Goal: Feedback & Contribution: Contribute content

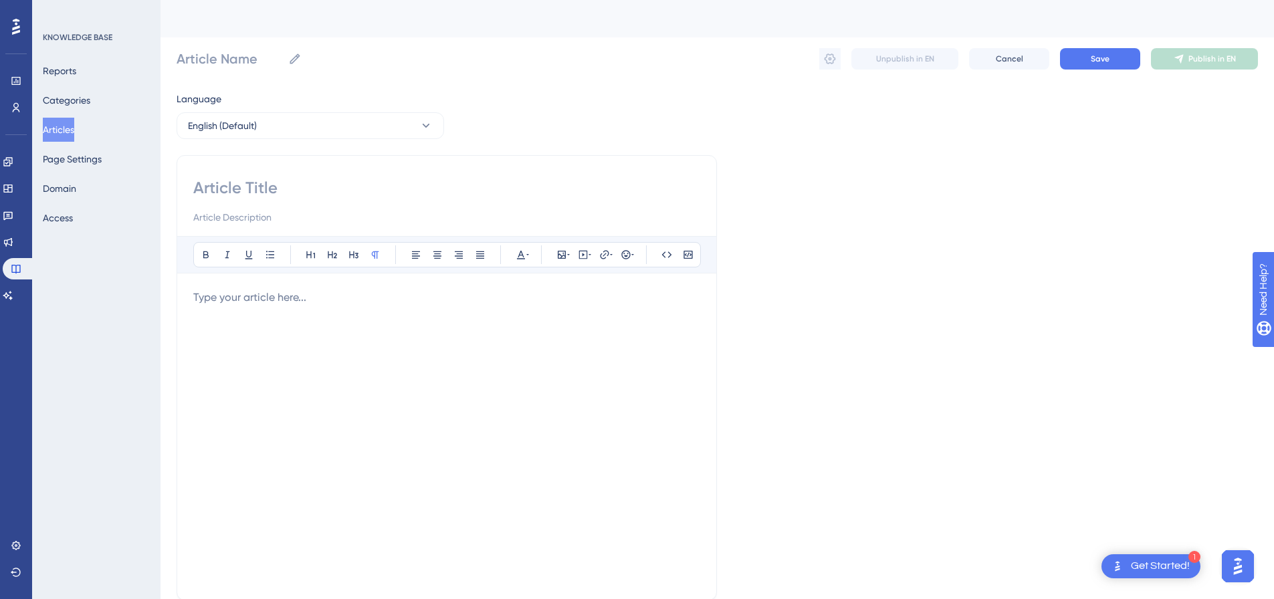
click at [229, 184] on input at bounding box center [446, 187] width 507 height 21
paste input "LinkedIn Auto-Reply To Comments"
type input "LinkedIn Auto-Reply To Comments"
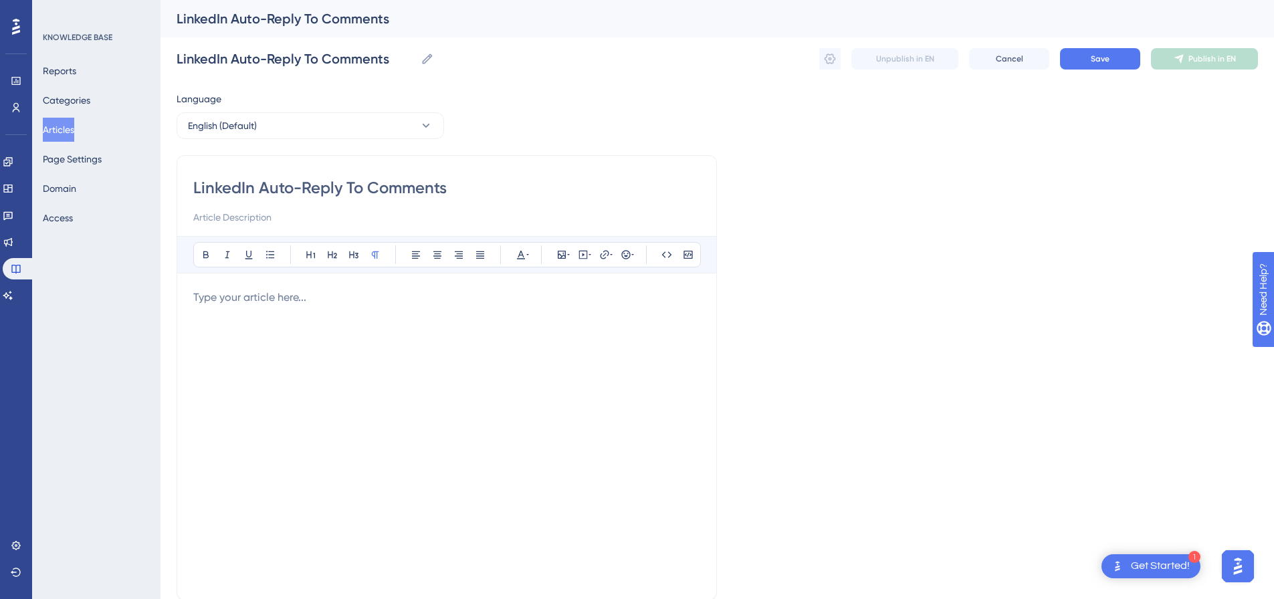
type input "LinkedIn Auto-Reply To Comments"
click at [373, 299] on p at bounding box center [446, 298] width 507 height 16
click at [583, 254] on icon at bounding box center [584, 254] width 2 height 3
click at [591, 321] on textarea at bounding box center [583, 338] width 203 height 60
paste textarea "<div style="padding:49.79% 0 0 0;position:relative;"><iframe src="https://playe…"
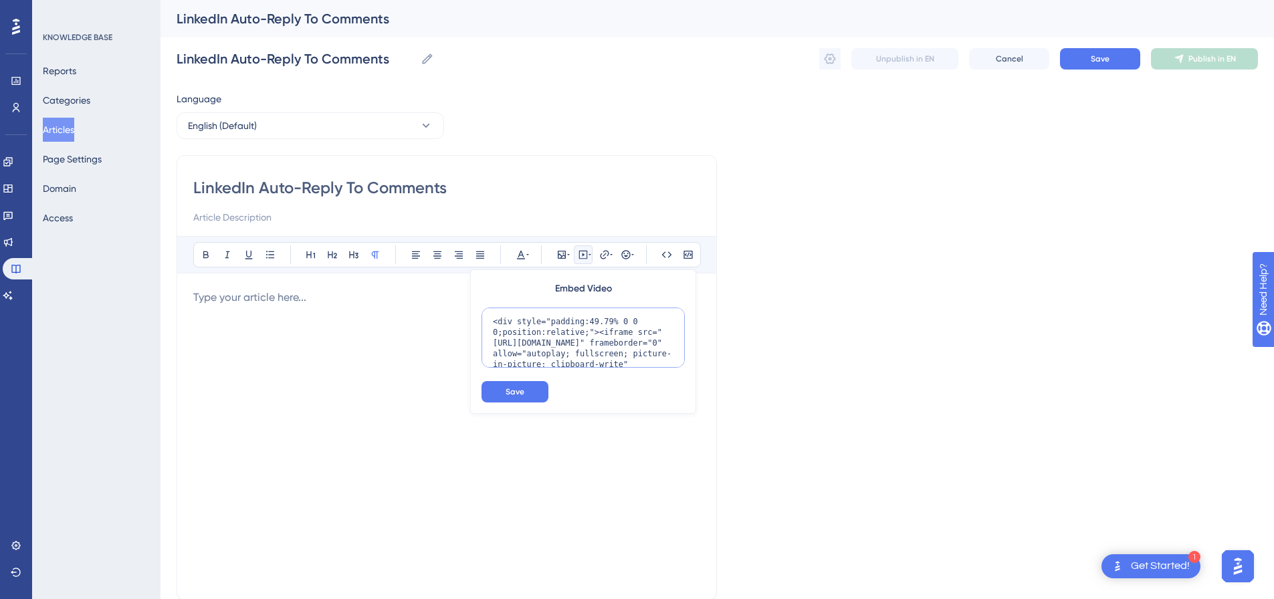
scroll to position [120, 0]
type textarea "<div style="padding:49.79% 0 0 0;position:relative;"><iframe src="https://playe…"
click at [541, 392] on button "Save" at bounding box center [515, 391] width 67 height 21
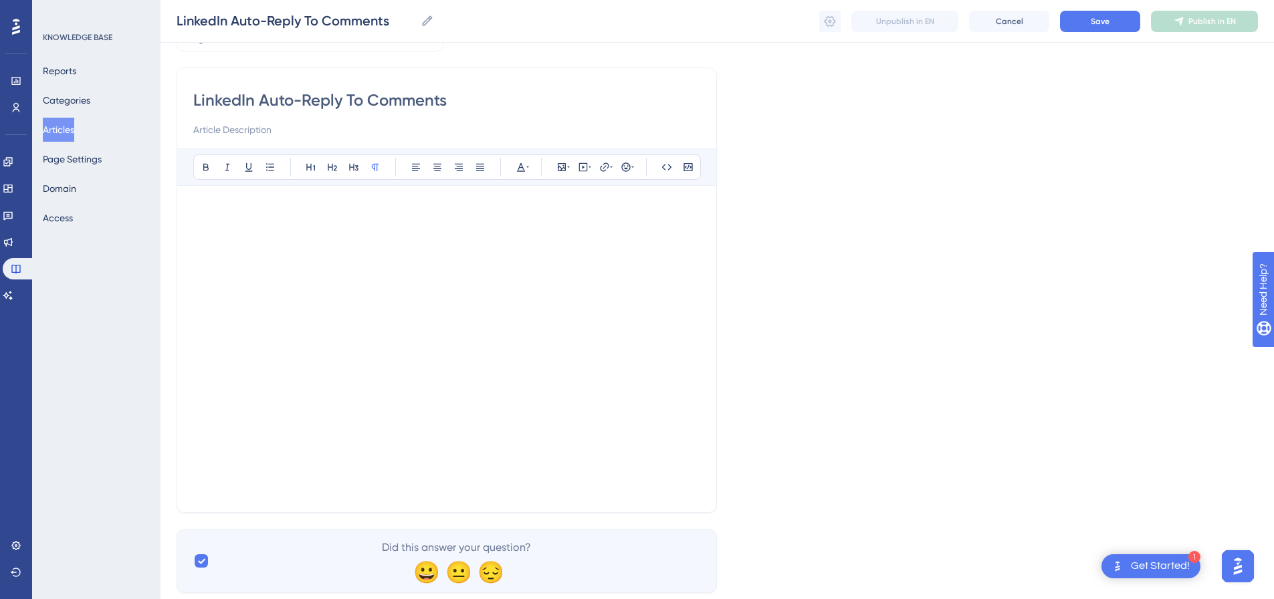
scroll to position [119, 0]
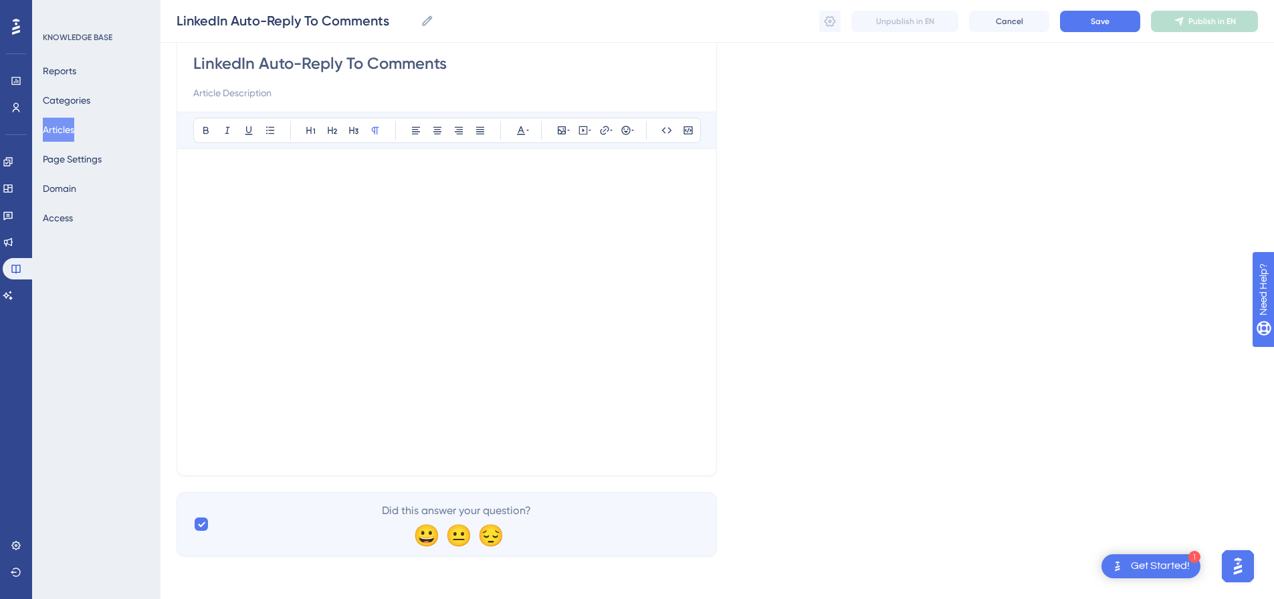
click at [330, 461] on div "LinkedIn Auto-Reply To Comments Bold Italic Underline Bullet Point Heading 1 He…" at bounding box center [447, 254] width 541 height 446
click at [329, 455] on div at bounding box center [446, 312] width 507 height 294
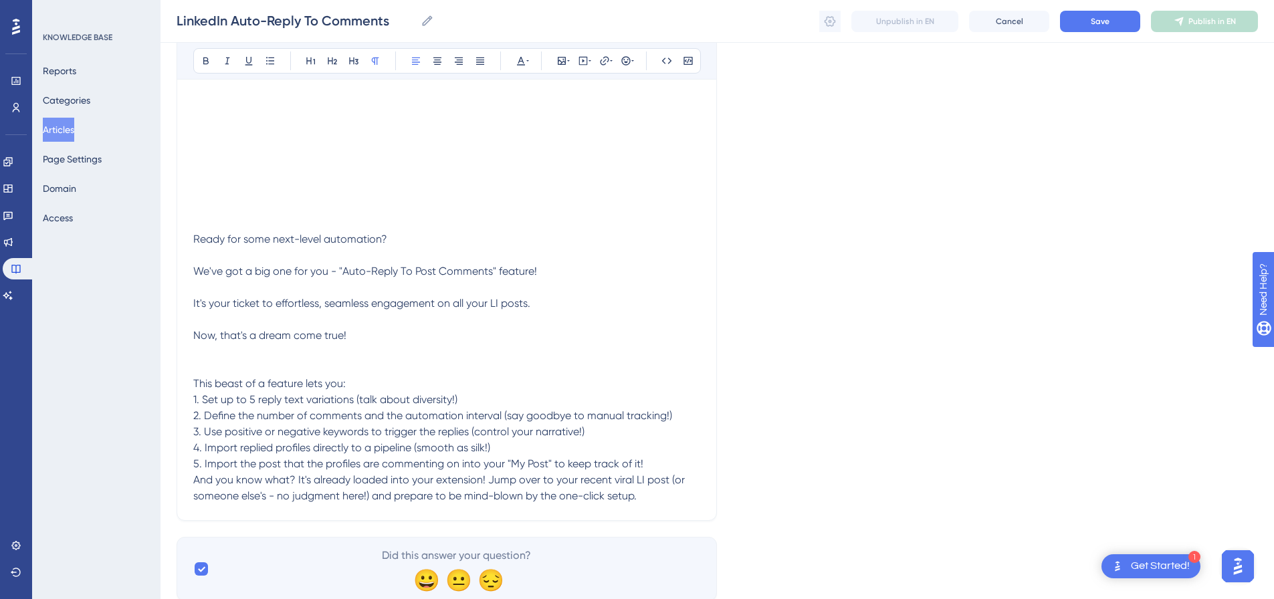
scroll to position [398, 0]
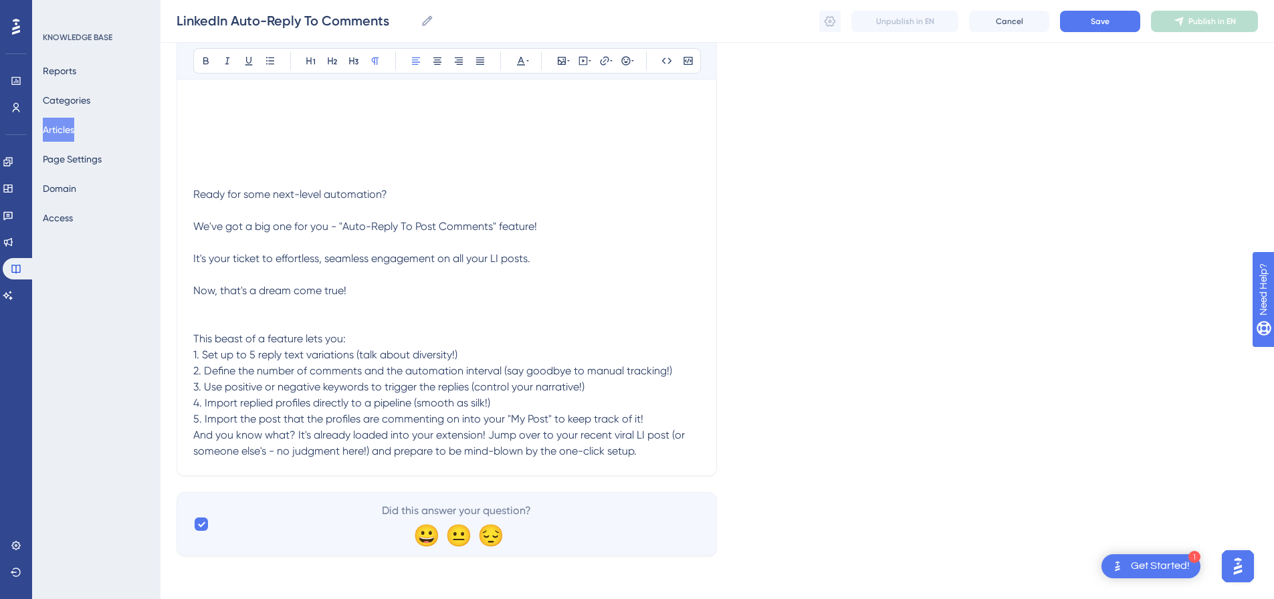
click at [264, 314] on p at bounding box center [446, 307] width 507 height 16
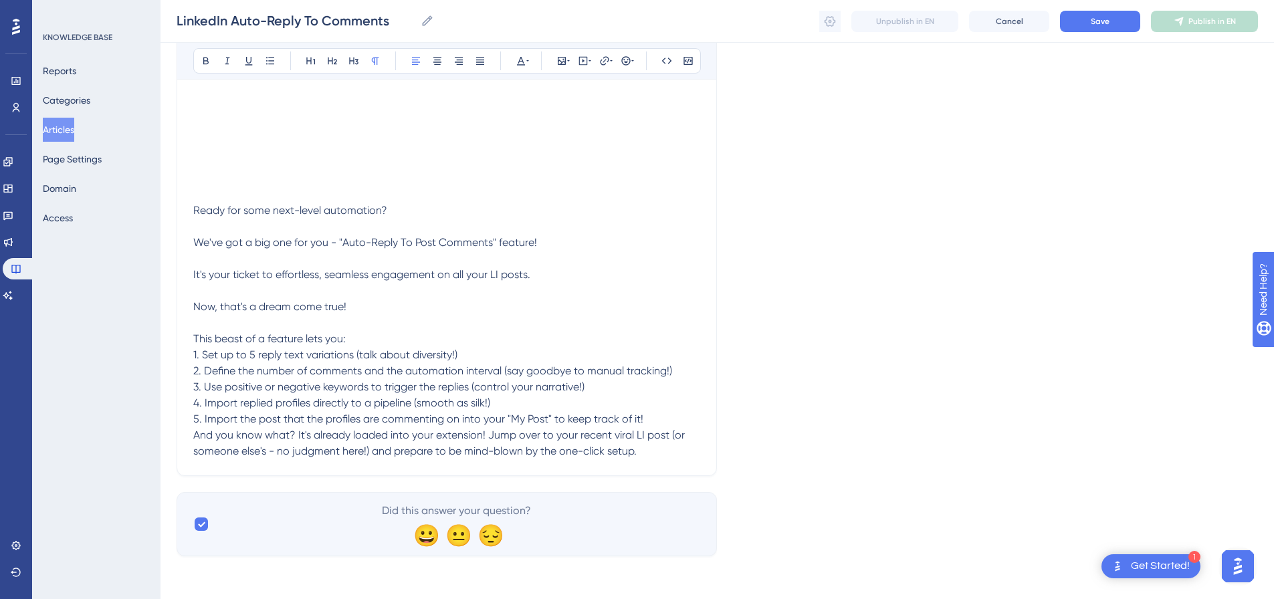
scroll to position [382, 0]
click at [257, 325] on p "This beast of a feature lets you:" at bounding box center [446, 331] width 507 height 32
click at [361, 343] on p "This beast of a feature lets you:" at bounding box center [446, 331] width 507 height 32
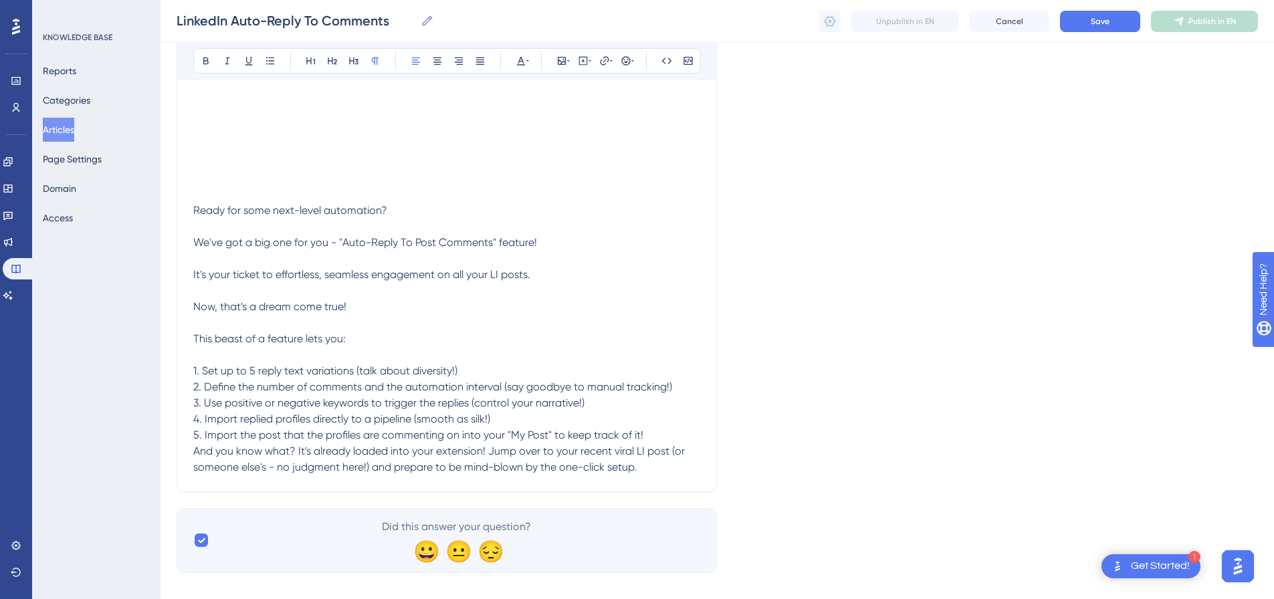
click at [258, 197] on p at bounding box center [446, 195] width 507 height 16
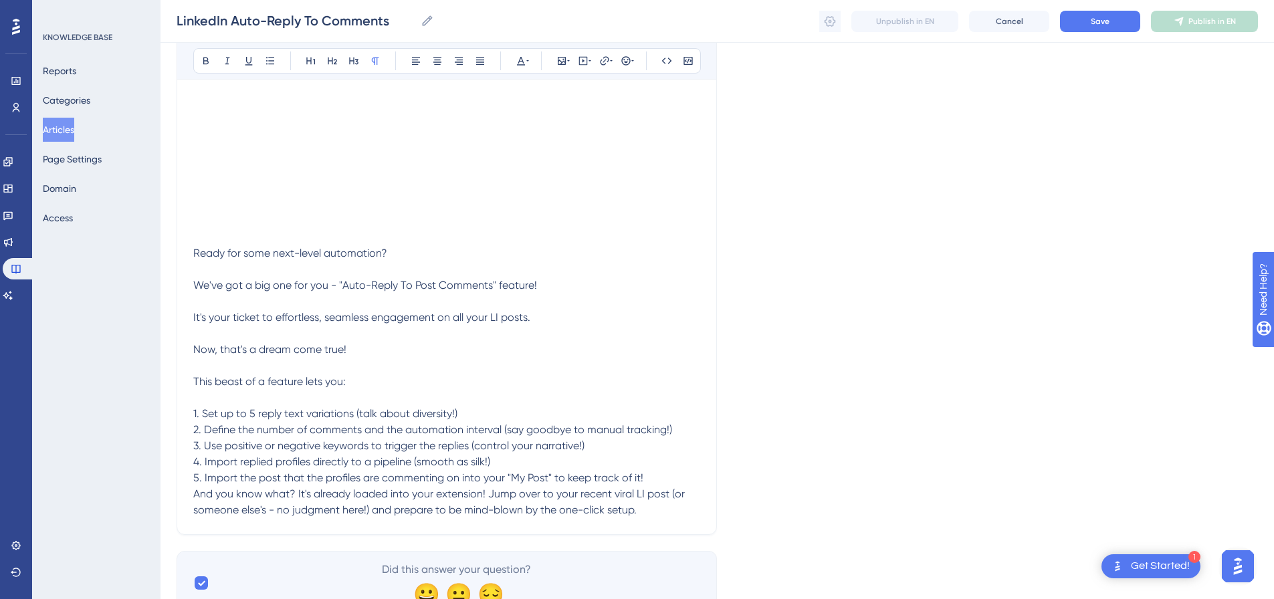
scroll to position [248, 0]
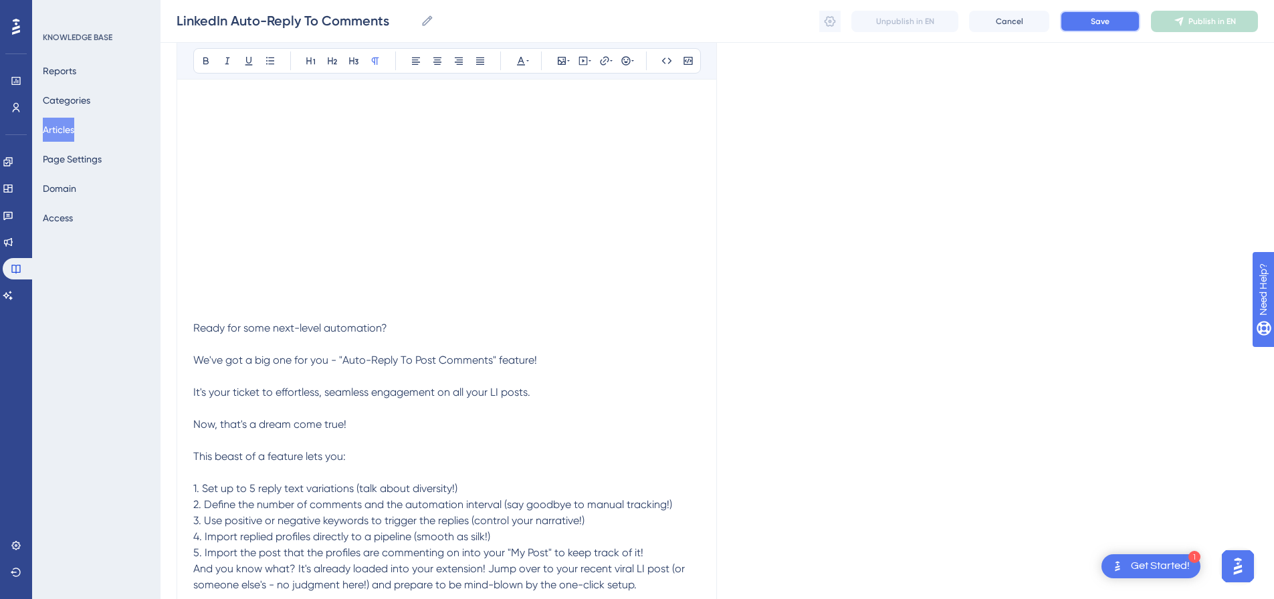
click at [1121, 26] on button "Save" at bounding box center [1100, 21] width 80 height 21
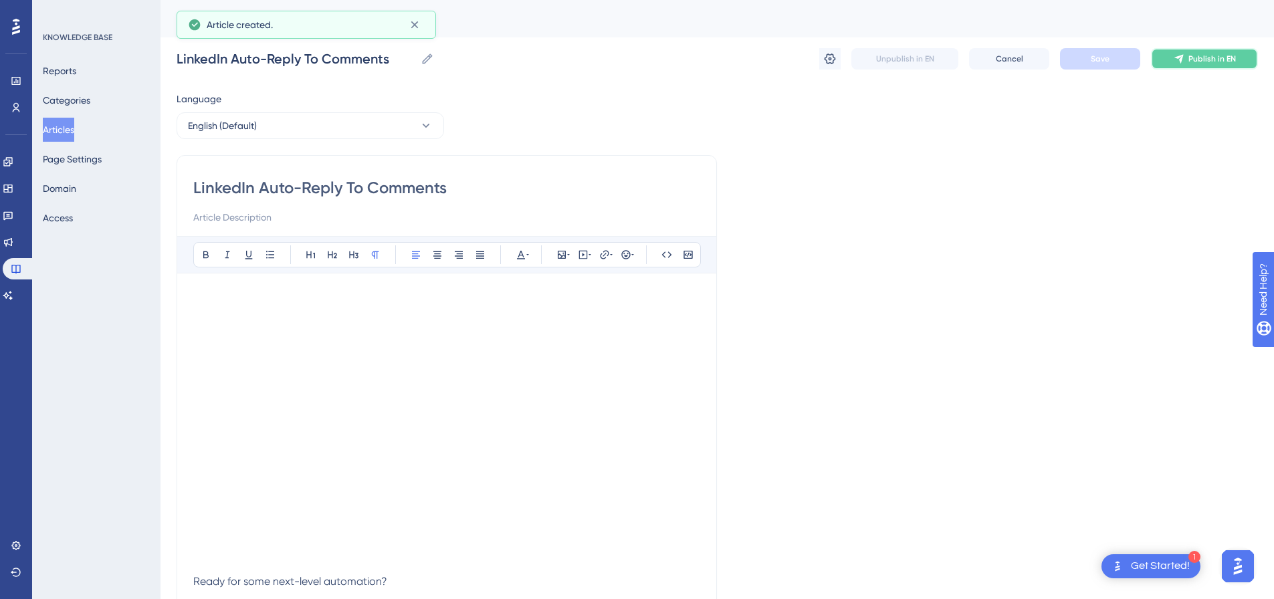
click at [1238, 64] on button "Publish in EN" at bounding box center [1204, 58] width 107 height 21
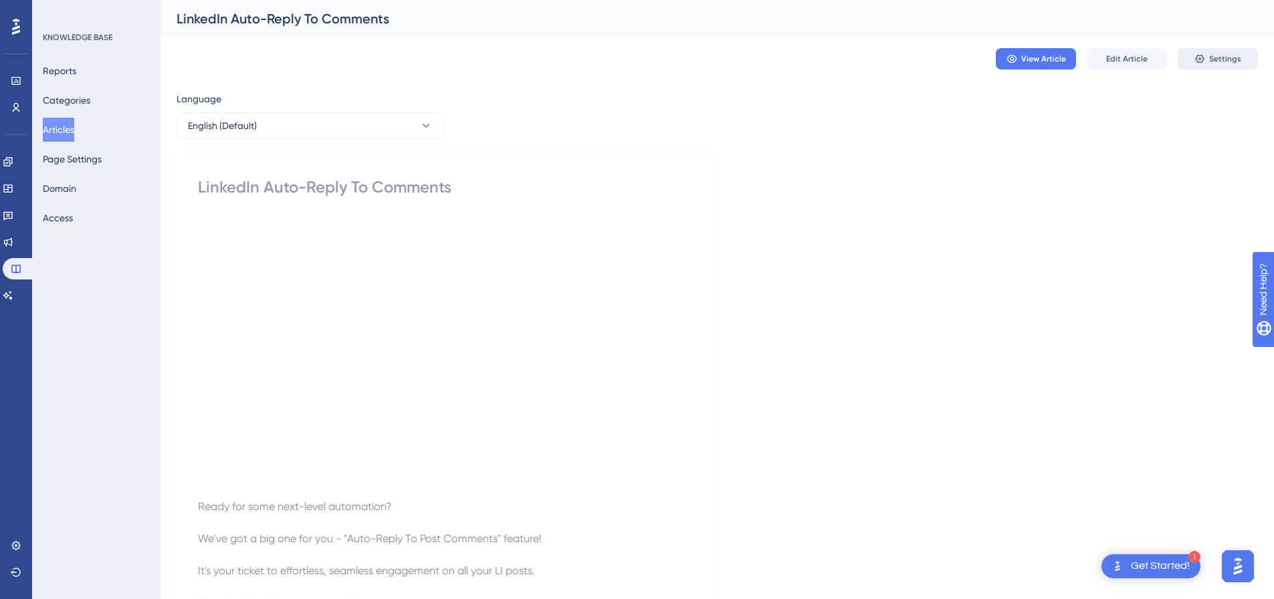
click at [1214, 61] on span "Settings" at bounding box center [1226, 59] width 32 height 11
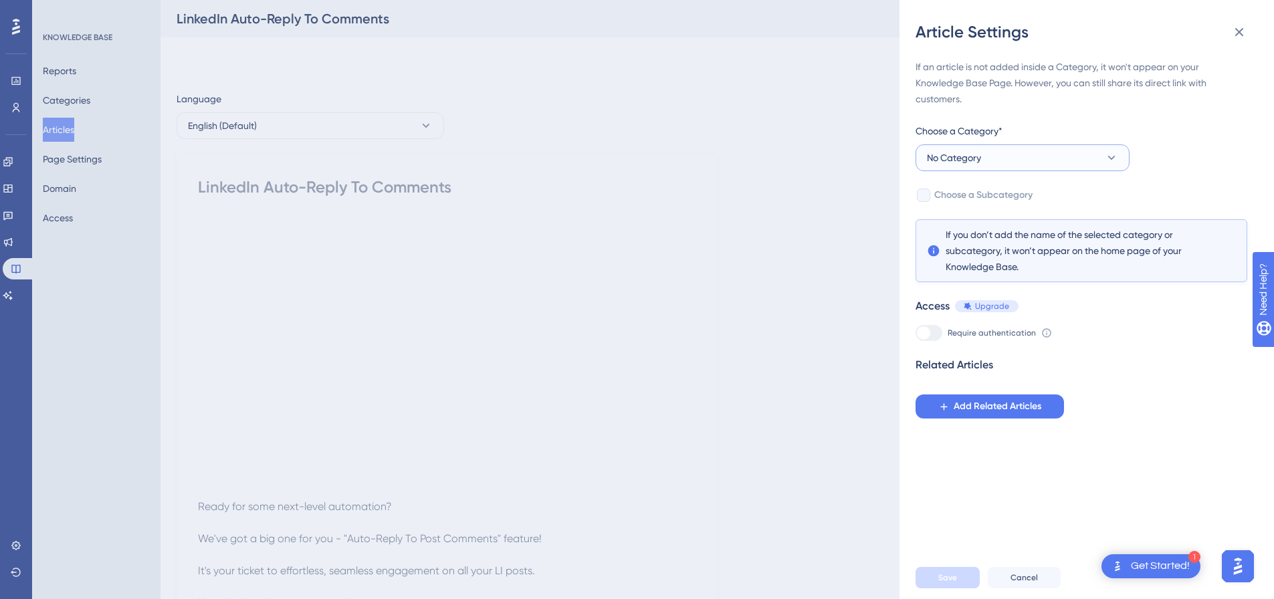
click at [999, 157] on button "No Category" at bounding box center [1023, 158] width 214 height 27
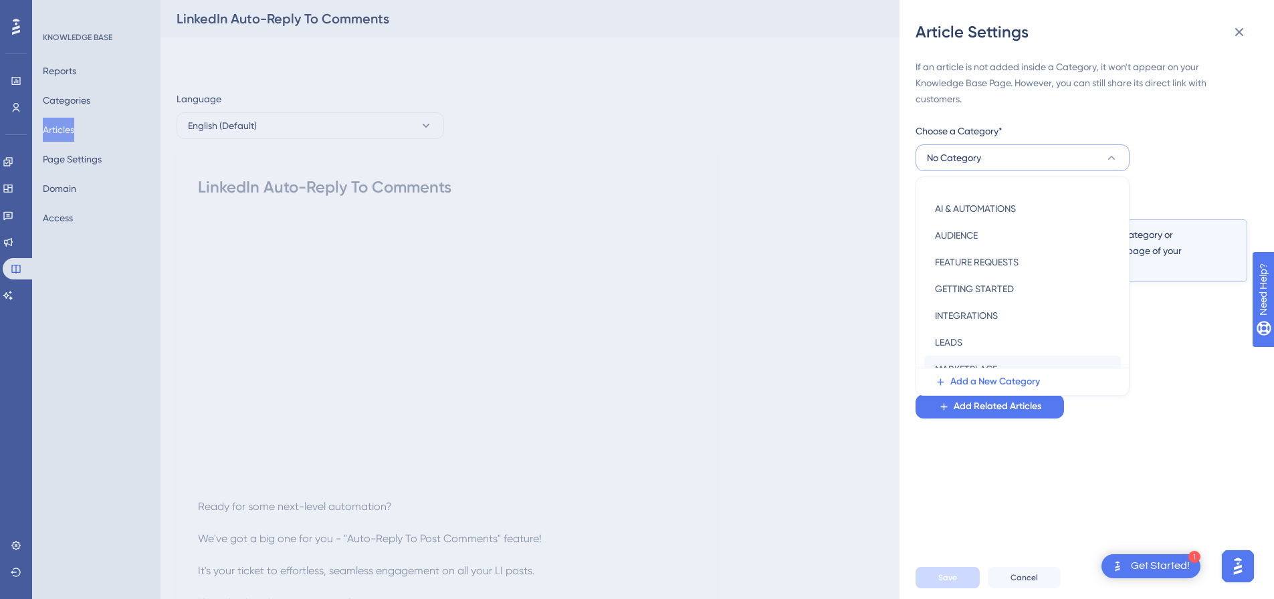
scroll to position [134, 0]
click at [983, 354] on span "SOCIAL MEDIA PLATFORMS" at bounding box center [992, 359] width 114 height 16
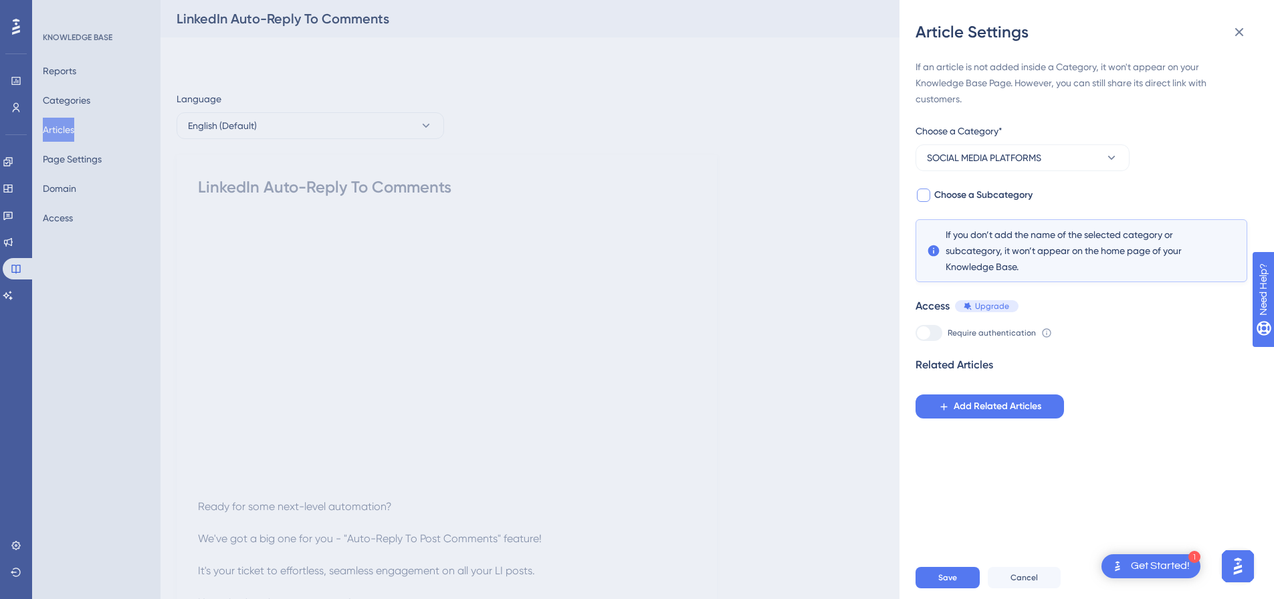
click at [917, 196] on div at bounding box center [923, 195] width 13 height 13
checkbox input "true"
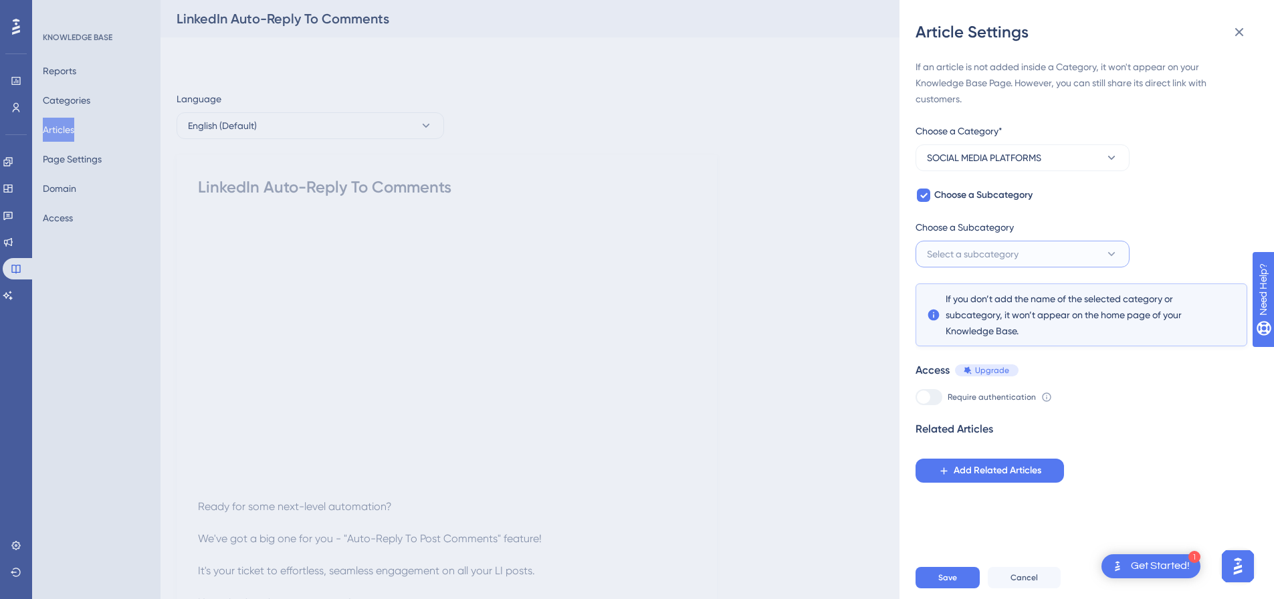
click at [961, 258] on span "Select a subcategory" at bounding box center [973, 254] width 92 height 16
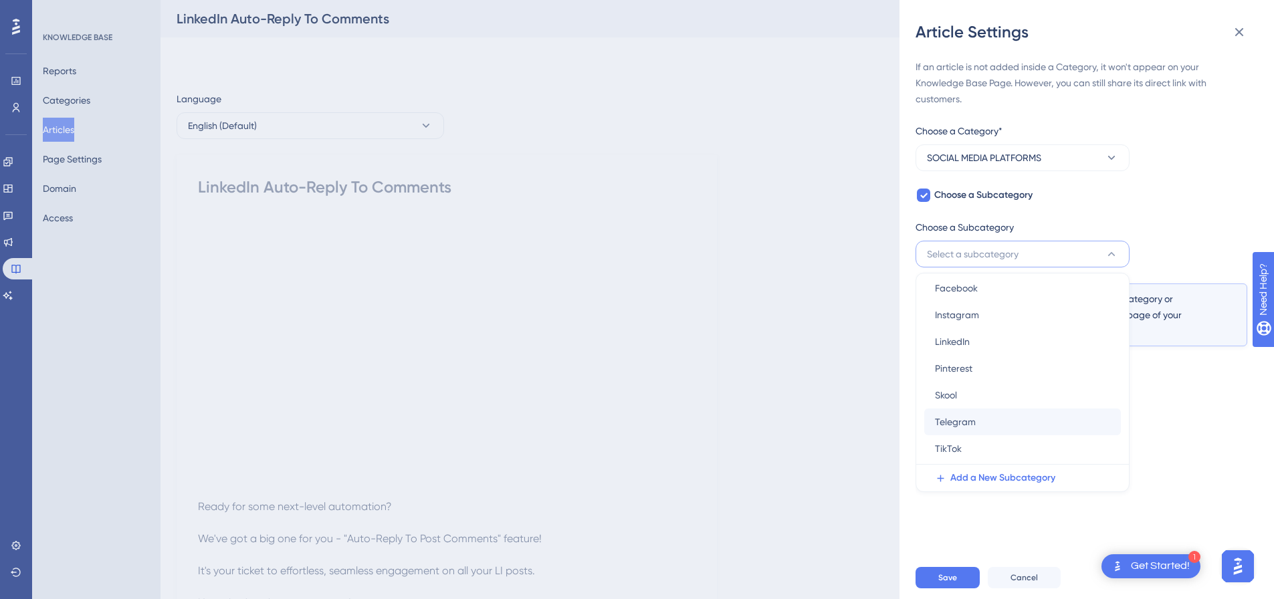
scroll to position [0, 0]
click at [962, 344] on span "LinkedIn" at bounding box center [952, 349] width 35 height 16
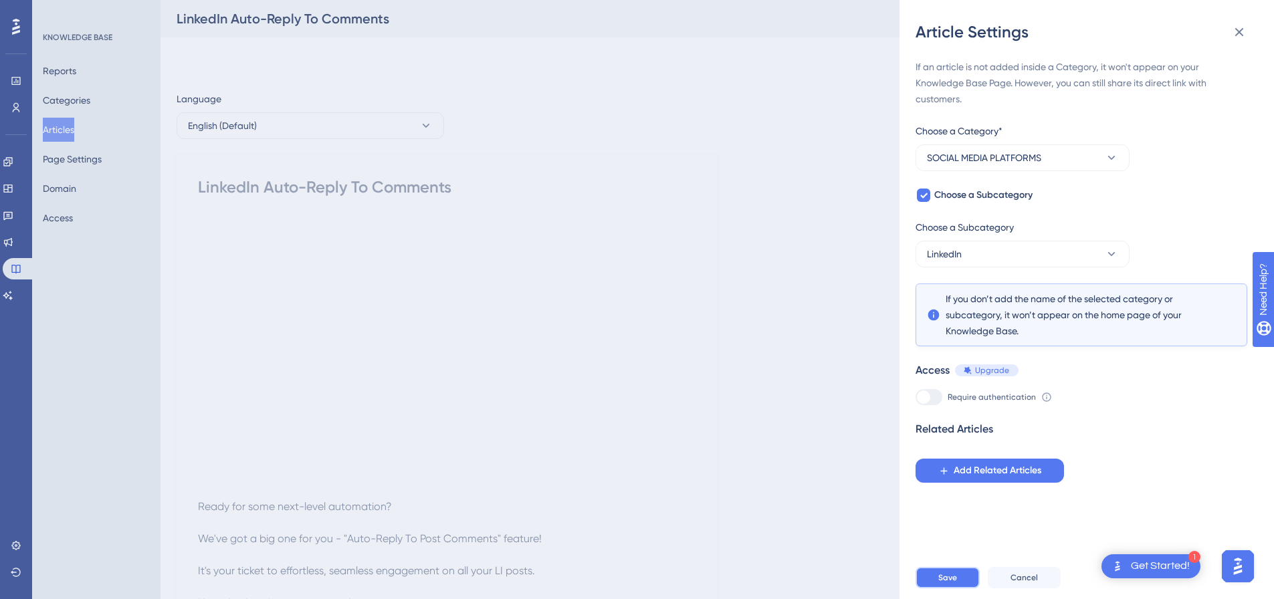
click at [952, 583] on span "Save" at bounding box center [948, 578] width 19 height 11
click at [1246, 30] on icon at bounding box center [1240, 32] width 16 height 16
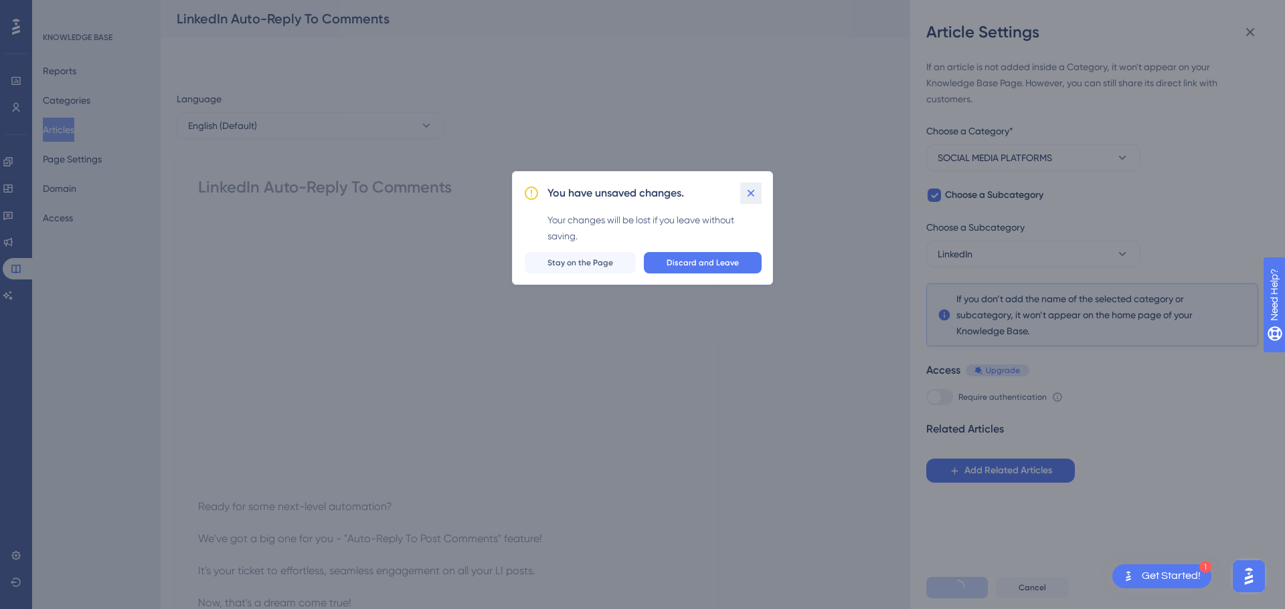
click at [749, 197] on icon at bounding box center [750, 193] width 13 height 13
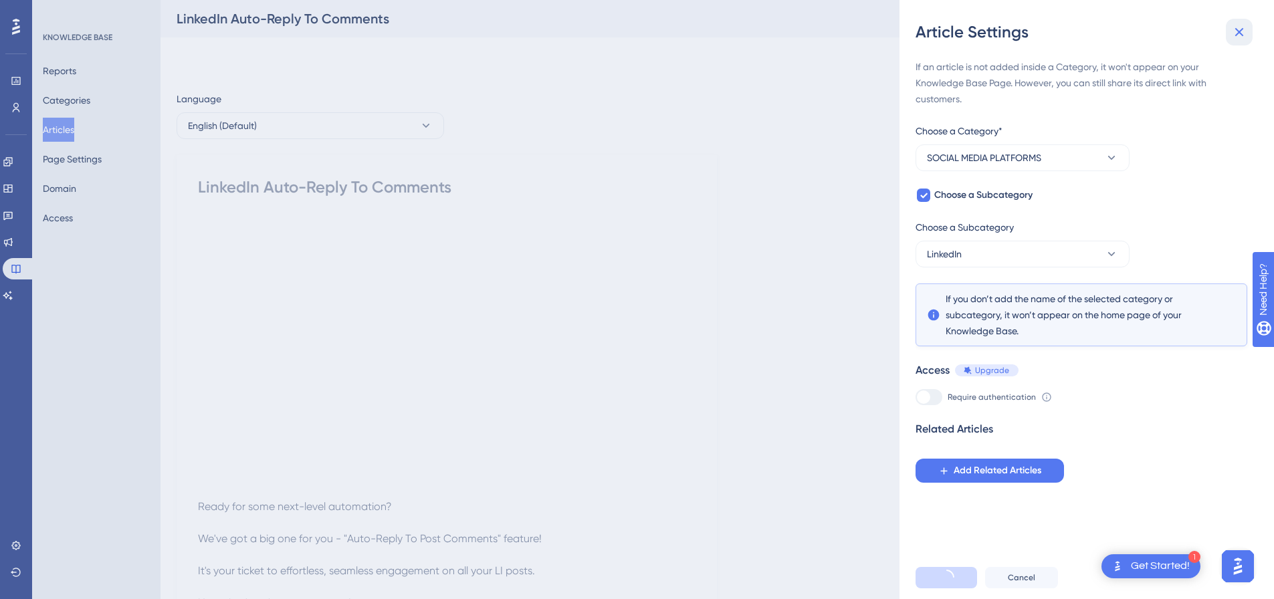
click at [1236, 24] on icon at bounding box center [1240, 32] width 16 height 16
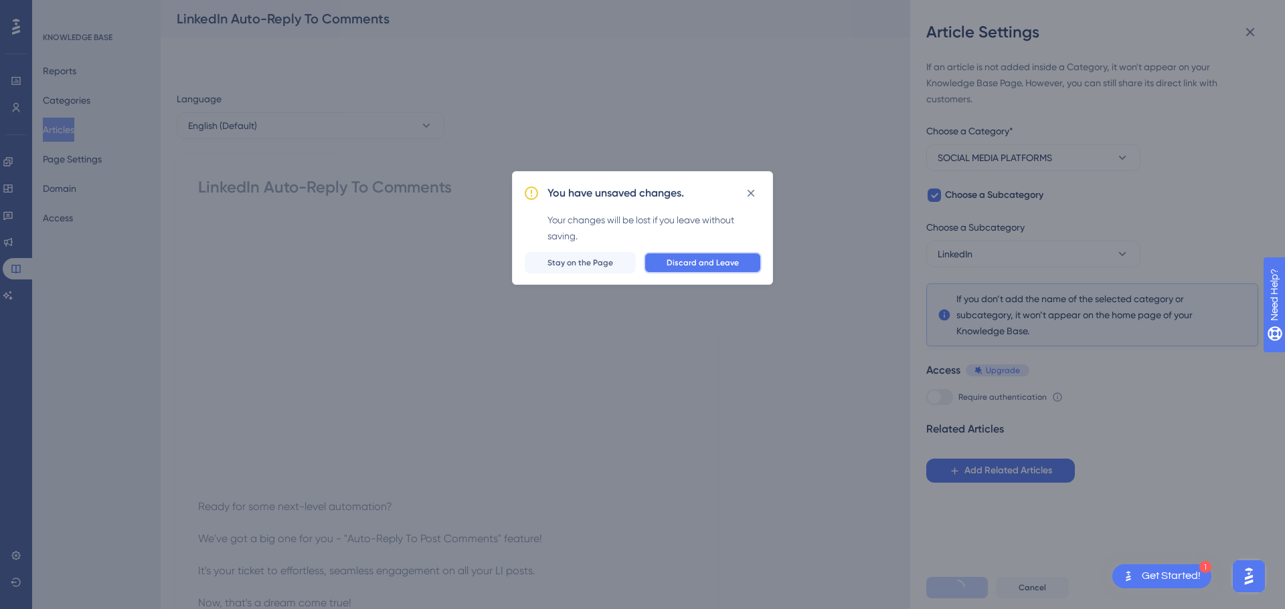
click at [748, 263] on button "Discard and Leave" at bounding box center [703, 262] width 118 height 21
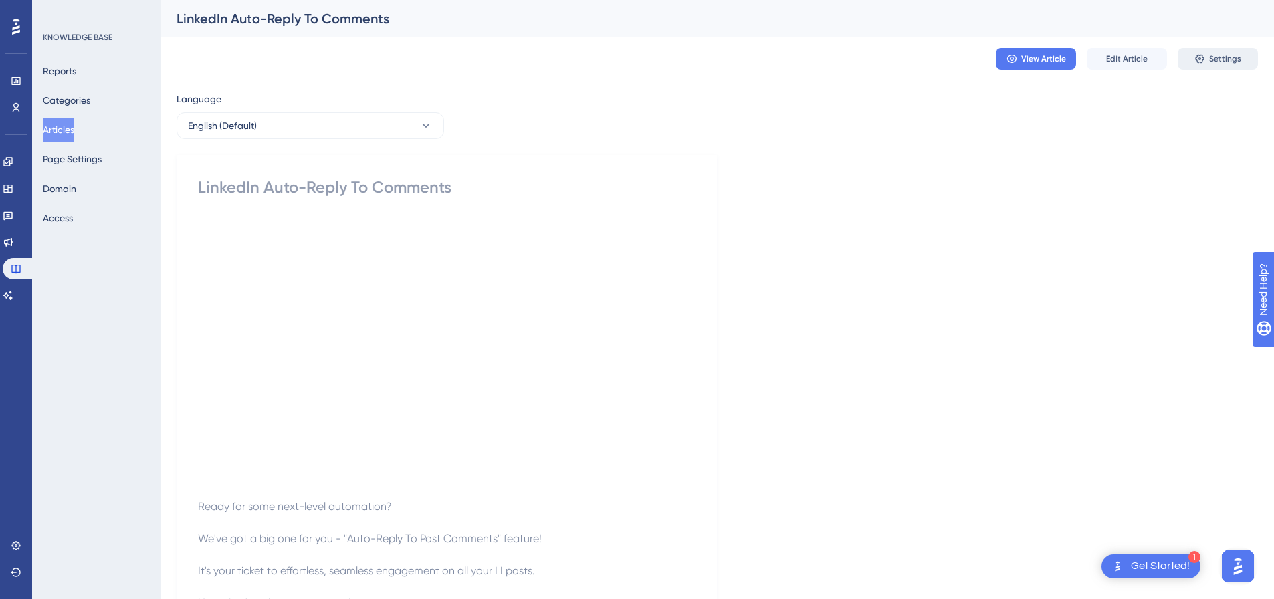
click at [1218, 56] on span "Settings" at bounding box center [1226, 59] width 32 height 11
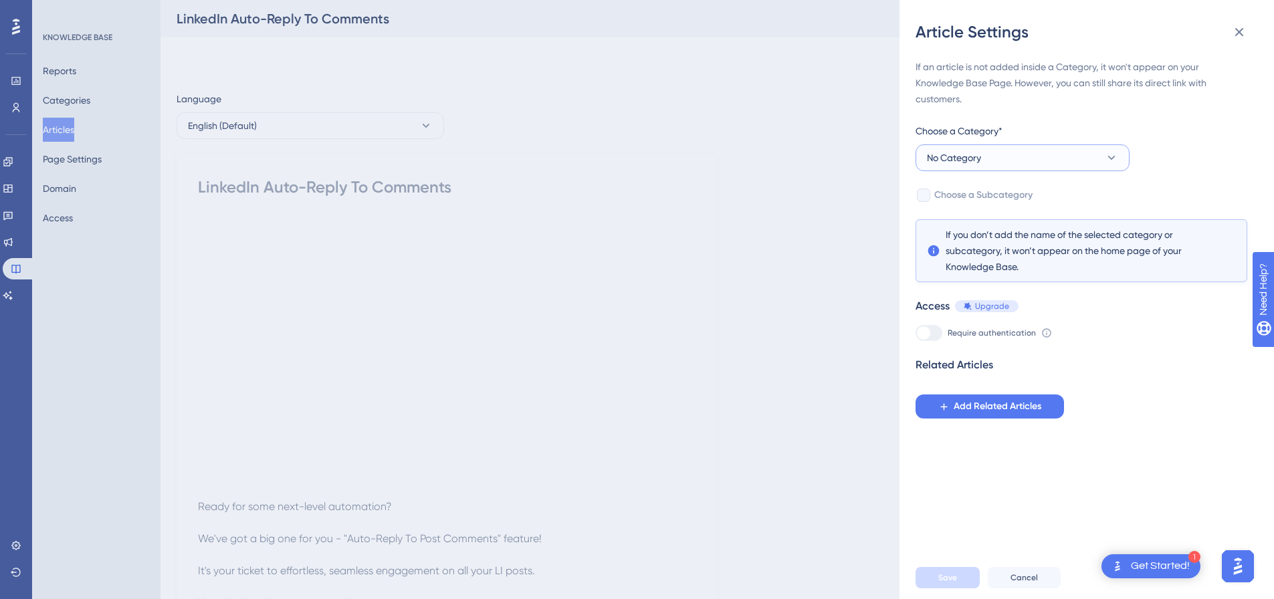
click at [987, 167] on button "No Category" at bounding box center [1023, 158] width 214 height 27
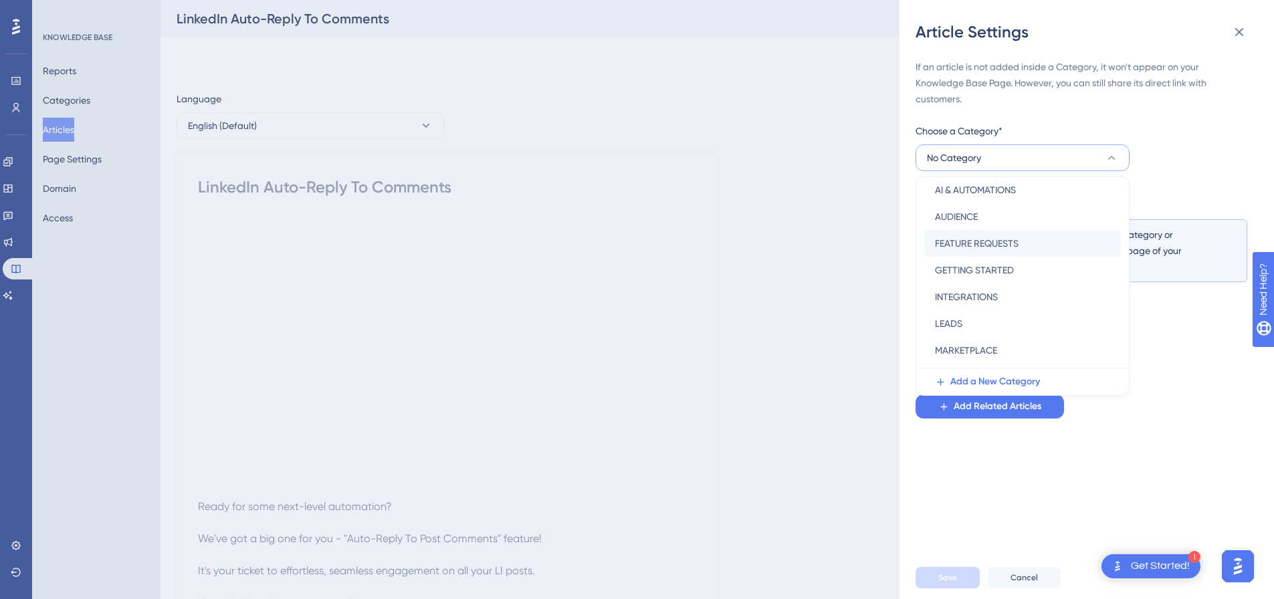
scroll to position [192, 0]
click at [970, 296] on span "SOCIAL MEDIA PLATFORMS" at bounding box center [992, 301] width 114 height 16
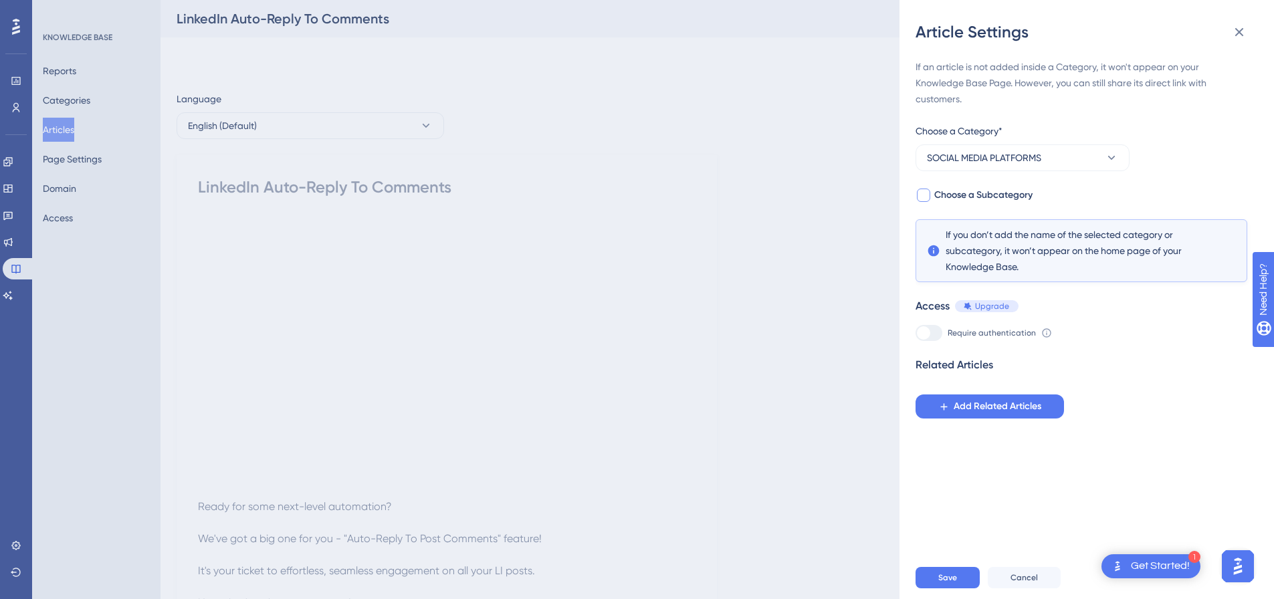
click at [929, 202] on div at bounding box center [924, 195] width 16 height 16
checkbox input "true"
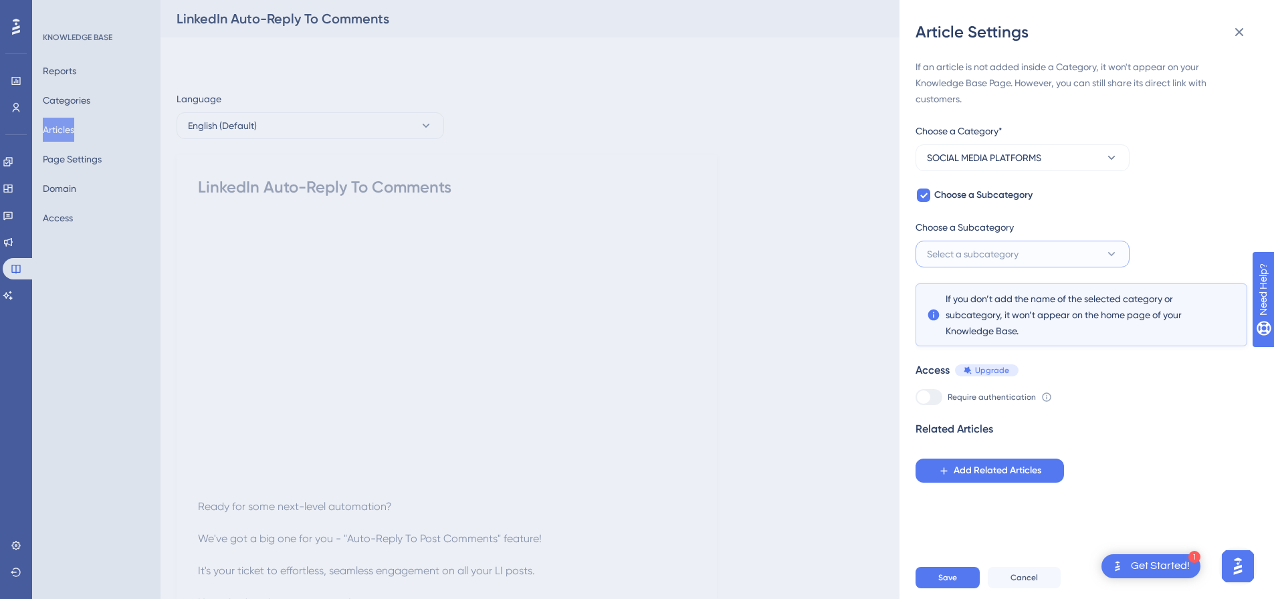
click at [965, 259] on span "Select a subcategory" at bounding box center [973, 254] width 92 height 16
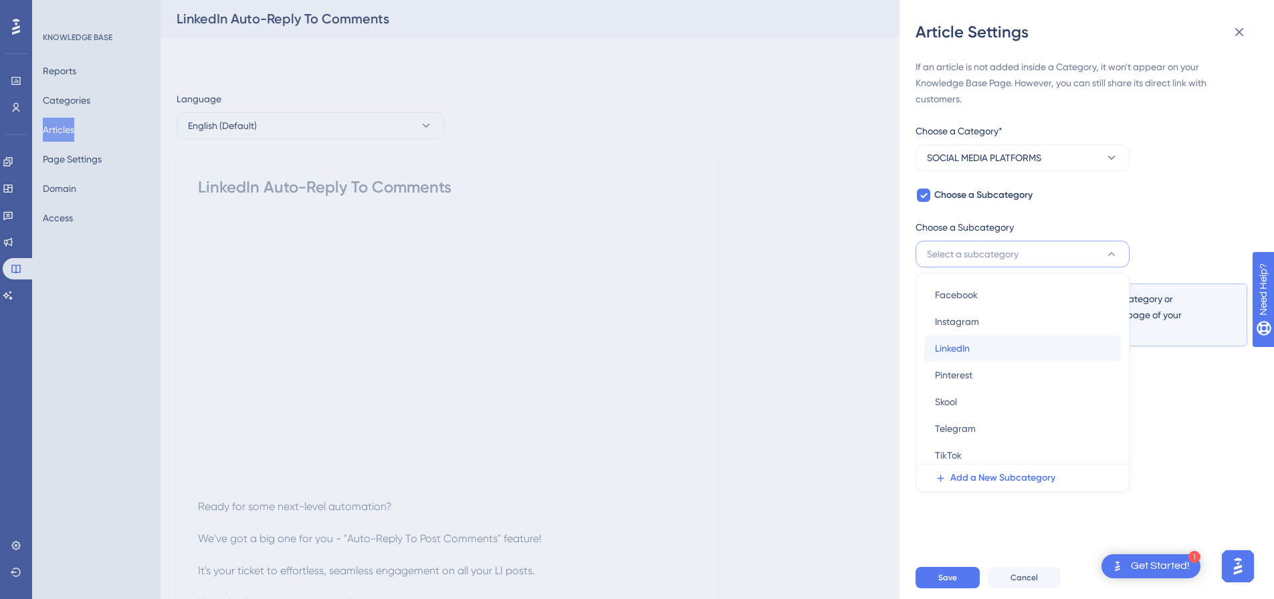
click at [977, 353] on div "LinkedIn LinkedIn" at bounding box center [1022, 348] width 175 height 27
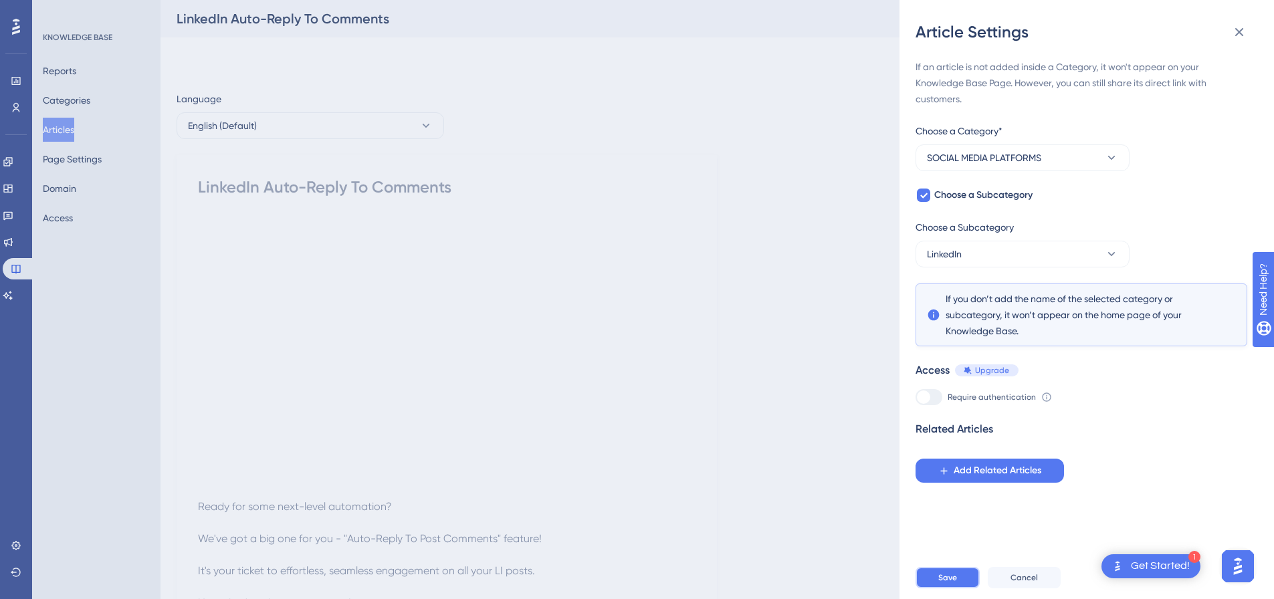
click at [950, 583] on span "Save" at bounding box center [948, 578] width 19 height 11
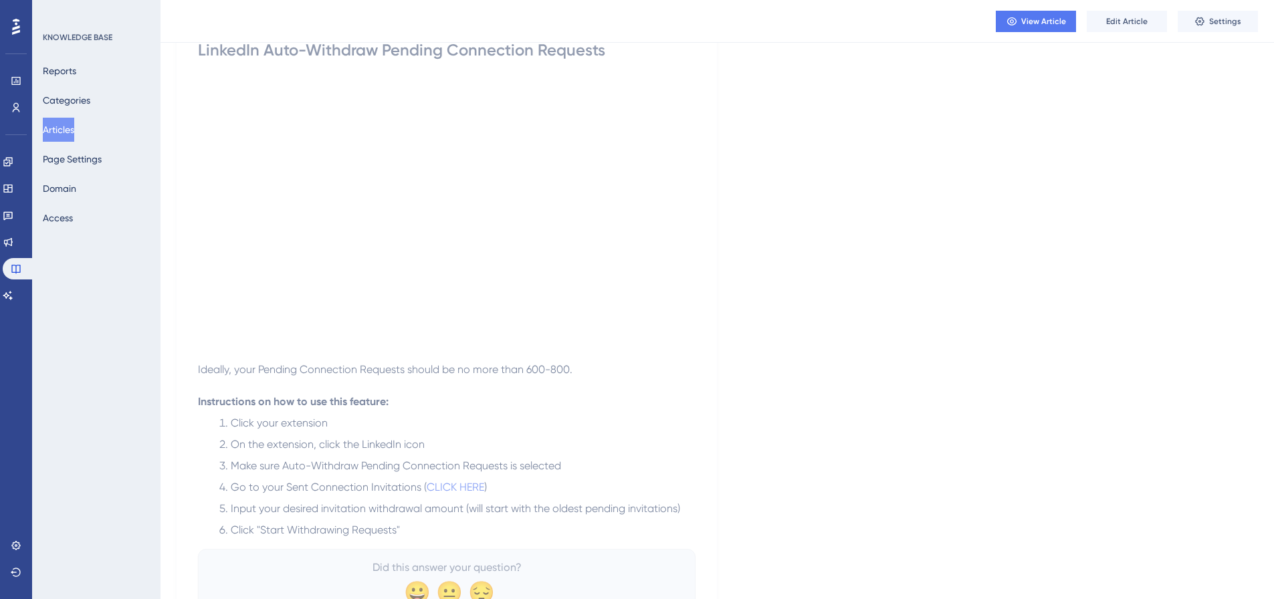
scroll to position [67, 0]
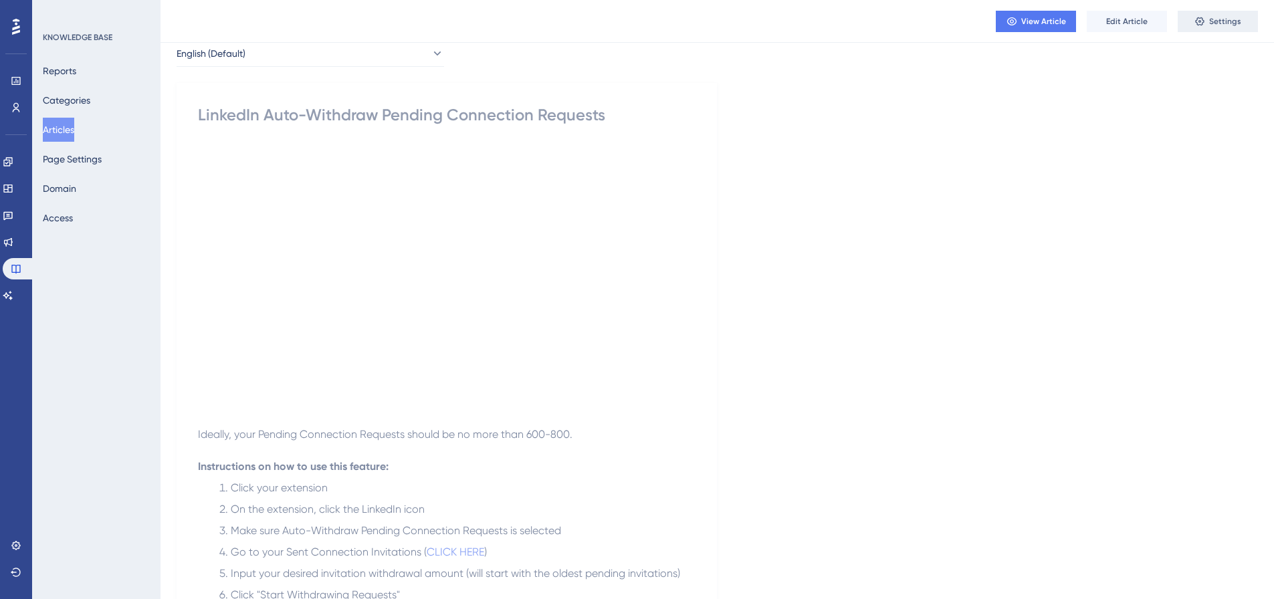
click at [1197, 21] on icon at bounding box center [1200, 21] width 11 height 11
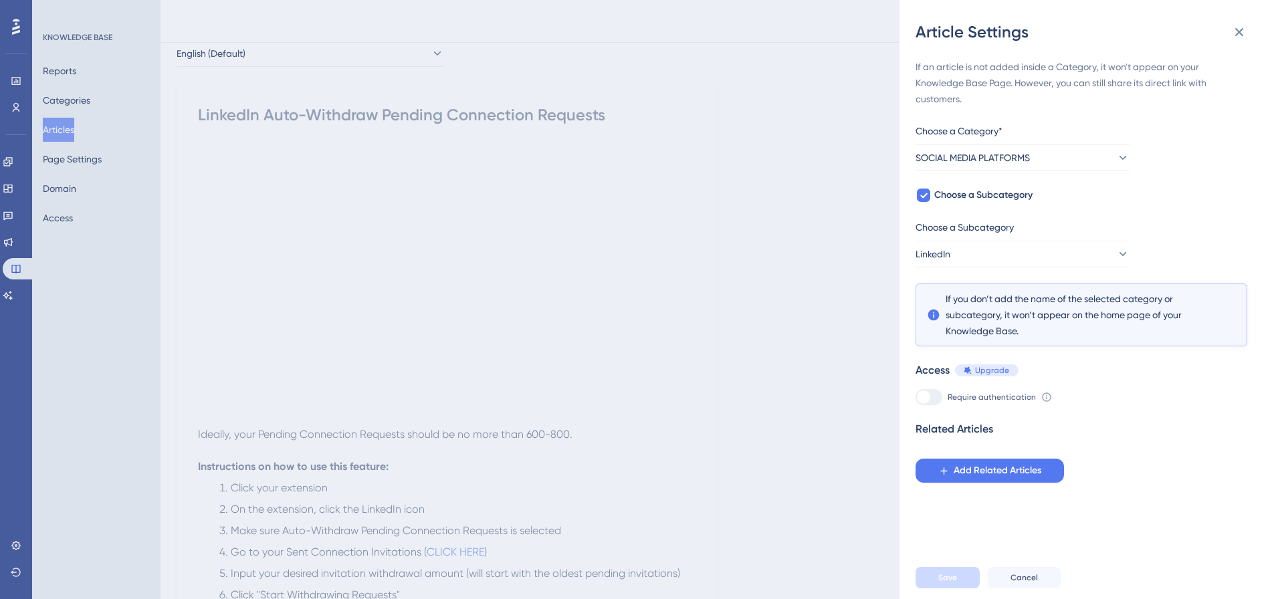
click at [55, 132] on div "Article Settings If an article is not added inside a Category, it won't appear …" at bounding box center [637, 299] width 1274 height 599
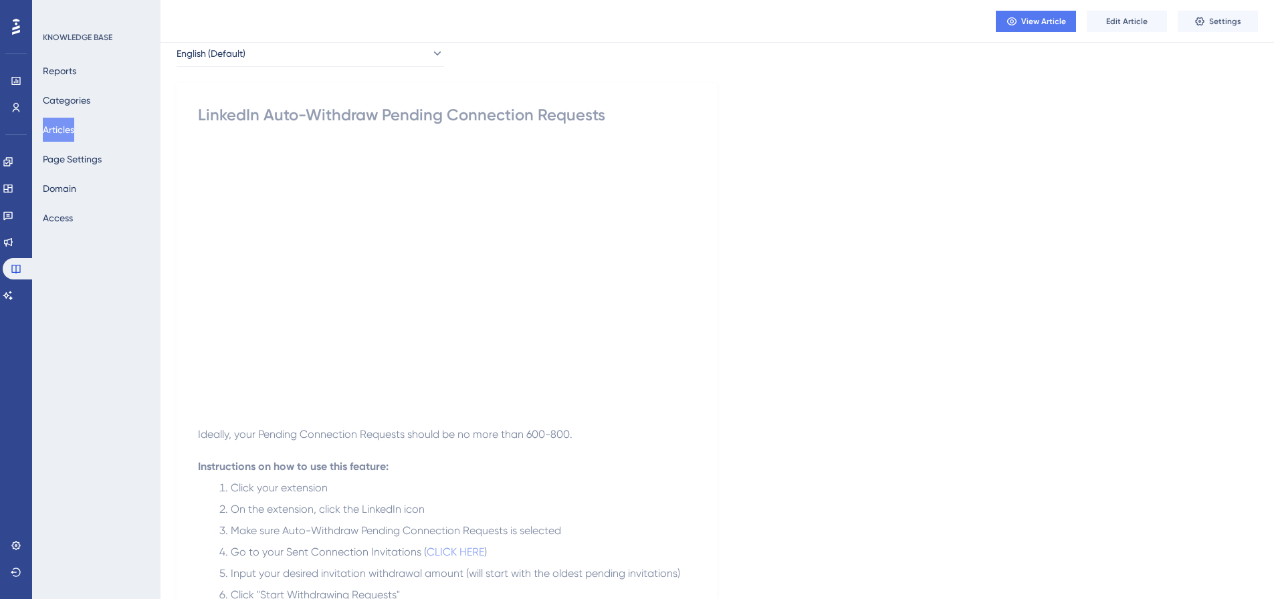
click at [55, 132] on button "Articles" at bounding box center [58, 130] width 31 height 24
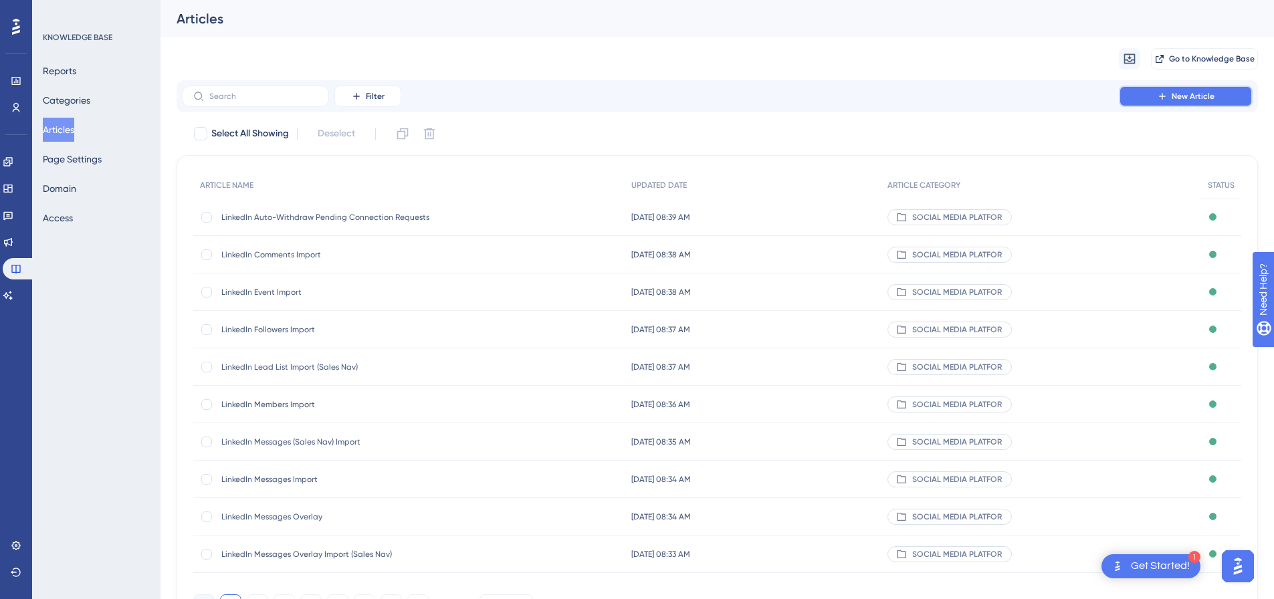
click at [1220, 88] on button "New Article" at bounding box center [1186, 96] width 134 height 21
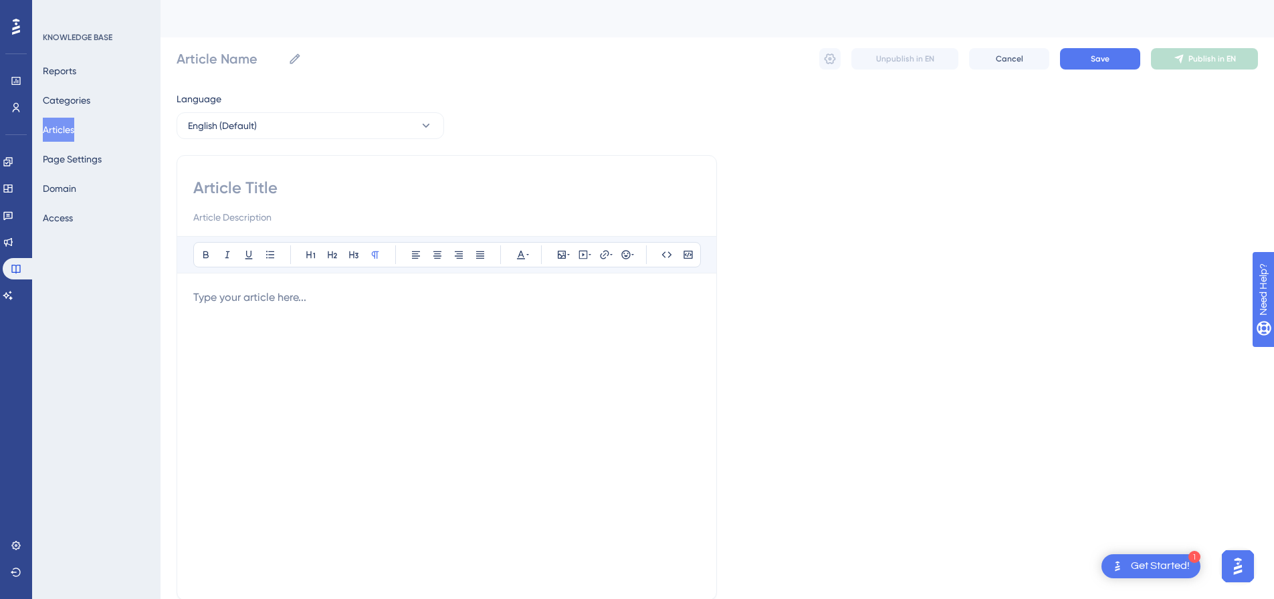
click at [368, 191] on input at bounding box center [446, 187] width 507 height 21
paste input "1. How To Filter by Job Title Keyword"
type input "1. How To Filter by Job Title Keyword"
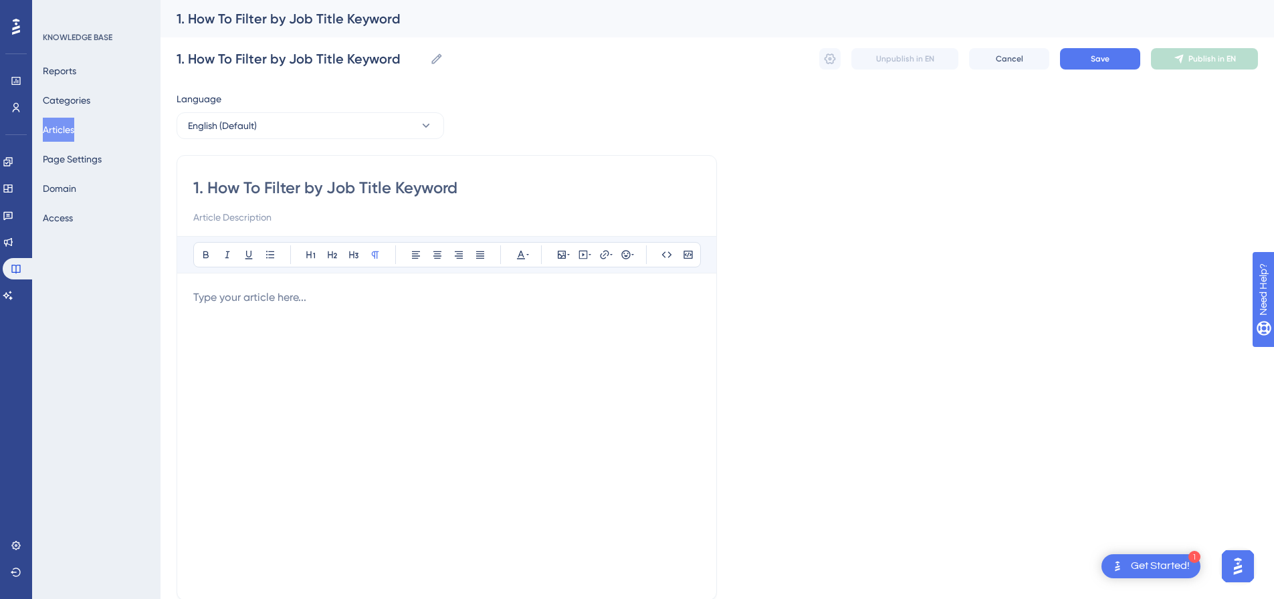
click at [466, 301] on p at bounding box center [446, 298] width 507 height 16
click at [579, 252] on icon at bounding box center [583, 255] width 11 height 11
click at [567, 337] on textarea at bounding box center [583, 338] width 203 height 60
paste textarea "<div style="padding:49.79% 0 0 0;position:relative;"><iframe src="https://playe…"
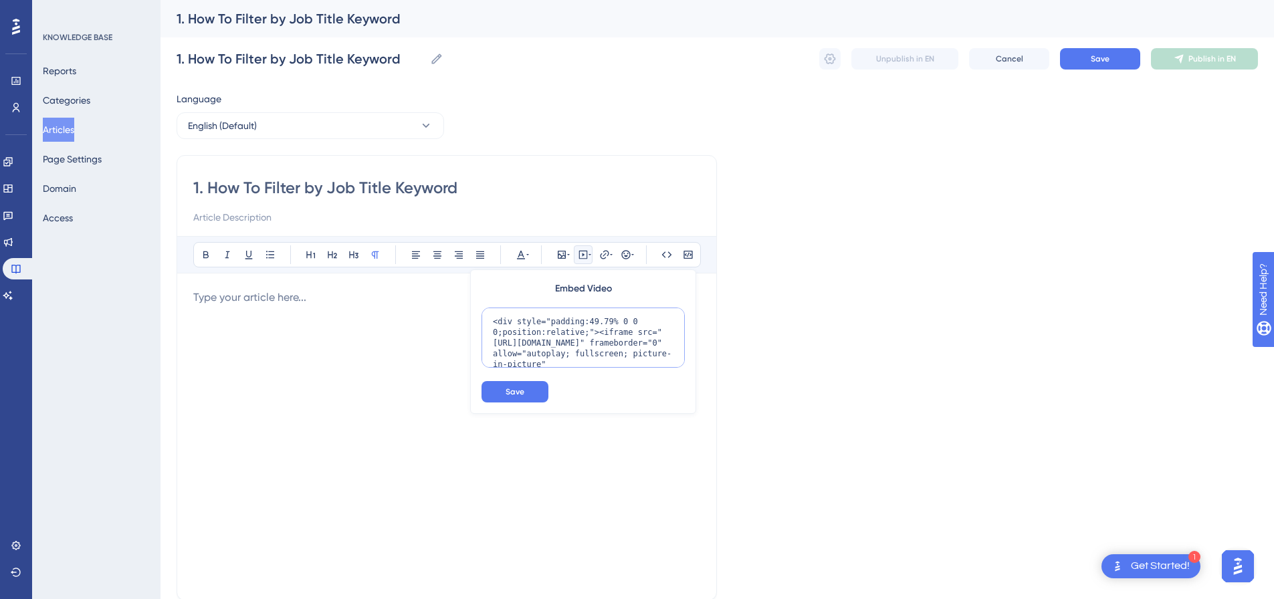
scroll to position [109, 0]
type textarea "<div style="padding:49.79% 0 0 0;position:relative;"><iframe src="https://playe…"
click at [522, 392] on span "Save" at bounding box center [515, 392] width 19 height 11
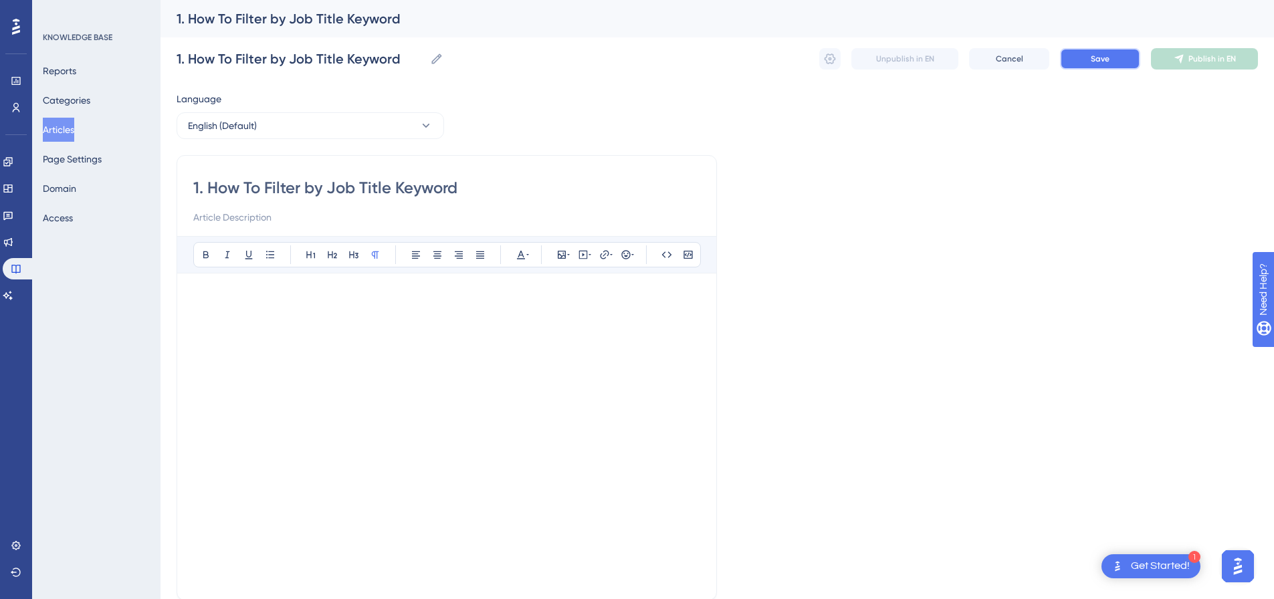
click at [1082, 62] on button "Save" at bounding box center [1100, 58] width 80 height 21
drag, startPoint x: 1232, startPoint y: 70, endPoint x: 1232, endPoint y: 62, distance: 8.0
click at [1232, 69] on div "1. How To Filter by Job Title Keyword 1. How To Filter by Job Title Keyword Unp…" at bounding box center [718, 58] width 1082 height 43
click at [1232, 62] on span "Publish in EN" at bounding box center [1213, 59] width 48 height 11
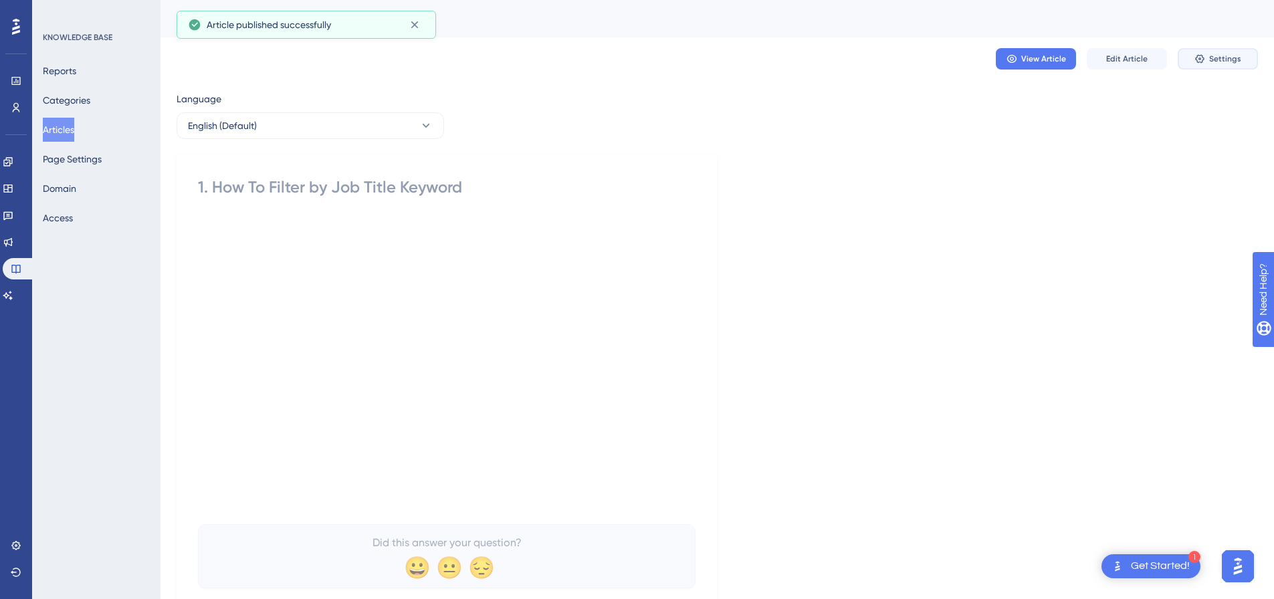
click at [1232, 62] on span "Settings" at bounding box center [1226, 59] width 32 height 11
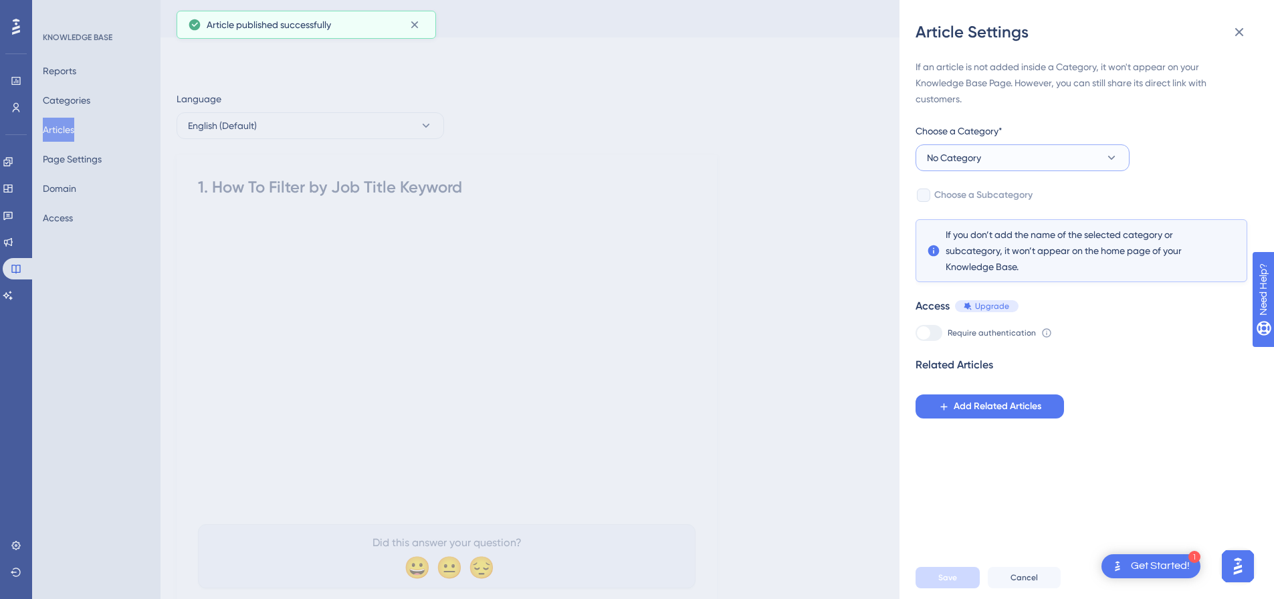
click at [984, 151] on button "No Category" at bounding box center [1023, 158] width 214 height 27
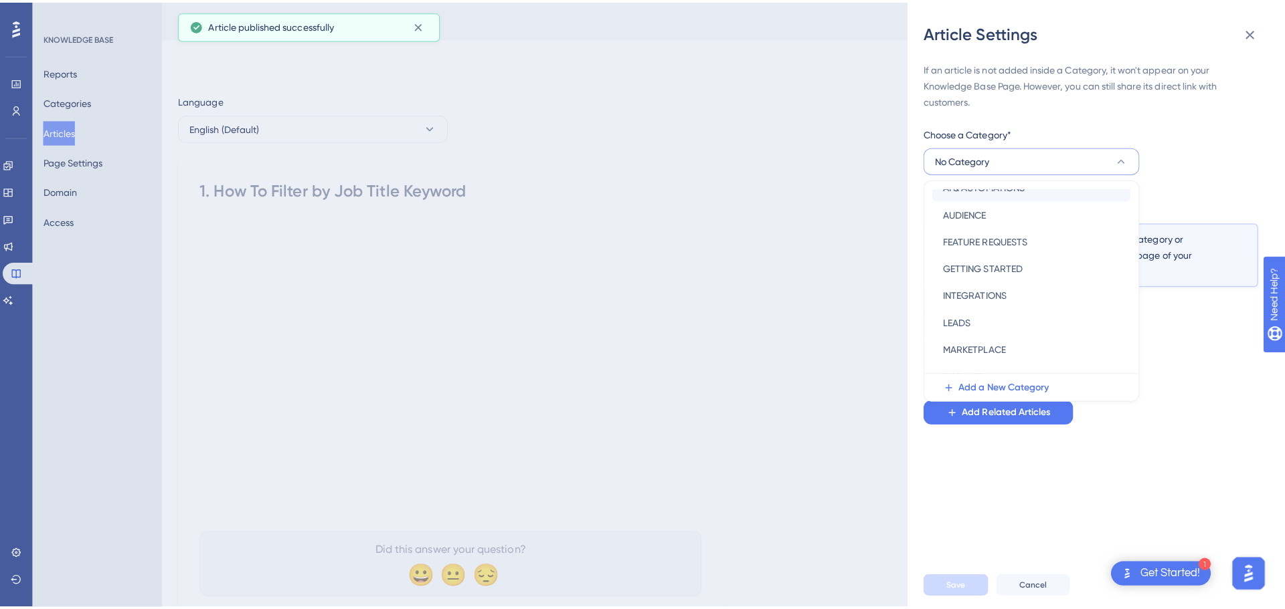
scroll to position [134, 0]
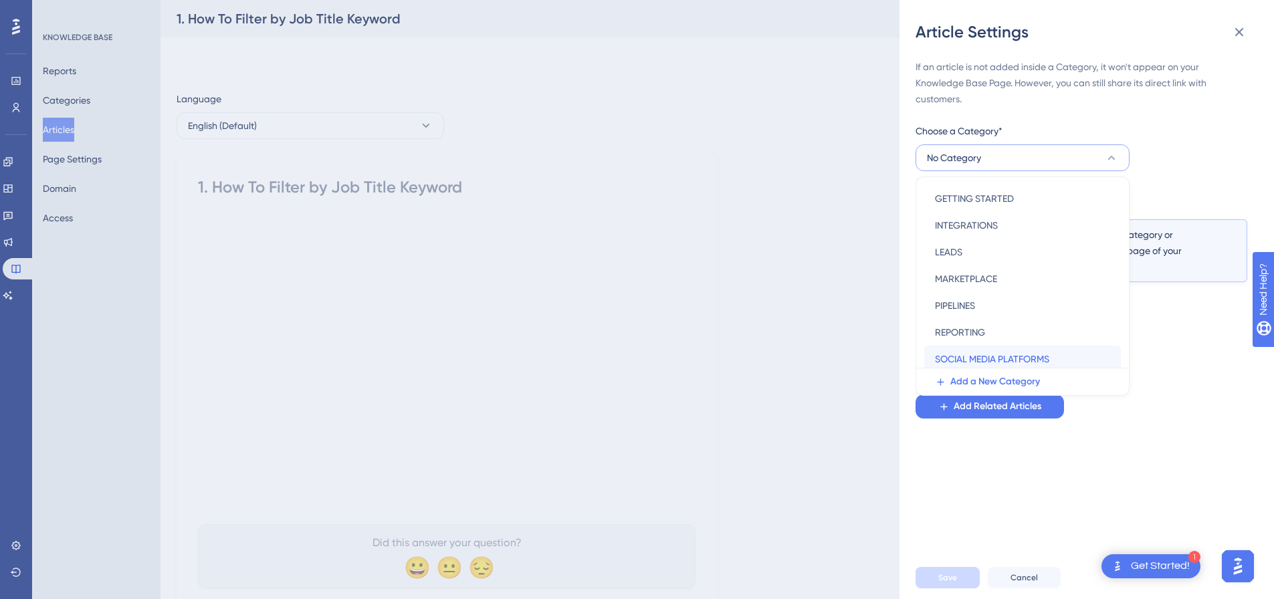
click at [998, 358] on span "SOCIAL MEDIA PLATFORMS" at bounding box center [992, 359] width 114 height 16
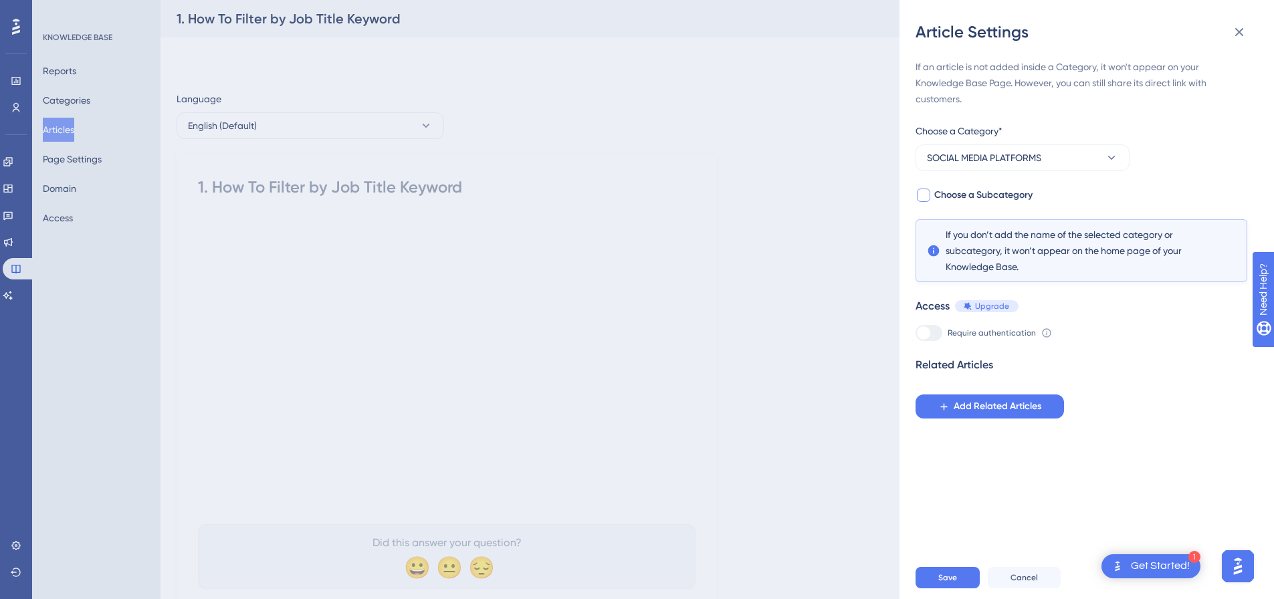
click at [925, 199] on div at bounding box center [923, 195] width 13 height 13
checkbox input "true"
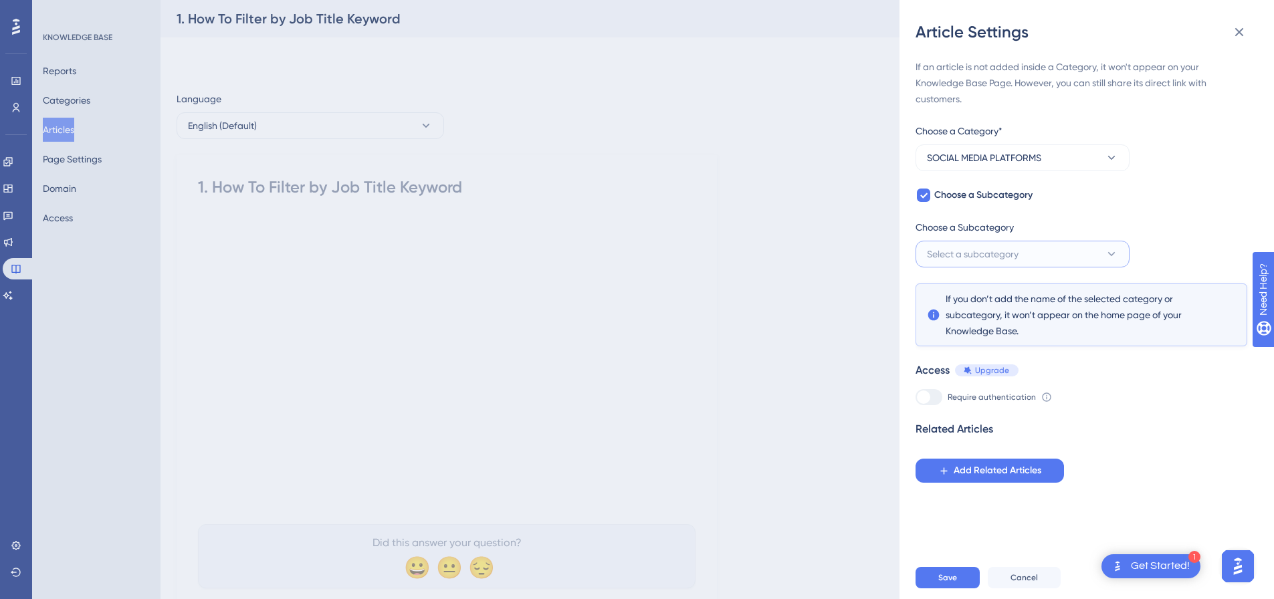
click at [960, 244] on button "Select a subcategory" at bounding box center [1023, 254] width 214 height 27
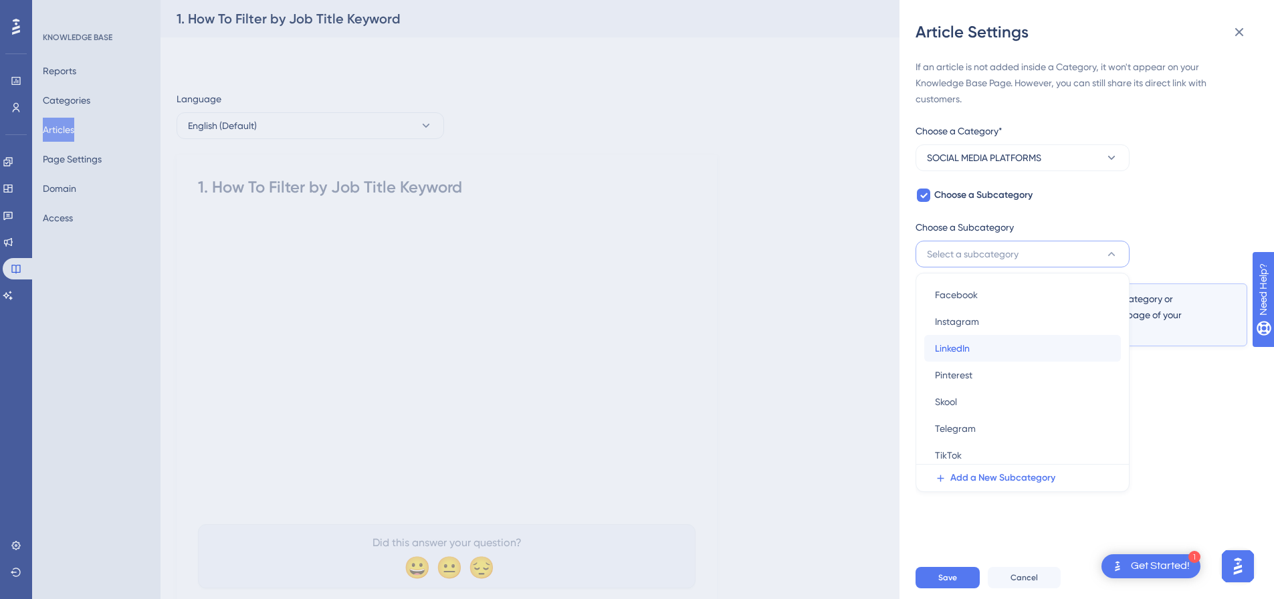
click at [969, 346] on span "LinkedIn" at bounding box center [952, 349] width 35 height 16
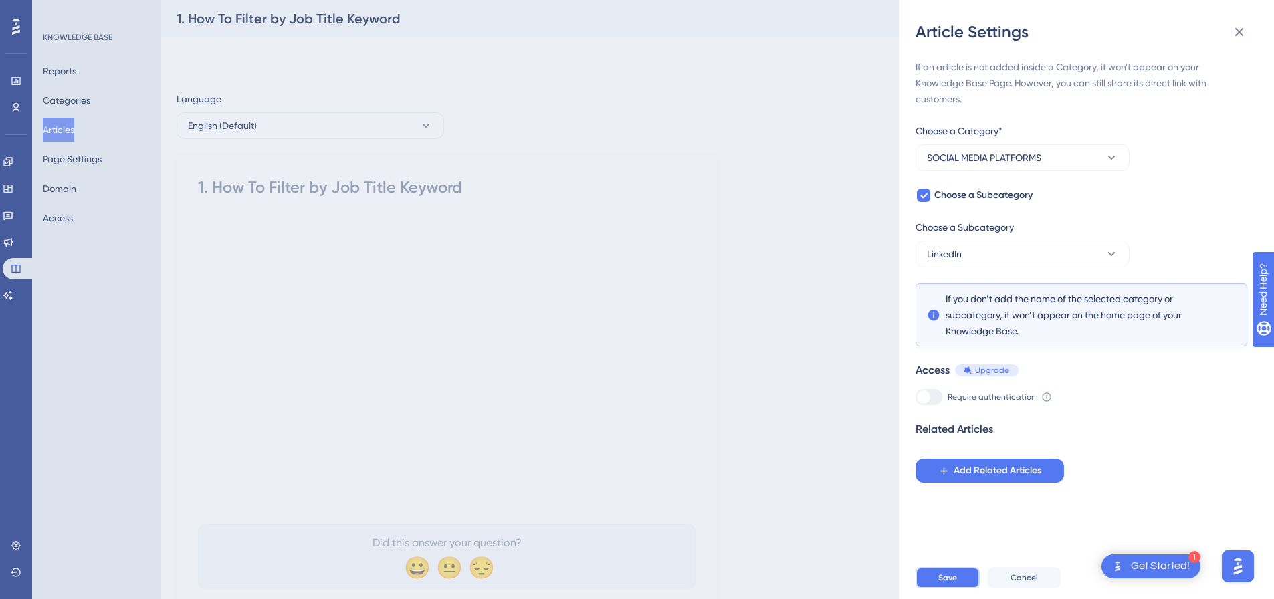
click at [945, 583] on span "Save" at bounding box center [948, 578] width 19 height 11
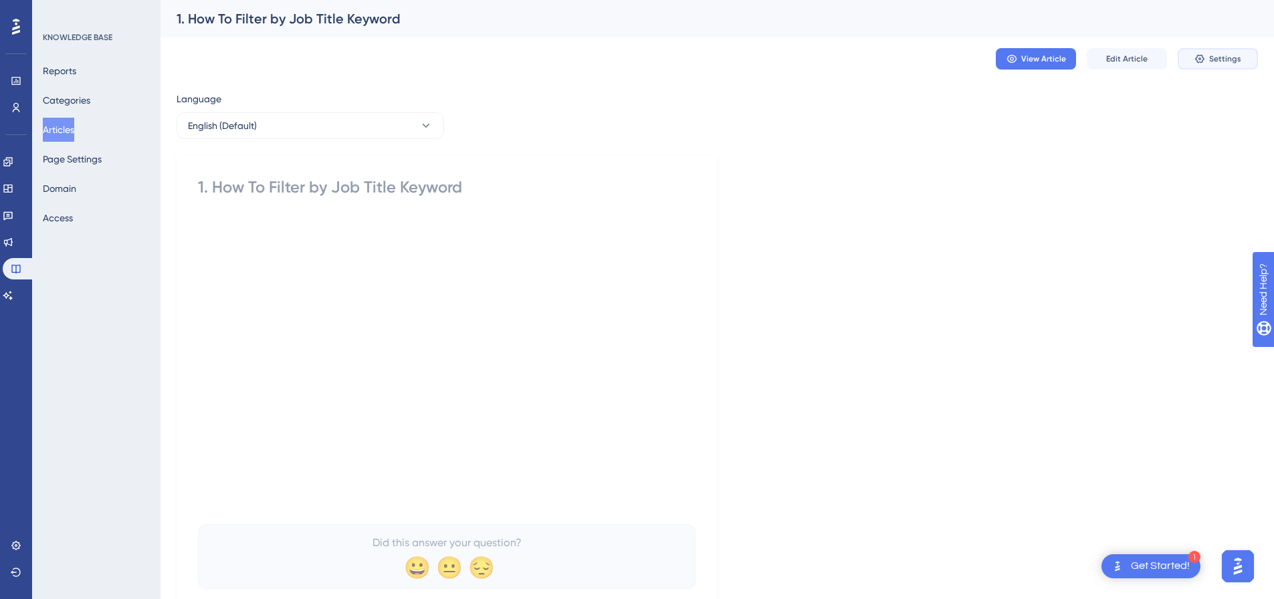
click at [1213, 62] on span "Settings" at bounding box center [1226, 59] width 32 height 11
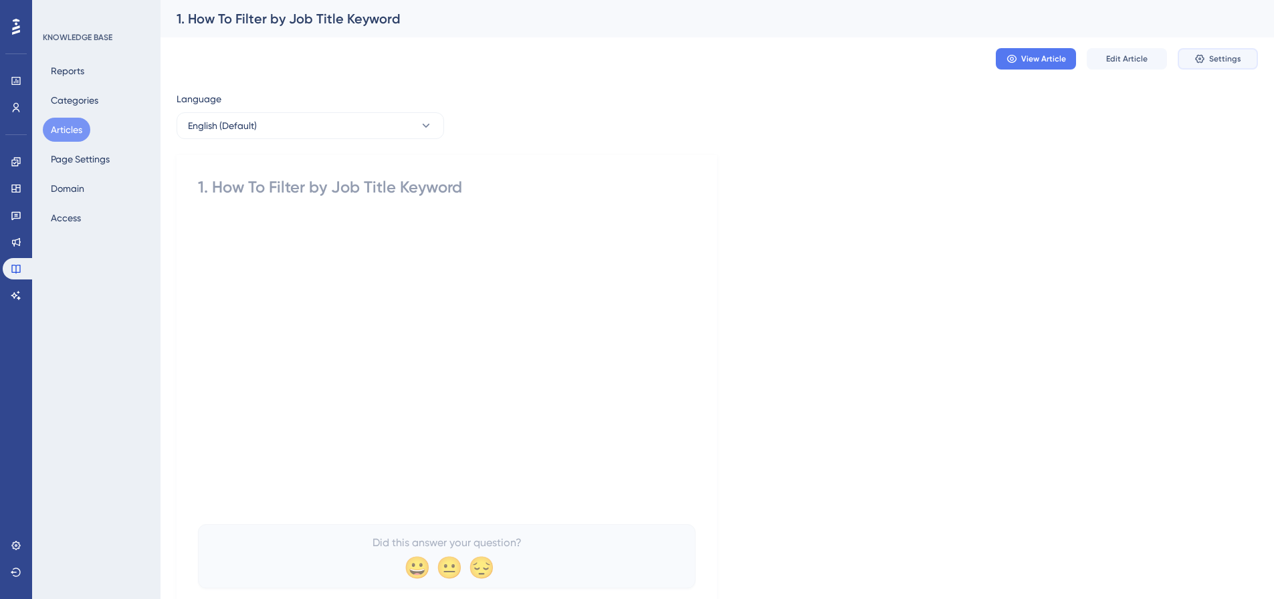
click at [1224, 60] on span "Settings" at bounding box center [1226, 59] width 32 height 11
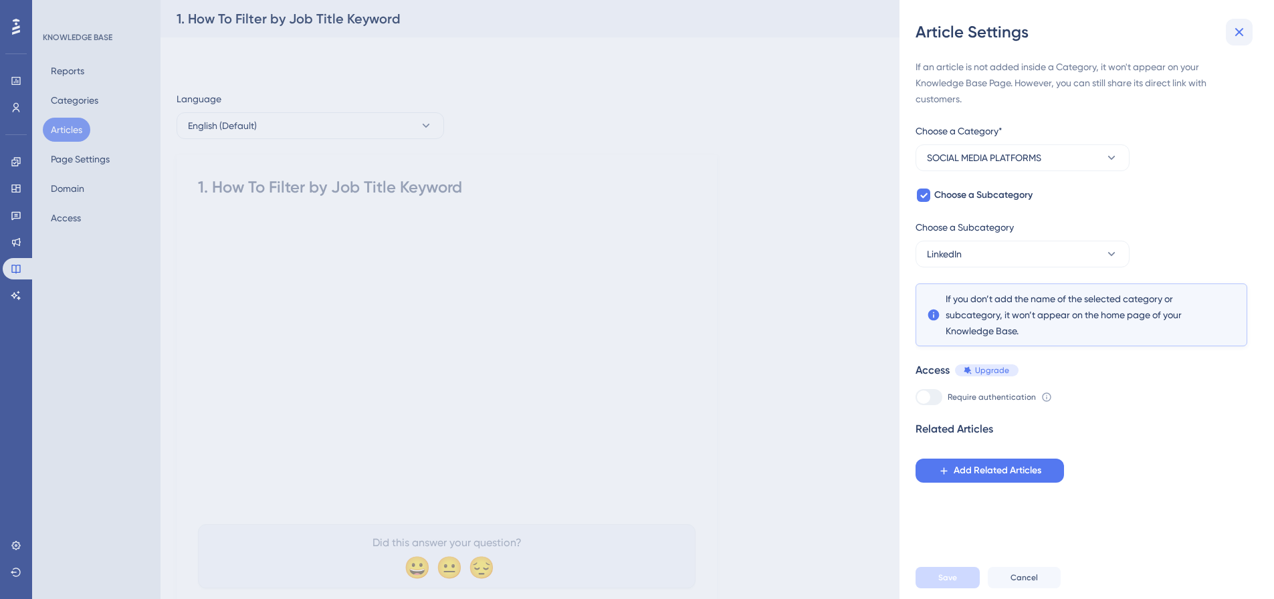
click at [1242, 31] on icon at bounding box center [1240, 32] width 9 height 9
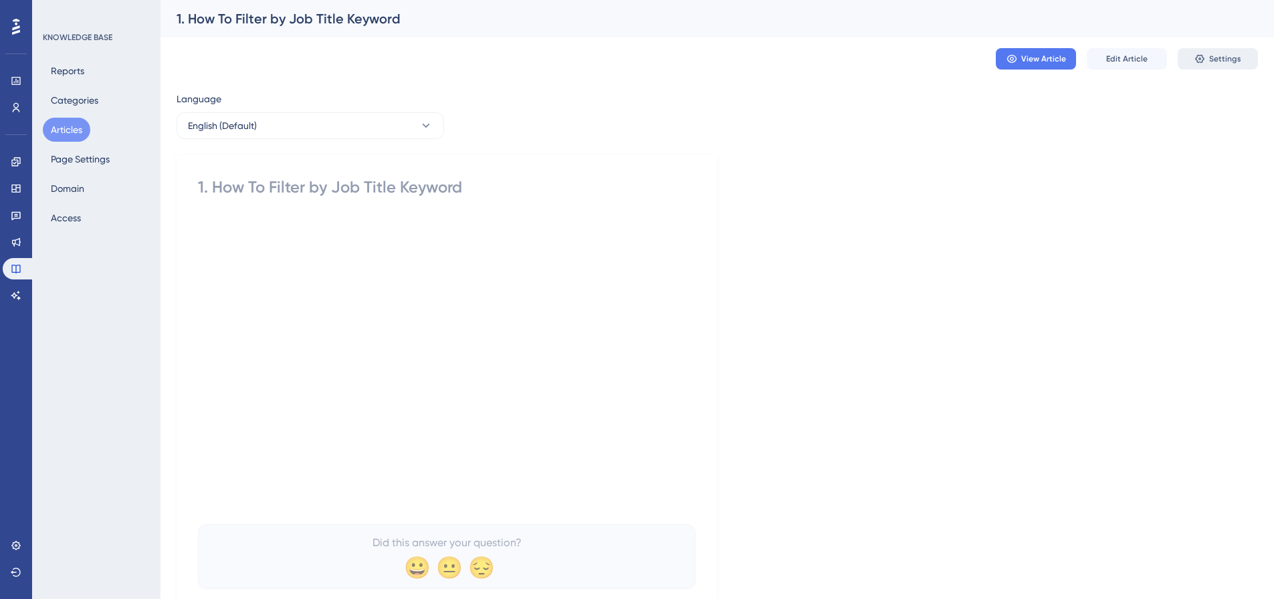
click at [1213, 57] on span "Settings" at bounding box center [1226, 59] width 32 height 11
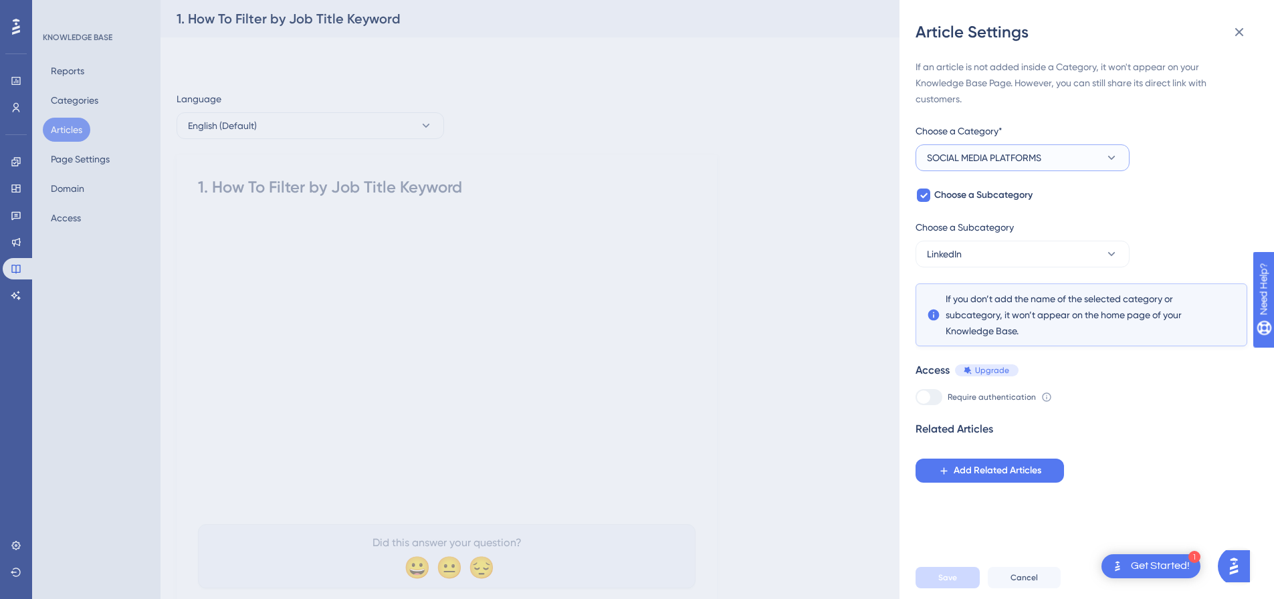
click at [953, 159] on span "SOCIAL MEDIA PLATFORMS" at bounding box center [984, 158] width 114 height 16
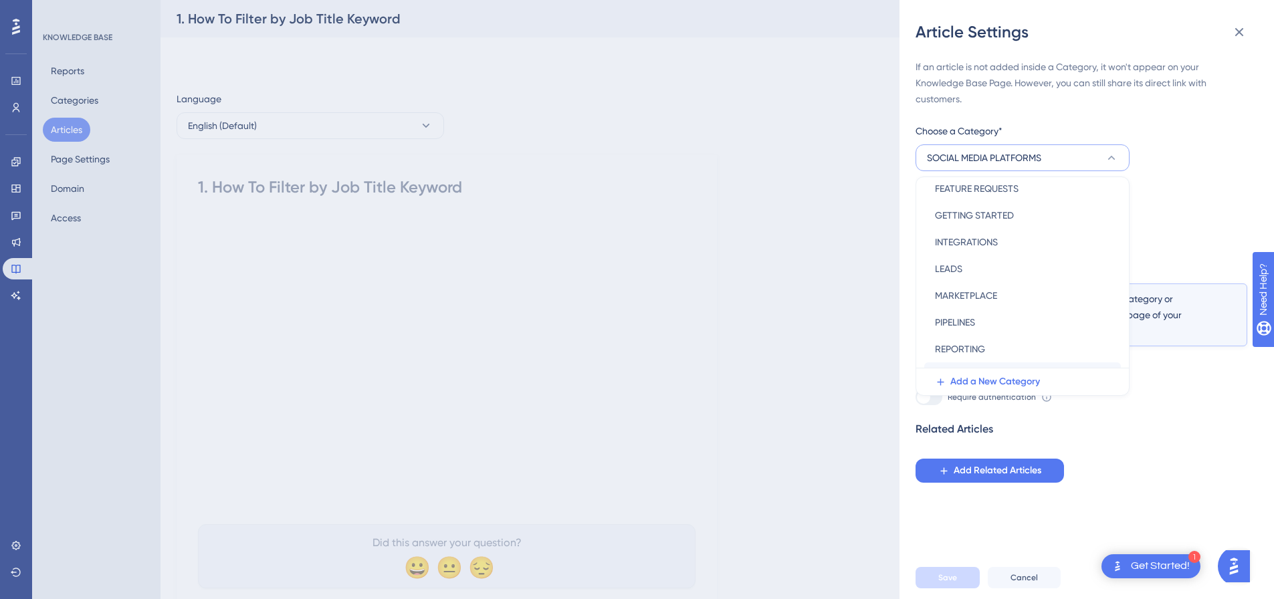
scroll to position [134, 0]
click at [1003, 355] on span "SOCIAL MEDIA PLATFORMS" at bounding box center [992, 359] width 114 height 16
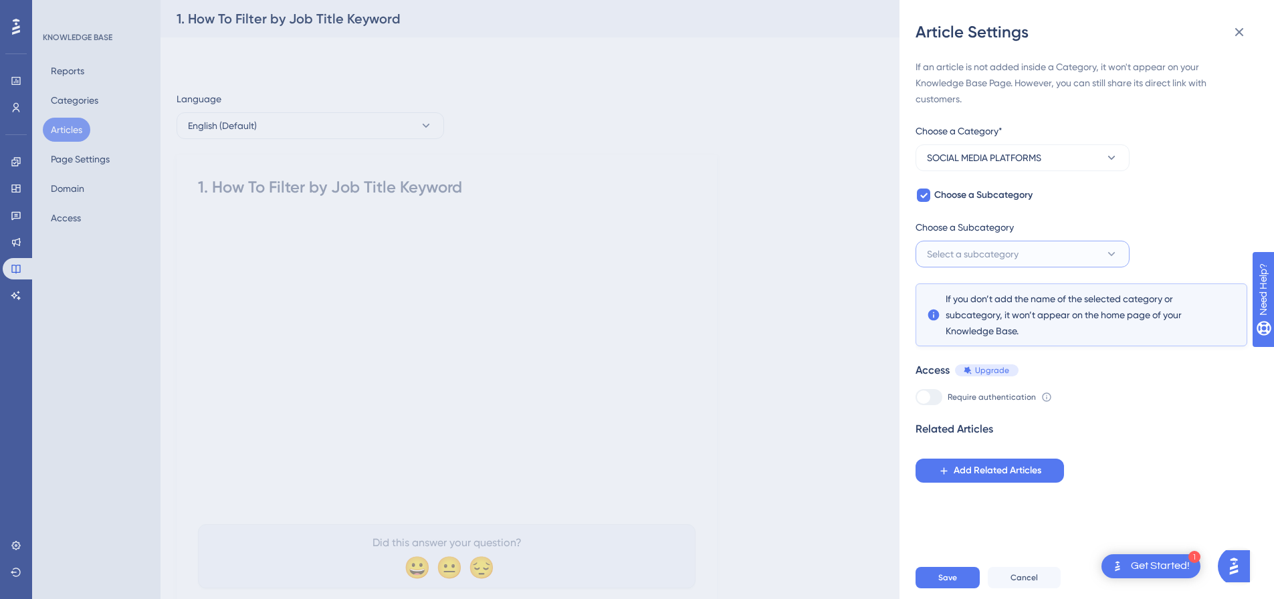
click at [945, 248] on span "Select a subcategory" at bounding box center [973, 254] width 92 height 16
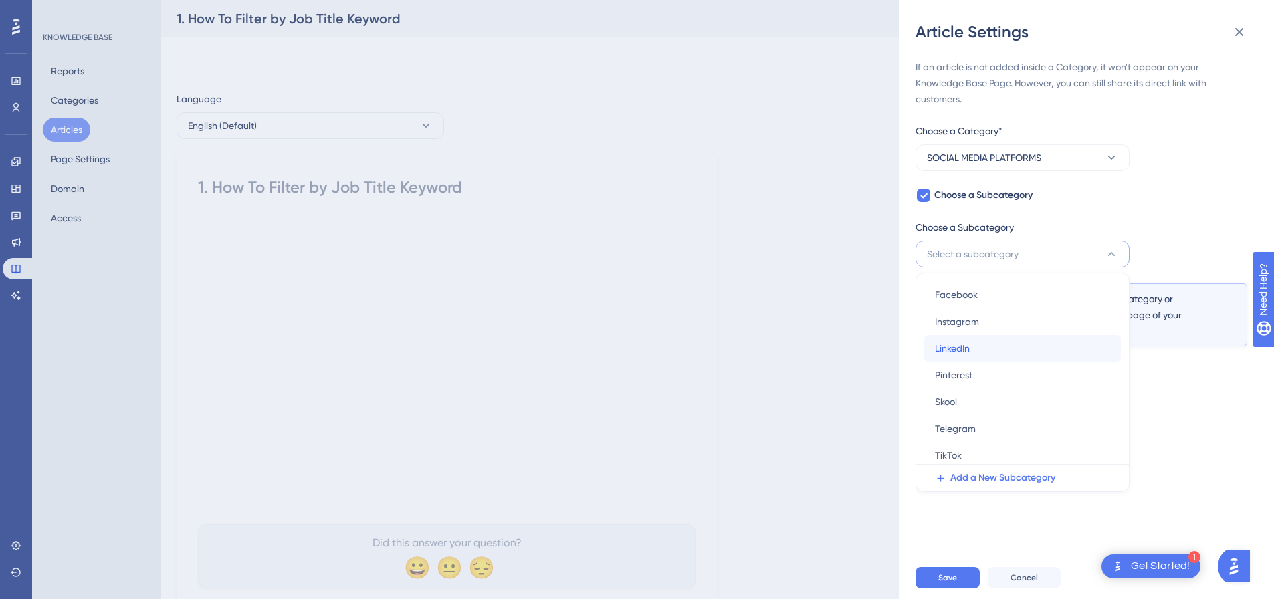
click at [961, 339] on div "LinkedIn LinkedIn" at bounding box center [1022, 348] width 175 height 27
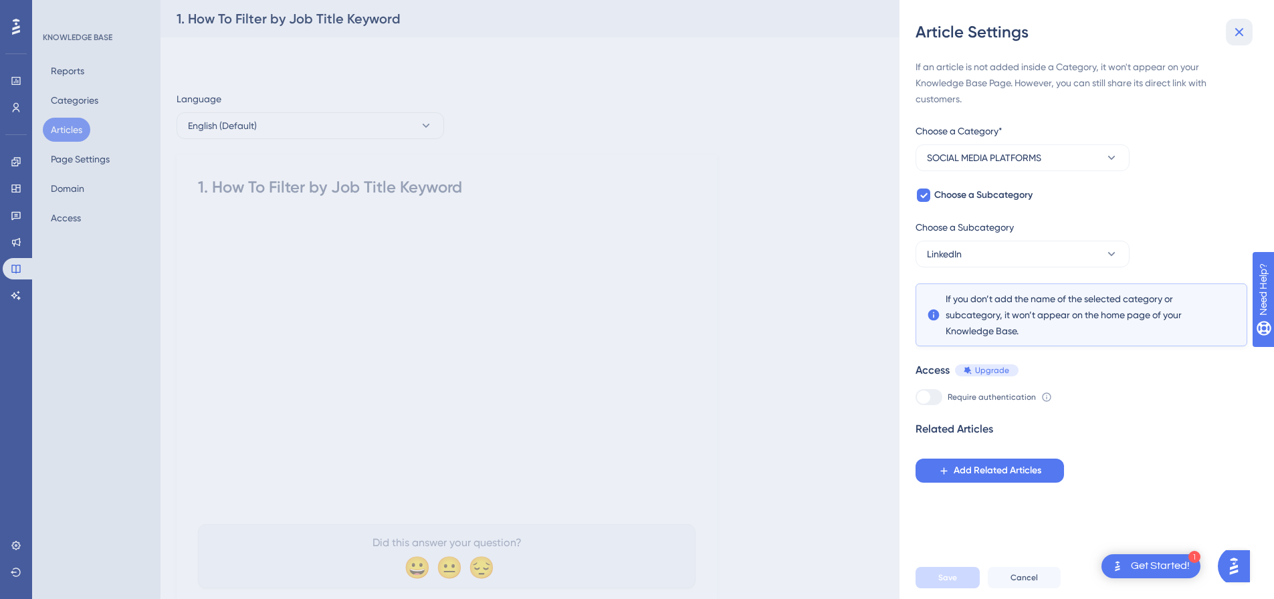
click at [1246, 34] on icon at bounding box center [1240, 32] width 16 height 16
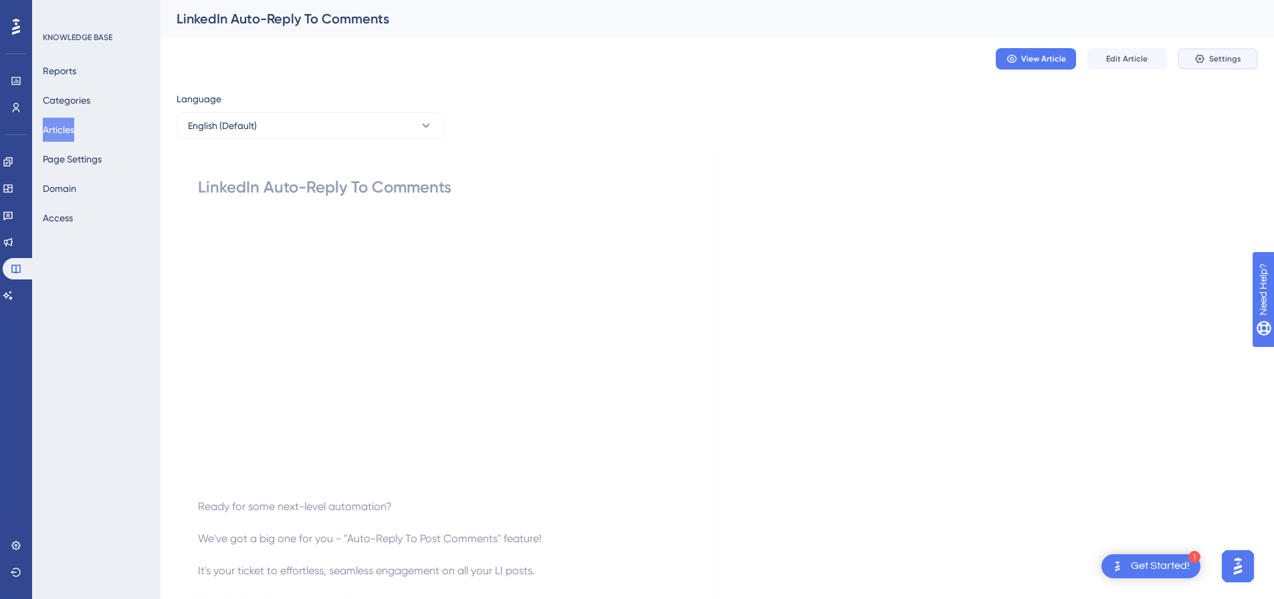
click at [1240, 60] on span "Settings" at bounding box center [1226, 59] width 32 height 11
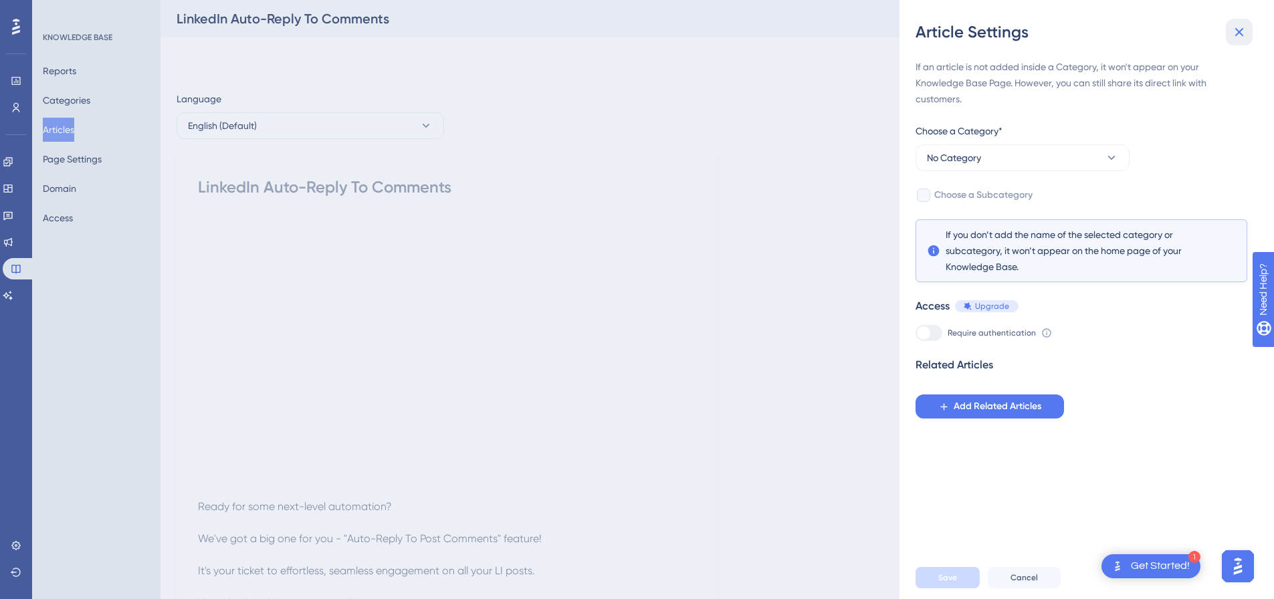
click at [1240, 40] on button at bounding box center [1239, 32] width 27 height 27
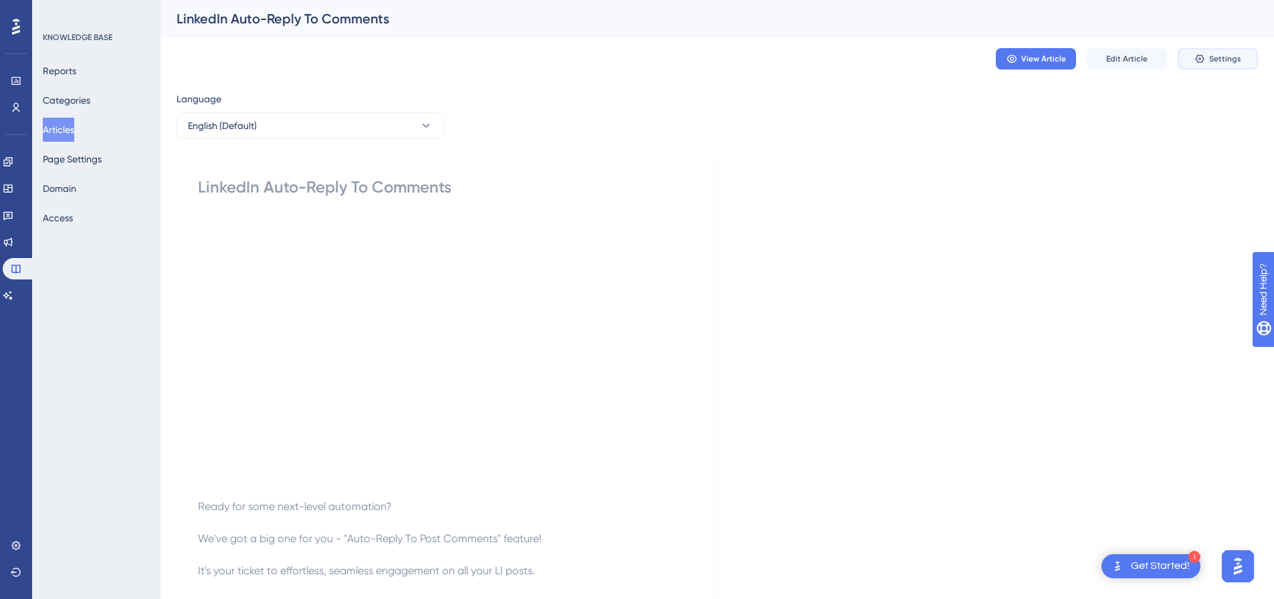
click at [1220, 58] on span "Settings" at bounding box center [1226, 59] width 32 height 11
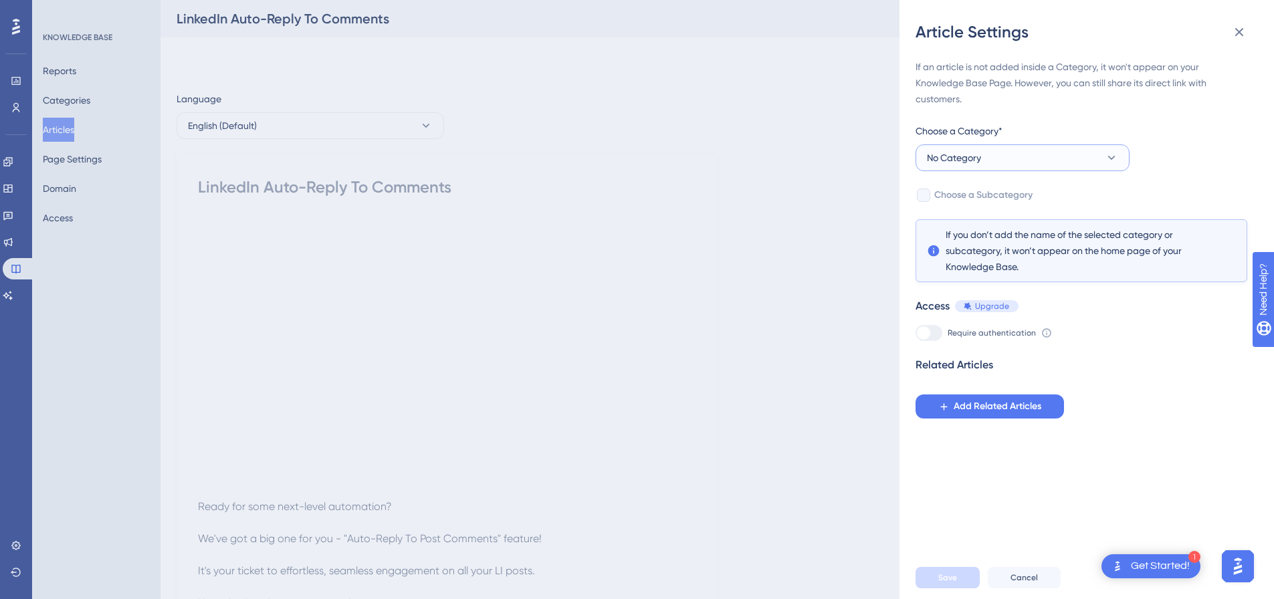
click at [987, 152] on button "No Category" at bounding box center [1023, 158] width 214 height 27
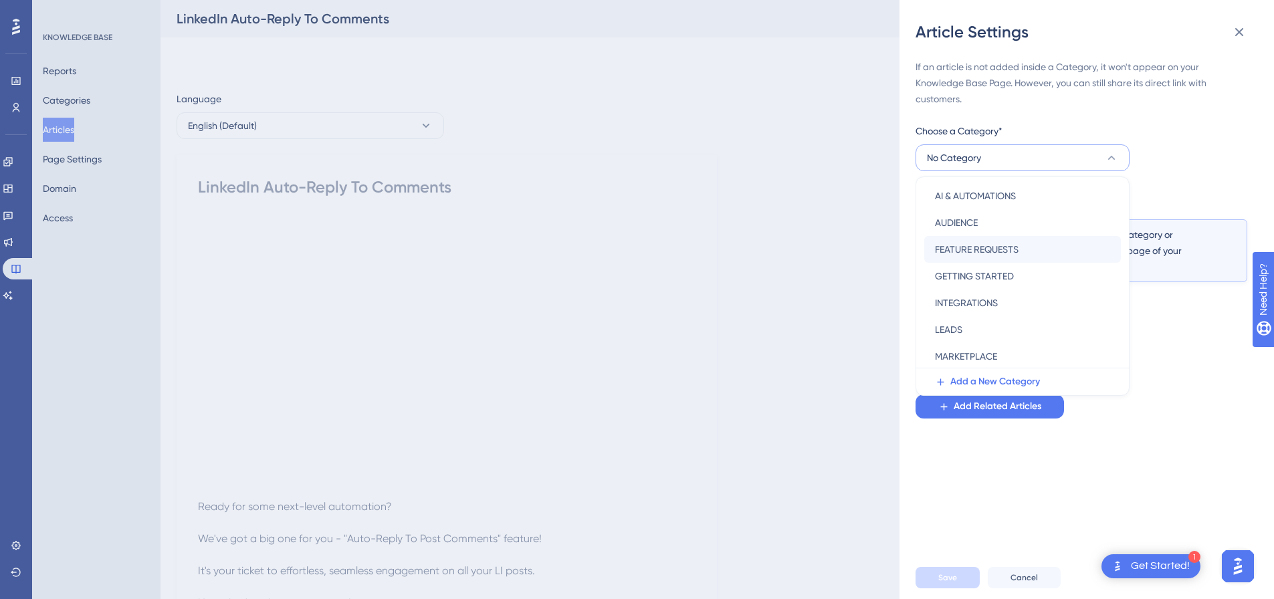
scroll to position [134, 0]
click at [962, 353] on span "SOCIAL MEDIA PLATFORMS" at bounding box center [992, 359] width 114 height 16
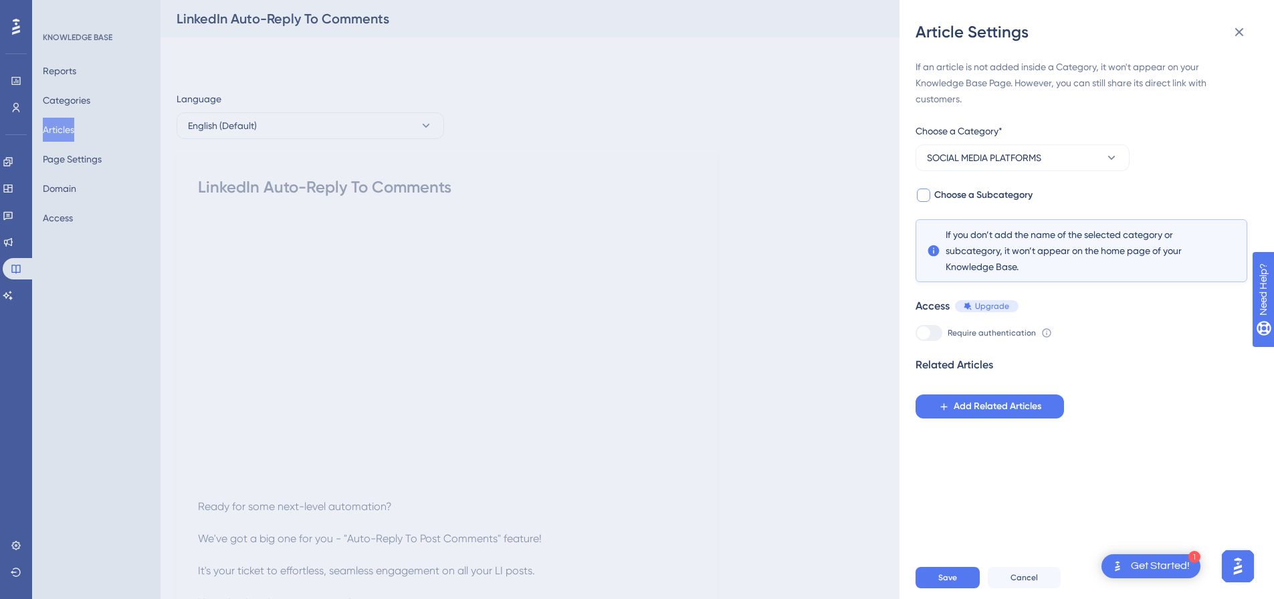
click at [927, 194] on div at bounding box center [923, 195] width 13 height 13
checkbox input "true"
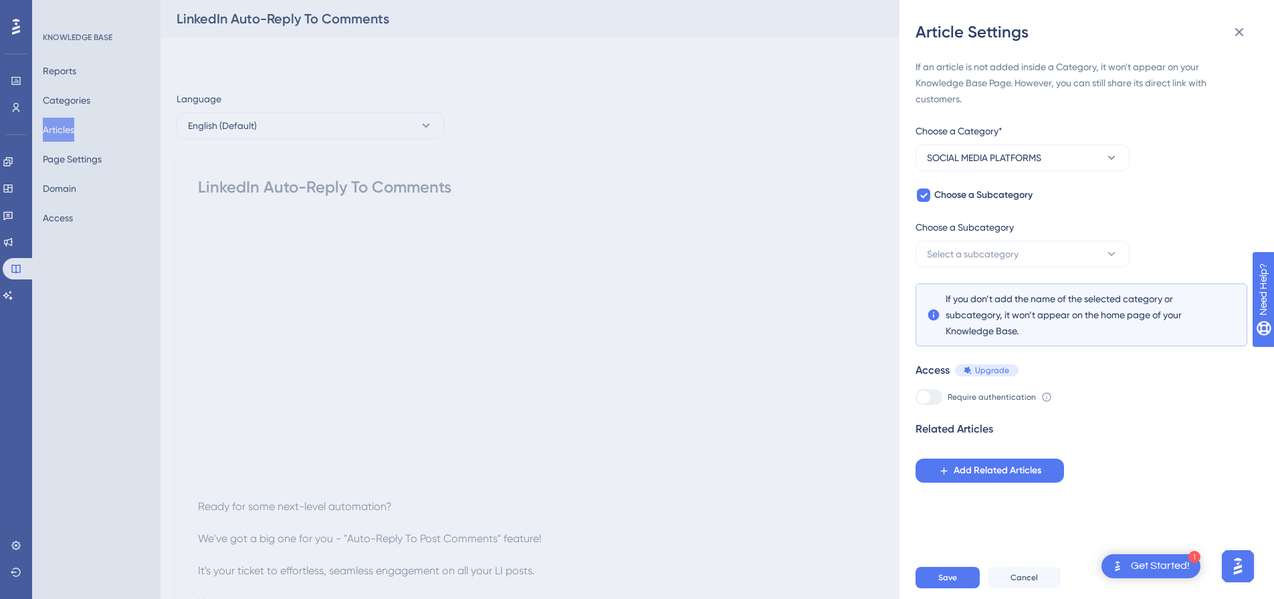
click at [949, 238] on div "Choose a Subcategory" at bounding box center [1023, 229] width 214 height 21
click at [951, 254] on span "Select a subcategory" at bounding box center [973, 254] width 92 height 16
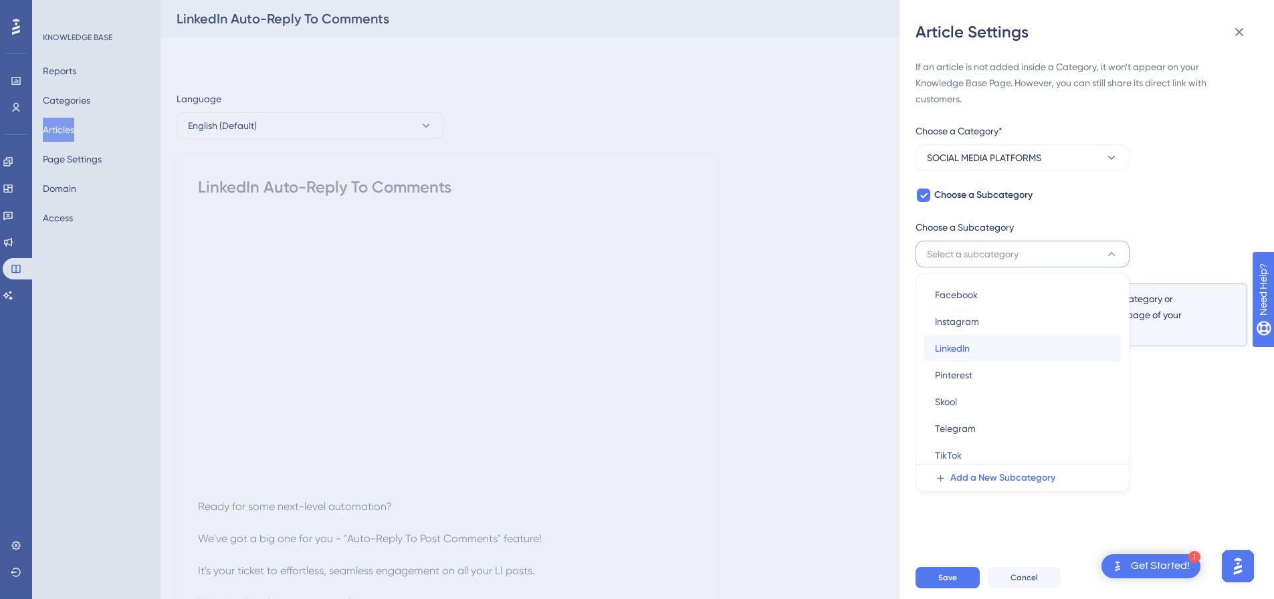
click at [974, 353] on div "LinkedIn LinkedIn" at bounding box center [1022, 348] width 175 height 27
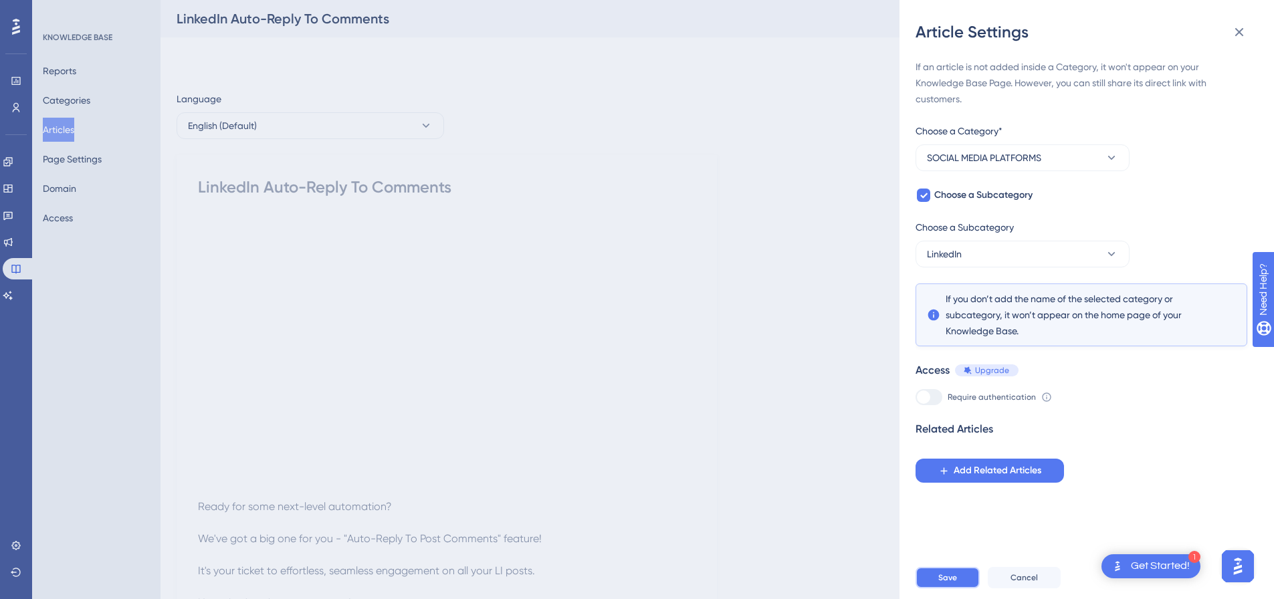
click at [951, 583] on span "Save" at bounding box center [948, 578] width 19 height 11
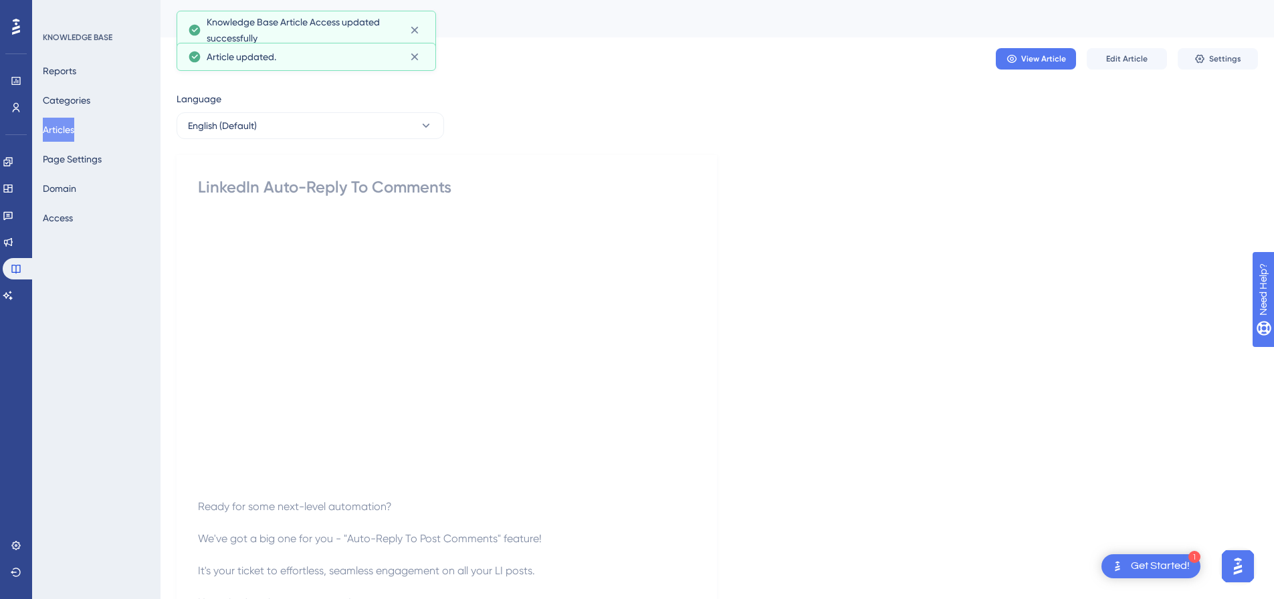
click at [68, 124] on button "Articles" at bounding box center [58, 130] width 31 height 24
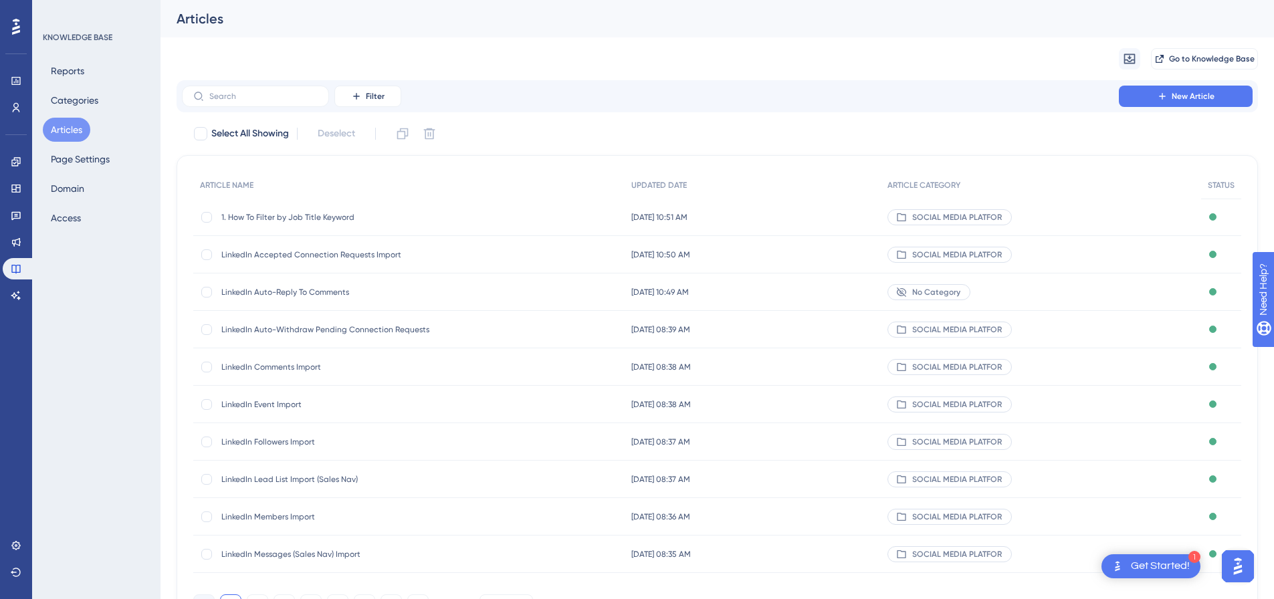
click at [275, 213] on span "1. How To Filter by Job Title Keyword" at bounding box center [328, 217] width 214 height 11
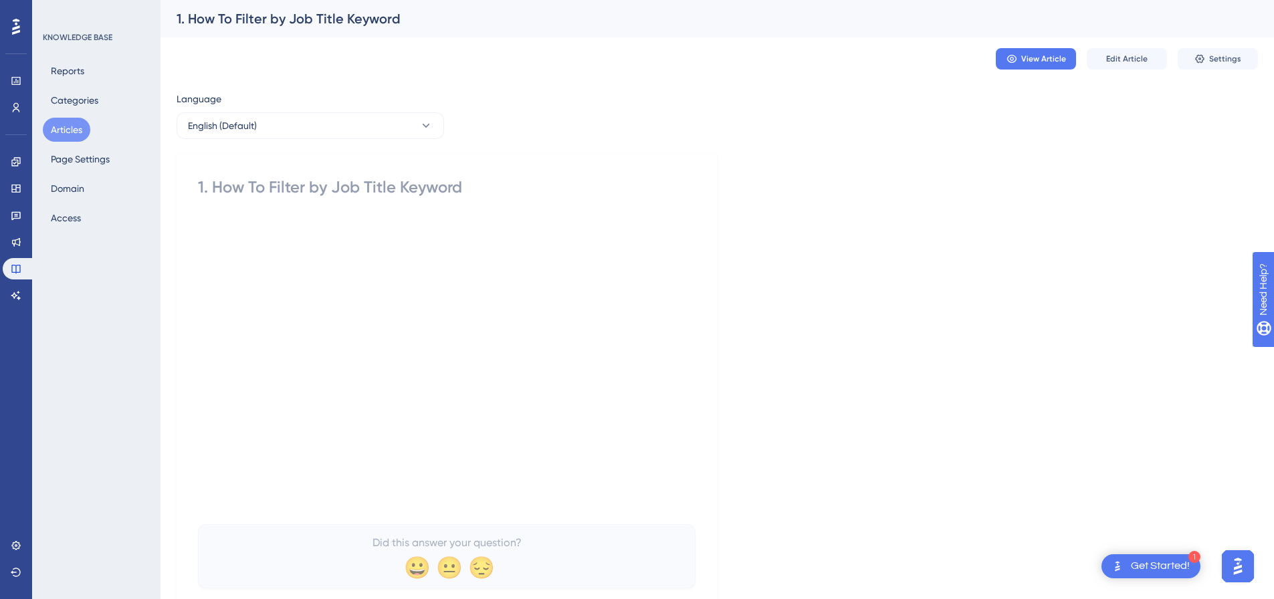
click at [215, 191] on div "1. How To Filter by Job Title Keyword" at bounding box center [447, 187] width 498 height 21
click at [211, 187] on div "1. How To Filter by Job Title Keyword" at bounding box center [447, 187] width 498 height 21
click at [448, 182] on div "1. How To Filter by Job Title Keyword" at bounding box center [447, 187] width 498 height 21
click at [1049, 56] on span "View Article" at bounding box center [1044, 59] width 45 height 11
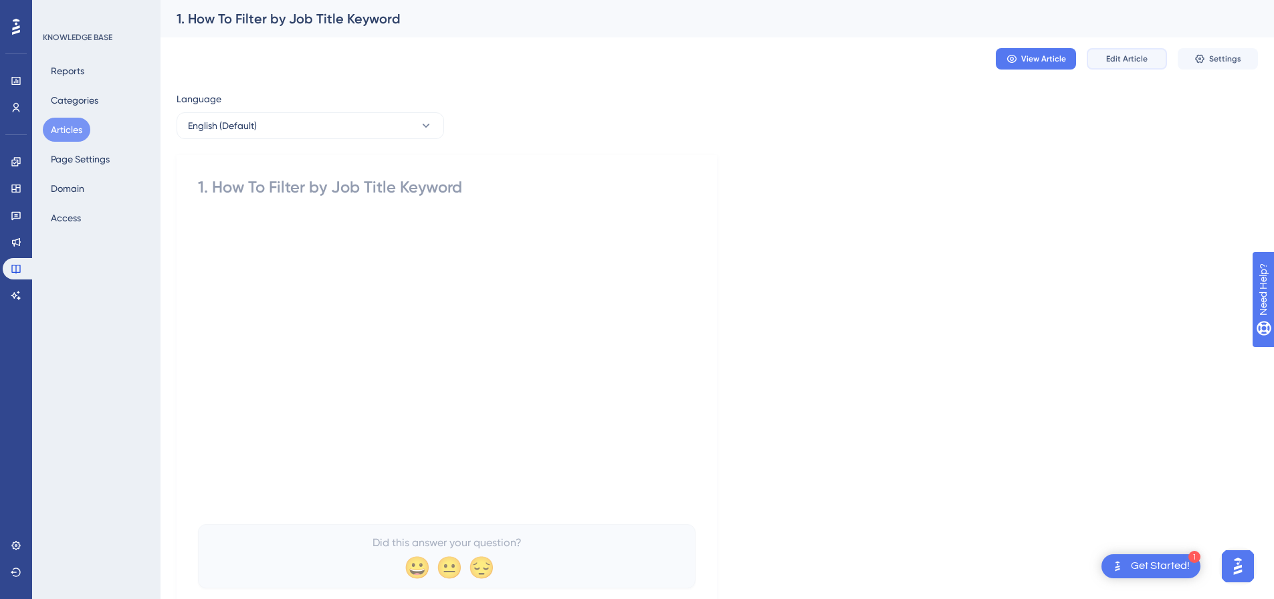
click at [1104, 64] on button "Edit Article" at bounding box center [1127, 58] width 80 height 21
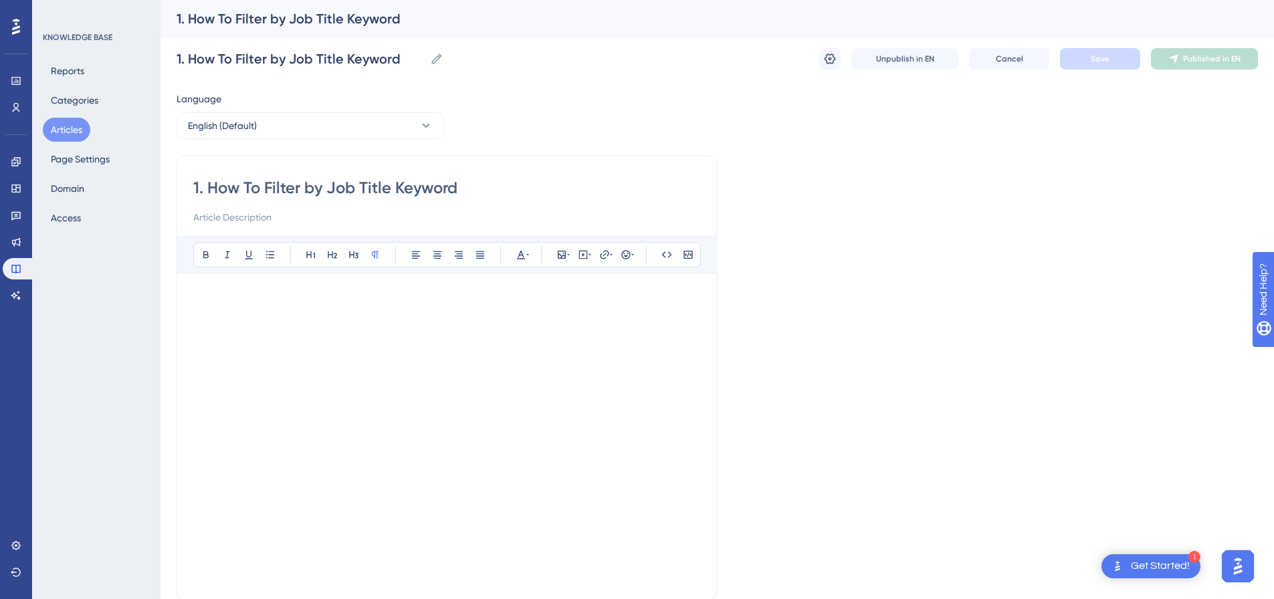
click at [205, 191] on input "1. How To Filter by Job Title Keyword" at bounding box center [446, 187] width 507 height 21
click at [207, 187] on input "1. How To Filter by Job Title Keyword" at bounding box center [446, 187] width 507 height 21
type input "How To Filter by Job Title Keyword"
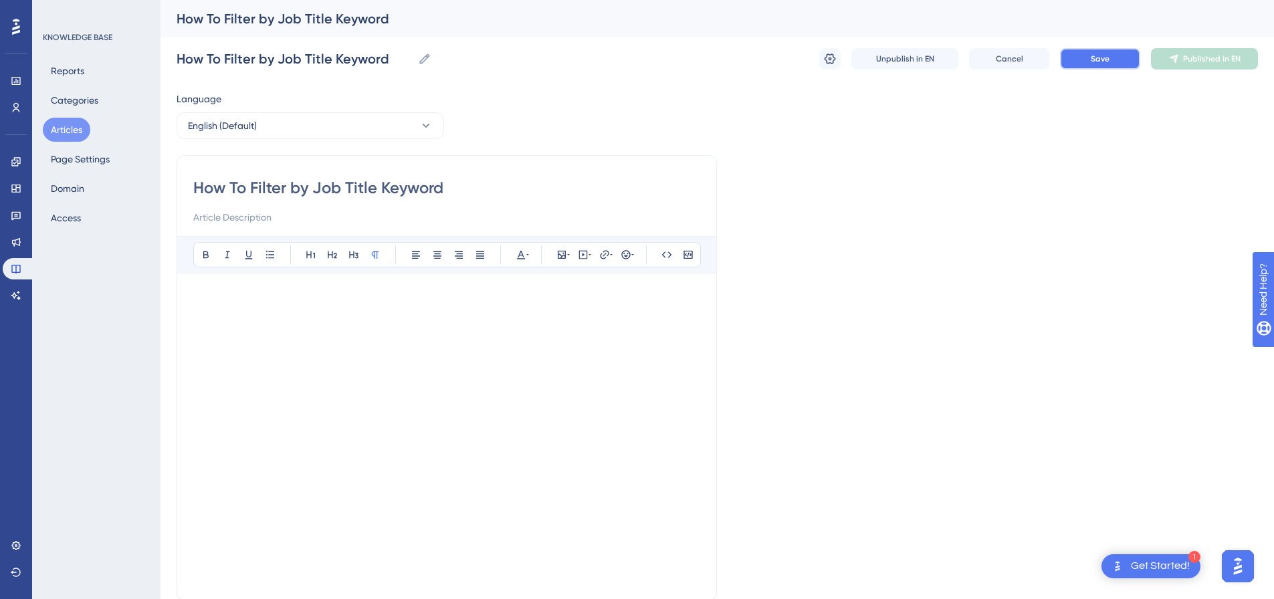
click at [1112, 67] on button "Save" at bounding box center [1100, 58] width 80 height 21
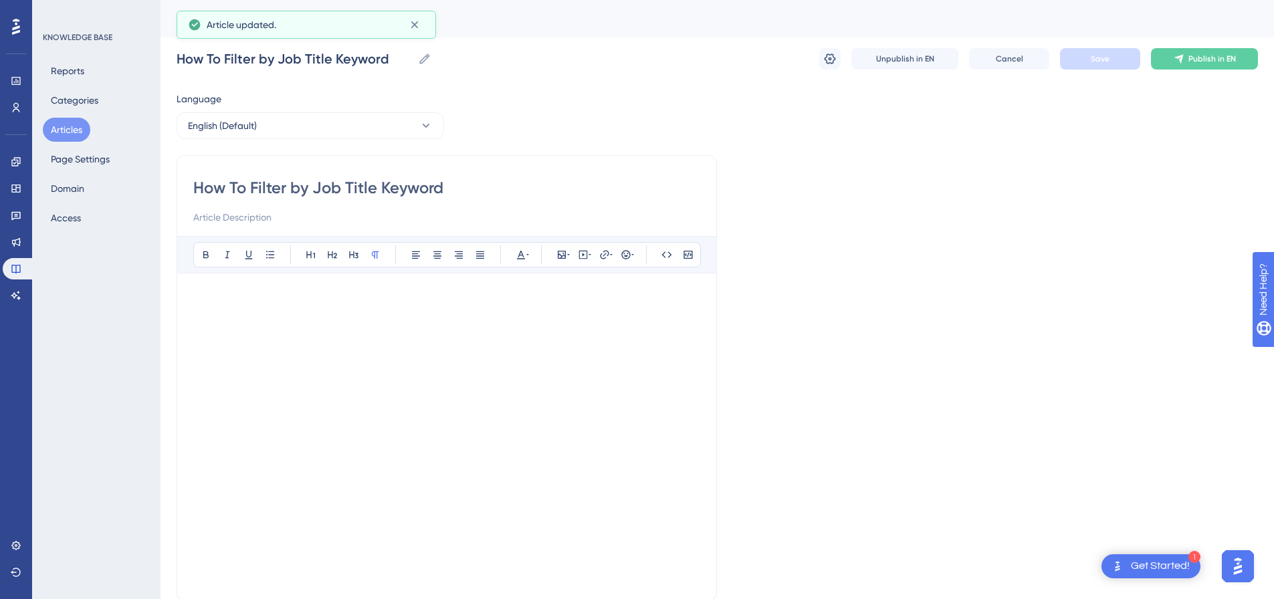
click at [1193, 73] on div "How To Filter by Job Title Keyword How To Filter by Job Title Keyword Unpublish…" at bounding box center [718, 58] width 1082 height 43
click at [1196, 62] on span "Publish in EN" at bounding box center [1213, 59] width 48 height 11
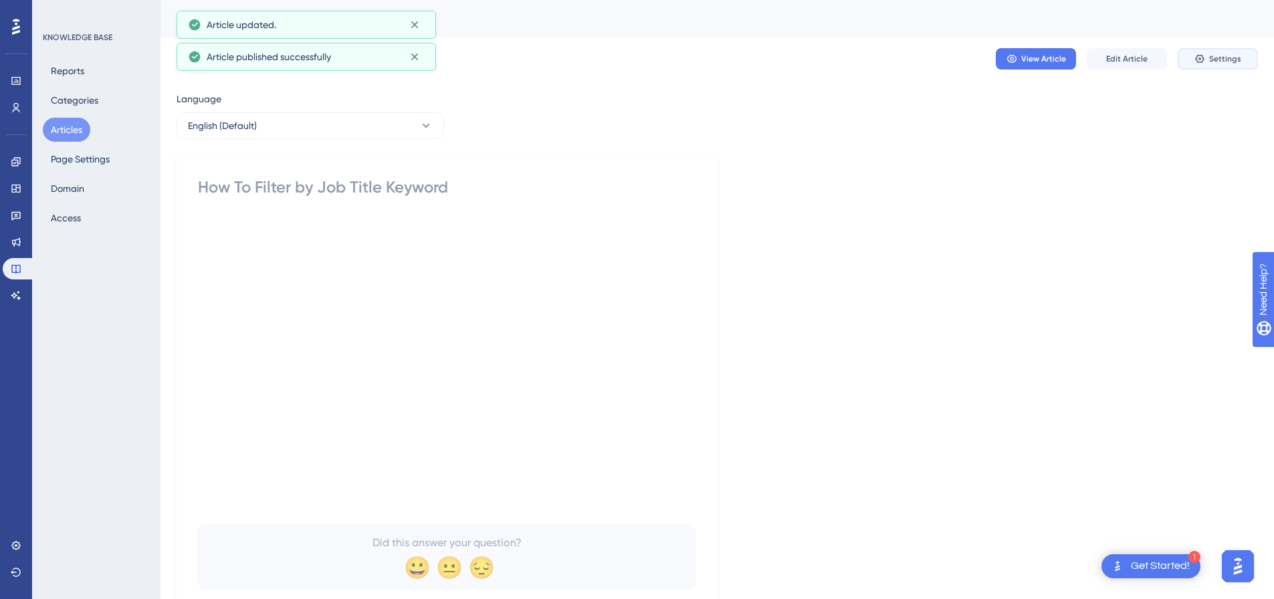
click at [1196, 62] on icon at bounding box center [1200, 59] width 11 height 11
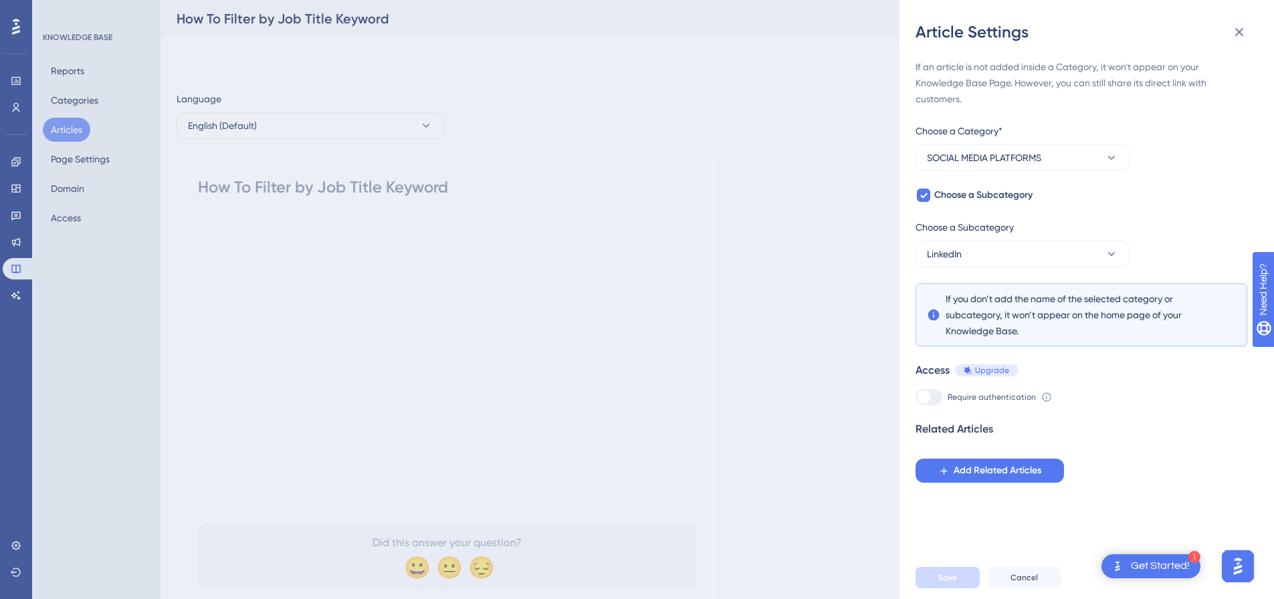
click at [60, 128] on div "Article Settings If an article is not added inside a Category, it won't appear …" at bounding box center [637, 299] width 1274 height 599
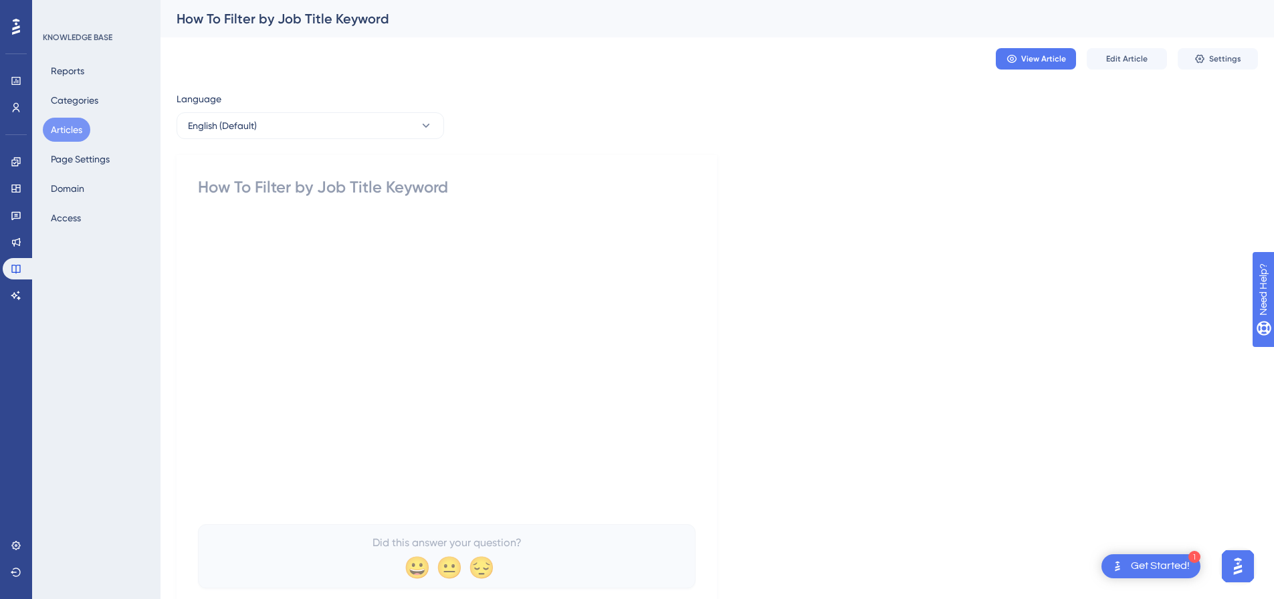
click at [60, 128] on button "Articles" at bounding box center [67, 130] width 48 height 24
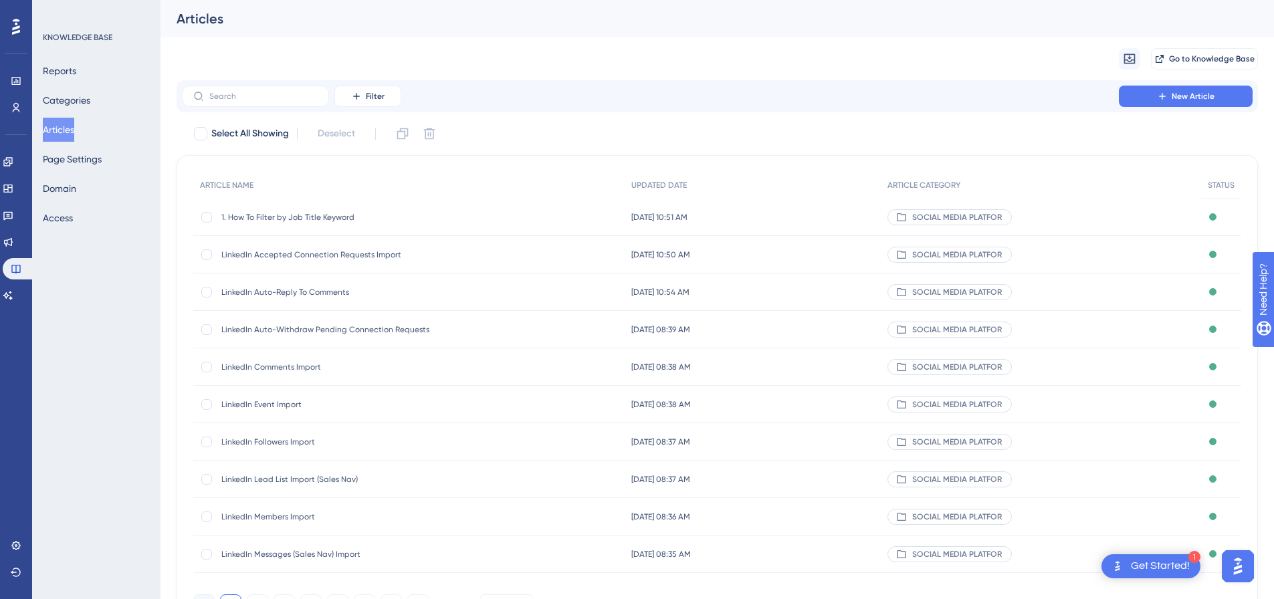
click at [283, 217] on span "1. How To Filter by Job Title Keyword" at bounding box center [328, 217] width 214 height 11
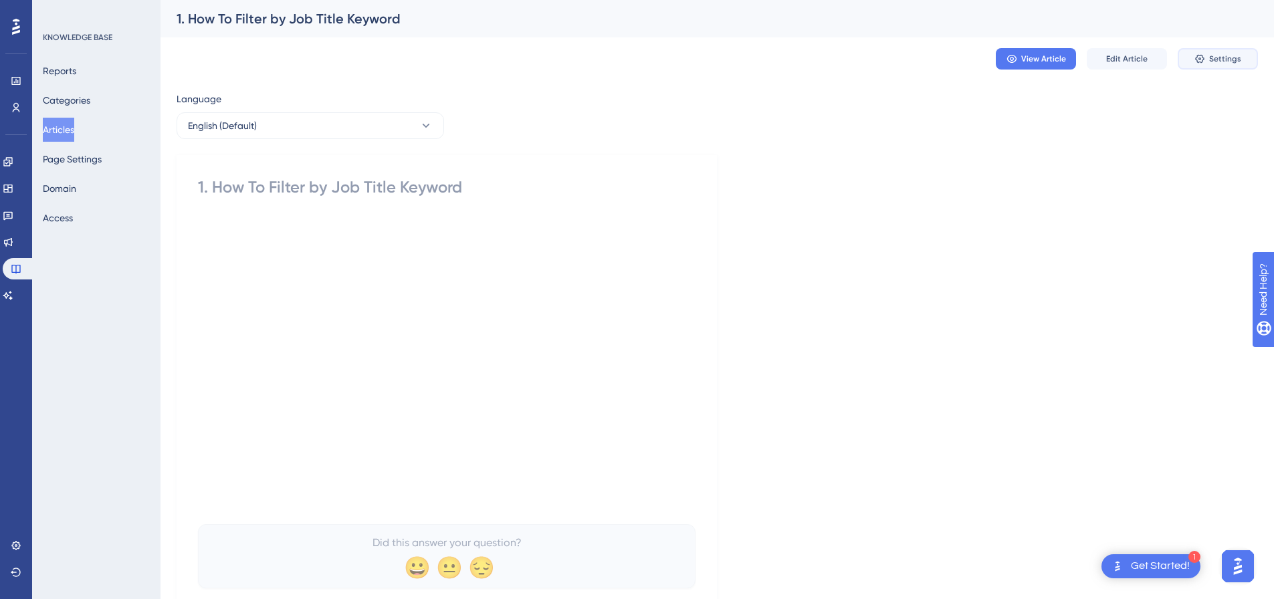
click at [1208, 64] on button "Settings" at bounding box center [1218, 58] width 80 height 21
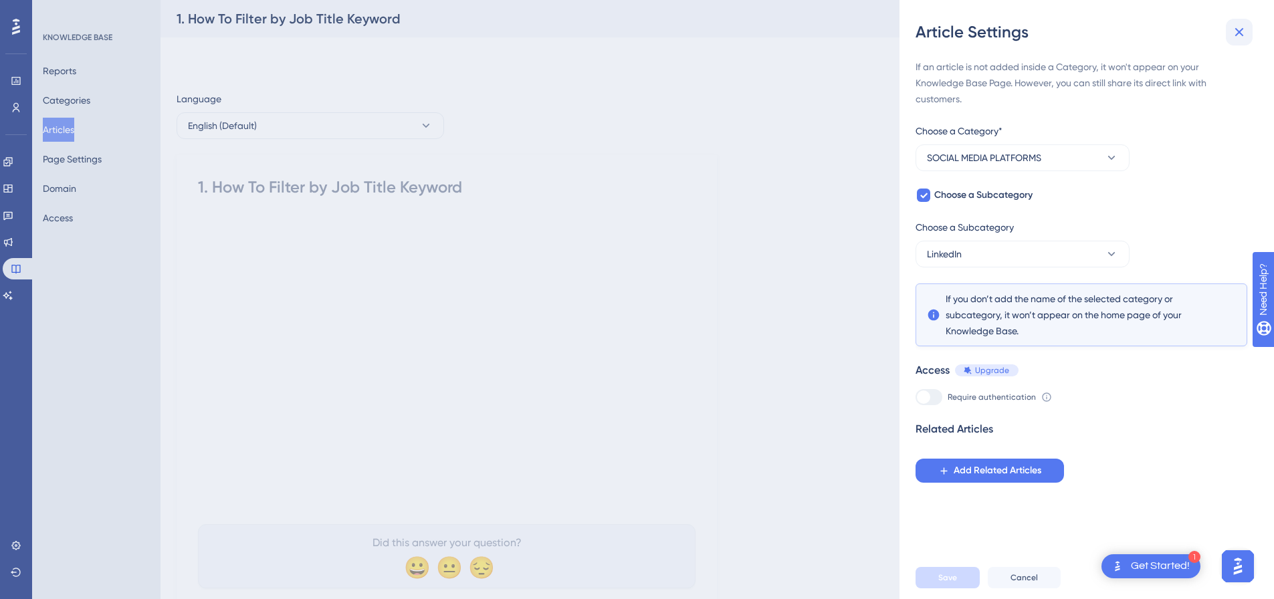
click at [1240, 35] on icon at bounding box center [1240, 32] width 16 height 16
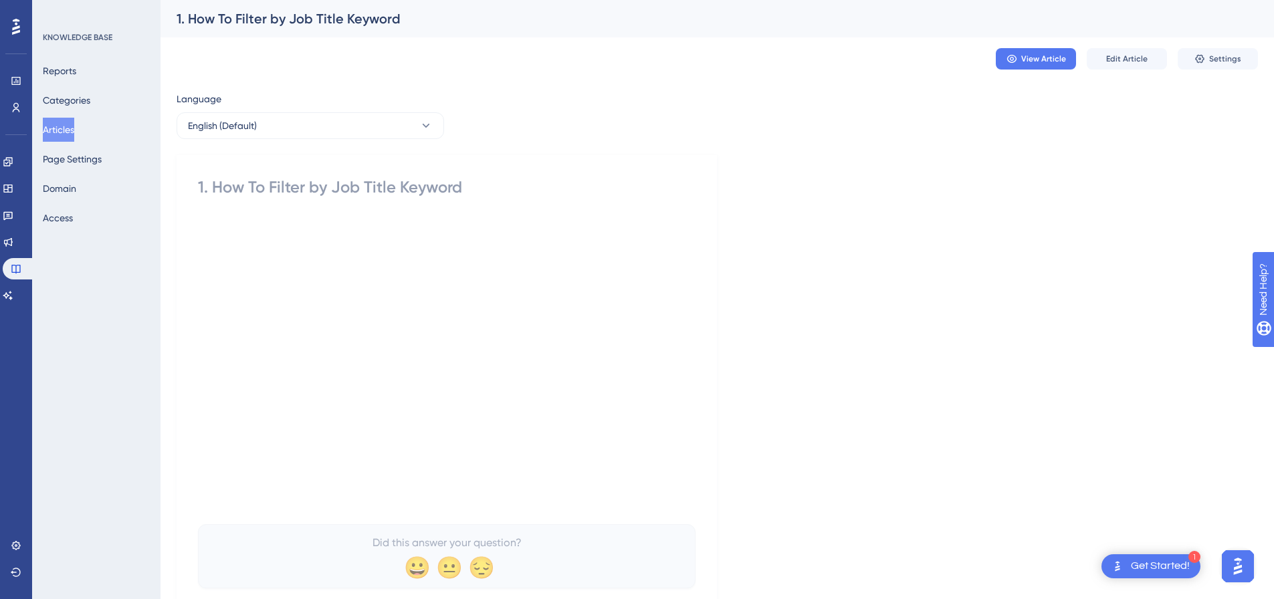
click at [72, 128] on button "Articles" at bounding box center [58, 130] width 31 height 24
click at [1224, 62] on span "Settings" at bounding box center [1226, 59] width 32 height 11
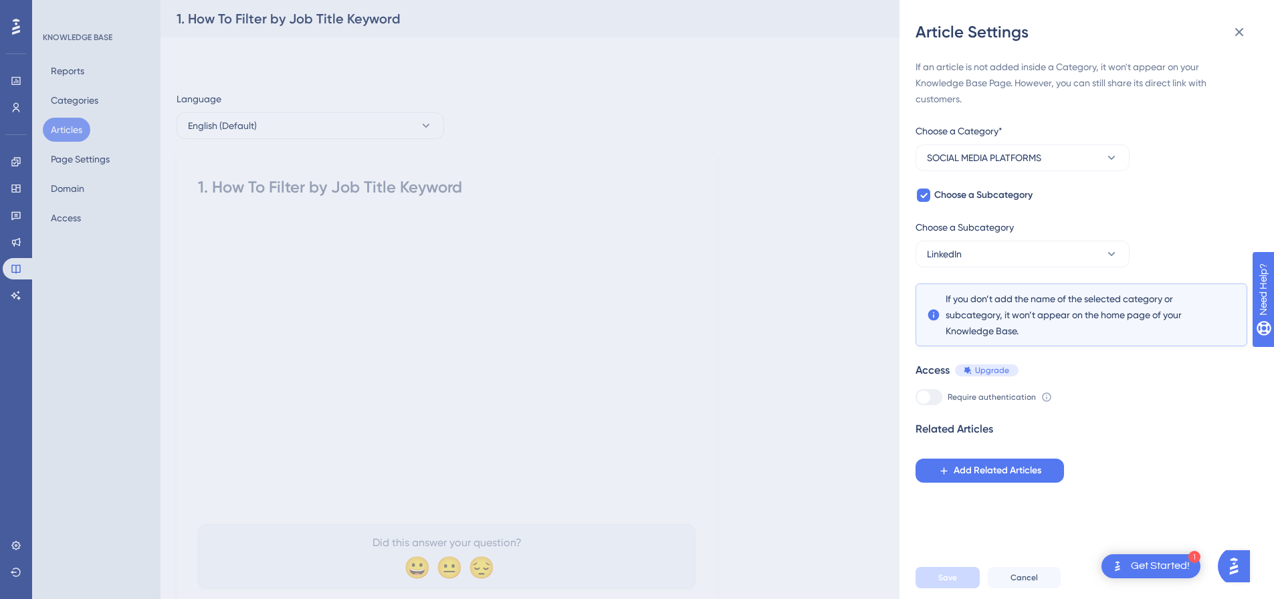
click at [90, 136] on div "Article Settings If an article is not added inside a Category, it won't appear …" at bounding box center [637, 299] width 1274 height 599
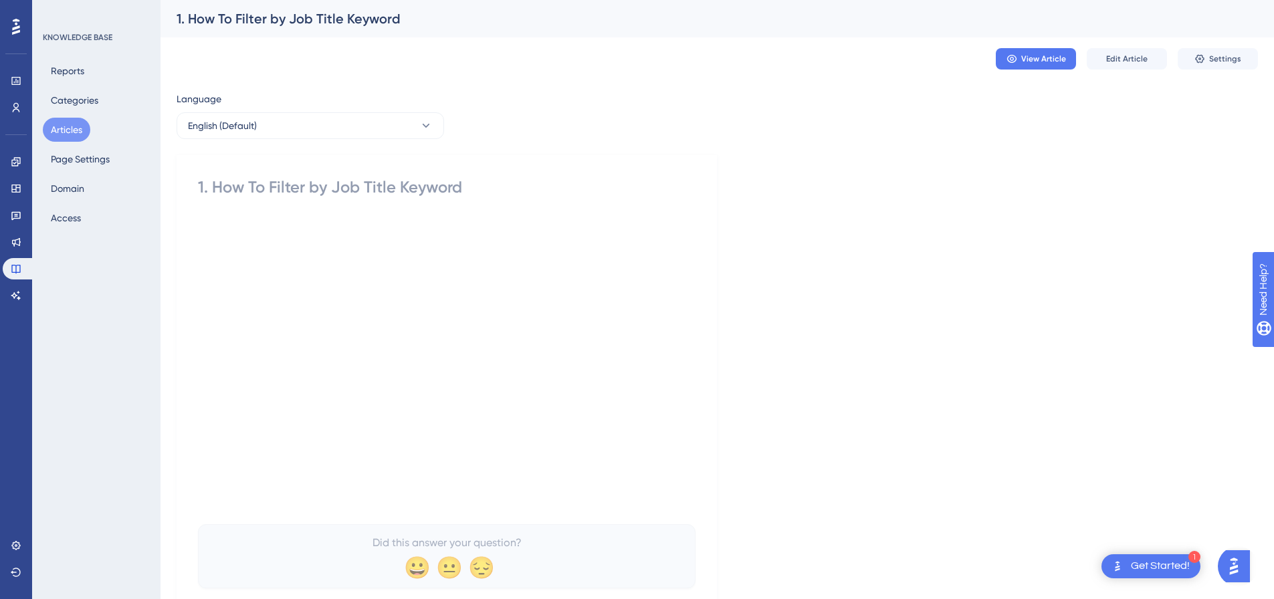
click at [72, 133] on button "Articles" at bounding box center [67, 130] width 48 height 24
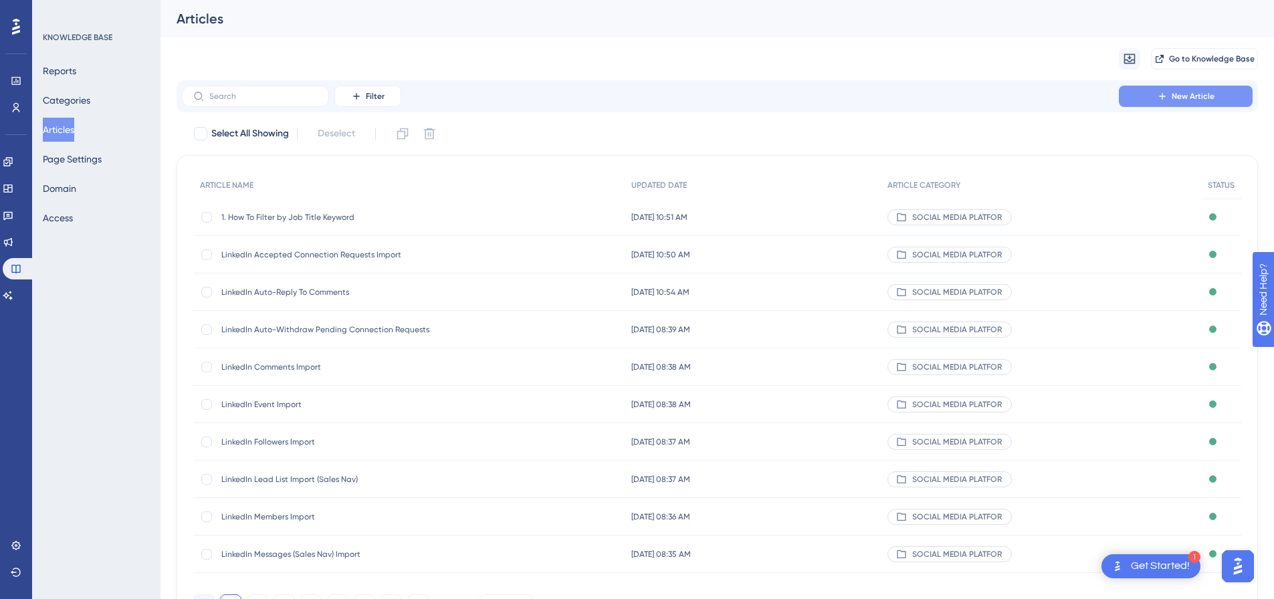
click at [1219, 94] on button "New Article" at bounding box center [1186, 96] width 134 height 21
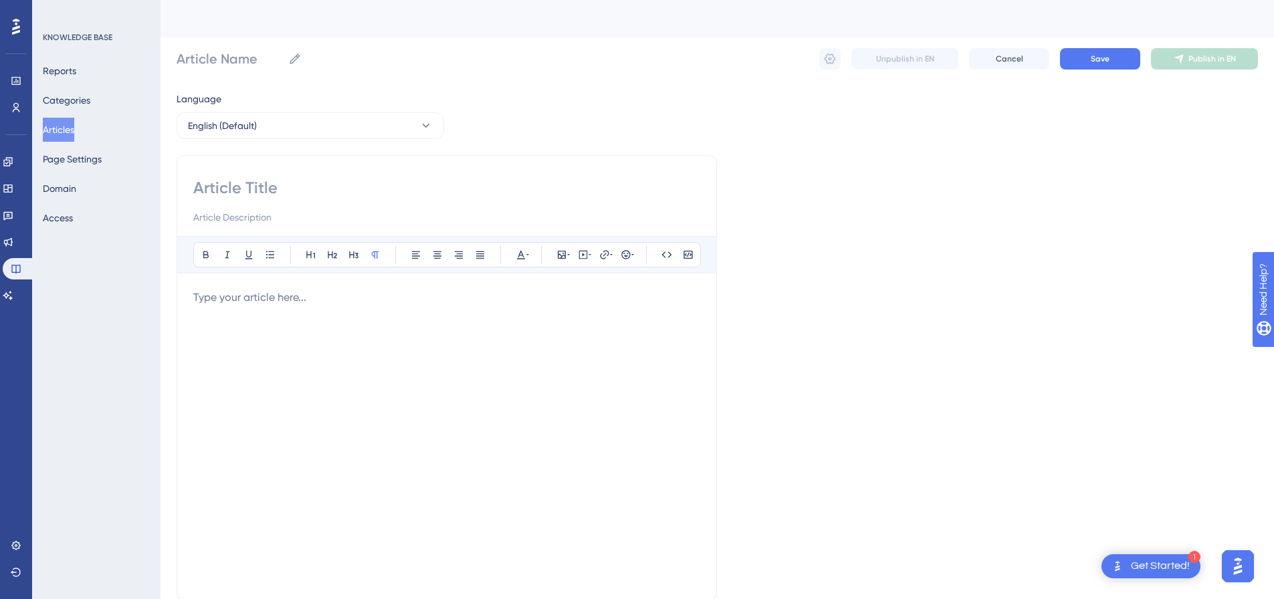
click at [269, 198] on input at bounding box center [446, 187] width 507 height 21
paste input "X List Members Import"
type input "X List Members Import"
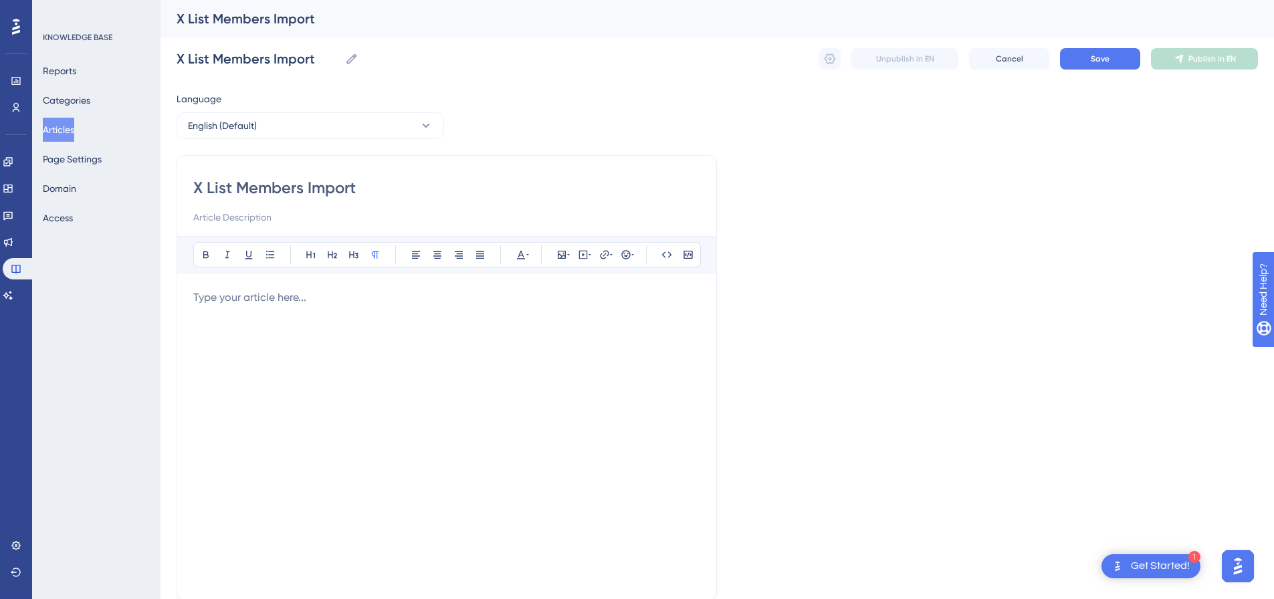
click at [415, 286] on div "Bold Italic Underline Bullet Point Heading 1 Heading 2 Heading 3 Normal Align L…" at bounding box center [446, 410] width 507 height 348
click at [417, 295] on p at bounding box center [446, 298] width 507 height 16
click at [579, 252] on icon at bounding box center [583, 255] width 11 height 11
click at [575, 327] on textarea at bounding box center [583, 338] width 203 height 60
paste textarea "<div style="padding:56.25% 0 0 0;position:relative;"><iframe src="https://playe…"
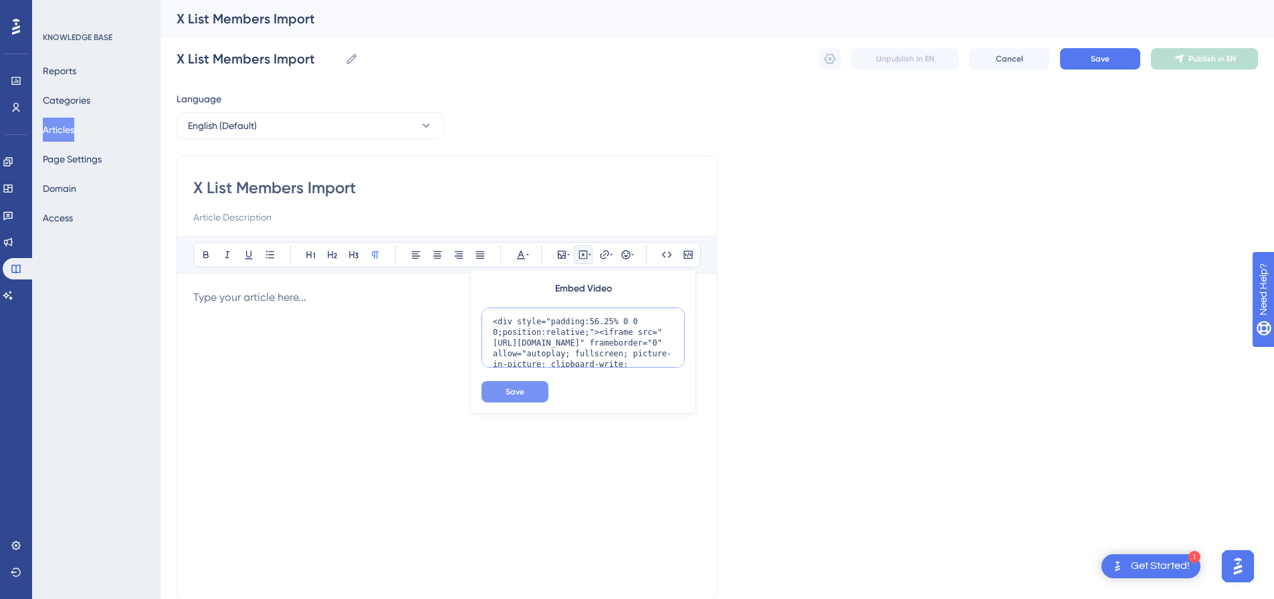
scroll to position [120, 0]
type textarea "<div style="padding:56.25% 0 0 0;position:relative;"><iframe src="https://playe…"
click at [518, 389] on span "Save" at bounding box center [515, 392] width 19 height 11
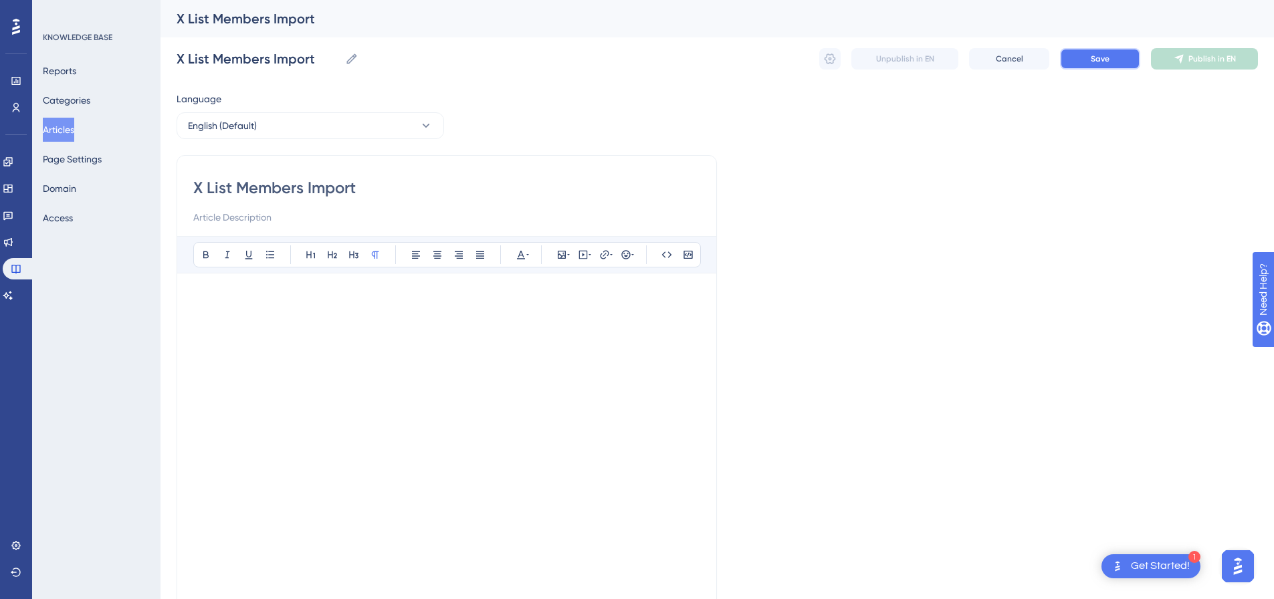
click at [1109, 65] on button "Save" at bounding box center [1100, 58] width 80 height 21
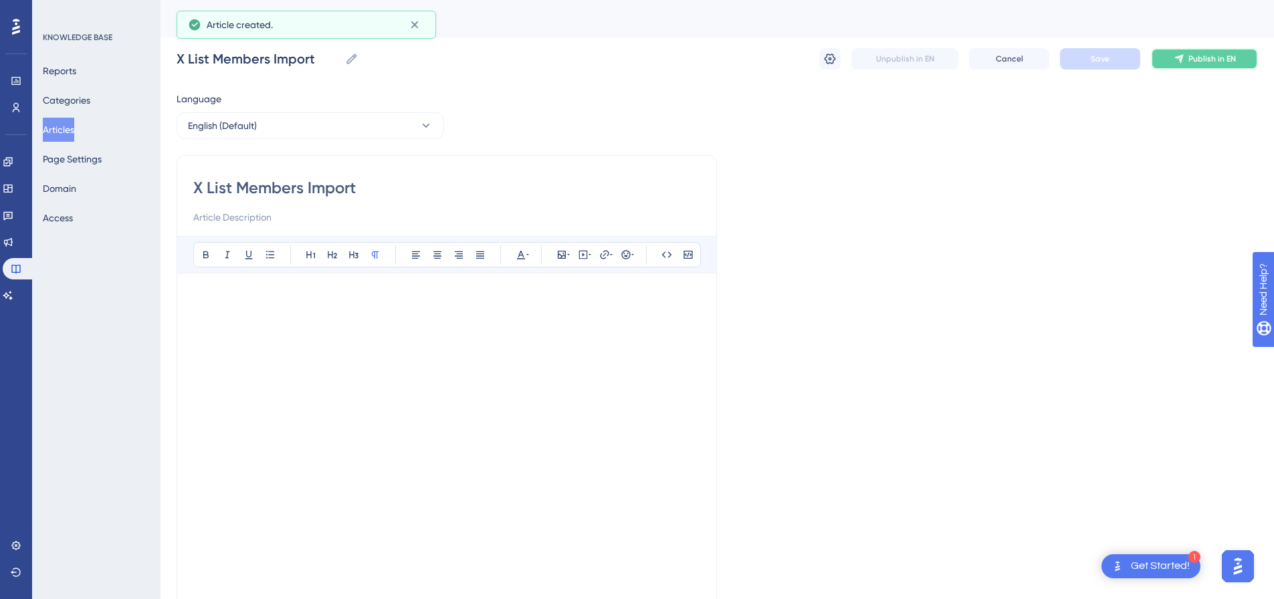
click at [1202, 58] on span "Publish in EN" at bounding box center [1213, 59] width 48 height 11
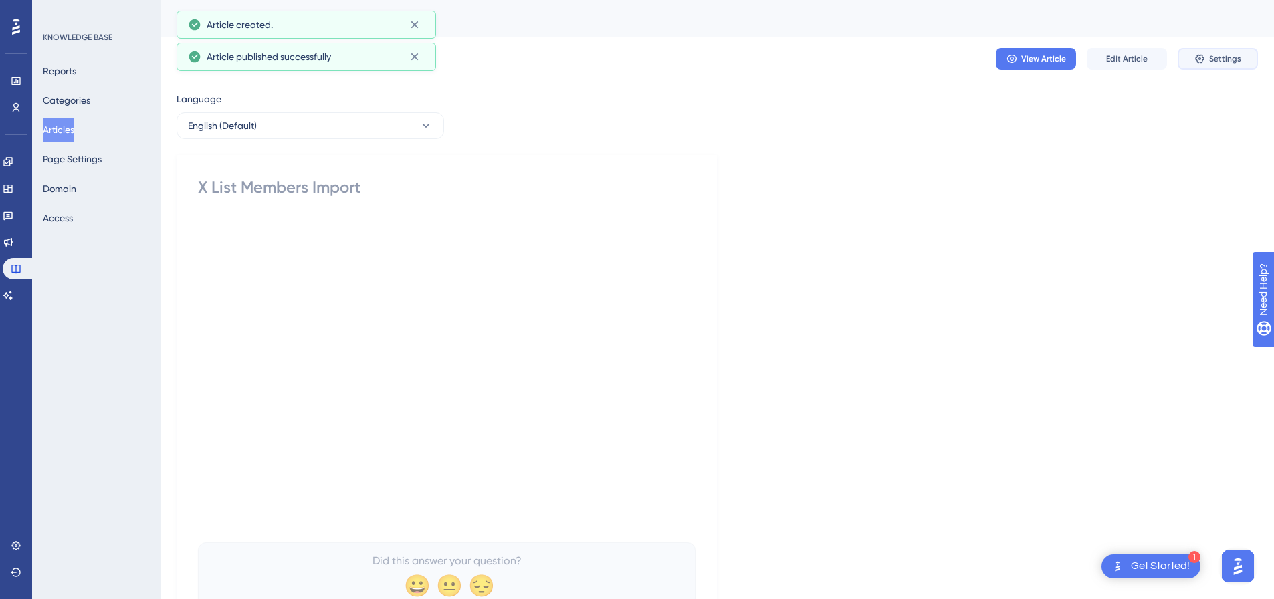
click at [1202, 58] on icon at bounding box center [1200, 59] width 9 height 9
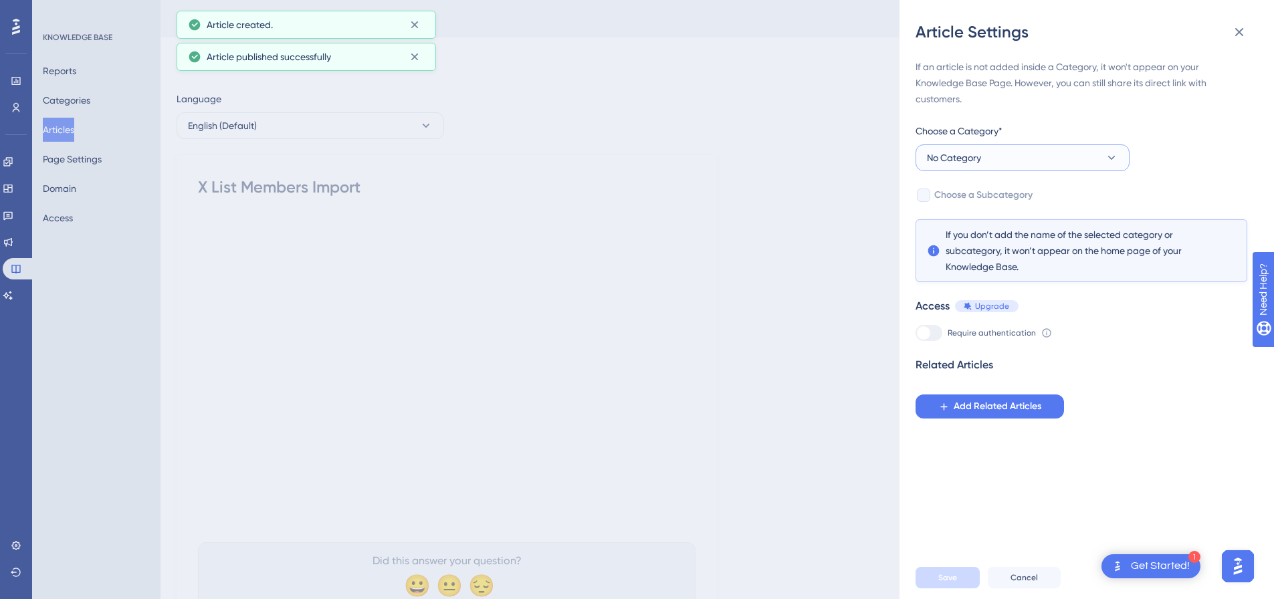
click at [997, 167] on button "No Category" at bounding box center [1023, 158] width 214 height 27
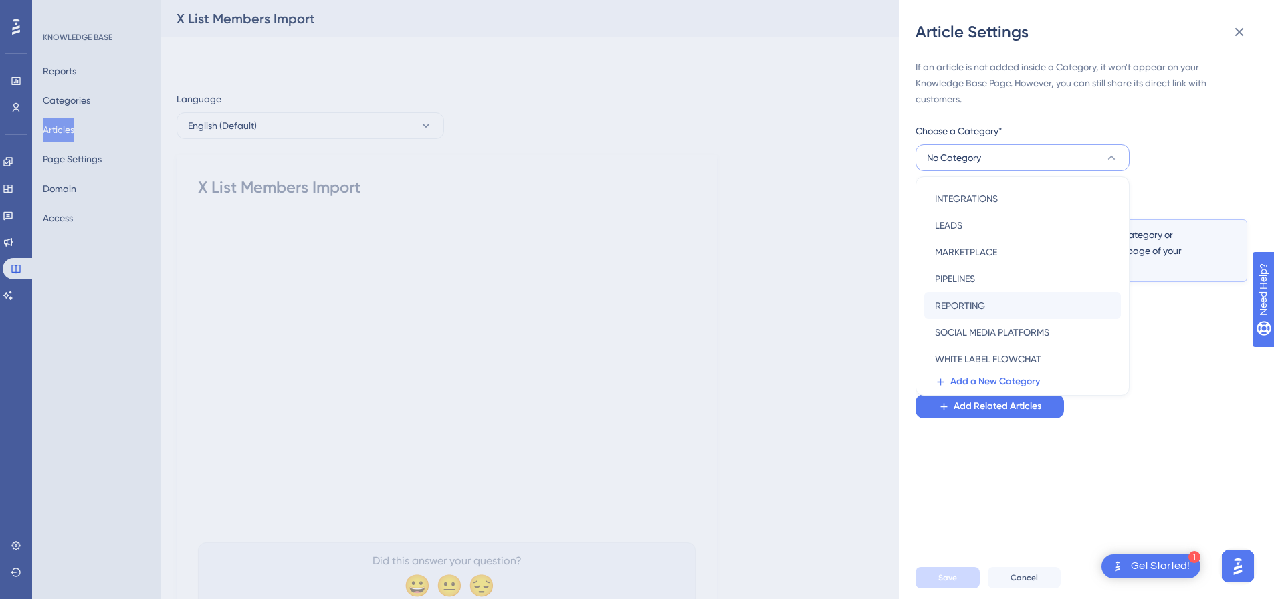
scroll to position [192, 0]
click at [981, 296] on span "SOCIAL MEDIA PLATFORMS" at bounding box center [992, 301] width 114 height 16
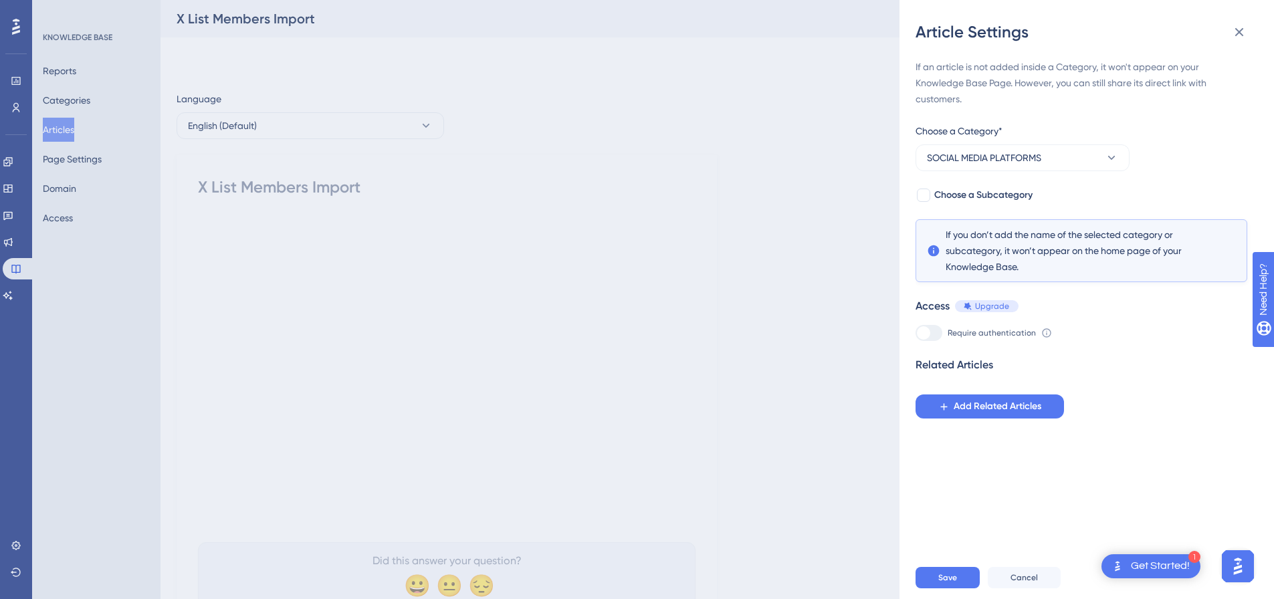
drag, startPoint x: 929, startPoint y: 189, endPoint x: 936, endPoint y: 209, distance: 20.5
click at [929, 191] on div at bounding box center [923, 195] width 13 height 13
checkbox input "true"
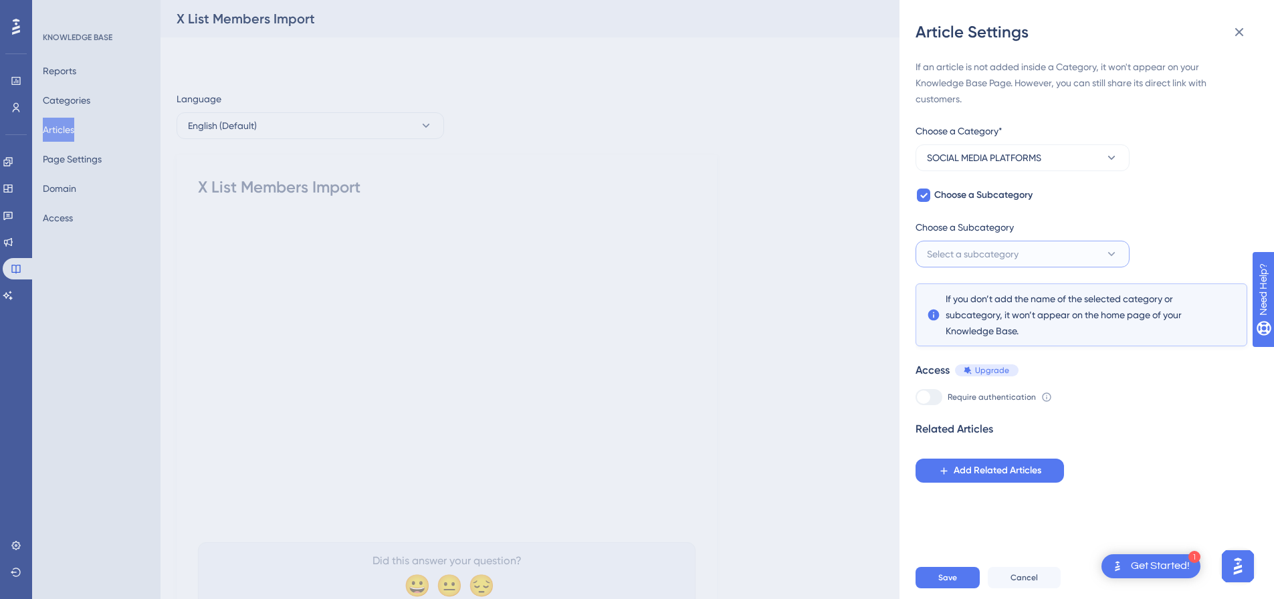
click at [963, 249] on span "Select a subcategory" at bounding box center [973, 254] width 92 height 16
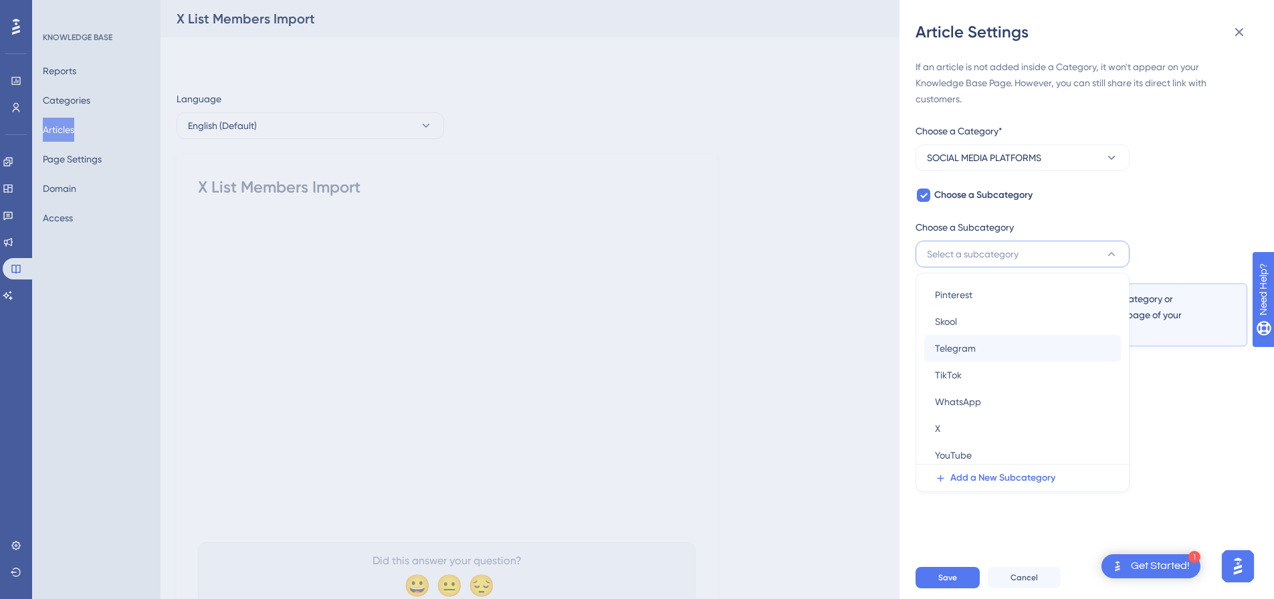
scroll to position [85, 0]
click at [988, 420] on div "X X" at bounding box center [1022, 424] width 175 height 27
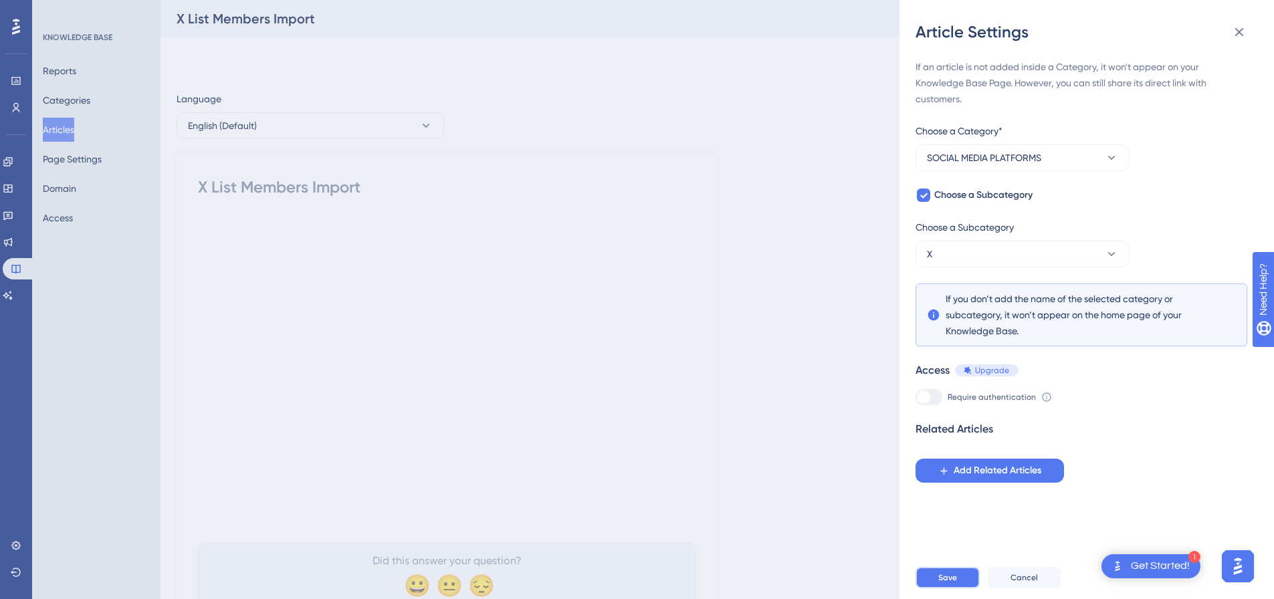
click at [954, 583] on span "Save" at bounding box center [948, 578] width 19 height 11
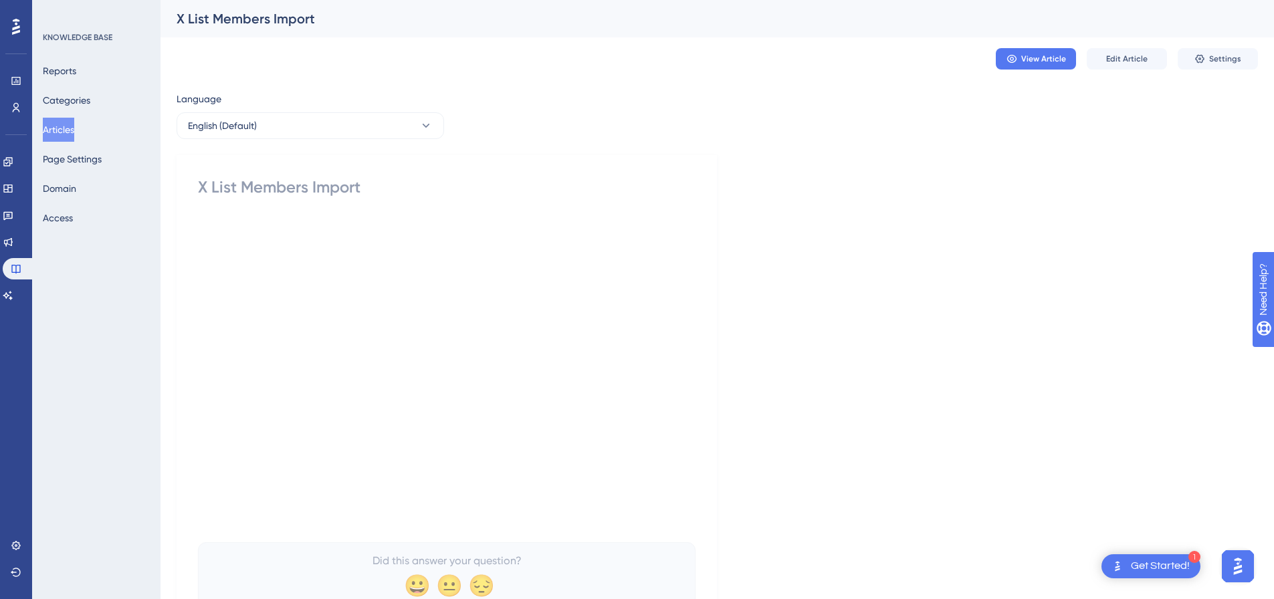
click at [61, 128] on button "Articles" at bounding box center [58, 130] width 31 height 24
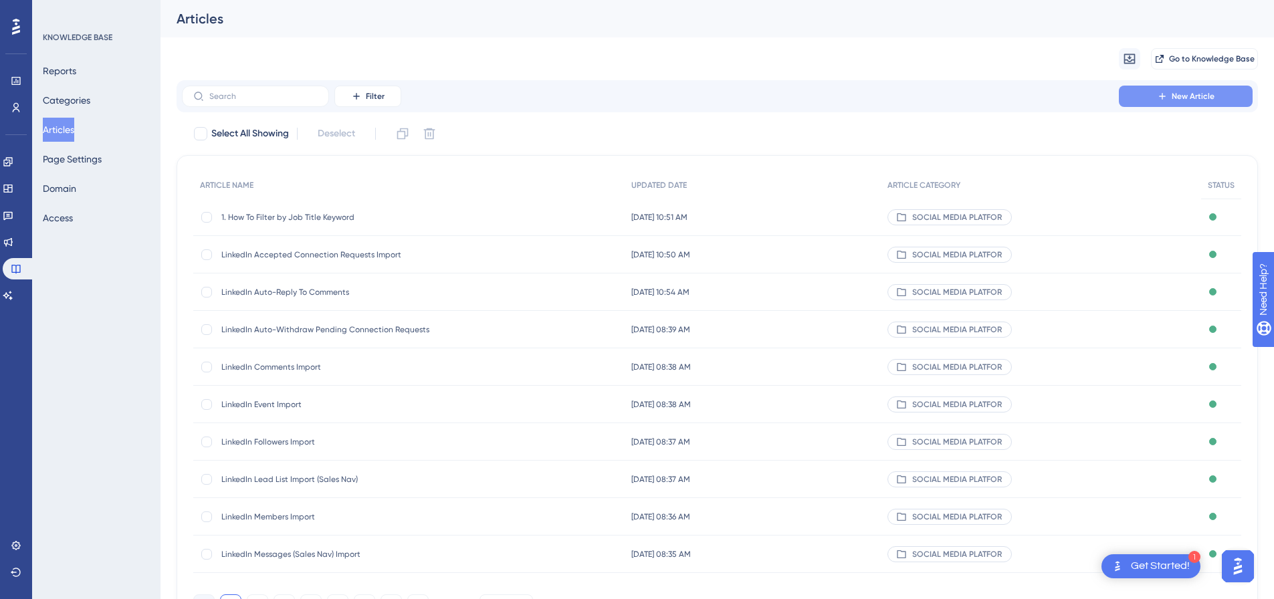
click at [1151, 107] on div "Filter New Article" at bounding box center [718, 96] width 1082 height 32
click at [1153, 98] on button "New Article" at bounding box center [1186, 96] width 134 height 21
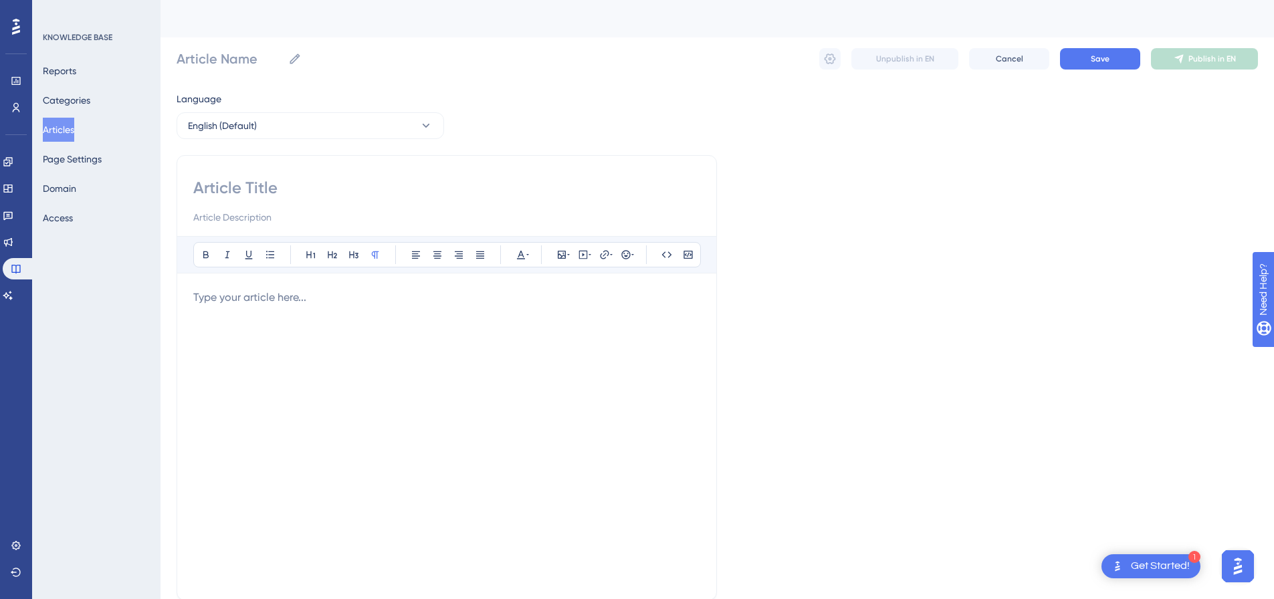
click at [476, 178] on input at bounding box center [446, 187] width 507 height 21
paste input "Instagram Comments Import"
type input "Instagram Comments Import"
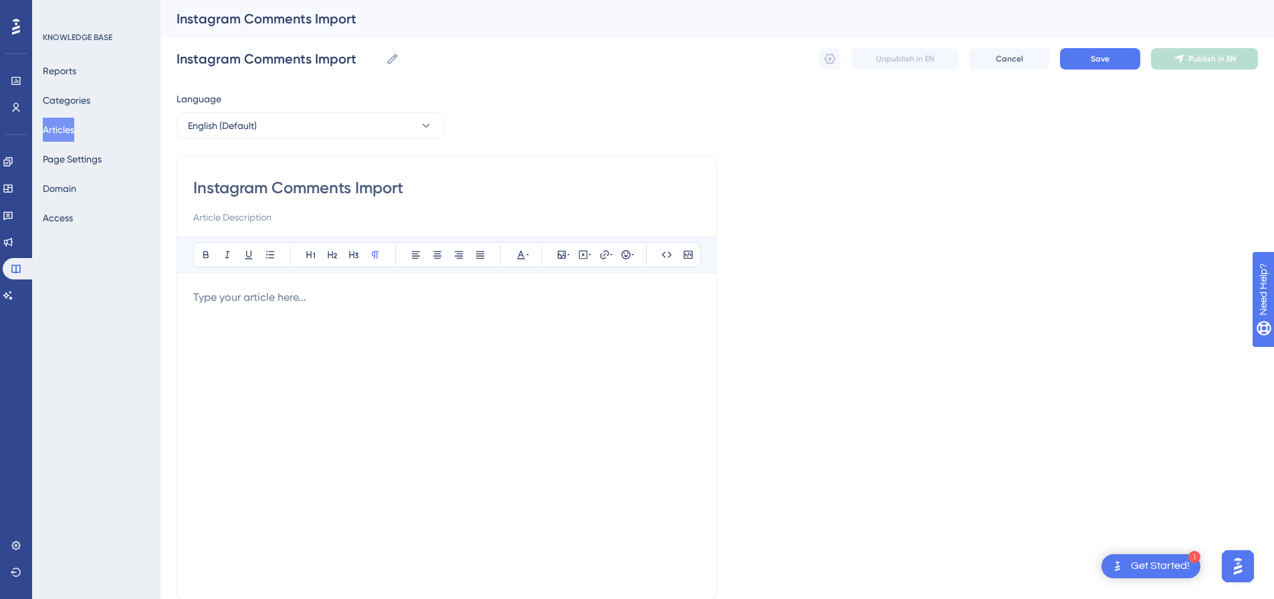
click at [415, 286] on div "Bold Italic Underline Bullet Point Heading 1 Heading 2 Heading 3 Normal Align L…" at bounding box center [446, 410] width 507 height 348
click at [417, 300] on p at bounding box center [446, 298] width 507 height 16
click at [581, 251] on icon at bounding box center [583, 255] width 9 height 9
click at [579, 321] on textarea at bounding box center [583, 338] width 203 height 60
paste textarea "<div style="padding:49.79% 0 0 0;position:relative;"><iframe src="https://playe…"
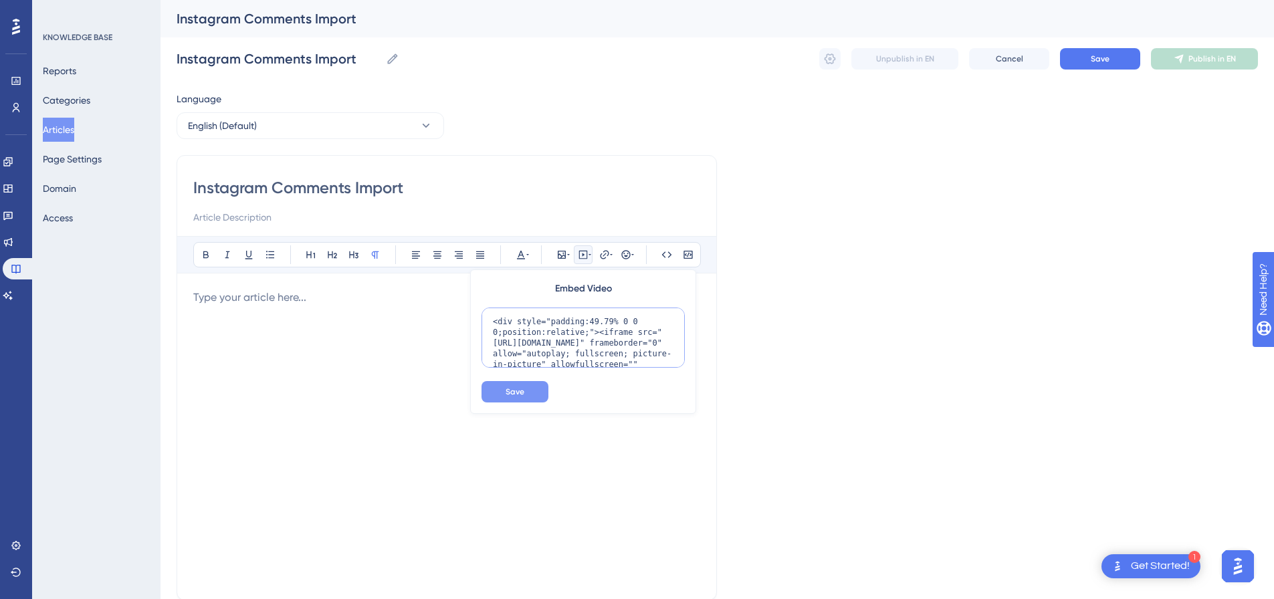
scroll to position [109, 0]
type textarea "<div style="padding:49.79% 0 0 0;position:relative;"><iframe src="https://playe…"
click at [523, 389] on span "Save" at bounding box center [515, 392] width 19 height 11
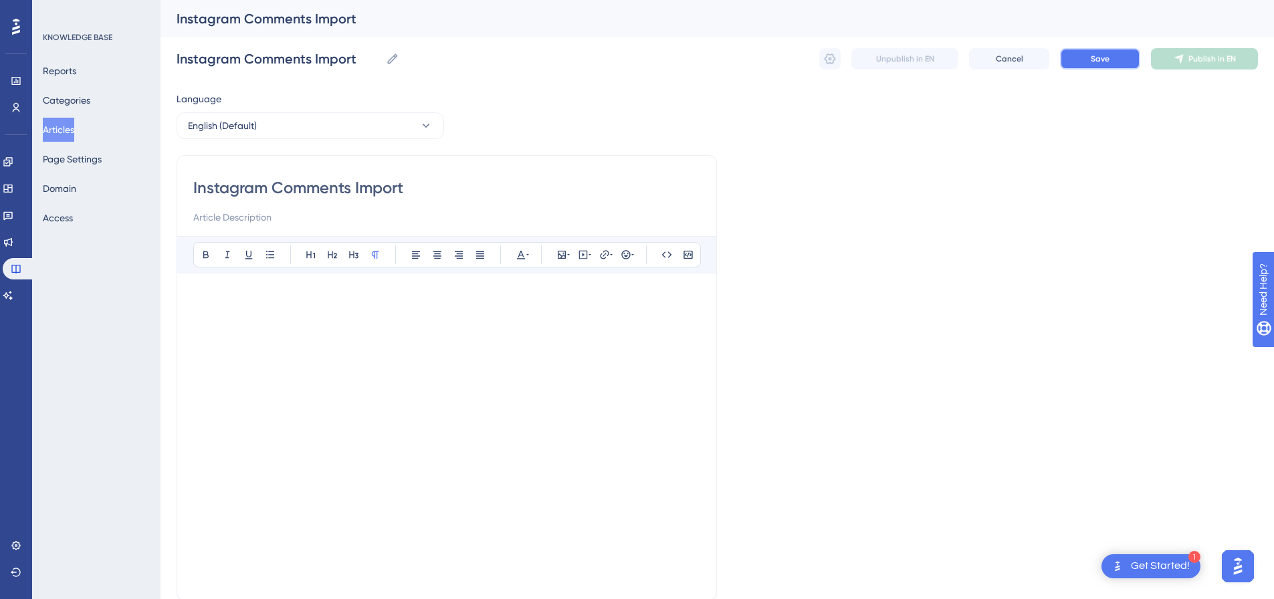
click at [1112, 55] on button "Save" at bounding box center [1100, 58] width 80 height 21
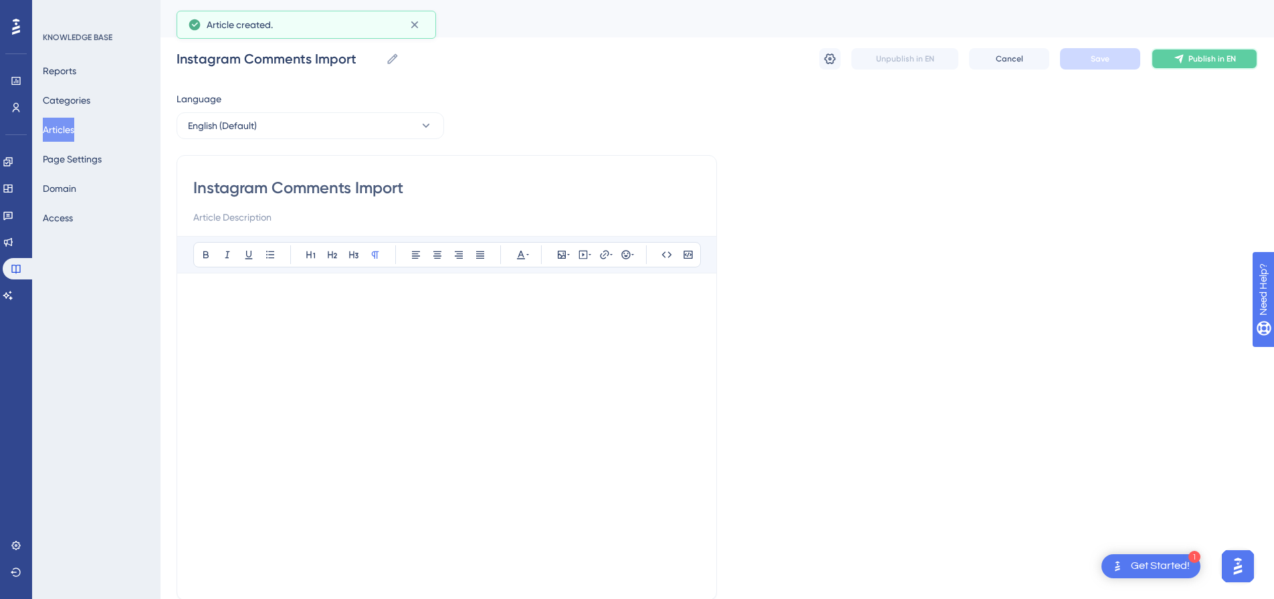
click at [1214, 54] on span "Publish in EN" at bounding box center [1213, 59] width 48 height 11
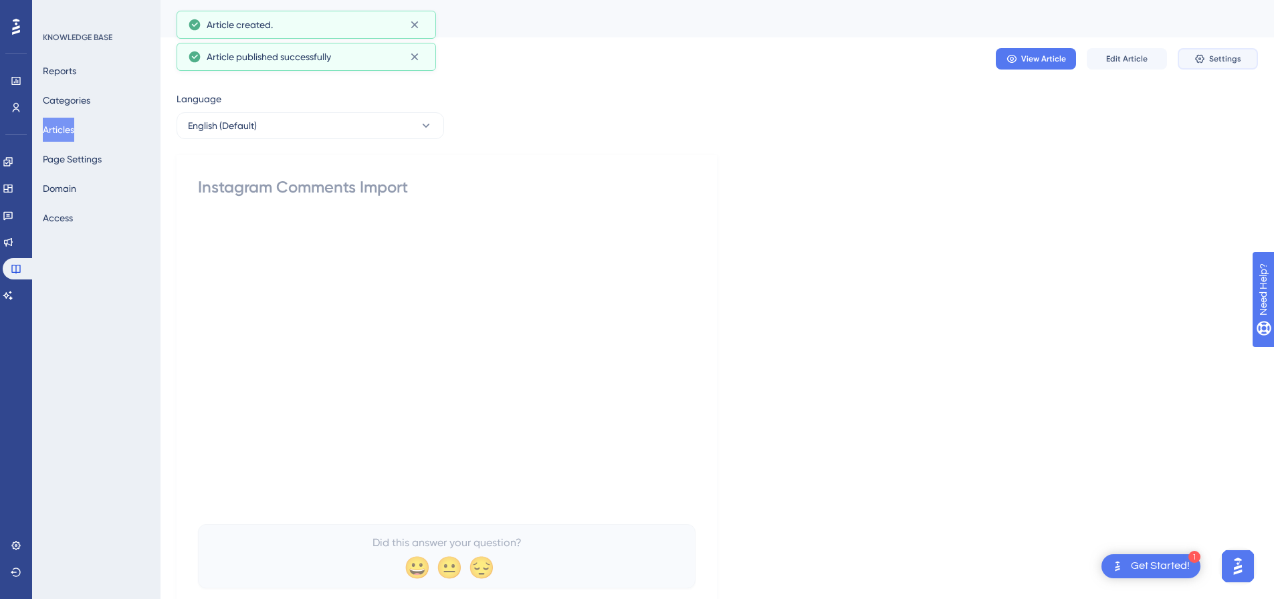
click at [1242, 53] on button "Settings" at bounding box center [1218, 58] width 80 height 21
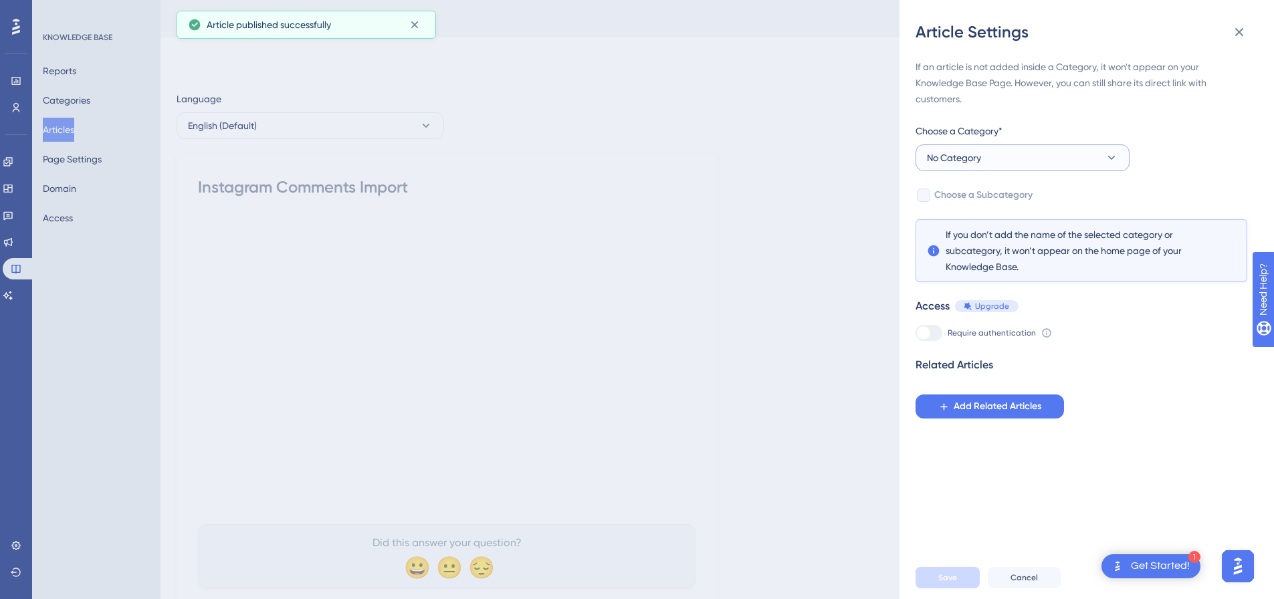
click at [960, 168] on button "No Category" at bounding box center [1023, 158] width 214 height 27
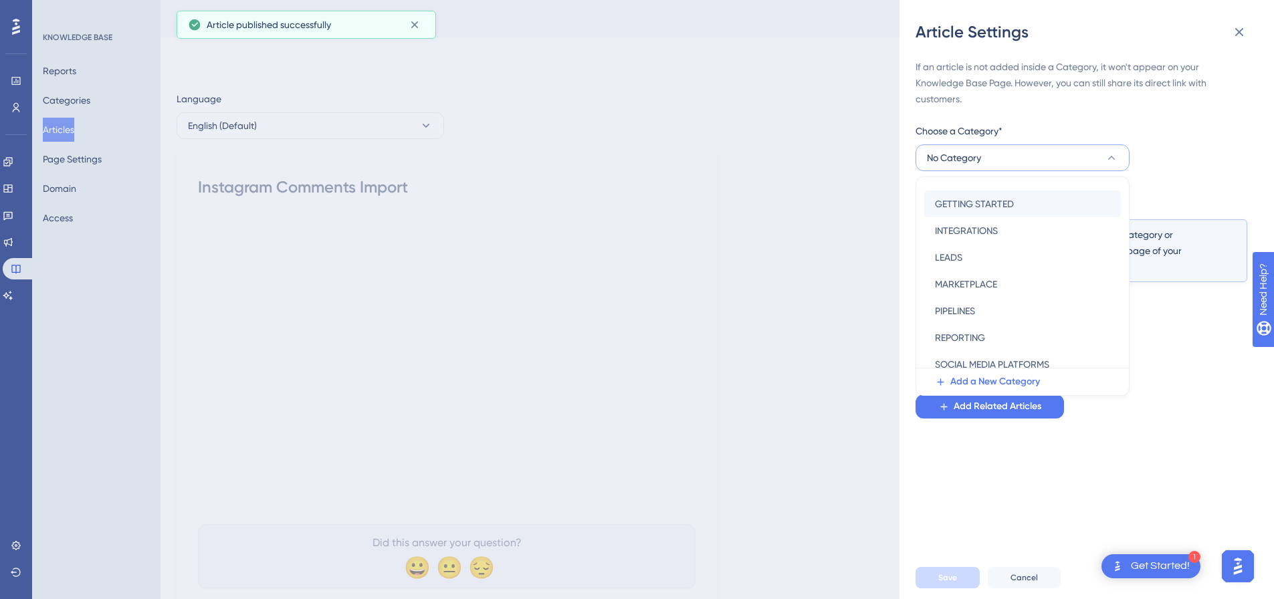
scroll to position [134, 0]
click at [973, 349] on div "SOCIAL MEDIA PLATFORMS SOCIAL MEDIA PLATFORMS" at bounding box center [1022, 359] width 175 height 27
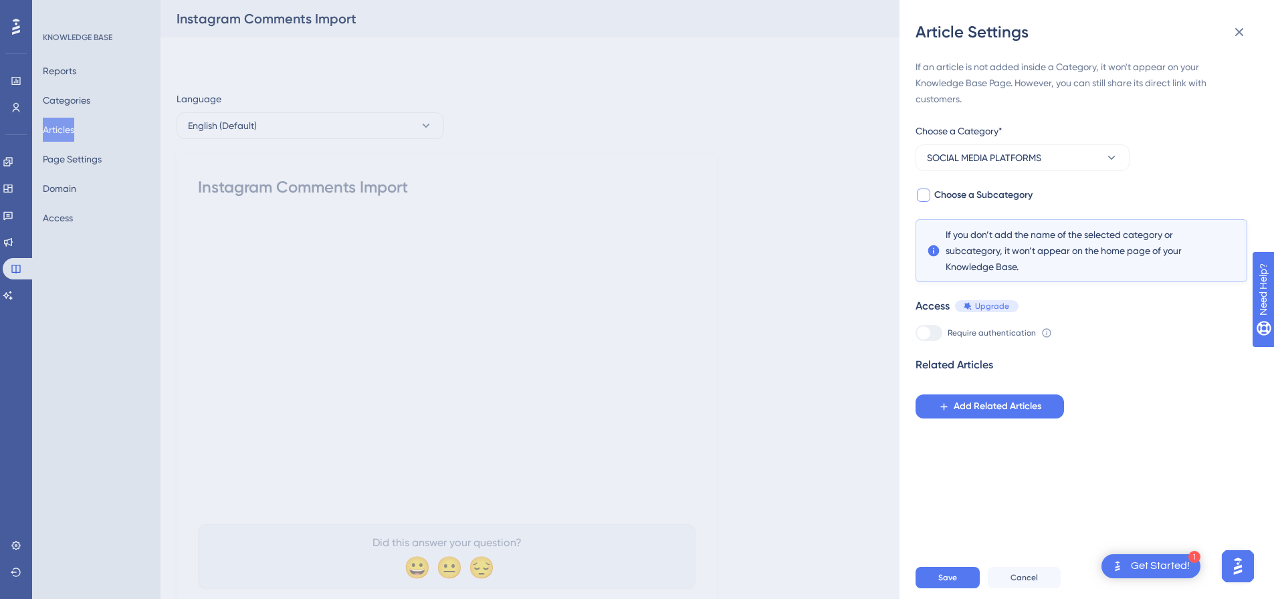
click at [929, 193] on div at bounding box center [923, 195] width 13 height 13
checkbox input "true"
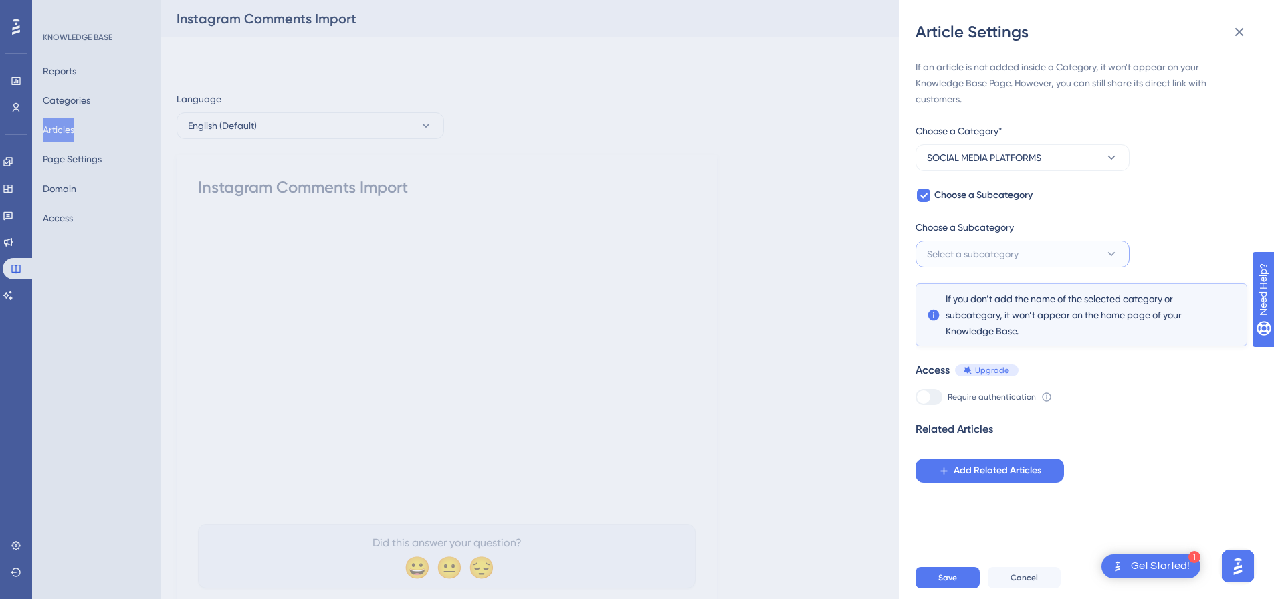
click at [967, 254] on span "Select a subcategory" at bounding box center [973, 254] width 92 height 16
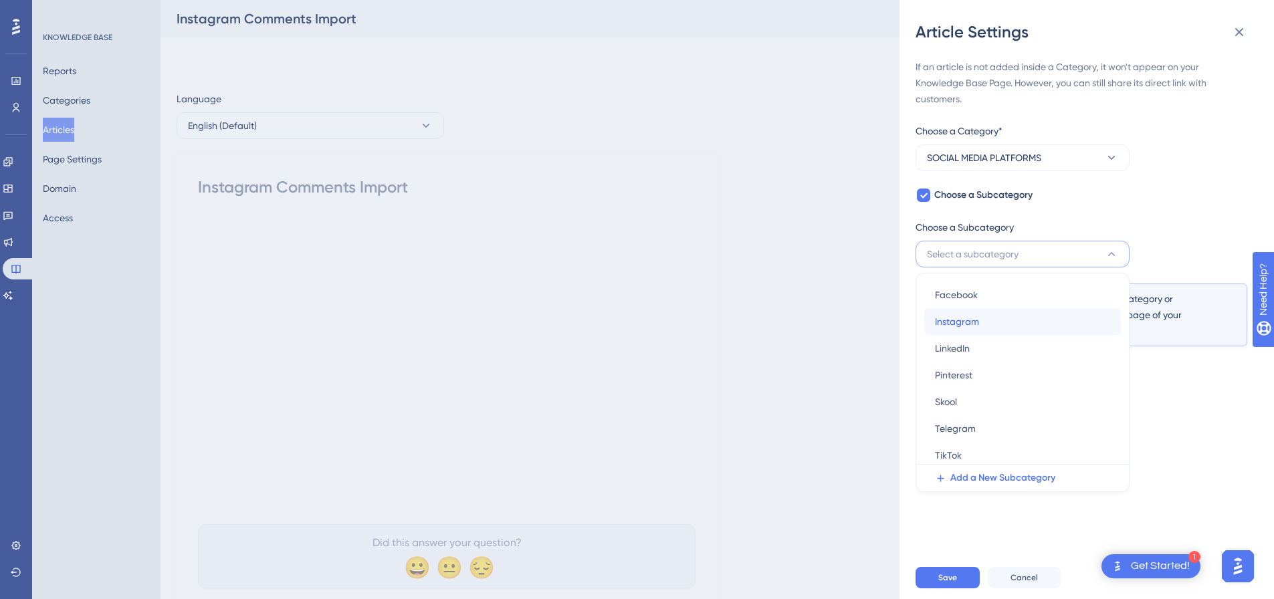
click at [977, 328] on span "Instagram" at bounding box center [957, 322] width 44 height 16
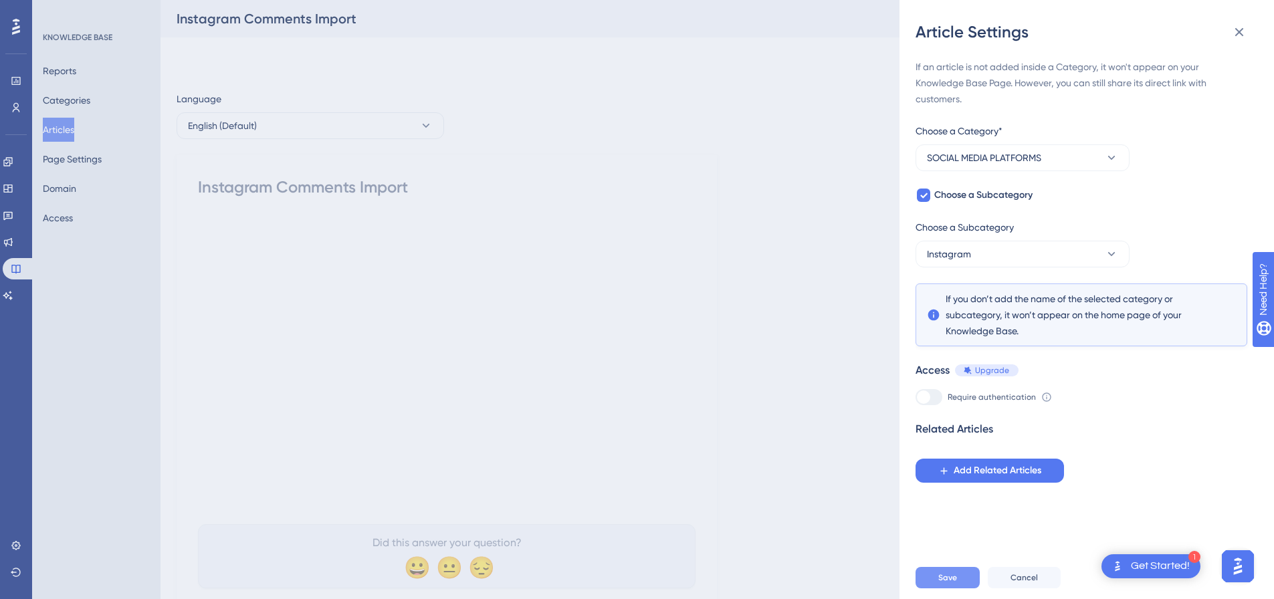
click at [958, 587] on button "Save" at bounding box center [948, 577] width 64 height 21
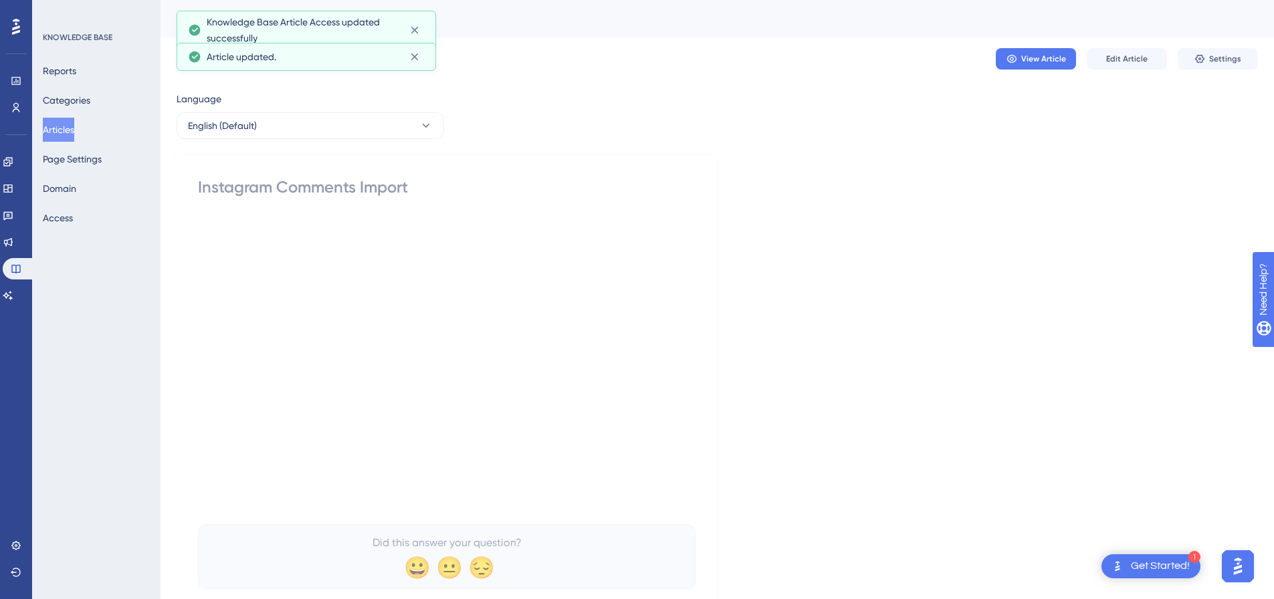
drag, startPoint x: 62, startPoint y: 133, endPoint x: 137, endPoint y: 117, distance: 76.6
click at [65, 132] on button "Articles" at bounding box center [58, 130] width 31 height 24
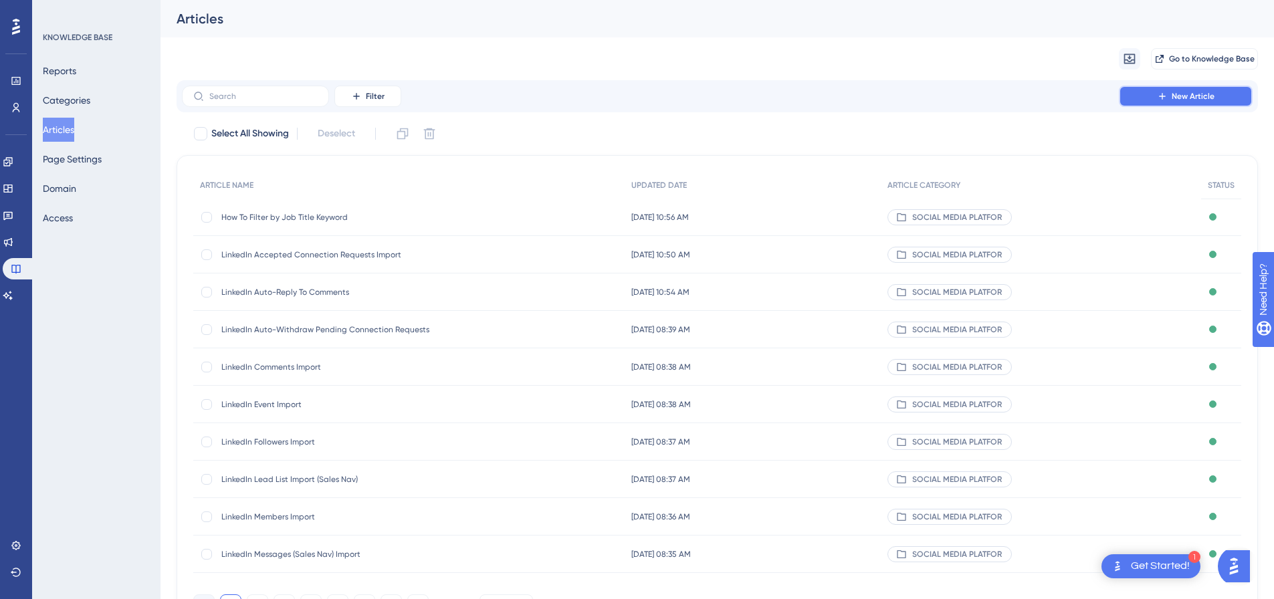
click at [1196, 90] on button "New Article" at bounding box center [1186, 96] width 134 height 21
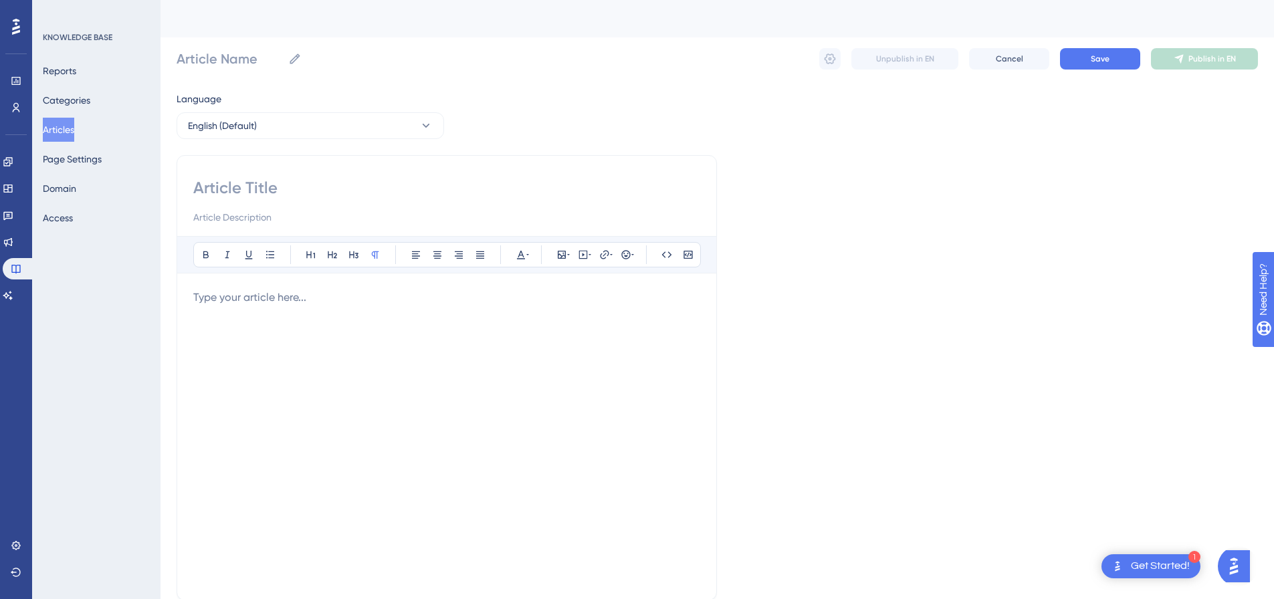
click at [417, 195] on input at bounding box center [446, 187] width 507 height 21
paste input "Instagram Story Viewers Import"
type input "Instagram Story Viewers Import"
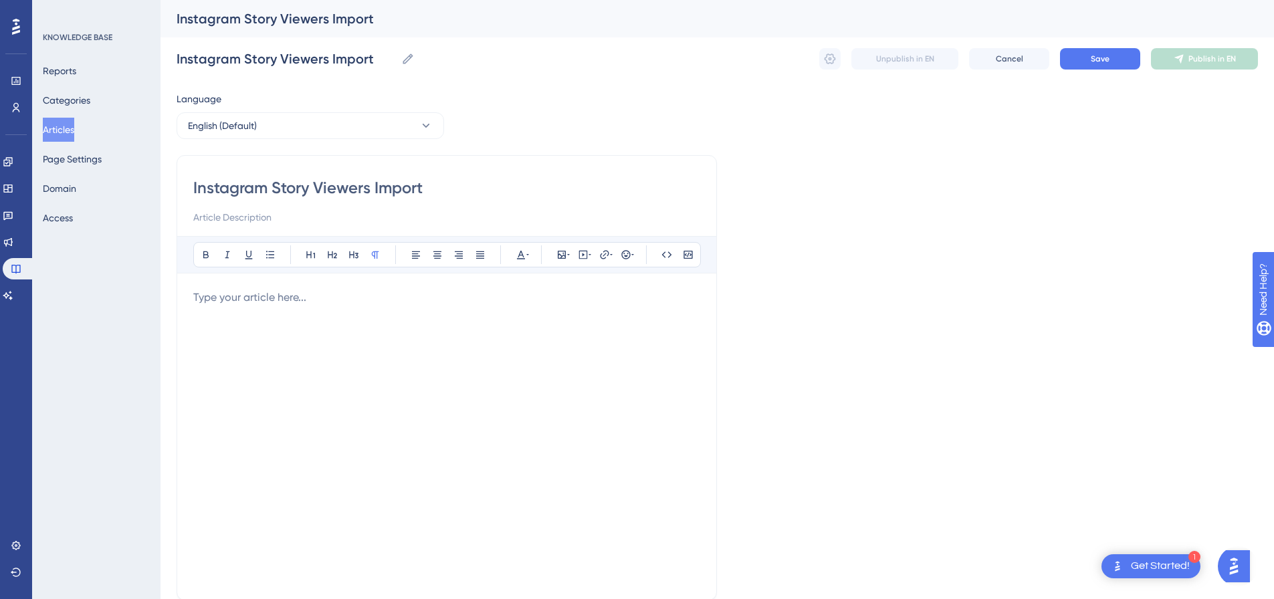
click at [537, 308] on div at bounding box center [446, 437] width 507 height 294
click at [581, 254] on icon at bounding box center [583, 255] width 11 height 11
click at [589, 322] on textarea at bounding box center [583, 338] width 203 height 60
paste textarea "<div style="padding:49.79% 0 0 0;position:relative;"><iframe src="https://playe…"
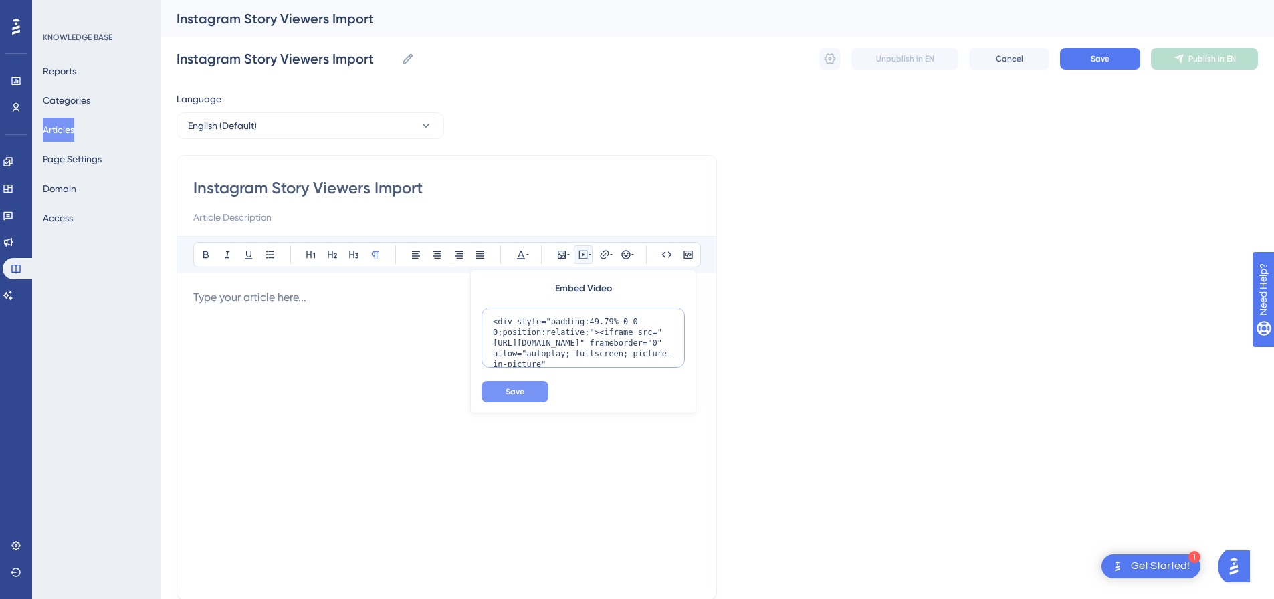
scroll to position [98, 0]
type textarea "<div style="padding:49.79% 0 0 0;position:relative;"><iframe src="https://playe…"
click at [536, 389] on button "Save" at bounding box center [515, 391] width 67 height 21
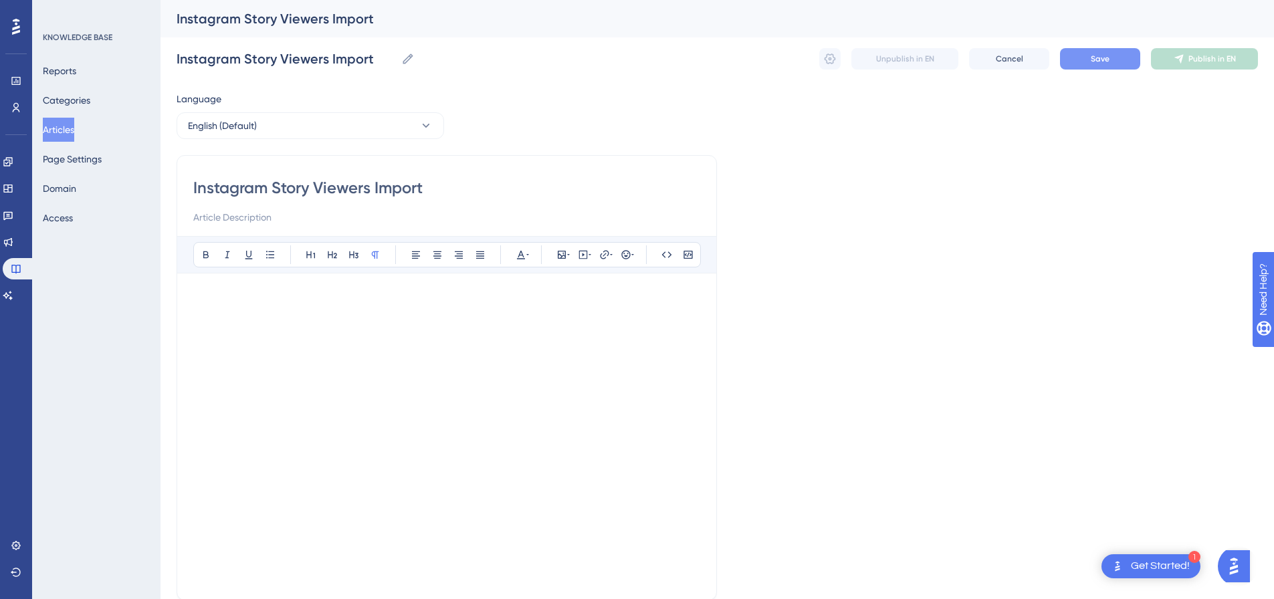
click at [1093, 59] on span "Save" at bounding box center [1100, 59] width 19 height 11
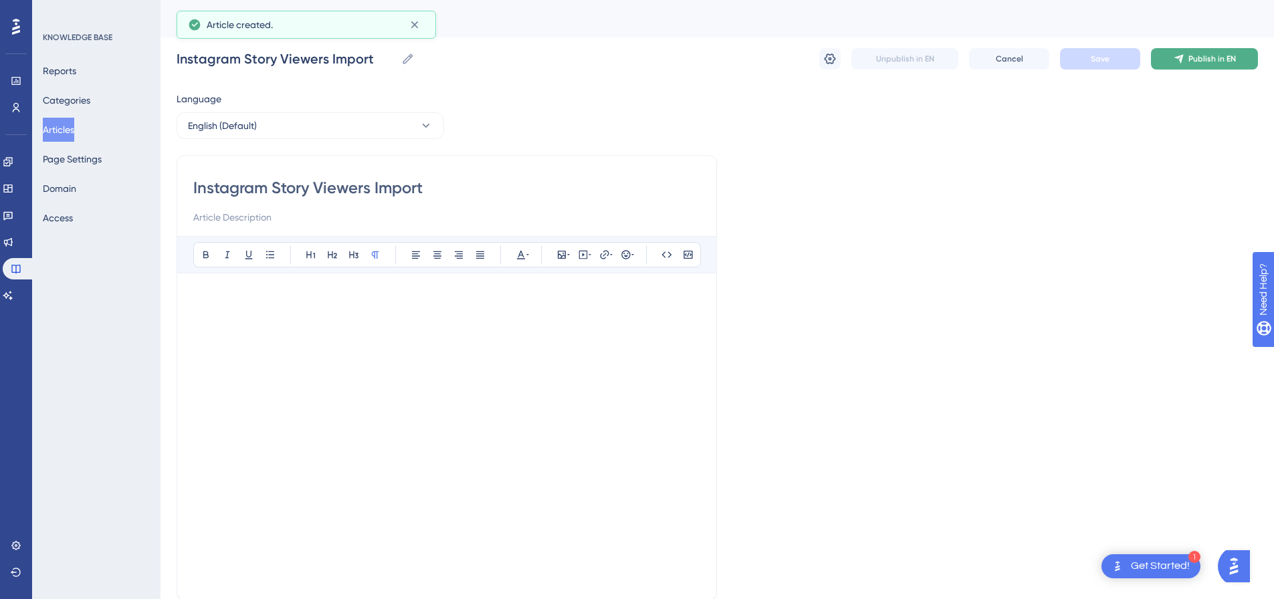
click at [1175, 58] on icon at bounding box center [1179, 59] width 11 height 11
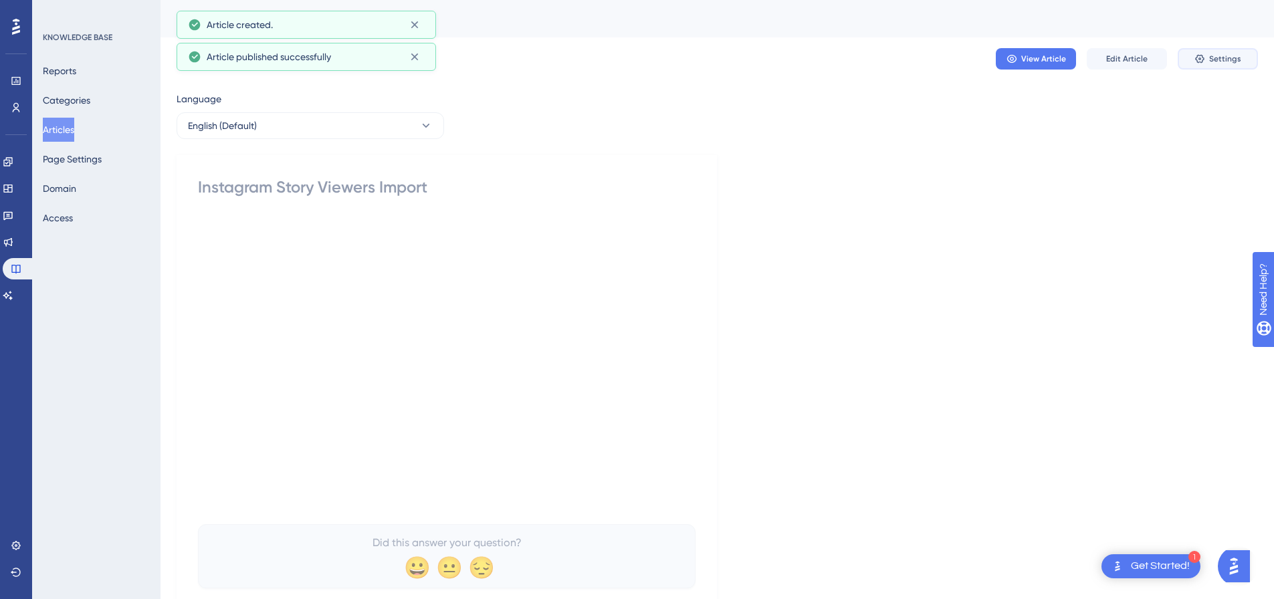
click at [1219, 62] on span "Settings" at bounding box center [1226, 59] width 32 height 11
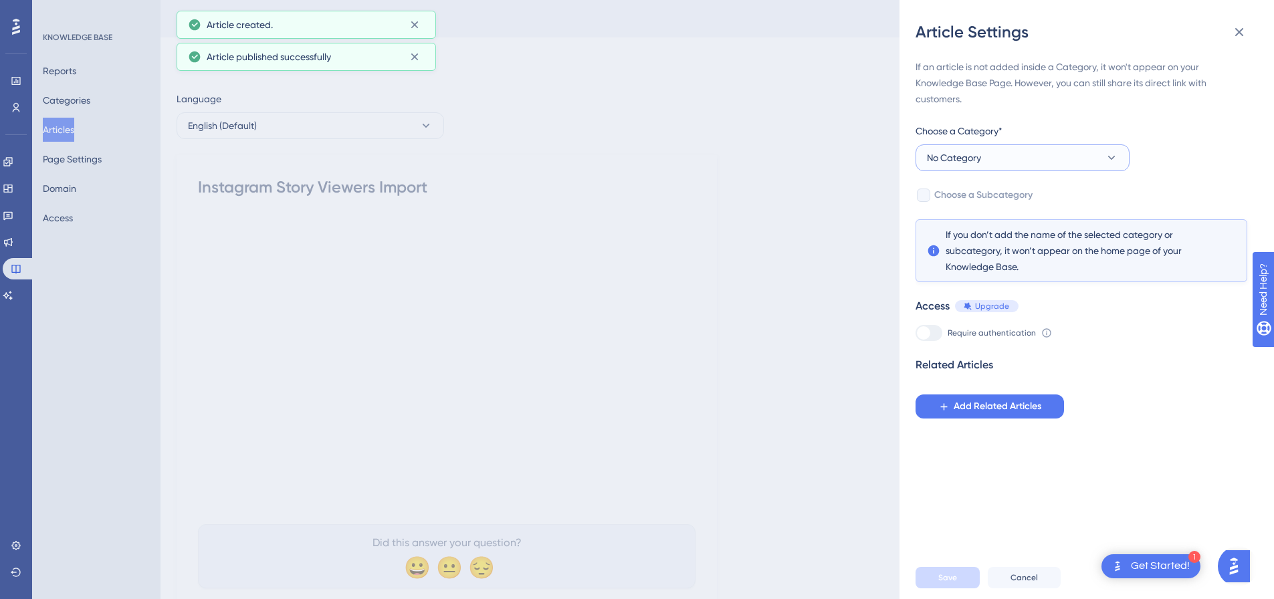
click at [973, 163] on span "No Category" at bounding box center [954, 158] width 54 height 16
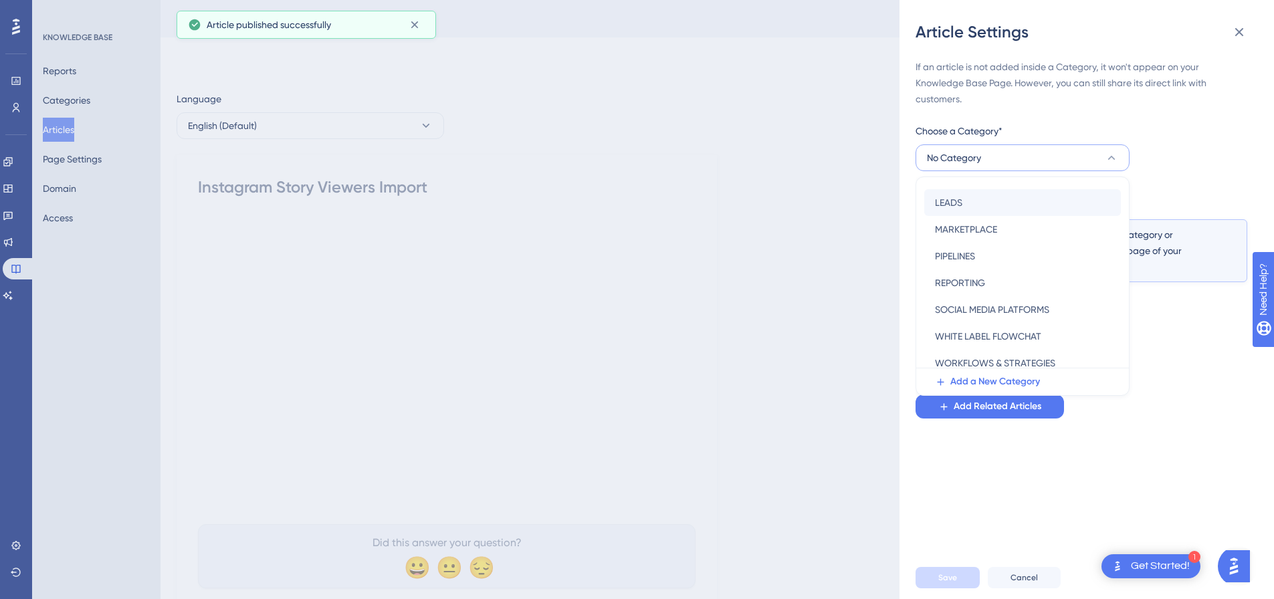
scroll to position [192, 0]
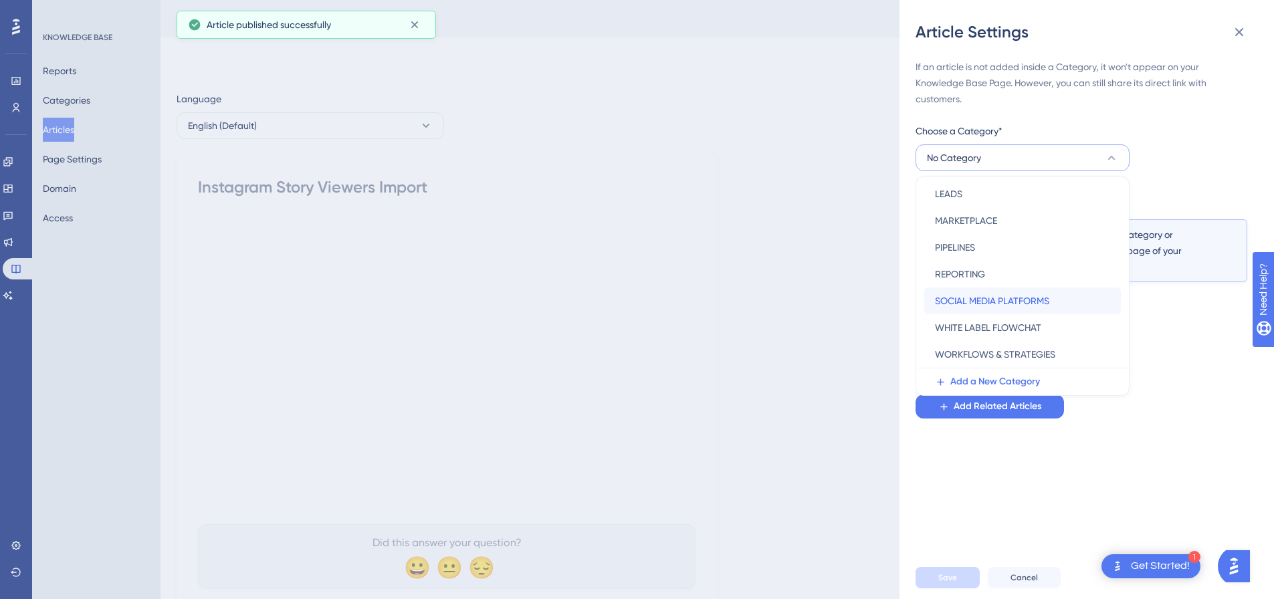
click at [987, 298] on span "SOCIAL MEDIA PLATFORMS" at bounding box center [992, 301] width 114 height 16
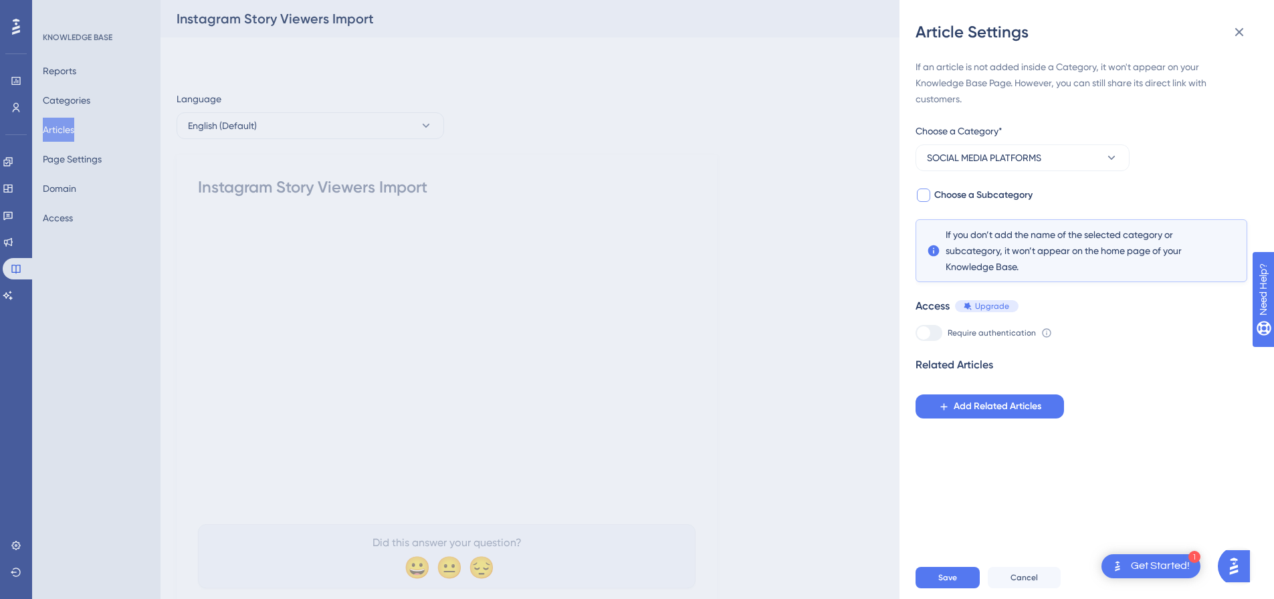
click at [931, 196] on div at bounding box center [924, 195] width 16 height 16
checkbox input "true"
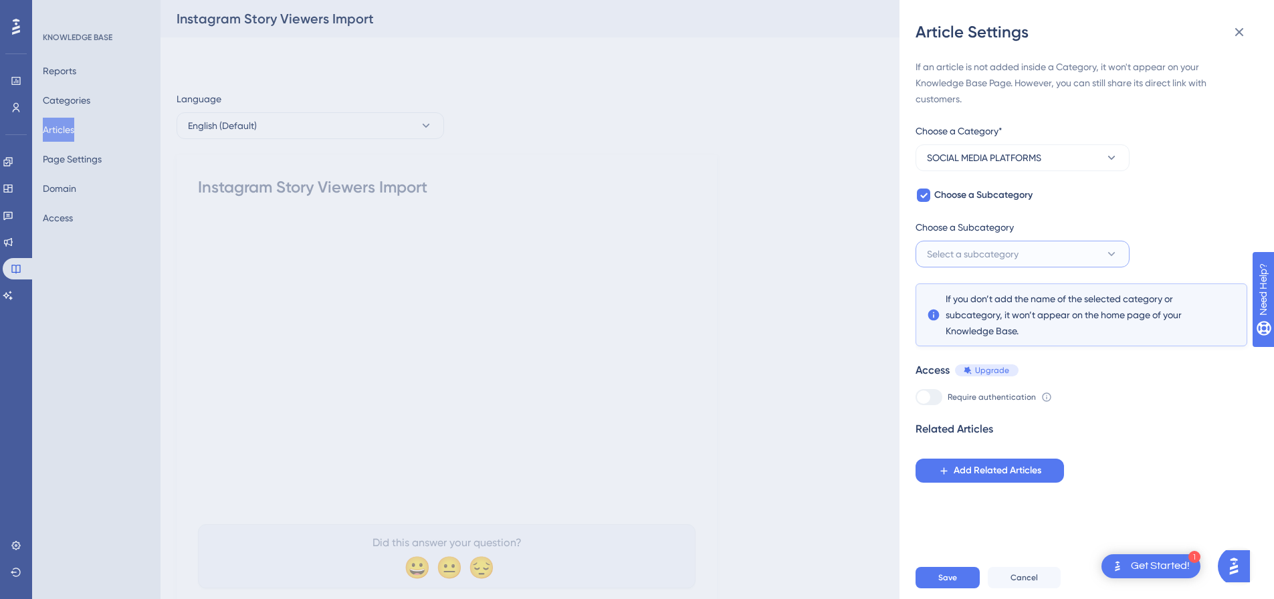
click at [977, 258] on span "Select a subcategory" at bounding box center [973, 254] width 92 height 16
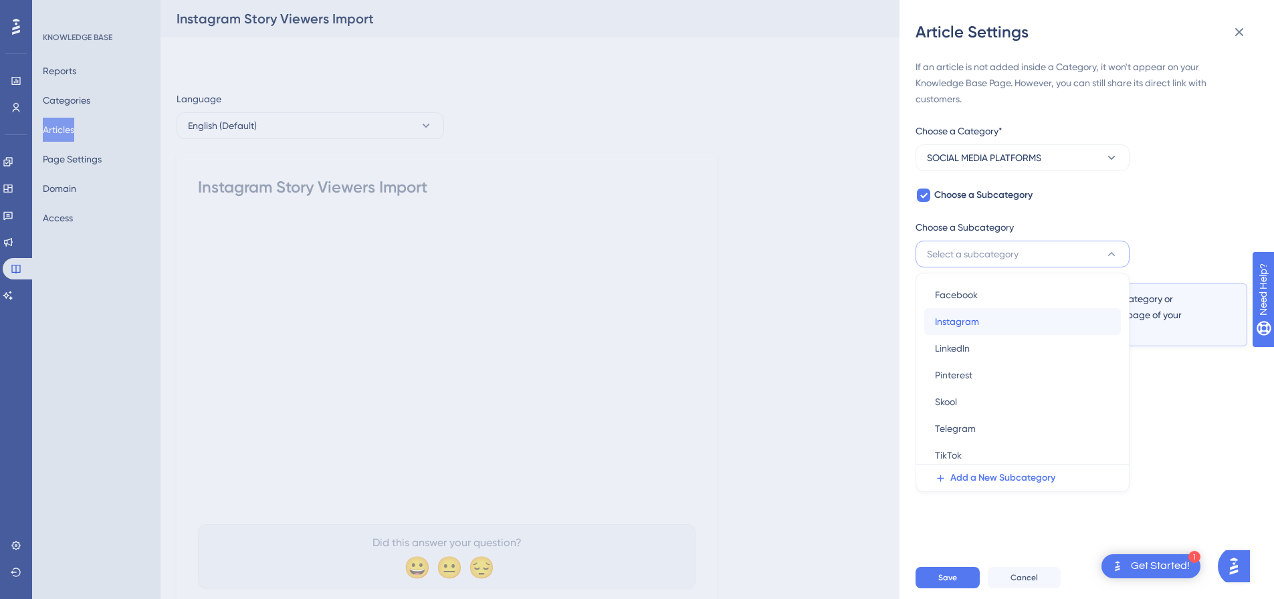
click at [962, 325] on span "Instagram" at bounding box center [957, 322] width 44 height 16
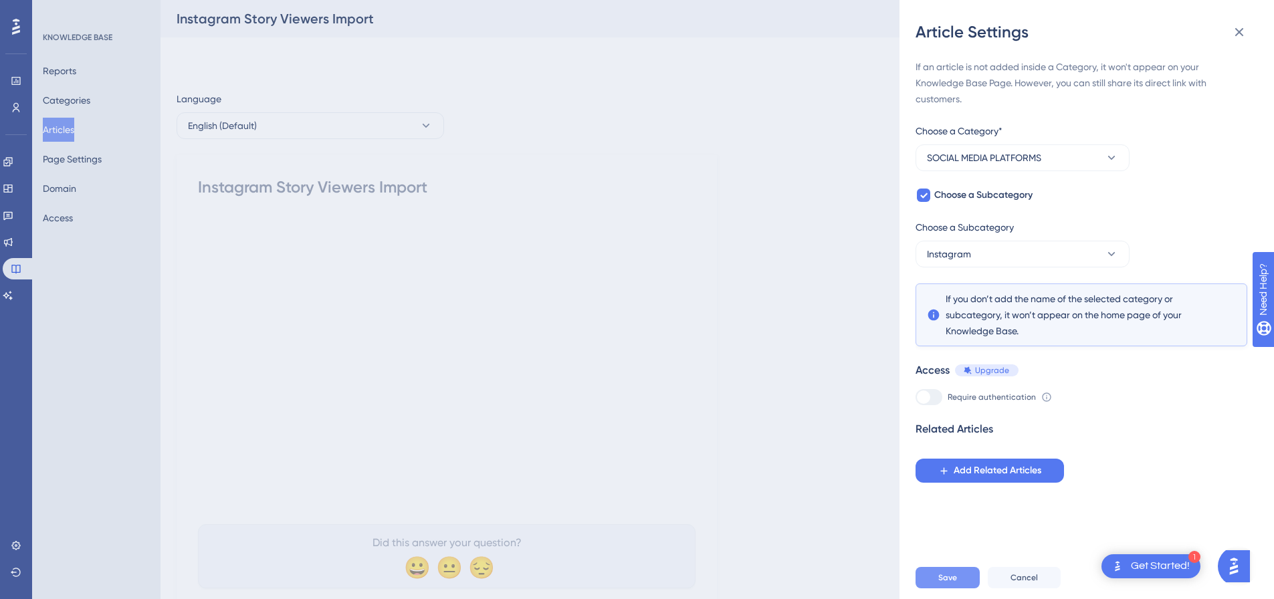
click at [952, 583] on span "Save" at bounding box center [948, 578] width 19 height 11
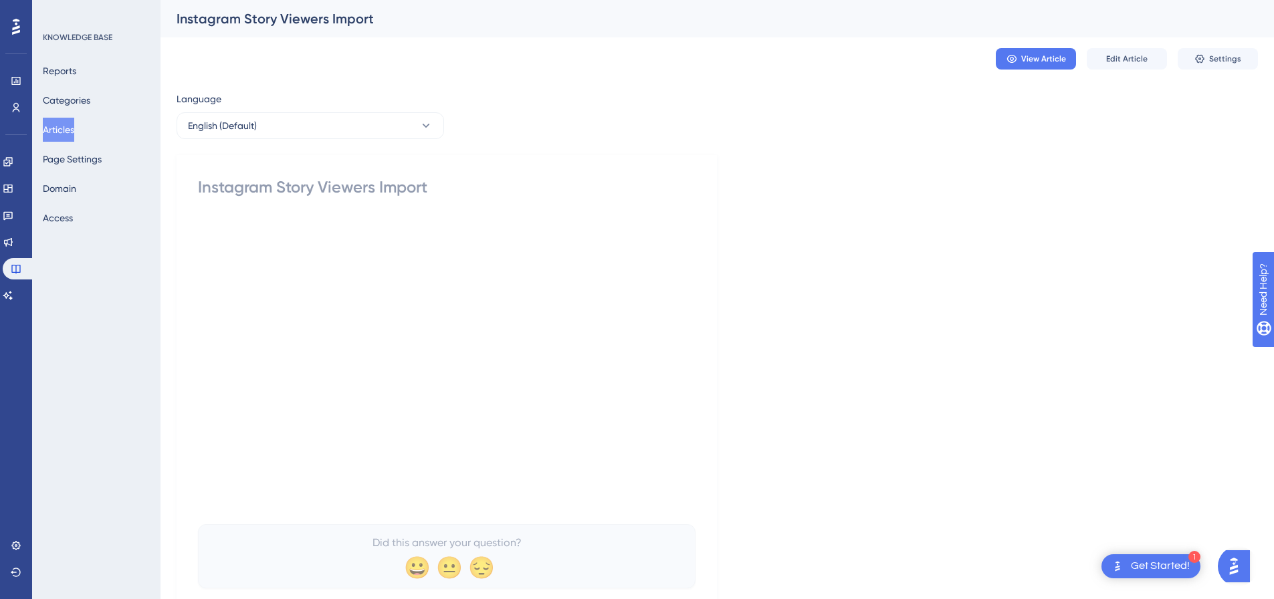
drag, startPoint x: 71, startPoint y: 124, endPoint x: 77, endPoint y: 121, distance: 6.9
click at [72, 124] on button "Articles" at bounding box center [58, 130] width 31 height 24
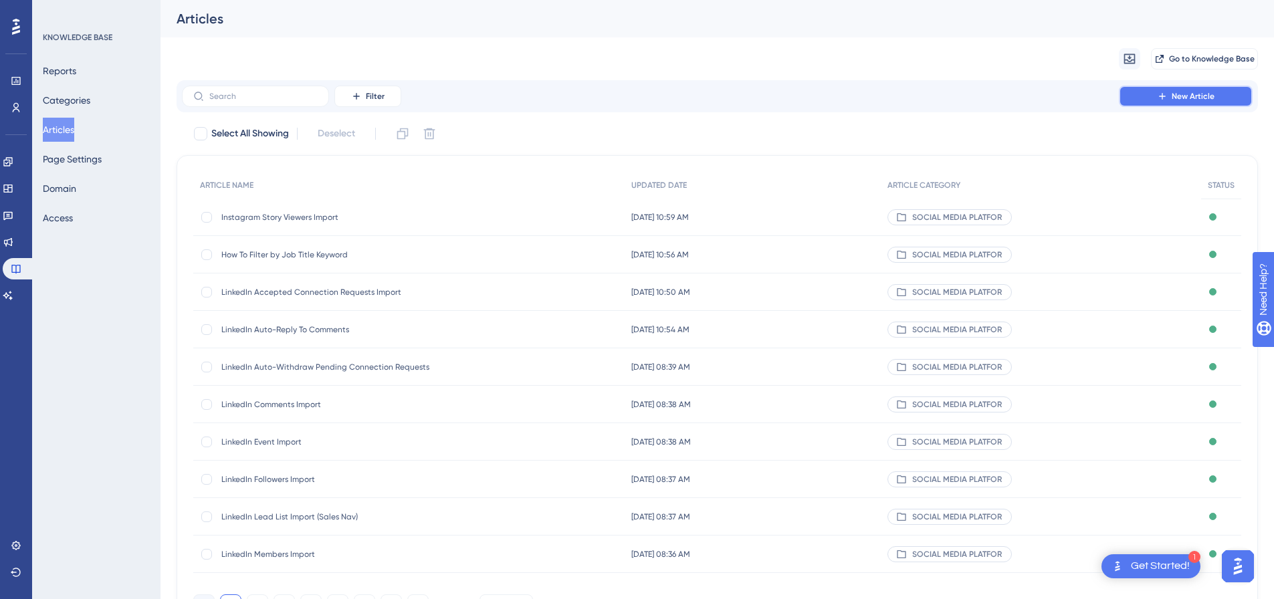
click at [1161, 96] on icon at bounding box center [1162, 96] width 6 height 6
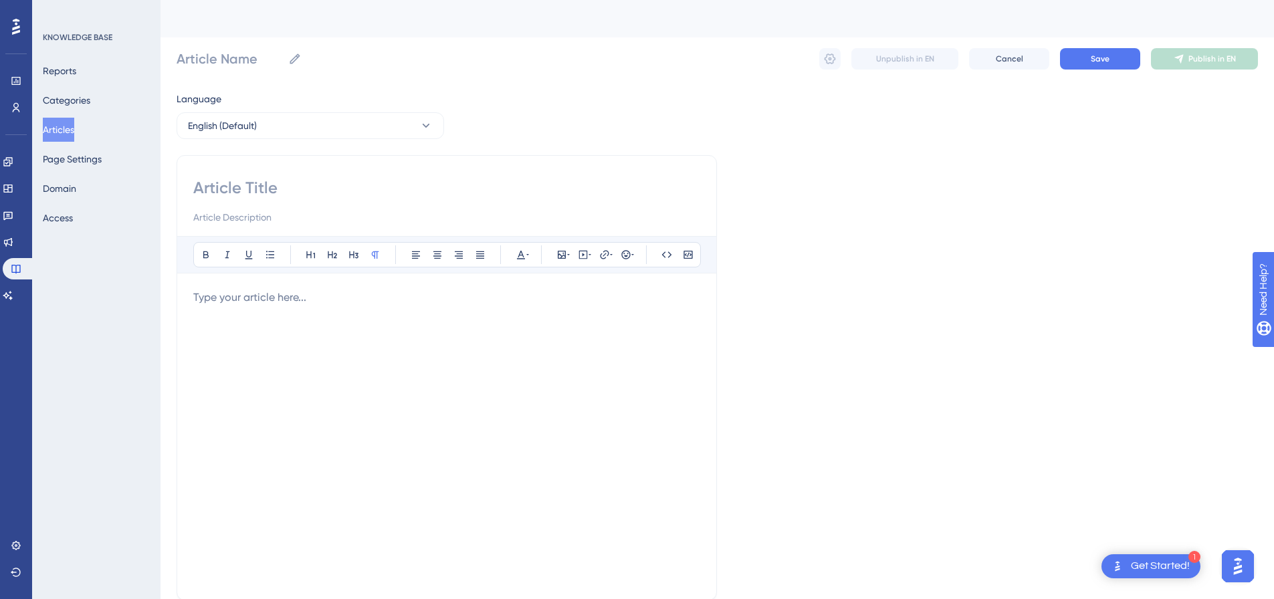
click at [368, 203] on div at bounding box center [446, 201] width 507 height 48
click at [368, 193] on input at bounding box center [446, 187] width 507 height 21
paste input "Twitter Single Profile Import"
type input "Twitter Single Profile Import"
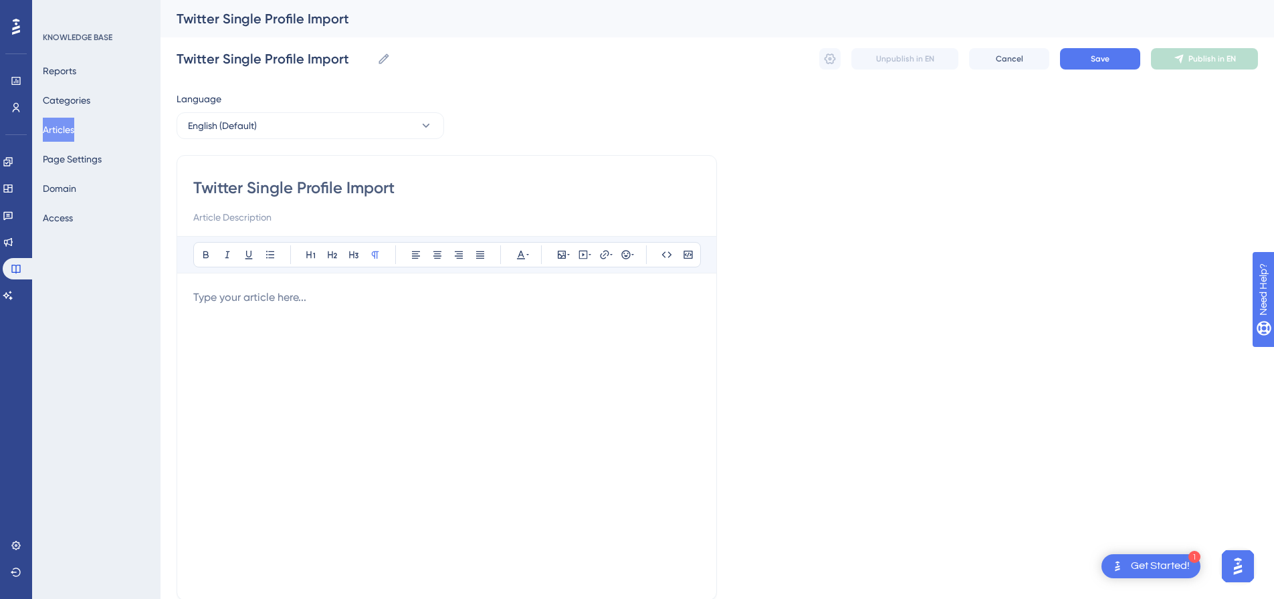
type input "Twitter Single Profile Import"
click at [316, 302] on p at bounding box center [446, 298] width 507 height 16
click at [580, 260] on button at bounding box center [583, 255] width 19 height 19
click at [532, 316] on textarea at bounding box center [583, 338] width 203 height 60
paste textarea "<div style="padding:49.79% 0 0 0;position:relative;"><iframe src="[URL][DOMAIN_…"
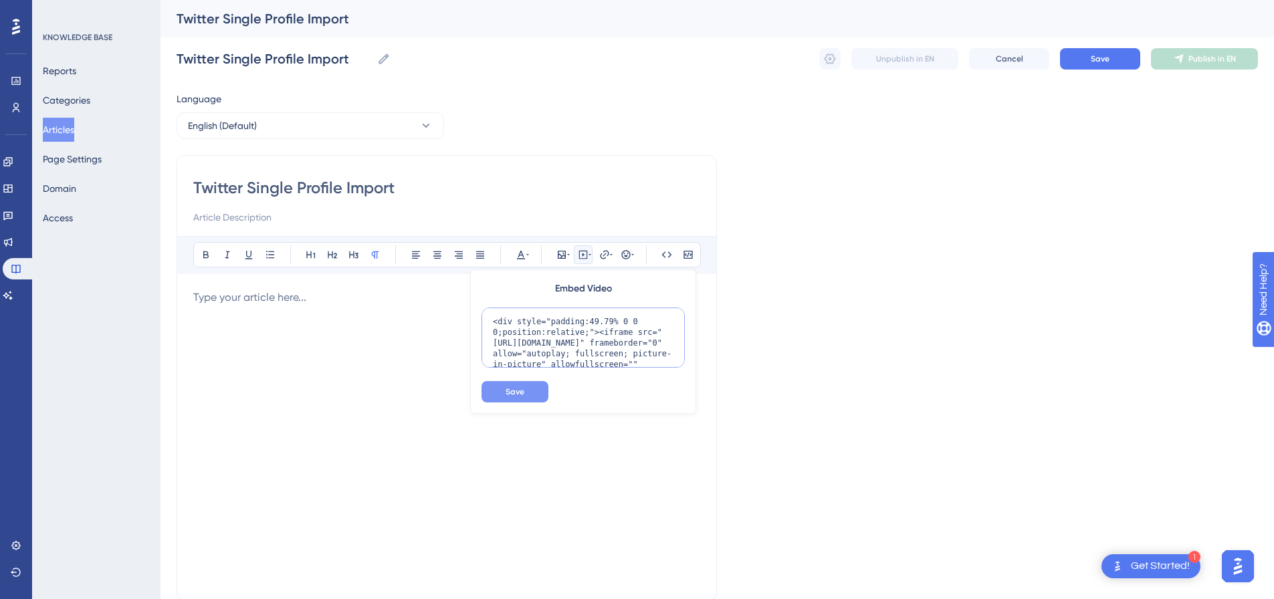
scroll to position [109, 0]
type textarea "<div style="padding:49.79% 0 0 0;position:relative;"><iframe src="[URL][DOMAIN_…"
click at [514, 393] on span "Save" at bounding box center [515, 392] width 19 height 11
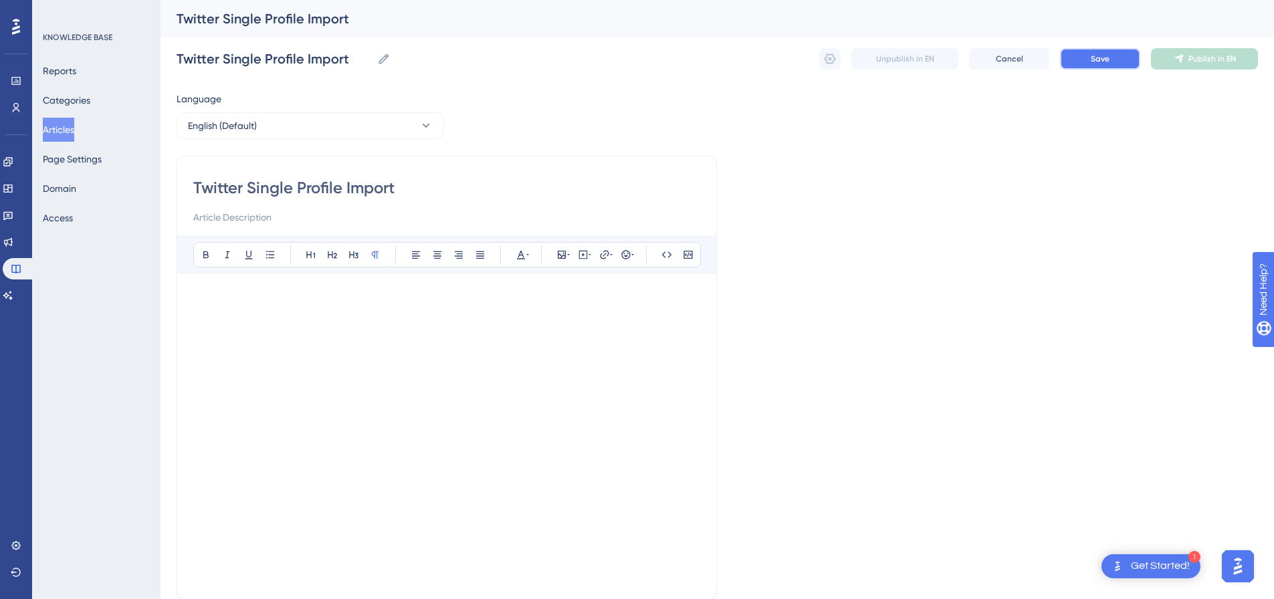
click at [1123, 54] on button "Save" at bounding box center [1100, 58] width 80 height 21
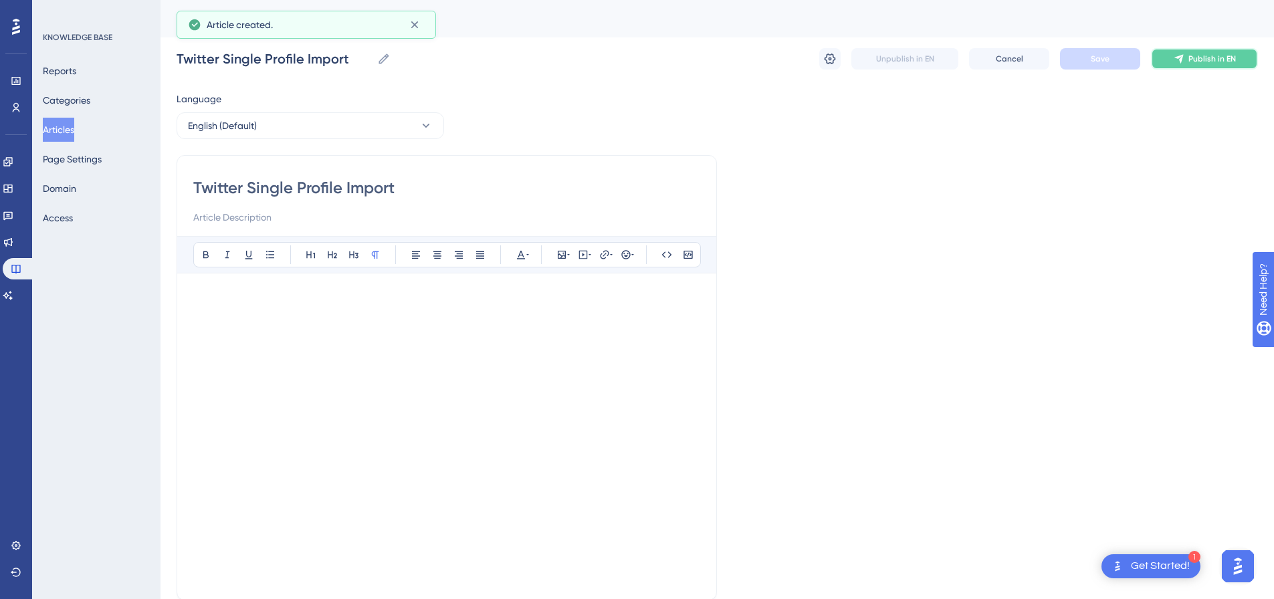
click at [1194, 57] on span "Publish in EN" at bounding box center [1213, 59] width 48 height 11
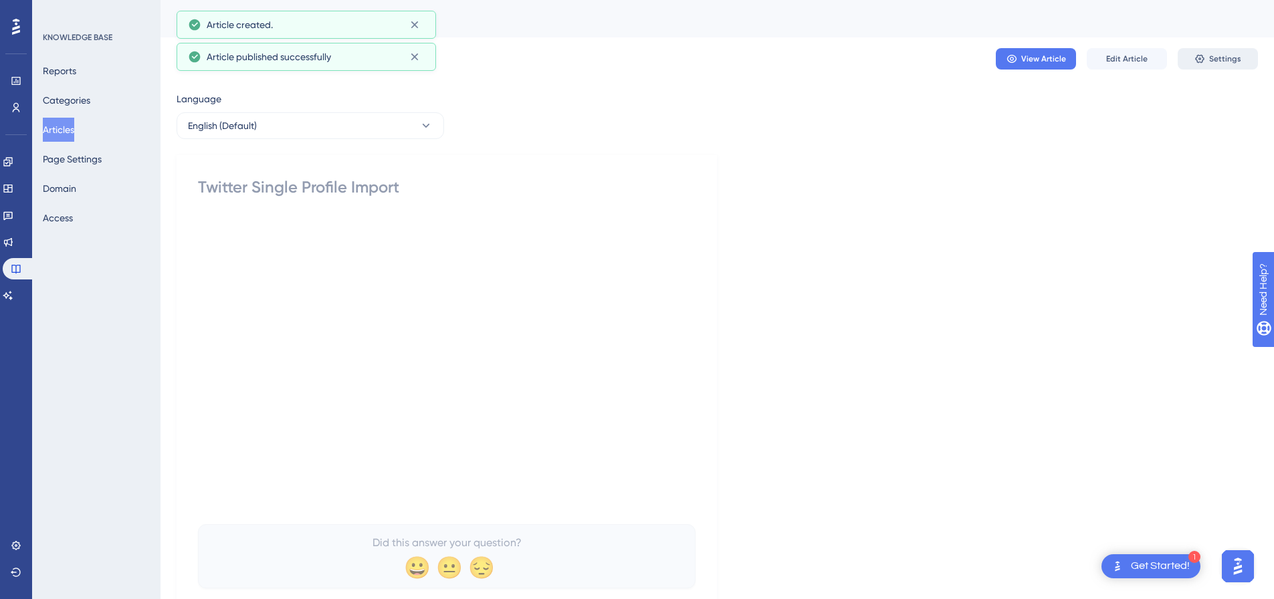
click at [1199, 56] on icon at bounding box center [1200, 59] width 9 height 9
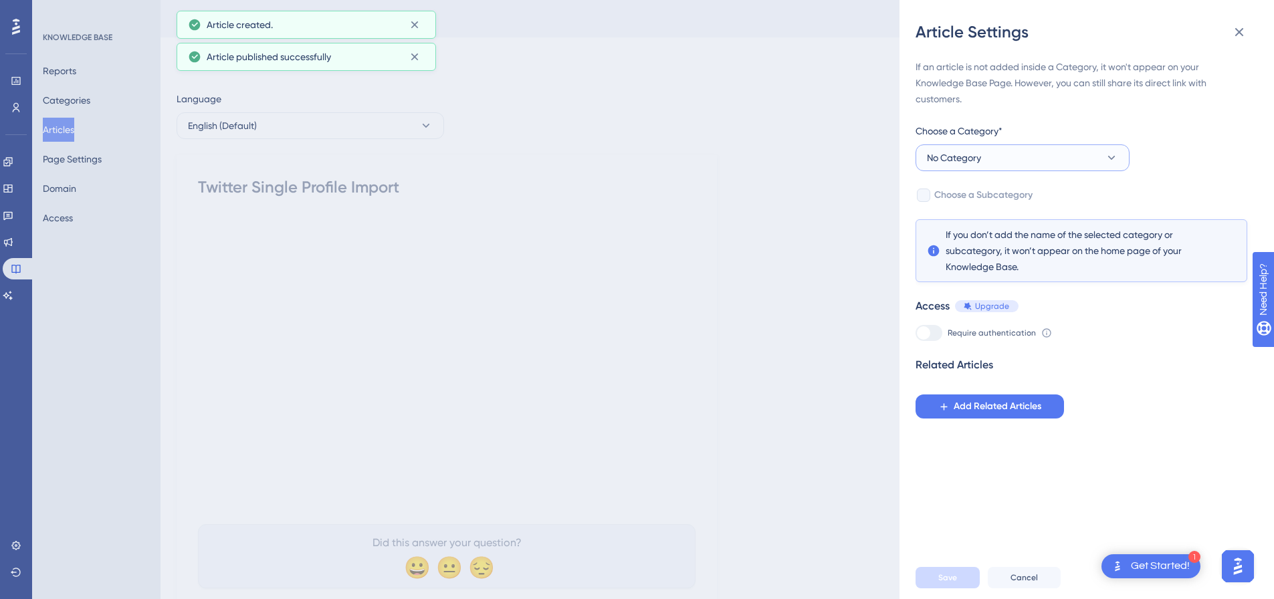
click at [1020, 145] on button "No Category" at bounding box center [1023, 158] width 214 height 27
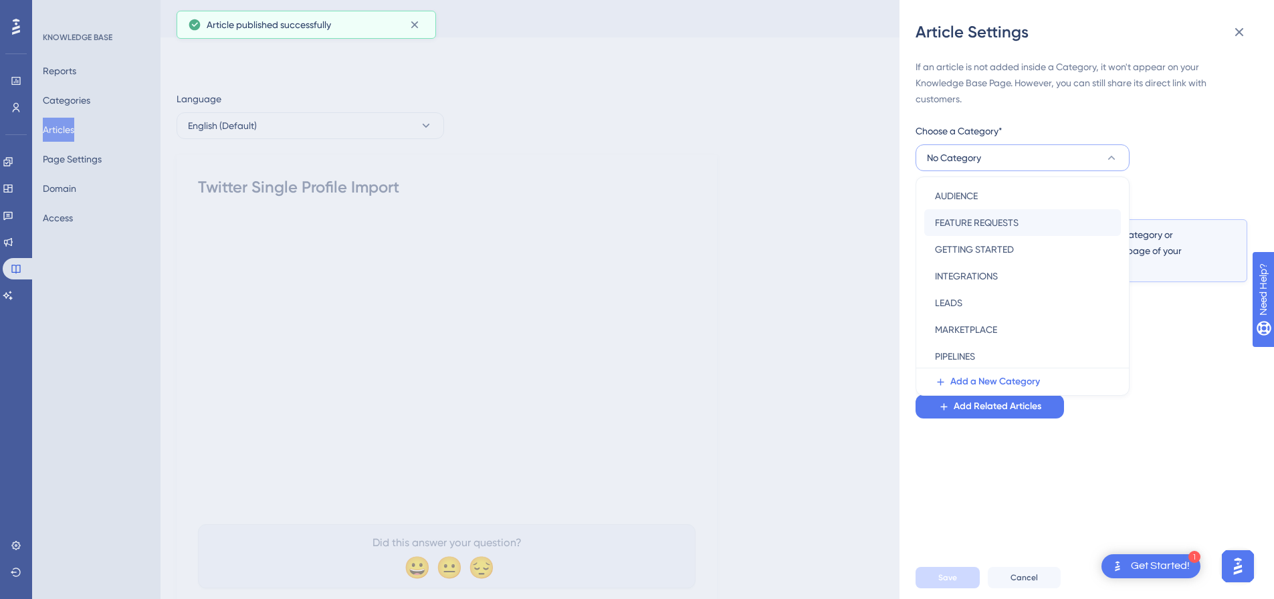
scroll to position [192, 0]
click at [976, 302] on span "SOCIAL MEDIA PLATFORMS" at bounding box center [992, 301] width 114 height 16
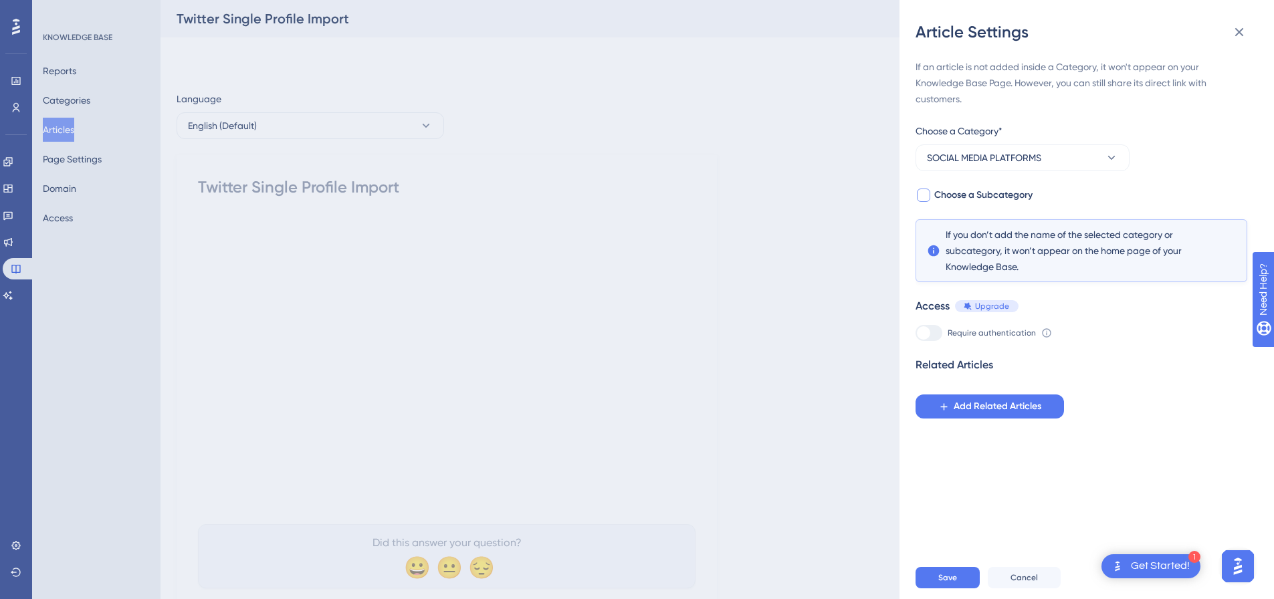
click at [925, 189] on div at bounding box center [923, 195] width 13 height 13
checkbox input "true"
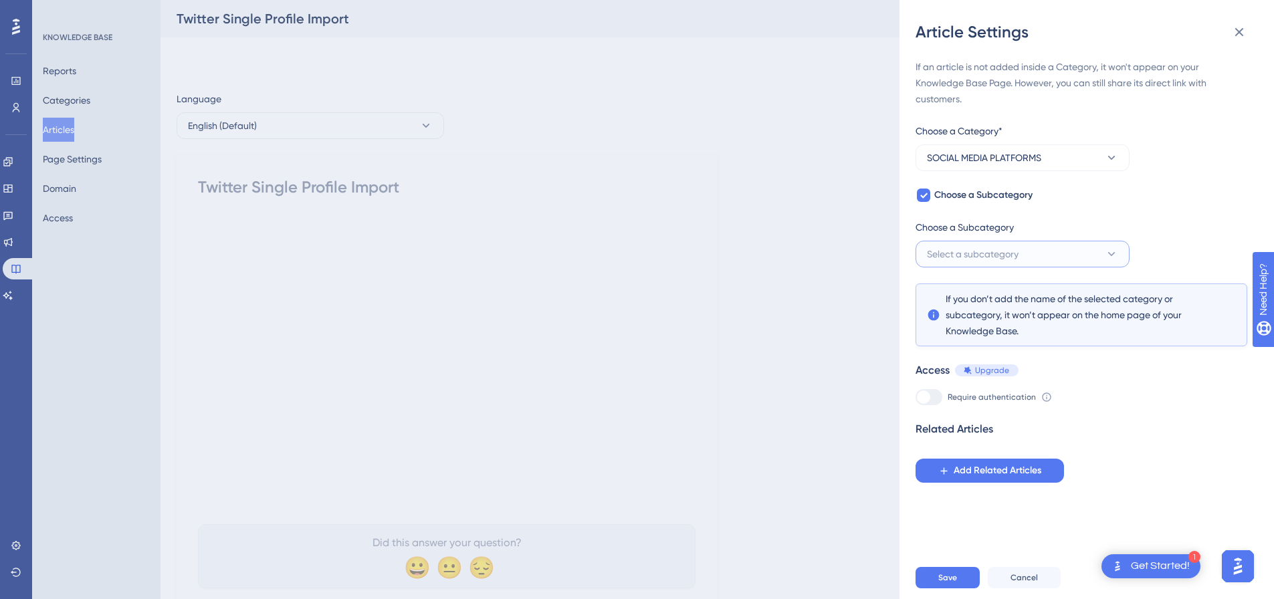
click at [979, 241] on button "Select a subcategory" at bounding box center [1023, 254] width 214 height 27
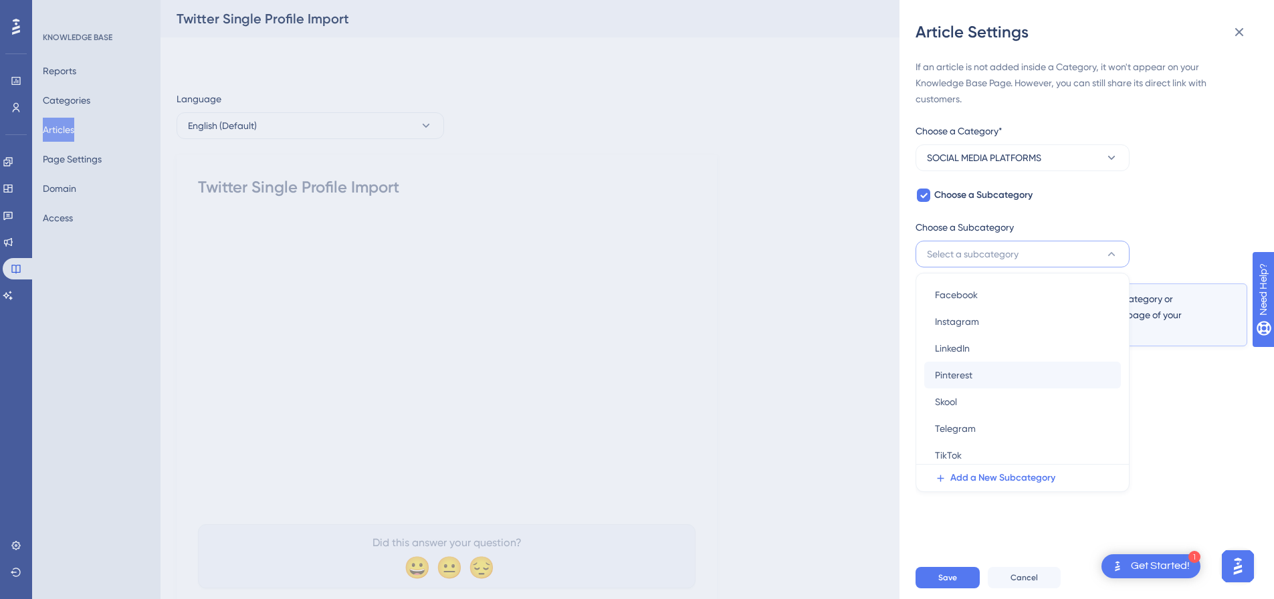
scroll to position [85, 0]
click at [979, 417] on div "X X" at bounding box center [1022, 424] width 175 height 27
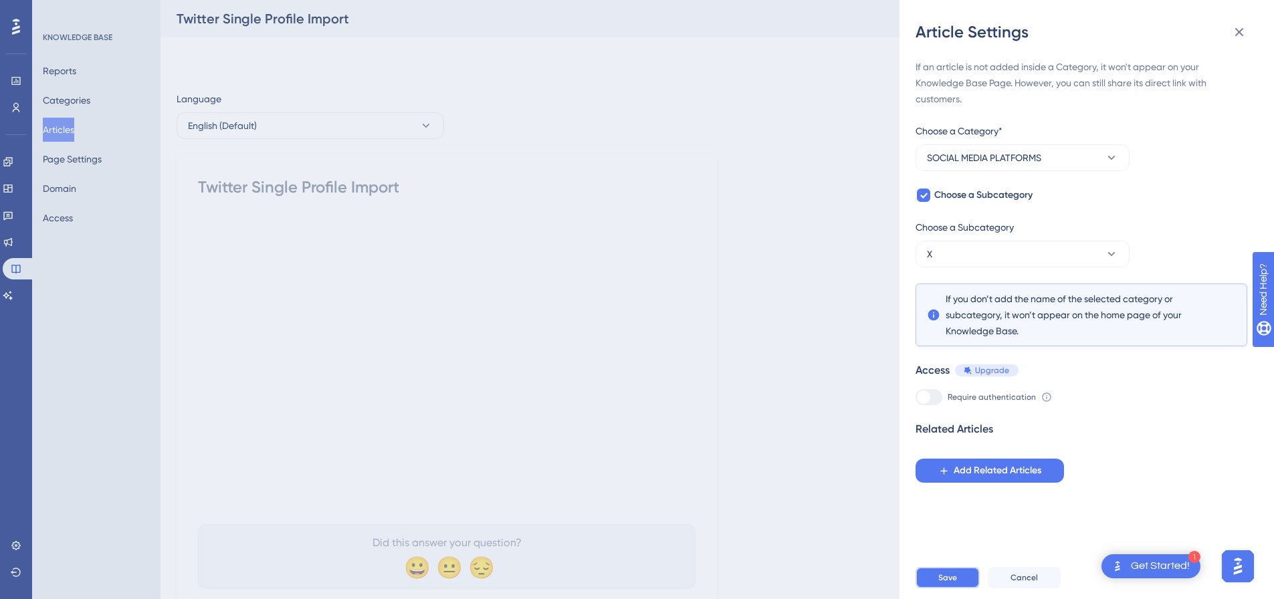
click at [962, 586] on button "Save" at bounding box center [948, 577] width 64 height 21
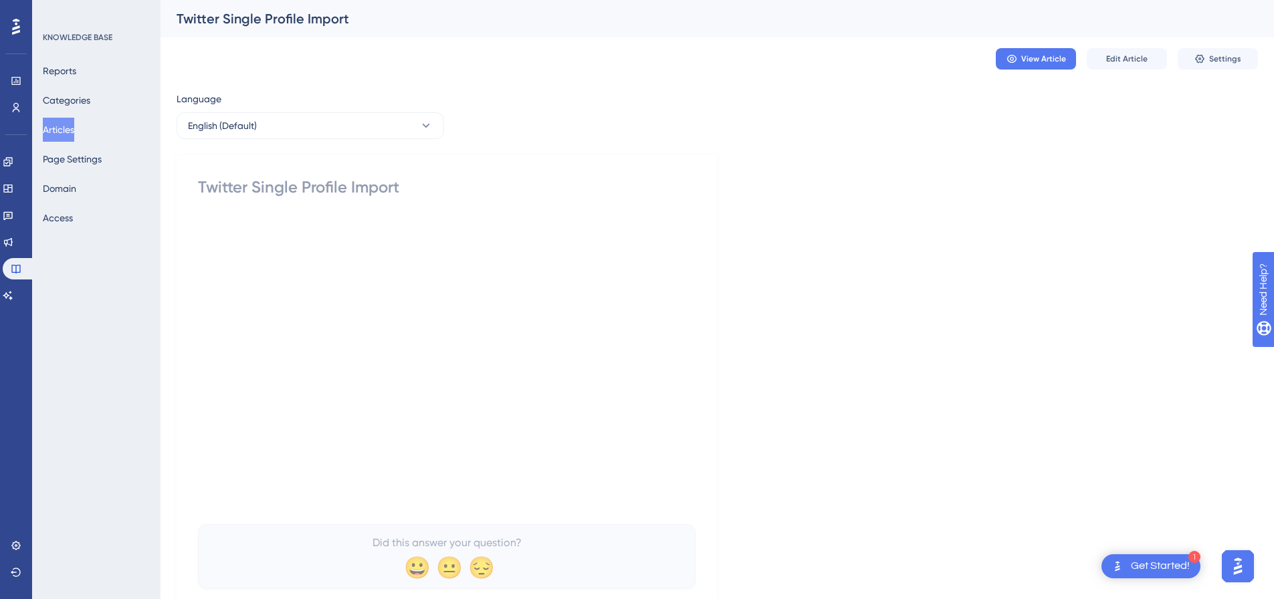
drag, startPoint x: 75, startPoint y: 126, endPoint x: 56, endPoint y: 1, distance: 126.6
click at [74, 125] on button "Articles" at bounding box center [58, 130] width 31 height 24
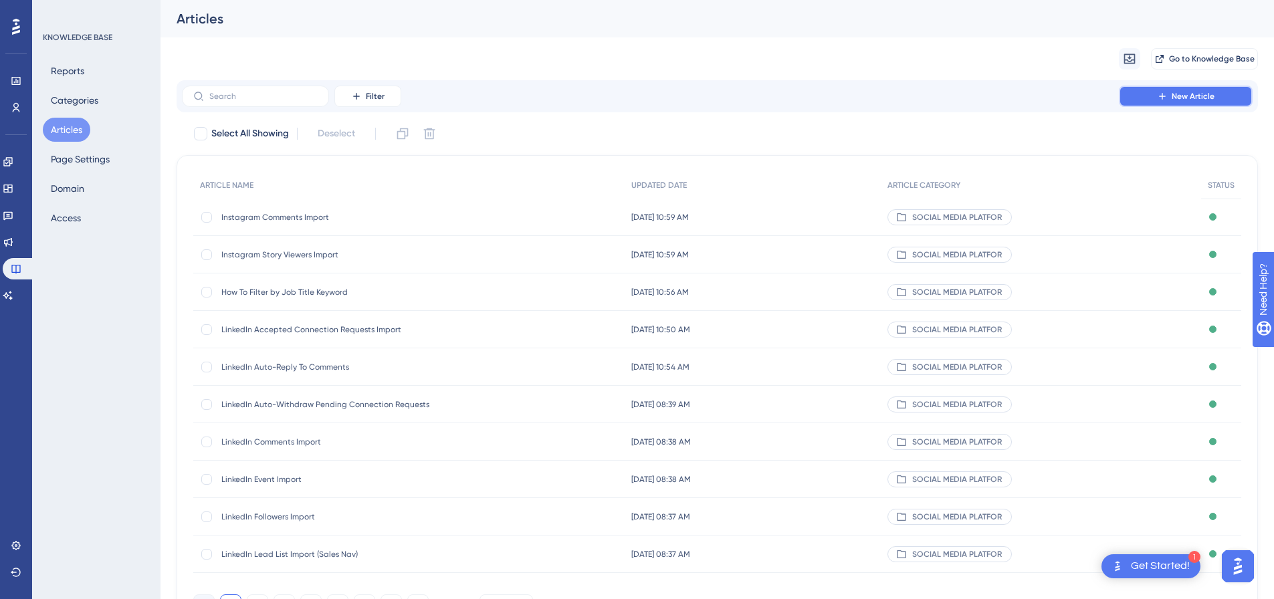
drag, startPoint x: 1210, startPoint y: 94, endPoint x: 680, endPoint y: 171, distance: 534.8
click at [1208, 94] on span "New Article" at bounding box center [1193, 96] width 43 height 11
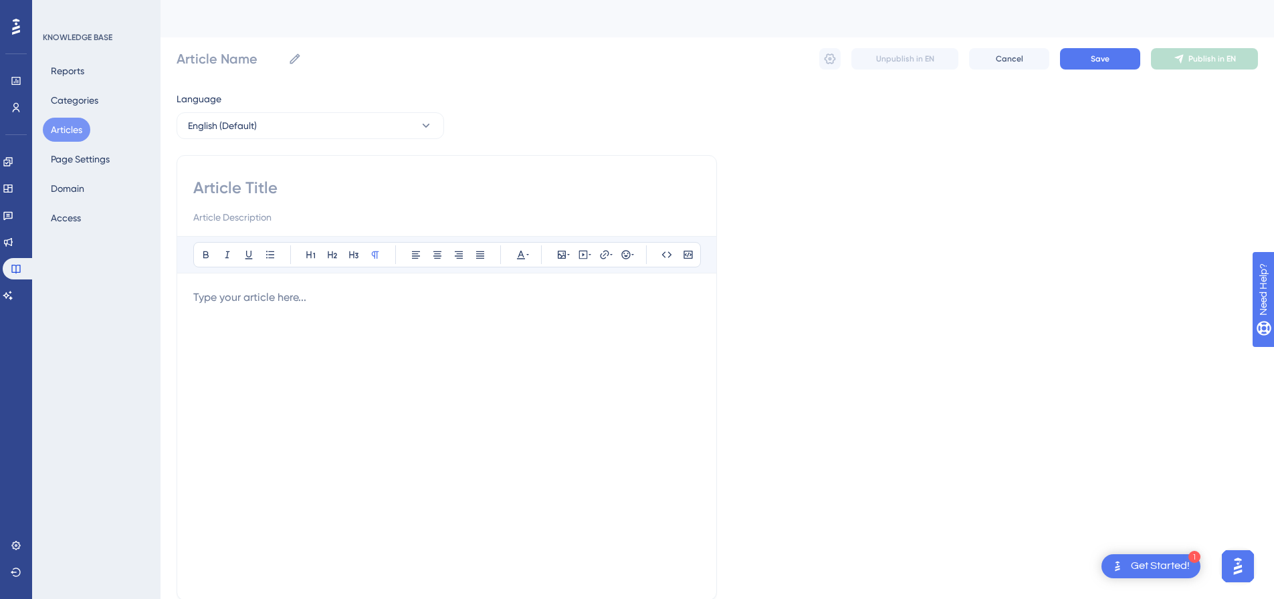
click at [391, 195] on input at bounding box center [446, 187] width 507 height 21
paste input "X Search Import"
type input "X Search Import"
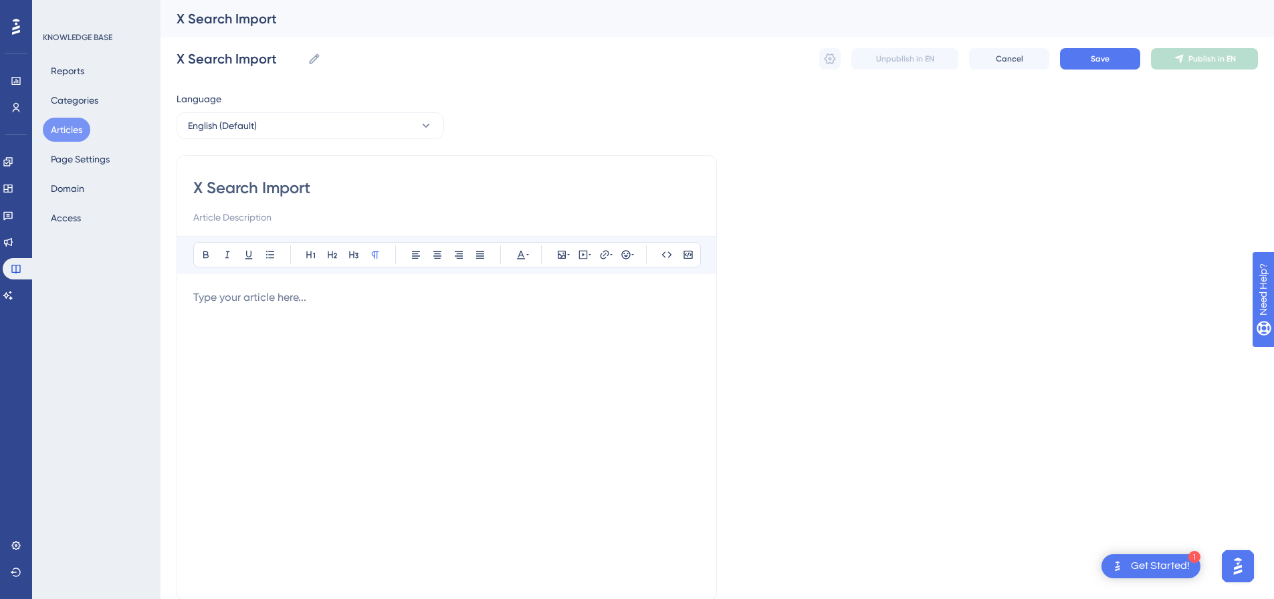
click div
click icon
click textarea
paste textarea "<div style="padding:56.25% 0 0 0;position:relative;"><iframe src="https://playe…"
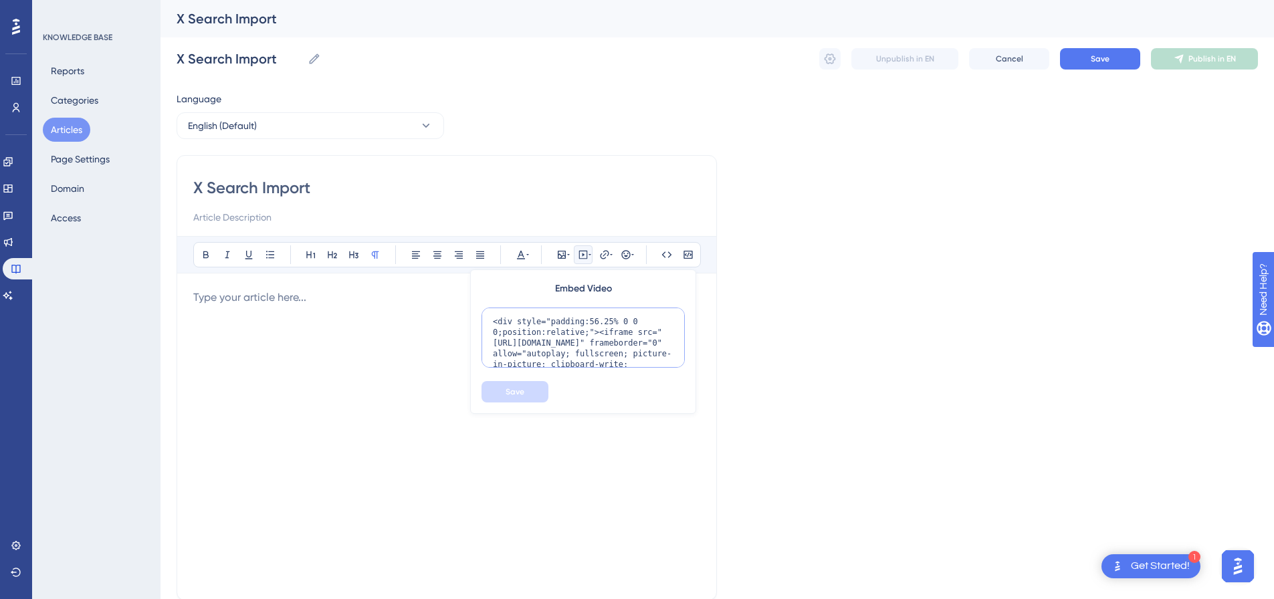
scroll to position [130, 0]
type textarea "<div style="padding:56.25% 0 0 0;position:relative;"><iframe src="https://playe…"
click button "Save"
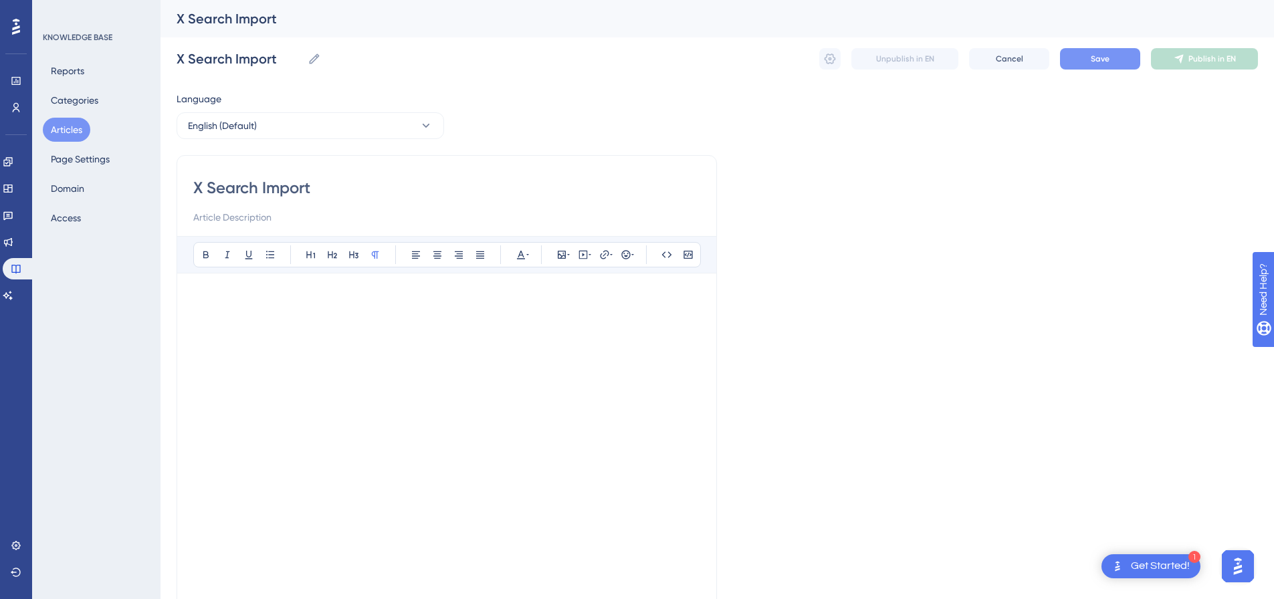
click button "Save"
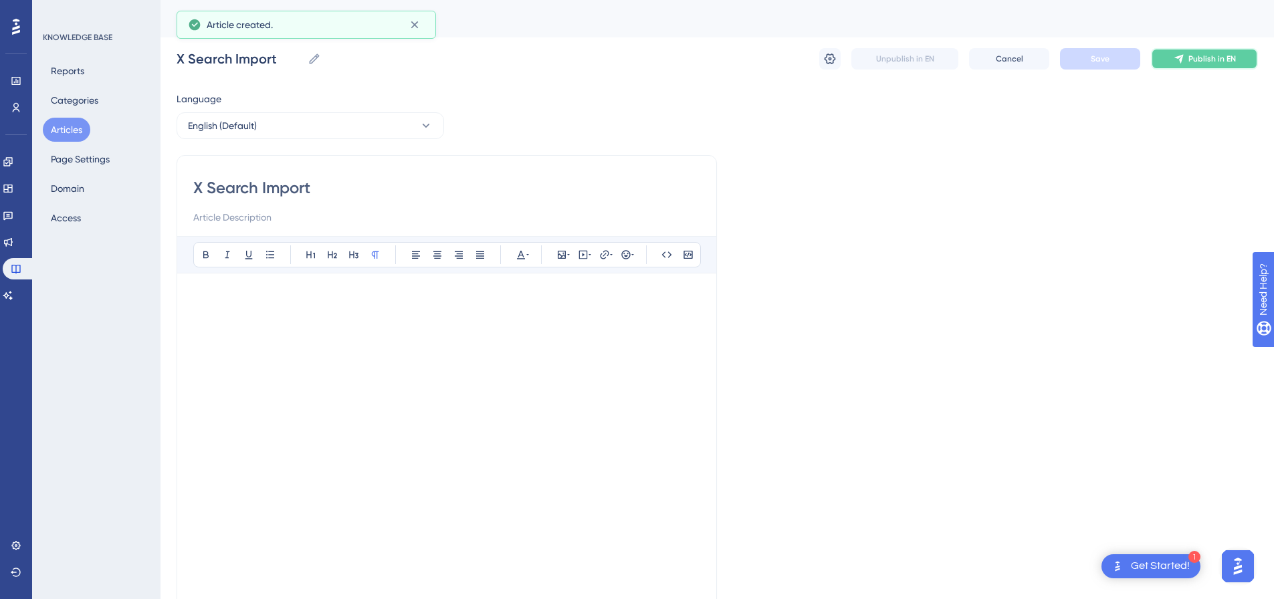
click button "Publish in EN"
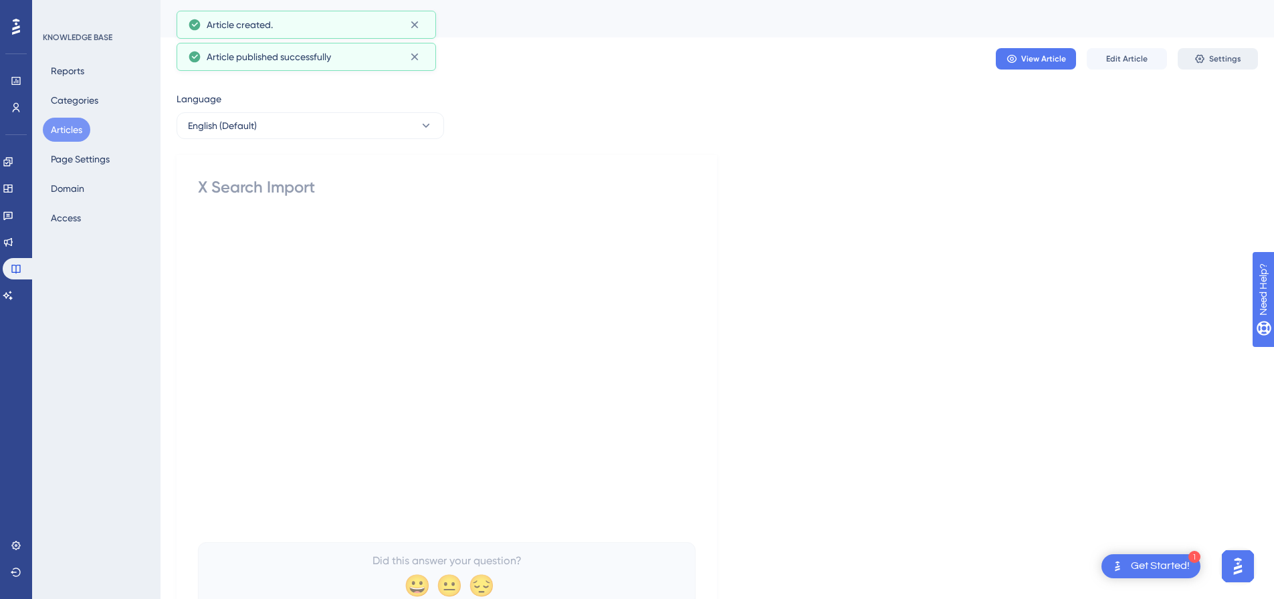
click icon
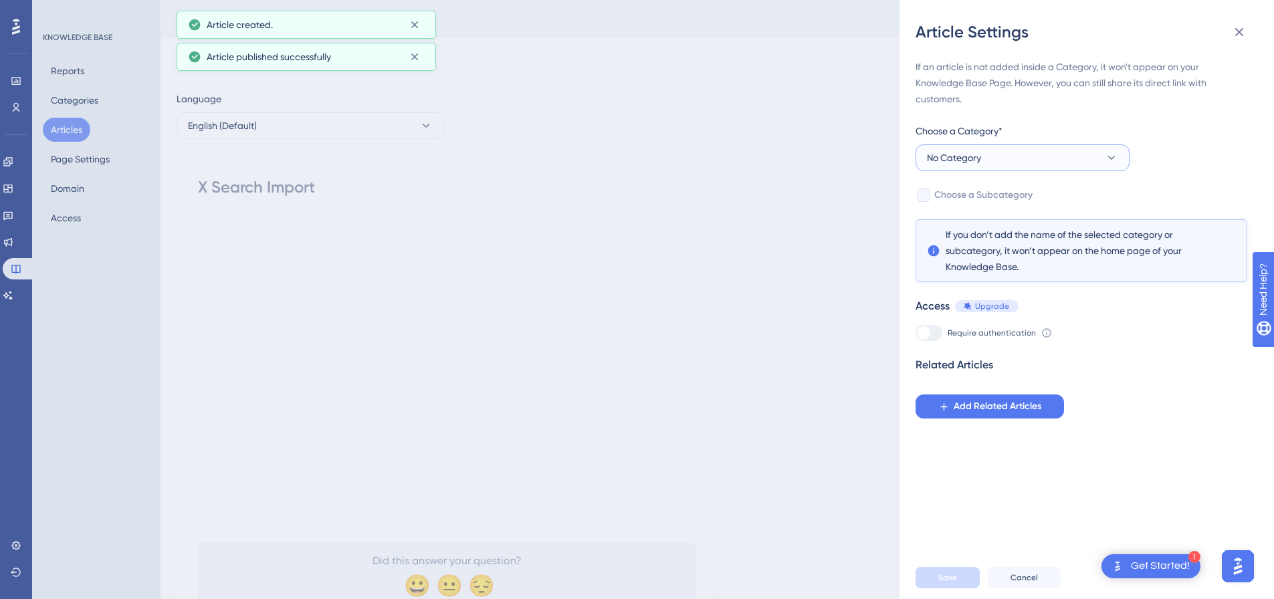
click button "No Category"
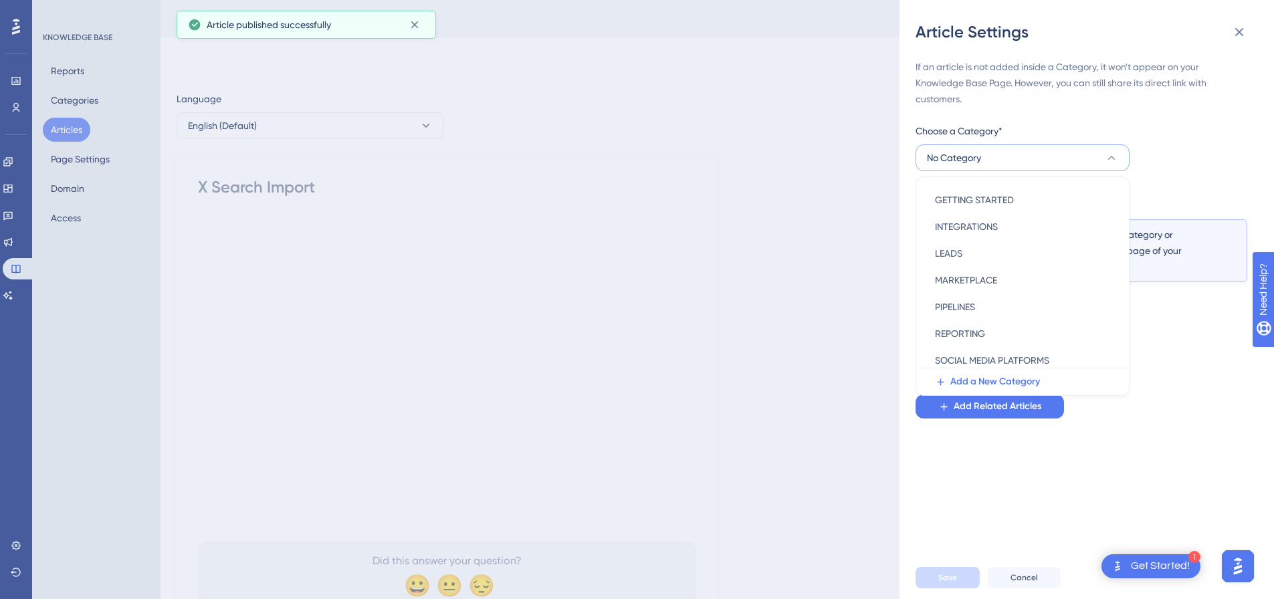
scroll to position [134, 0]
click span "SOCIAL MEDIA PLATFORMS"
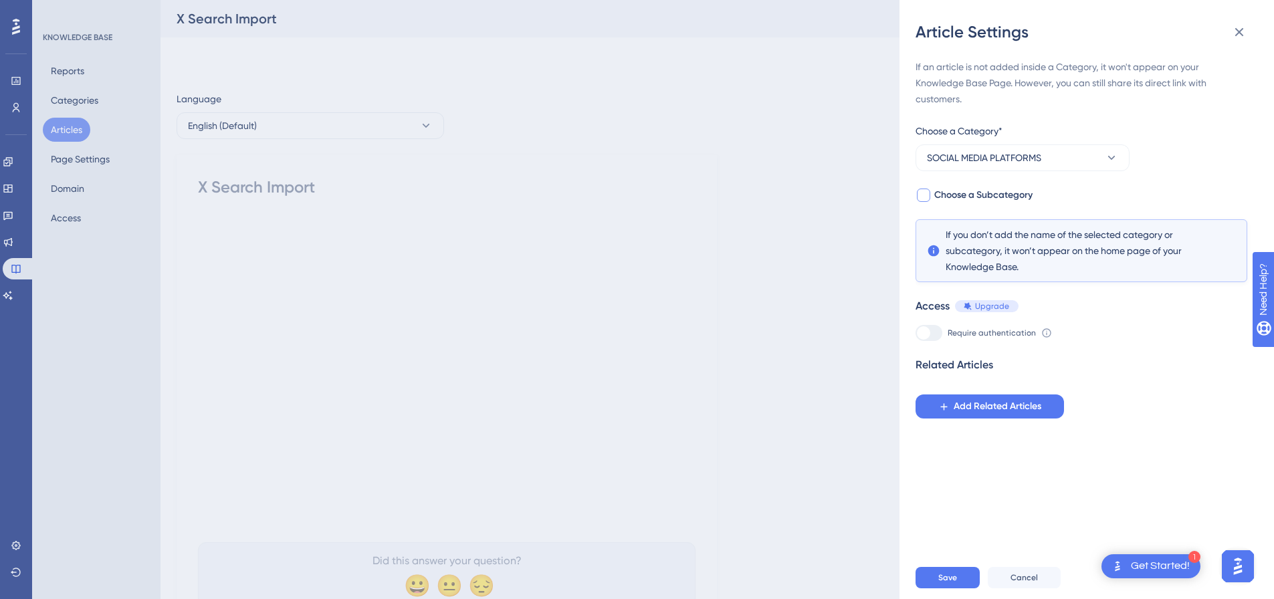
click div
checkbox input "true"
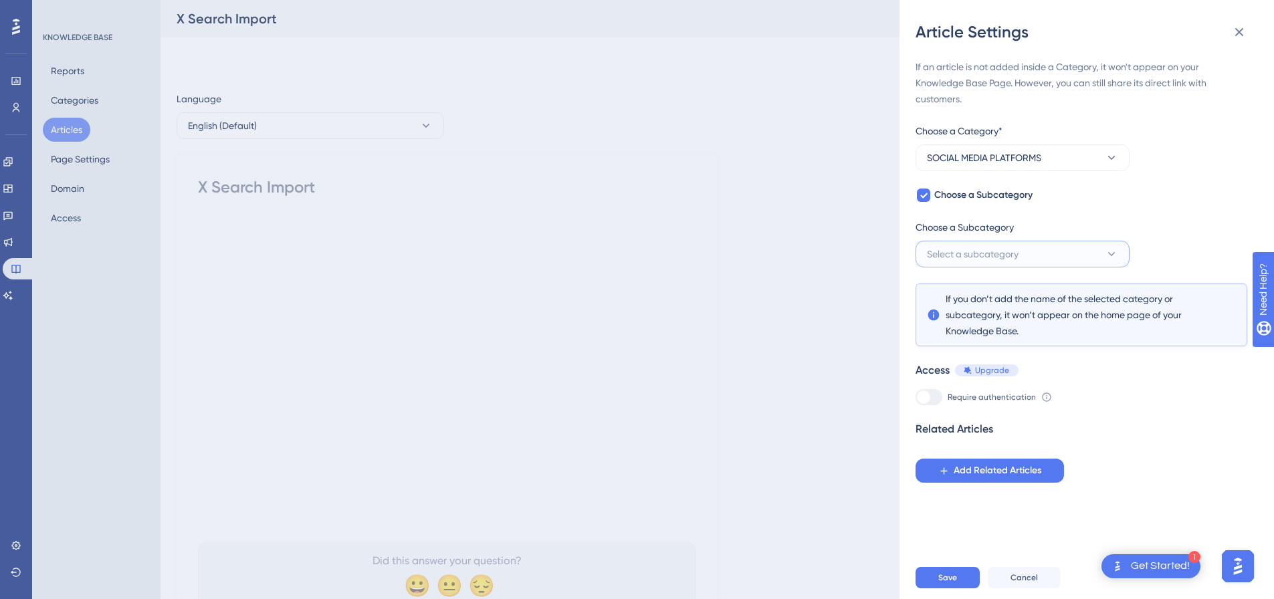
click span "Select a subcategory"
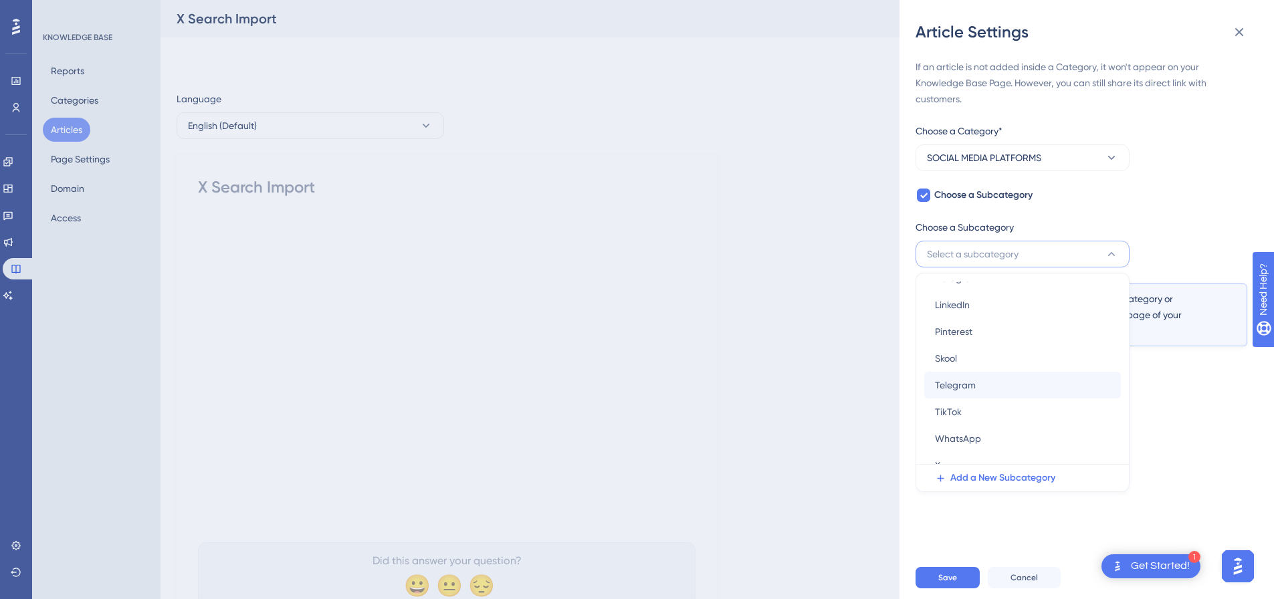
scroll to position [67, 0]
click div "X X"
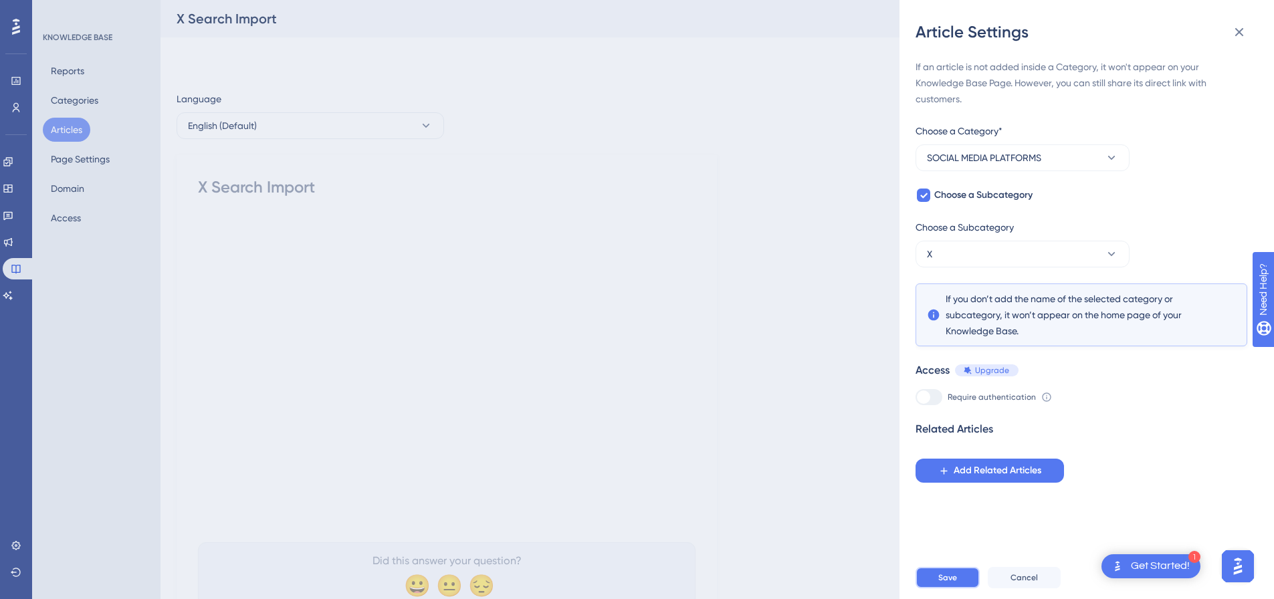
click button "Save"
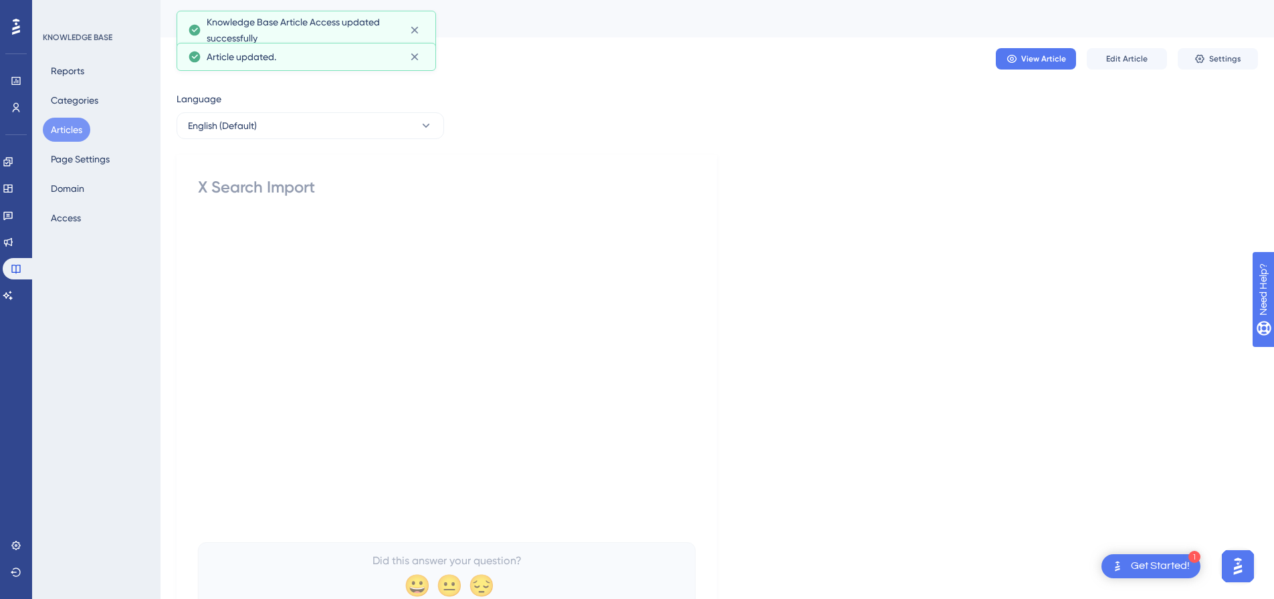
click button "Articles"
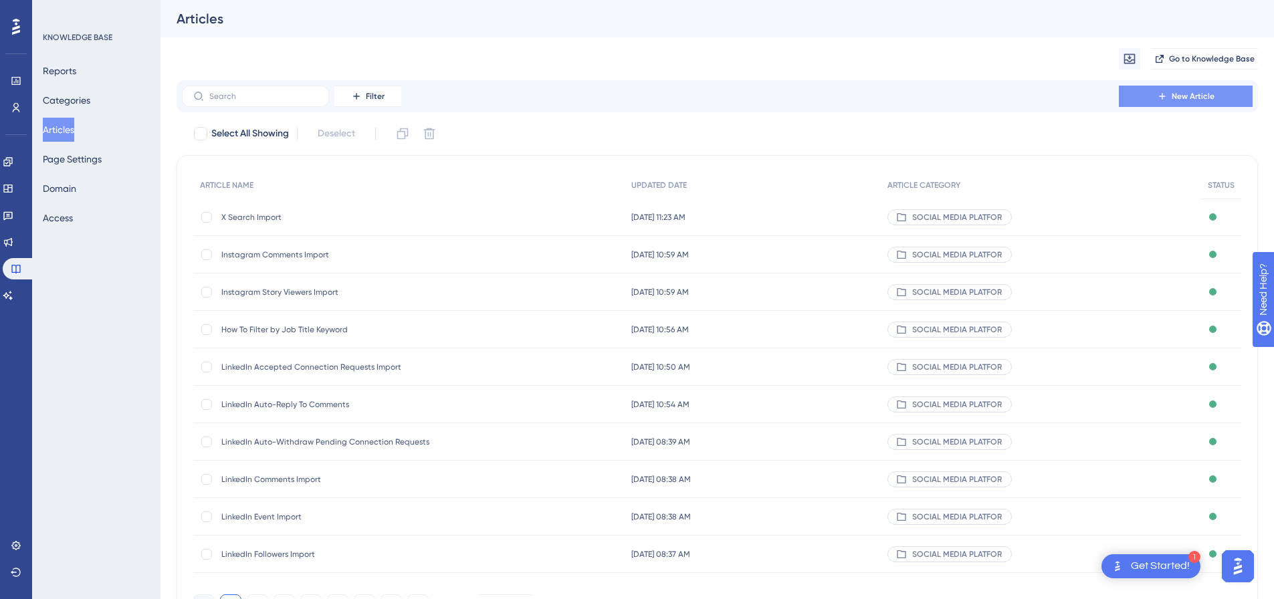
click at [1142, 96] on button "New Article" at bounding box center [1186, 96] width 134 height 21
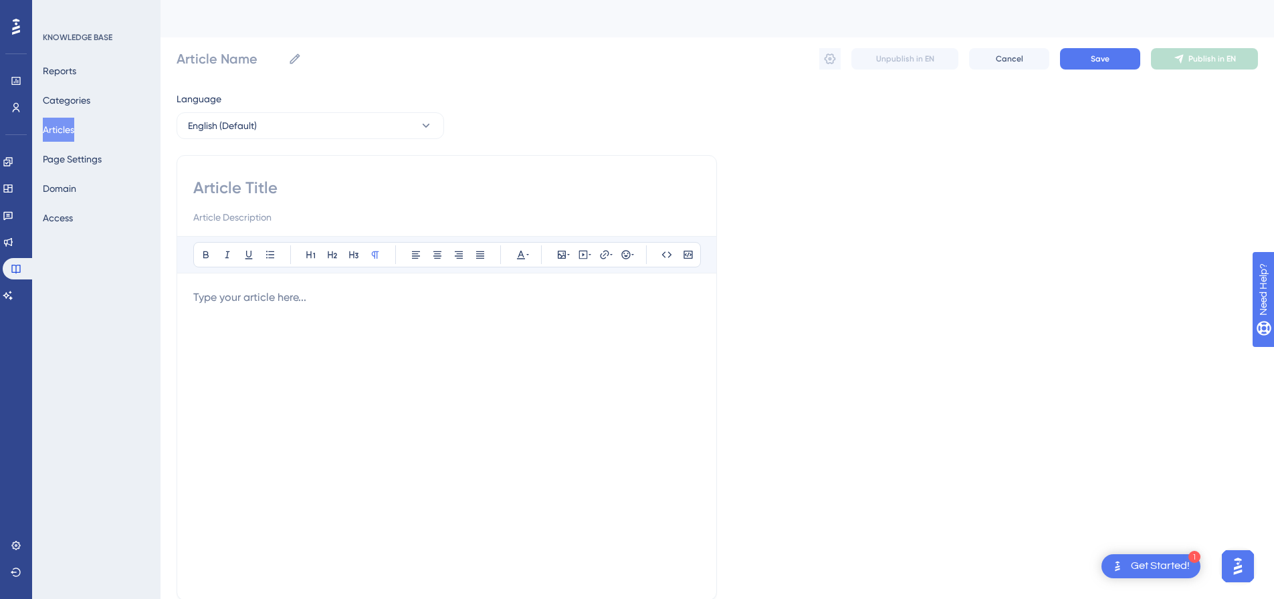
click at [335, 183] on input at bounding box center [446, 187] width 507 height 21
paste input "Twitter Replies Import"
type input "Twitter Replies Import"
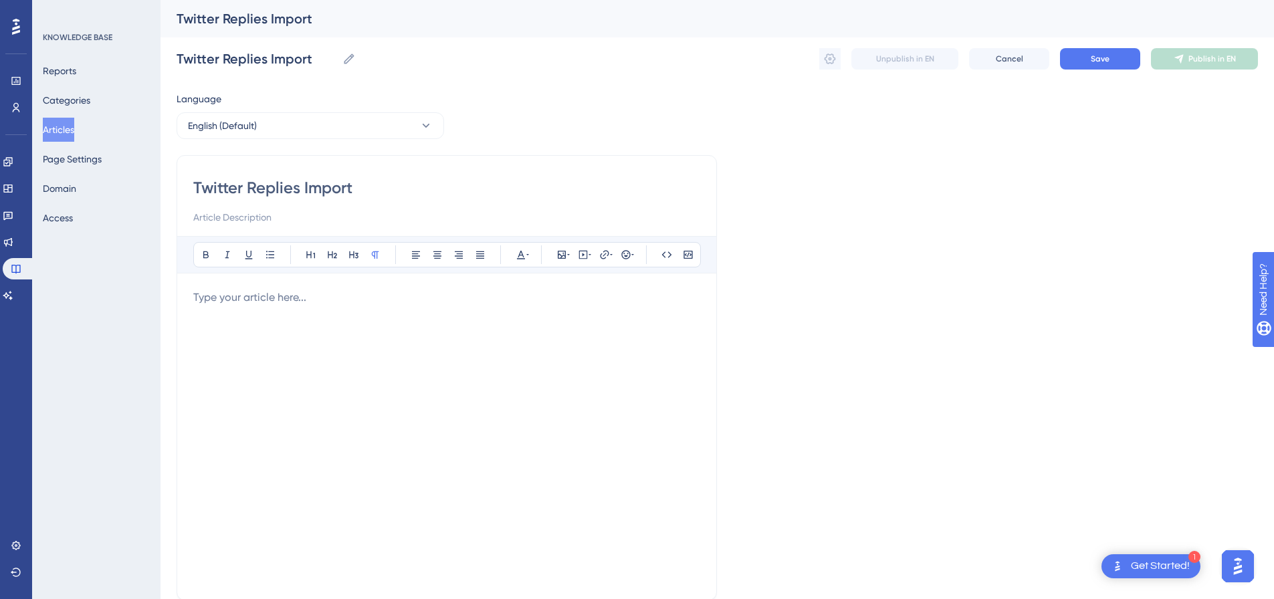
click at [374, 291] on p at bounding box center [446, 298] width 507 height 16
click at [583, 254] on icon at bounding box center [584, 254] width 2 height 3
click at [556, 317] on textarea at bounding box center [583, 338] width 203 height 60
paste textarea "<div style="padding:49.79% 0 0 0;position:relative;"><iframe src="[URL][DOMAIN_…"
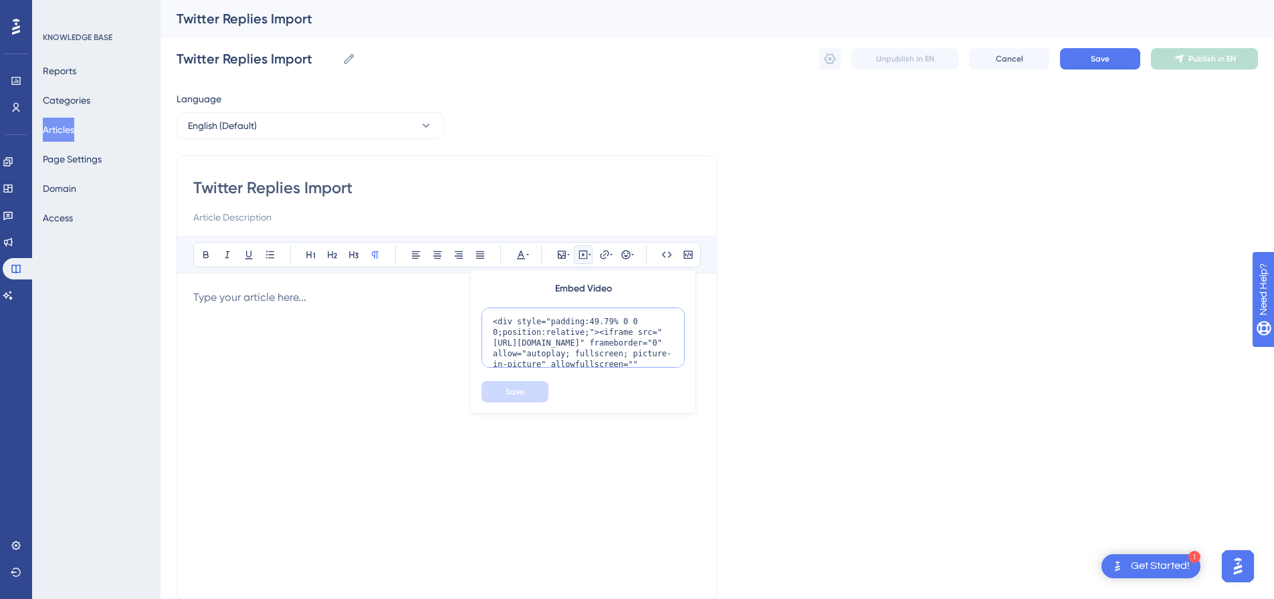
scroll to position [109, 0]
type textarea "<div style="padding:49.79% 0 0 0;position:relative;"><iframe src="[URL][DOMAIN_…"
click at [522, 400] on button "Save" at bounding box center [515, 391] width 67 height 21
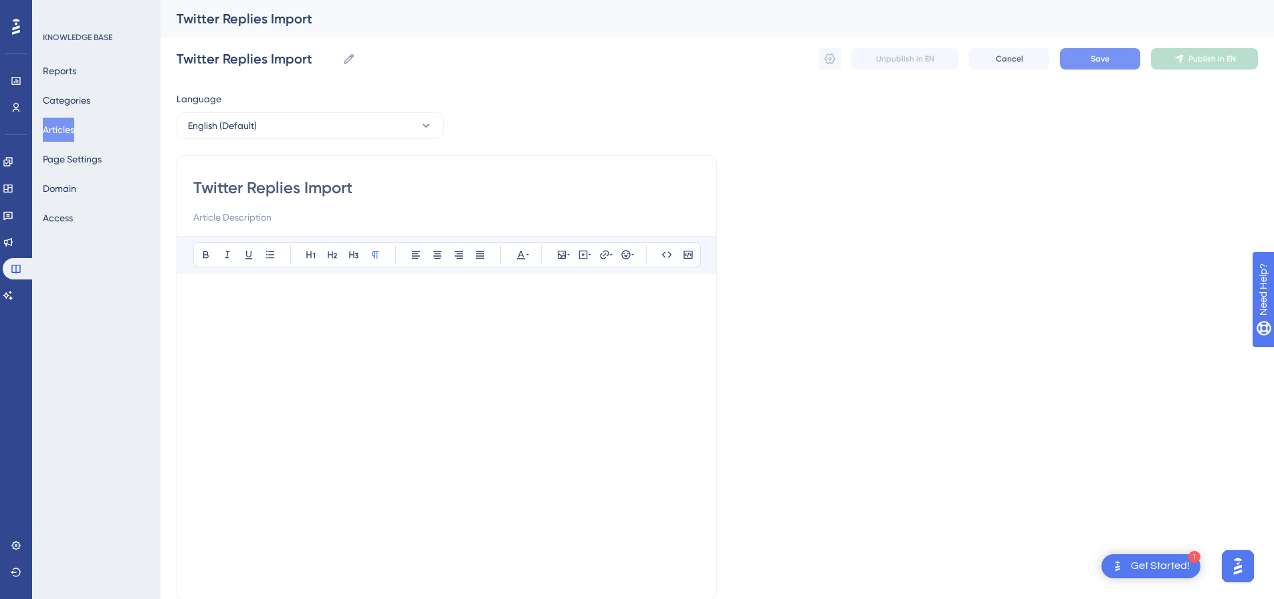
click at [1099, 60] on span "Save" at bounding box center [1100, 59] width 19 height 11
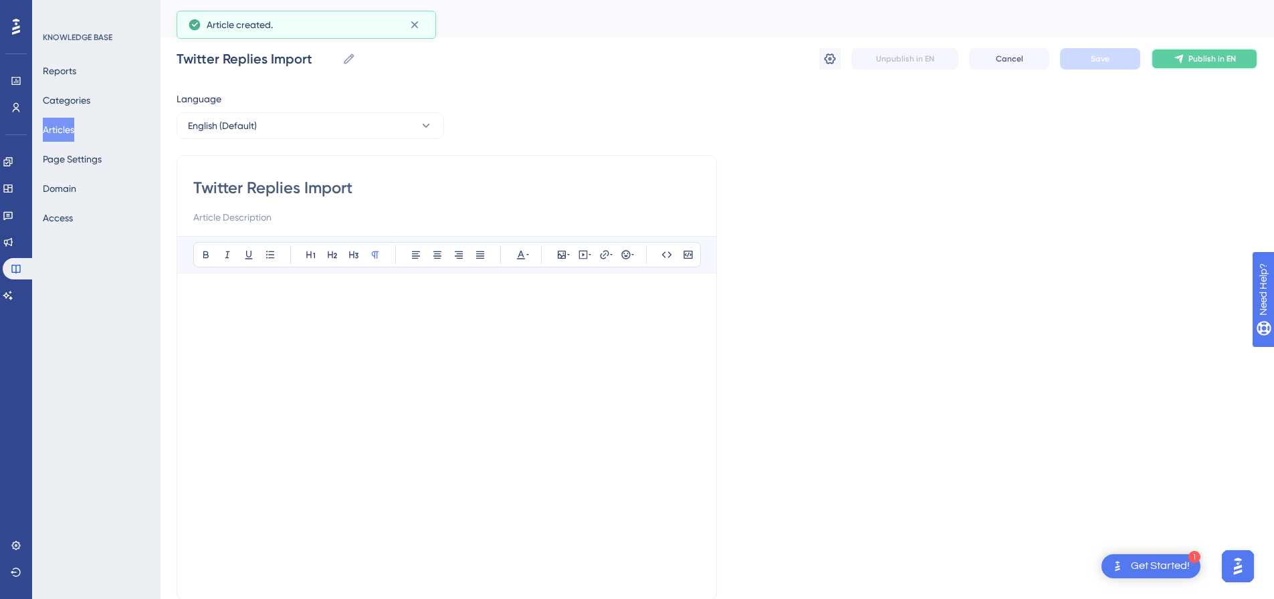
click at [1209, 58] on span "Publish in EN" at bounding box center [1213, 59] width 48 height 11
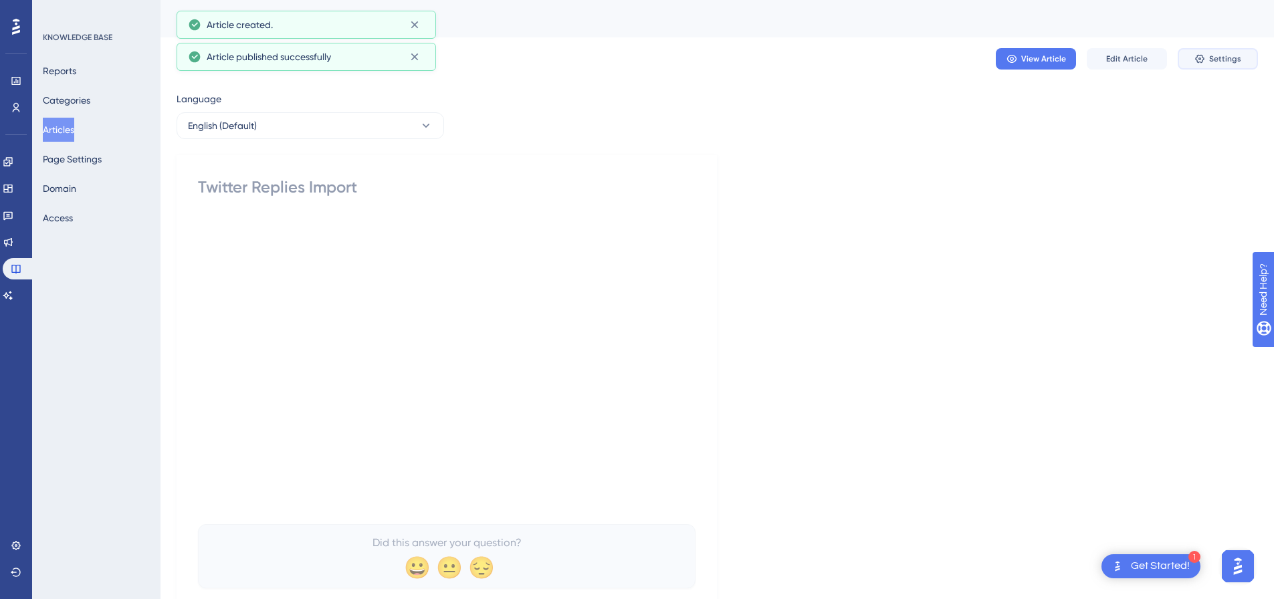
click at [1209, 58] on button "Settings" at bounding box center [1218, 58] width 80 height 21
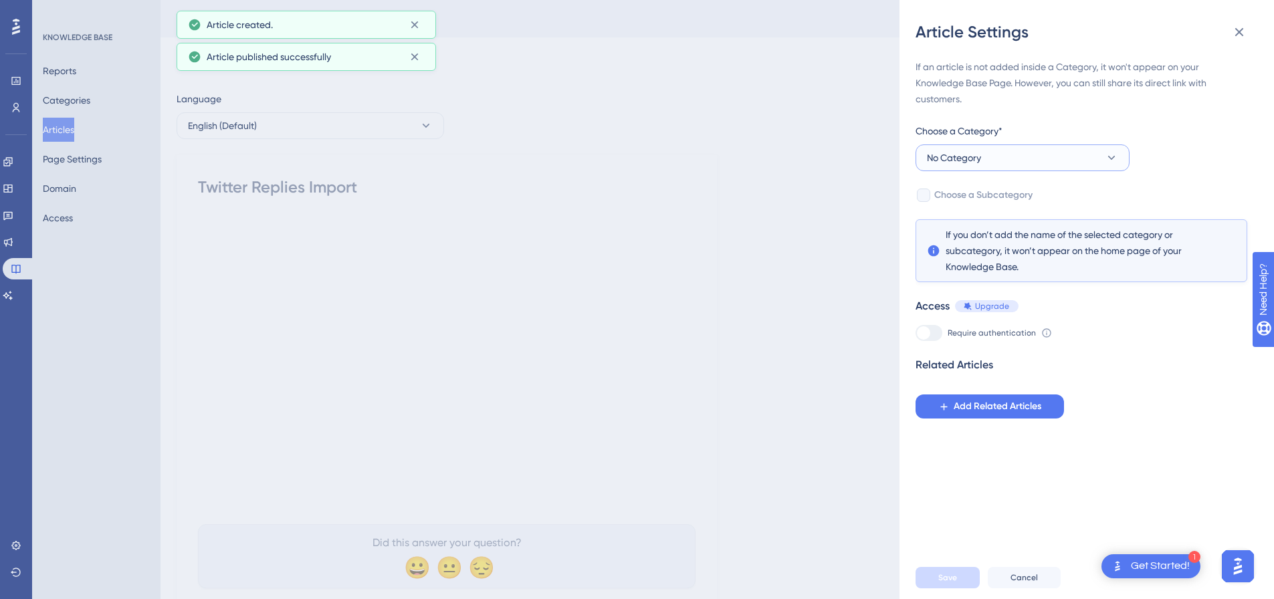
click at [988, 164] on button "No Category" at bounding box center [1023, 158] width 214 height 27
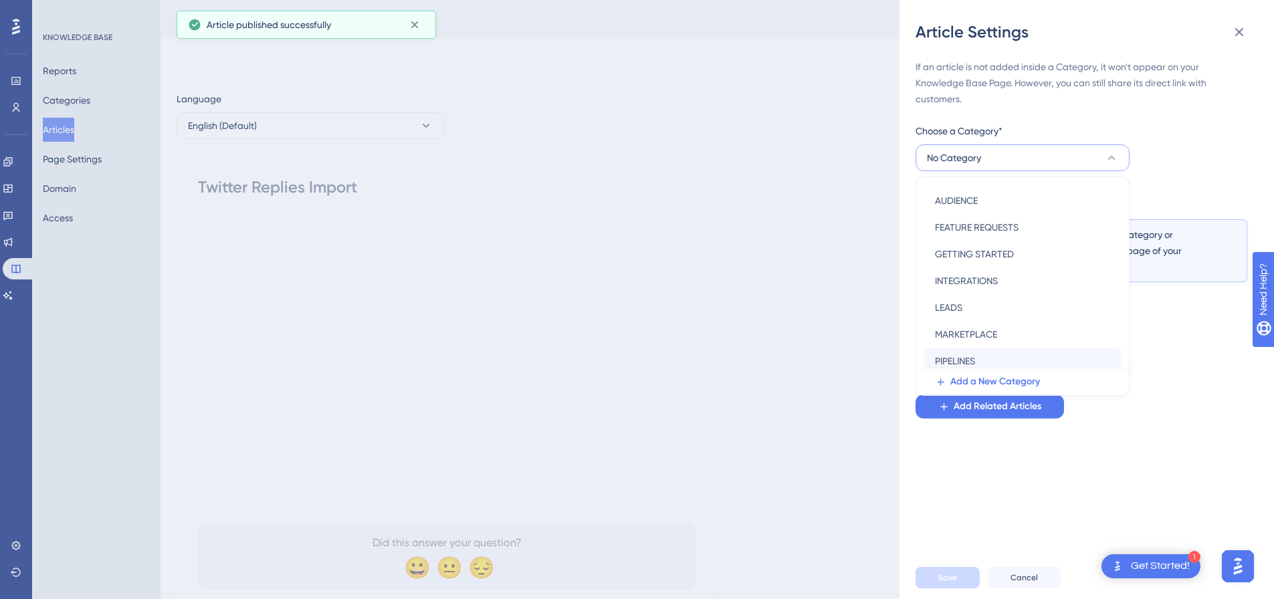
scroll to position [192, 0]
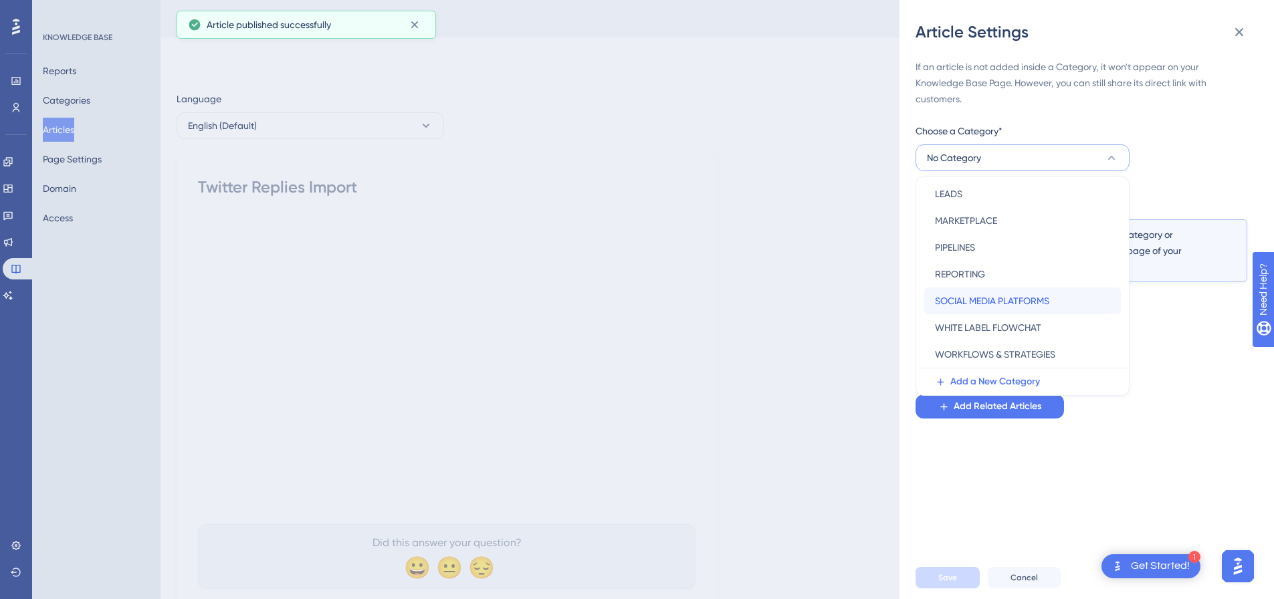
click at [981, 303] on span "SOCIAL MEDIA PLATFORMS" at bounding box center [992, 301] width 114 height 16
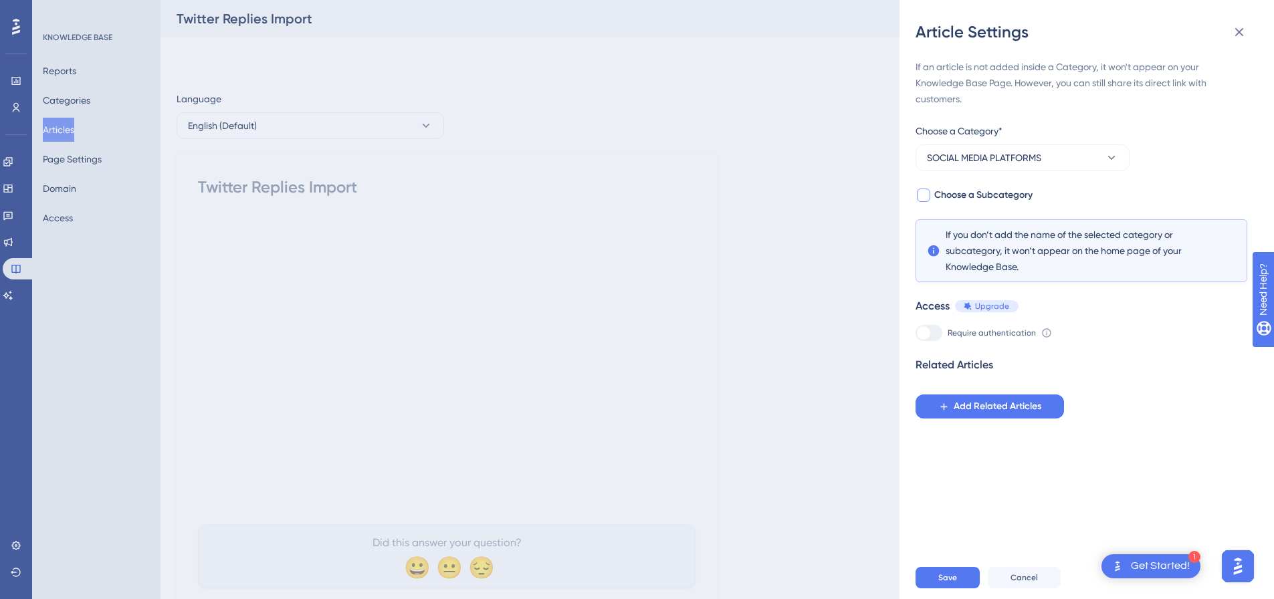
click at [928, 191] on div at bounding box center [923, 195] width 13 height 13
checkbox input "true"
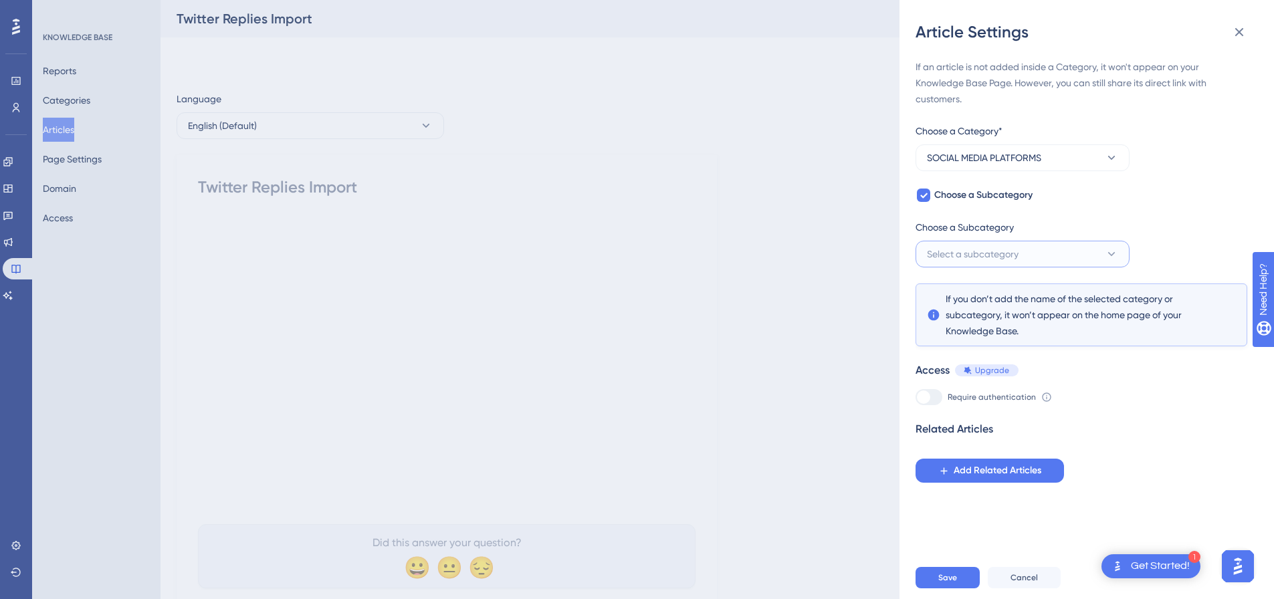
click at [981, 248] on span "Select a subcategory" at bounding box center [973, 254] width 92 height 16
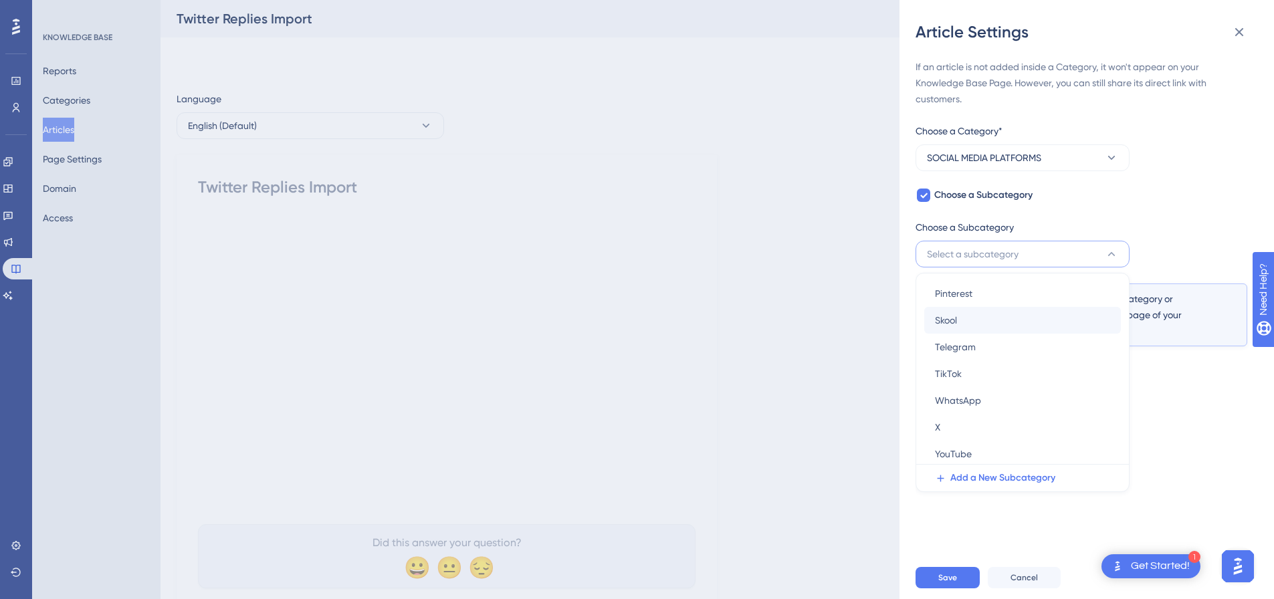
scroll to position [85, 0]
click at [980, 423] on div "X X" at bounding box center [1022, 424] width 175 height 27
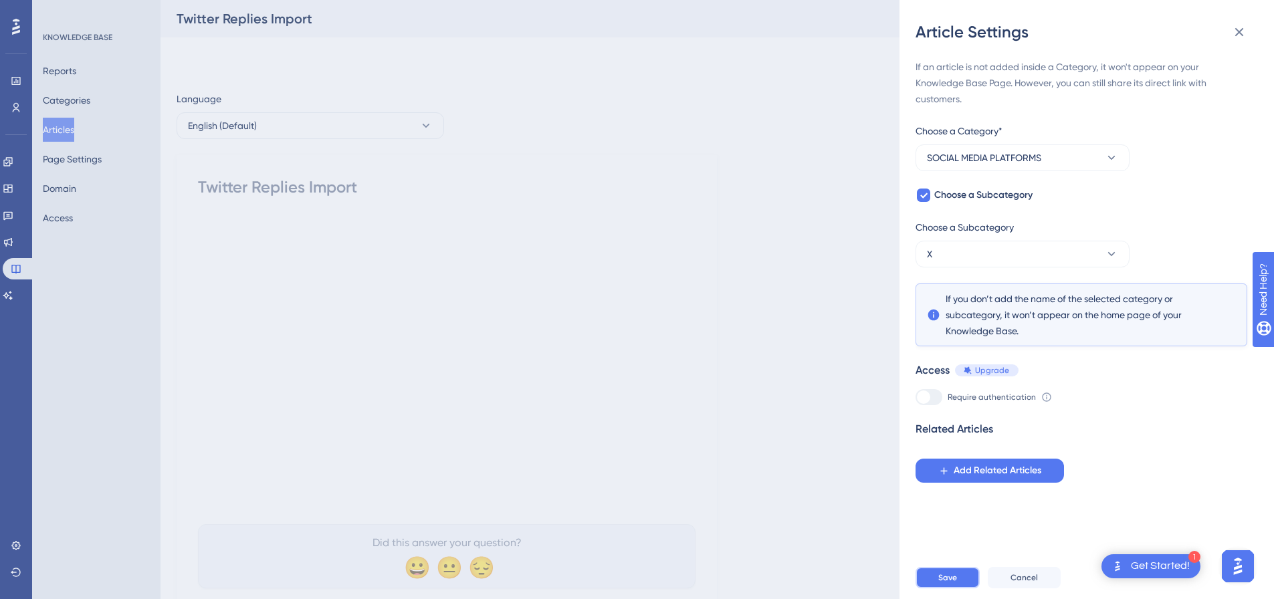
click at [965, 583] on button "Save" at bounding box center [948, 577] width 64 height 21
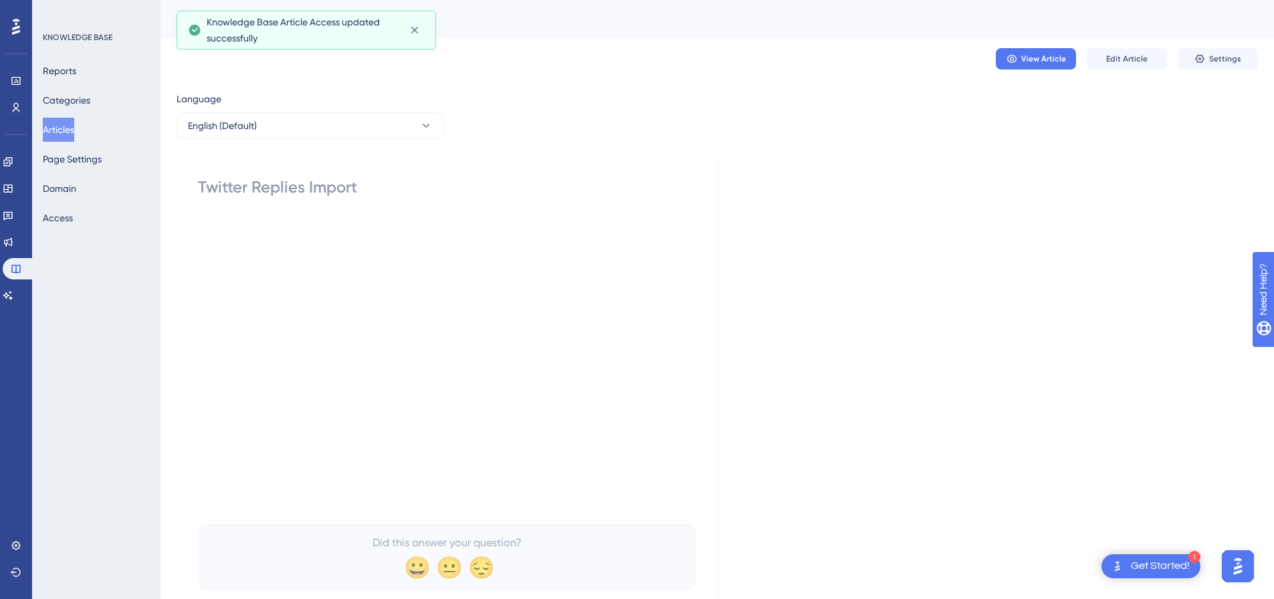
click at [65, 134] on button "Articles" at bounding box center [58, 130] width 31 height 24
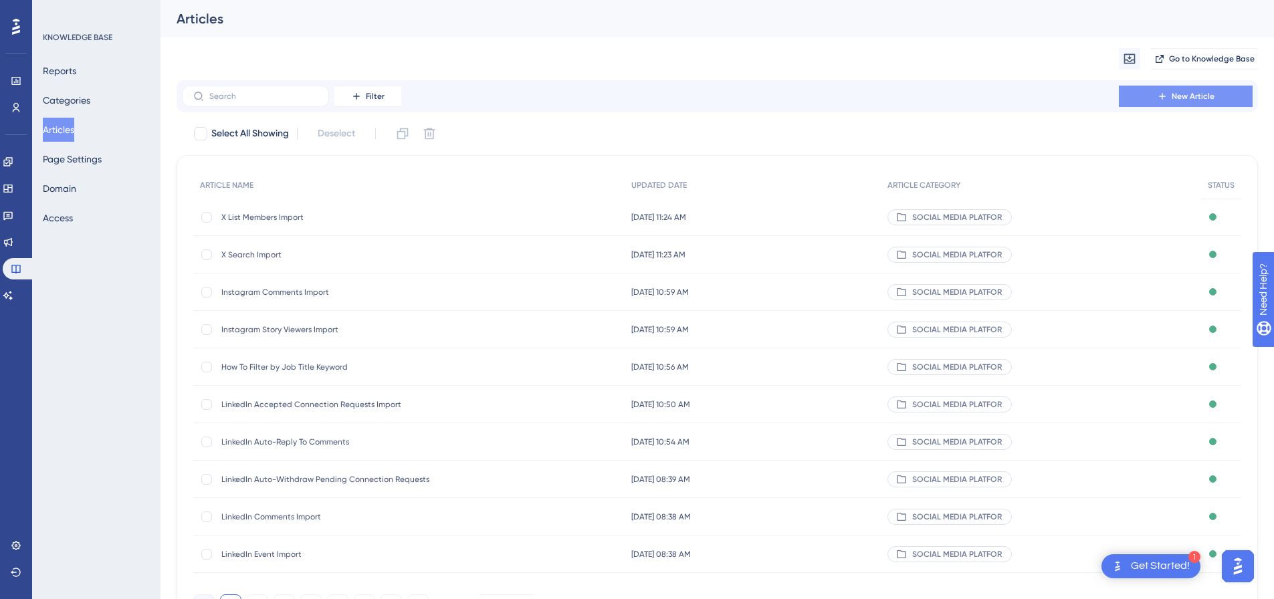
click at [1228, 100] on button "New Article" at bounding box center [1186, 96] width 134 height 21
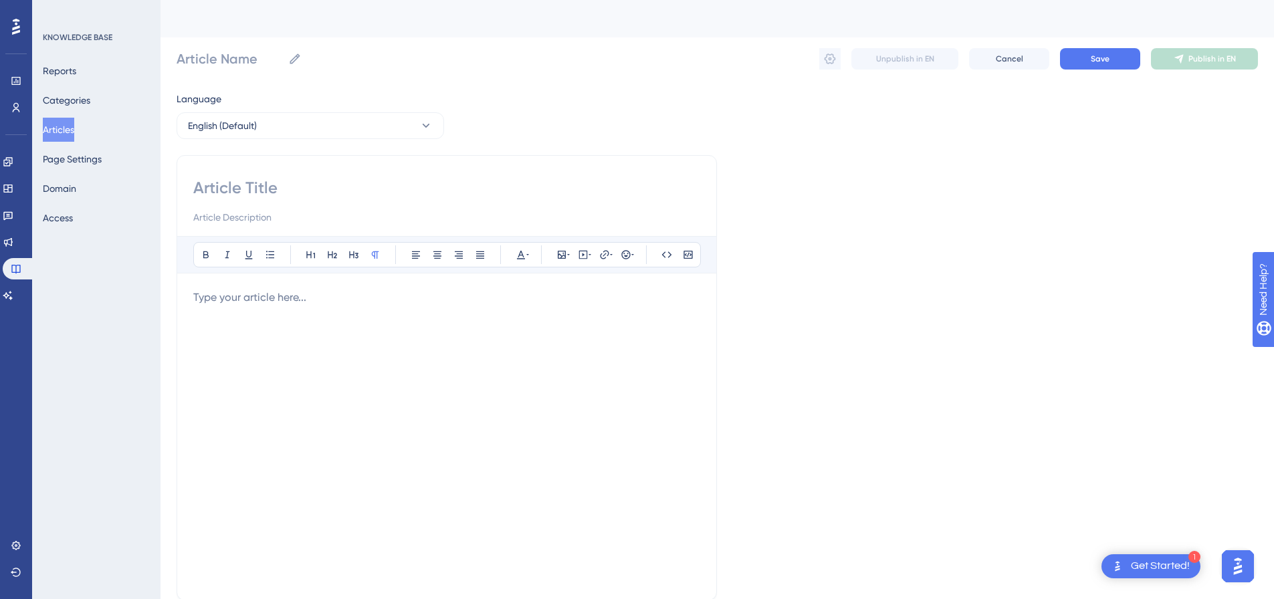
click at [296, 195] on input at bounding box center [446, 187] width 507 height 21
paste input "Twitter Likes Import"
type input "Twitter Likes Import"
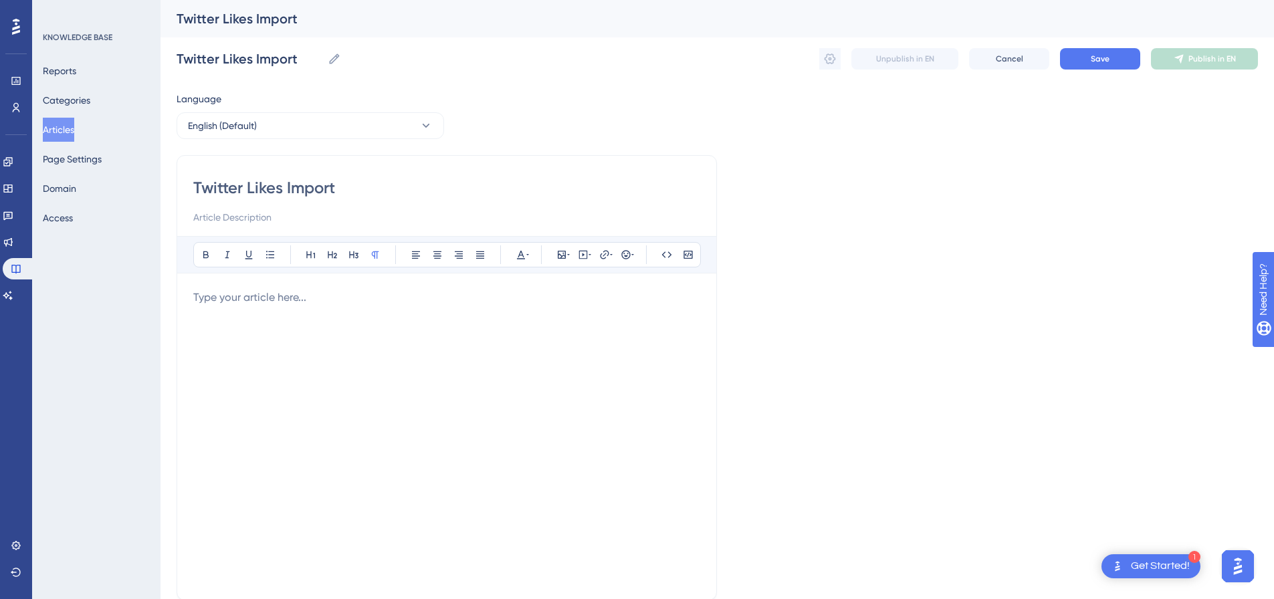
click at [460, 296] on p at bounding box center [446, 298] width 507 height 16
click at [582, 252] on icon at bounding box center [583, 255] width 11 height 11
click at [561, 334] on textarea at bounding box center [583, 338] width 203 height 60
paste textarea "<div style="padding:49.79% 0 0 0;position:relative;"><iframe src="https://playe…"
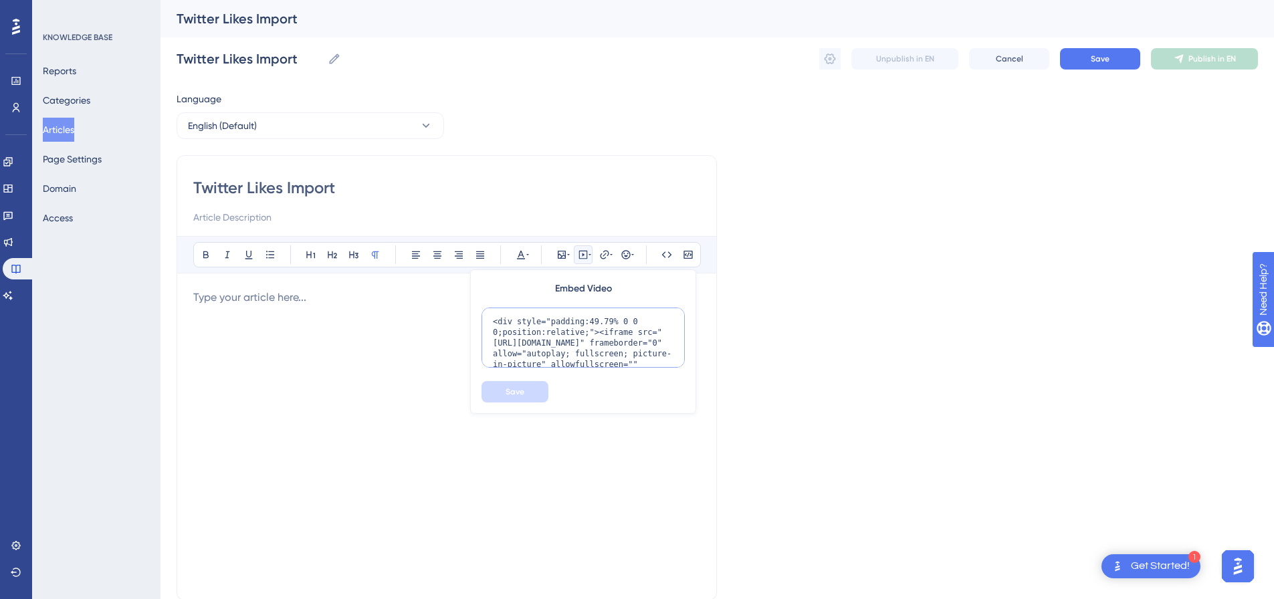
scroll to position [109, 0]
type textarea "<div style="padding:49.79% 0 0 0;position:relative;"><iframe src="https://playe…"
click at [520, 390] on span "Save" at bounding box center [515, 392] width 19 height 11
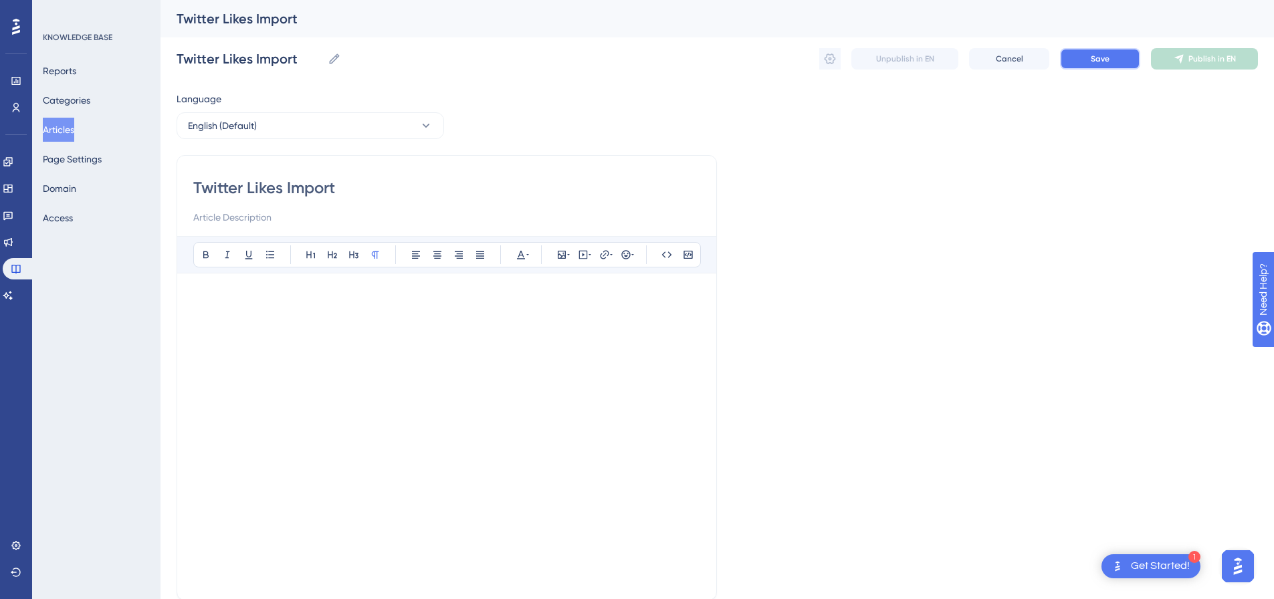
click at [1090, 59] on button "Save" at bounding box center [1100, 58] width 80 height 21
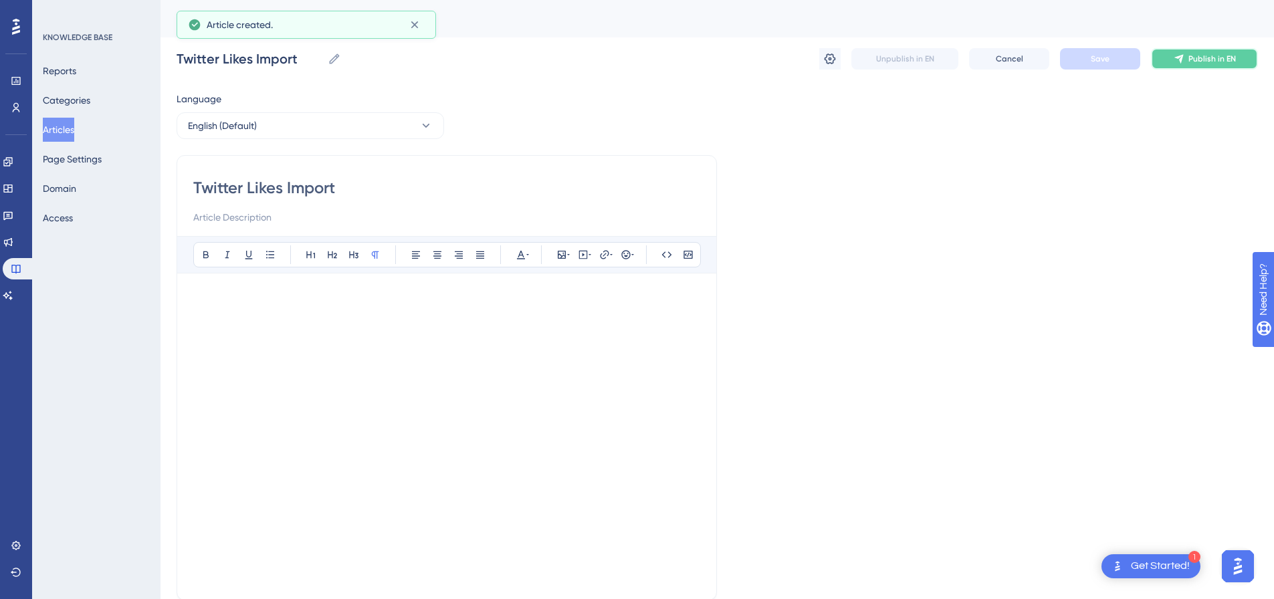
click at [1187, 56] on button "Publish in EN" at bounding box center [1204, 58] width 107 height 21
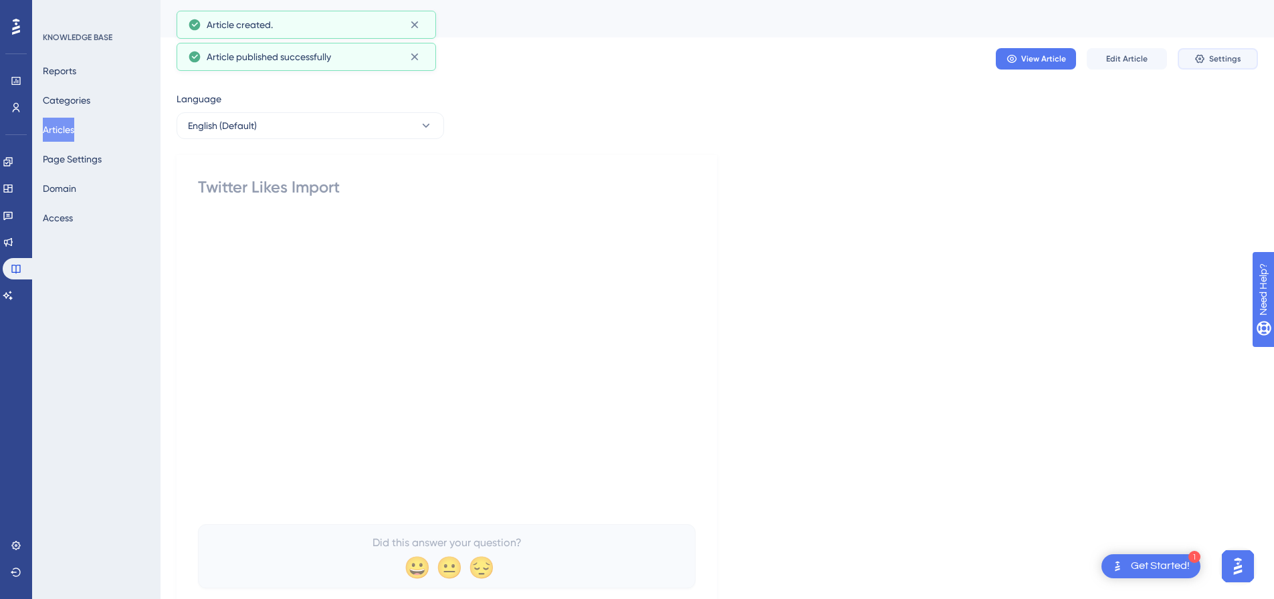
drag, startPoint x: 1209, startPoint y: 56, endPoint x: 1152, endPoint y: 80, distance: 61.8
click at [1209, 57] on button "Settings" at bounding box center [1218, 58] width 80 height 21
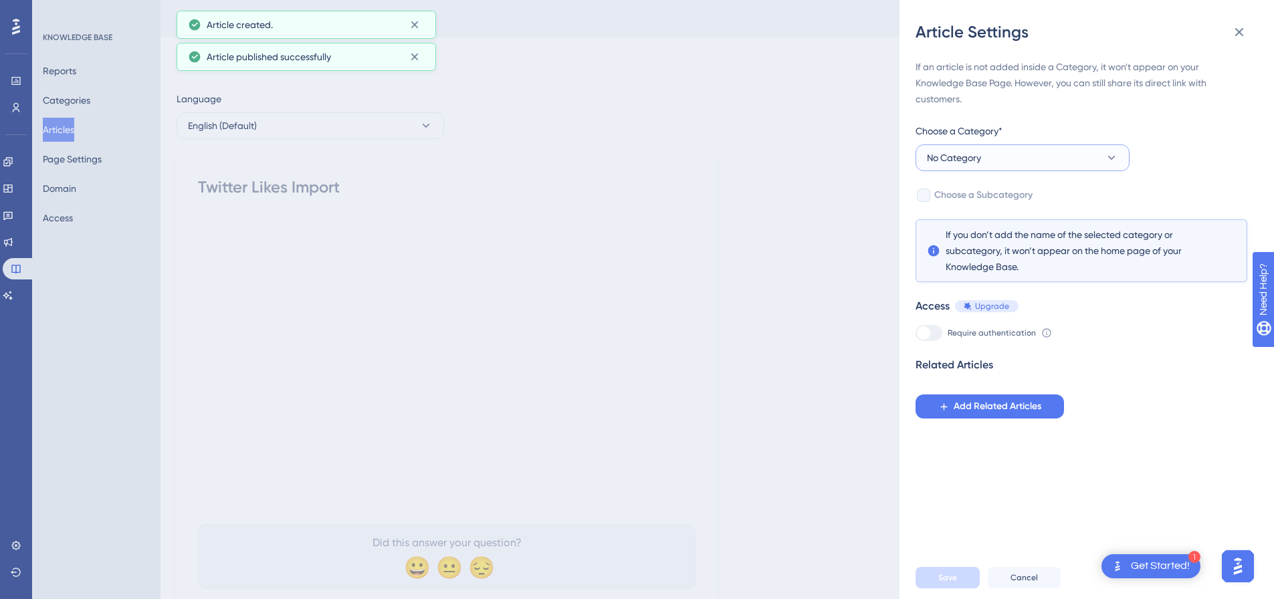
click at [1007, 154] on button "No Category" at bounding box center [1023, 158] width 214 height 27
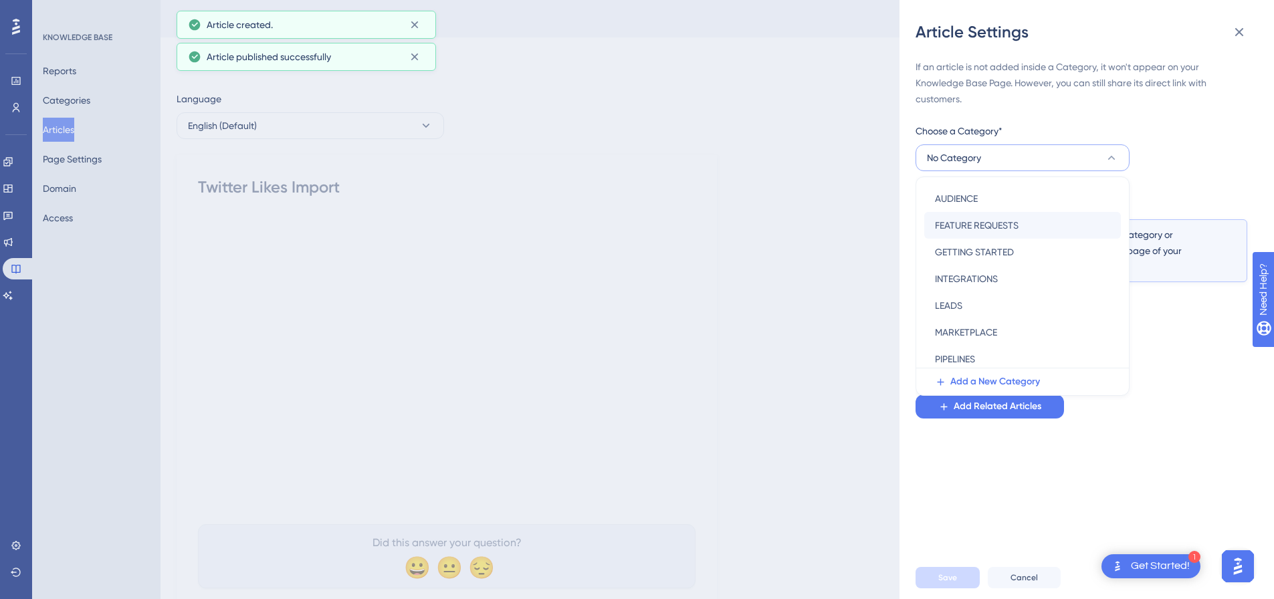
scroll to position [192, 0]
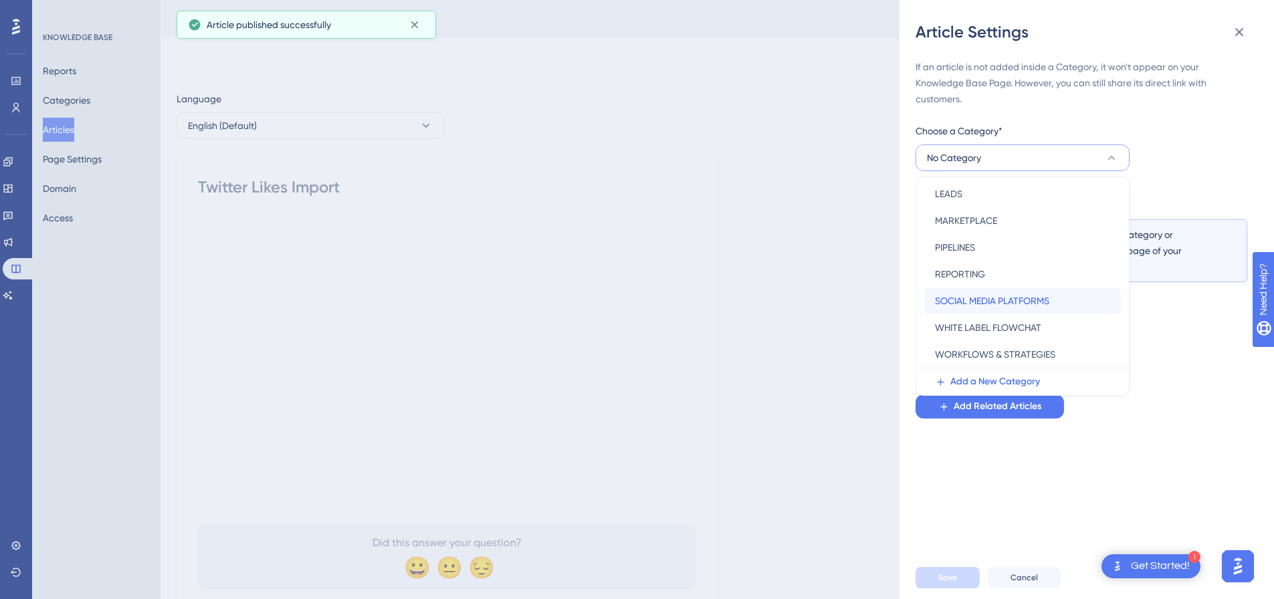
click at [982, 296] on span "SOCIAL MEDIA PLATFORMS" at bounding box center [992, 301] width 114 height 16
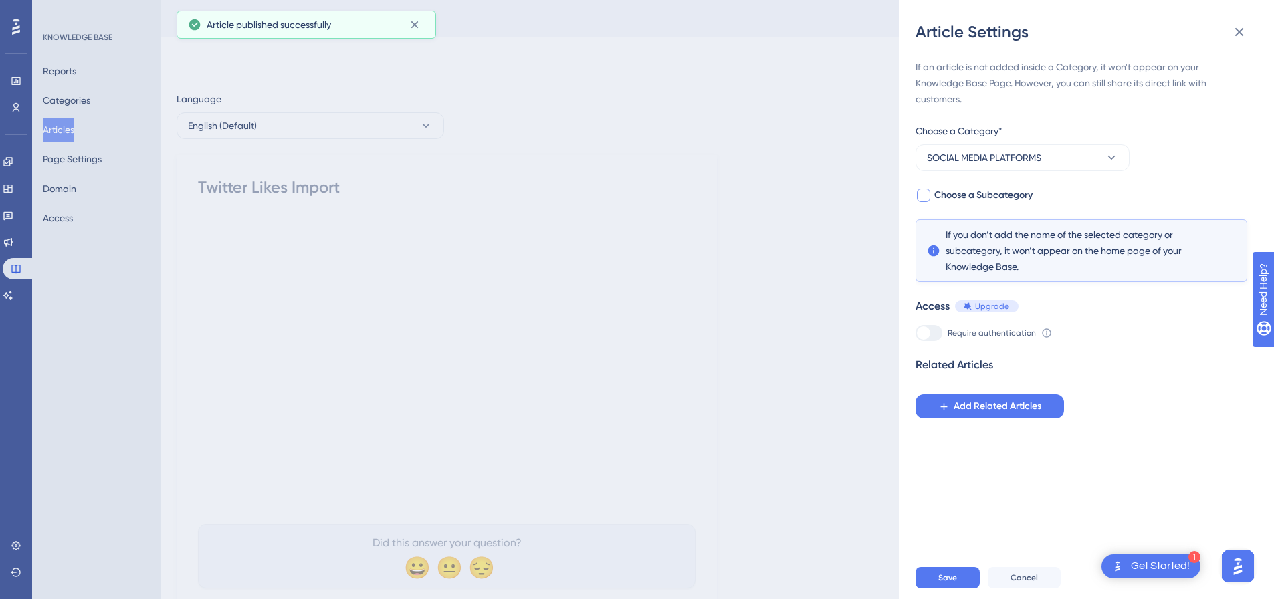
click at [921, 195] on div at bounding box center [923, 195] width 13 height 13
checkbox input "true"
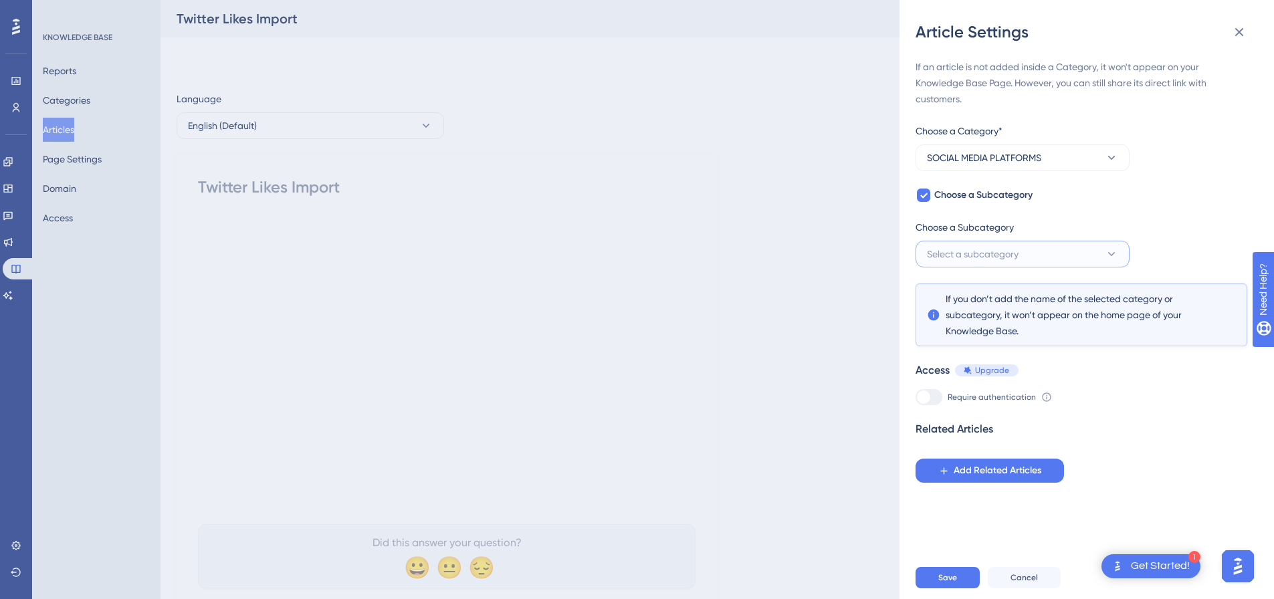
click at [977, 248] on span "Select a subcategory" at bounding box center [973, 254] width 92 height 16
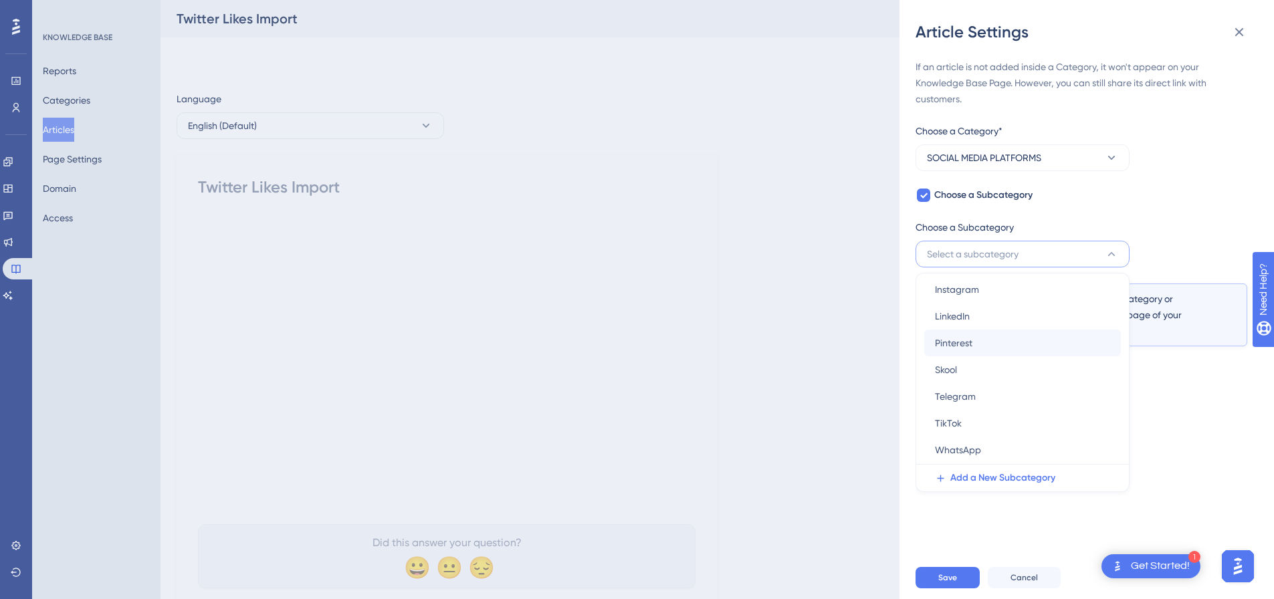
scroll to position [85, 0]
click at [971, 422] on div "X X" at bounding box center [1022, 424] width 175 height 27
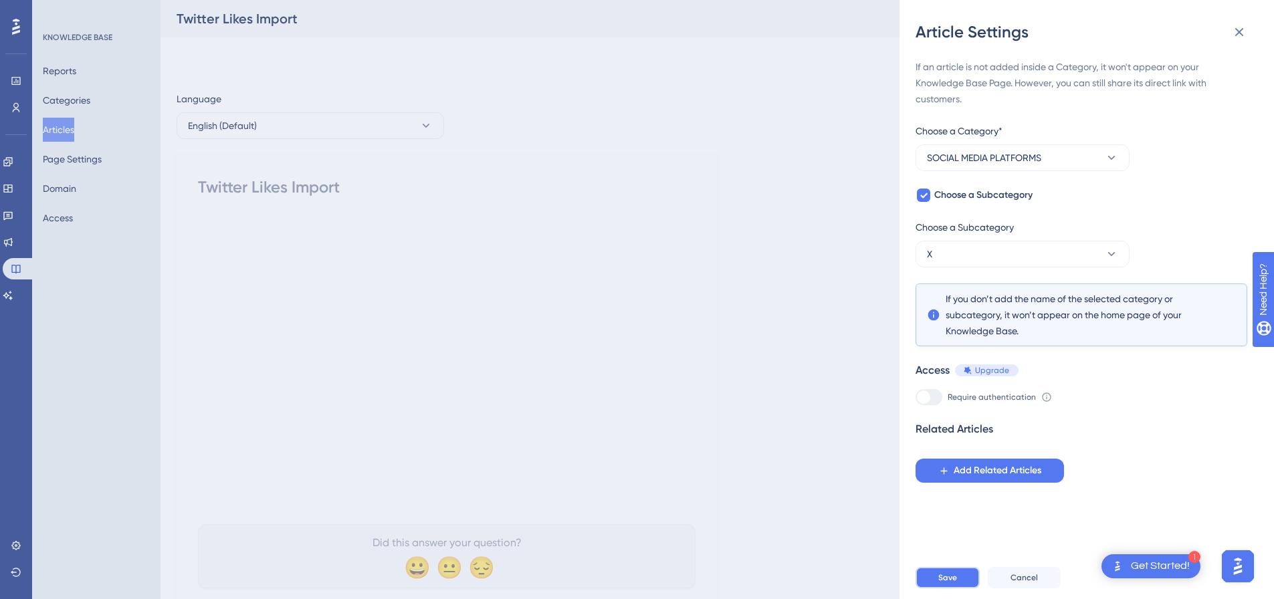
click at [955, 577] on button "Save" at bounding box center [948, 577] width 64 height 21
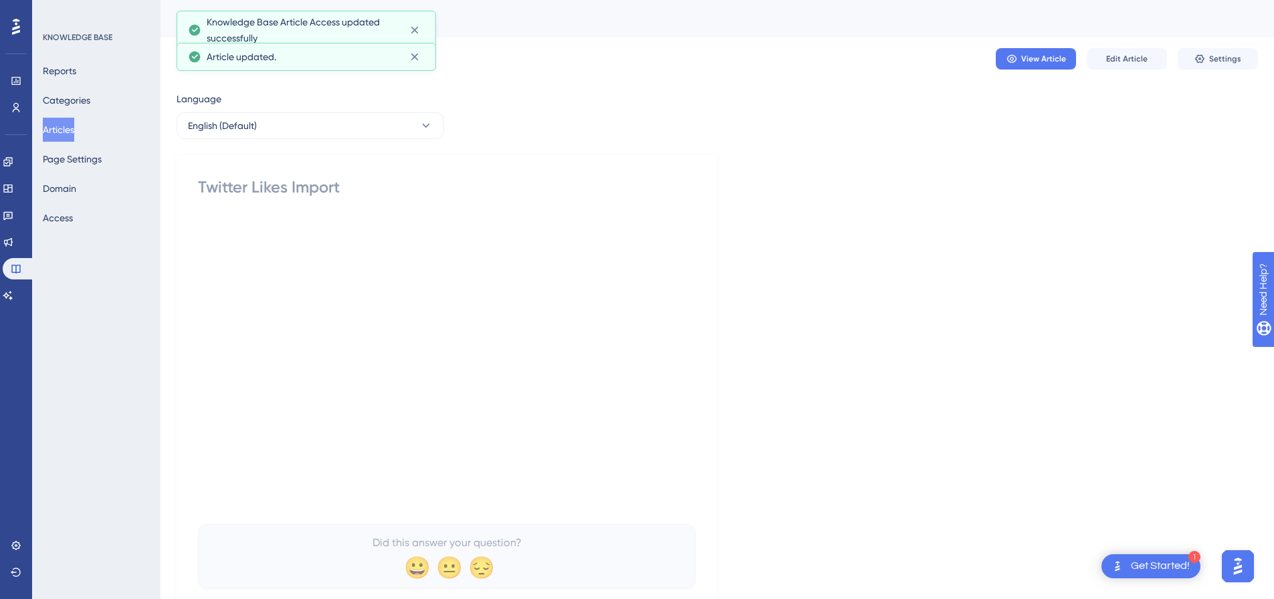
click at [74, 128] on button "Articles" at bounding box center [58, 130] width 31 height 24
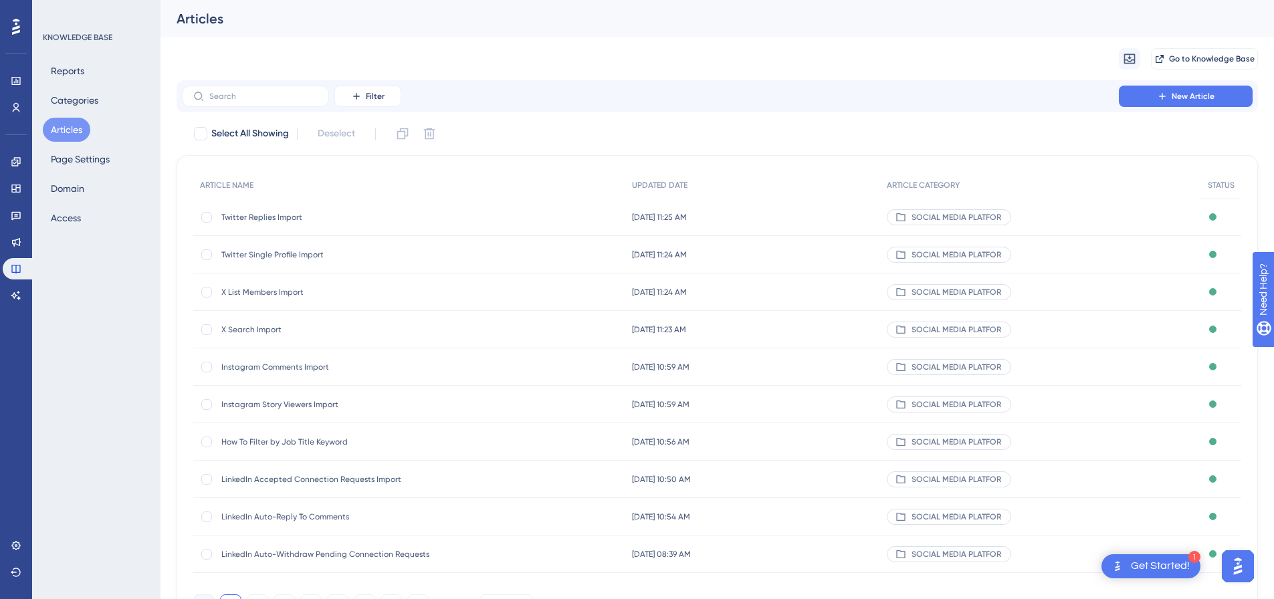
click at [1177, 108] on div "Filter New Article" at bounding box center [718, 96] width 1082 height 32
click at [1177, 101] on span "New Article" at bounding box center [1193, 96] width 43 height 11
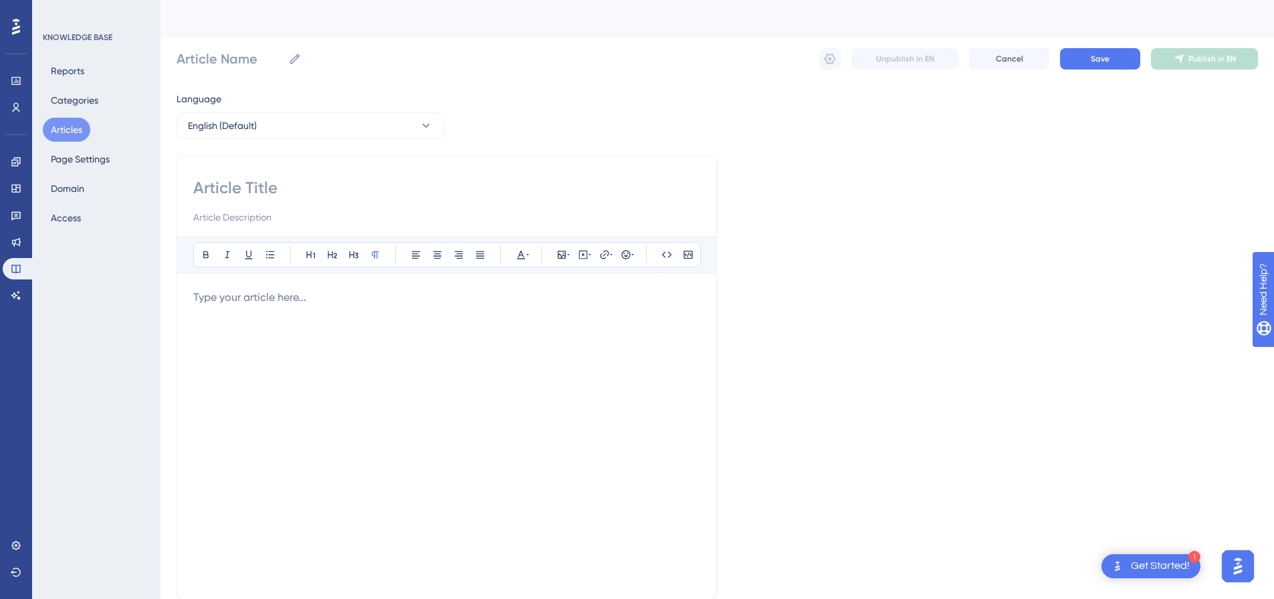
click at [324, 186] on input at bounding box center [446, 187] width 507 height 21
paste input "Twitter Followers Import"
type input "Twitter Followers Import"
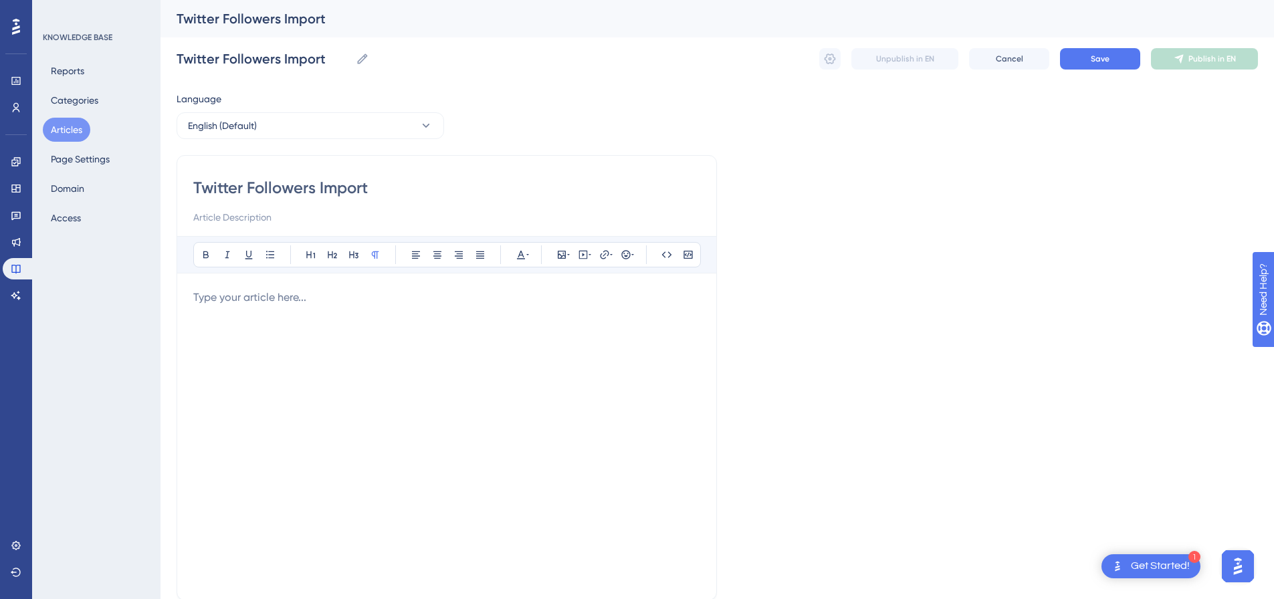
click at [561, 306] on div at bounding box center [446, 437] width 507 height 294
click at [583, 256] on icon at bounding box center [584, 254] width 2 height 3
click at [585, 341] on textarea at bounding box center [583, 338] width 203 height 60
paste textarea "<div style="padding:49.79% 0 0 0;position:relative;"><iframe src="[URL][DOMAIN_…"
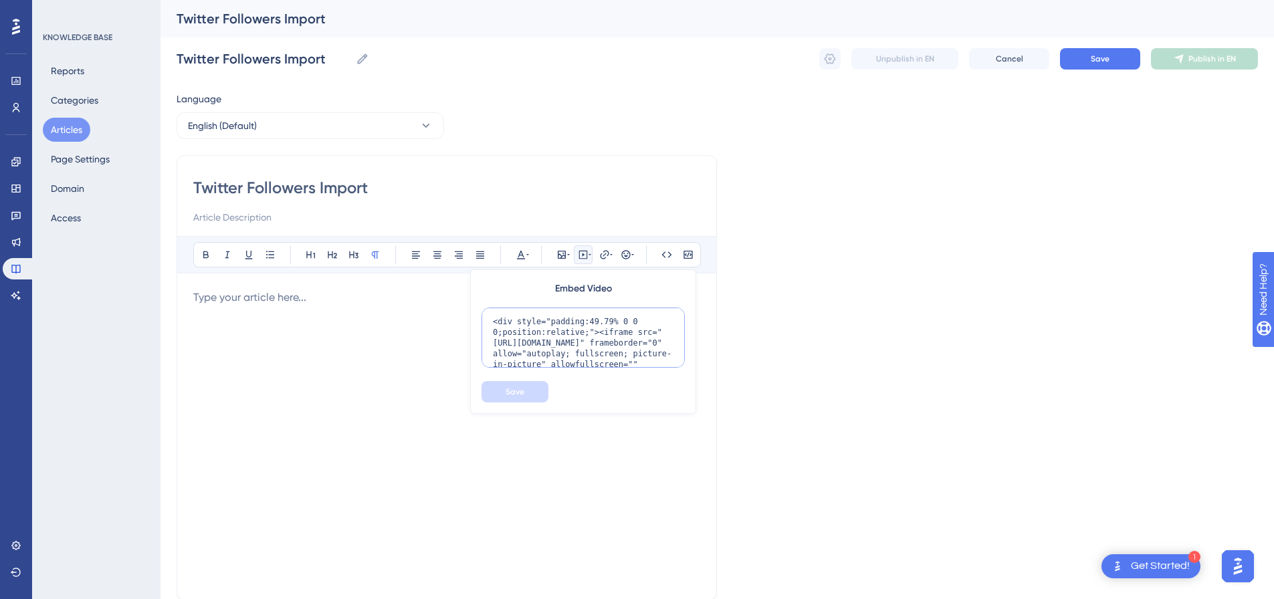
scroll to position [109, 0]
type textarea "<div style="padding:49.79% 0 0 0;position:relative;"><iframe src="[URL][DOMAIN_…"
click at [529, 388] on button "Save" at bounding box center [515, 391] width 67 height 21
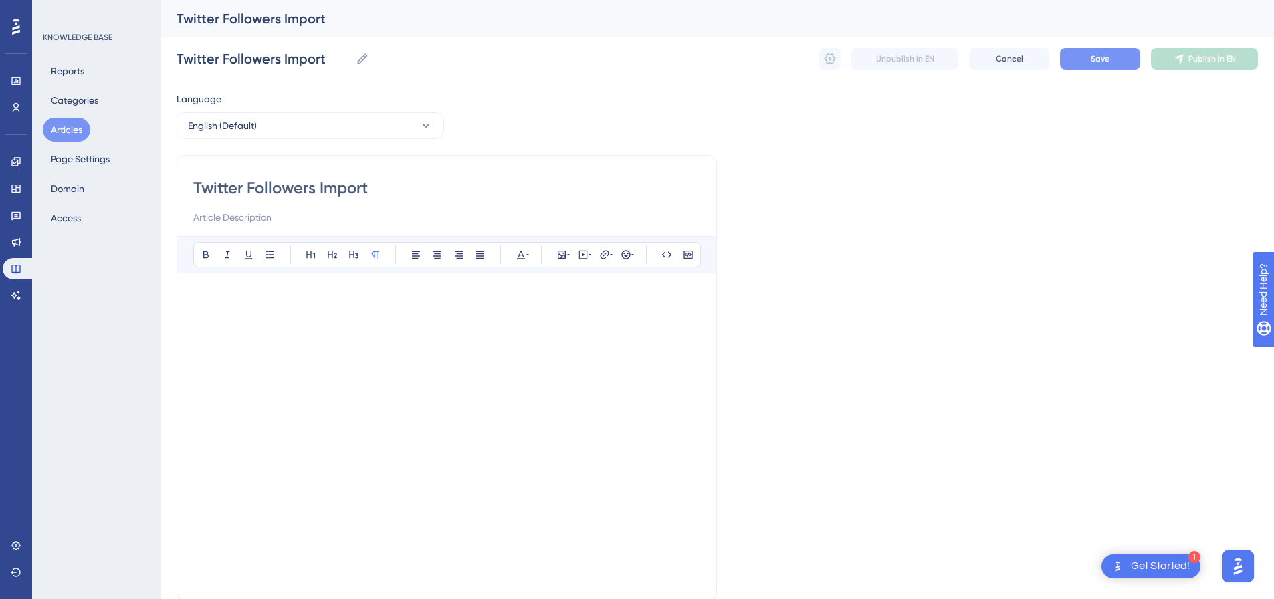
click at [1095, 64] on button "Save" at bounding box center [1100, 58] width 80 height 21
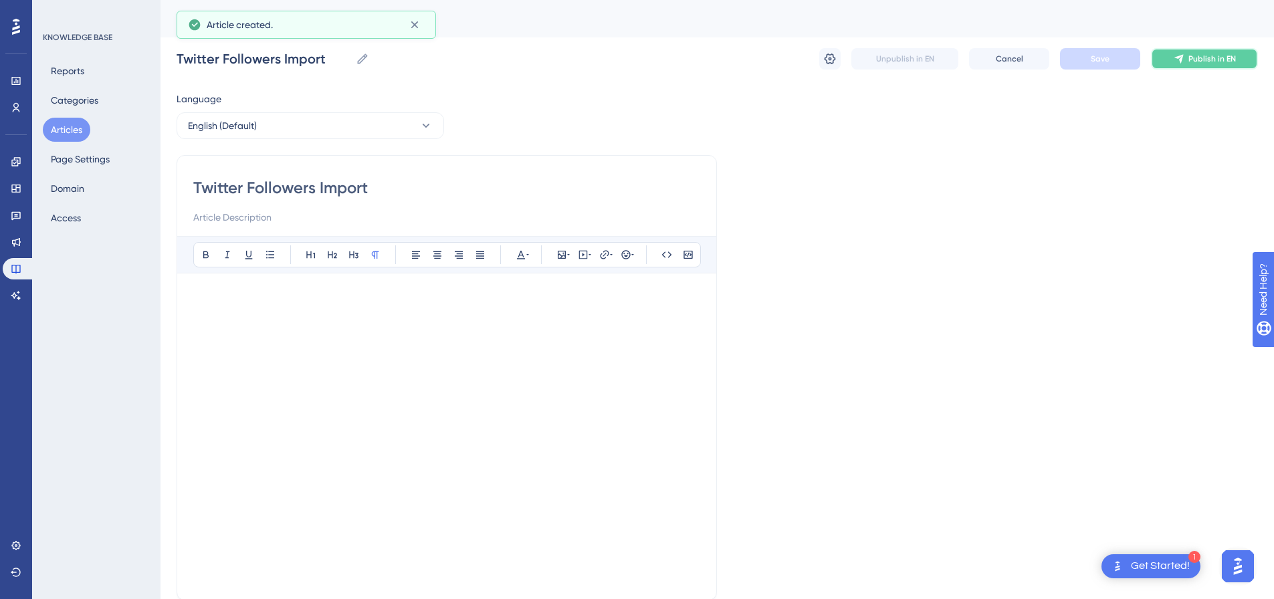
click at [1197, 66] on button "Publish in EN" at bounding box center [1204, 58] width 107 height 21
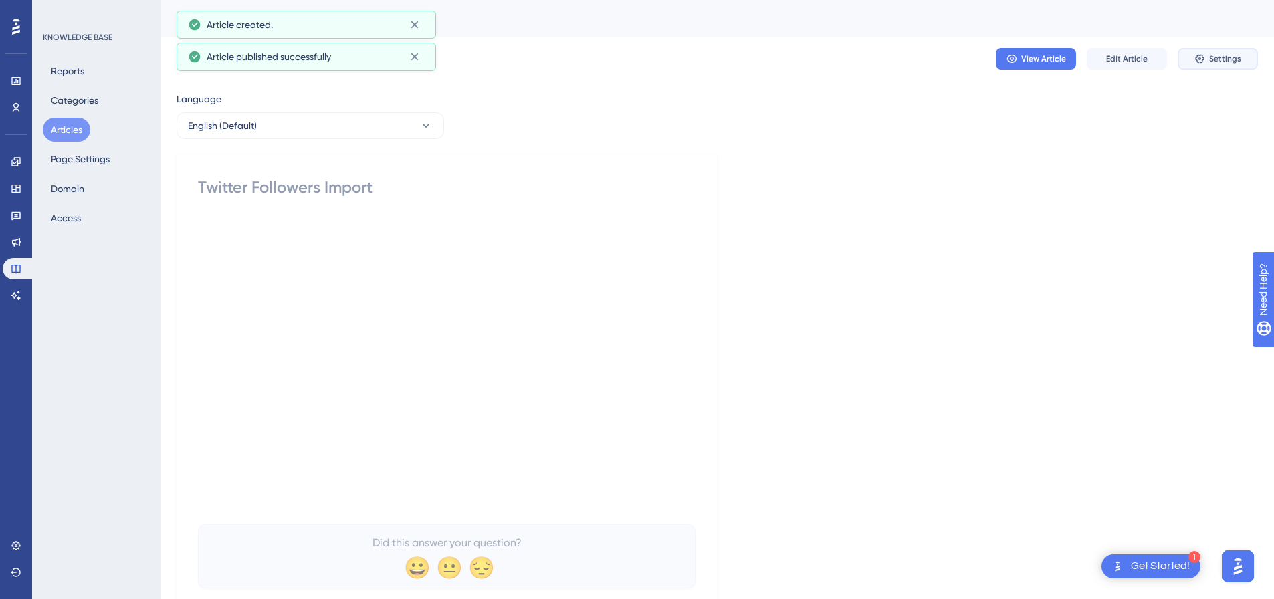
drag, startPoint x: 1200, startPoint y: 64, endPoint x: 1194, endPoint y: 69, distance: 8.2
click at [1201, 64] on button "Settings" at bounding box center [1218, 58] width 80 height 21
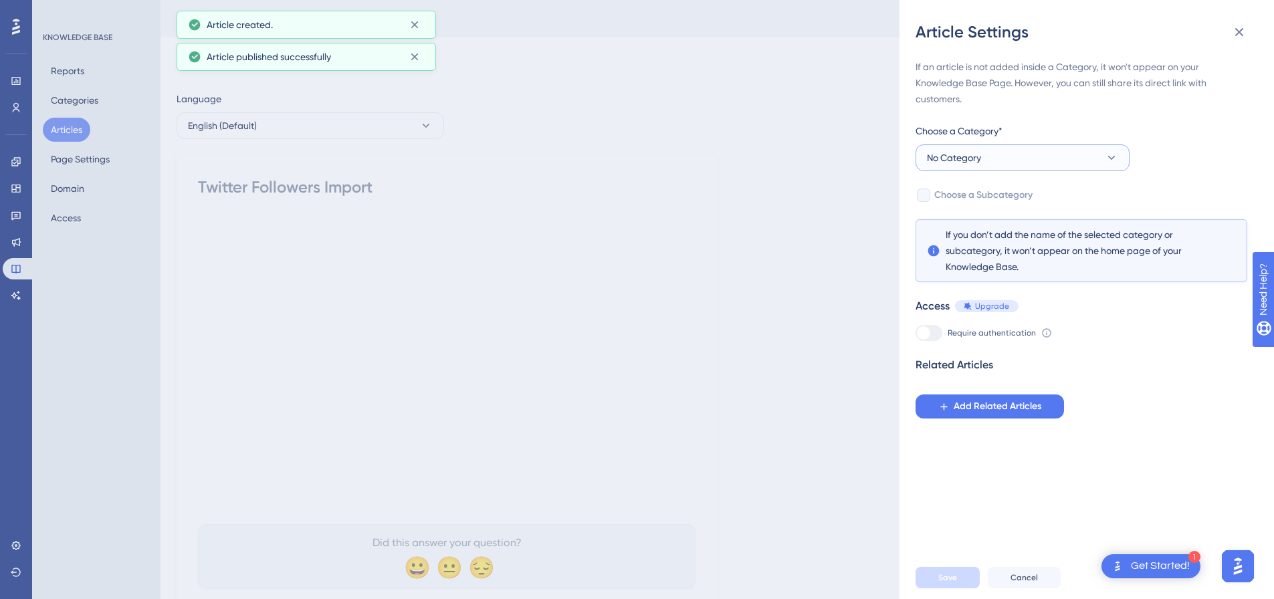
click at [1032, 155] on button "No Category" at bounding box center [1023, 158] width 214 height 27
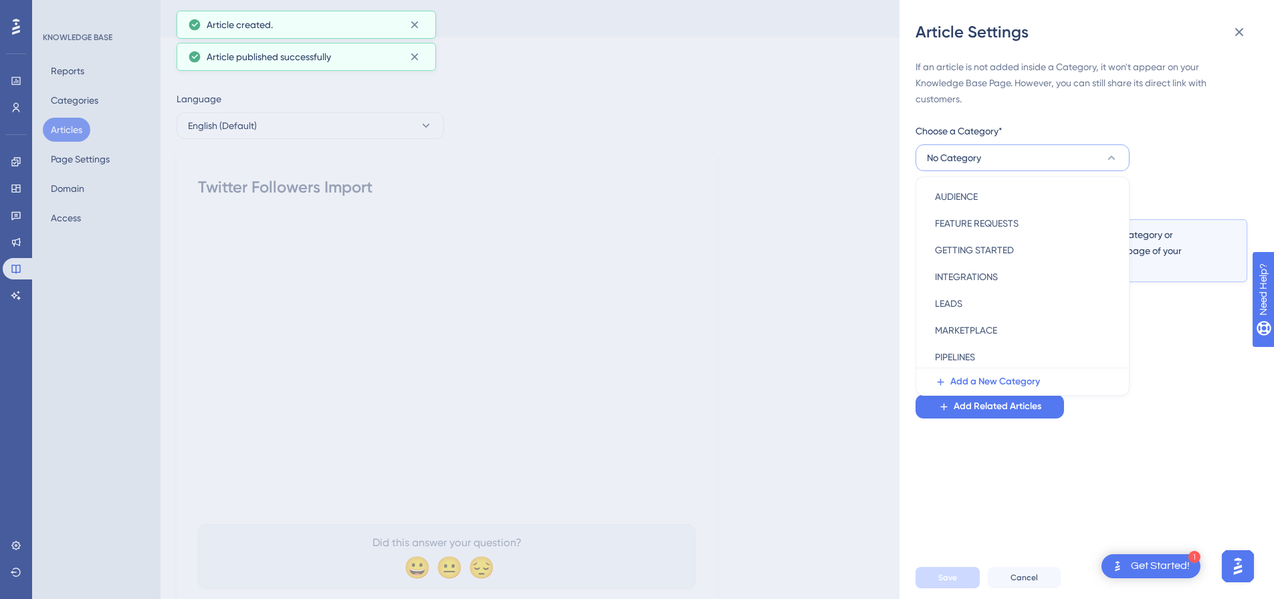
scroll to position [192, 0]
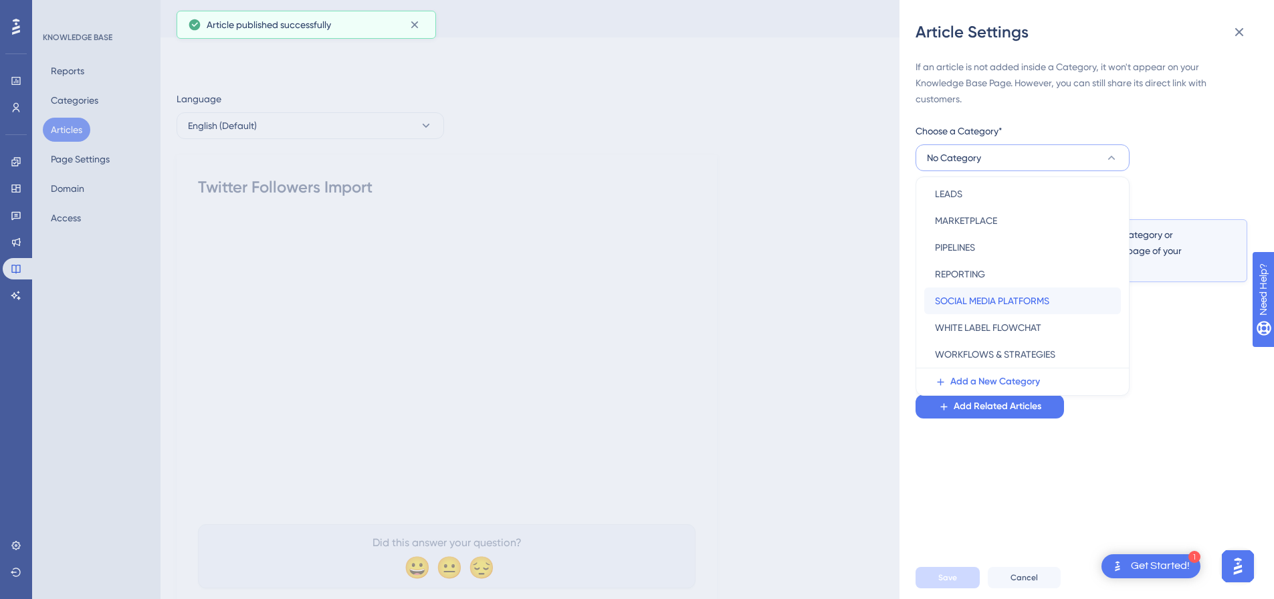
click at [979, 300] on span "SOCIAL MEDIA PLATFORMS" at bounding box center [992, 301] width 114 height 16
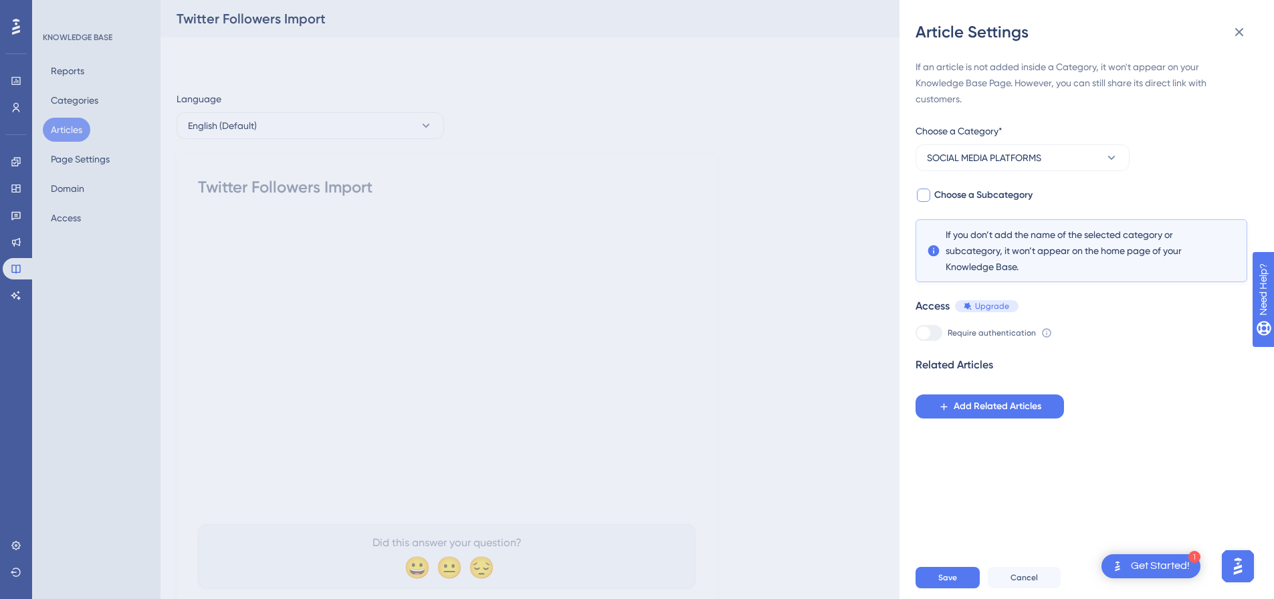
click at [920, 192] on div at bounding box center [923, 195] width 13 height 13
checkbox input "true"
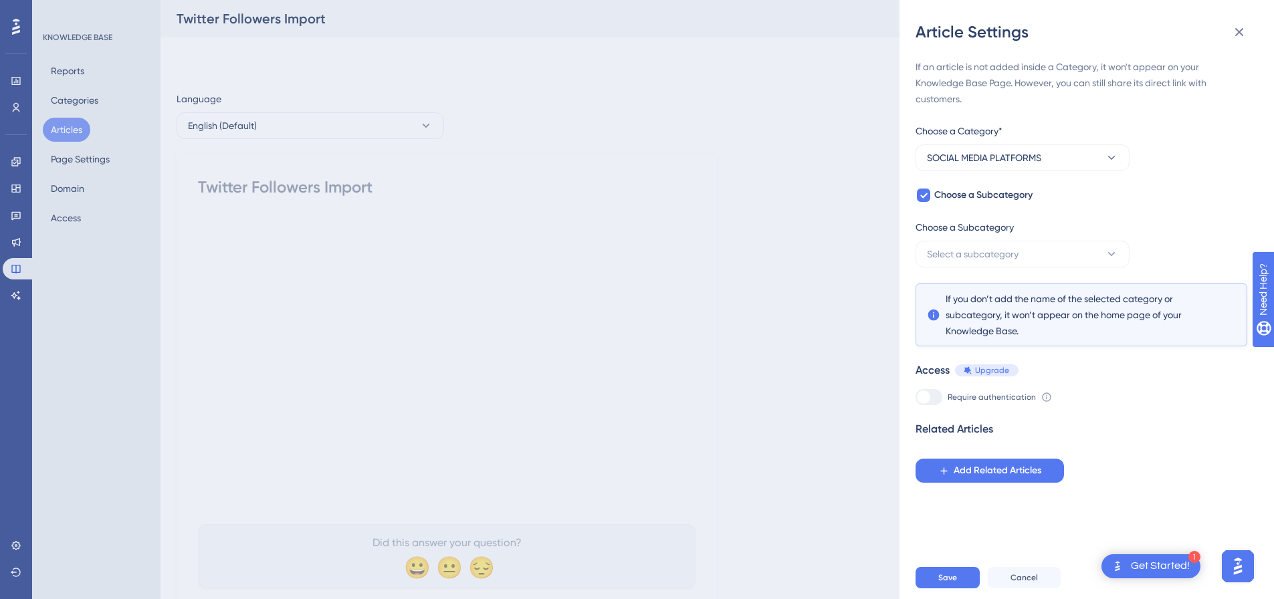
click at [994, 237] on div "Choose a Subcategory" at bounding box center [1023, 229] width 214 height 21
click at [994, 254] on span "Select a subcategory" at bounding box center [973, 254] width 92 height 16
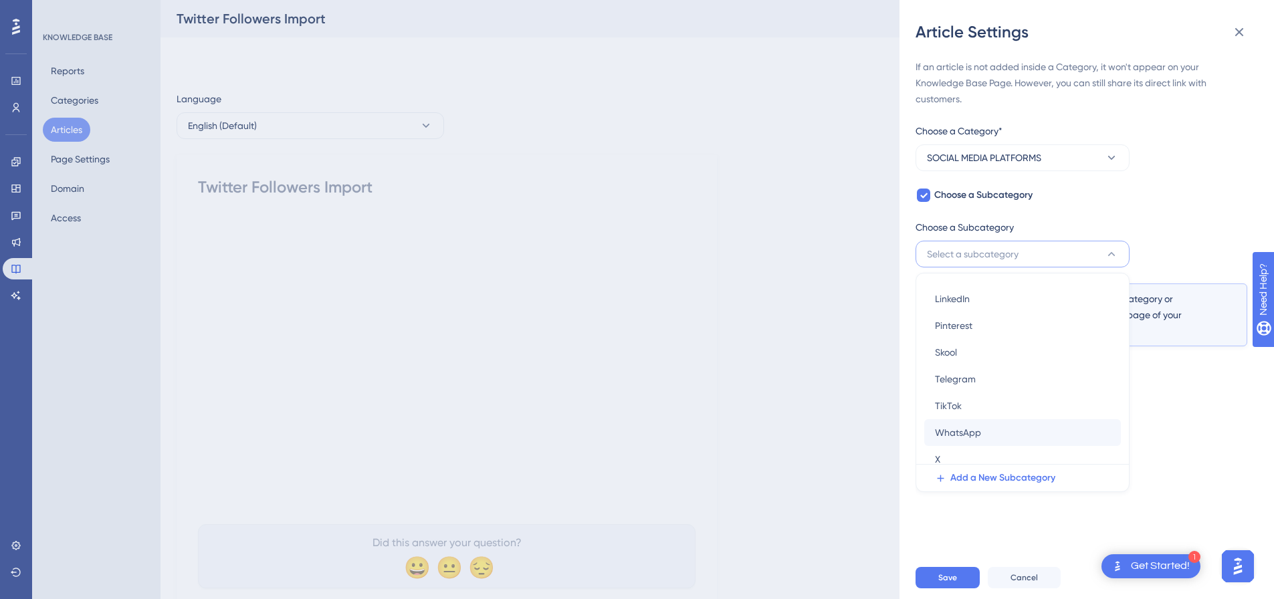
scroll to position [85, 0]
click at [967, 413] on div "X X" at bounding box center [1022, 424] width 175 height 27
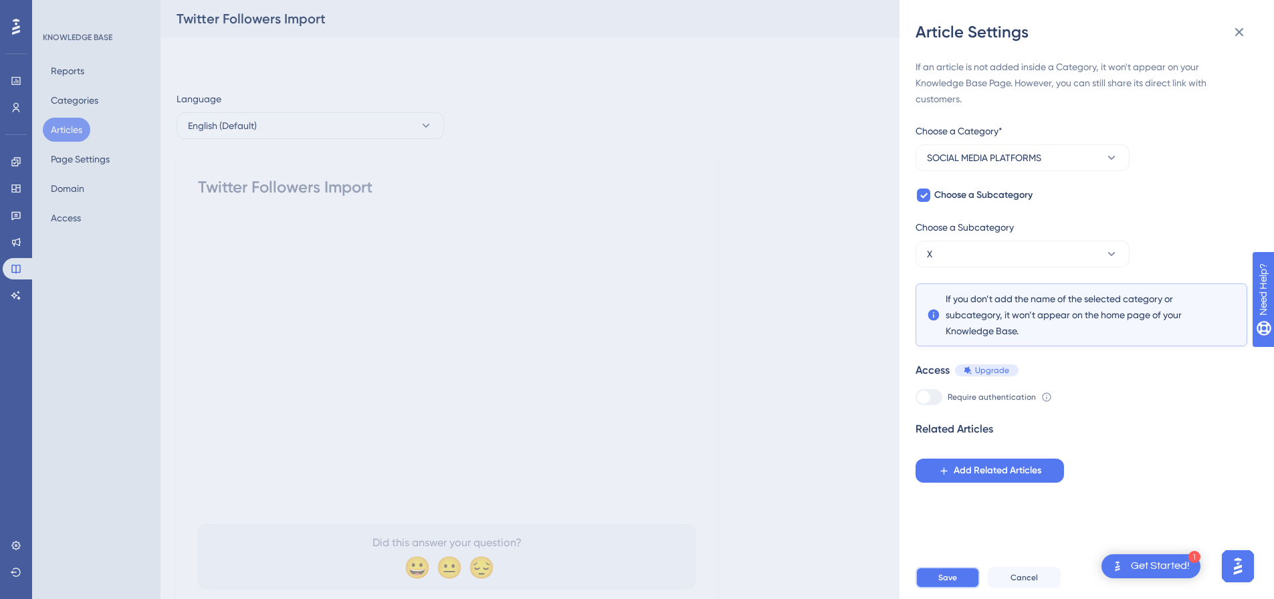
click at [957, 583] on span "Save" at bounding box center [948, 578] width 19 height 11
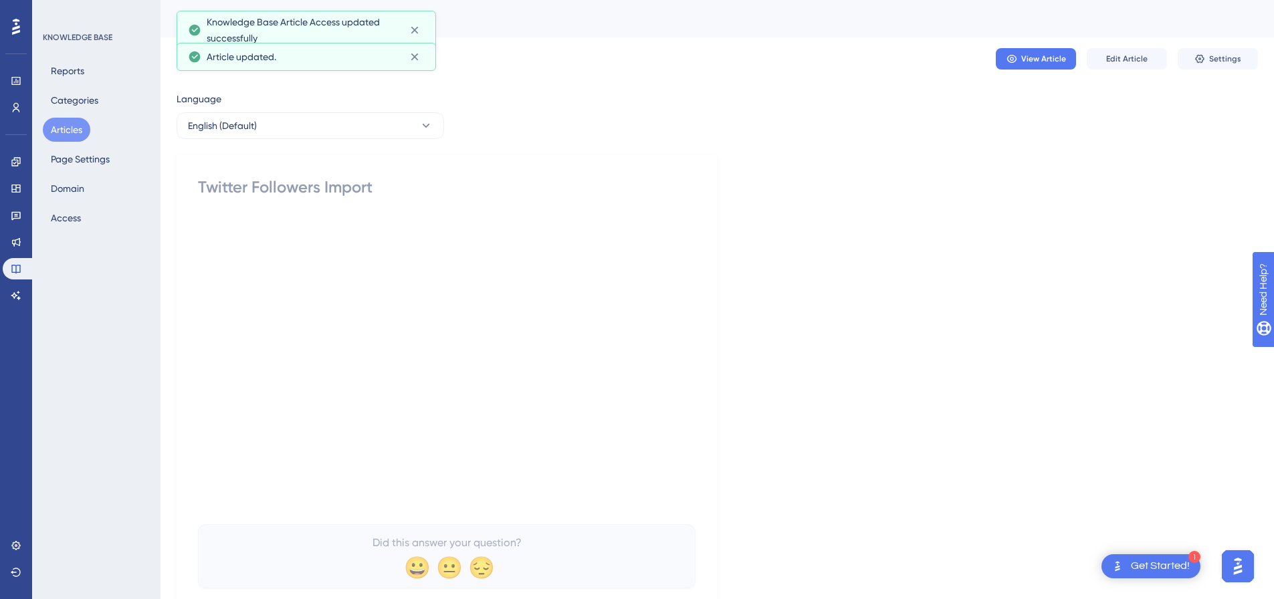
click at [73, 124] on button "Articles" at bounding box center [67, 130] width 48 height 24
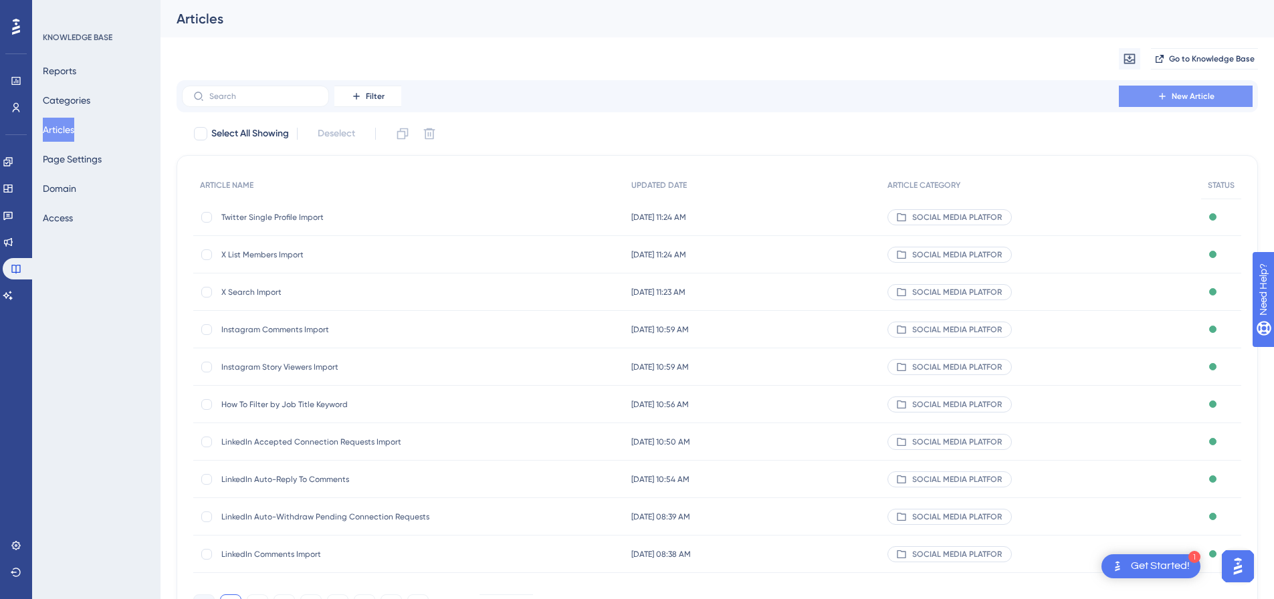
click at [1167, 92] on icon at bounding box center [1162, 96] width 11 height 11
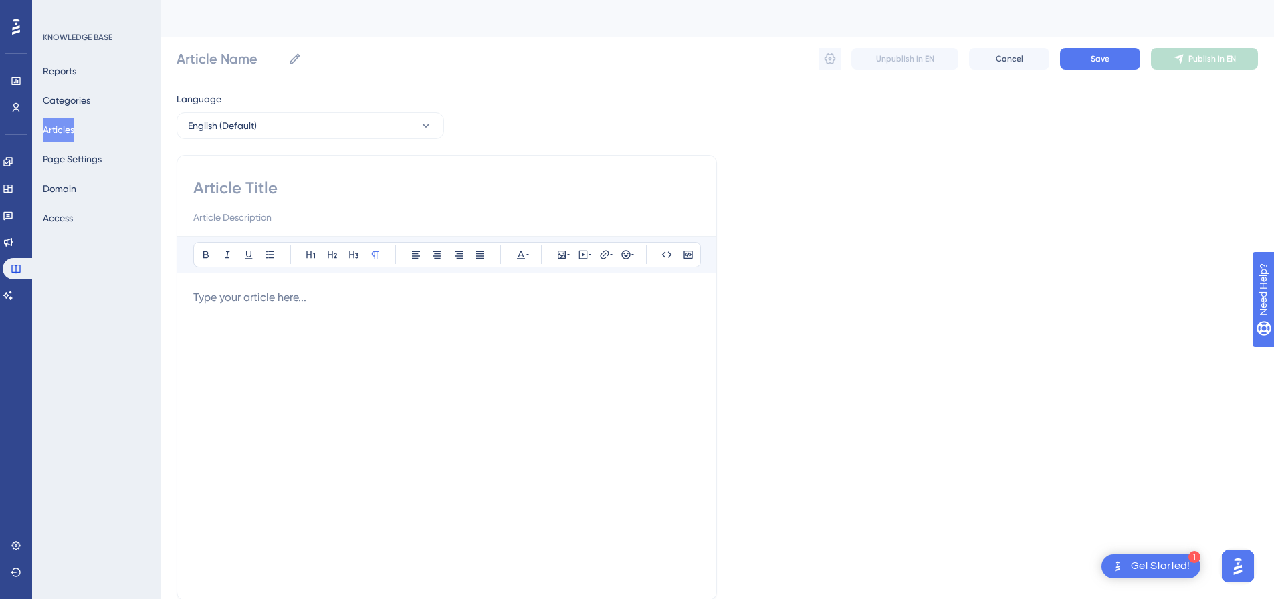
click at [281, 200] on div at bounding box center [446, 201] width 507 height 48
click at [281, 179] on input at bounding box center [446, 187] width 507 height 21
paste input "Twitter Following Import"
type input "Twitter Following Import"
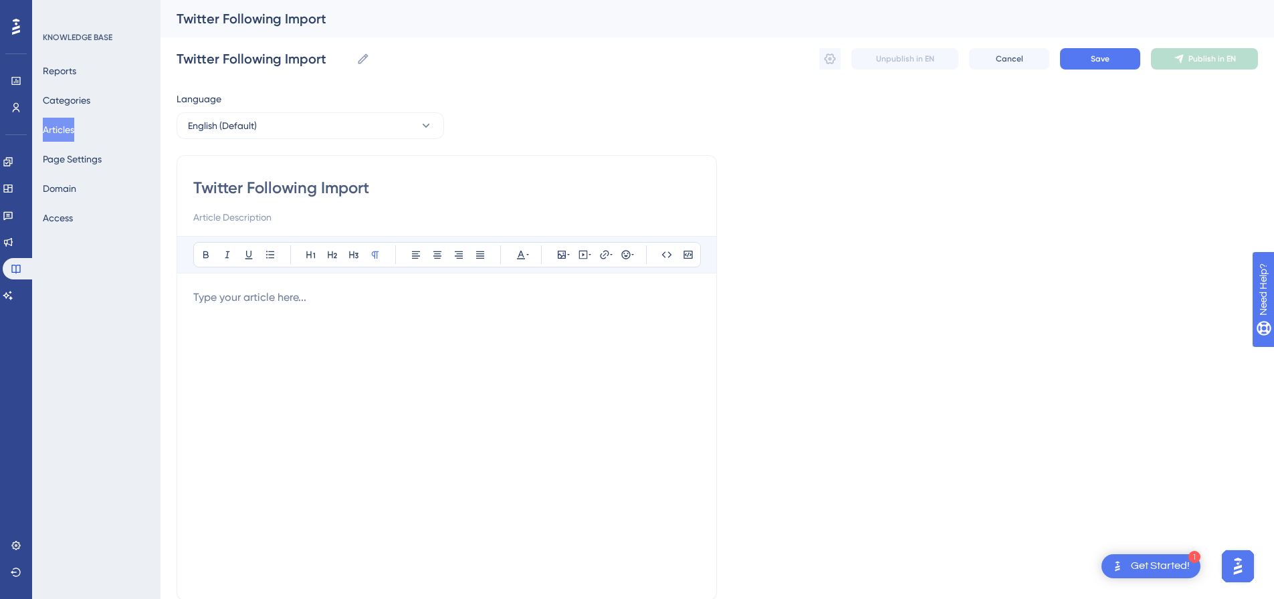
type input "Twitter Following Import"
click at [454, 306] on div at bounding box center [446, 437] width 507 height 294
click at [583, 255] on icon at bounding box center [584, 254] width 2 height 3
click at [591, 310] on textarea at bounding box center [583, 338] width 203 height 60
paste textarea "<div style="padding:49.79% 0 0 0;position:relative;"><iframe src="https://playe…"
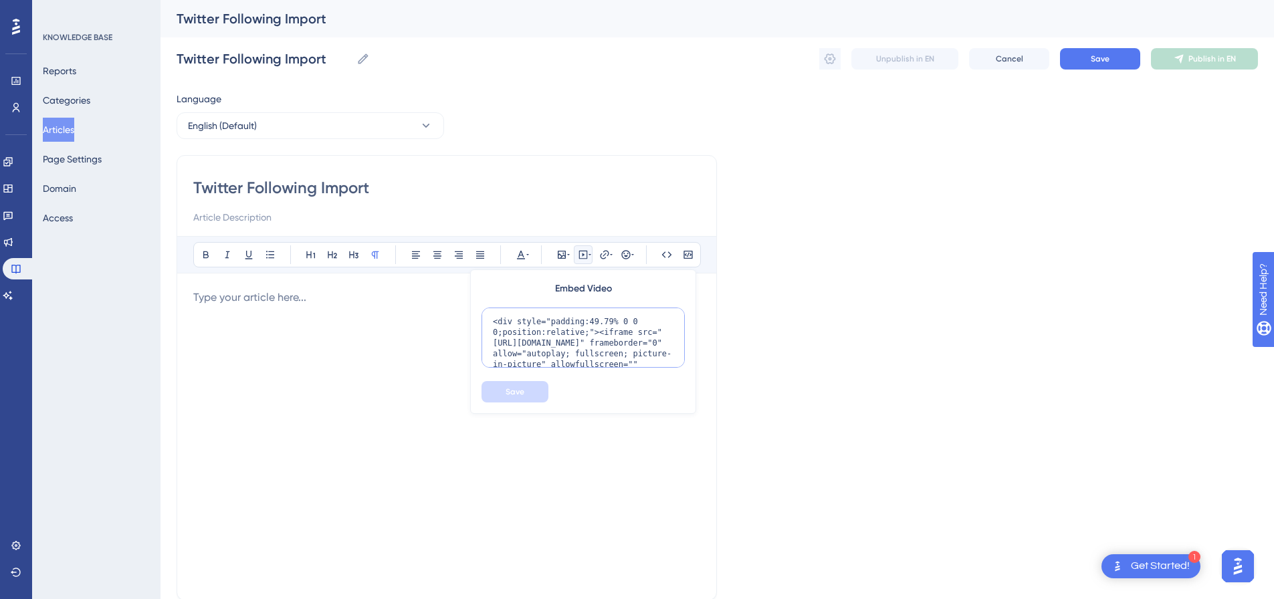
scroll to position [109, 0]
type textarea "<div style="padding:49.79% 0 0 0;position:relative;"><iframe src="https://playe…"
click at [524, 401] on button "Save" at bounding box center [515, 391] width 67 height 21
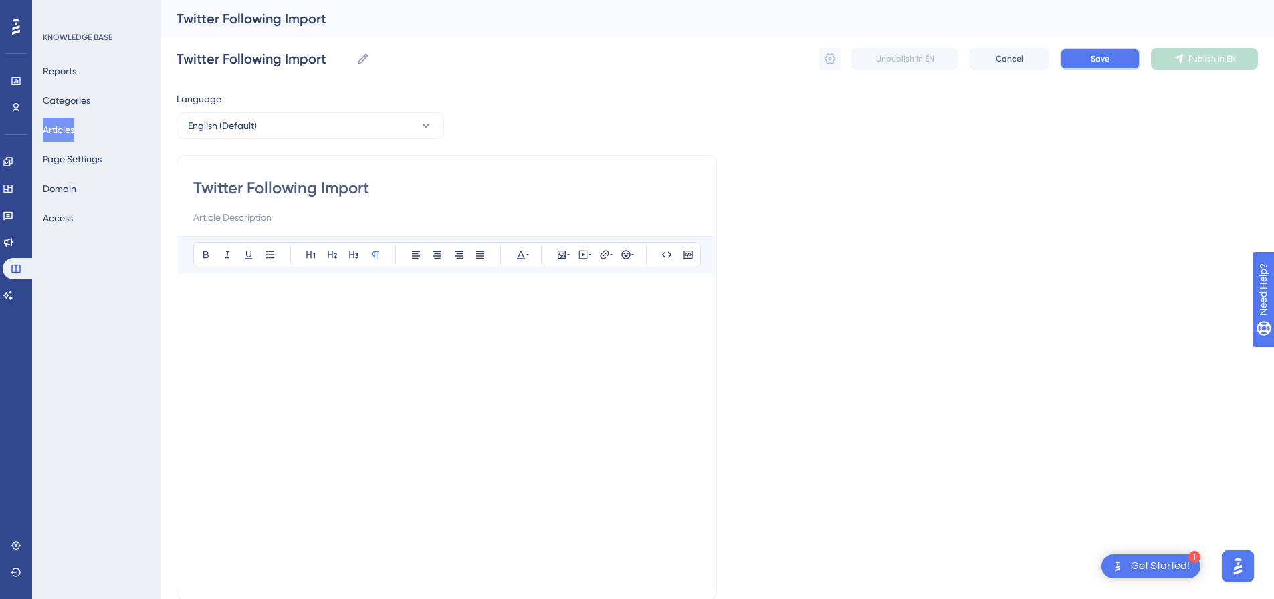
click at [1109, 62] on span "Save" at bounding box center [1100, 59] width 19 height 11
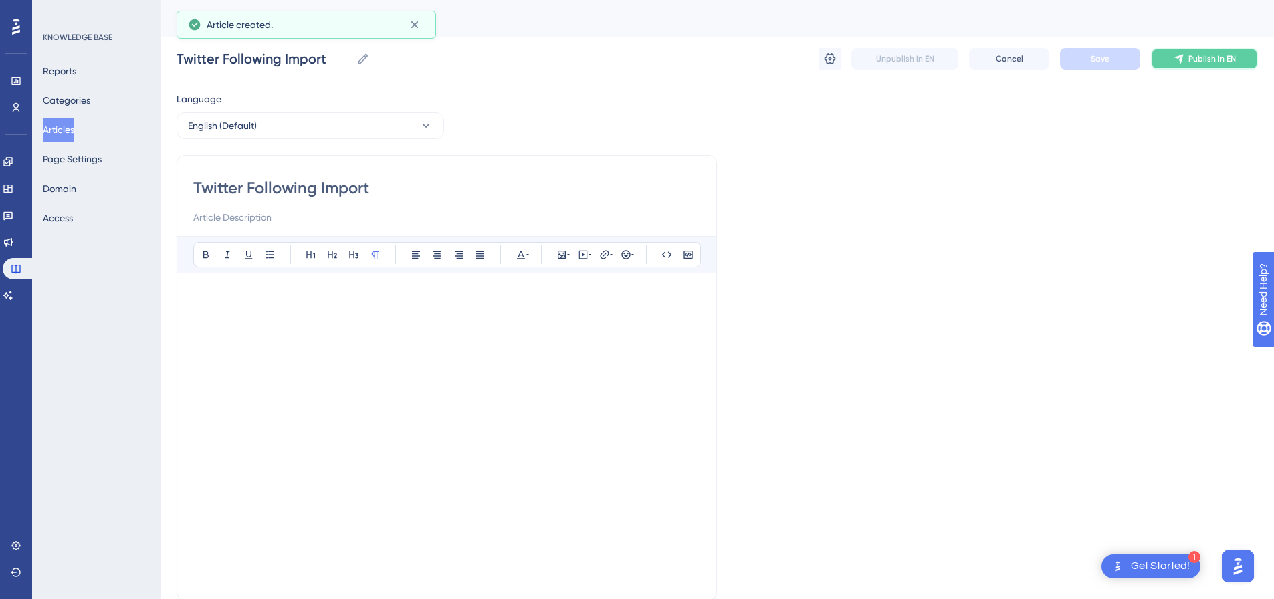
click at [1206, 56] on span "Publish in EN" at bounding box center [1213, 59] width 48 height 11
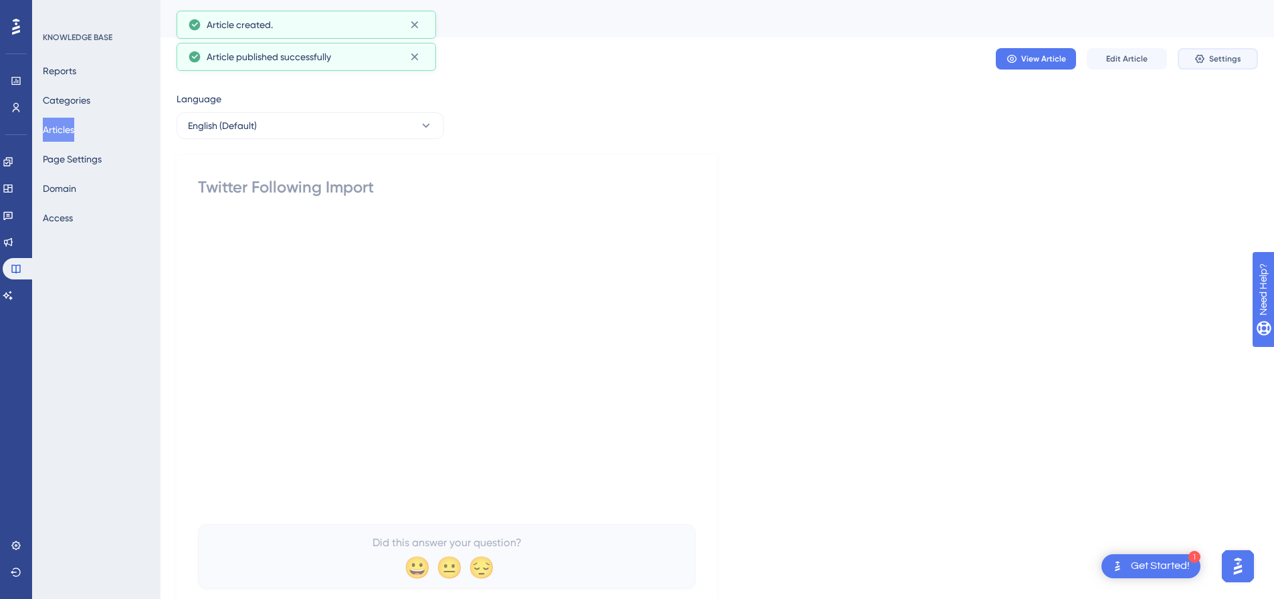
click at [1206, 56] on icon at bounding box center [1200, 59] width 11 height 11
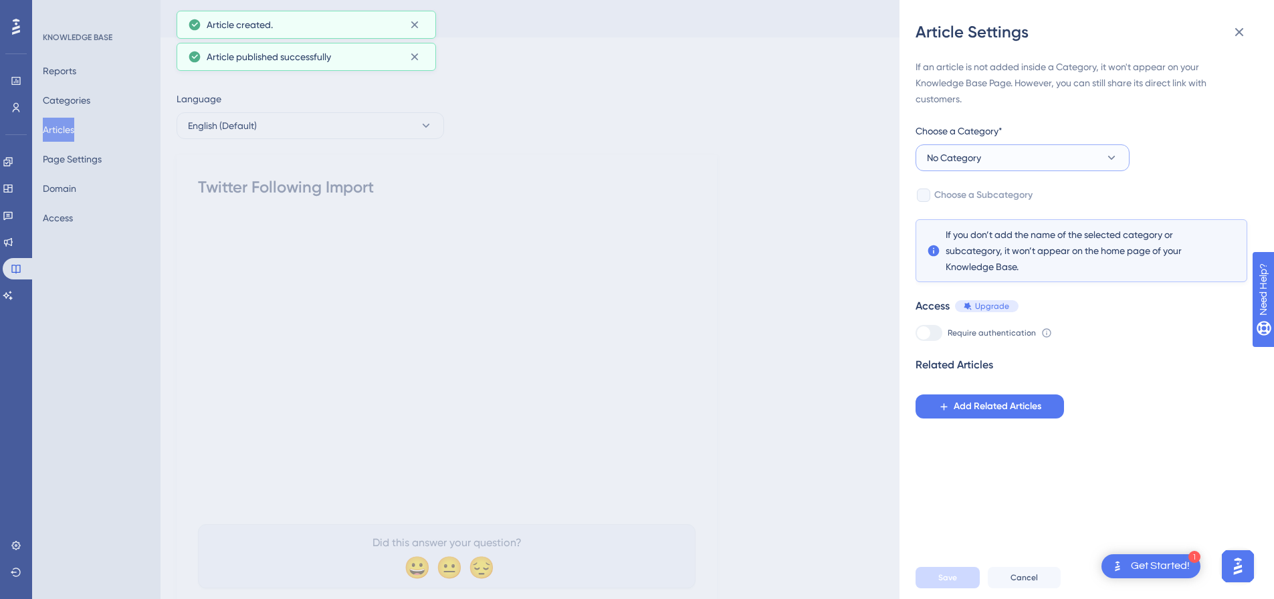
click at [1017, 158] on button "No Category" at bounding box center [1023, 158] width 214 height 27
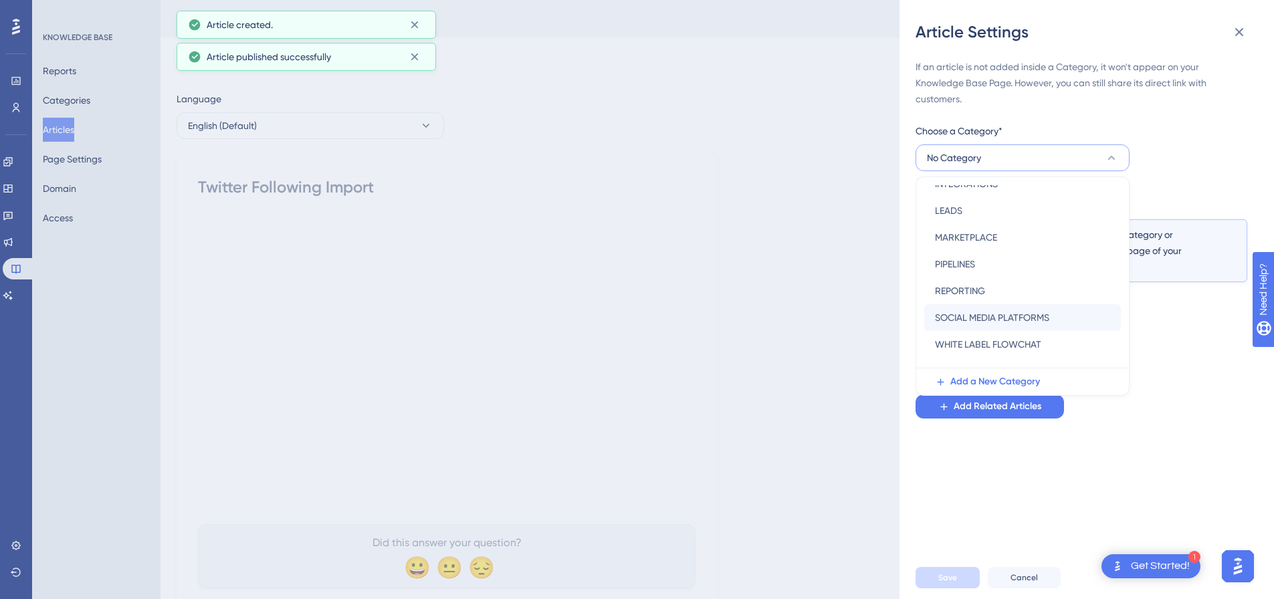
scroll to position [192, 0]
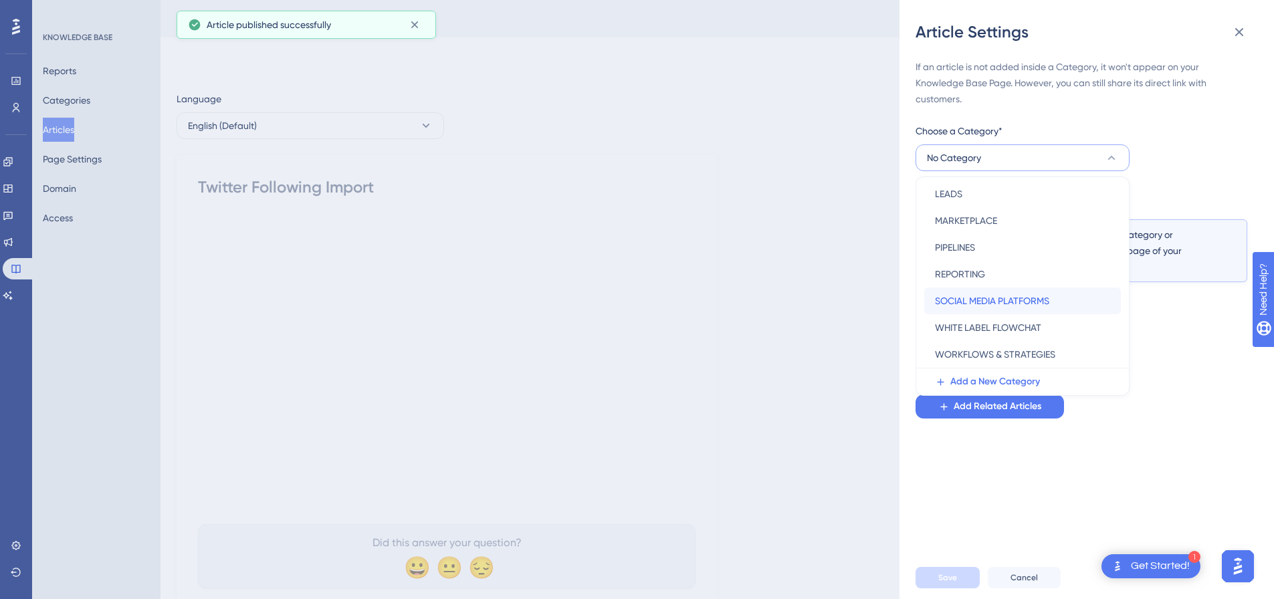
drag, startPoint x: 973, startPoint y: 302, endPoint x: 931, endPoint y: 242, distance: 73.5
click at [973, 301] on span "SOCIAL MEDIA PLATFORMS" at bounding box center [992, 301] width 114 height 16
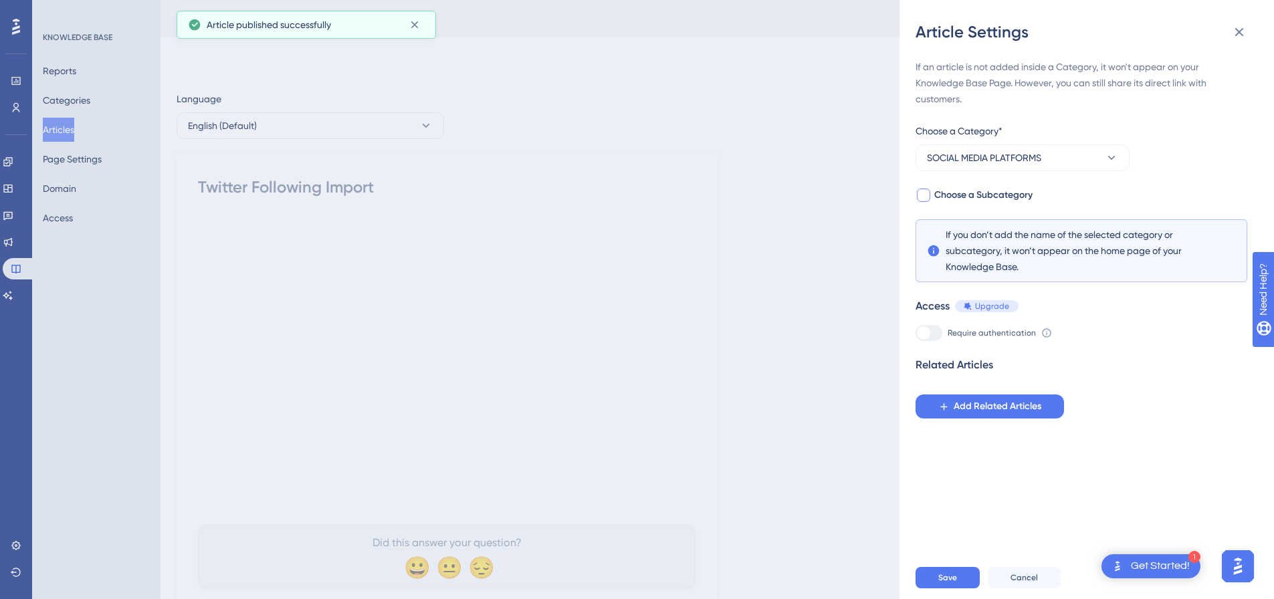
click at [919, 196] on div at bounding box center [923, 195] width 13 height 13
checkbox input "true"
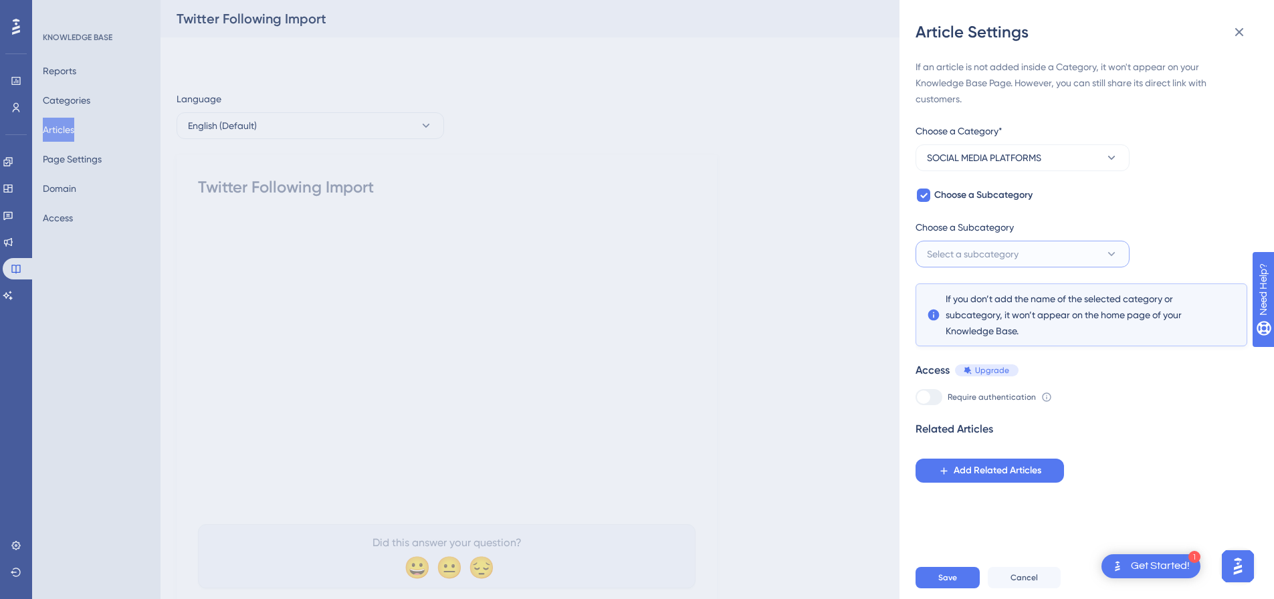
click at [970, 250] on span "Select a subcategory" at bounding box center [973, 254] width 92 height 16
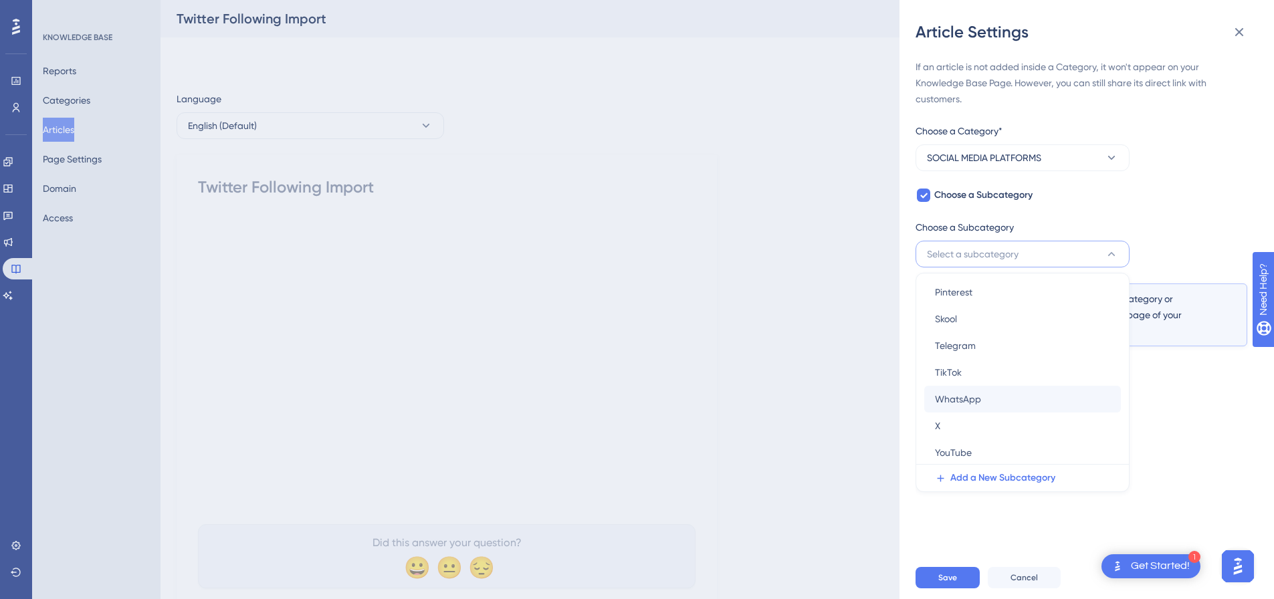
scroll to position [85, 0]
click at [991, 416] on div "X X" at bounding box center [1022, 424] width 175 height 27
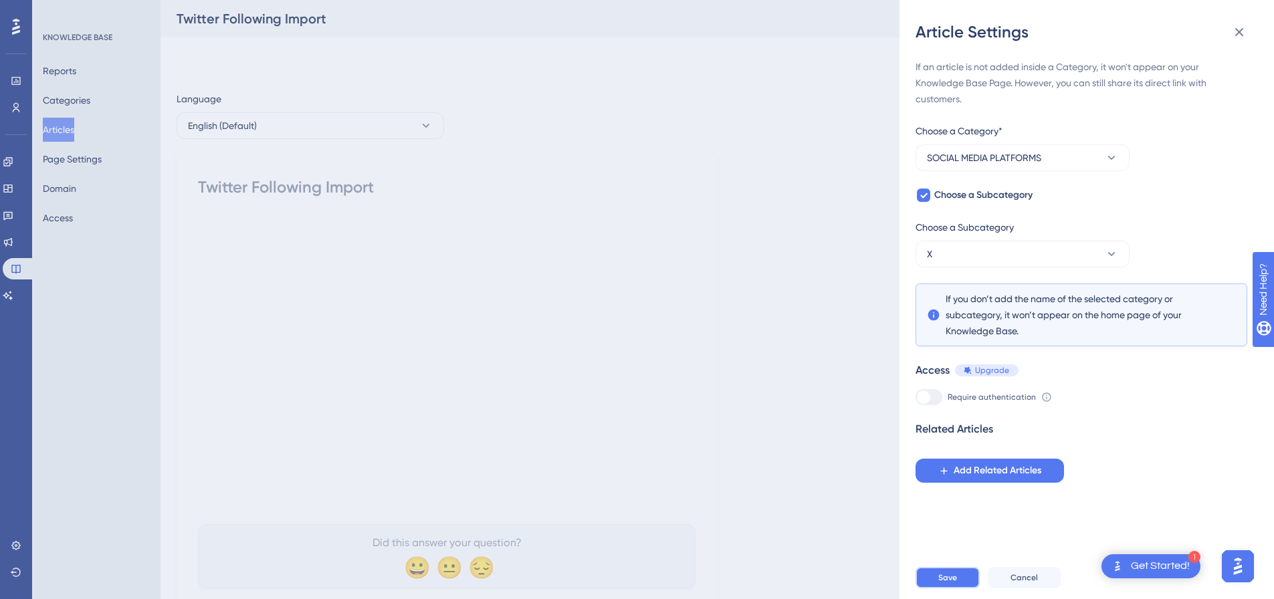
click at [959, 579] on button "Save" at bounding box center [948, 577] width 64 height 21
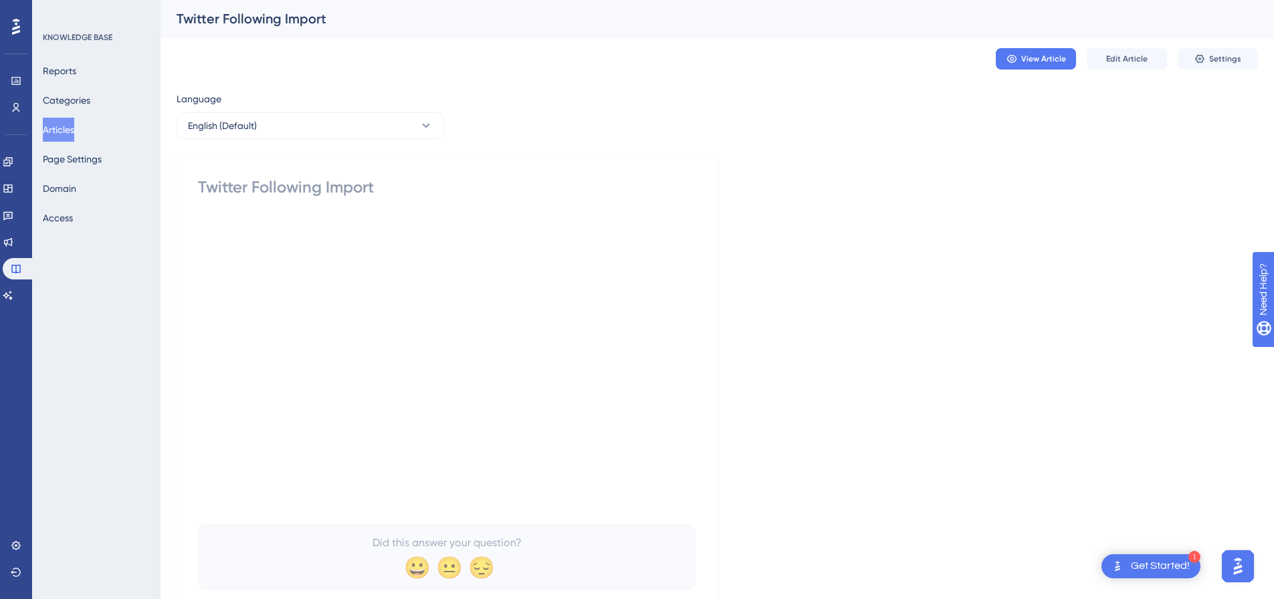
click at [58, 124] on button "Articles" at bounding box center [58, 130] width 31 height 24
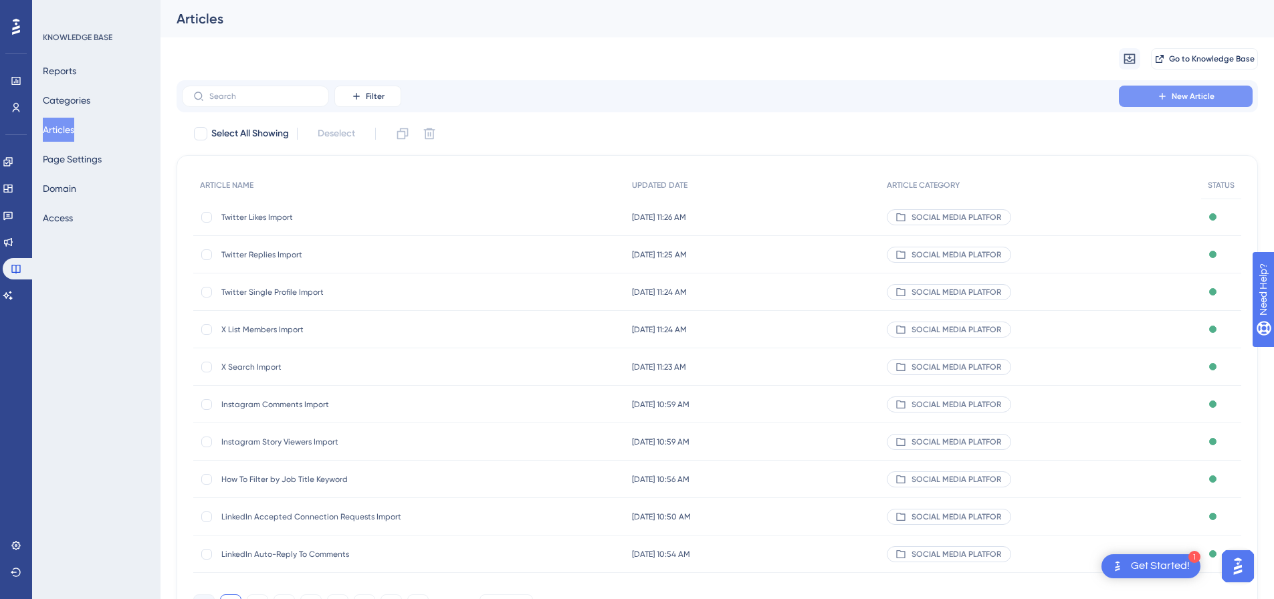
click at [1171, 100] on button "New Article" at bounding box center [1186, 96] width 134 height 21
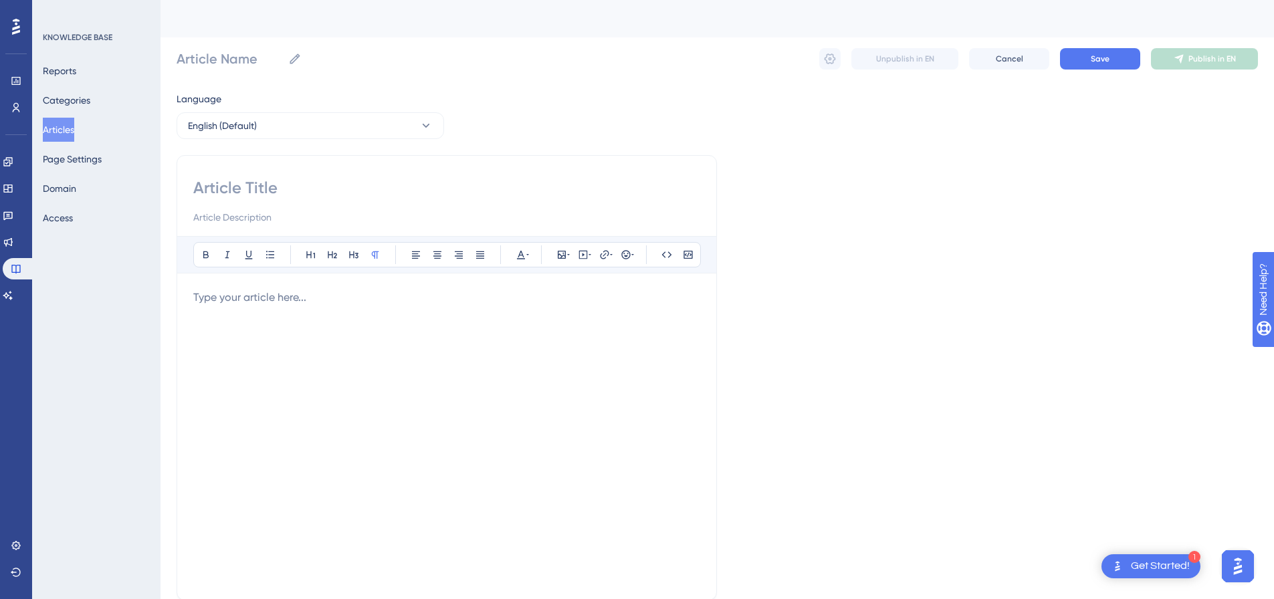
click at [320, 183] on input at bounding box center [446, 187] width 507 height 21
paste input "TikTok Messages Overlay"
type input "TikTok Messages Overlay"
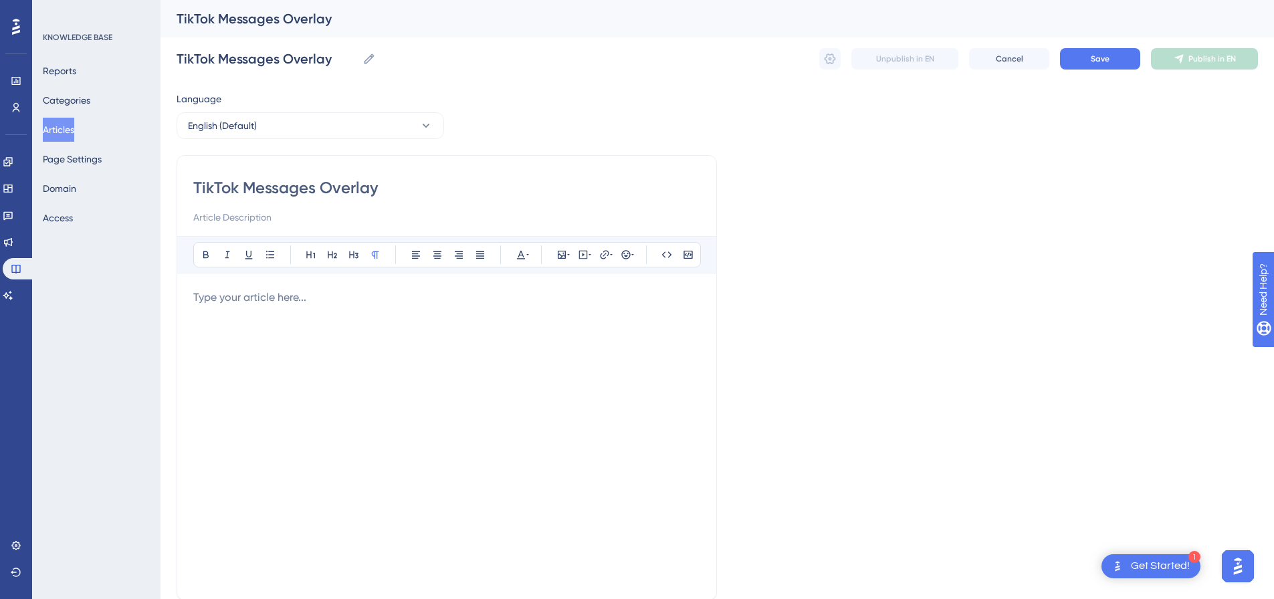
click at [328, 307] on div at bounding box center [446, 437] width 507 height 294
click at [582, 257] on icon at bounding box center [583, 255] width 11 height 11
click at [532, 320] on textarea at bounding box center [583, 338] width 203 height 60
paste textarea "<div style="padding:56.25% 0 0 0;position:relative;"><iframe src="https://playe…"
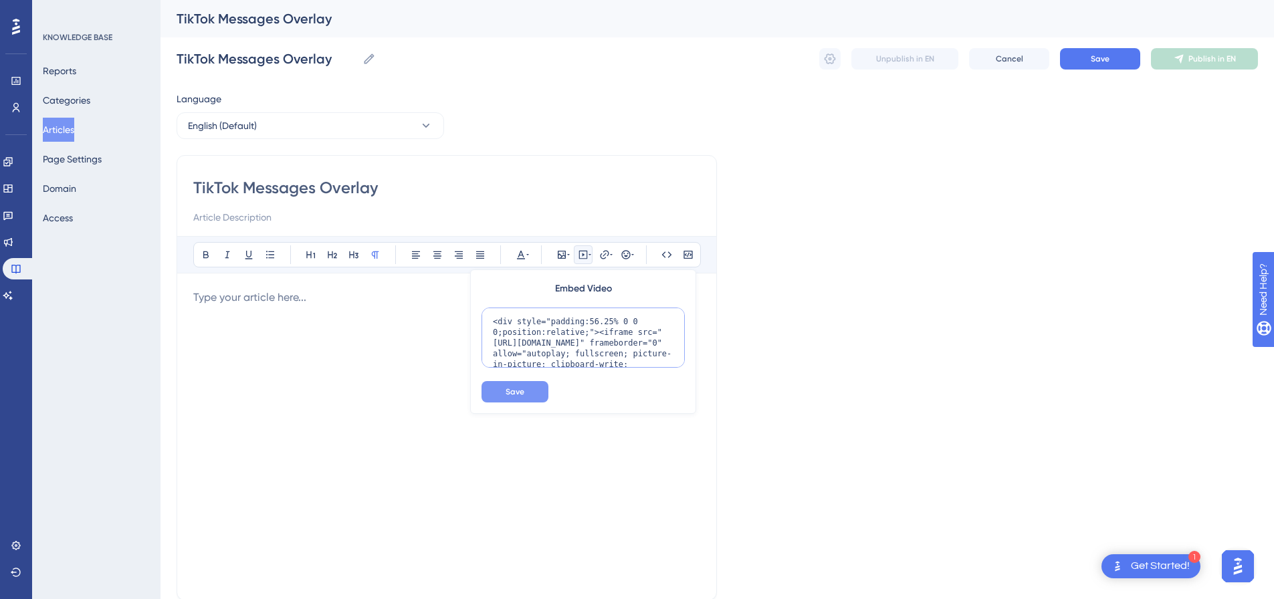
scroll to position [130, 0]
type textarea "<div style="padding:56.25% 0 0 0;position:relative;"><iframe src="https://playe…"
click at [518, 389] on span "Save" at bounding box center [515, 392] width 19 height 11
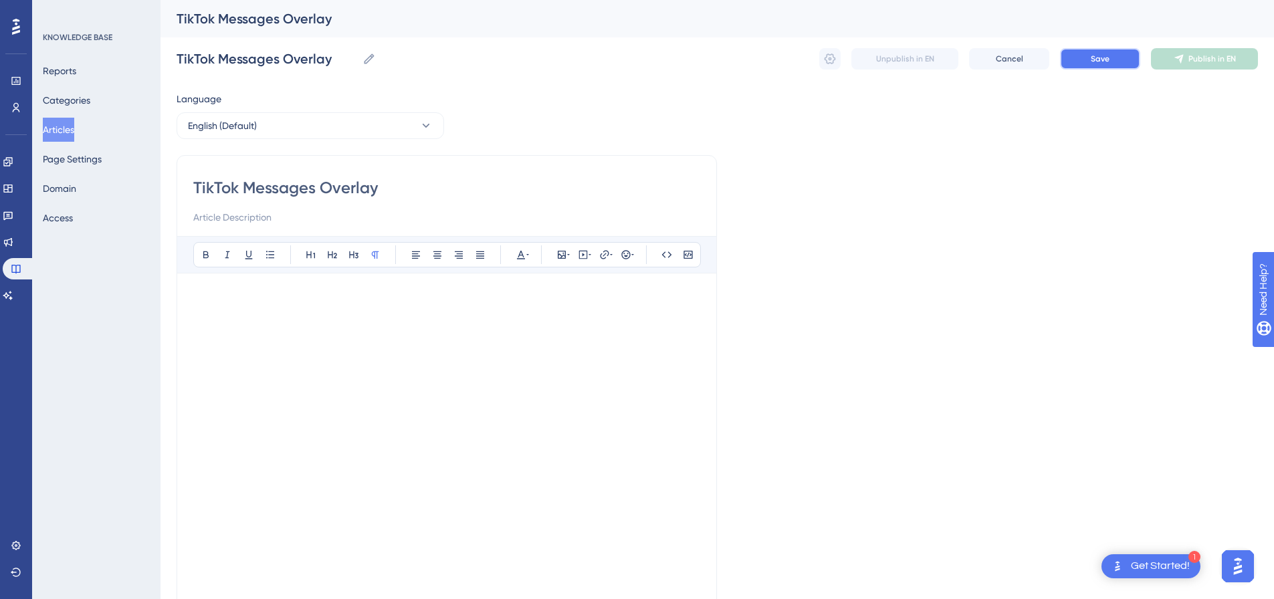
click at [1104, 52] on button "Save" at bounding box center [1100, 58] width 80 height 21
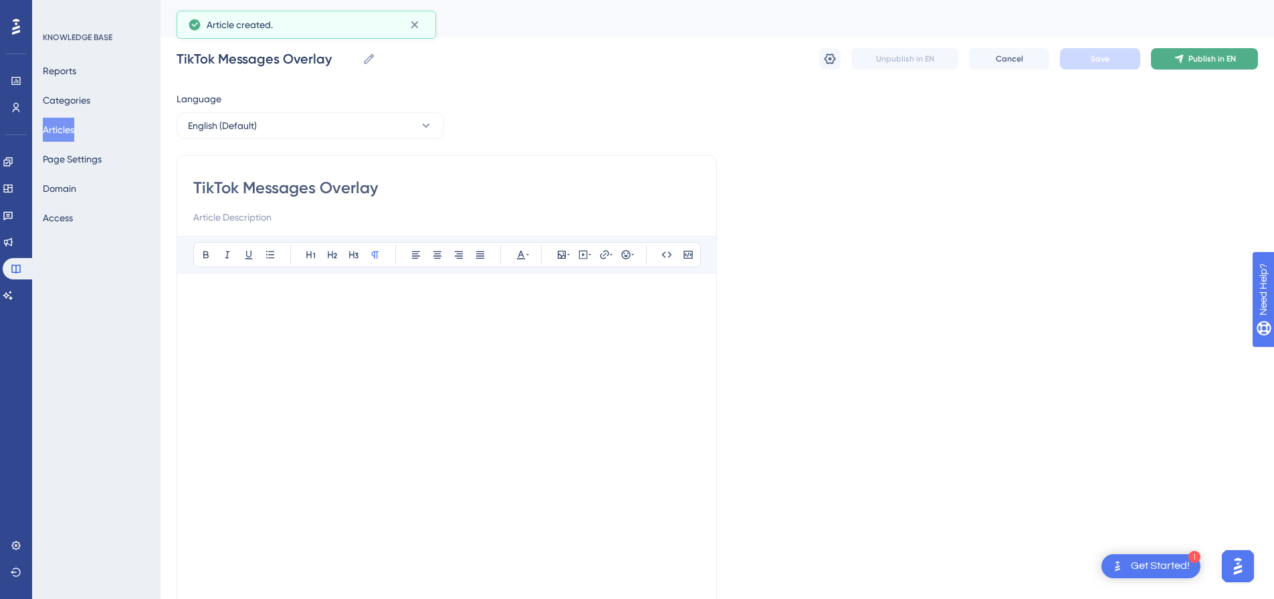
click at [1172, 56] on button "Publish in EN" at bounding box center [1204, 58] width 107 height 21
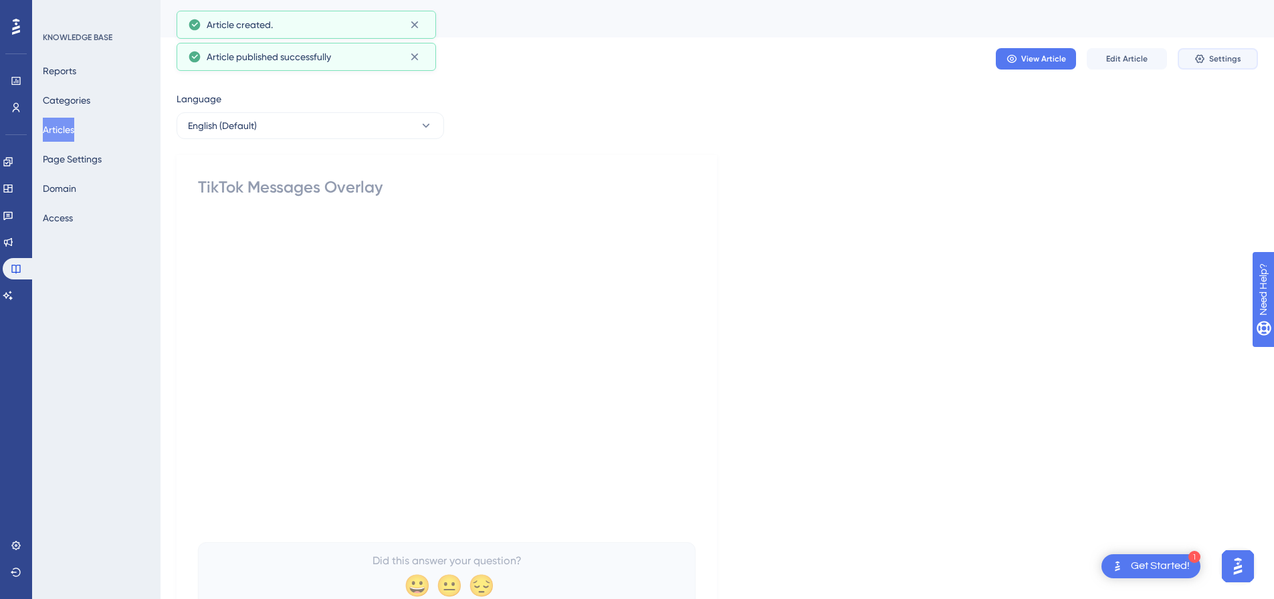
click at [1198, 56] on icon at bounding box center [1200, 59] width 9 height 9
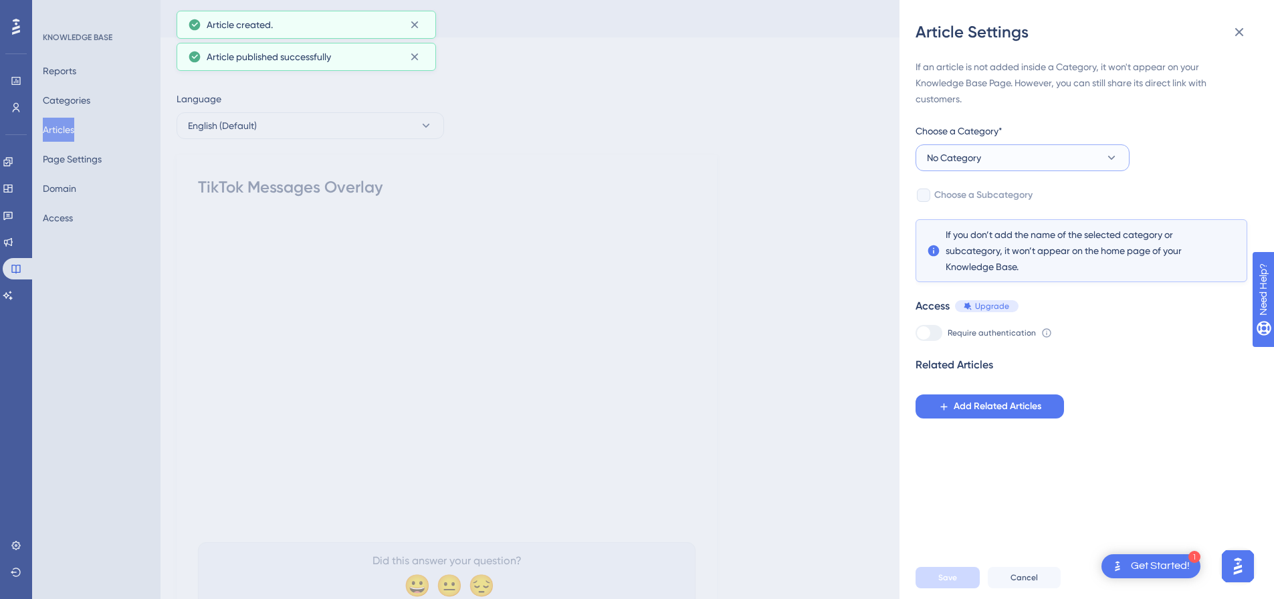
click at [1032, 164] on button "No Category" at bounding box center [1023, 158] width 214 height 27
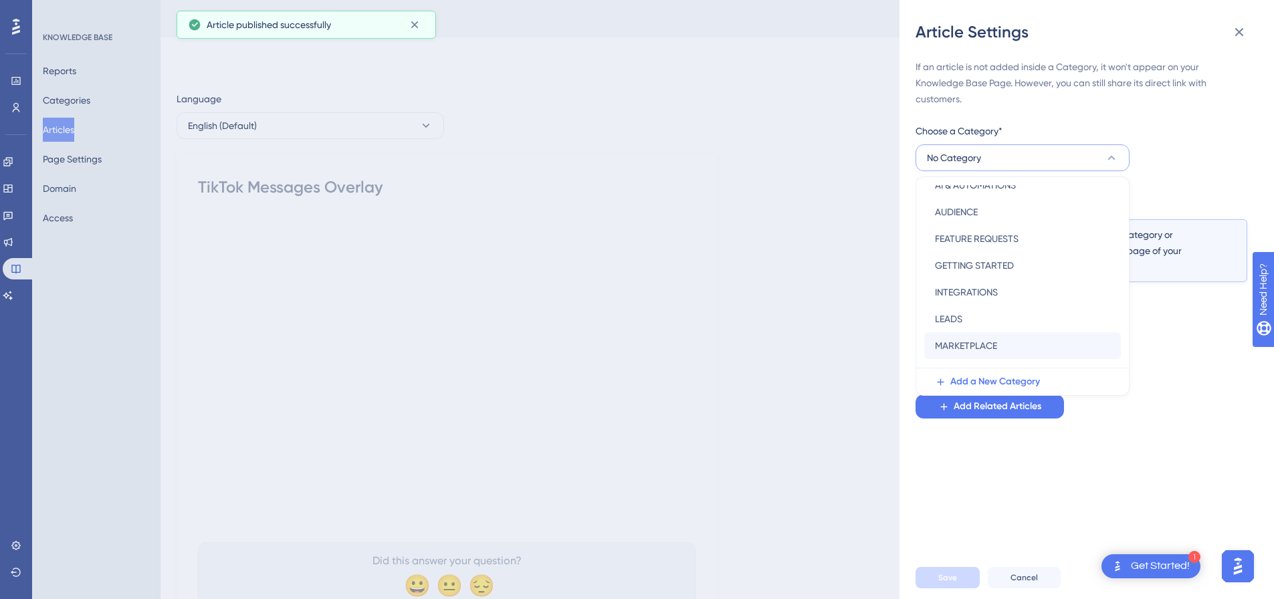
scroll to position [134, 0]
click at [980, 347] on div "SOCIAL MEDIA PLATFORMS SOCIAL MEDIA PLATFORMS" at bounding box center [1022, 359] width 175 height 27
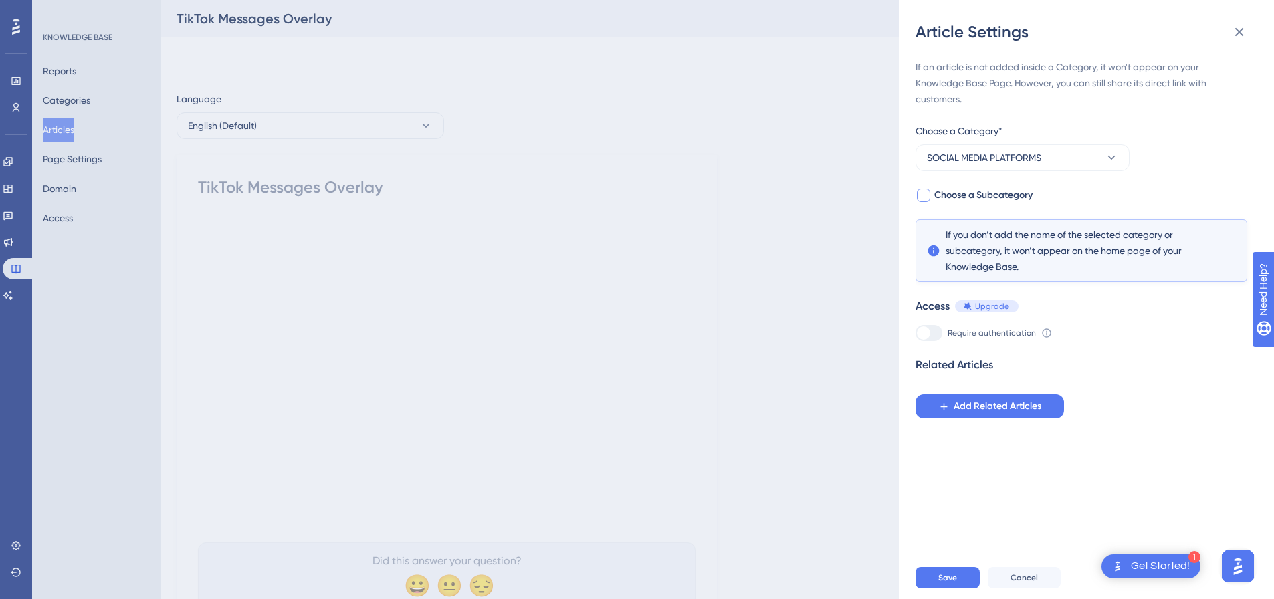
click at [931, 191] on div at bounding box center [924, 195] width 16 height 16
checkbox input "true"
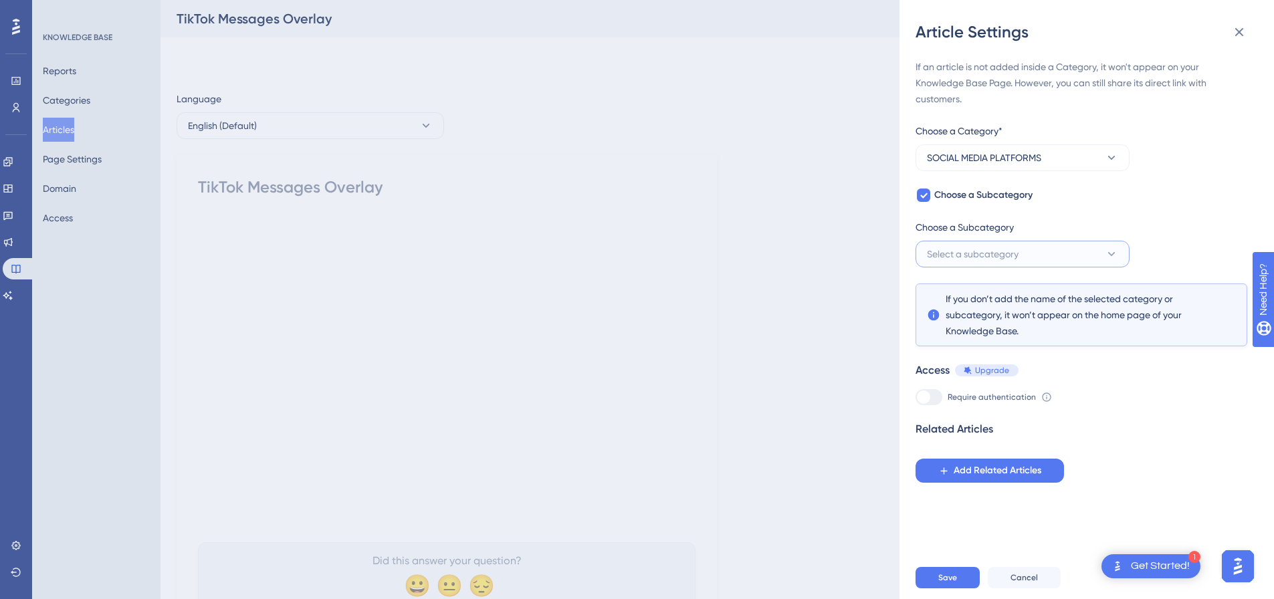
click at [961, 252] on span "Select a subcategory" at bounding box center [973, 254] width 92 height 16
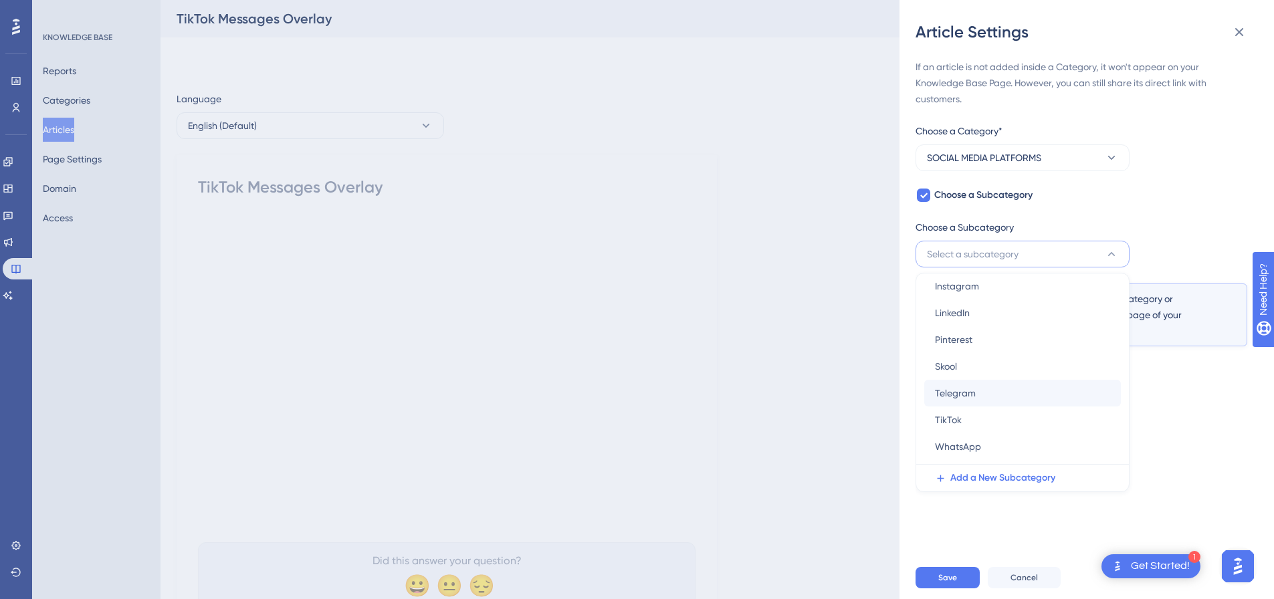
scroll to position [67, 0]
click at [970, 391] on div "TikTok TikTok" at bounding box center [1022, 388] width 175 height 27
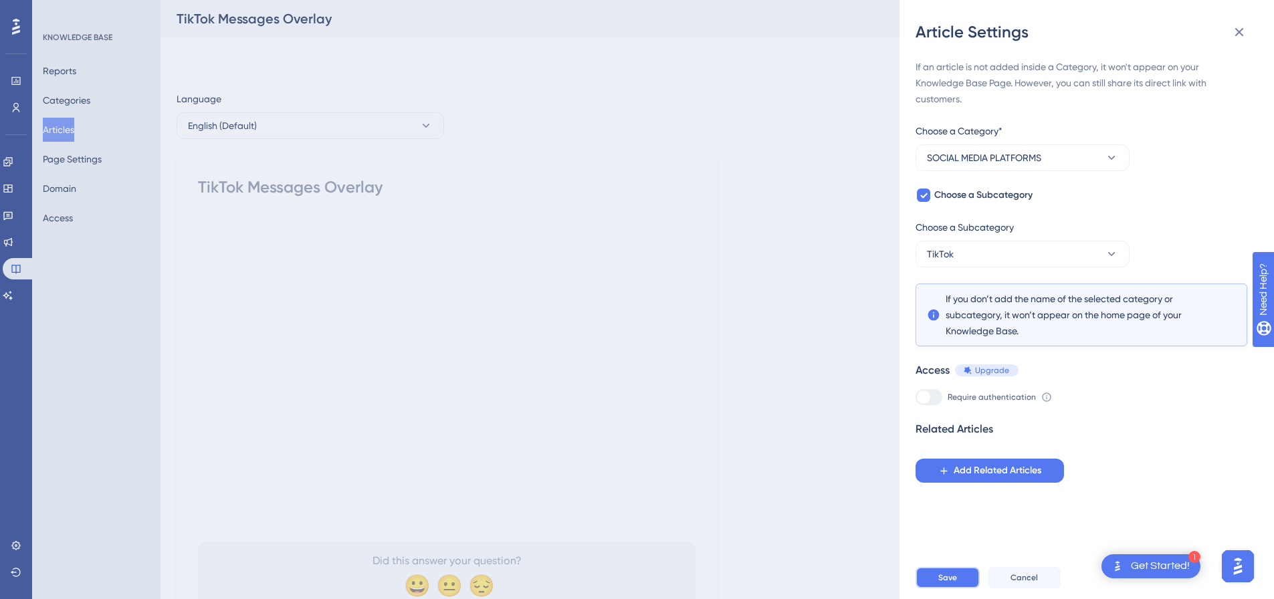
click at [953, 583] on span "Save" at bounding box center [948, 578] width 19 height 11
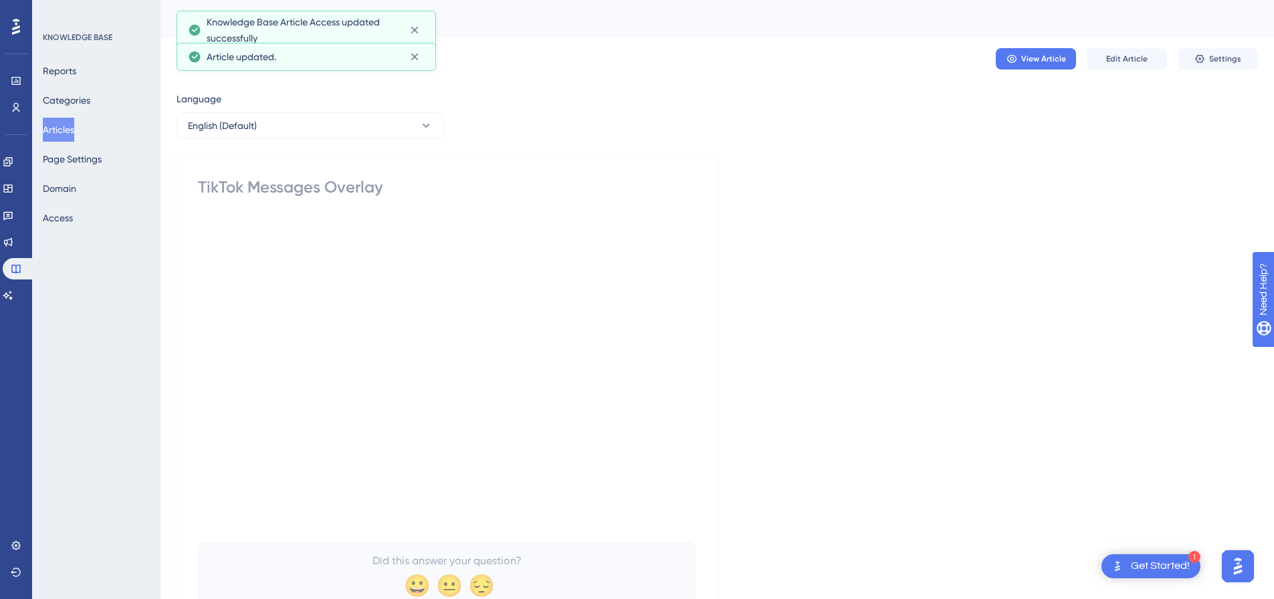
click at [68, 130] on button "Articles" at bounding box center [58, 130] width 31 height 24
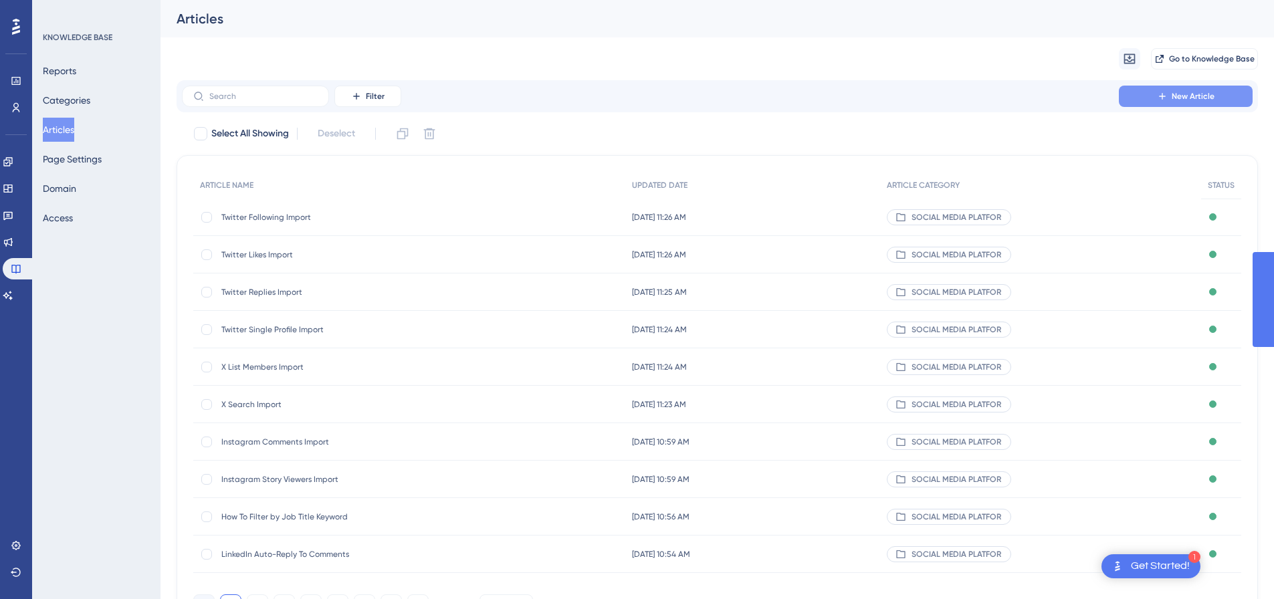
click at [1176, 99] on span "New Article" at bounding box center [1193, 96] width 43 height 11
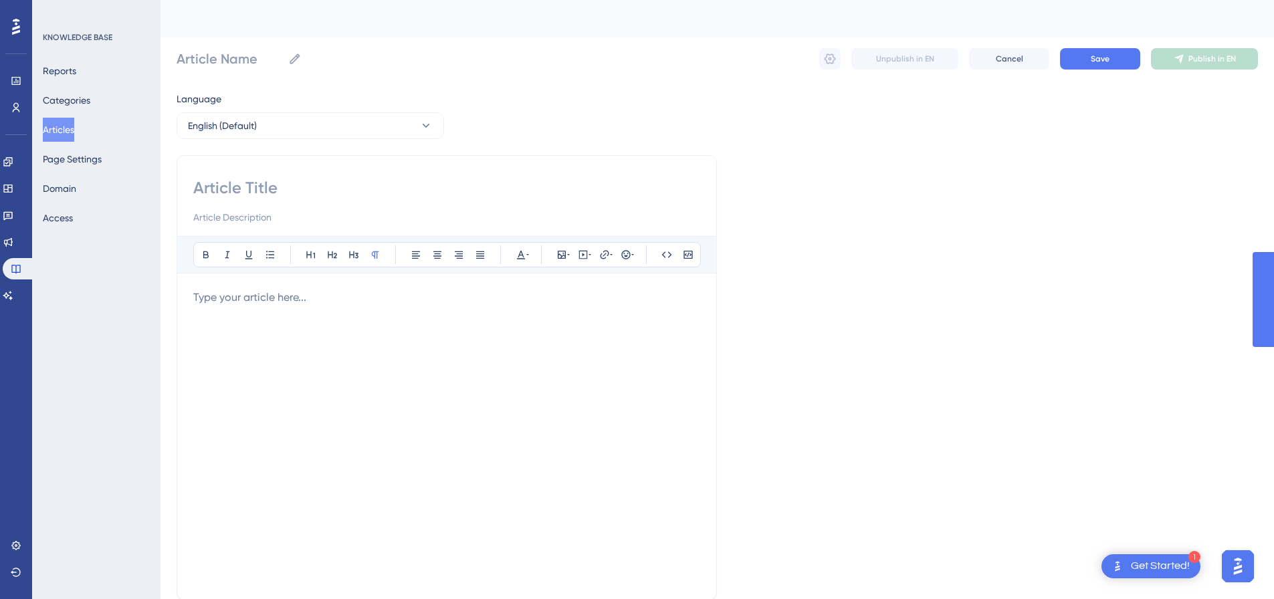
click at [308, 182] on input at bounding box center [446, 187] width 507 height 21
paste input "Slack Channel Members Import"
type input "Slack Channel Members Import"
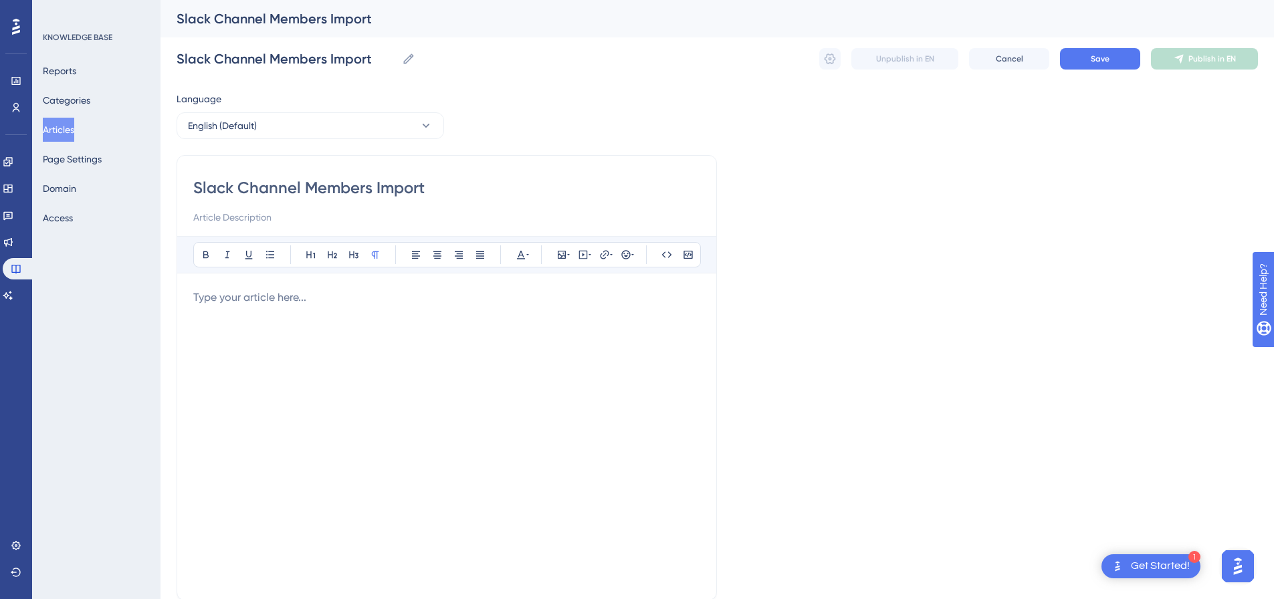
type input "Slack Channel Members Import"
click at [298, 309] on div at bounding box center [446, 437] width 507 height 294
click at [587, 257] on icon at bounding box center [583, 255] width 11 height 11
click at [550, 307] on div "Embed Video Save" at bounding box center [583, 342] width 226 height 145
click at [548, 319] on textarea at bounding box center [583, 338] width 203 height 60
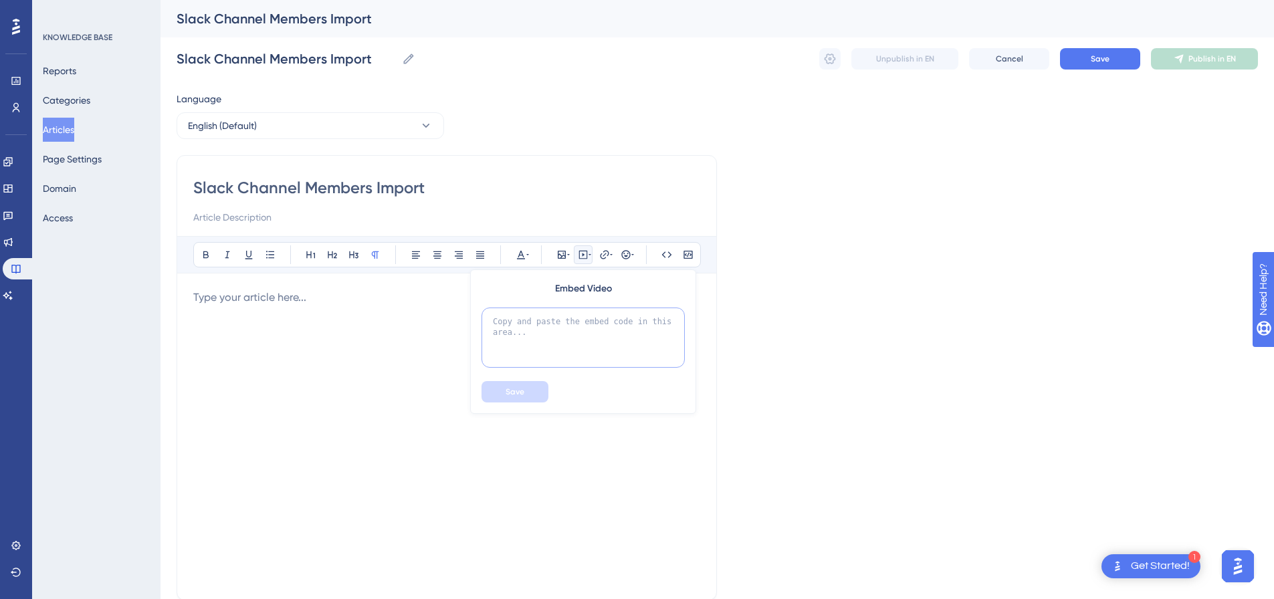
paste textarea "<div style="padding:49.79% 0 0 0;position:relative;"><iframe src="[URL][DOMAIN_…"
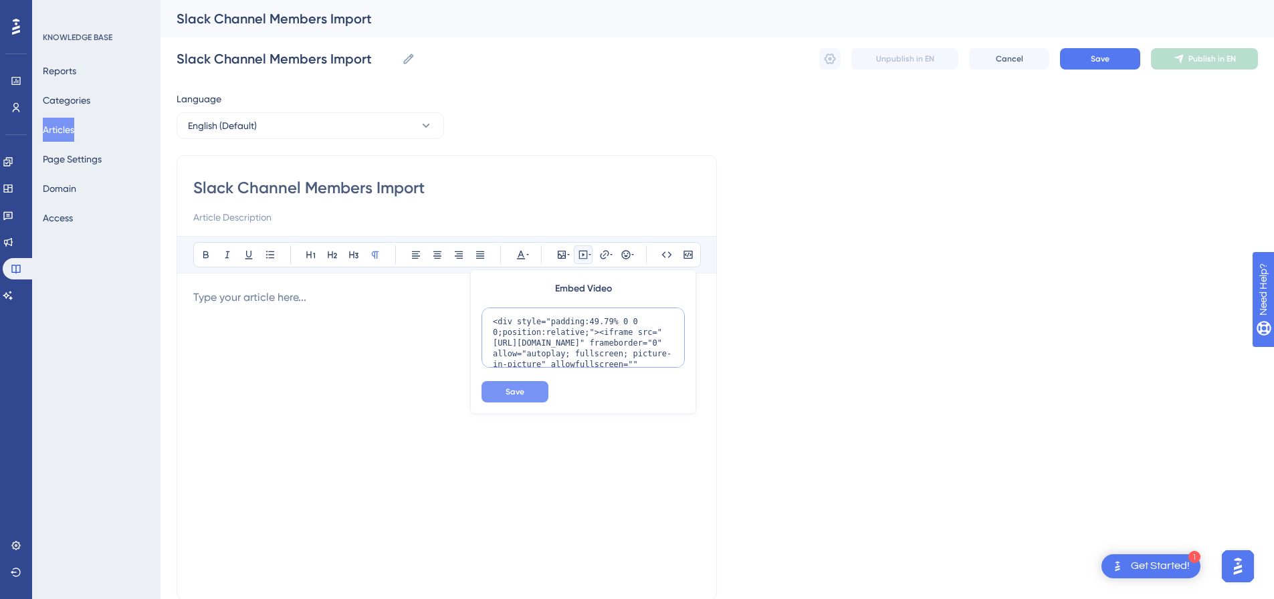
scroll to position [120, 0]
type textarea "<div style="padding:49.79% 0 0 0;position:relative;"><iframe src="[URL][DOMAIN_…"
click at [525, 387] on button "Save" at bounding box center [515, 391] width 67 height 21
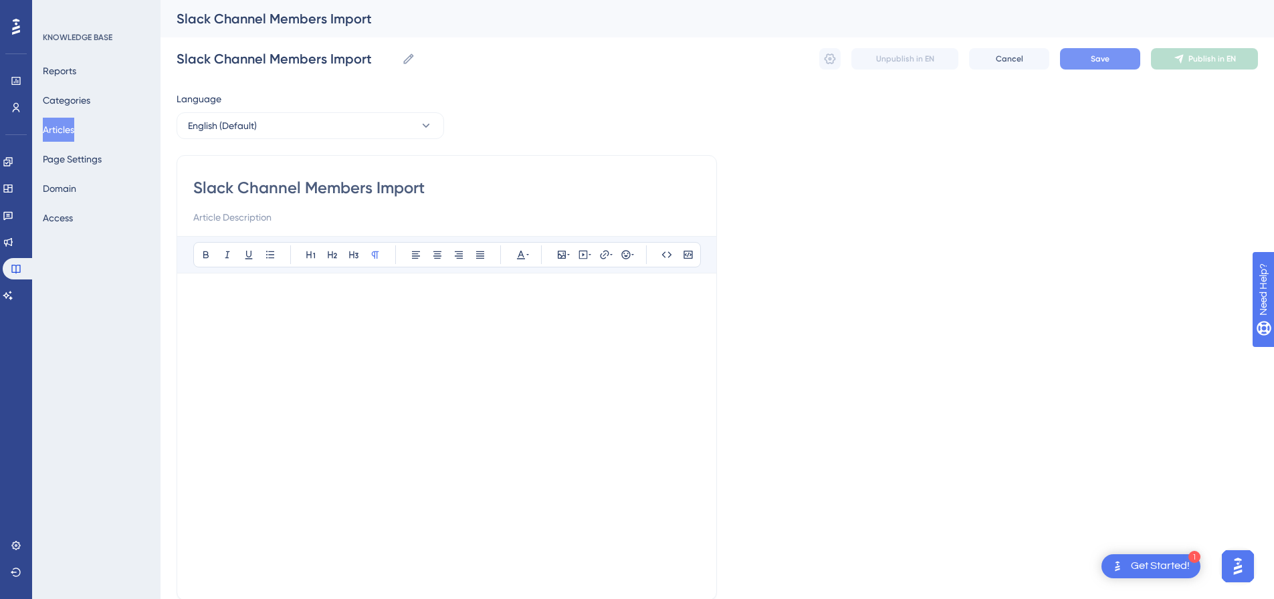
click at [1107, 65] on button "Save" at bounding box center [1100, 58] width 80 height 21
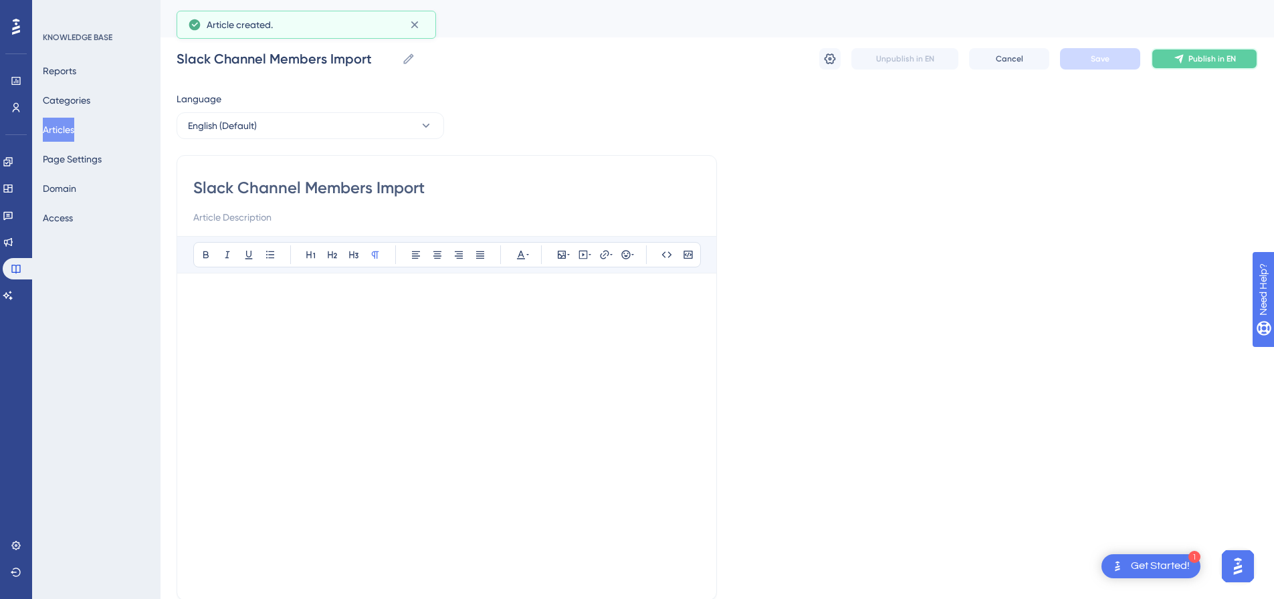
click at [1179, 56] on icon at bounding box center [1179, 59] width 9 height 9
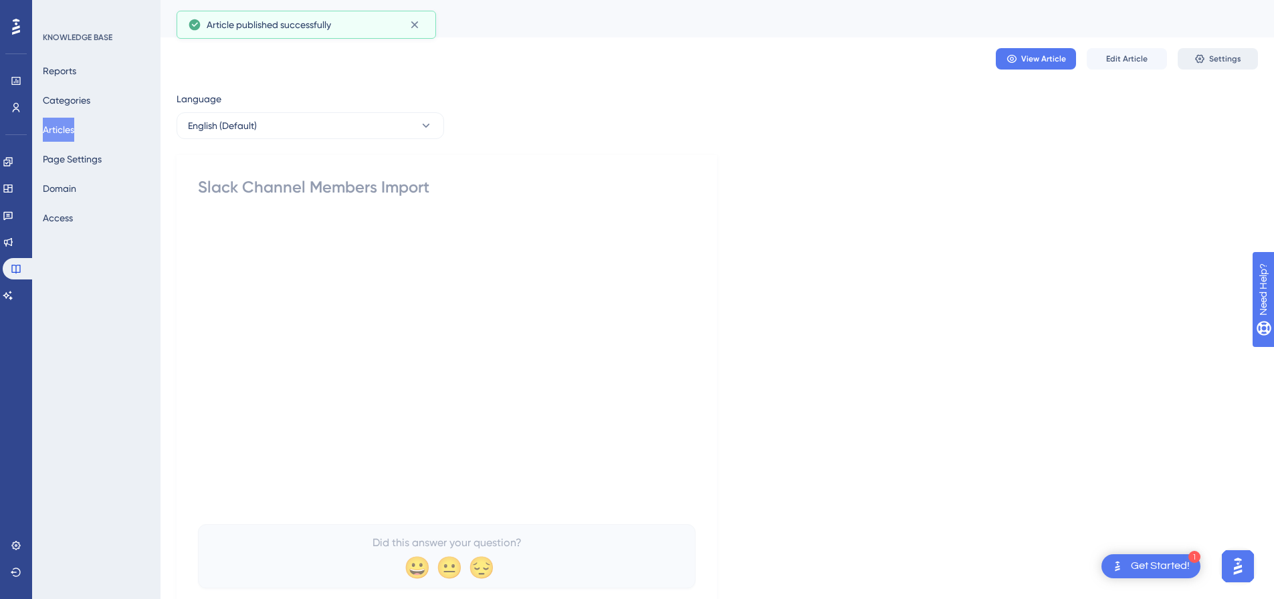
click at [1214, 62] on span "Settings" at bounding box center [1226, 59] width 32 height 11
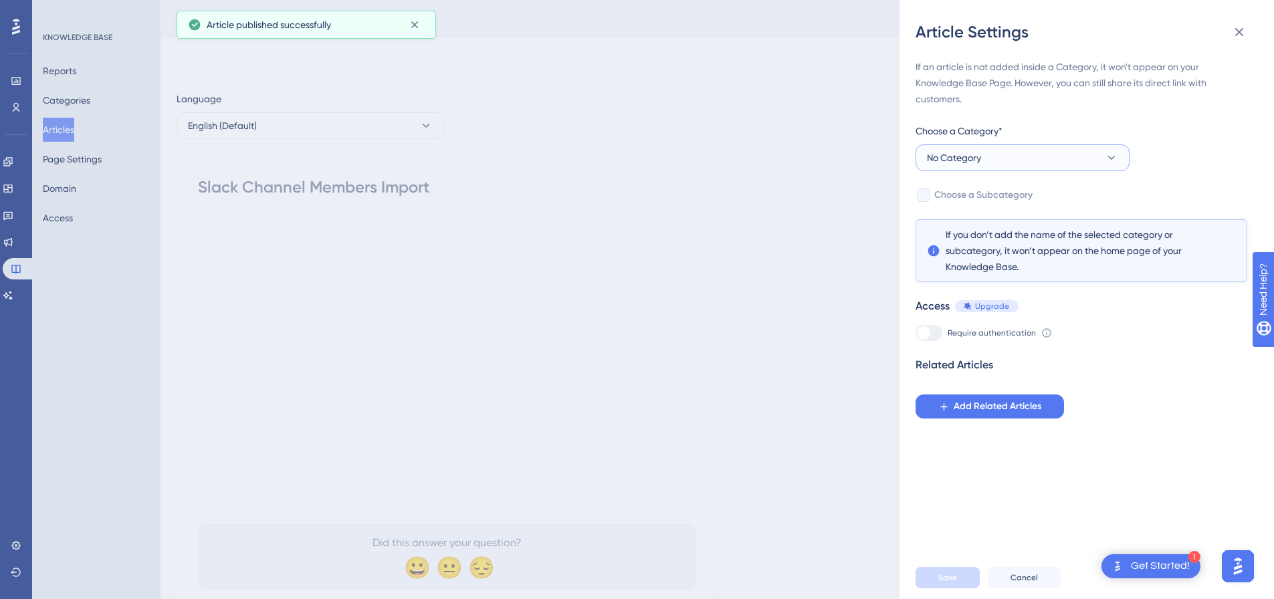
click at [965, 155] on span "No Category" at bounding box center [954, 158] width 54 height 16
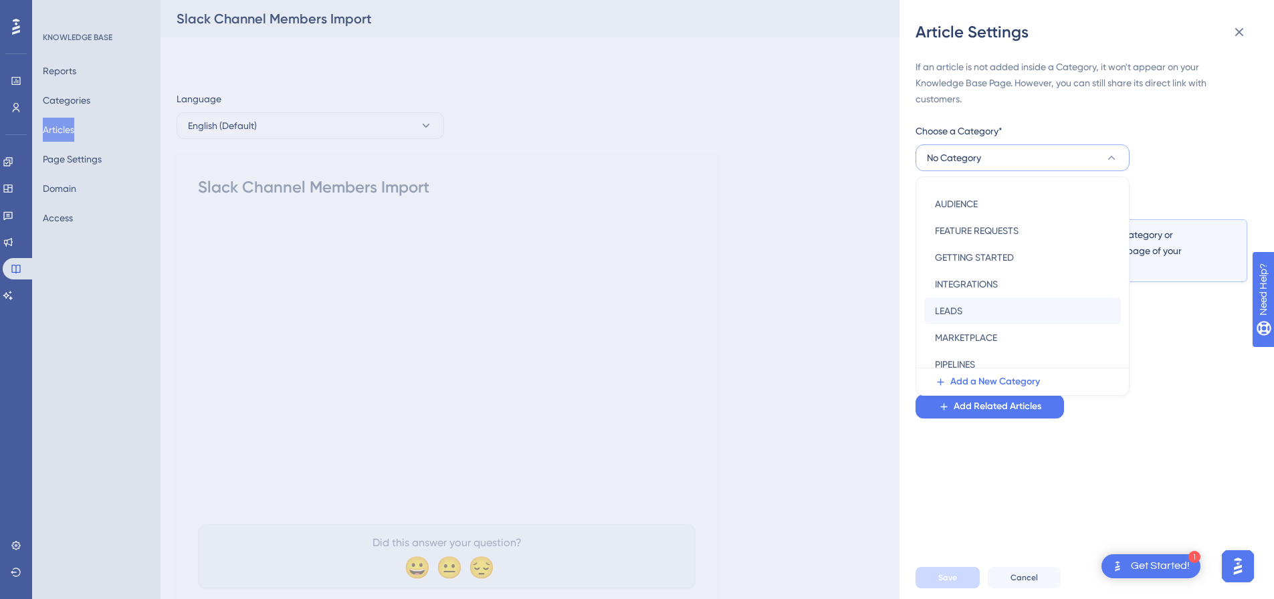
scroll to position [192, 0]
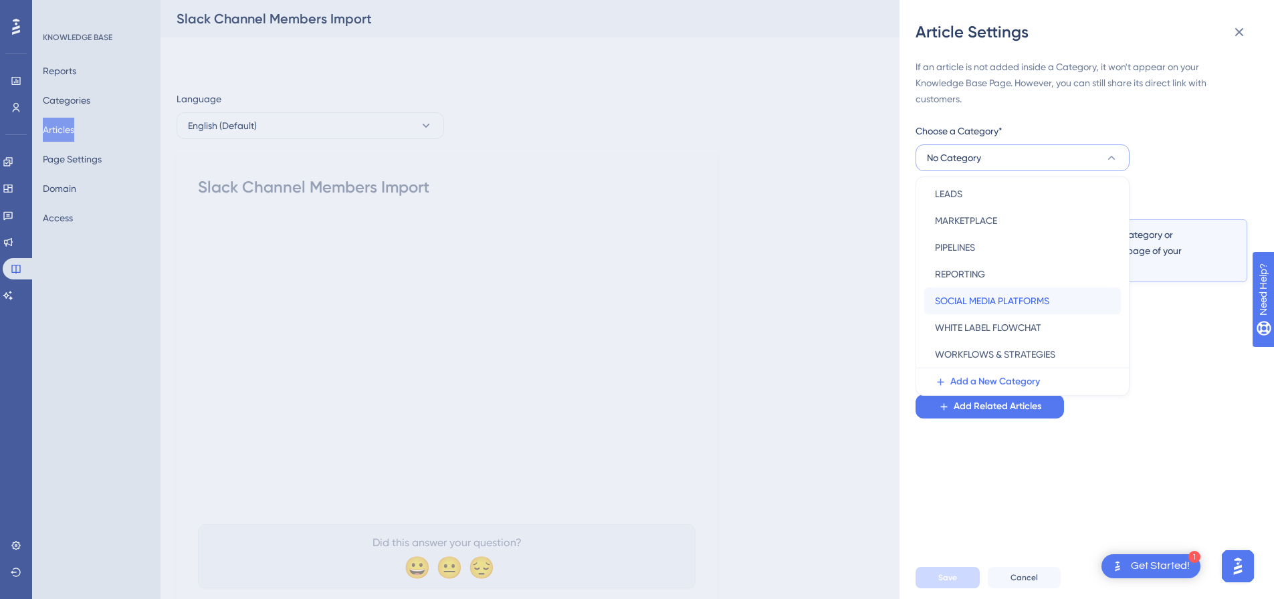
click at [969, 294] on span "SOCIAL MEDIA PLATFORMS" at bounding box center [992, 301] width 114 height 16
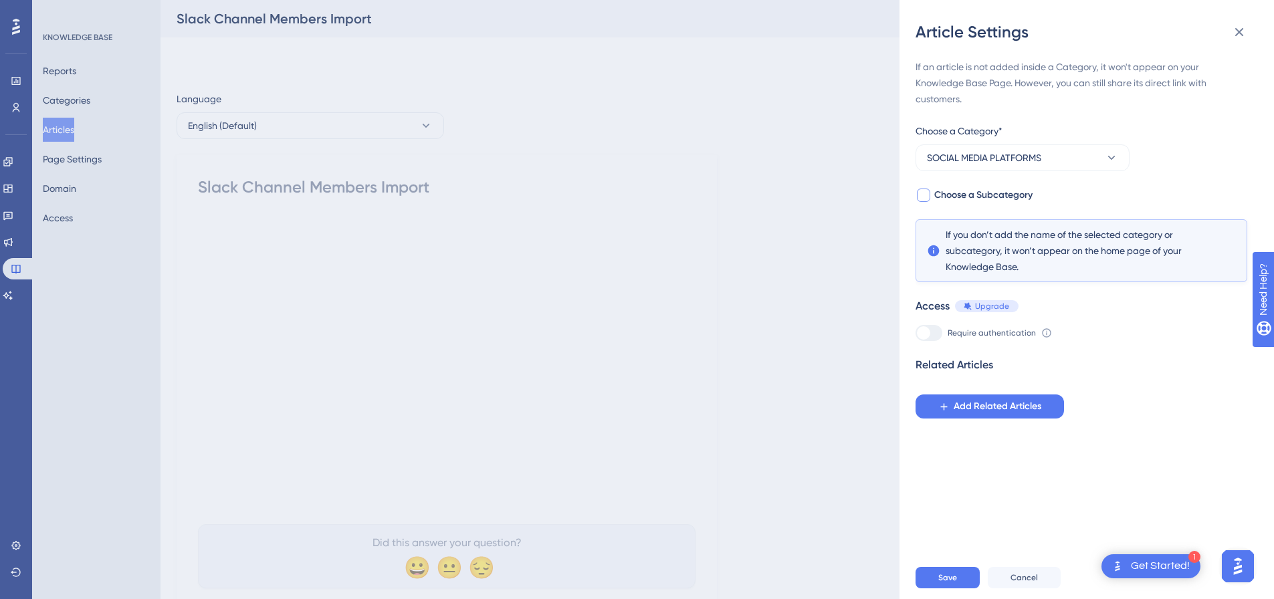
click at [925, 199] on div at bounding box center [923, 195] width 13 height 13
checkbox input "true"
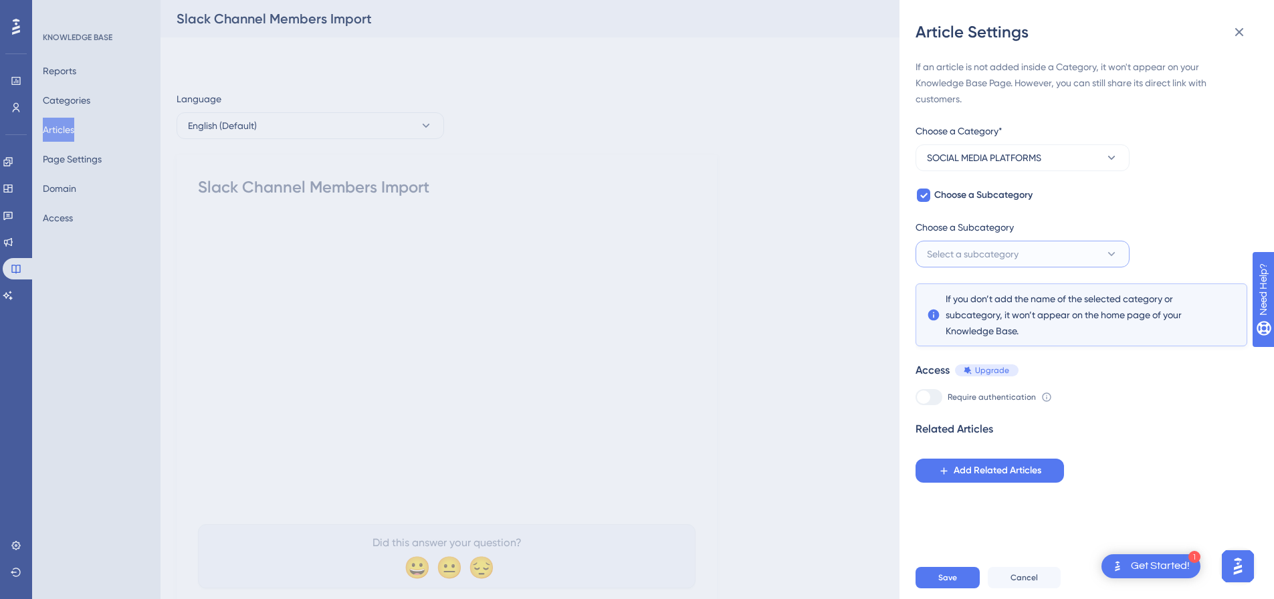
drag, startPoint x: 985, startPoint y: 243, endPoint x: 982, endPoint y: 249, distance: 6.9
click at [983, 248] on button "Select a subcategory" at bounding box center [1023, 254] width 214 height 27
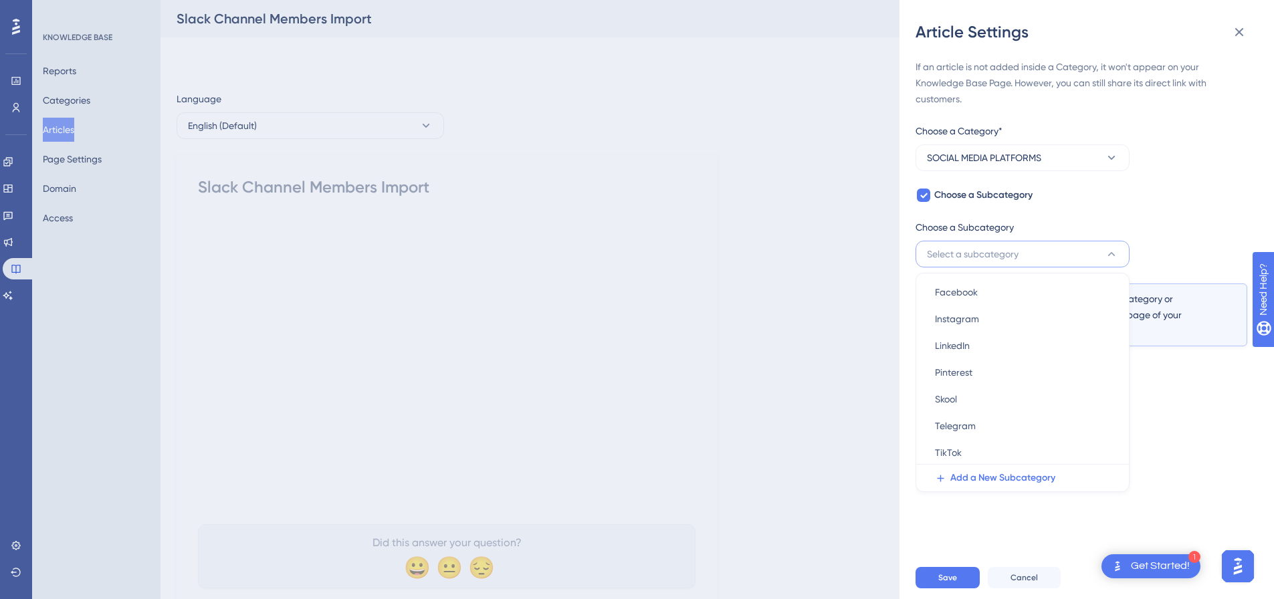
scroll to position [0, 0]
click at [973, 254] on span "Select a subcategory" at bounding box center [973, 254] width 92 height 16
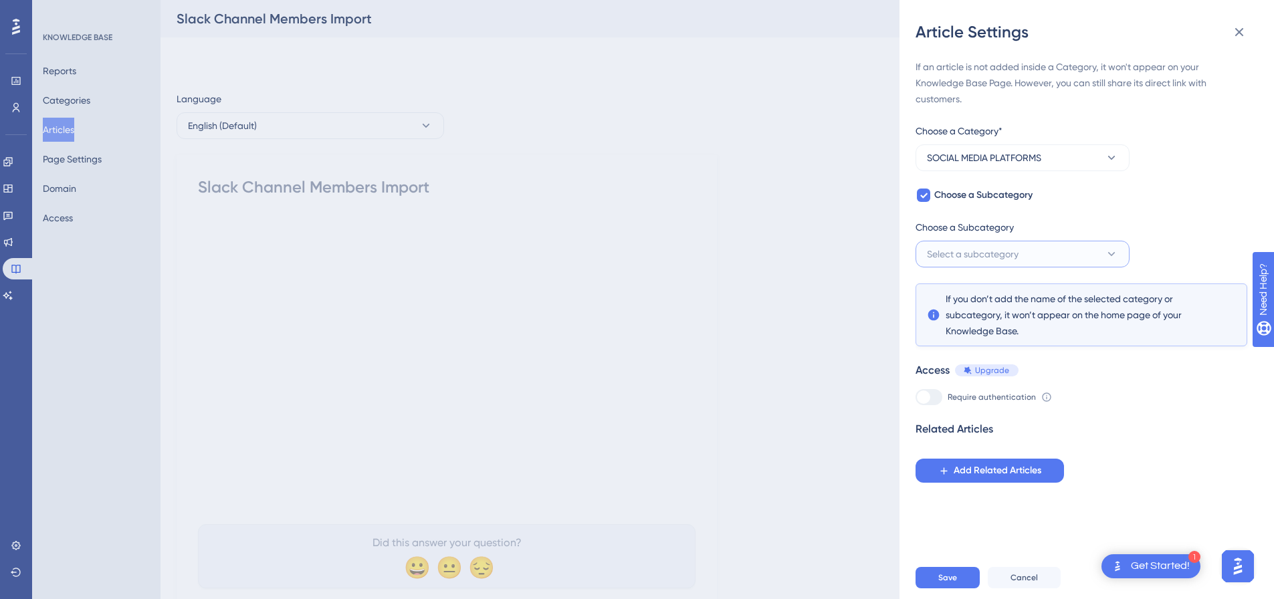
click at [973, 254] on span "Select a subcategory" at bounding box center [973, 254] width 92 height 16
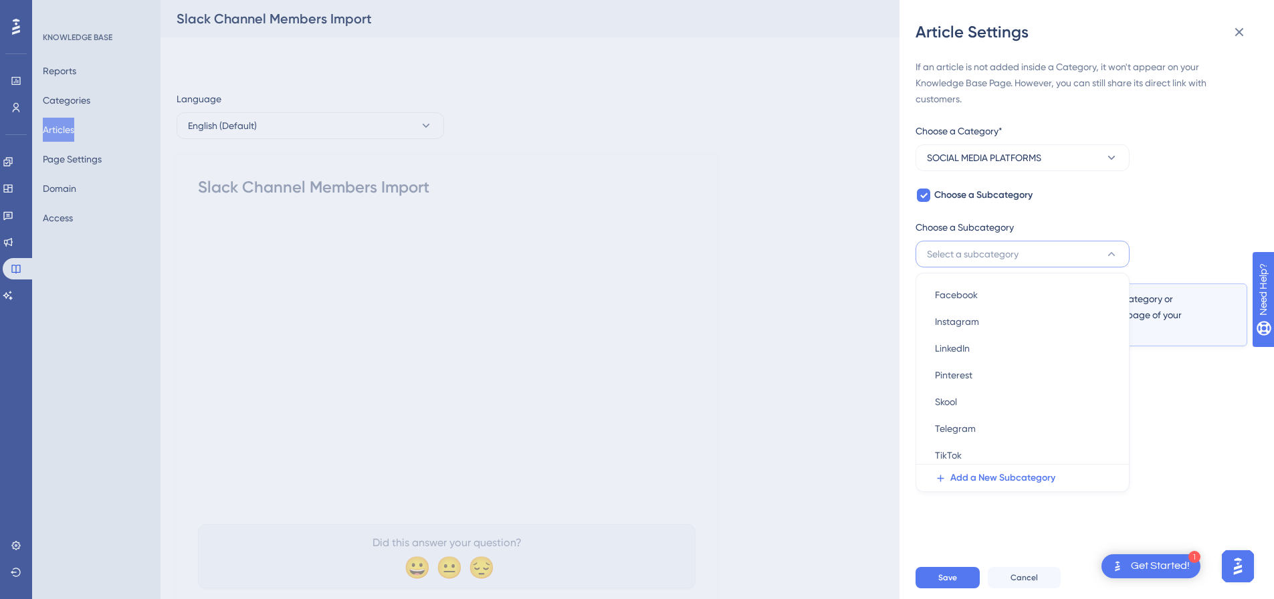
click at [1141, 224] on div "If an article is not added inside a Category, it won't appear on your Knowledge…" at bounding box center [1082, 271] width 332 height 424
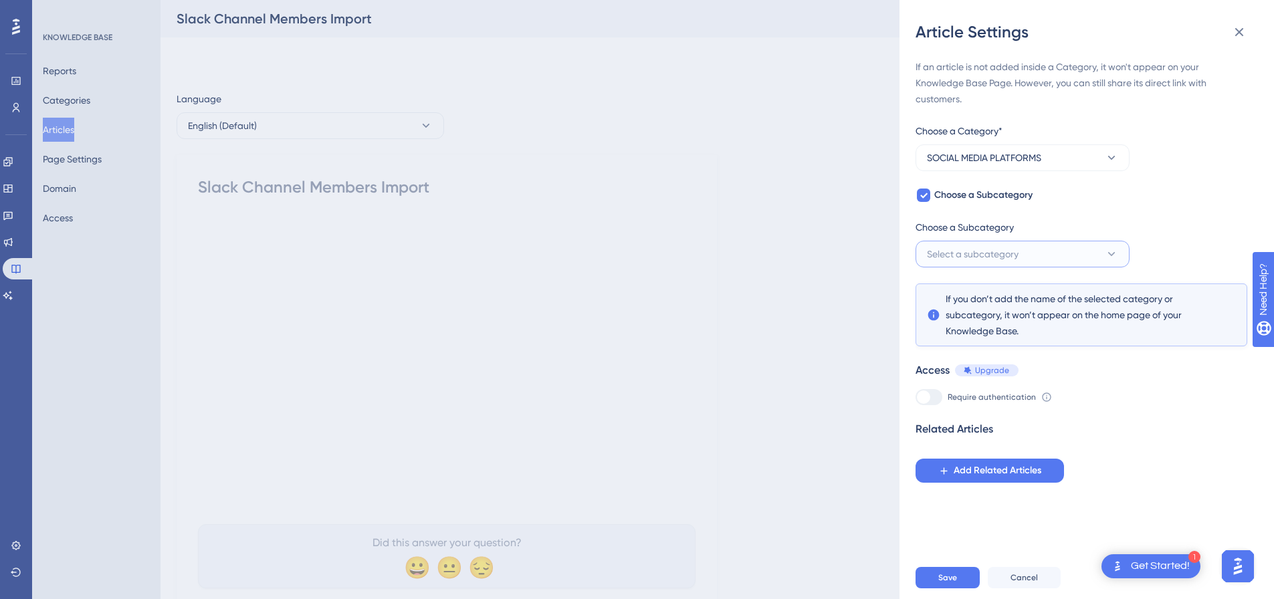
click at [1068, 257] on button "Select a subcategory" at bounding box center [1023, 254] width 214 height 27
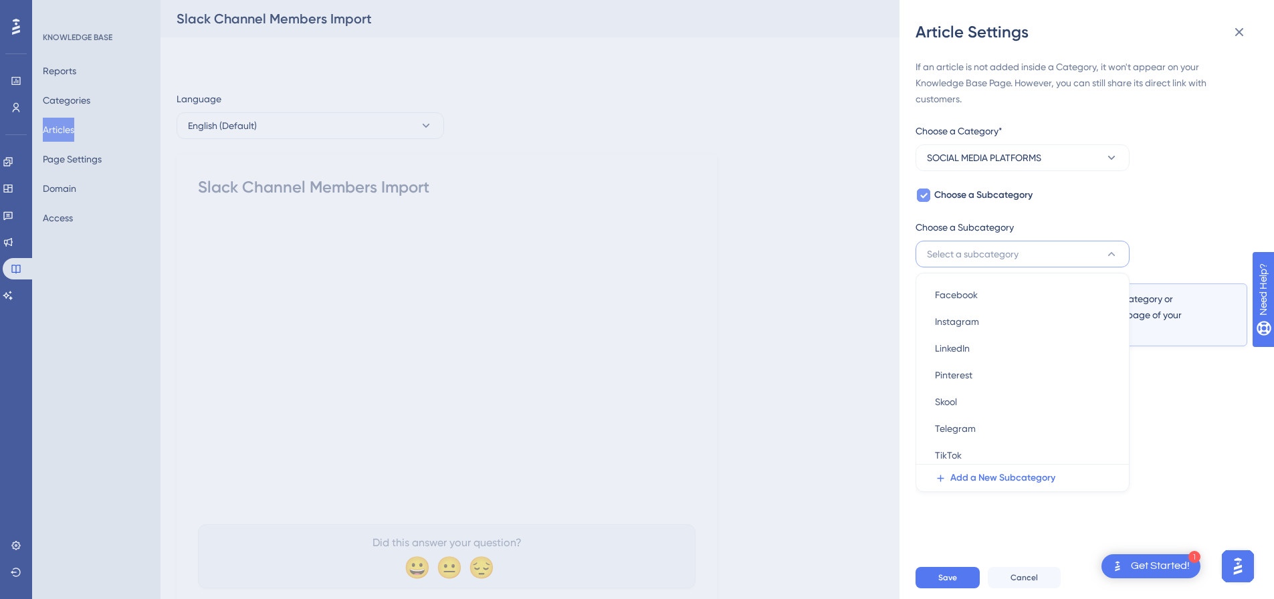
click at [921, 193] on icon at bounding box center [924, 195] width 8 height 11
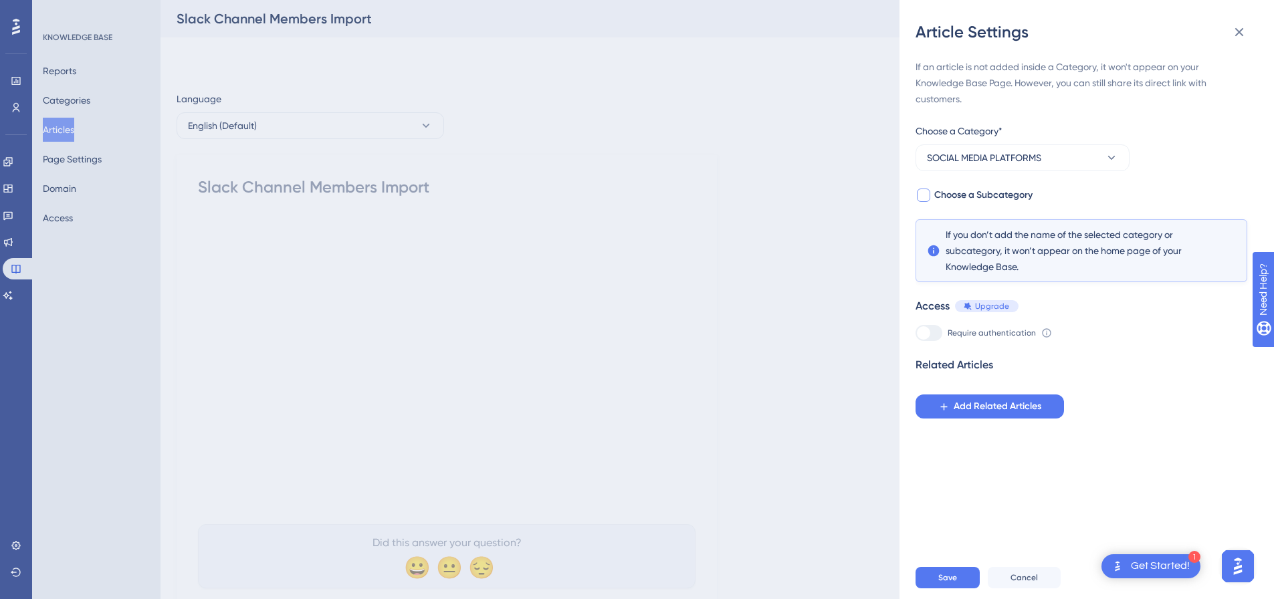
click at [924, 195] on div at bounding box center [923, 195] width 13 height 13
checkbox input "true"
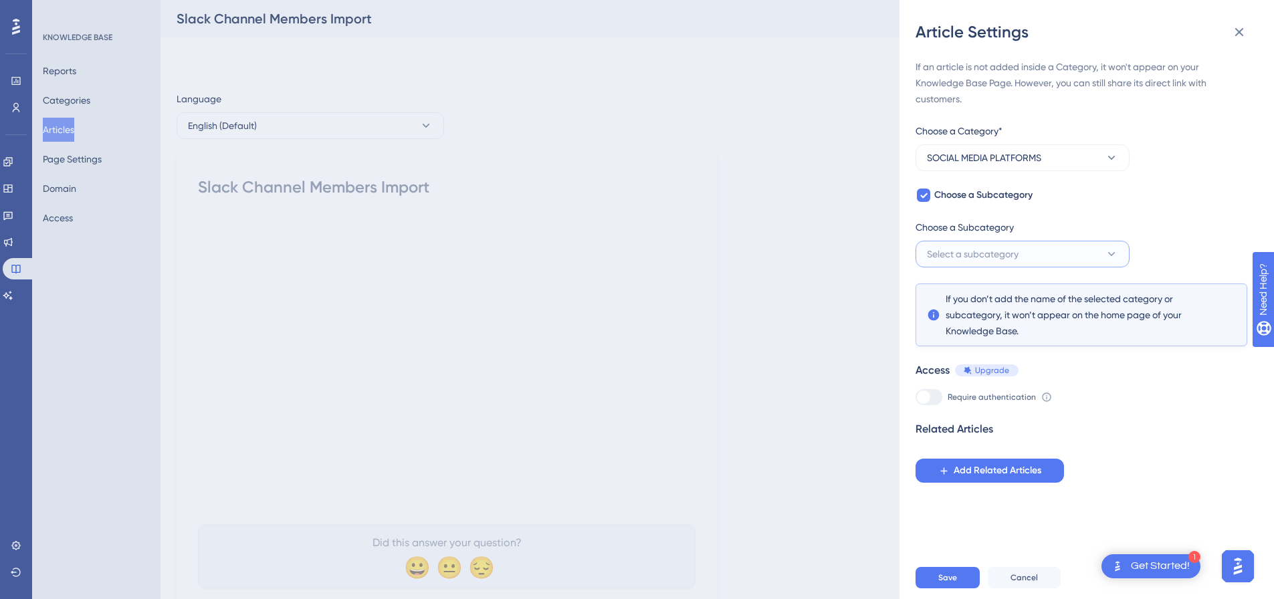
click at [953, 253] on span "Select a subcategory" at bounding box center [973, 254] width 92 height 16
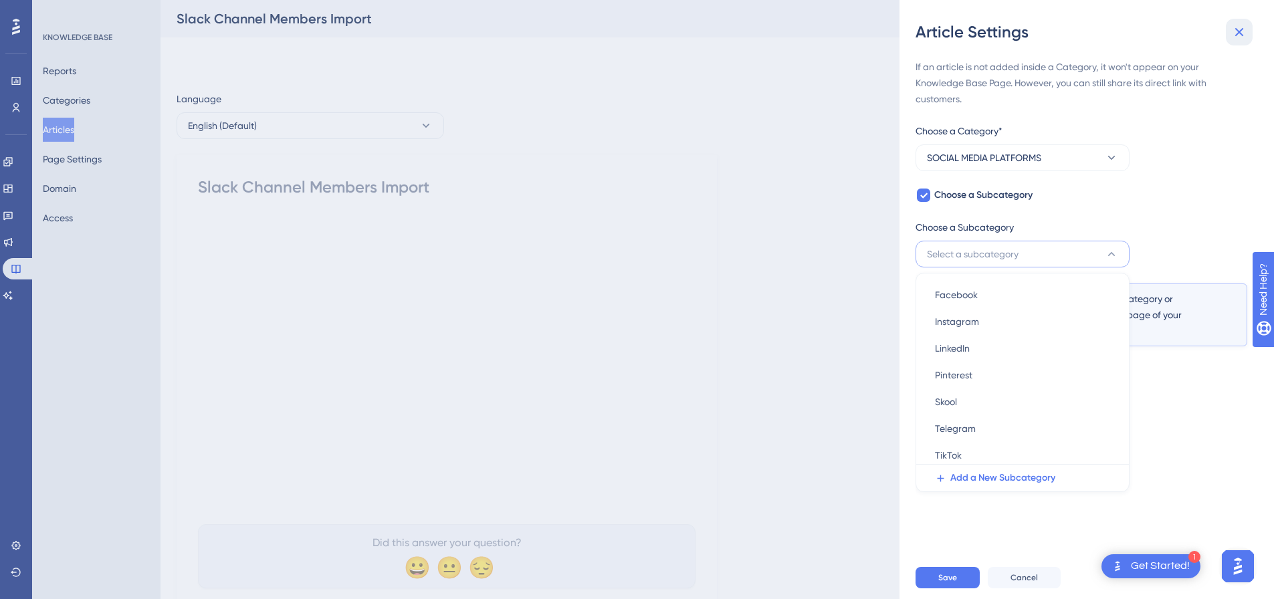
click at [1238, 25] on icon at bounding box center [1240, 32] width 16 height 16
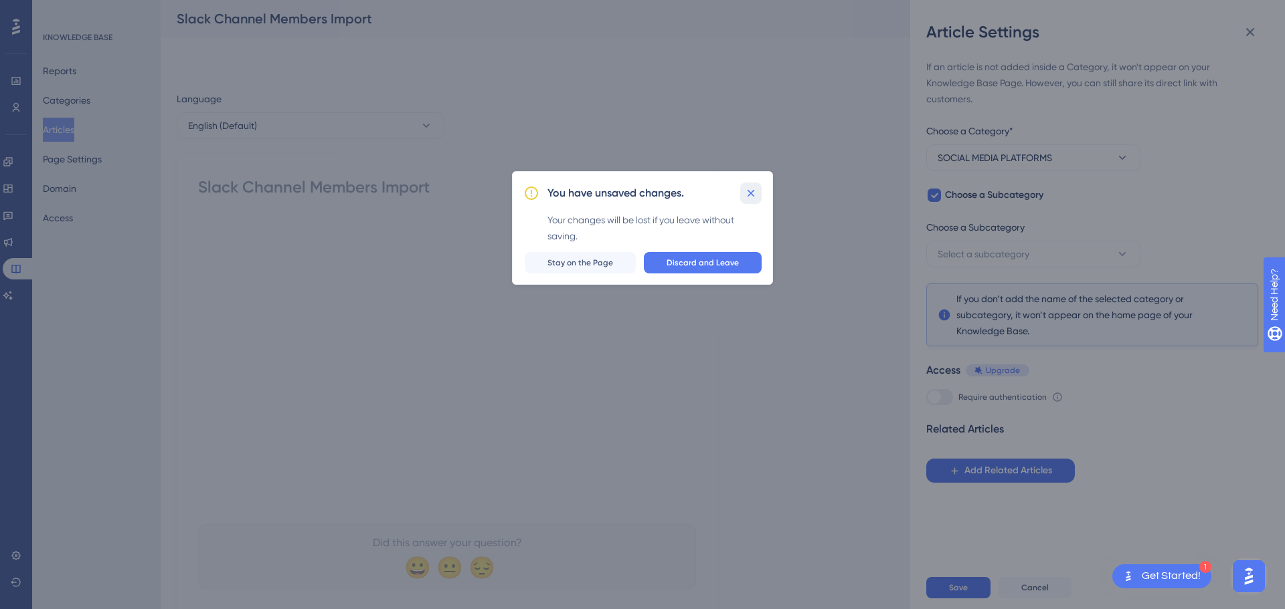
click at [755, 187] on icon at bounding box center [750, 193] width 13 height 13
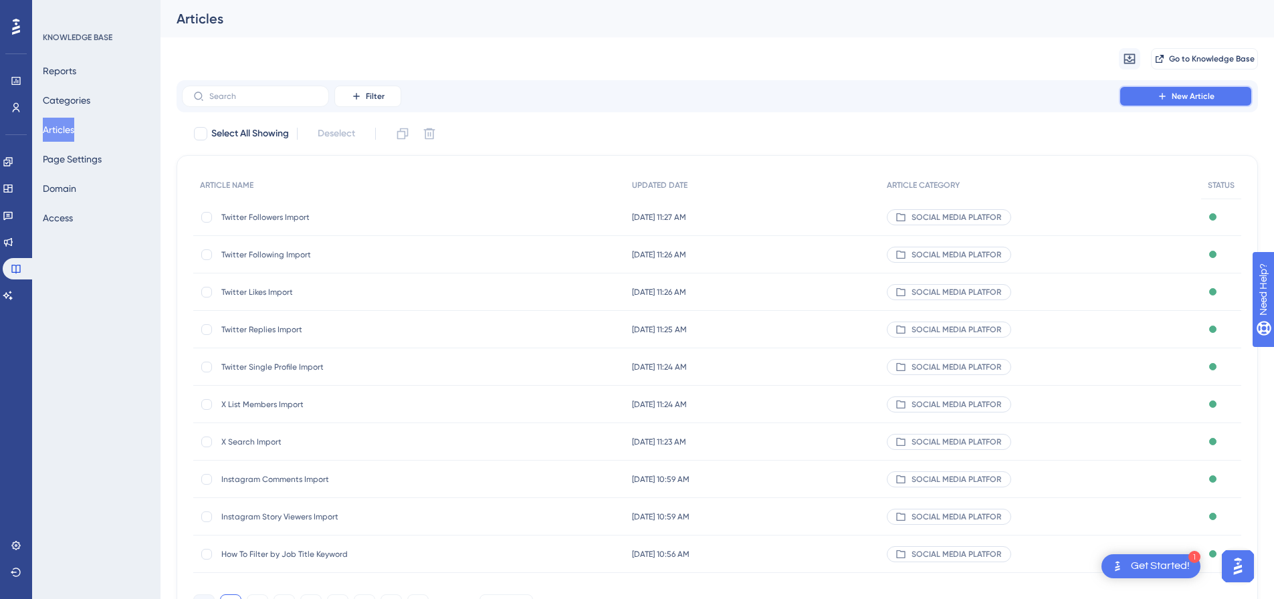
click at [1177, 96] on span "New Article" at bounding box center [1193, 96] width 43 height 11
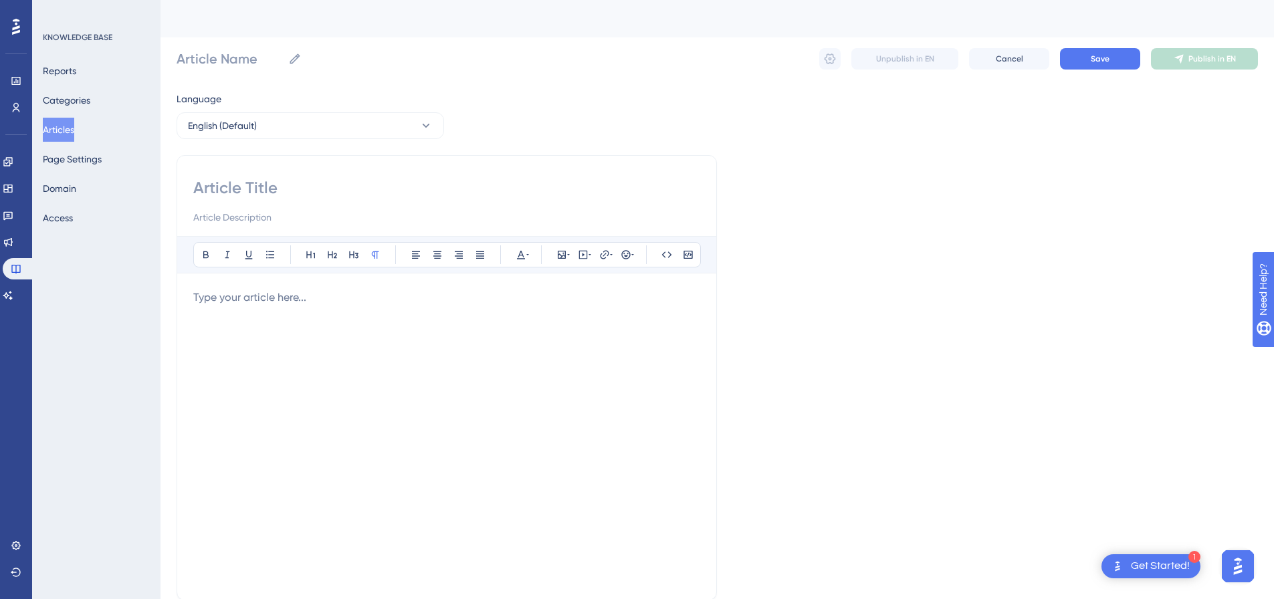
click at [335, 203] on div at bounding box center [446, 201] width 507 height 48
click at [334, 183] on input at bounding box center [446, 187] width 507 height 21
paste input "TikToK Message Overlay"
type input "TikToK Message Overlay"
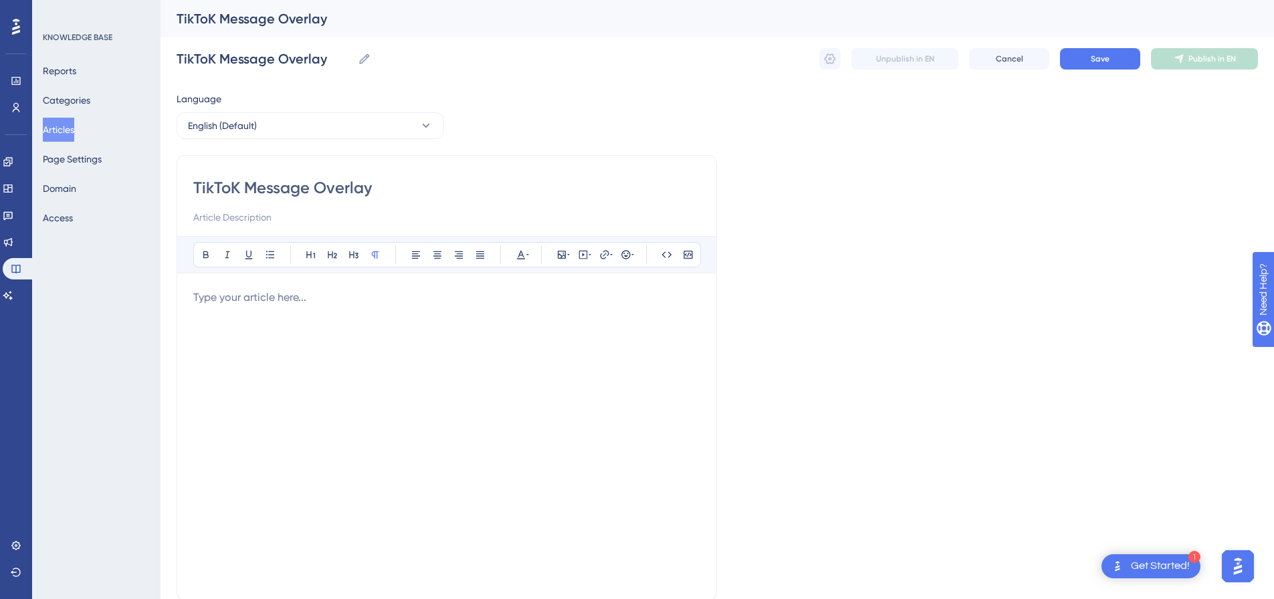
type input "TikToK Message Overlay"
click at [401, 324] on div at bounding box center [446, 437] width 507 height 294
click at [585, 258] on icon at bounding box center [583, 255] width 11 height 11
click at [560, 317] on textarea at bounding box center [583, 338] width 203 height 60
paste textarea "<div style="padding:56.25% 0 0 0;position:relative;"><iframe src="[URL][DOMAIN_…"
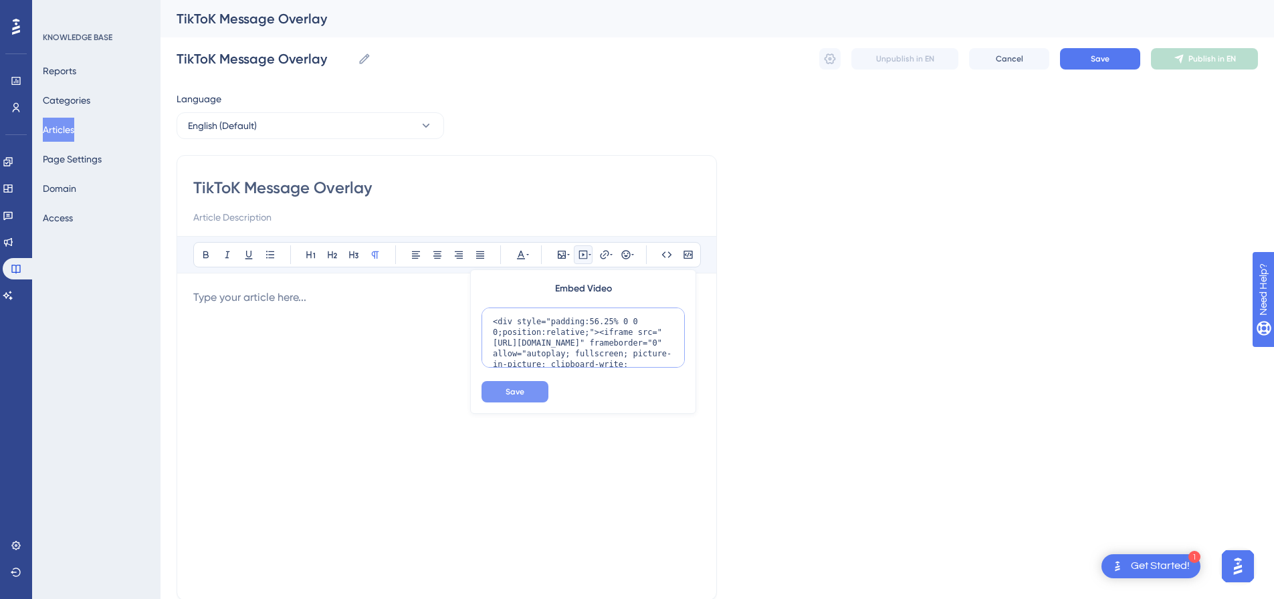
scroll to position [130, 0]
type textarea "<div style="padding:56.25% 0 0 0;position:relative;"><iframe src="[URL][DOMAIN_…"
click at [527, 393] on button "Save" at bounding box center [515, 391] width 67 height 21
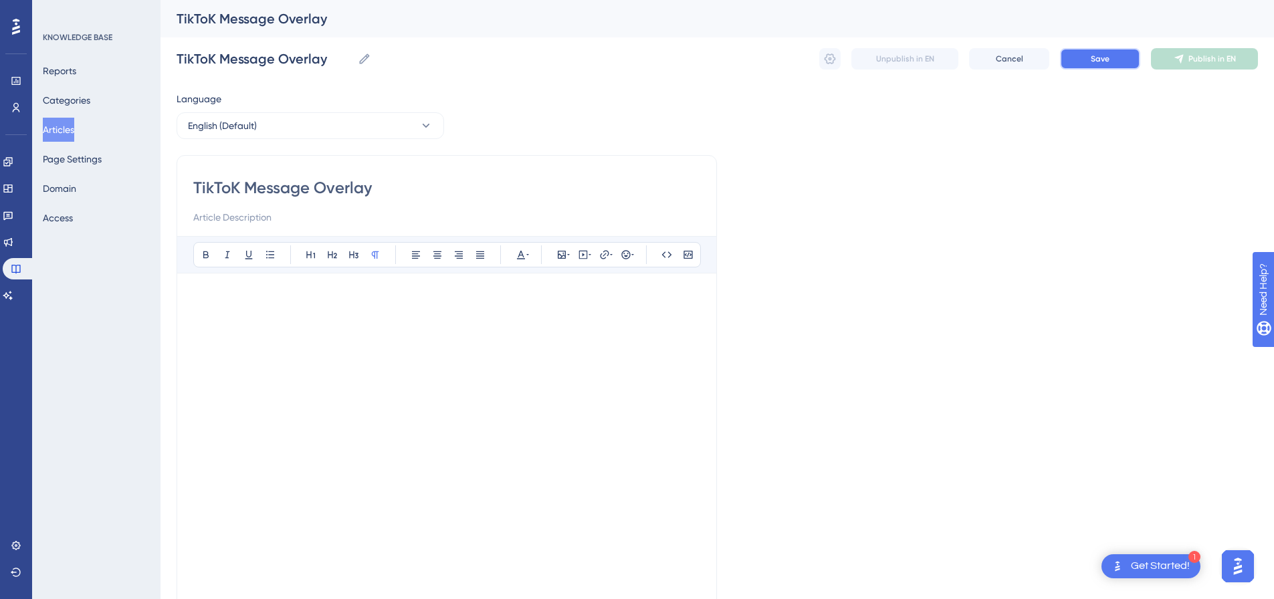
click at [1094, 62] on span "Save" at bounding box center [1100, 59] width 19 height 11
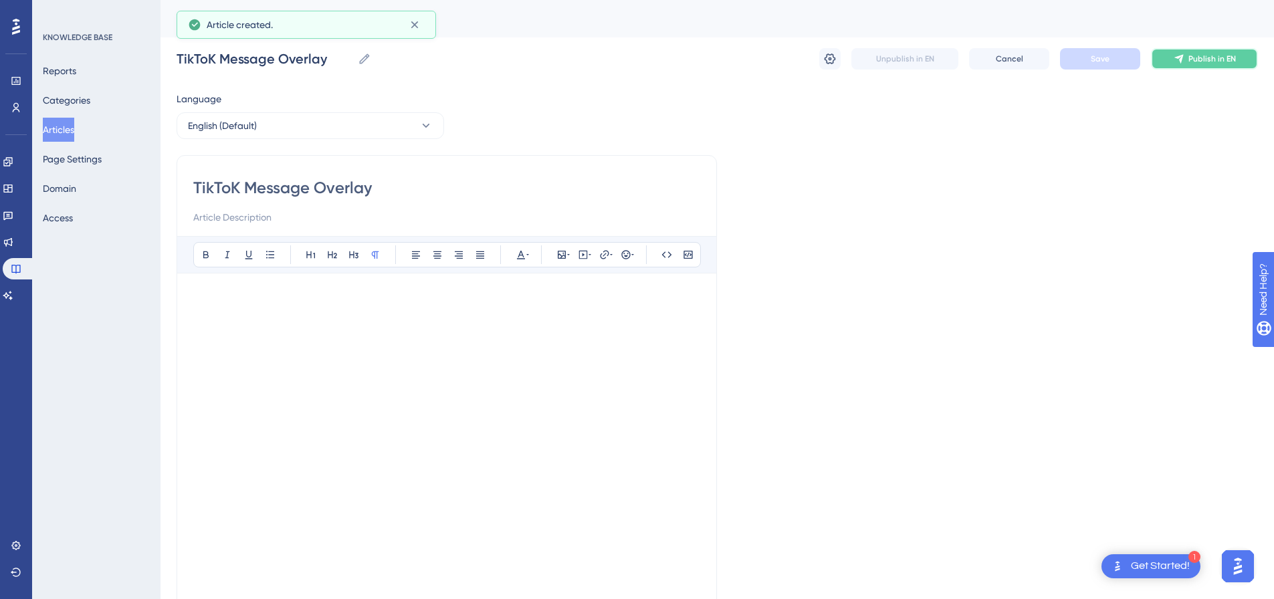
click at [1192, 65] on button "Publish in EN" at bounding box center [1204, 58] width 107 height 21
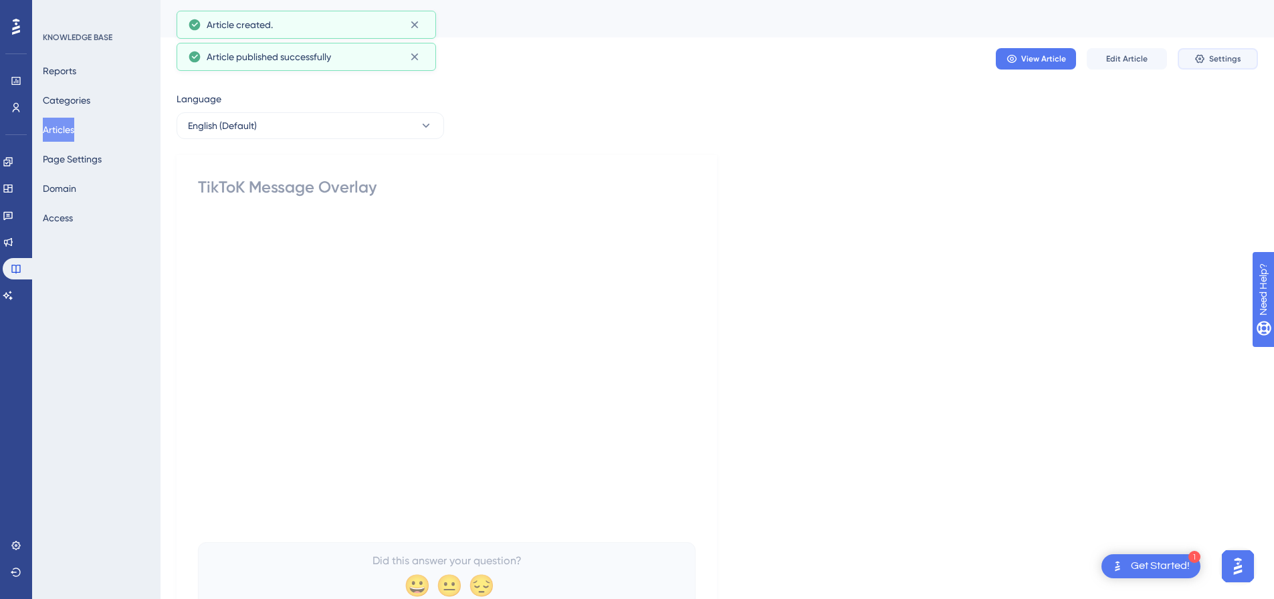
click at [1198, 61] on icon at bounding box center [1200, 59] width 9 height 9
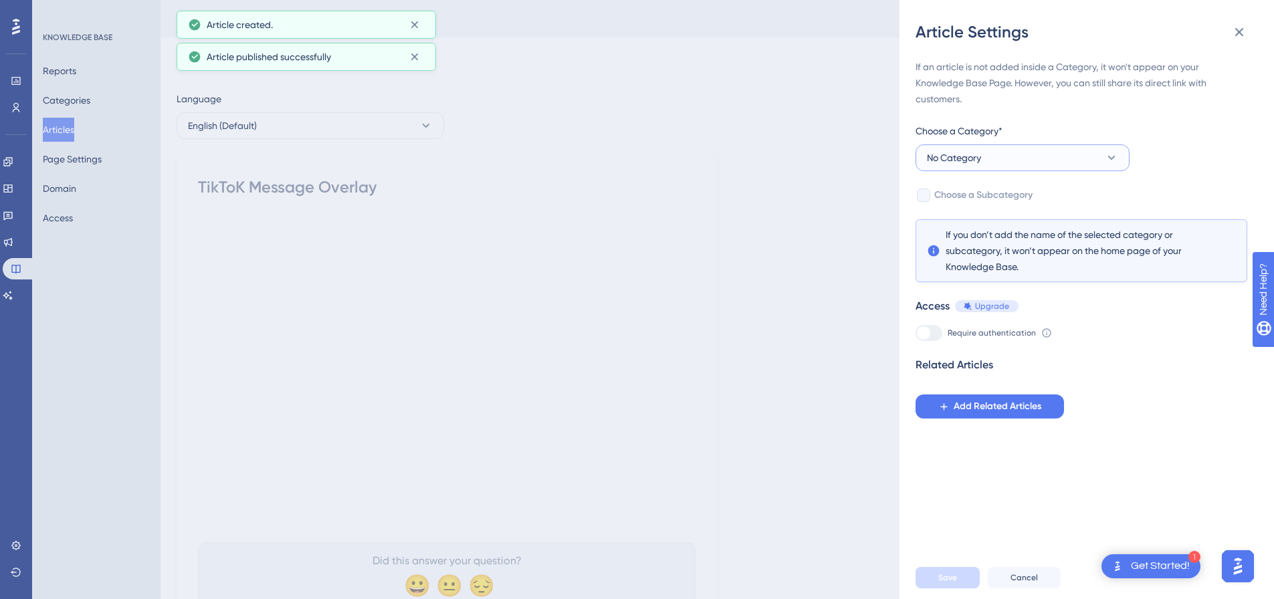
click at [1018, 158] on button "No Category" at bounding box center [1023, 158] width 214 height 27
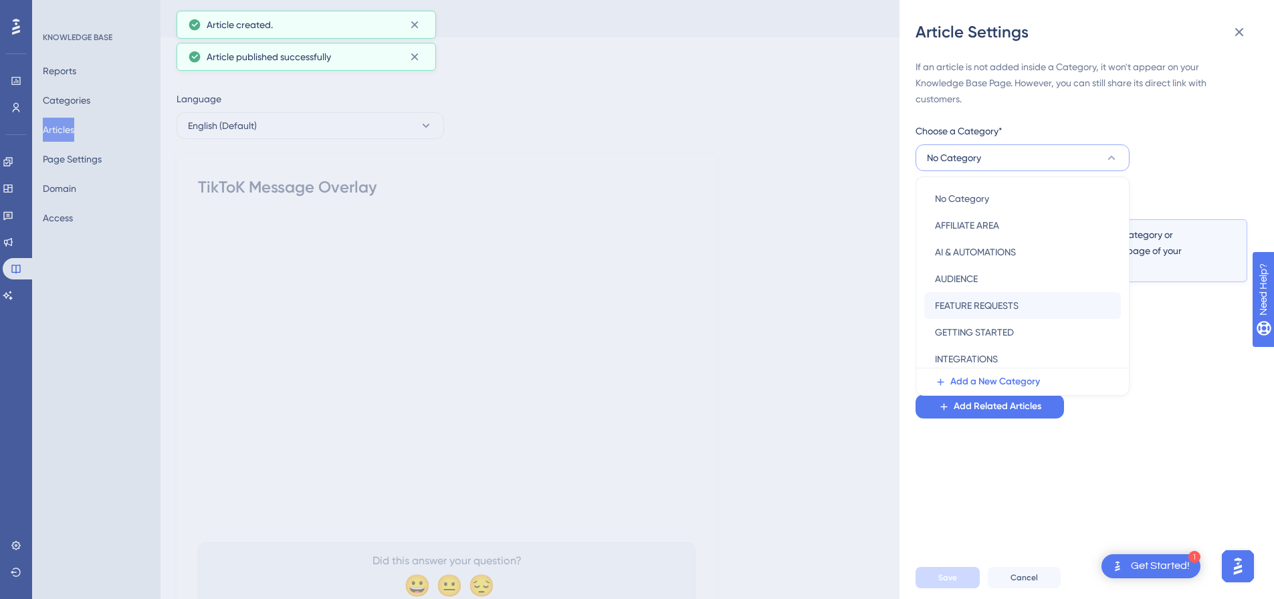
scroll to position [192, 0]
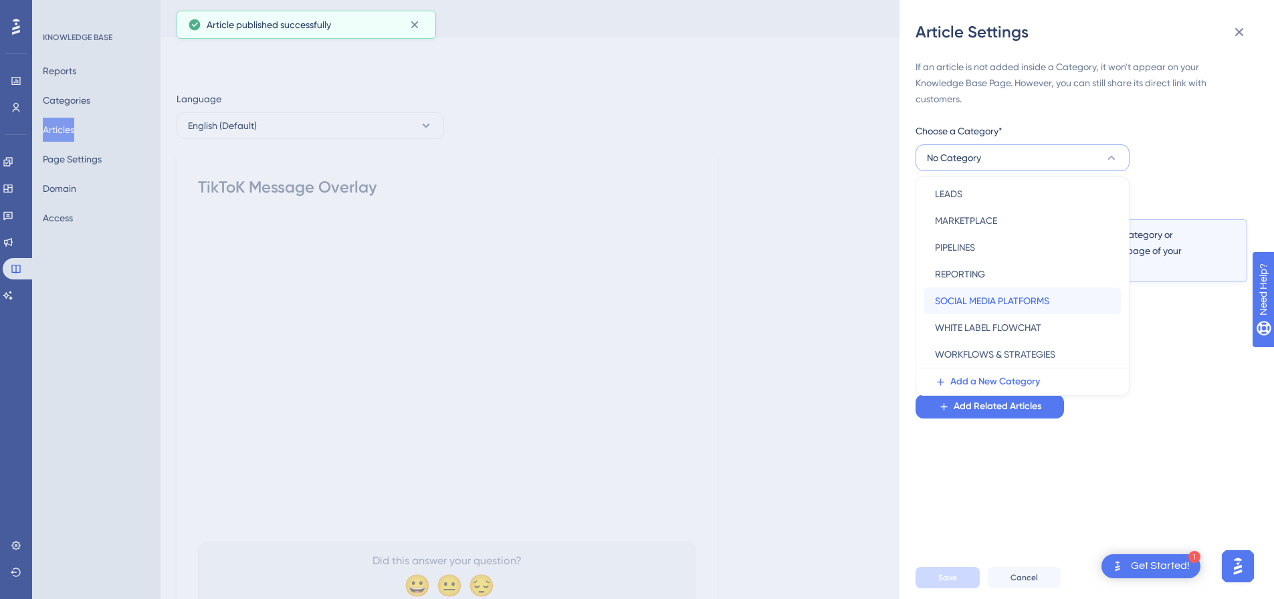
click at [1016, 302] on span "SOCIAL MEDIA PLATFORMS" at bounding box center [992, 301] width 114 height 16
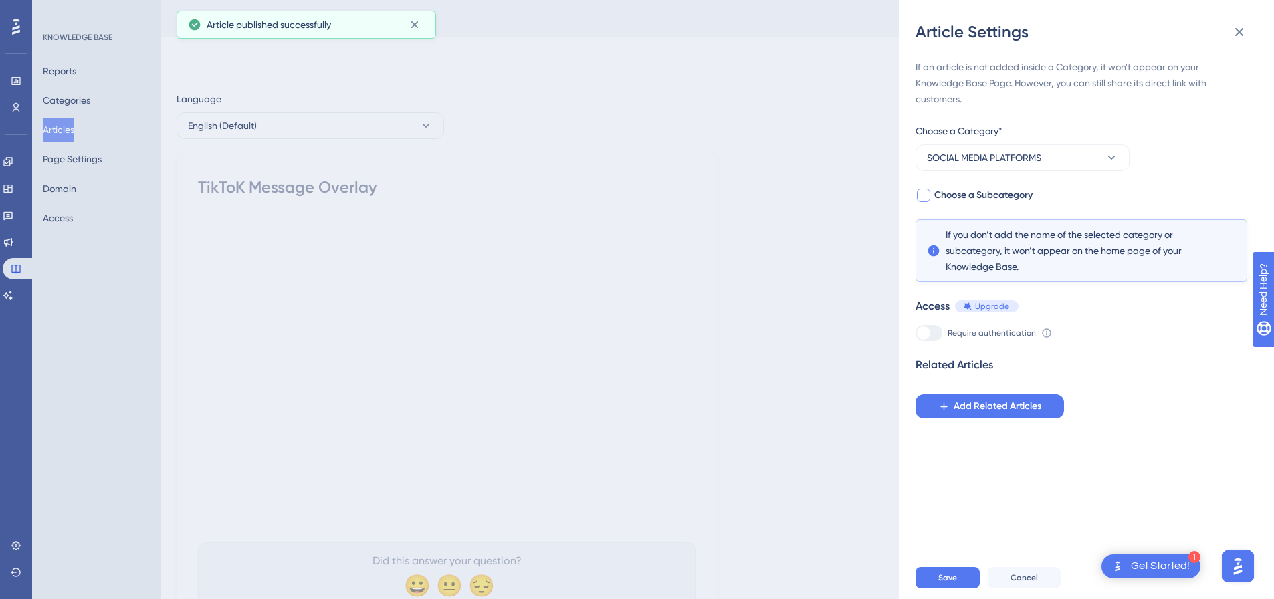
click at [927, 197] on div at bounding box center [923, 195] width 13 height 13
checkbox input "true"
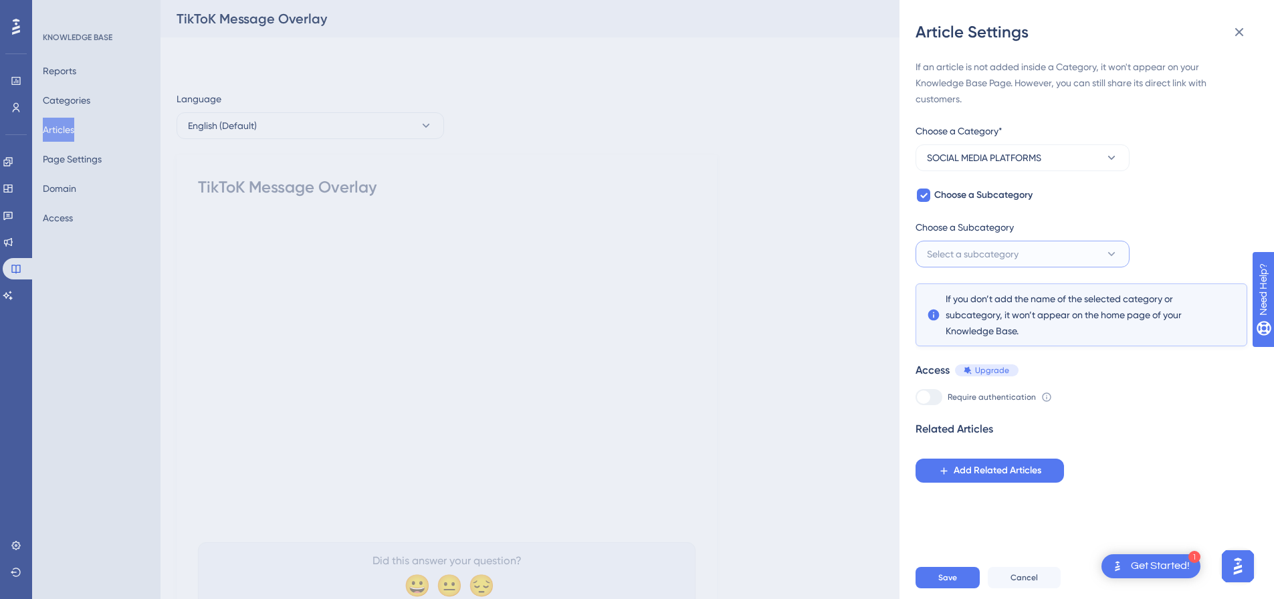
click at [976, 255] on span "Select a subcategory" at bounding box center [973, 254] width 92 height 16
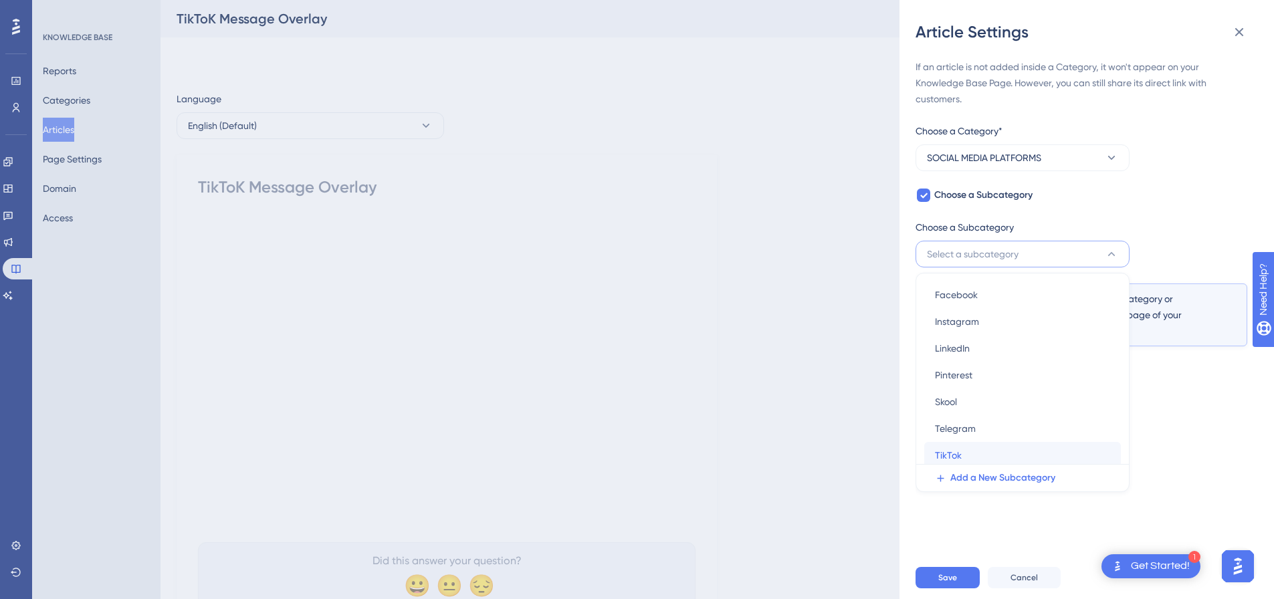
click at [972, 454] on div "TikTok TikTok" at bounding box center [1022, 455] width 175 height 27
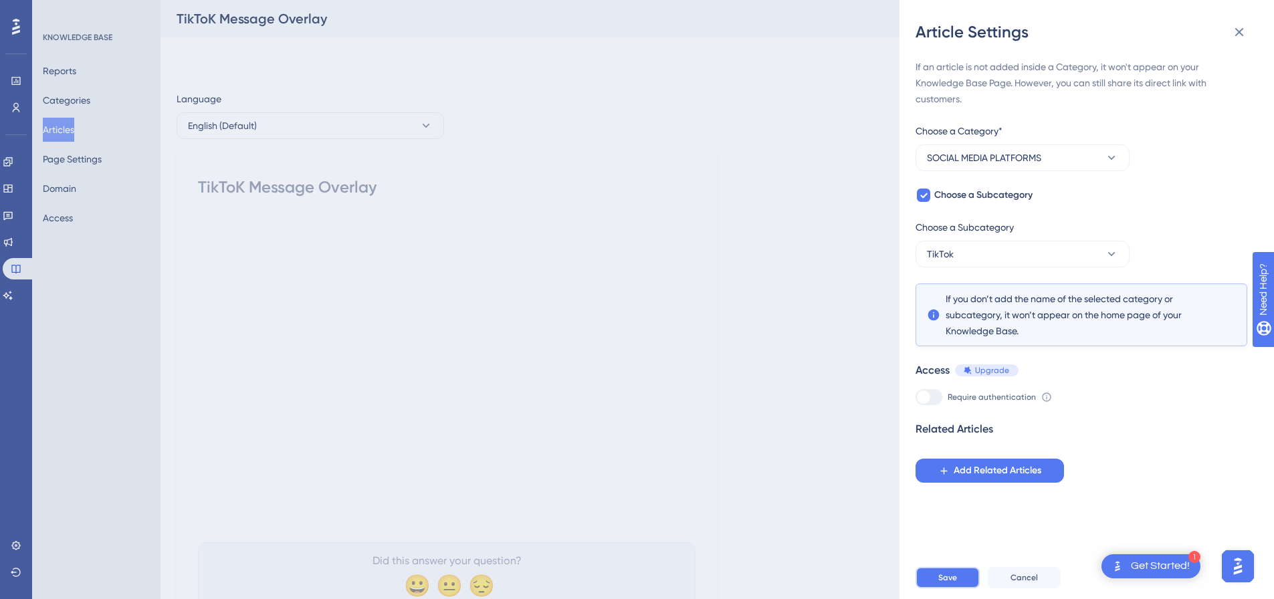
click at [958, 587] on button "Save" at bounding box center [948, 577] width 64 height 21
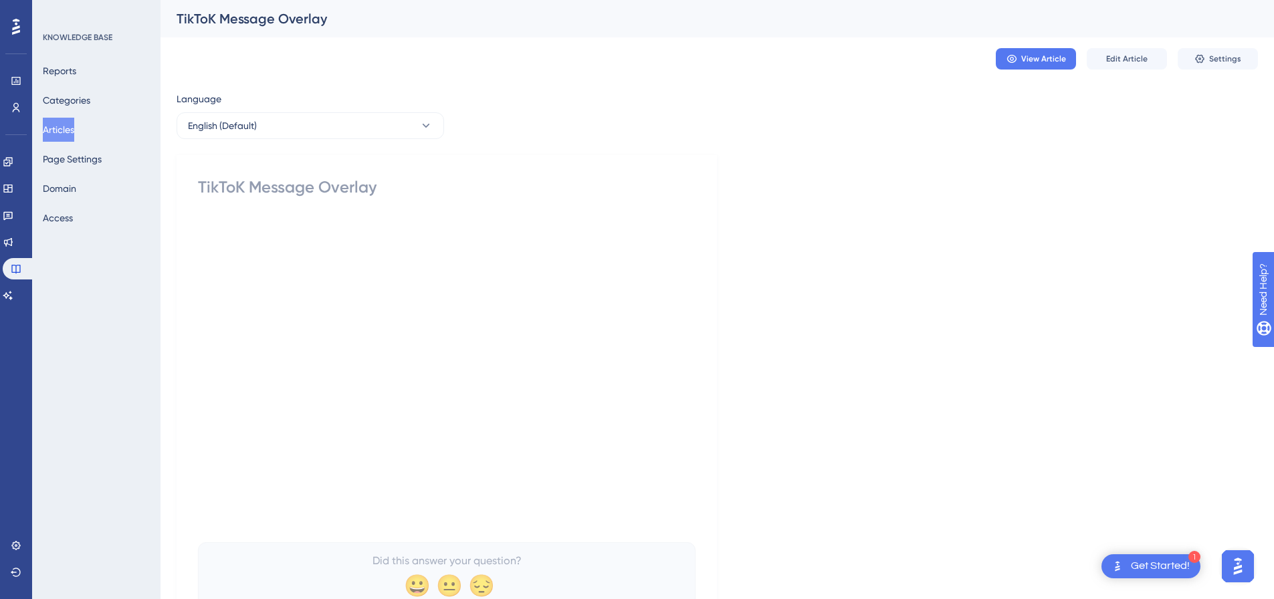
click at [68, 129] on button "Articles" at bounding box center [58, 130] width 31 height 24
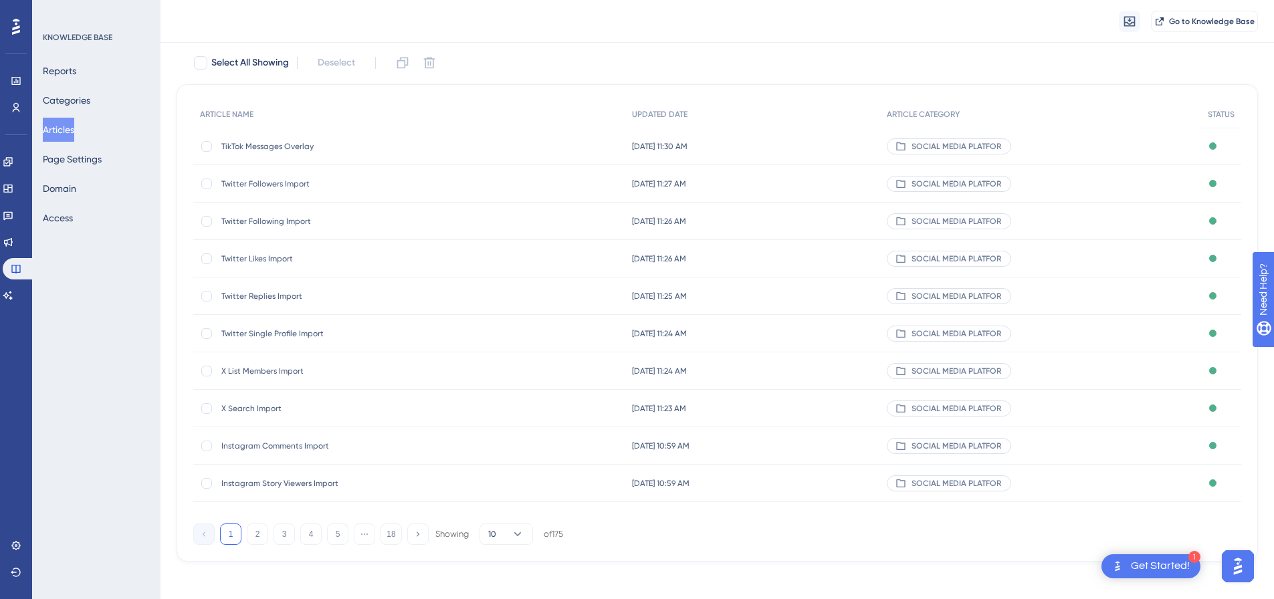
scroll to position [82, 0]
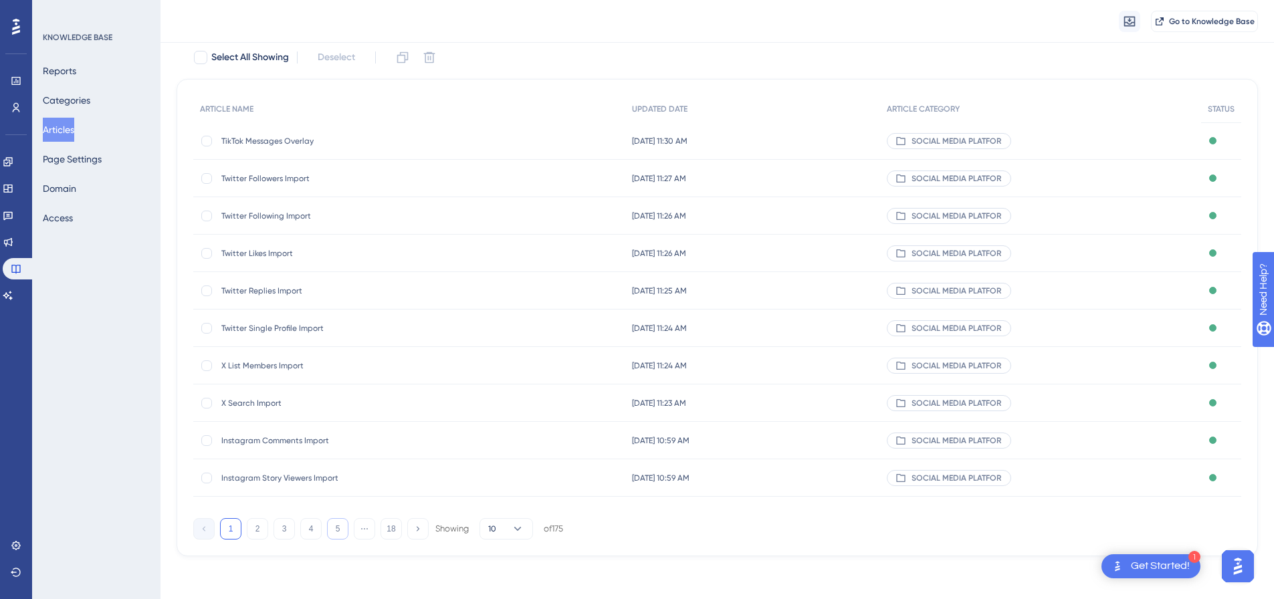
click at [339, 529] on button "5" at bounding box center [337, 528] width 21 height 21
click at [337, 527] on button "6" at bounding box center [337, 528] width 21 height 21
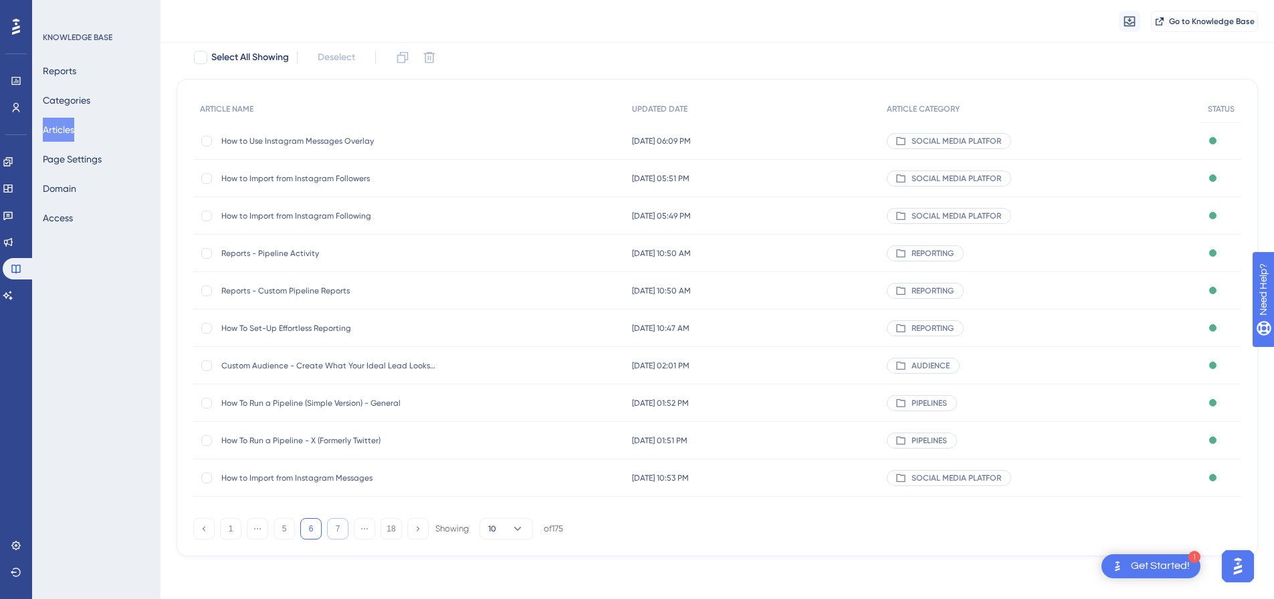
click at [337, 527] on button "7" at bounding box center [337, 528] width 21 height 21
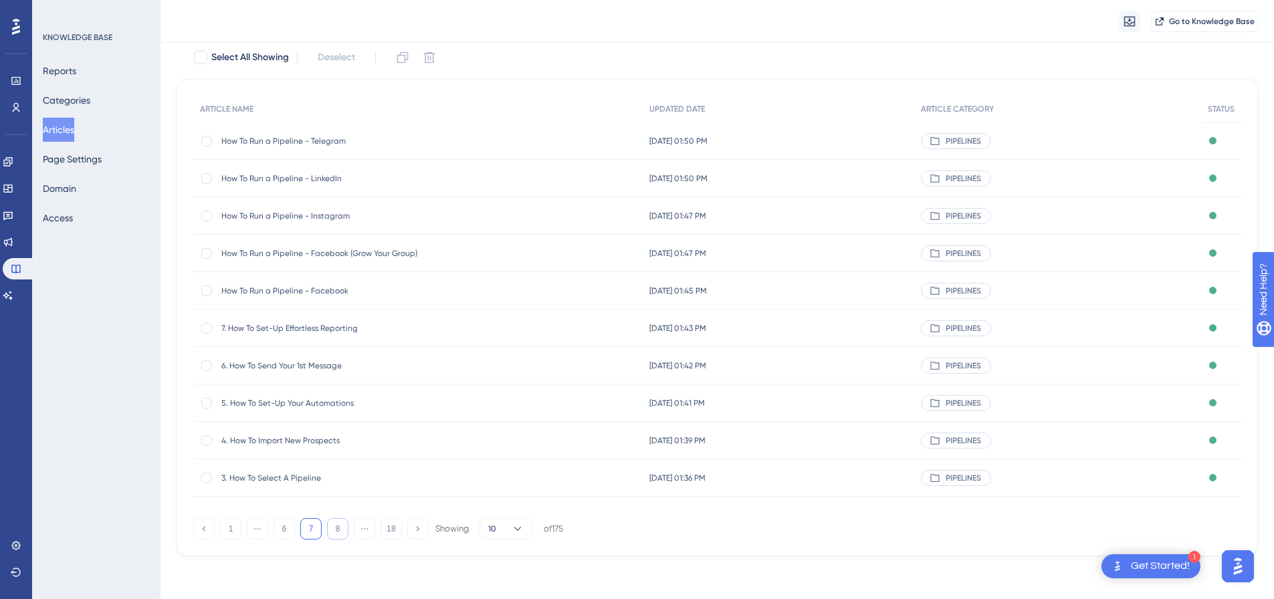
click at [337, 527] on button "8" at bounding box center [337, 528] width 21 height 21
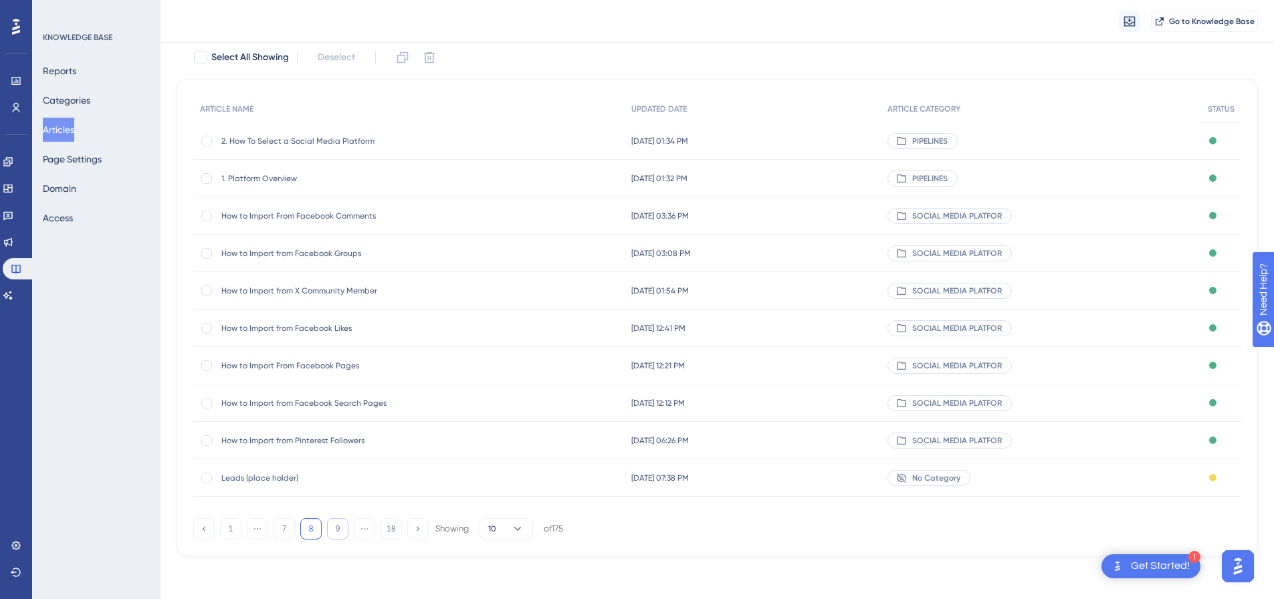
click at [337, 527] on button "9" at bounding box center [337, 528] width 21 height 21
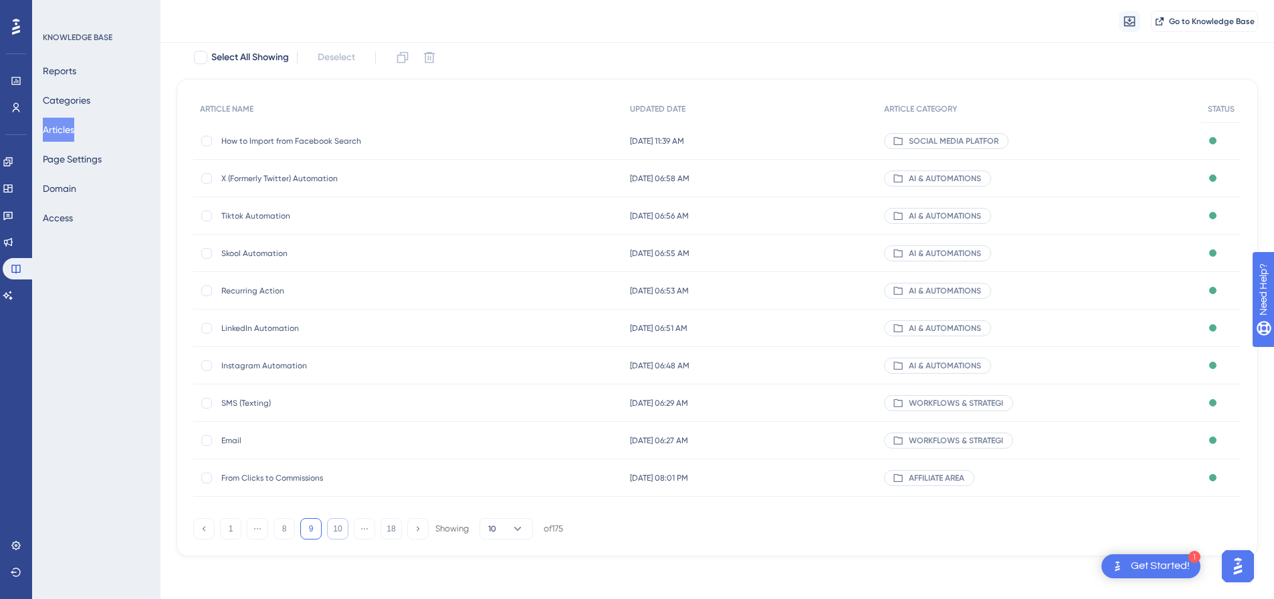
click at [337, 527] on button "10" at bounding box center [337, 528] width 21 height 21
click at [337, 527] on button "11" at bounding box center [337, 528] width 21 height 21
click at [288, 527] on button "10" at bounding box center [284, 528] width 21 height 21
click at [288, 527] on button "9" at bounding box center [284, 528] width 21 height 21
click at [339, 529] on button "10" at bounding box center [337, 528] width 21 height 21
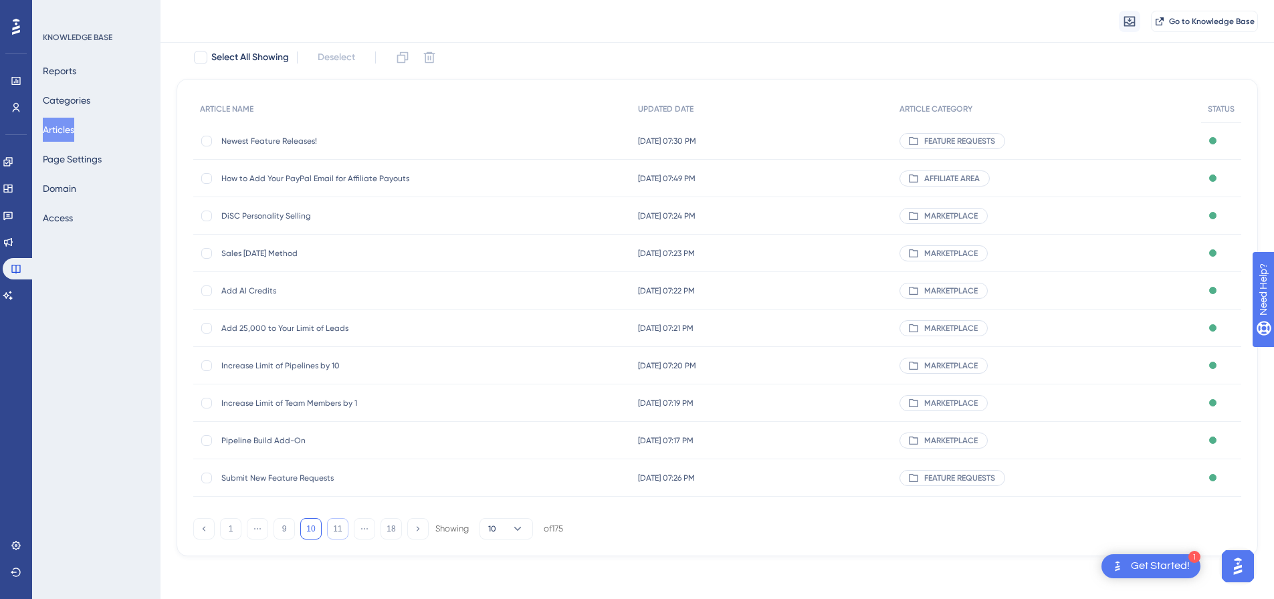
click at [339, 529] on button "11" at bounding box center [337, 528] width 21 height 21
click at [340, 530] on button "12" at bounding box center [337, 528] width 21 height 21
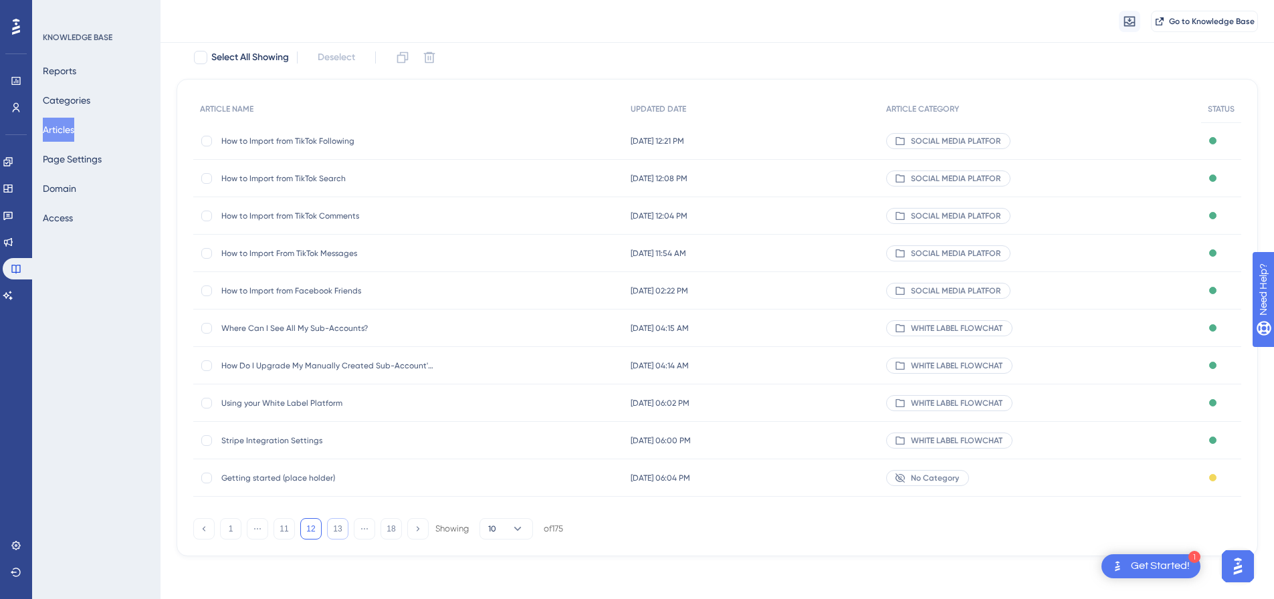
click at [340, 530] on button "13" at bounding box center [337, 528] width 21 height 21
click at [340, 530] on button "14" at bounding box center [337, 528] width 21 height 21
click at [340, 530] on button "15" at bounding box center [337, 528] width 21 height 21
click at [340, 530] on button "16" at bounding box center [337, 528] width 21 height 21
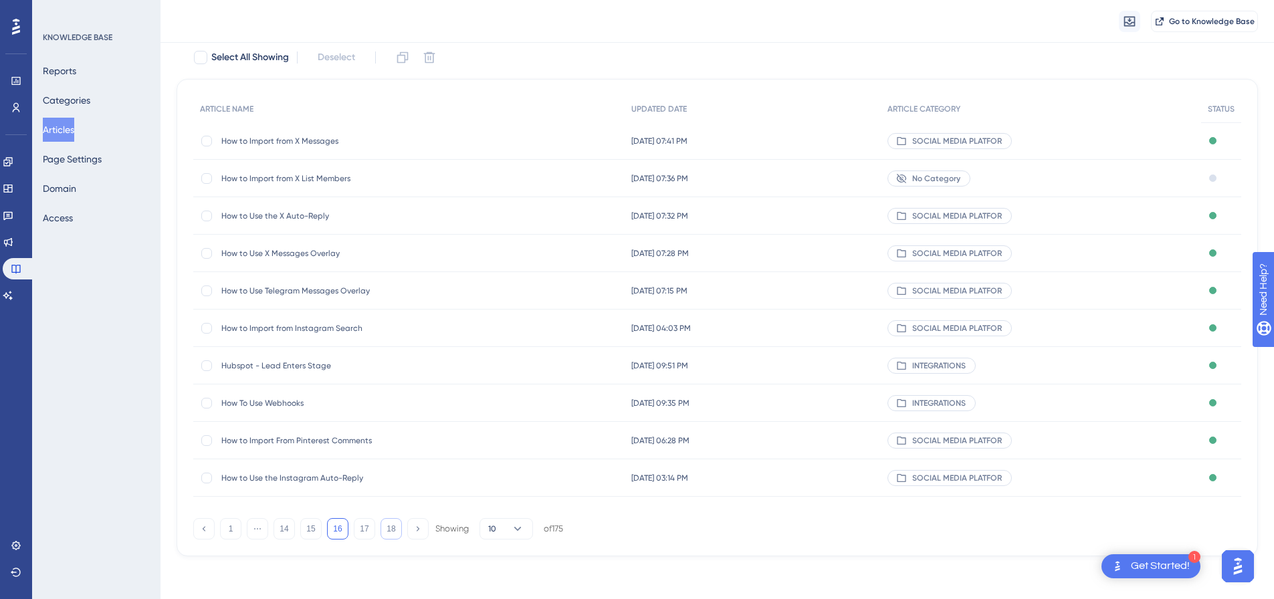
click at [387, 531] on button "18" at bounding box center [391, 528] width 21 height 21
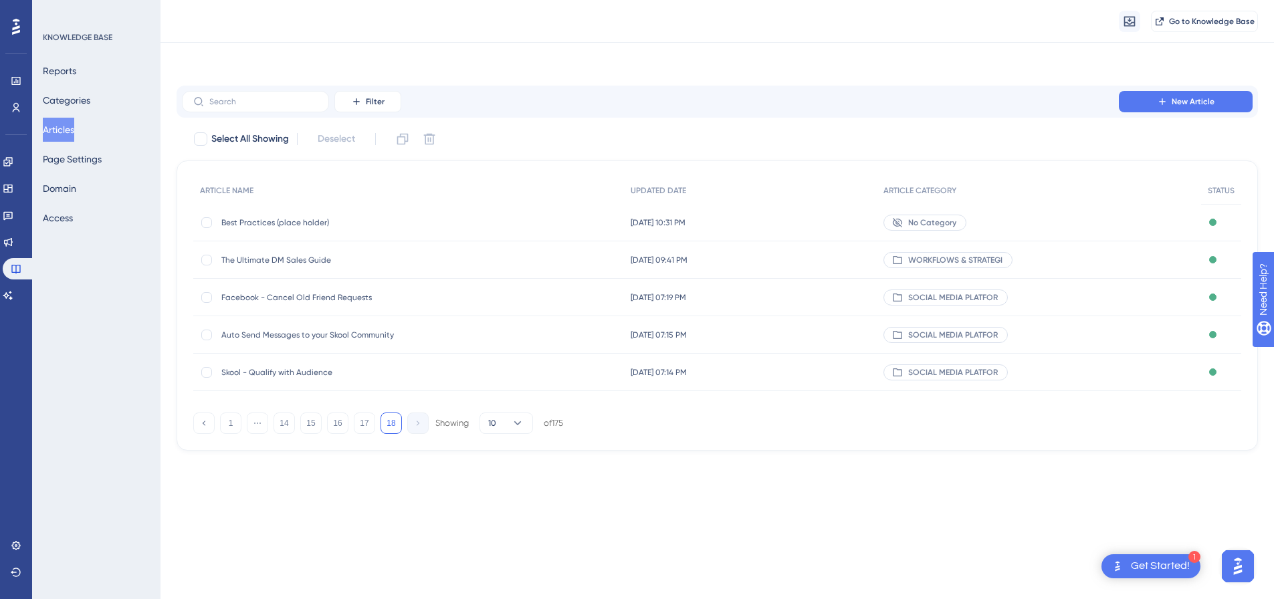
scroll to position [0, 0]
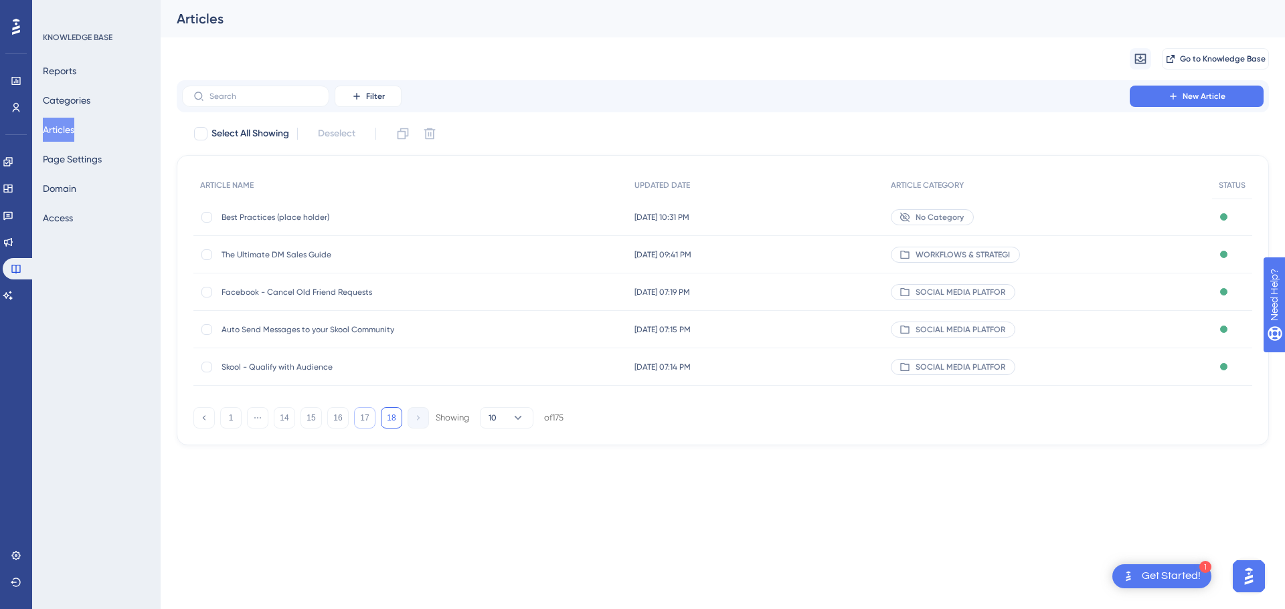
click at [369, 421] on button "17" at bounding box center [364, 417] width 21 height 21
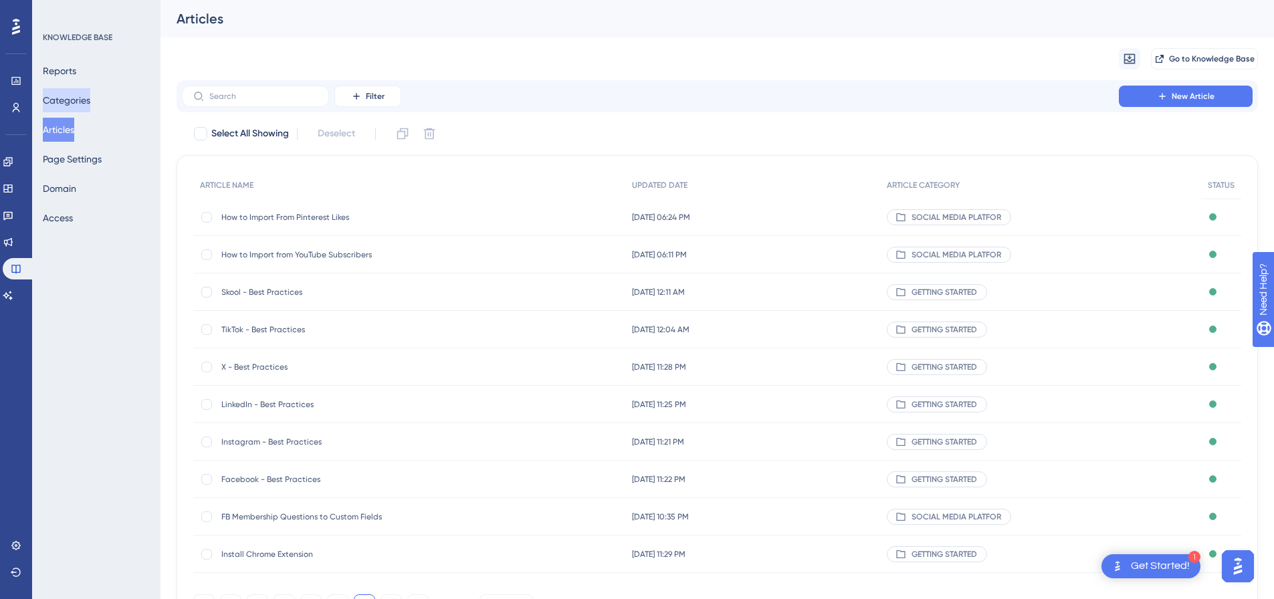
click at [56, 95] on button "Categories" at bounding box center [67, 100] width 48 height 24
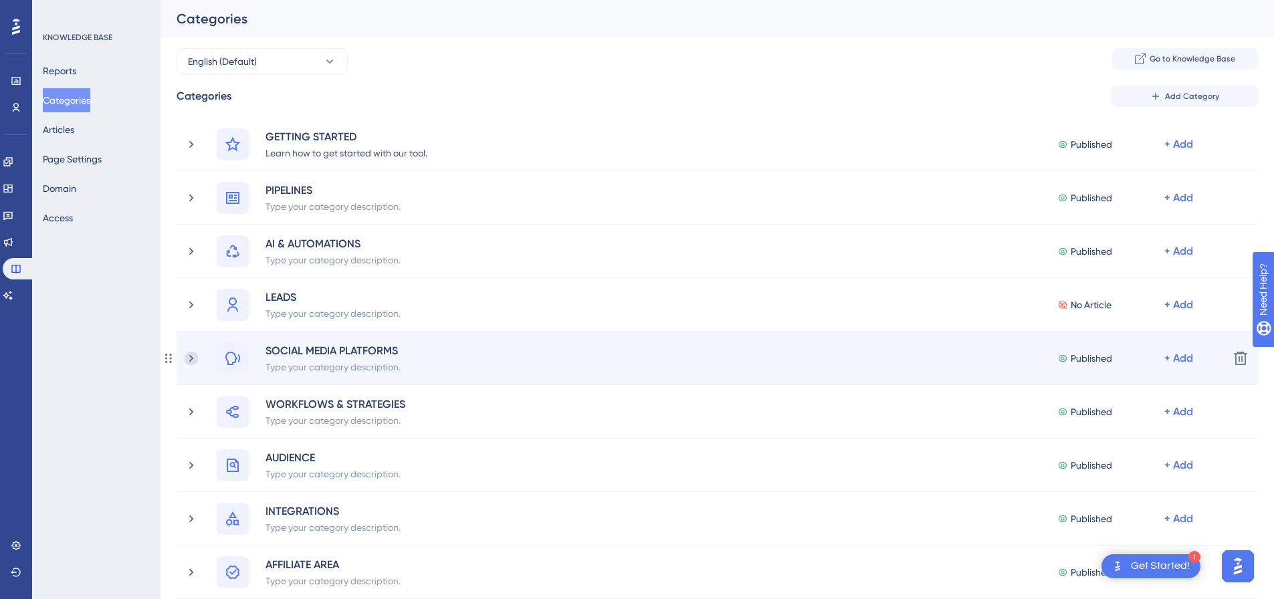
click at [192, 363] on icon at bounding box center [191, 358] width 13 height 13
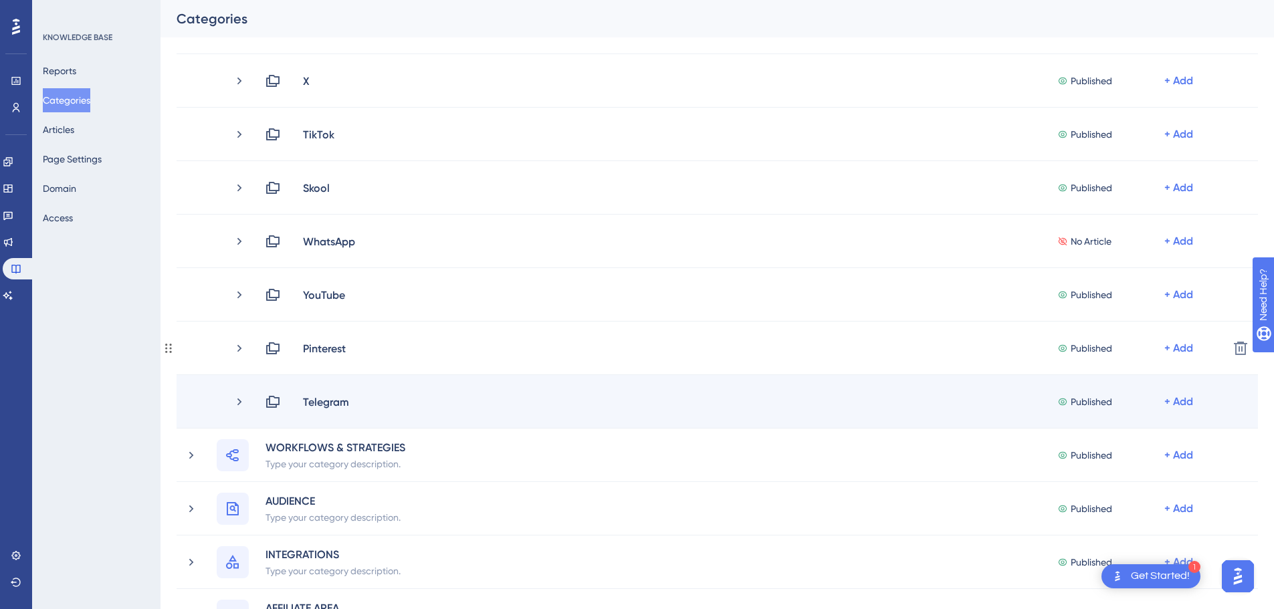
scroll to position [468, 0]
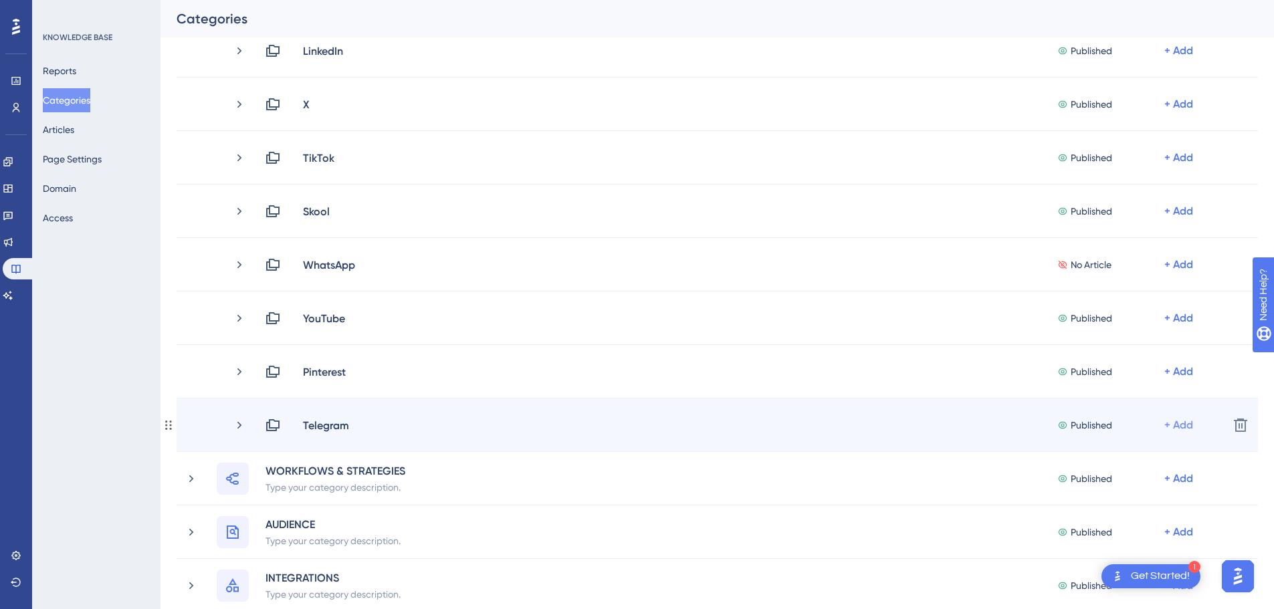
click at [1178, 422] on div "+ Add" at bounding box center [1179, 425] width 29 height 16
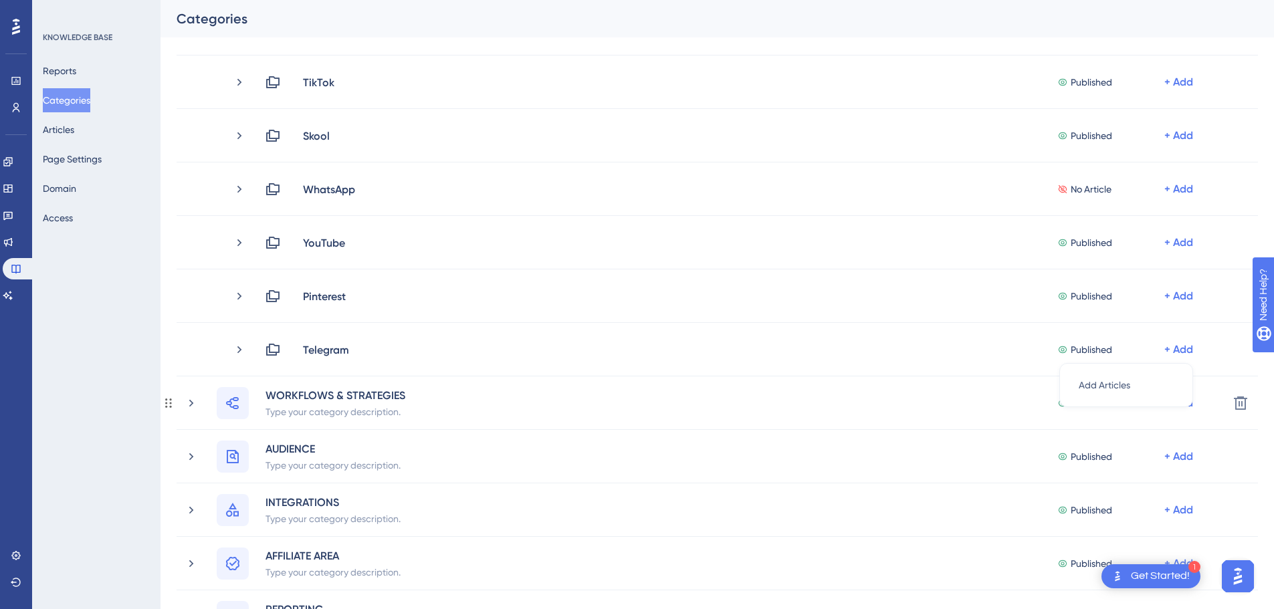
scroll to position [602, 0]
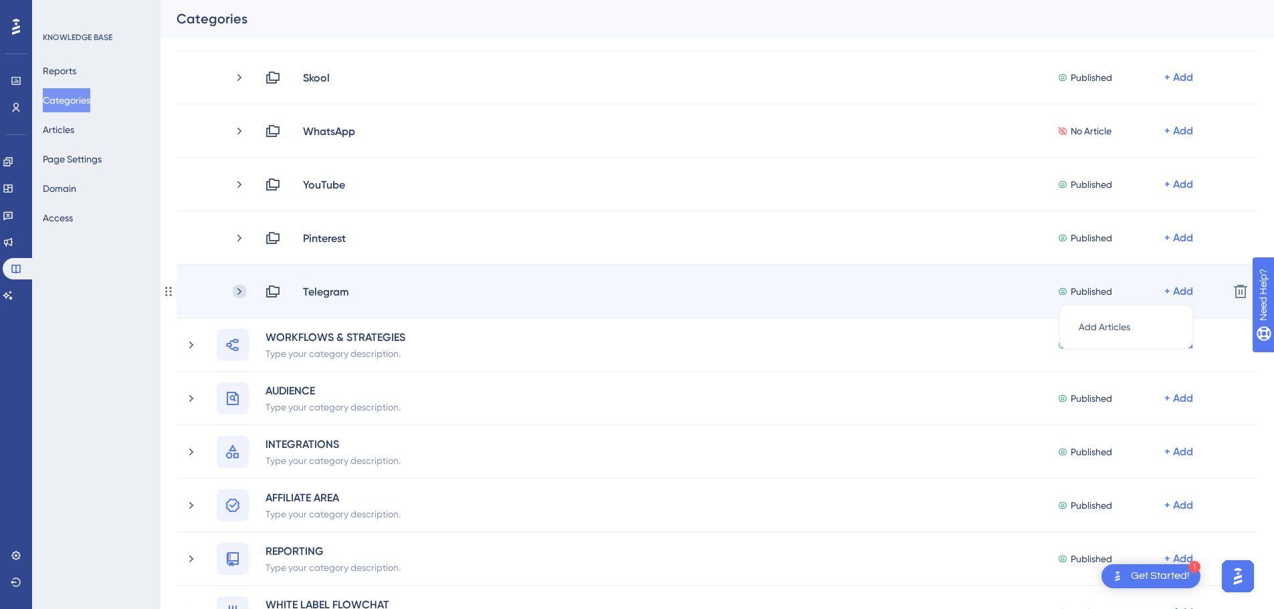
click at [243, 295] on icon at bounding box center [239, 291] width 13 height 13
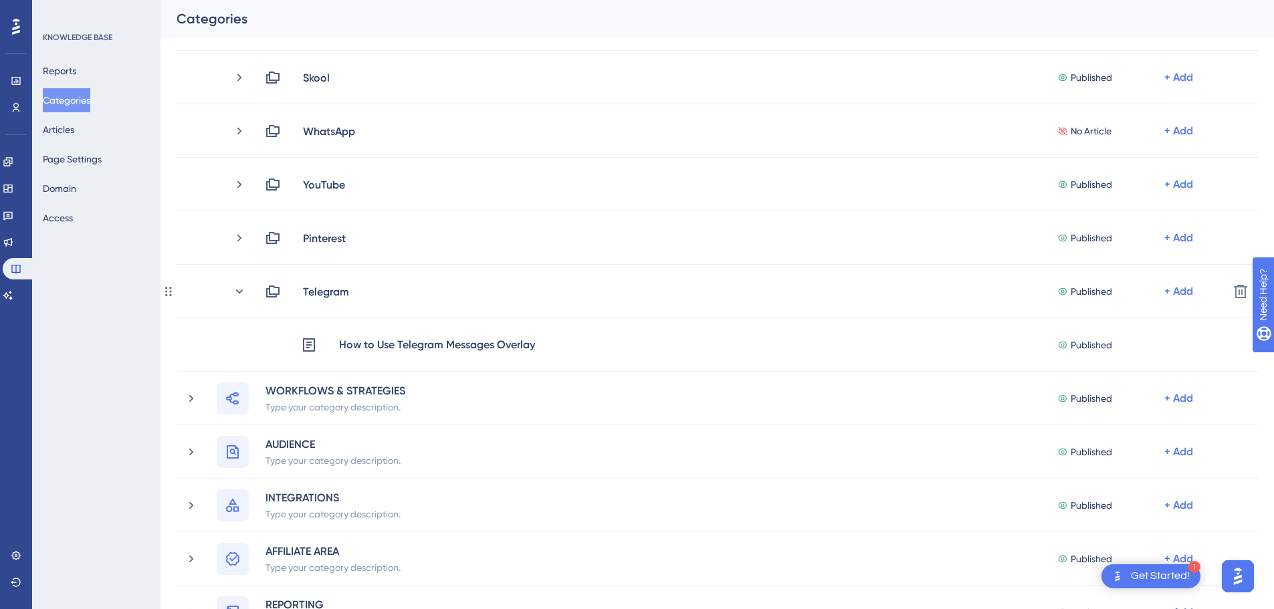
click at [243, 295] on icon at bounding box center [239, 291] width 13 height 13
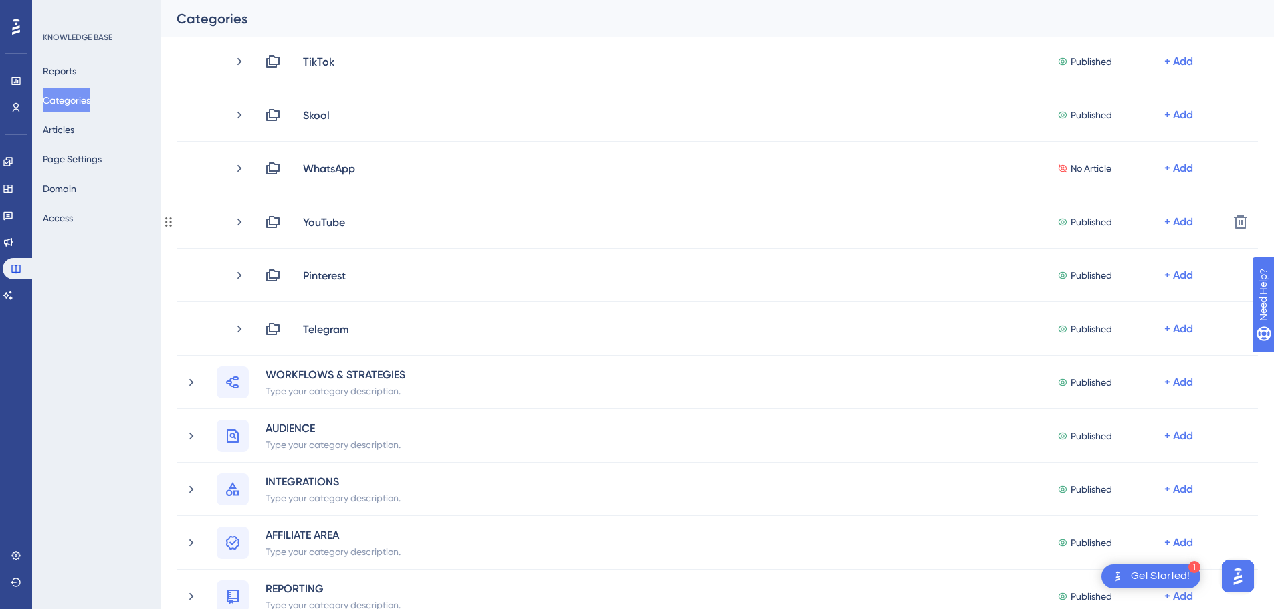
scroll to position [468, 0]
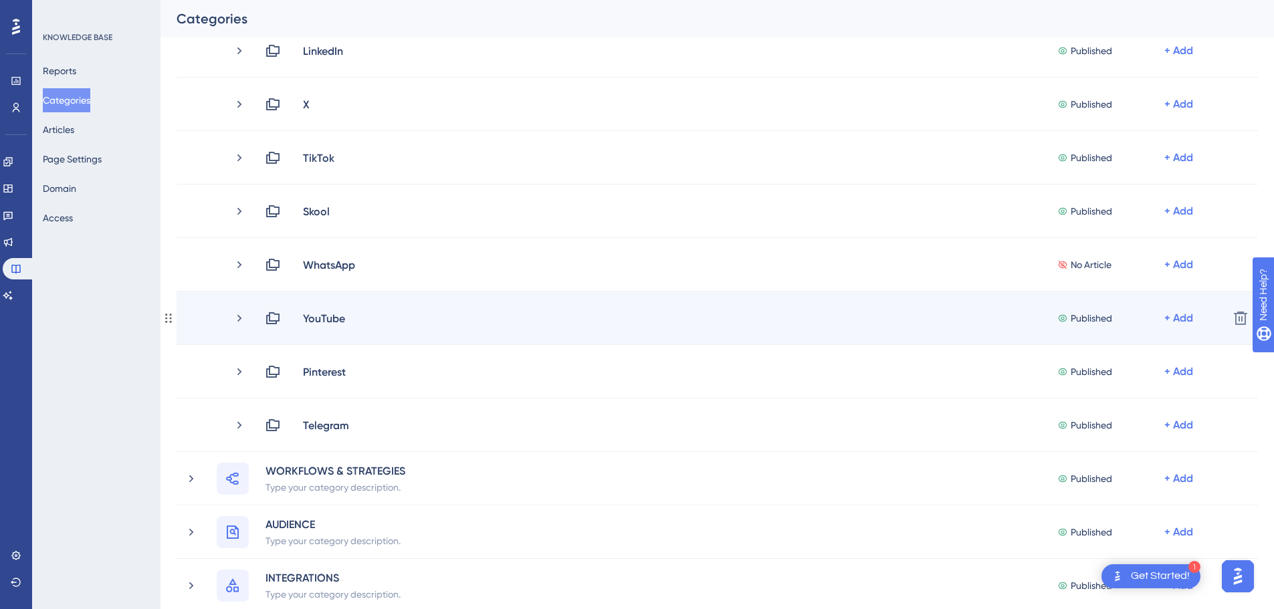
click at [169, 322] on icon at bounding box center [168, 318] width 11 height 11
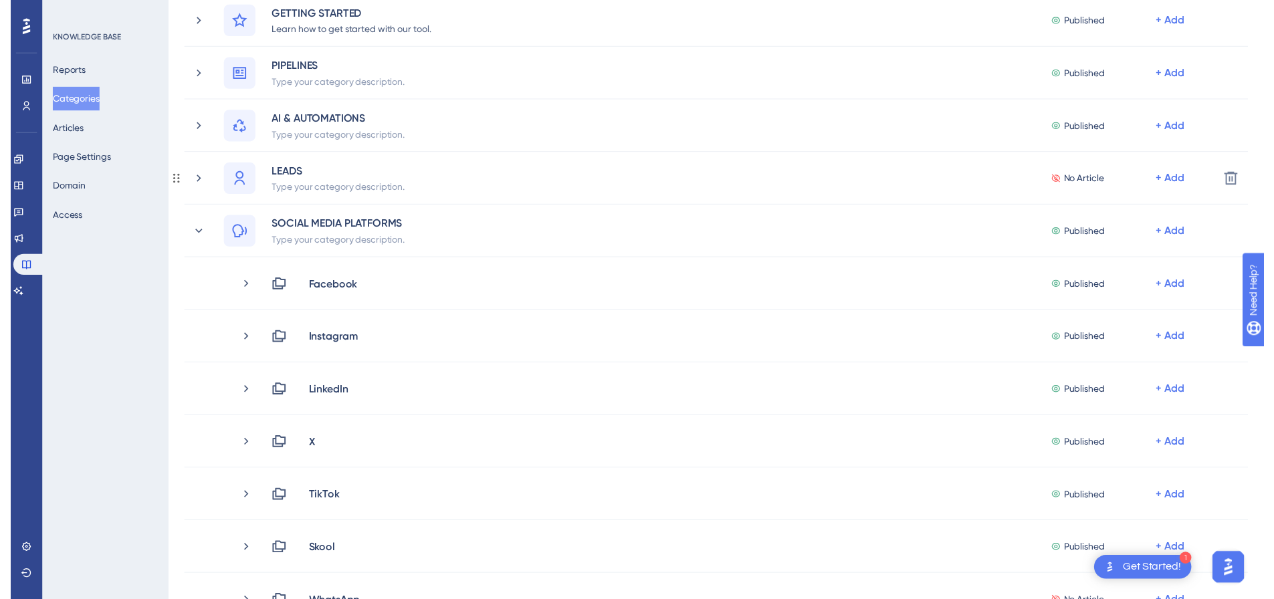
scroll to position [0, 0]
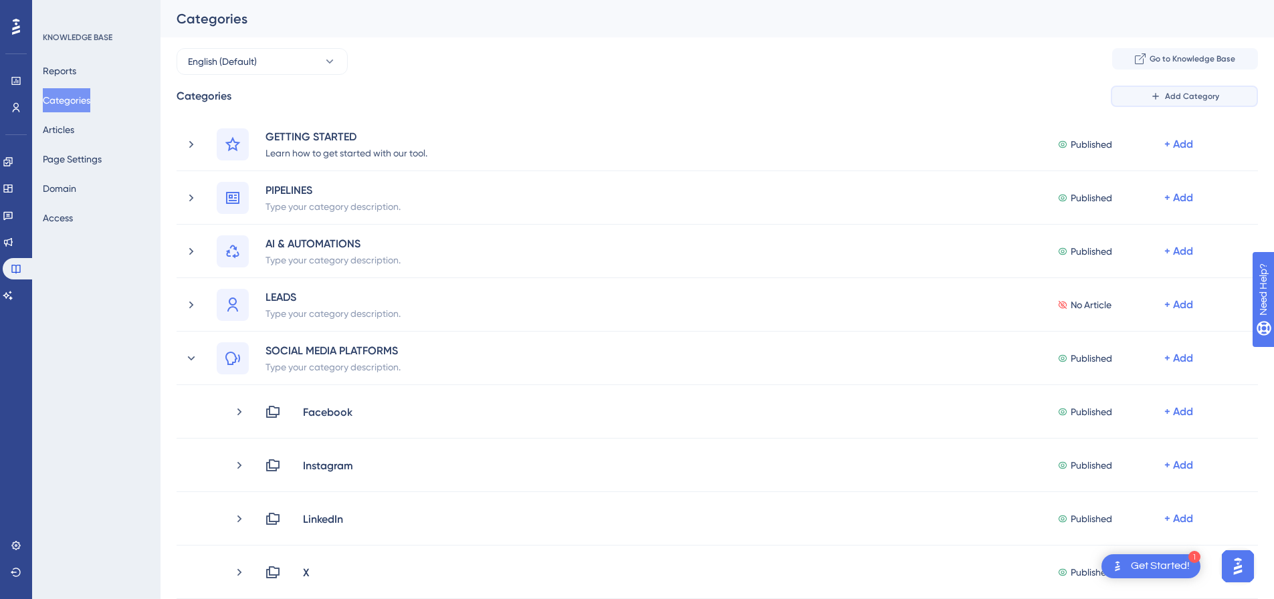
click at [1185, 93] on span "Add Category" at bounding box center [1192, 96] width 54 height 11
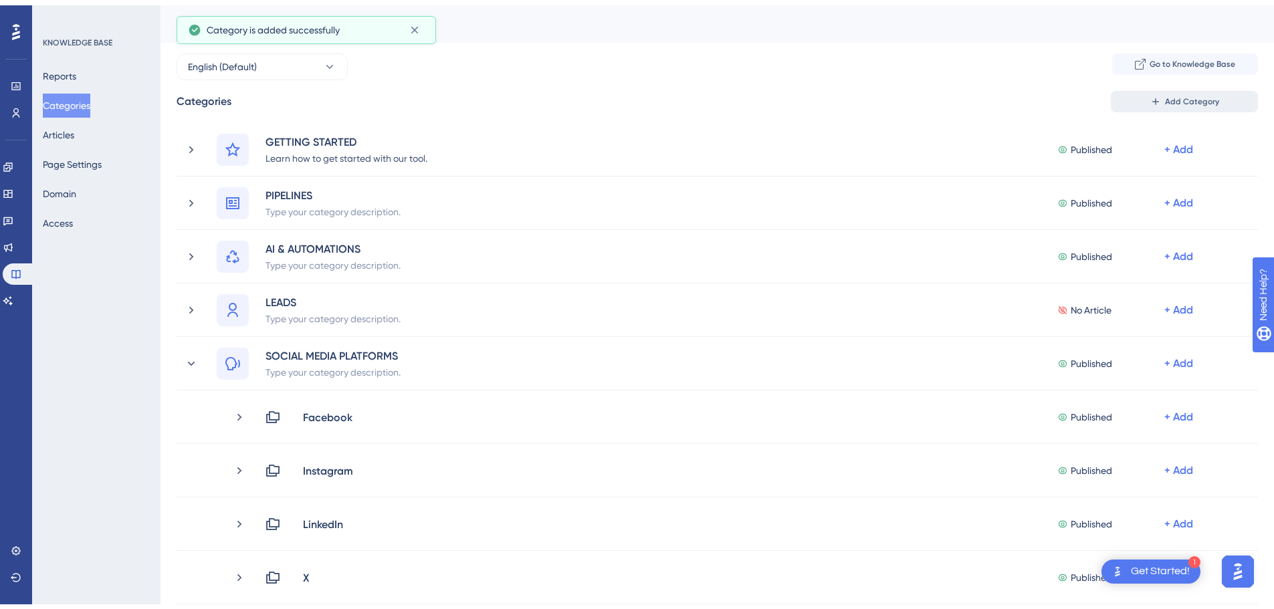
scroll to position [1076, 0]
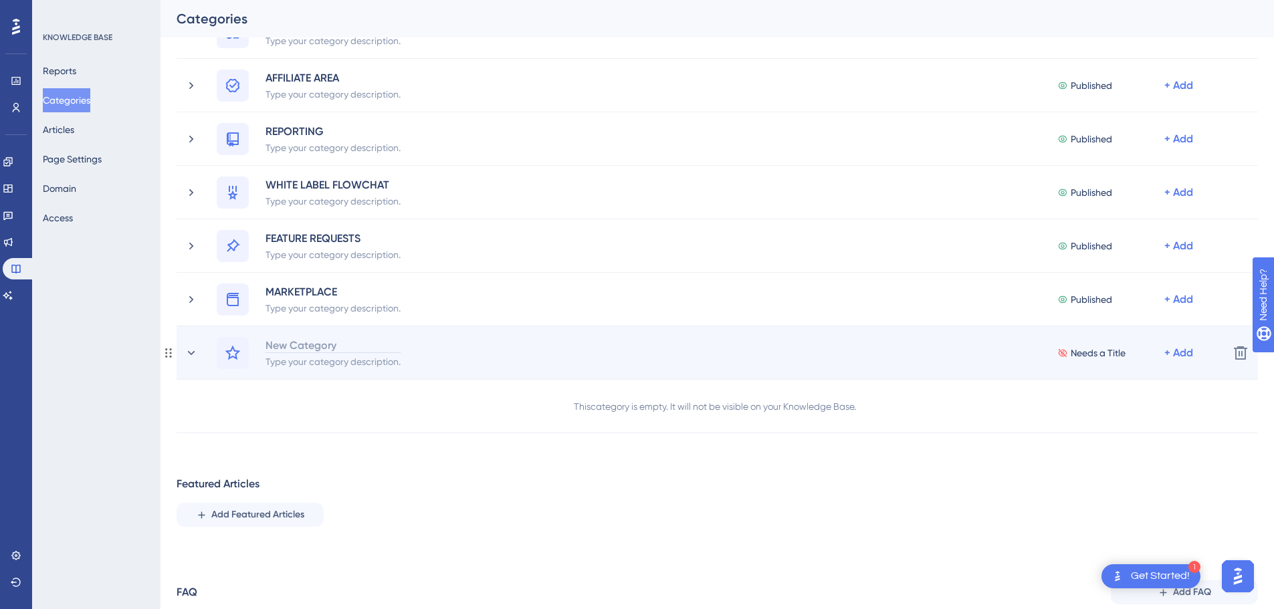
click at [345, 349] on div "New Category" at bounding box center [333, 345] width 136 height 16
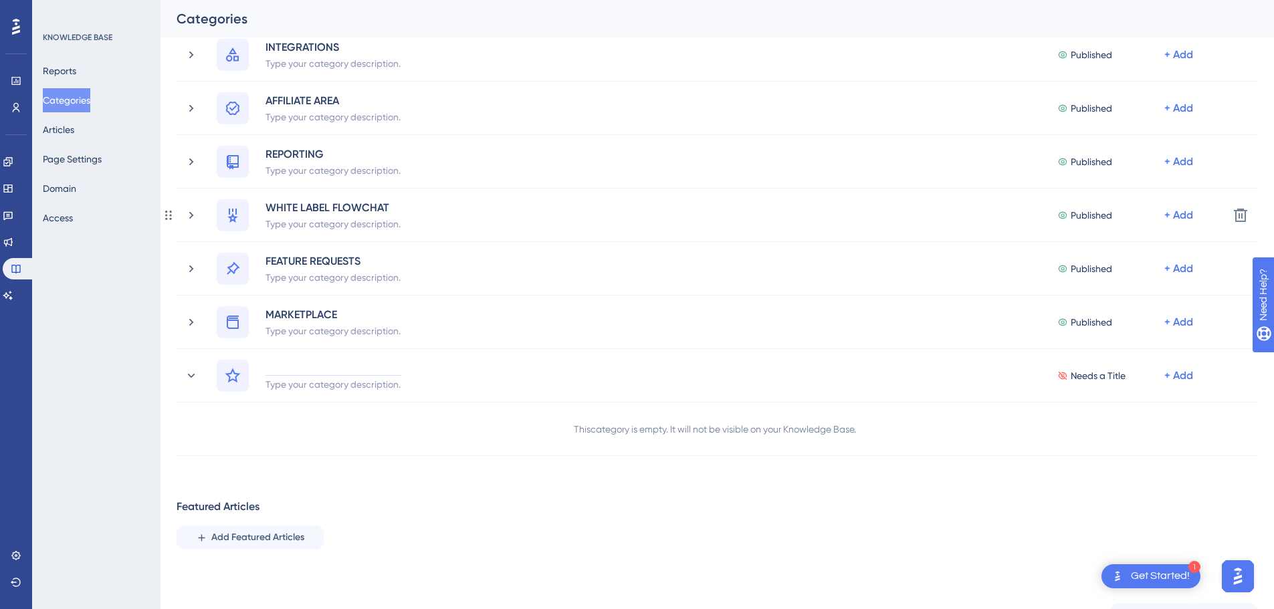
scroll to position [1143, 0]
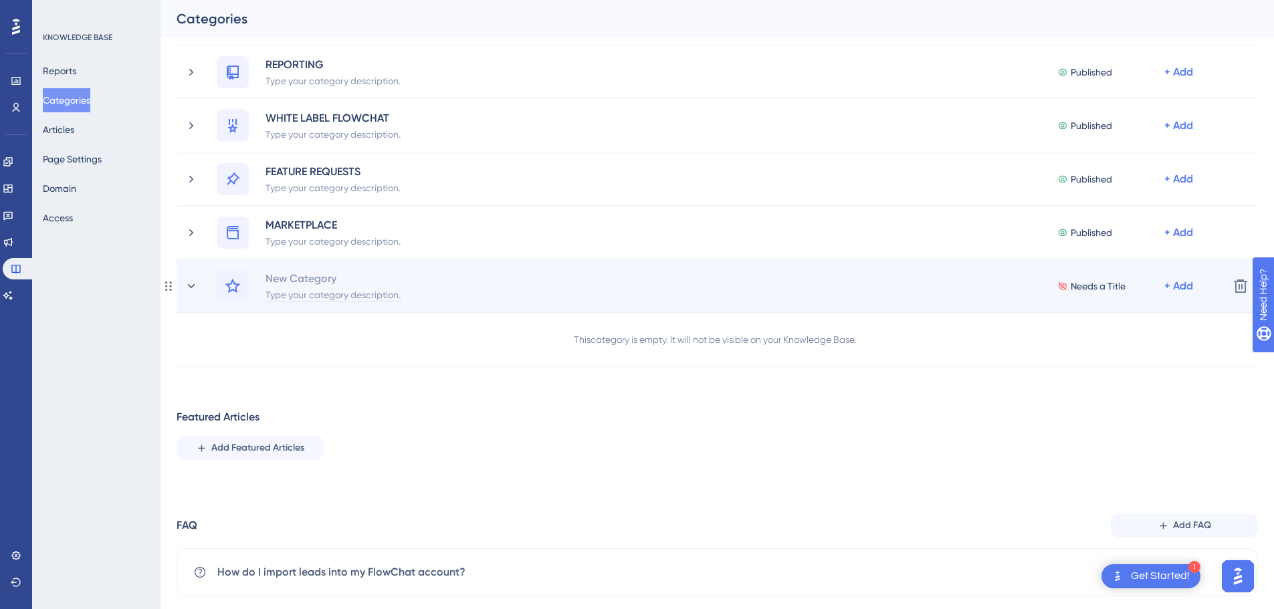
click at [362, 298] on div "Type your category description." at bounding box center [333, 294] width 136 height 16
click at [1239, 286] on icon at bounding box center [1240, 286] width 13 height 13
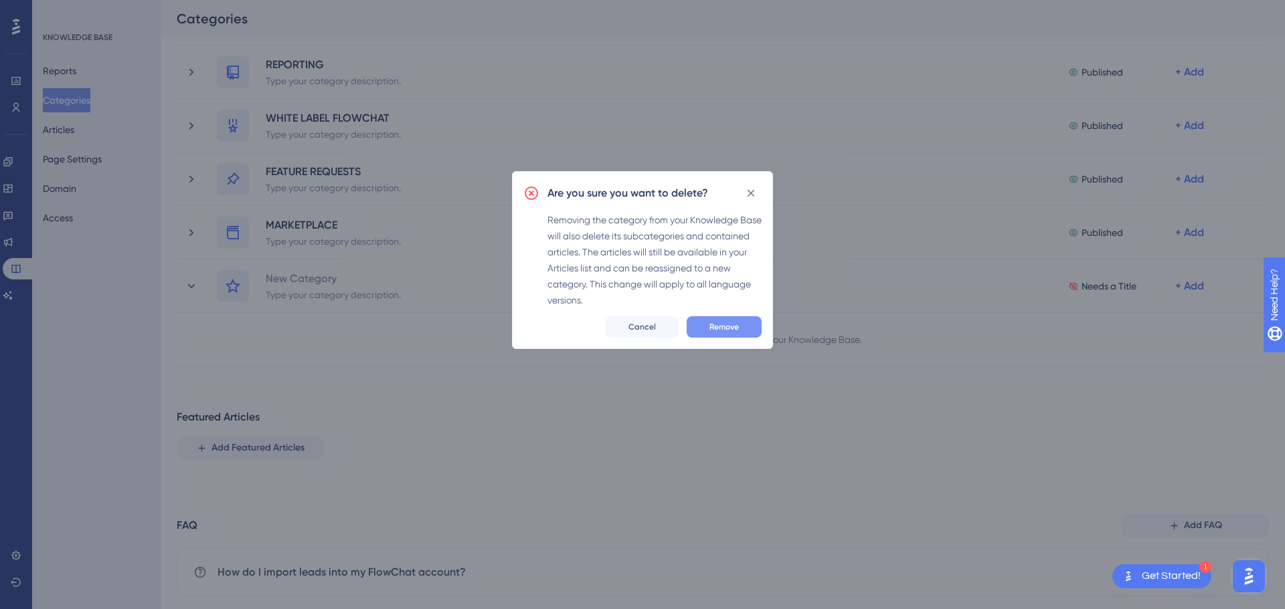
click at [724, 328] on span "Remove" at bounding box center [723, 327] width 29 height 11
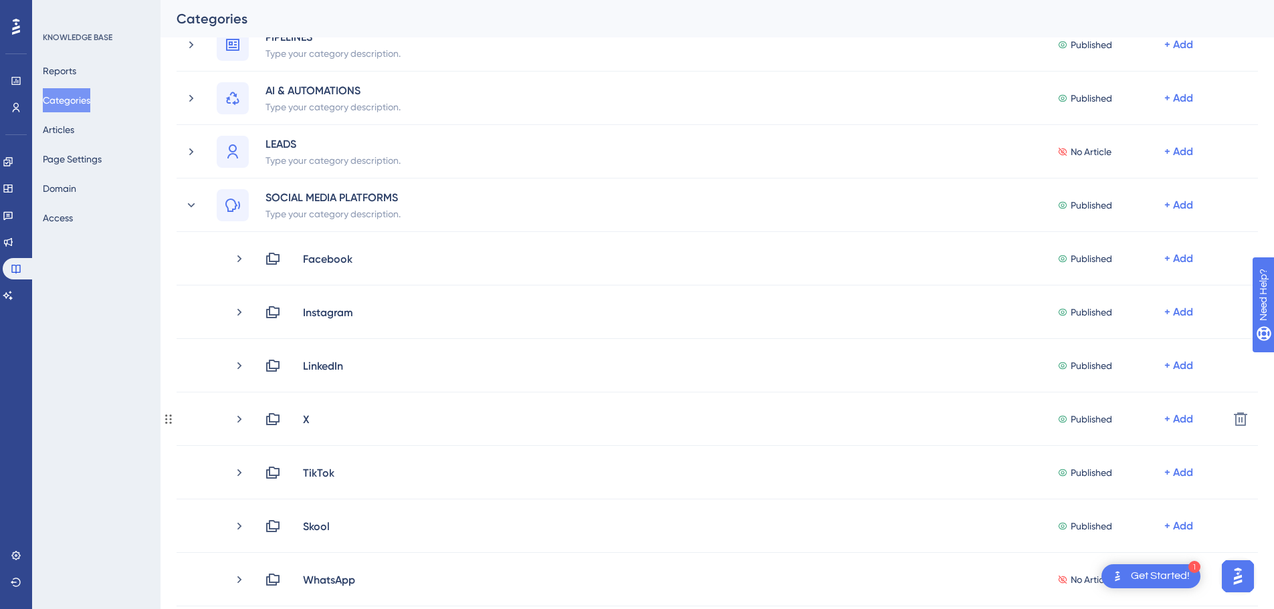
scroll to position [129, 0]
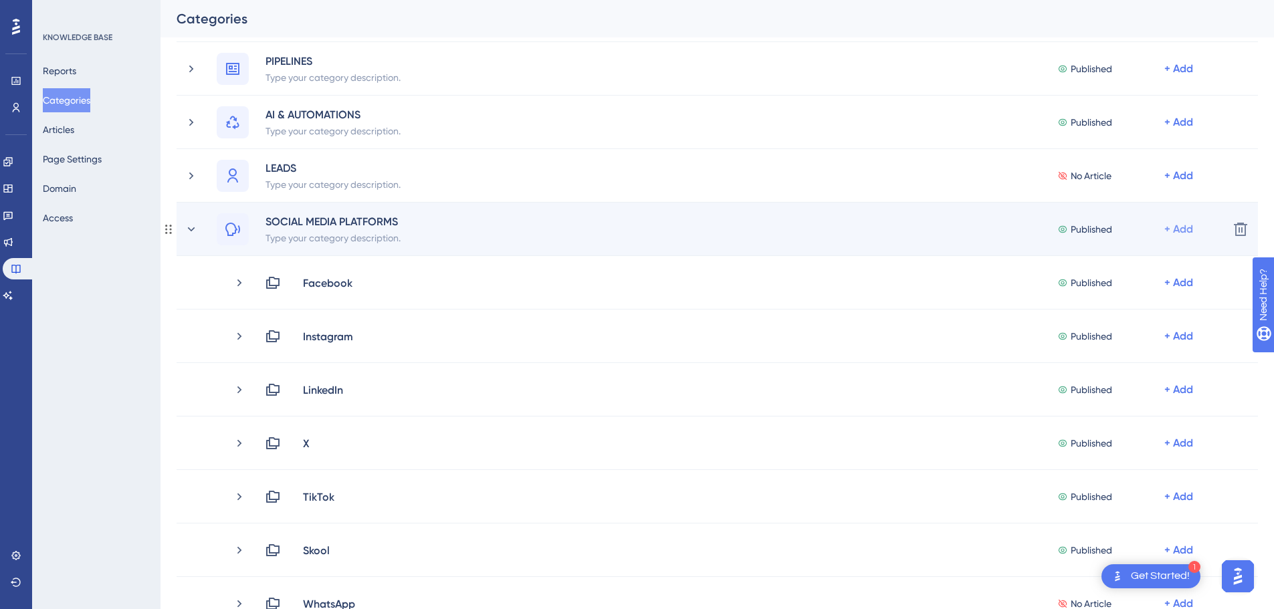
click at [1173, 229] on div "+ Add" at bounding box center [1179, 229] width 29 height 16
click at [1122, 268] on span "Add a Subcategory" at bounding box center [1121, 265] width 84 height 16
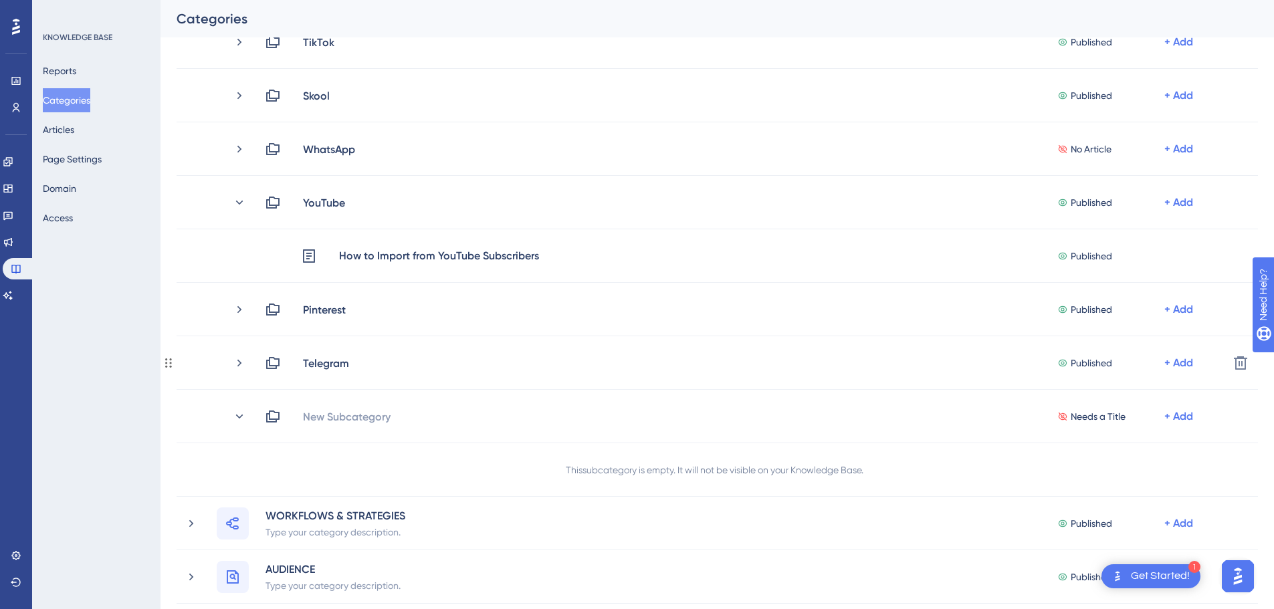
scroll to position [597, 0]
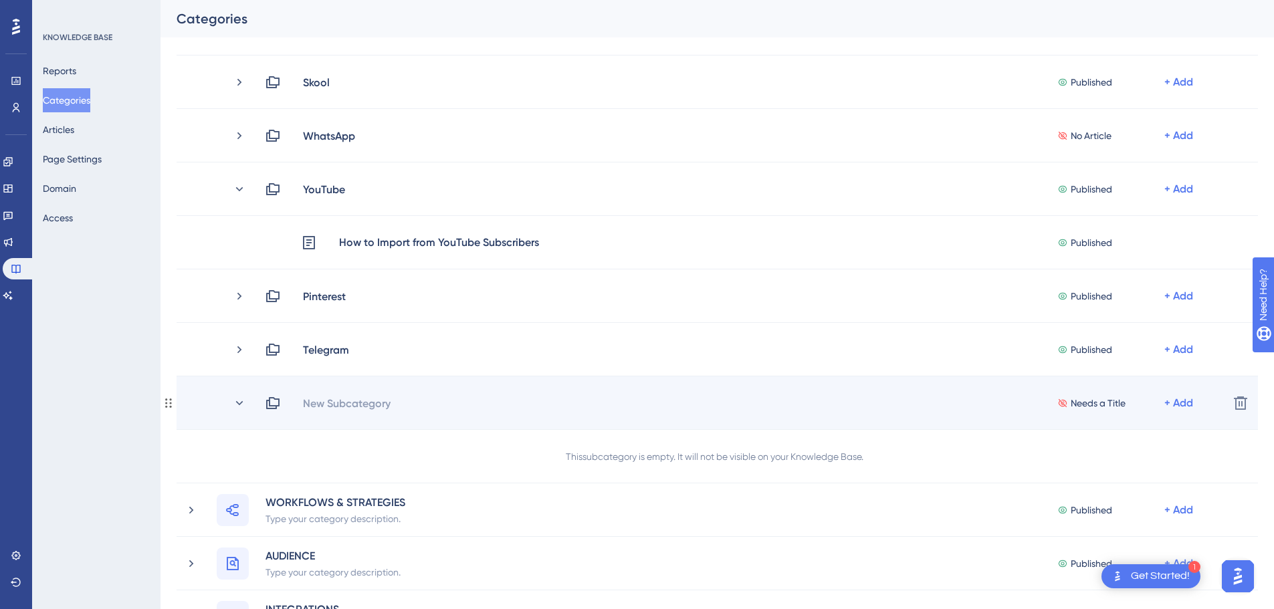
click at [342, 403] on div "New Subcategory" at bounding box center [346, 403] width 89 height 16
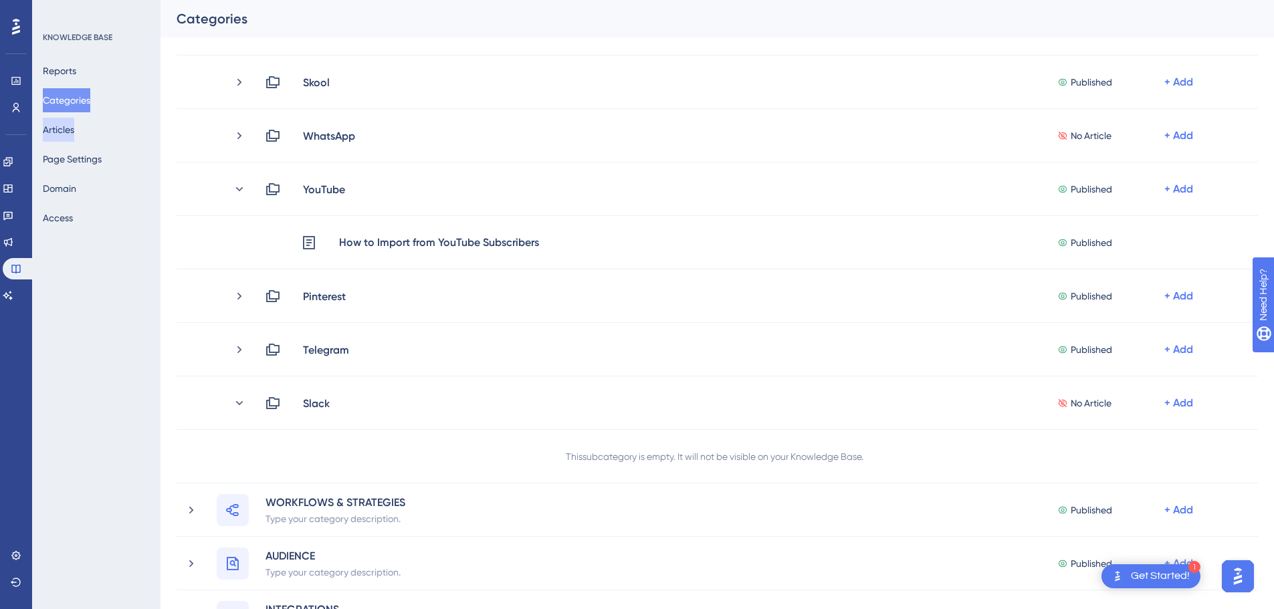
click at [66, 134] on button "Articles" at bounding box center [58, 130] width 31 height 24
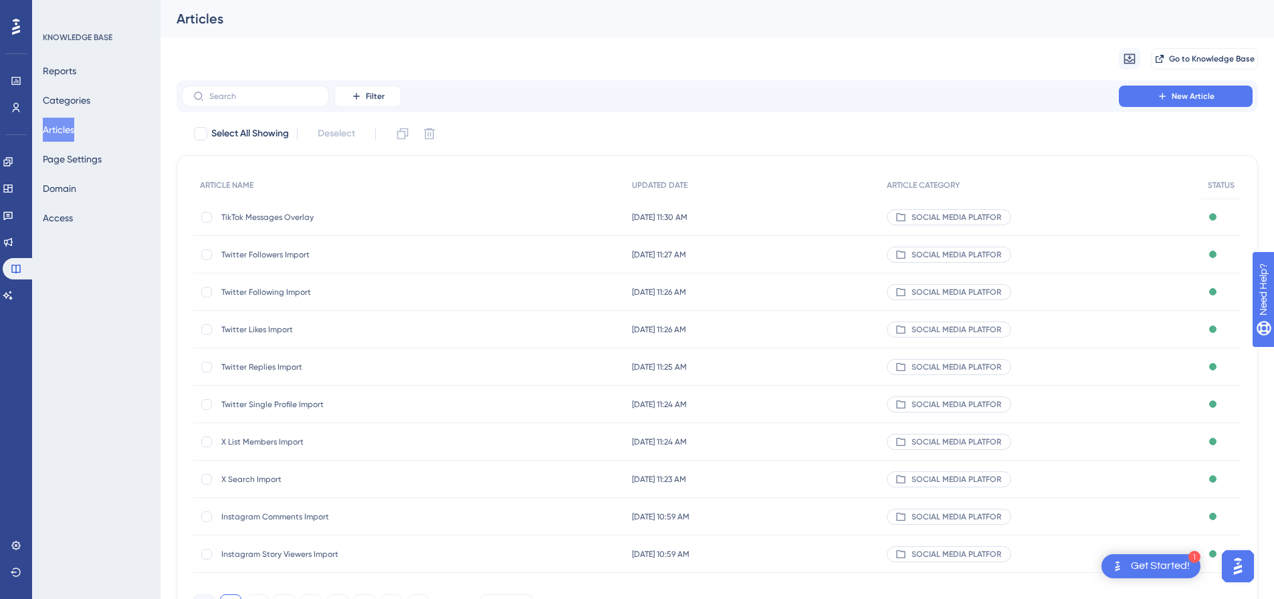
click at [92, 80] on div "Reports Categories Articles Page Settings Domain Access" at bounding box center [97, 144] width 108 height 171
click at [90, 101] on button "Categories" at bounding box center [67, 100] width 48 height 24
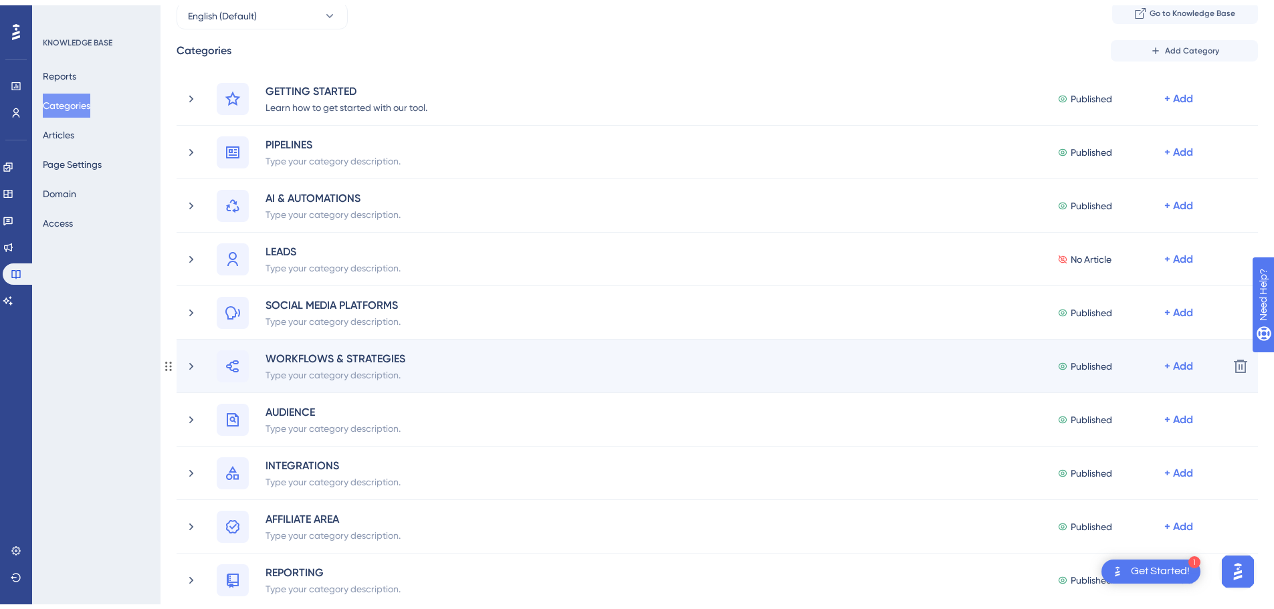
scroll to position [201, 0]
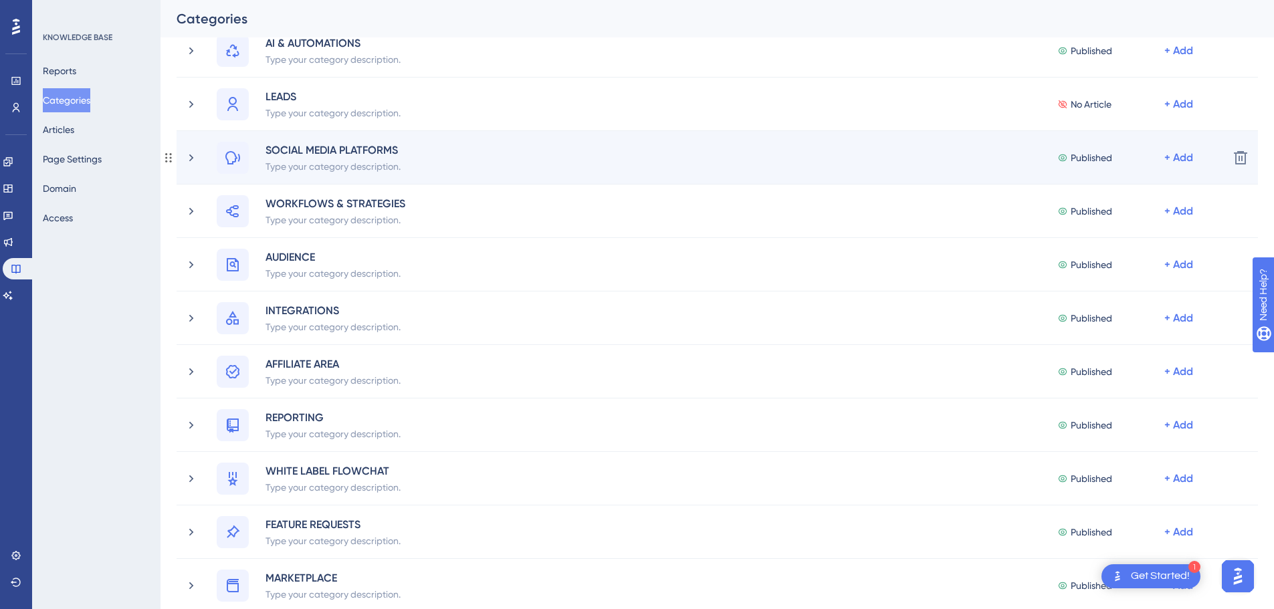
click at [434, 163] on div "SOCIAL MEDIA PLATFORMS Type your category description. Published + Add" at bounding box center [718, 158] width 1002 height 32
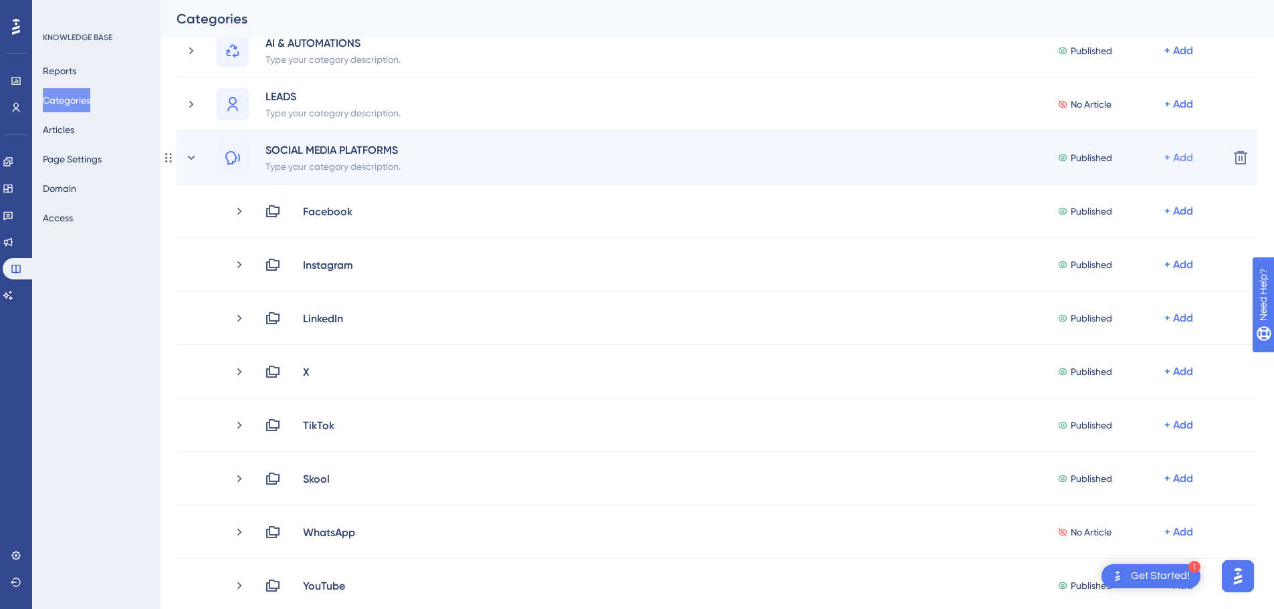
click at [1179, 157] on div "+ Add" at bounding box center [1179, 158] width 29 height 16
click at [1155, 192] on span "Add a Subcategory" at bounding box center [1121, 193] width 84 height 16
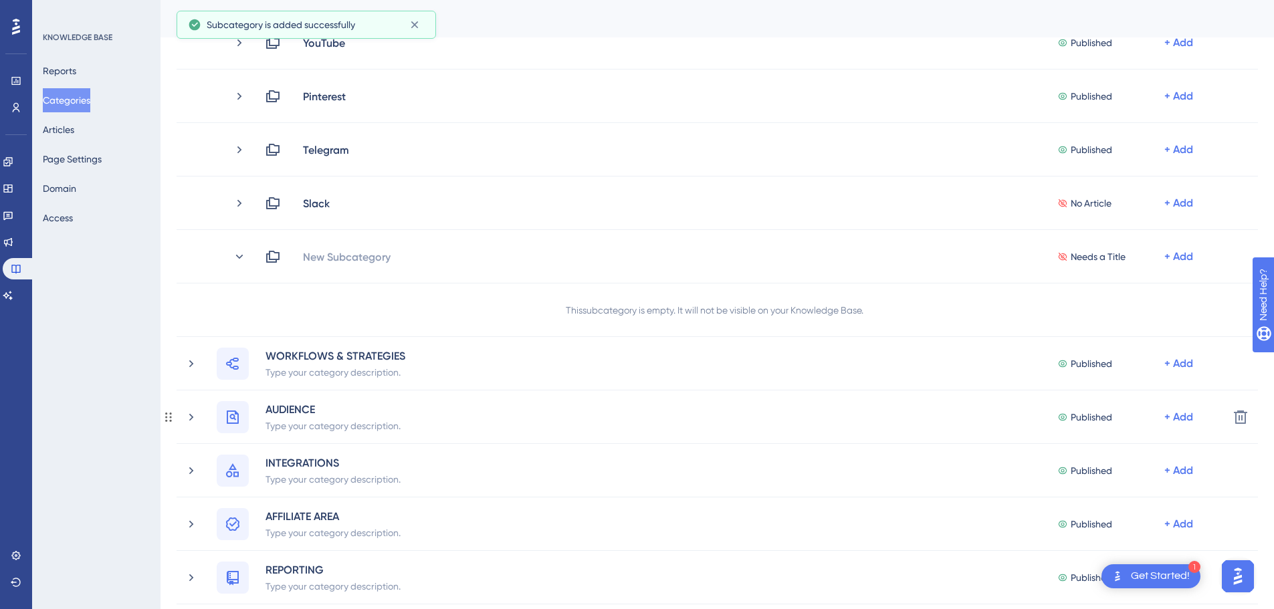
scroll to position [803, 0]
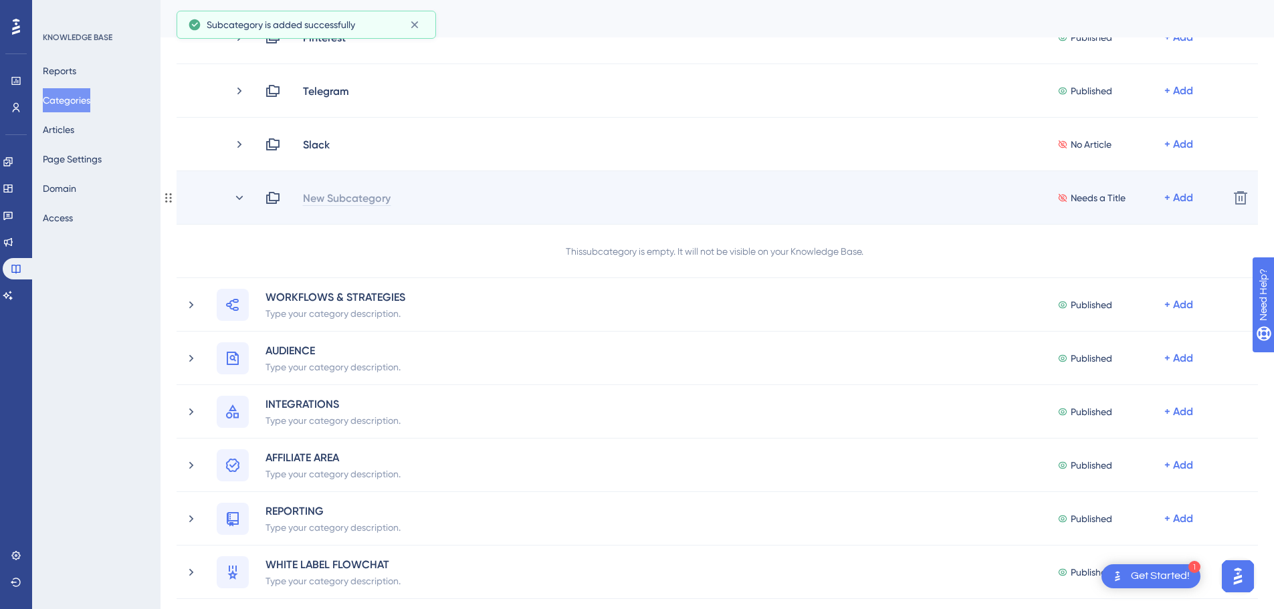
click at [337, 197] on div "New Subcategory" at bounding box center [346, 198] width 89 height 16
paste div
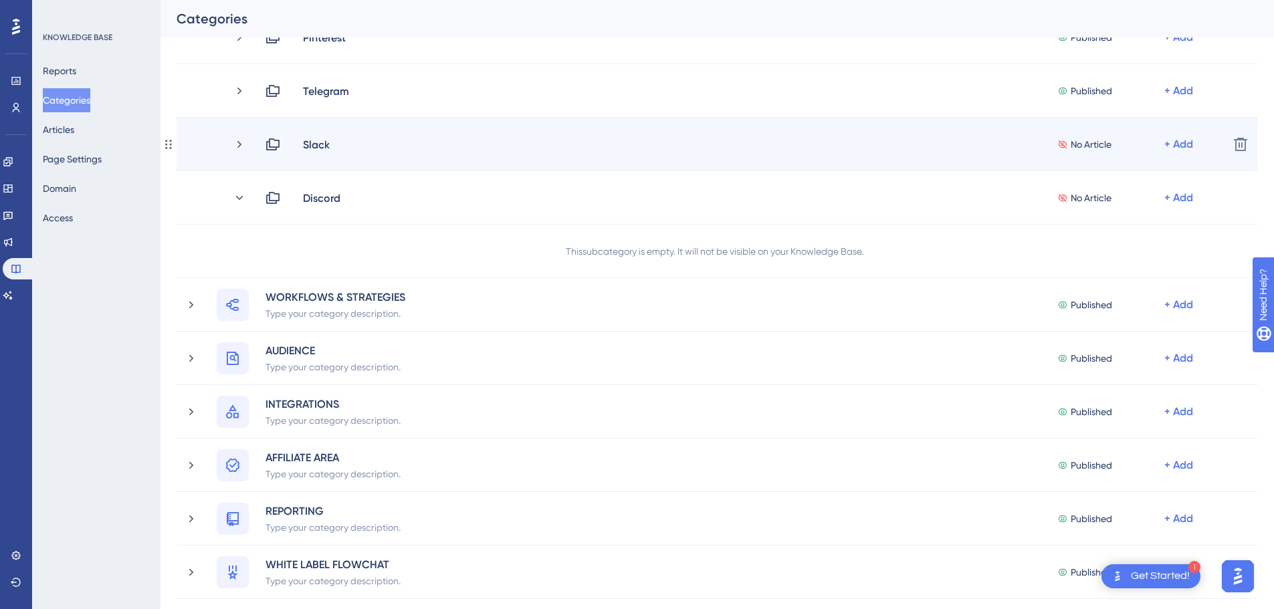
click at [1095, 144] on span "No Article" at bounding box center [1091, 144] width 41 height 16
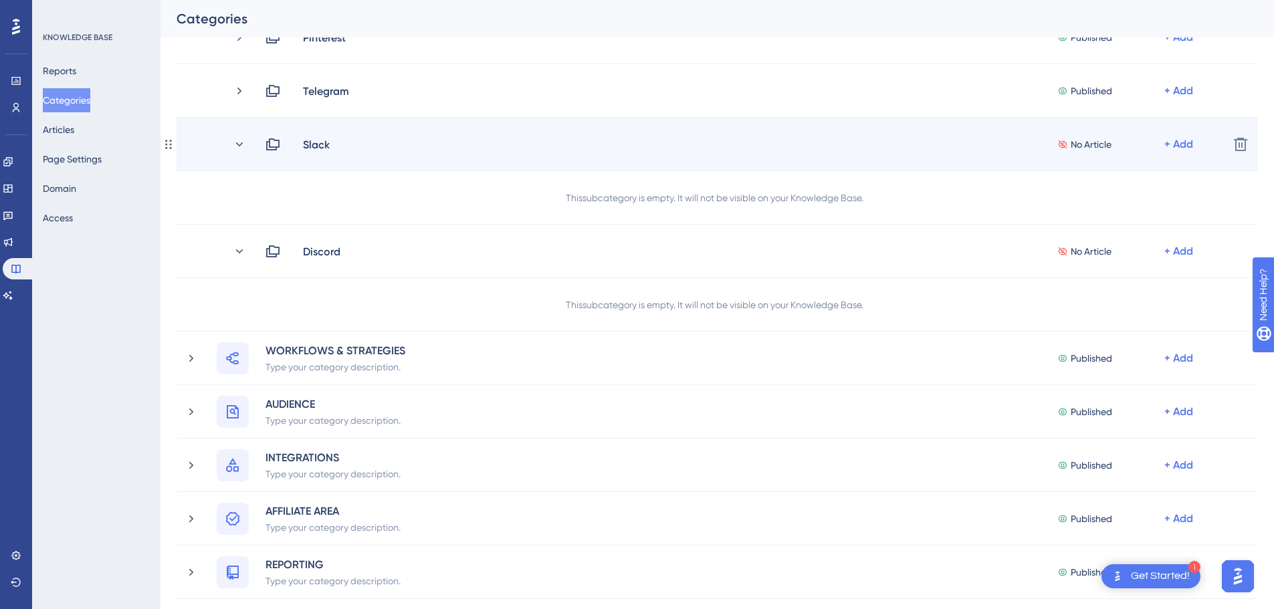
click at [1094, 143] on span "No Article" at bounding box center [1091, 144] width 41 height 16
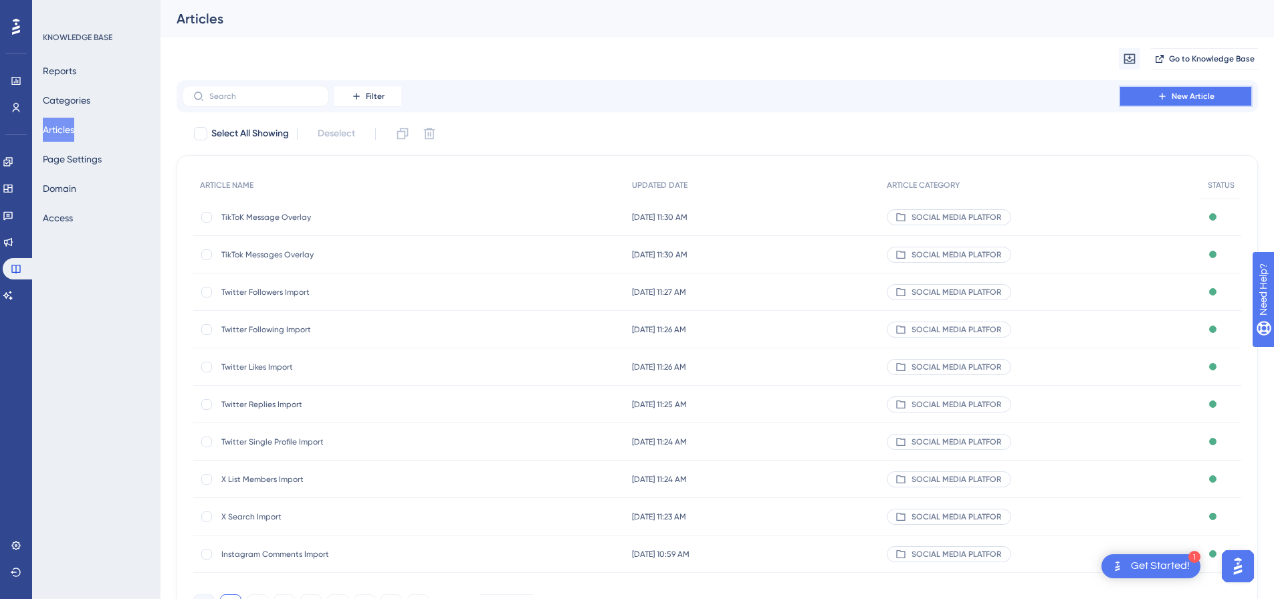
drag, startPoint x: 1185, startPoint y: 90, endPoint x: 1119, endPoint y: 92, distance: 66.2
click at [1186, 90] on button "New Article" at bounding box center [1186, 96] width 134 height 21
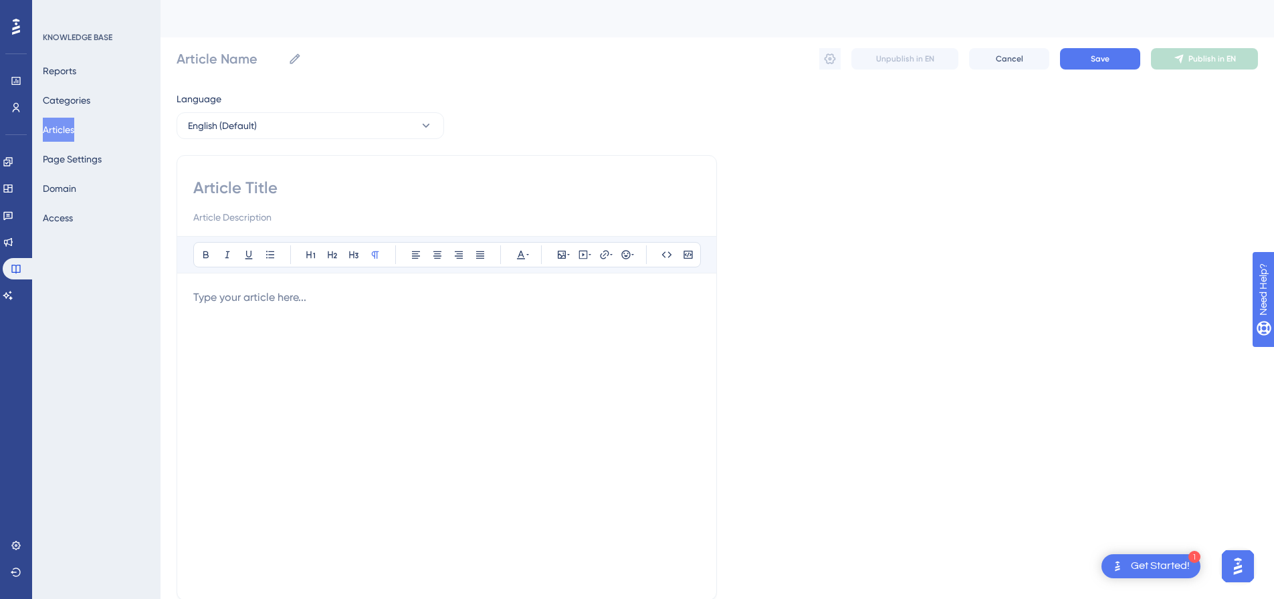
click at [320, 191] on input at bounding box center [446, 187] width 507 height 21
paste input "Discord Messages Import"
type input "Discord Messages Import"
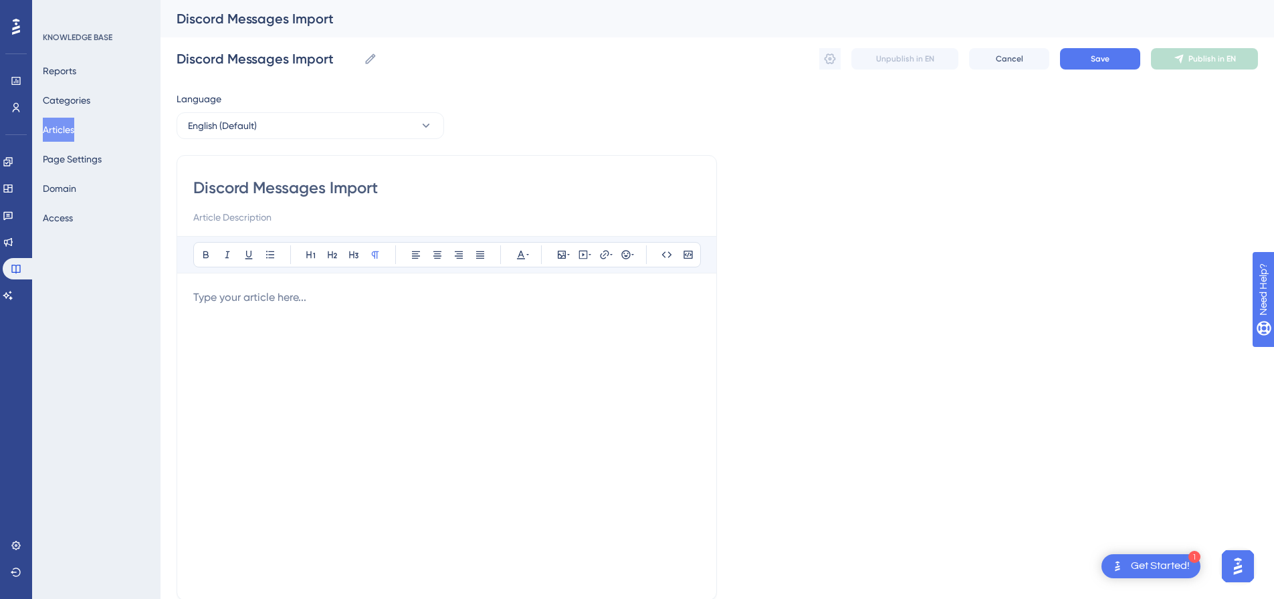
click at [475, 312] on div at bounding box center [446, 437] width 507 height 294
click at [585, 254] on icon at bounding box center [583, 255] width 11 height 11
click at [503, 317] on textarea at bounding box center [583, 338] width 203 height 60
paste textarea "<div style="padding:49.79% 0 0 0;position:relative;"><iframe src="[URL][DOMAIN_…"
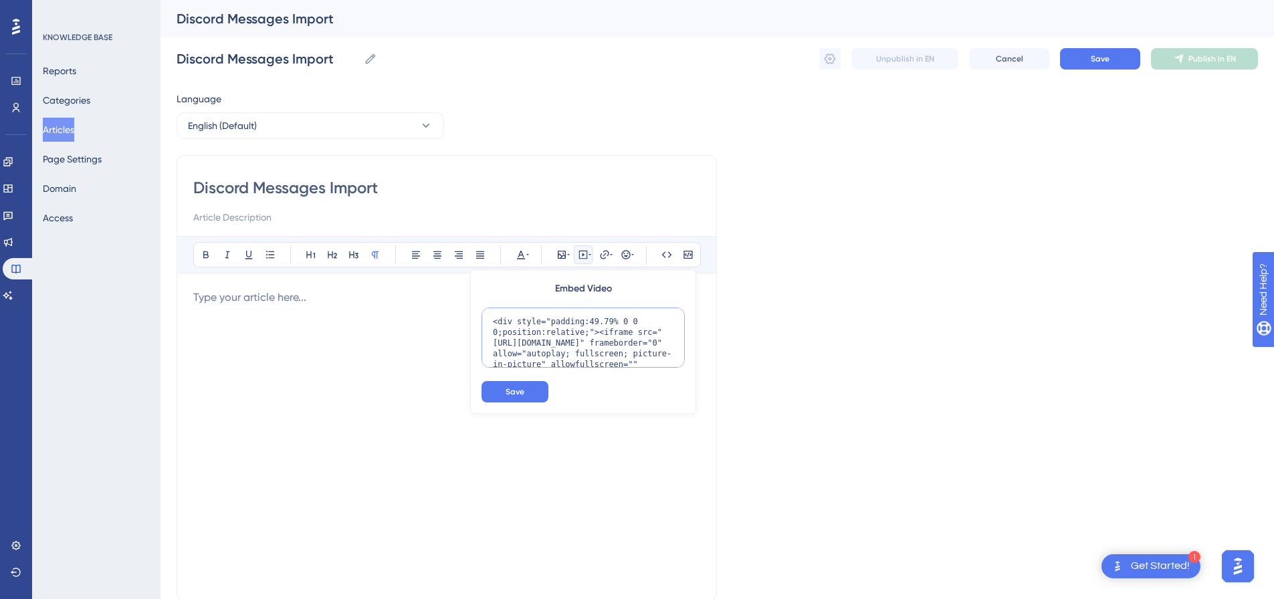
scroll to position [109, 0]
type textarea "<div style="padding:49.79% 0 0 0;position:relative;"><iframe src="[URL][DOMAIN_…"
click at [504, 389] on button "Save" at bounding box center [515, 391] width 67 height 21
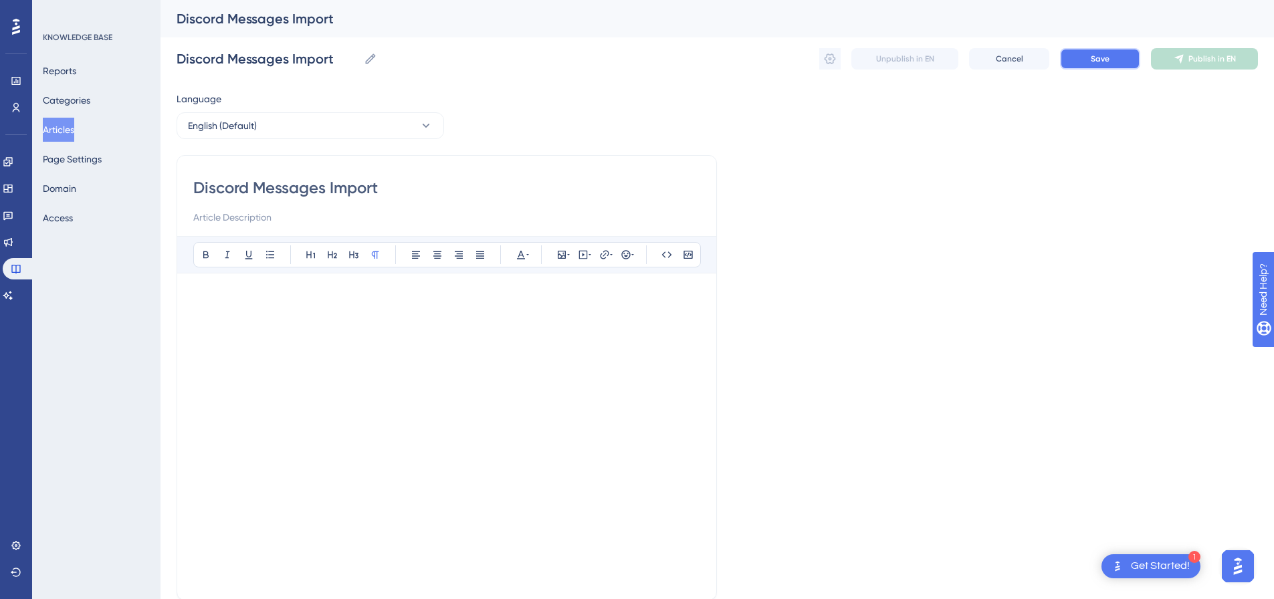
click at [1114, 59] on button "Save" at bounding box center [1100, 58] width 80 height 21
click at [1220, 62] on span "Publish in EN" at bounding box center [1213, 59] width 48 height 11
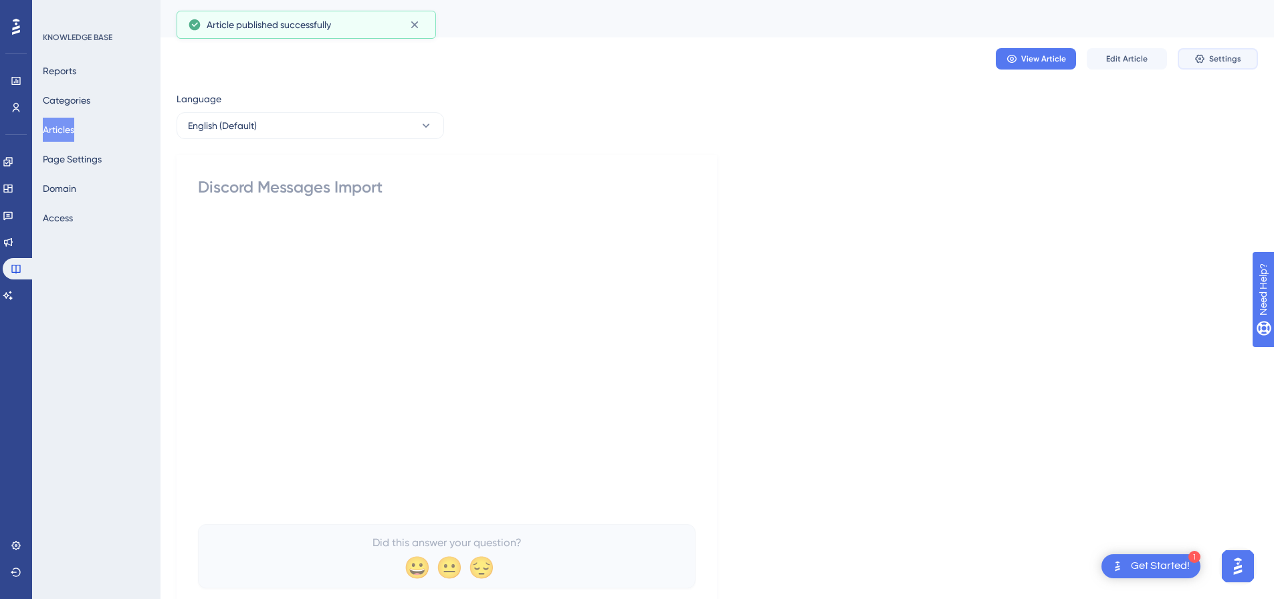
click at [1220, 62] on span "Settings" at bounding box center [1226, 59] width 32 height 11
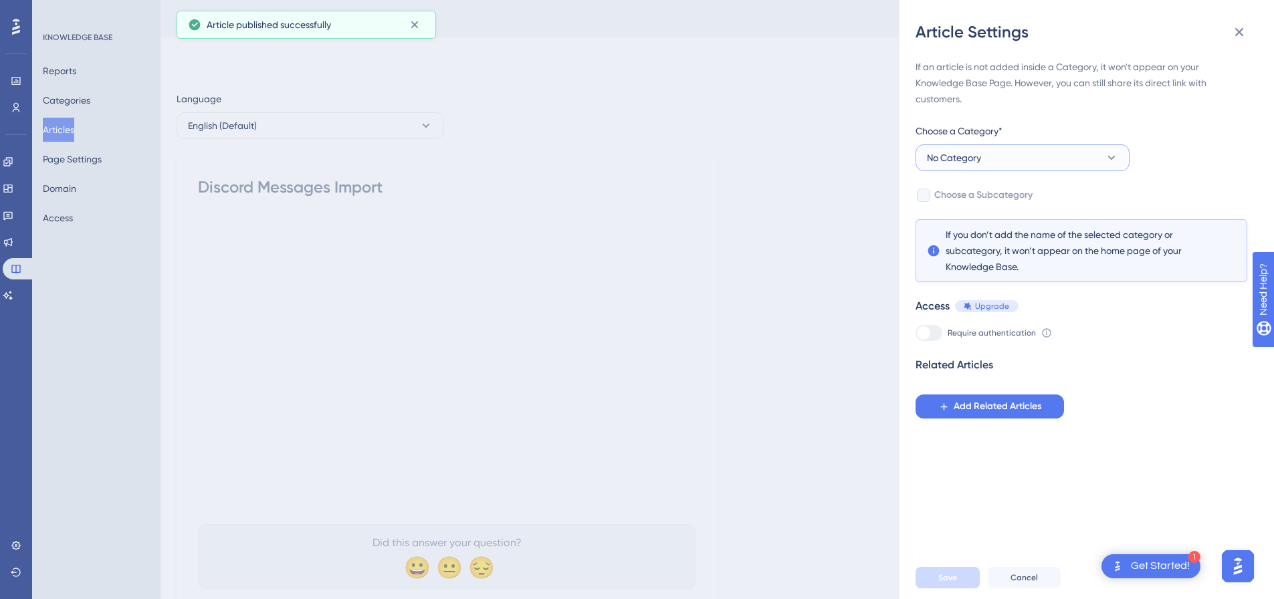
click at [989, 145] on button "No Category" at bounding box center [1023, 158] width 214 height 27
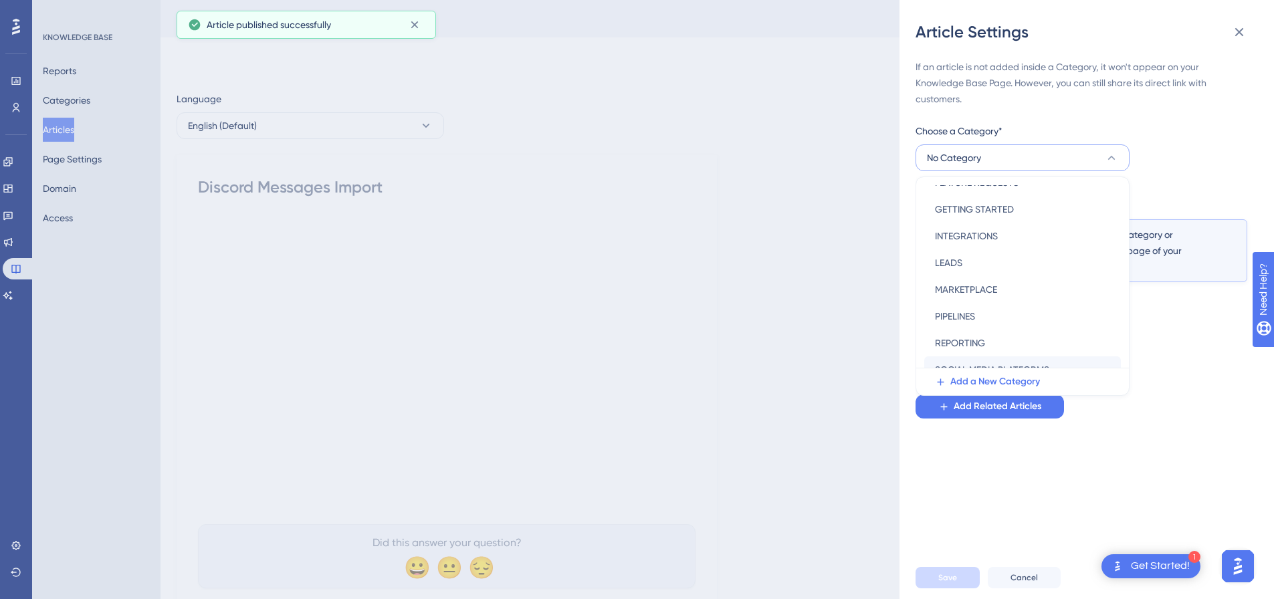
scroll to position [192, 0]
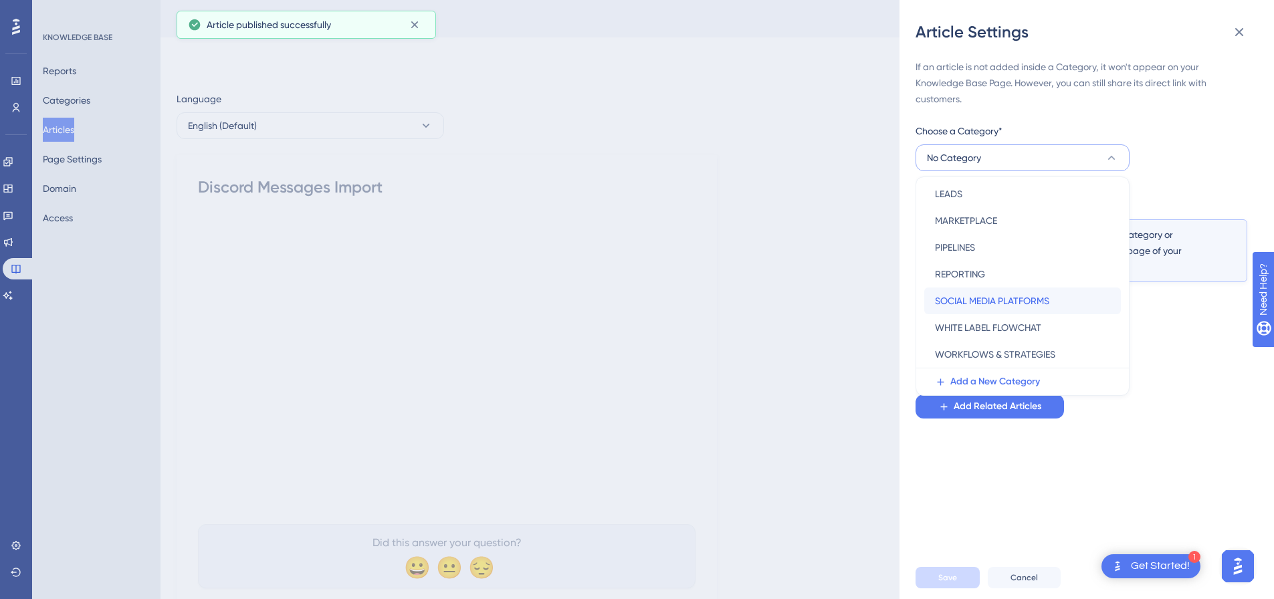
click at [990, 301] on span "SOCIAL MEDIA PLATFORMS" at bounding box center [992, 301] width 114 height 16
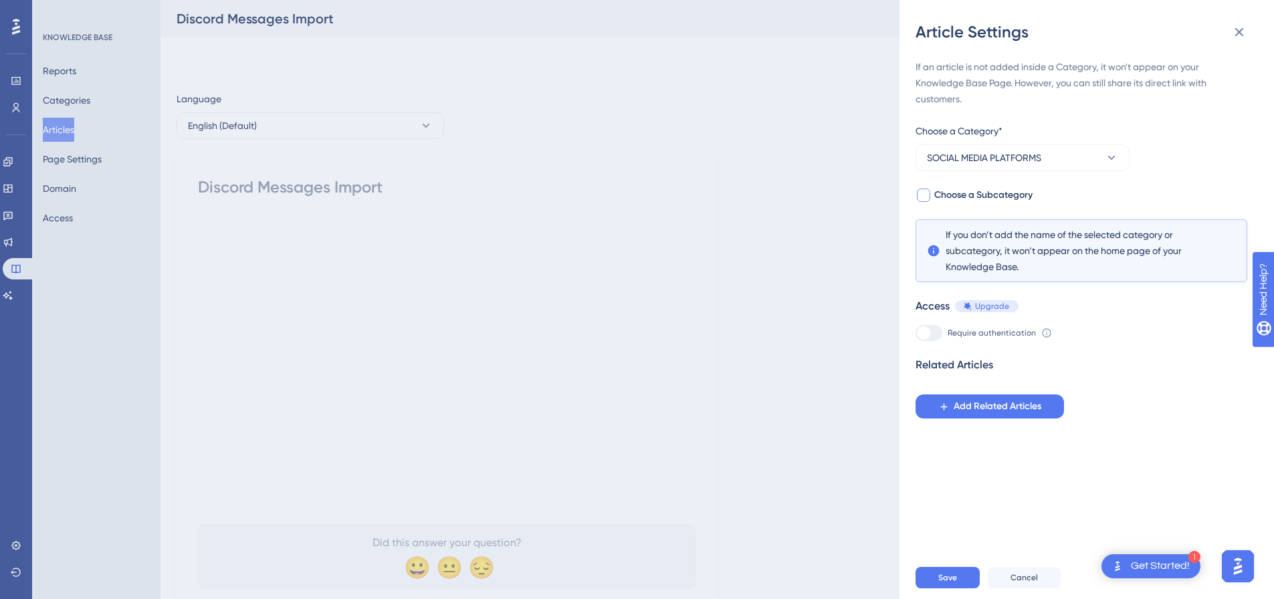
click at [929, 190] on div at bounding box center [923, 195] width 13 height 13
checkbox input "true"
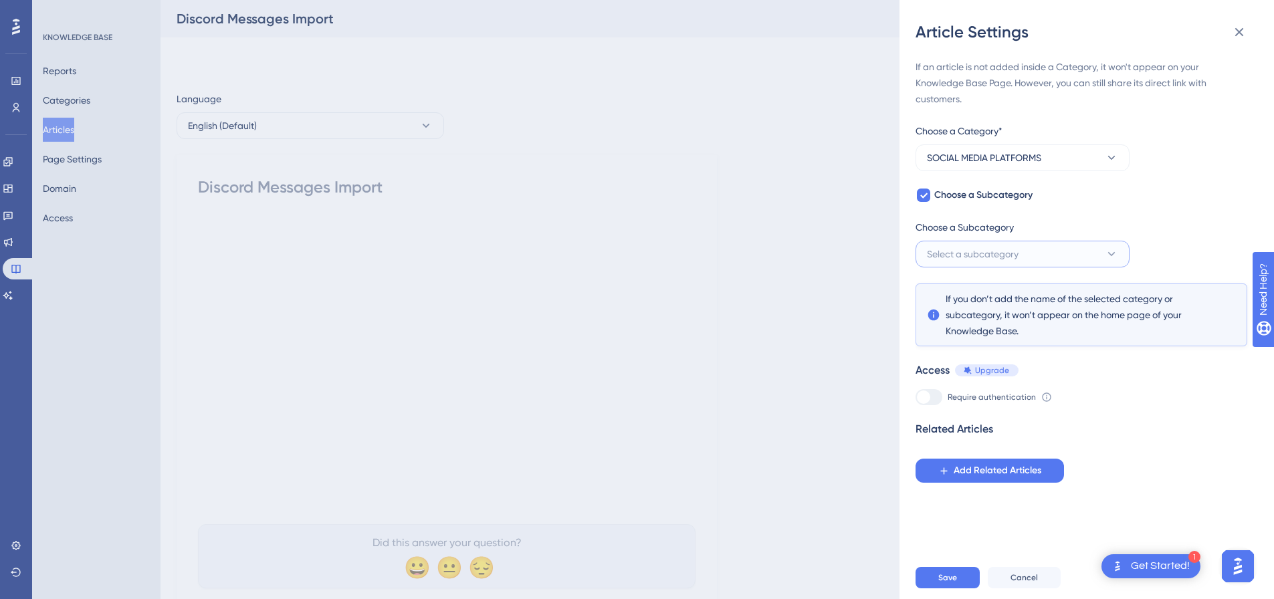
click at [950, 248] on span "Select a subcategory" at bounding box center [973, 254] width 92 height 16
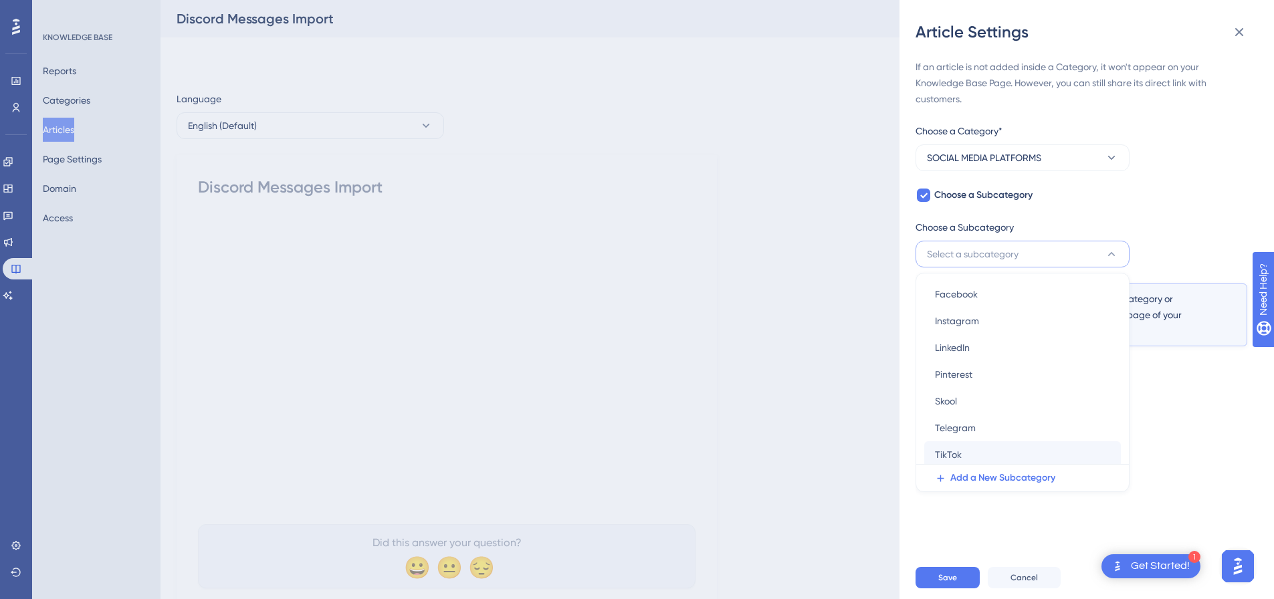
scroll to position [0, 0]
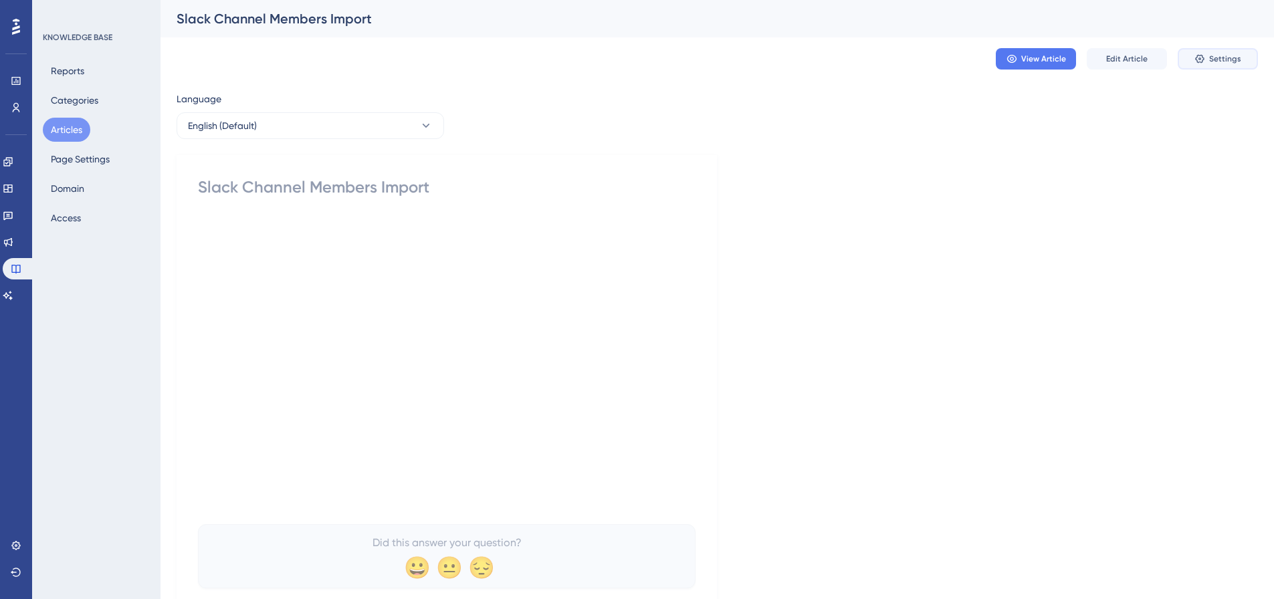
click at [1220, 65] on button "Settings" at bounding box center [1218, 58] width 80 height 21
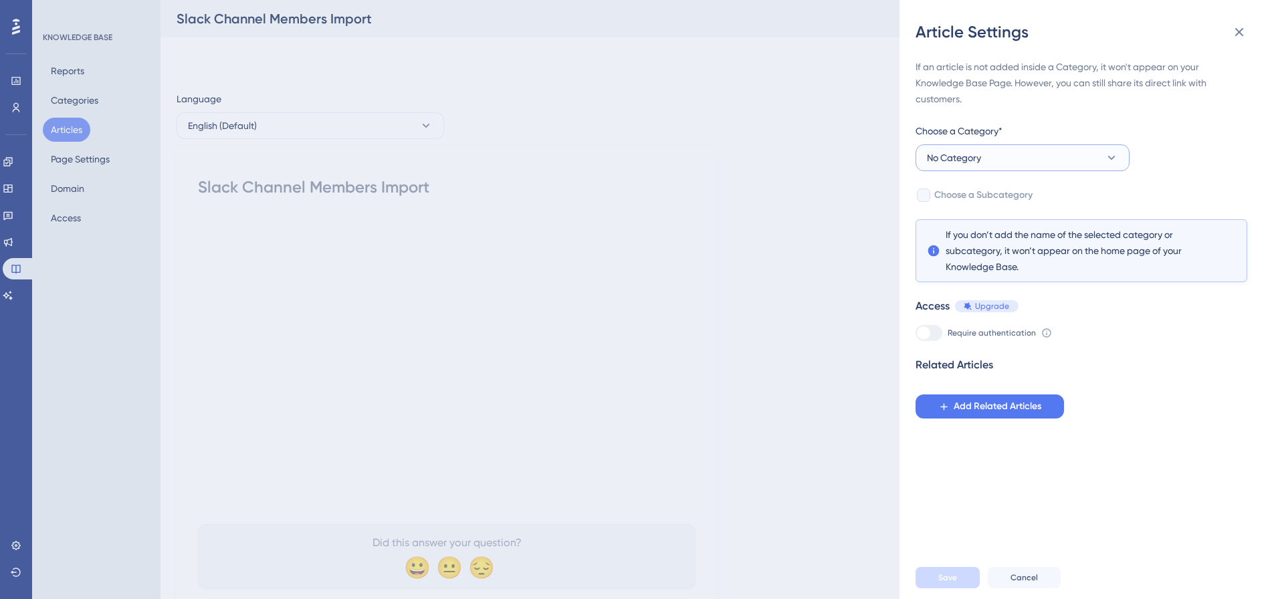
click at [944, 152] on span "No Category" at bounding box center [954, 158] width 54 height 16
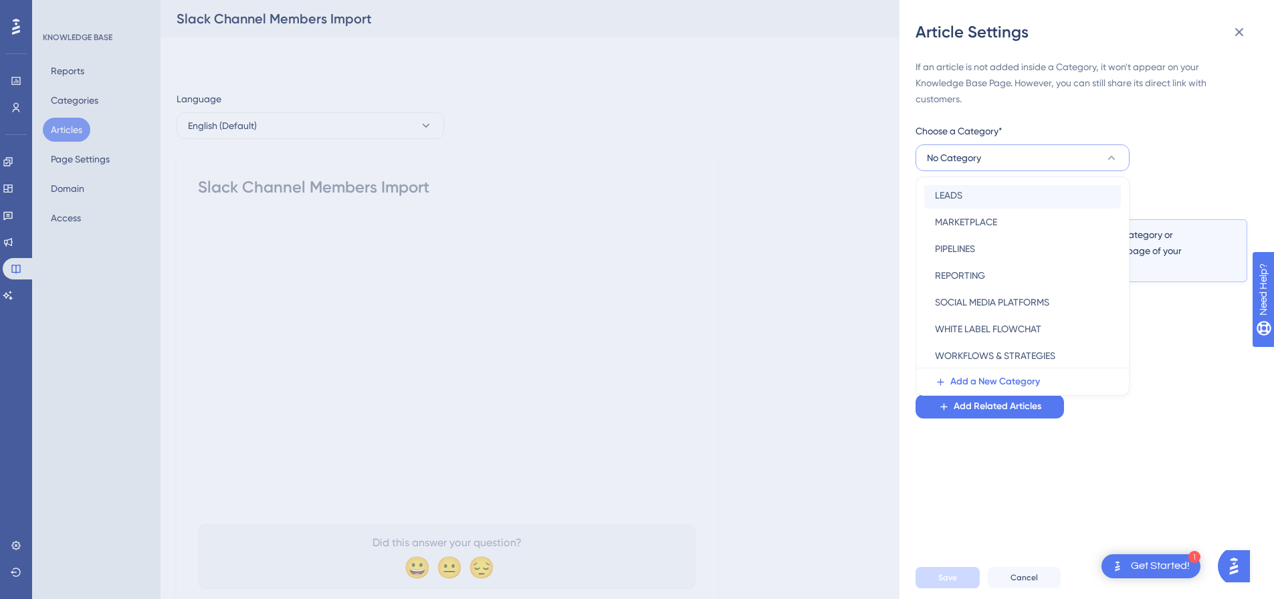
scroll to position [192, 0]
click at [997, 306] on span "SOCIAL MEDIA PLATFORMS" at bounding box center [992, 301] width 114 height 16
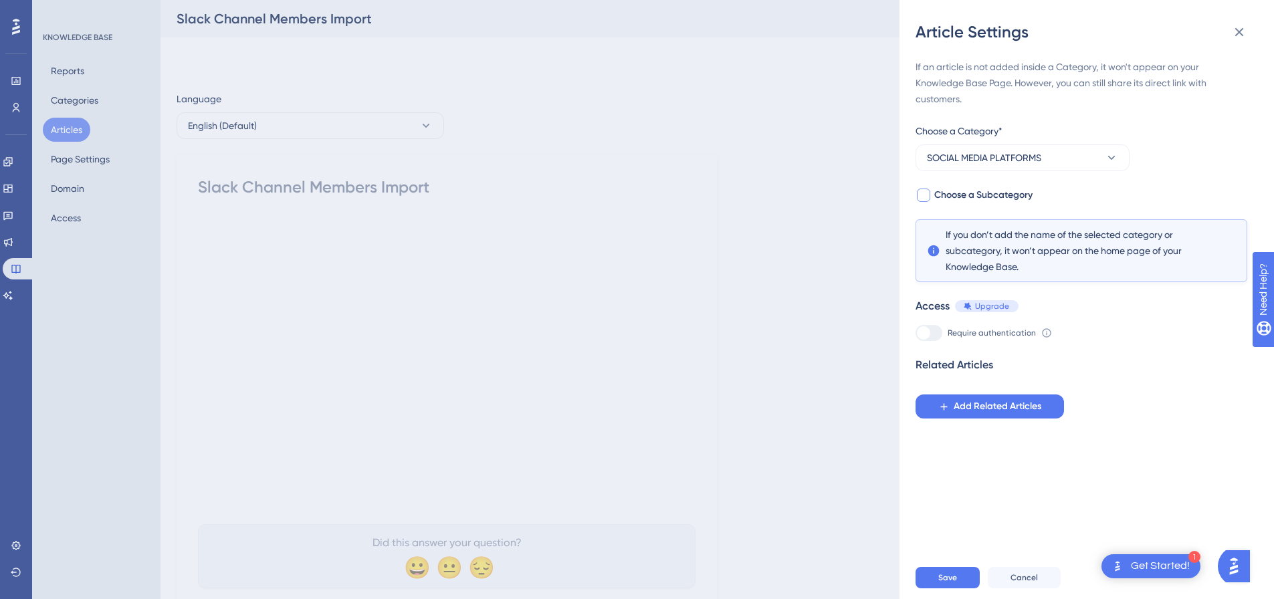
click at [932, 195] on label "Choose a Subcategory" at bounding box center [974, 195] width 117 height 16
checkbox input "true"
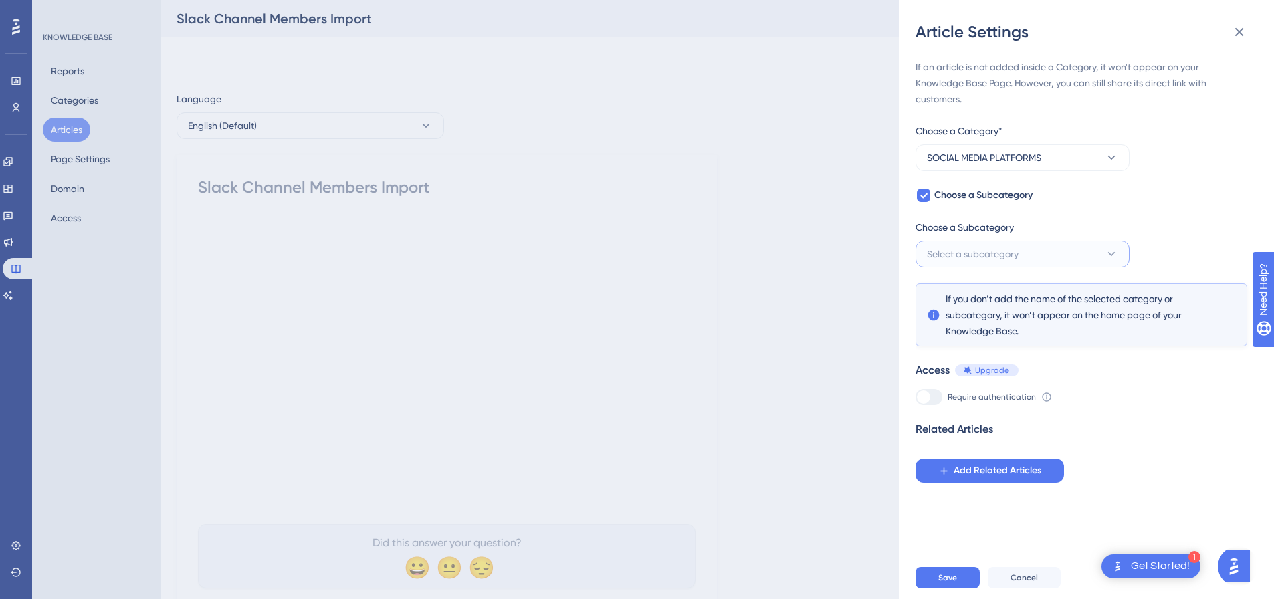
click at [988, 254] on span "Select a subcategory" at bounding box center [973, 254] width 92 height 16
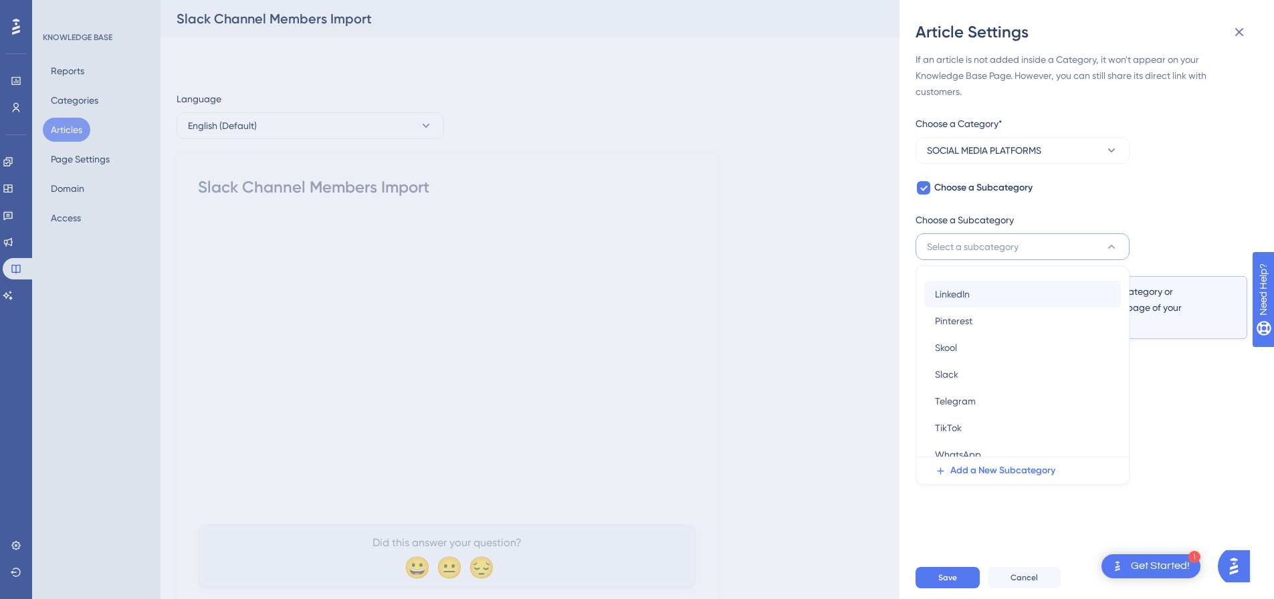
scroll to position [112, 0]
click at [965, 308] on div "Slack Slack" at bounding box center [1022, 309] width 175 height 27
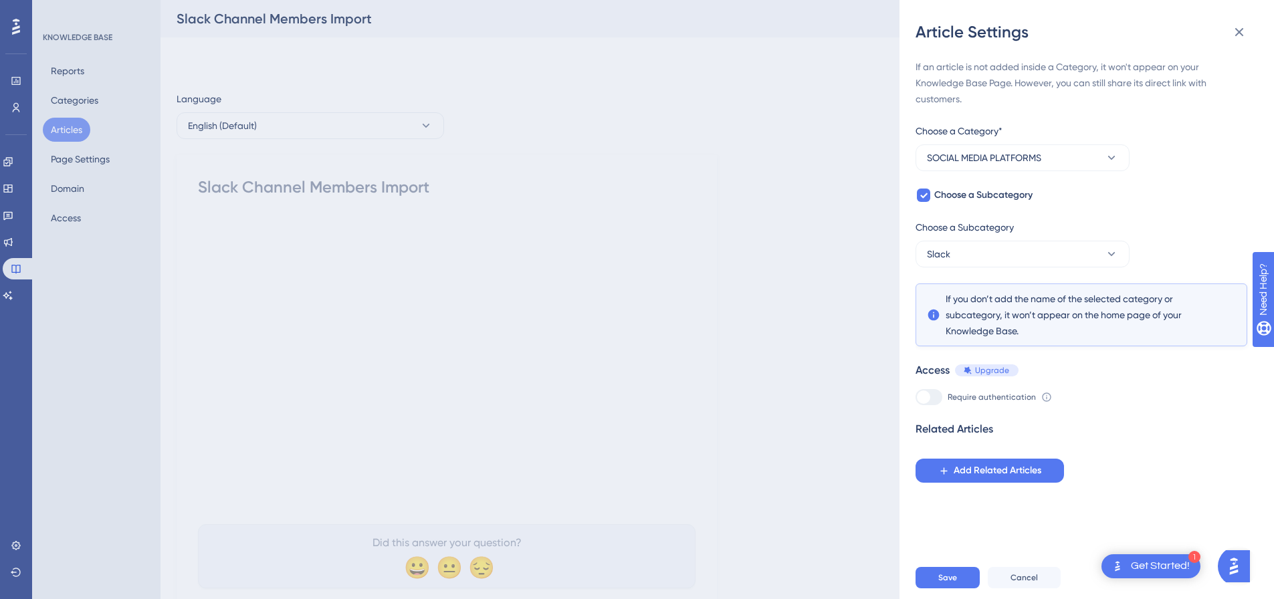
scroll to position [0, 0]
click at [943, 583] on span "Save" at bounding box center [948, 578] width 19 height 11
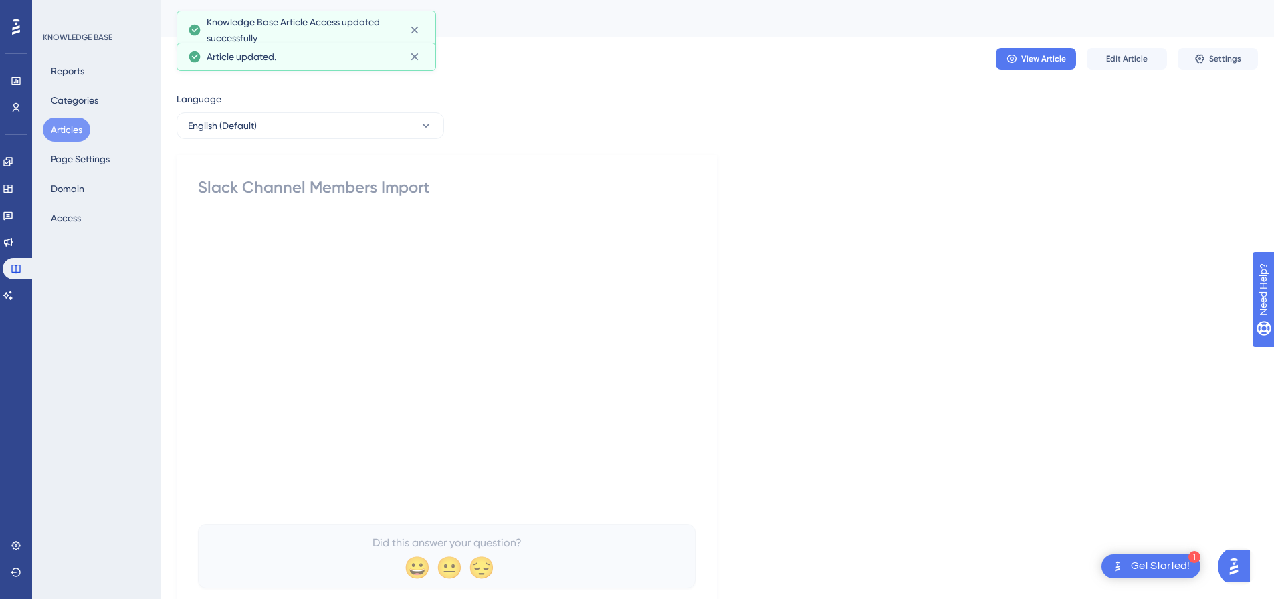
click at [72, 128] on button "Articles" at bounding box center [67, 130] width 48 height 24
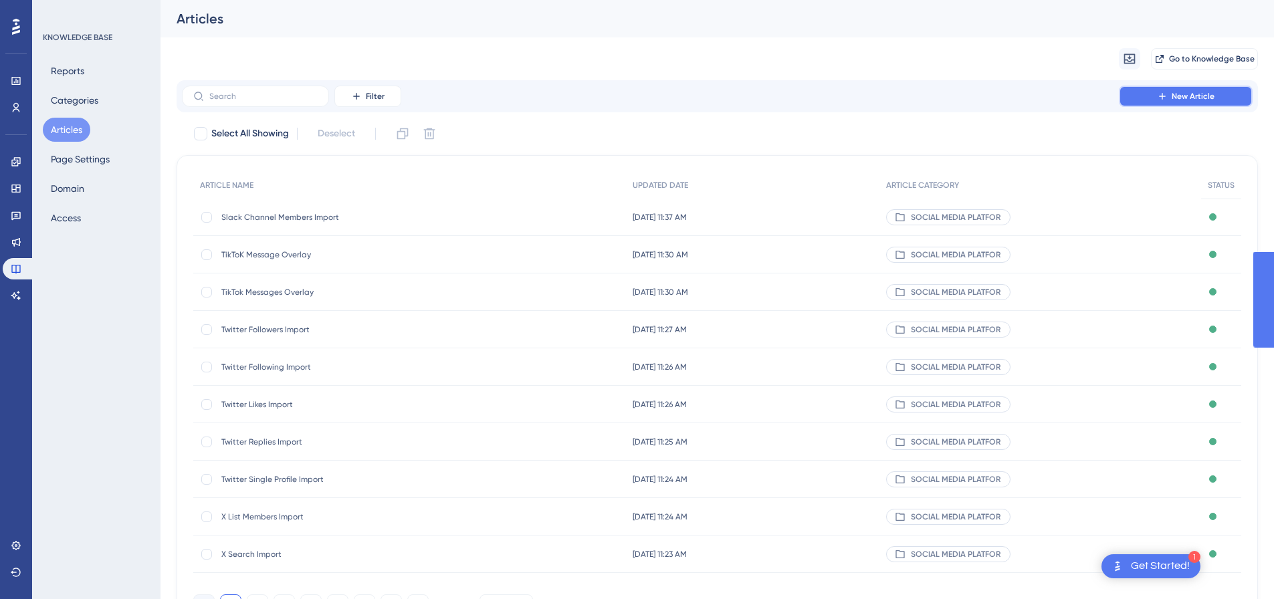
click at [1194, 100] on span "New Article" at bounding box center [1193, 96] width 43 height 11
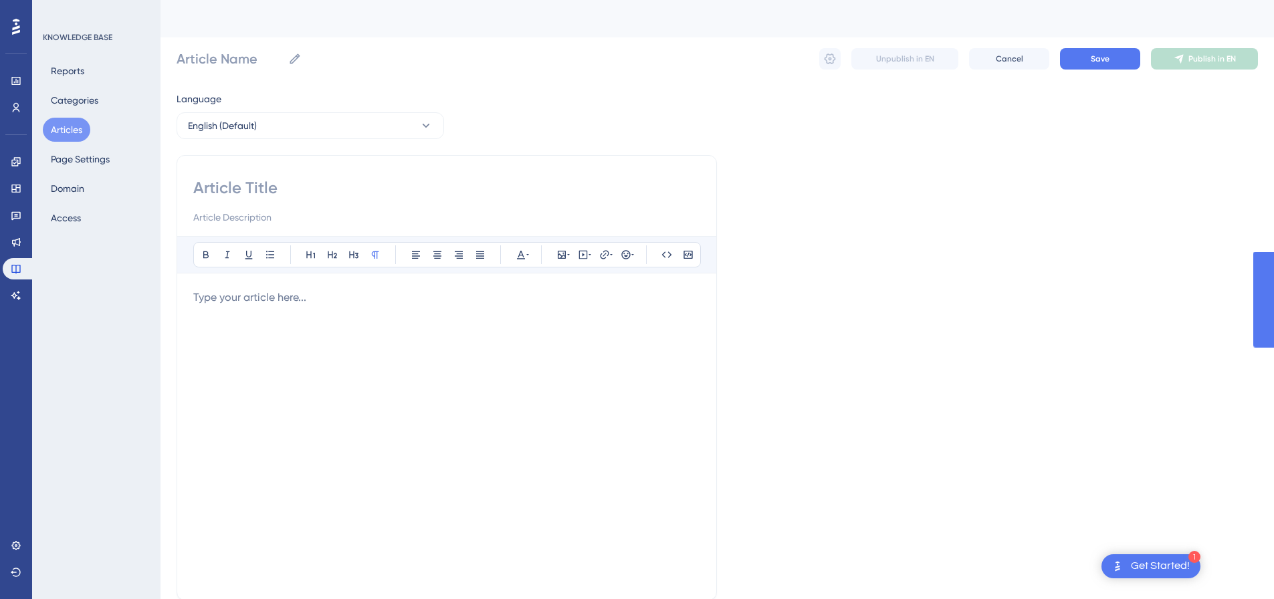
click at [411, 204] on div at bounding box center [446, 201] width 507 height 48
drag, startPoint x: 411, startPoint y: 182, endPoint x: 405, endPoint y: 179, distance: 6.9
click at [411, 181] on input at bounding box center [446, 187] width 507 height 21
paste input "Skool Message Overlay"
type input "Skool Message Overlay"
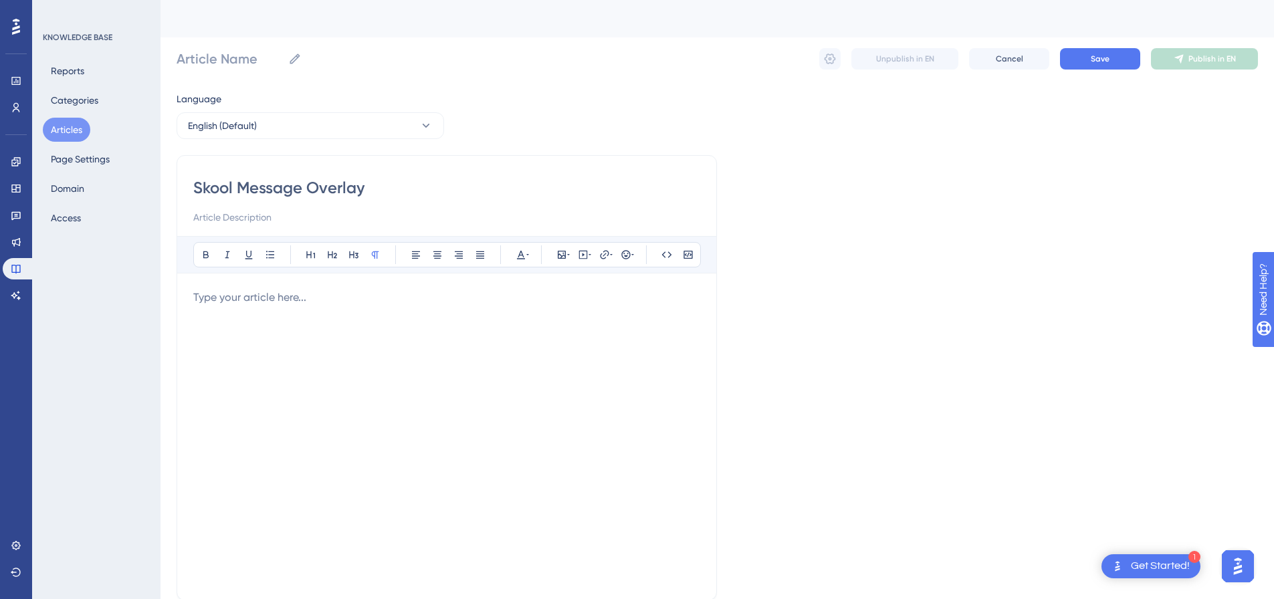
type input "Skool Message Overlay"
drag, startPoint x: 508, startPoint y: 308, endPoint x: 551, endPoint y: 276, distance: 53.9
click at [507, 308] on div at bounding box center [446, 437] width 507 height 294
click at [579, 256] on icon at bounding box center [583, 255] width 11 height 11
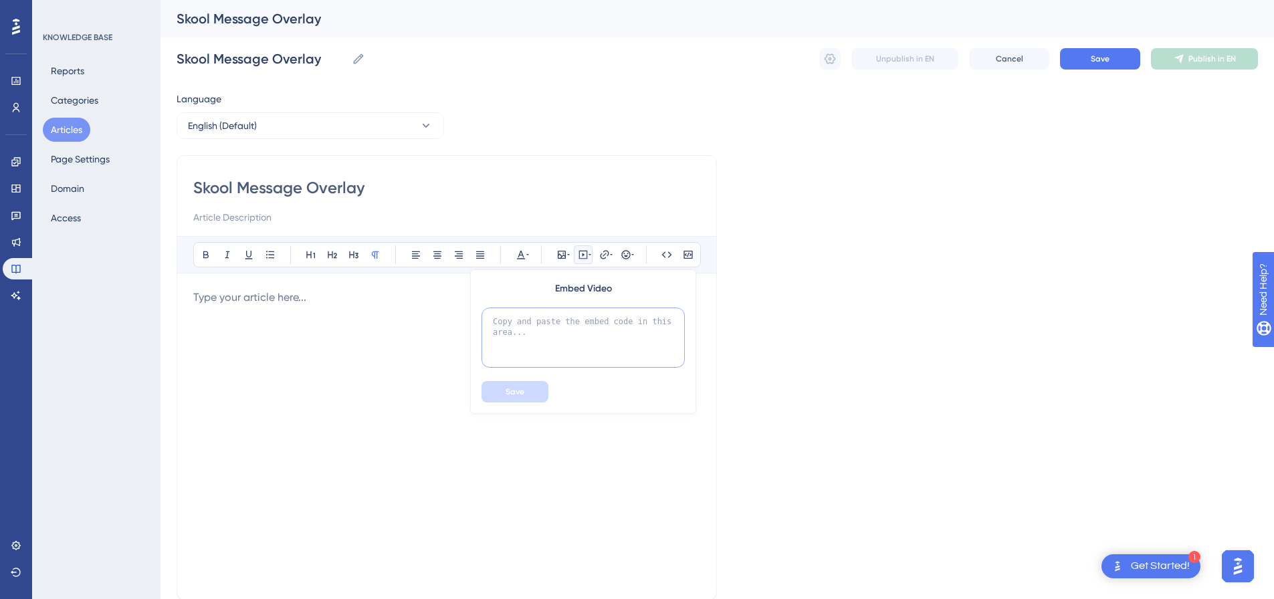
click at [574, 310] on textarea at bounding box center [583, 338] width 203 height 60
paste textarea "<div style="padding:49.79% 0 0 0;position:relative;"><iframe src="https://playe…"
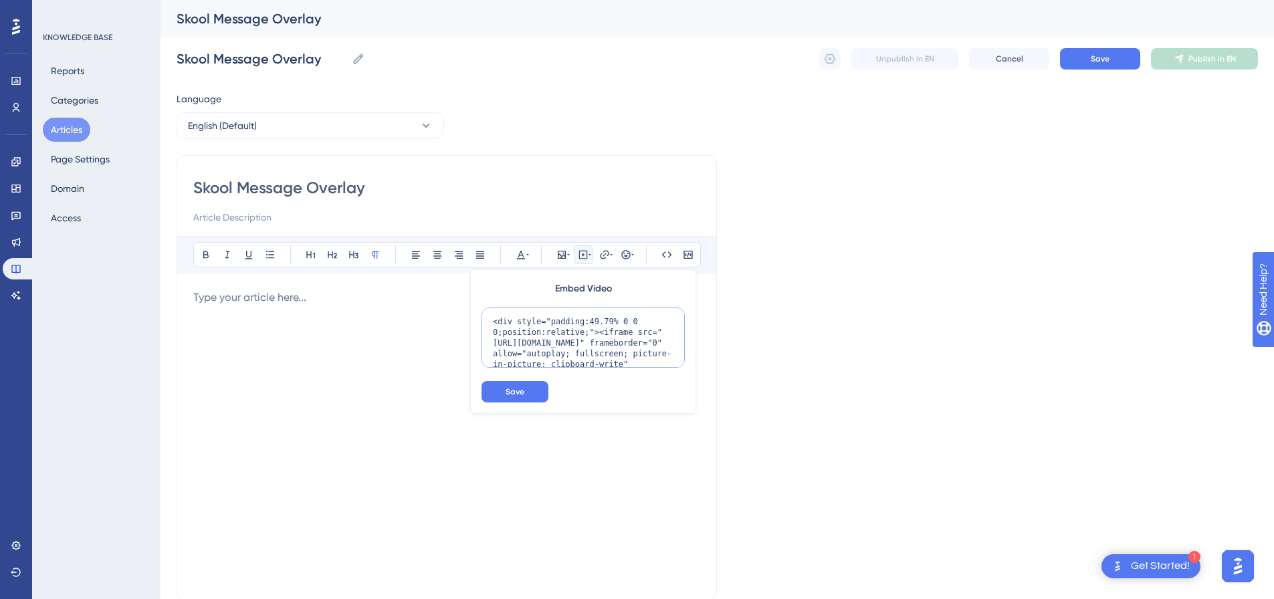
scroll to position [109, 0]
type textarea "<div style="padding:49.79% 0 0 0;position:relative;"><iframe src="https://playe…"
click at [524, 400] on button "Save" at bounding box center [515, 391] width 67 height 21
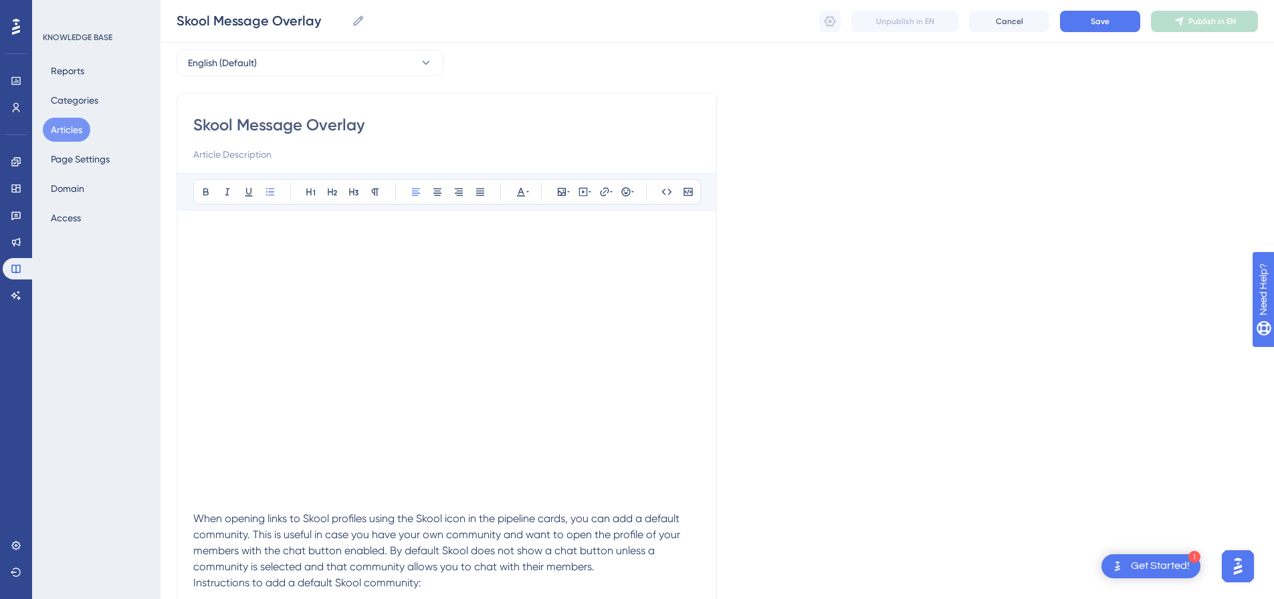
scroll to position [139, 0]
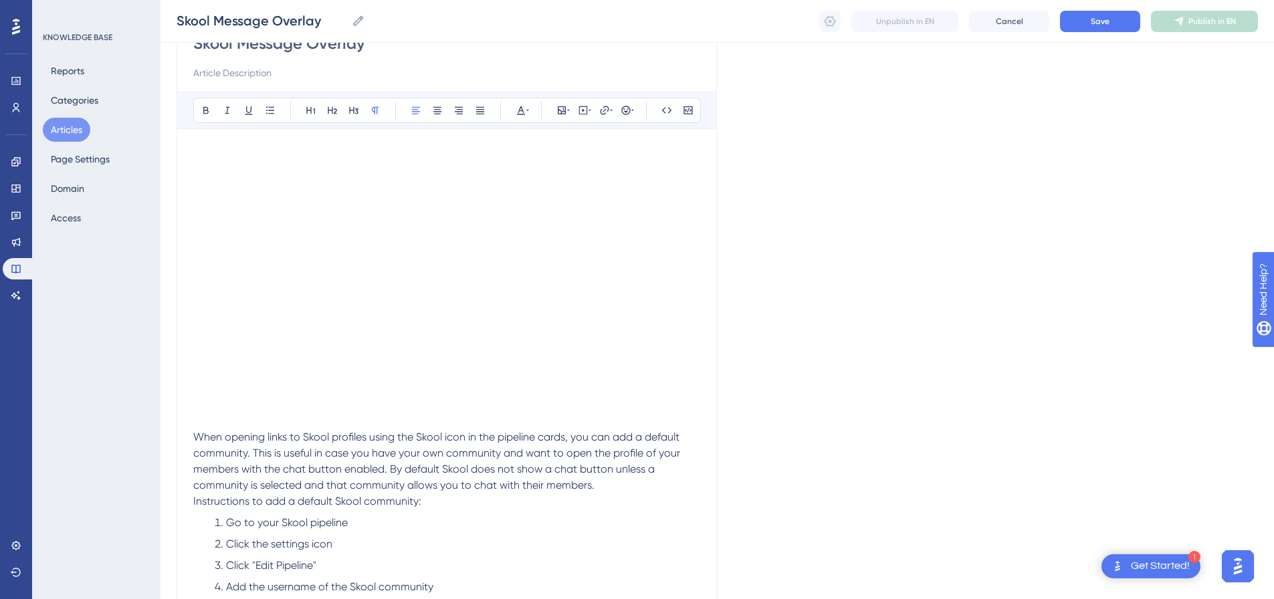
click at [202, 498] on span "Instructions to add a default Skool community:" at bounding box center [307, 501] width 228 height 13
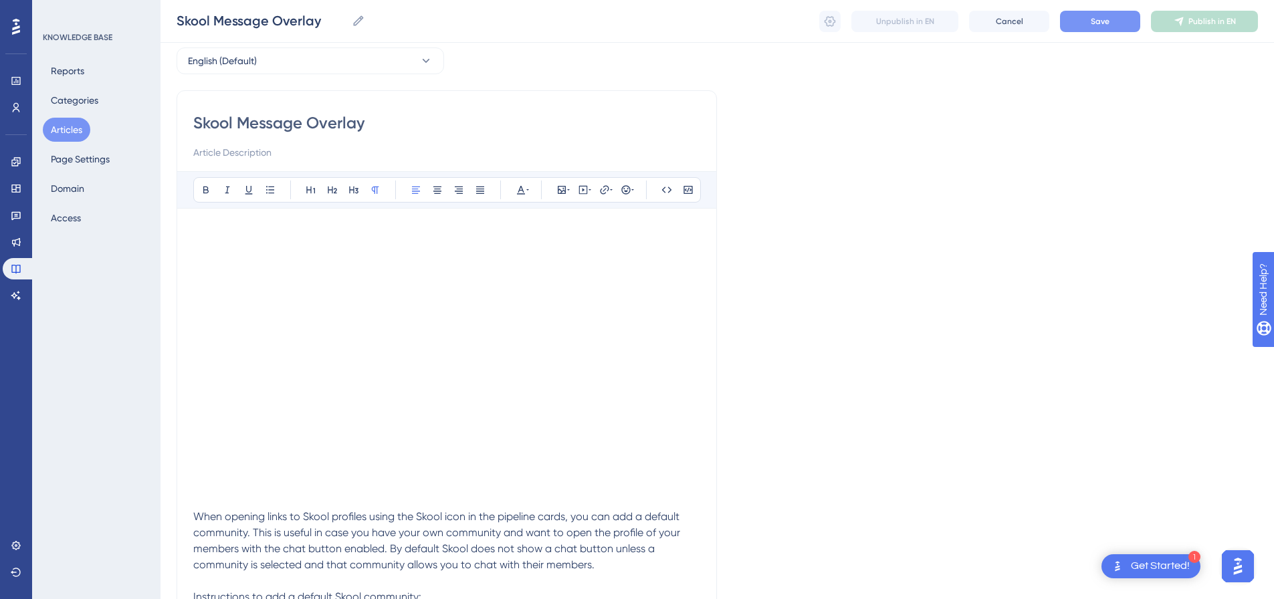
scroll to position [0, 0]
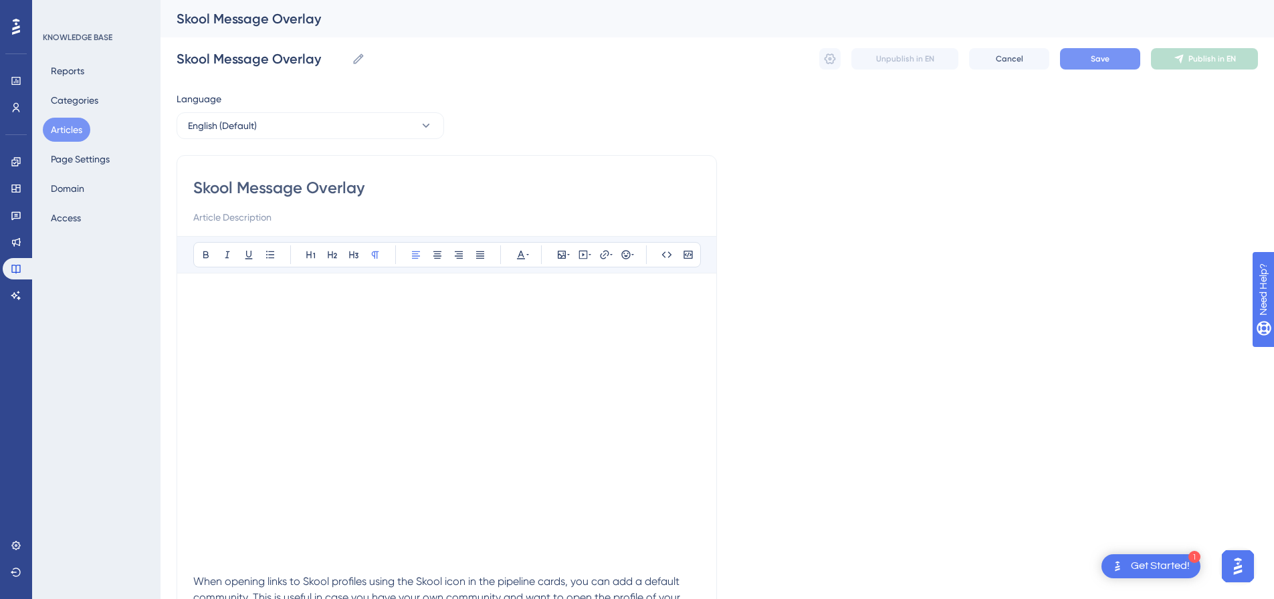
click at [1098, 58] on span "Save" at bounding box center [1100, 59] width 19 height 11
click at [1212, 56] on span "Publish in EN" at bounding box center [1213, 59] width 48 height 11
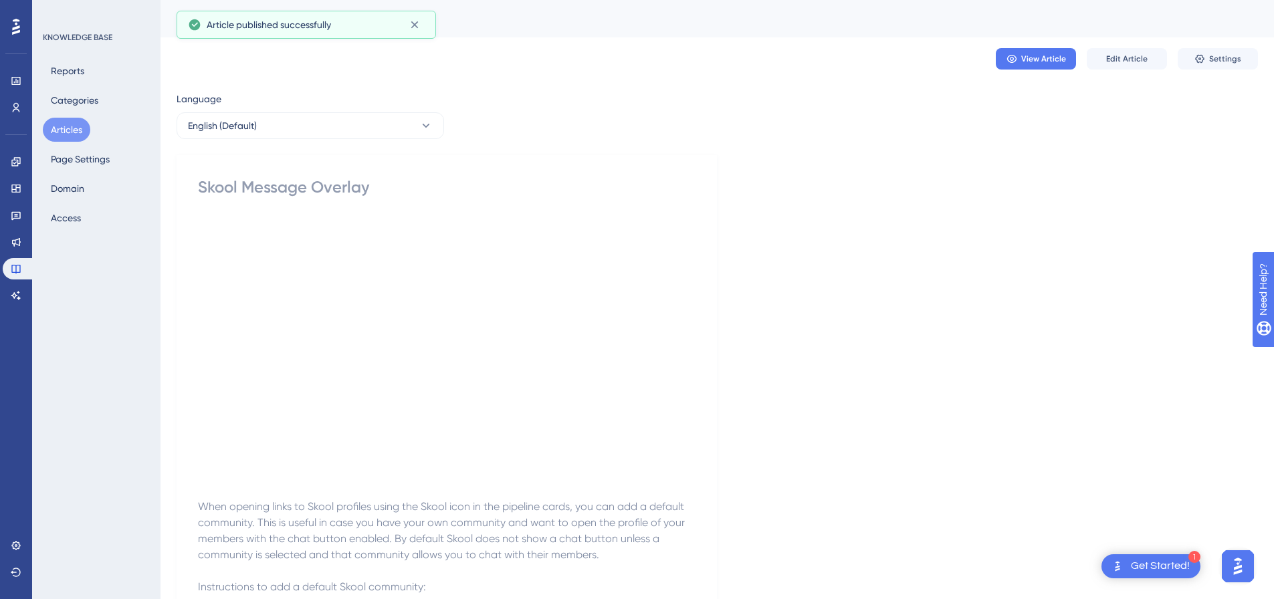
click at [1212, 56] on span "Settings" at bounding box center [1226, 59] width 32 height 11
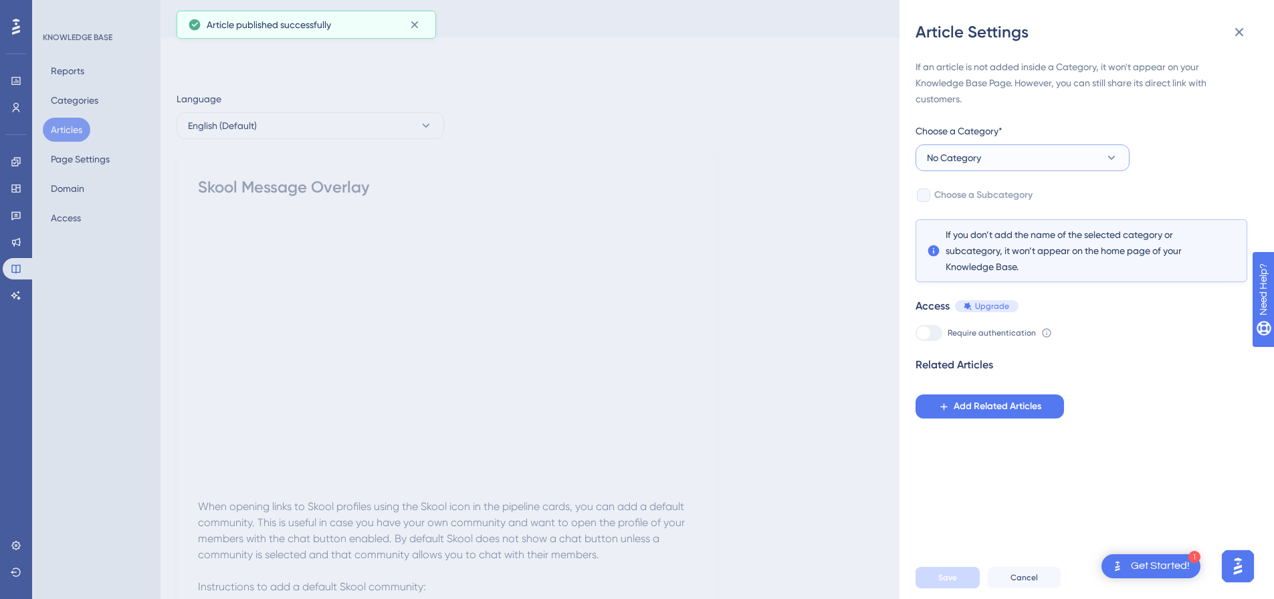
click at [1005, 155] on button "No Category" at bounding box center [1023, 158] width 214 height 27
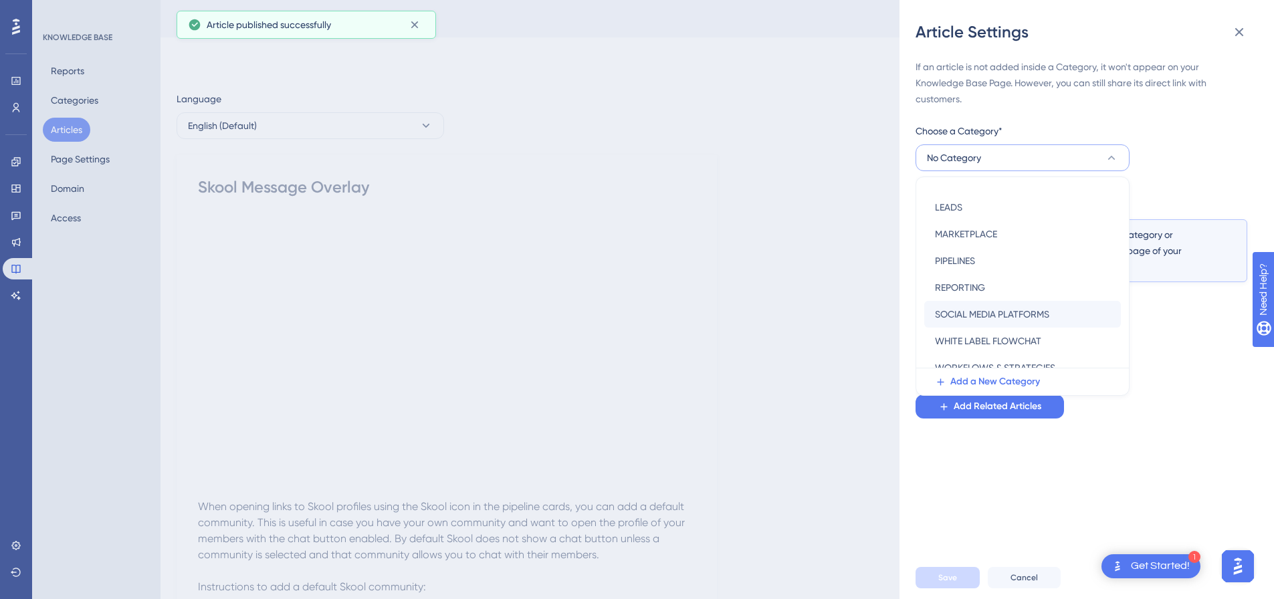
scroll to position [192, 0]
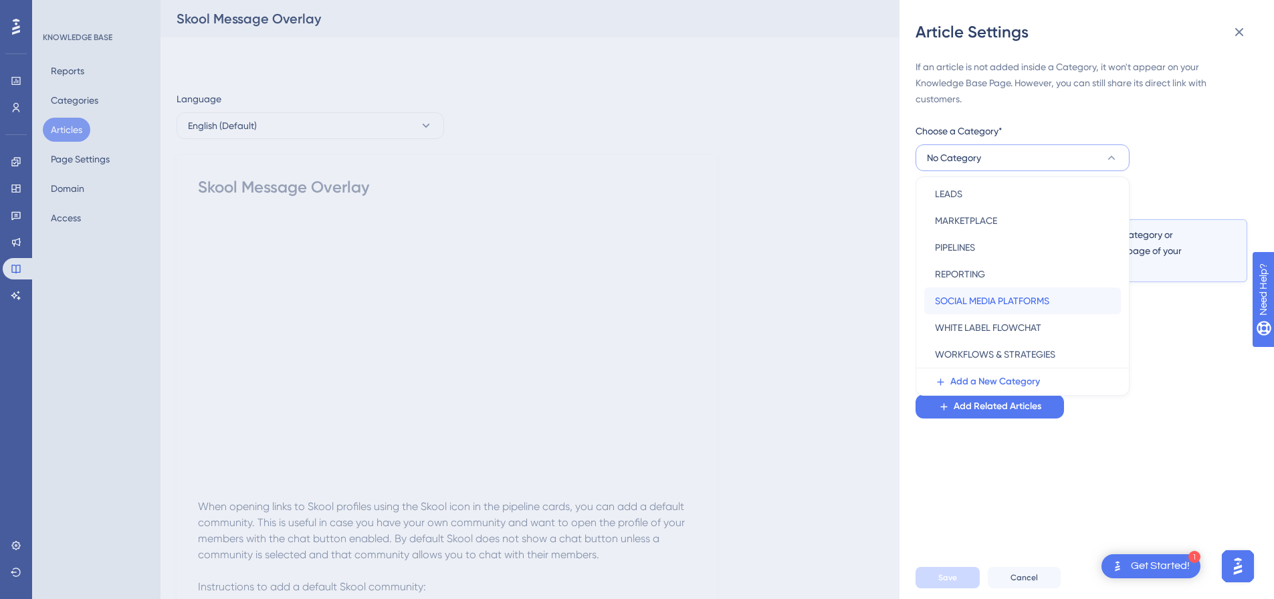
click at [983, 306] on span "SOCIAL MEDIA PLATFORMS" at bounding box center [992, 301] width 114 height 16
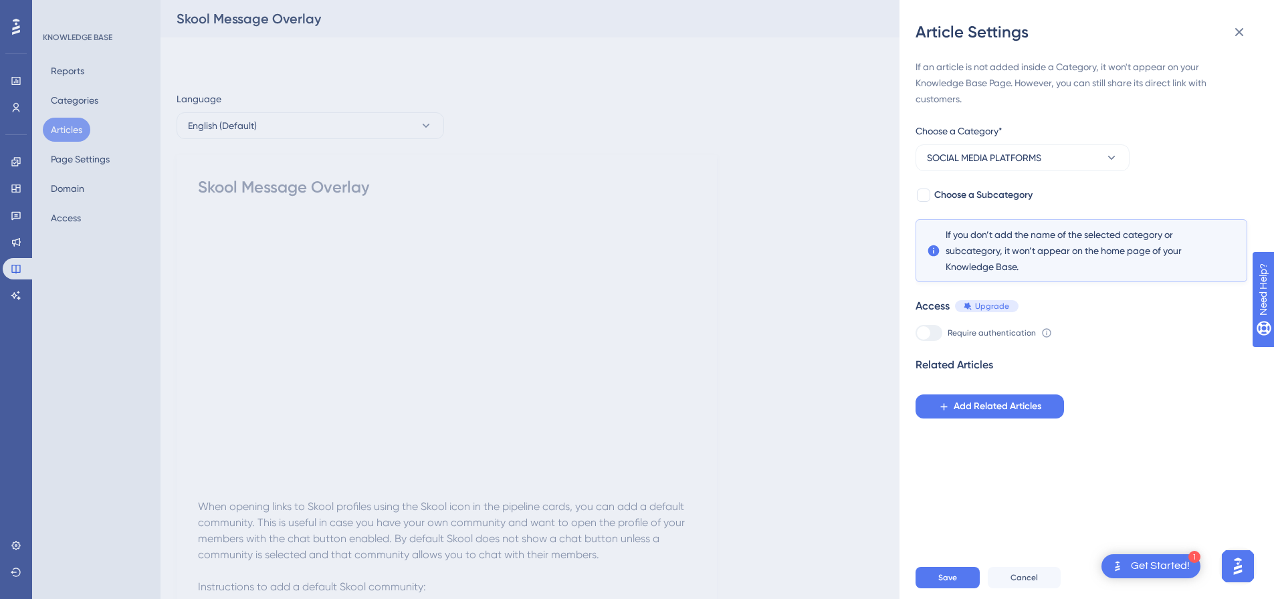
drag, startPoint x: 931, startPoint y: 193, endPoint x: 939, endPoint y: 216, distance: 24.1
click at [931, 194] on div at bounding box center [924, 195] width 16 height 16
checkbox input "true"
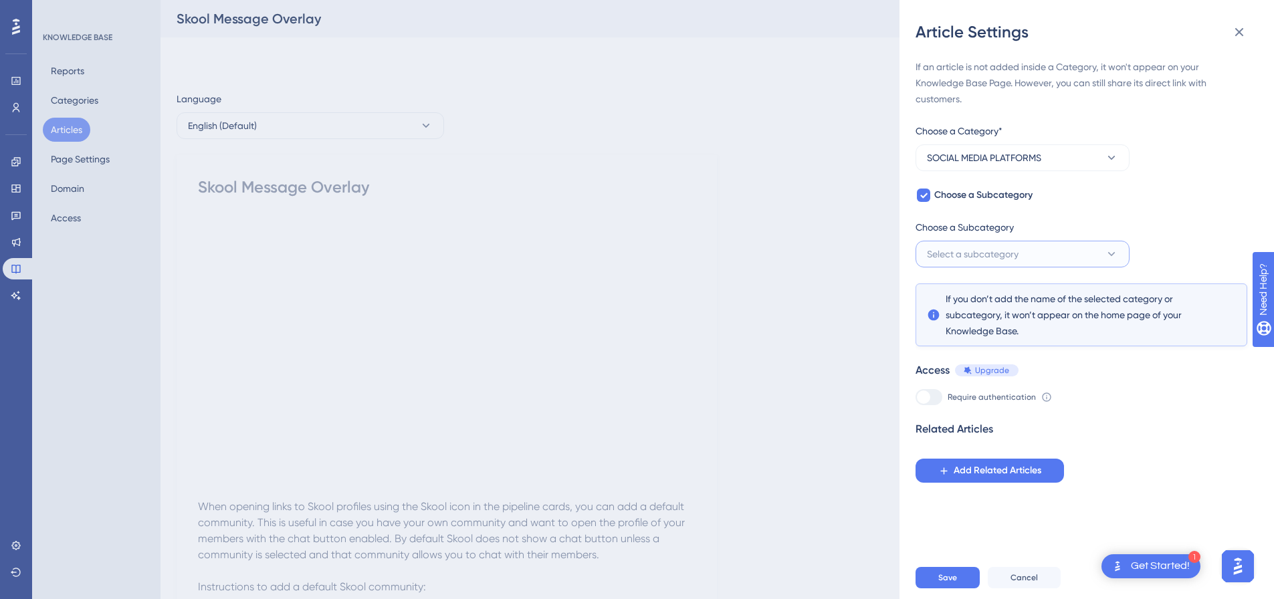
click at [961, 258] on span "Select a subcategory" at bounding box center [973, 254] width 92 height 16
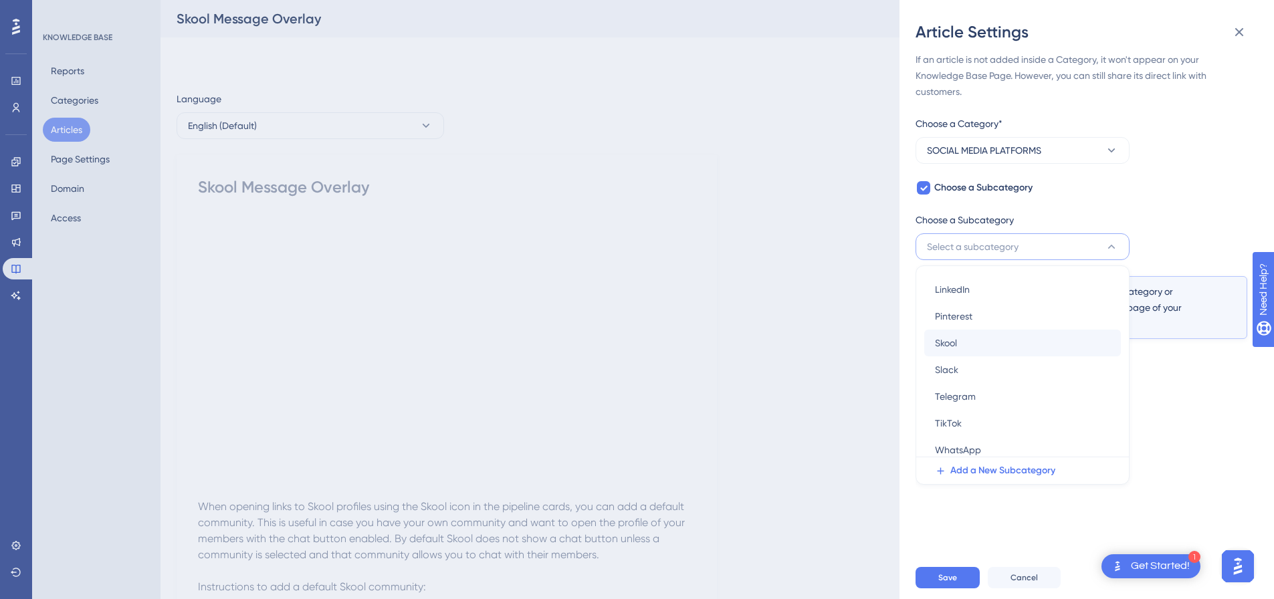
scroll to position [112, 0]
click at [955, 290] on span "Skool" at bounding box center [946, 283] width 22 height 16
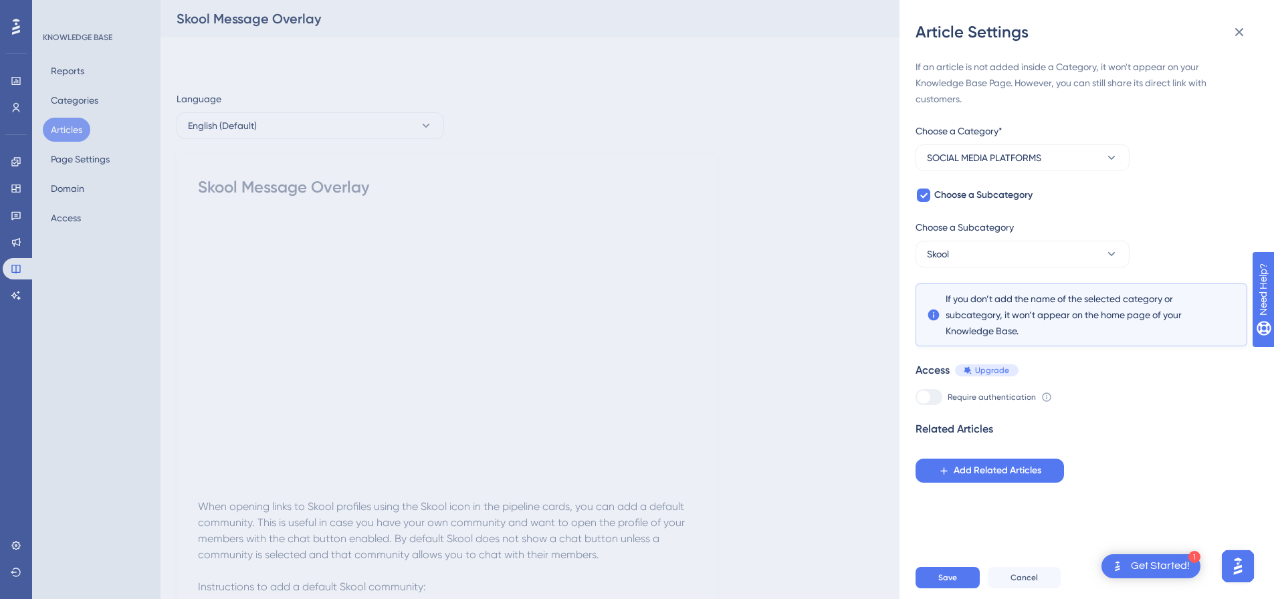
scroll to position [0, 0]
click at [943, 583] on span "Save" at bounding box center [948, 578] width 19 height 11
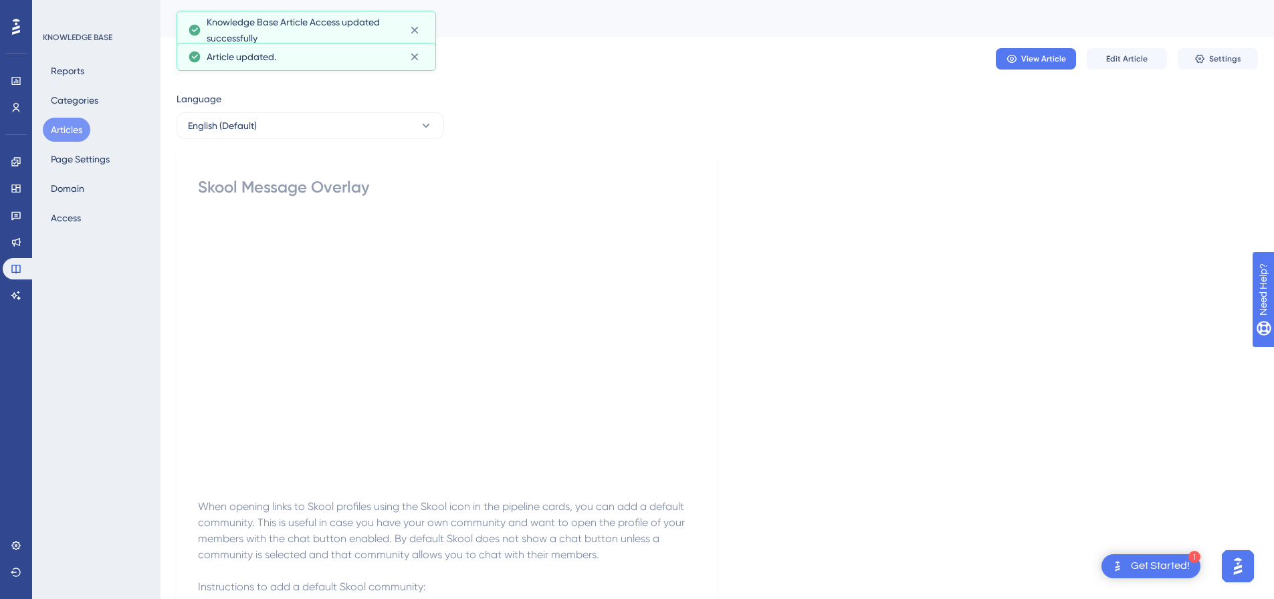
click at [80, 124] on button "Articles" at bounding box center [67, 130] width 48 height 24
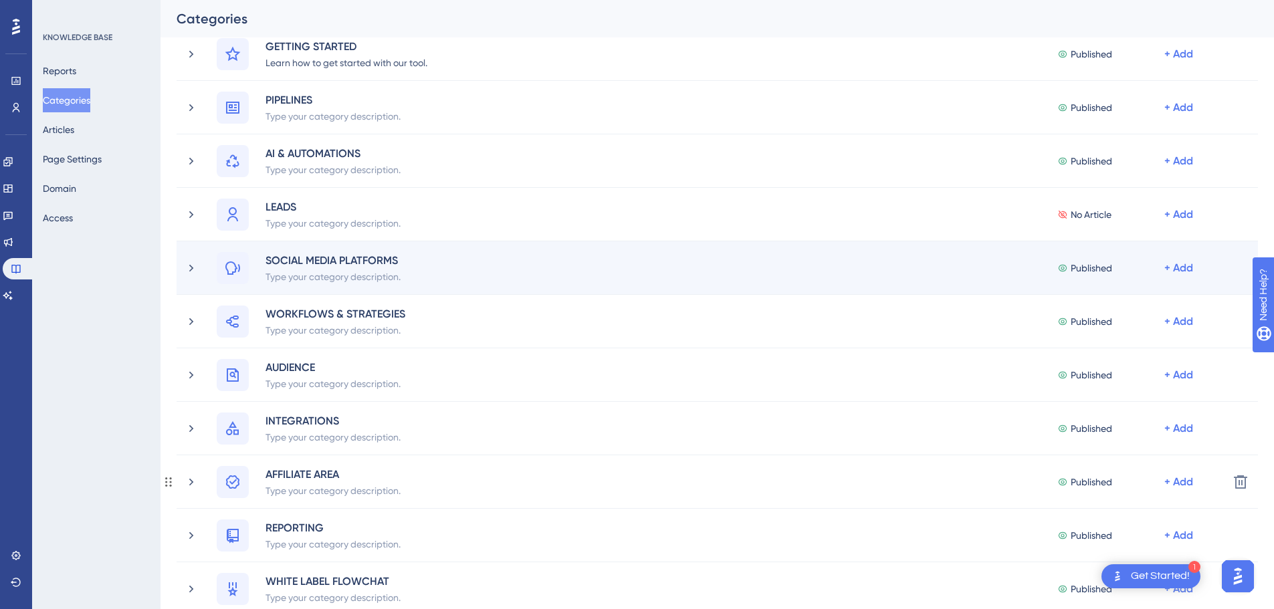
scroll to position [76, 0]
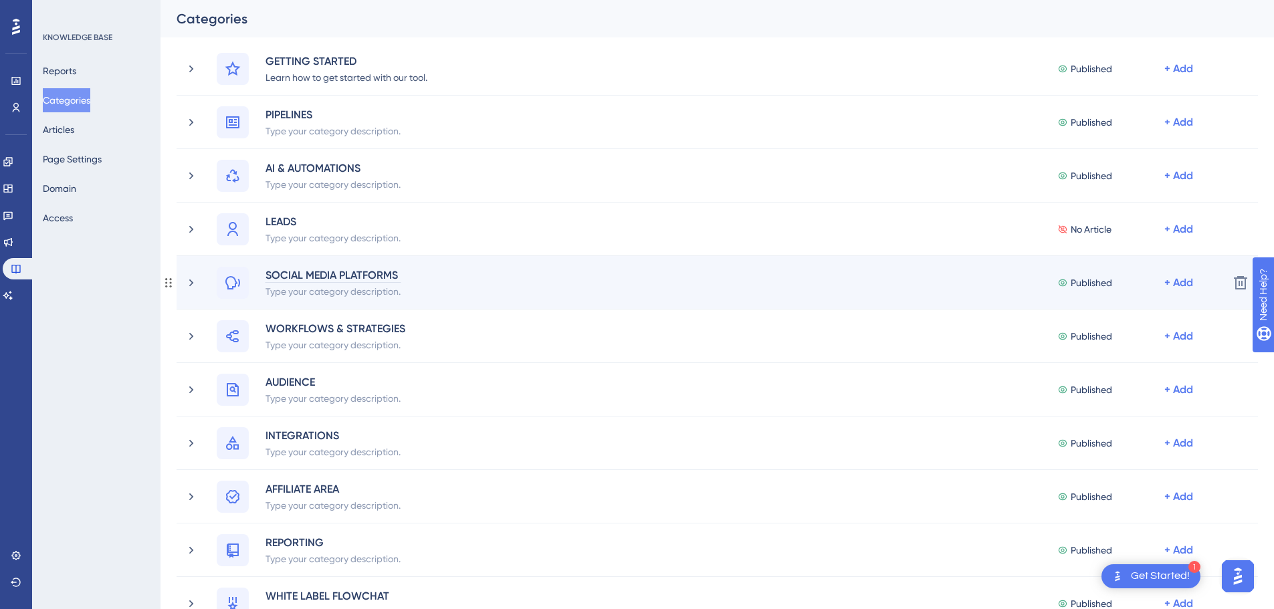
click at [333, 272] on div "SOCIAL MEDIA PLATFORMS" at bounding box center [333, 275] width 136 height 16
click at [701, 282] on div "SOCIAL MEDIA PLATFORMS Type your category description. Published + Add" at bounding box center [718, 283] width 1002 height 32
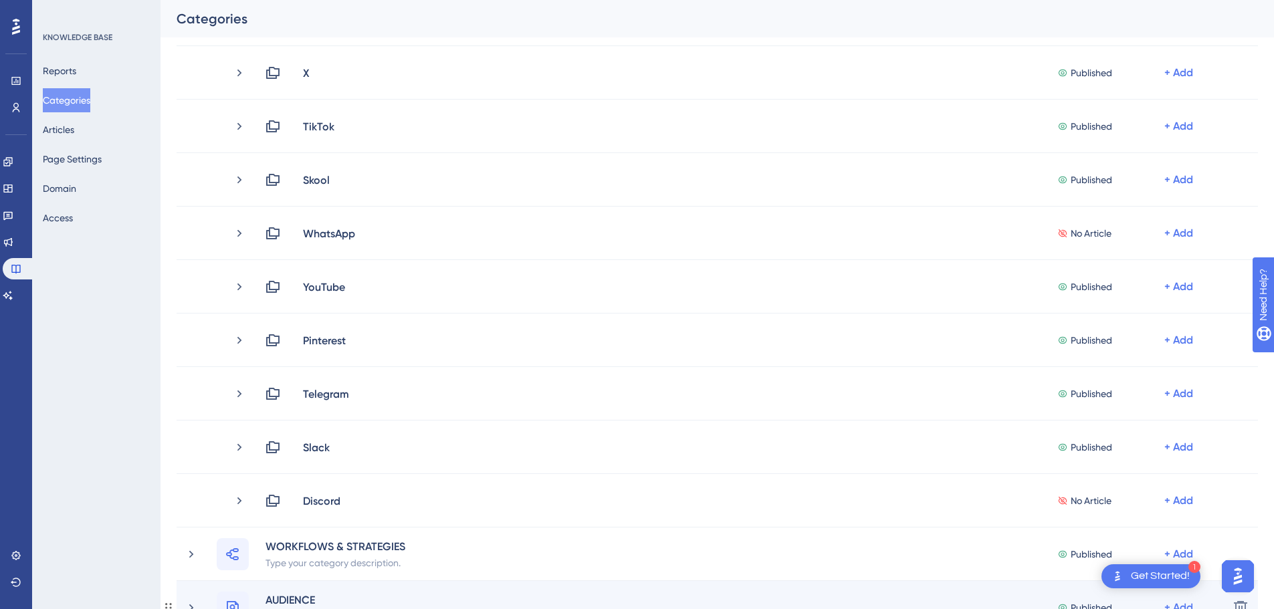
scroll to position [477, 0]
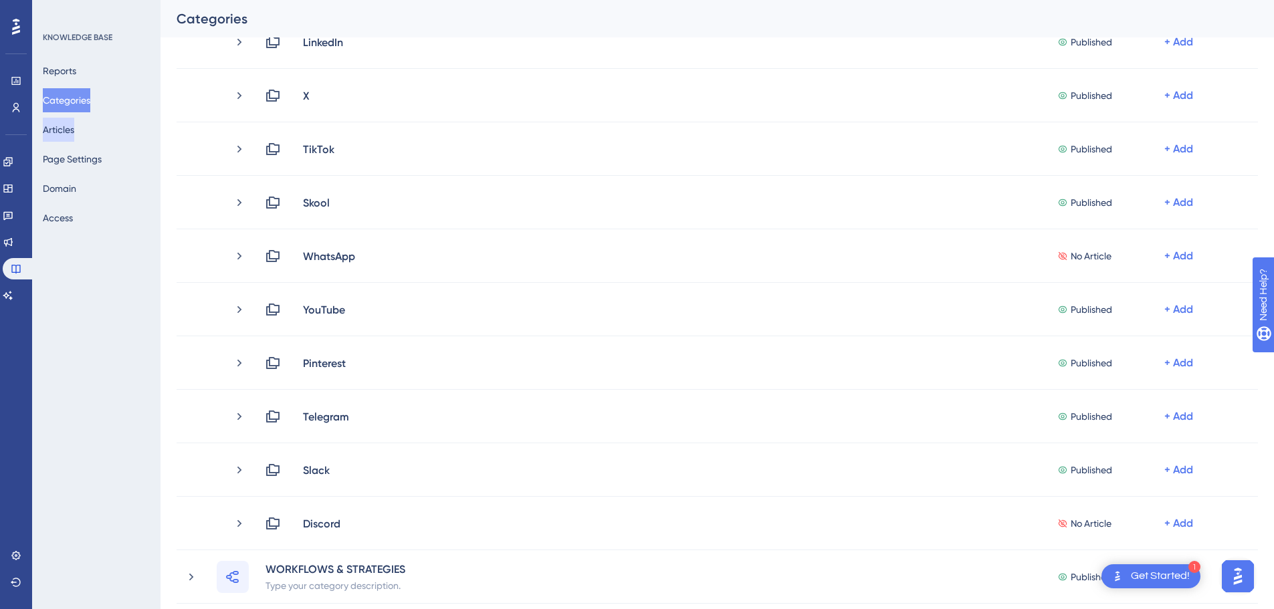
click at [72, 132] on button "Articles" at bounding box center [58, 130] width 31 height 24
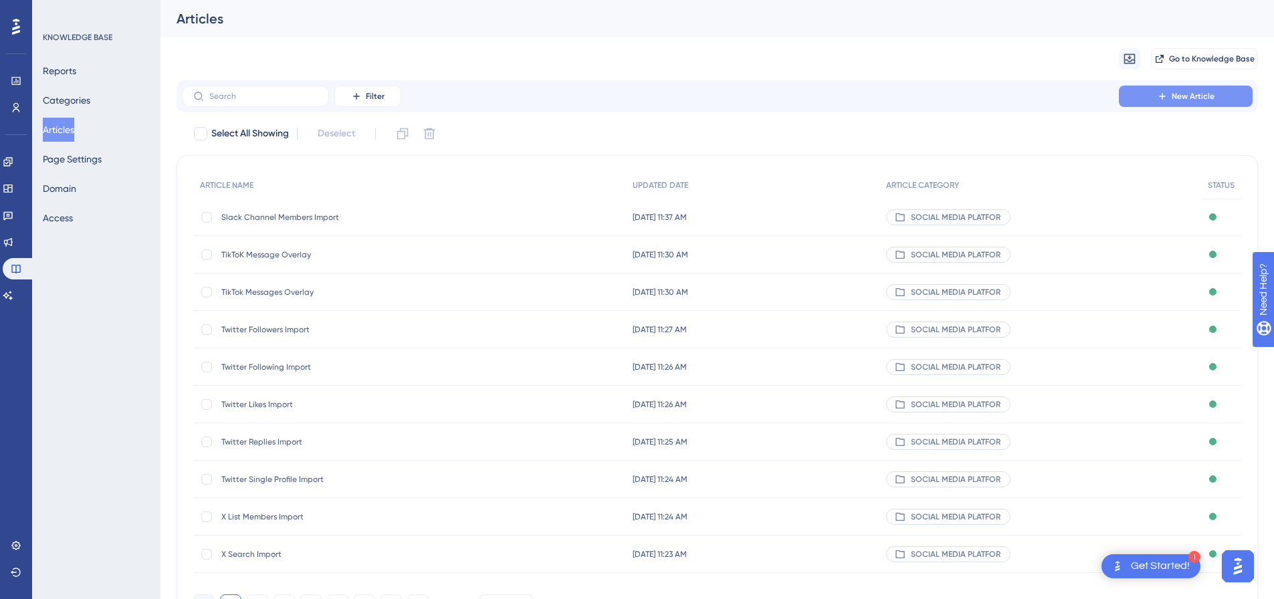
click at [1152, 95] on button "New Article" at bounding box center [1186, 96] width 134 height 21
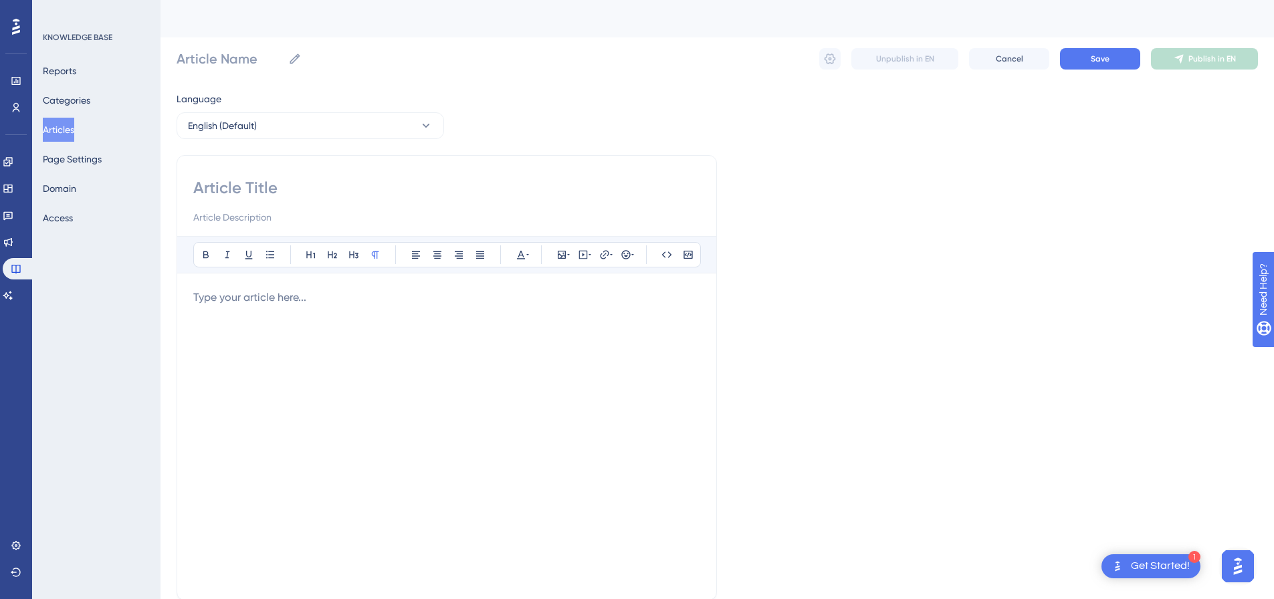
click at [320, 189] on input at bounding box center [446, 187] width 507 height 21
paste input "Skool Single Profile Import"
type input "Skool Single Profile Import"
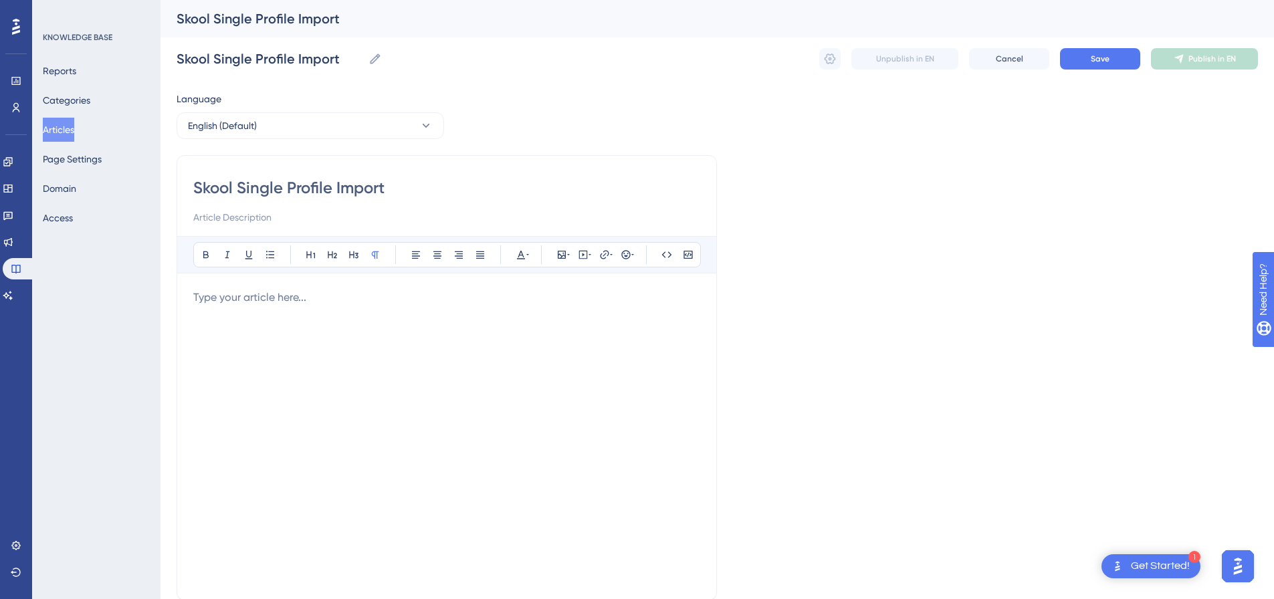
click at [412, 306] on div at bounding box center [446, 437] width 507 height 294
click at [587, 252] on icon at bounding box center [583, 255] width 11 height 11
click at [563, 326] on textarea at bounding box center [583, 338] width 203 height 60
paste textarea "<div style="padding:56.25% 0 0 0;position:relative;"><iframe src="https://playe…"
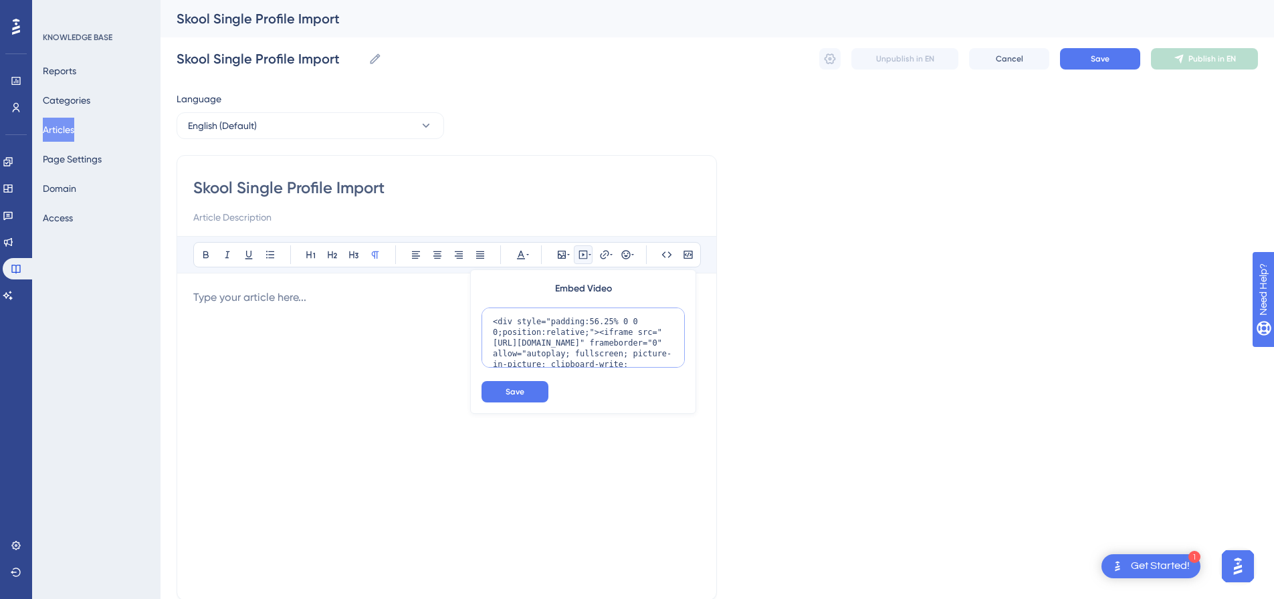
scroll to position [109, 0]
type textarea "<div style="padding:56.25% 0 0 0;position:relative;"><iframe src="https://playe…"
click at [508, 386] on button "Save" at bounding box center [515, 391] width 67 height 21
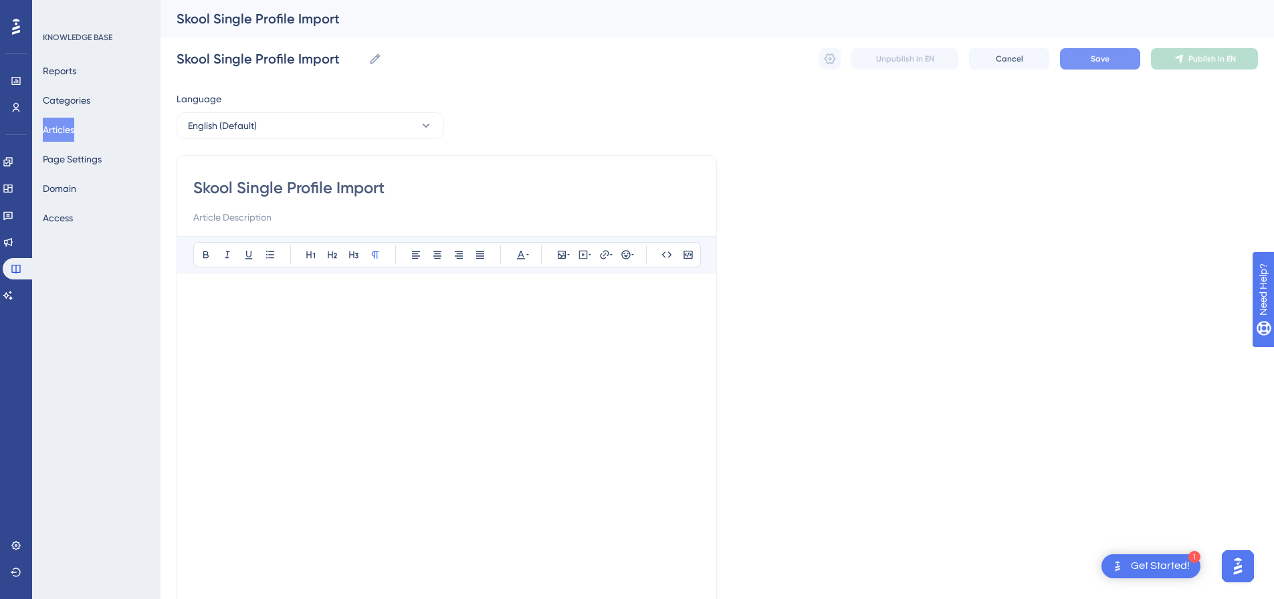
click at [1101, 62] on span "Save" at bounding box center [1100, 59] width 19 height 11
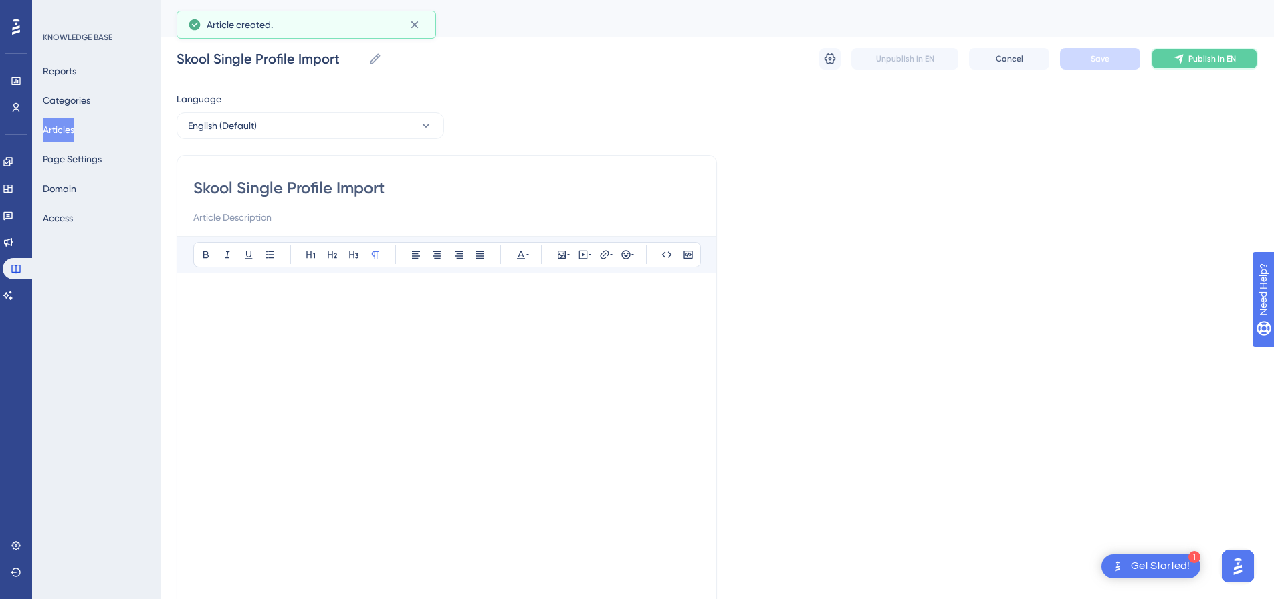
click at [1203, 54] on span "Publish in EN" at bounding box center [1213, 59] width 48 height 11
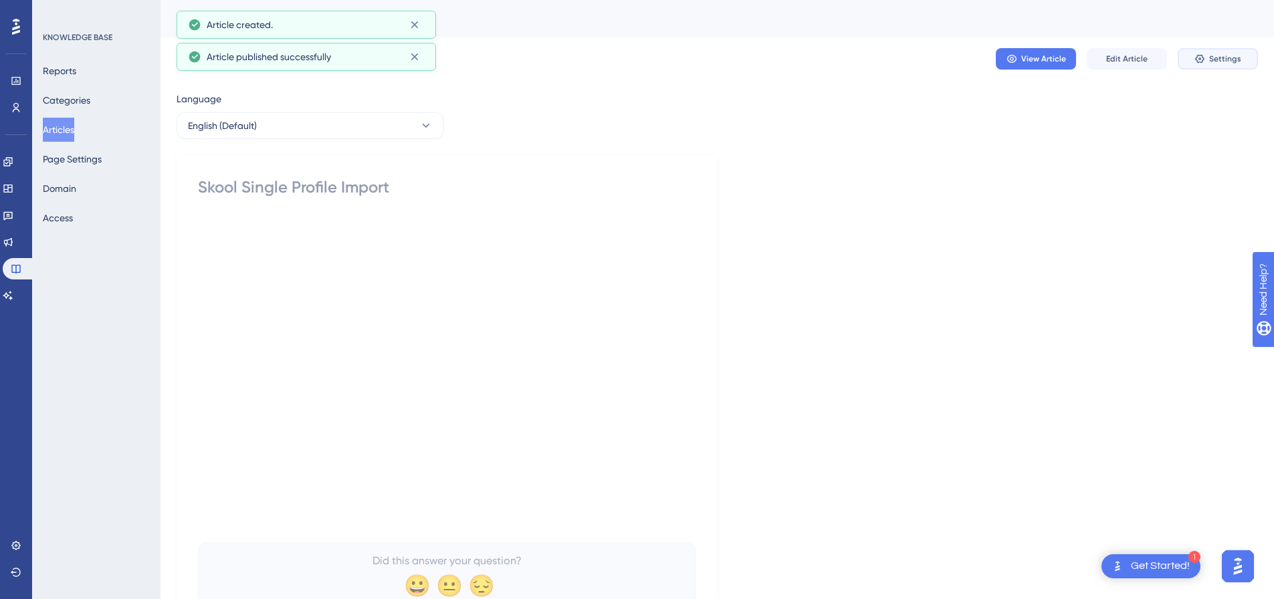
click at [1200, 59] on icon at bounding box center [1200, 59] width 11 height 11
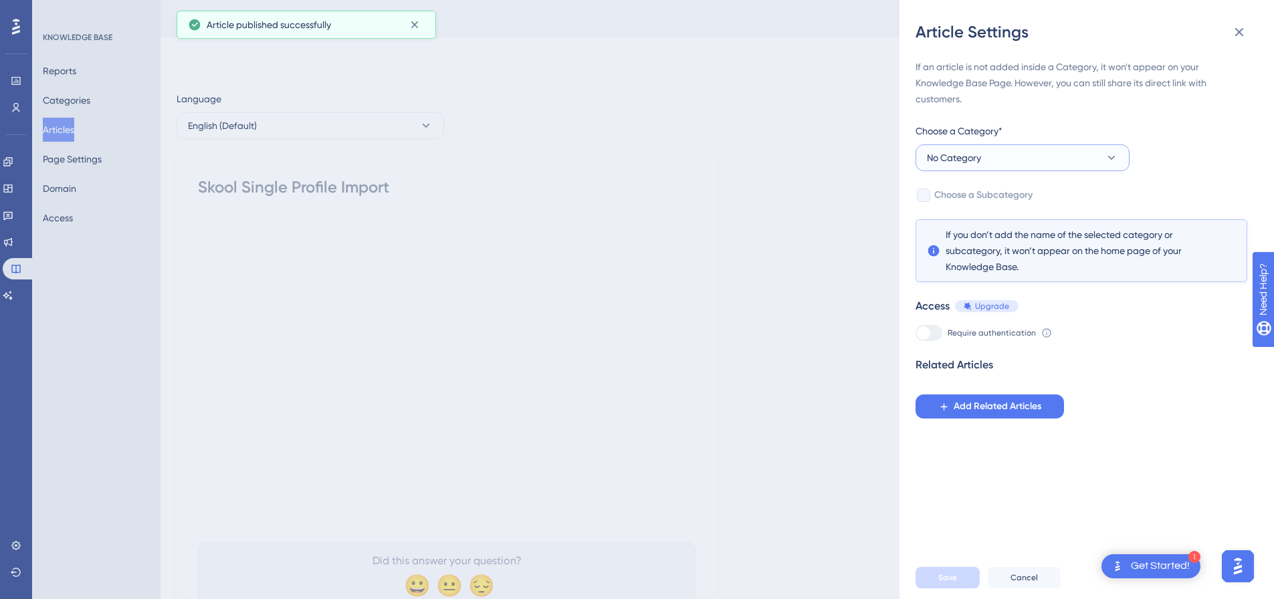
click at [963, 155] on span "No Category" at bounding box center [954, 158] width 54 height 16
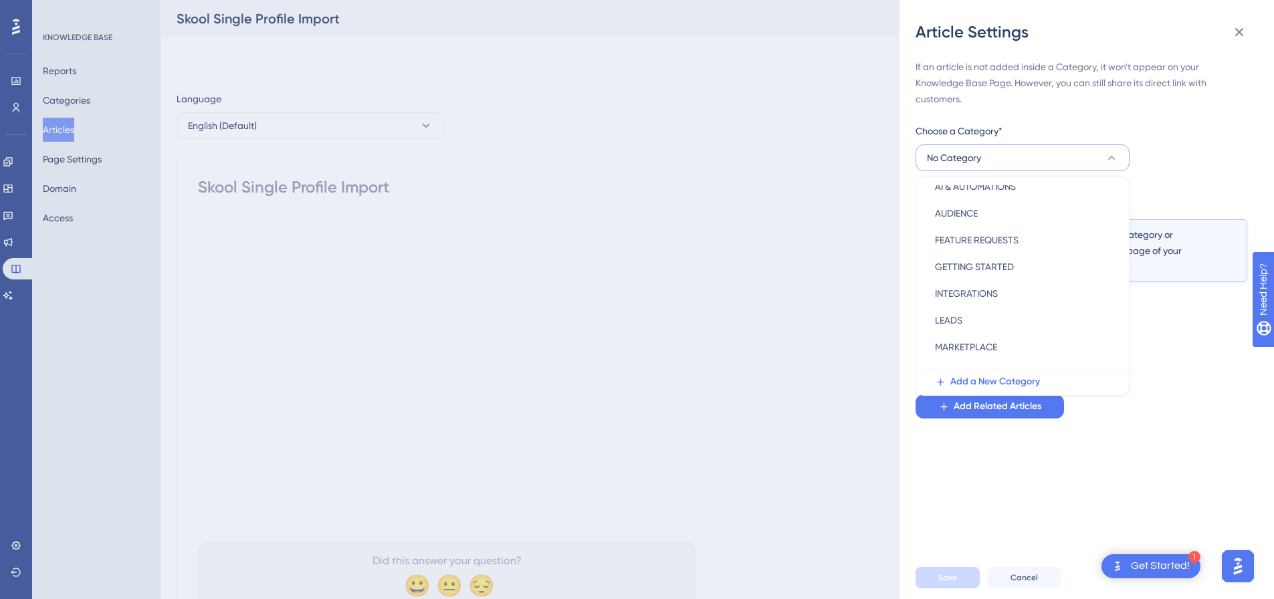
scroll to position [192, 0]
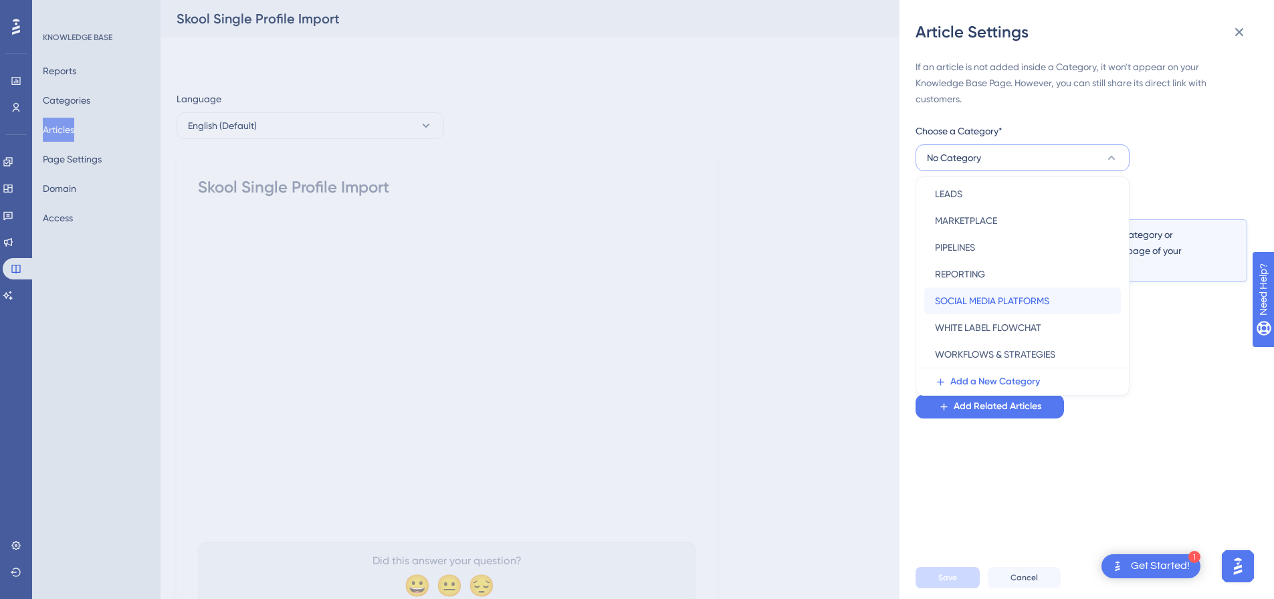
click at [1012, 304] on span "SOCIAL MEDIA PLATFORMS" at bounding box center [992, 301] width 114 height 16
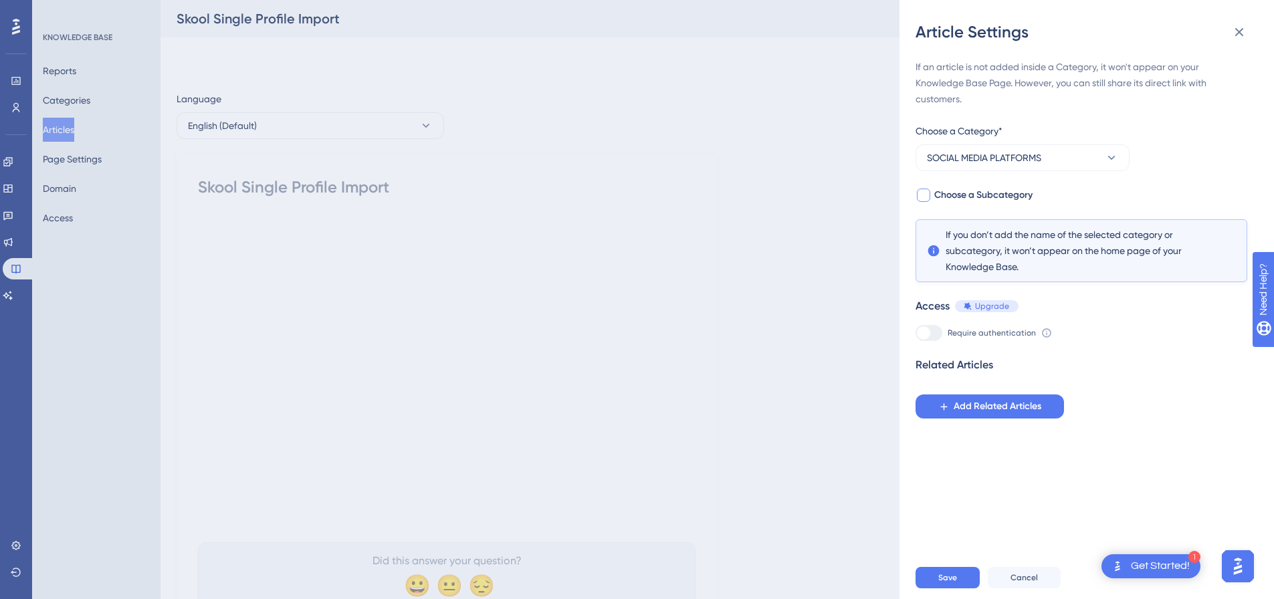
click at [927, 191] on div at bounding box center [923, 195] width 13 height 13
checkbox input "true"
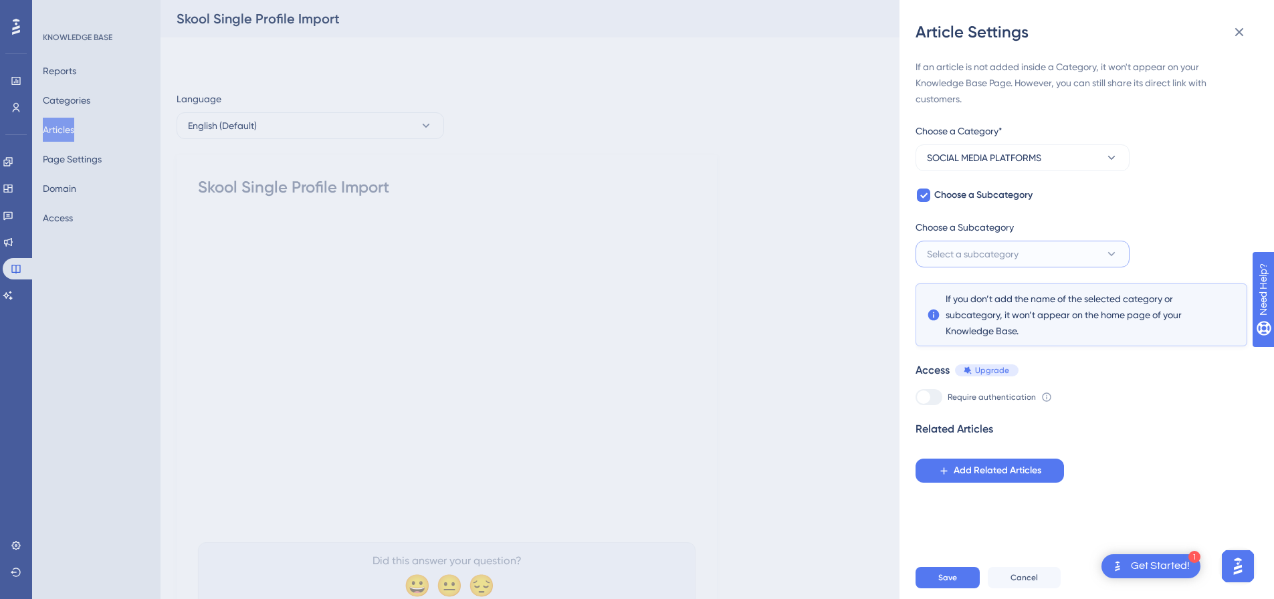
click at [1010, 250] on span "Select a subcategory" at bounding box center [973, 254] width 92 height 16
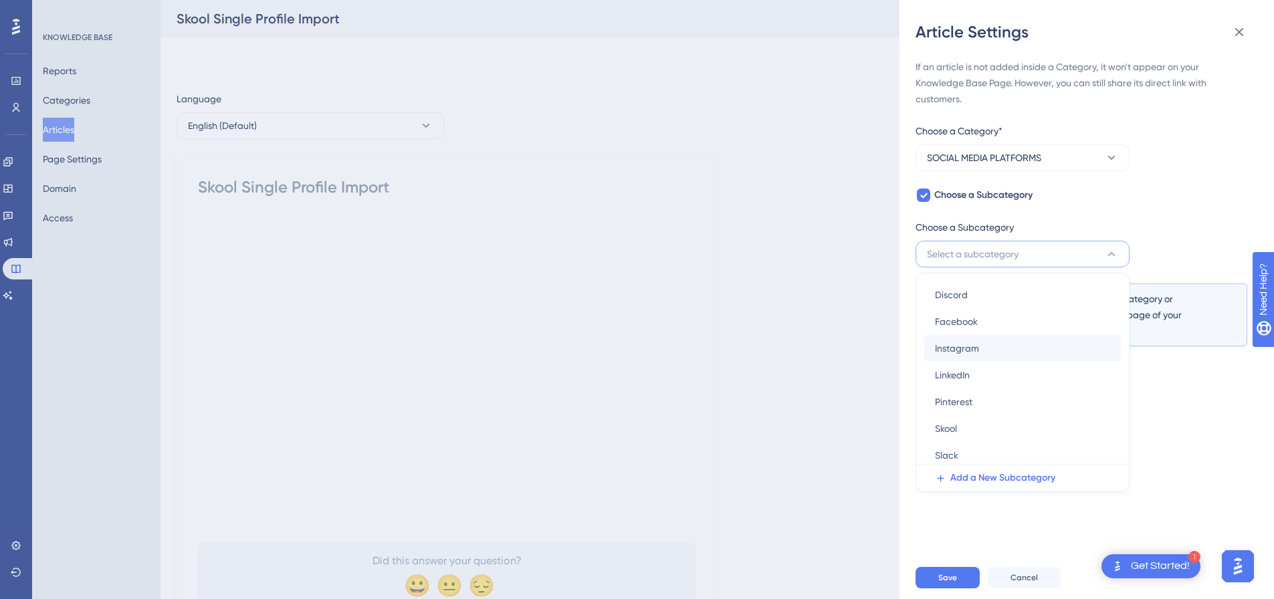
scroll to position [34, 0]
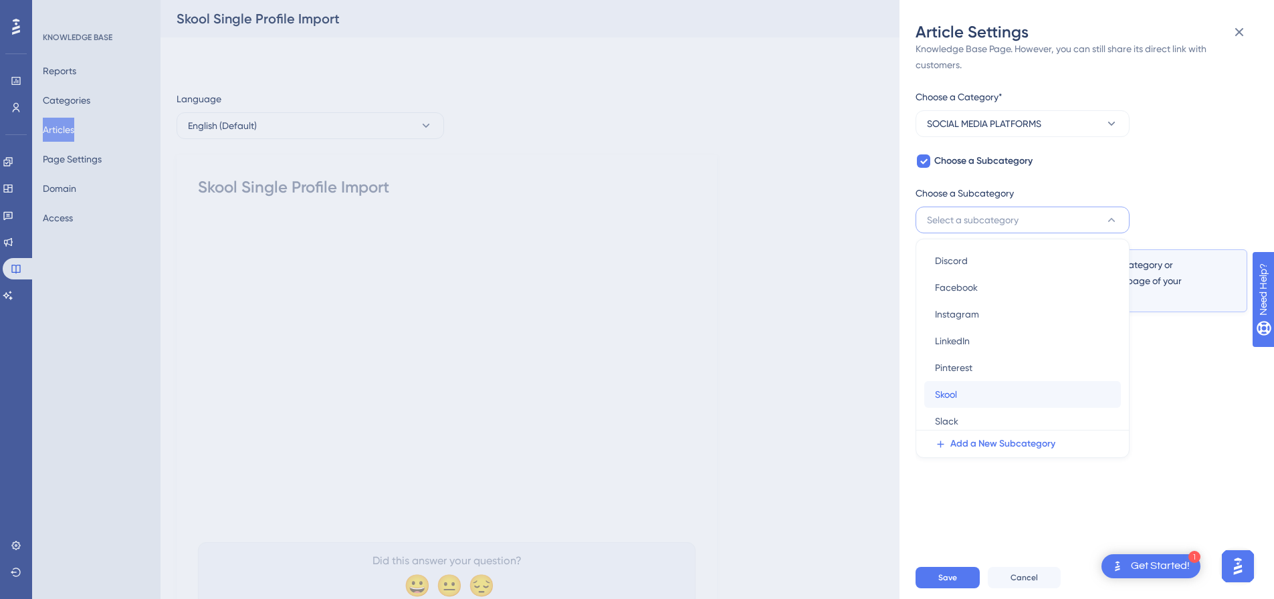
click at [989, 393] on div "Skool Skool" at bounding box center [1022, 394] width 175 height 27
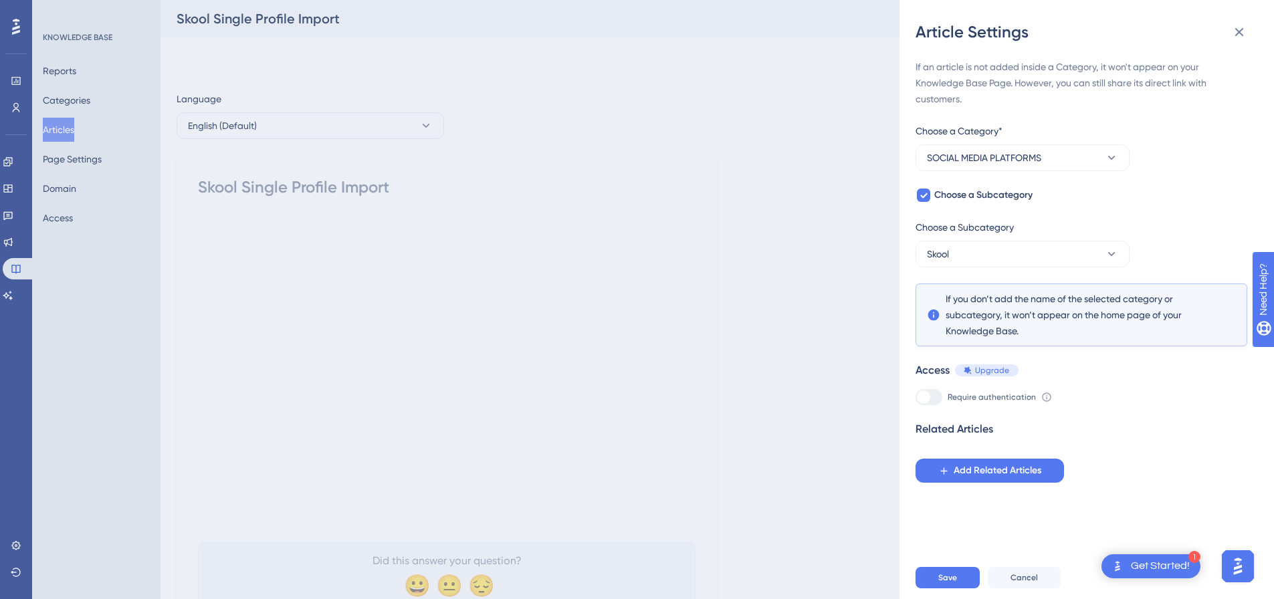
scroll to position [0, 0]
click at [953, 583] on span "Save" at bounding box center [948, 578] width 19 height 11
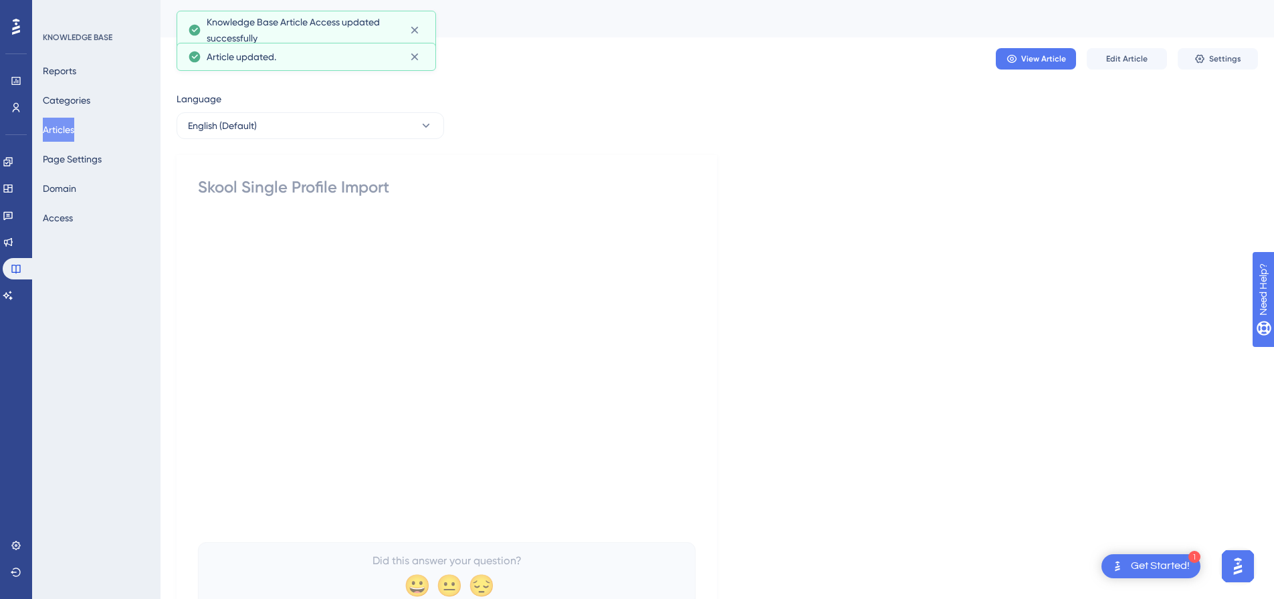
click at [56, 132] on button "Articles" at bounding box center [58, 130] width 31 height 24
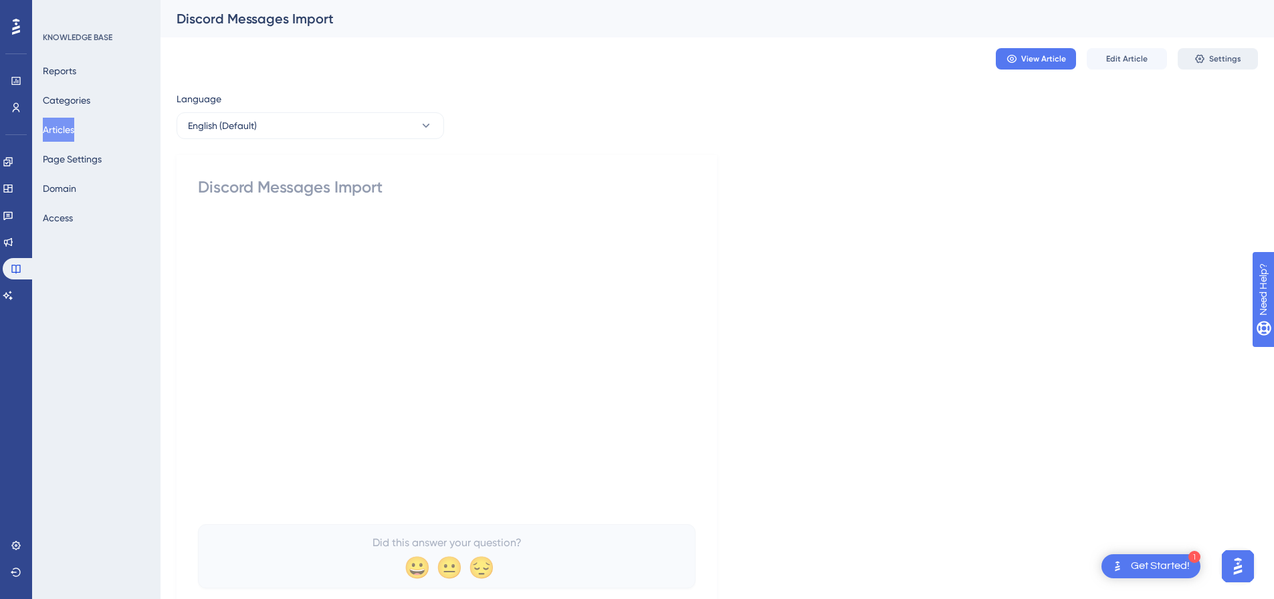
click at [1227, 69] on button "Settings" at bounding box center [1218, 58] width 80 height 21
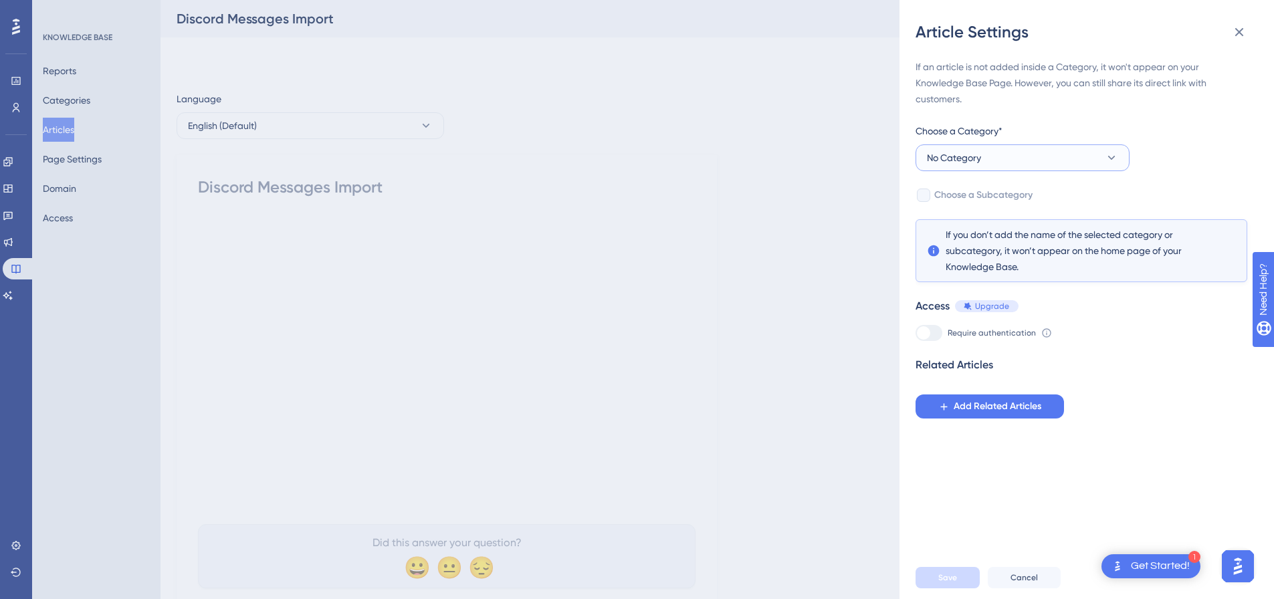
click at [1001, 158] on button "No Category" at bounding box center [1023, 158] width 214 height 27
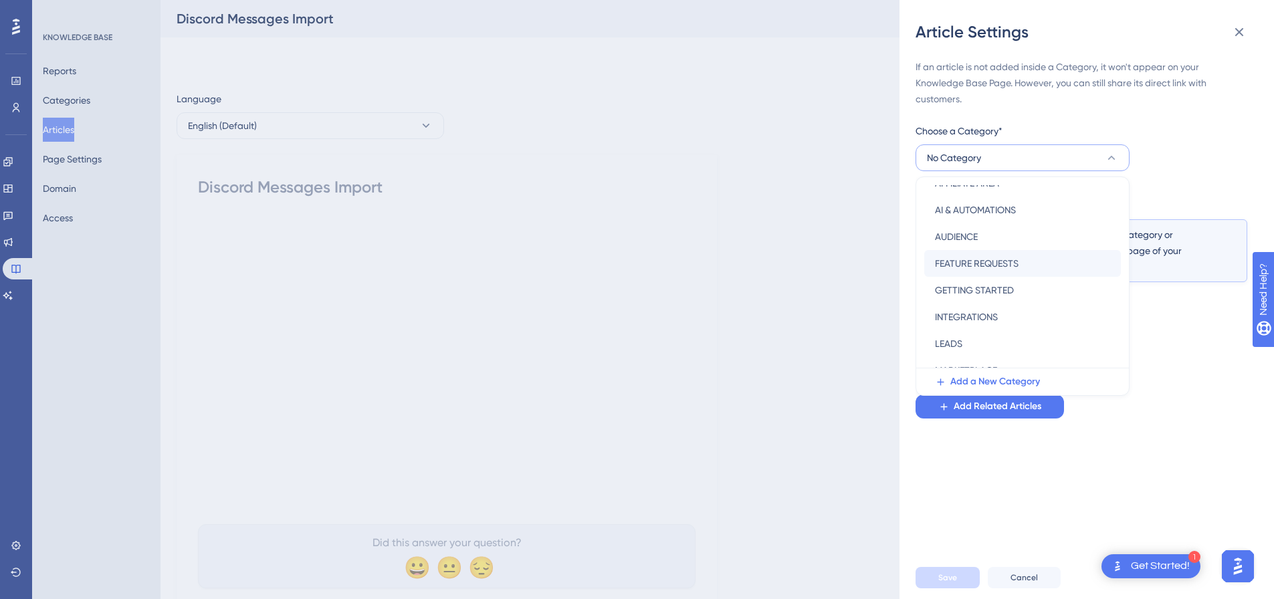
scroll to position [134, 0]
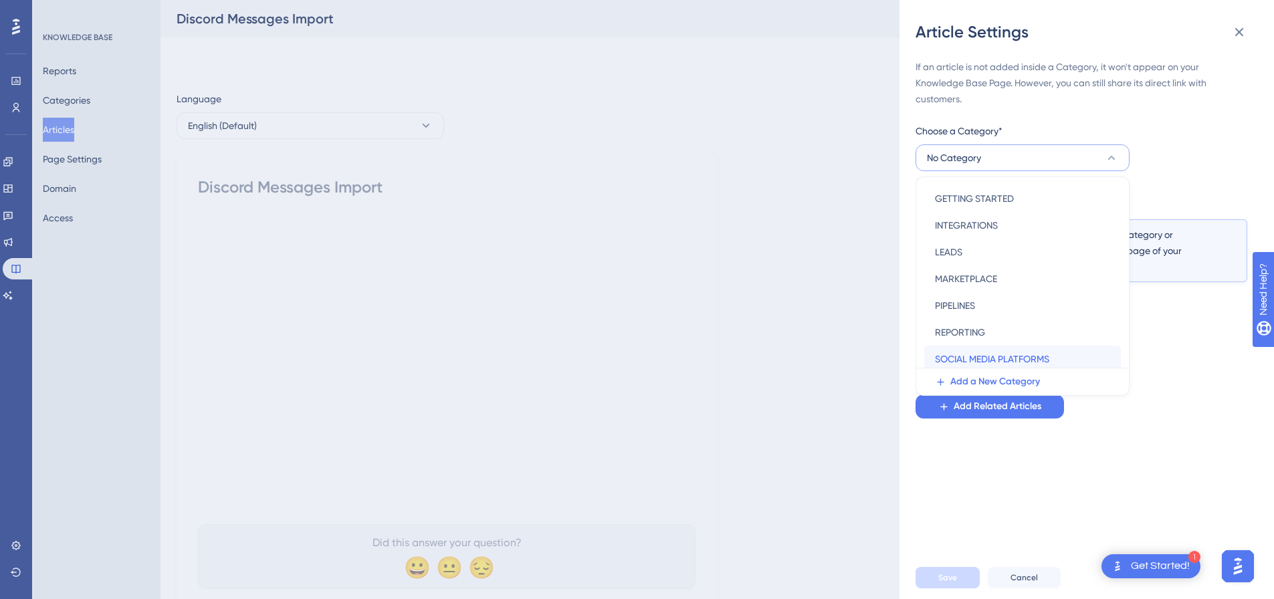
click at [1004, 357] on span "SOCIAL MEDIA PLATFORMS" at bounding box center [992, 359] width 114 height 16
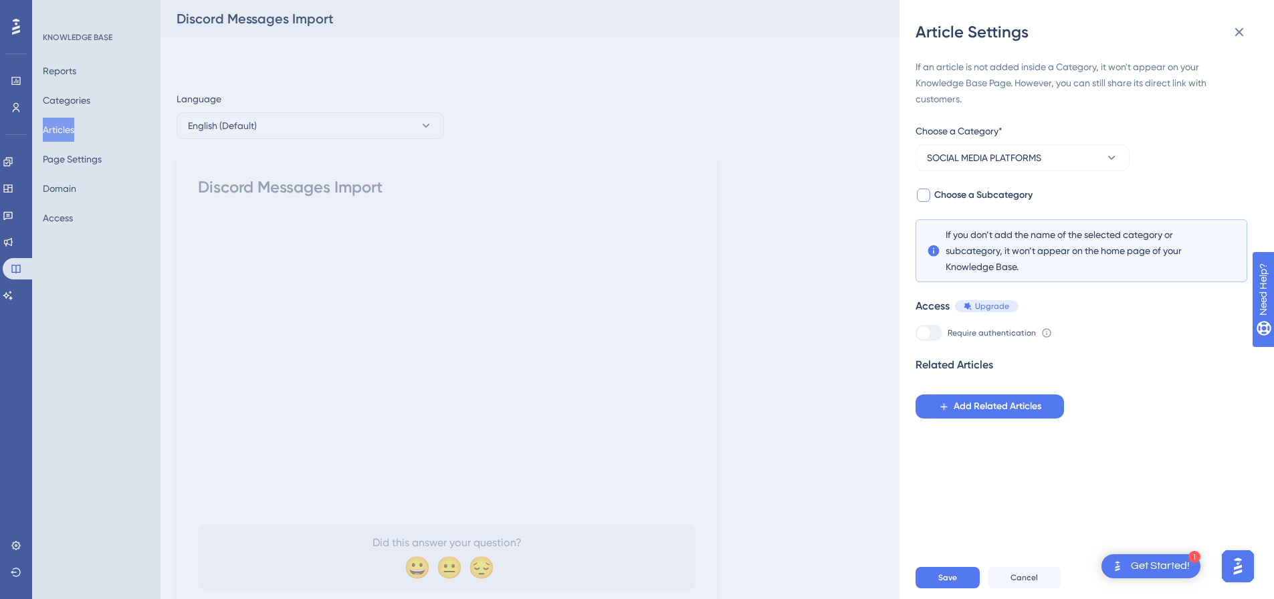
click at [930, 196] on div at bounding box center [923, 195] width 13 height 13
checkbox input "true"
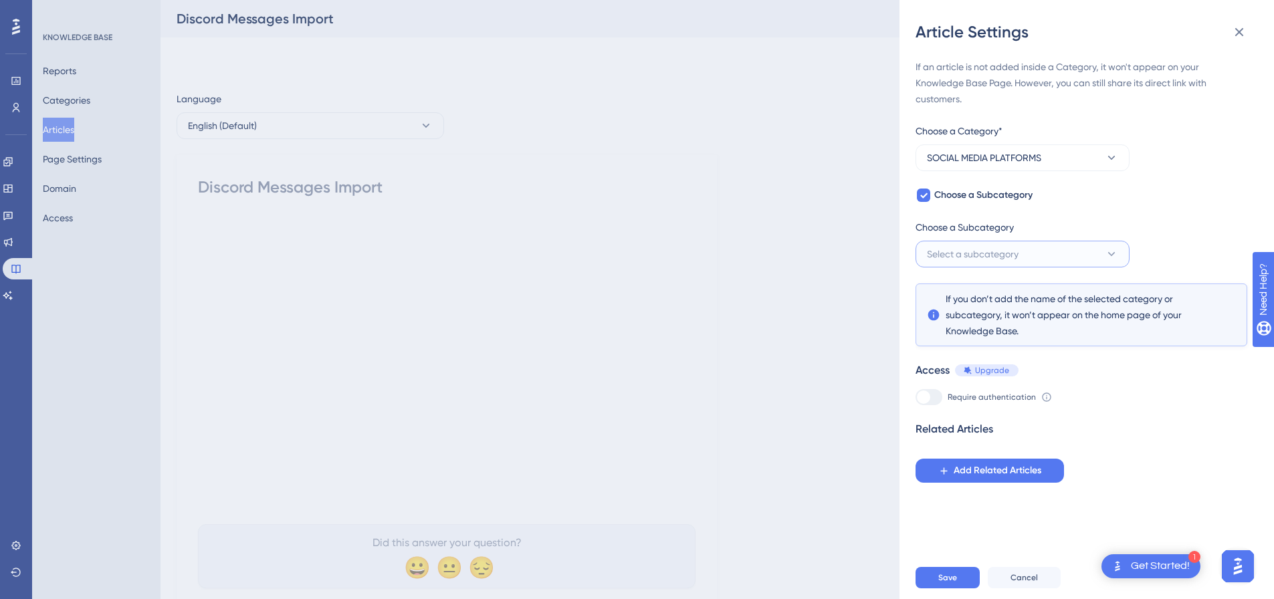
click at [949, 258] on span "Select a subcategory" at bounding box center [973, 254] width 92 height 16
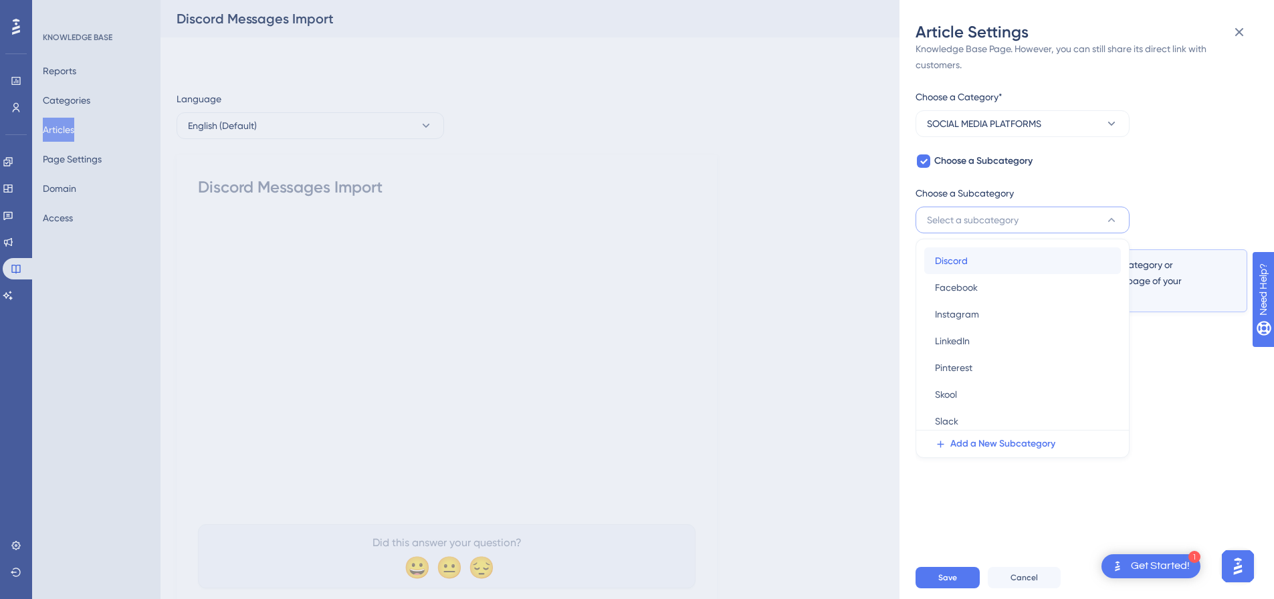
click at [984, 268] on div "Discord Discord" at bounding box center [1022, 261] width 175 height 27
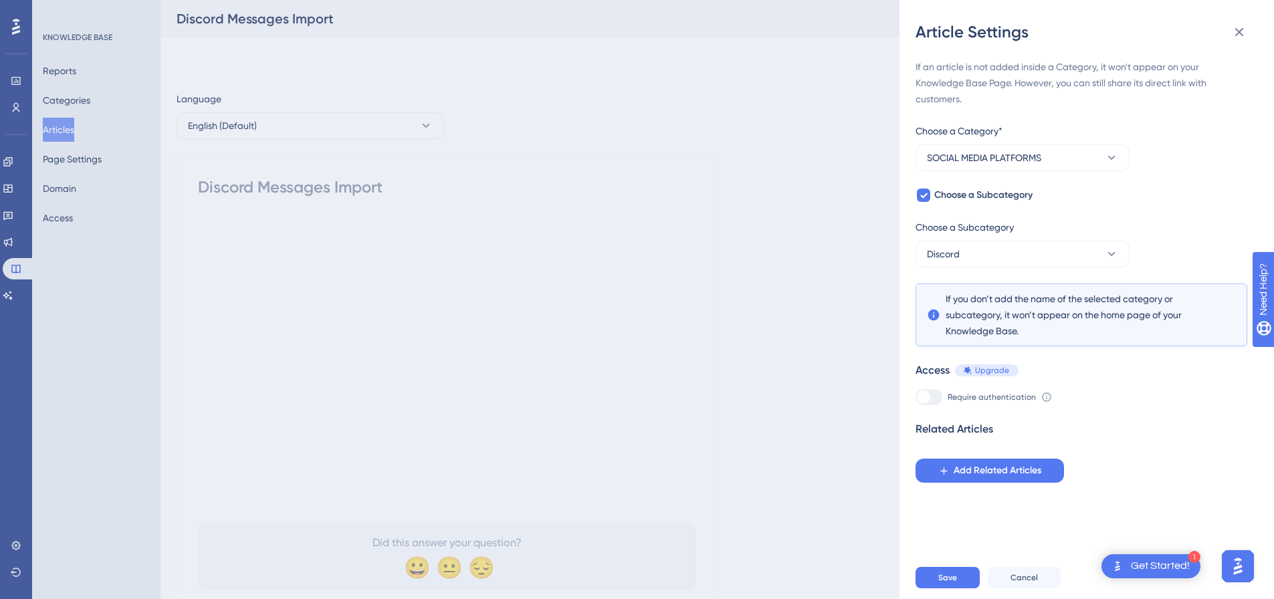
scroll to position [0, 0]
click at [943, 583] on span "Save" at bounding box center [948, 578] width 19 height 11
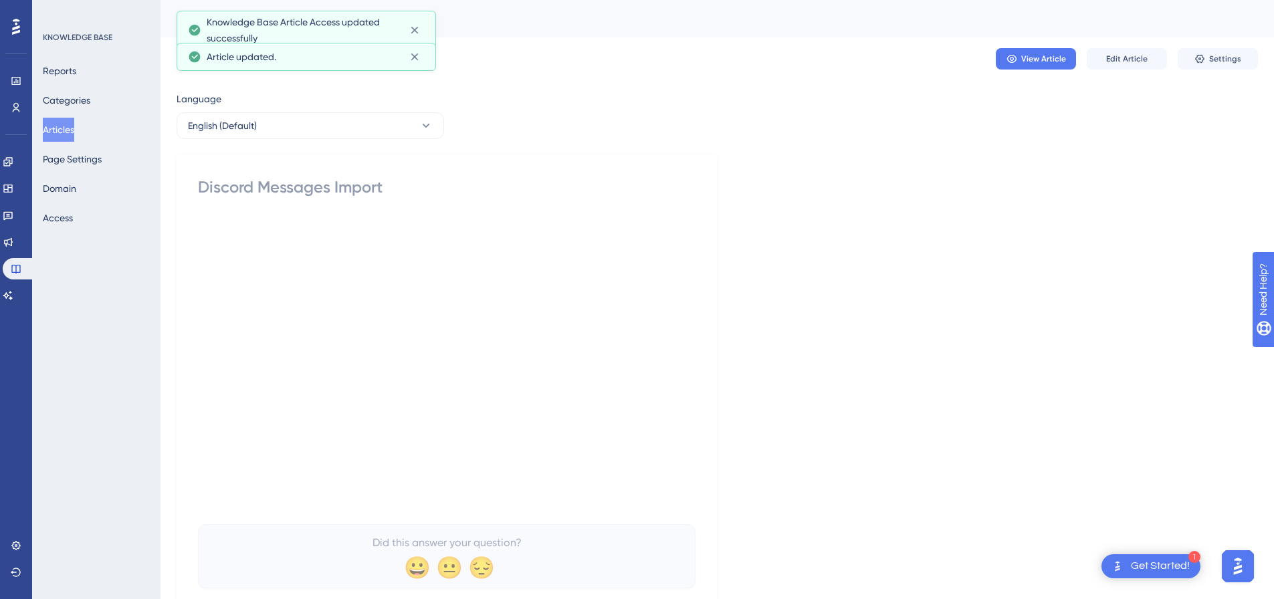
click at [62, 126] on button "Articles" at bounding box center [58, 130] width 31 height 24
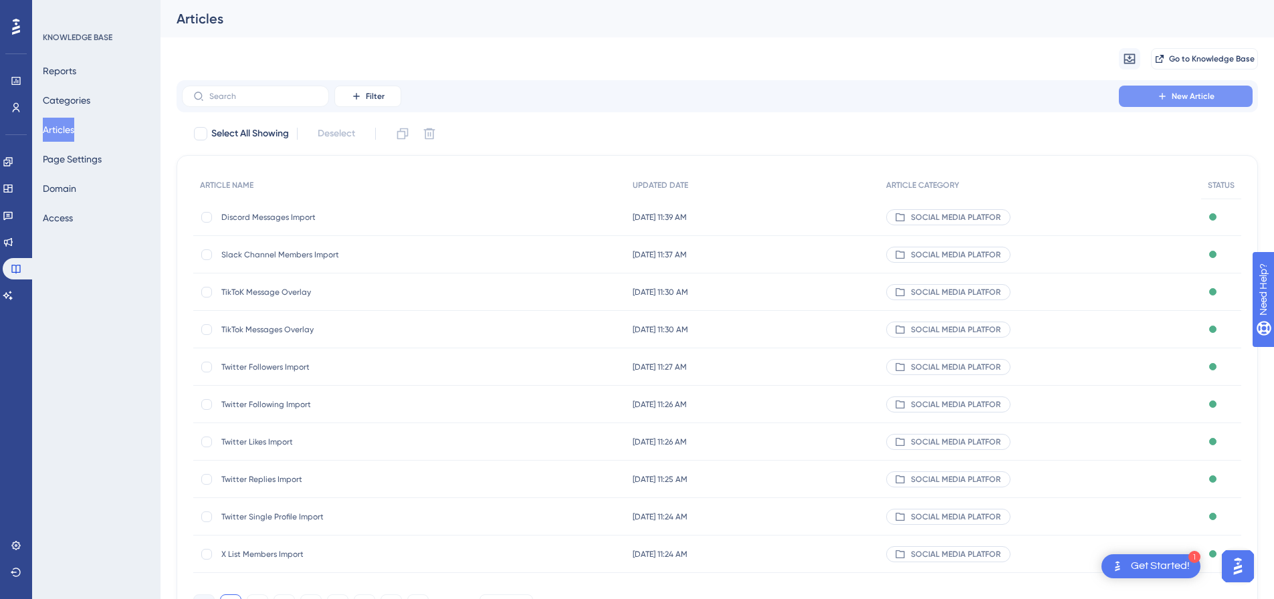
click at [1202, 93] on span "New Article" at bounding box center [1193, 96] width 43 height 11
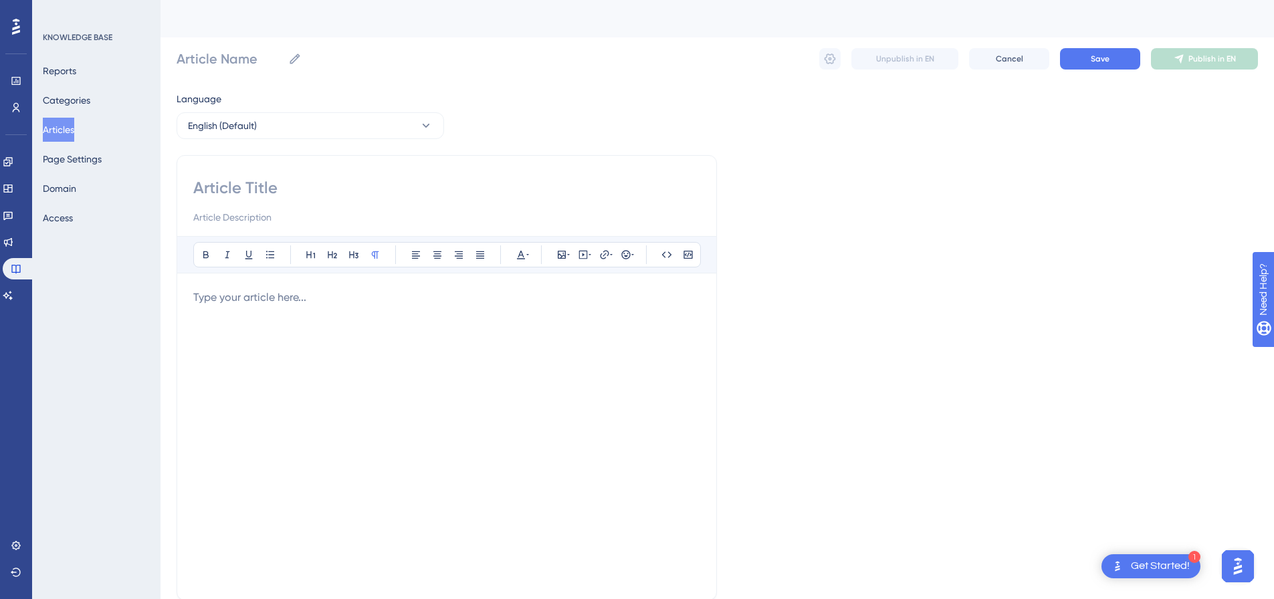
click at [385, 189] on input at bounding box center [446, 187] width 507 height 21
paste input "Skool Likes Import"
type input "Skool Likes Import"
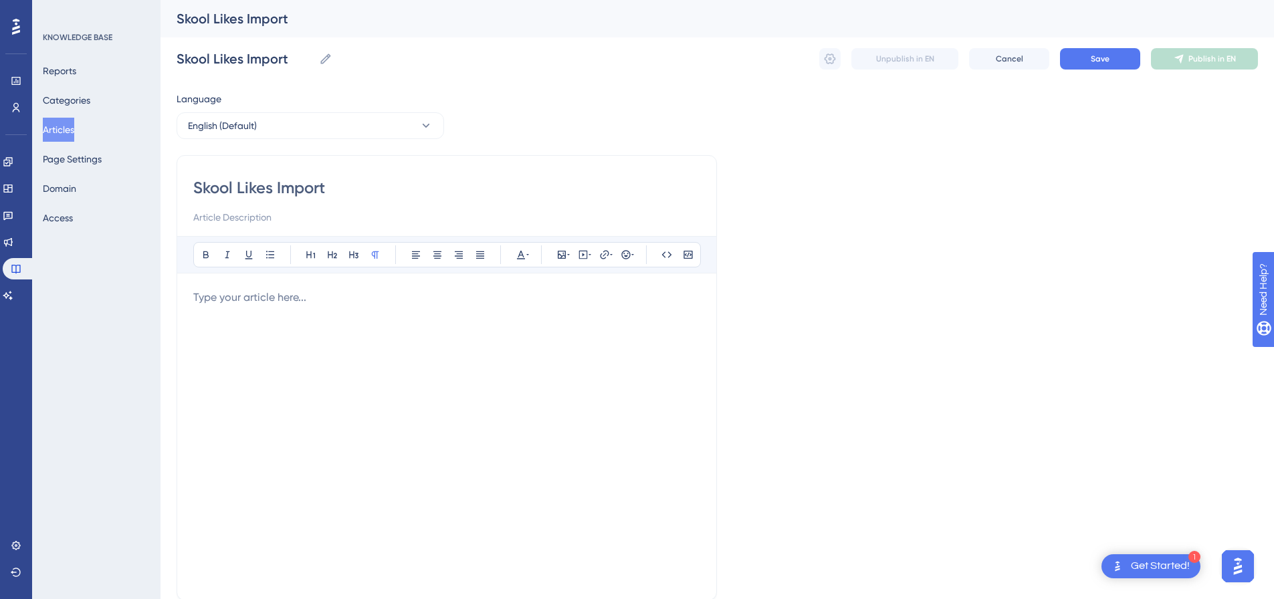
click at [473, 309] on div at bounding box center [446, 437] width 507 height 294
click at [585, 256] on icon at bounding box center [583, 255] width 11 height 11
click at [571, 318] on textarea at bounding box center [583, 338] width 203 height 60
paste textarea "<div style="padding:49.79% 0 0 0;position:relative;"><iframe src="https://playe…"
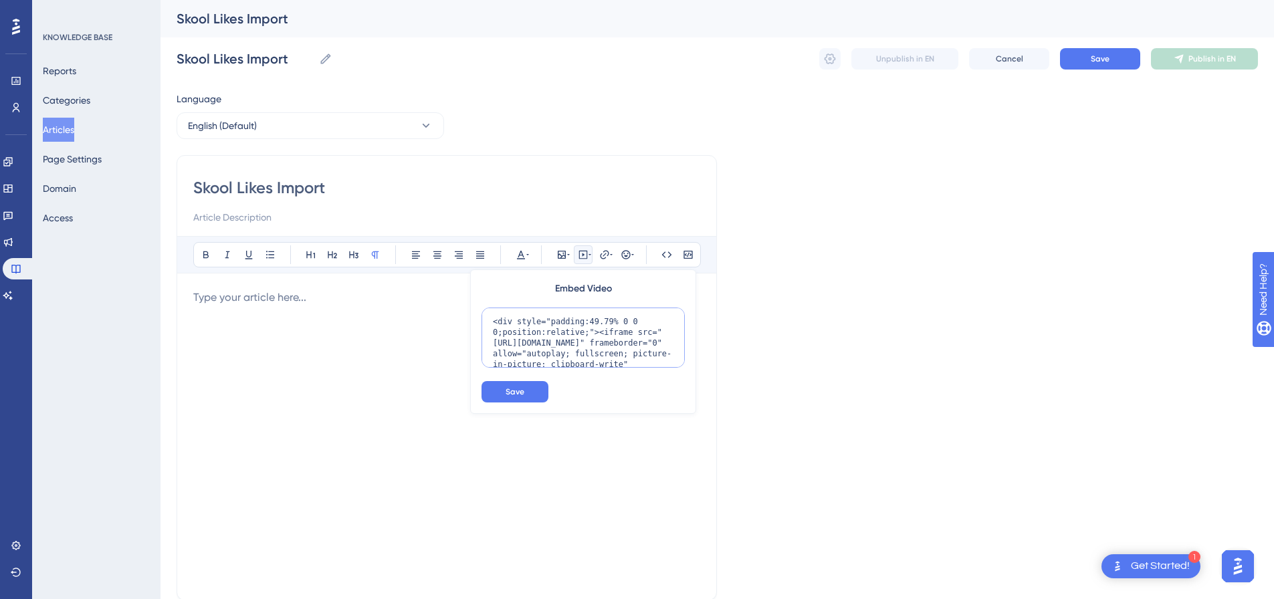
scroll to position [109, 0]
type textarea "<div style="padding:49.79% 0 0 0;position:relative;"><iframe src="https://playe…"
click at [521, 400] on button "Save" at bounding box center [515, 391] width 67 height 21
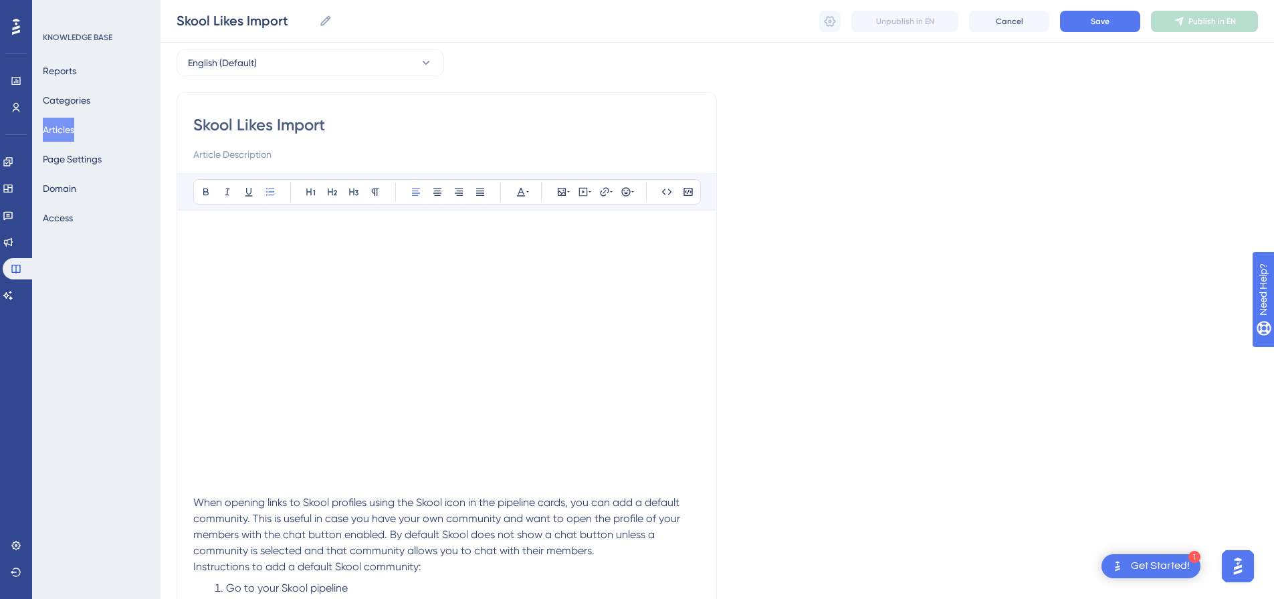
scroll to position [123, 0]
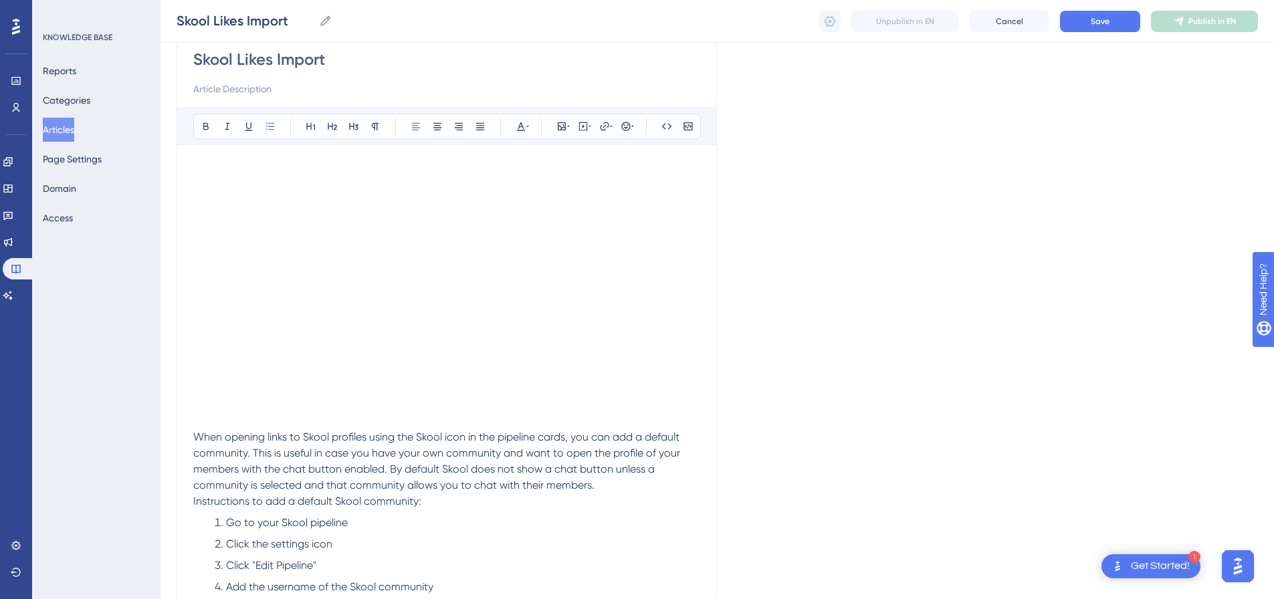
click at [628, 490] on p "When opening links to Skool profiles using the Skool icon in the pipeline cards…" at bounding box center [446, 462] width 507 height 64
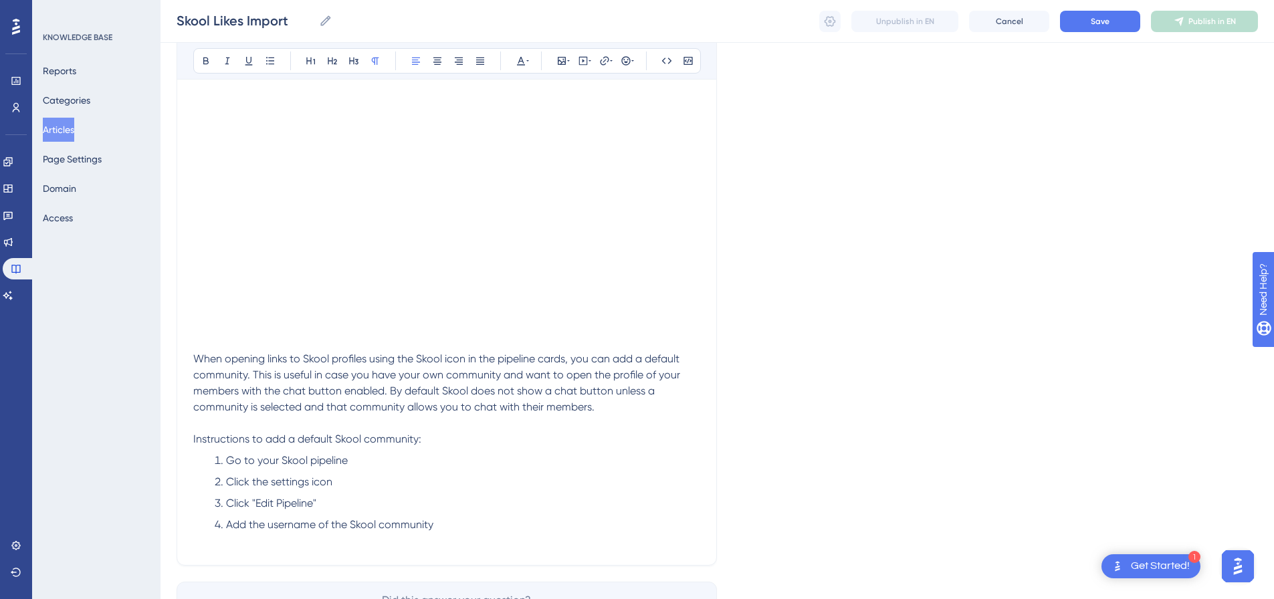
scroll to position [201, 0]
click at [1097, 18] on span "Save" at bounding box center [1100, 21] width 19 height 11
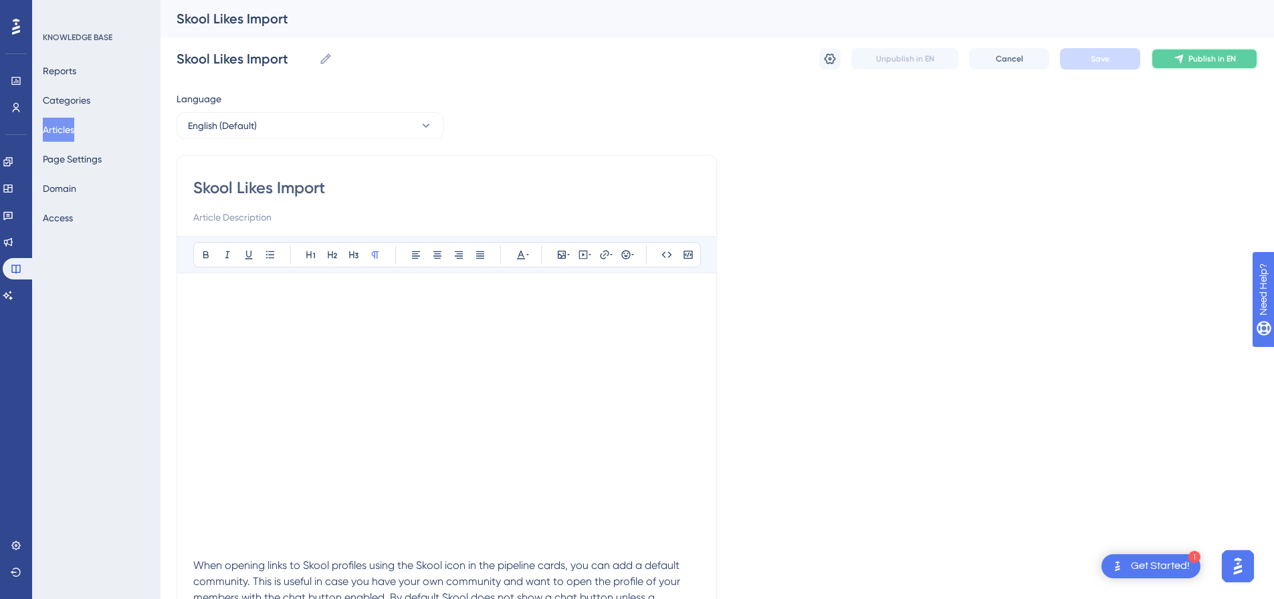
click at [1198, 64] on button "Publish in EN" at bounding box center [1204, 58] width 107 height 21
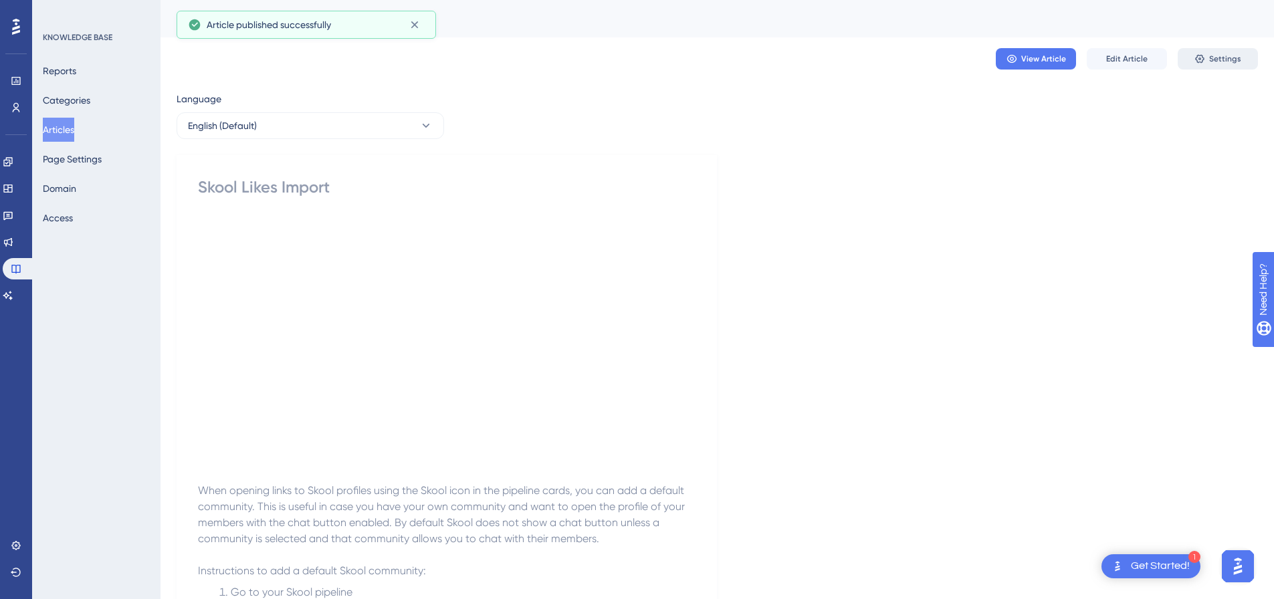
click at [1218, 64] on span "Settings" at bounding box center [1226, 59] width 32 height 11
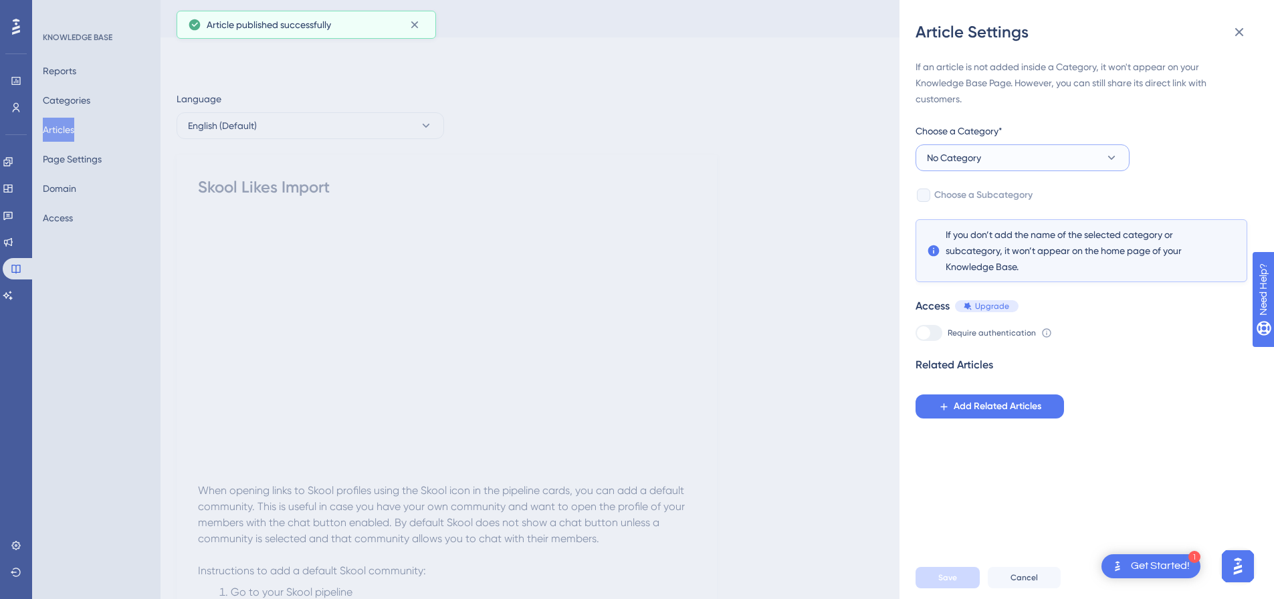
click at [985, 157] on button "No Category" at bounding box center [1023, 158] width 214 height 27
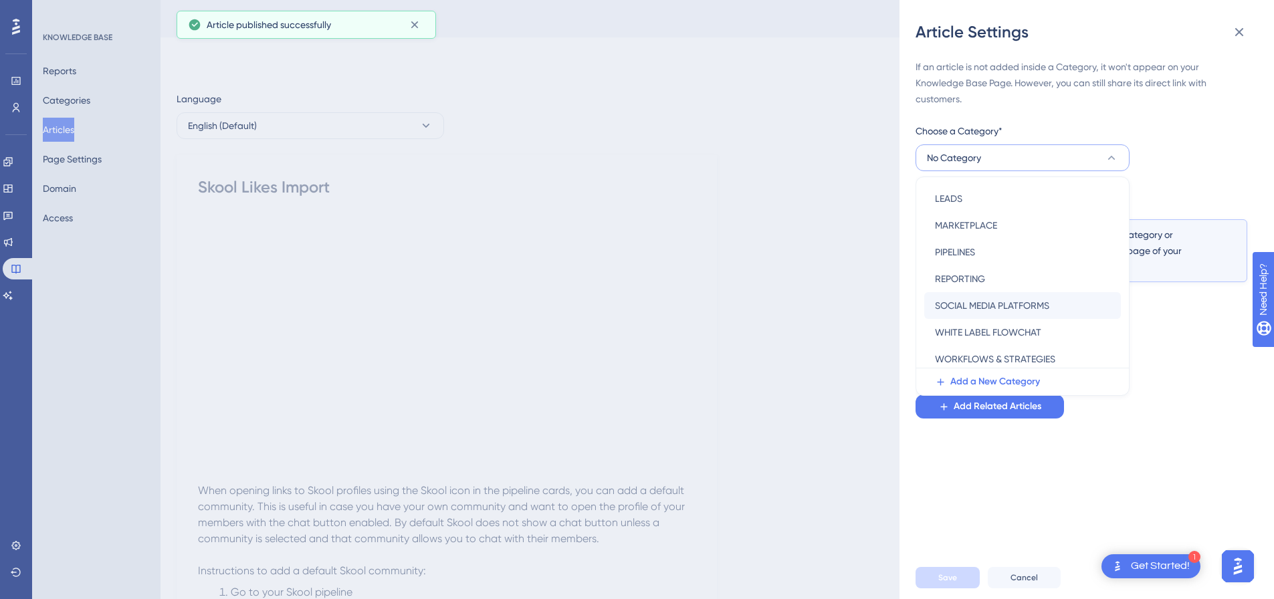
scroll to position [192, 0]
click at [985, 299] on span "SOCIAL MEDIA PLATFORMS" at bounding box center [992, 301] width 114 height 16
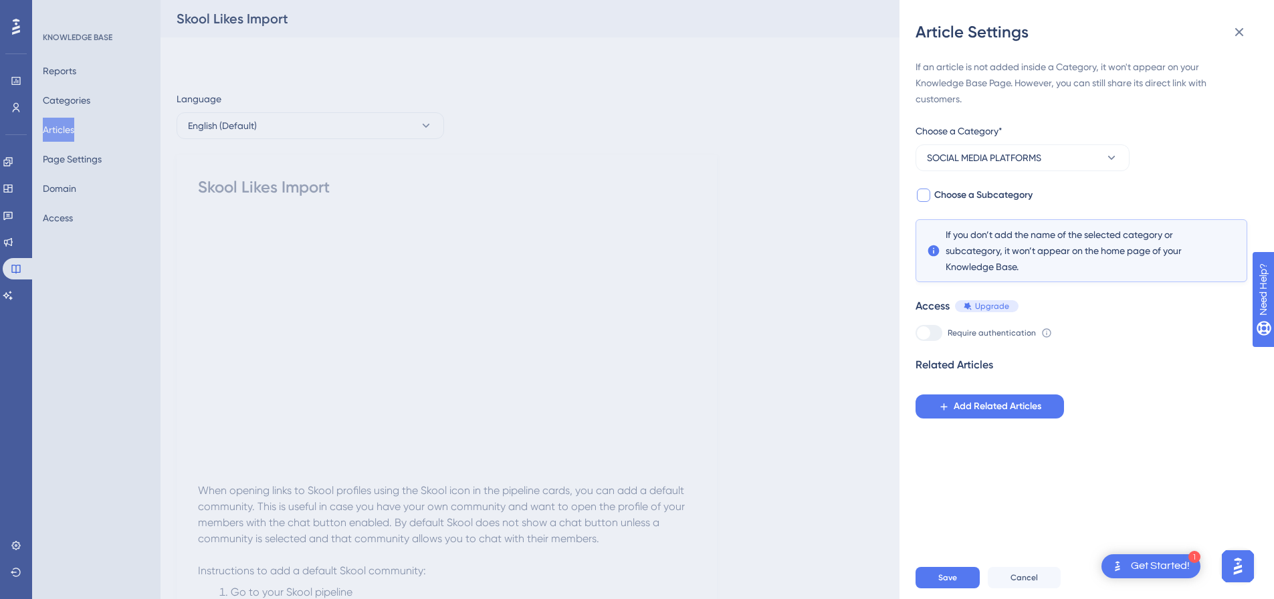
click at [921, 196] on div at bounding box center [923, 195] width 13 height 13
checkbox input "true"
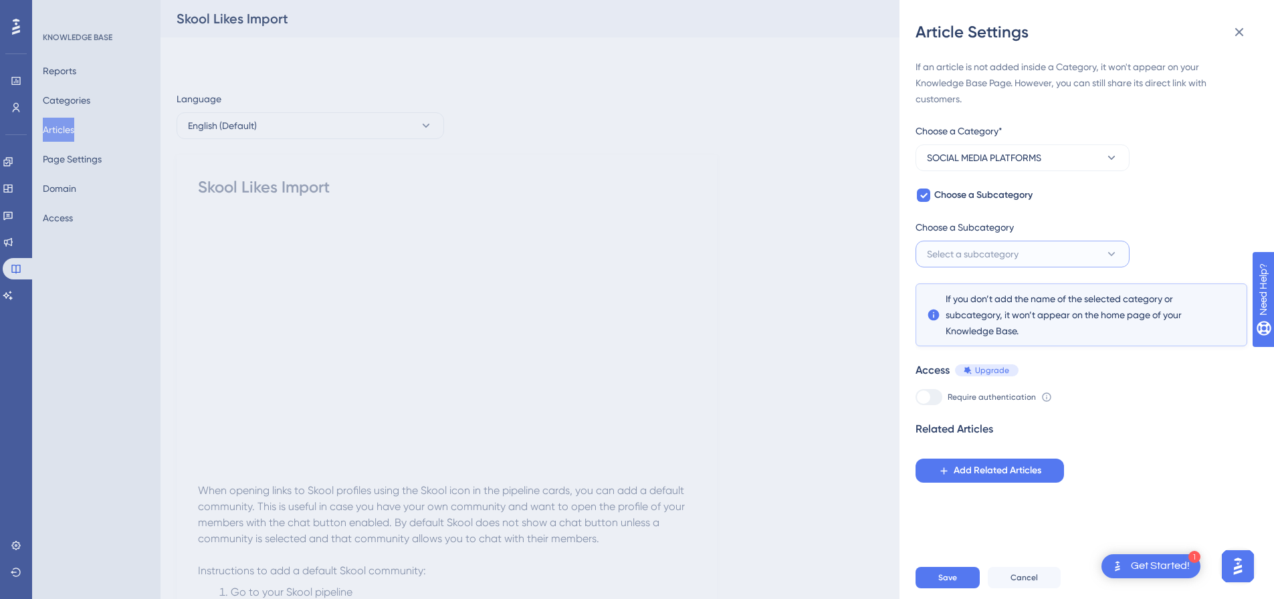
click at [953, 258] on span "Select a subcategory" at bounding box center [973, 254] width 92 height 16
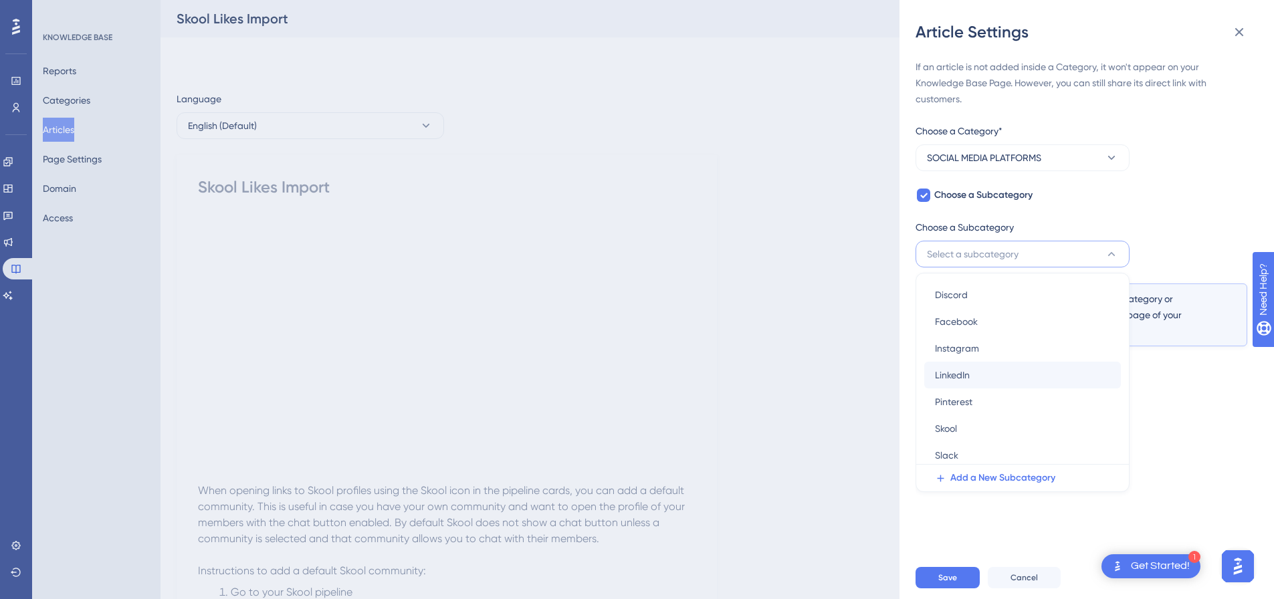
scroll to position [34, 0]
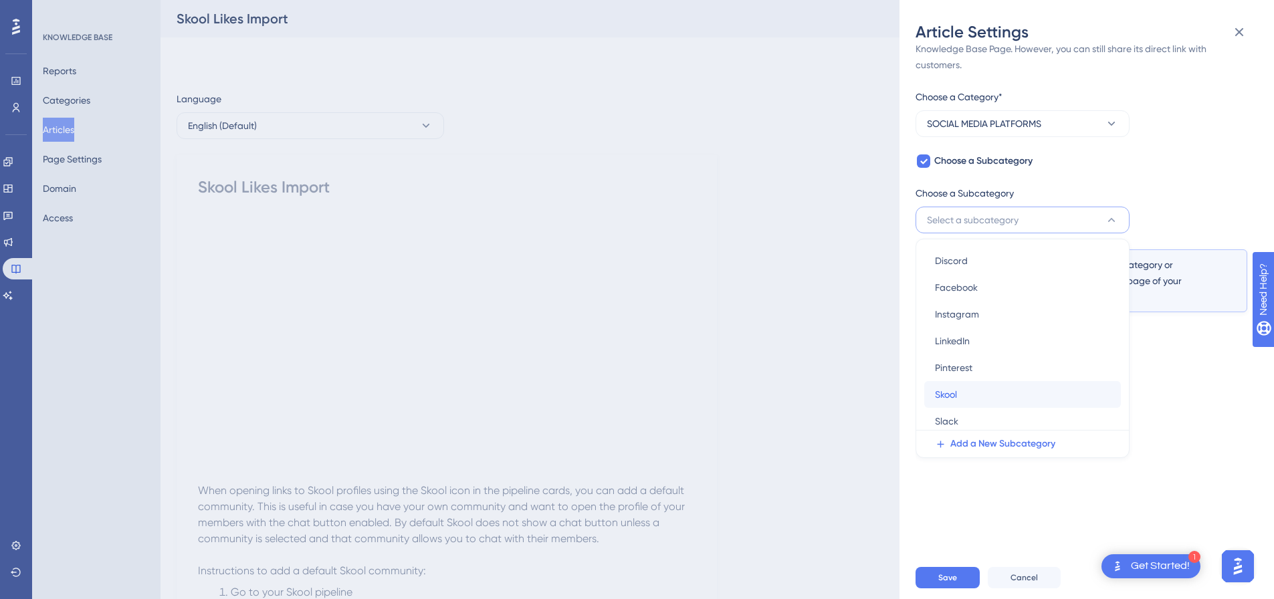
click at [957, 388] on span "Skool" at bounding box center [946, 395] width 22 height 16
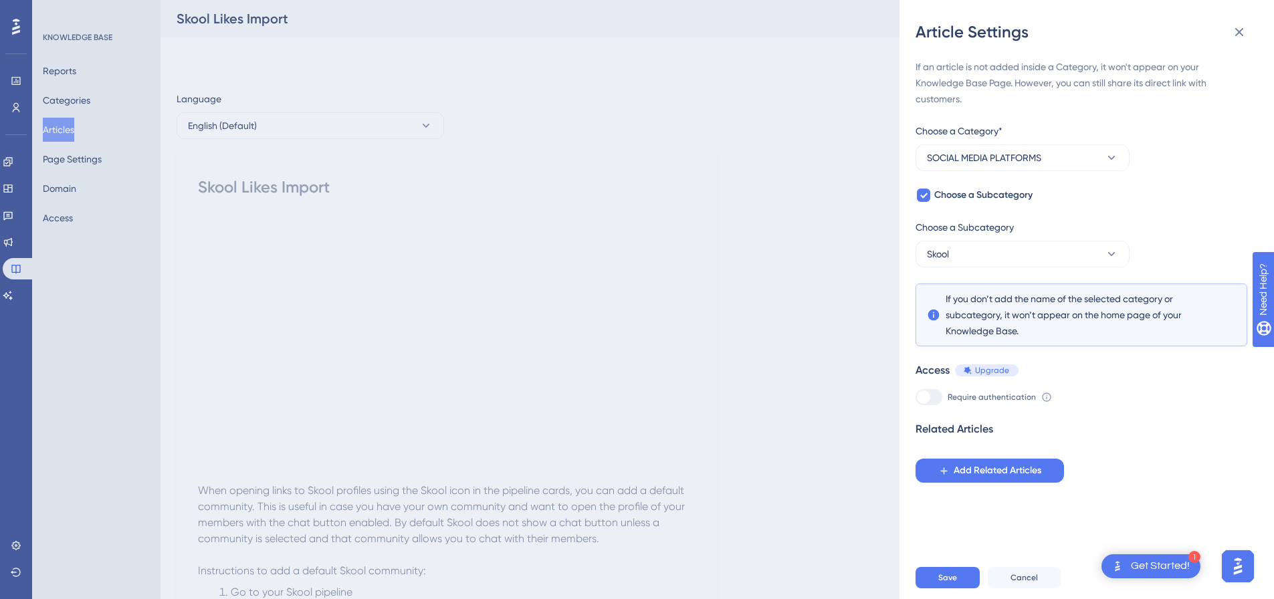
scroll to position [0, 0]
click at [944, 583] on span "Save" at bounding box center [948, 578] width 19 height 11
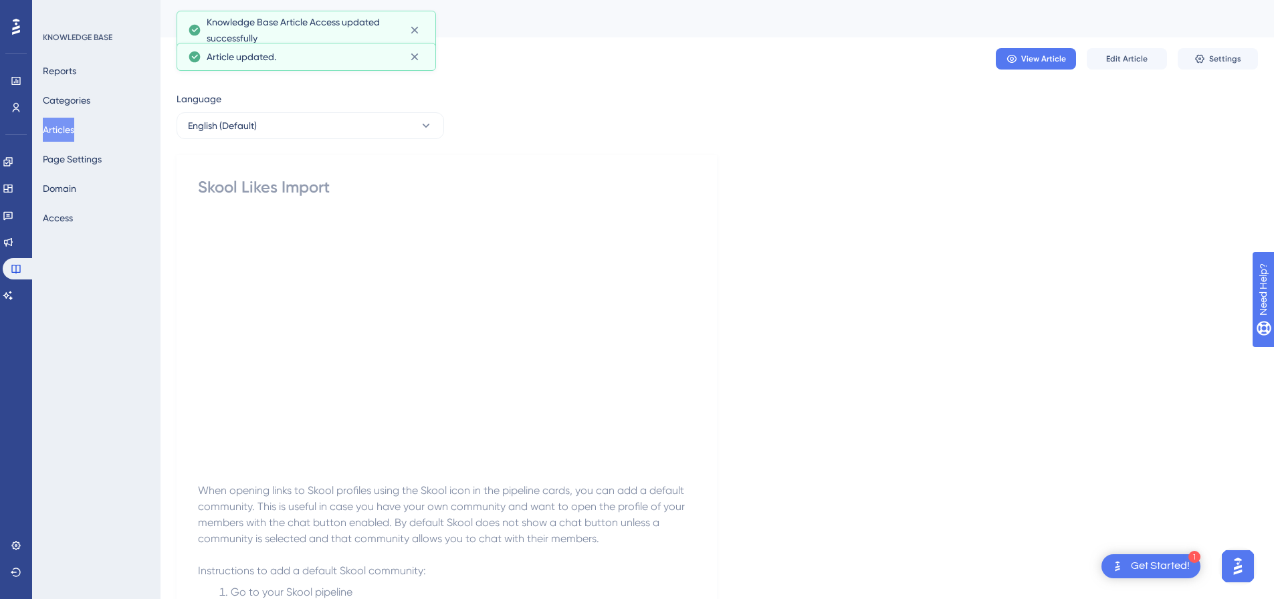
click at [66, 134] on button "Articles" at bounding box center [58, 130] width 31 height 24
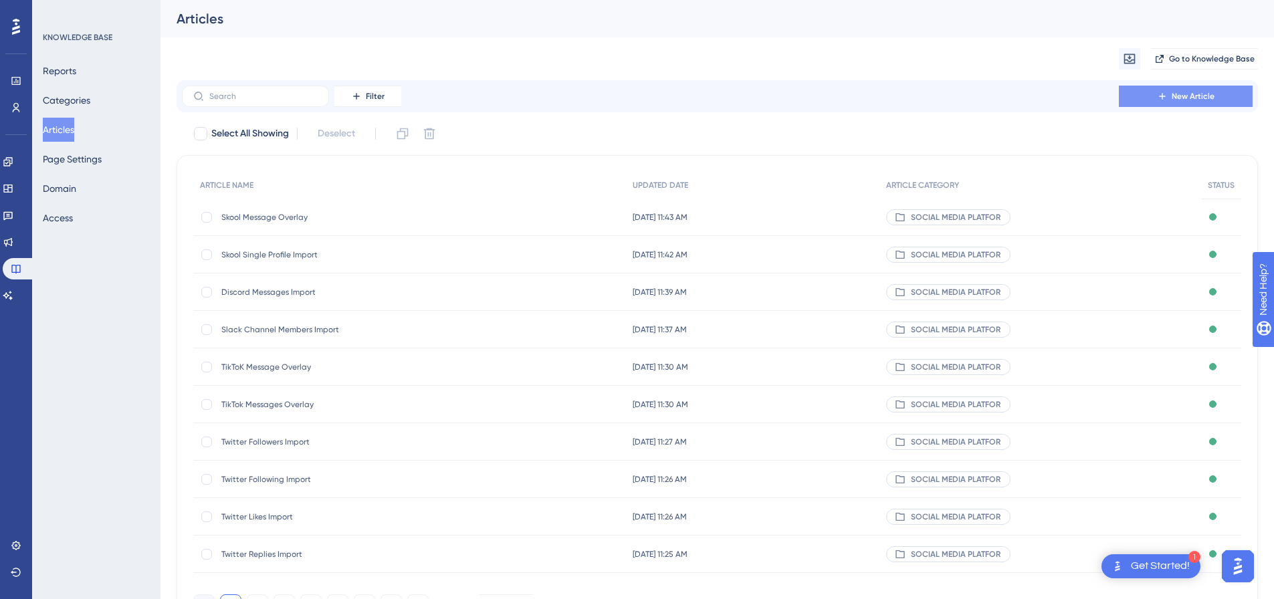
click at [1170, 94] on button "New Article" at bounding box center [1186, 96] width 134 height 21
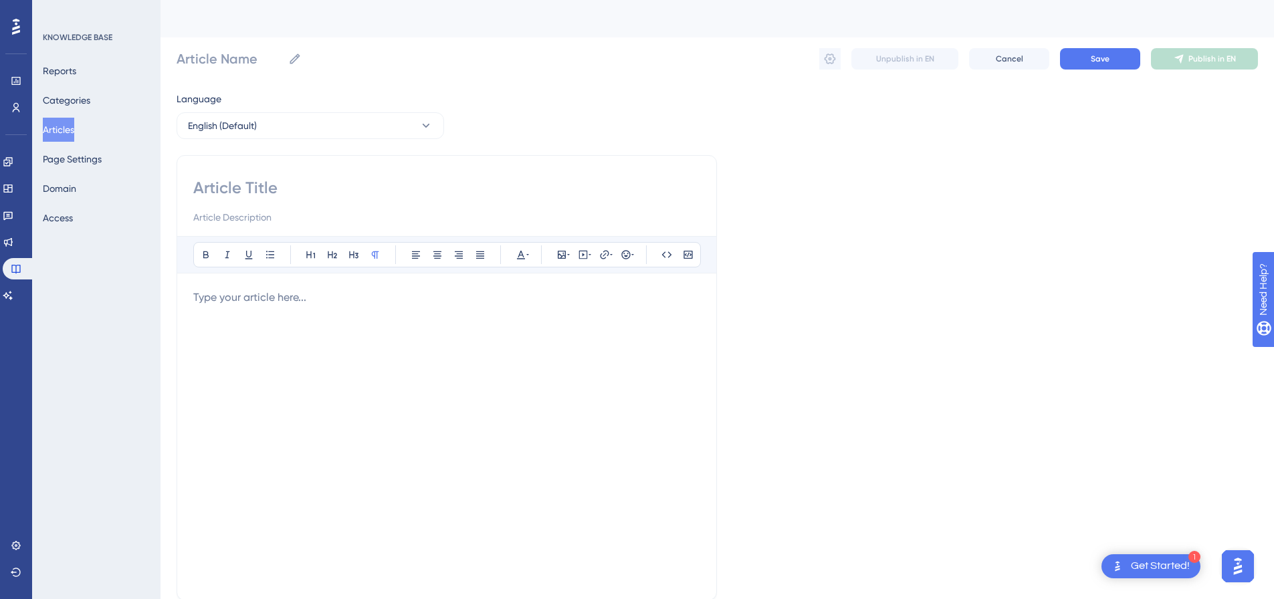
click at [448, 193] on input at bounding box center [446, 187] width 507 height 21
paste input "Skool Followers / Following Import"
type input "Skool Followers / Following Import"
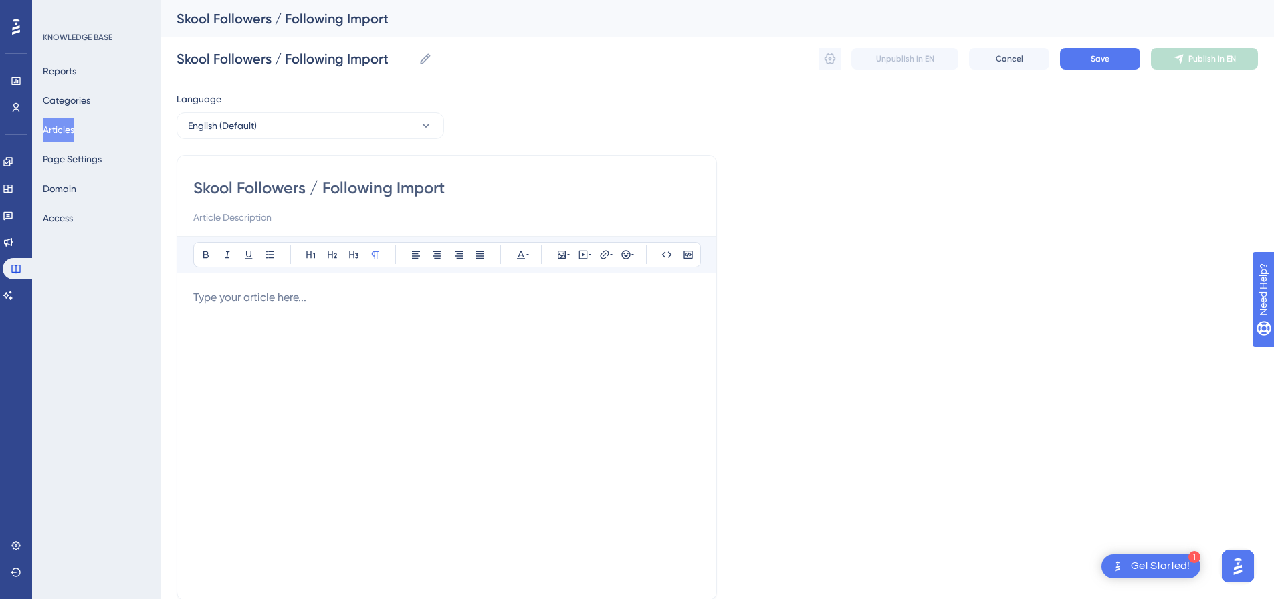
type input "Skool Followers / Following Import"
click at [434, 291] on p at bounding box center [446, 298] width 507 height 16
click at [587, 257] on icon at bounding box center [583, 255] width 11 height 11
click at [601, 314] on textarea at bounding box center [583, 338] width 203 height 60
paste textarea "<div style="padding:49.79% 0 0 0;position:relative;"><iframe src="[URL][DOMAIN_…"
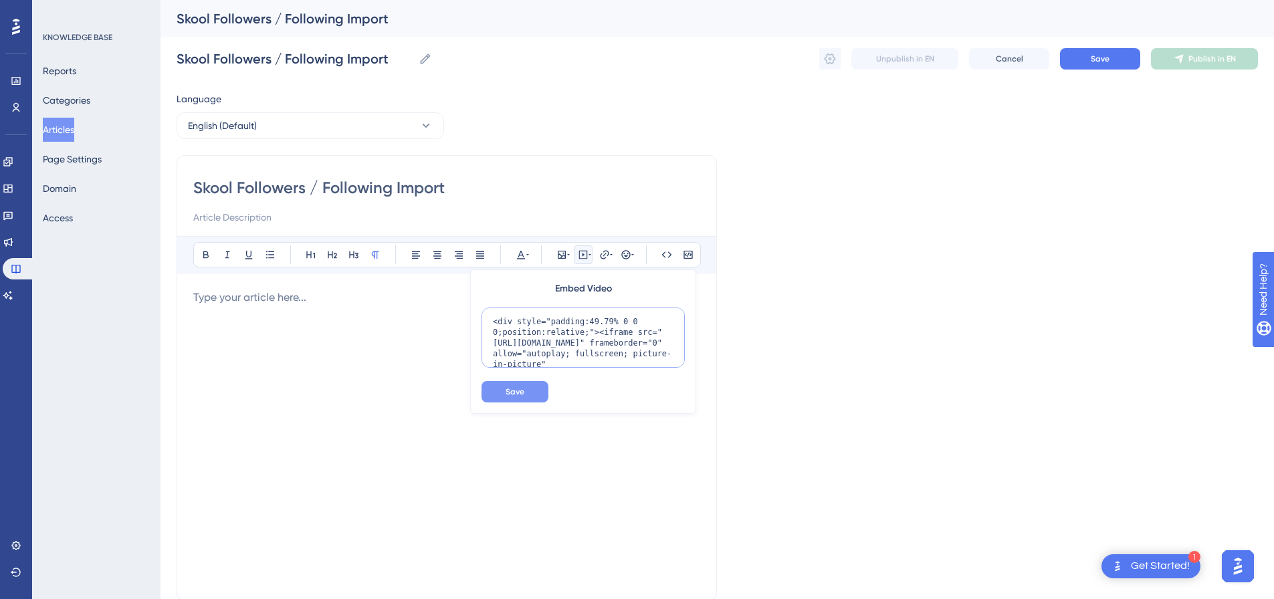
scroll to position [109, 0]
type textarea "<div style="padding:49.79% 0 0 0;position:relative;"><iframe src="[URL][DOMAIN_…"
click at [506, 395] on span "Save" at bounding box center [515, 392] width 19 height 11
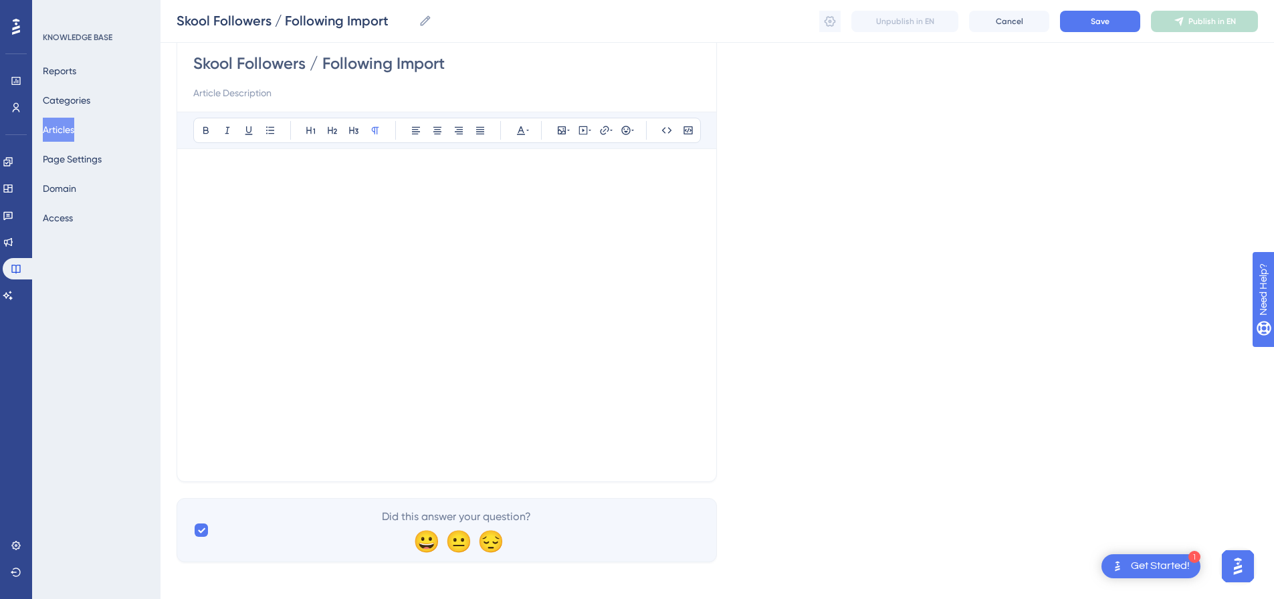
scroll to position [139, 0]
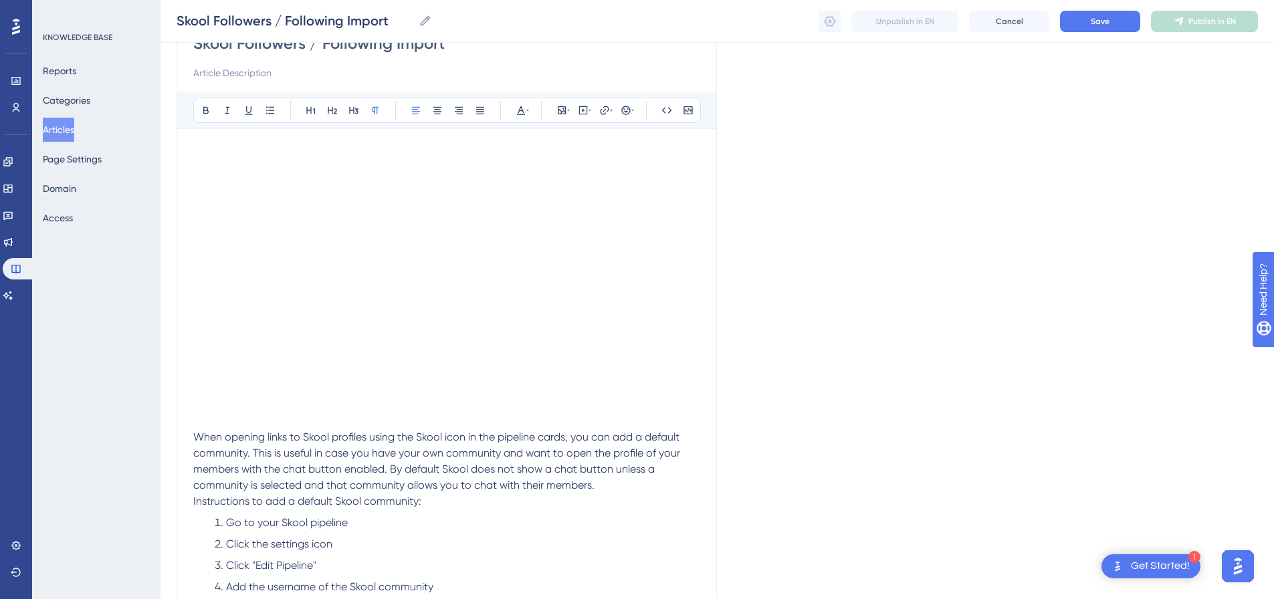
click at [197, 505] on span "Instructions to add a default Skool community:" at bounding box center [307, 501] width 228 height 13
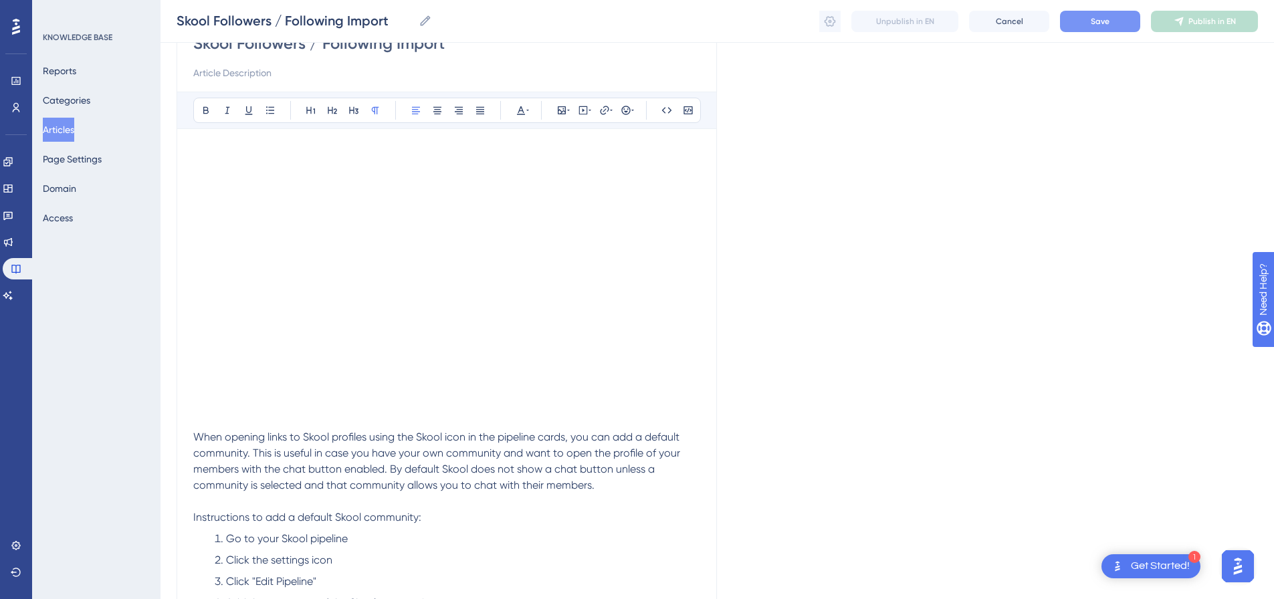
click at [1121, 25] on button "Save" at bounding box center [1100, 21] width 80 height 21
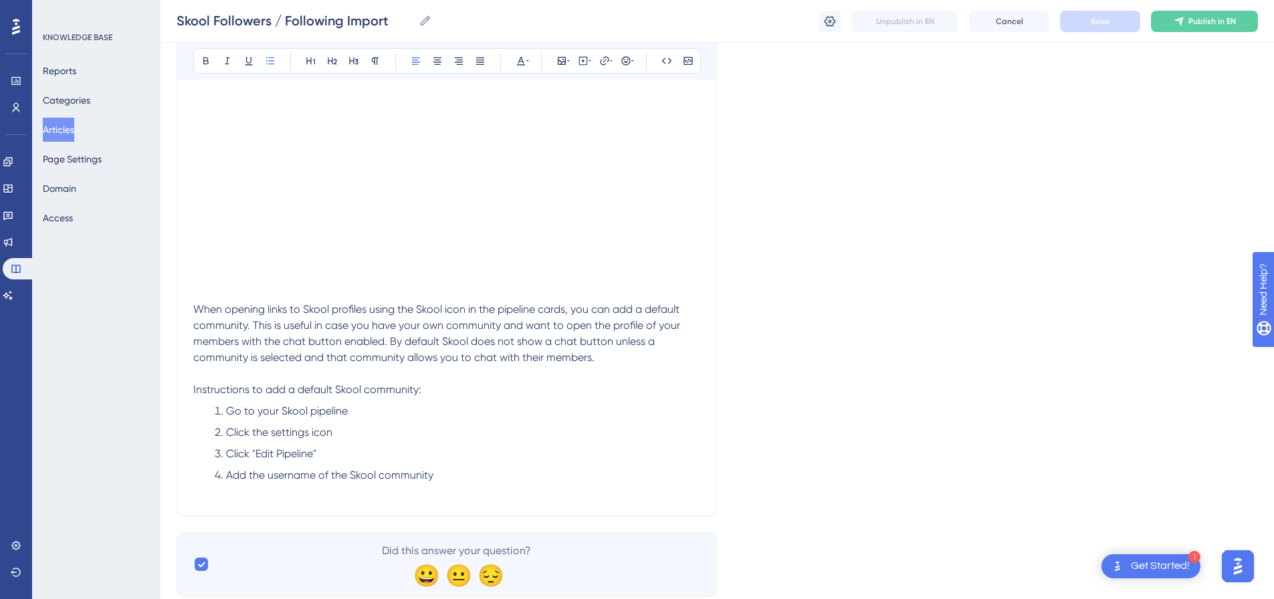
scroll to position [268, 0]
click at [1244, 15] on button "Publish in EN" at bounding box center [1204, 21] width 107 height 21
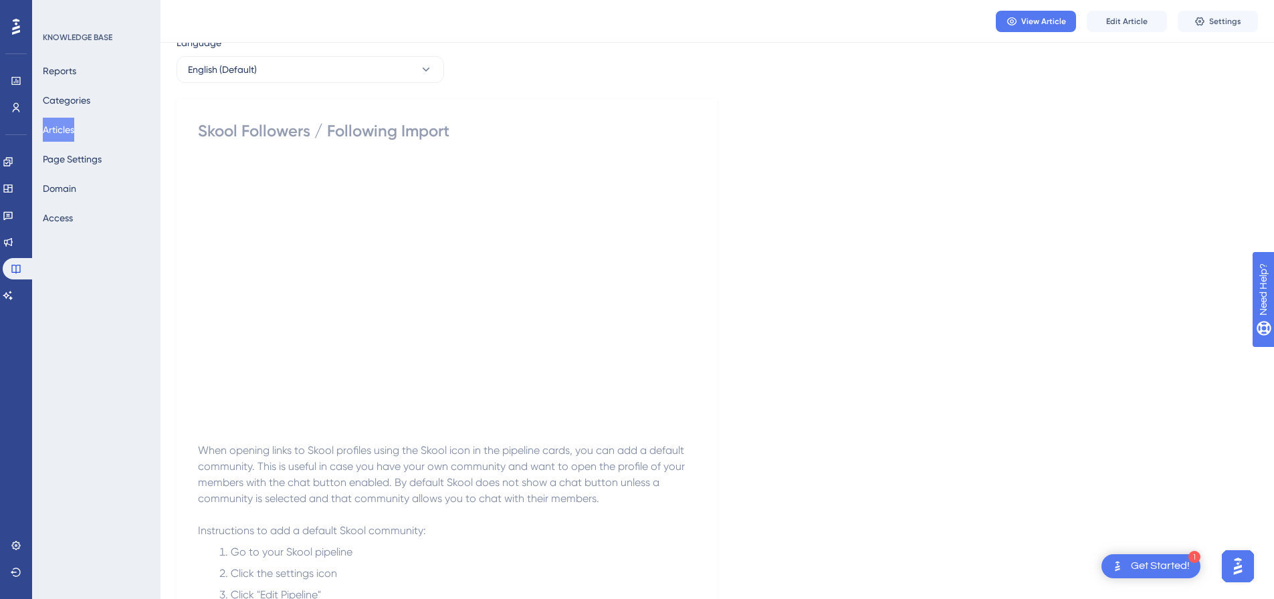
click at [71, 128] on button "Articles" at bounding box center [58, 130] width 31 height 24
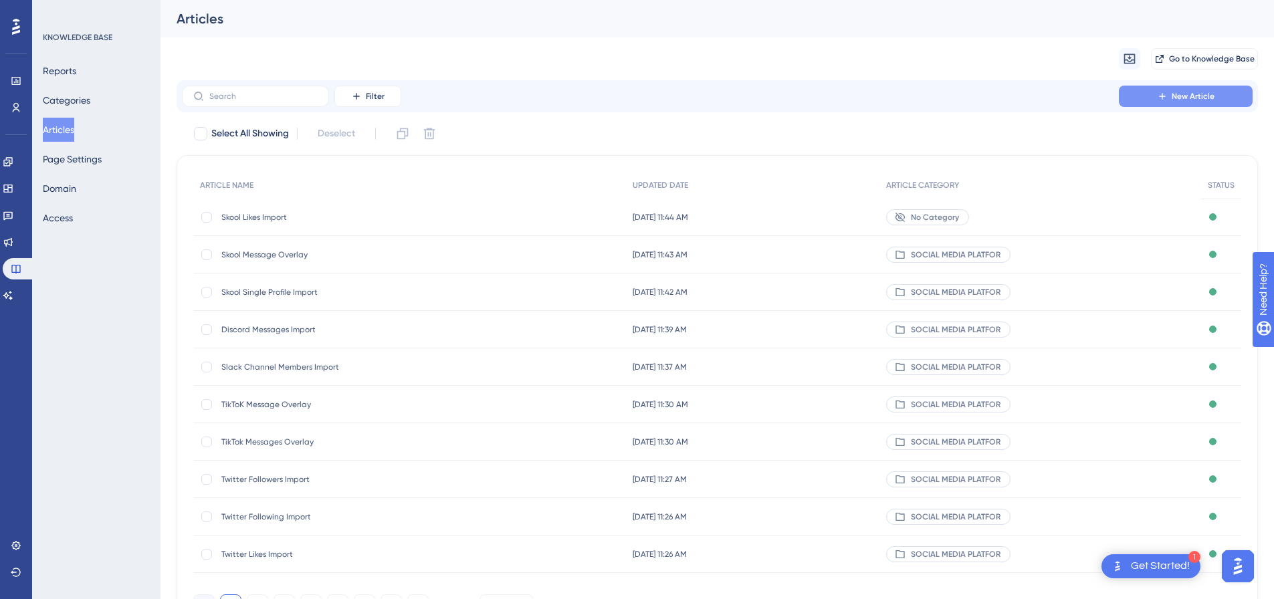
click at [1191, 96] on span "New Article" at bounding box center [1193, 96] width 43 height 11
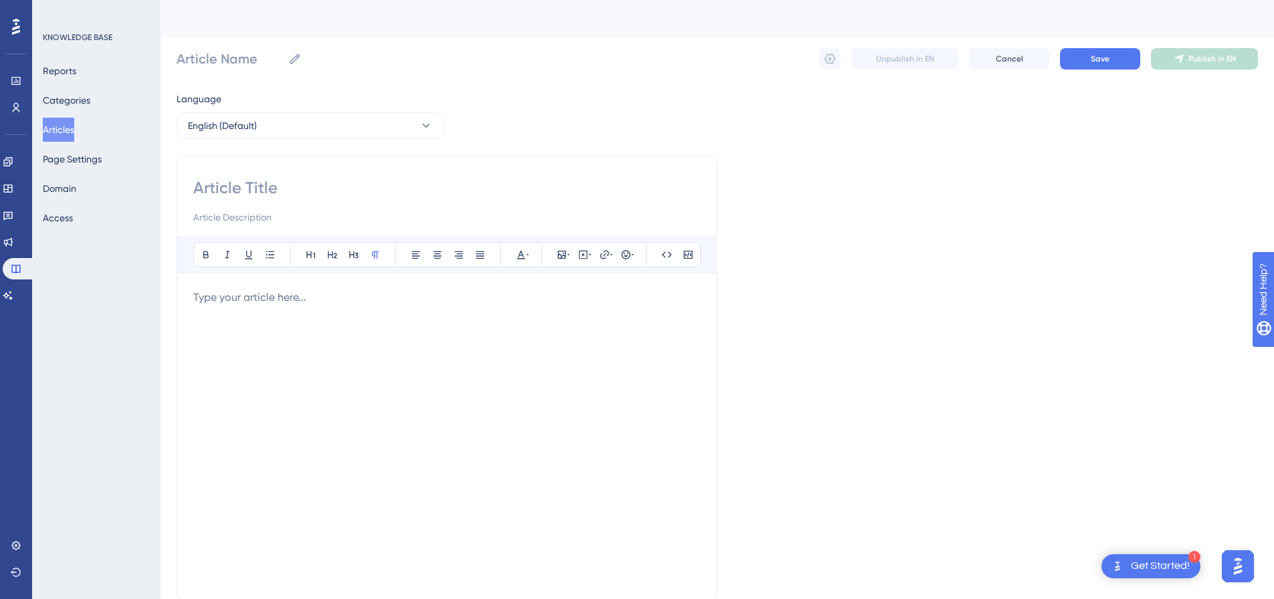
click at [287, 182] on input at bounding box center [446, 187] width 507 height 21
paste input "Skool Group Members Approval Import"
type input "Skool Group Members Approval Import"
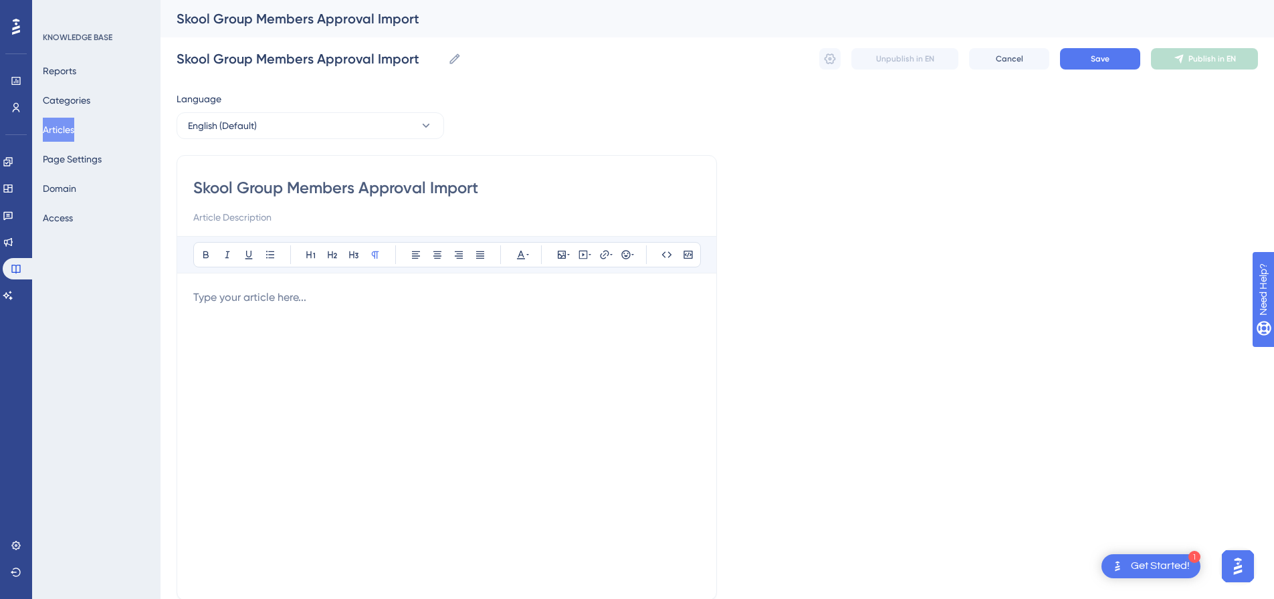
type input "Skool Group Members Approval Import"
click at [553, 285] on div "Bold Italic Underline Bullet Point Heading 1 Heading 2 Heading 3 Normal Align L…" at bounding box center [446, 410] width 507 height 348
click at [579, 254] on icon at bounding box center [583, 255] width 9 height 9
click at [557, 326] on textarea at bounding box center [583, 338] width 203 height 60
paste textarea "<div style="padding:56.25% 0 0 0;position:relative;"><iframe src="https://playe…"
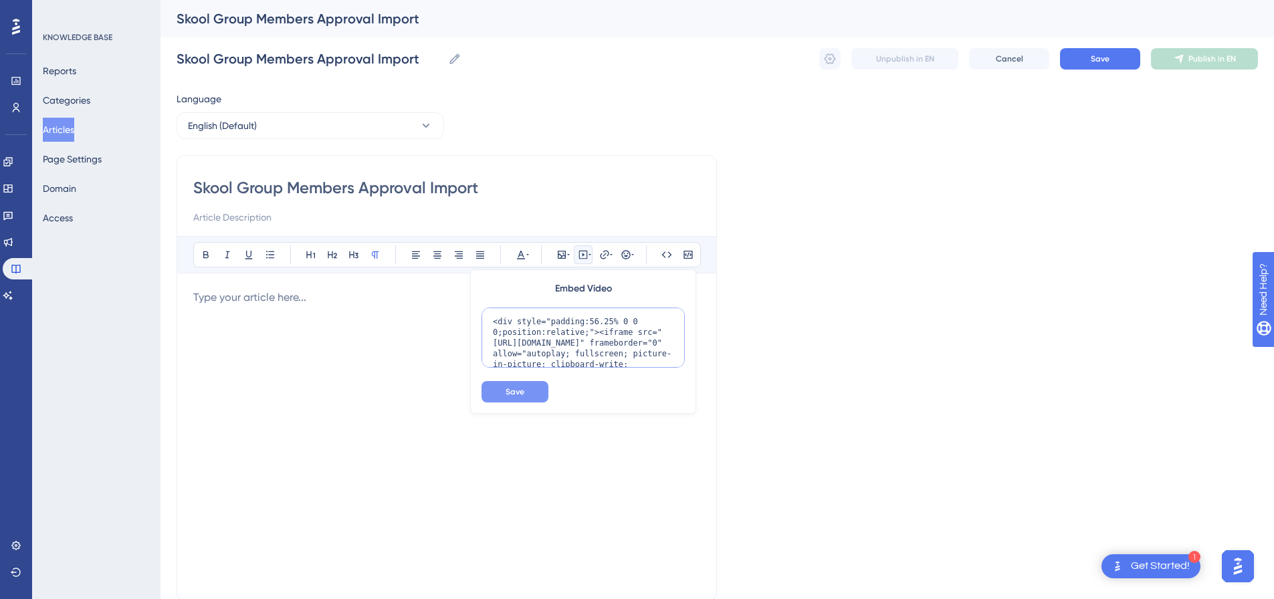
scroll to position [109, 0]
type textarea "<div style="padding:56.25% 0 0 0;position:relative;"><iframe src="https://playe…"
click at [529, 391] on button "Save" at bounding box center [515, 391] width 67 height 21
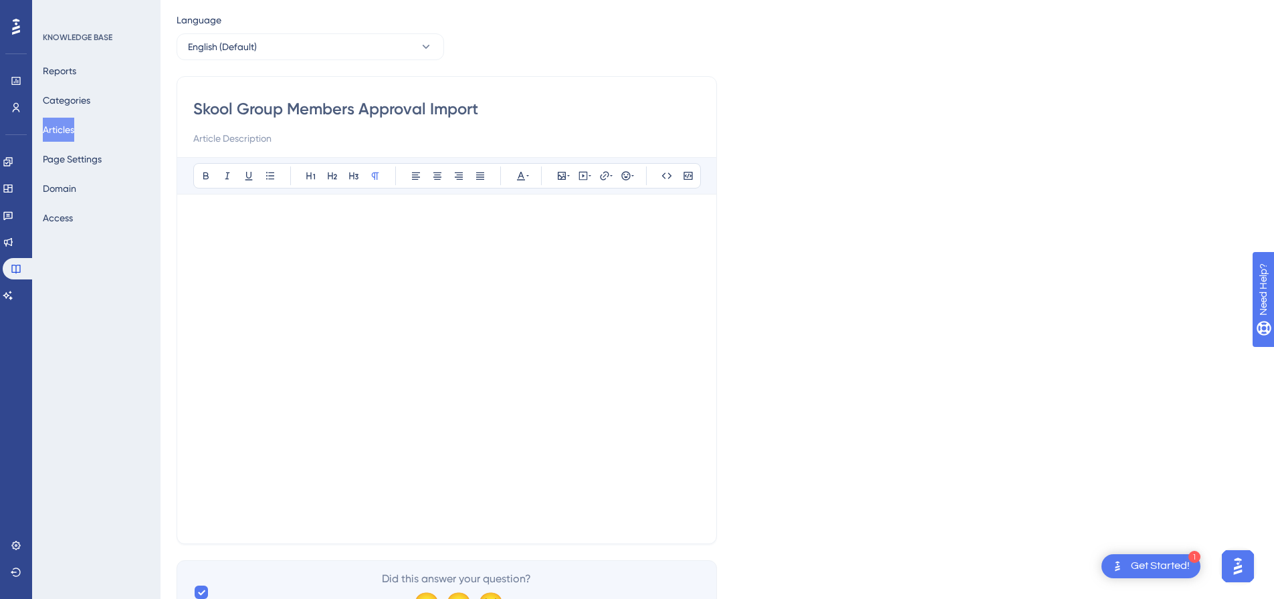
scroll to position [0, 0]
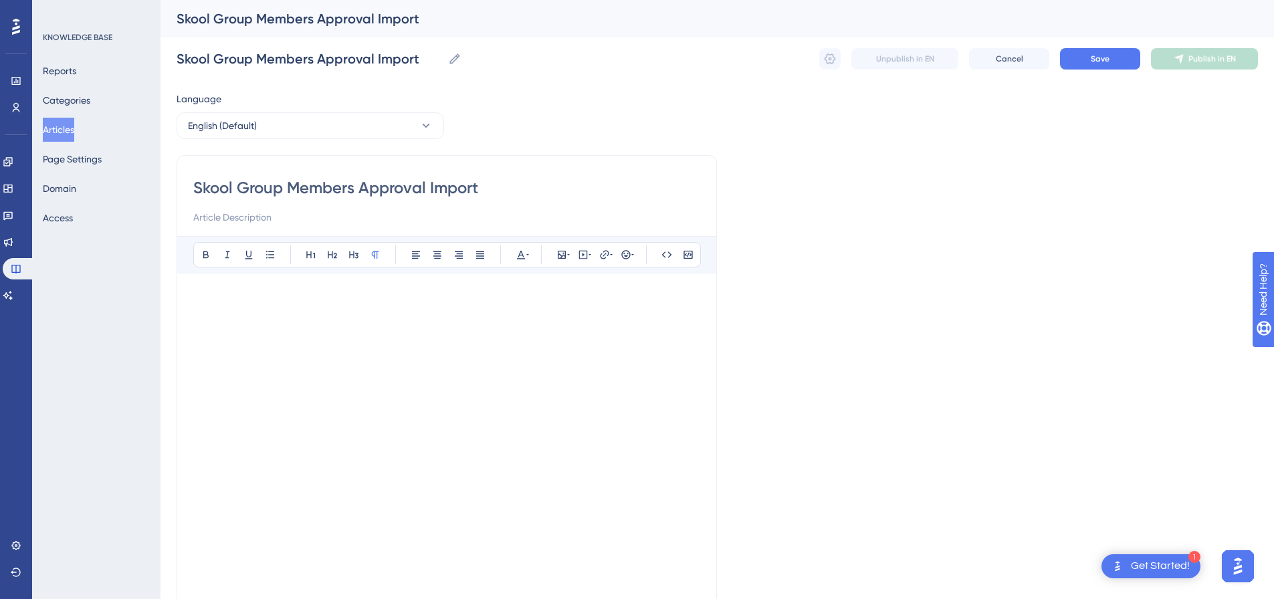
click at [519, 299] on p at bounding box center [446, 298] width 507 height 16
click at [579, 256] on icon at bounding box center [583, 255] width 9 height 9
click at [599, 337] on textarea at bounding box center [583, 338] width 203 height 60
paste textarea "<div style="padding:56.25% 0 0 0;position:relative;"><iframe src="https://playe…"
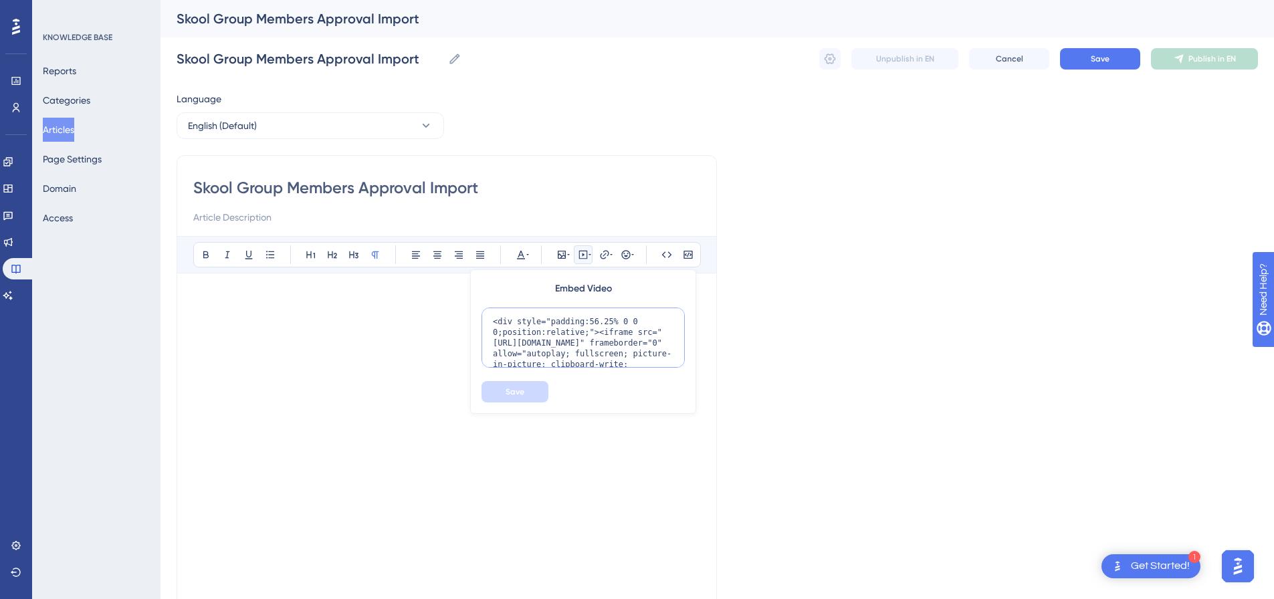
scroll to position [109, 0]
type textarea "<div style="padding:56.25% 0 0 0;position:relative;"><iframe src="https://playe…"
click at [508, 384] on button "Save" at bounding box center [515, 391] width 67 height 21
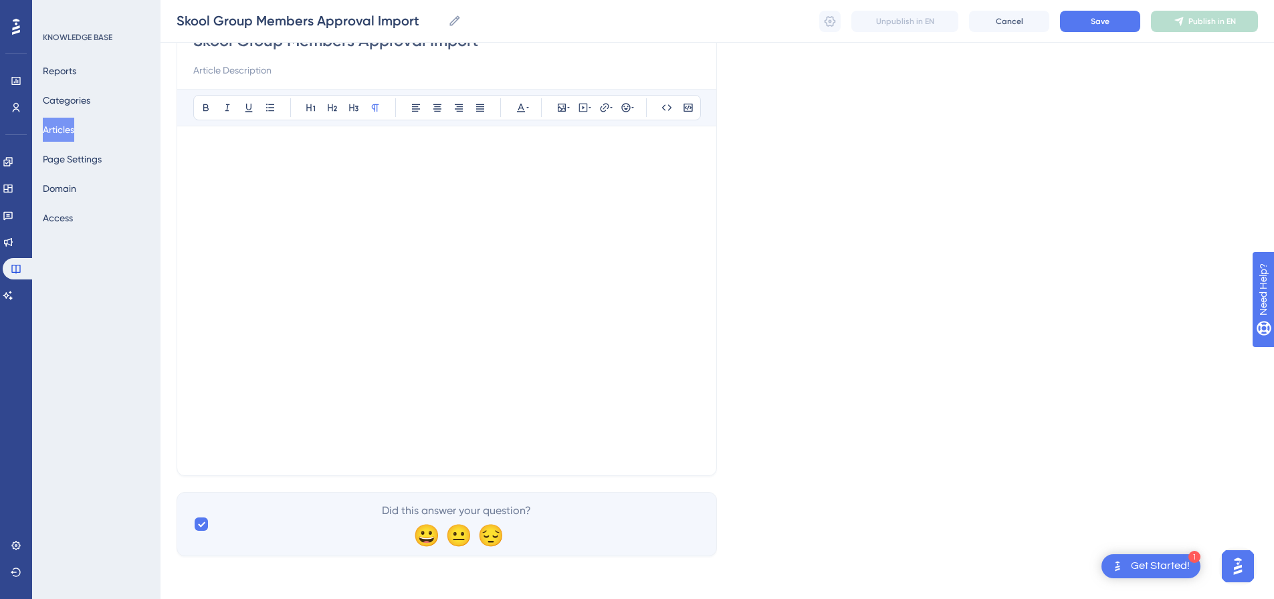
scroll to position [126, 0]
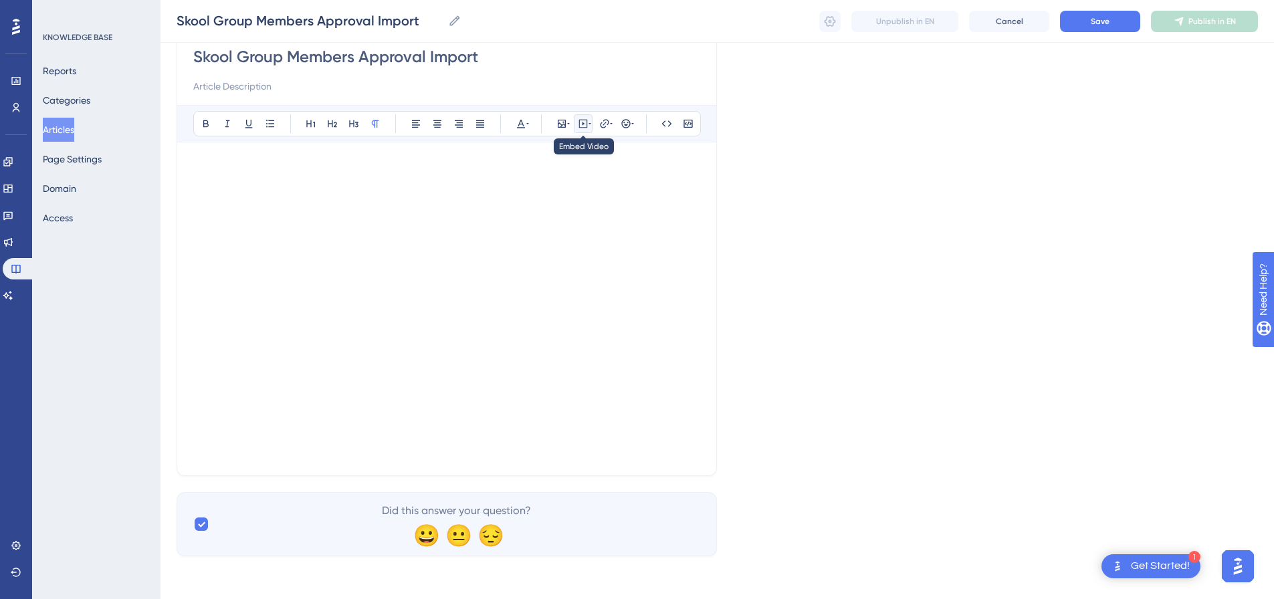
click at [584, 122] on icon at bounding box center [583, 123] width 11 height 11
click at [1124, 21] on button "Save" at bounding box center [1100, 21] width 80 height 21
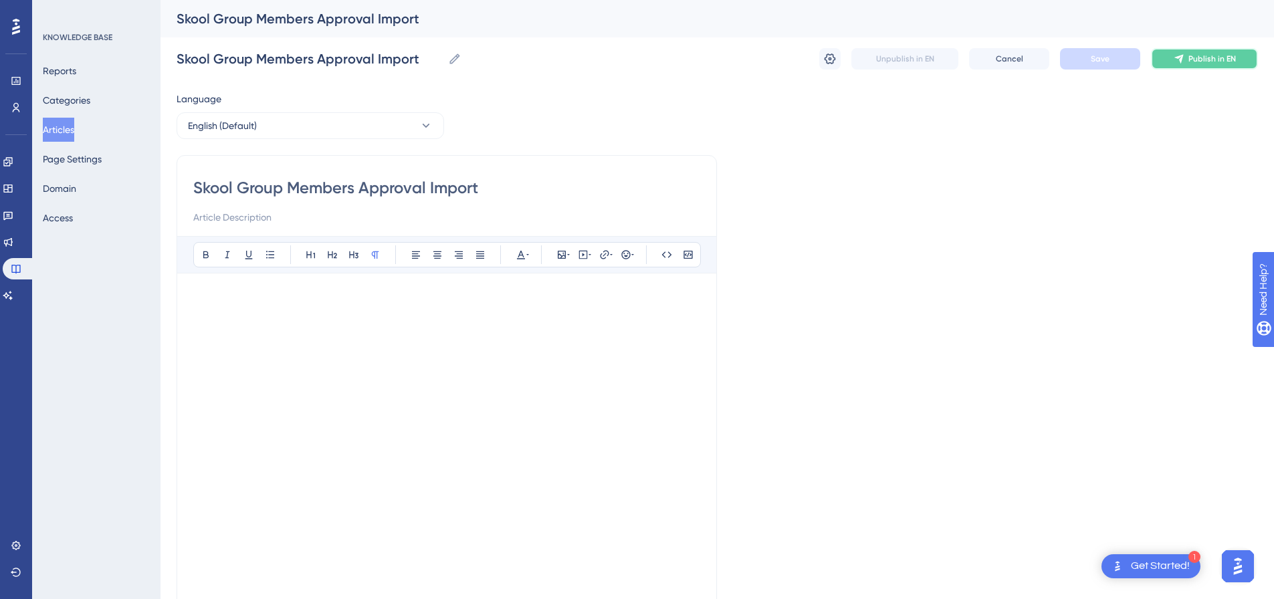
click at [1201, 62] on span "Publish in EN" at bounding box center [1213, 59] width 48 height 11
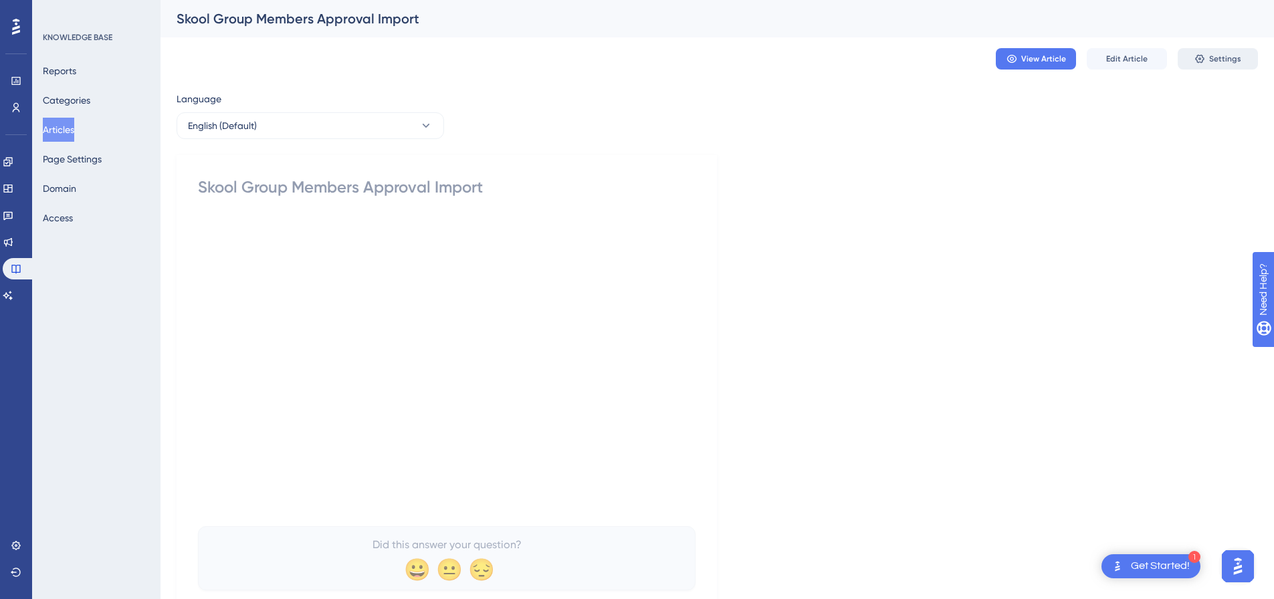
click at [1218, 59] on span "Settings" at bounding box center [1226, 59] width 32 height 11
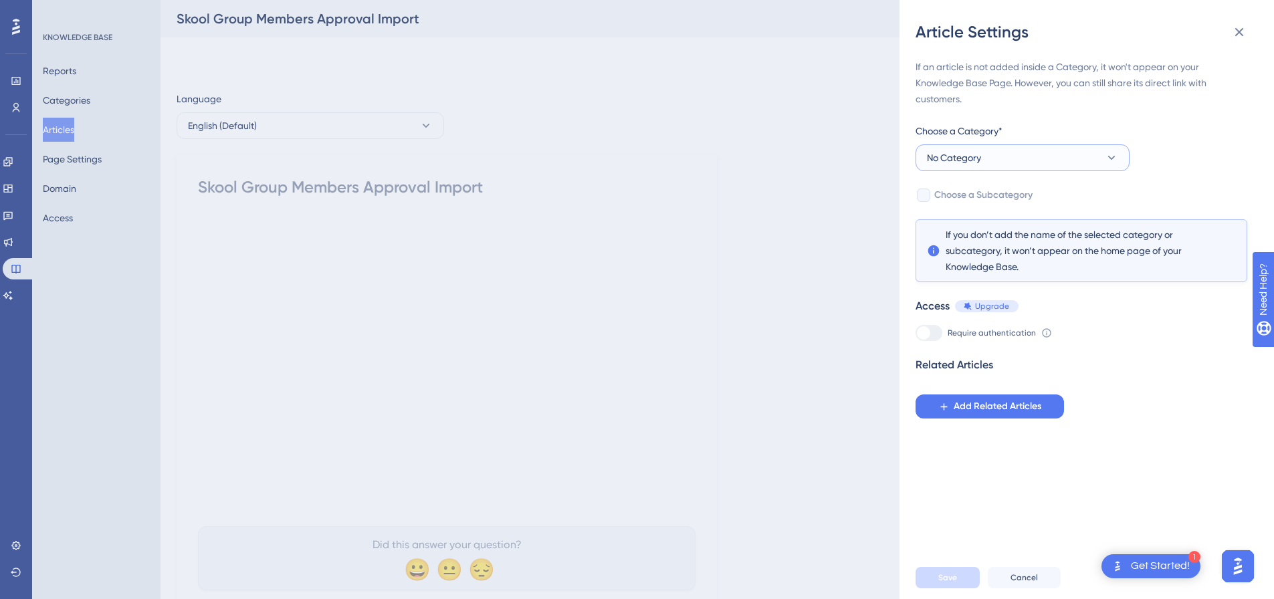
click at [1042, 159] on button "No Category" at bounding box center [1023, 158] width 214 height 27
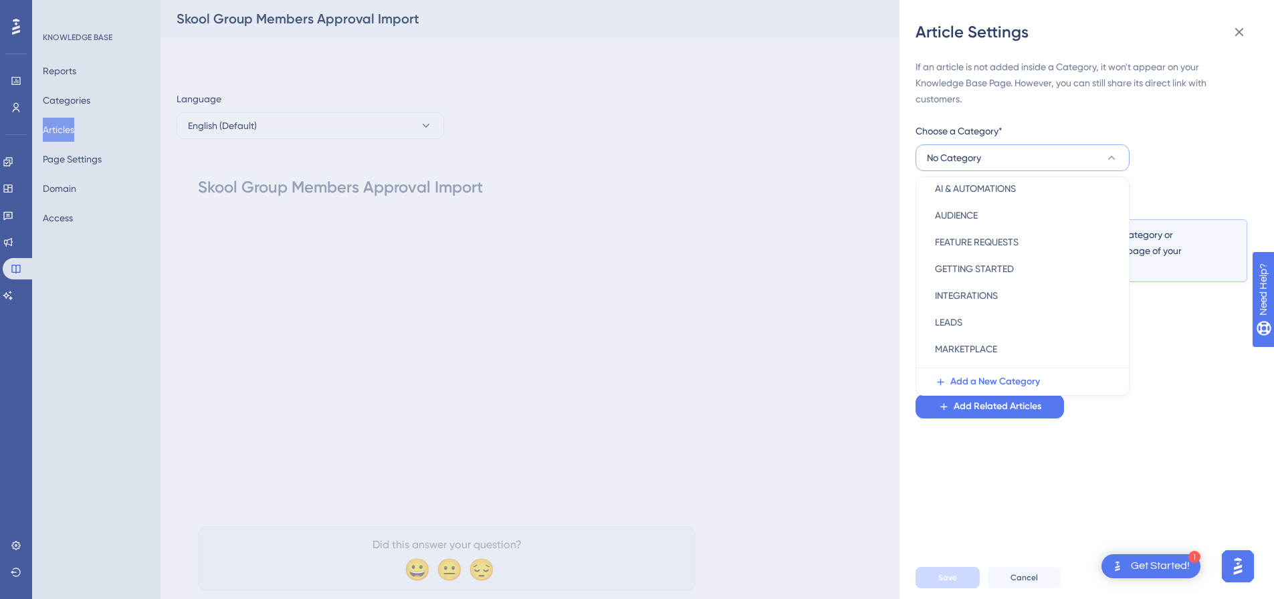
scroll to position [192, 0]
click at [986, 295] on span "SOCIAL MEDIA PLATFORMS" at bounding box center [992, 301] width 114 height 16
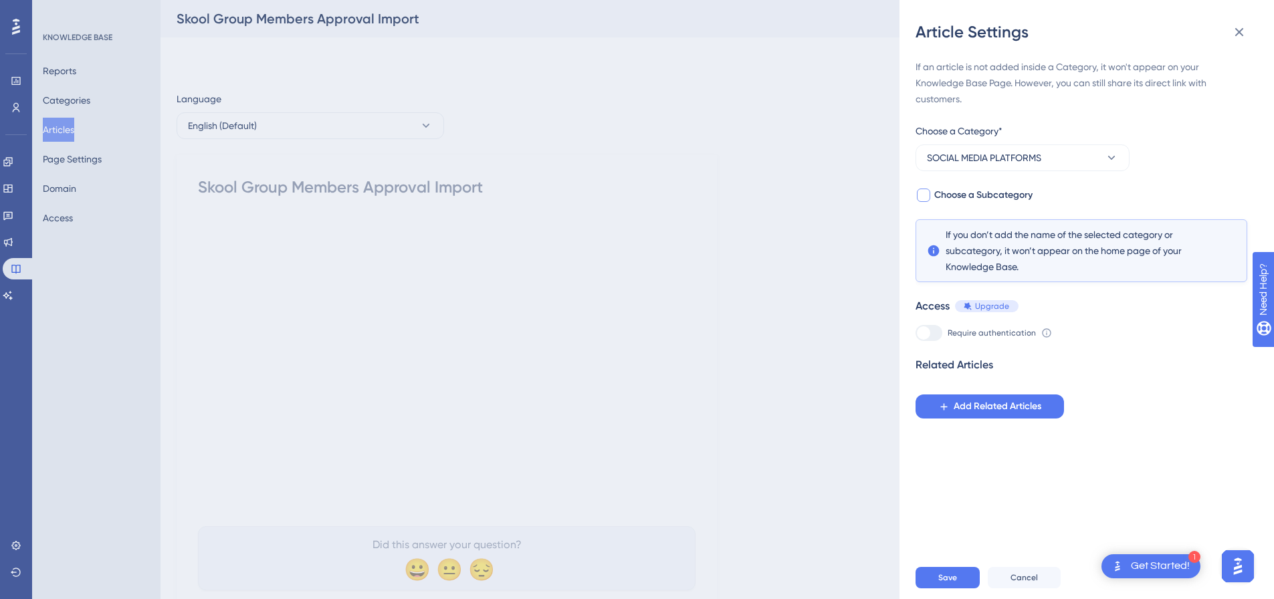
click at [923, 199] on div at bounding box center [923, 195] width 13 height 13
checkbox input "true"
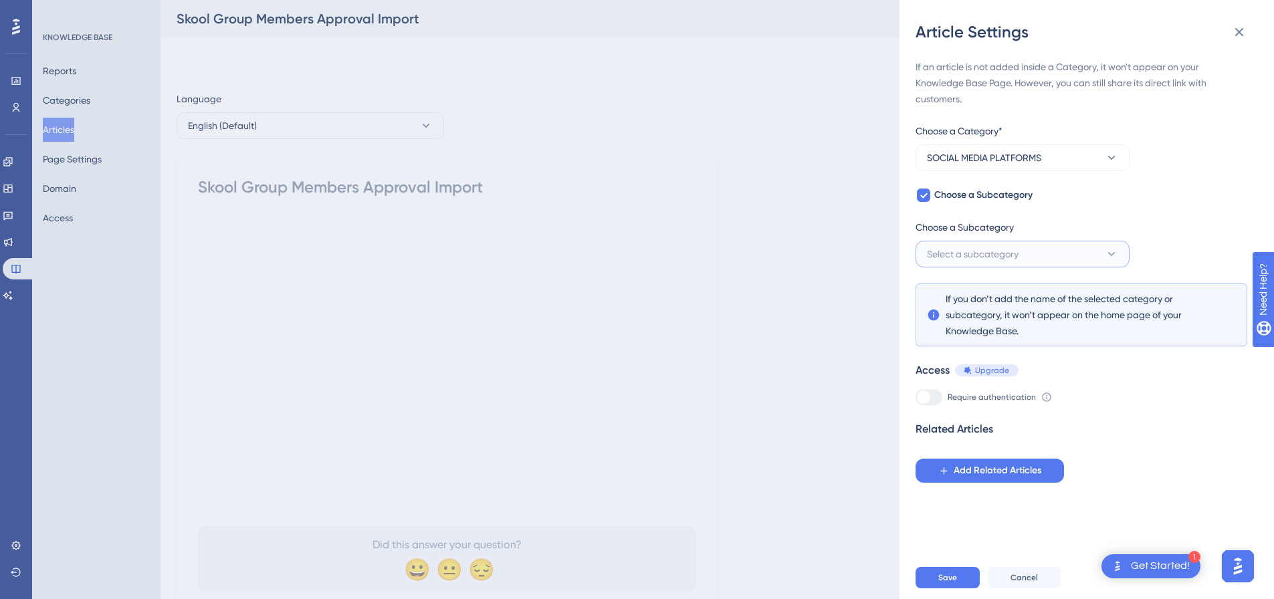
click at [968, 255] on span "Select a subcategory" at bounding box center [973, 254] width 92 height 16
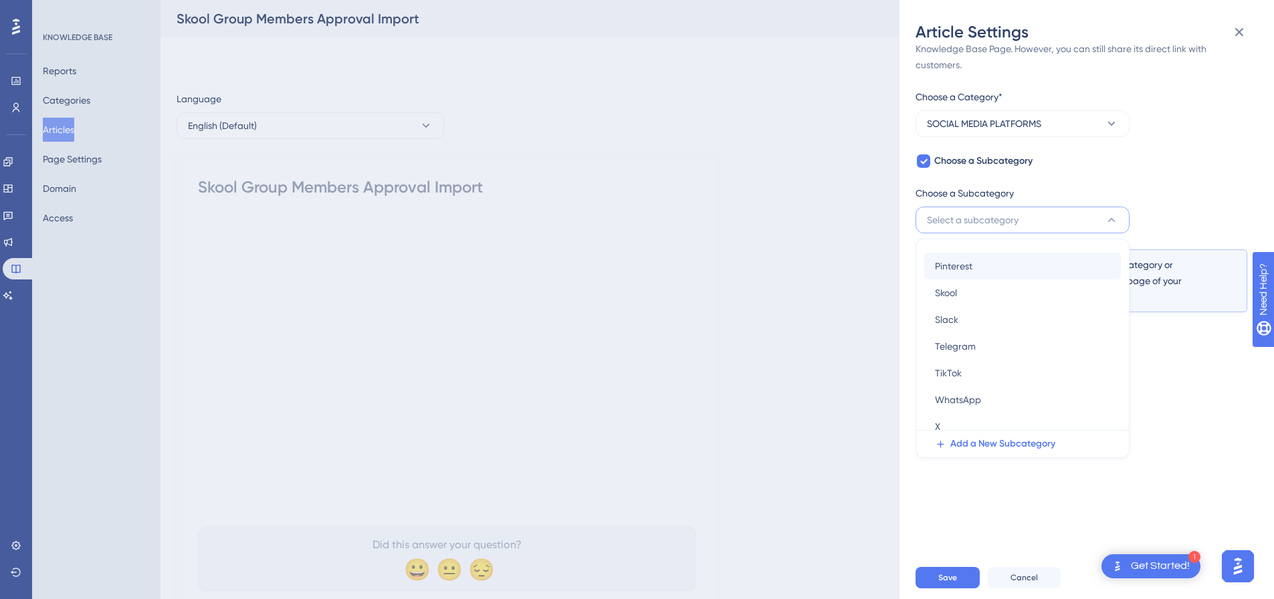
scroll to position [72, 0]
click at [968, 323] on div "Skool Skool" at bounding box center [1022, 323] width 175 height 27
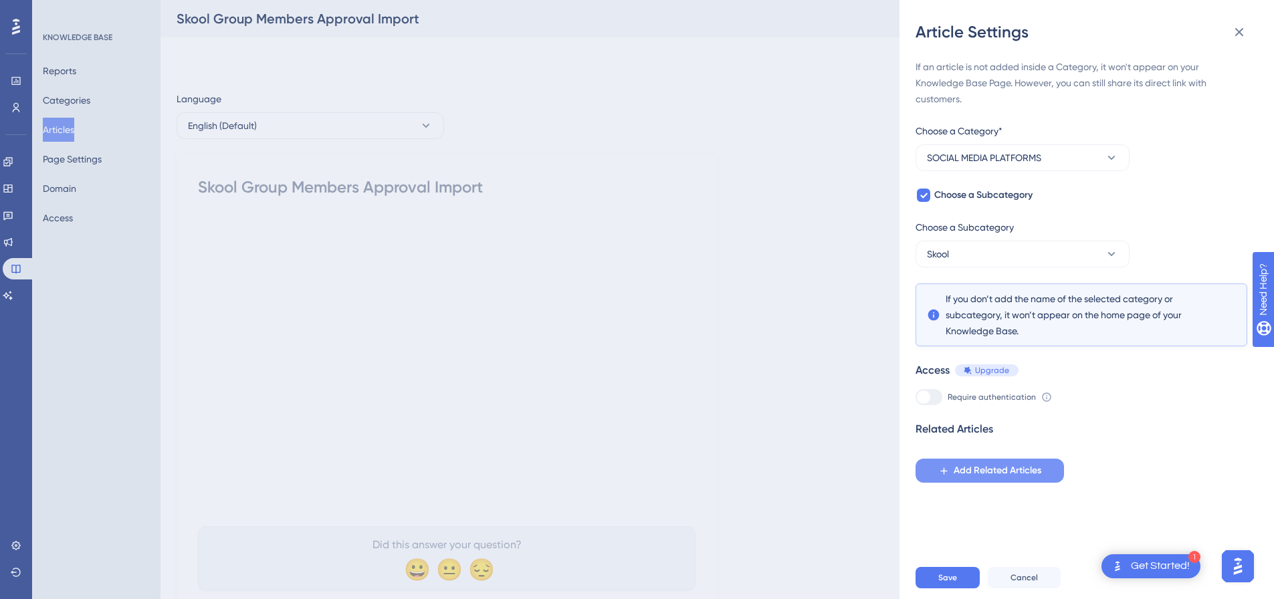
scroll to position [0, 0]
click at [951, 583] on span "Save" at bounding box center [948, 578] width 19 height 11
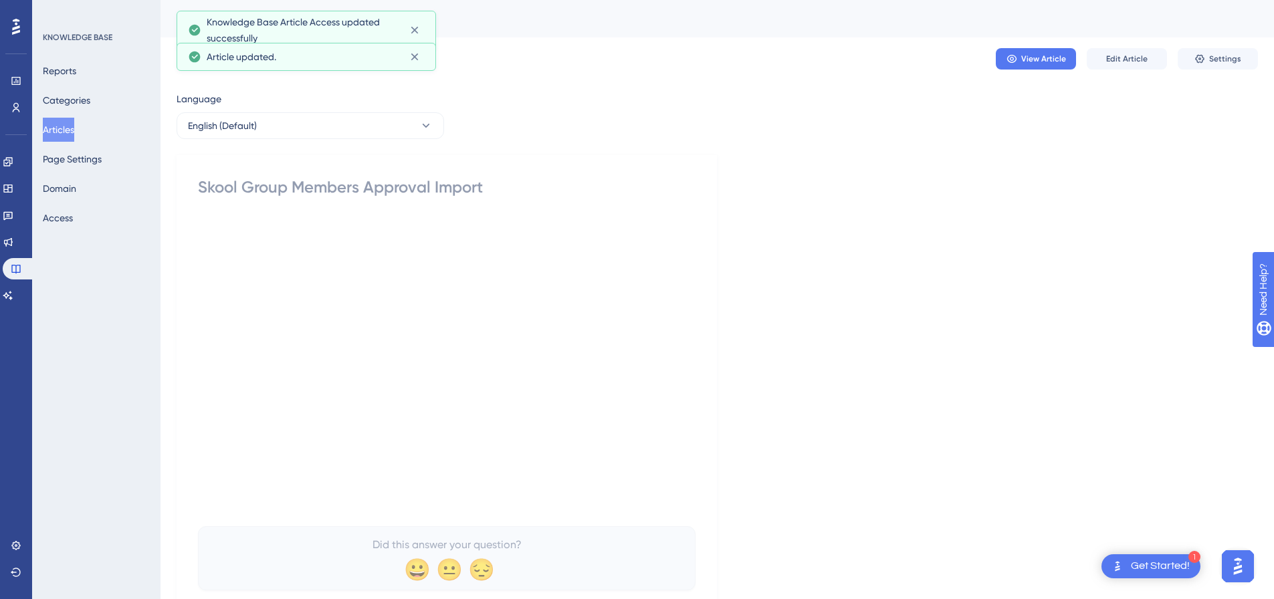
click at [74, 128] on button "Articles" at bounding box center [58, 130] width 31 height 24
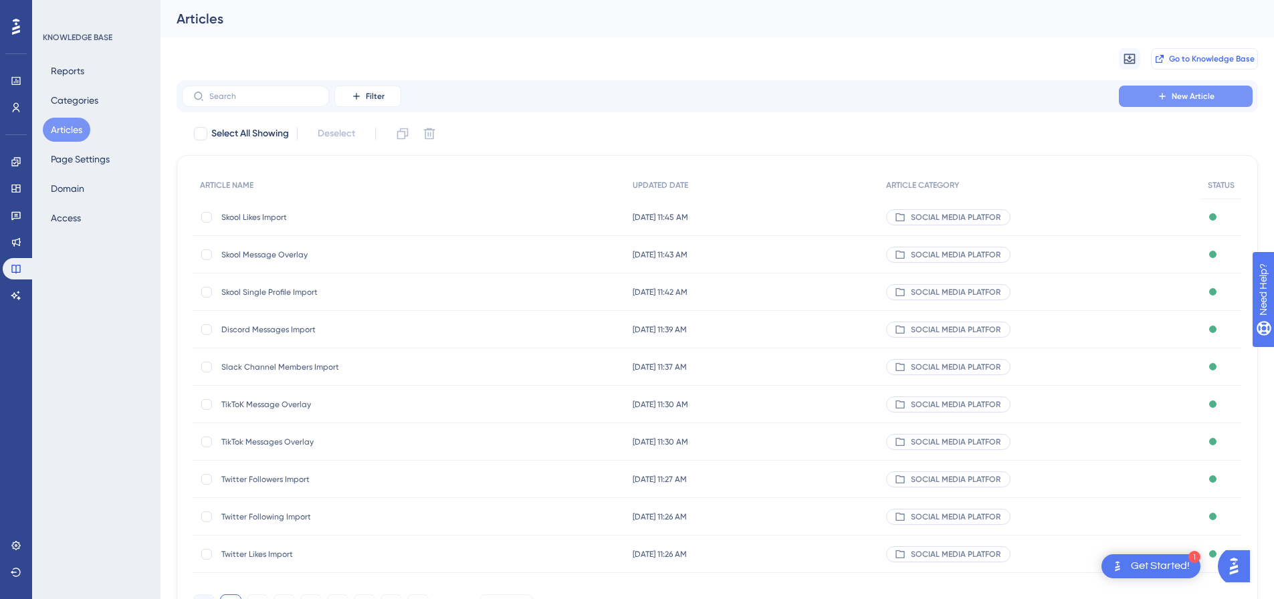
drag, startPoint x: 1222, startPoint y: 66, endPoint x: 1208, endPoint y: 92, distance: 30.0
click at [1216, 86] on div "Performance Users Engagement Widgets Feedback Product Updates Knowledge Base AI…" at bounding box center [718, 327] width 1114 height 654
drag, startPoint x: 1204, startPoint y: 96, endPoint x: 1060, endPoint y: 118, distance: 145.6
click at [1203, 96] on span "New Article" at bounding box center [1193, 96] width 43 height 11
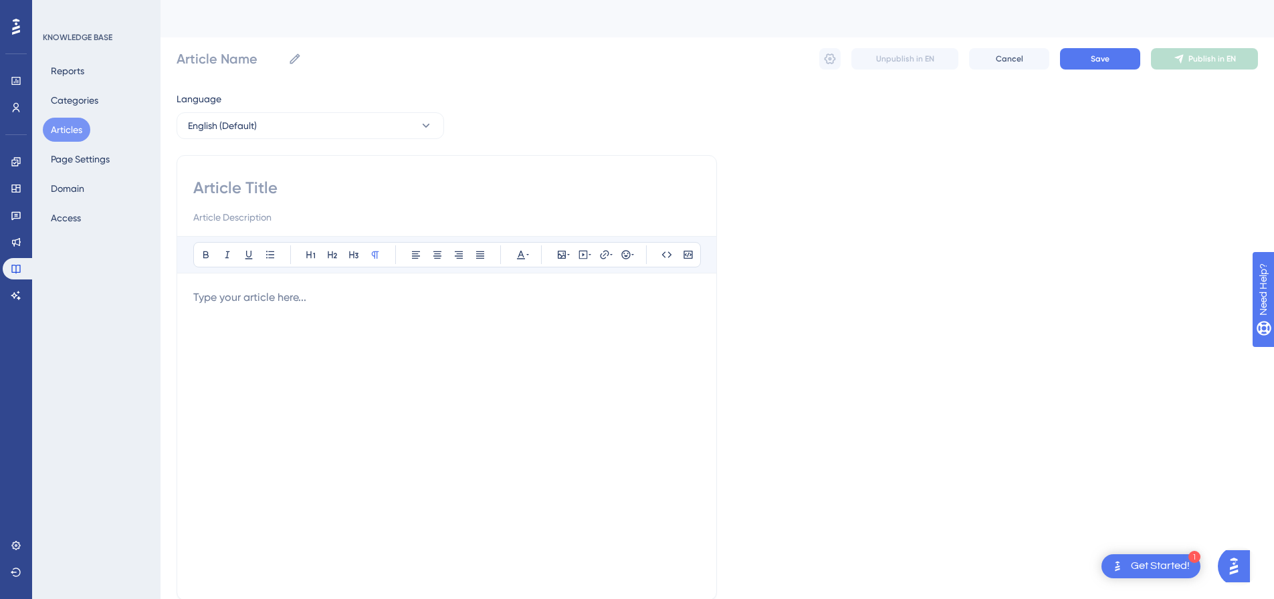
click at [343, 197] on input at bounding box center [446, 187] width 507 height 21
paste input "Skool Group Members Import"
type input "Skool Group Members Import"
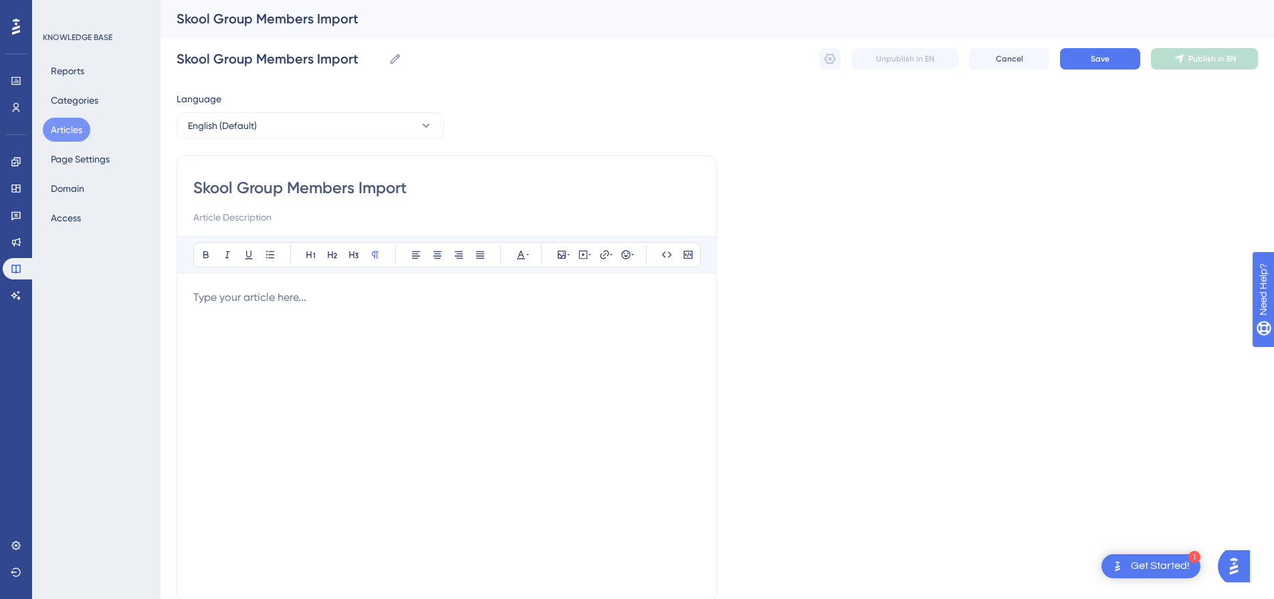
click at [308, 306] on div at bounding box center [446, 437] width 507 height 294
click at [573, 254] on div "Bold Italic Underline Bullet Point Heading 1 Heading 2 Heading 3 Normal Align L…" at bounding box center [447, 254] width 508 height 25
click at [581, 253] on icon at bounding box center [583, 255] width 11 height 11
click at [585, 320] on textarea at bounding box center [583, 338] width 203 height 60
paste textarea "<div style="padding:49.79% 0 0 0;position:relative;"><iframe src="[URL][DOMAIN_…"
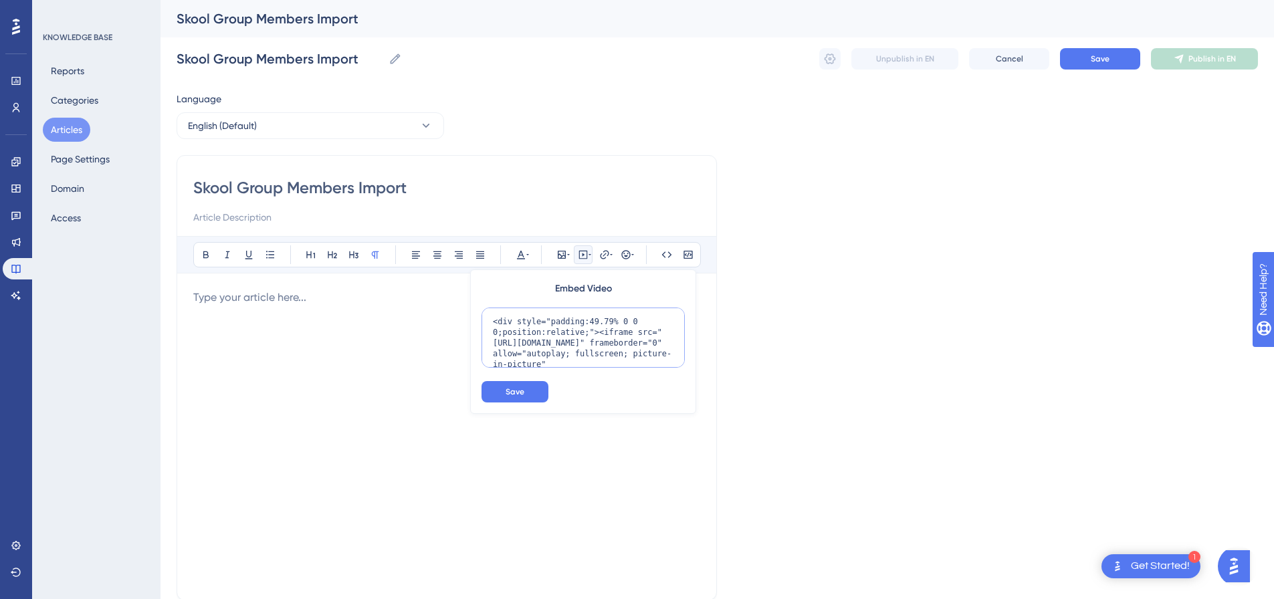
scroll to position [98, 0]
type textarea "<div style="padding:49.79% 0 0 0;position:relative;"><iframe src="[URL][DOMAIN_…"
click at [531, 385] on button "Save" at bounding box center [515, 391] width 67 height 21
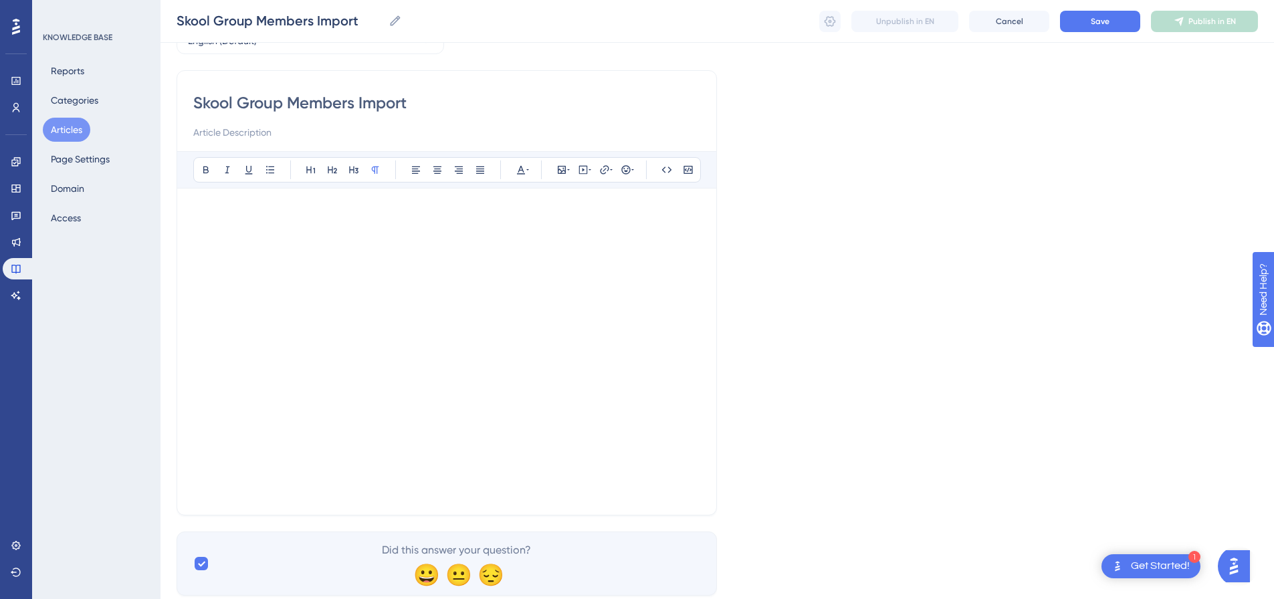
scroll to position [119, 0]
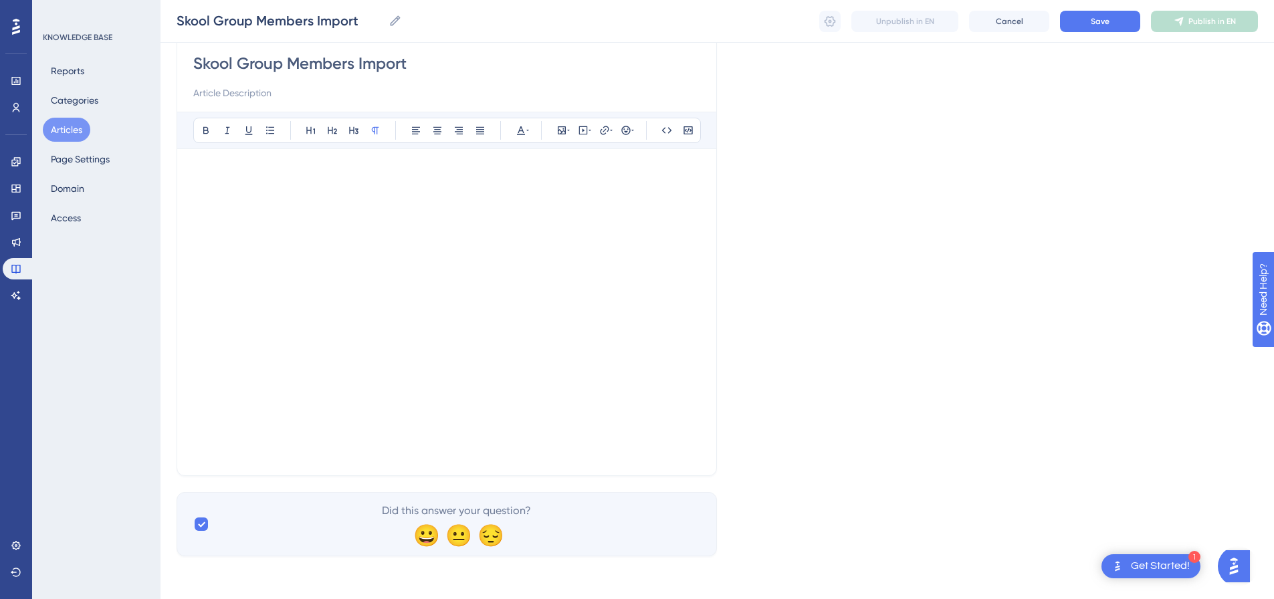
click at [333, 451] on div at bounding box center [446, 312] width 507 height 294
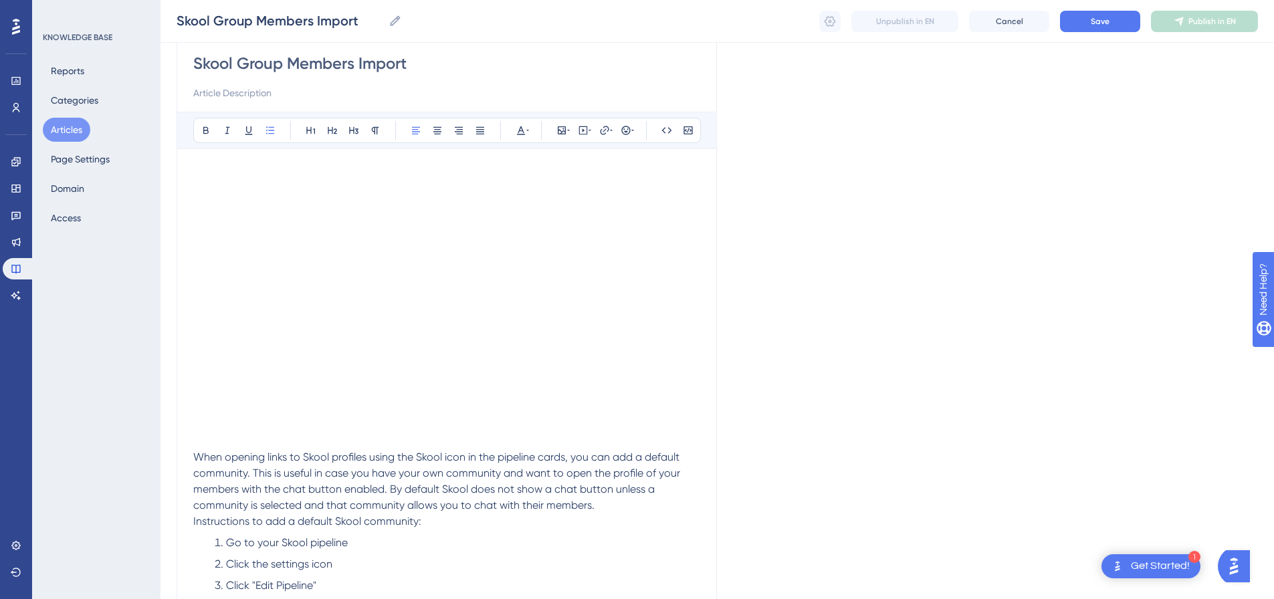
scroll to position [139, 0]
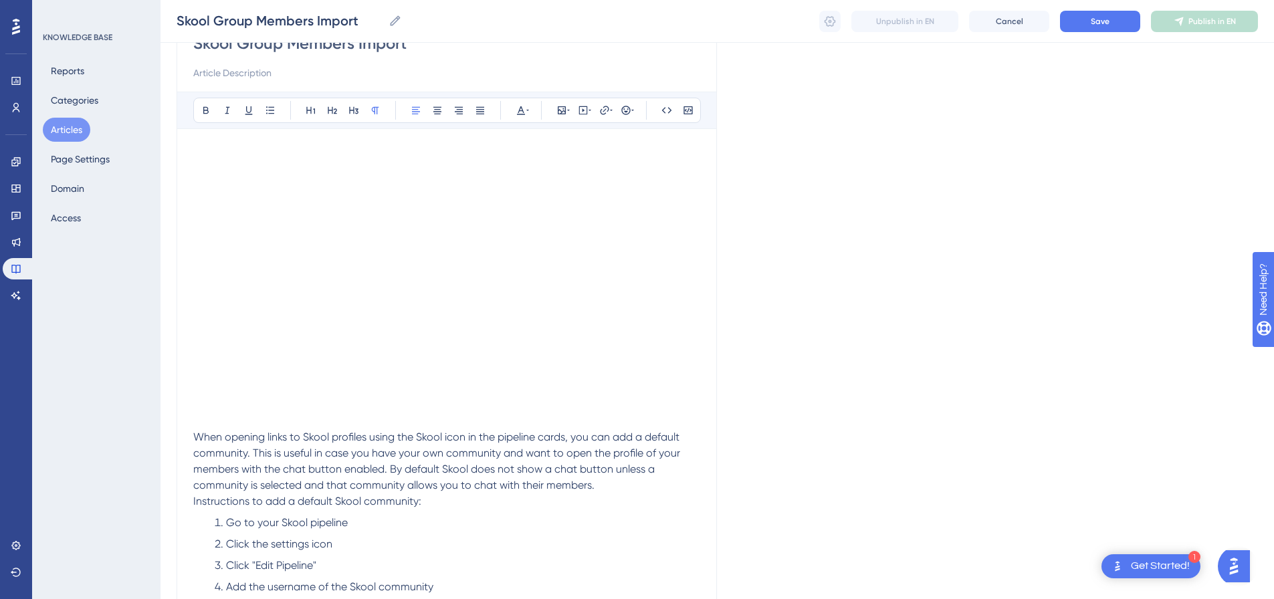
click at [197, 502] on span "Instructions to add a default Skool community:" at bounding box center [307, 501] width 228 height 13
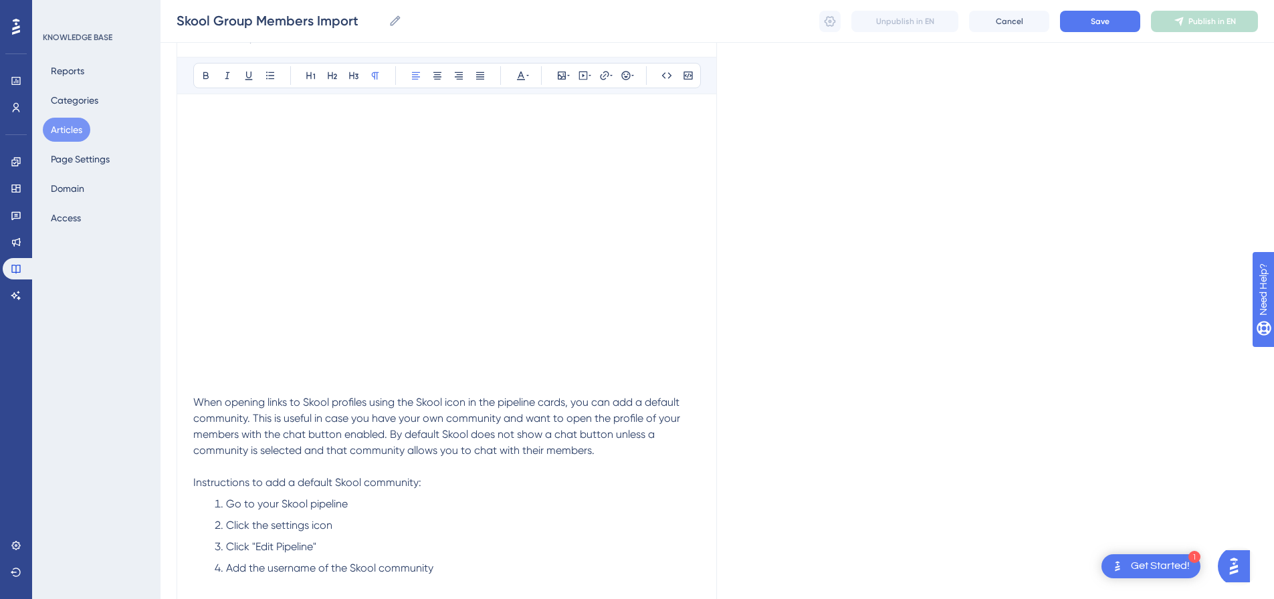
scroll to position [307, 0]
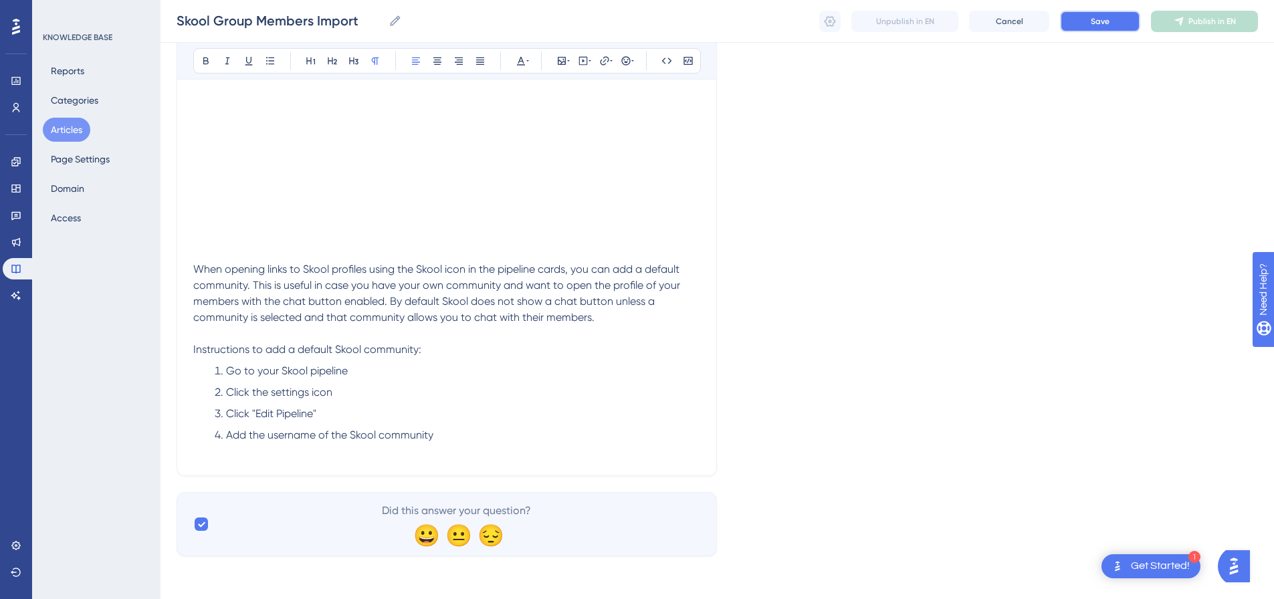
click at [1107, 29] on button "Save" at bounding box center [1100, 21] width 80 height 21
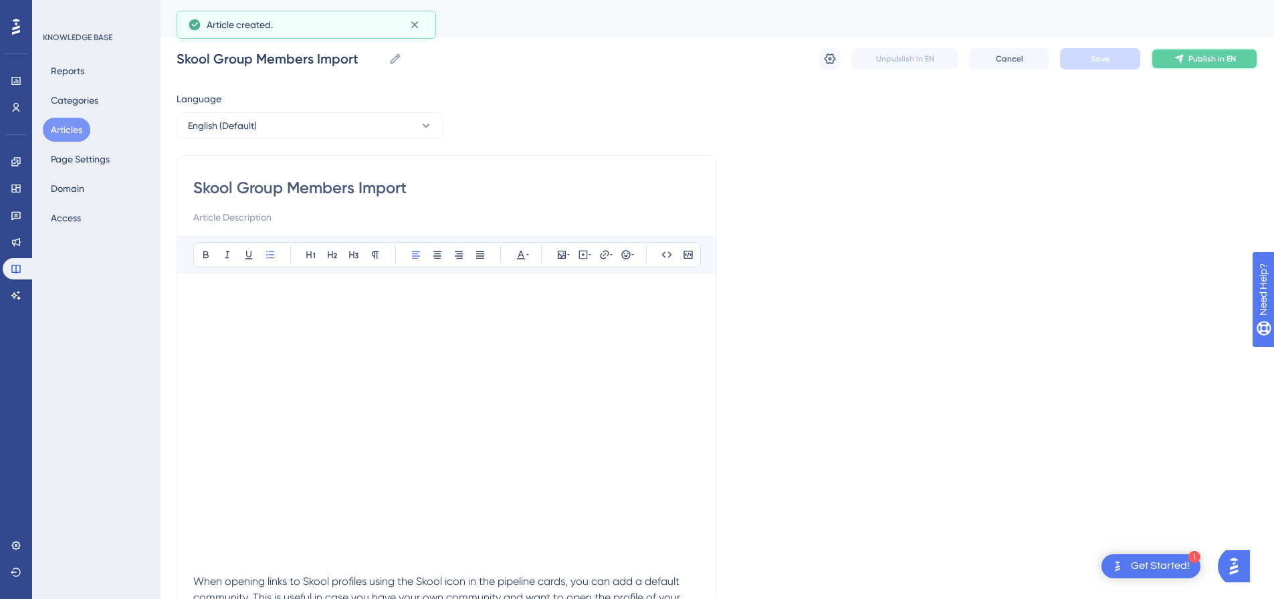
click at [1195, 52] on button "Publish in EN" at bounding box center [1204, 58] width 107 height 21
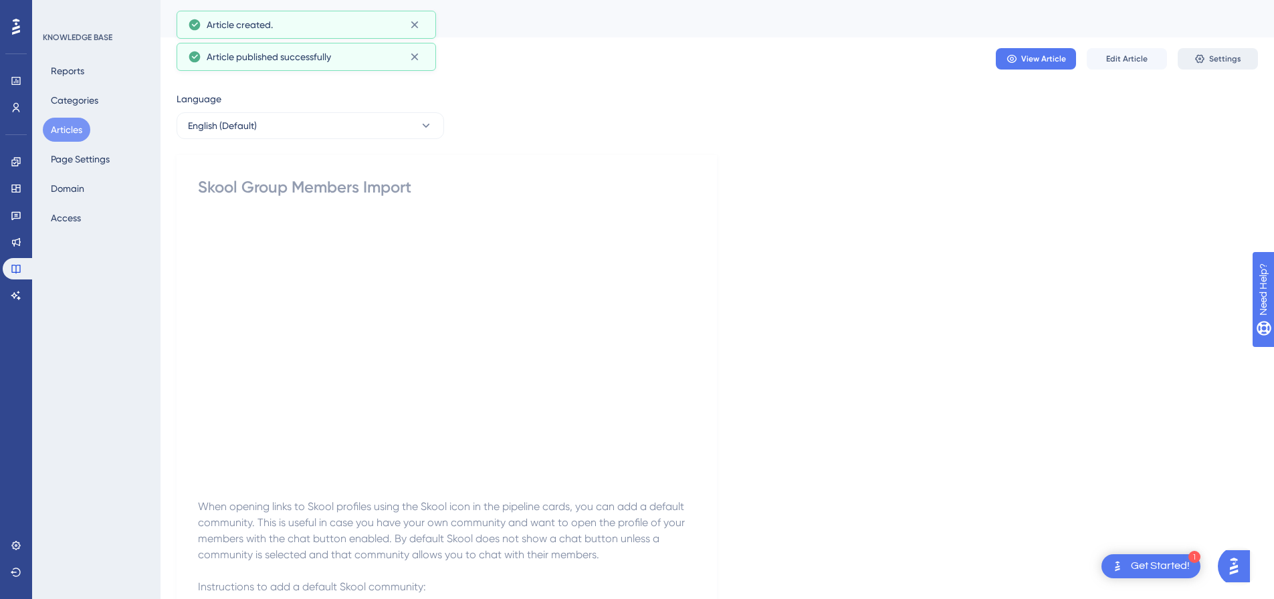
click at [1210, 56] on span "Settings" at bounding box center [1226, 59] width 32 height 11
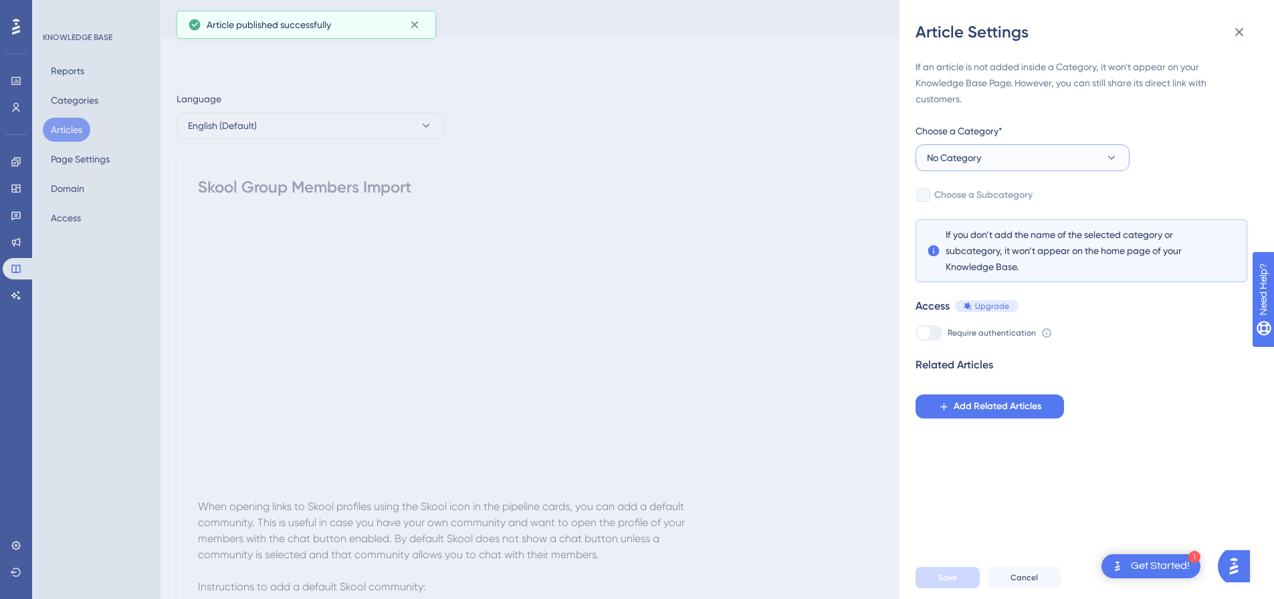
click at [976, 153] on span "No Category" at bounding box center [954, 158] width 54 height 16
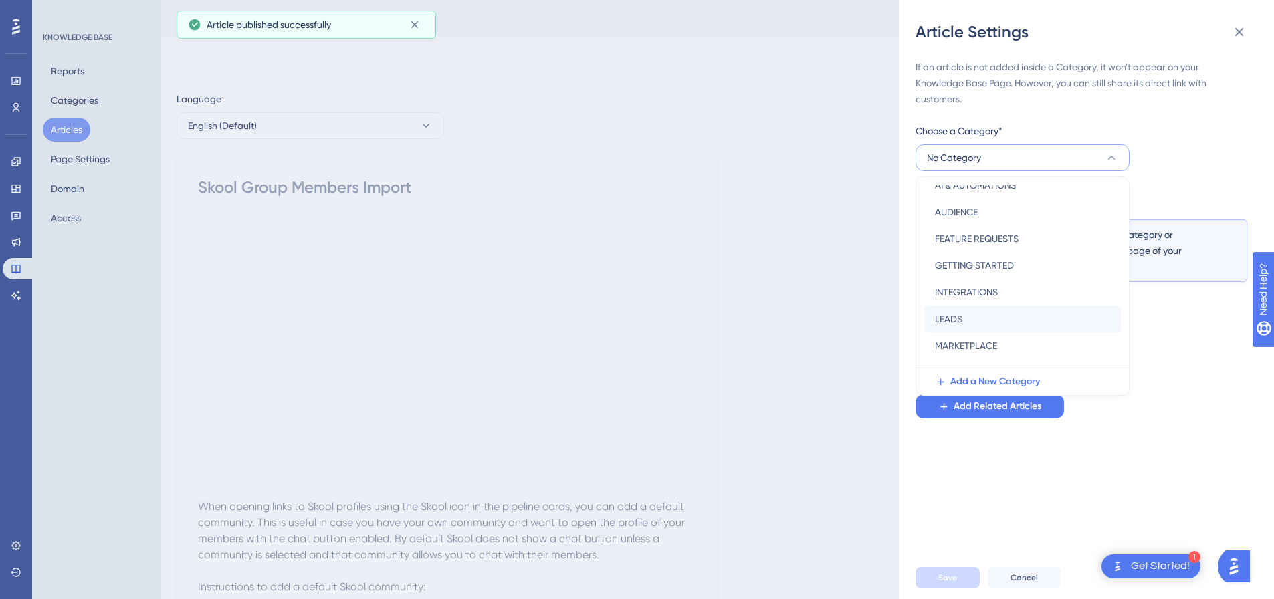
scroll to position [192, 0]
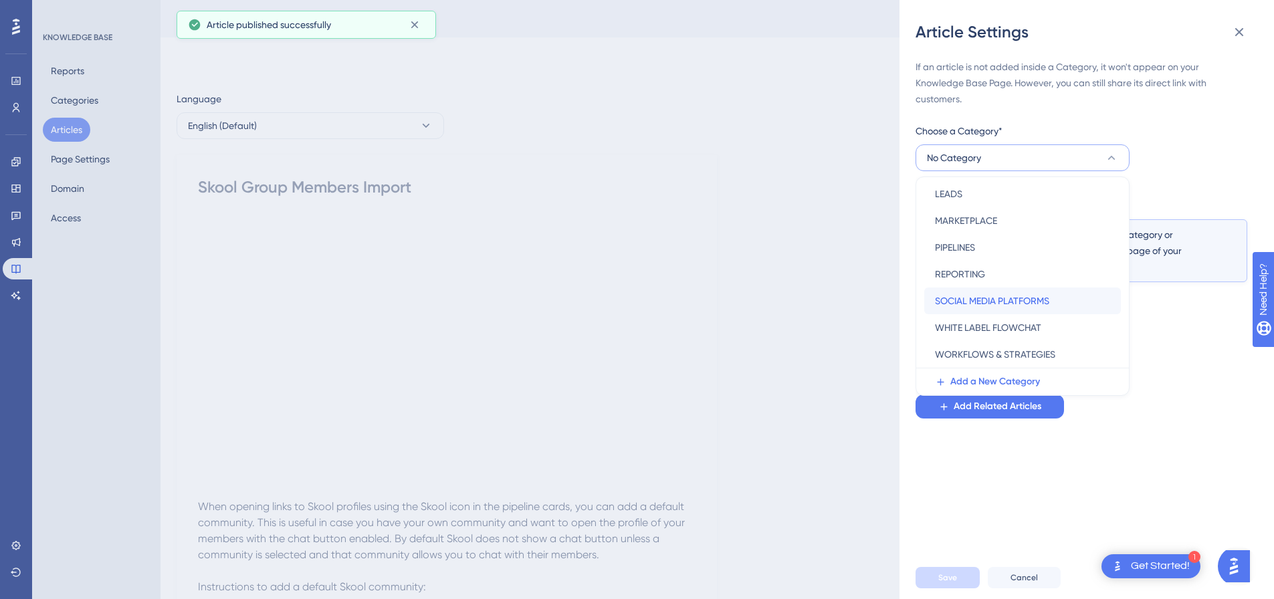
click at [1019, 300] on span "SOCIAL MEDIA PLATFORMS" at bounding box center [992, 301] width 114 height 16
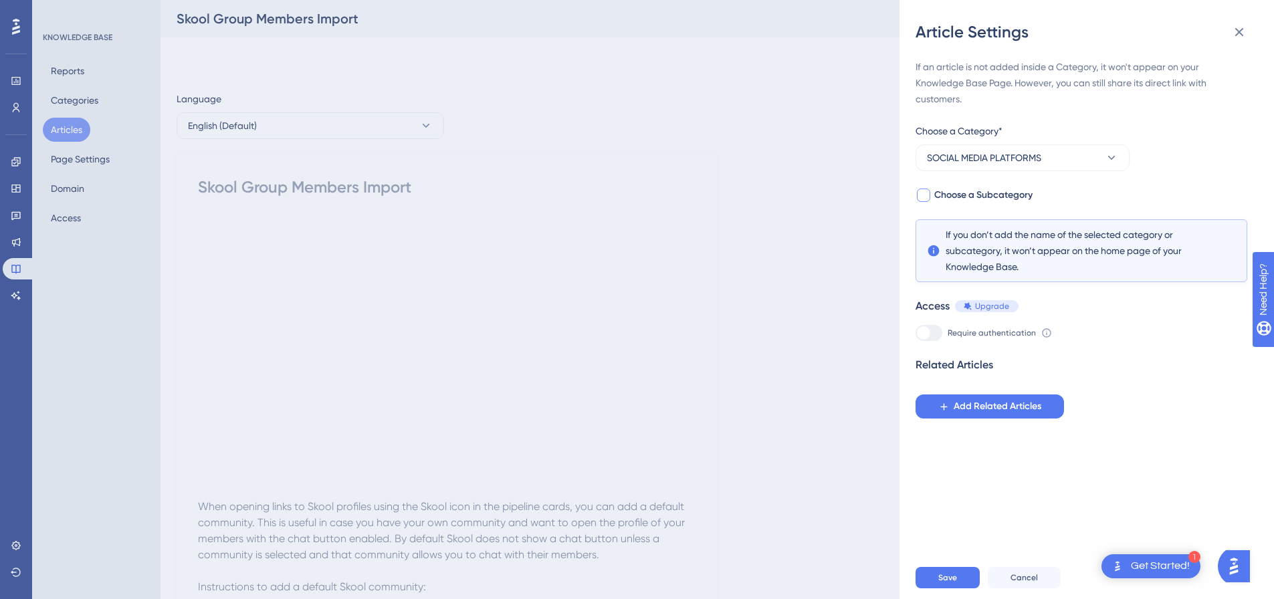
click at [918, 197] on div at bounding box center [923, 195] width 13 height 13
checkbox input "true"
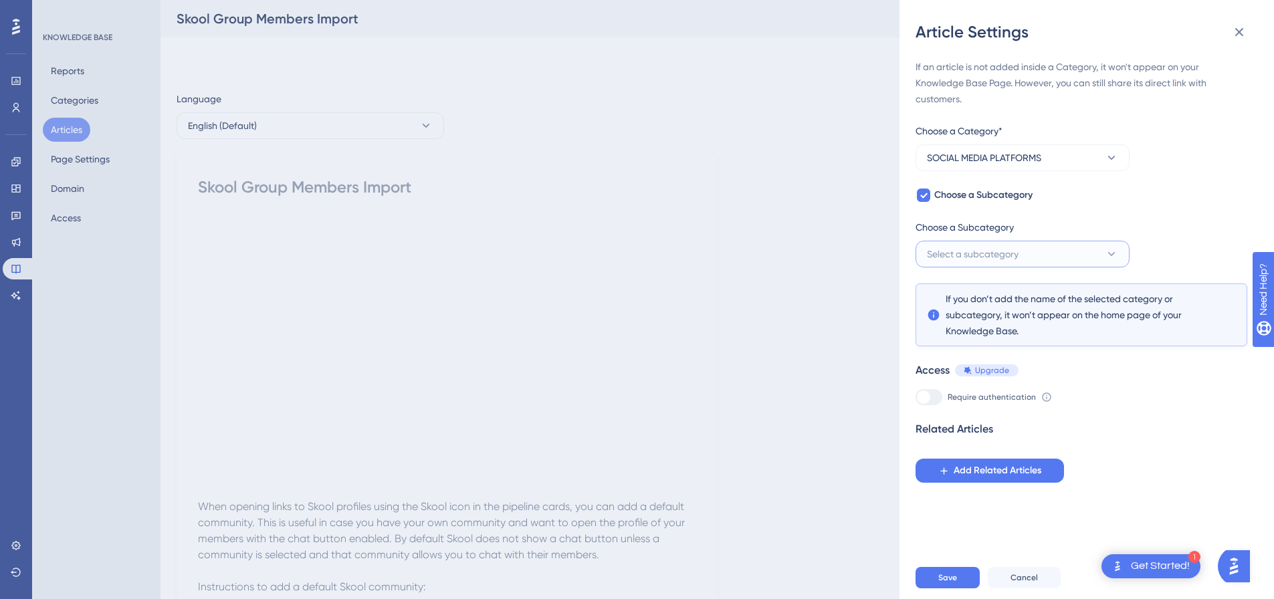
click at [974, 244] on button "Select a subcategory" at bounding box center [1023, 254] width 214 height 27
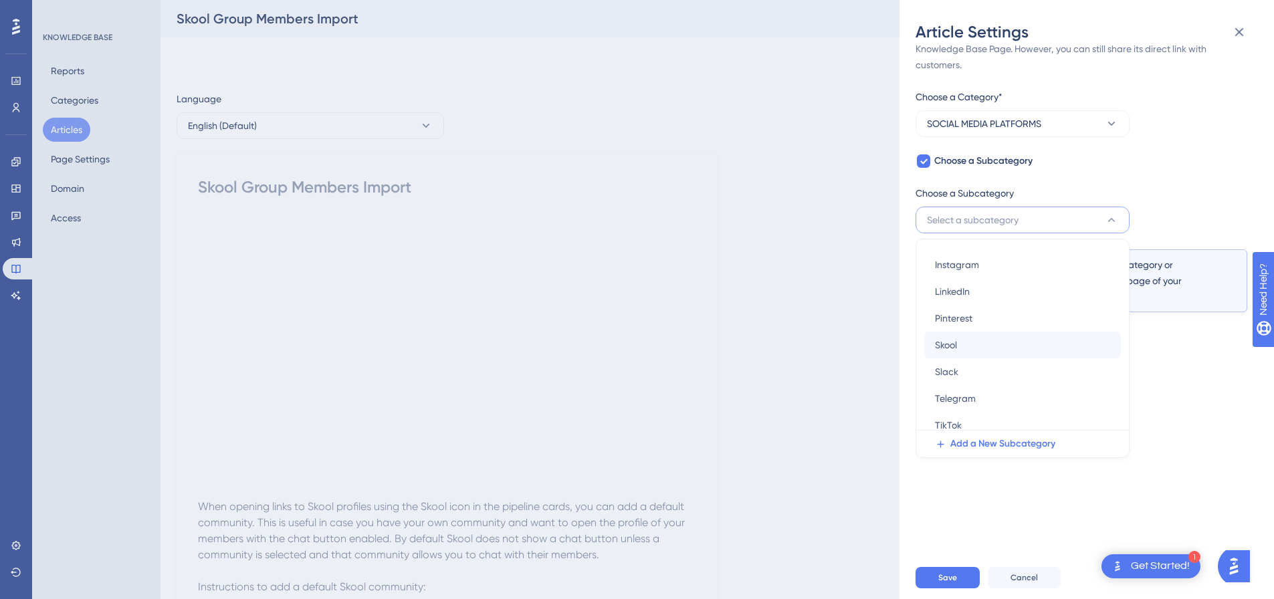
scroll to position [138, 0]
click at [953, 256] on span "Skool" at bounding box center [946, 256] width 22 height 16
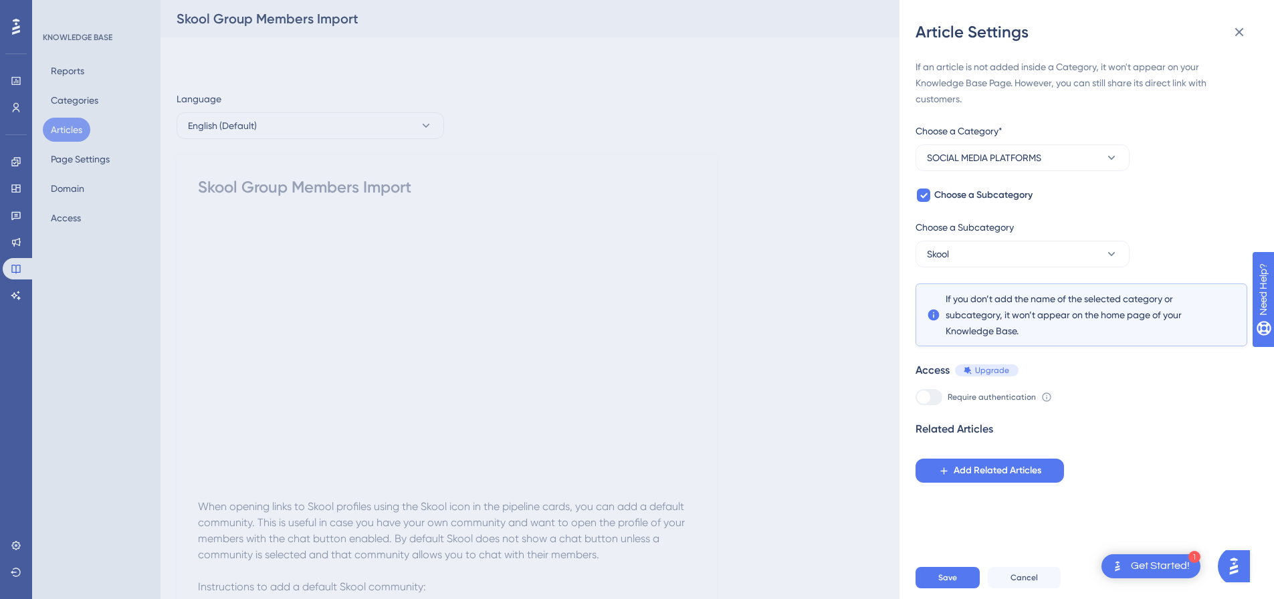
scroll to position [0, 0]
click at [945, 583] on span "Save" at bounding box center [948, 578] width 19 height 11
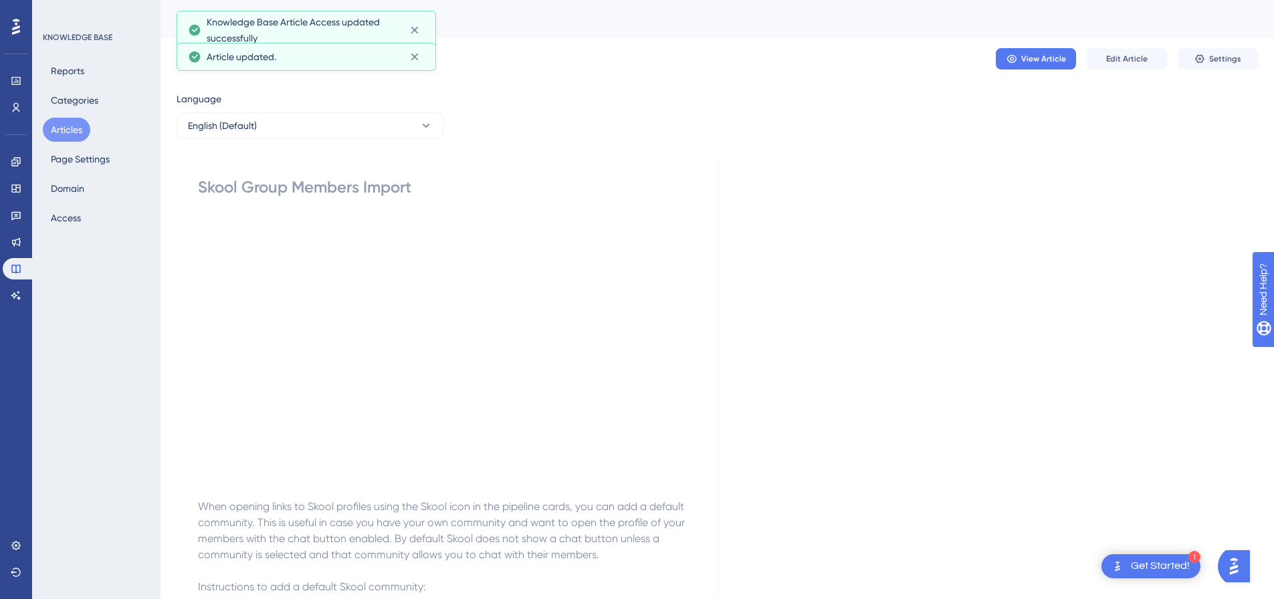
drag, startPoint x: 64, startPoint y: 126, endPoint x: 54, endPoint y: 40, distance: 86.2
click at [64, 126] on button "Articles" at bounding box center [67, 130] width 48 height 24
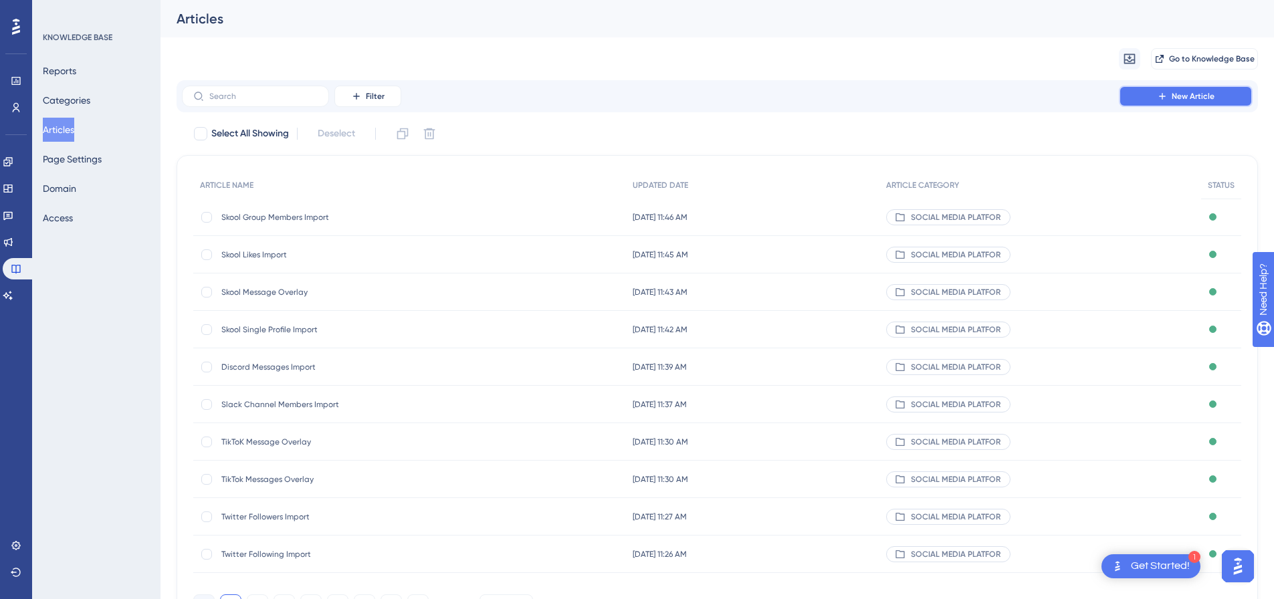
click at [1234, 91] on button "New Article" at bounding box center [1186, 96] width 134 height 21
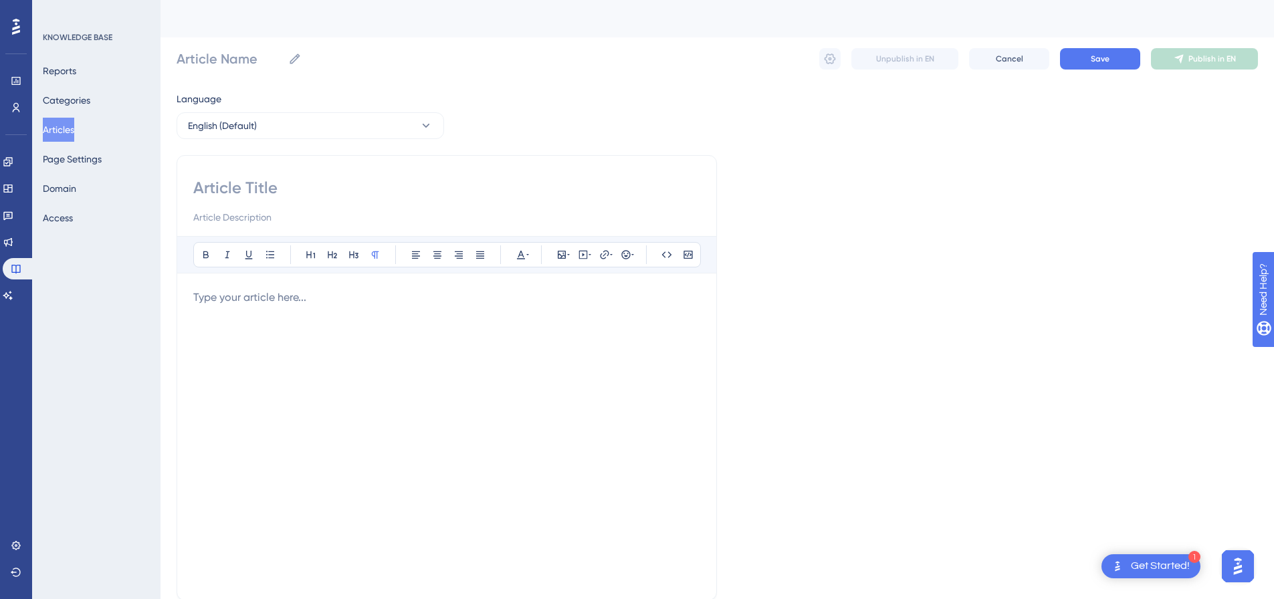
click at [274, 198] on input at bounding box center [446, 187] width 507 height 21
paste input "Skool Comments Import"
type input "Skool Comments Import"
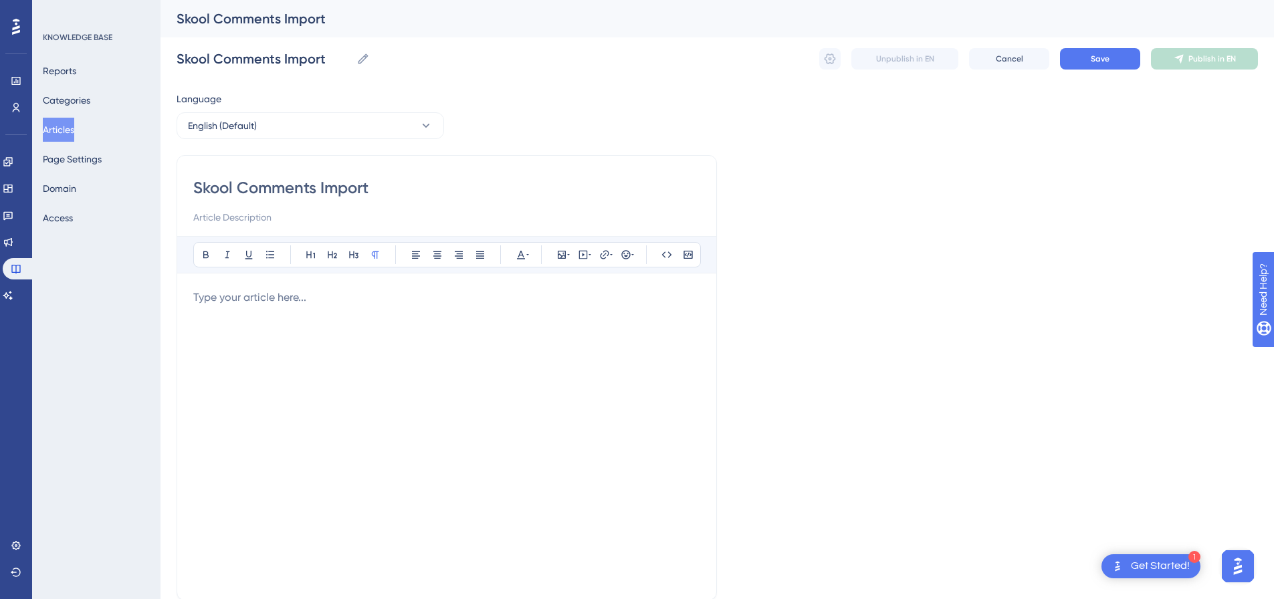
click at [551, 310] on div at bounding box center [446, 437] width 507 height 294
click at [575, 255] on button at bounding box center [583, 255] width 19 height 19
click at [581, 320] on textarea at bounding box center [583, 338] width 203 height 60
paste textarea "<div style="padding:49.79% 0 0 0;position:relative;"><iframe src="[URL][DOMAIN_…"
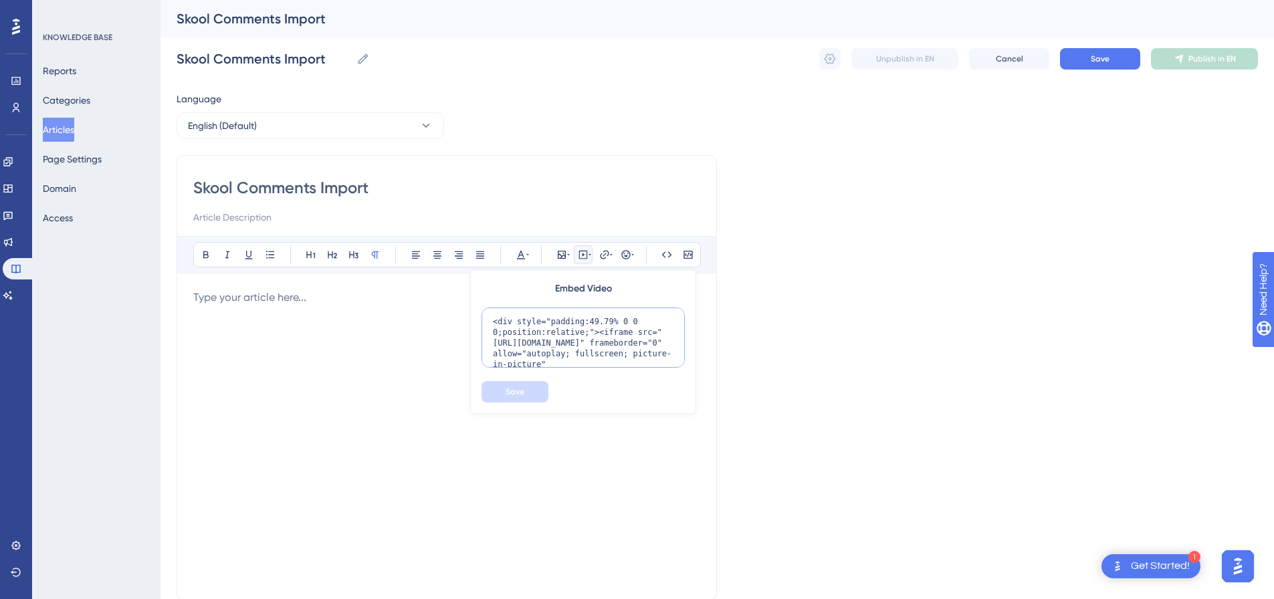
scroll to position [98, 0]
type textarea "<div style="padding:49.79% 0 0 0;position:relative;"><iframe src="[URL][DOMAIN_…"
click at [503, 389] on button "Save" at bounding box center [515, 391] width 67 height 21
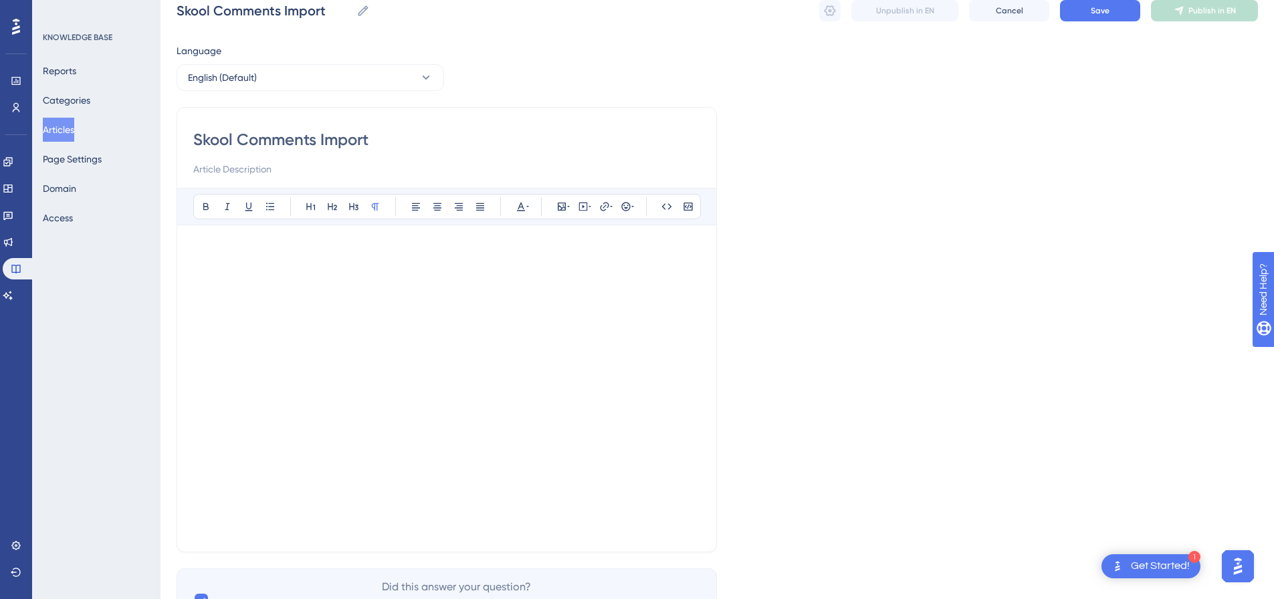
scroll to position [119, 0]
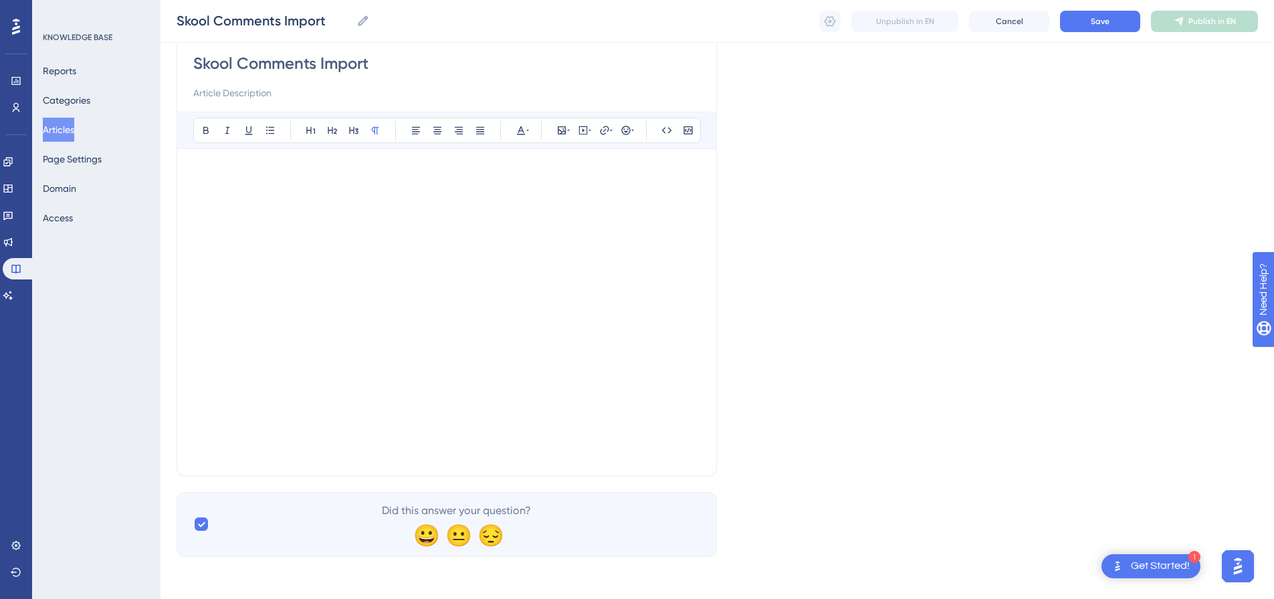
click at [292, 466] on div "Skool Comments Import Bold Italic Underline Bullet Point Heading 1 Heading 2 He…" at bounding box center [447, 254] width 541 height 446
click at [332, 436] on p at bounding box center [446, 442] width 507 height 16
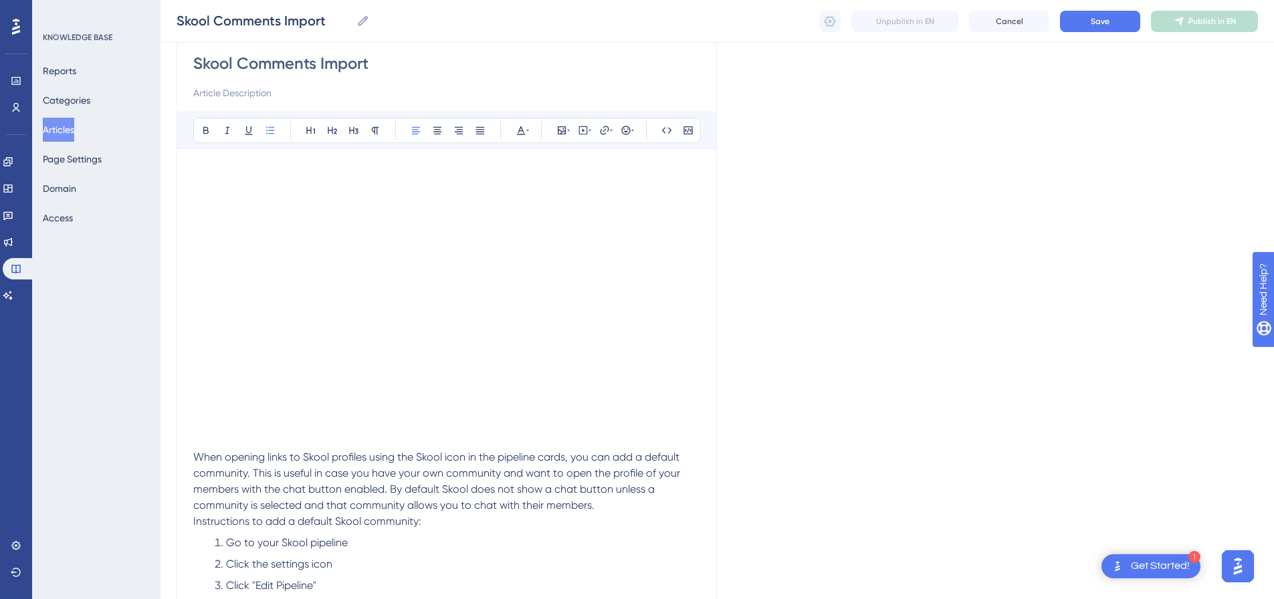
scroll to position [123, 0]
click at [195, 515] on span "Instructions to add a default Skool community:" at bounding box center [307, 517] width 228 height 13
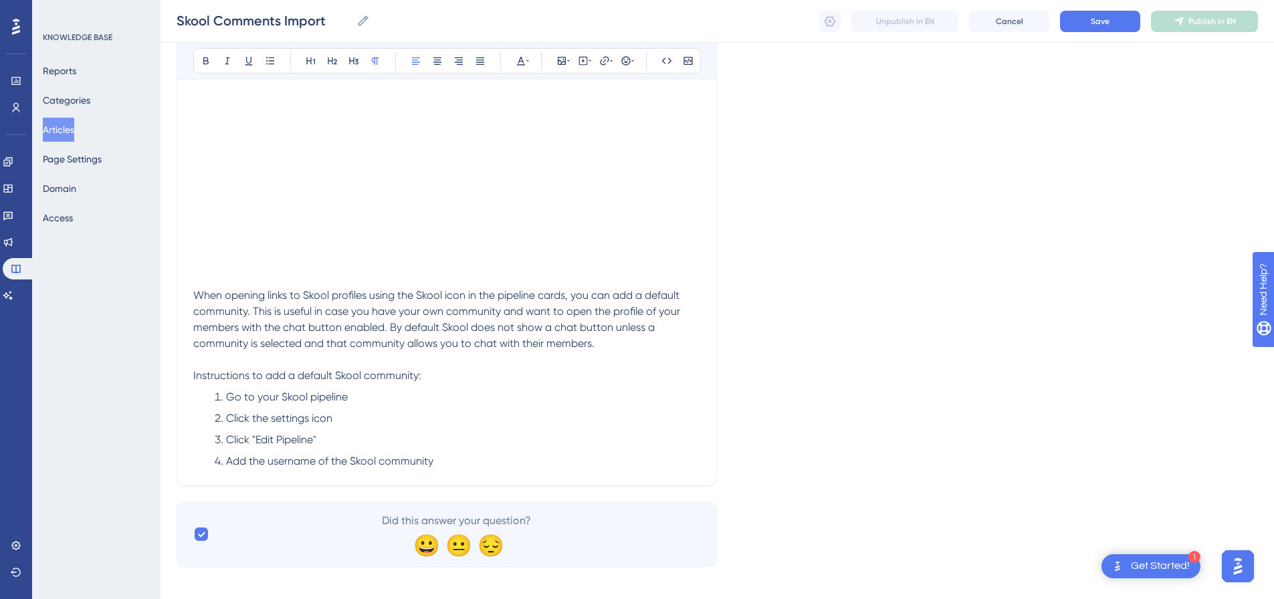
scroll to position [291, 0]
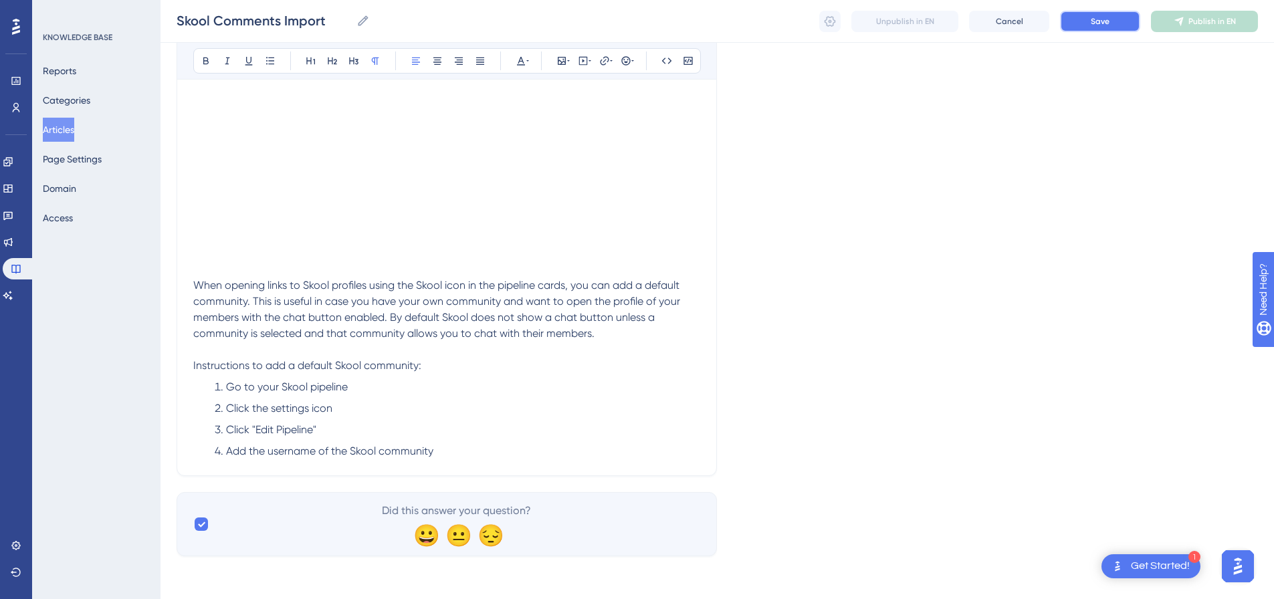
click at [1097, 28] on button "Save" at bounding box center [1100, 21] width 80 height 21
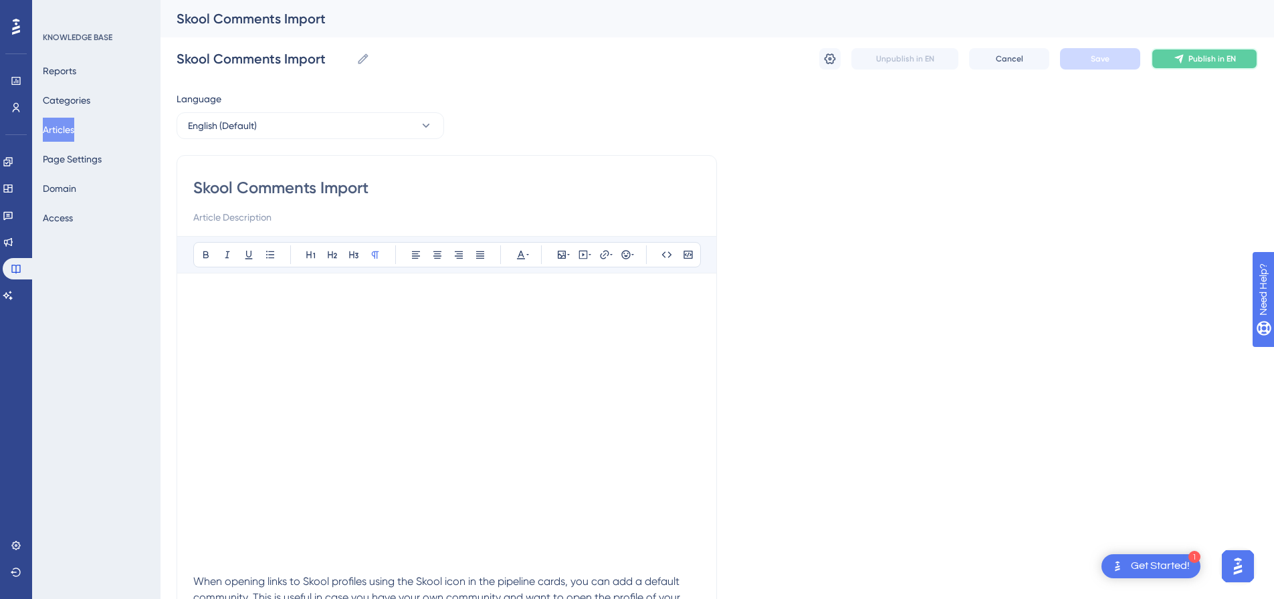
click at [1193, 68] on button "Publish in EN" at bounding box center [1204, 58] width 107 height 21
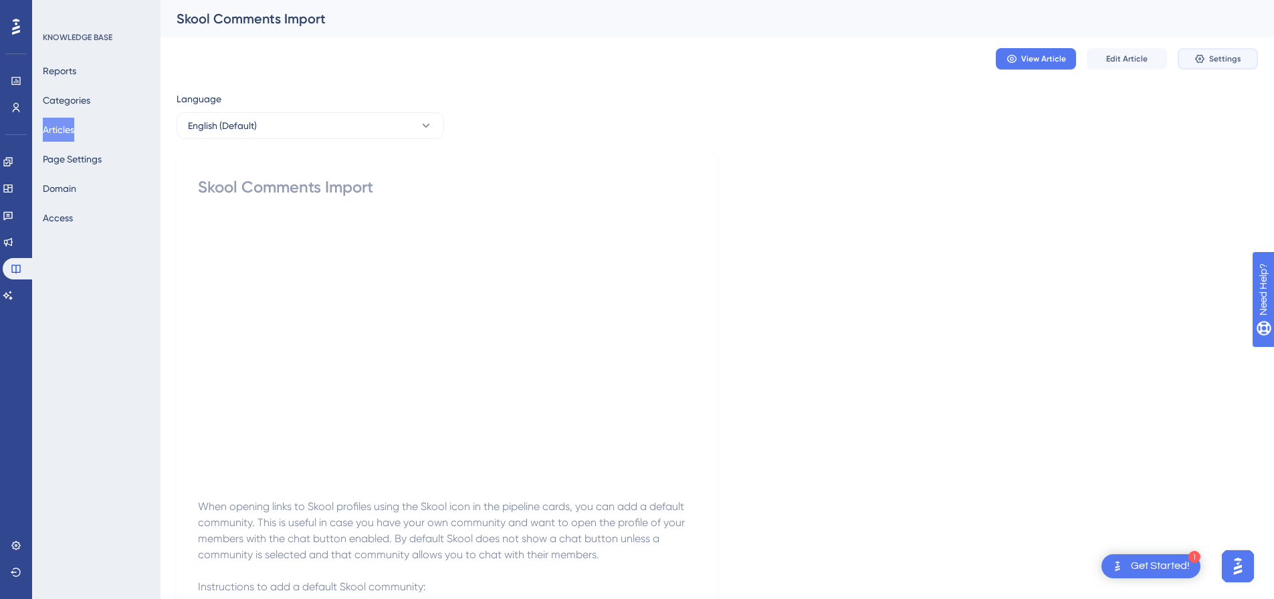
click at [1206, 67] on button "Settings" at bounding box center [1218, 58] width 80 height 21
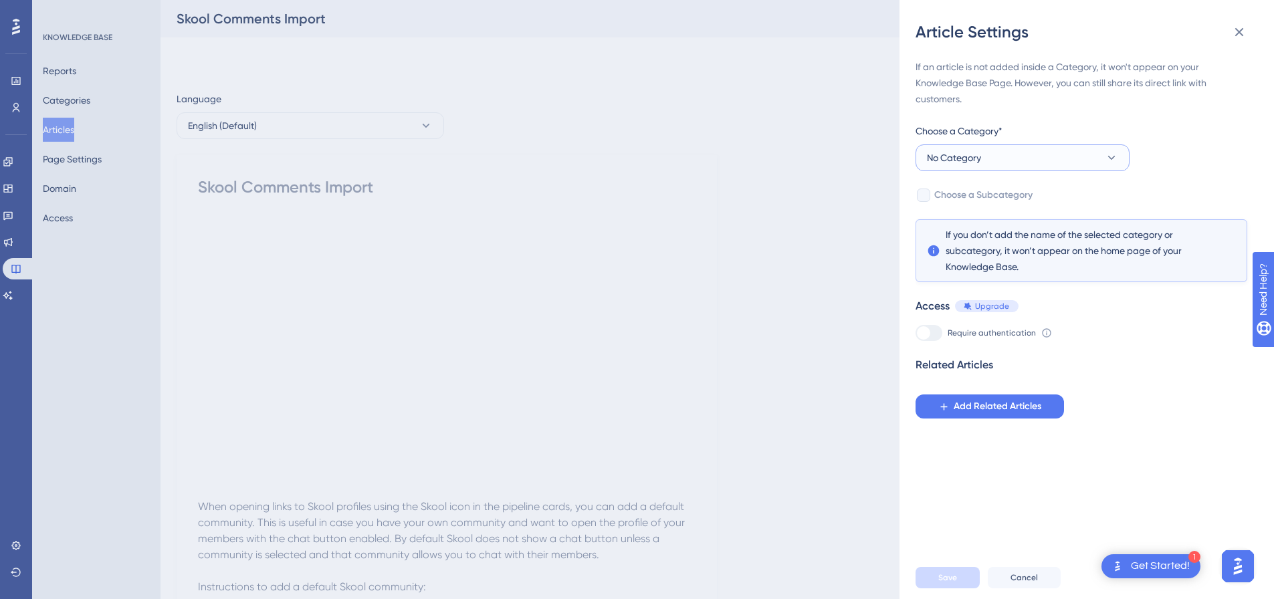
click at [1017, 155] on button "No Category" at bounding box center [1023, 158] width 214 height 27
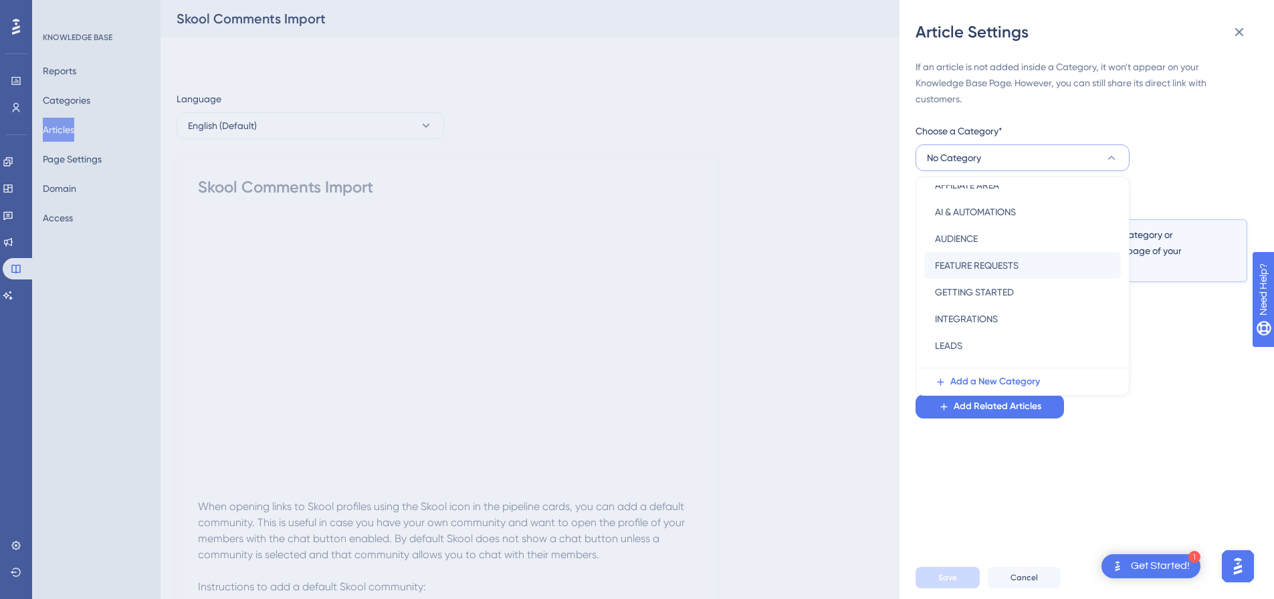
scroll to position [192, 0]
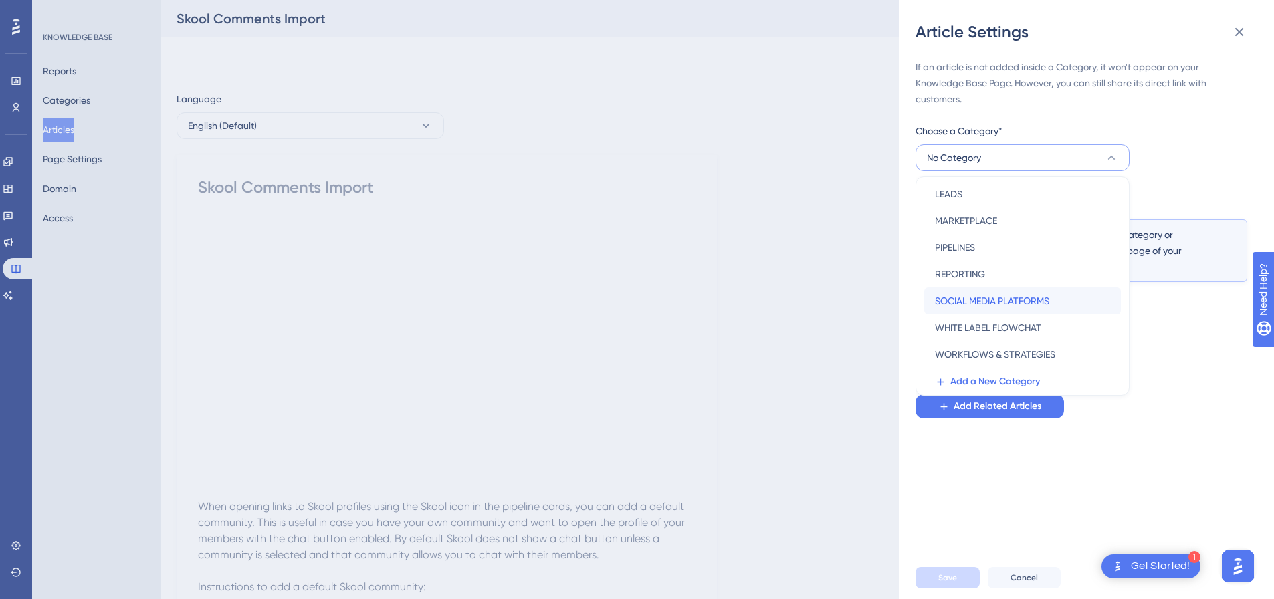
click at [1000, 290] on div "SOCIAL MEDIA PLATFORMS SOCIAL MEDIA PLATFORMS" at bounding box center [1022, 301] width 175 height 27
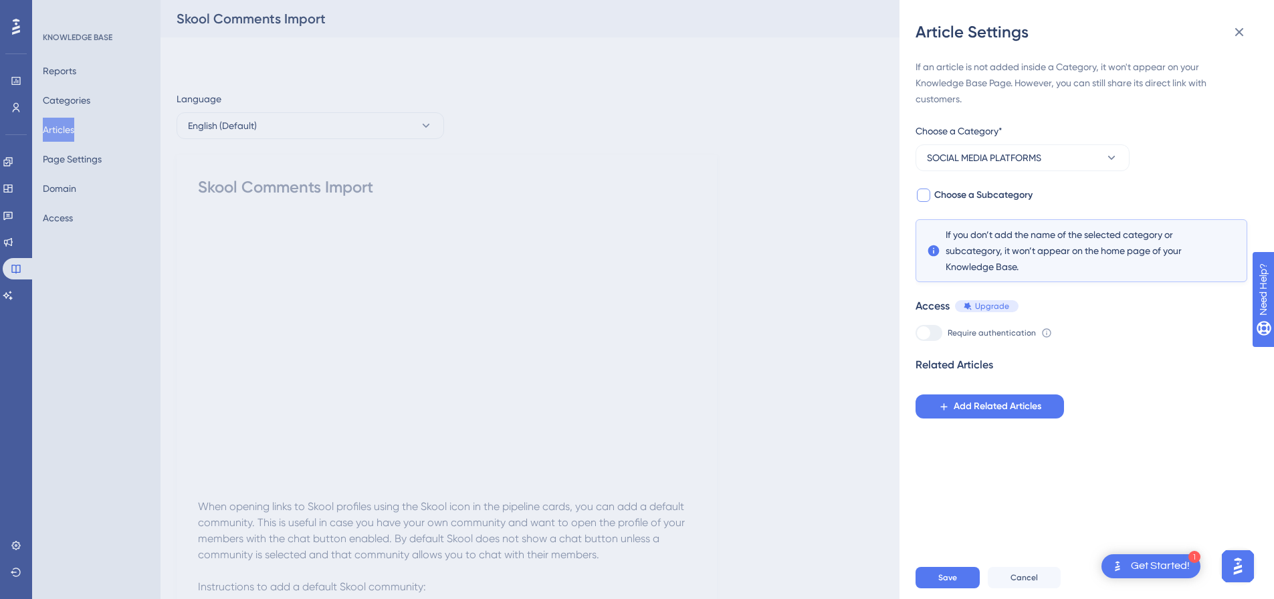
click at [924, 193] on div at bounding box center [923, 195] width 13 height 13
checkbox input "true"
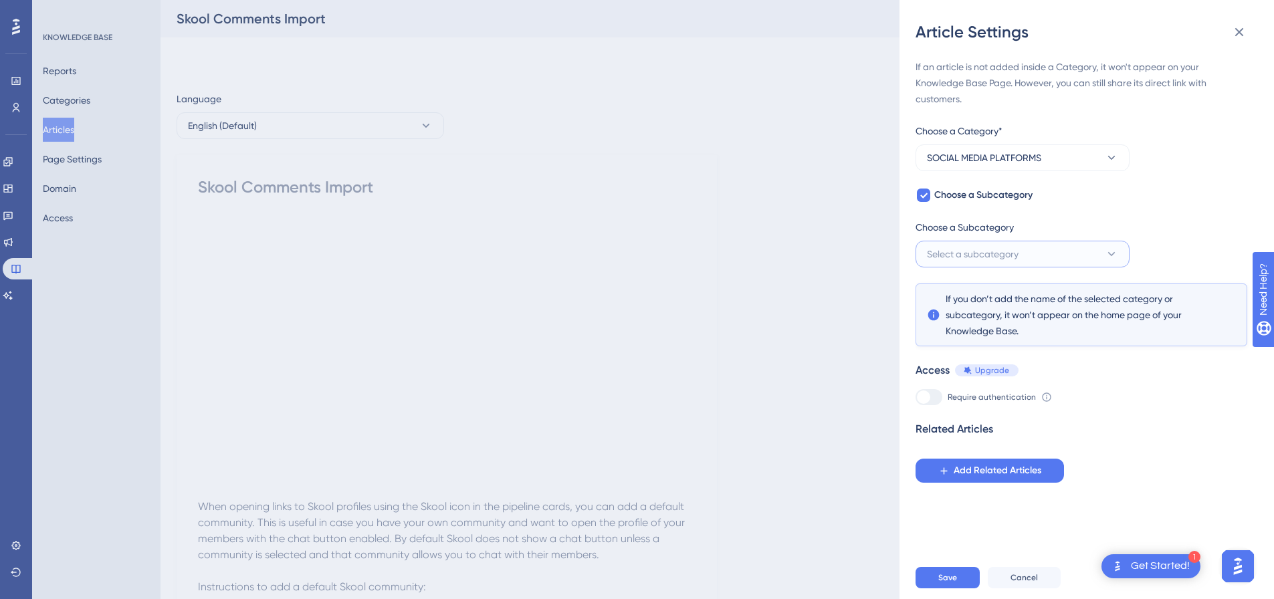
click at [984, 244] on button "Select a subcategory" at bounding box center [1023, 254] width 214 height 27
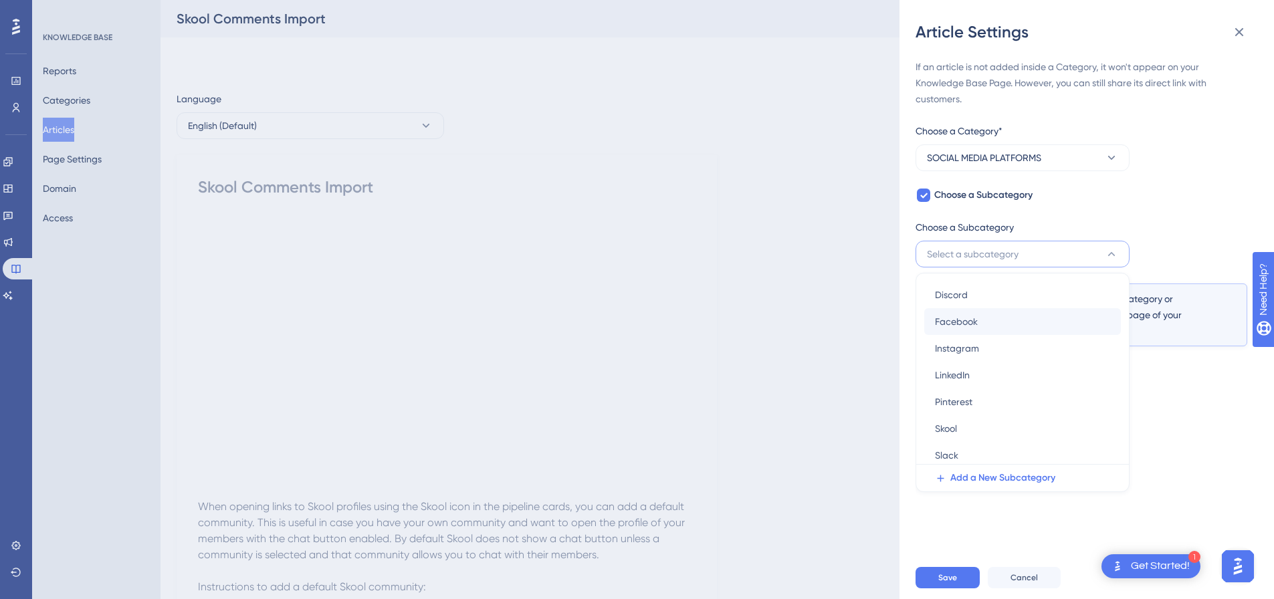
scroll to position [34, 0]
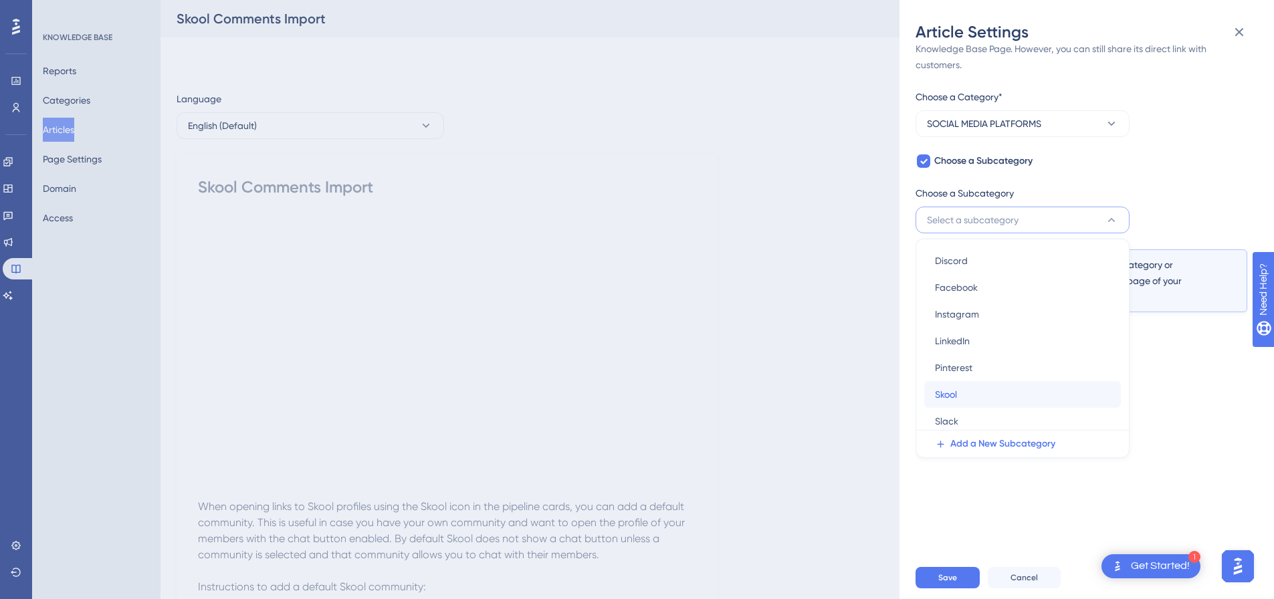
click at [976, 392] on div "Skool Skool" at bounding box center [1022, 394] width 175 height 27
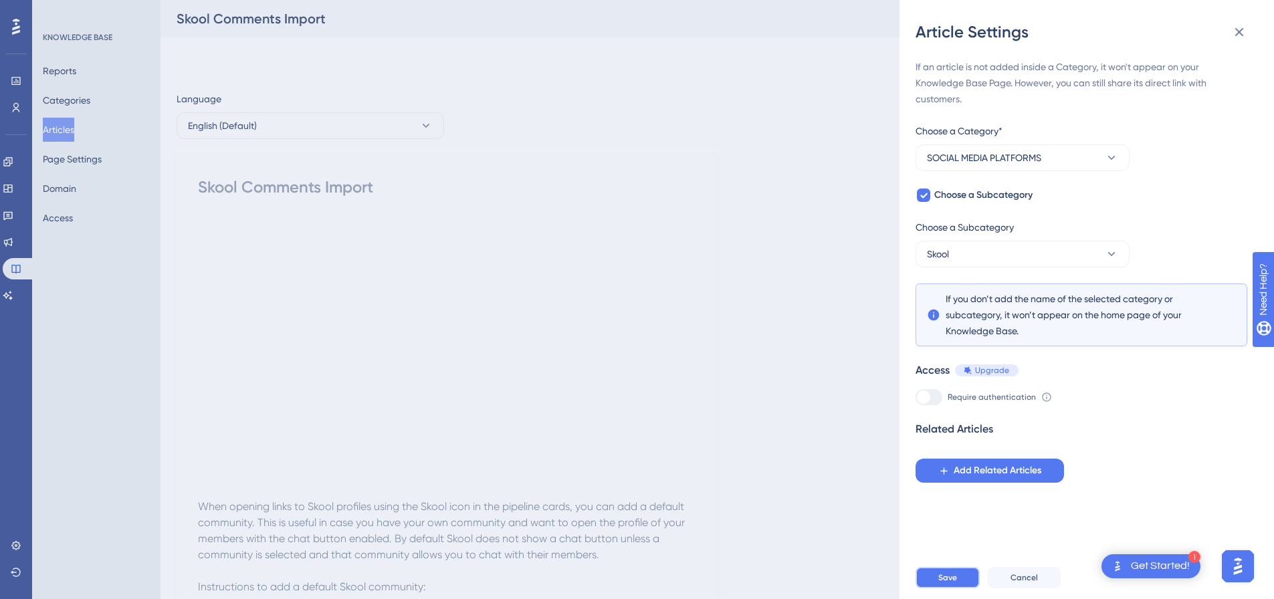
click at [959, 584] on button "Save" at bounding box center [948, 577] width 64 height 21
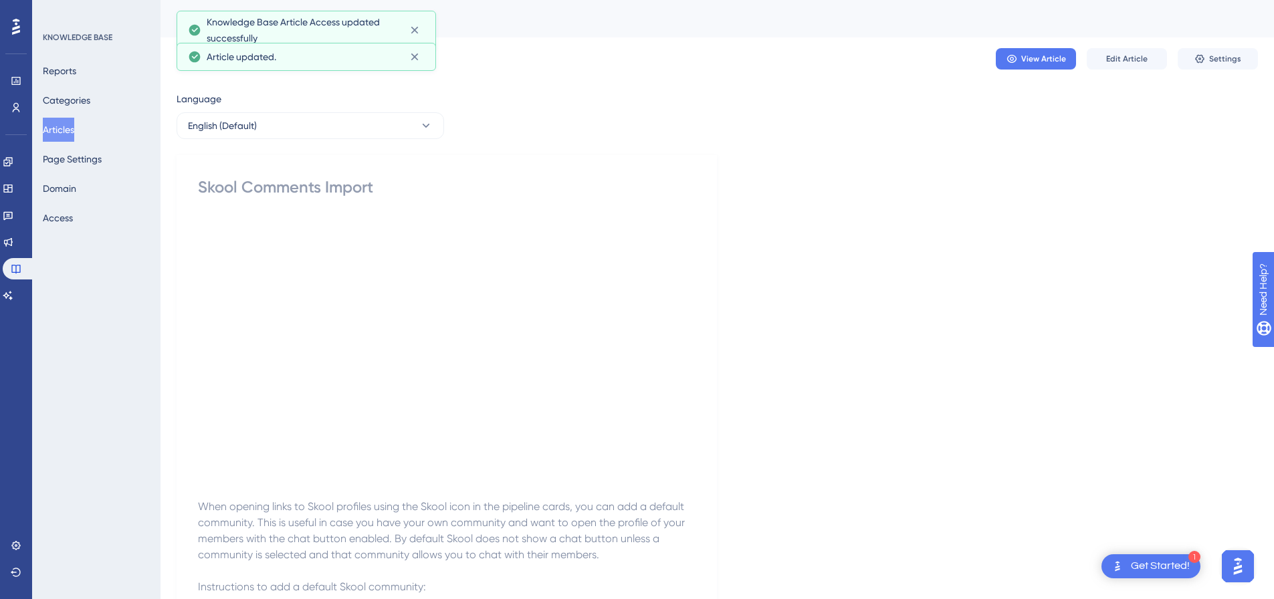
click at [69, 126] on button "Articles" at bounding box center [58, 130] width 31 height 24
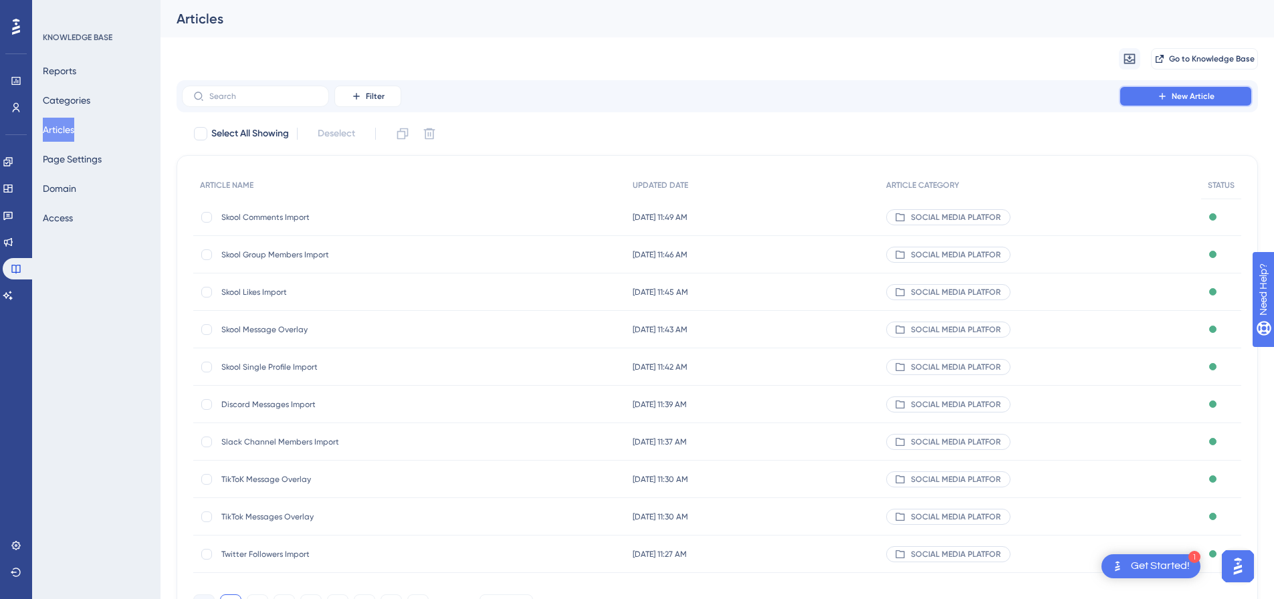
click at [1180, 94] on span "New Article" at bounding box center [1193, 96] width 43 height 11
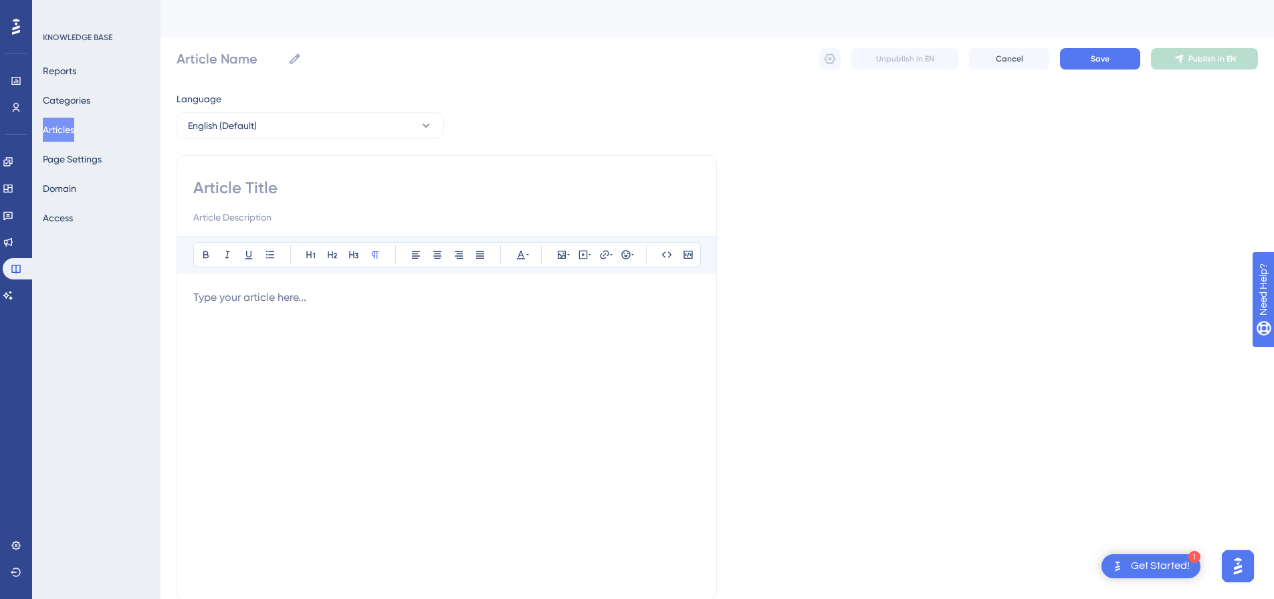
click at [306, 179] on input at bounding box center [446, 187] width 507 height 21
paste input "Skool Auto-Reply To Comments"
type input "Skool Auto-Reply To Comments"
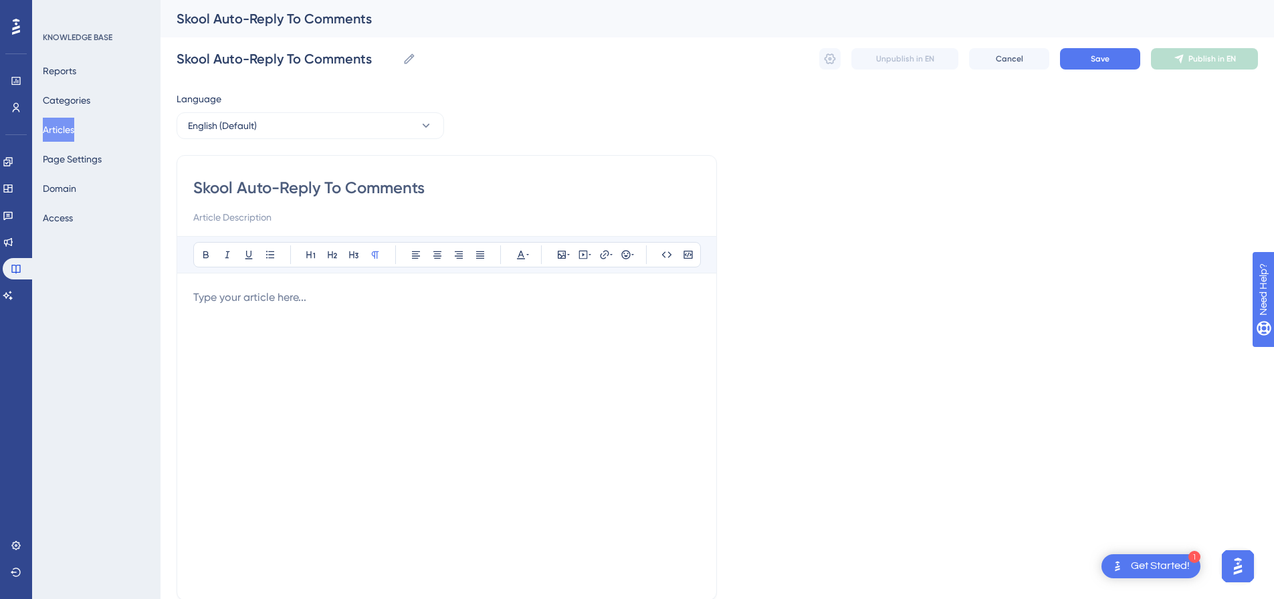
click at [459, 294] on p at bounding box center [446, 298] width 507 height 16
click at [579, 253] on icon at bounding box center [583, 255] width 11 height 11
click at [551, 318] on textarea at bounding box center [583, 338] width 203 height 60
paste textarea "<div style="padding:56.25% 0 0 0;position:relative;"><iframe src="https://playe…"
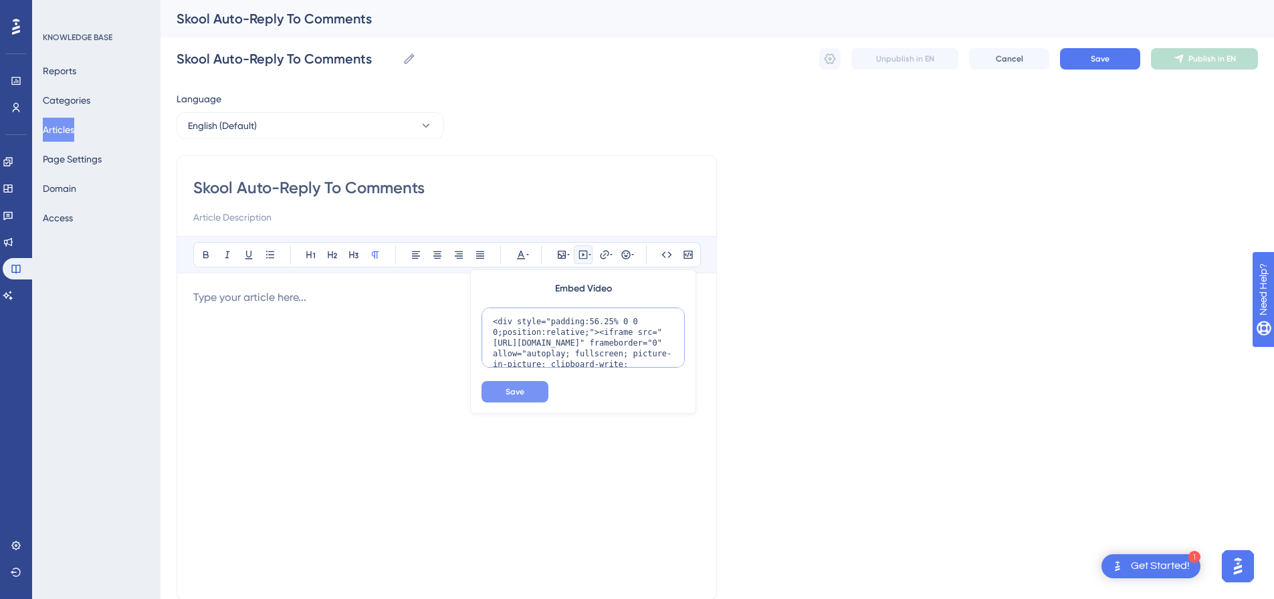
scroll to position [109, 0]
type textarea "<div style="padding:56.25% 0 0 0;position:relative;"><iframe src="https://playe…"
click at [504, 388] on button "Save" at bounding box center [515, 391] width 67 height 21
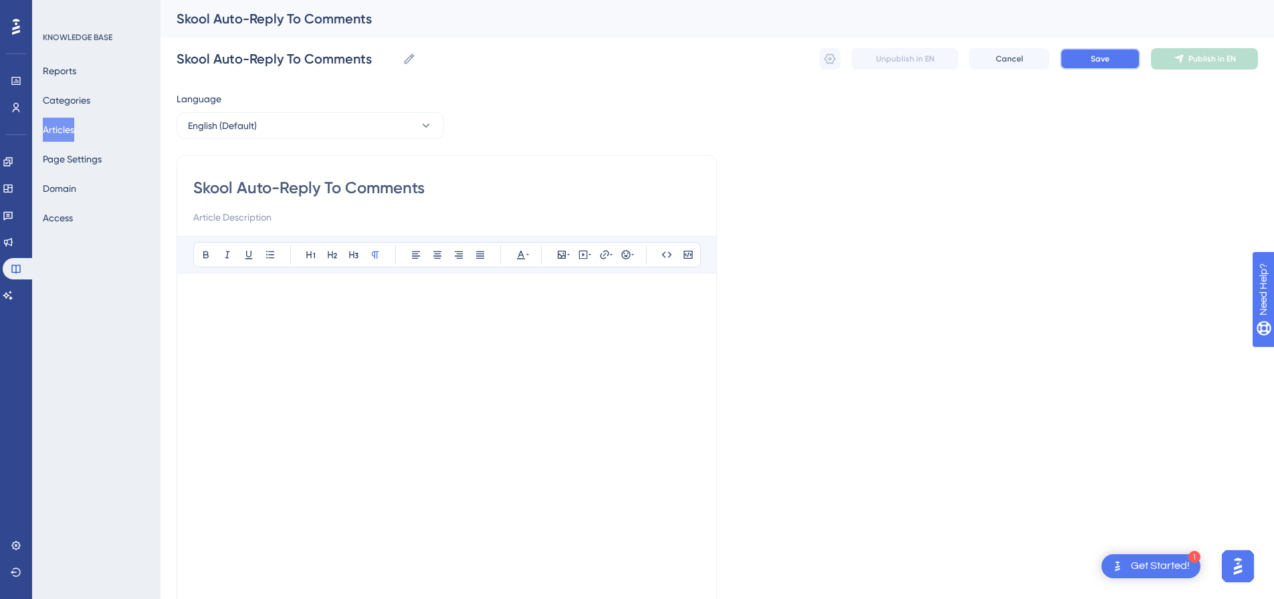
click at [1098, 64] on button "Save" at bounding box center [1100, 58] width 80 height 21
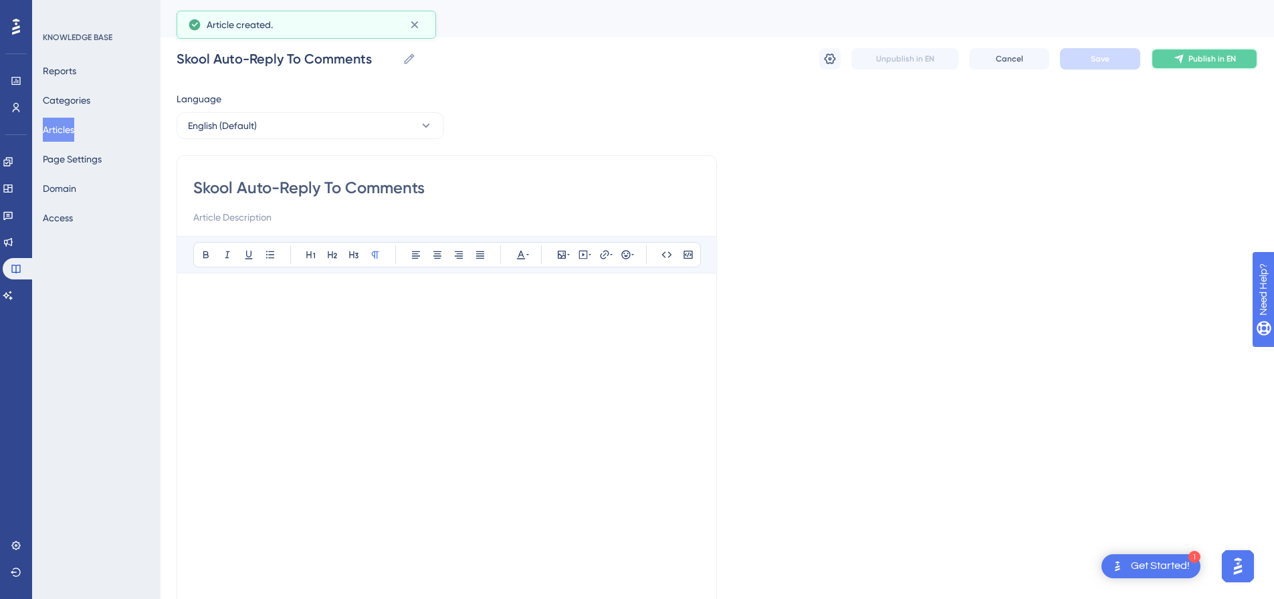
click at [1207, 58] on span "Publish in EN" at bounding box center [1213, 59] width 48 height 11
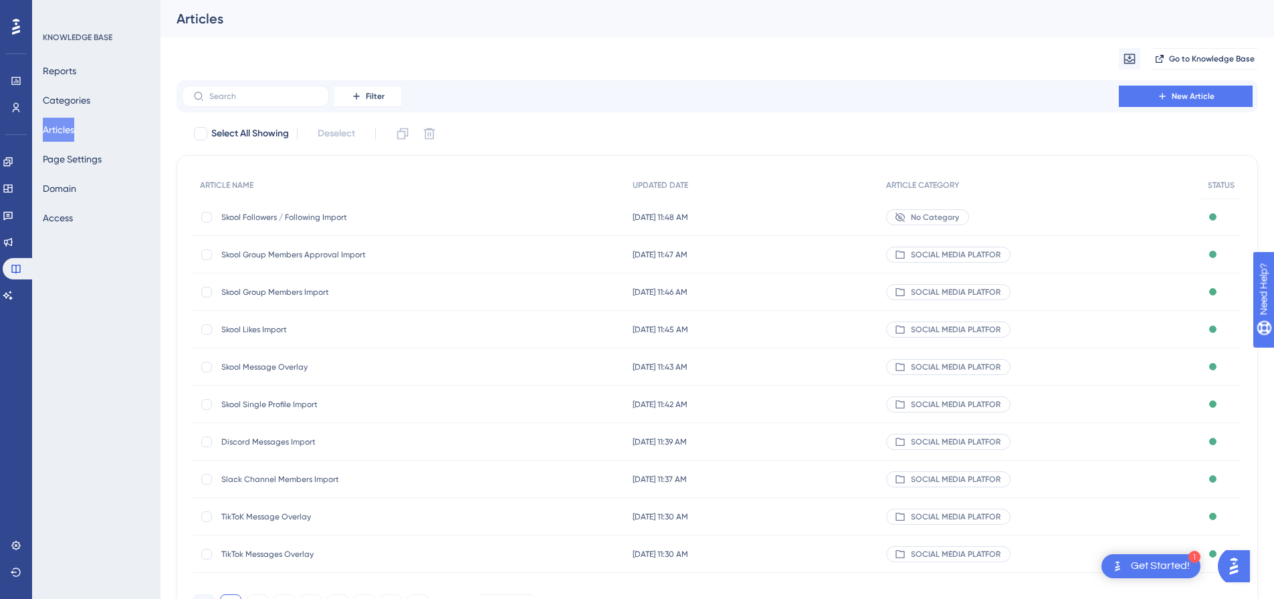
click at [688, 219] on span "[DATE] 11:48 AM" at bounding box center [661, 217] width 56 height 11
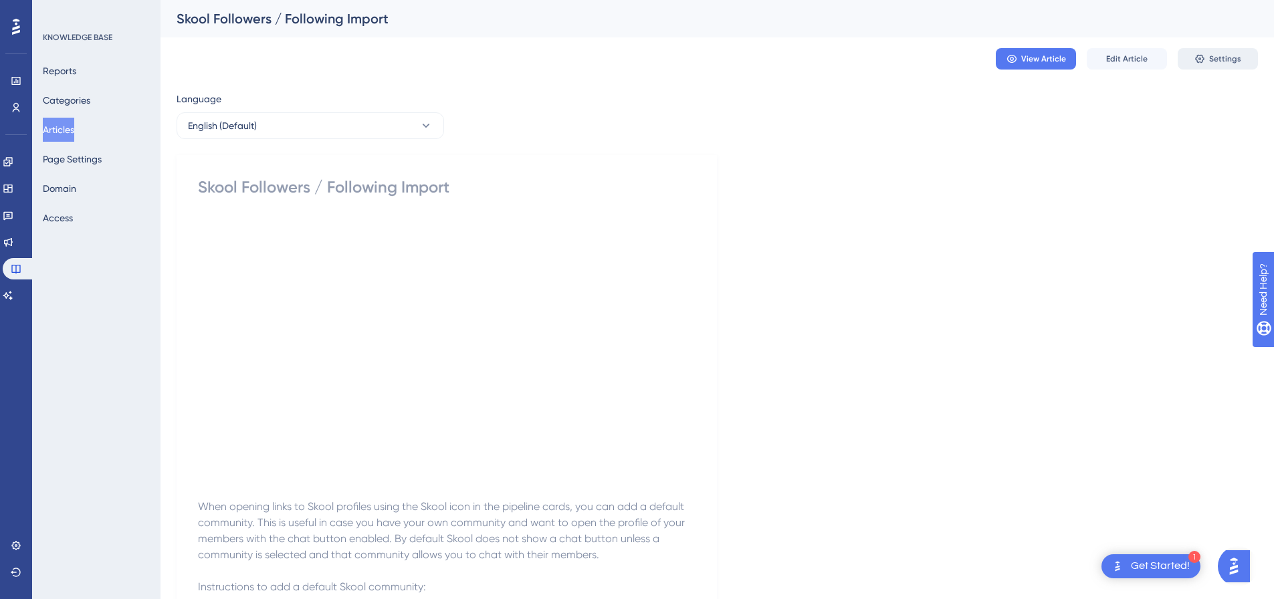
click at [1243, 59] on button "Settings" at bounding box center [1218, 58] width 80 height 21
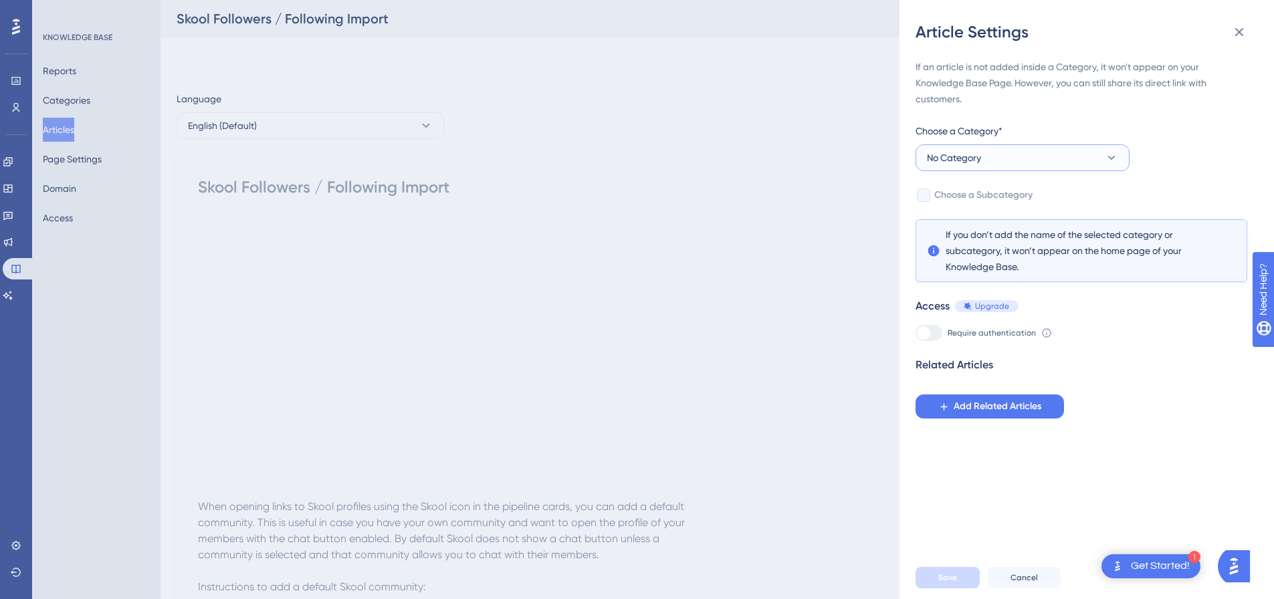
click at [995, 159] on button "No Category" at bounding box center [1023, 158] width 214 height 27
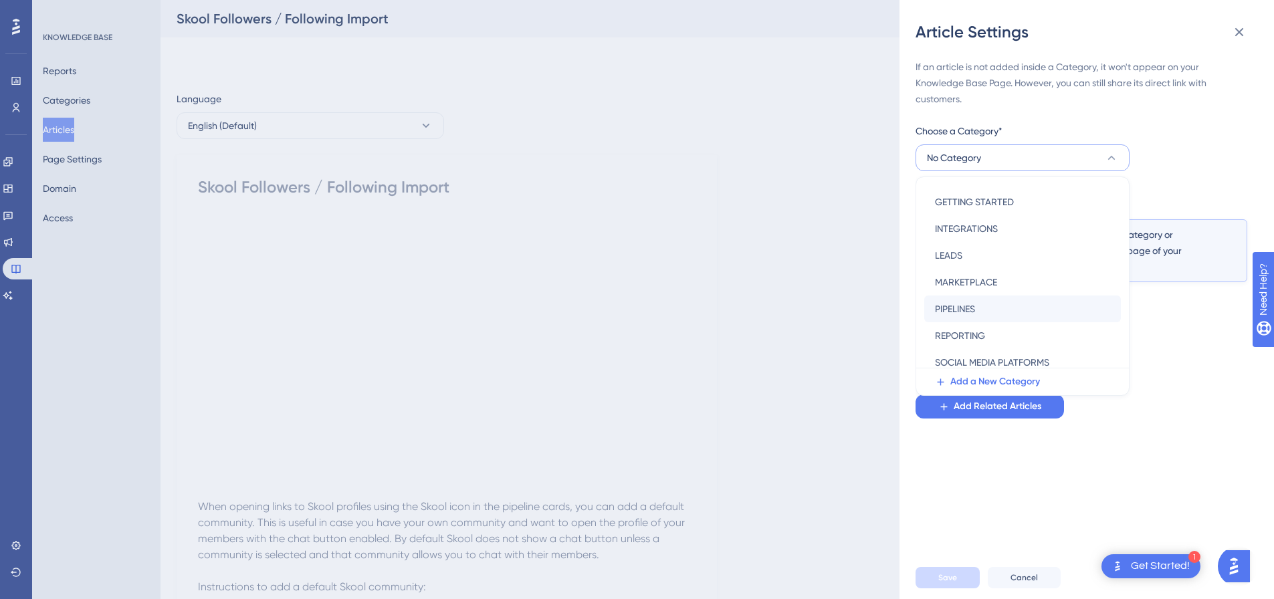
scroll to position [134, 0]
click at [1017, 357] on span "SOCIAL MEDIA PLATFORMS" at bounding box center [992, 359] width 114 height 16
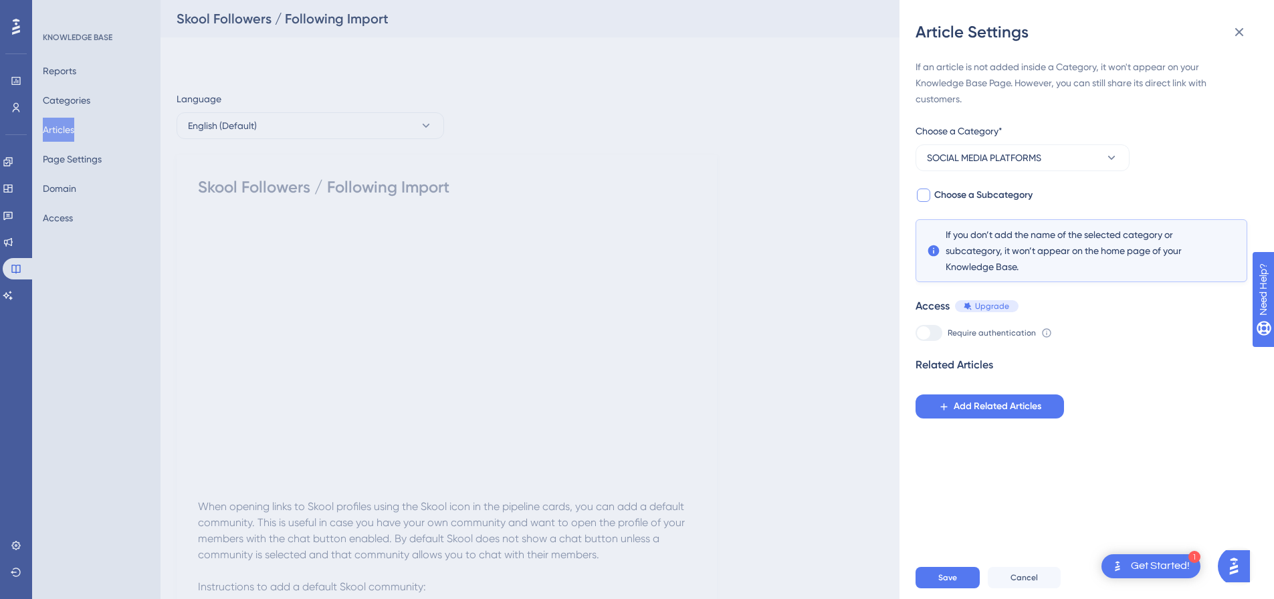
click at [929, 200] on div at bounding box center [923, 195] width 13 height 13
checkbox input "true"
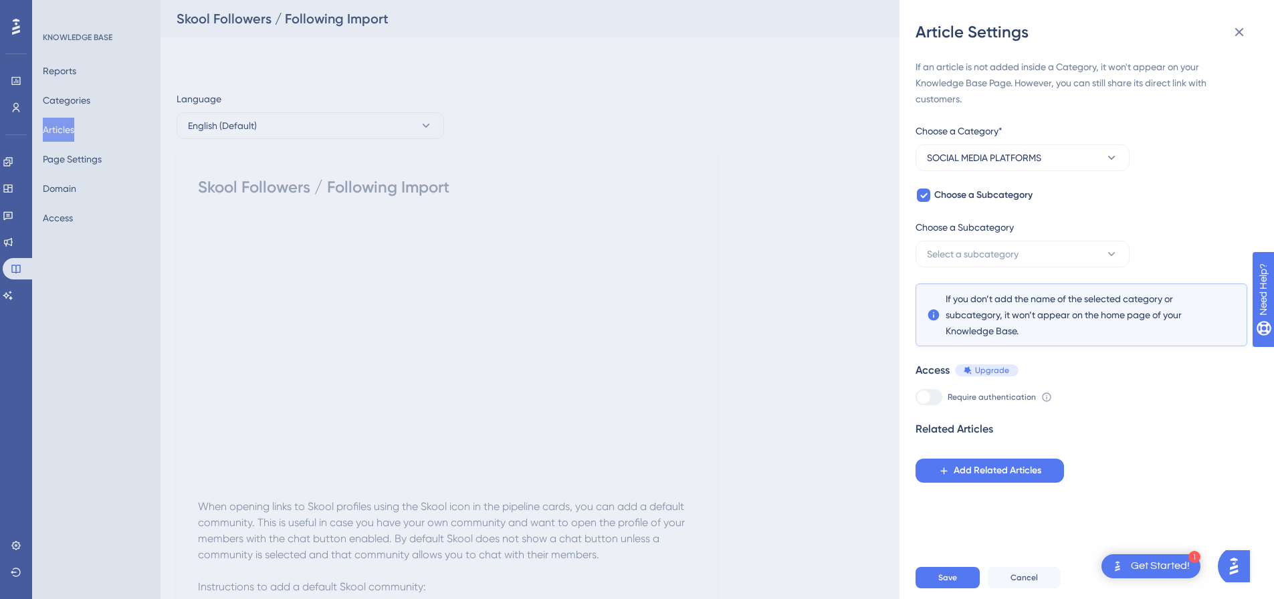
click at [985, 237] on div "Choose a Subcategory" at bounding box center [1023, 229] width 214 height 21
click at [985, 247] on span "Select a subcategory" at bounding box center [973, 254] width 92 height 16
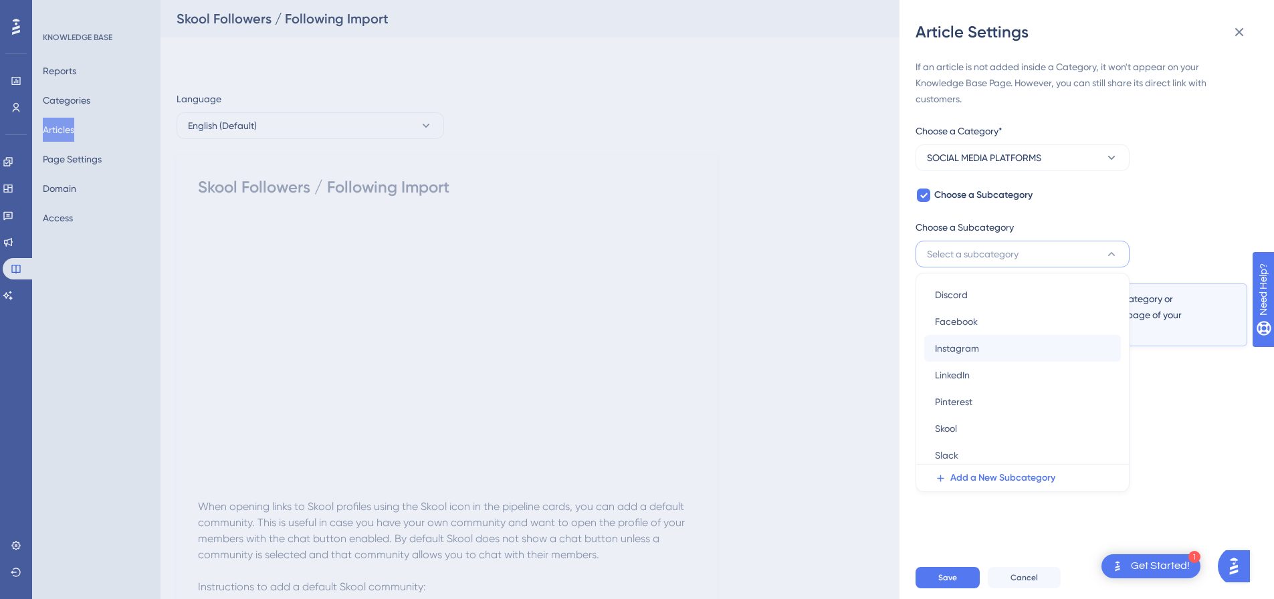
scroll to position [34, 0]
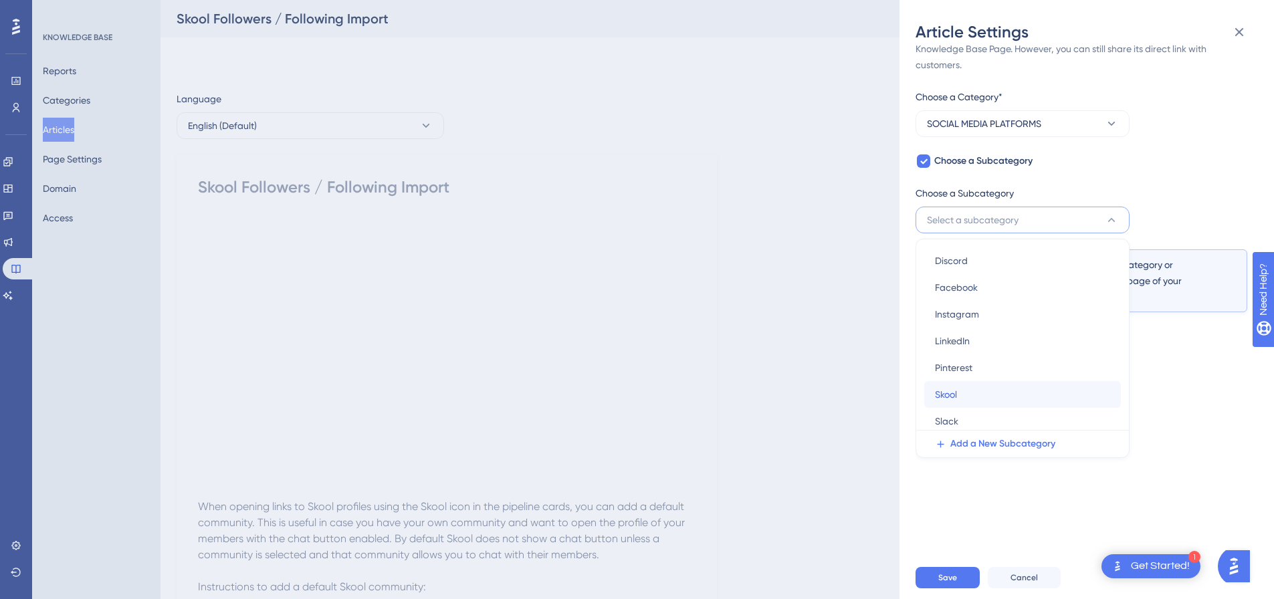
click at [981, 396] on div "Skool Skool" at bounding box center [1022, 394] width 175 height 27
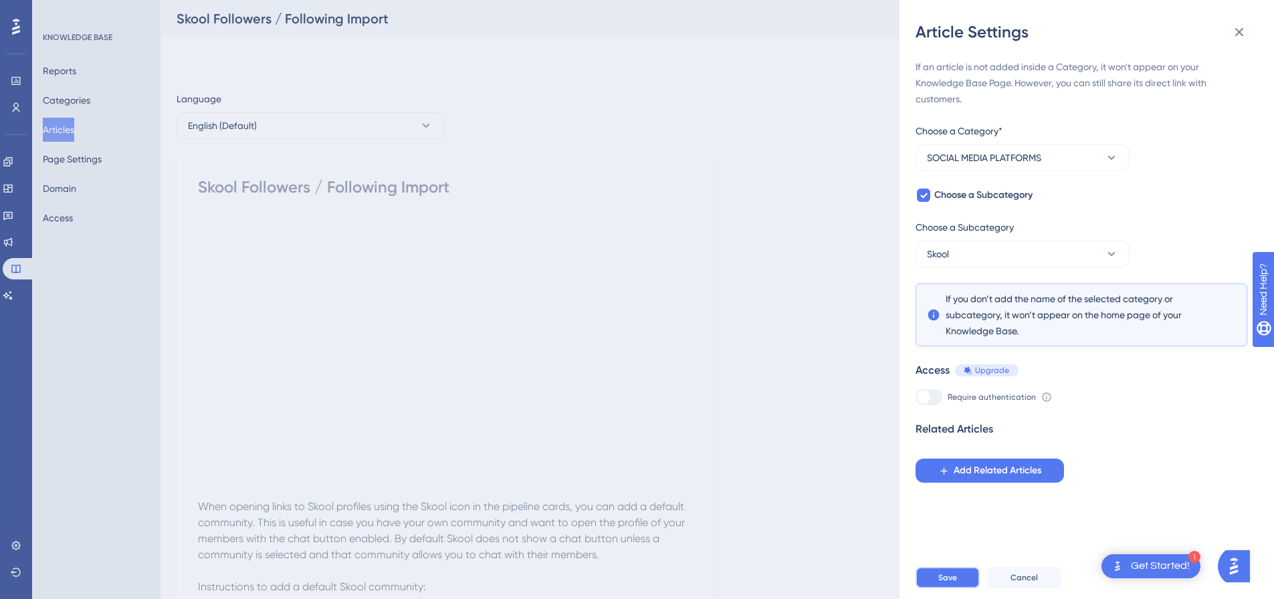
click at [949, 579] on button "Save" at bounding box center [948, 577] width 64 height 21
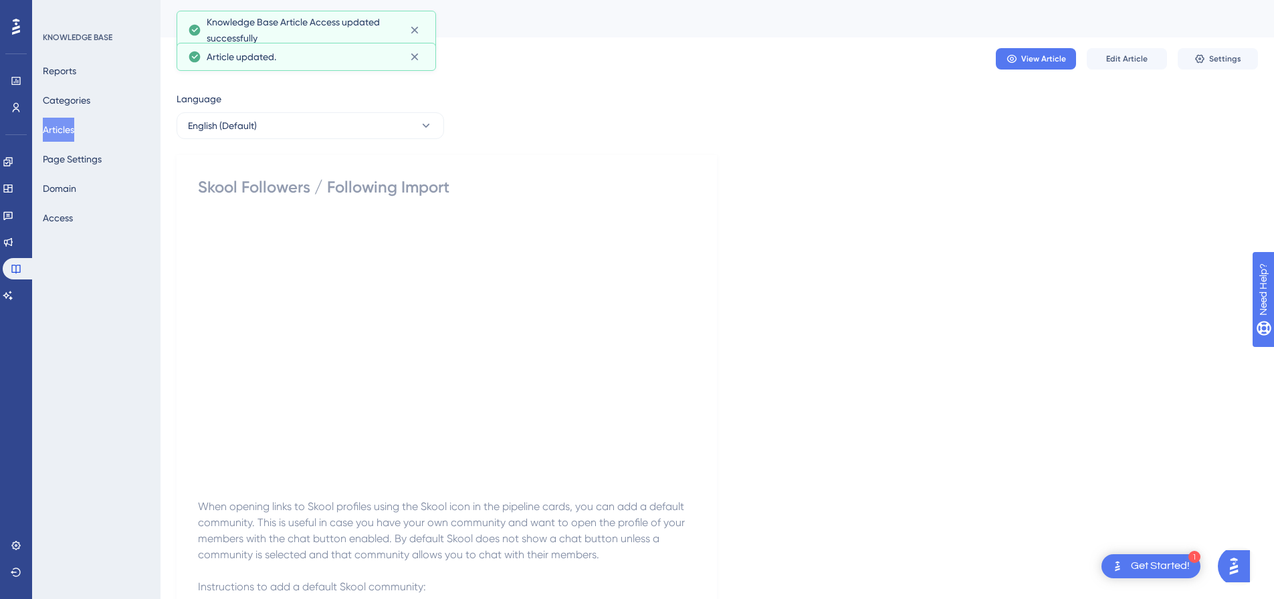
click at [74, 119] on button "Articles" at bounding box center [58, 130] width 31 height 24
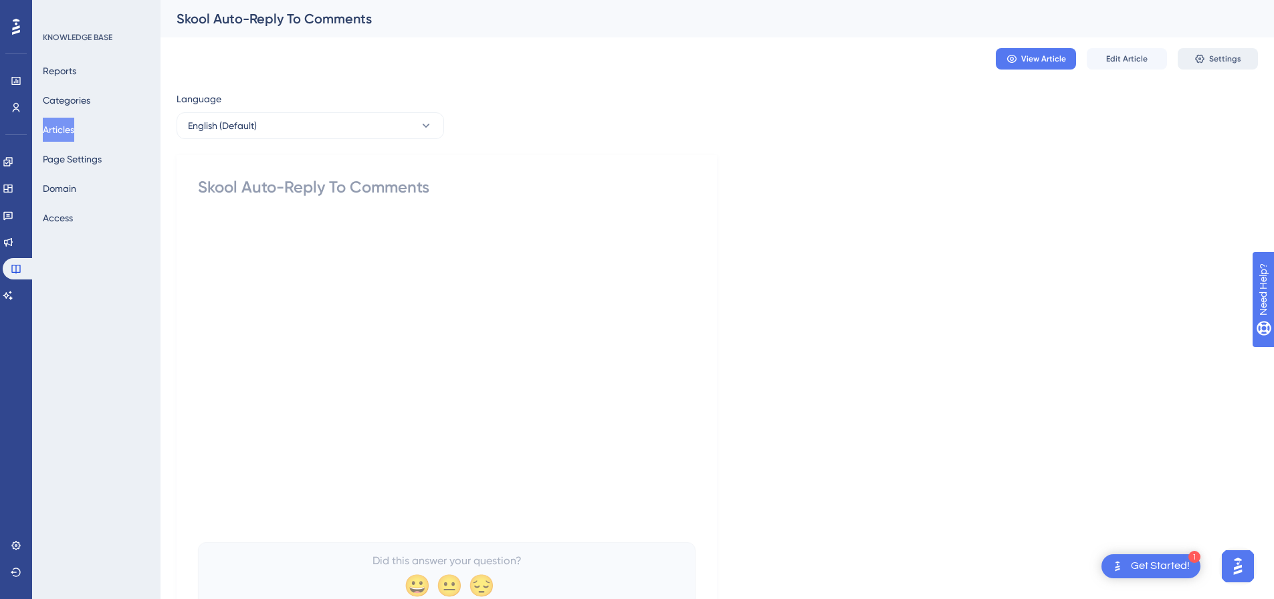
click at [1219, 65] on button "Settings" at bounding box center [1218, 58] width 80 height 21
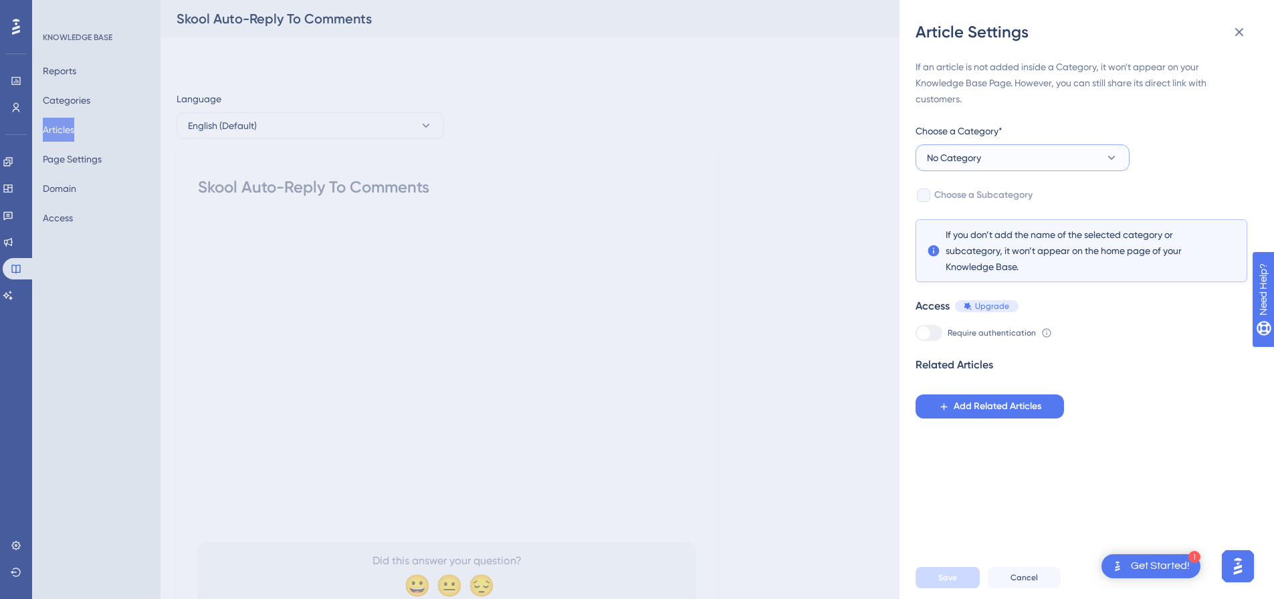
click at [1022, 161] on button "No Category" at bounding box center [1023, 158] width 214 height 27
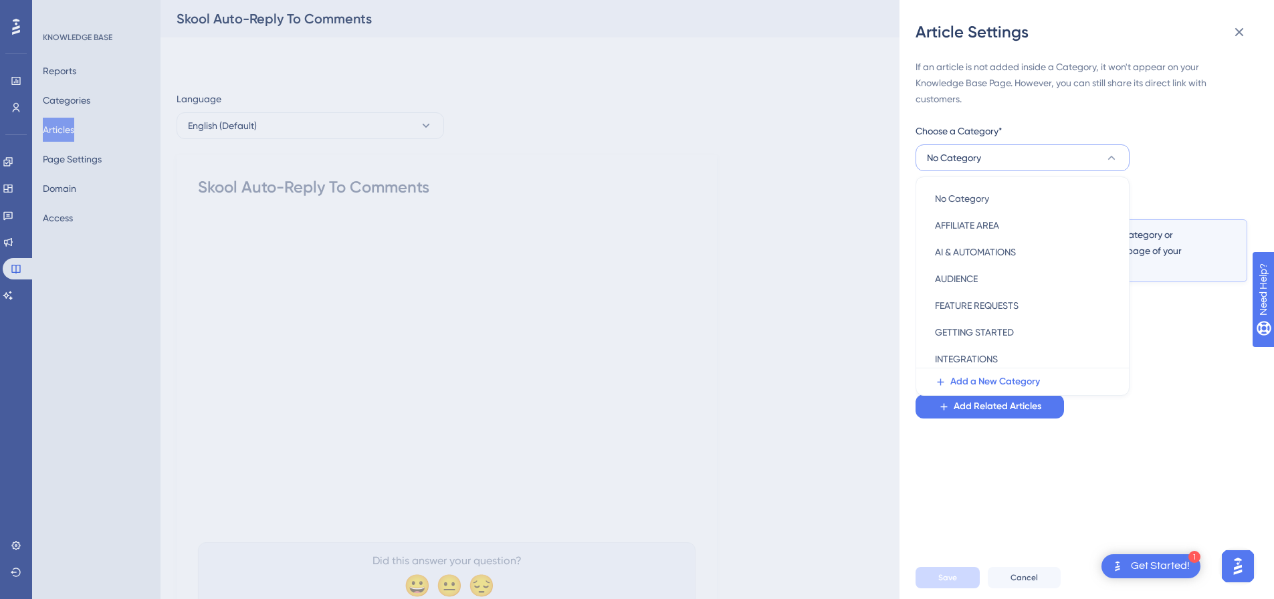
scroll to position [134, 0]
click at [1012, 353] on span "SOCIAL MEDIA PLATFORMS" at bounding box center [992, 359] width 114 height 16
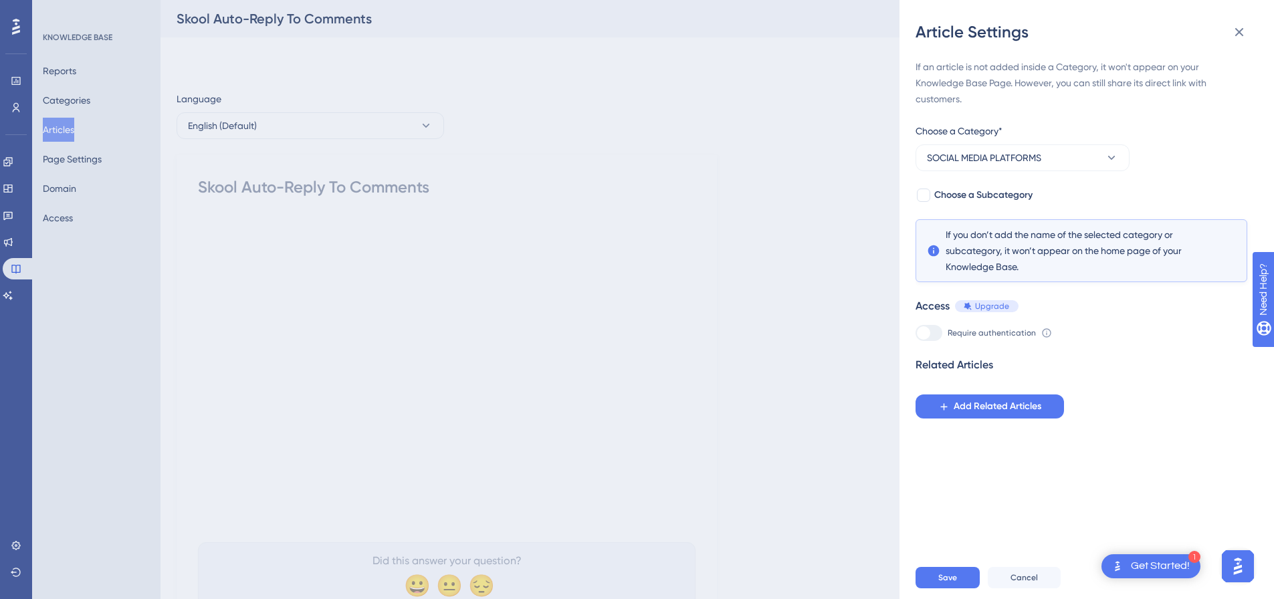
click at [931, 203] on div "If an article is not added inside a Category, it won't appear on your Knowledge…" at bounding box center [1082, 239] width 332 height 360
click at [931, 201] on div at bounding box center [924, 195] width 16 height 16
checkbox input "true"
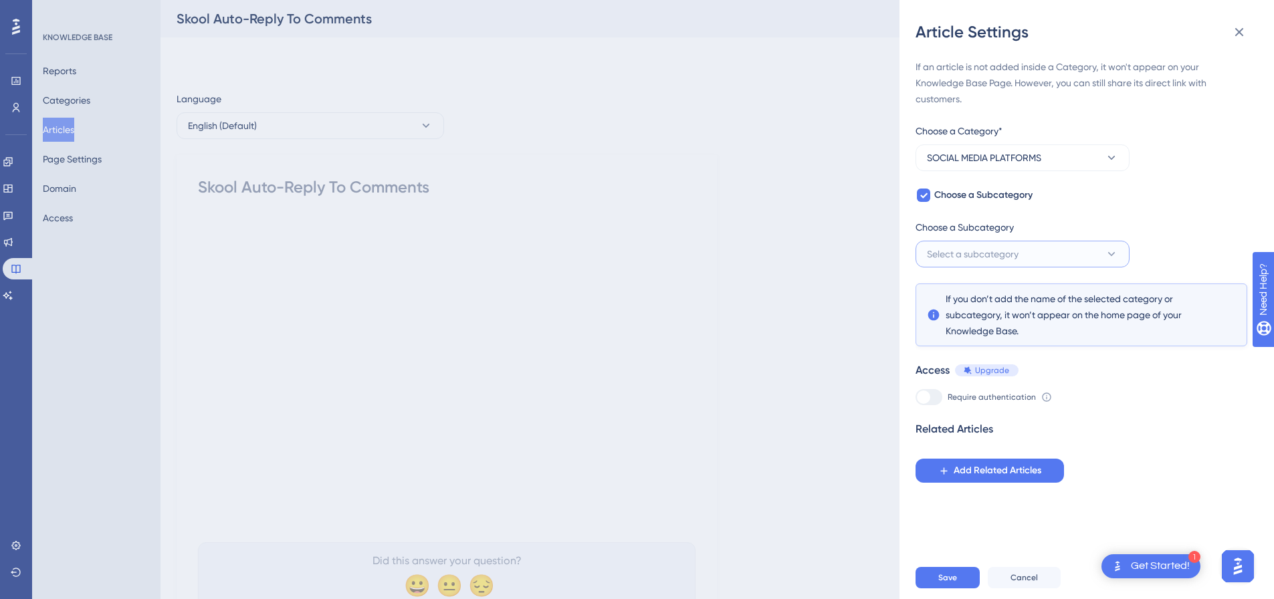
click at [965, 249] on span "Select a subcategory" at bounding box center [973, 254] width 92 height 16
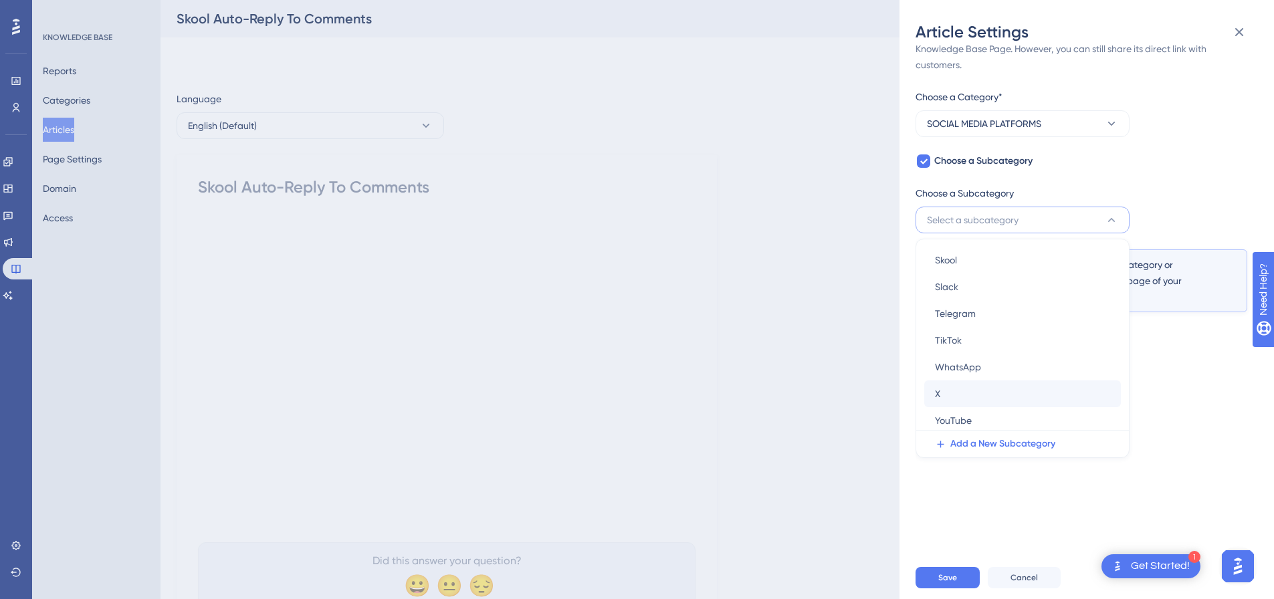
scroll to position [138, 0]
click at [962, 262] on div "Skool Skool" at bounding box center [1022, 256] width 175 height 27
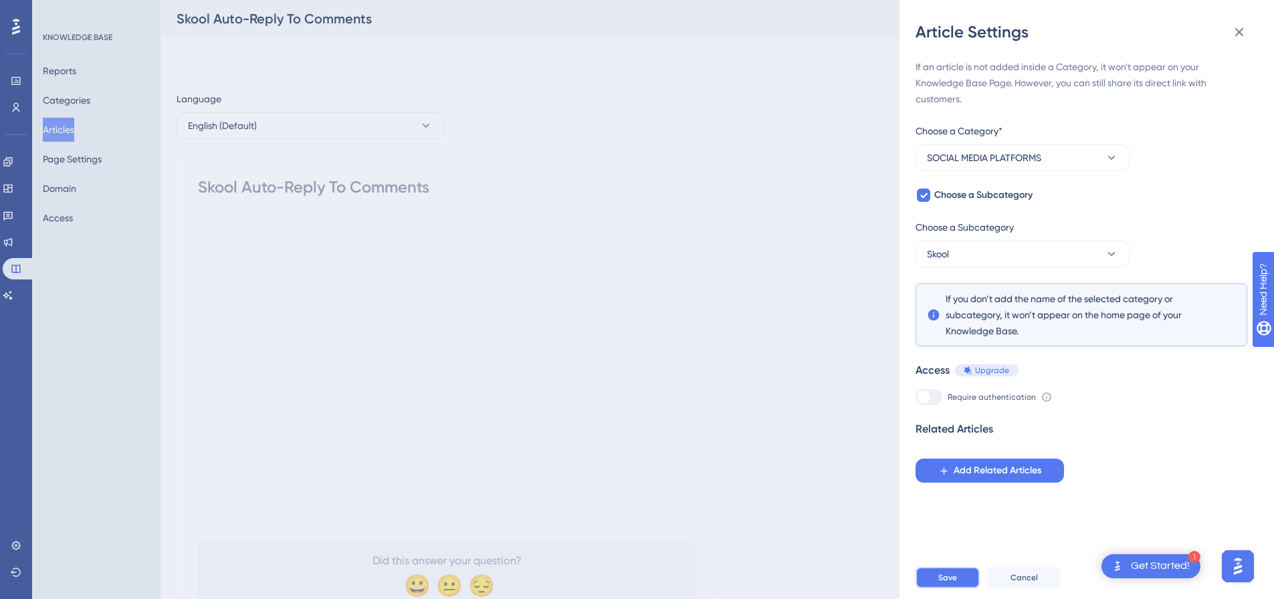
click at [950, 581] on button "Save" at bounding box center [948, 577] width 64 height 21
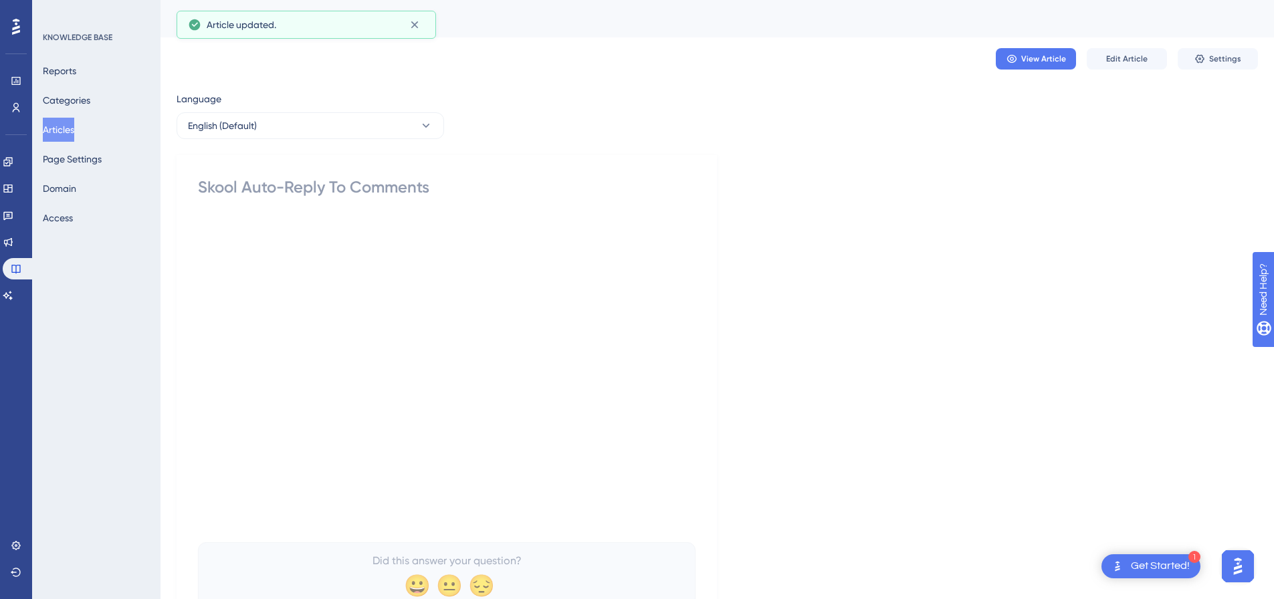
click at [74, 128] on button "Articles" at bounding box center [58, 130] width 31 height 24
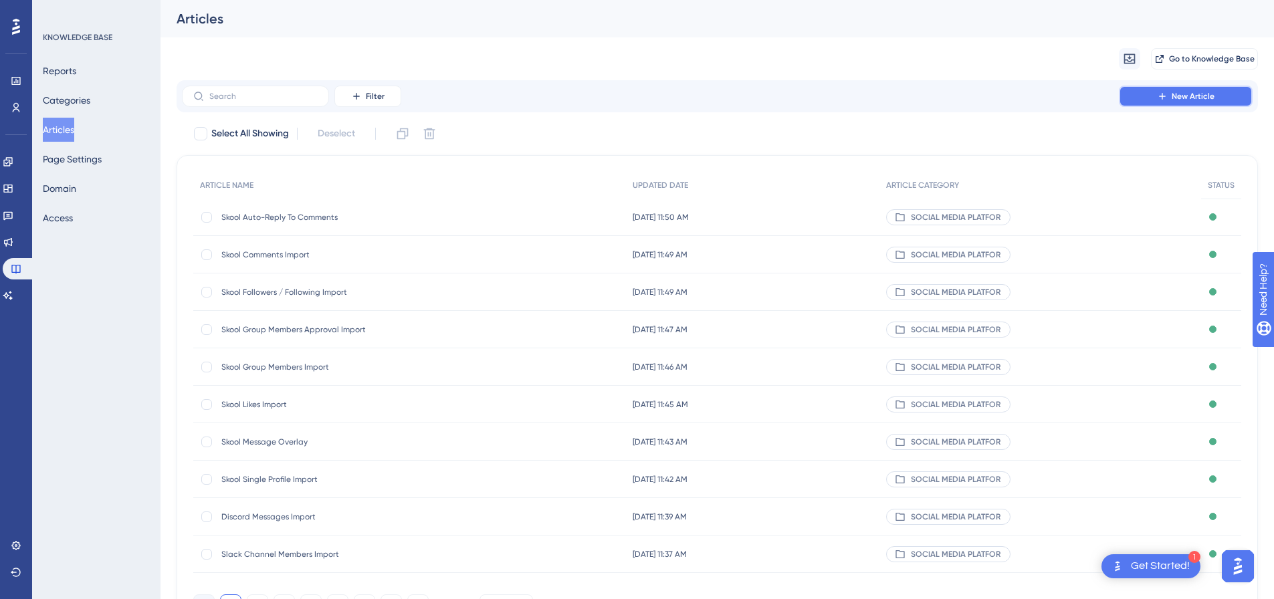
click at [1188, 92] on span "New Article" at bounding box center [1193, 96] width 43 height 11
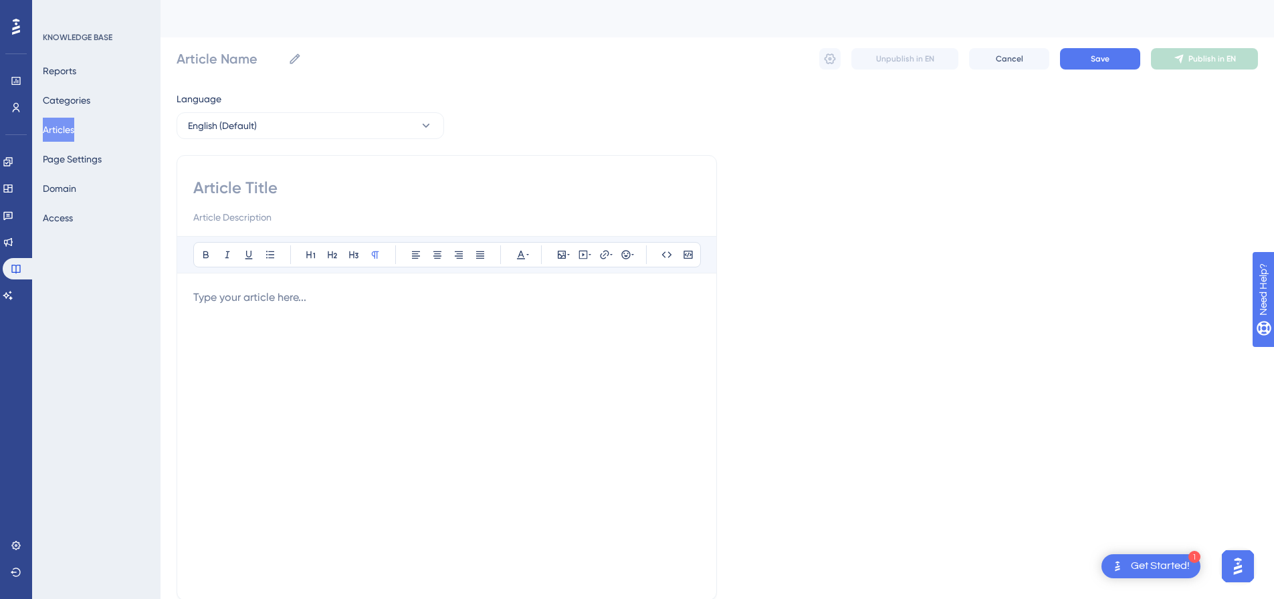
click at [363, 186] on input at bounding box center [446, 187] width 507 height 21
paste input "How To Import From A Sheet"
type input "How To Import From A Sheet"
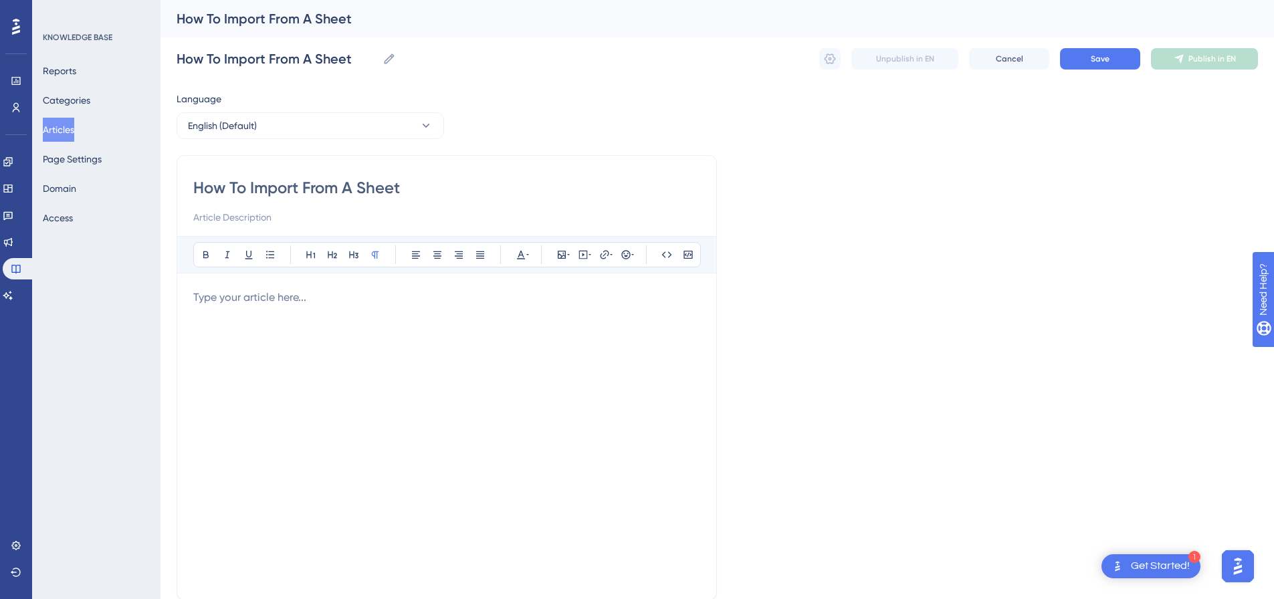
click at [413, 295] on p at bounding box center [446, 298] width 507 height 16
click at [584, 256] on icon at bounding box center [583, 255] width 11 height 11
click at [567, 325] on textarea at bounding box center [583, 338] width 203 height 60
paste textarea "<div style="padding:51.3% 0 0 0;position:relative;"><iframe src="https://player…"
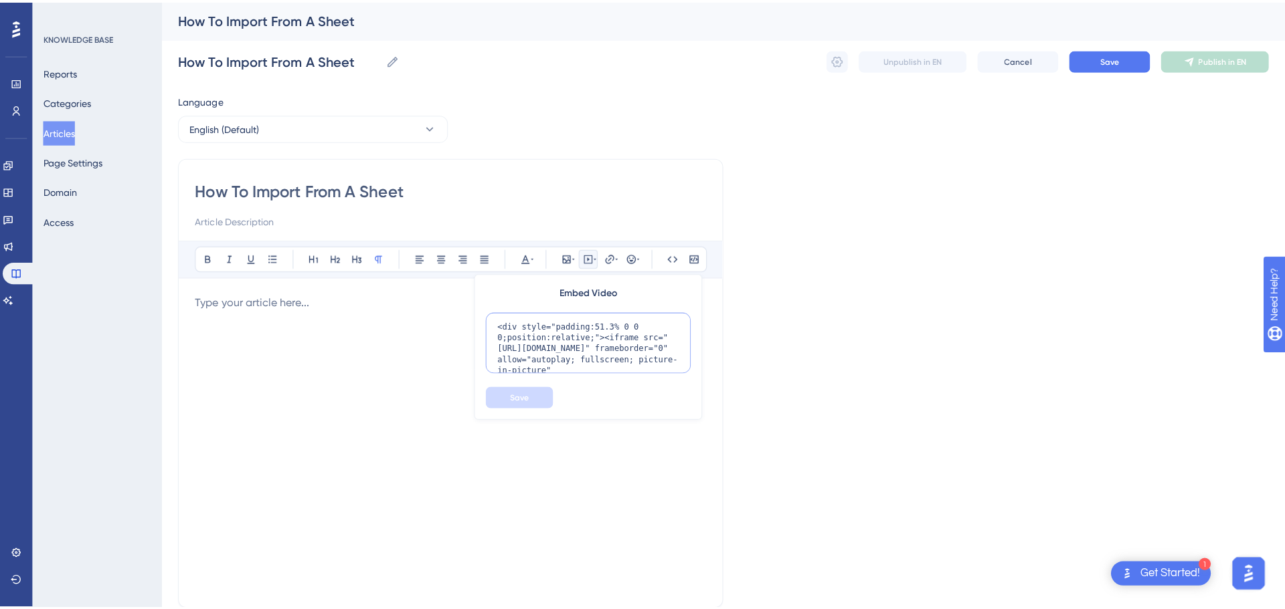
scroll to position [109, 0]
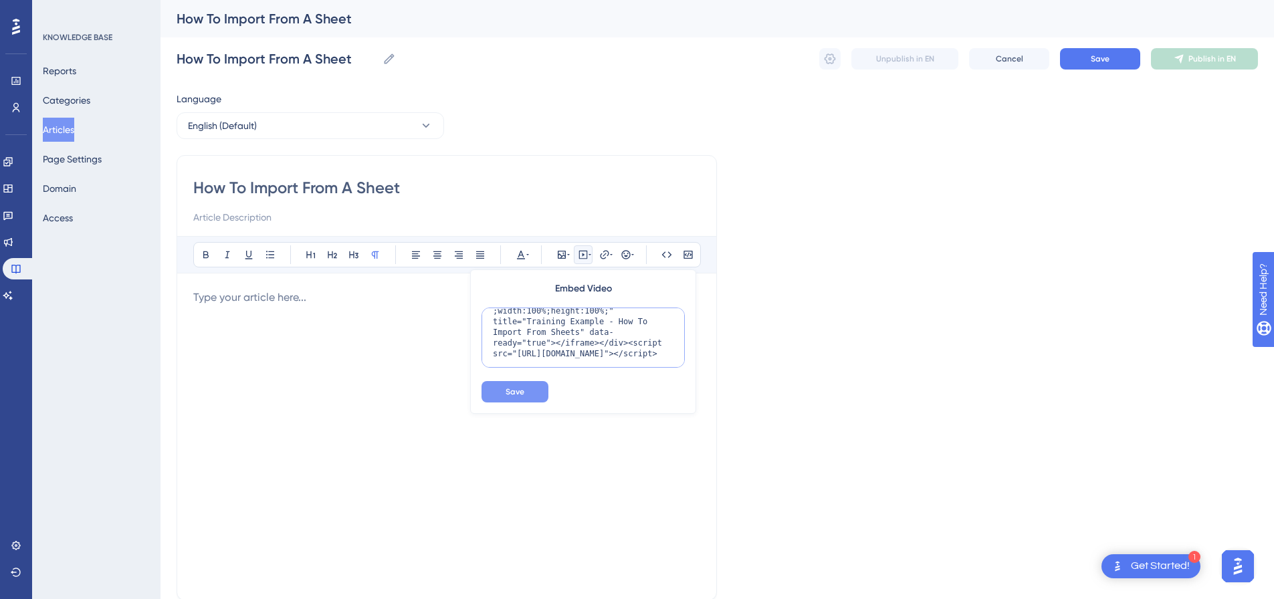
type textarea "<div style="padding:51.3% 0 0 0;position:relative;"><iframe src="https://player…"
click at [532, 387] on button "Save" at bounding box center [515, 391] width 67 height 21
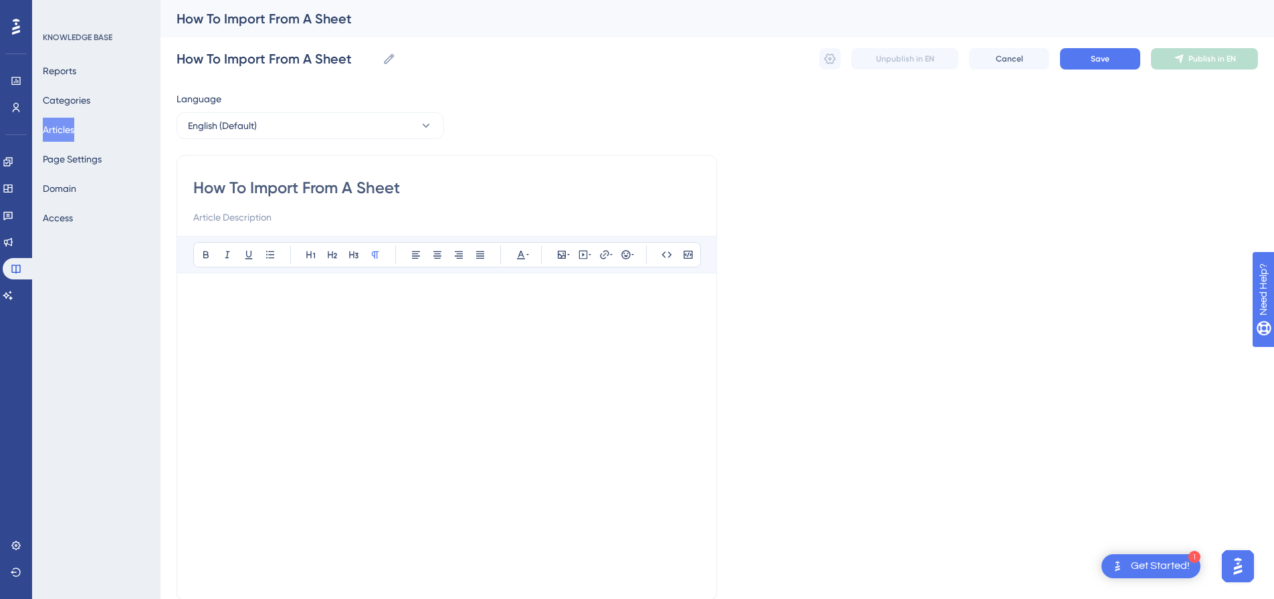
drag, startPoint x: 413, startPoint y: 186, endPoint x: 360, endPoint y: 187, distance: 52.9
click at [360, 187] on input "How To Import From A Sheet" at bounding box center [446, 187] width 507 height 21
click at [1127, 61] on button "Save" at bounding box center [1100, 58] width 80 height 21
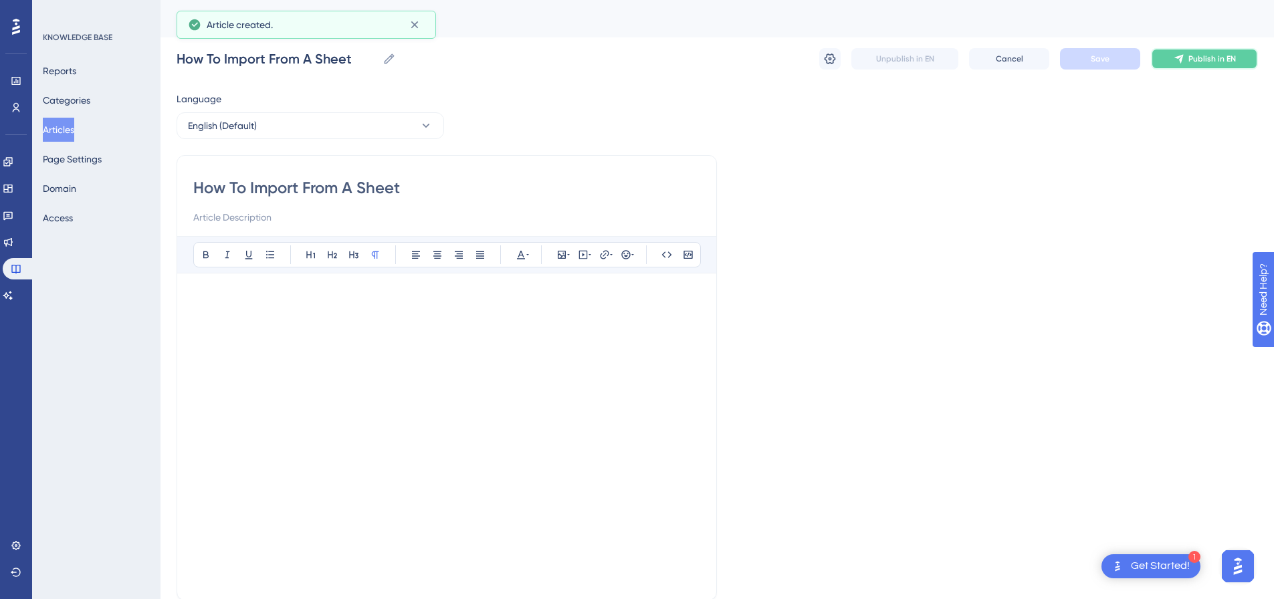
click at [1185, 58] on icon at bounding box center [1179, 59] width 11 height 11
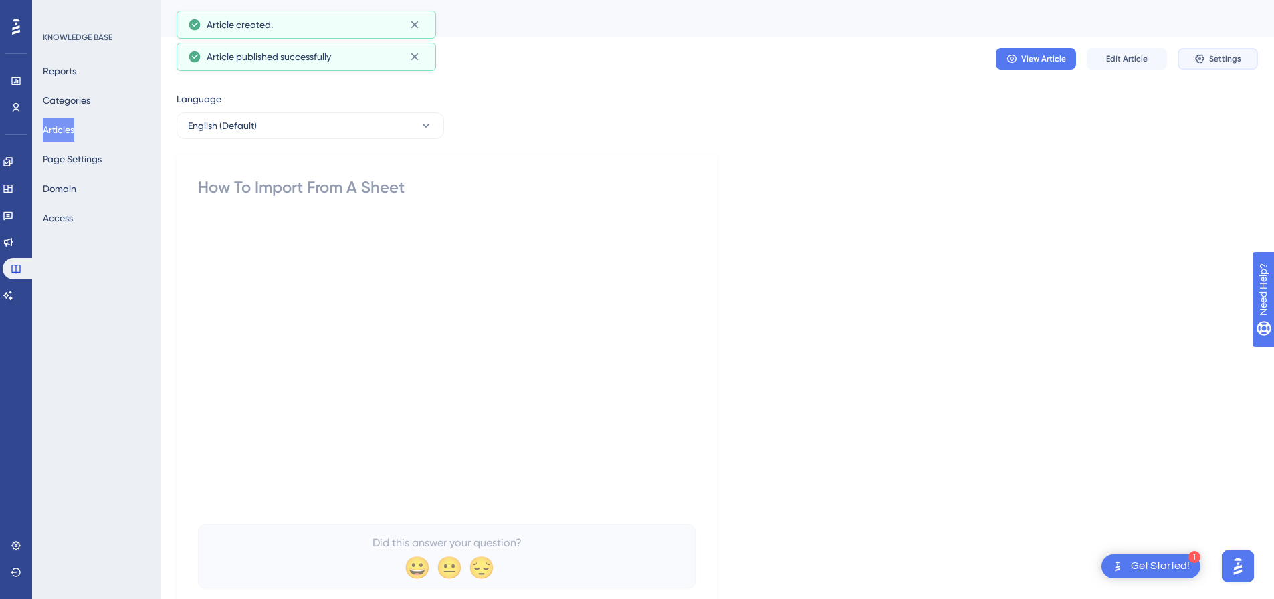
click at [1210, 57] on span "Settings" at bounding box center [1226, 59] width 32 height 11
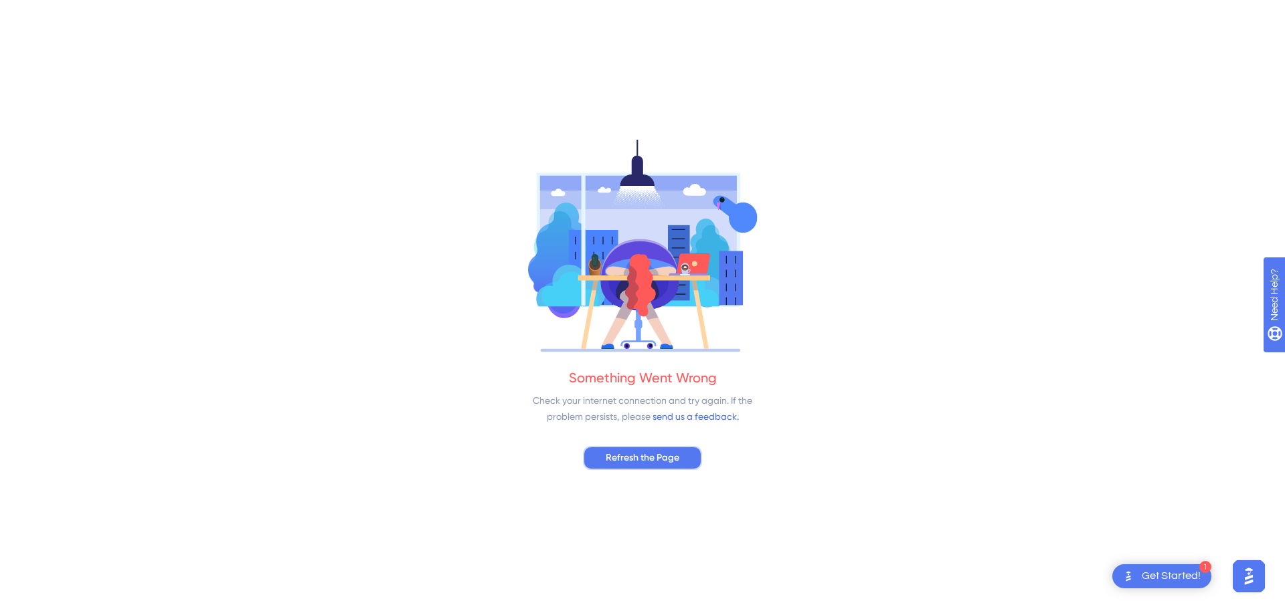
click at [660, 450] on span "Refresh the Page" at bounding box center [642, 458] width 74 height 16
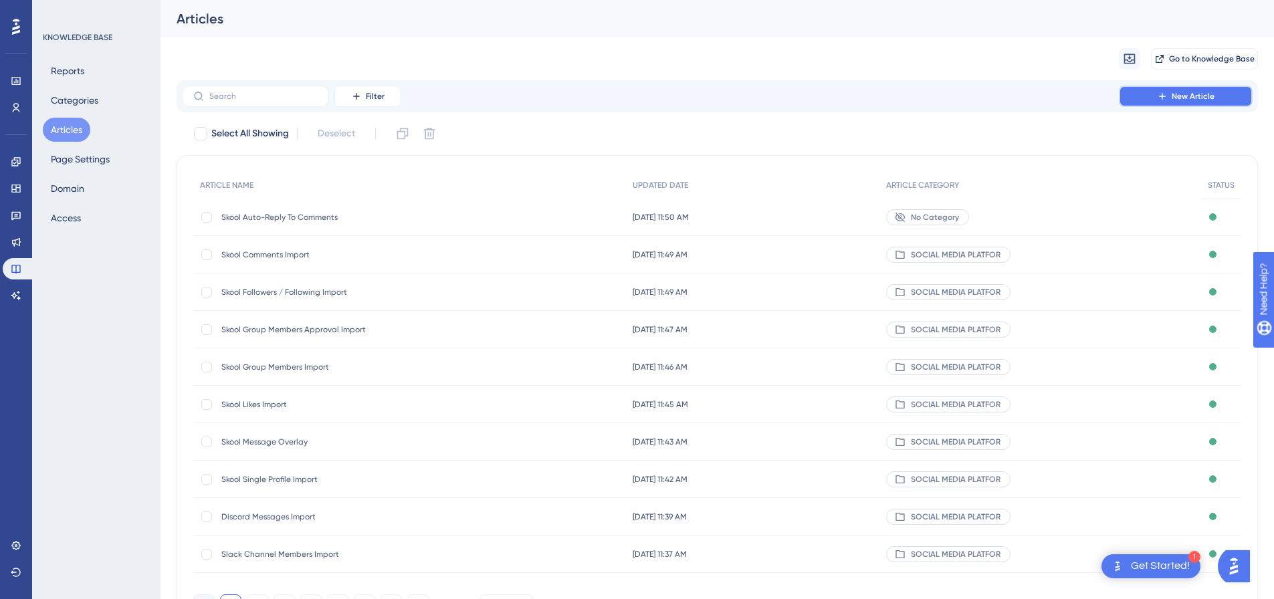
click at [1167, 88] on button "New Article" at bounding box center [1186, 96] width 134 height 21
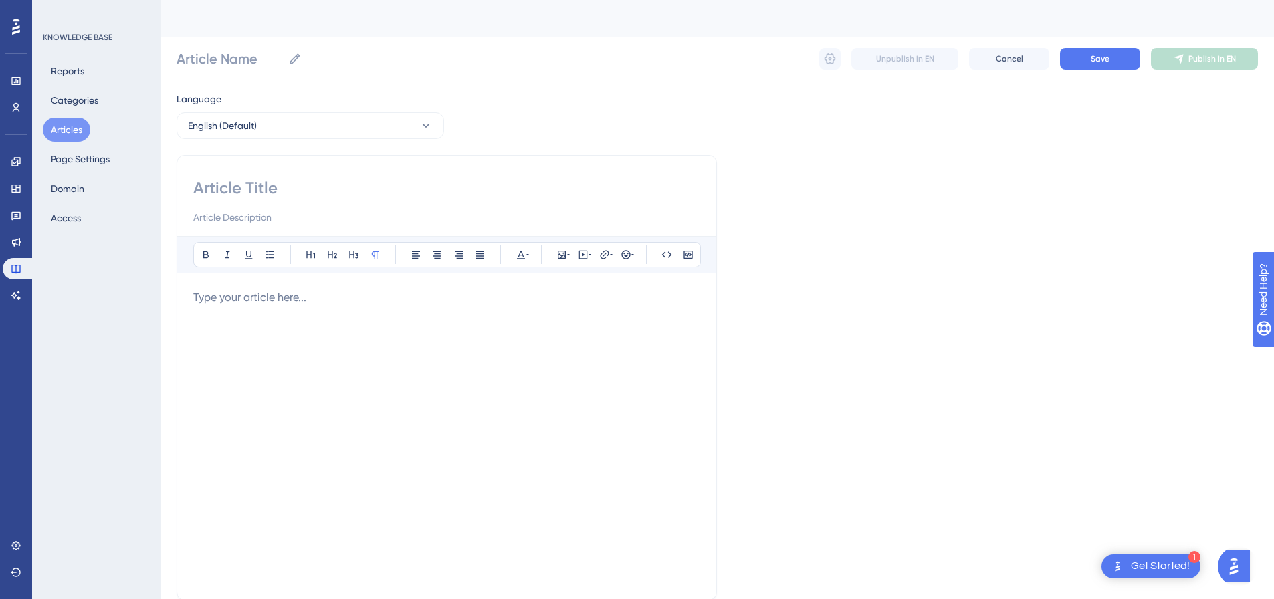
click at [278, 177] on input at bounding box center [446, 187] width 507 height 21
paste input "Nextdoor Messages Import"
type input "Nextdoor Messages Import"
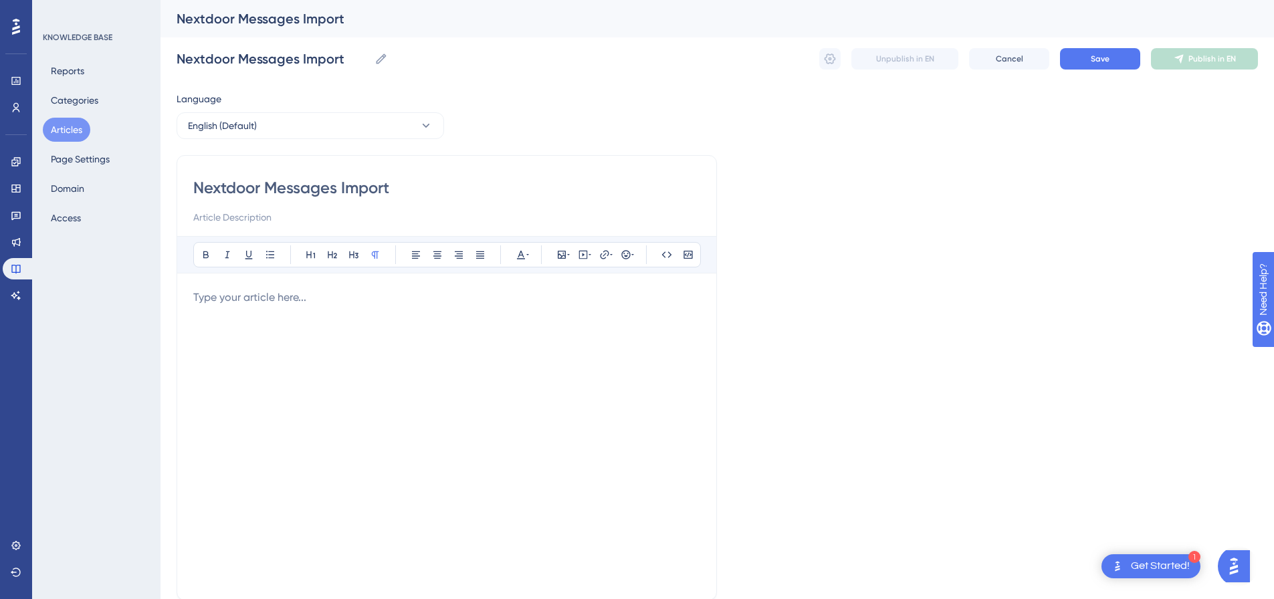
click at [427, 299] on p at bounding box center [446, 298] width 507 height 16
click at [577, 253] on button at bounding box center [583, 255] width 19 height 19
click at [563, 318] on textarea at bounding box center [583, 338] width 203 height 60
paste textarea "<div style="padding:49.79% 0 0 0;position:relative;"><iframe src="https://playe…"
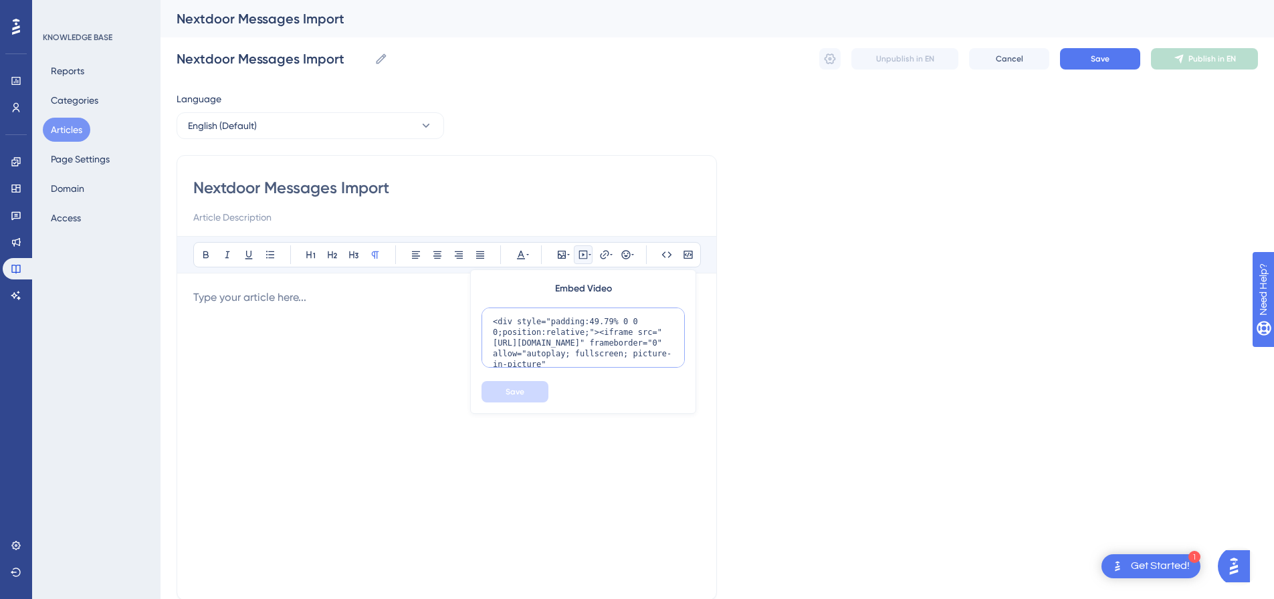
scroll to position [98, 0]
type textarea "<div style="padding:49.79% 0 0 0;position:relative;"><iframe src="https://playe…"
click at [528, 392] on button "Save" at bounding box center [515, 391] width 67 height 21
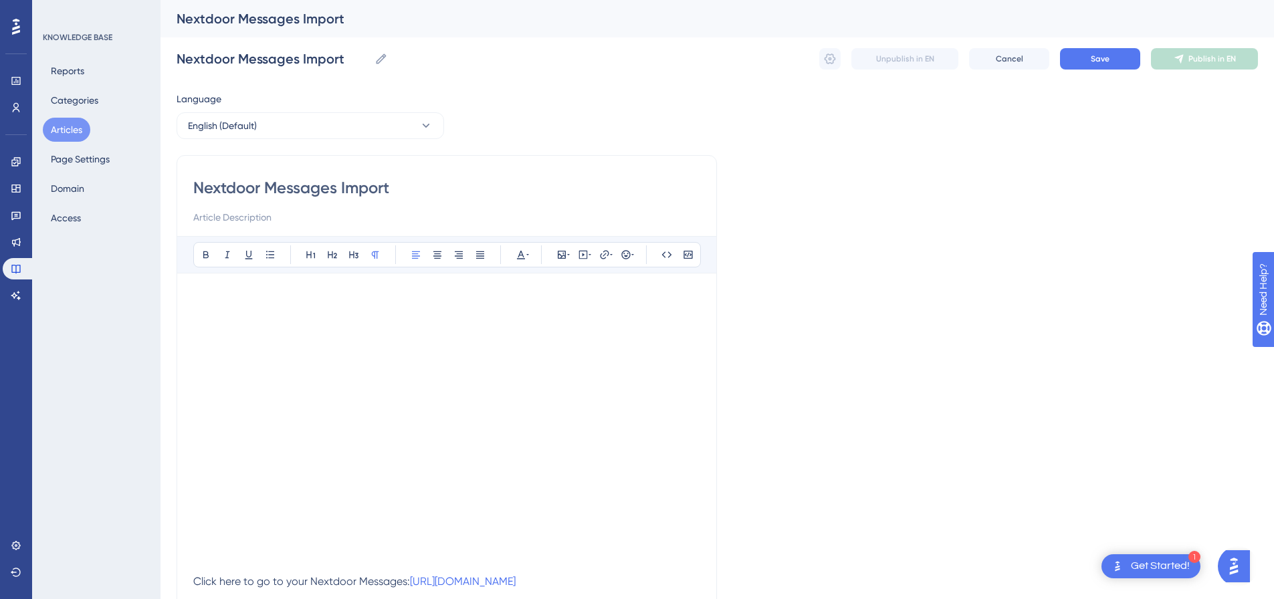
scroll to position [11, 0]
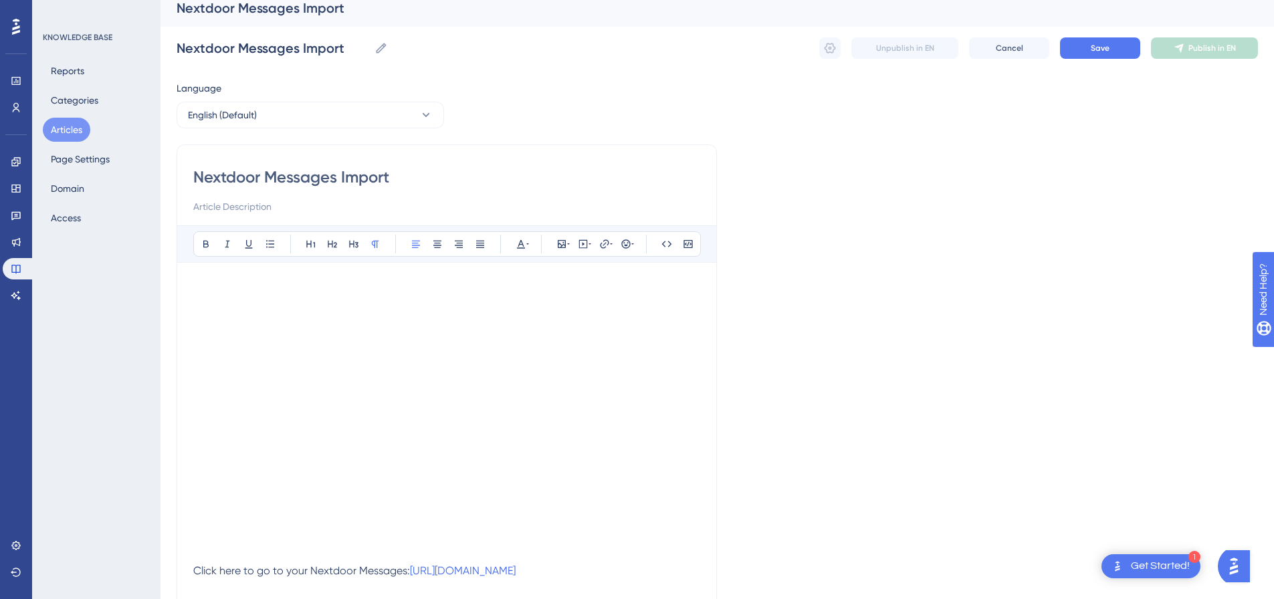
drag, startPoint x: 262, startPoint y: 173, endPoint x: 193, endPoint y: 172, distance: 68.3
click at [193, 172] on input "Nextdoor Messages Import" at bounding box center [446, 177] width 507 height 21
click at [1094, 56] on button "Save" at bounding box center [1100, 47] width 80 height 21
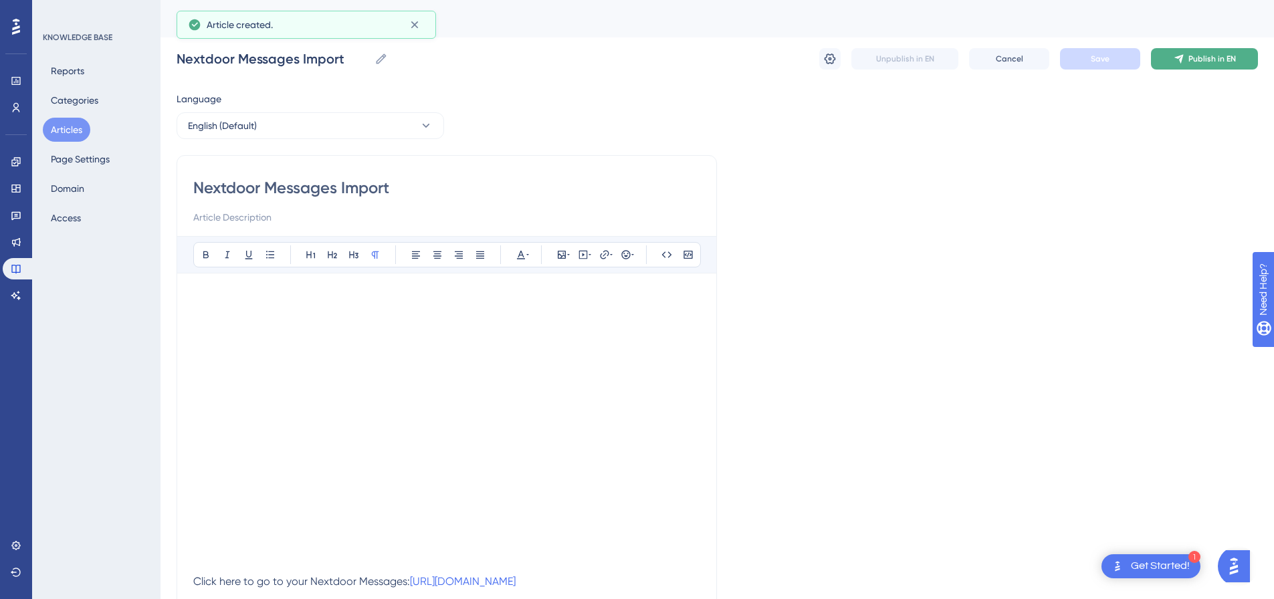
click at [1194, 56] on span "Publish in EN" at bounding box center [1213, 59] width 48 height 11
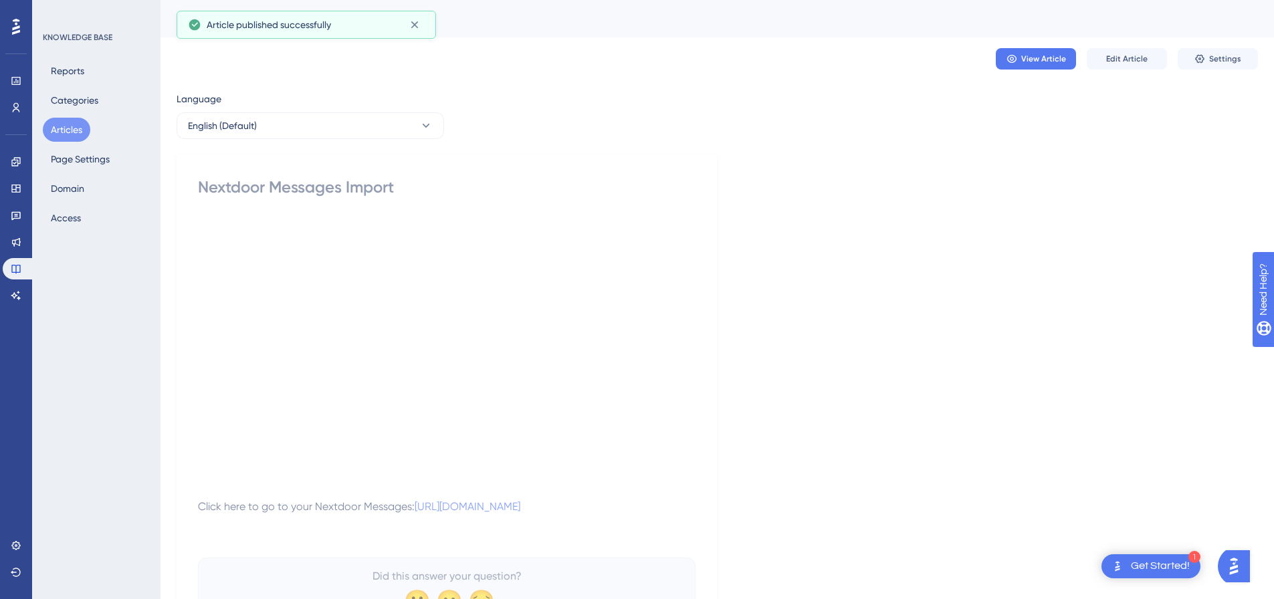
click at [1221, 58] on span "Settings" at bounding box center [1226, 59] width 32 height 11
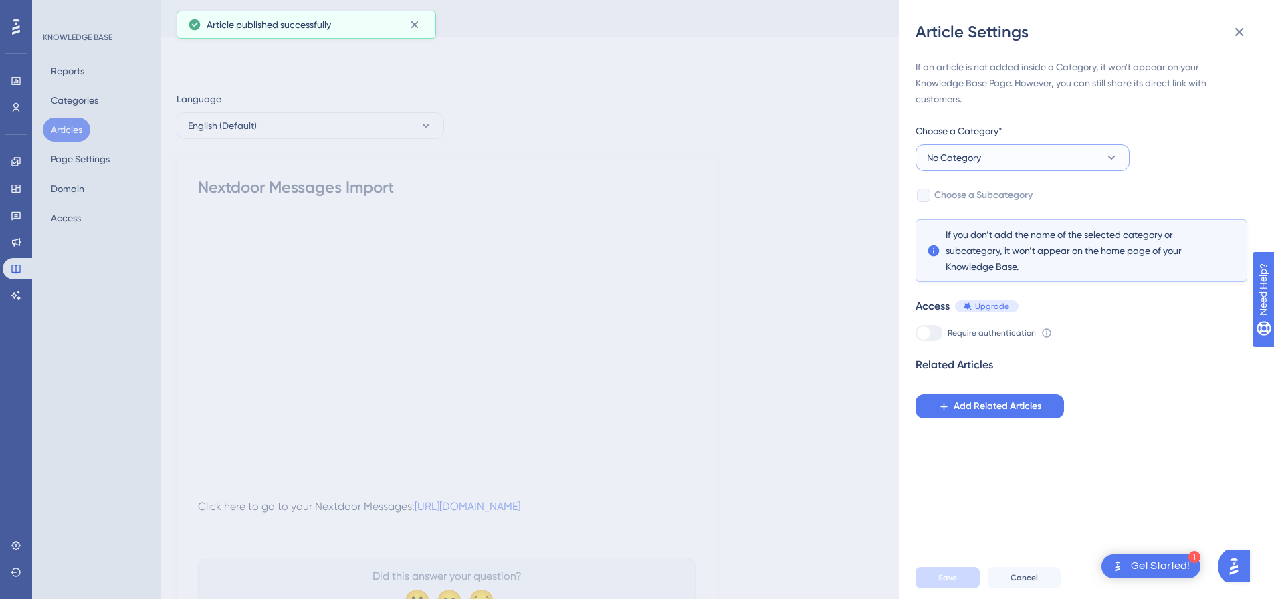
click at [998, 157] on button "No Category" at bounding box center [1023, 158] width 214 height 27
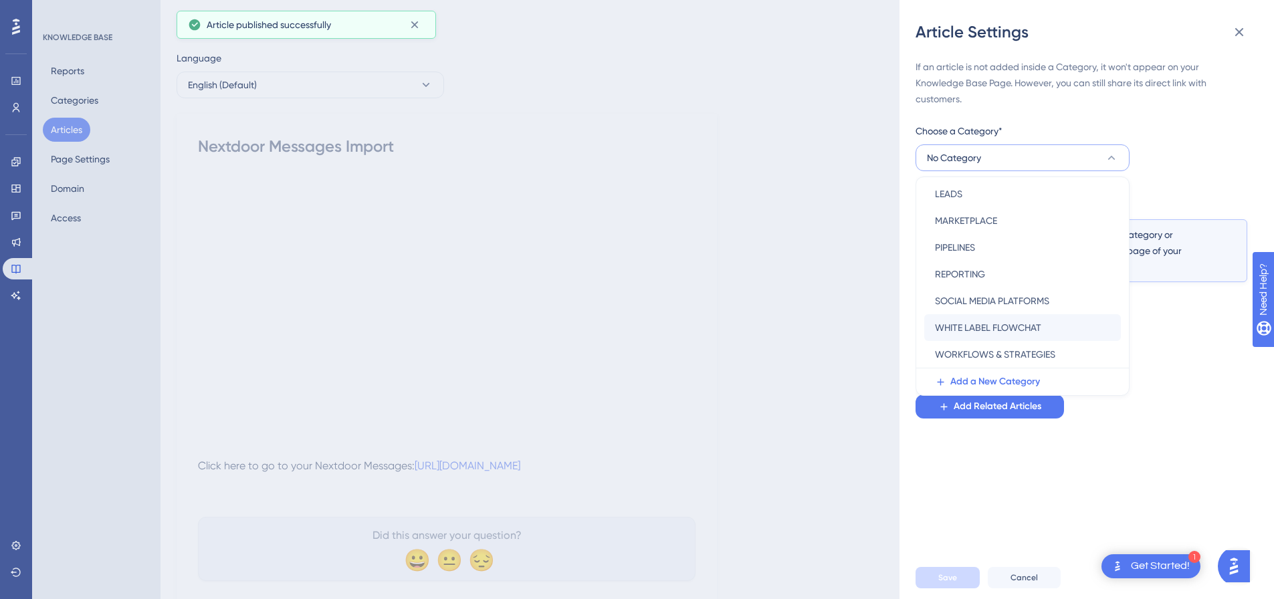
scroll to position [84, 0]
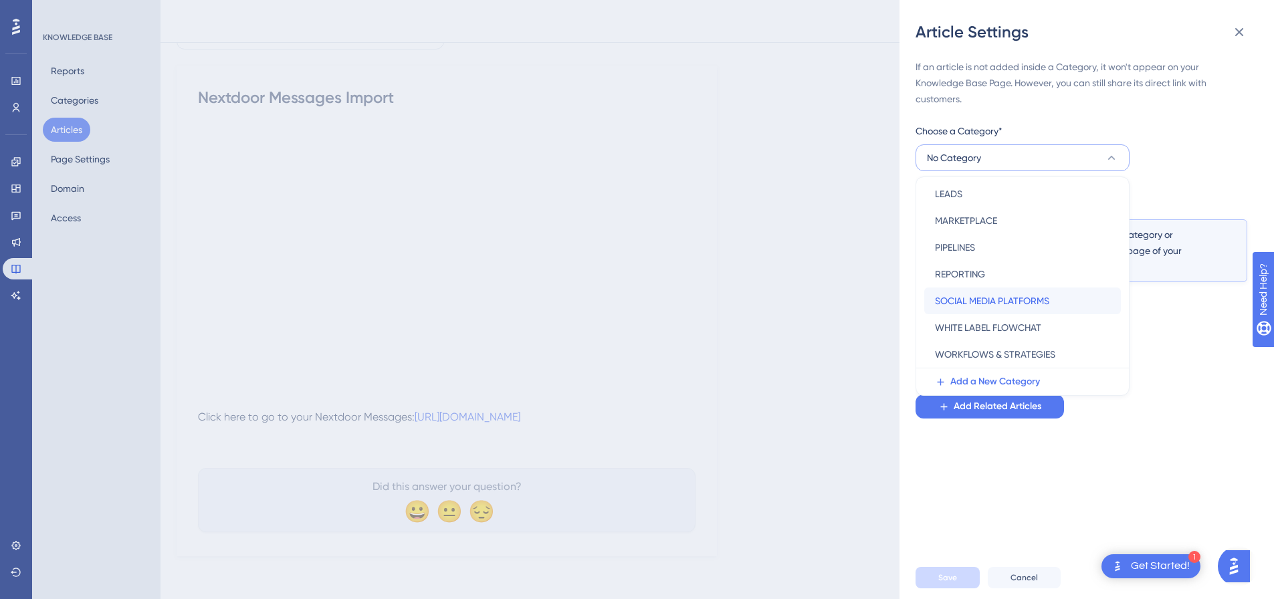
click at [982, 297] on span "SOCIAL MEDIA PLATFORMS" at bounding box center [992, 301] width 114 height 16
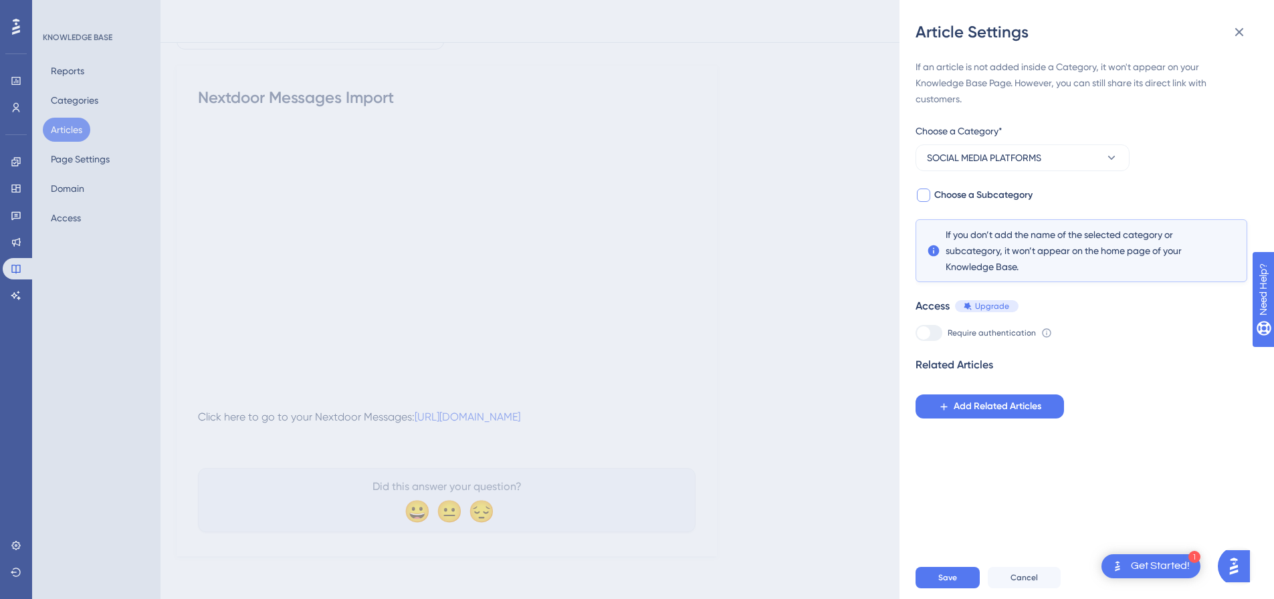
click at [926, 196] on div at bounding box center [923, 195] width 13 height 13
checkbox input "true"
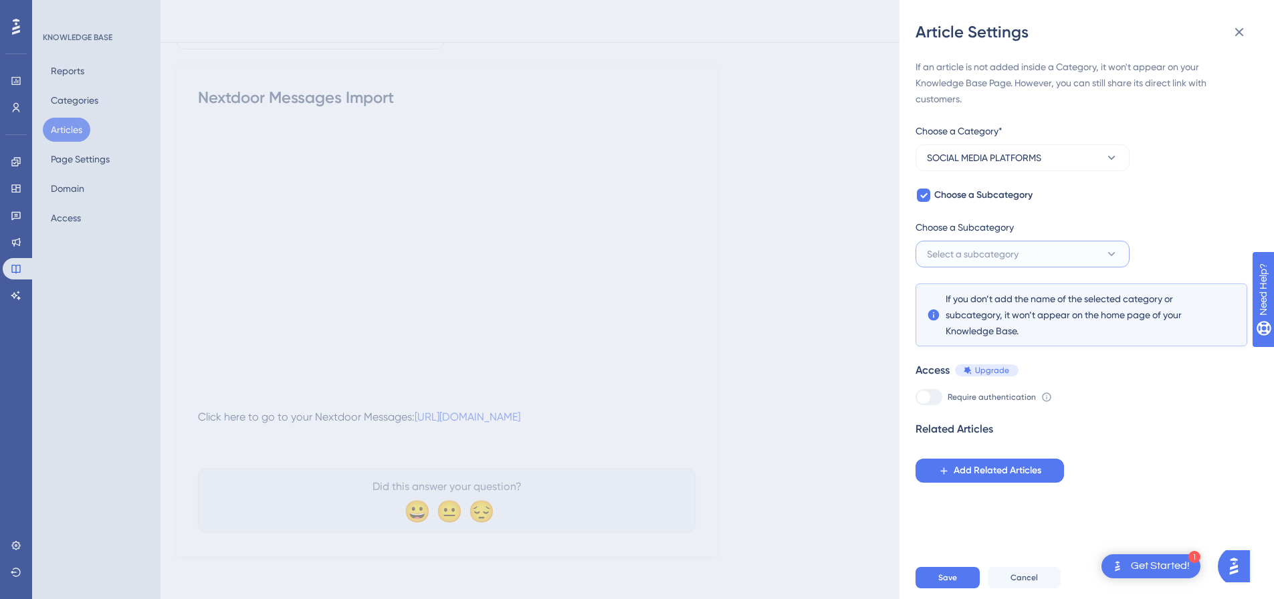
click at [972, 256] on span "Select a subcategory" at bounding box center [973, 254] width 92 height 16
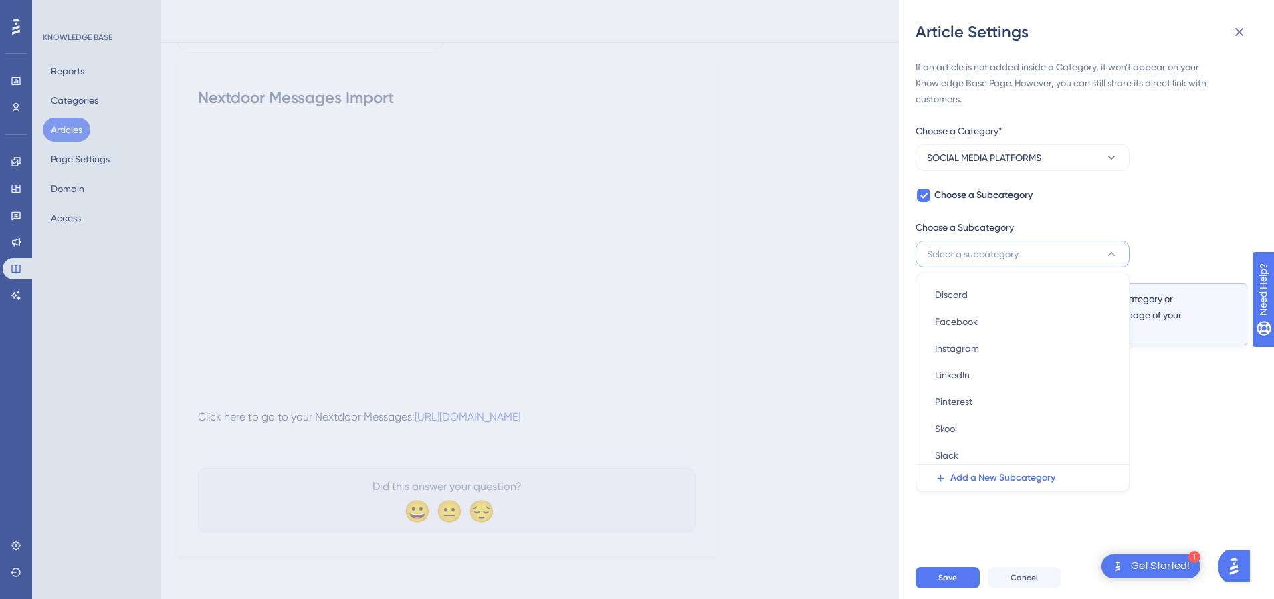
scroll to position [34, 0]
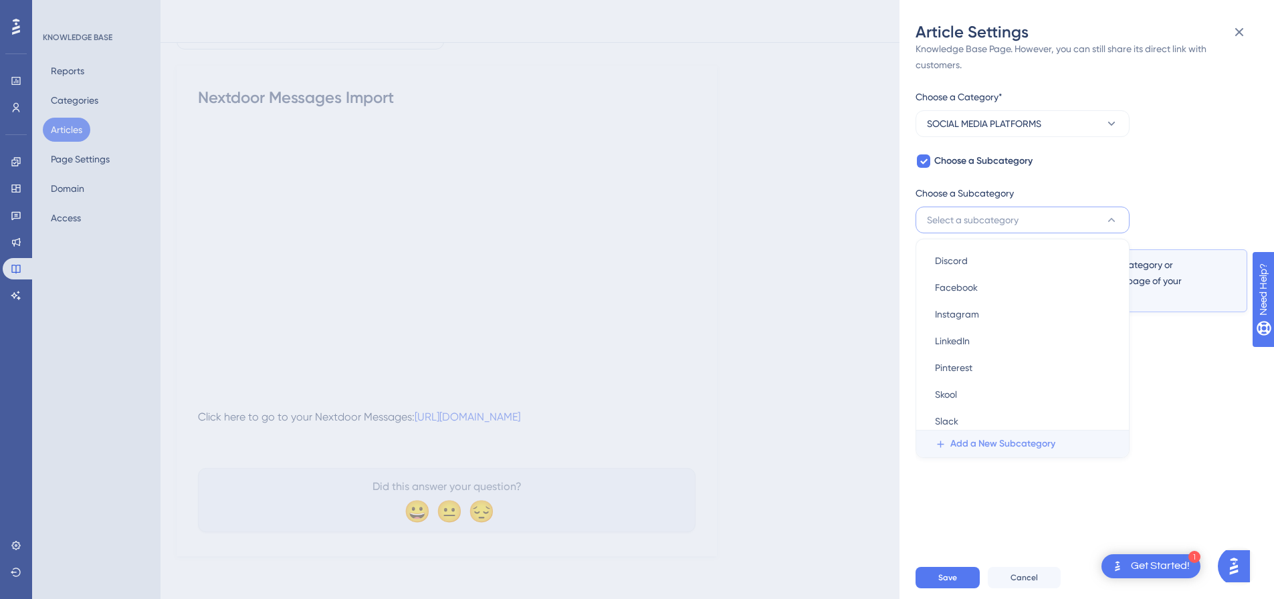
click at [971, 436] on button "Add a New Subcategory" at bounding box center [1027, 444] width 205 height 27
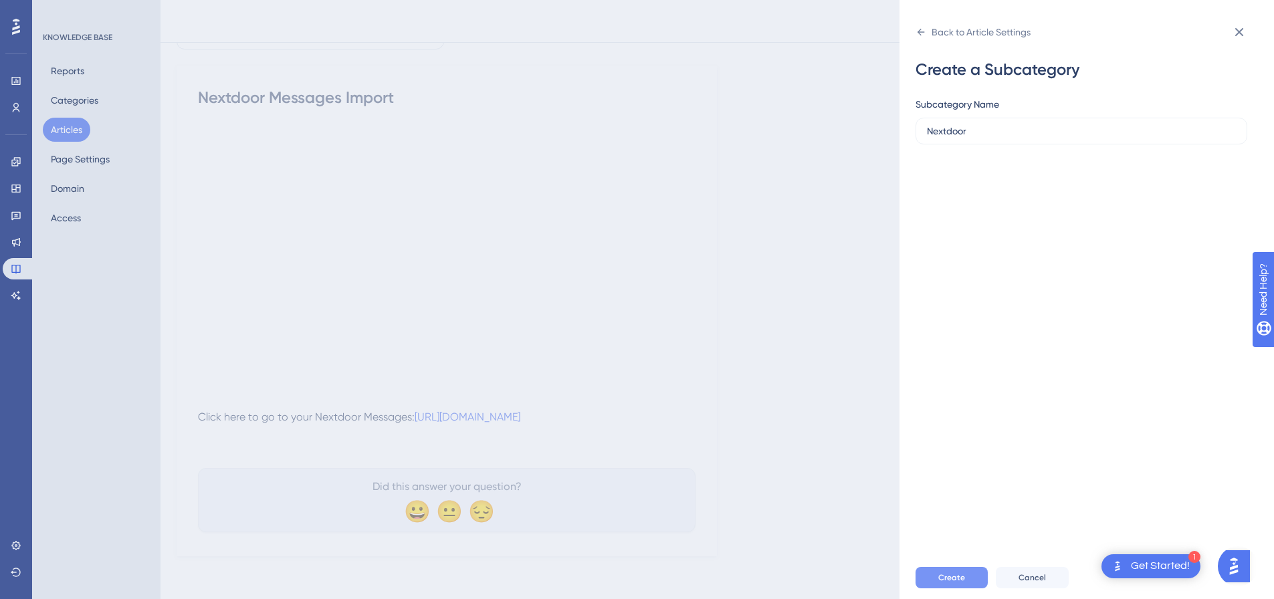
type input "Nextdoor"
click at [965, 589] on button "Create" at bounding box center [952, 577] width 72 height 21
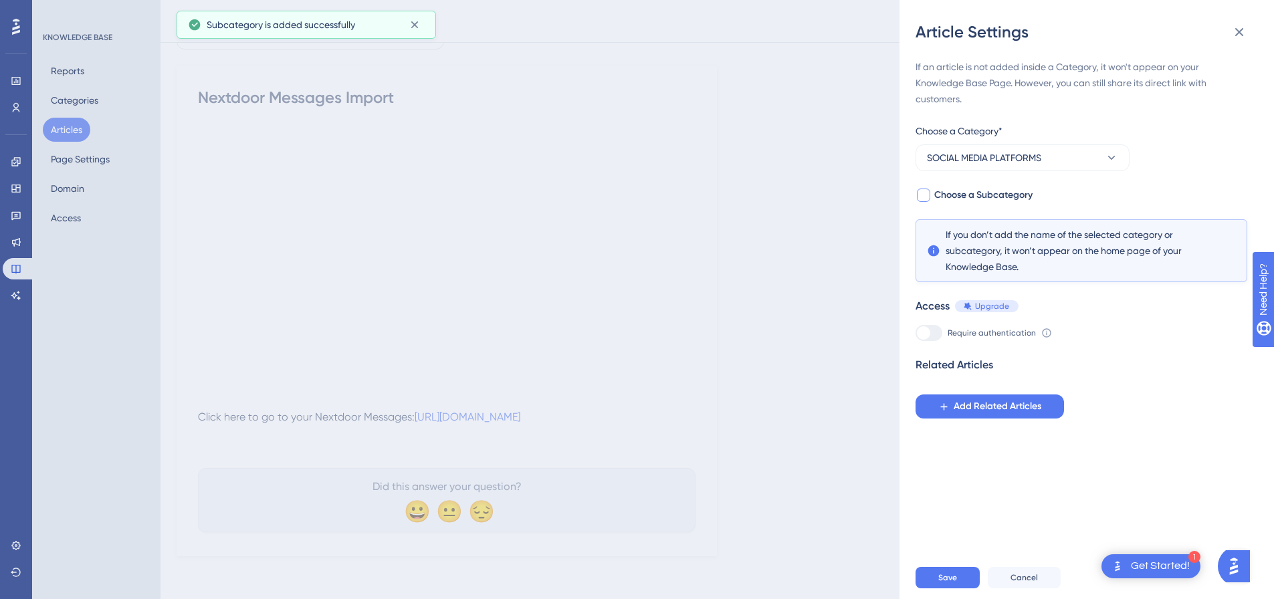
click at [927, 190] on div at bounding box center [923, 195] width 13 height 13
checkbox input "true"
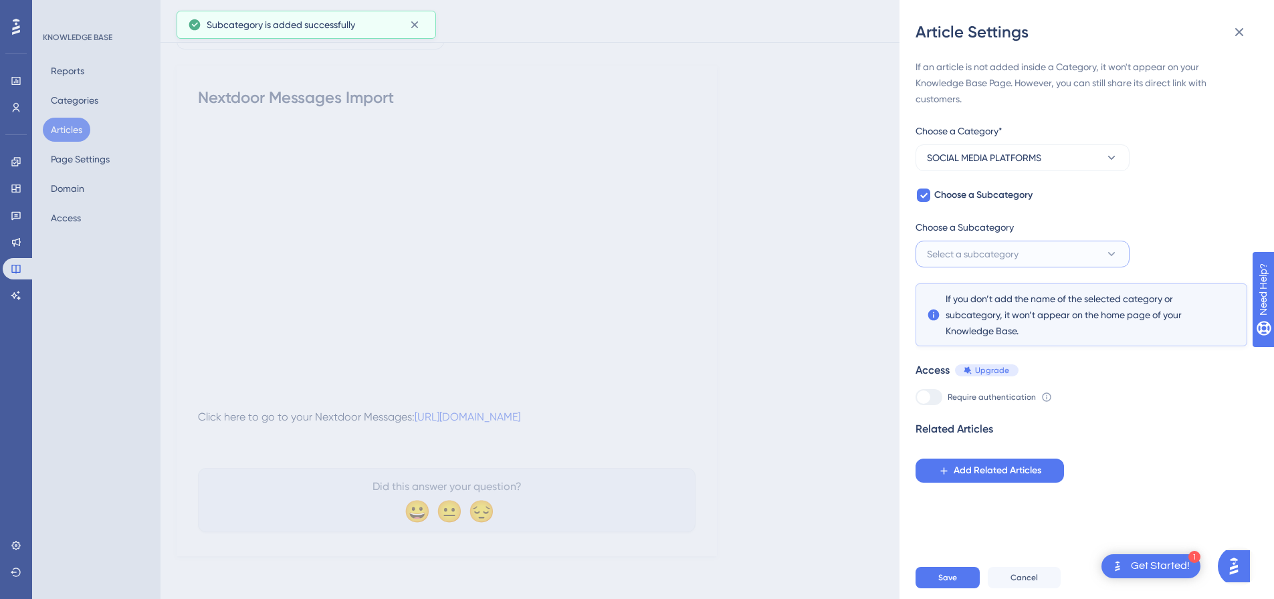
click at [968, 257] on span "Select a subcategory" at bounding box center [973, 254] width 92 height 16
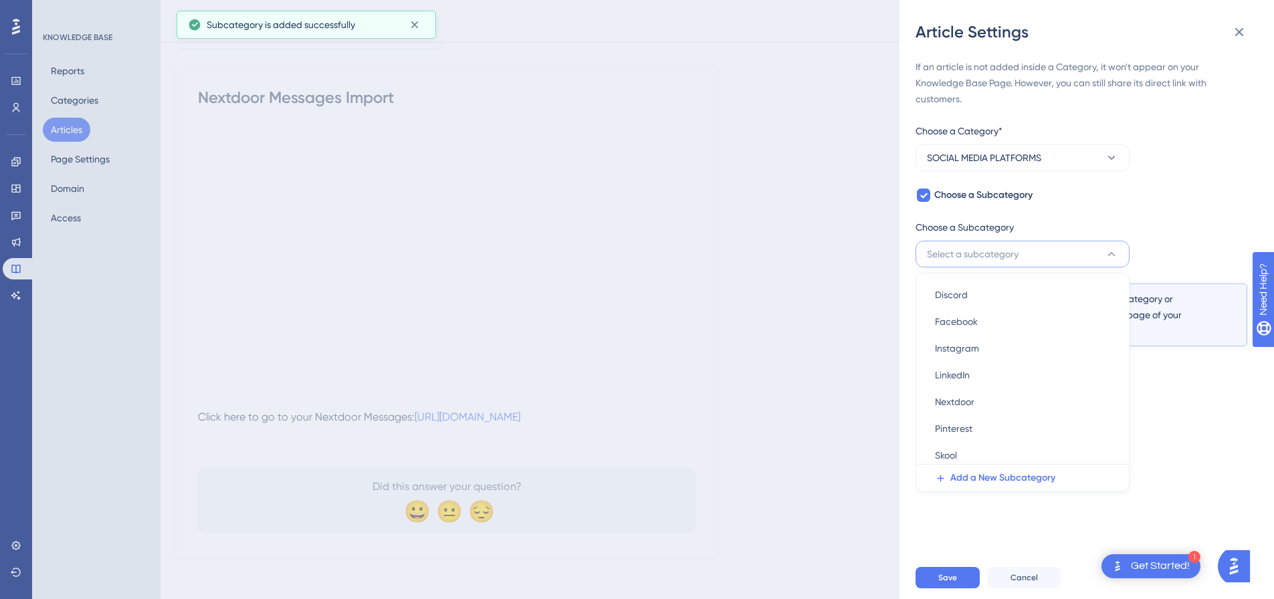
scroll to position [61, 0]
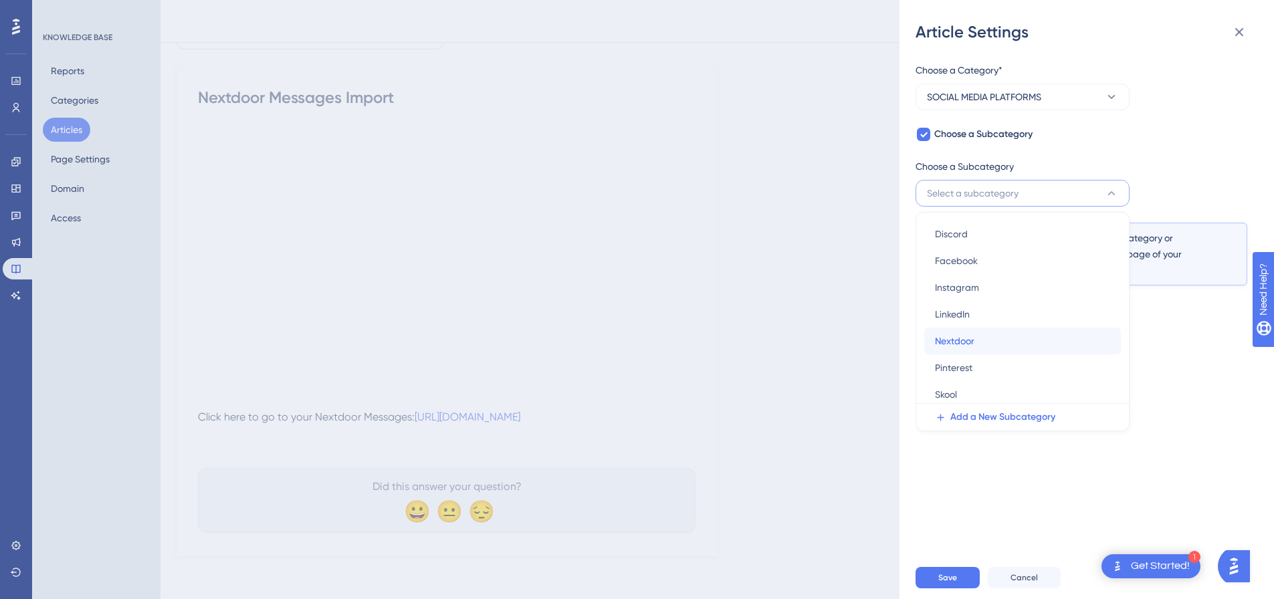
click at [984, 337] on div "Nextdoor Nextdoor" at bounding box center [1022, 341] width 175 height 27
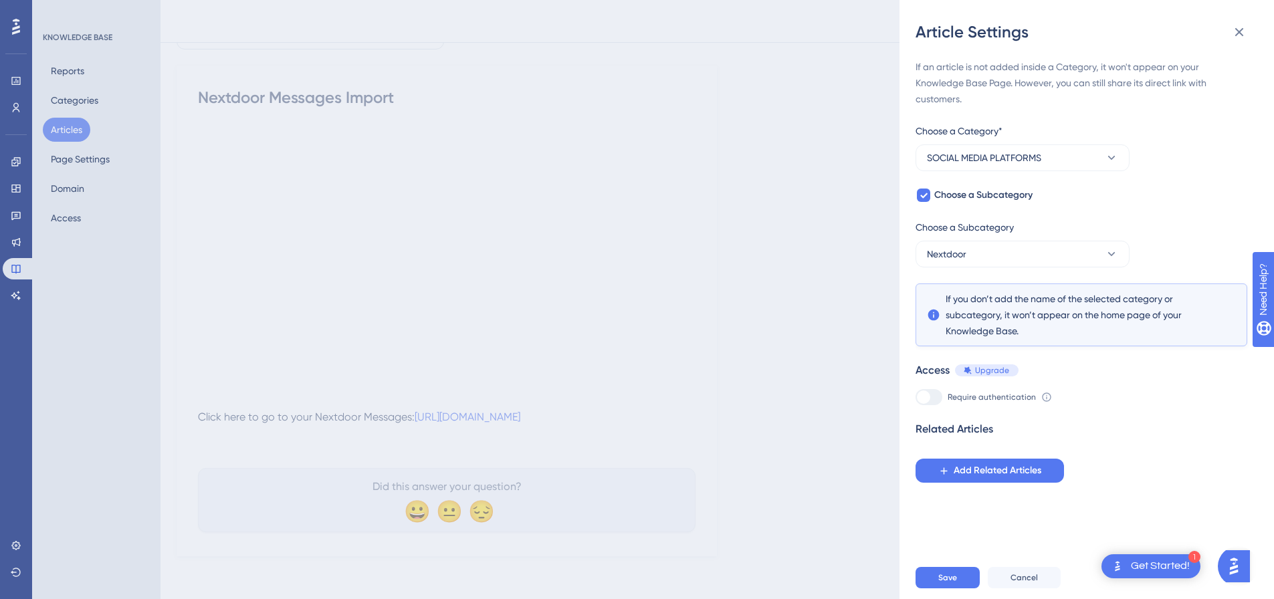
scroll to position [0, 0]
click at [941, 583] on span "Save" at bounding box center [948, 578] width 19 height 11
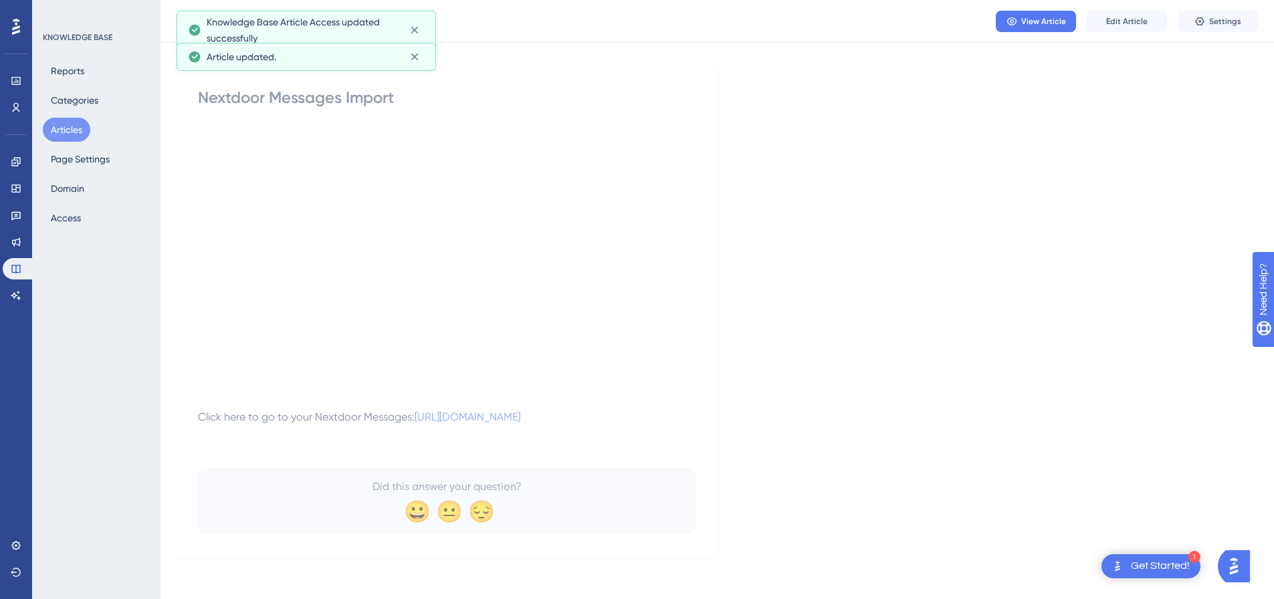
click at [62, 126] on button "Articles" at bounding box center [67, 130] width 48 height 24
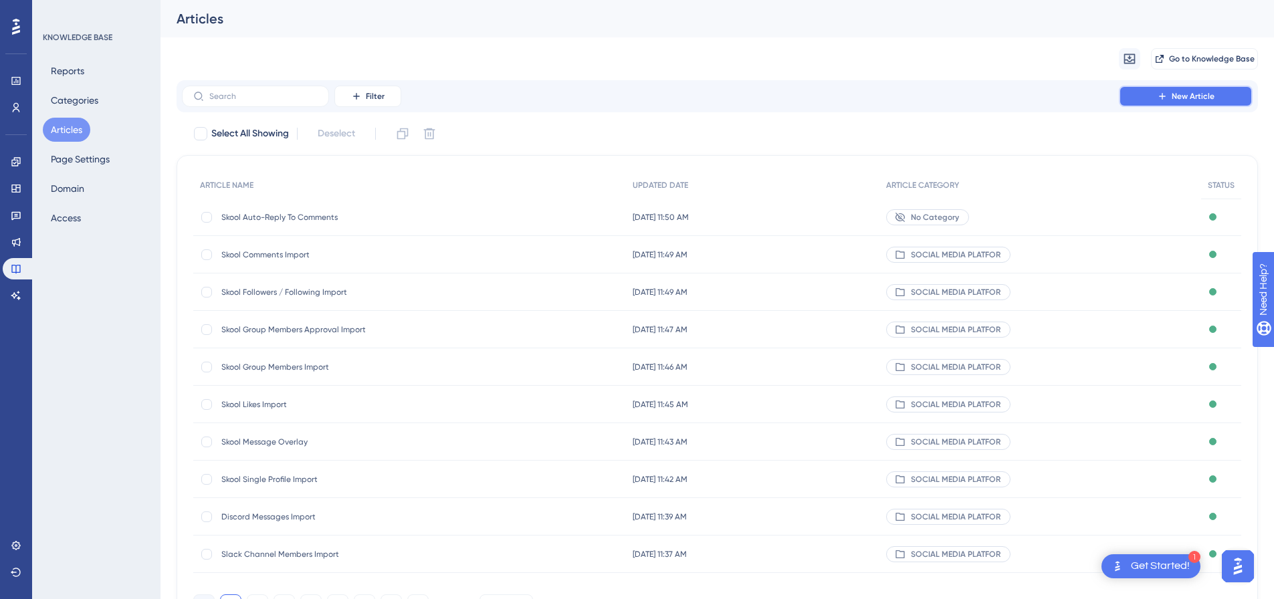
drag, startPoint x: 1177, startPoint y: 94, endPoint x: 1088, endPoint y: 96, distance: 89.0
click at [1177, 92] on span "New Article" at bounding box center [1193, 96] width 43 height 11
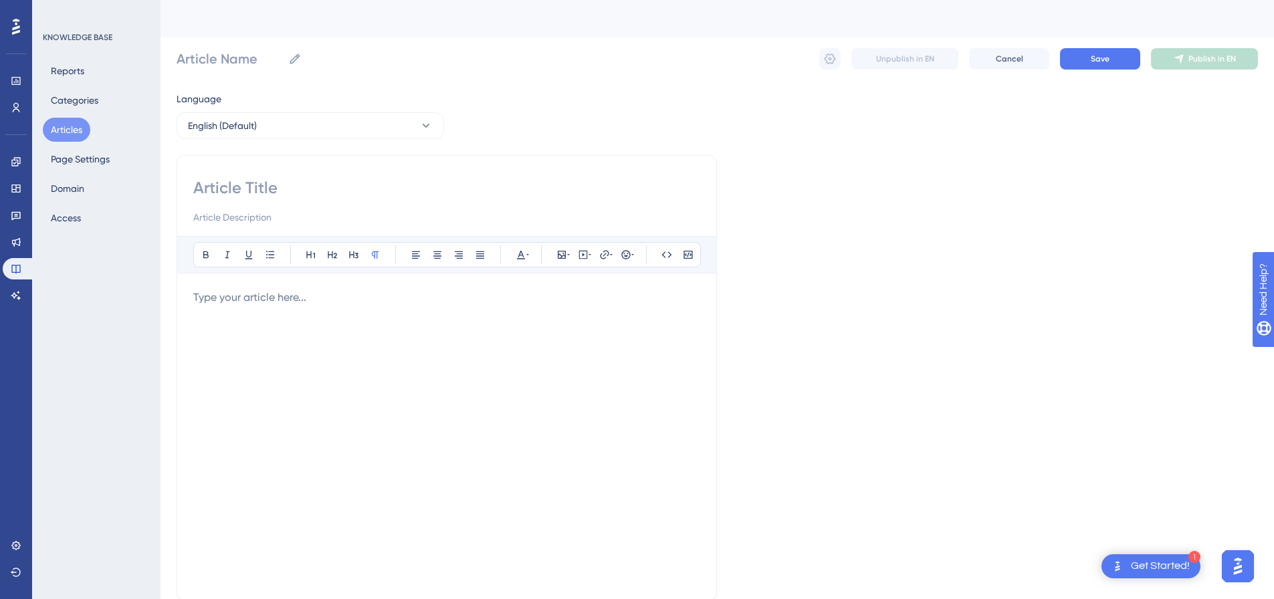
click at [372, 168] on div "Bold Italic Underline Bullet Point Heading 1 Heading 2 Heading 3 Normal Align L…" at bounding box center [447, 378] width 541 height 446
click at [370, 192] on input at bounding box center [446, 187] width 507 height 21
paste input "Telegram Group Members Import"
type input "Telegram Group Members Import"
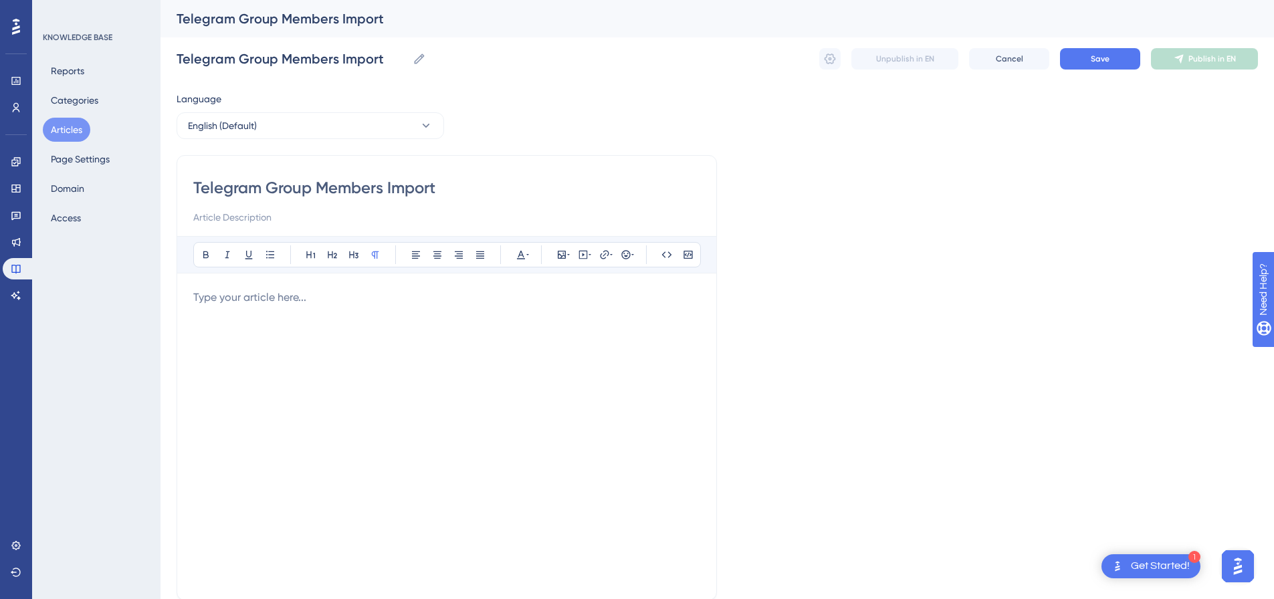
type input "Telegram Group Members Import"
click at [466, 300] on p at bounding box center [446, 298] width 507 height 16
click at [583, 254] on icon at bounding box center [584, 254] width 2 height 3
click at [567, 311] on textarea at bounding box center [583, 338] width 203 height 60
paste textarea "<div style="padding:49.79% 0 0 0;position:relative;"><iframe src="[URL][DOMAIN_…"
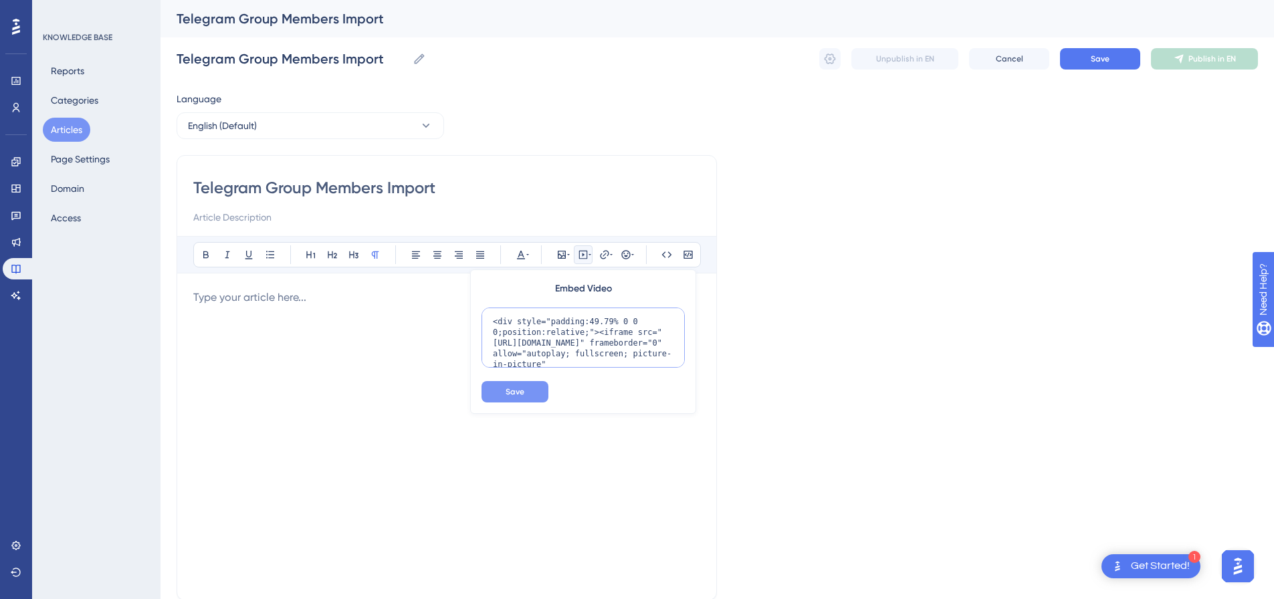
scroll to position [109, 0]
type textarea "<div style="padding:49.79% 0 0 0;position:relative;"><iframe src="[URL][DOMAIN_…"
click at [503, 387] on button "Save" at bounding box center [515, 391] width 67 height 21
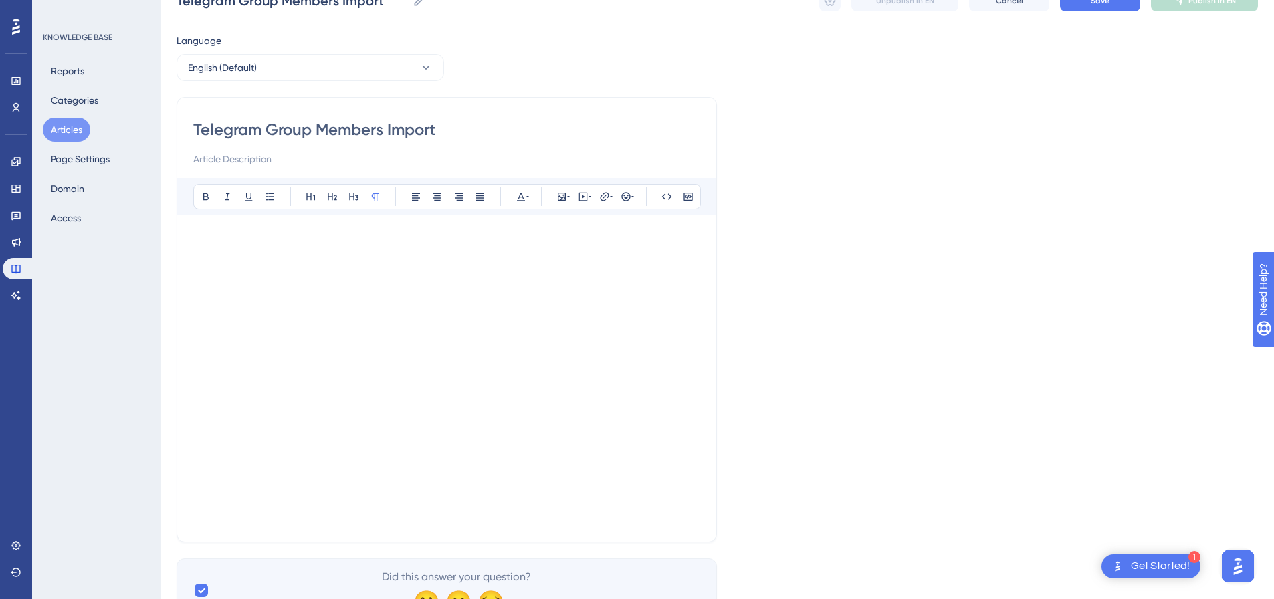
scroll to position [119, 0]
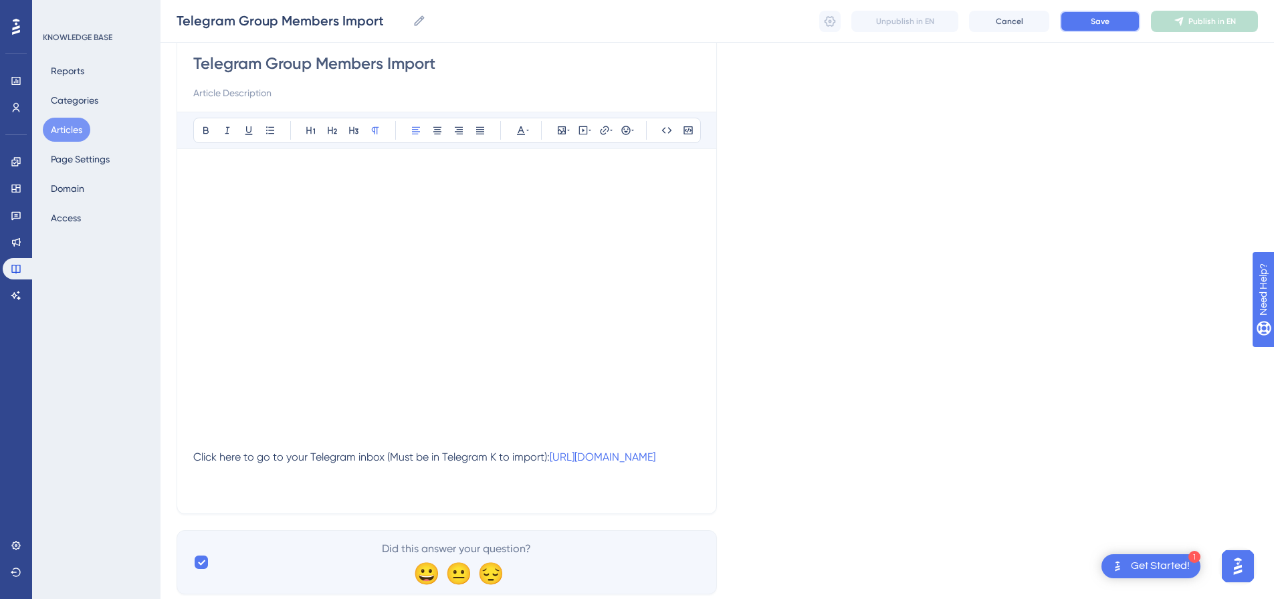
click at [1119, 22] on button "Save" at bounding box center [1100, 21] width 80 height 21
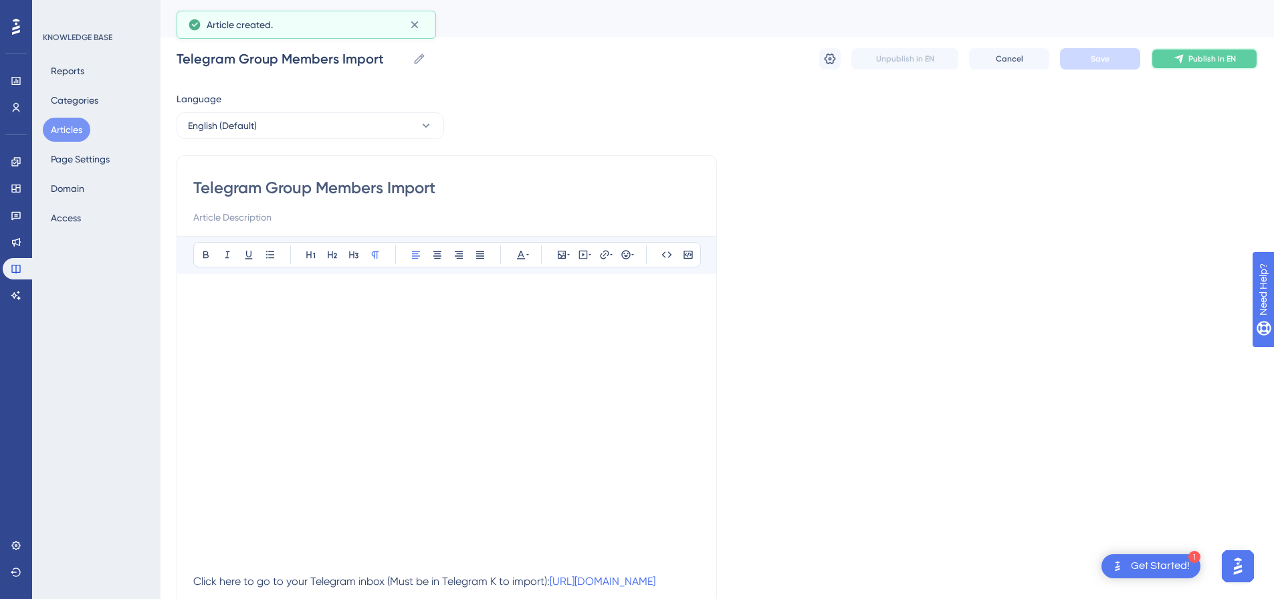
click at [1204, 54] on span "Publish in EN" at bounding box center [1213, 59] width 48 height 11
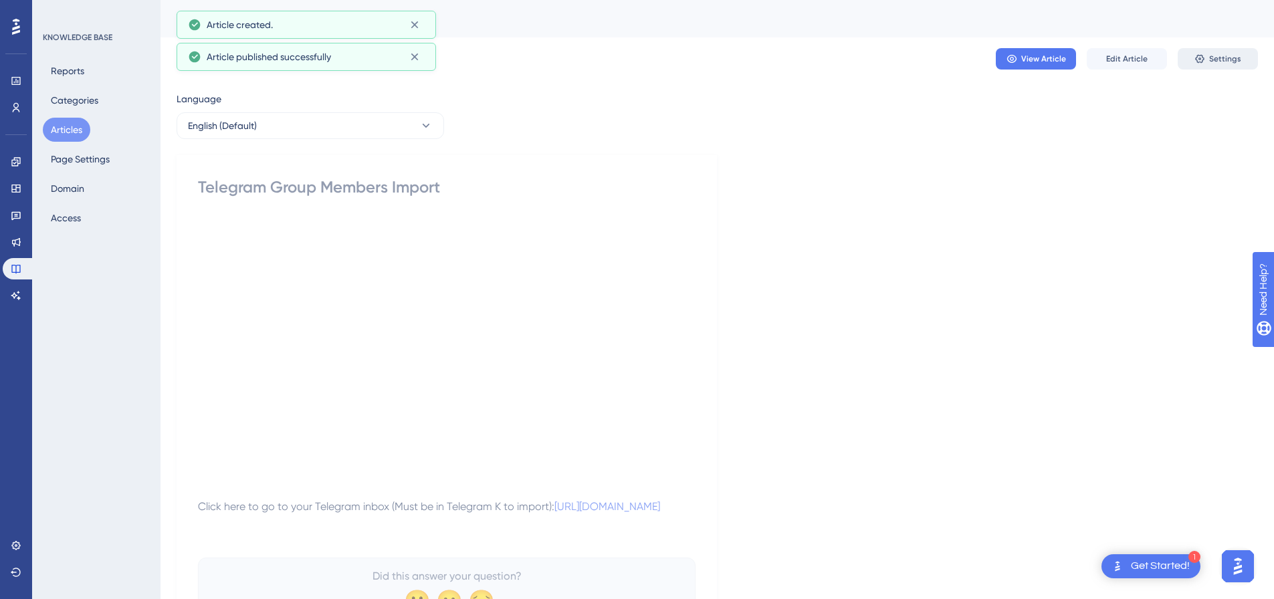
click at [1217, 58] on span "Settings" at bounding box center [1226, 59] width 32 height 11
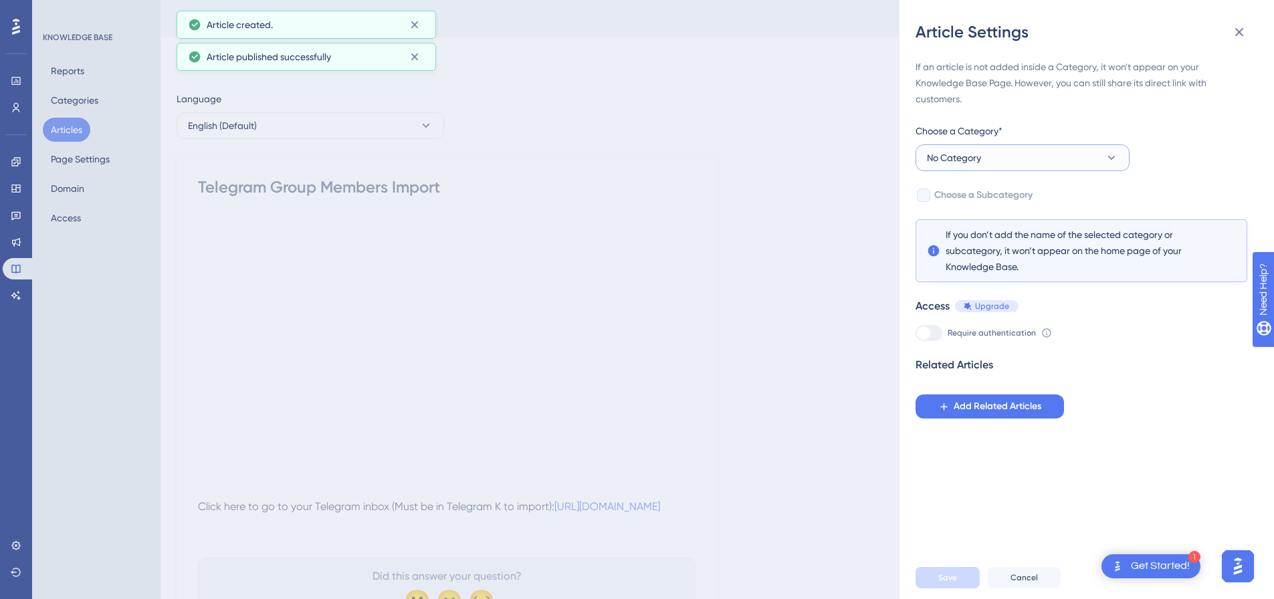
click at [1007, 161] on button "No Category" at bounding box center [1023, 158] width 214 height 27
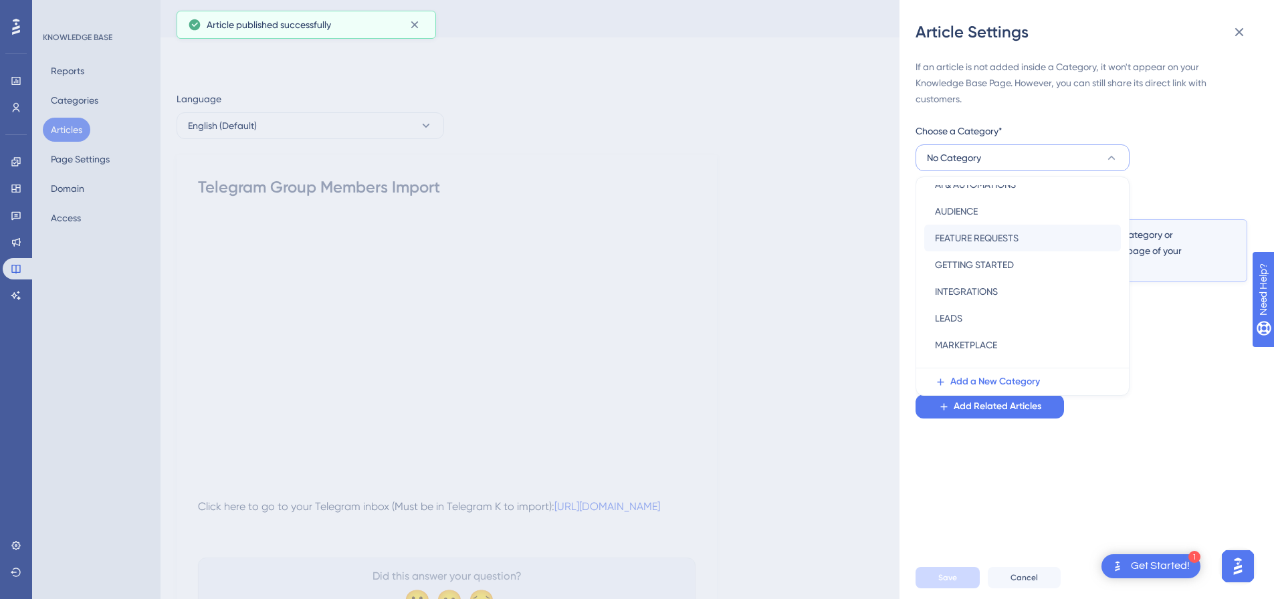
scroll to position [134, 0]
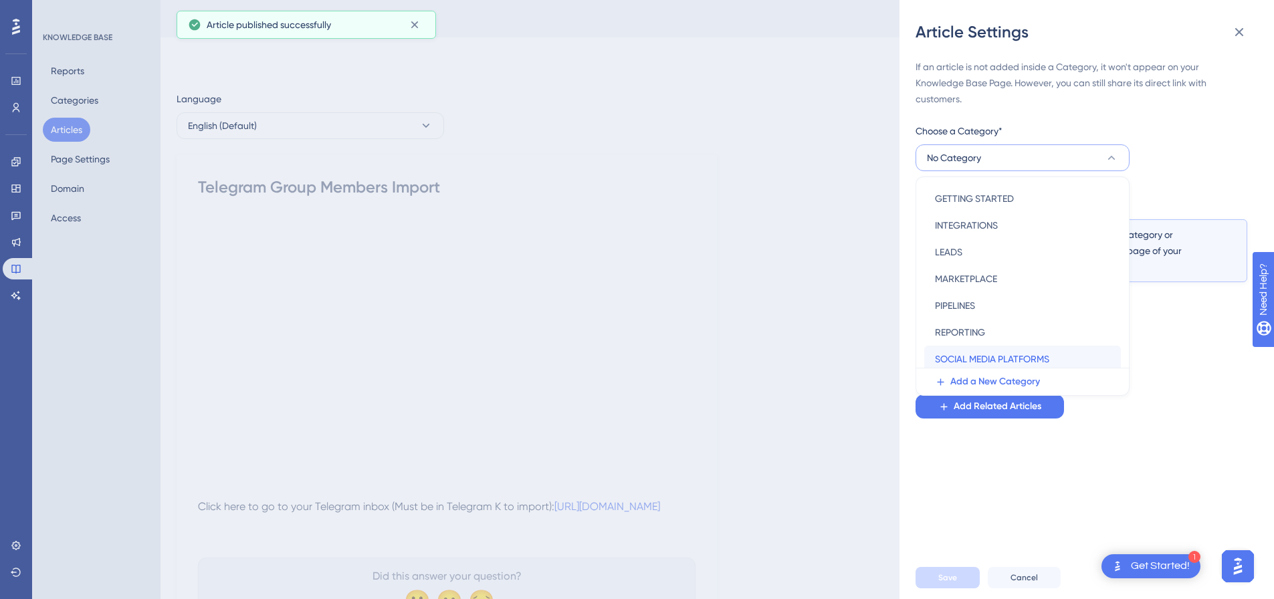
click at [998, 355] on span "SOCIAL MEDIA PLATFORMS" at bounding box center [992, 359] width 114 height 16
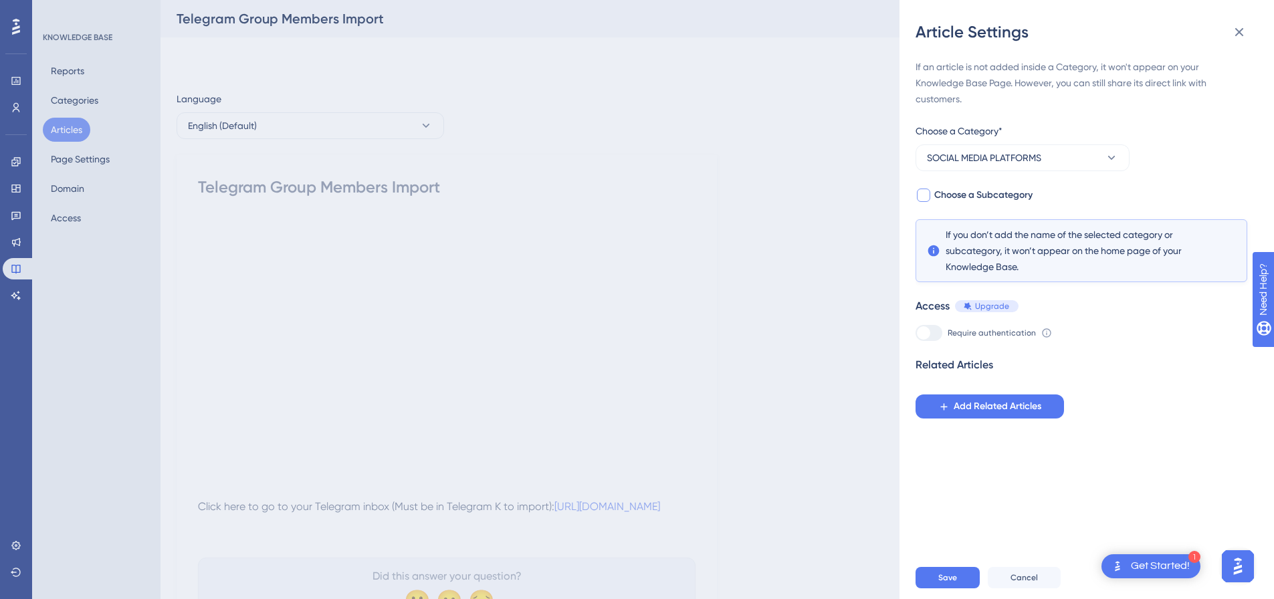
click at [921, 192] on div at bounding box center [923, 195] width 13 height 13
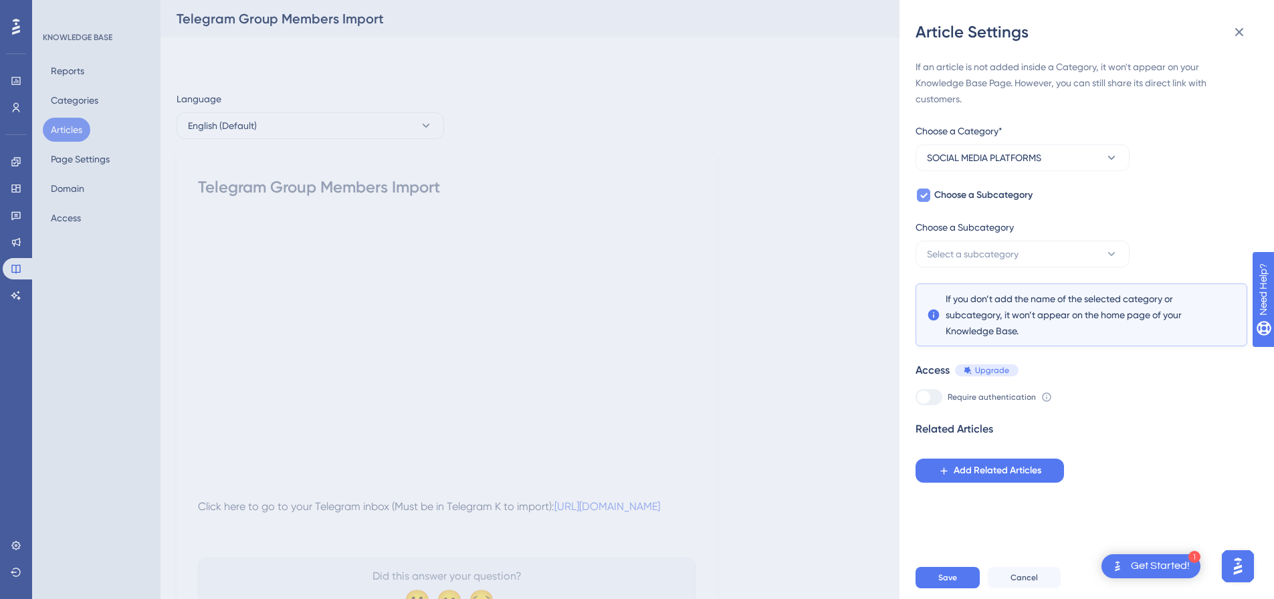
checkbox input "true"
click at [981, 251] on span "Select a subcategory" at bounding box center [973, 254] width 92 height 16
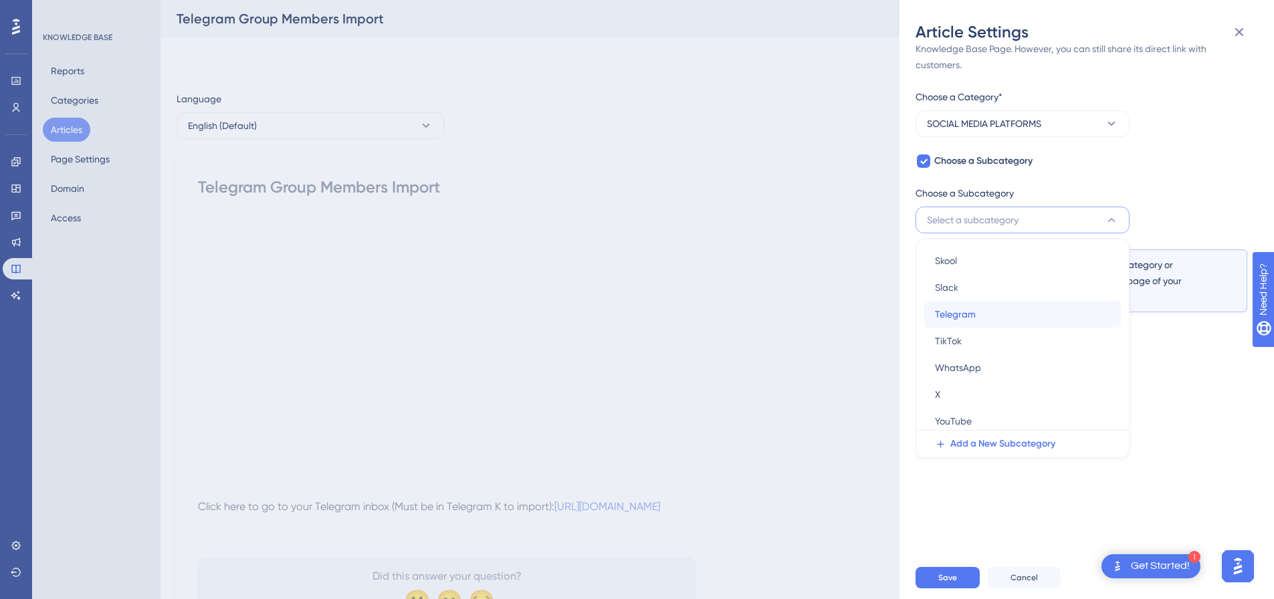
click at [967, 309] on span "Telegram" at bounding box center [955, 314] width 41 height 16
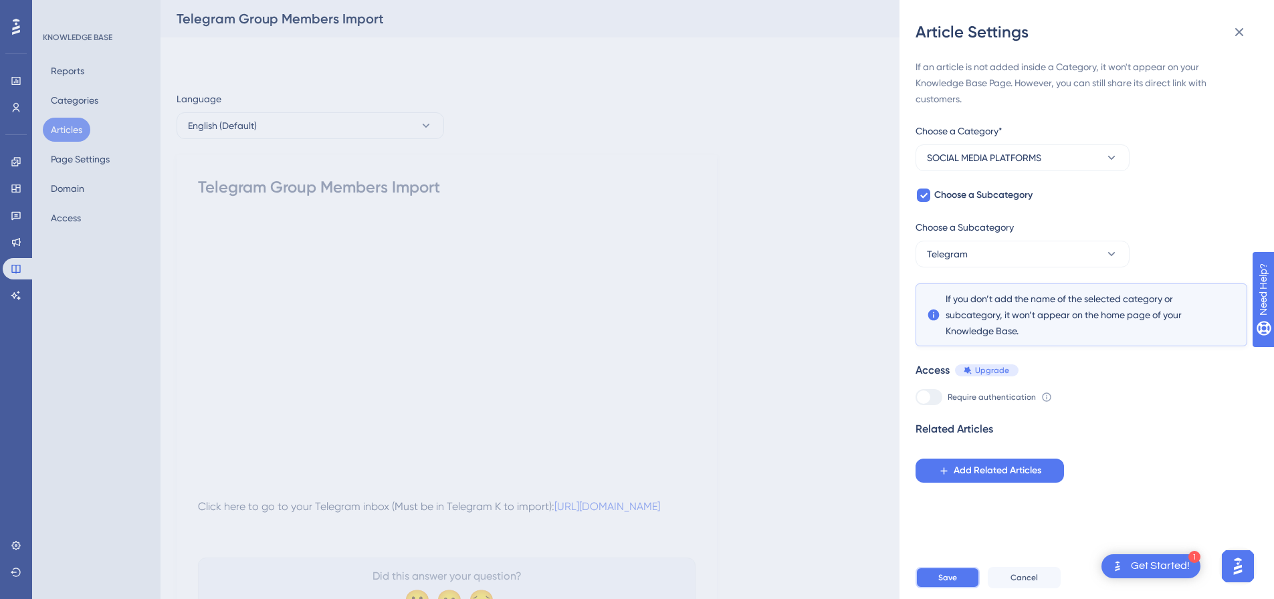
click at [950, 589] on button "Save" at bounding box center [948, 577] width 64 height 21
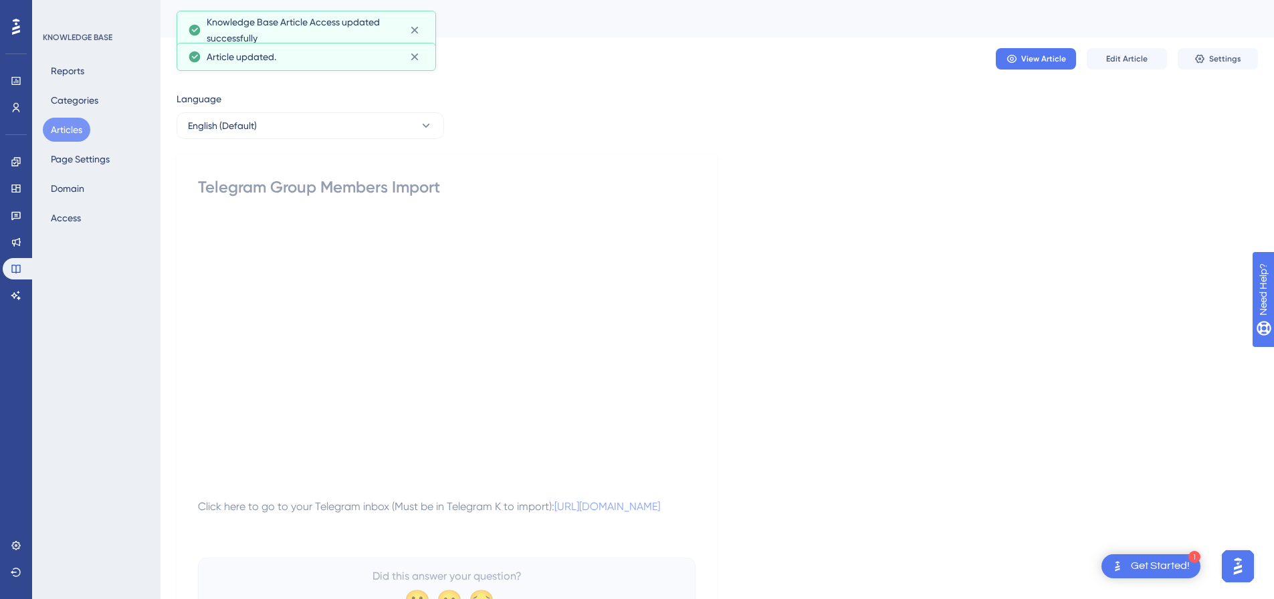
click at [78, 132] on button "Articles" at bounding box center [67, 130] width 48 height 24
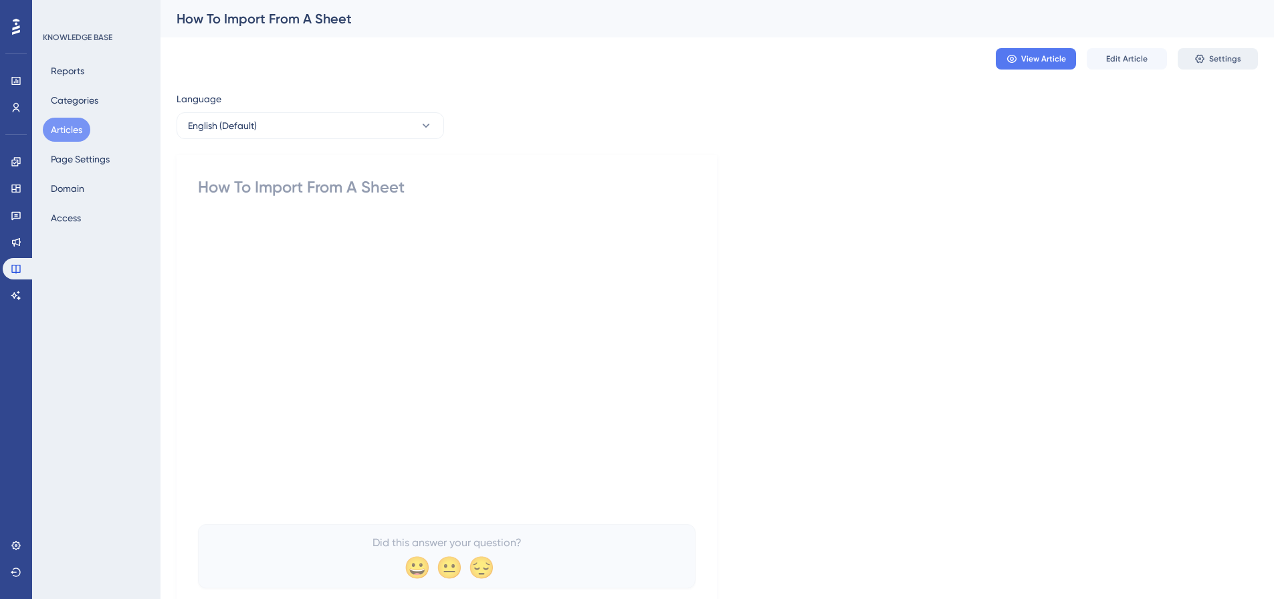
click at [1222, 55] on span "Settings" at bounding box center [1226, 59] width 32 height 11
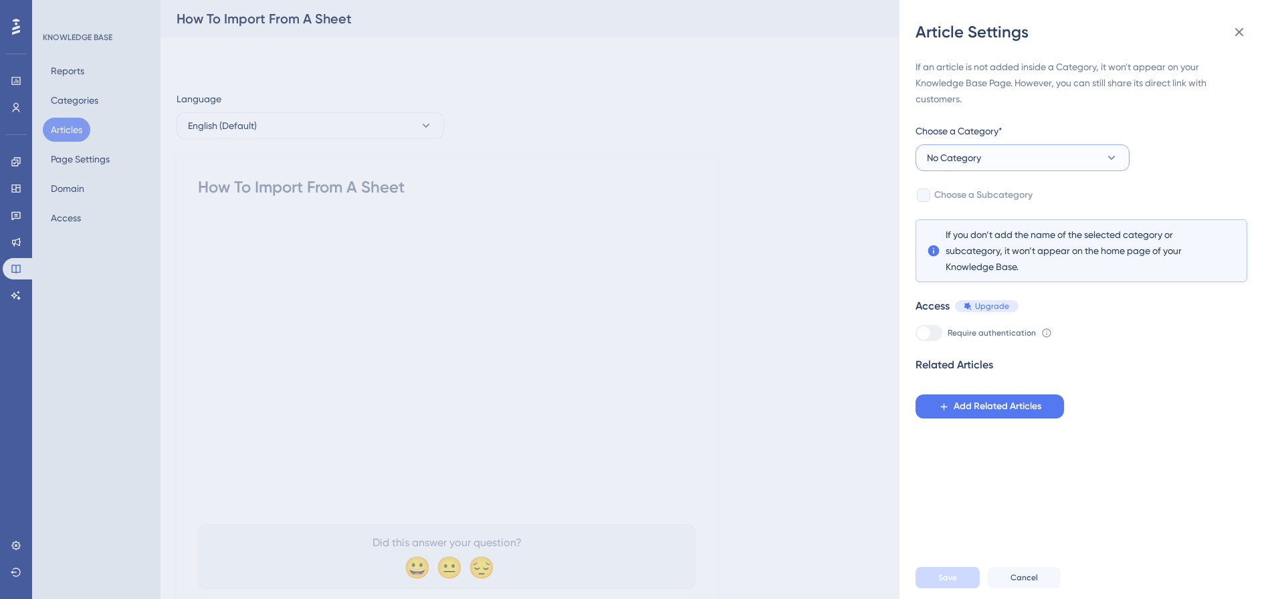
drag, startPoint x: 995, startPoint y: 160, endPoint x: 993, endPoint y: 173, distance: 13.5
click at [995, 160] on button "No Category" at bounding box center [1023, 158] width 214 height 27
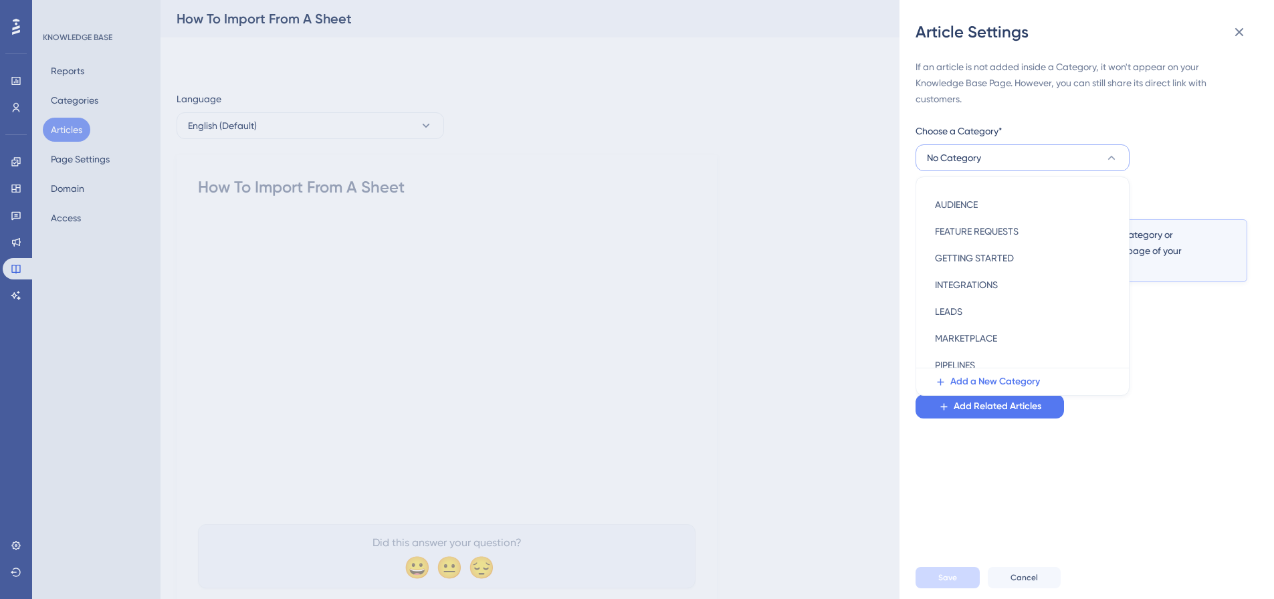
scroll to position [192, 0]
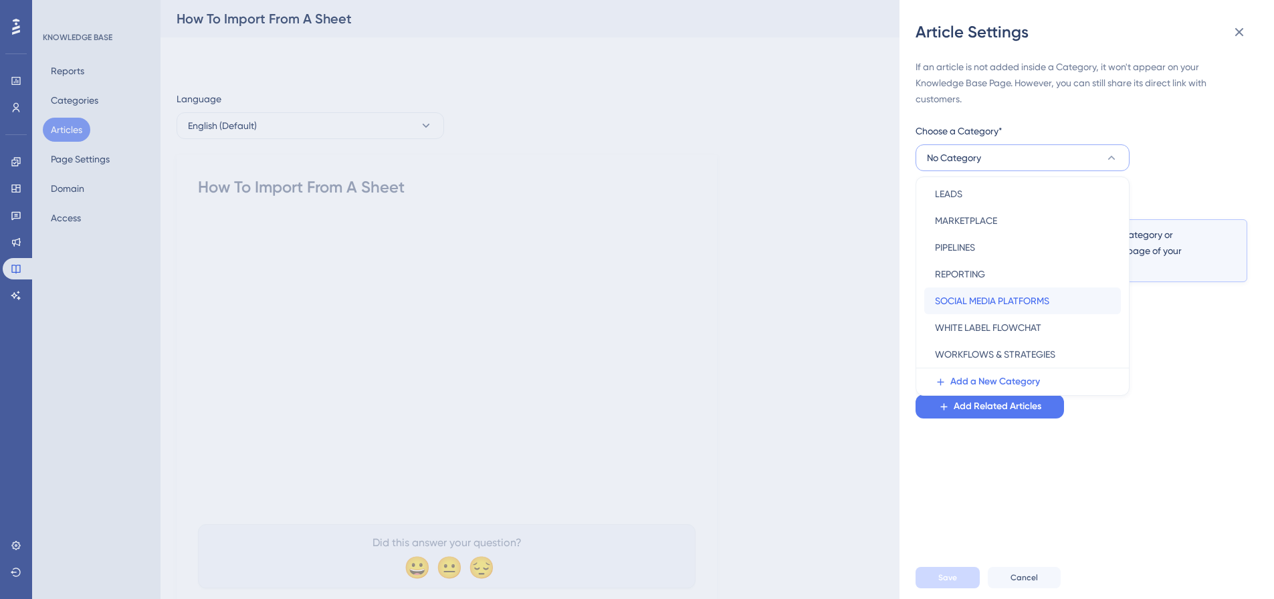
click at [967, 299] on span "SOCIAL MEDIA PLATFORMS" at bounding box center [992, 301] width 114 height 16
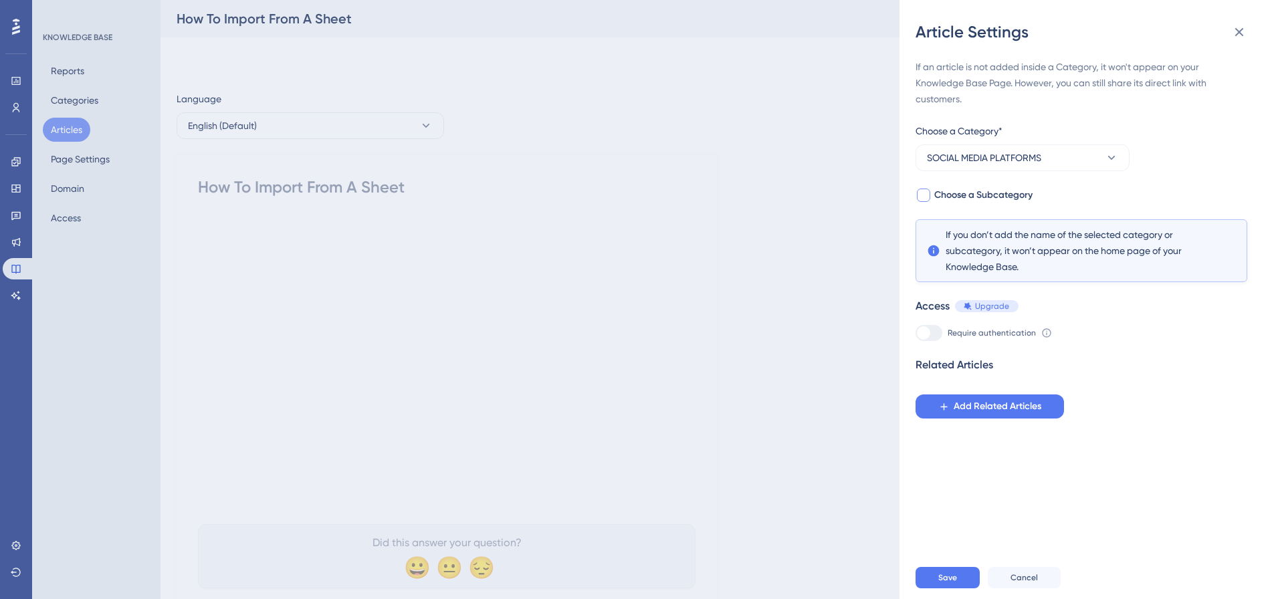
click at [932, 198] on label "Choose a Subcategory" at bounding box center [974, 195] width 117 height 16
checkbox input "true"
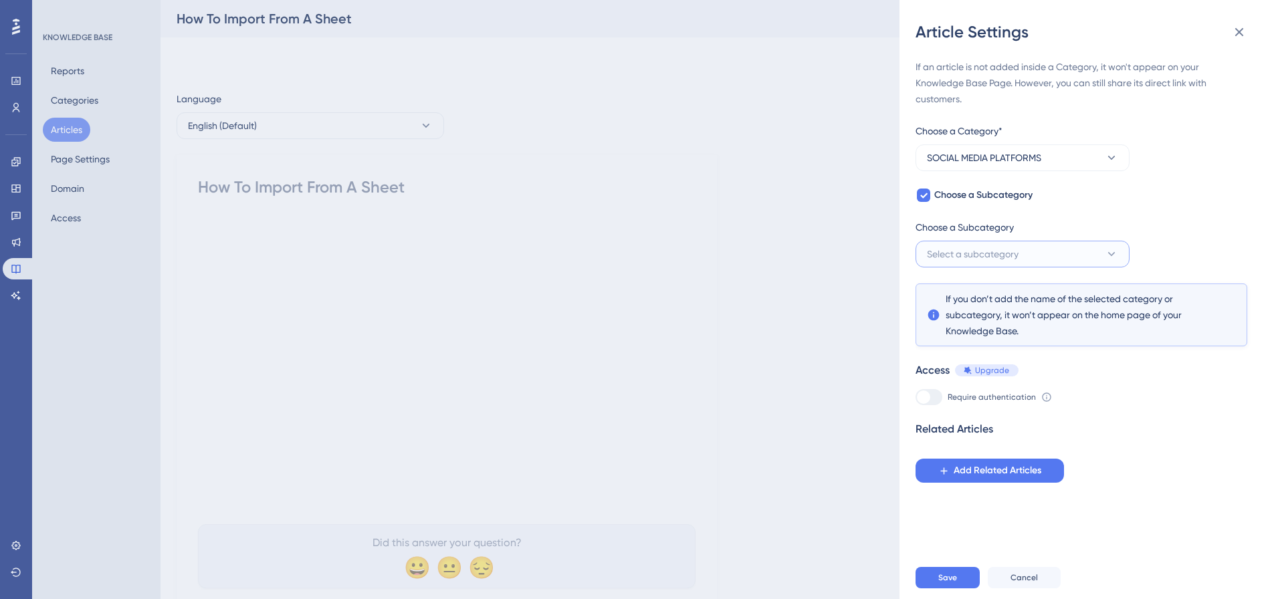
scroll to position [0, 0]
click at [956, 245] on button "Select a subcategory" at bounding box center [1023, 254] width 214 height 27
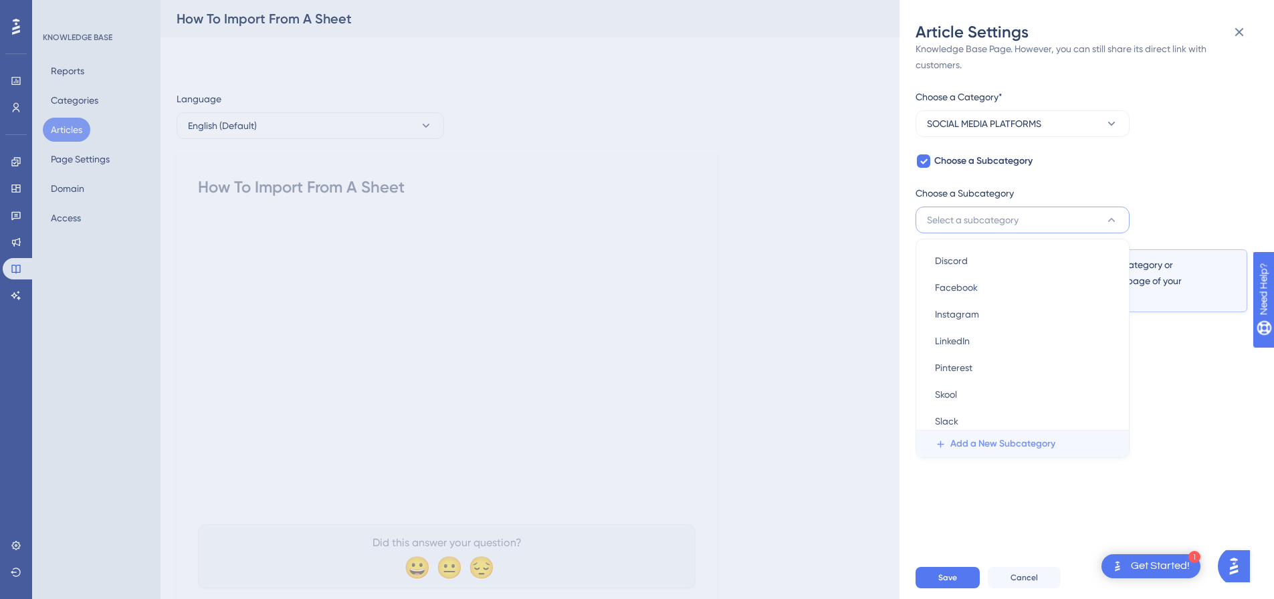
click at [980, 439] on span "Add a New Subcategory" at bounding box center [1003, 444] width 105 height 16
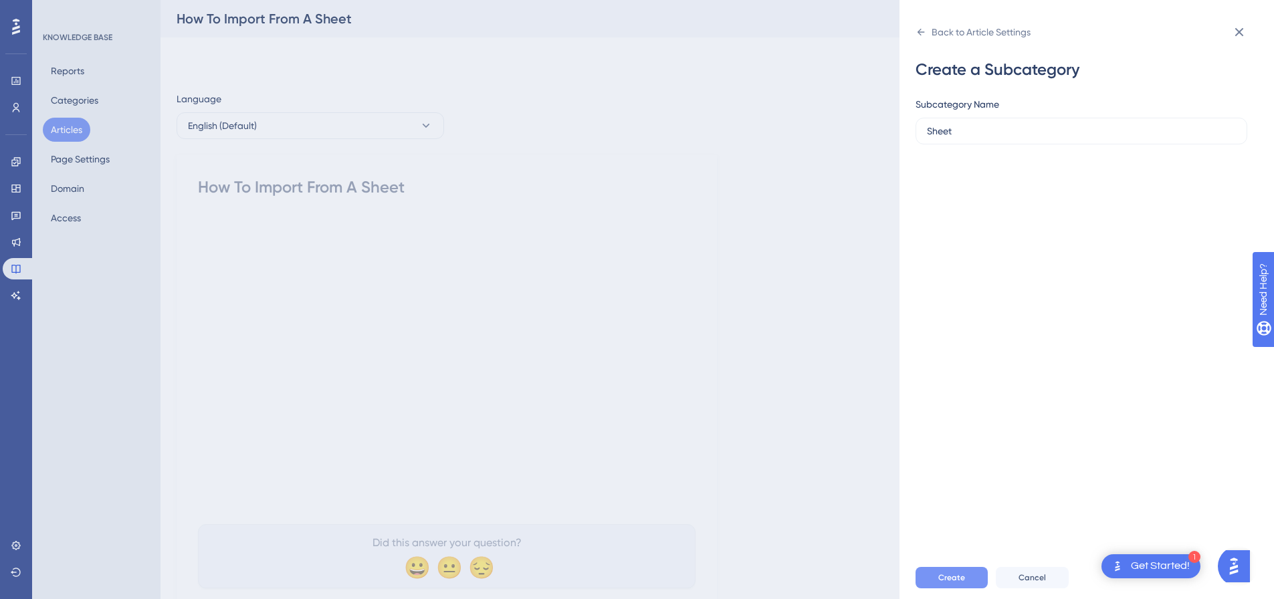
type input "Sheet"
click at [961, 583] on span "Create" at bounding box center [952, 578] width 27 height 11
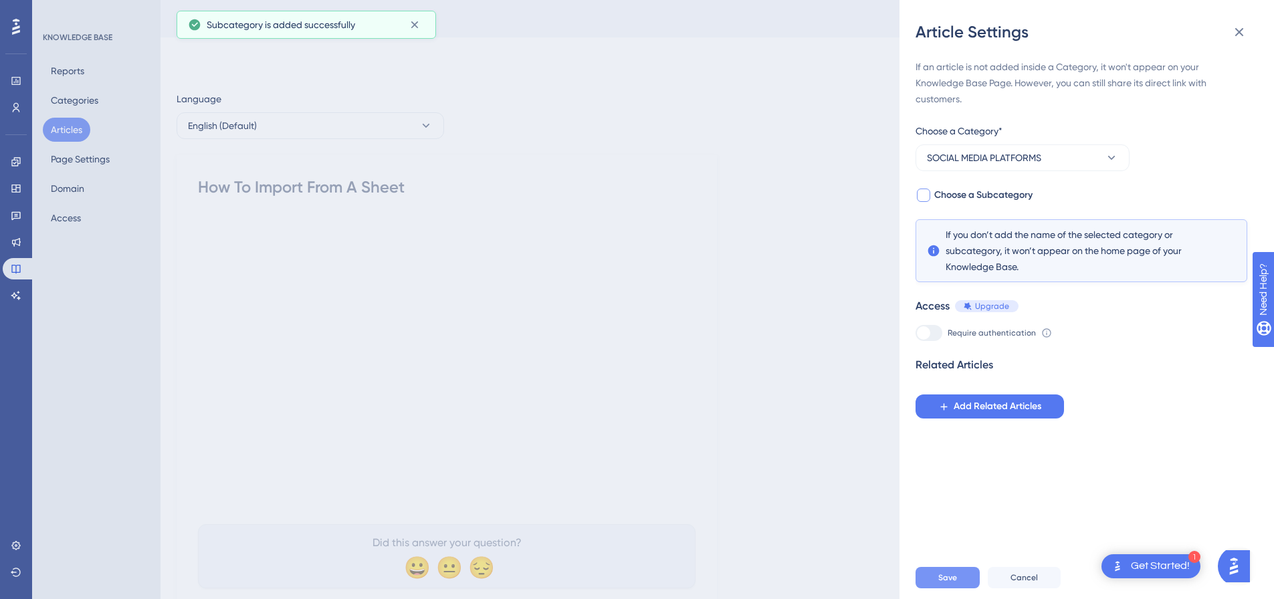
click at [925, 197] on div at bounding box center [923, 195] width 13 height 13
checkbox input "true"
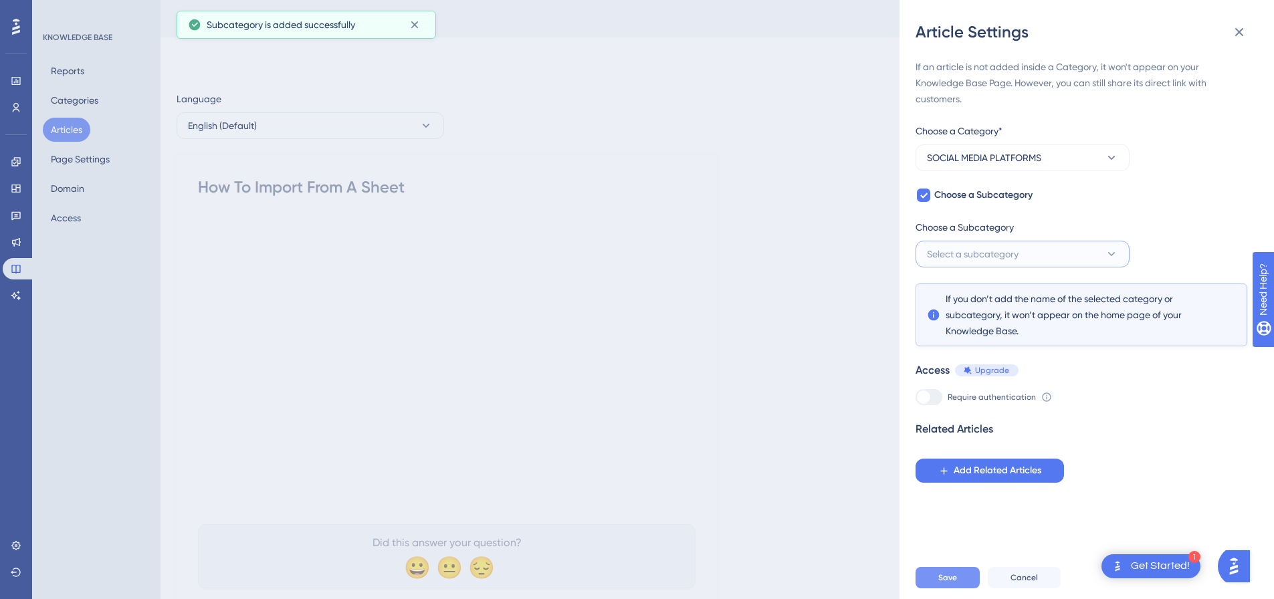
click at [982, 252] on span "Select a subcategory" at bounding box center [973, 254] width 92 height 16
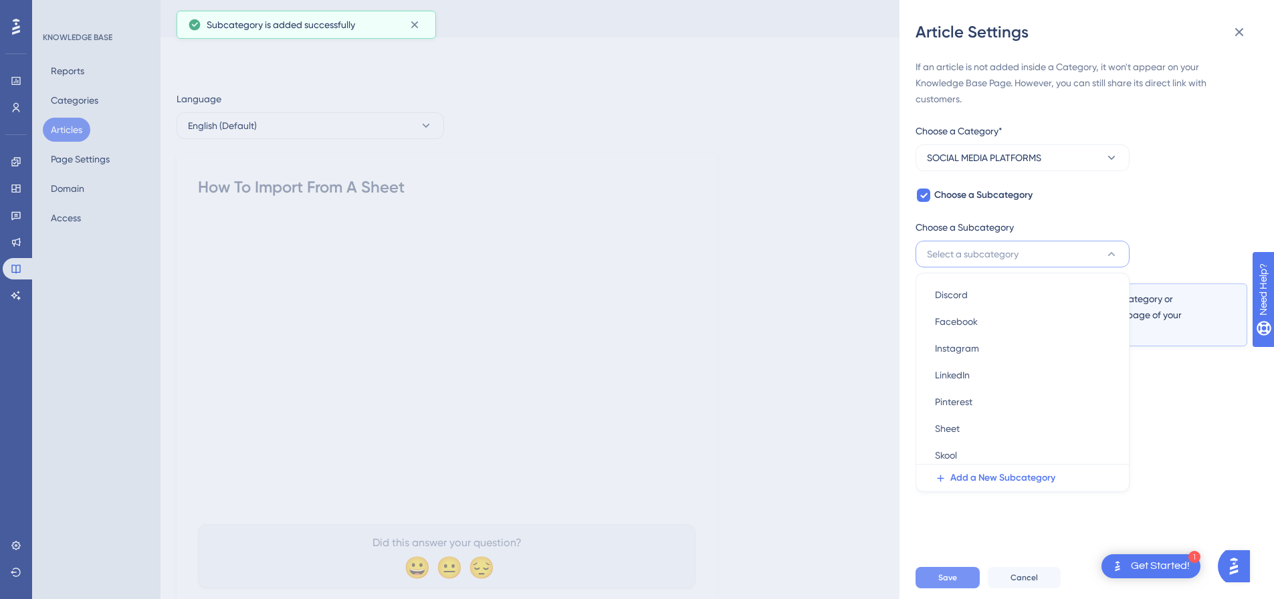
scroll to position [61, 0]
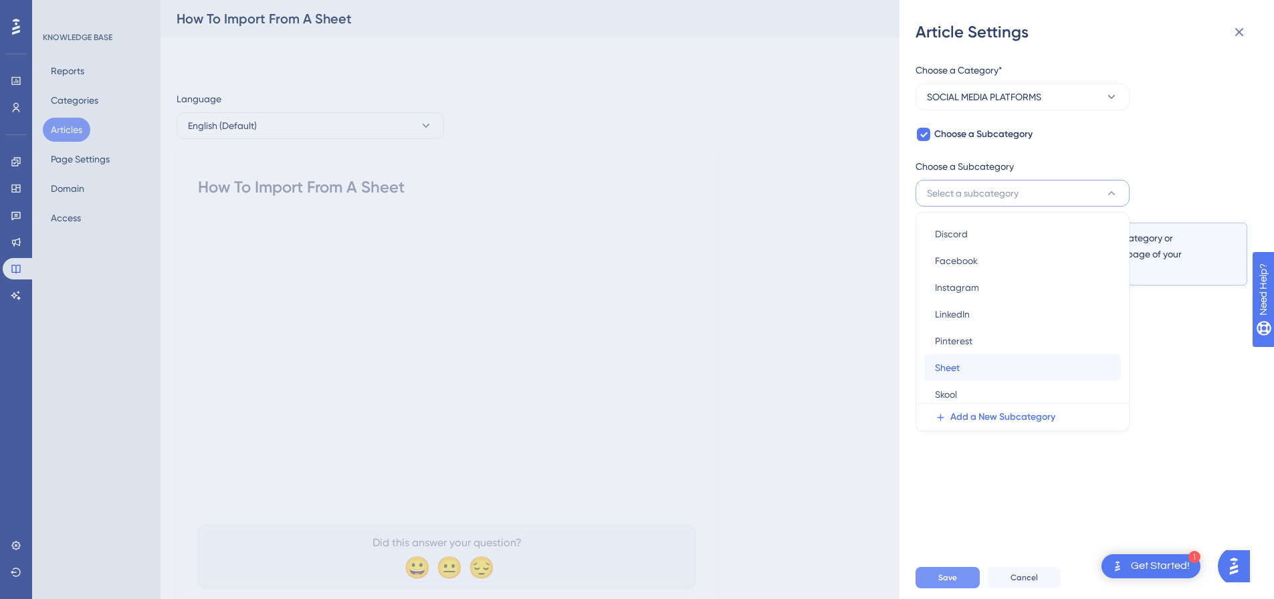
click at [981, 366] on div "Sheet Sheet" at bounding box center [1022, 368] width 175 height 27
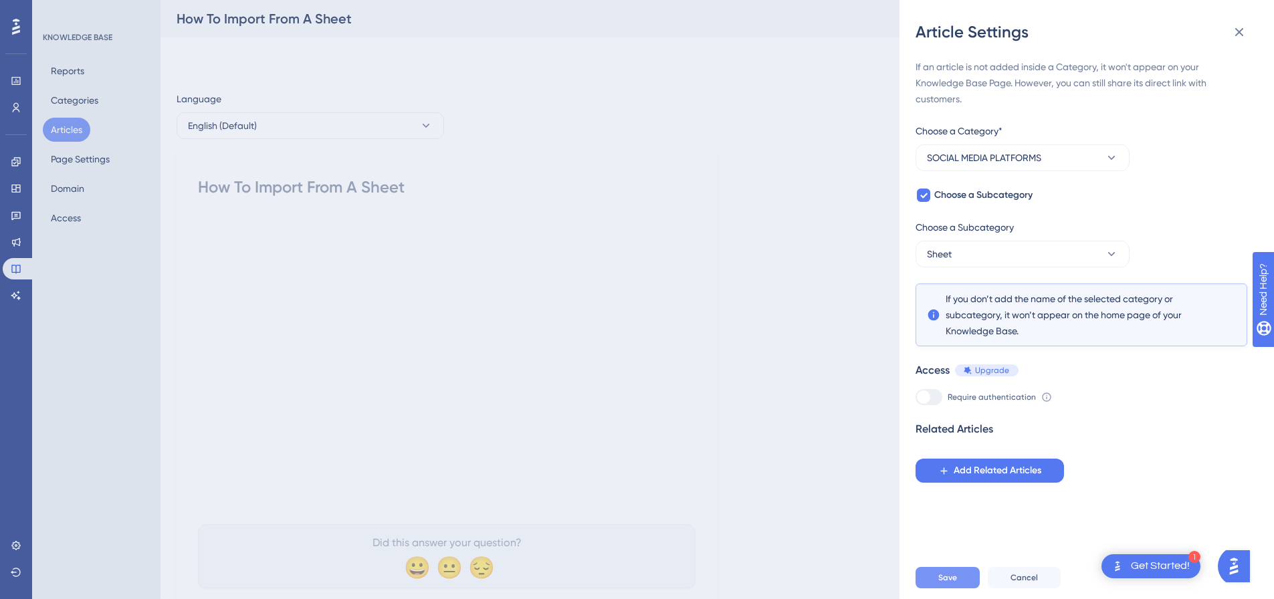
scroll to position [0, 0]
click at [951, 589] on button "Save" at bounding box center [948, 577] width 64 height 21
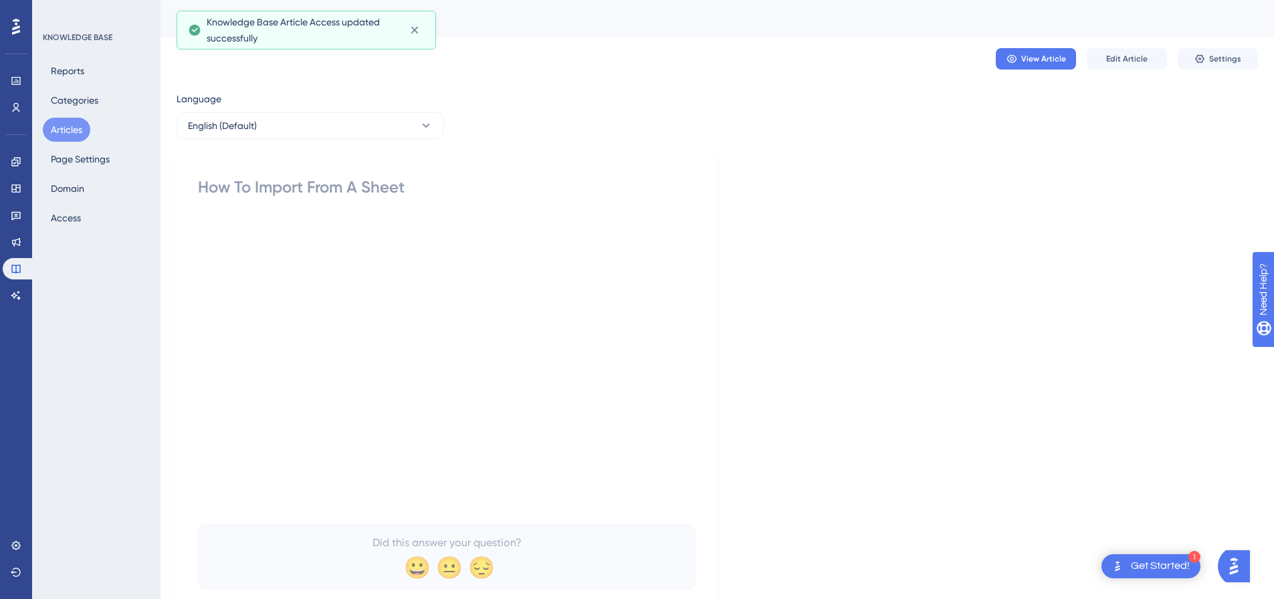
click at [76, 135] on button "Articles" at bounding box center [67, 130] width 48 height 24
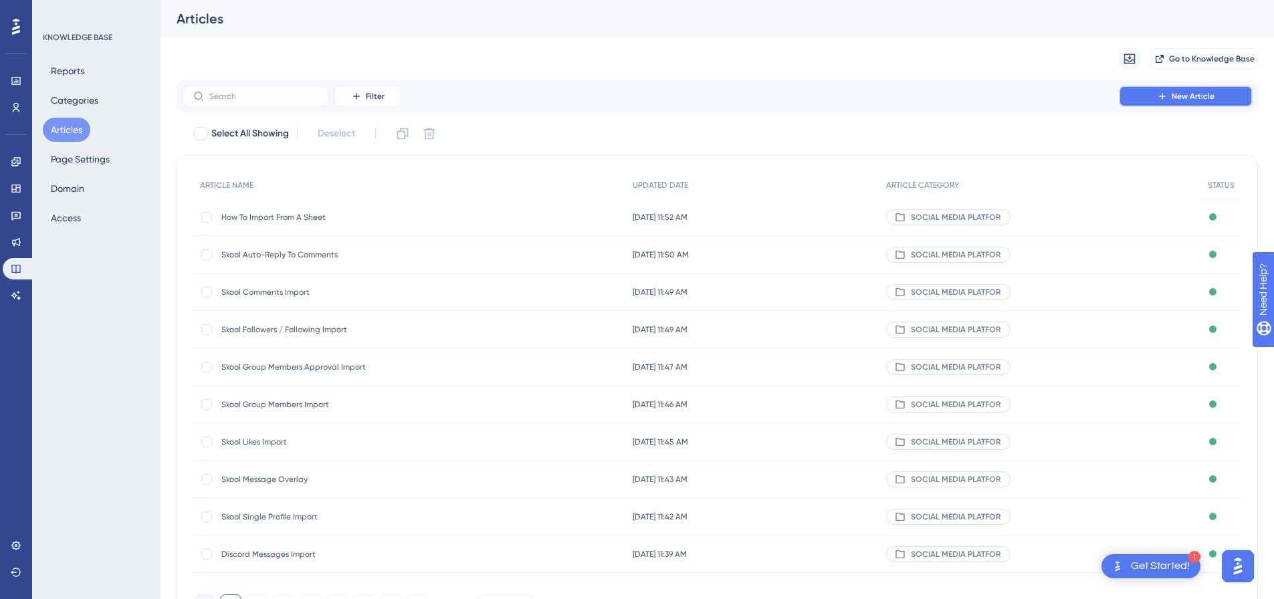
click at [1175, 104] on button "New Article" at bounding box center [1186, 96] width 134 height 21
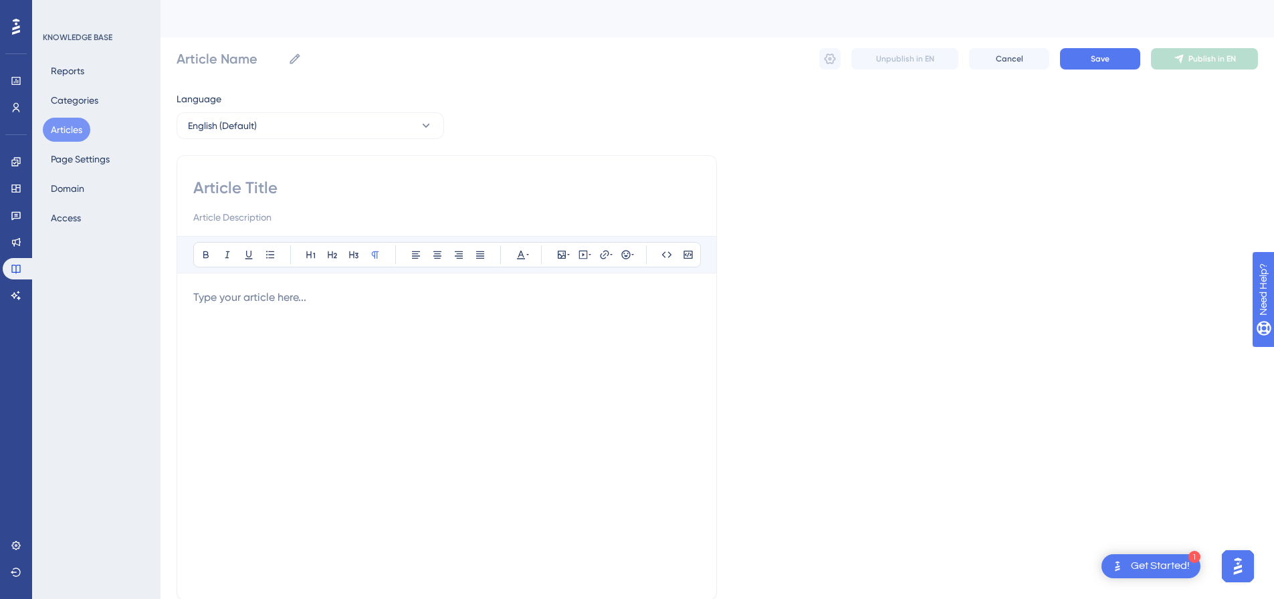
click at [335, 181] on input at bounding box center [446, 187] width 507 height 21
paste input "Telegram Messages Import"
type input "Telegram Messages Import"
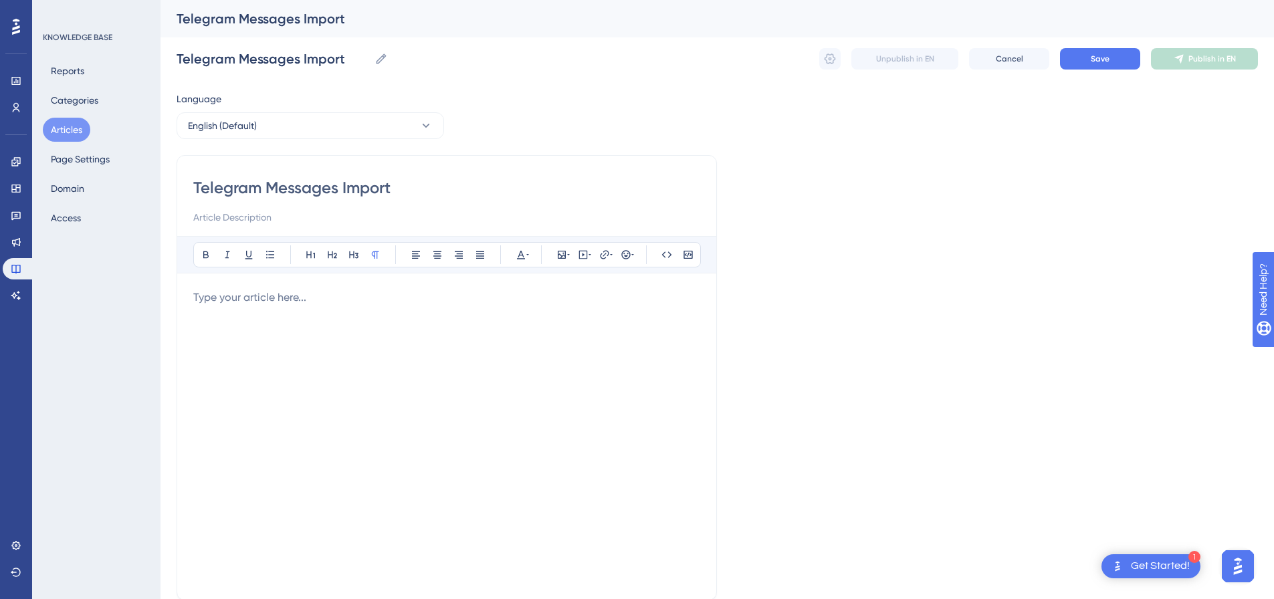
click at [512, 283] on div "Bold Italic Underline Bullet Point Heading 1 Heading 2 Heading 3 Normal Align L…" at bounding box center [446, 410] width 507 height 348
click at [505, 300] on p at bounding box center [446, 298] width 507 height 16
click at [586, 256] on icon at bounding box center [583, 255] width 11 height 11
click at [571, 322] on textarea at bounding box center [583, 338] width 203 height 60
paste textarea "<div style="padding:49.79% 0 0 0;position:relative;"><iframe src="https://playe…"
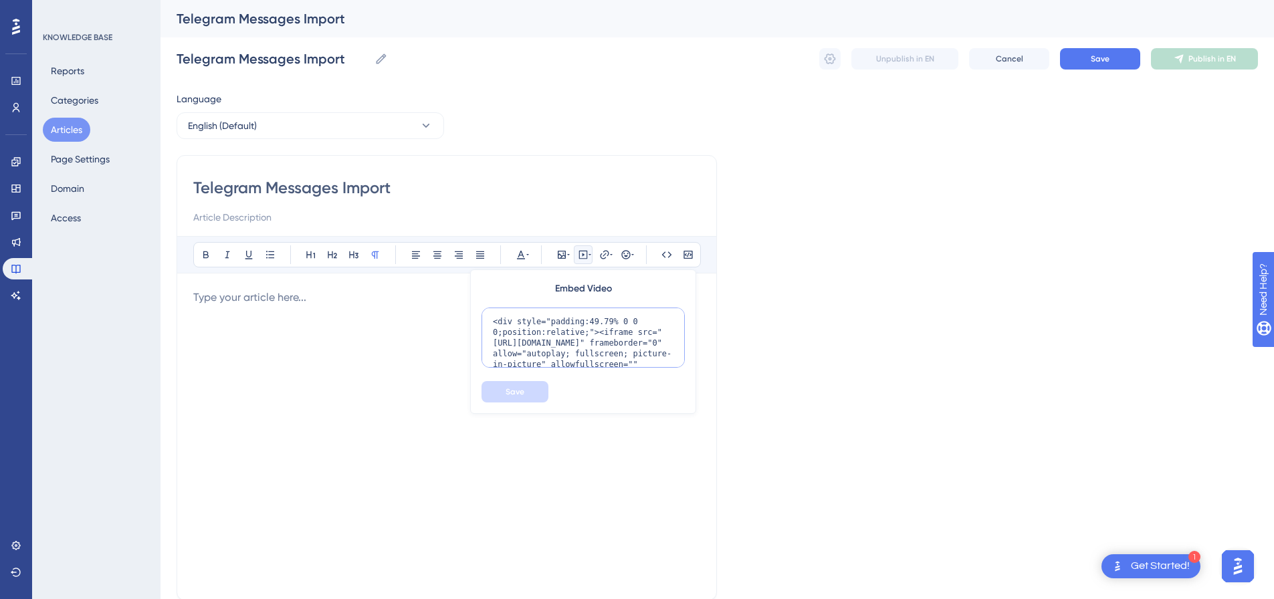
scroll to position [120, 0]
type textarea "<div style="padding:49.79% 0 0 0;position:relative;"><iframe src="https://playe…"
click at [516, 385] on button "Save" at bounding box center [515, 391] width 67 height 21
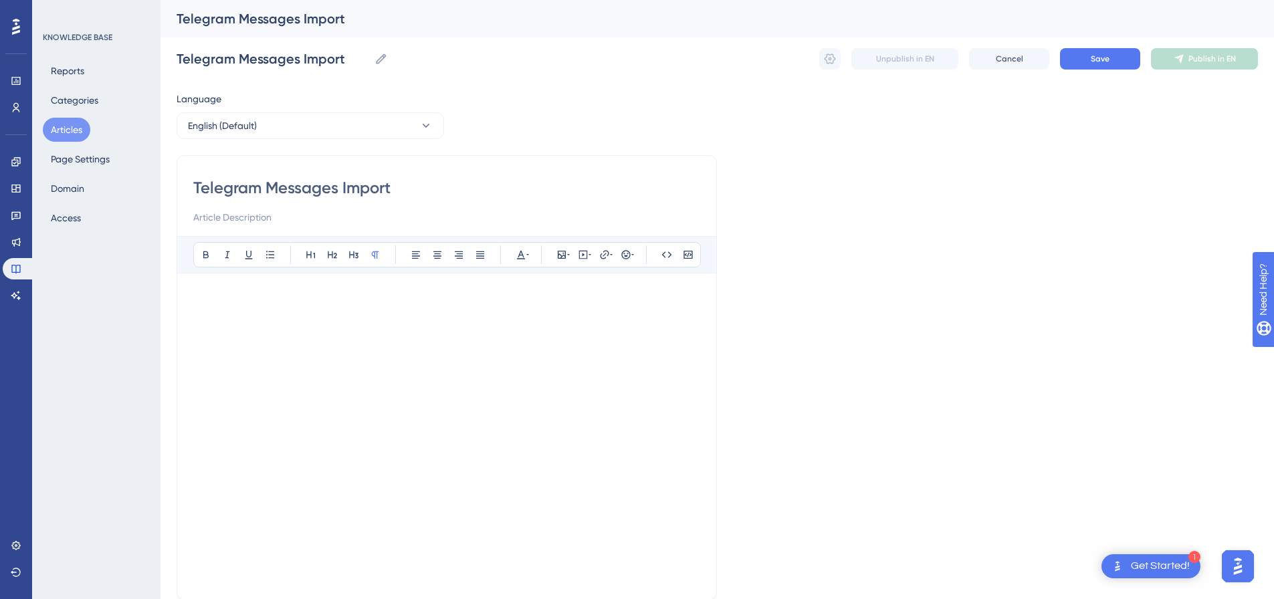
scroll to position [119, 0]
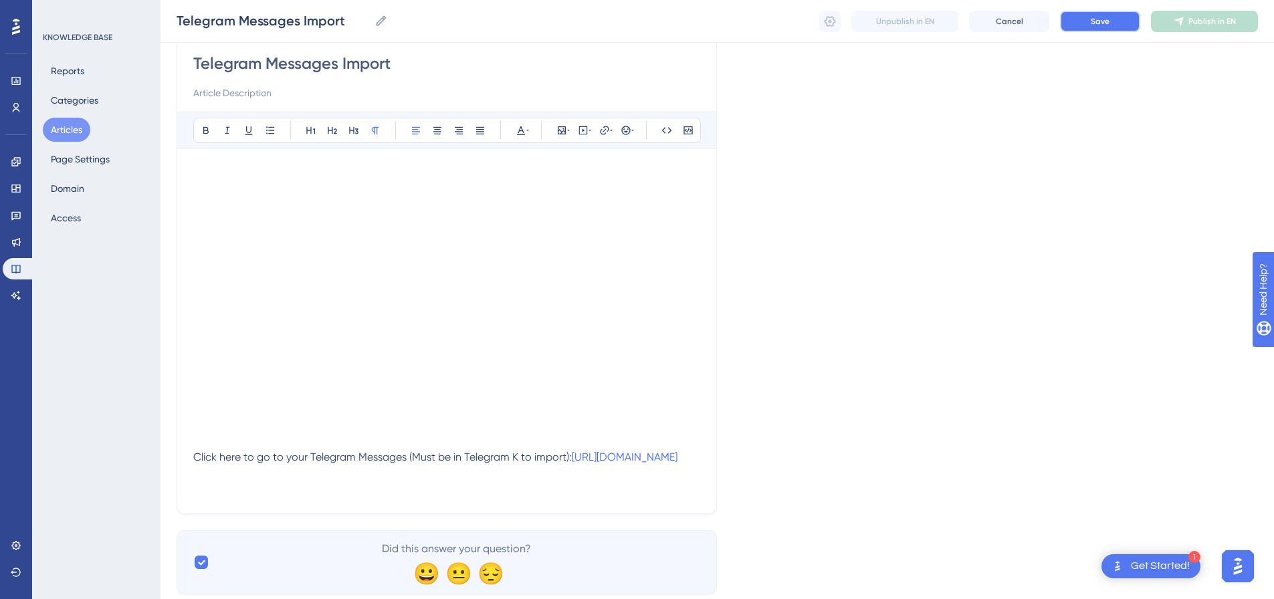
click at [1112, 28] on button "Save" at bounding box center [1100, 21] width 80 height 21
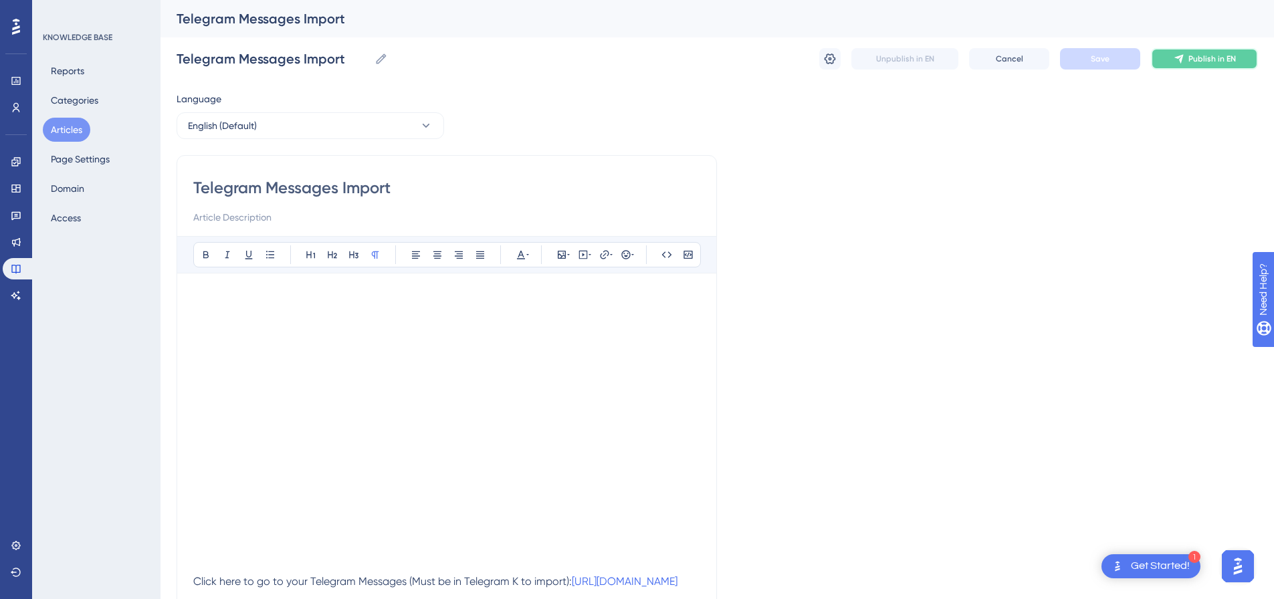
click at [1242, 55] on button "Publish in EN" at bounding box center [1204, 58] width 107 height 21
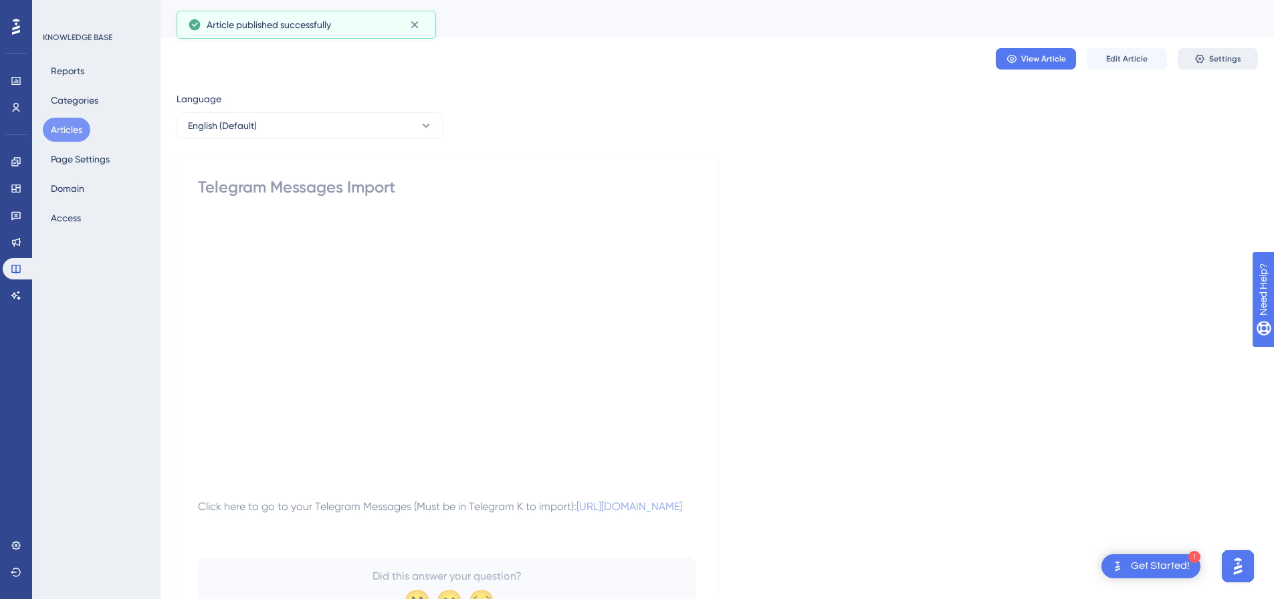
click at [1216, 54] on span "Settings" at bounding box center [1226, 59] width 32 height 11
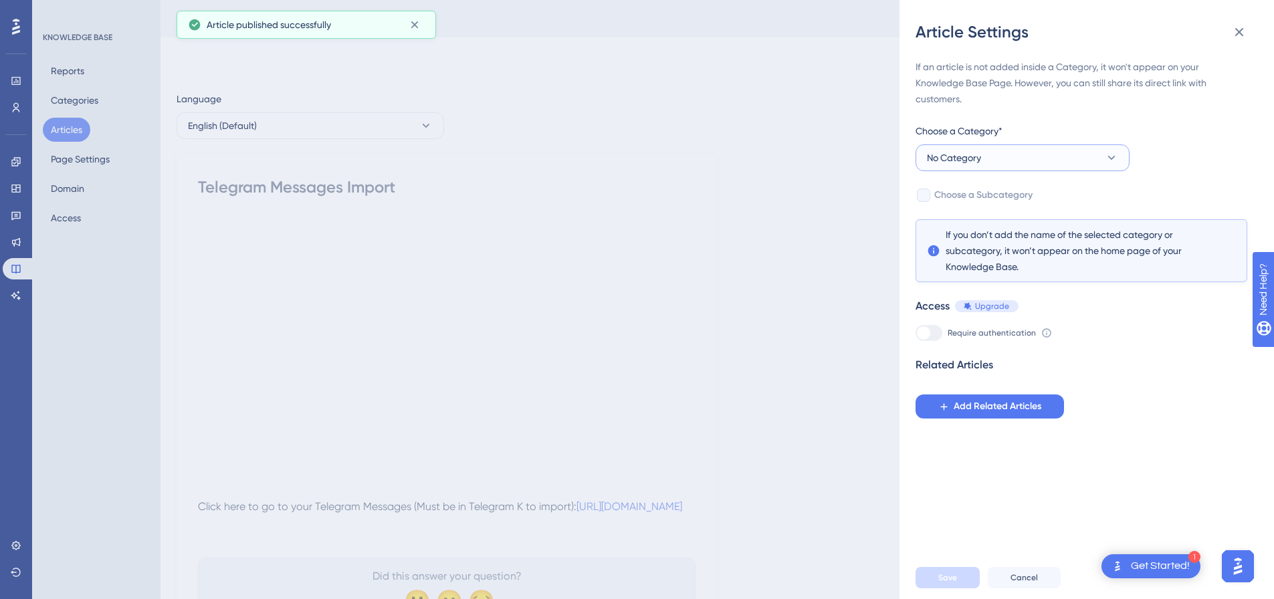
click at [993, 153] on button "No Category" at bounding box center [1023, 158] width 214 height 27
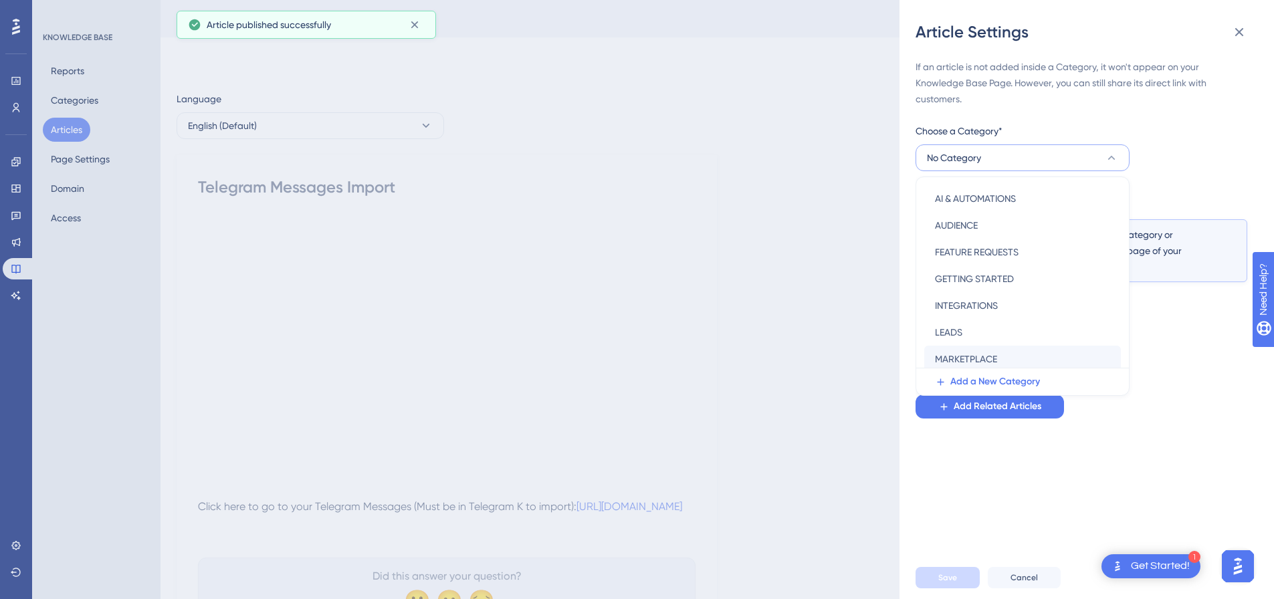
scroll to position [134, 0]
click at [999, 355] on span "SOCIAL MEDIA PLATFORMS" at bounding box center [992, 359] width 114 height 16
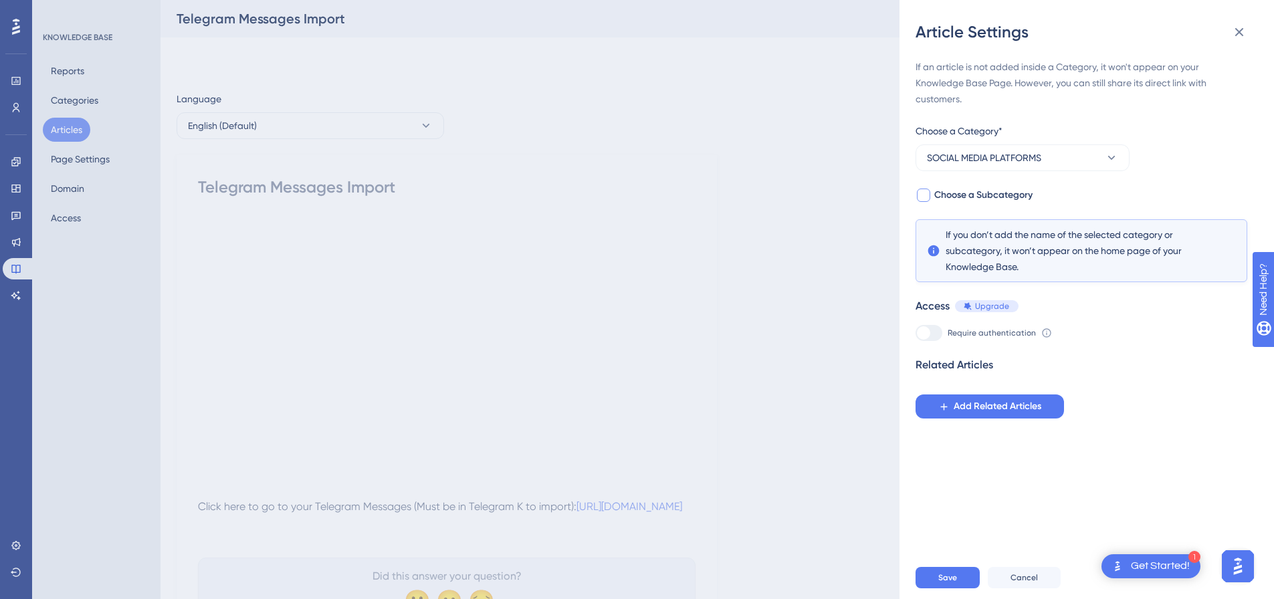
click at [928, 195] on div at bounding box center [923, 195] width 13 height 13
checkbox input "true"
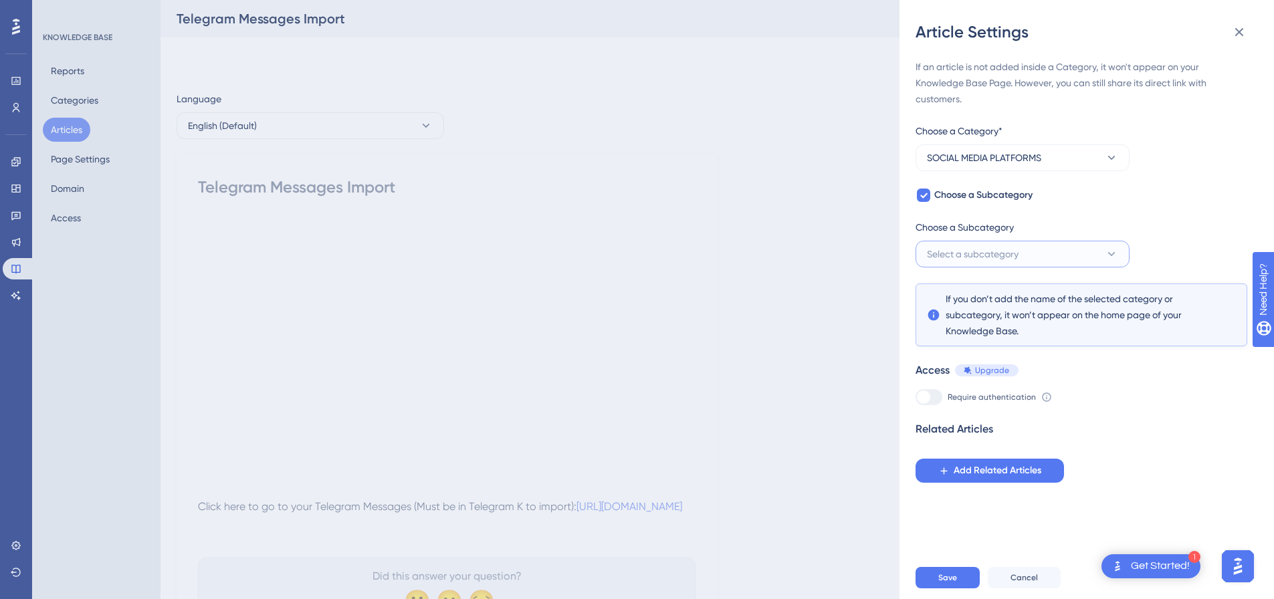
click at [969, 249] on span "Select a subcategory" at bounding box center [973, 254] width 92 height 16
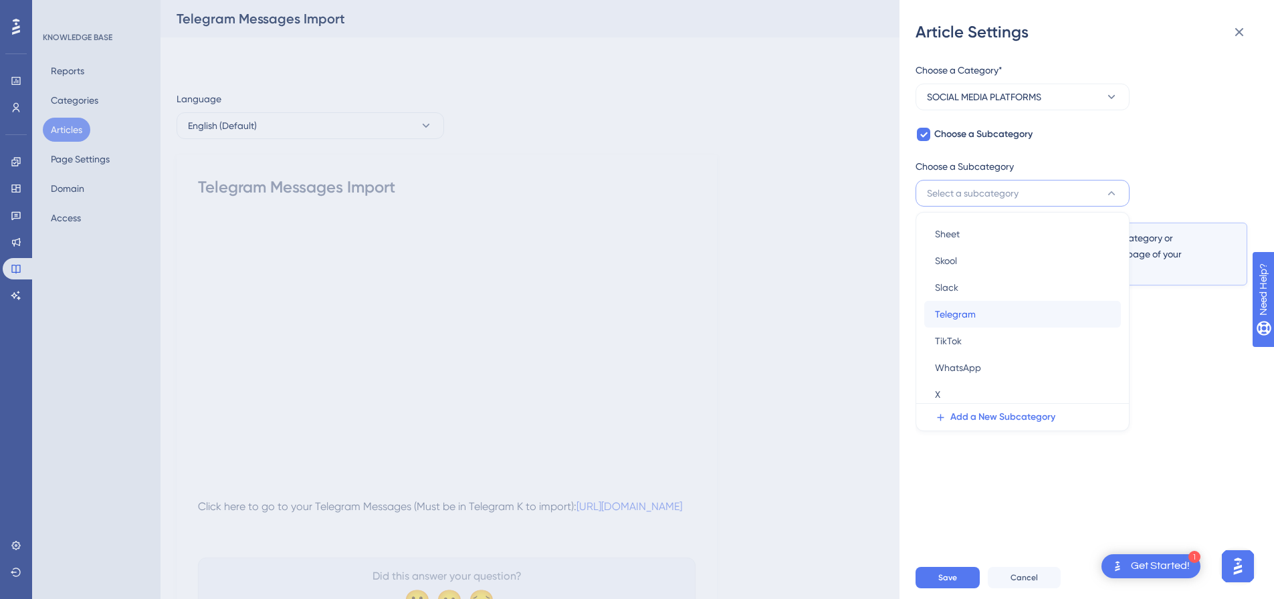
click at [980, 320] on div "Telegram Telegram" at bounding box center [1022, 314] width 175 height 27
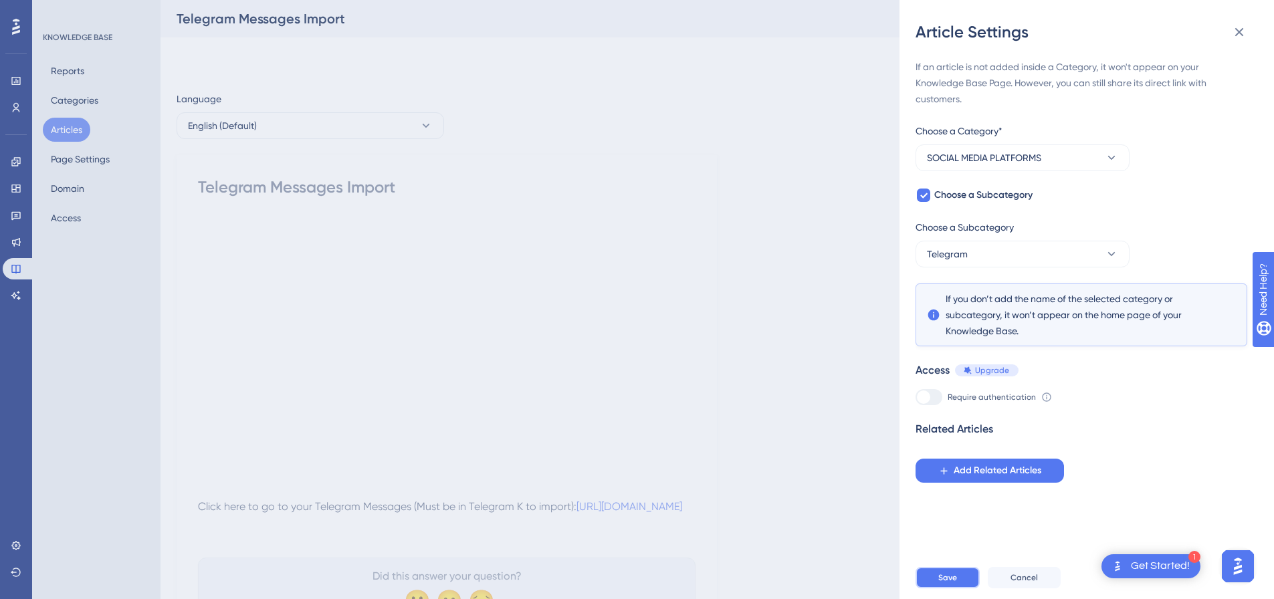
click at [951, 583] on span "Save" at bounding box center [948, 578] width 19 height 11
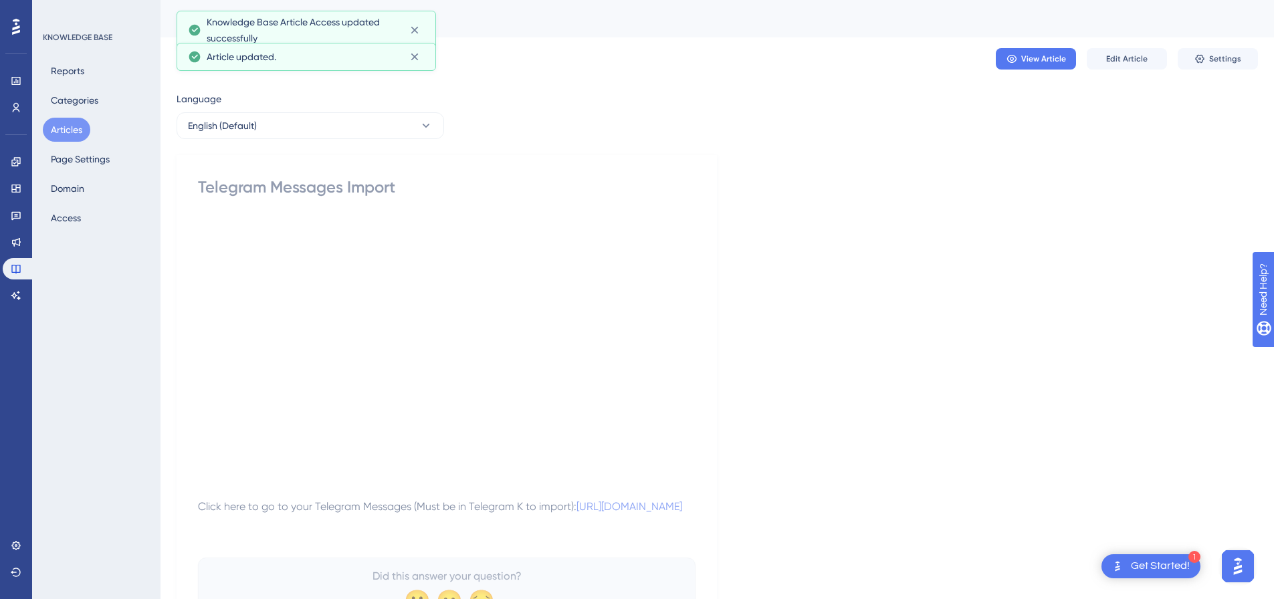
click at [74, 131] on button "Articles" at bounding box center [67, 130] width 48 height 24
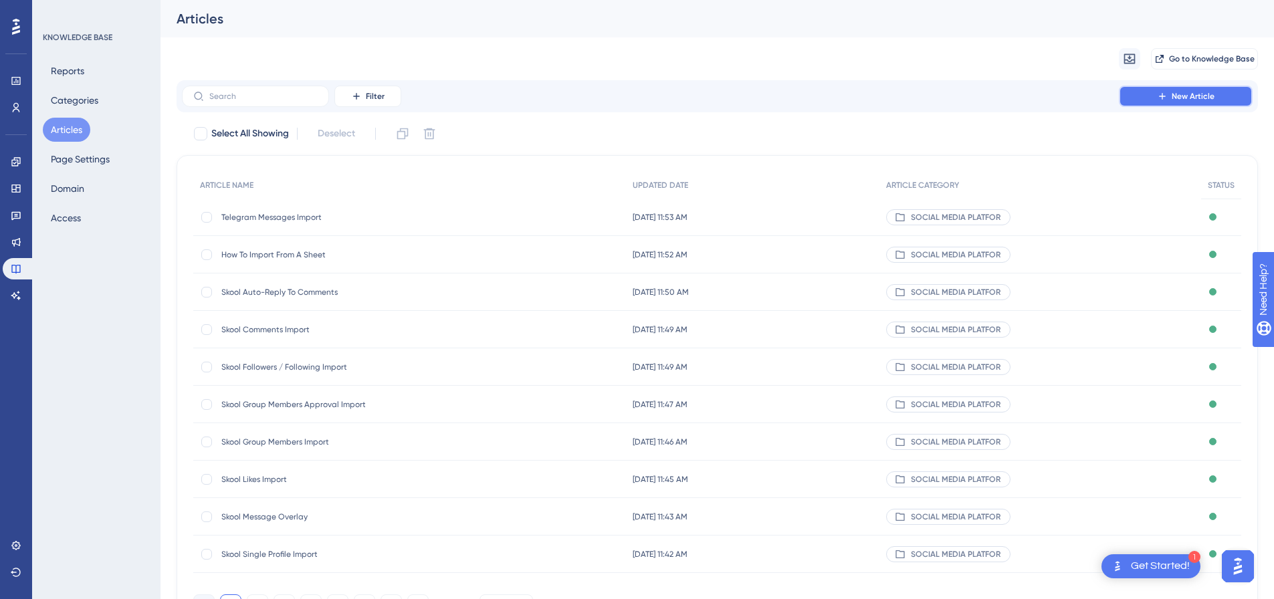
click at [1210, 89] on button "New Article" at bounding box center [1186, 96] width 134 height 21
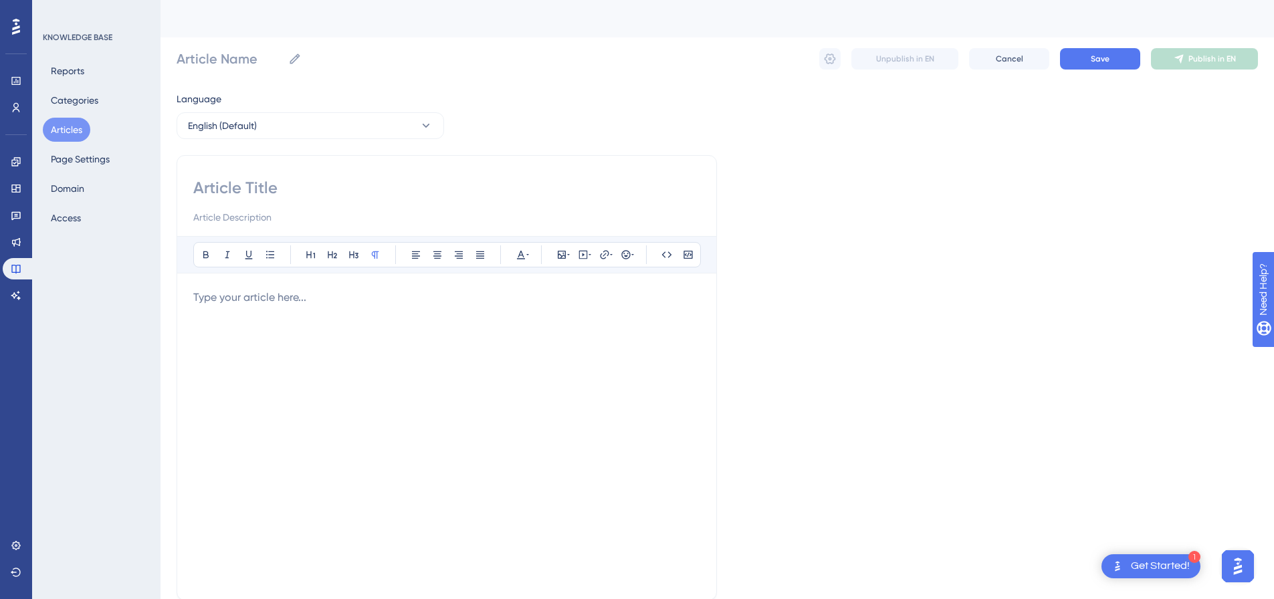
click at [306, 181] on input at bounding box center [446, 187] width 507 height 21
paste input "WhatsApp Contact Overlay"
type input "WhatsApp Contact Overlay"
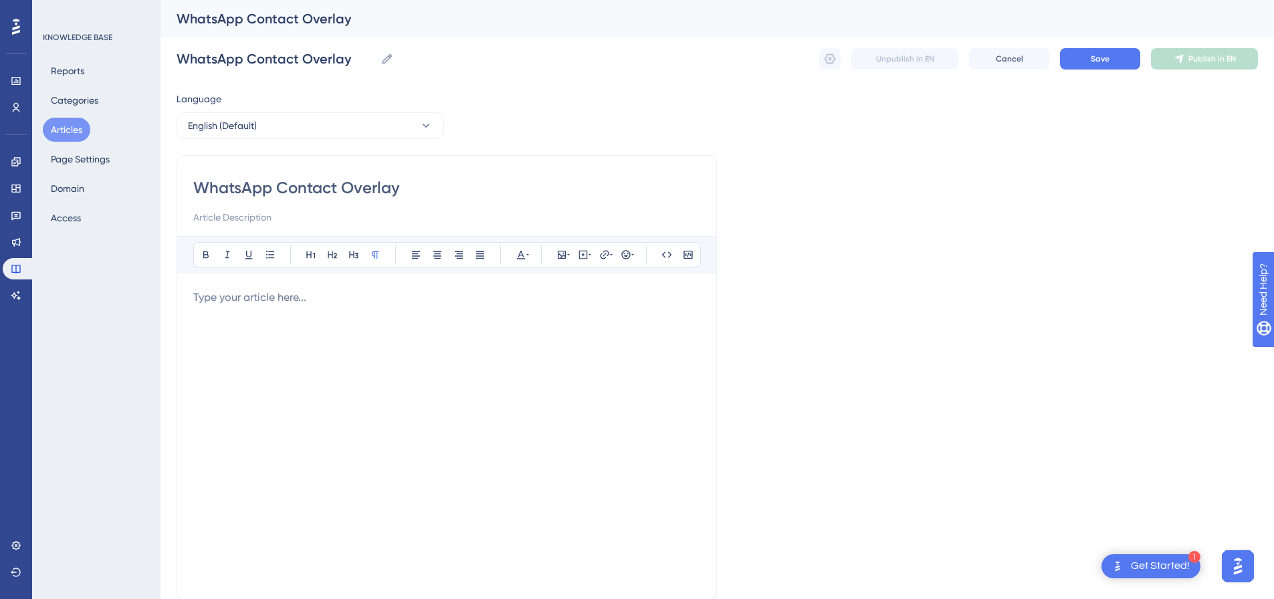
click at [407, 286] on div "Bold Italic Underline Bullet Point Heading 1 Heading 2 Heading 3 Normal Align L…" at bounding box center [446, 410] width 507 height 348
click at [406, 297] on p at bounding box center [446, 298] width 507 height 16
click at [581, 256] on icon at bounding box center [583, 255] width 11 height 11
click at [559, 327] on textarea at bounding box center [583, 338] width 203 height 60
paste textarea "<p></p><div style="padding:49.79% 0 0 0;position:relative;"><iframe src="https:…"
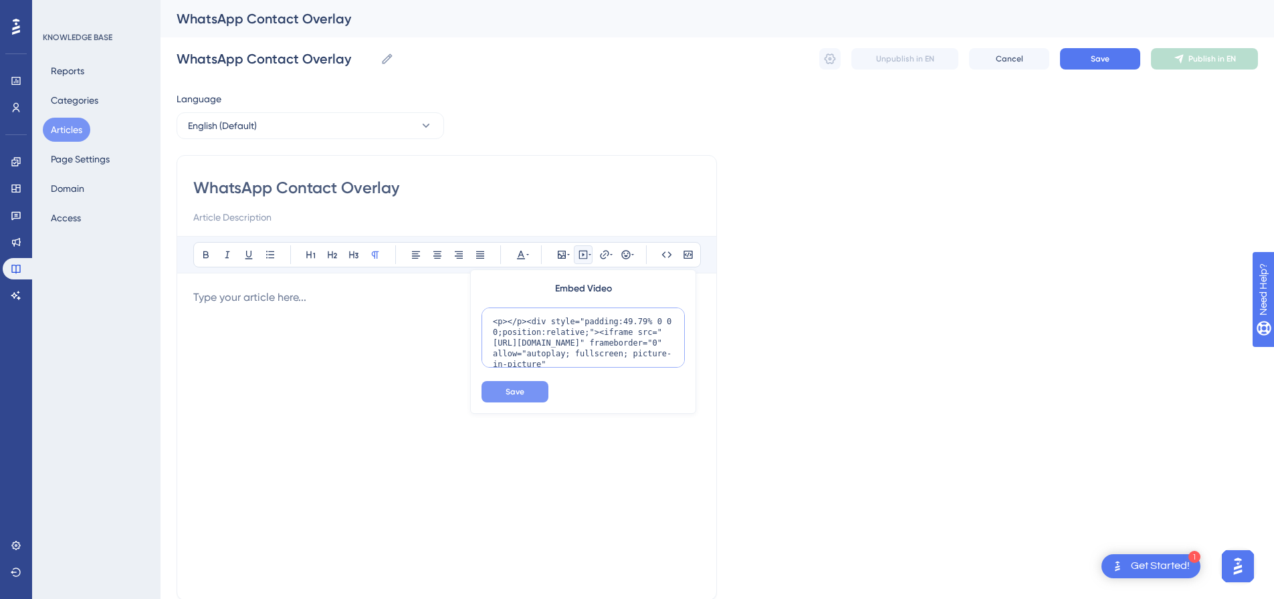
scroll to position [227, 0]
type textarea "<p></p><div style="padding:49.79% 0 0 0;position:relative;"><iframe src="https:…"
click at [518, 389] on span "Save" at bounding box center [515, 392] width 19 height 11
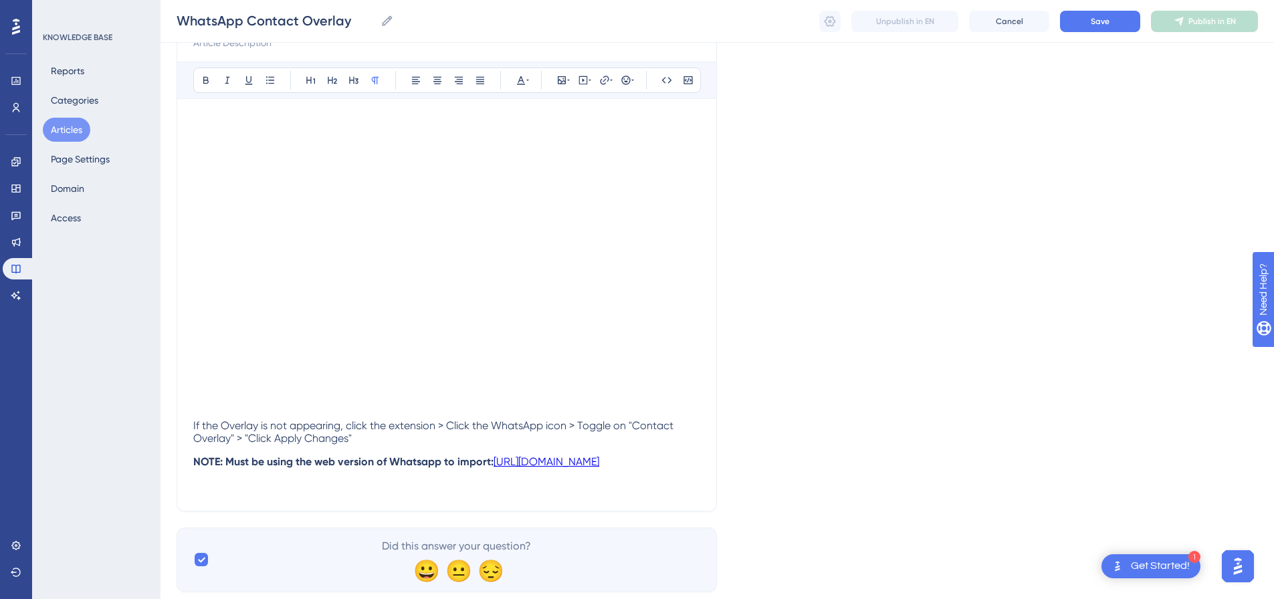
scroll to position [192, 0]
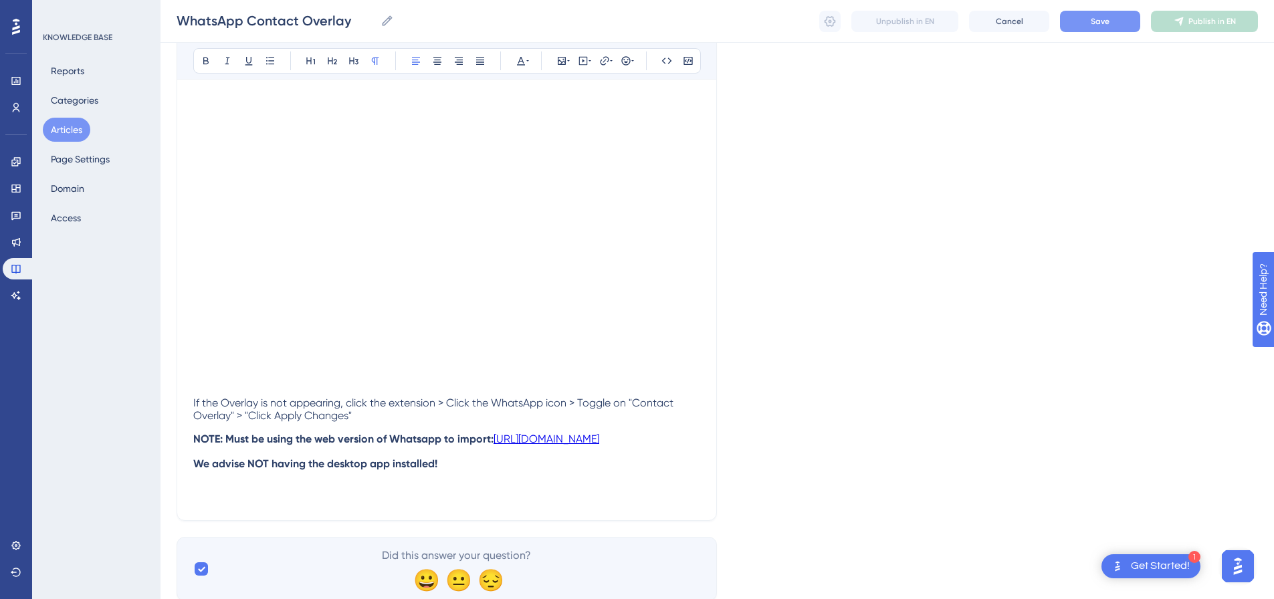
click at [1109, 29] on button "Save" at bounding box center [1100, 21] width 80 height 21
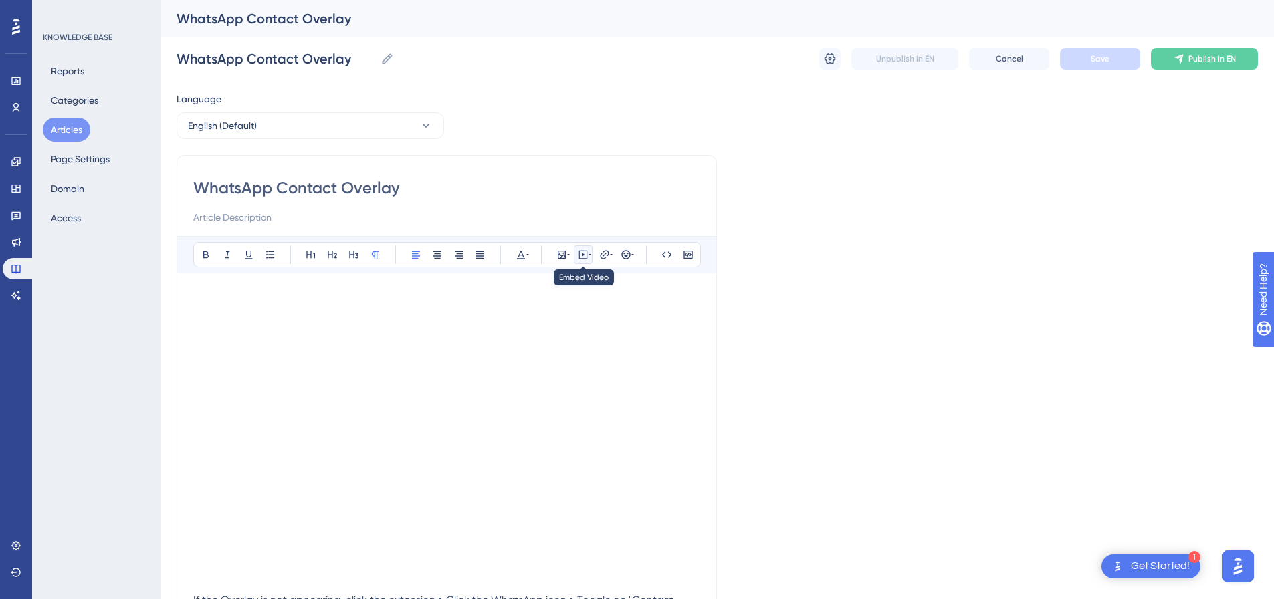
click at [584, 261] on button at bounding box center [583, 255] width 19 height 19
click at [563, 330] on textarea at bounding box center [583, 338] width 203 height 60
paste textarea "<p></p><div style="padding:49.79% 0 0 0;position:relative;"><iframe src="https:…"
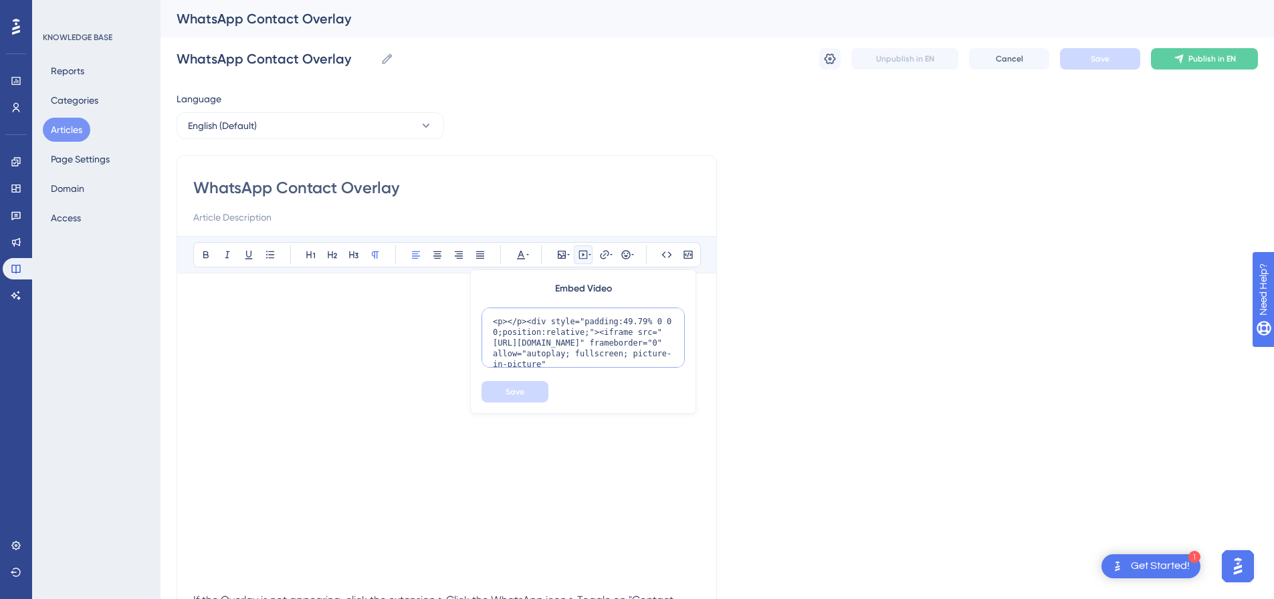
scroll to position [141, 0]
type textarea "<p></p><div style="padding:49.79% 0 0 0;position:relative;"><iframe src="https:…"
click at [522, 393] on span "Save" at bounding box center [515, 392] width 19 height 11
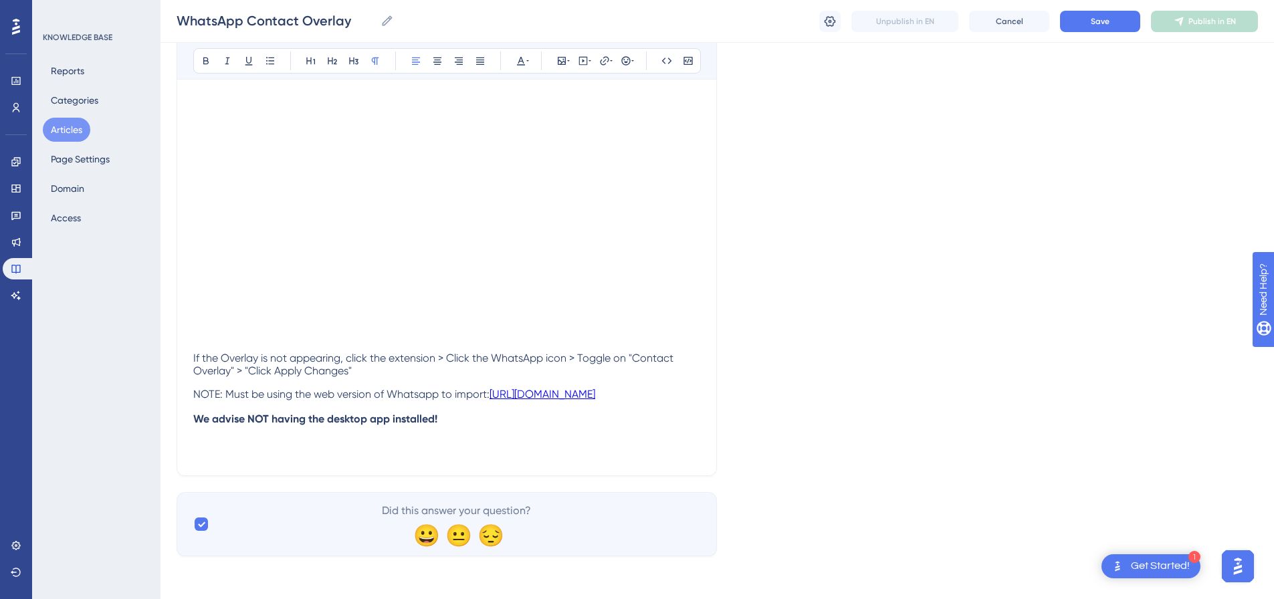
scroll to position [221, 0]
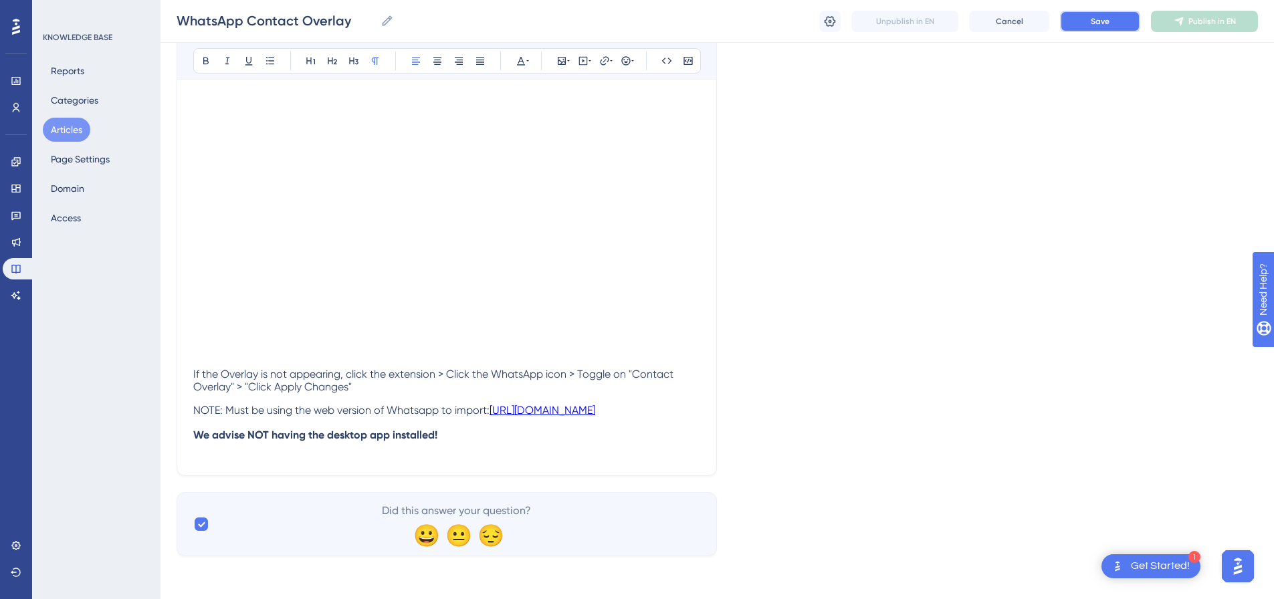
click at [1101, 25] on span "Save" at bounding box center [1100, 21] width 19 height 11
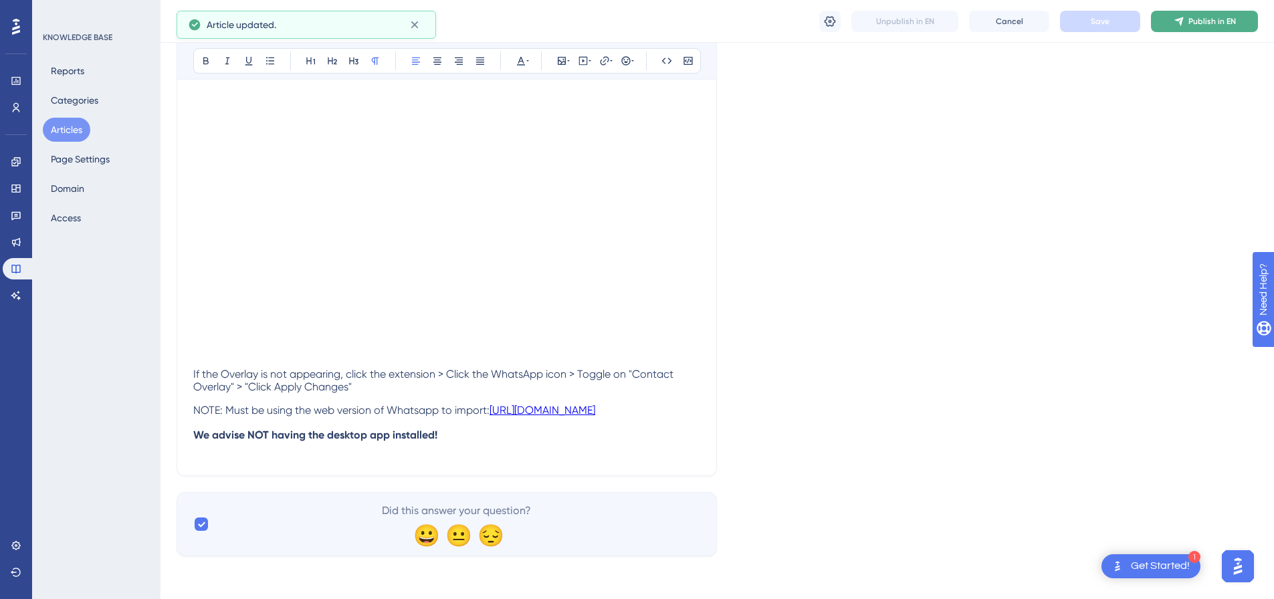
click at [1196, 18] on span "Publish in EN" at bounding box center [1213, 21] width 48 height 11
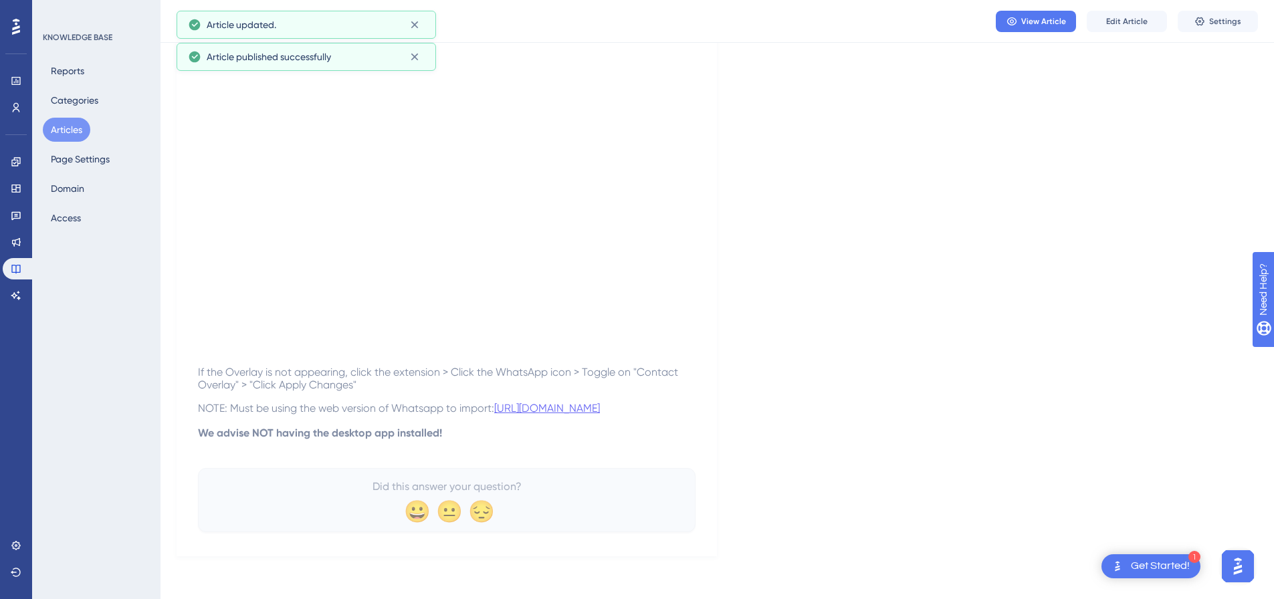
click at [1196, 18] on icon at bounding box center [1200, 21] width 11 height 11
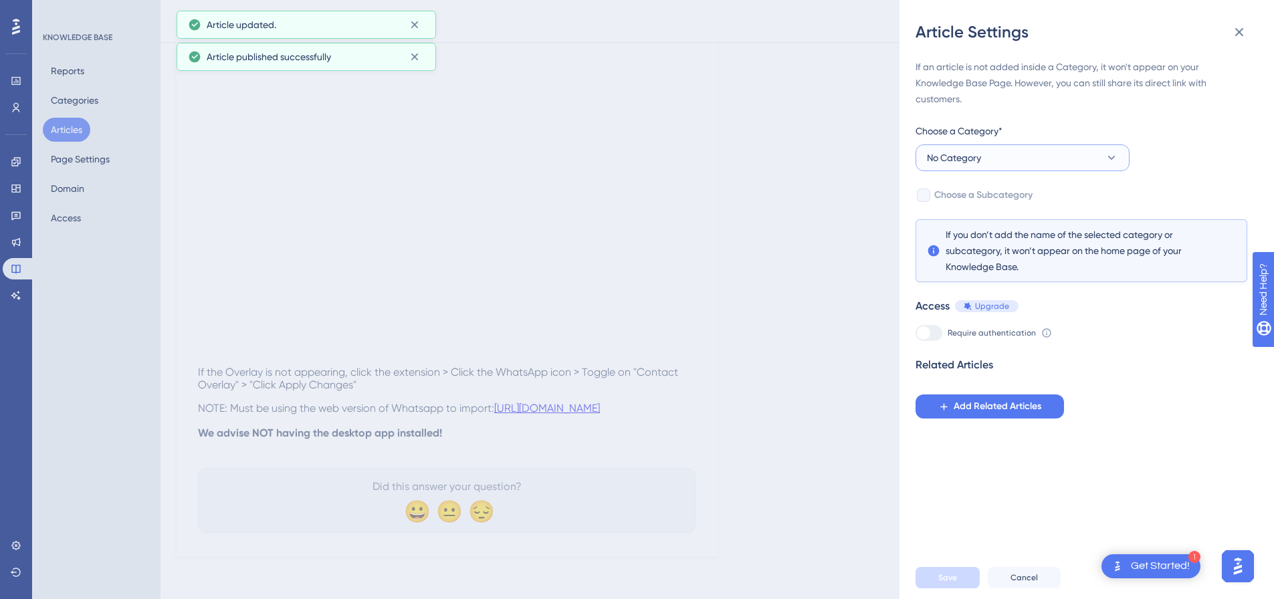
click at [967, 145] on button "No Category" at bounding box center [1023, 158] width 214 height 27
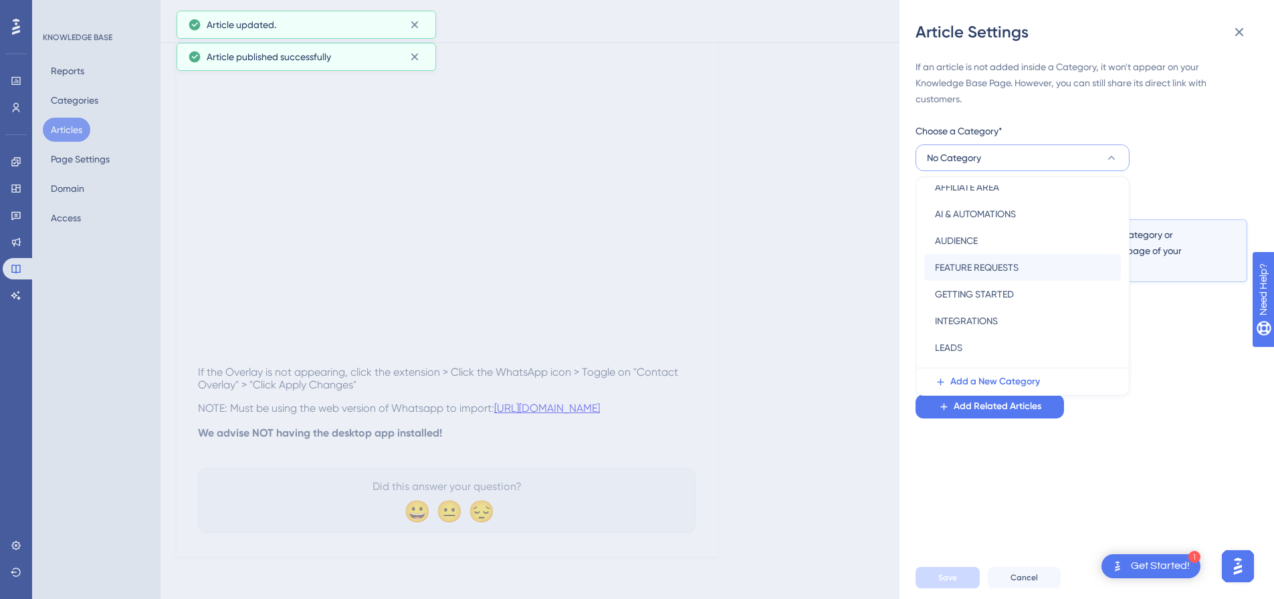
scroll to position [134, 0]
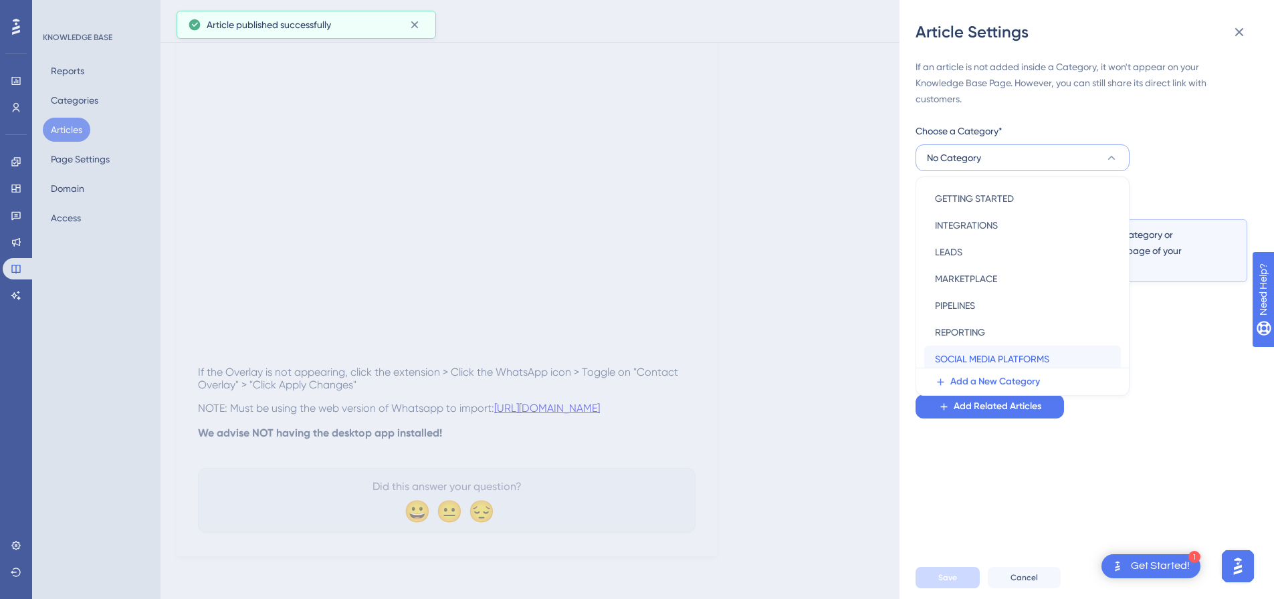
click at [978, 354] on span "SOCIAL MEDIA PLATFORMS" at bounding box center [992, 359] width 114 height 16
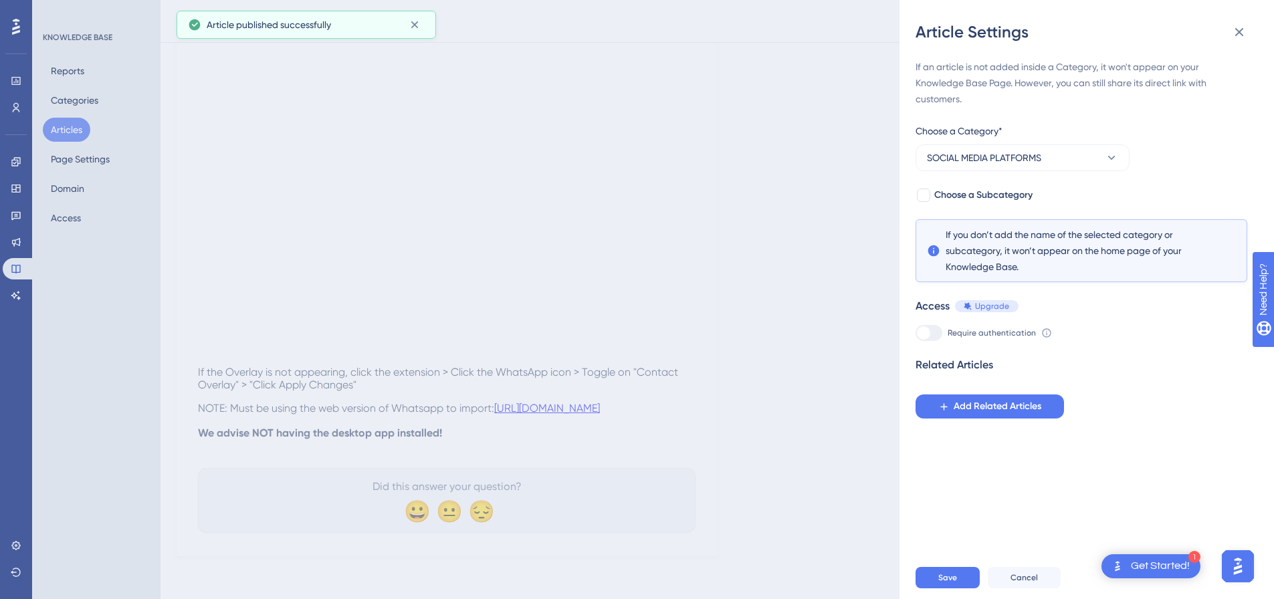
drag, startPoint x: 931, startPoint y: 196, endPoint x: 937, endPoint y: 206, distance: 12.1
click at [931, 195] on div at bounding box center [924, 195] width 16 height 16
checkbox input "true"
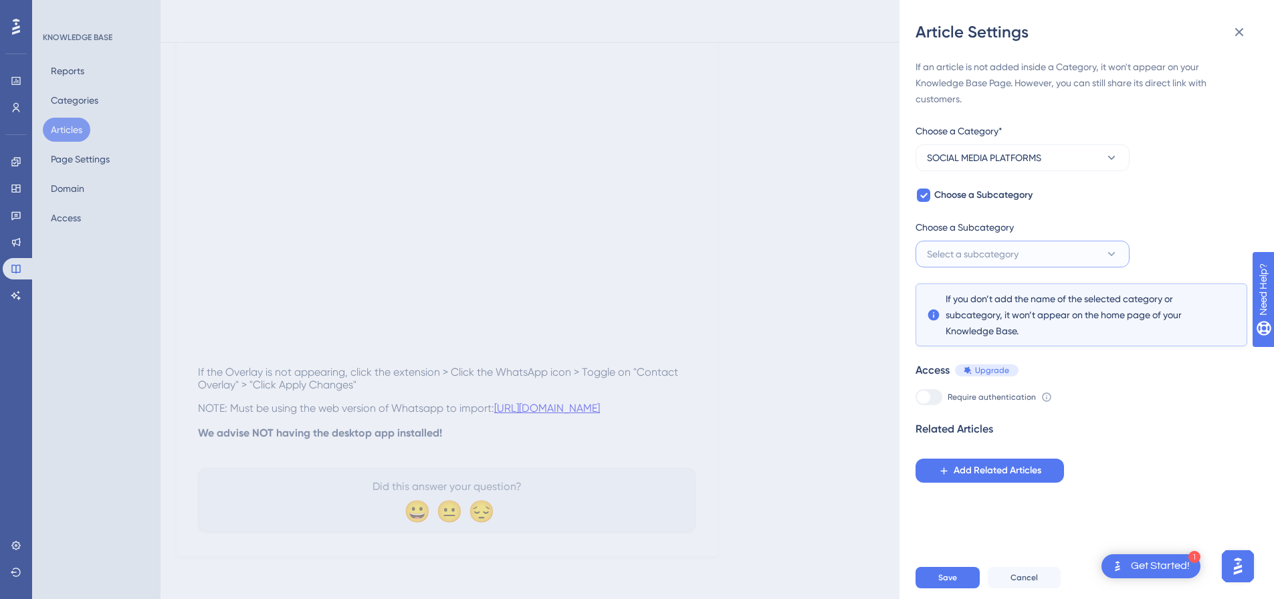
click at [973, 264] on button "Select a subcategory" at bounding box center [1023, 254] width 214 height 27
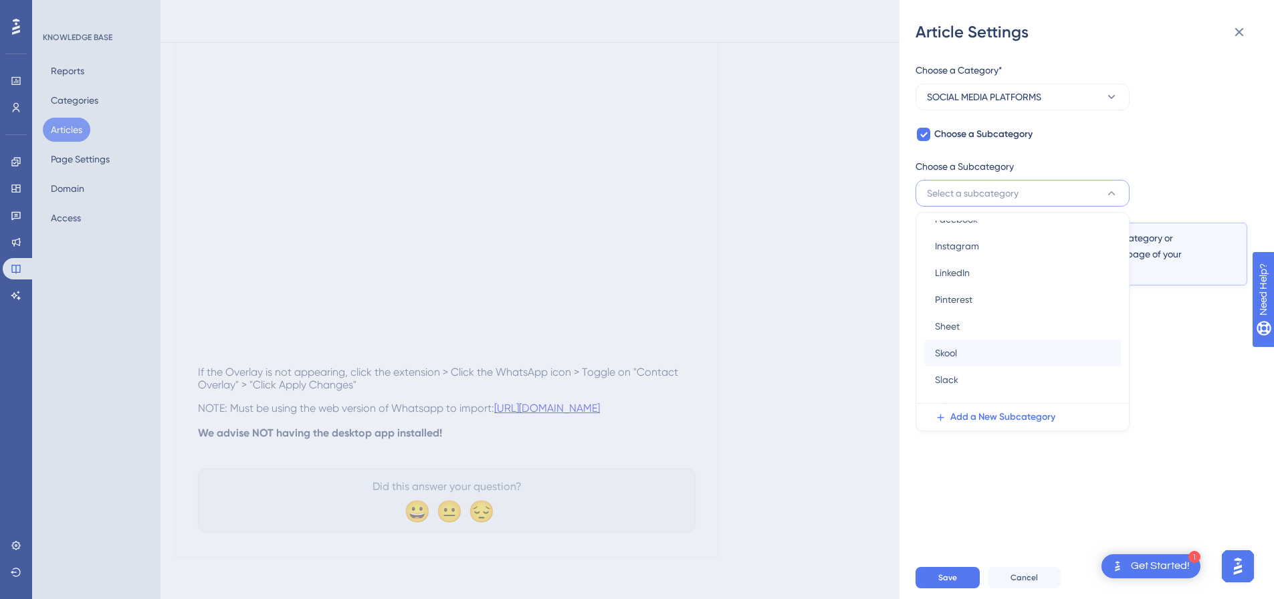
scroll to position [165, 0]
drag, startPoint x: 980, startPoint y: 345, endPoint x: 980, endPoint y: 422, distance: 77.6
click at [980, 344] on div "WhatsApp WhatsApp" at bounding box center [1022, 336] width 175 height 27
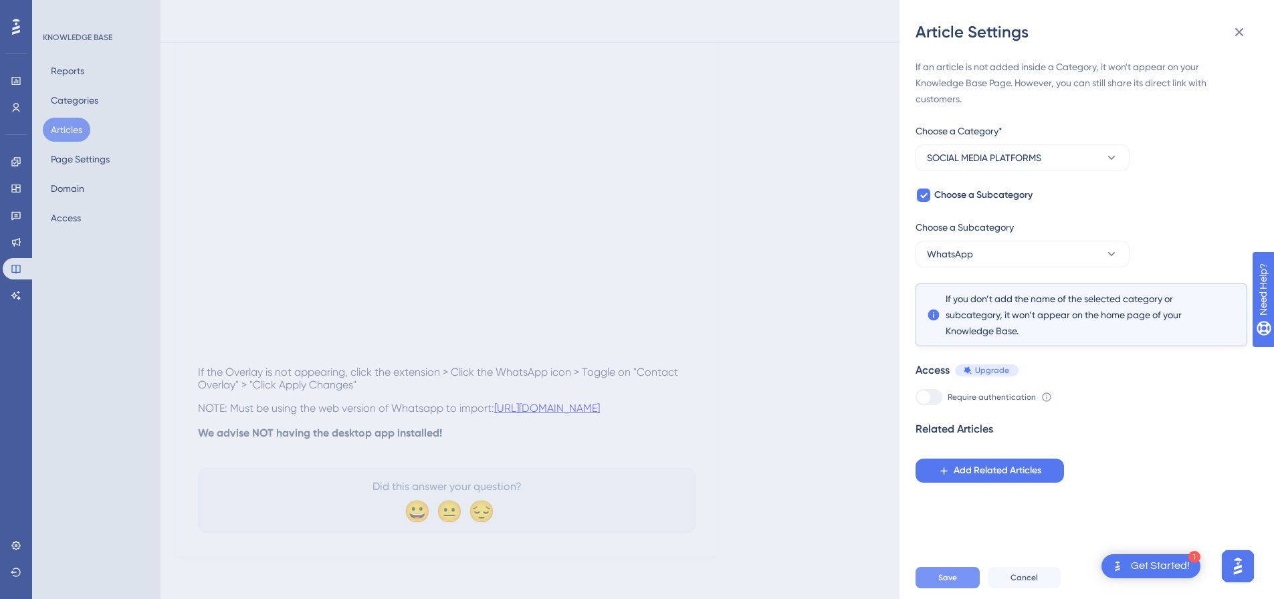
click at [949, 579] on button "Save" at bounding box center [948, 577] width 64 height 21
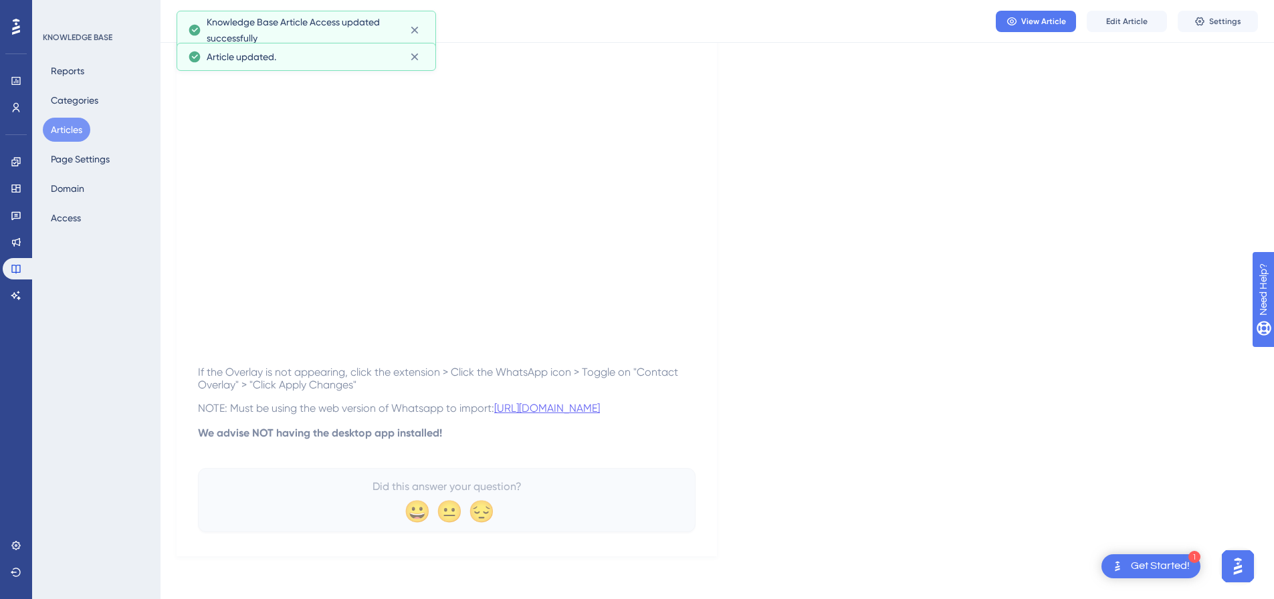
click at [86, 127] on button "Articles" at bounding box center [67, 130] width 48 height 24
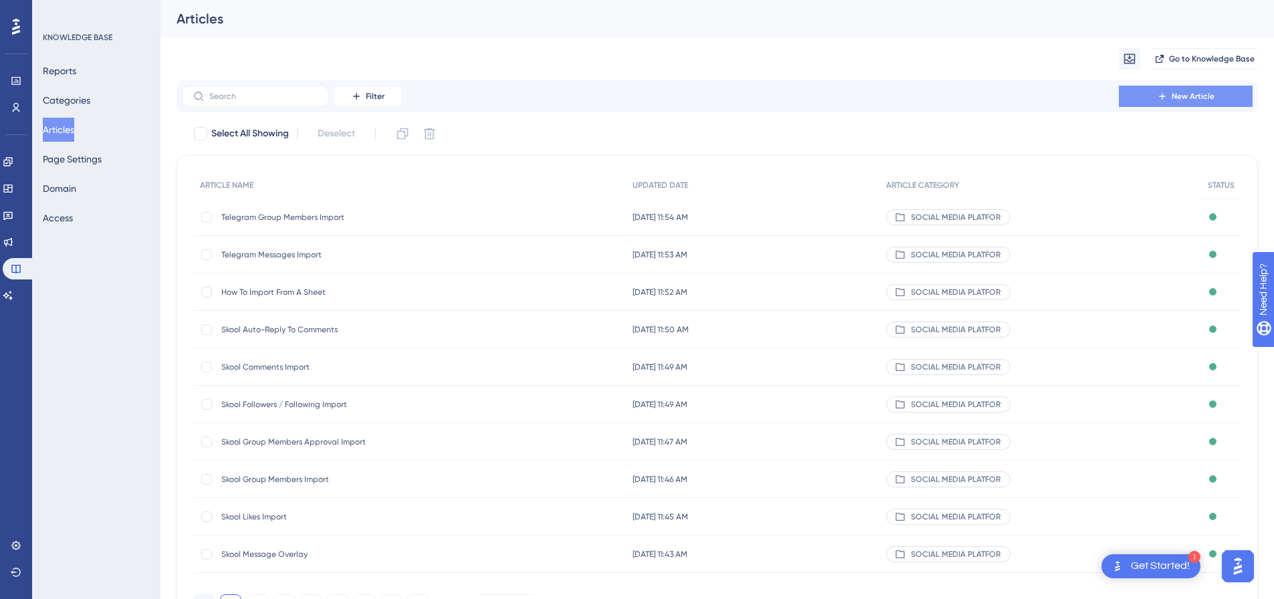
click at [1157, 102] on button "New Article" at bounding box center [1186, 96] width 134 height 21
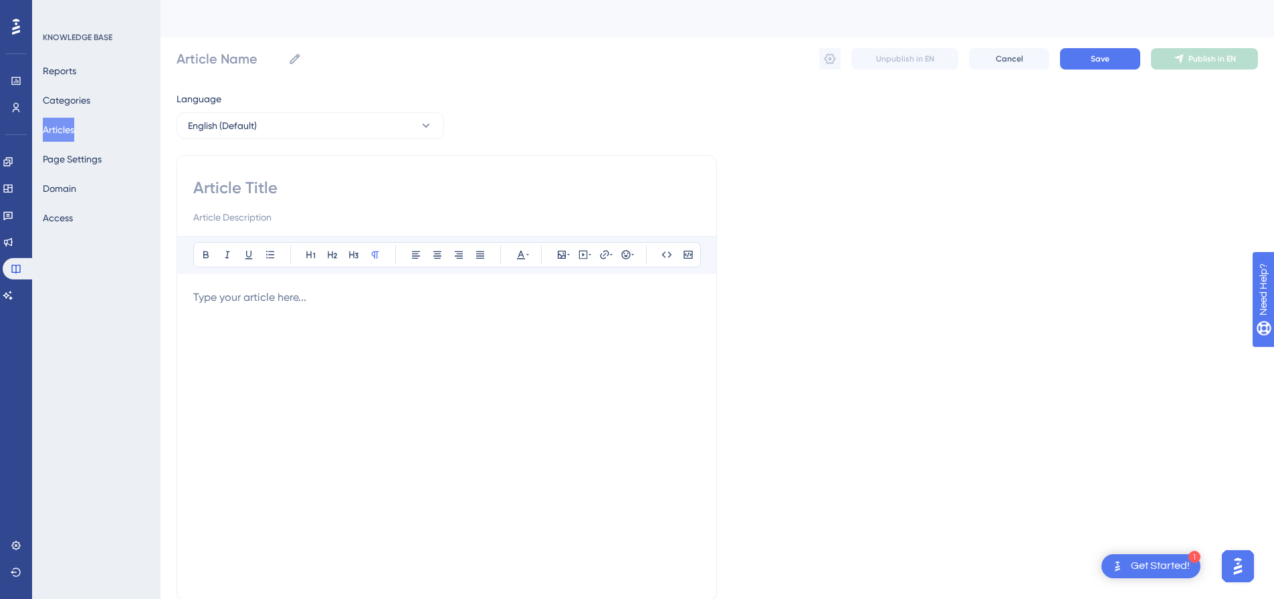
click at [378, 188] on input at bounding box center [446, 187] width 507 height 21
paste input "YouTube Comments Import"
type input "YouTube Comments Import"
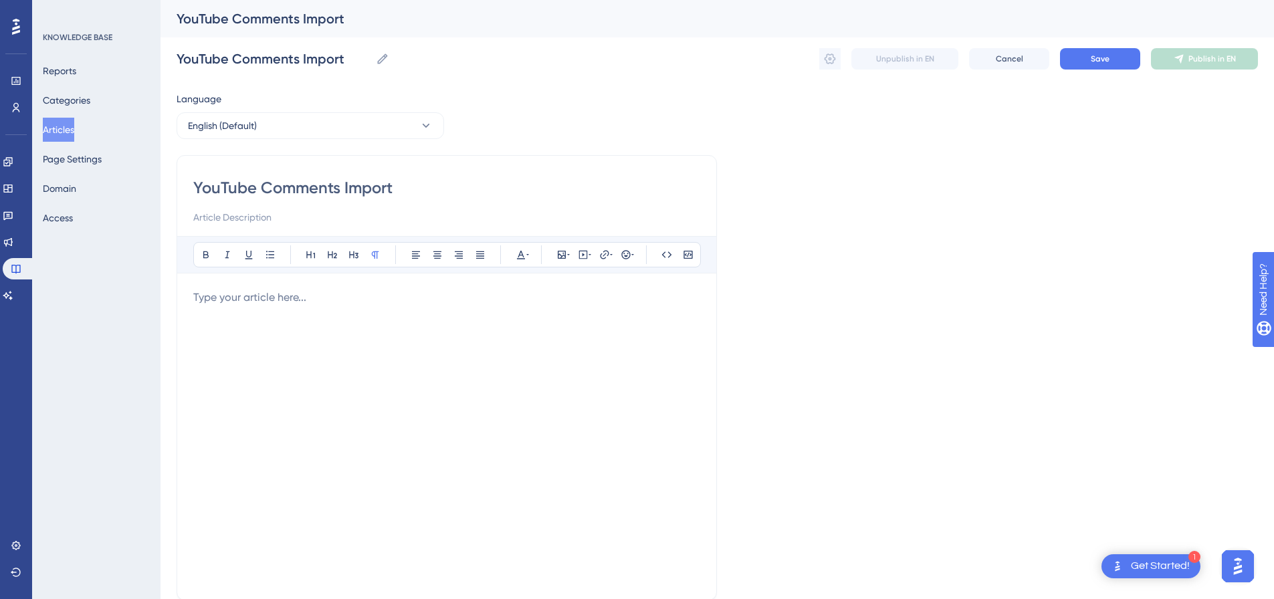
click at [437, 302] on p at bounding box center [446, 298] width 507 height 16
click at [587, 252] on icon at bounding box center [583, 255] width 9 height 9
click at [582, 314] on textarea at bounding box center [583, 338] width 203 height 60
paste textarea "<div style="padding:49.79% 0 0 0;position:relative;"><iframe src="[URL][DOMAIN_…"
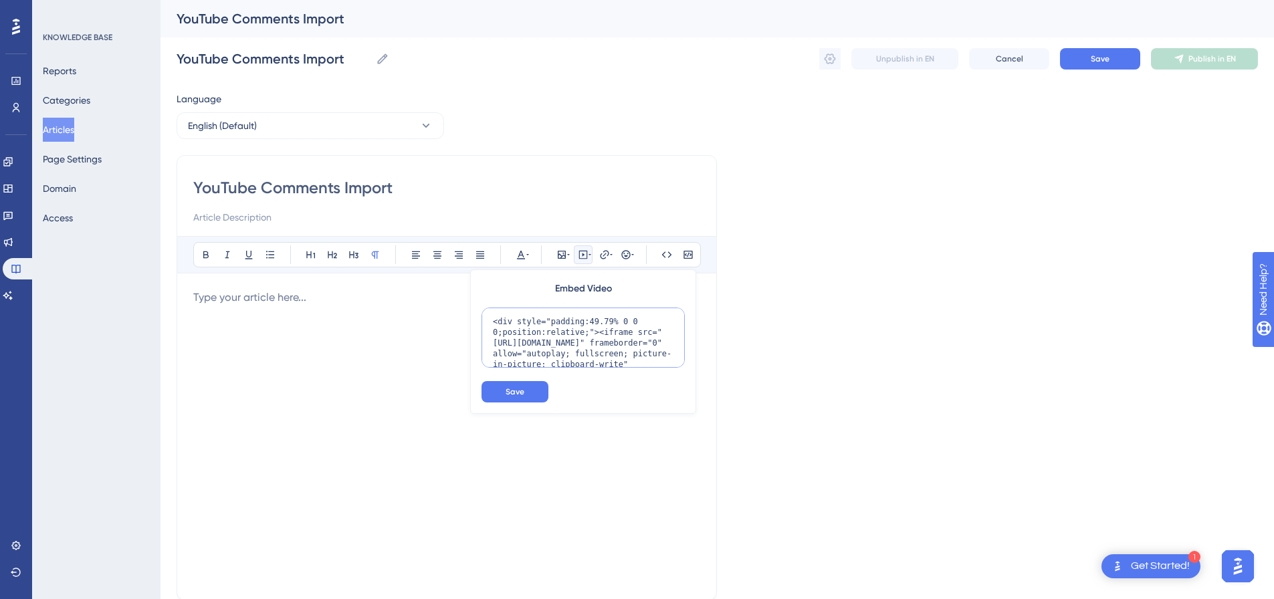
scroll to position [109, 0]
type textarea "<div style="padding:49.79% 0 0 0;position:relative;"><iframe src="[URL][DOMAIN_…"
click at [520, 386] on button "Save" at bounding box center [515, 391] width 67 height 21
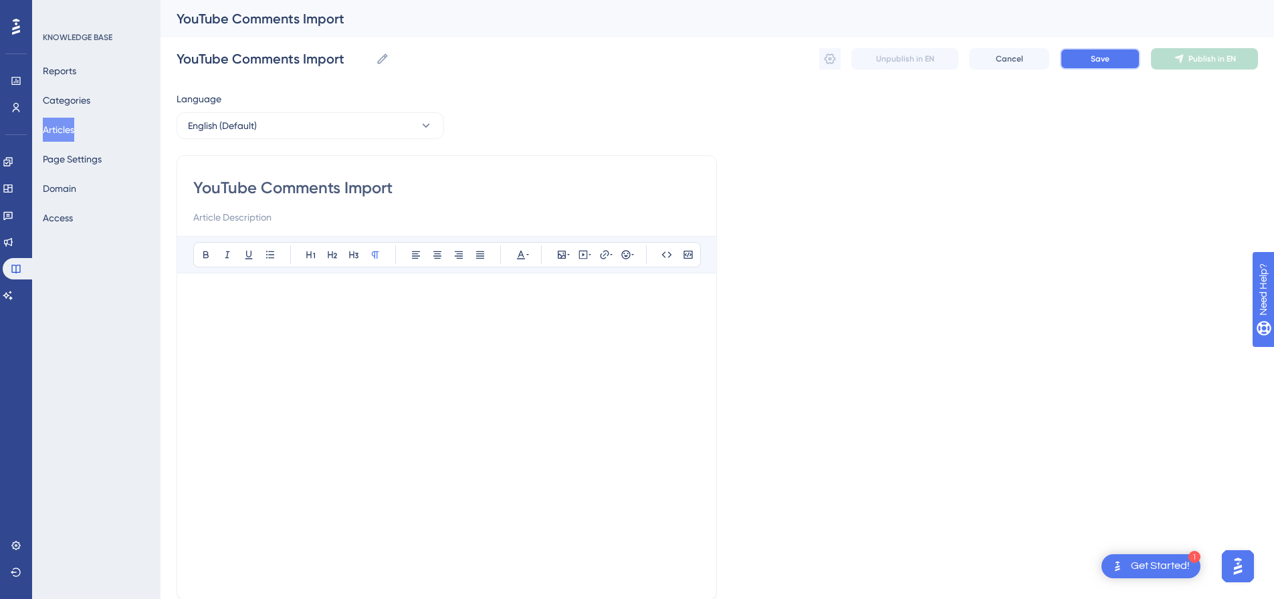
click at [1100, 58] on span "Save" at bounding box center [1100, 59] width 19 height 11
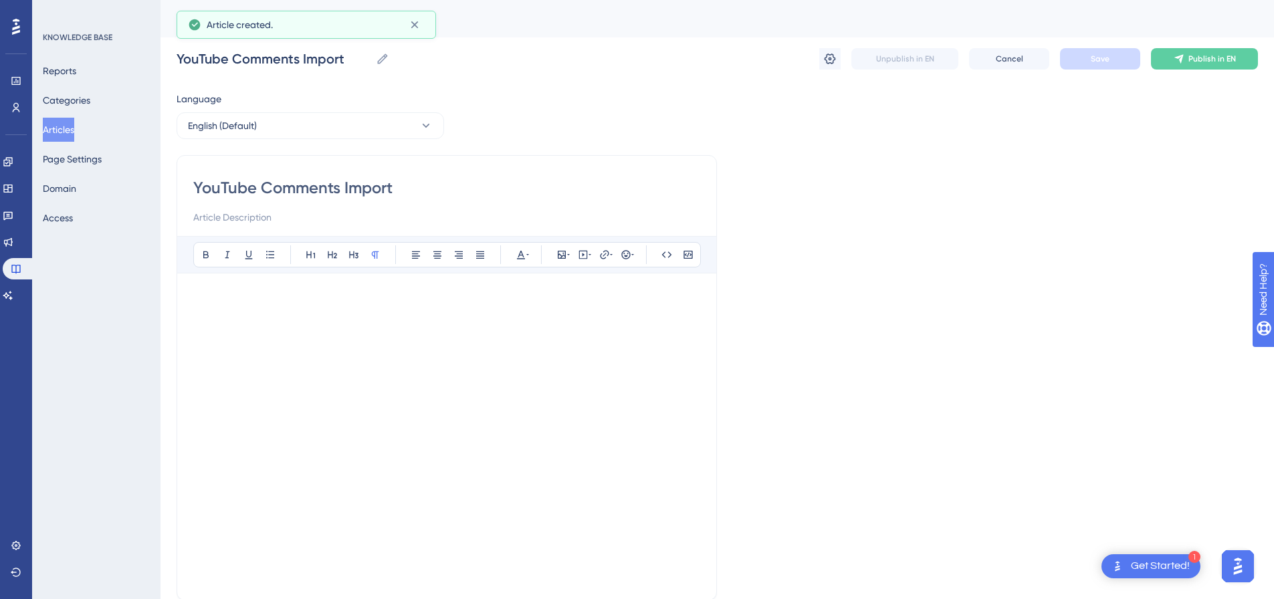
click at [1201, 58] on span "Publish in EN" at bounding box center [1213, 59] width 48 height 11
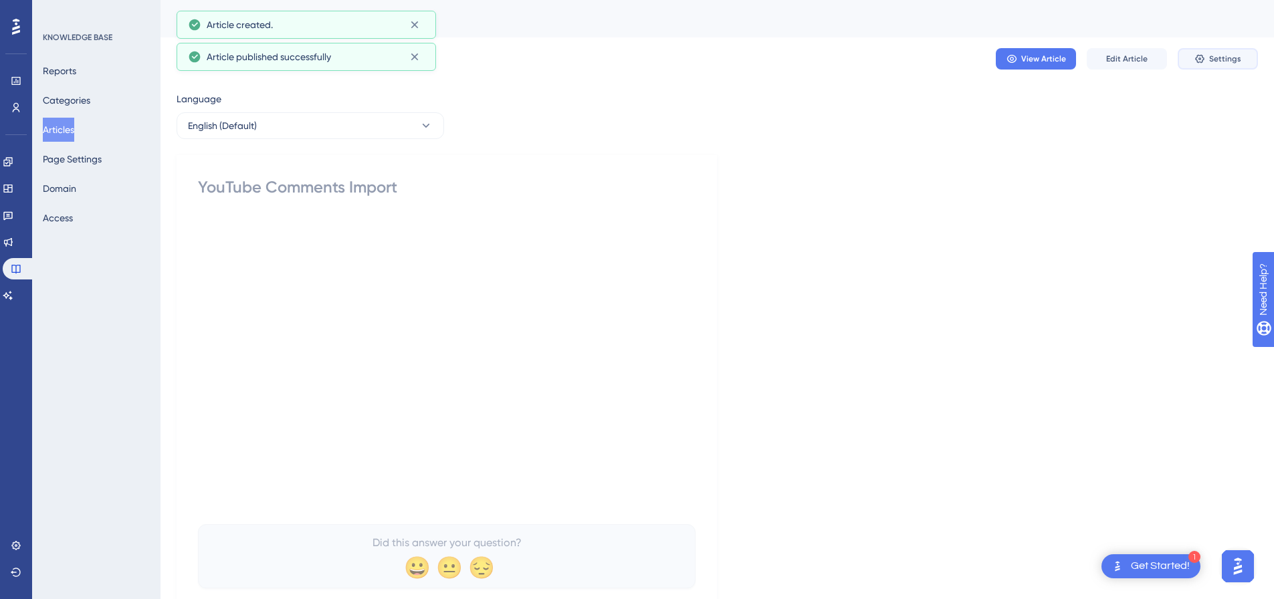
click at [1202, 58] on icon at bounding box center [1200, 59] width 11 height 11
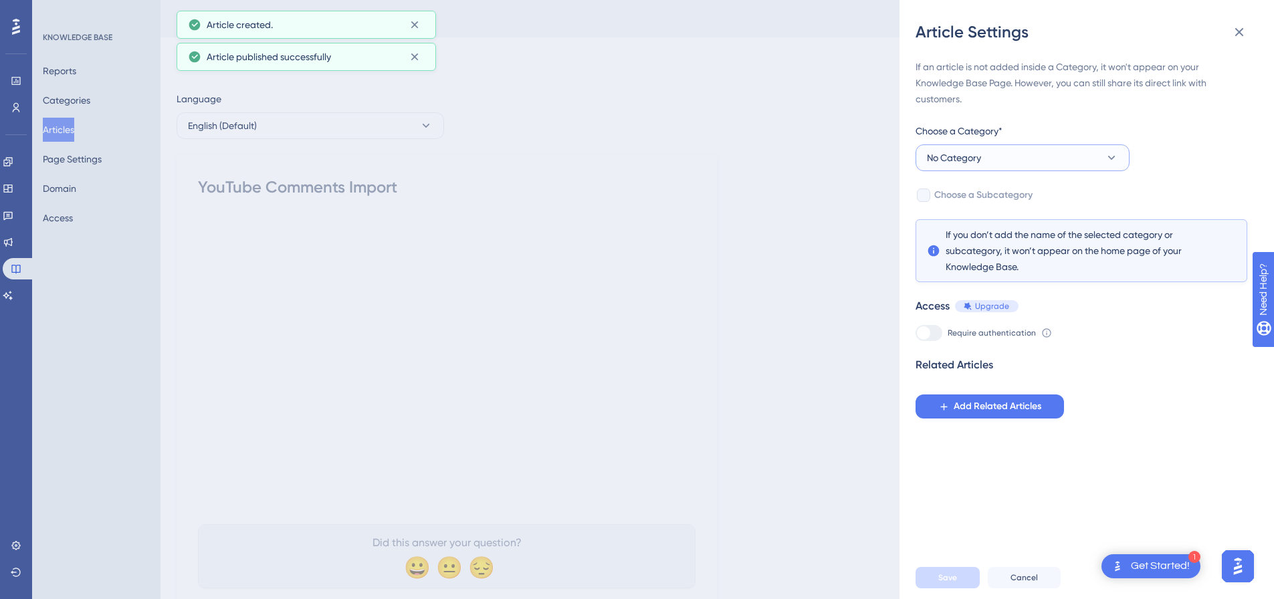
click at [1013, 156] on button "No Category" at bounding box center [1023, 158] width 214 height 27
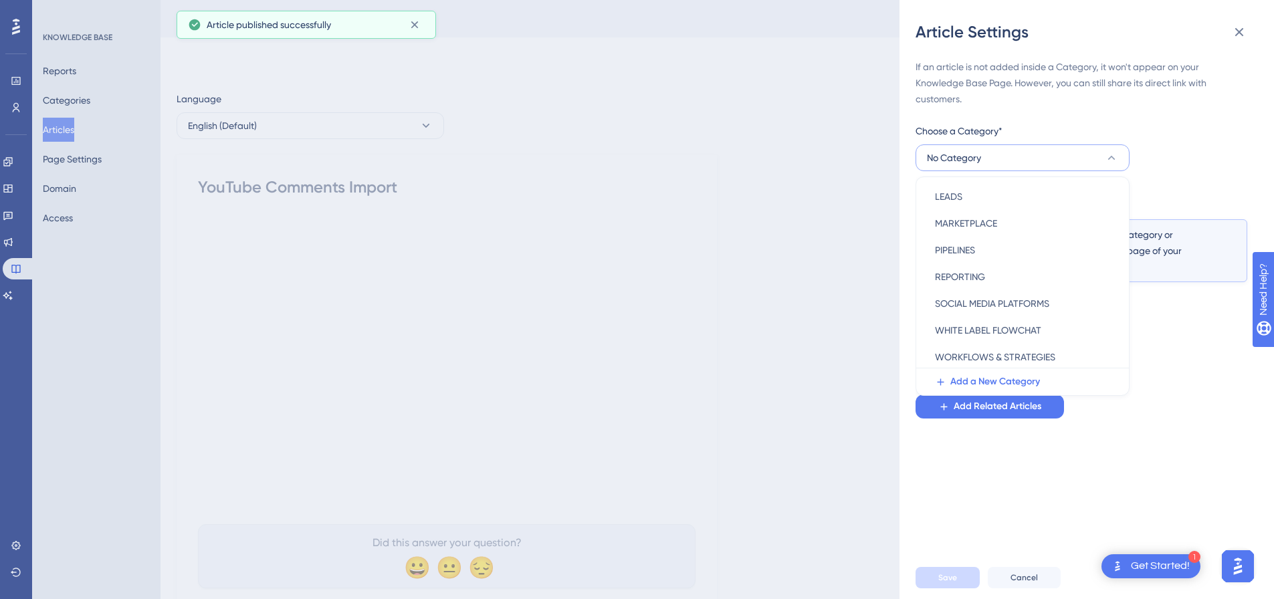
scroll to position [192, 0]
drag, startPoint x: 985, startPoint y: 298, endPoint x: 949, endPoint y: 231, distance: 76.0
click at [985, 298] on span "SOCIAL MEDIA PLATFORMS" at bounding box center [992, 301] width 114 height 16
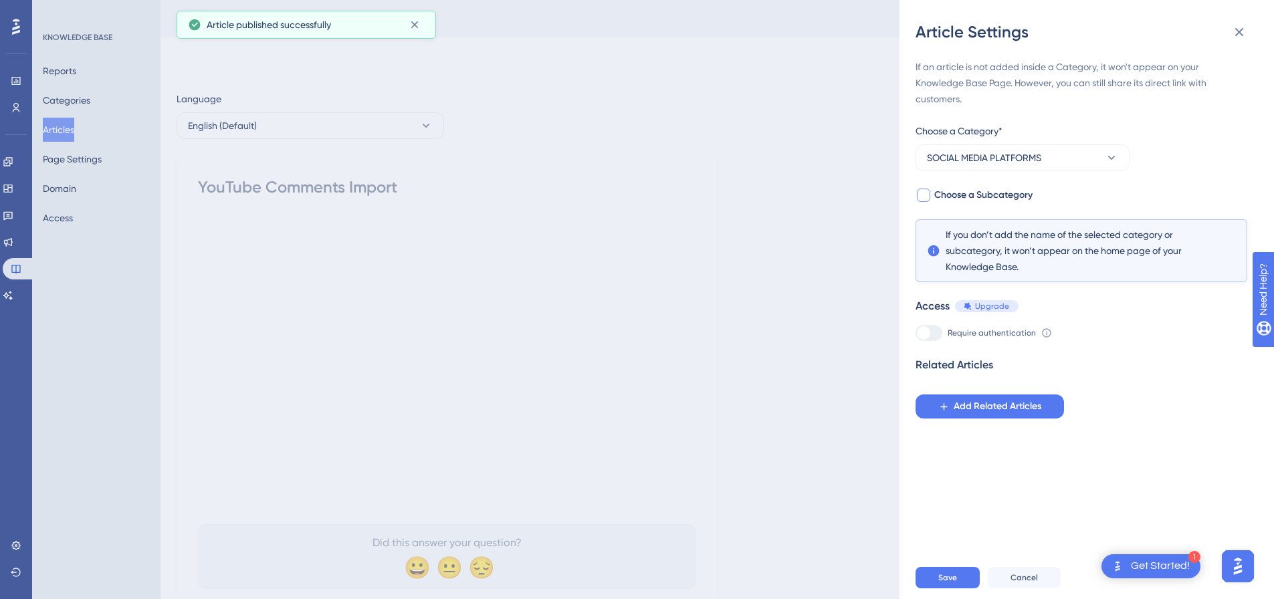
click at [932, 191] on label "Choose a Subcategory" at bounding box center [974, 195] width 117 height 16
checkbox input "true"
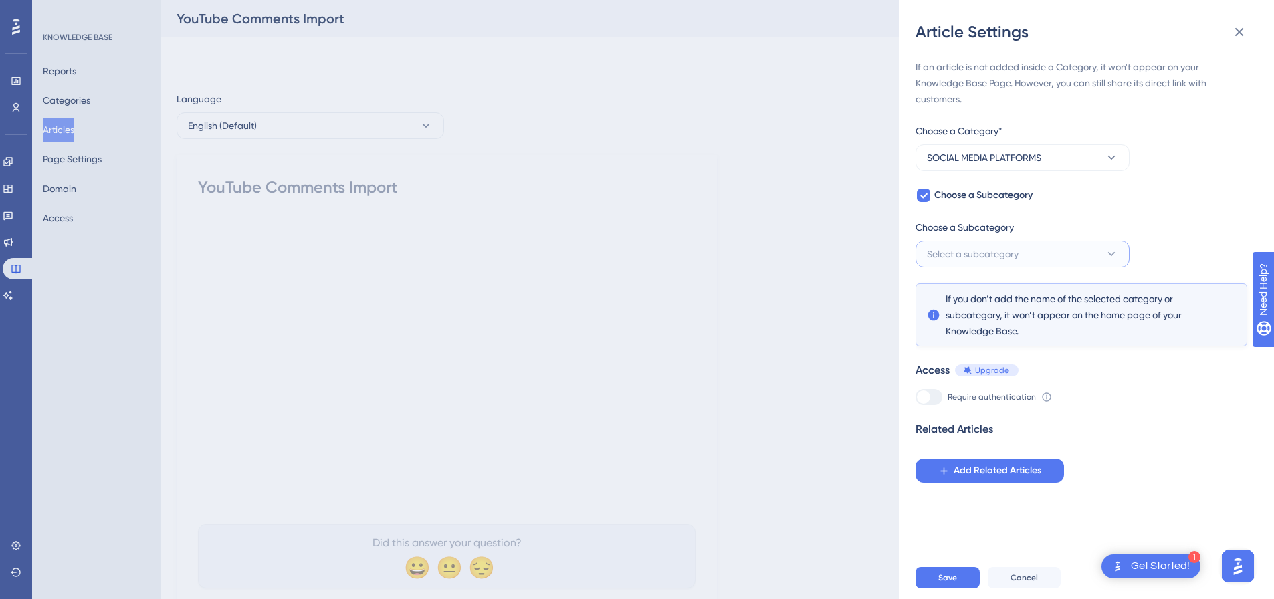
click at [959, 250] on span "Select a subcategory" at bounding box center [973, 254] width 92 height 16
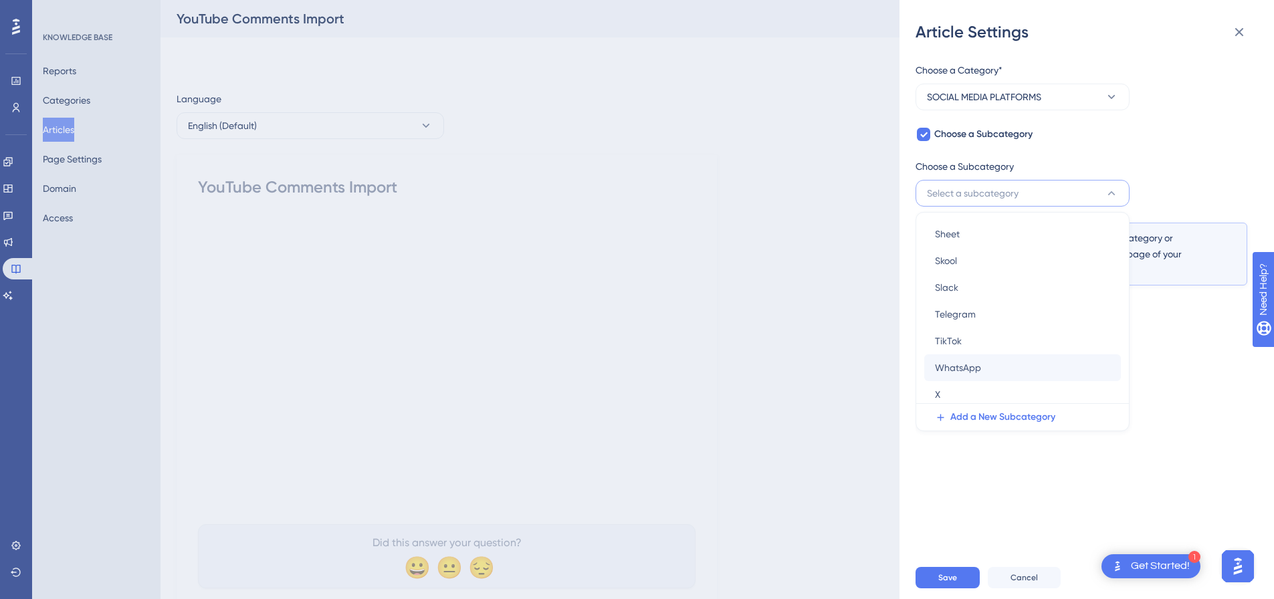
scroll to position [165, 0]
click at [970, 387] on span "YouTube" at bounding box center [953, 390] width 37 height 16
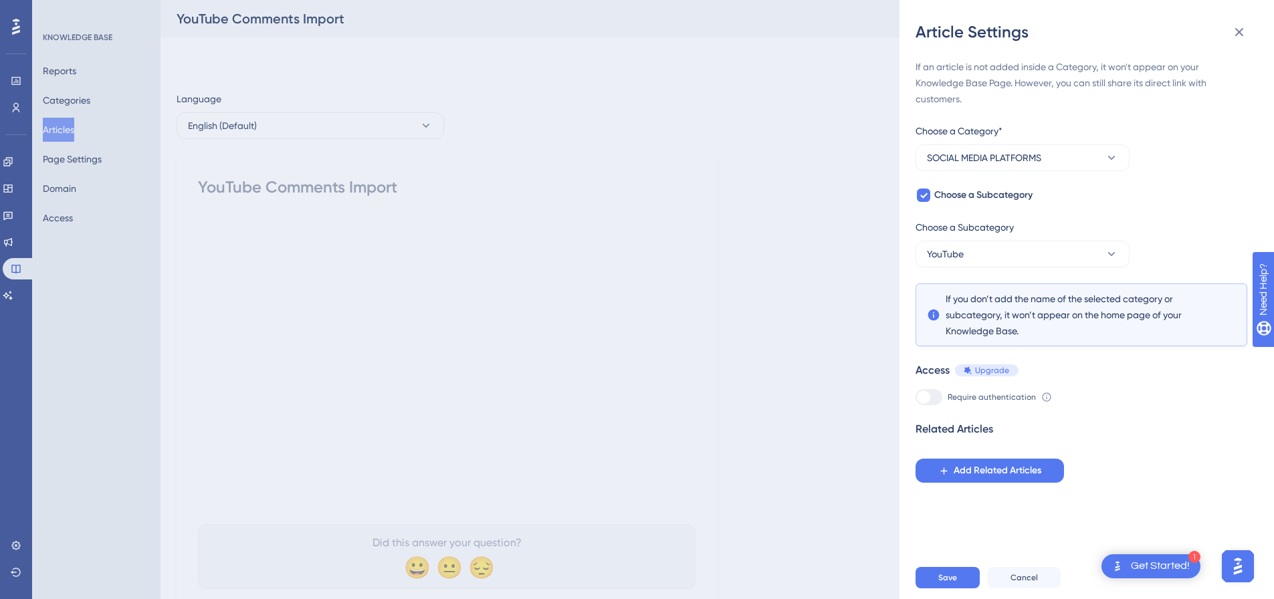
scroll to position [0, 0]
click at [954, 582] on button "Save" at bounding box center [948, 577] width 64 height 21
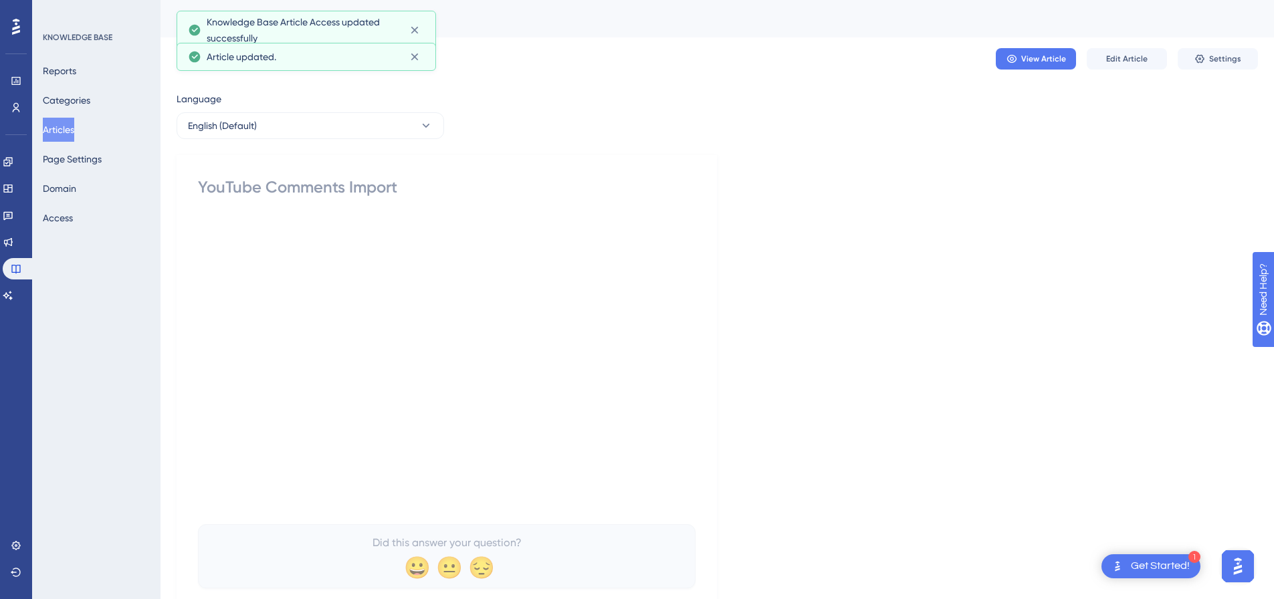
click at [57, 126] on button "Articles" at bounding box center [58, 130] width 31 height 24
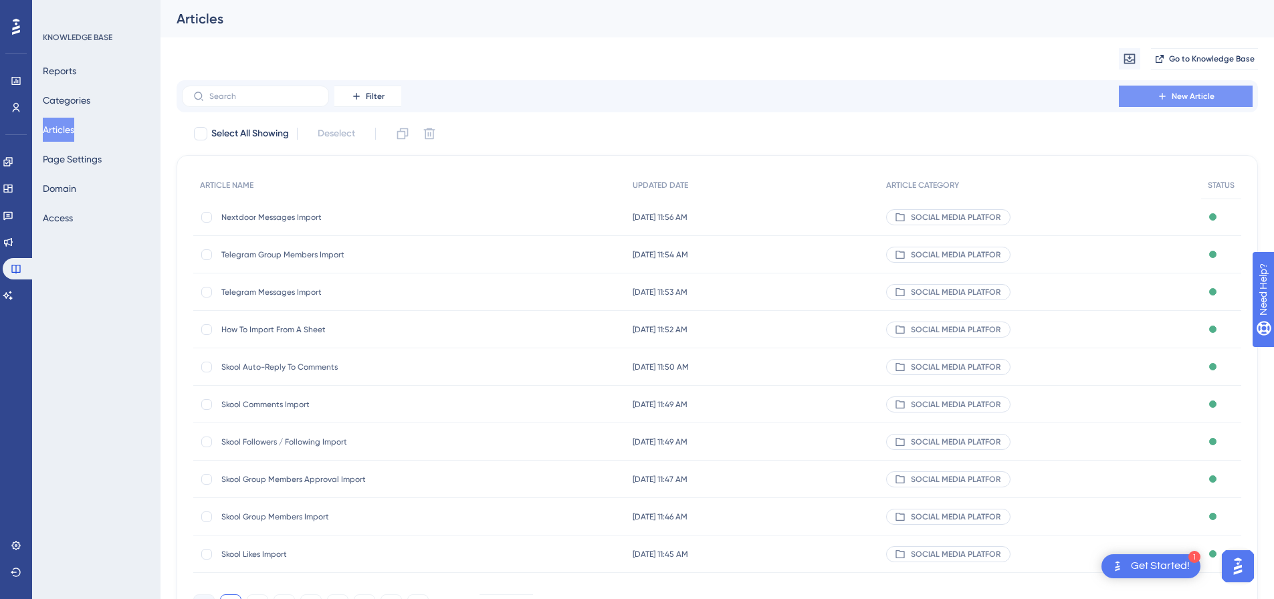
click at [1194, 96] on span "New Article" at bounding box center [1193, 96] width 43 height 11
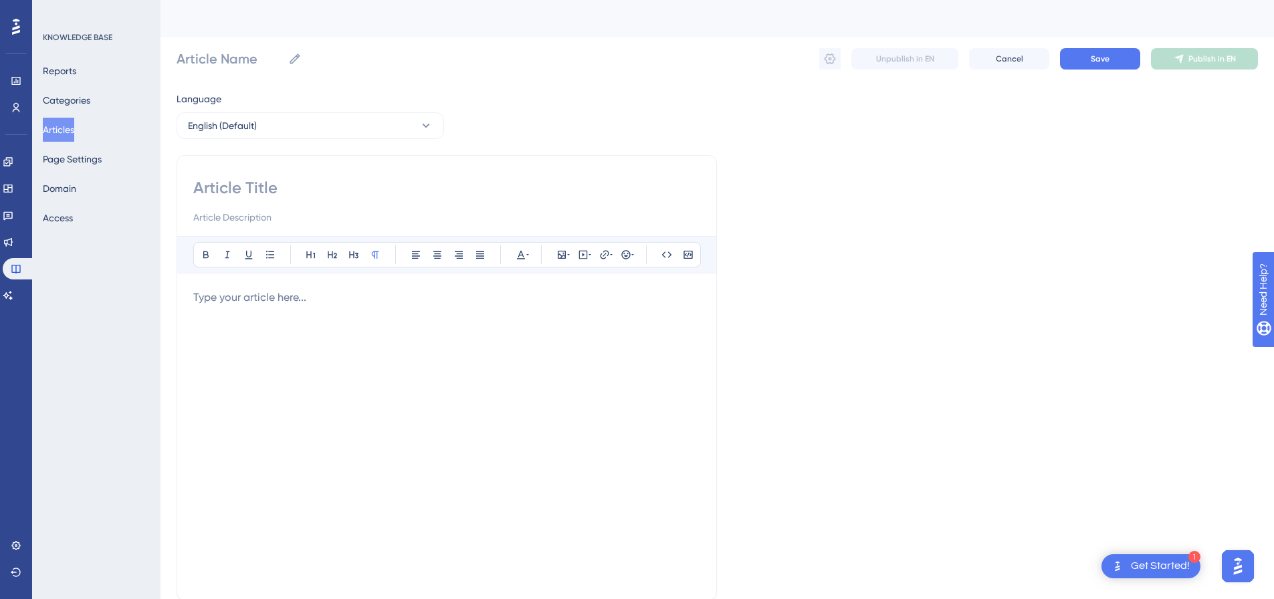
click at [314, 183] on input at bounding box center [446, 187] width 507 height 21
paste input "WhatsApp Contact Import"
type input "WhatsApp Contact Import"
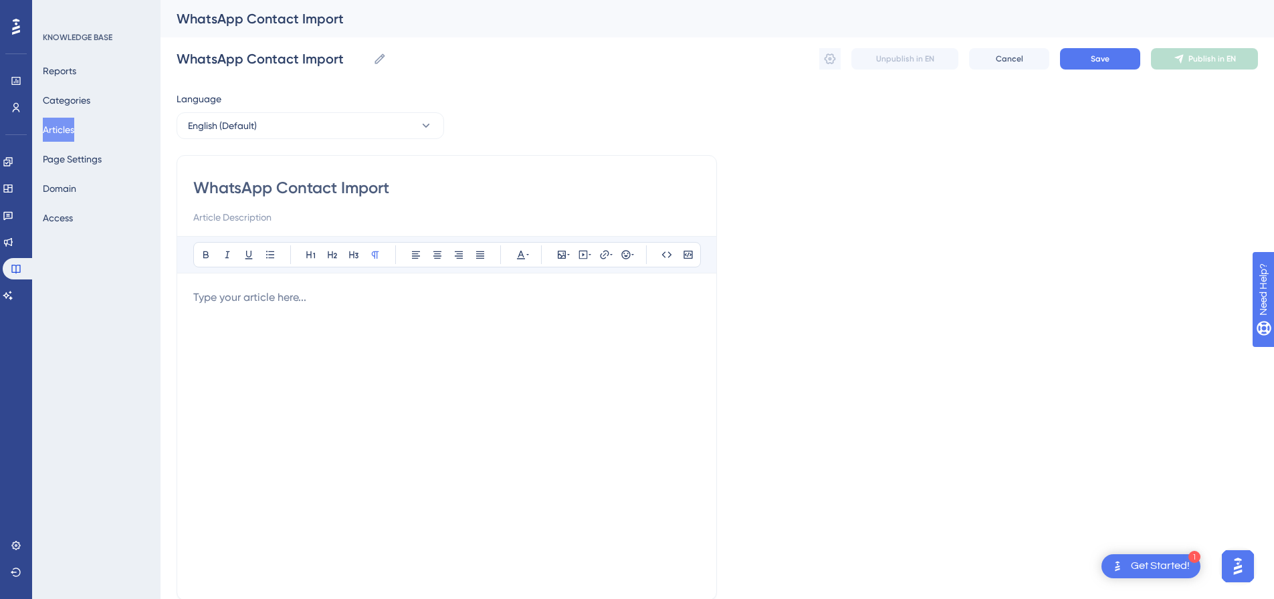
click at [502, 303] on p at bounding box center [446, 298] width 507 height 16
click at [585, 260] on icon at bounding box center [583, 255] width 11 height 11
click at [568, 323] on textarea at bounding box center [583, 338] width 203 height 60
paste textarea "<p></p><p></p><div style="padding:49.79% 0 0 0;position:relative;"><iframe src=…"
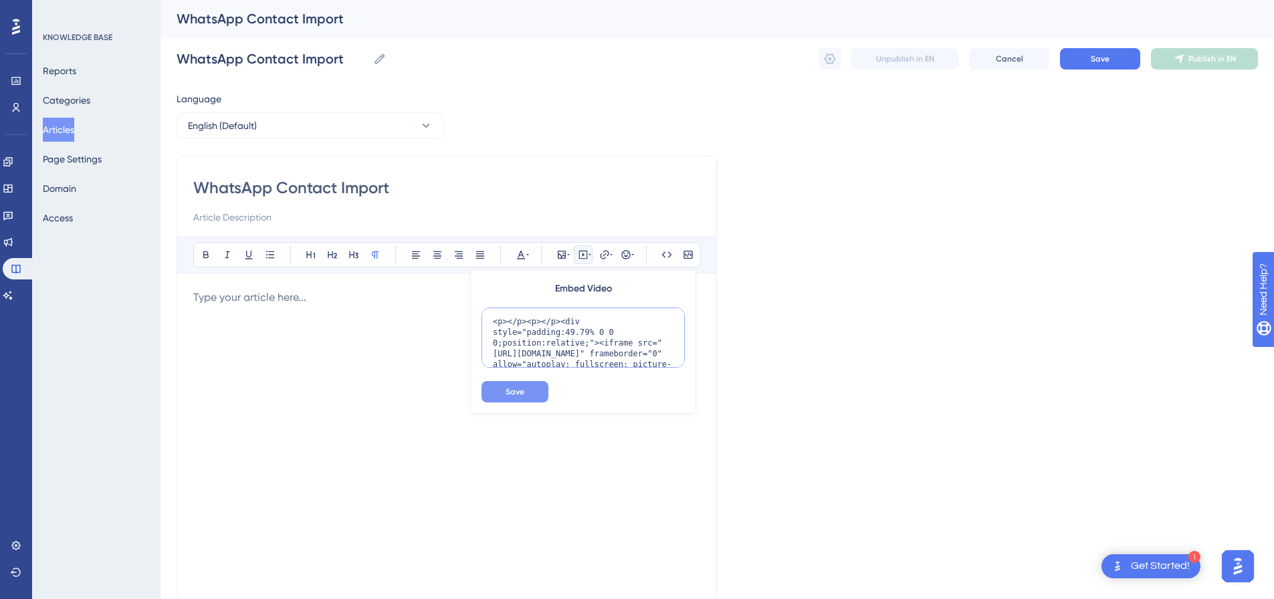
scroll to position [184, 0]
type textarea "<p></p><p></p><div style="padding:49.79% 0 0 0;position:relative;"><iframe src=…"
click at [525, 393] on button "Save" at bounding box center [515, 391] width 67 height 21
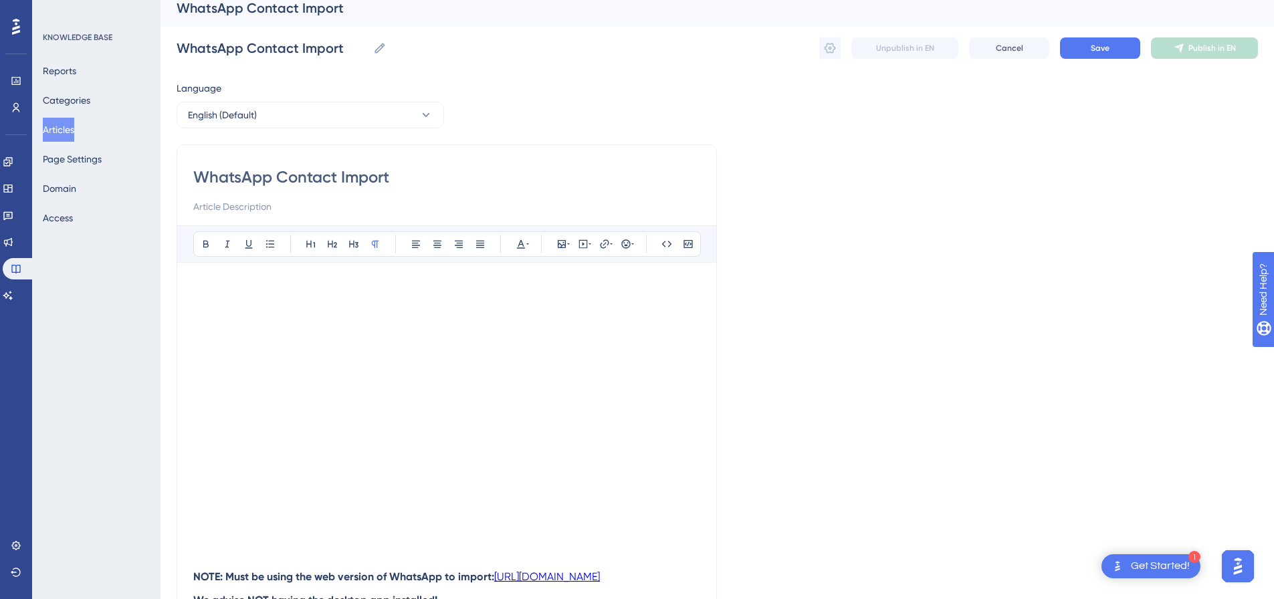
scroll to position [0, 0]
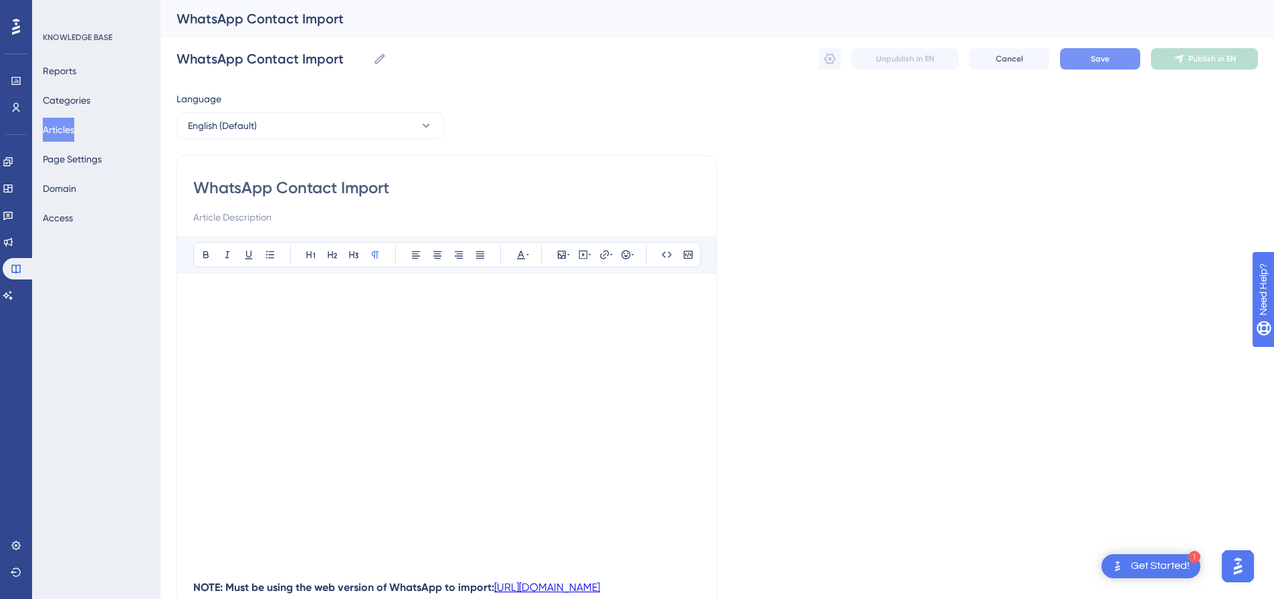
click at [1109, 58] on span "Save" at bounding box center [1100, 59] width 19 height 11
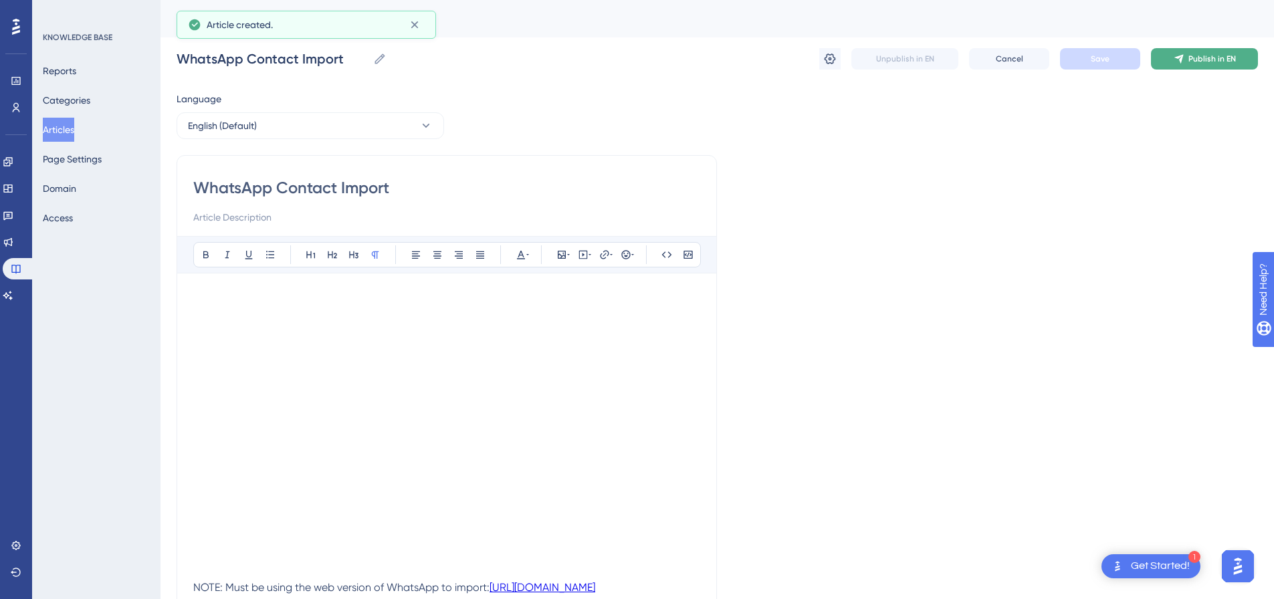
click at [1191, 58] on span "Publish in EN" at bounding box center [1213, 59] width 48 height 11
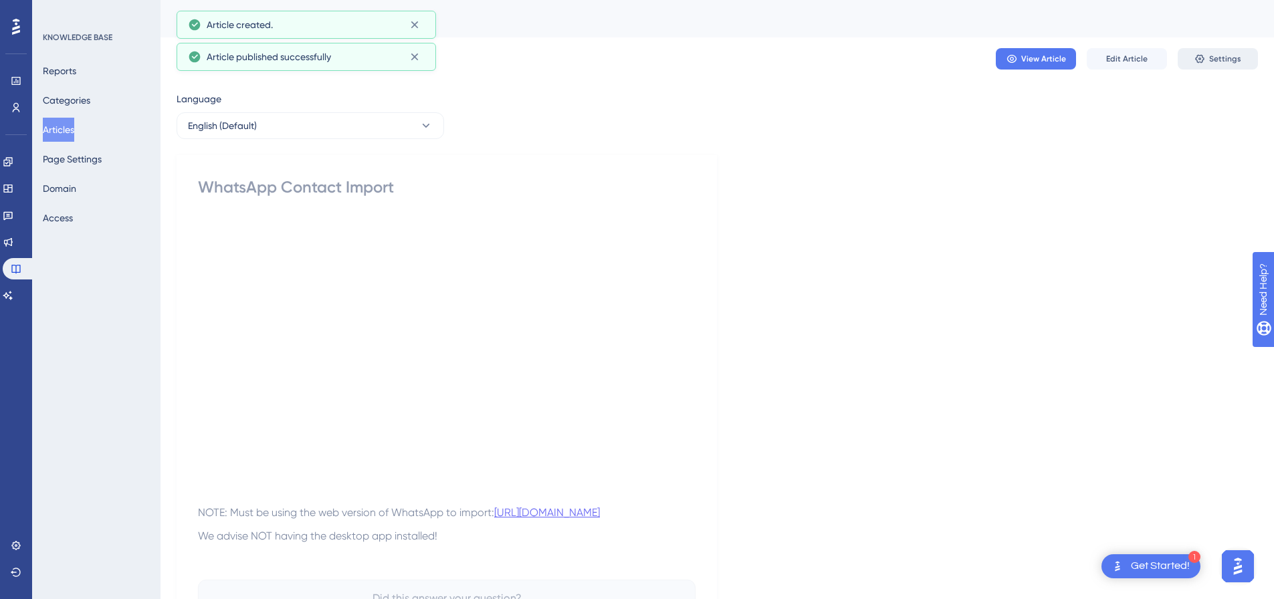
click at [1212, 58] on span "Settings" at bounding box center [1226, 59] width 32 height 11
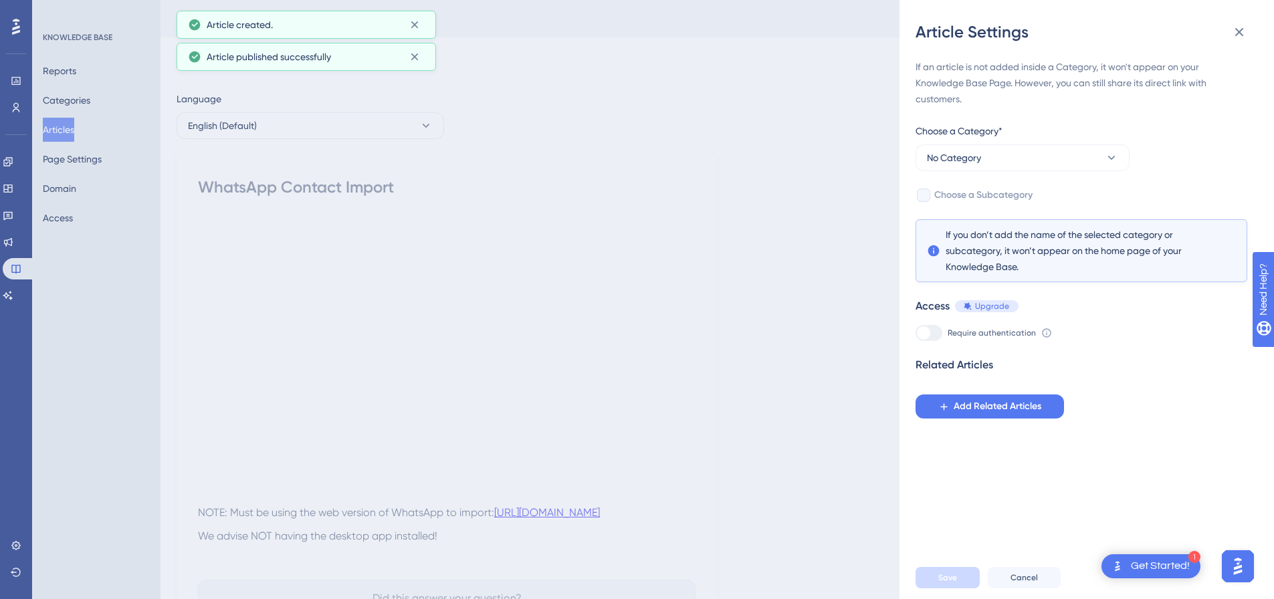
click at [985, 143] on div "Choose a Category*" at bounding box center [1023, 133] width 214 height 21
click at [985, 149] on button "No Category" at bounding box center [1023, 158] width 214 height 27
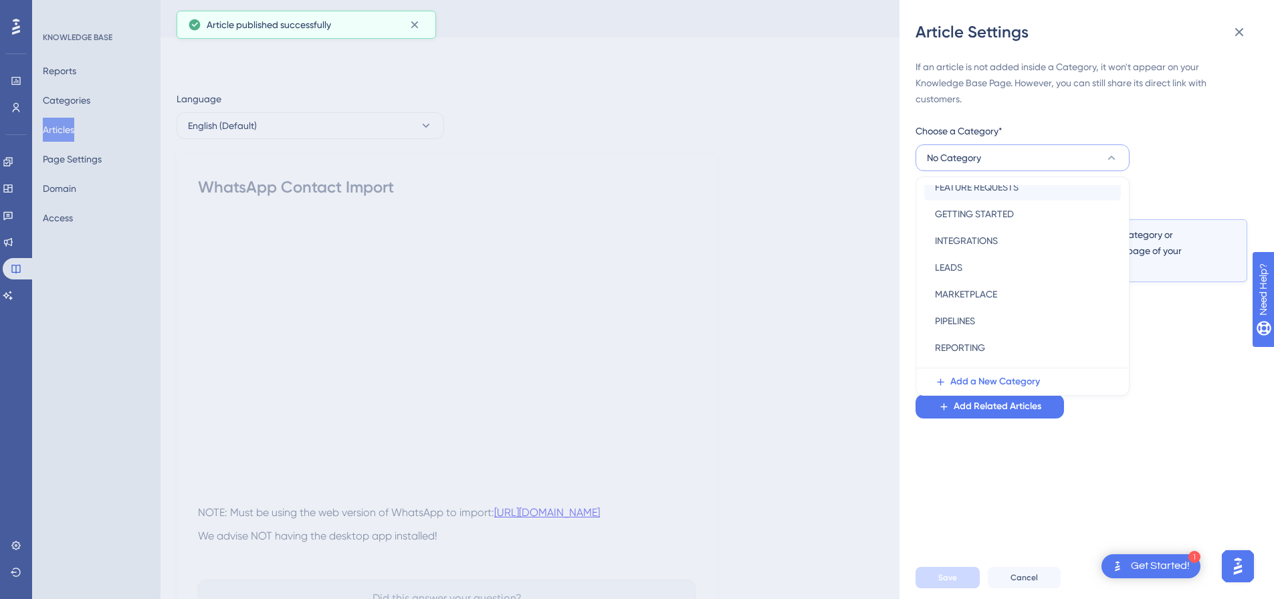
scroll to position [134, 0]
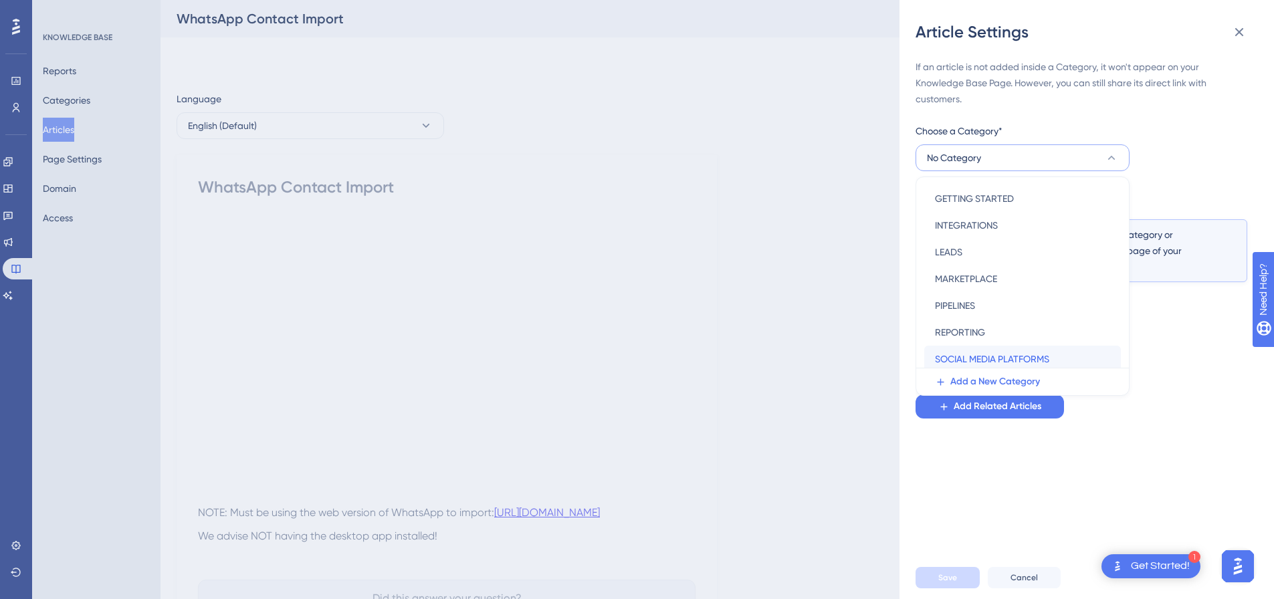
click at [998, 352] on span "SOCIAL MEDIA PLATFORMS" at bounding box center [992, 359] width 114 height 16
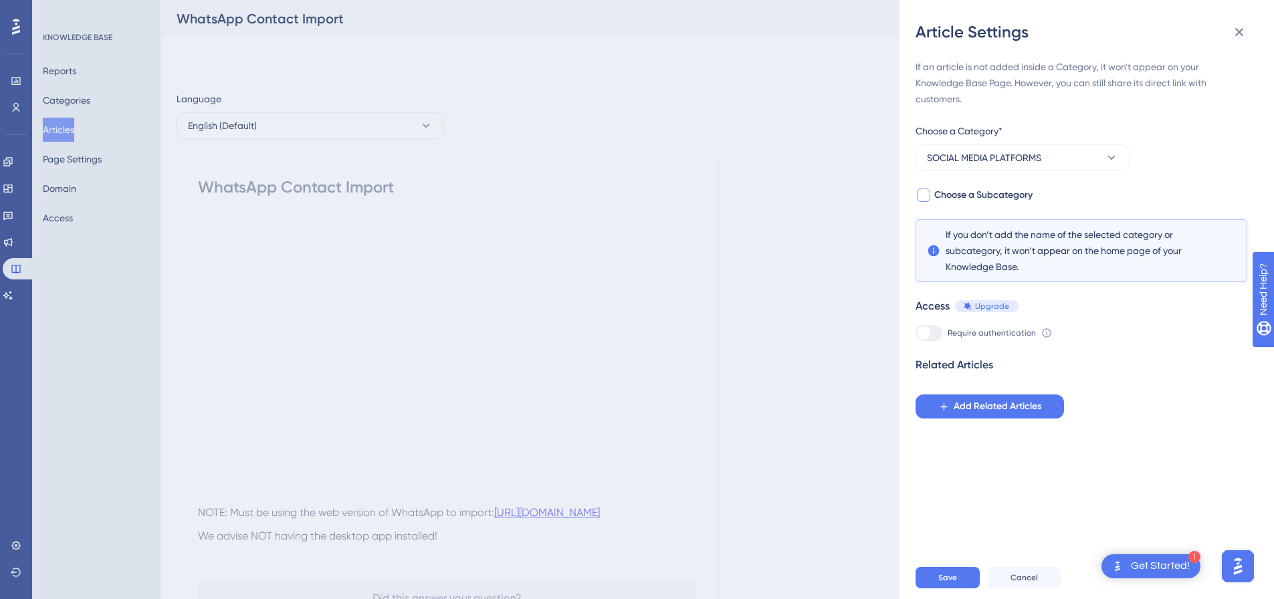
click at [925, 199] on div at bounding box center [923, 195] width 13 height 13
checkbox input "true"
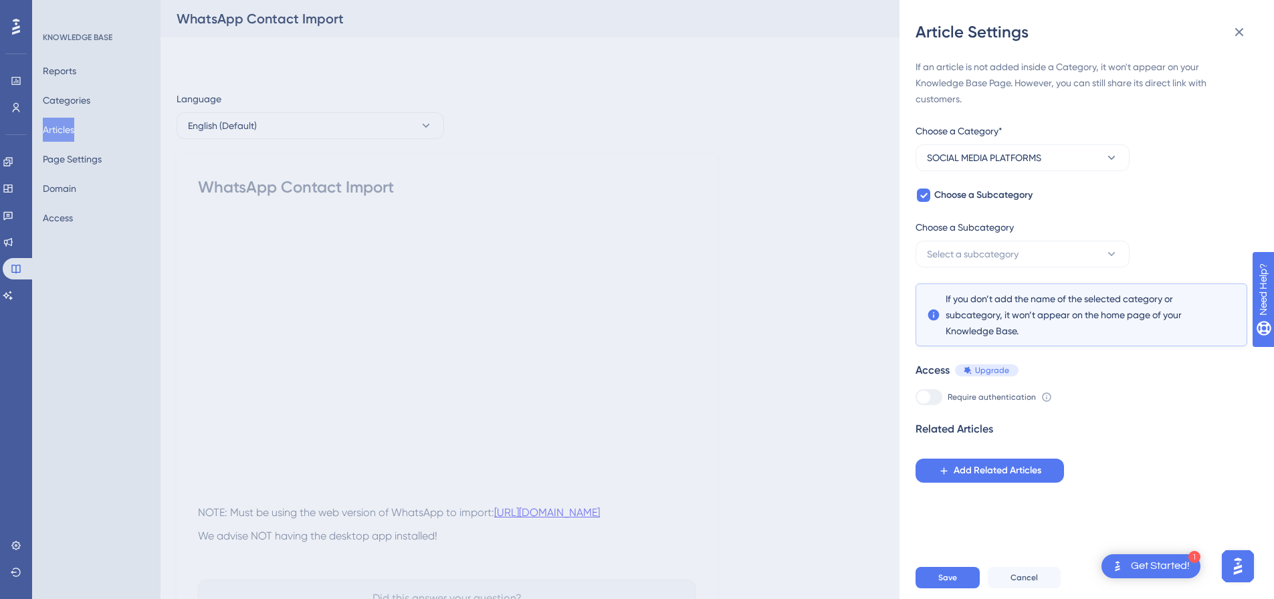
click at [951, 238] on div "Choose a Subcategory" at bounding box center [1023, 229] width 214 height 21
click at [956, 248] on span "Select a subcategory" at bounding box center [973, 254] width 92 height 16
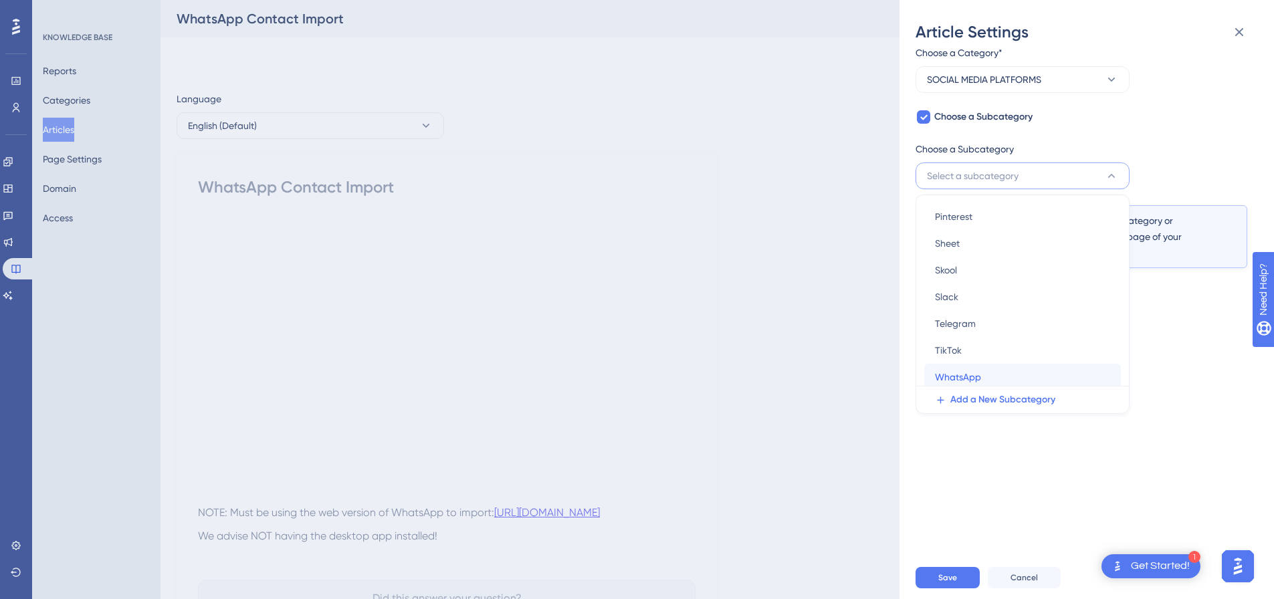
click at [977, 369] on span "WhatsApp" at bounding box center [958, 377] width 46 height 16
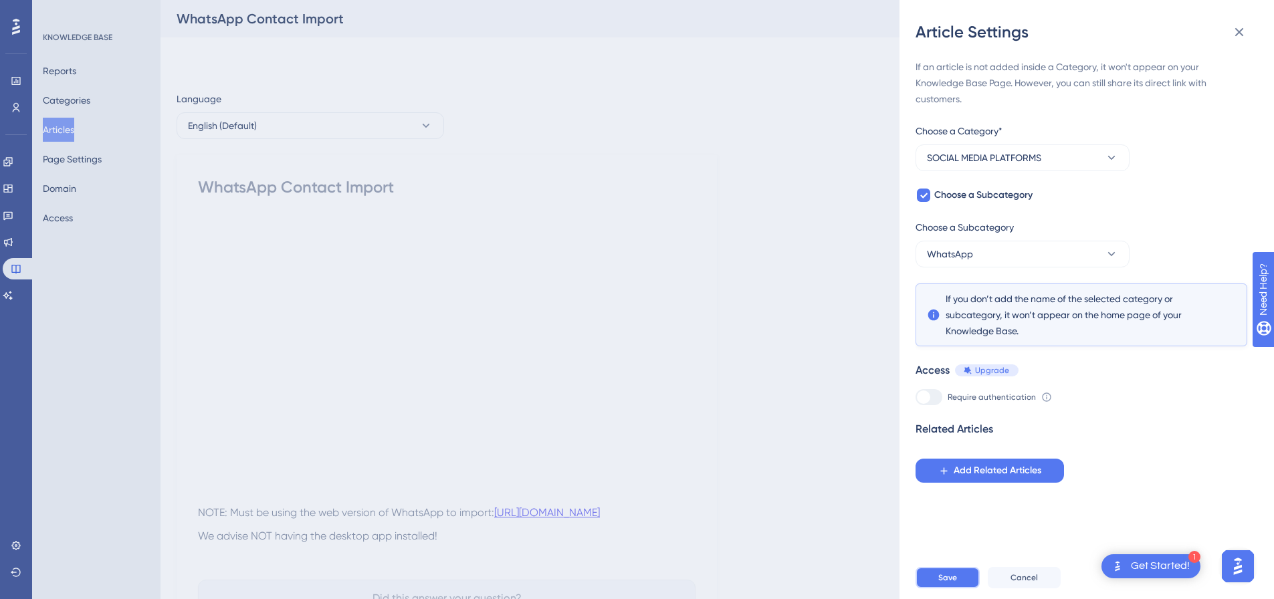
click at [951, 583] on span "Save" at bounding box center [948, 578] width 19 height 11
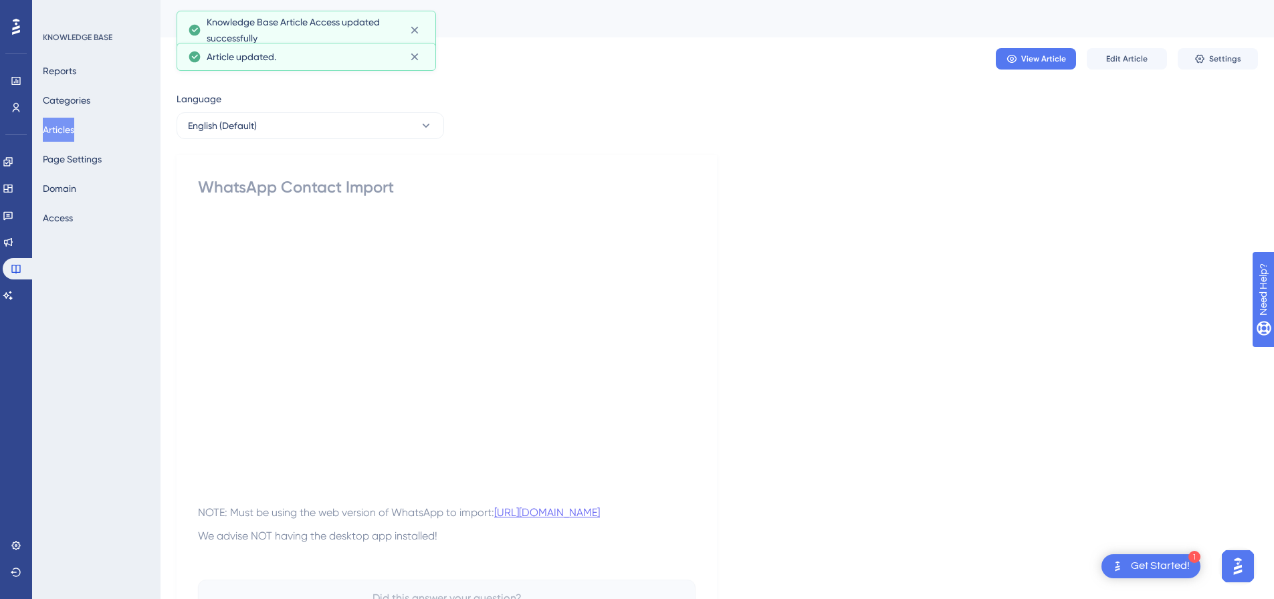
click at [74, 124] on button "Articles" at bounding box center [58, 130] width 31 height 24
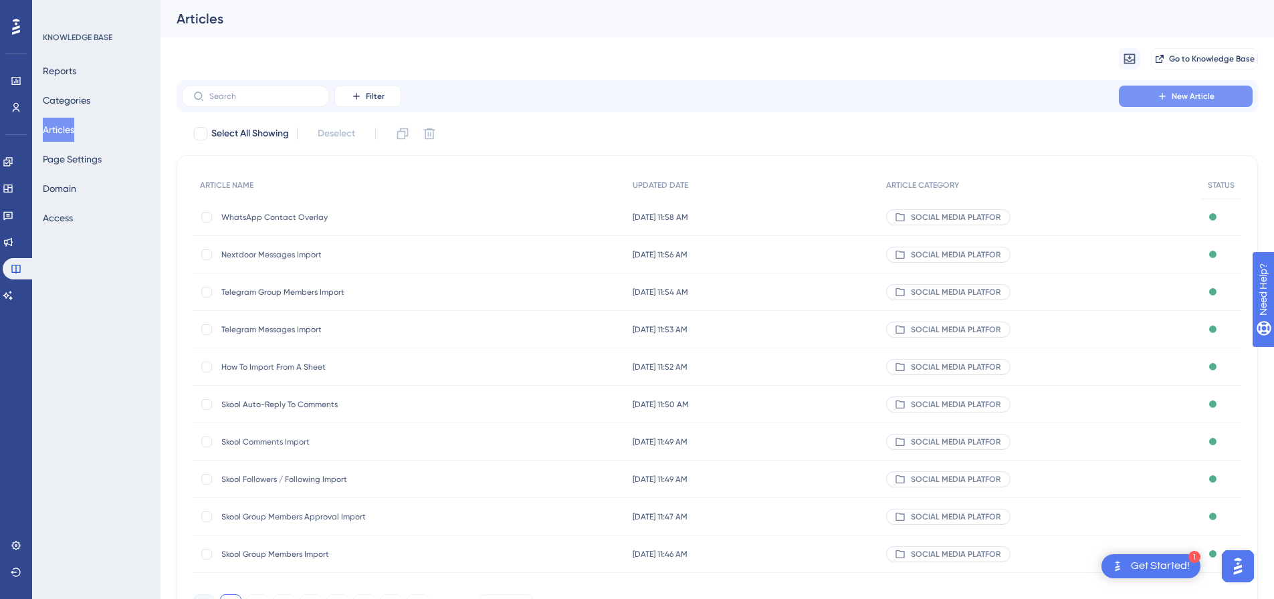
click at [1194, 92] on span "New Article" at bounding box center [1193, 96] width 43 height 11
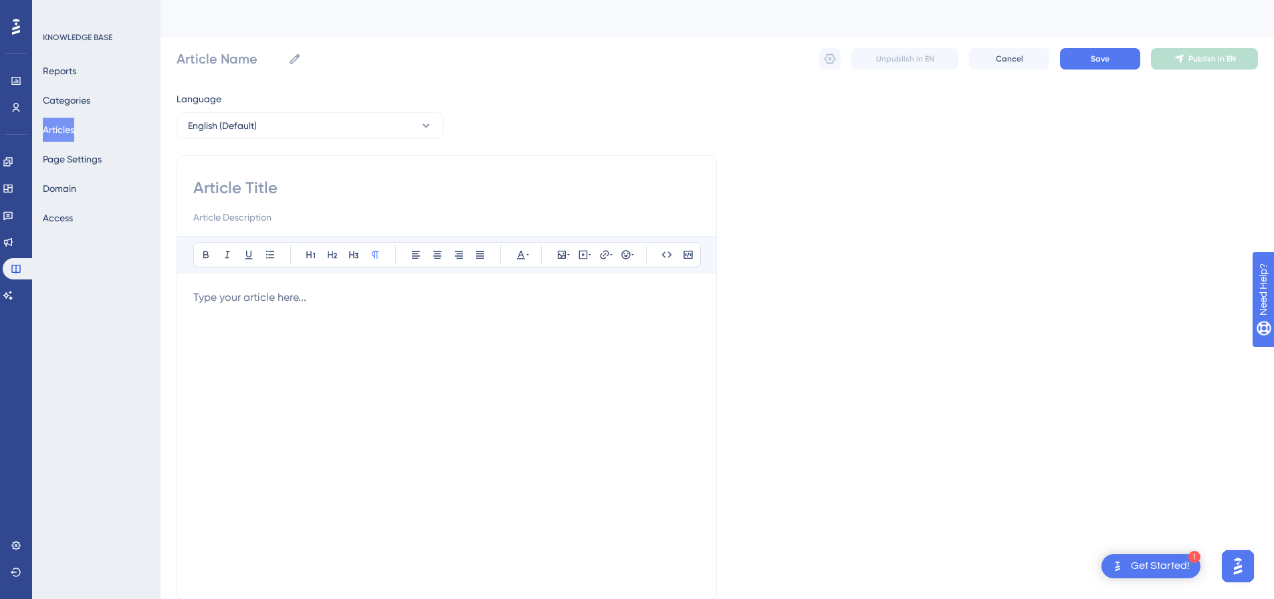
click at [310, 171] on div "Bold Italic Underline Bullet Point Heading 1 Heading 2 Heading 3 Normal Align L…" at bounding box center [447, 378] width 541 height 446
click at [310, 177] on input at bounding box center [446, 187] width 507 height 21
paste input "YouTube Profile Import"
type input "YouTube Profile Import"
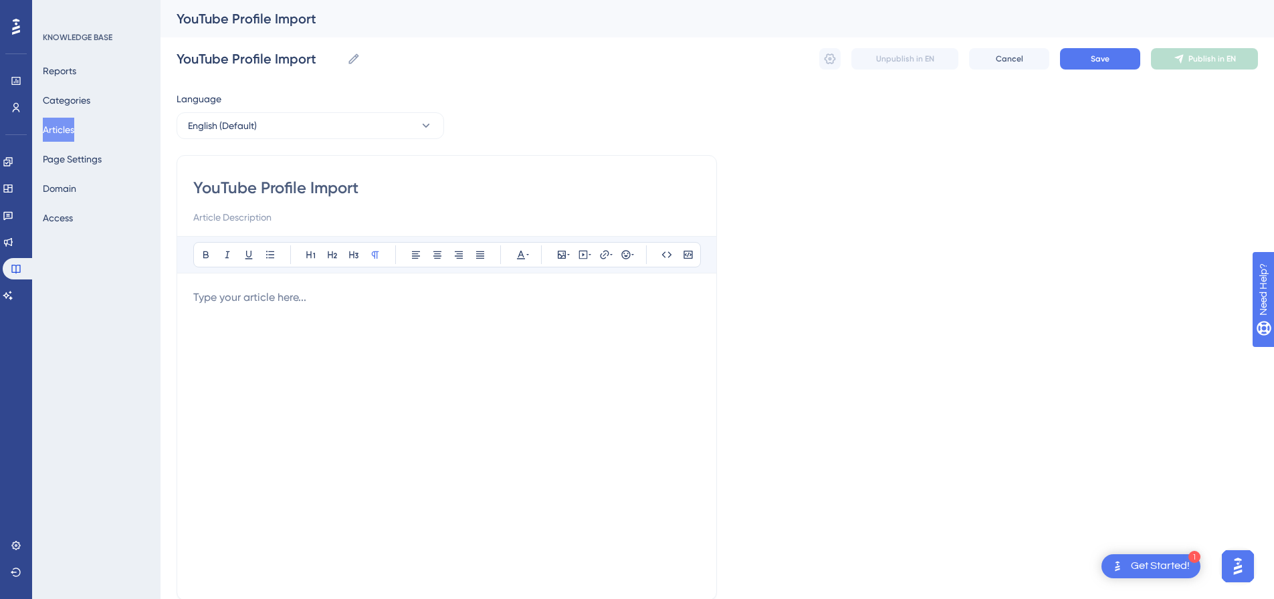
type input "YouTube Profile Import"
click at [478, 288] on div "Bold Italic Underline Bullet Point Heading 1 Heading 2 Heading 3 Normal Align L…" at bounding box center [446, 410] width 507 height 348
click at [475, 296] on p at bounding box center [446, 298] width 507 height 16
click at [578, 250] on icon at bounding box center [583, 255] width 11 height 11
click at [571, 315] on textarea at bounding box center [583, 338] width 203 height 60
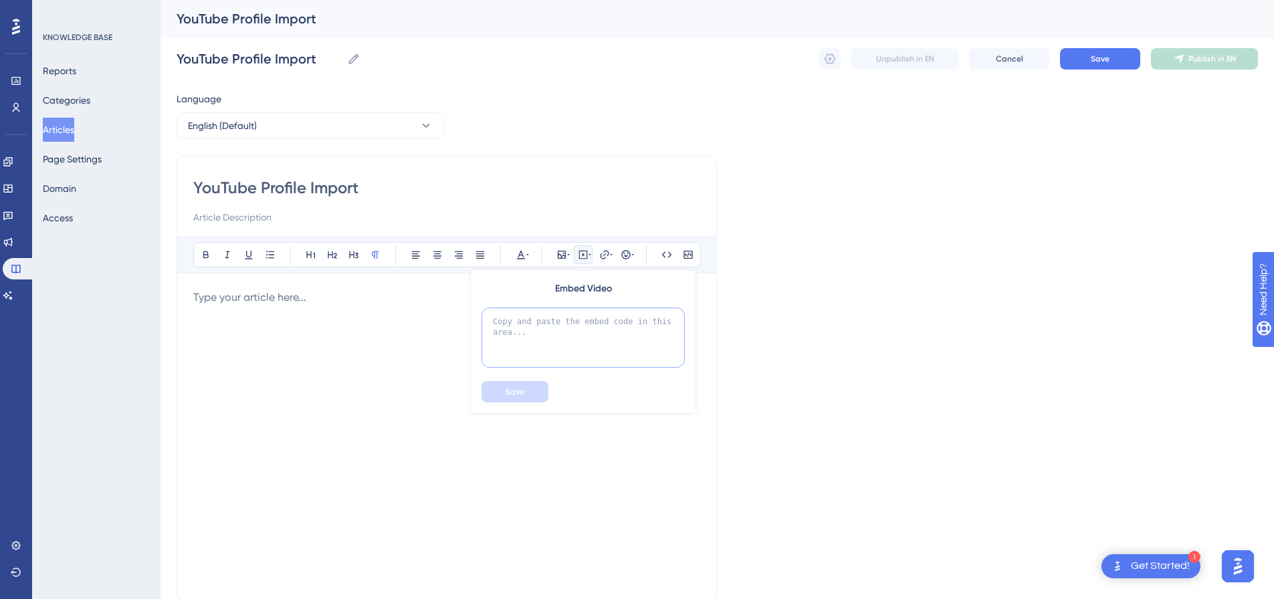
paste textarea "<div style="padding:49.79% 0 0 0;position:relative;"><iframe src="[URL][DOMAIN_…"
type textarea "<div style="padding:49.79% 0 0 0;position:relative;"><iframe src="[URL][DOMAIN_…"
click at [528, 389] on button "Save" at bounding box center [515, 391] width 67 height 21
click at [1119, 61] on button "Save" at bounding box center [1100, 58] width 80 height 21
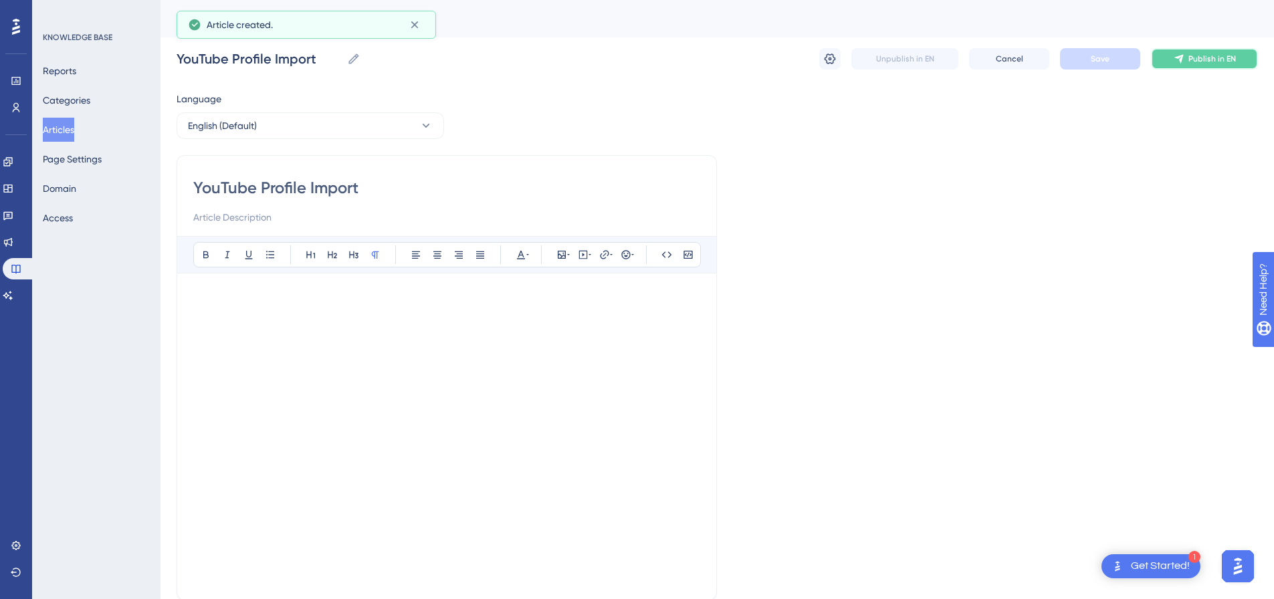
click at [1204, 58] on span "Publish in EN" at bounding box center [1213, 59] width 48 height 11
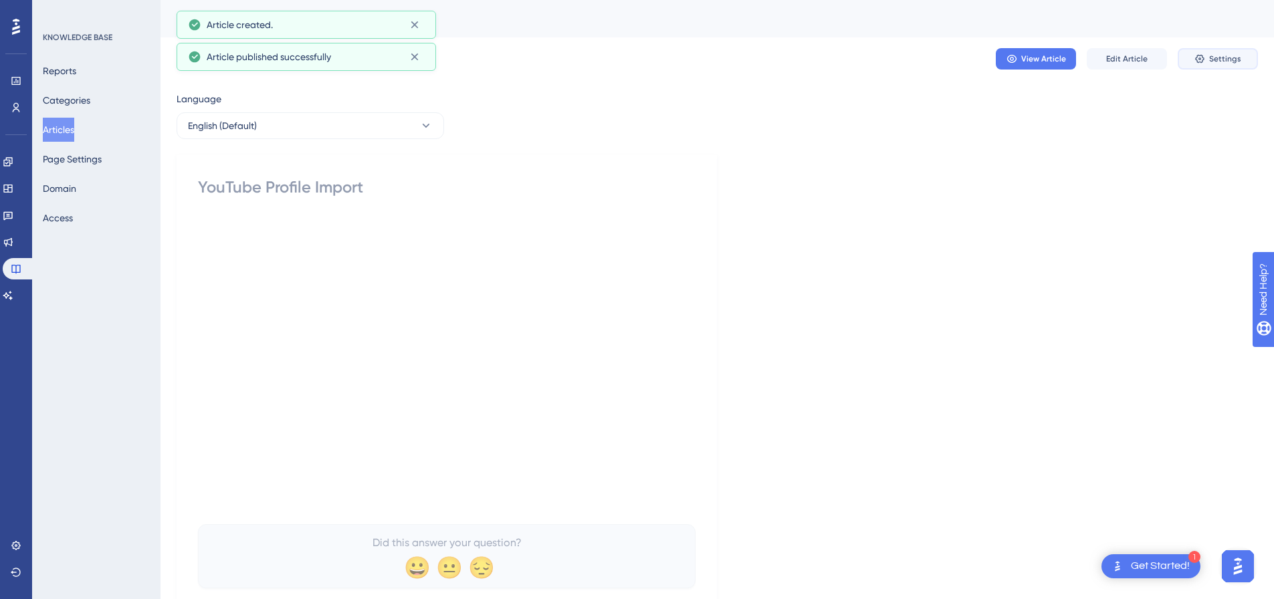
click at [1222, 58] on span "Settings" at bounding box center [1226, 59] width 32 height 11
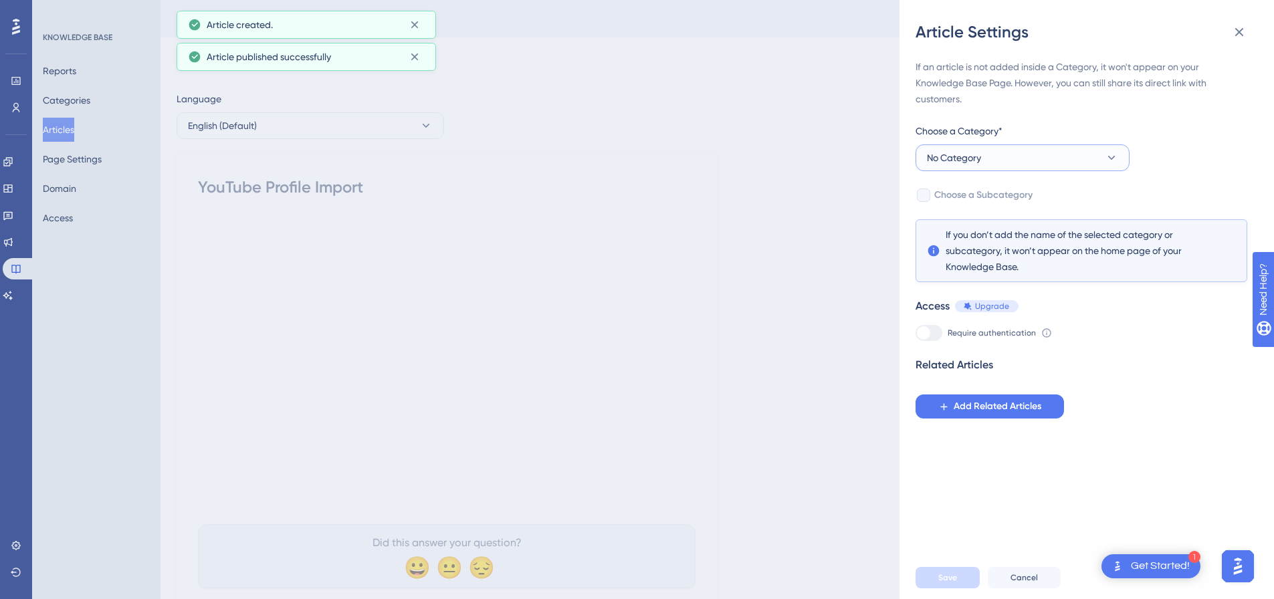
click at [995, 145] on button "No Category" at bounding box center [1023, 158] width 214 height 27
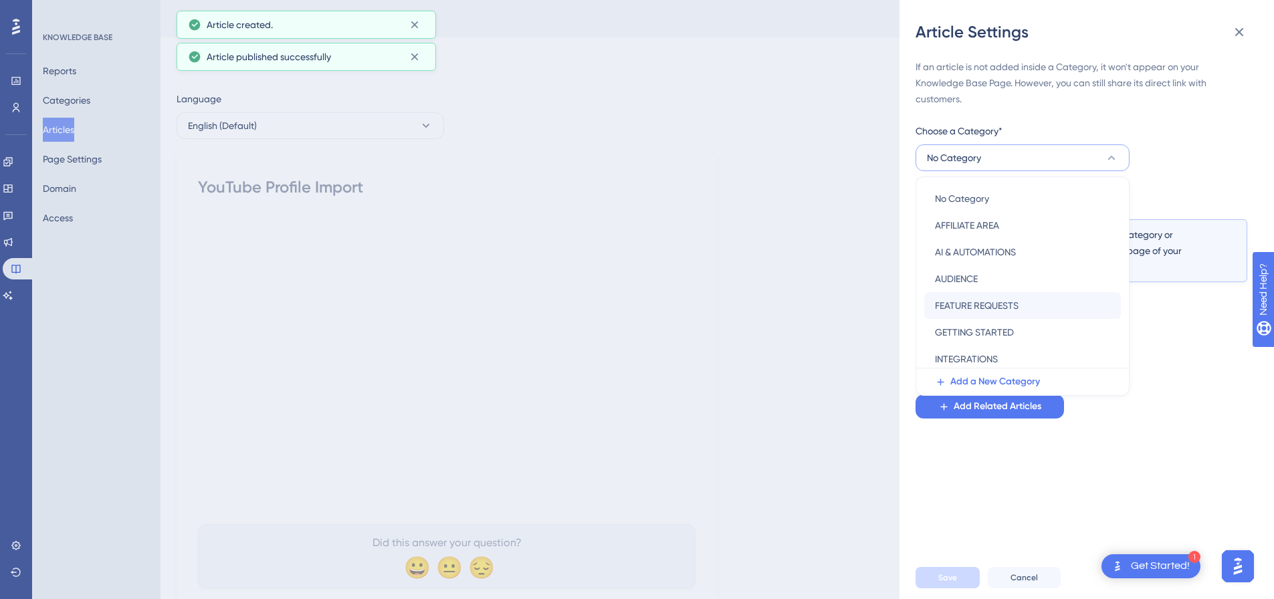
scroll to position [192, 0]
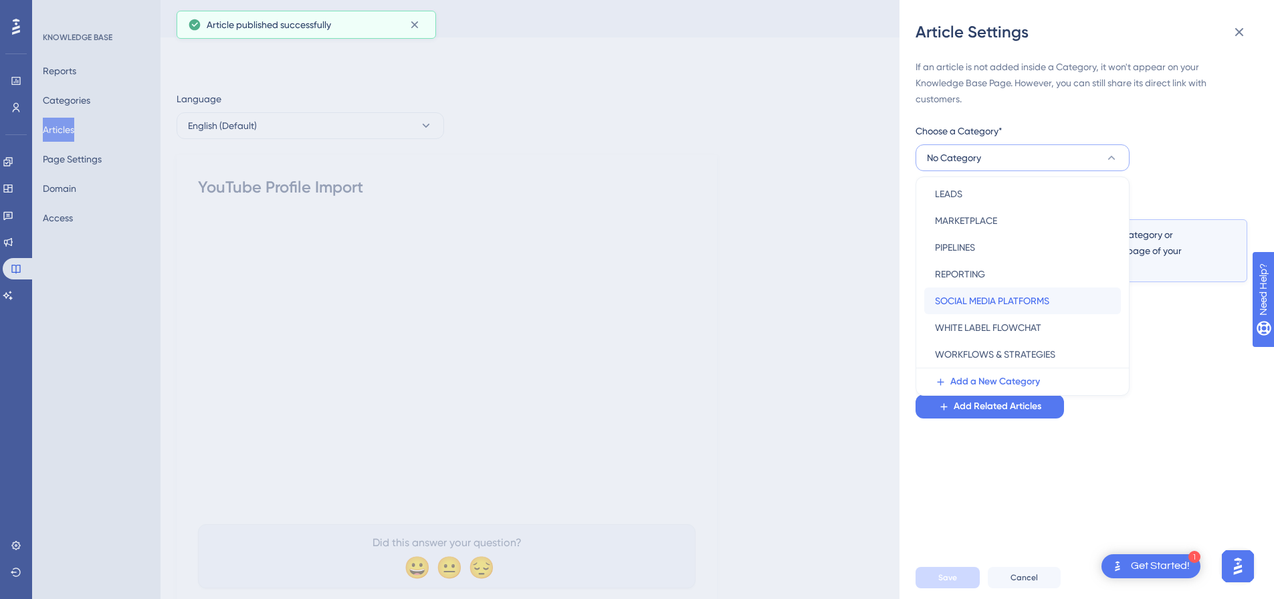
click at [964, 296] on span "SOCIAL MEDIA PLATFORMS" at bounding box center [992, 301] width 114 height 16
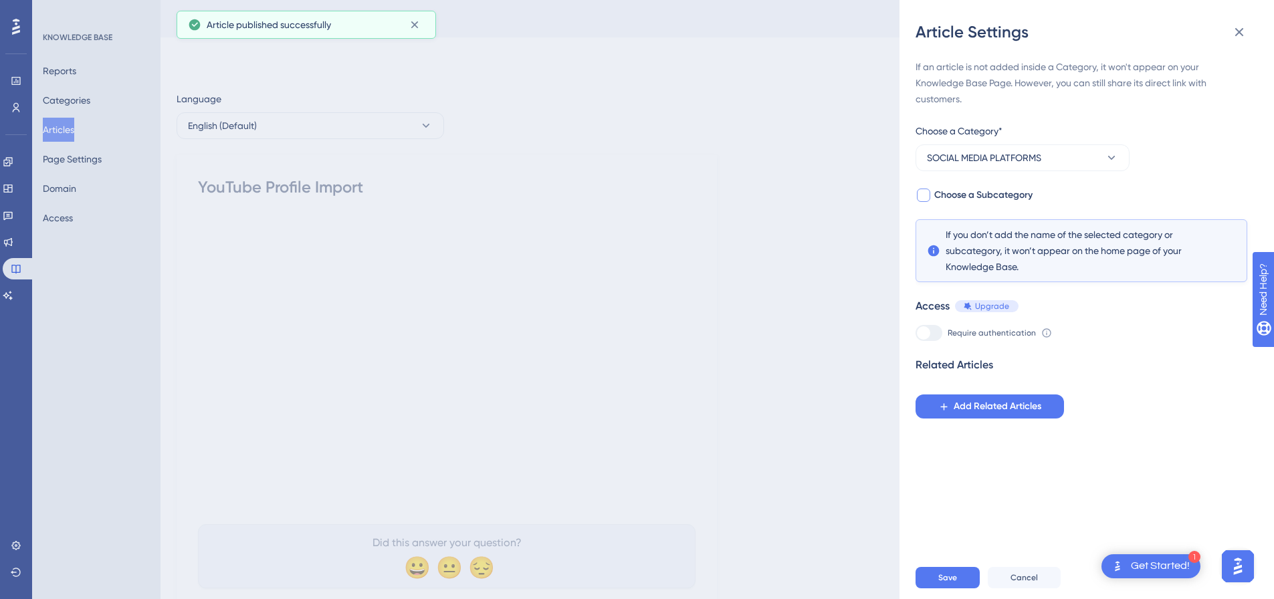
click at [926, 192] on div at bounding box center [923, 195] width 13 height 13
checkbox input "true"
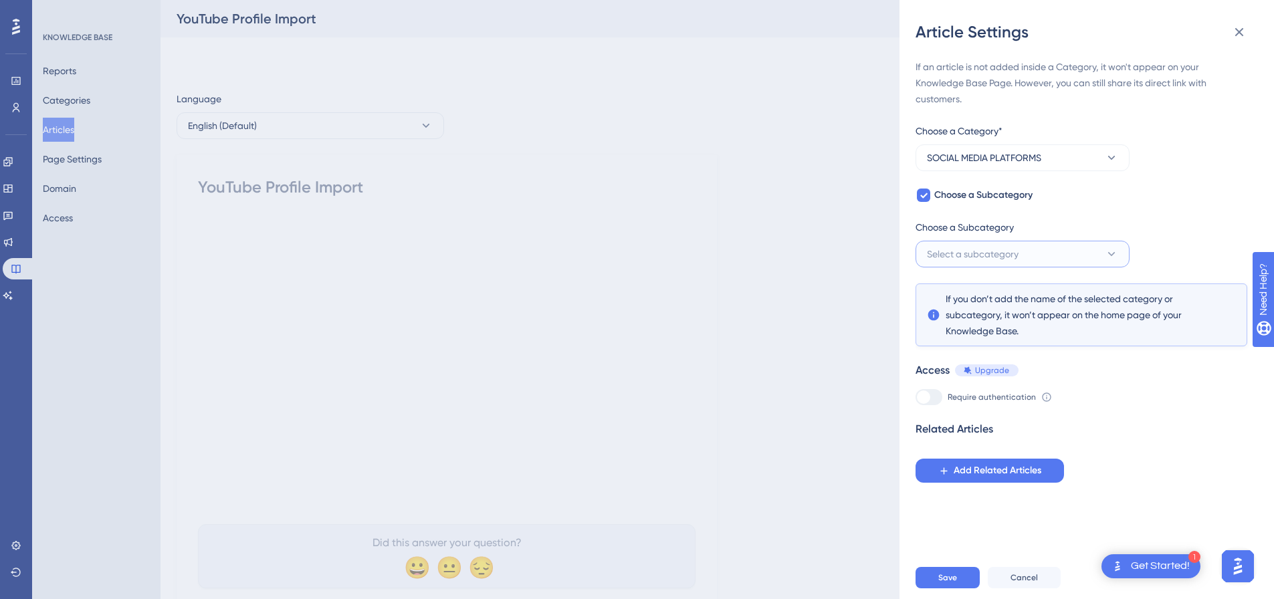
click at [969, 252] on span "Select a subcategory" at bounding box center [973, 254] width 92 height 16
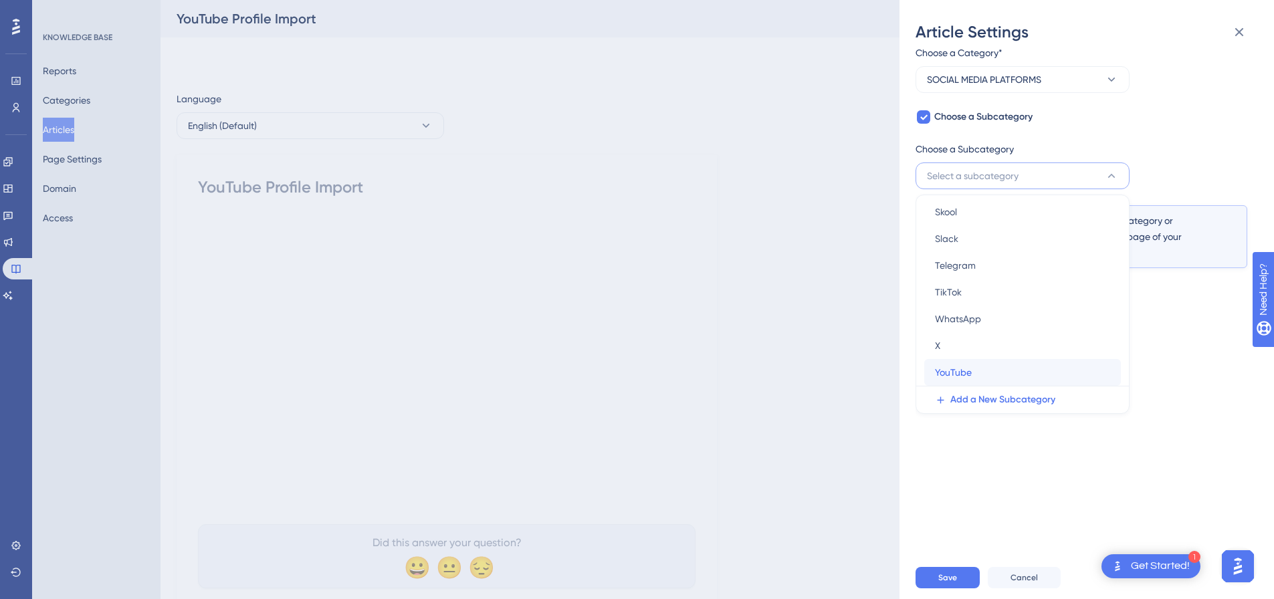
click at [969, 364] on div "YouTube YouTube" at bounding box center [1022, 372] width 175 height 27
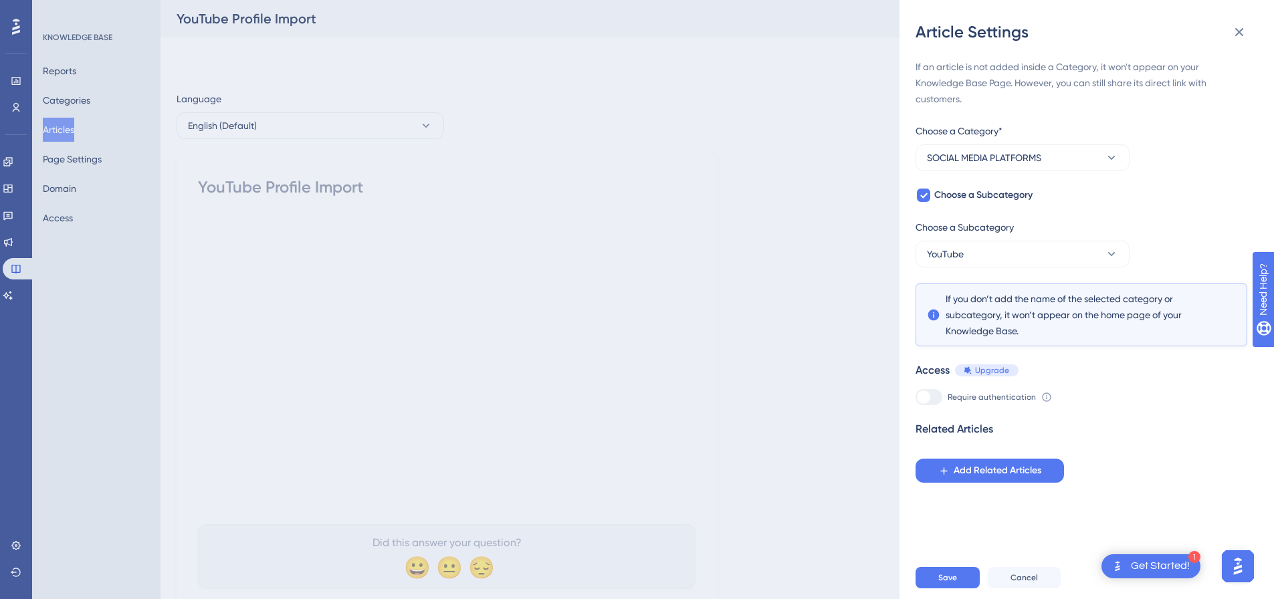
scroll to position [0, 0]
click at [958, 581] on button "Save" at bounding box center [948, 577] width 64 height 21
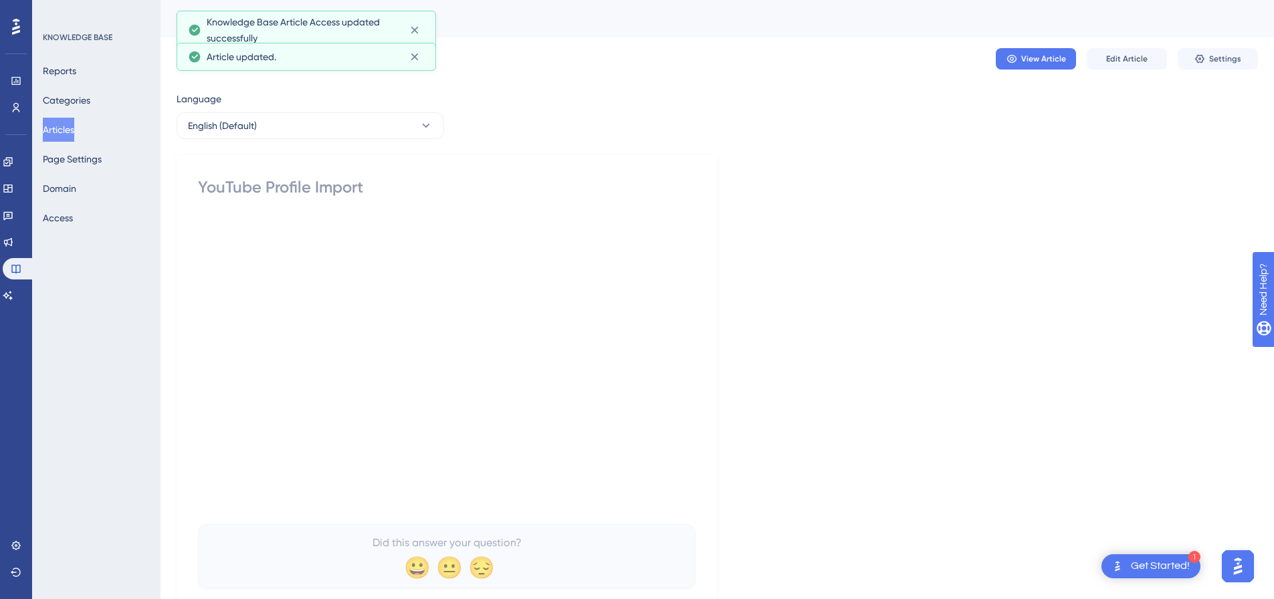
click at [54, 127] on button "Articles" at bounding box center [58, 130] width 31 height 24
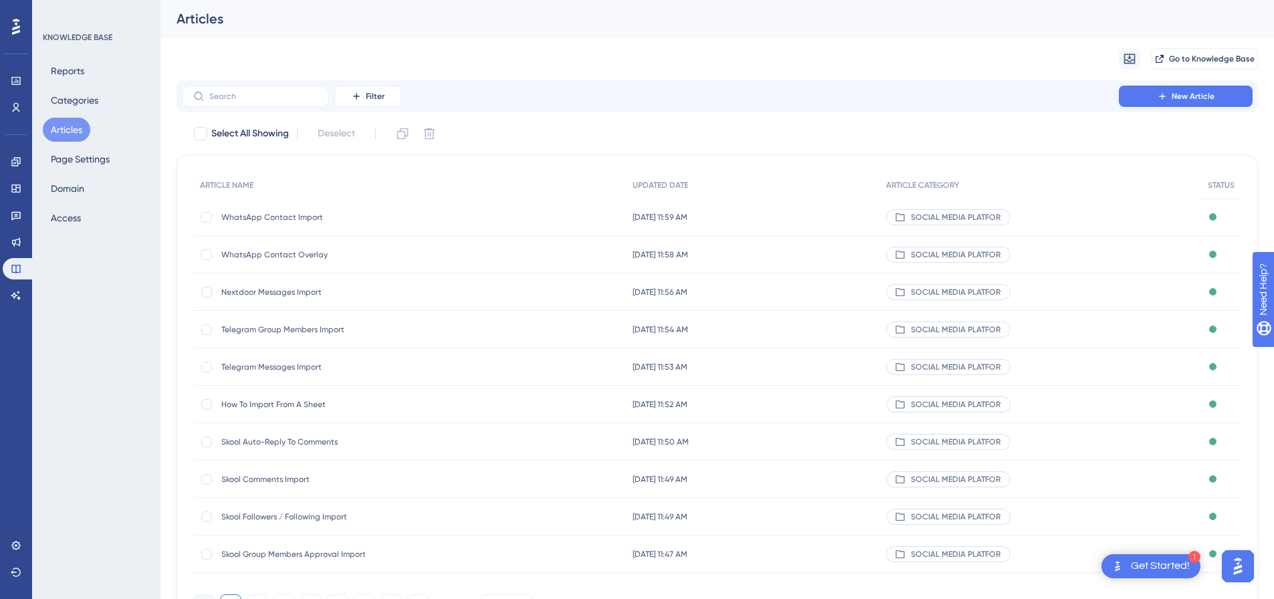
click at [1212, 80] on div "Filter New Article" at bounding box center [718, 96] width 1082 height 32
click at [1207, 93] on span "New Article" at bounding box center [1193, 96] width 43 height 11
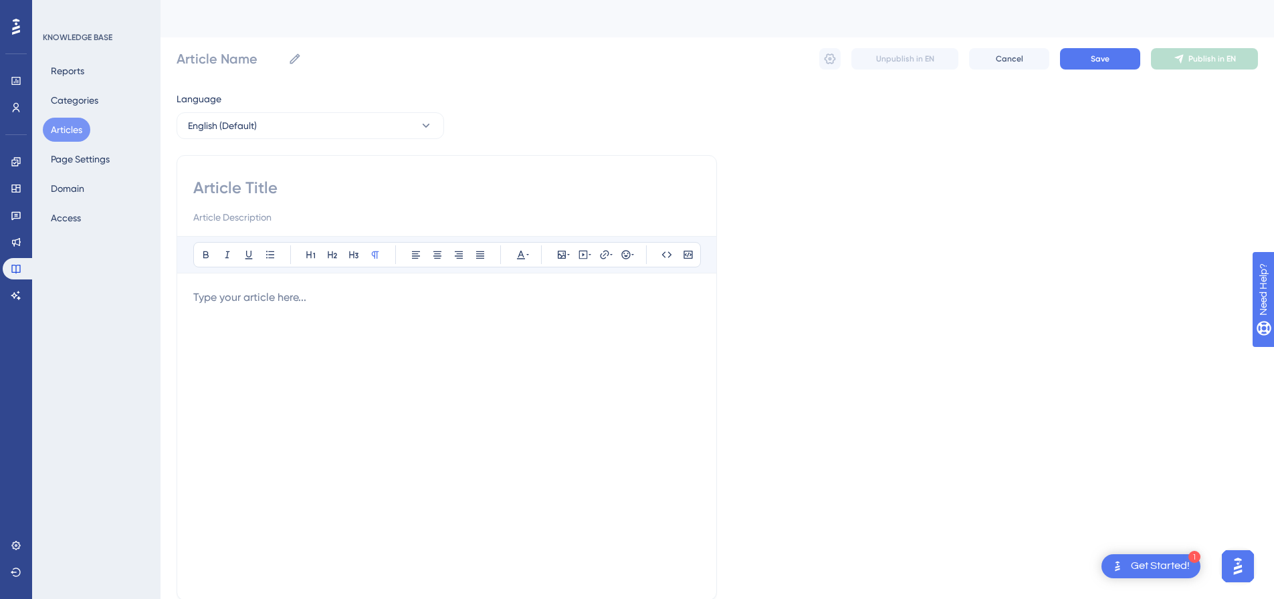
click at [365, 172] on div "Bold Italic Underline Bullet Point Heading 1 Heading 2 Heading 3 Normal Align L…" at bounding box center [447, 378] width 541 height 446
click at [361, 183] on input at bounding box center [446, 187] width 507 height 21
paste input "Reddit Profile Import"
type input "Reddit Profile Import"
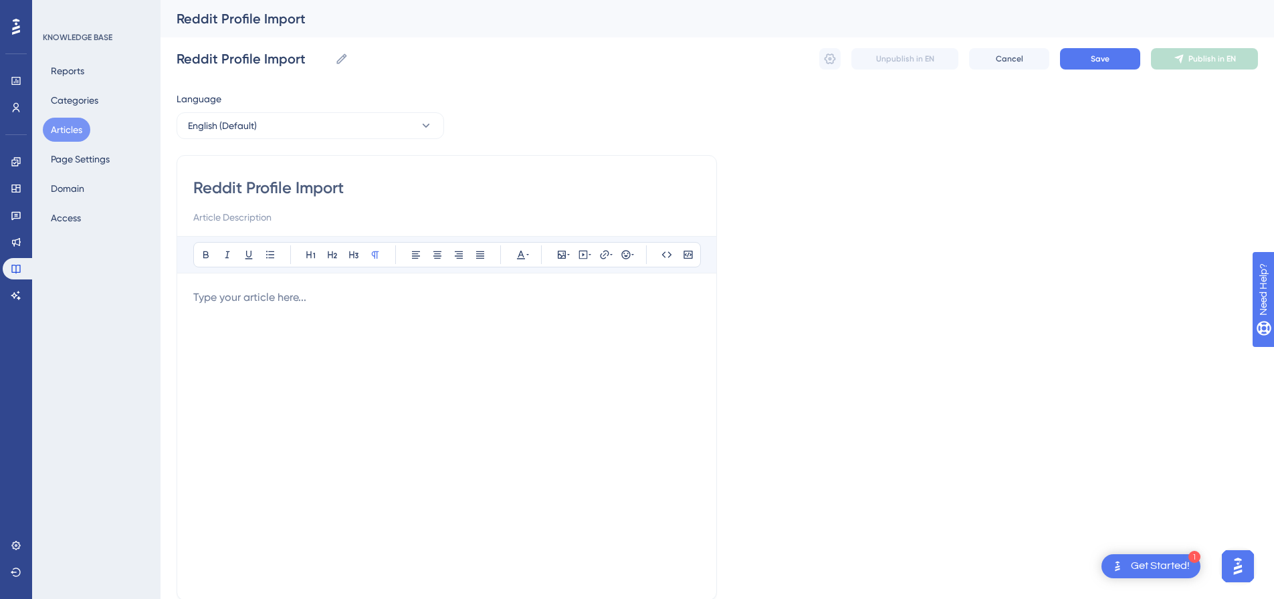
type input "Reddit Profile Import"
click at [542, 290] on p at bounding box center [446, 298] width 507 height 16
click at [577, 254] on button at bounding box center [583, 255] width 19 height 19
click at [565, 316] on textarea at bounding box center [583, 338] width 203 height 60
paste textarea "<div style="padding:49.79% 0 0 0;position:relative;"><iframe src="https://playe…"
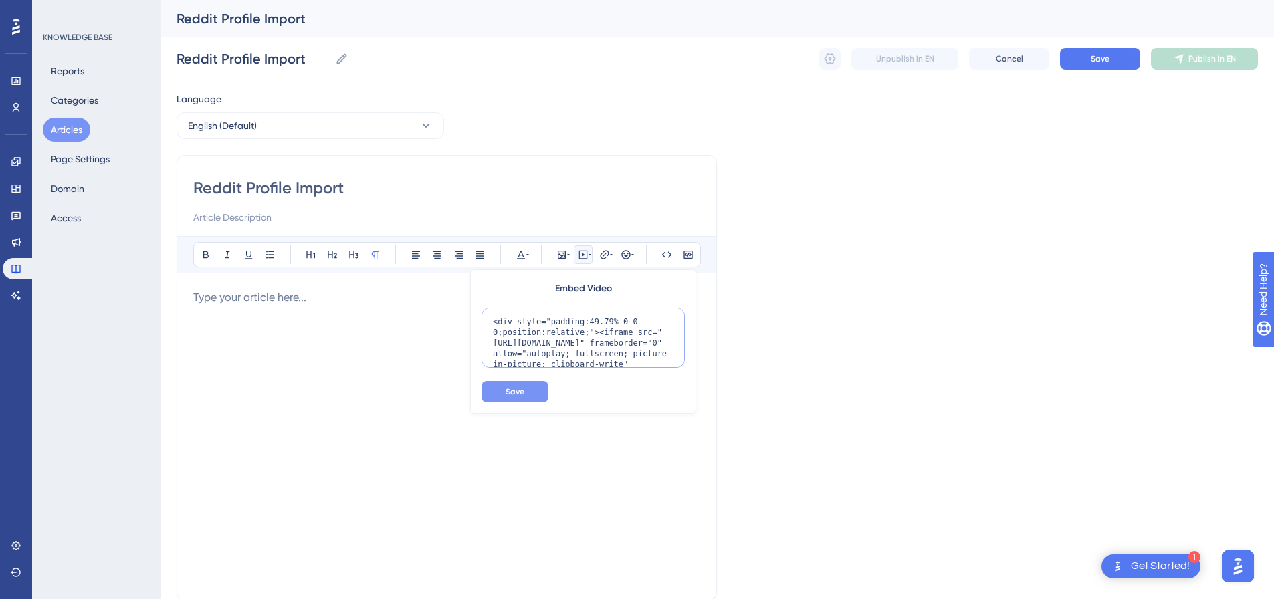
scroll to position [109, 0]
type textarea "<div style="padding:49.79% 0 0 0;position:relative;"><iframe src="https://playe…"
click at [512, 387] on span "Save" at bounding box center [515, 392] width 19 height 11
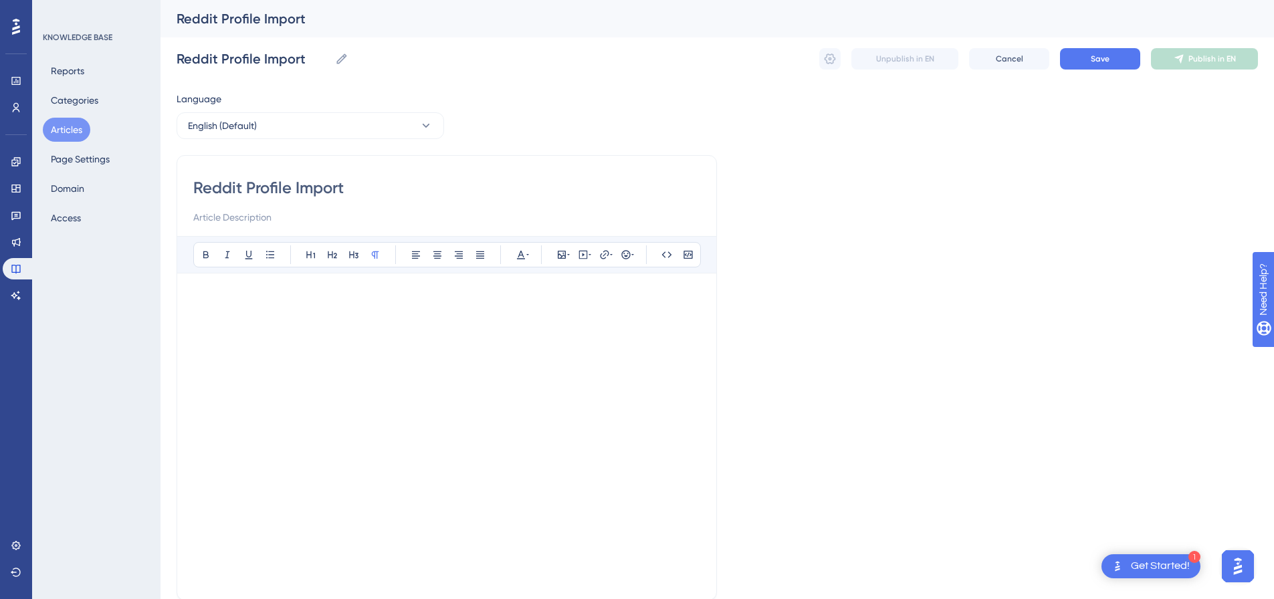
drag, startPoint x: 241, startPoint y: 186, endPoint x: 189, endPoint y: 186, distance: 52.2
click at [189, 186] on div "Reddit Profile Import Bold Italic Underline Bullet Point Heading 1 Heading 2 He…" at bounding box center [447, 378] width 541 height 446
click at [1076, 65] on button "Save" at bounding box center [1100, 58] width 80 height 21
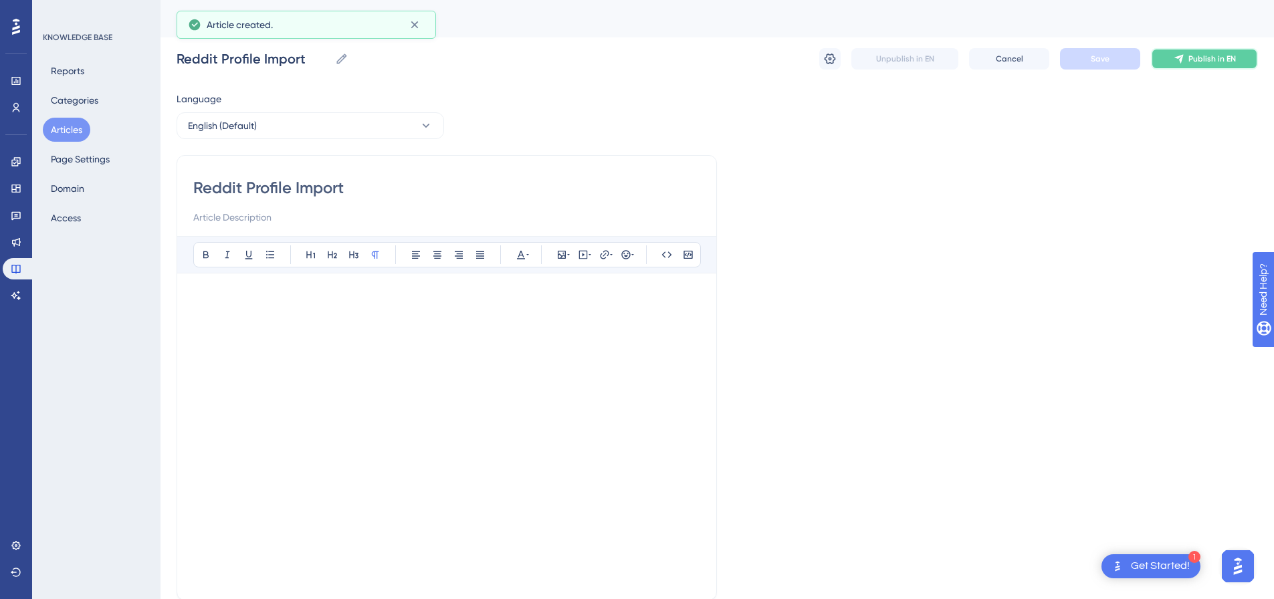
click at [1187, 58] on button "Publish in EN" at bounding box center [1204, 58] width 107 height 21
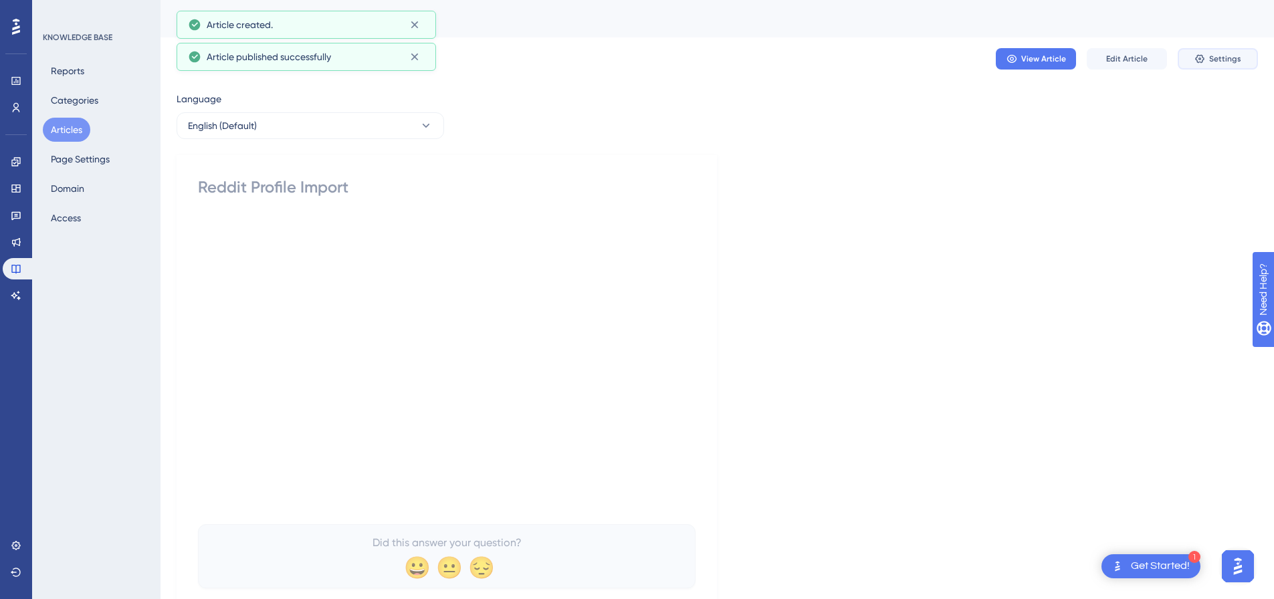
click at [1223, 62] on span "Settings" at bounding box center [1226, 59] width 32 height 11
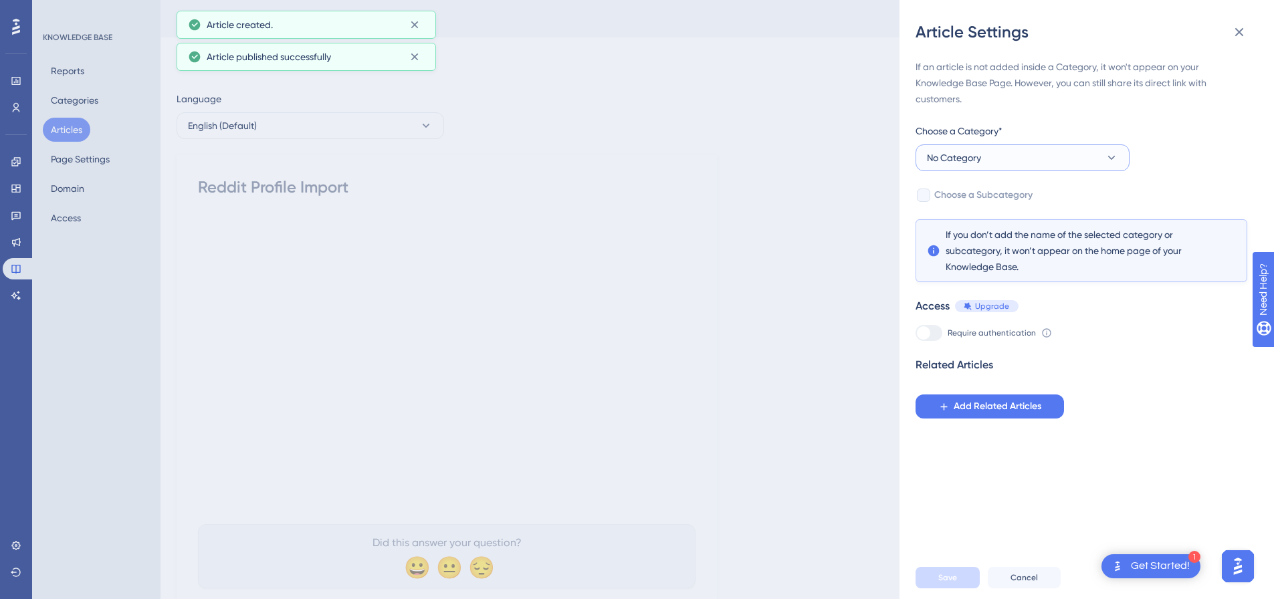
click at [967, 167] on button "No Category" at bounding box center [1023, 158] width 214 height 27
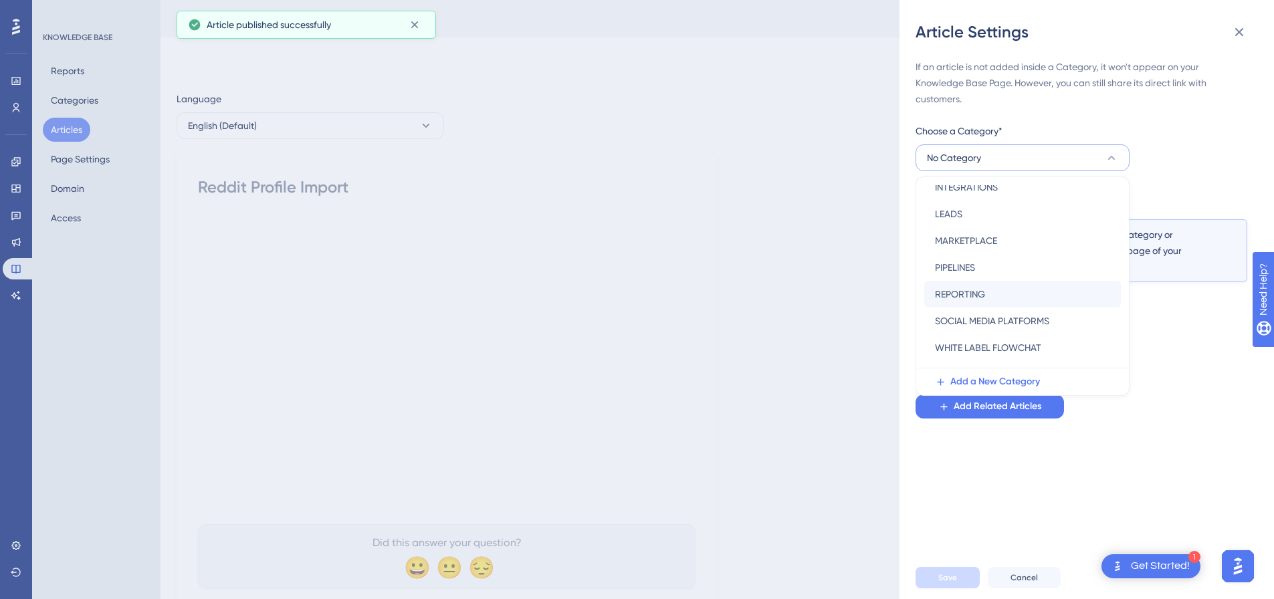
scroll to position [192, 0]
click at [987, 303] on span "SOCIAL MEDIA PLATFORMS" at bounding box center [992, 301] width 114 height 16
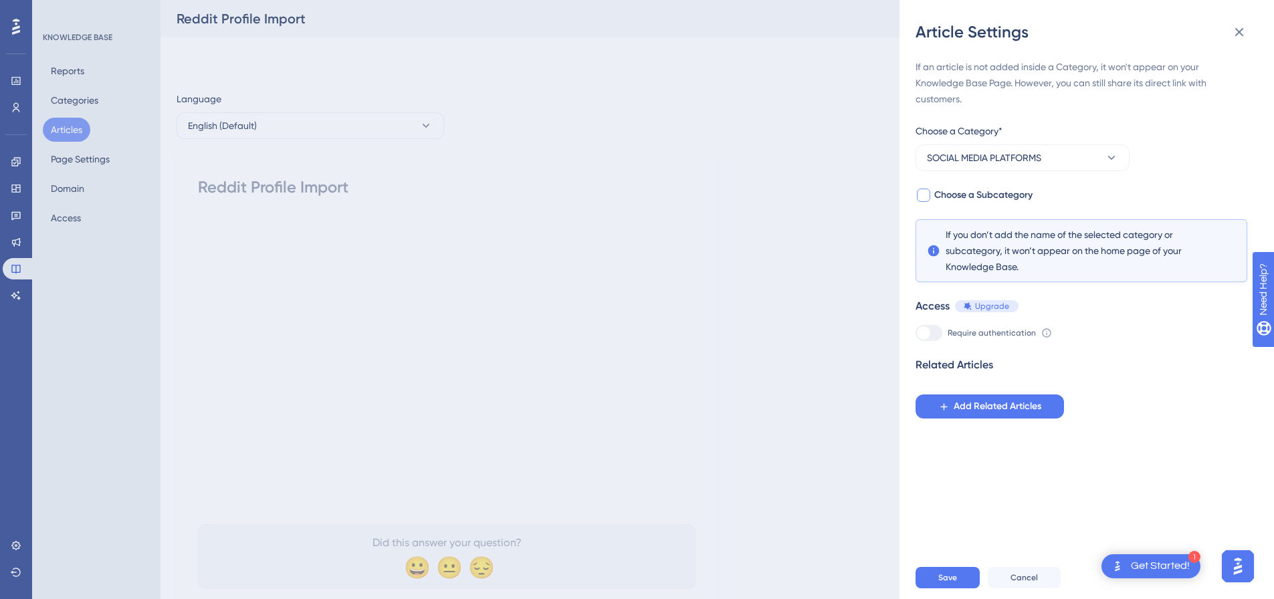
click at [928, 199] on div at bounding box center [923, 195] width 13 height 13
checkbox input "true"
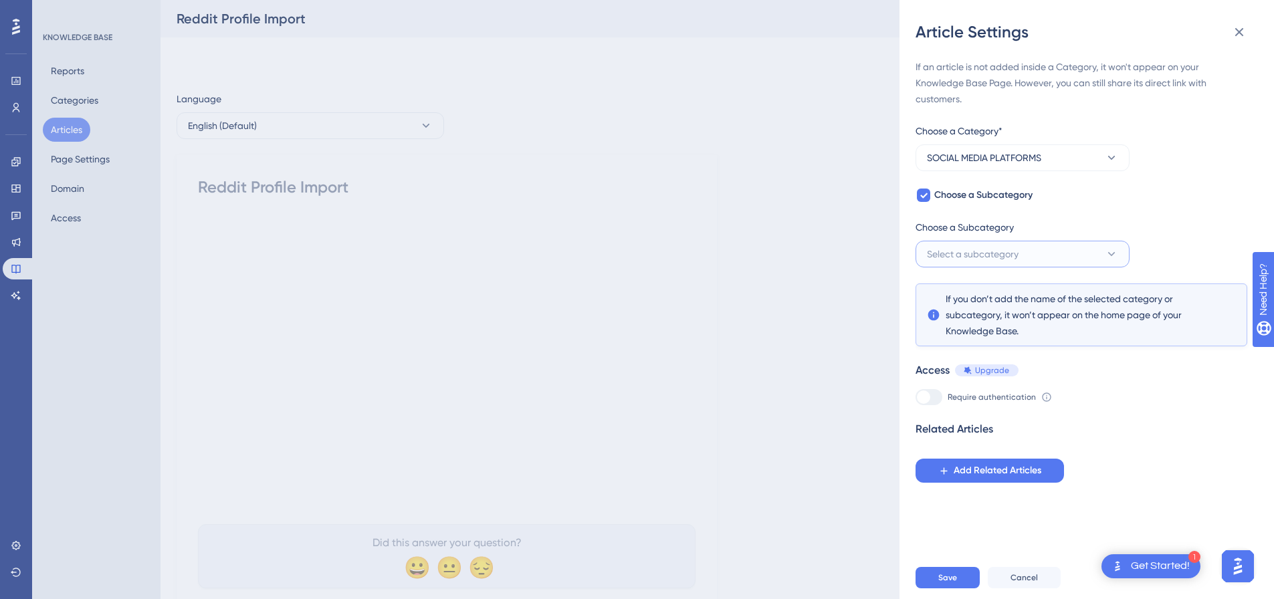
click at [952, 250] on span "Select a subcategory" at bounding box center [973, 254] width 92 height 16
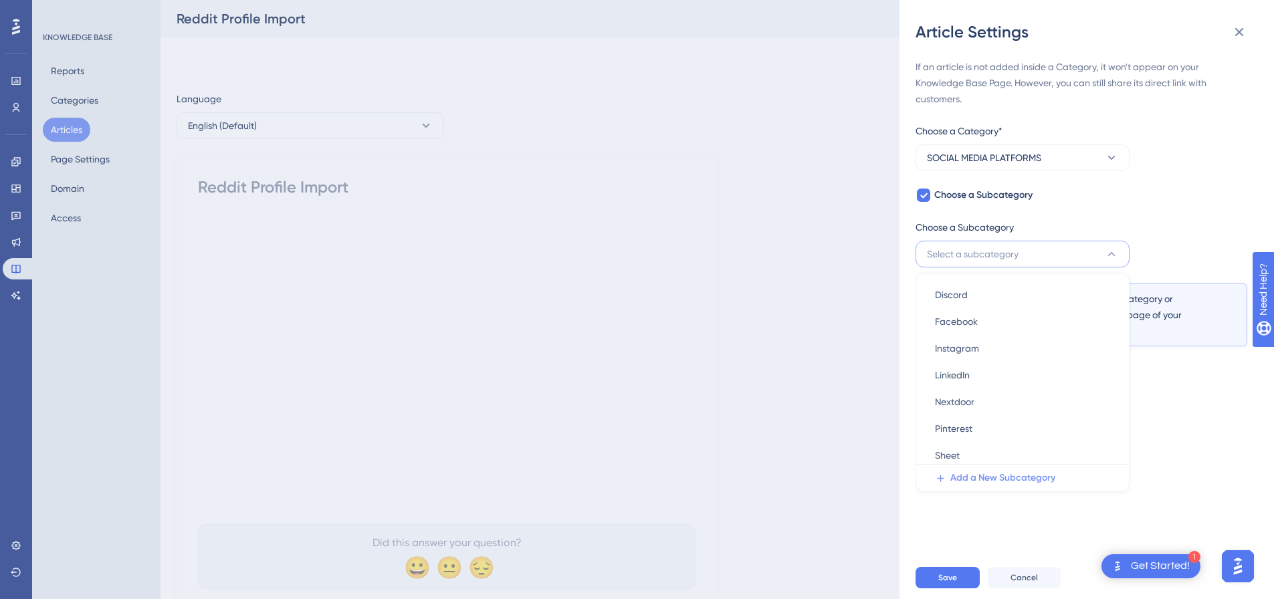
scroll to position [78, 0]
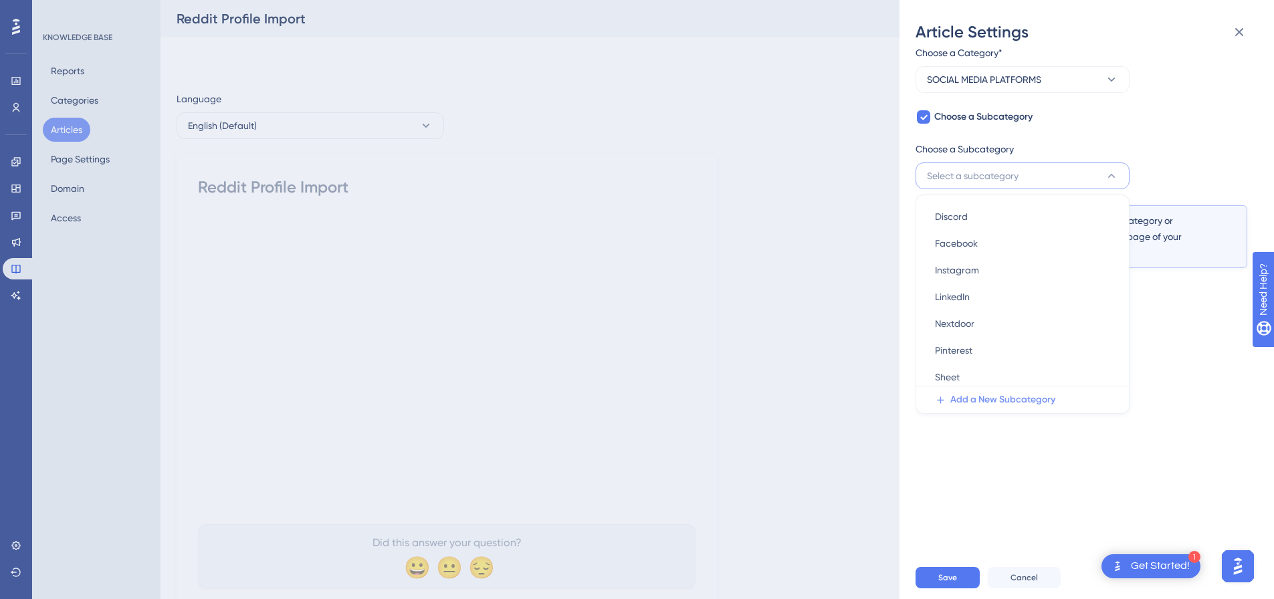
click at [973, 402] on span "Add a New Subcategory" at bounding box center [1003, 400] width 105 height 16
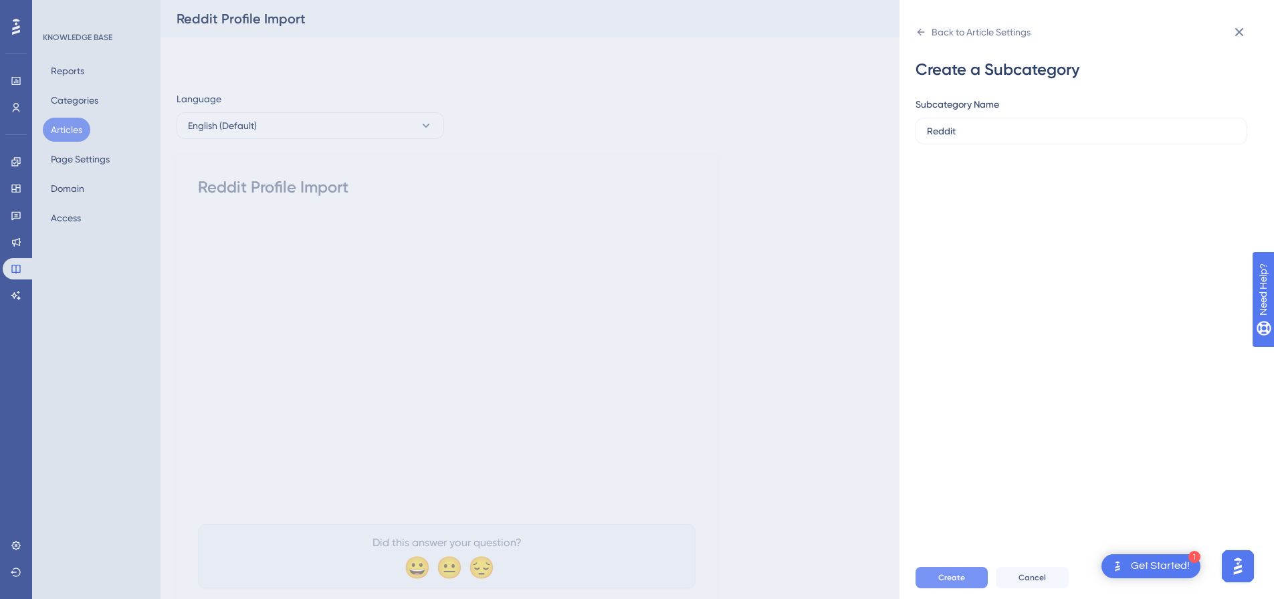
type input "Reddit"
click at [961, 583] on span "Create" at bounding box center [952, 578] width 27 height 11
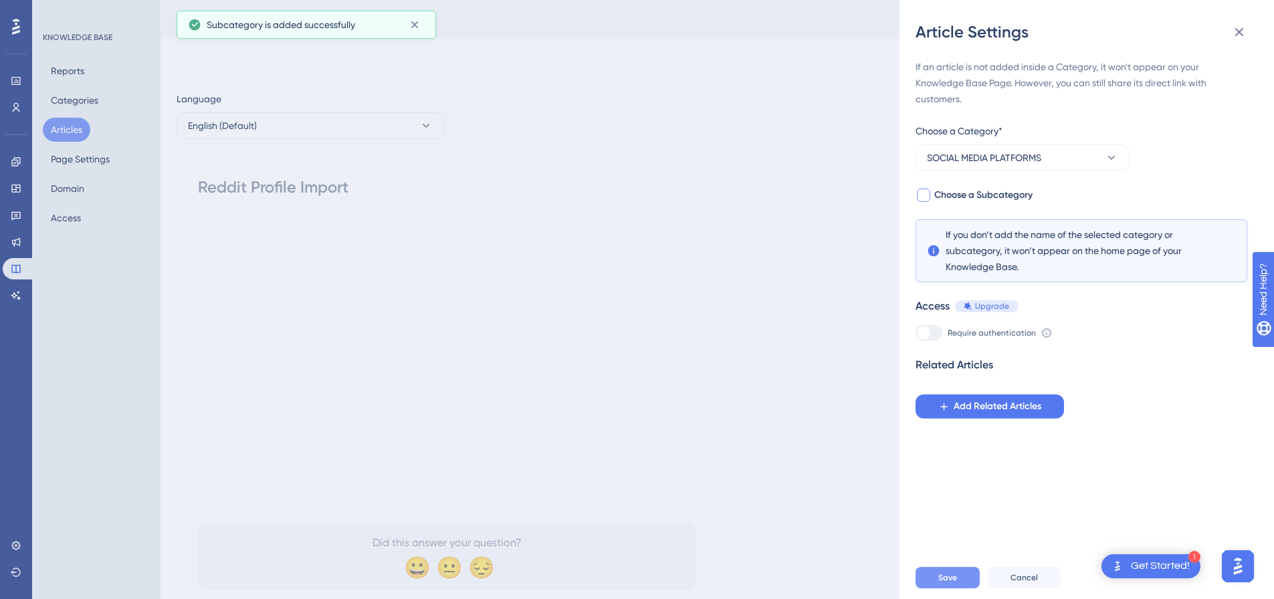
click at [935, 197] on span "Choose a Subcategory" at bounding box center [984, 195] width 98 height 16
checkbox input "true"
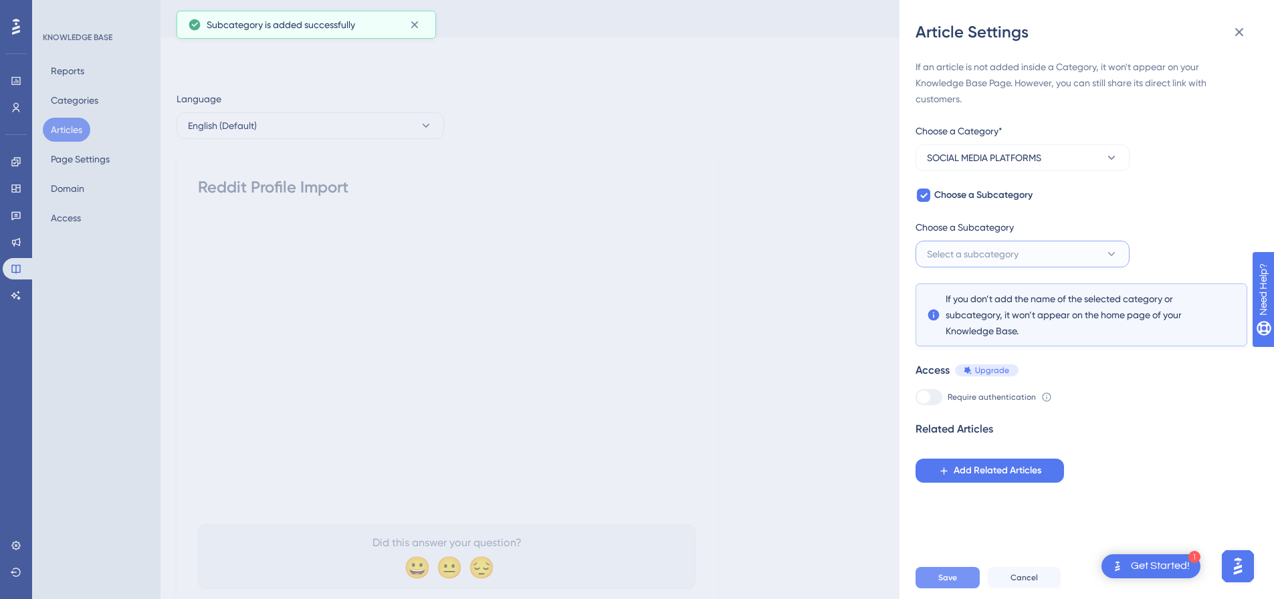
click at [941, 256] on span "Select a subcategory" at bounding box center [973, 254] width 92 height 16
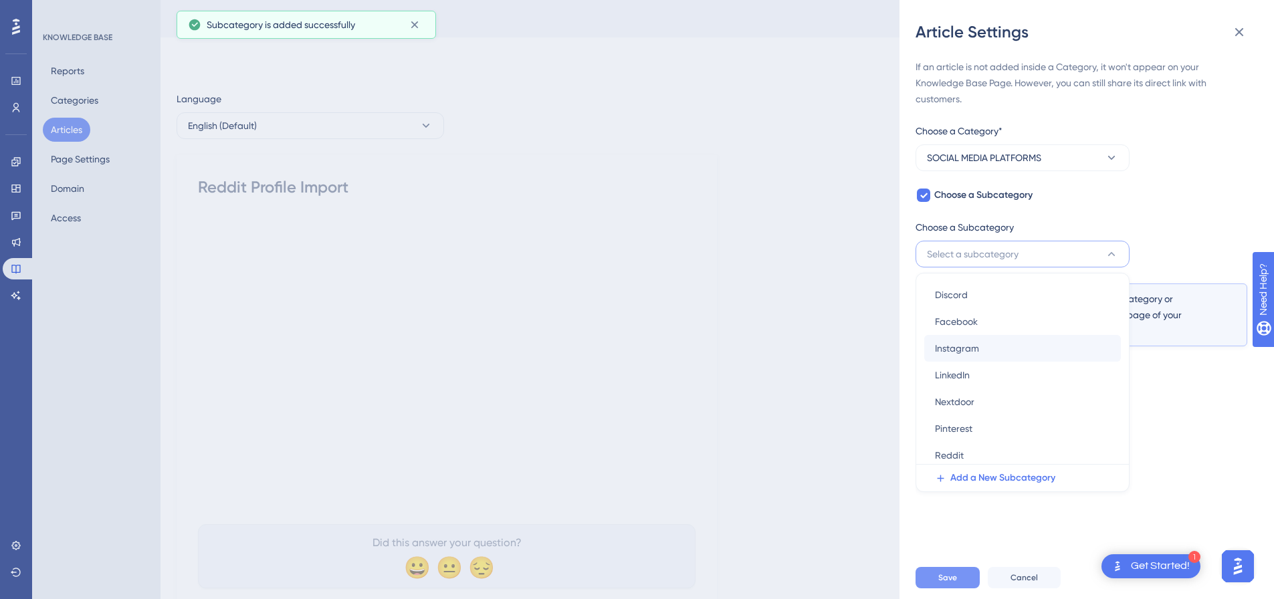
scroll to position [78, 0]
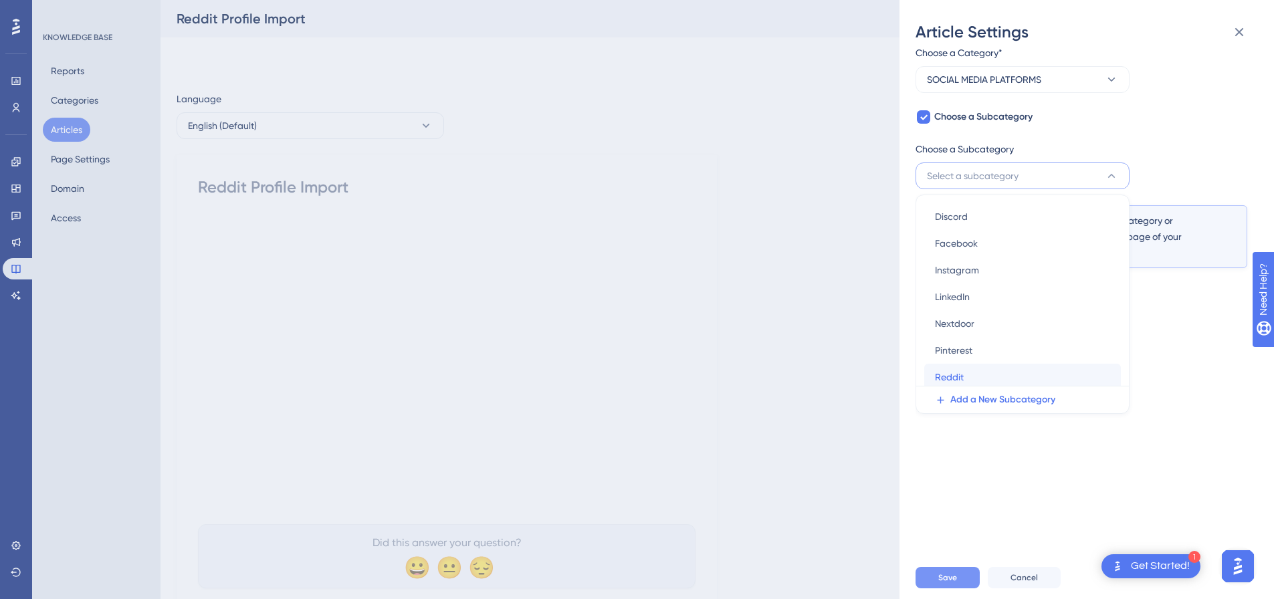
drag, startPoint x: 977, startPoint y: 373, endPoint x: 976, endPoint y: 386, distance: 13.4
click at [976, 373] on div "Reddit Reddit" at bounding box center [1022, 377] width 175 height 27
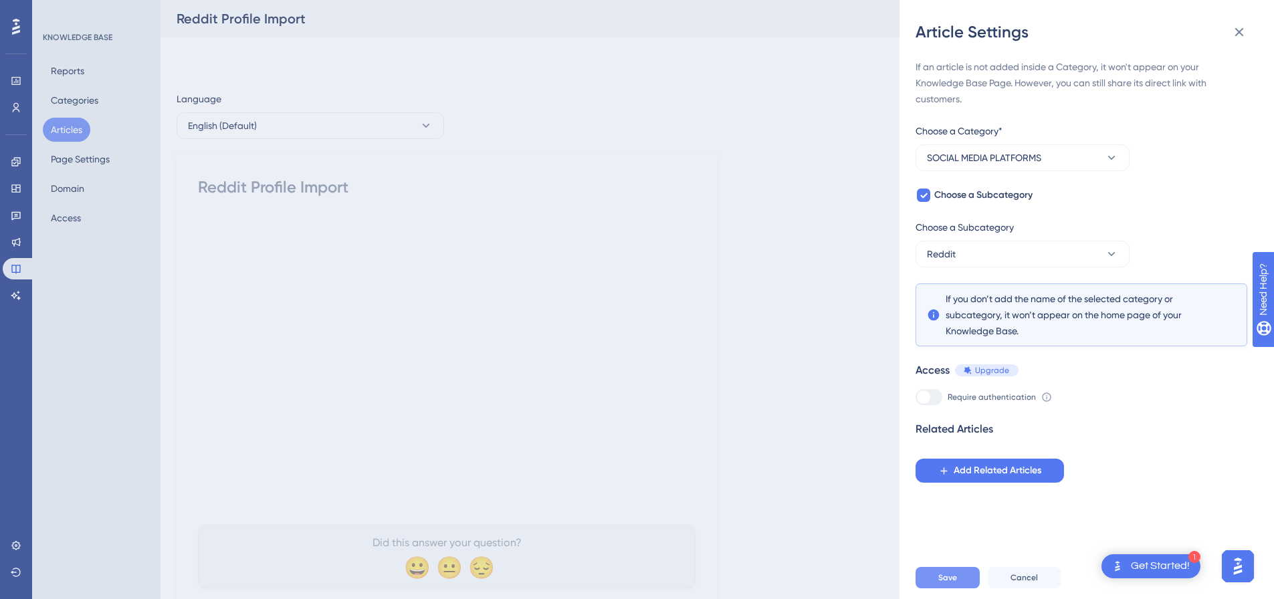
scroll to position [0, 0]
click at [961, 586] on button "Save" at bounding box center [948, 577] width 64 height 21
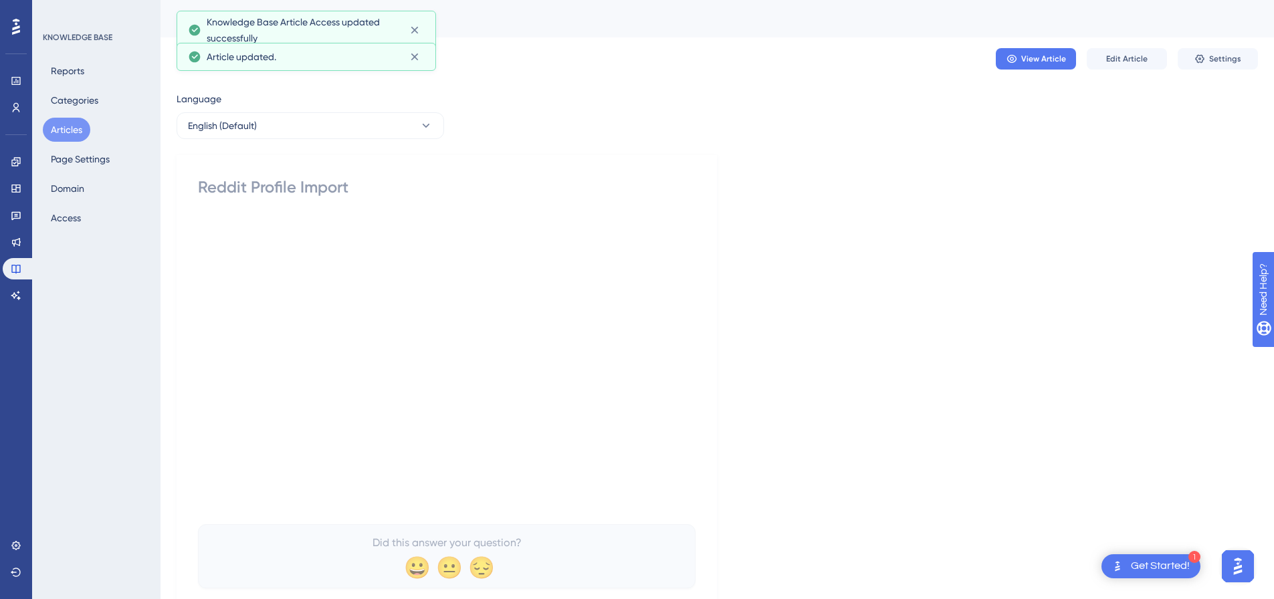
click at [85, 135] on button "Articles" at bounding box center [67, 130] width 48 height 24
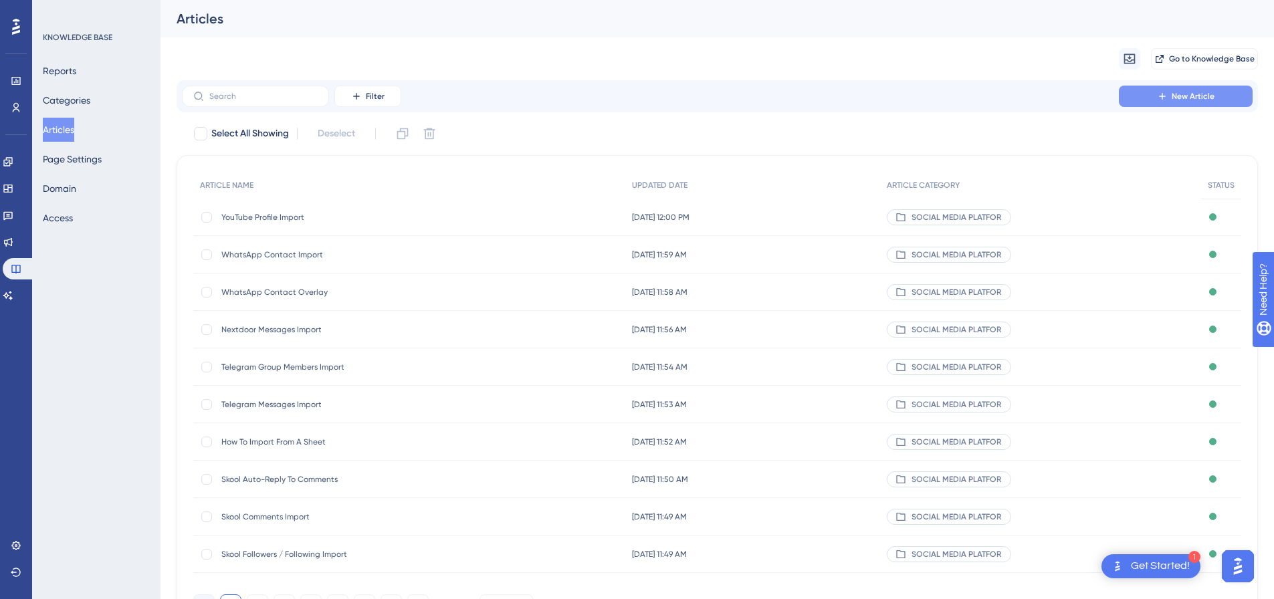
click at [1226, 88] on button "New Article" at bounding box center [1186, 96] width 134 height 21
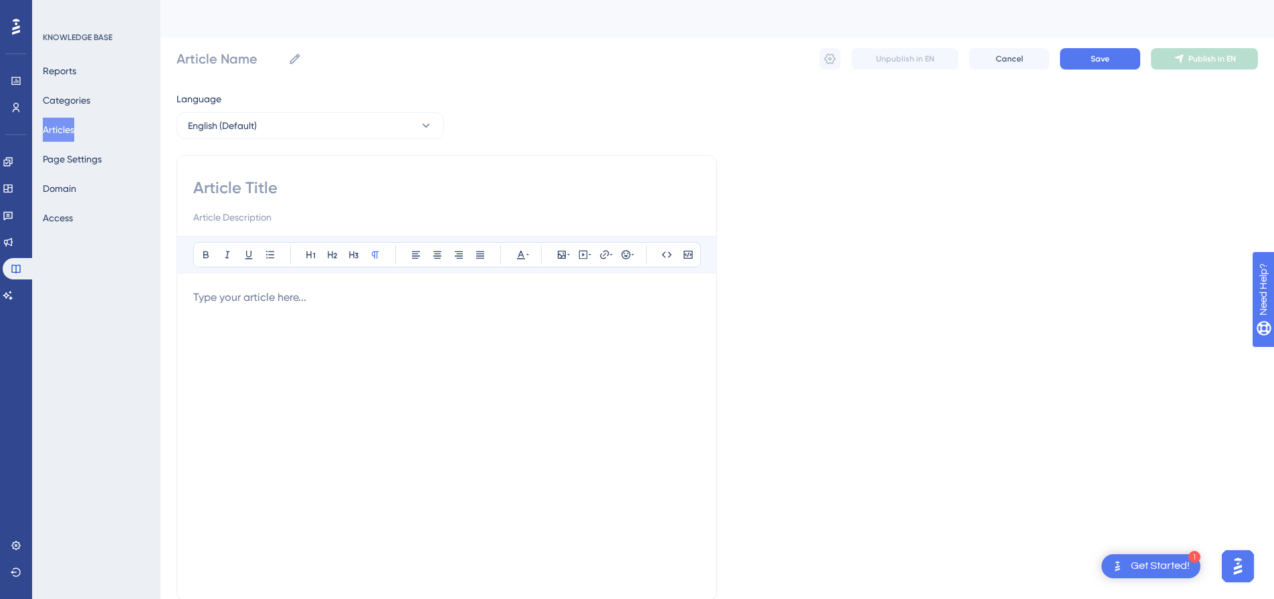
click at [380, 185] on input at bounding box center [446, 187] width 507 height 21
paste input "Reddit Messages Overlay"
type input "Reddit Messages Overlay"
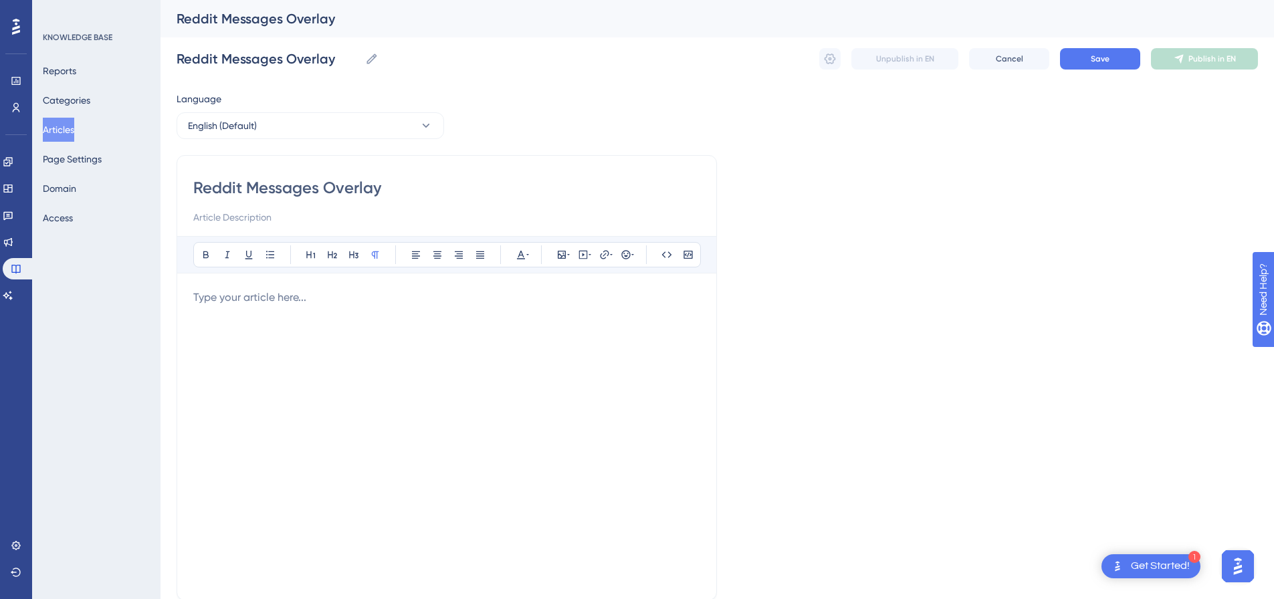
click at [407, 318] on div at bounding box center [446, 437] width 507 height 294
click at [583, 256] on icon at bounding box center [584, 254] width 2 height 3
click at [555, 322] on textarea at bounding box center [583, 338] width 203 height 60
paste textarea "<div style="padding:56.25% 0 0 0;position:relative;"><iframe src="[URL][DOMAIN_…"
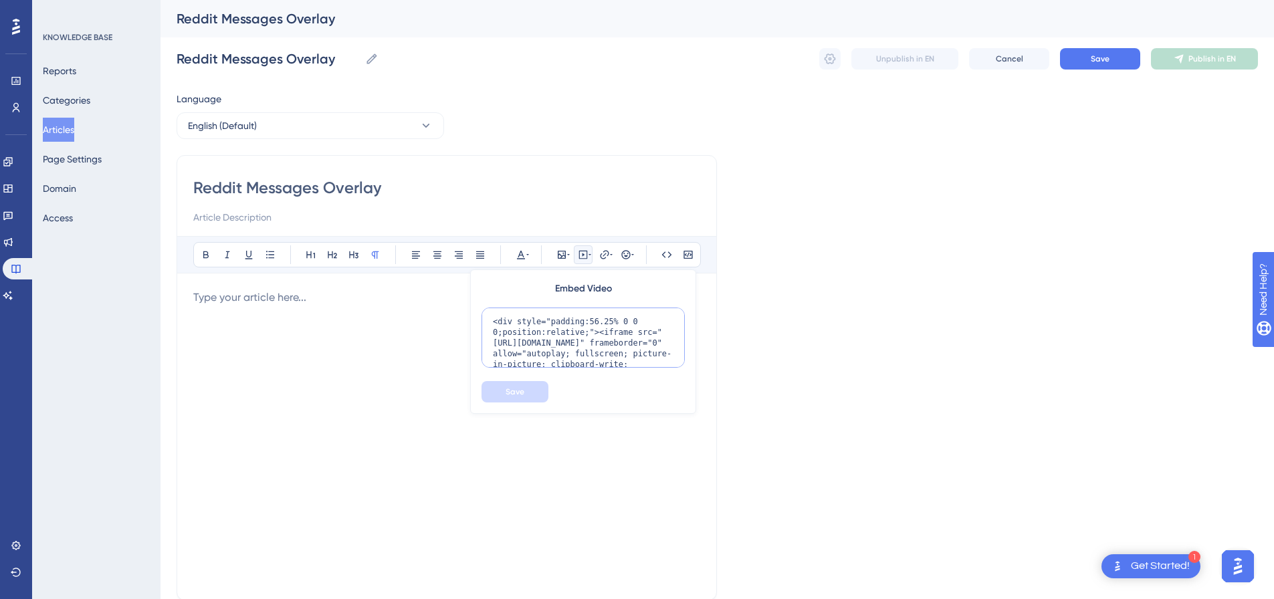
scroll to position [130, 0]
type textarea "<div style="padding:56.25% 0 0 0;position:relative;"><iframe src="[URL][DOMAIN_…"
click at [523, 392] on span "Save" at bounding box center [515, 392] width 19 height 11
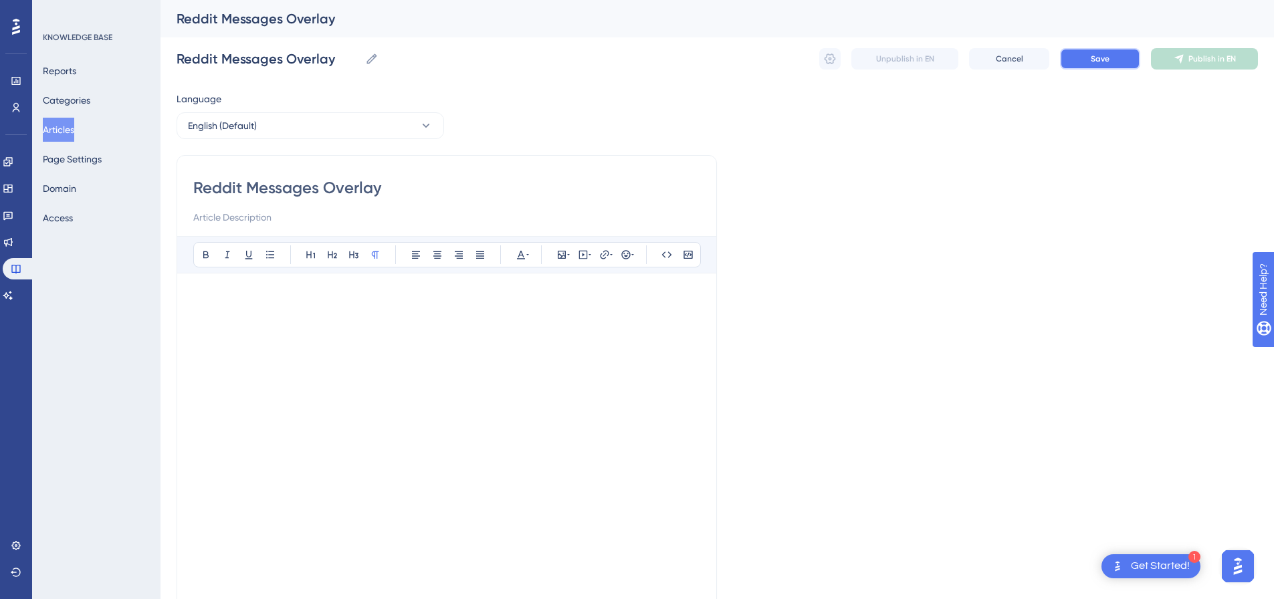
click at [1113, 62] on button "Save" at bounding box center [1100, 58] width 80 height 21
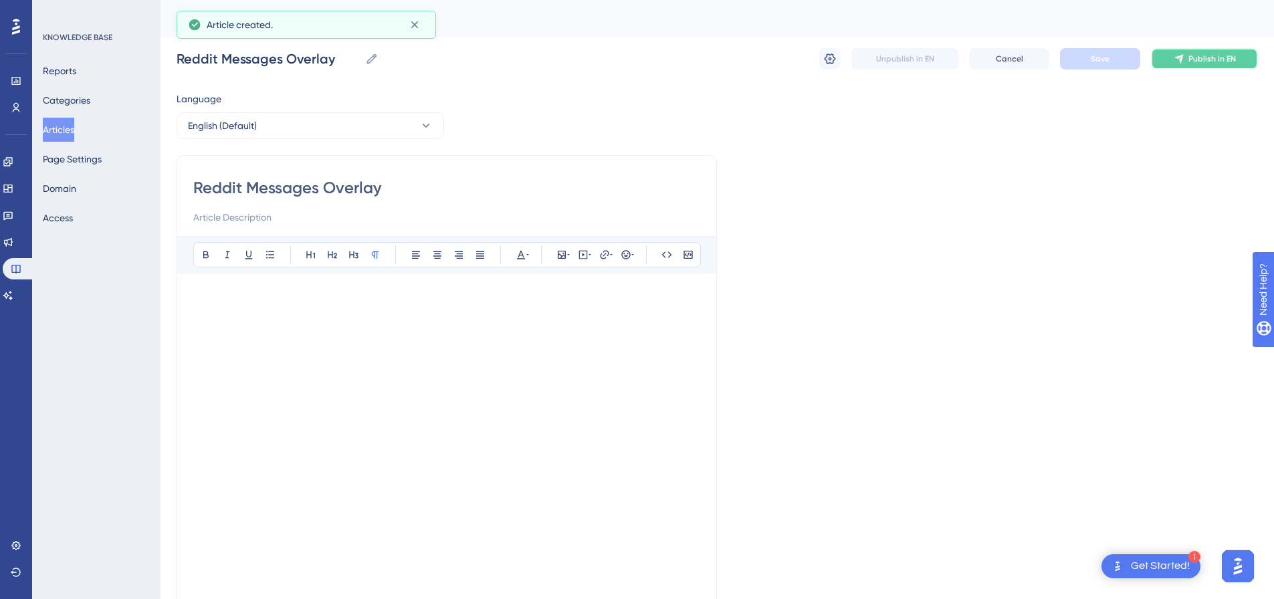
click at [1205, 58] on span "Publish in EN" at bounding box center [1213, 59] width 48 height 11
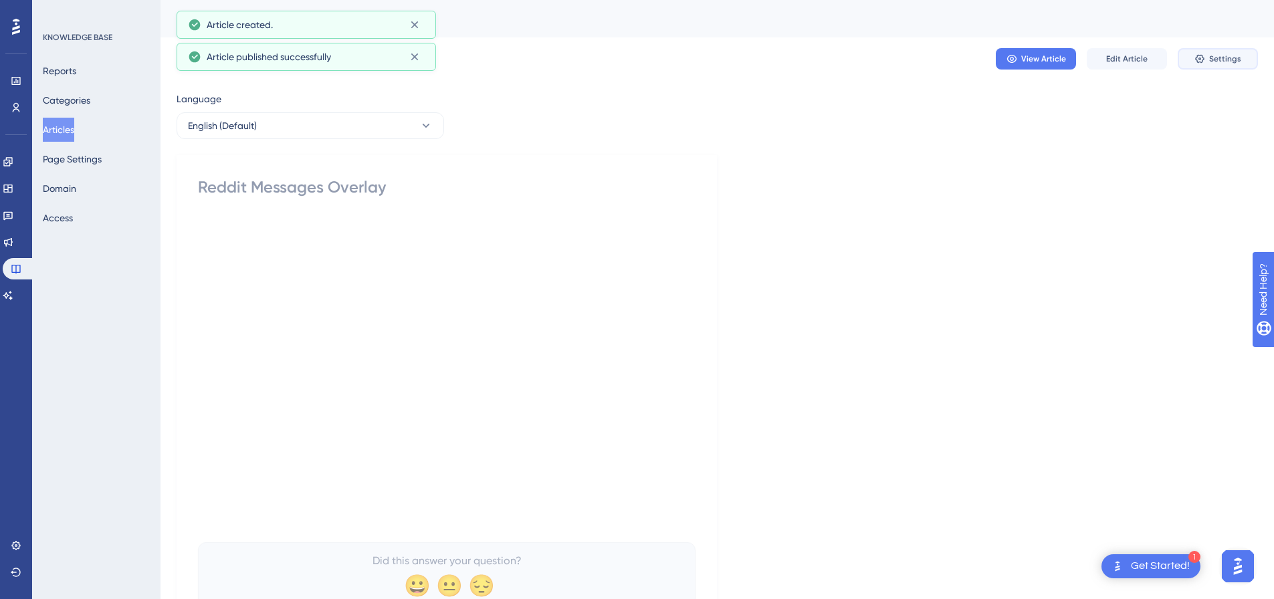
drag, startPoint x: 1236, startPoint y: 61, endPoint x: 1222, endPoint y: 64, distance: 13.6
click at [1236, 61] on span "Settings" at bounding box center [1226, 59] width 32 height 11
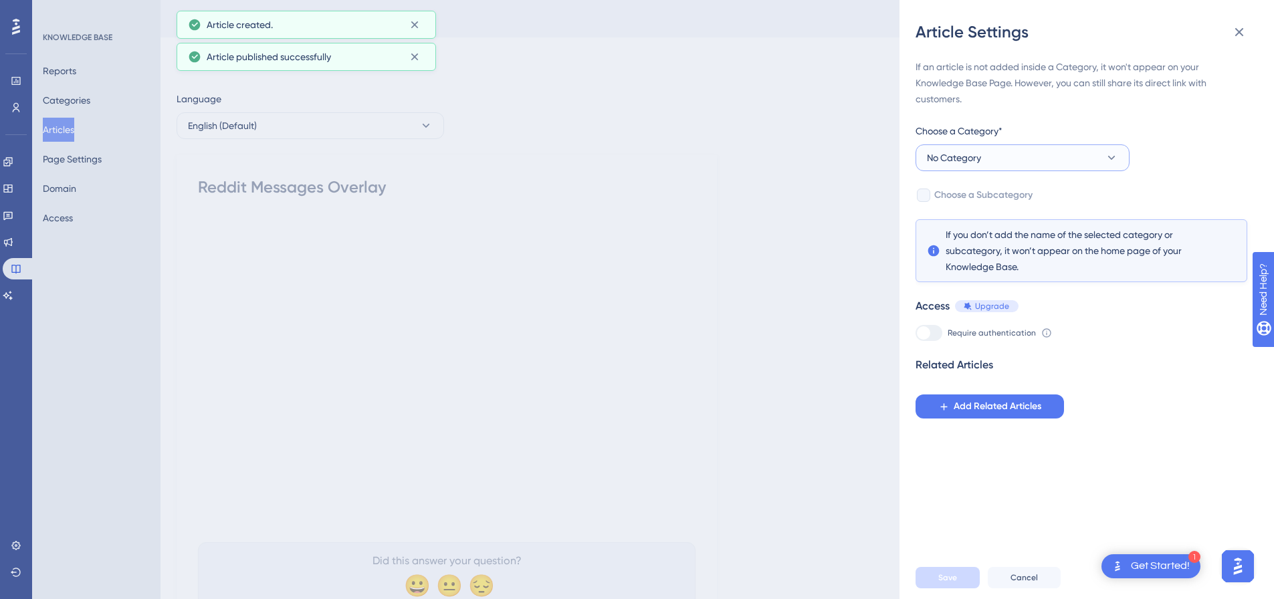
drag, startPoint x: 1041, startPoint y: 166, endPoint x: 1021, endPoint y: 173, distance: 21.2
click at [1041, 165] on button "No Category" at bounding box center [1023, 158] width 214 height 27
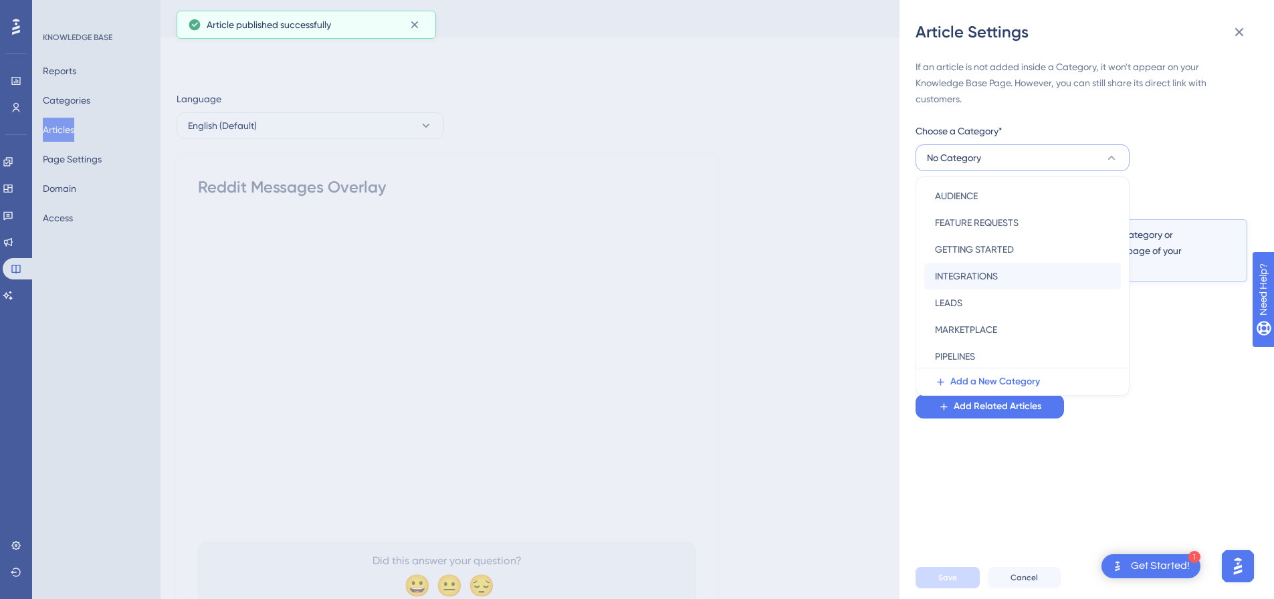
scroll to position [192, 0]
click at [994, 308] on span "SOCIAL MEDIA PLATFORMS" at bounding box center [992, 301] width 114 height 16
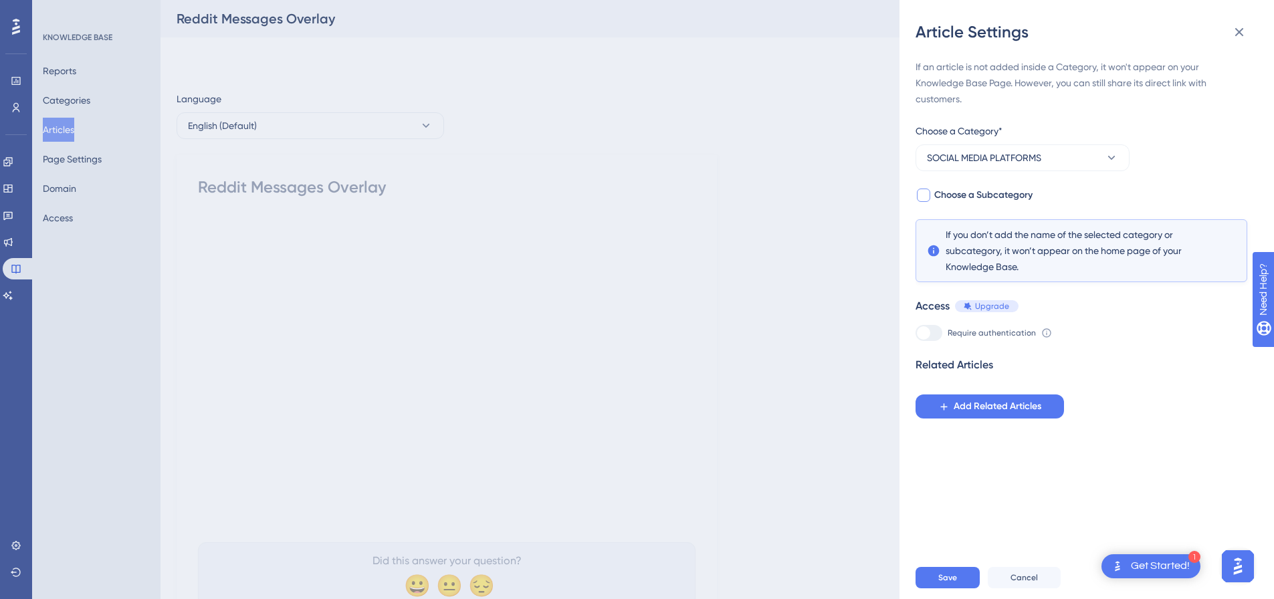
click at [922, 199] on div at bounding box center [923, 195] width 13 height 13
checkbox input "true"
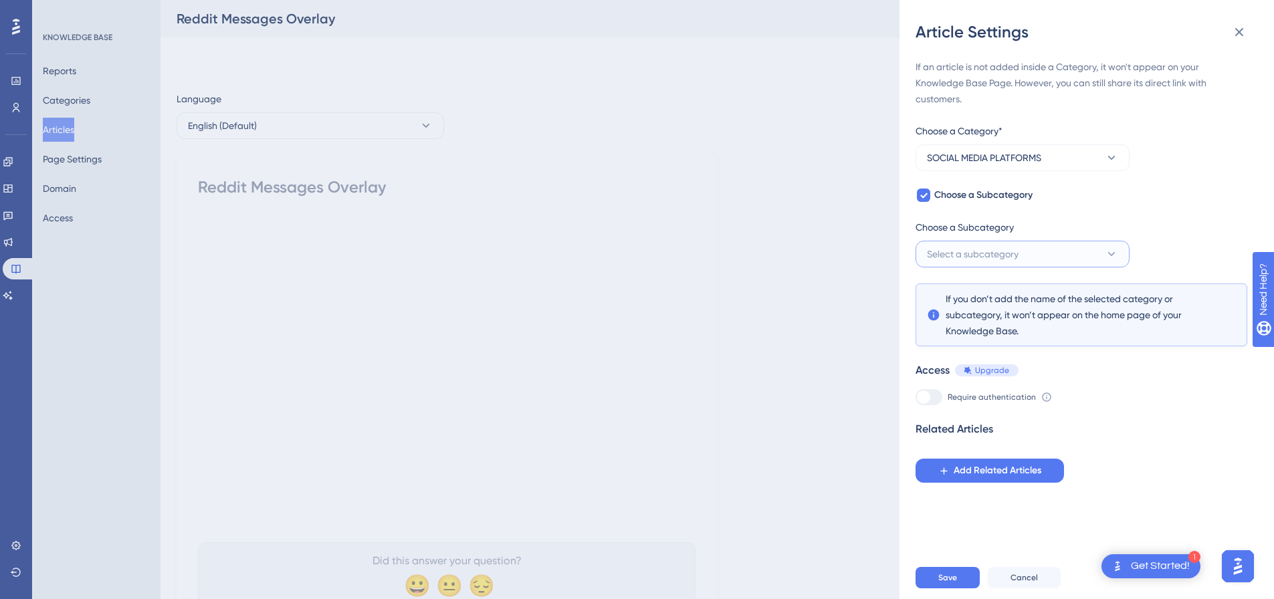
click at [983, 258] on span "Select a subcategory" at bounding box center [973, 254] width 92 height 16
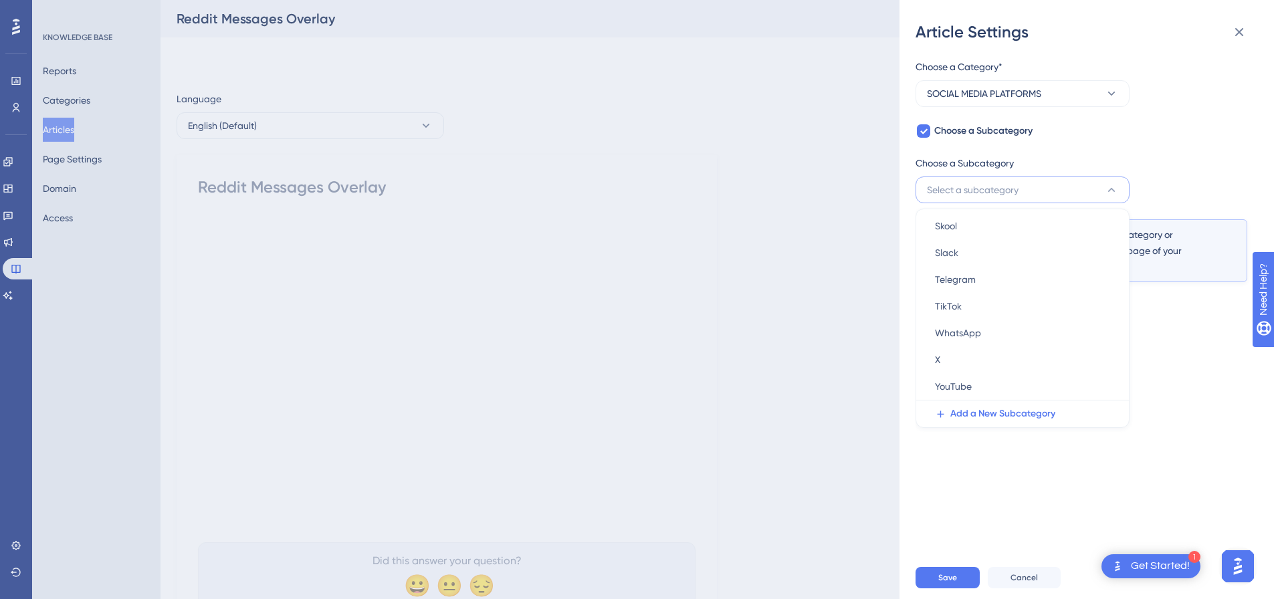
scroll to position [88, 0]
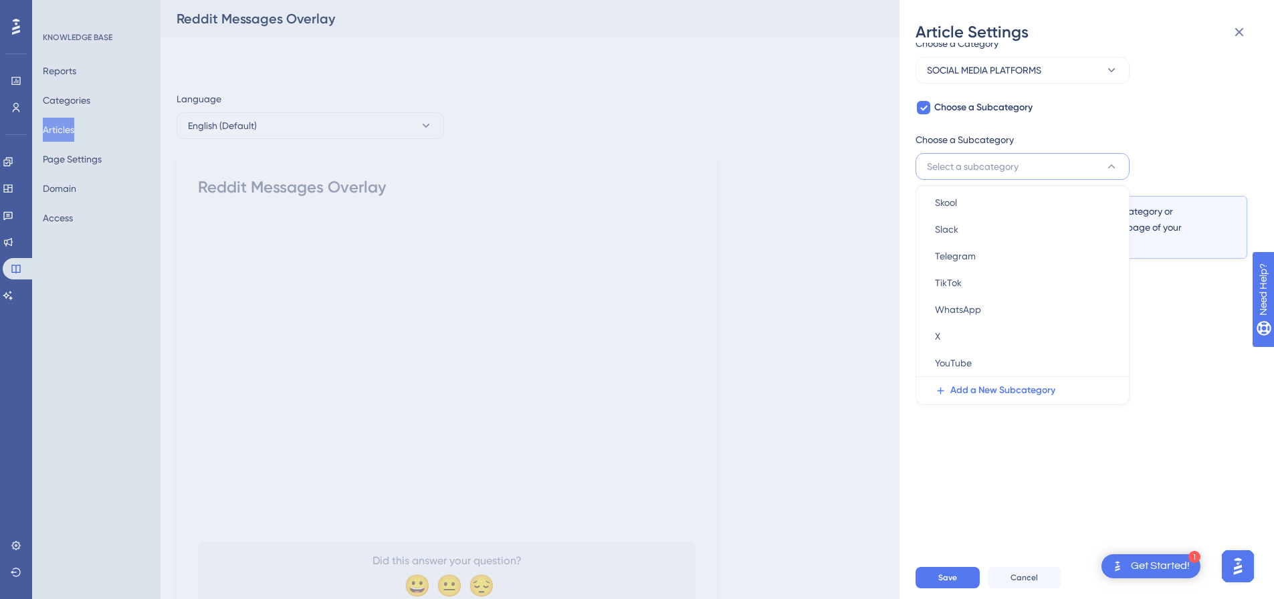
click at [966, 169] on span "Select a subcategory" at bounding box center [973, 167] width 92 height 16
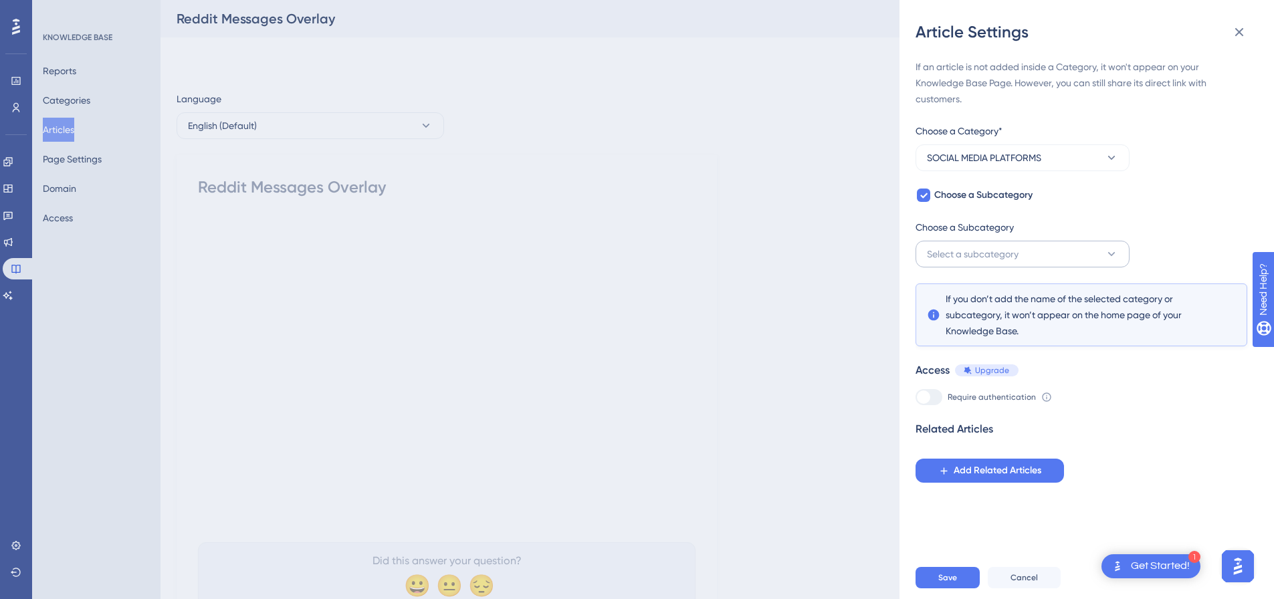
scroll to position [0, 0]
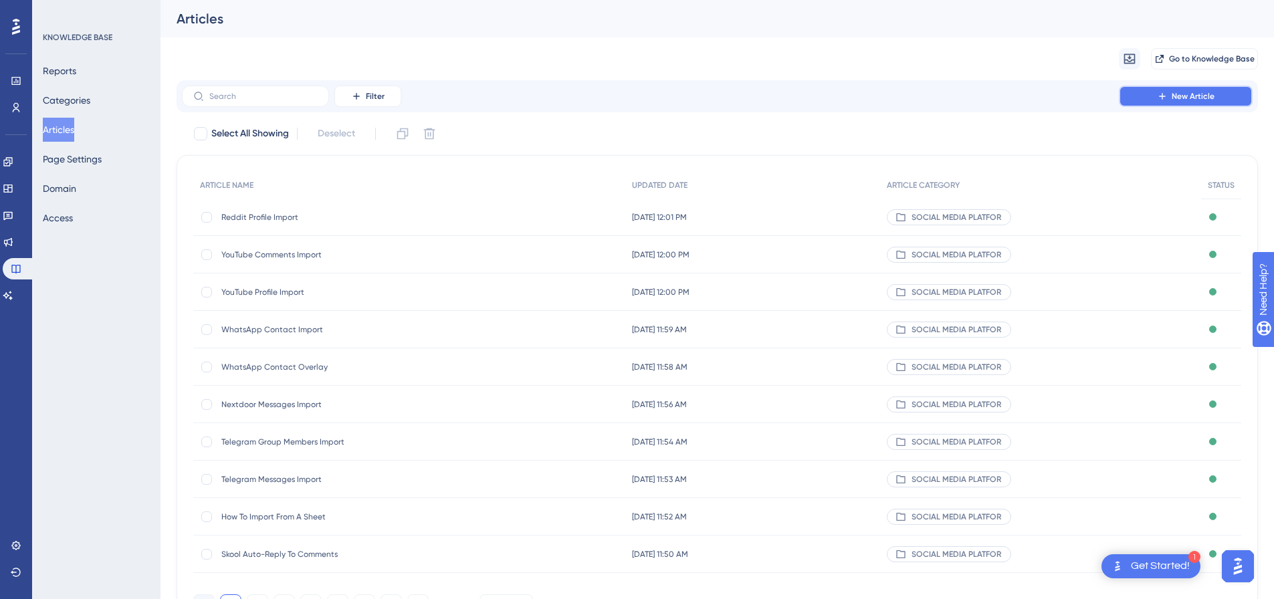
click at [1198, 105] on button "New Article" at bounding box center [1186, 96] width 134 height 21
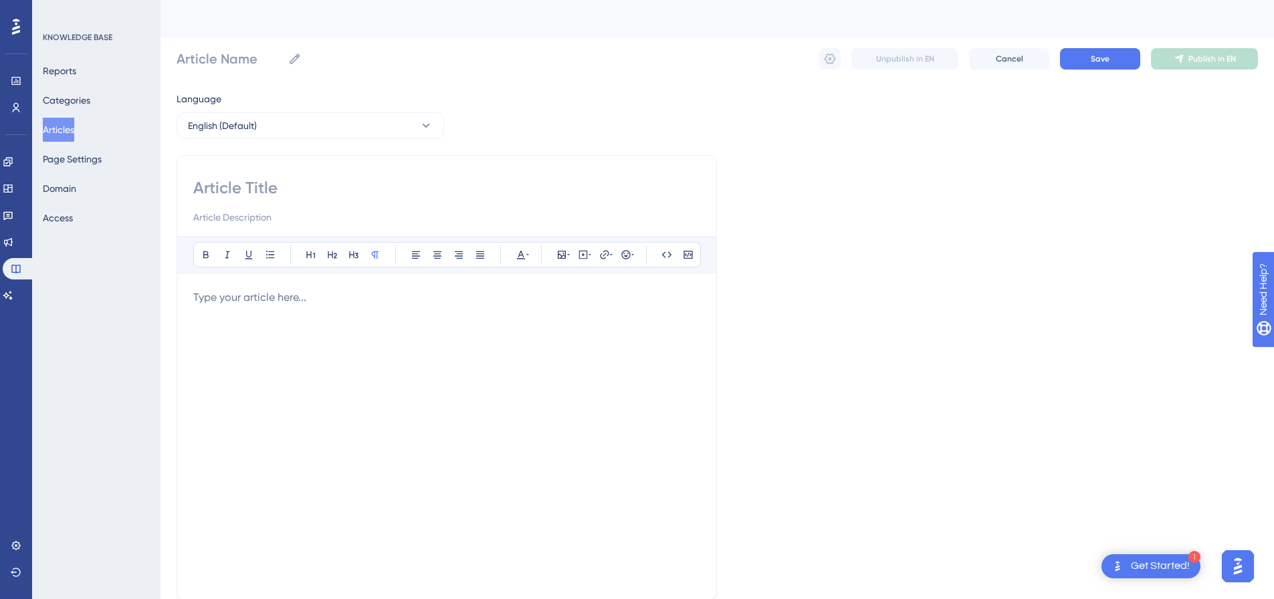
click at [328, 179] on input at bounding box center [446, 187] width 507 height 21
paste input "Reddit Messages Import"
type input "Reddit Messages Import"
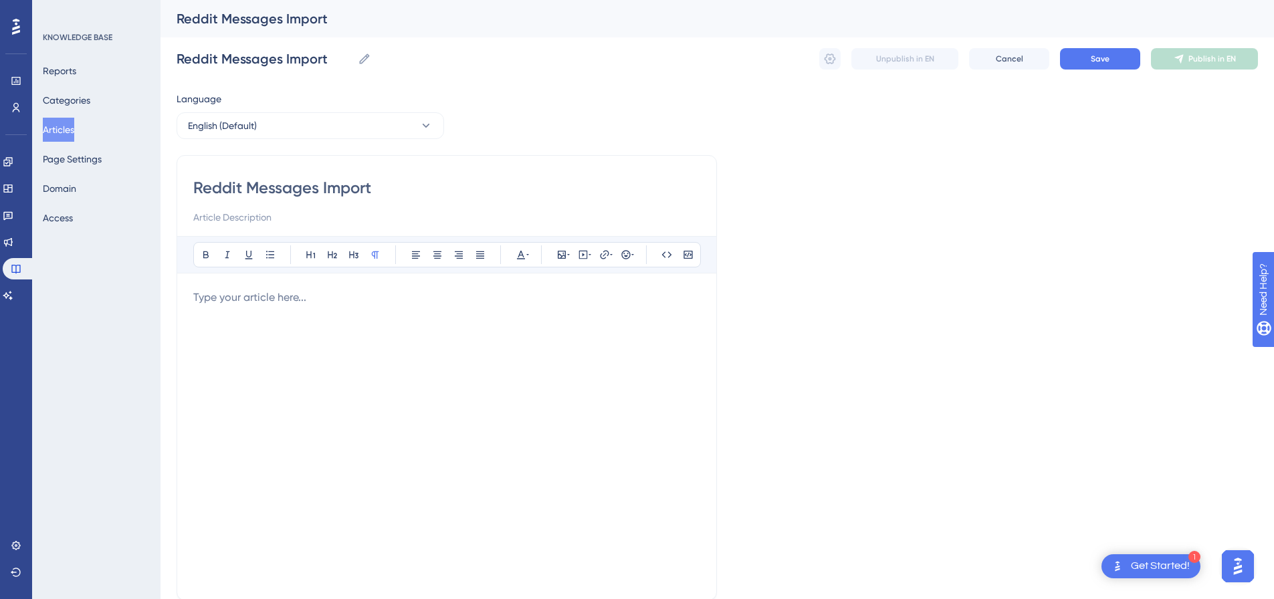
click at [353, 314] on div at bounding box center [446, 437] width 507 height 294
click at [582, 255] on icon at bounding box center [583, 255] width 11 height 11
click at [567, 327] on textarea at bounding box center [583, 338] width 203 height 60
paste textarea "<div style="padding:56.25% 0 0 0;position:relative;"><iframe src="https://playe…"
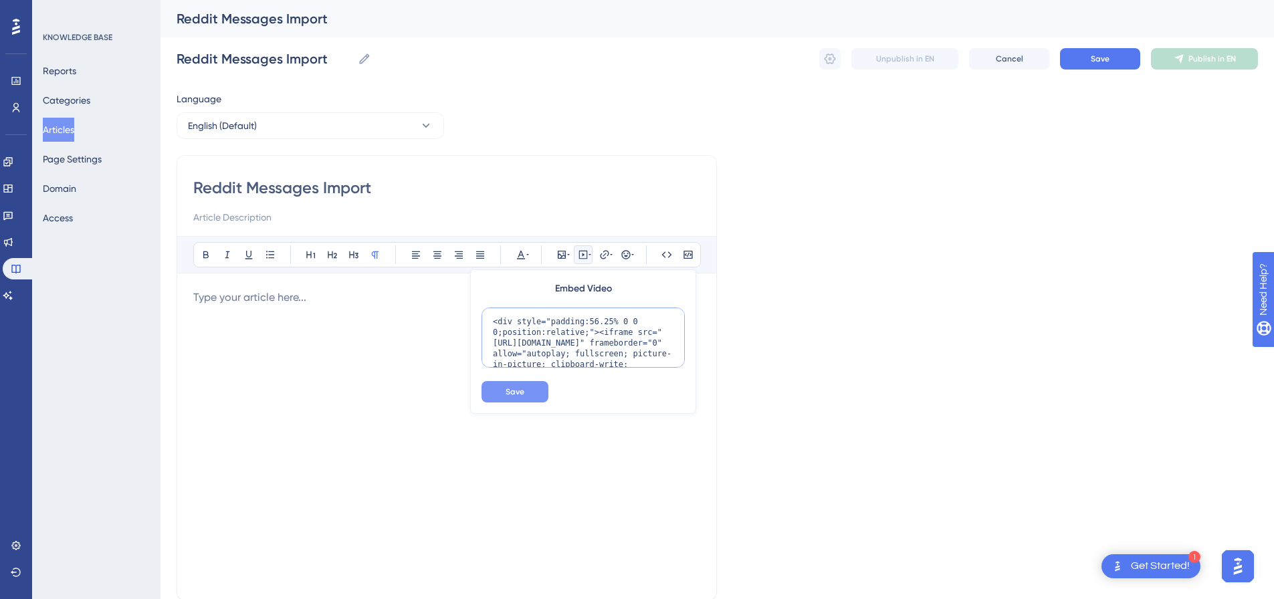
scroll to position [130, 0]
type textarea "<div style="padding:56.25% 0 0 0;position:relative;"><iframe src="https://playe…"
click at [518, 398] on button "Save" at bounding box center [515, 391] width 67 height 21
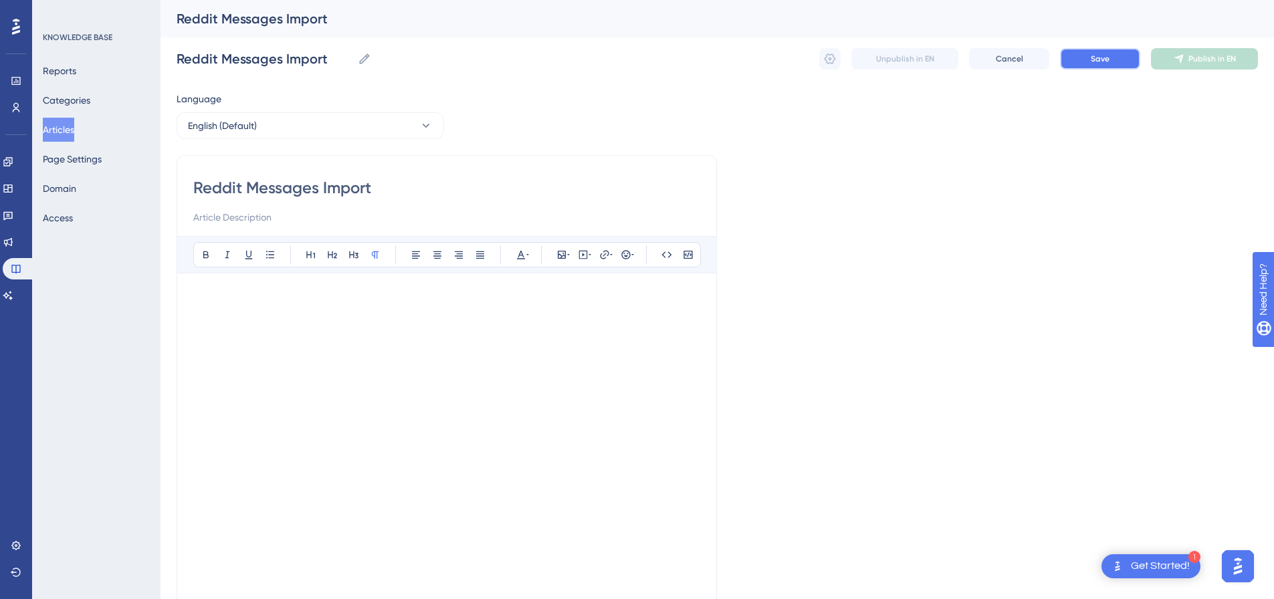
click at [1108, 60] on span "Save" at bounding box center [1100, 59] width 19 height 11
click at [1200, 58] on span "Publish in EN" at bounding box center [1213, 59] width 48 height 11
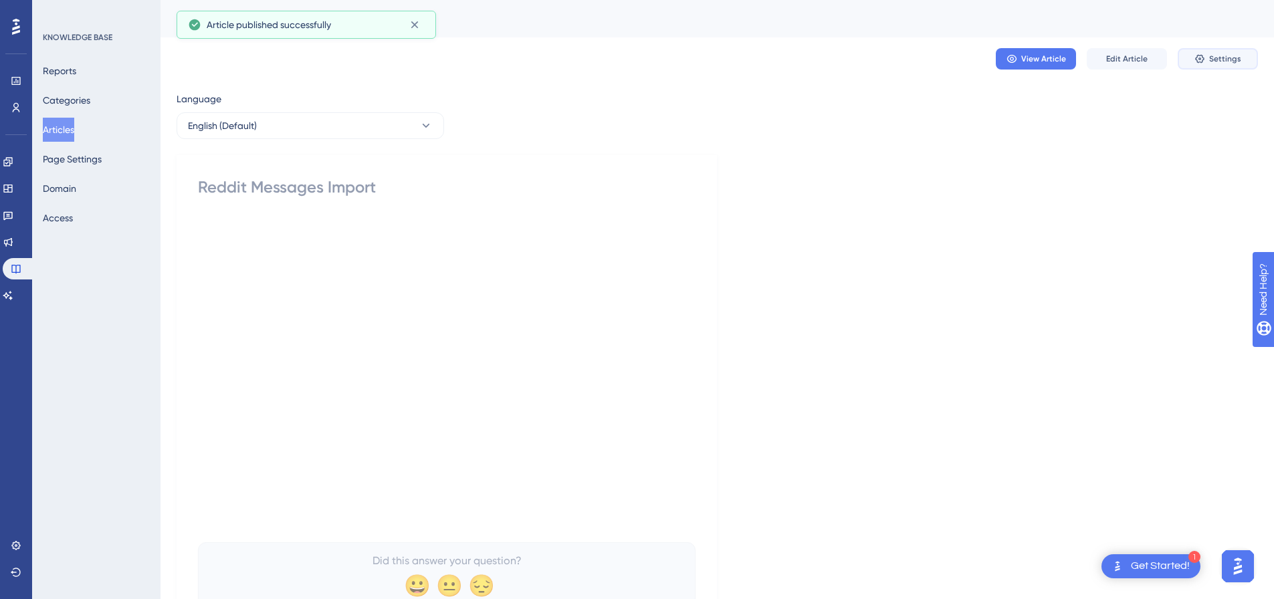
click at [1205, 58] on icon at bounding box center [1200, 59] width 11 height 11
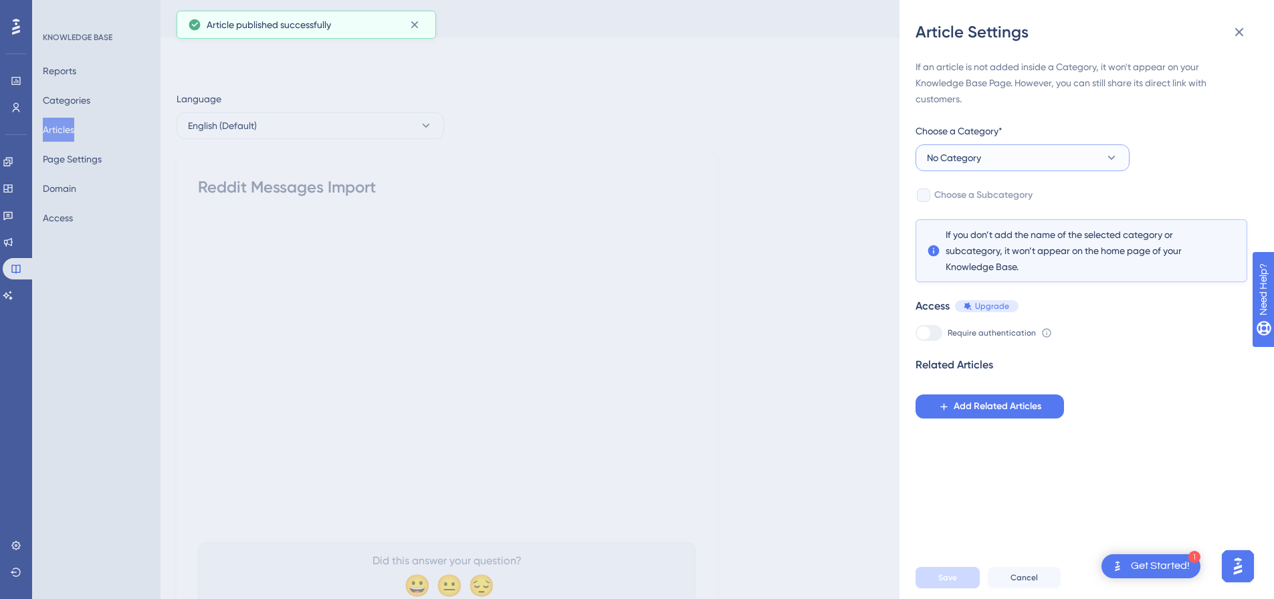
click at [991, 153] on button "No Category" at bounding box center [1023, 158] width 214 height 27
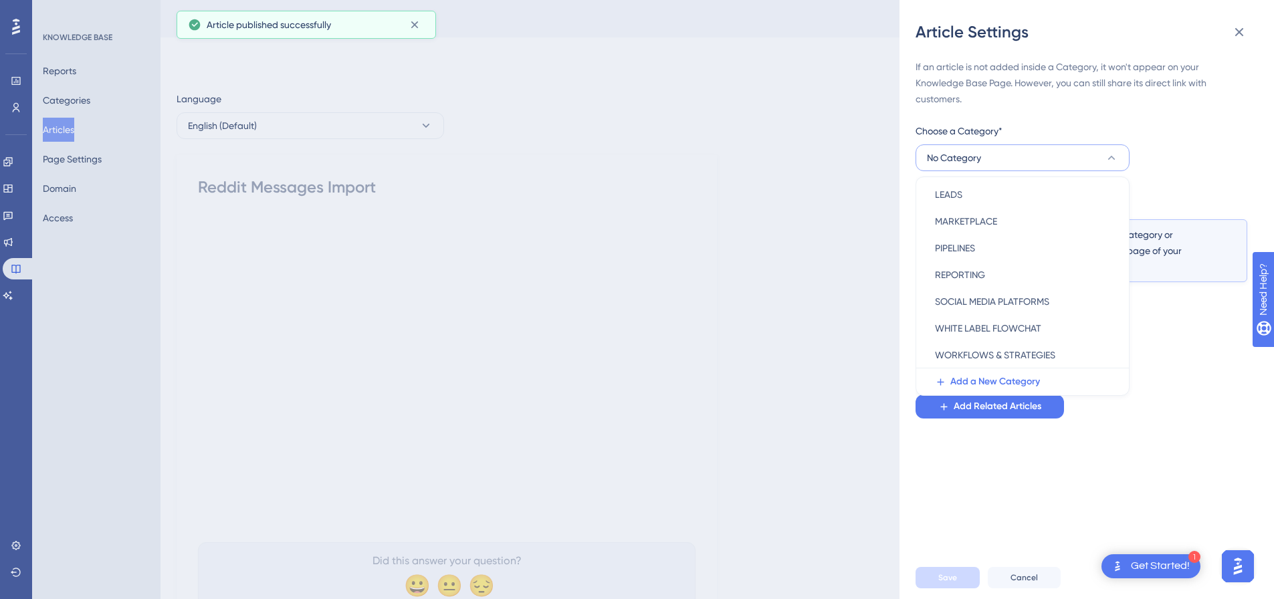
scroll to position [192, 0]
click at [979, 298] on span "SOCIAL MEDIA PLATFORMS" at bounding box center [992, 301] width 114 height 16
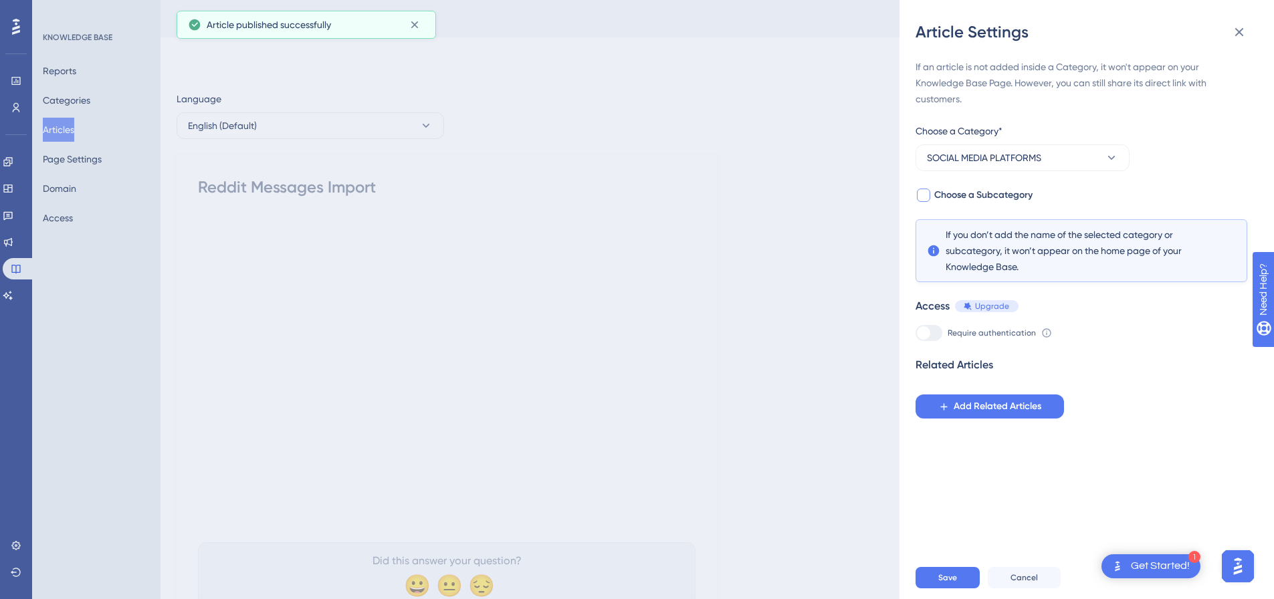
click at [928, 195] on div at bounding box center [923, 195] width 13 height 13
checkbox input "true"
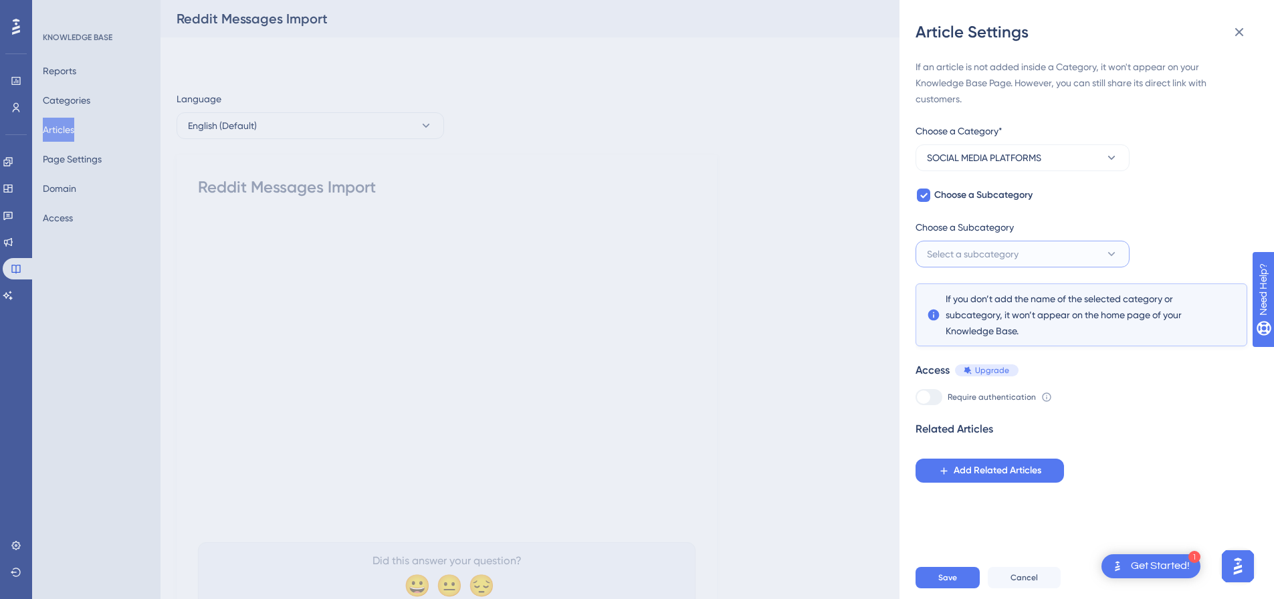
click at [964, 253] on span "Select a subcategory" at bounding box center [973, 254] width 92 height 16
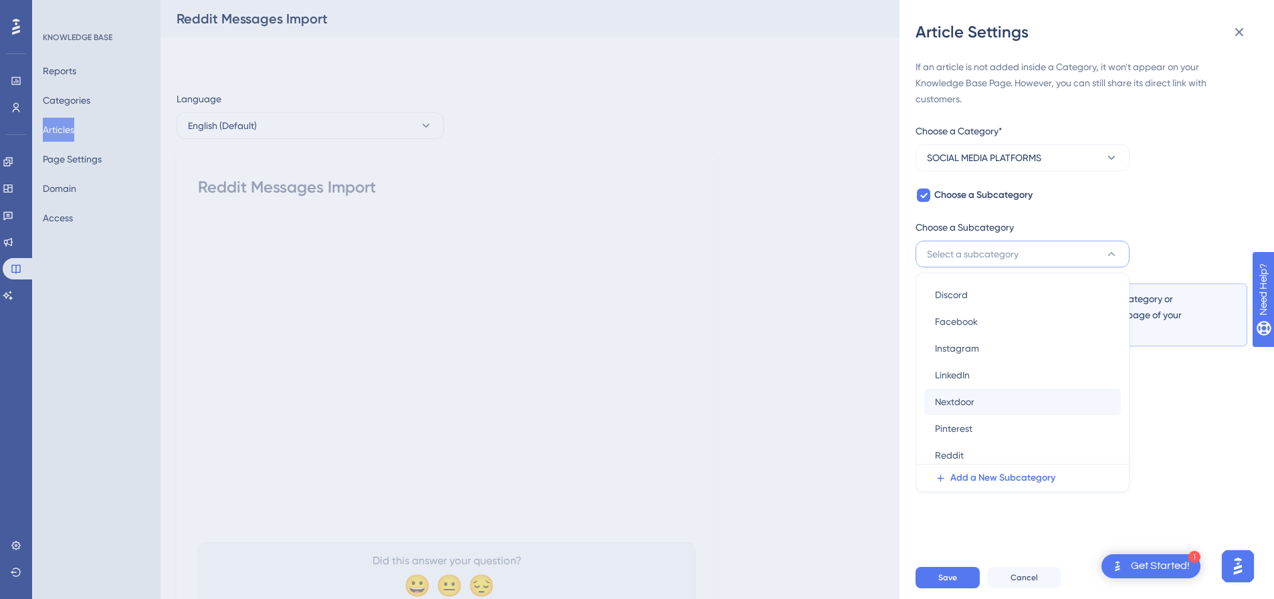
scroll to position [76, 0]
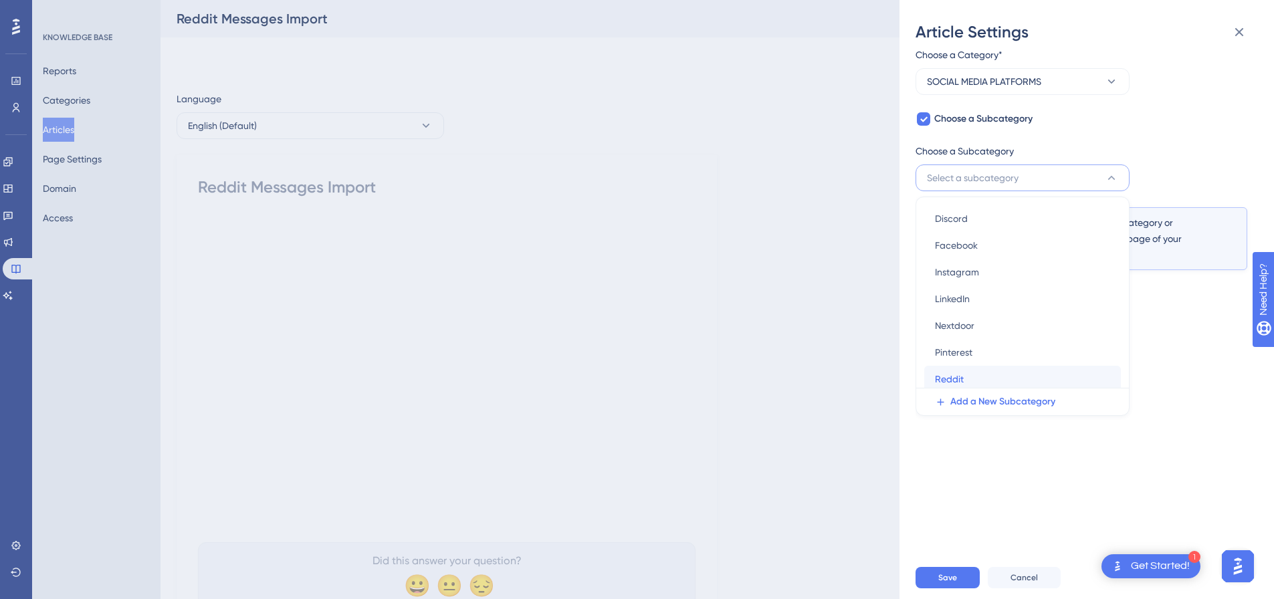
click at [983, 371] on div "Reddit Reddit" at bounding box center [1022, 379] width 175 height 27
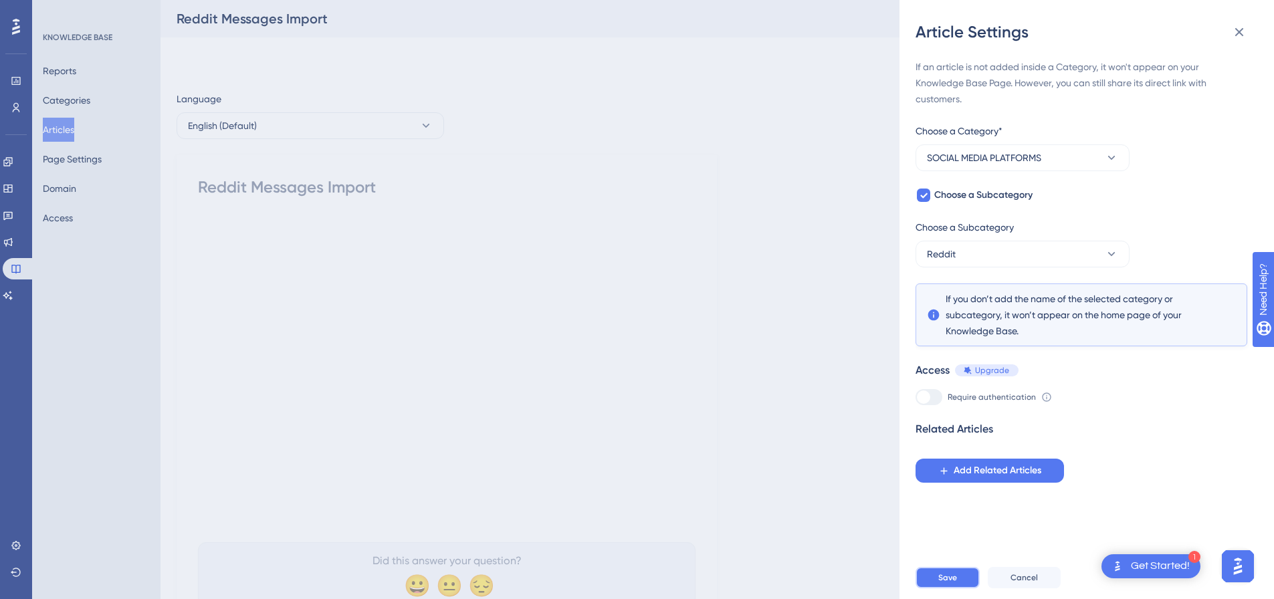
click at [952, 583] on span "Save" at bounding box center [948, 578] width 19 height 11
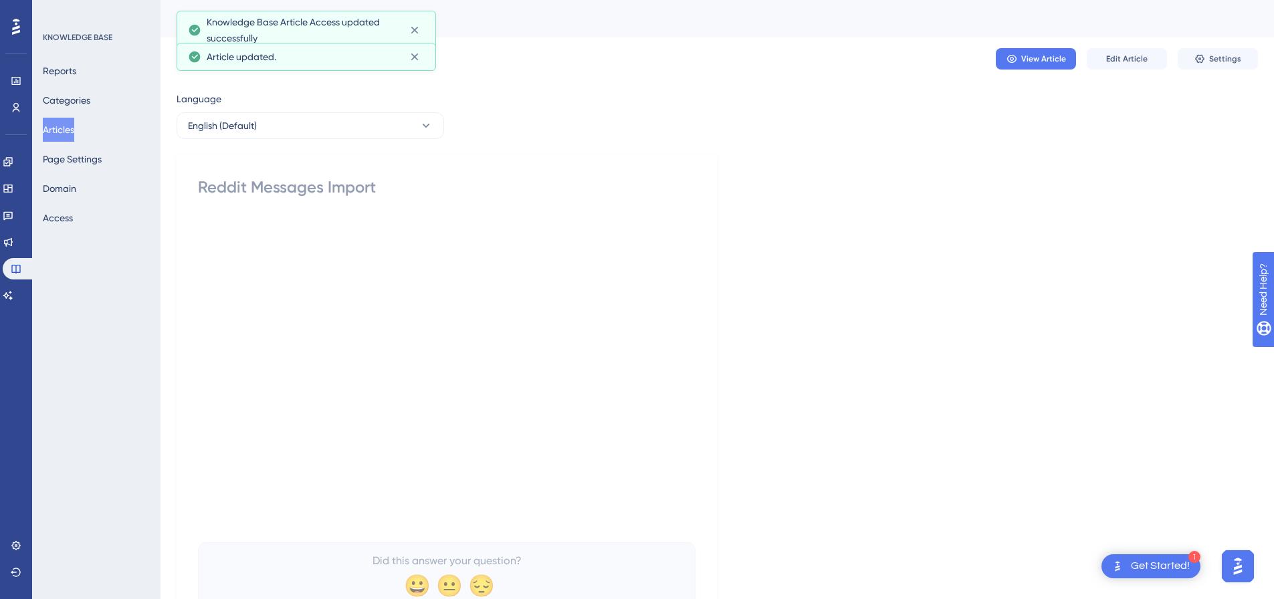
click at [62, 126] on button "Articles" at bounding box center [58, 130] width 31 height 24
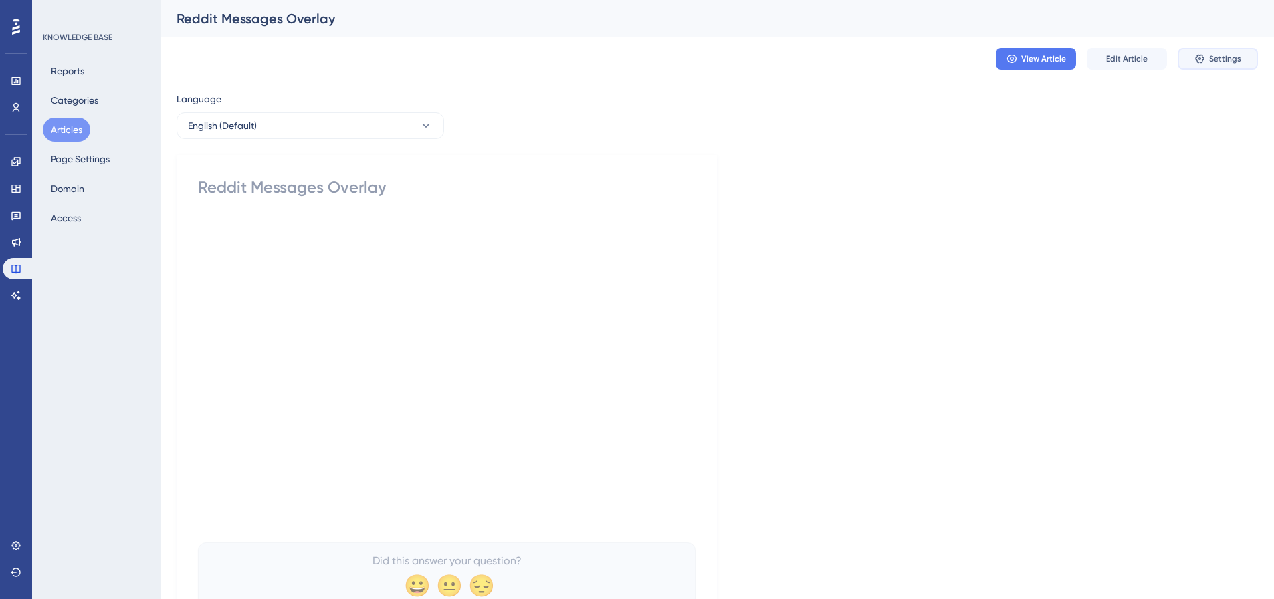
click at [1219, 54] on span "Settings" at bounding box center [1226, 59] width 32 height 11
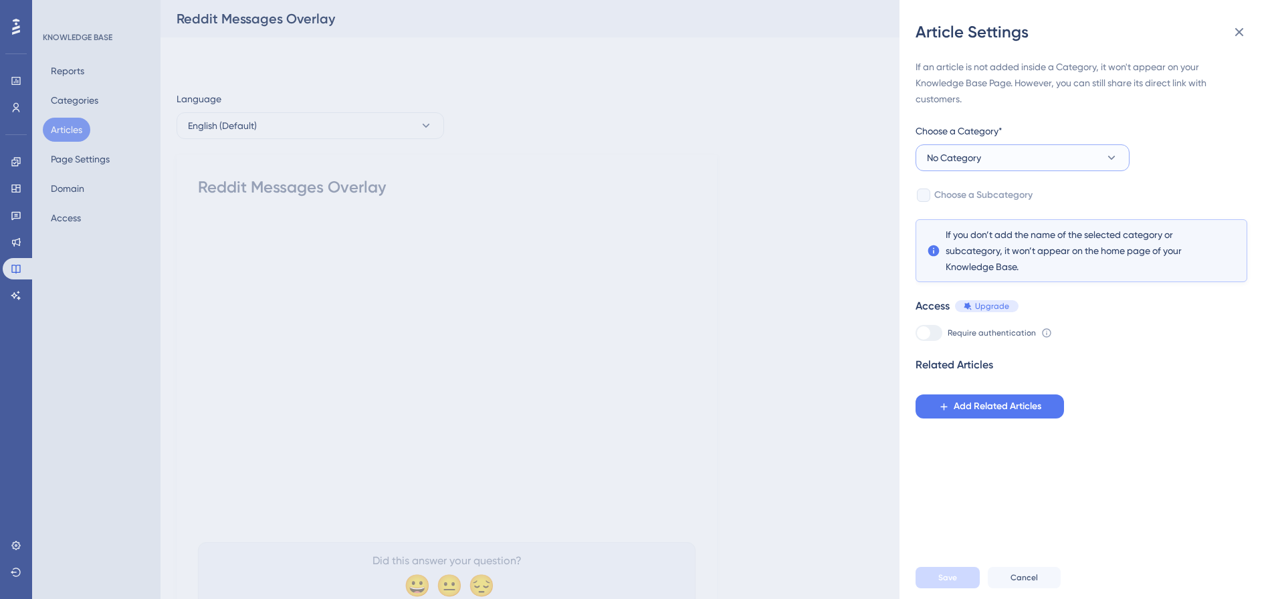
click at [996, 156] on button "No Category" at bounding box center [1023, 158] width 214 height 27
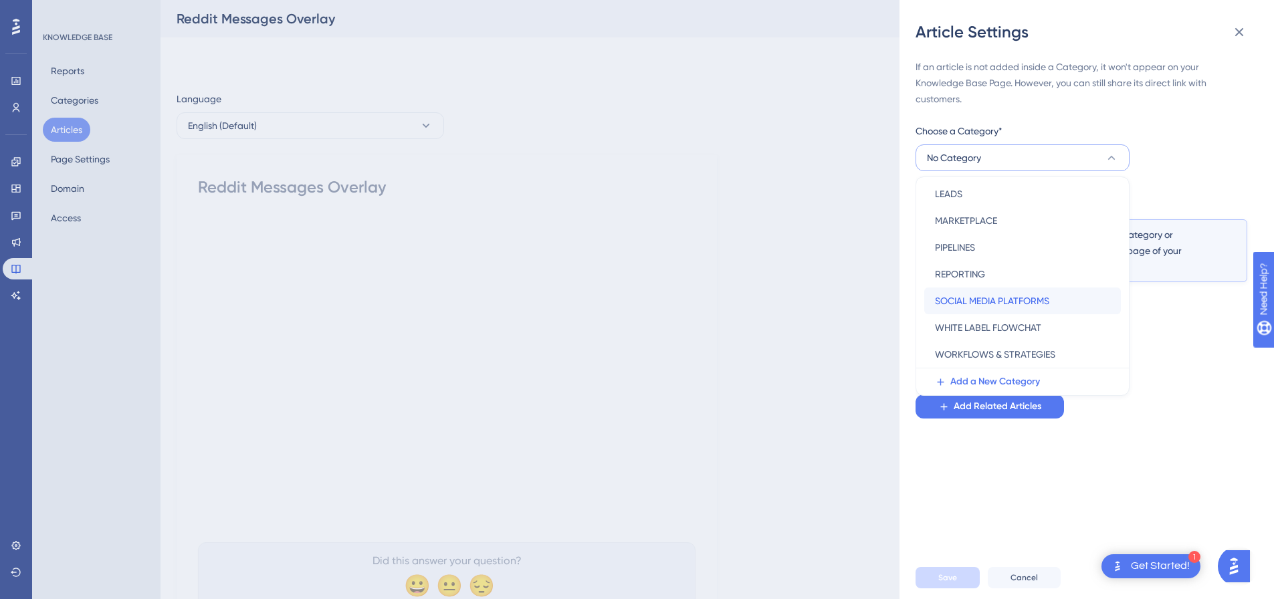
click at [979, 296] on span "SOCIAL MEDIA PLATFORMS" at bounding box center [992, 301] width 114 height 16
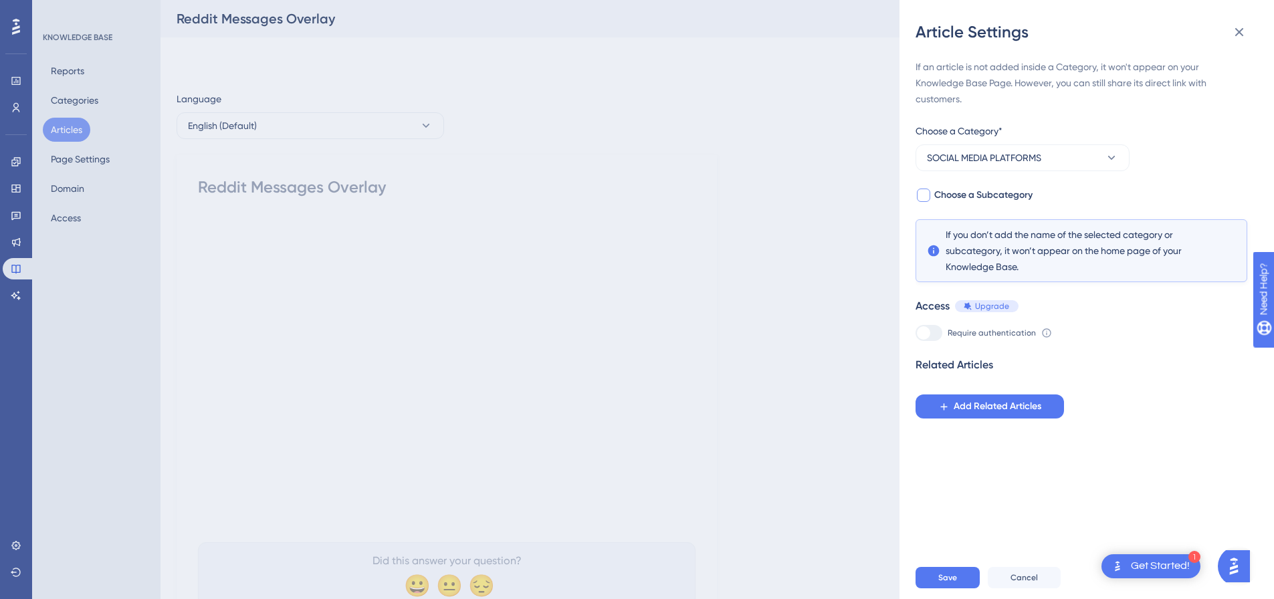
click at [921, 197] on div at bounding box center [923, 195] width 13 height 13
checkbox input "true"
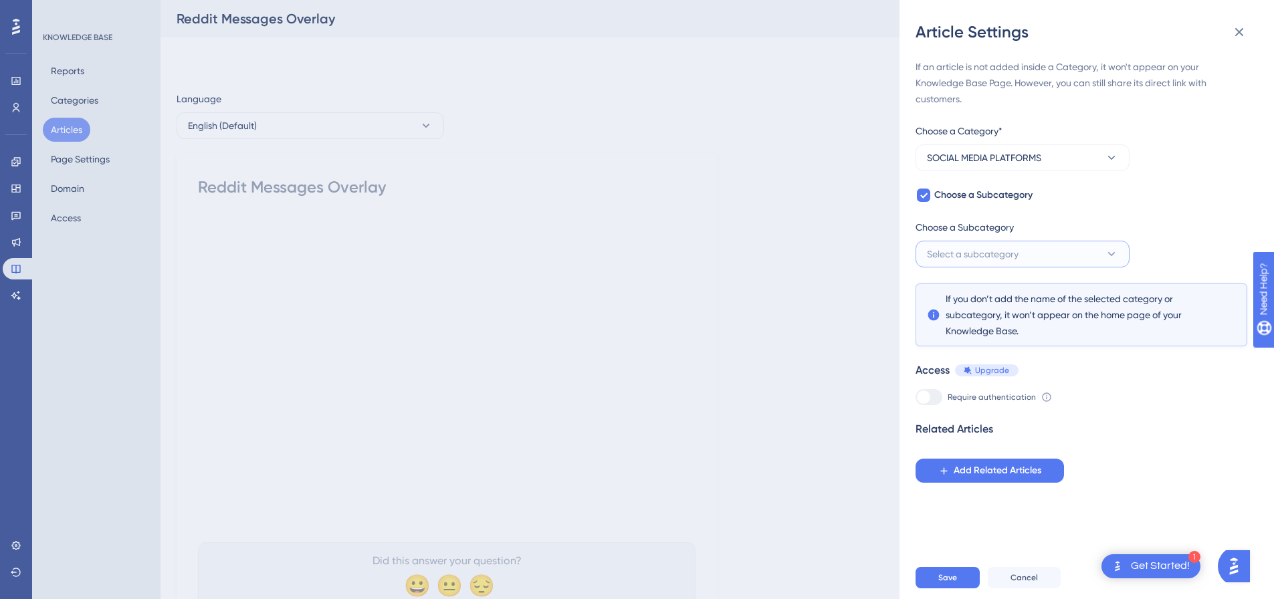
click at [969, 257] on span "Select a subcategory" at bounding box center [973, 254] width 92 height 16
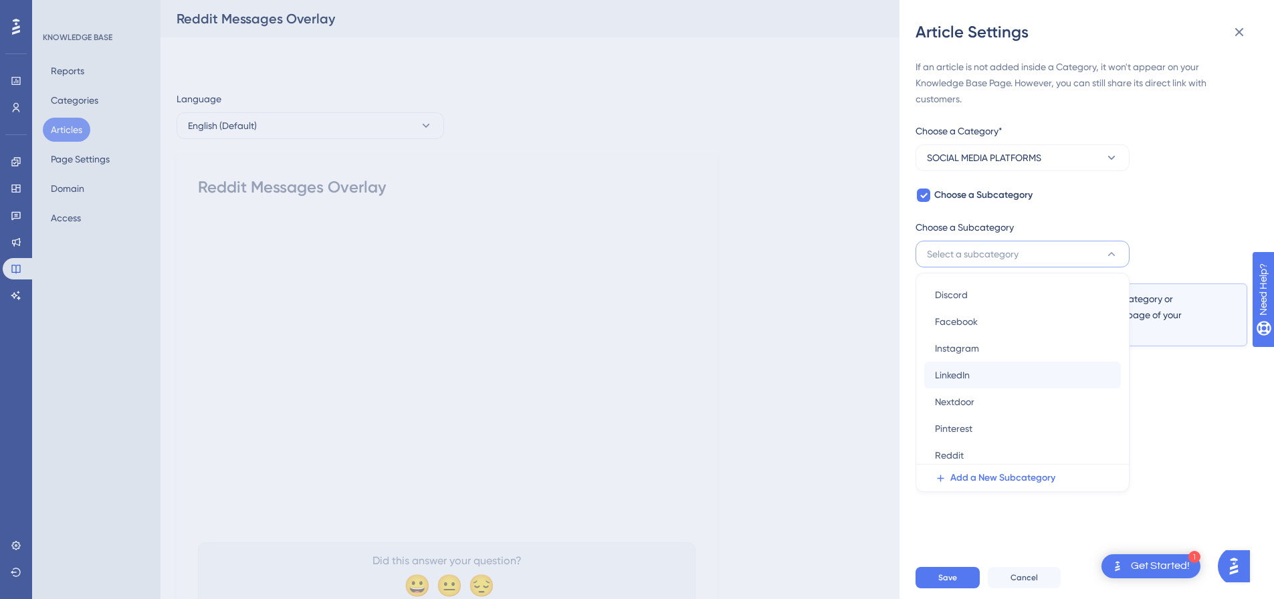
scroll to position [76, 0]
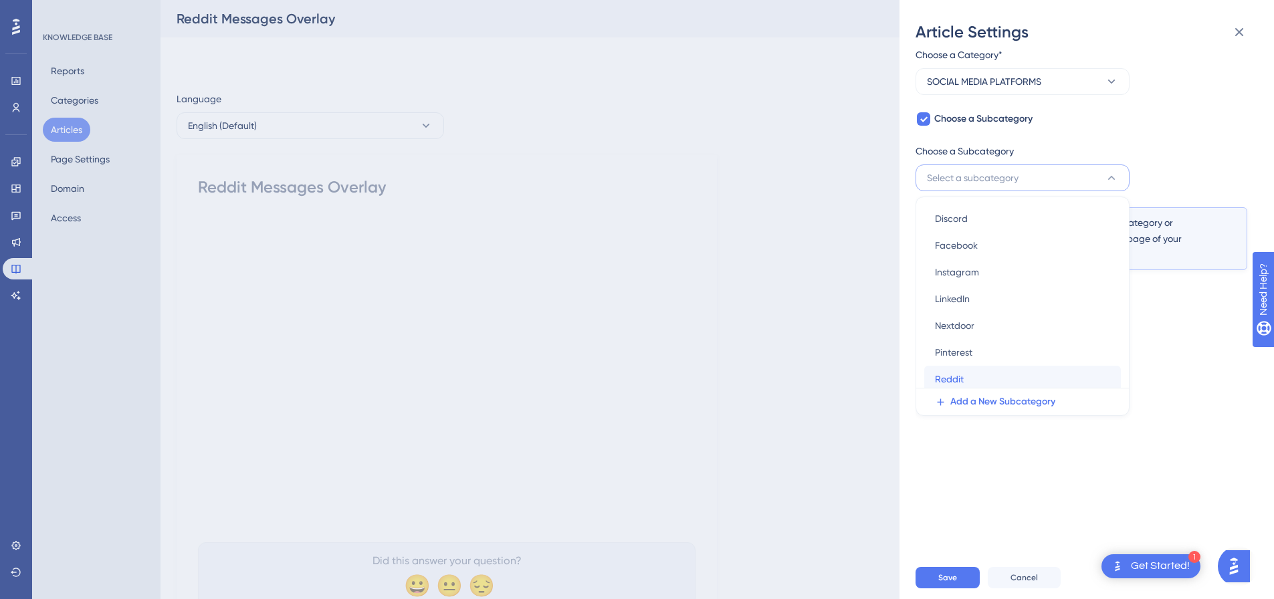
click at [971, 371] on div "Reddit Reddit" at bounding box center [1022, 379] width 175 height 27
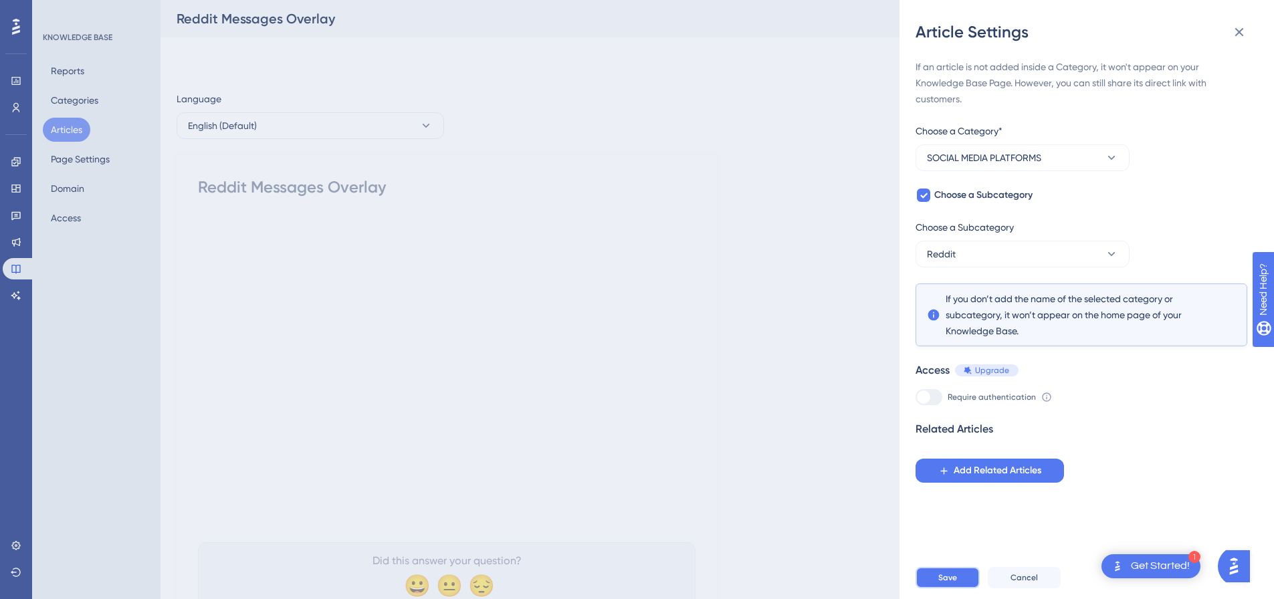
click at [951, 583] on span "Save" at bounding box center [948, 578] width 19 height 11
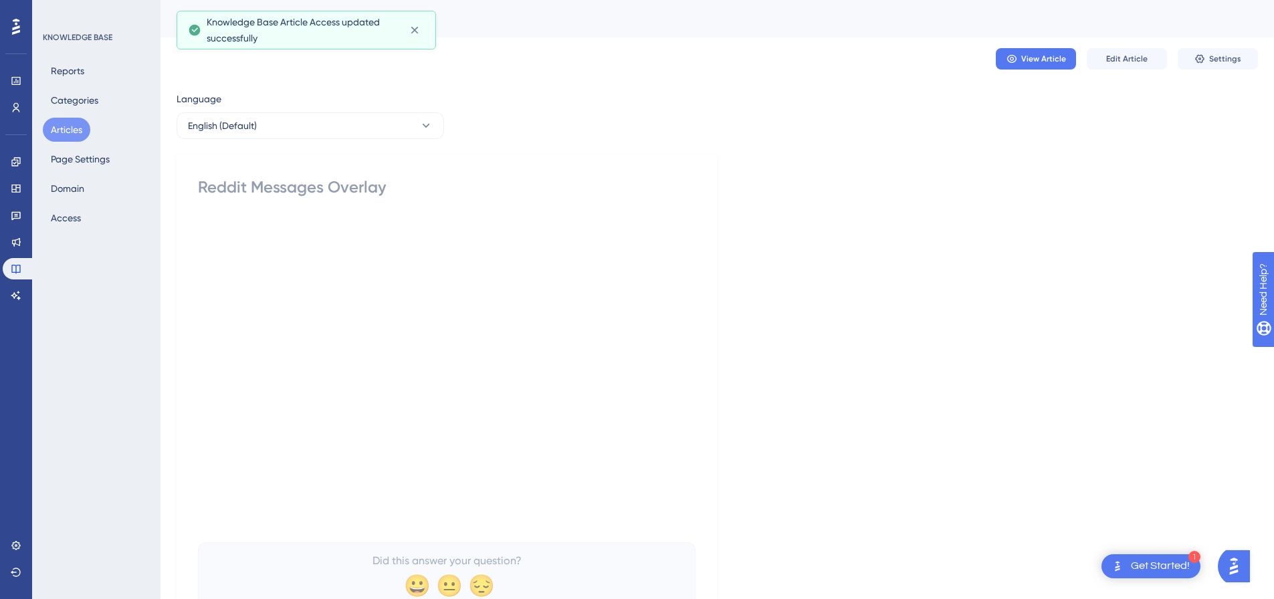
click at [67, 124] on button "Articles" at bounding box center [67, 130] width 48 height 24
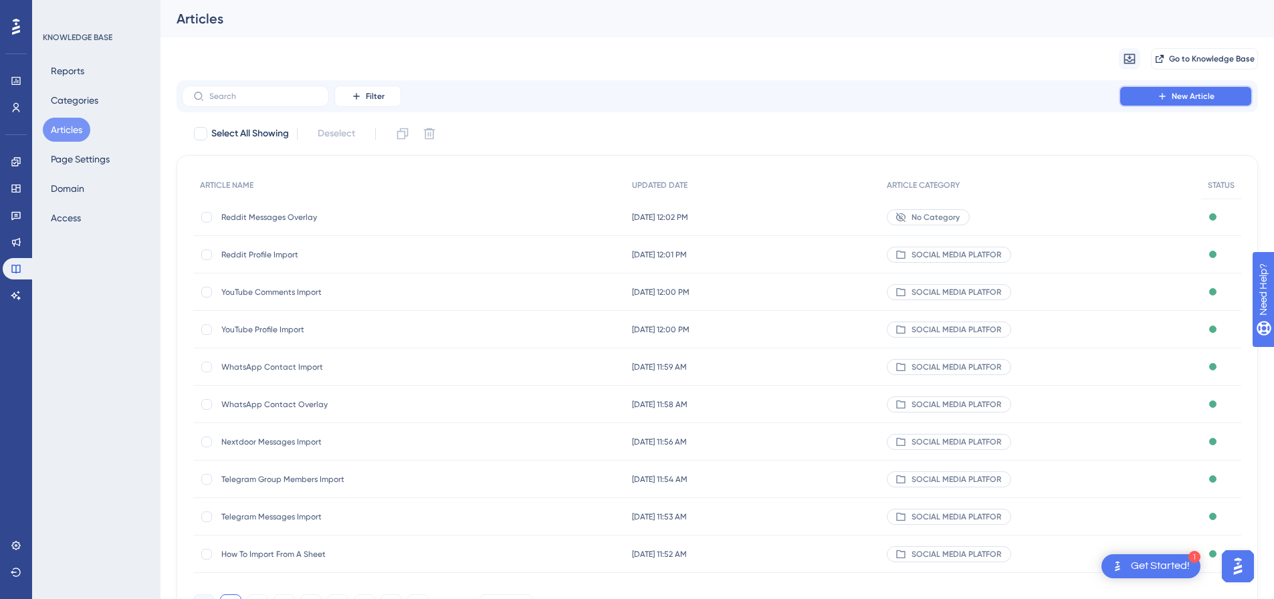
click at [1159, 90] on button "New Article" at bounding box center [1186, 96] width 134 height 21
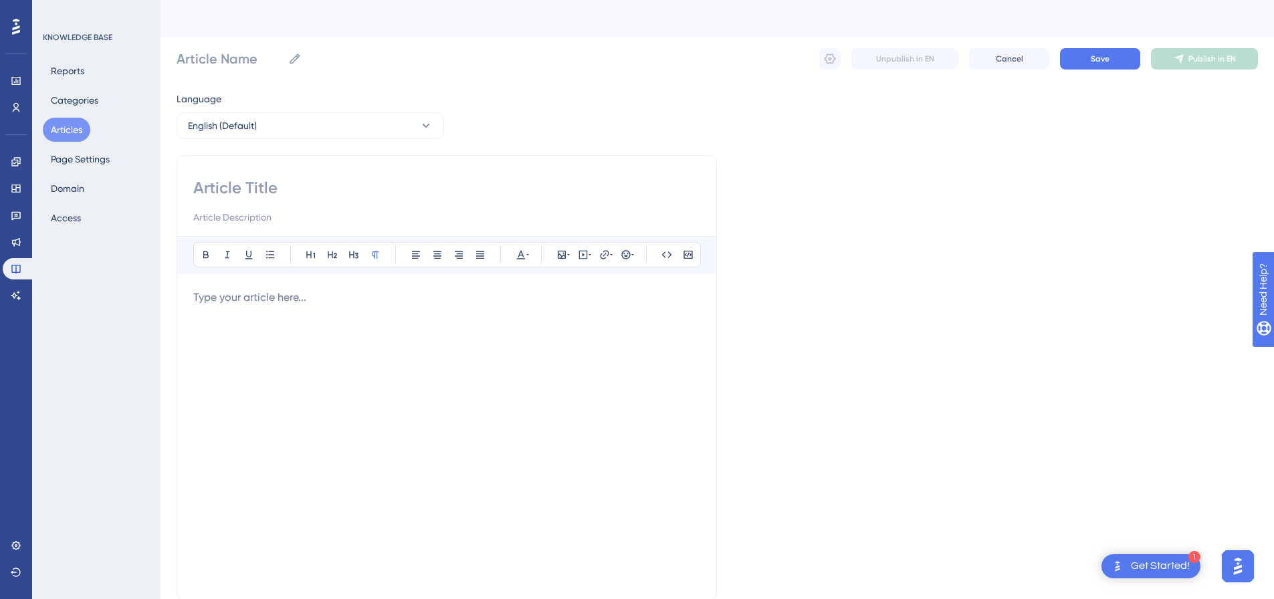
click at [531, 177] on div "Bold Italic Underline Bullet Point Heading 1 Heading 2 Heading 3 Normal Align L…" at bounding box center [447, 378] width 541 height 446
click at [491, 185] on input at bounding box center [446, 187] width 507 height 21
paste input "Reddit Comments Import"
type input "Reddit Comments Import"
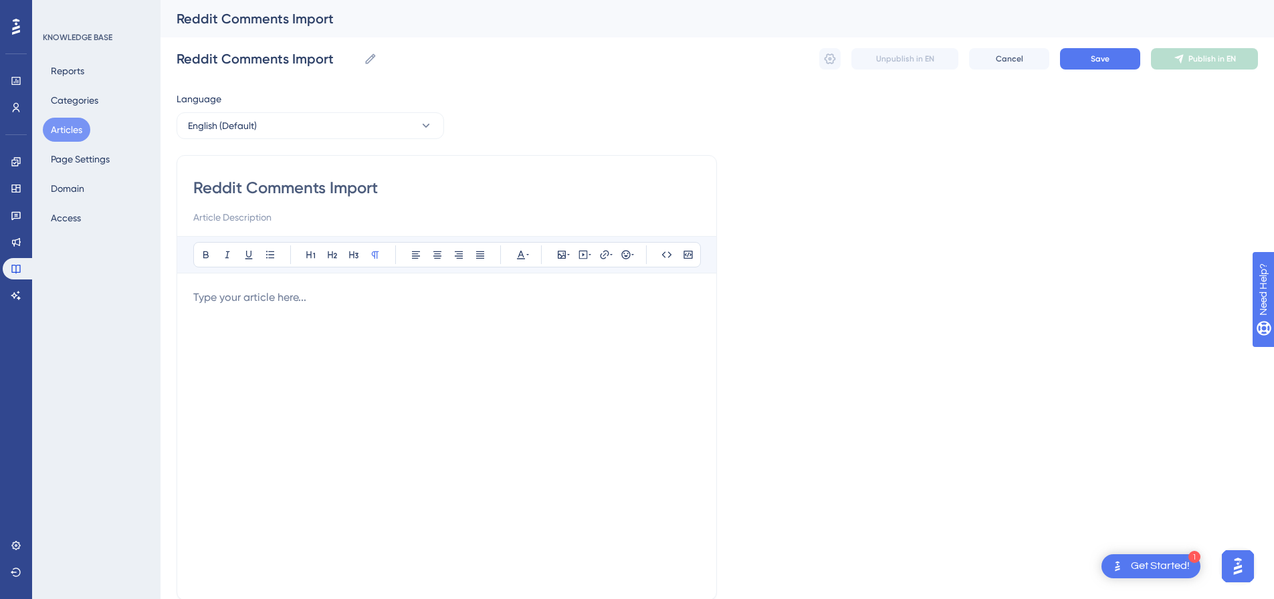
type input "Reddit Comments Import"
click at [401, 289] on div "Bold Italic Underline Bullet Point Heading 1 Heading 2 Heading 3 Normal Align L…" at bounding box center [446, 410] width 507 height 348
click at [394, 305] on p at bounding box center [446, 298] width 507 height 16
click at [589, 256] on icon at bounding box center [590, 255] width 3 height 11
click at [587, 317] on textarea at bounding box center [583, 338] width 203 height 60
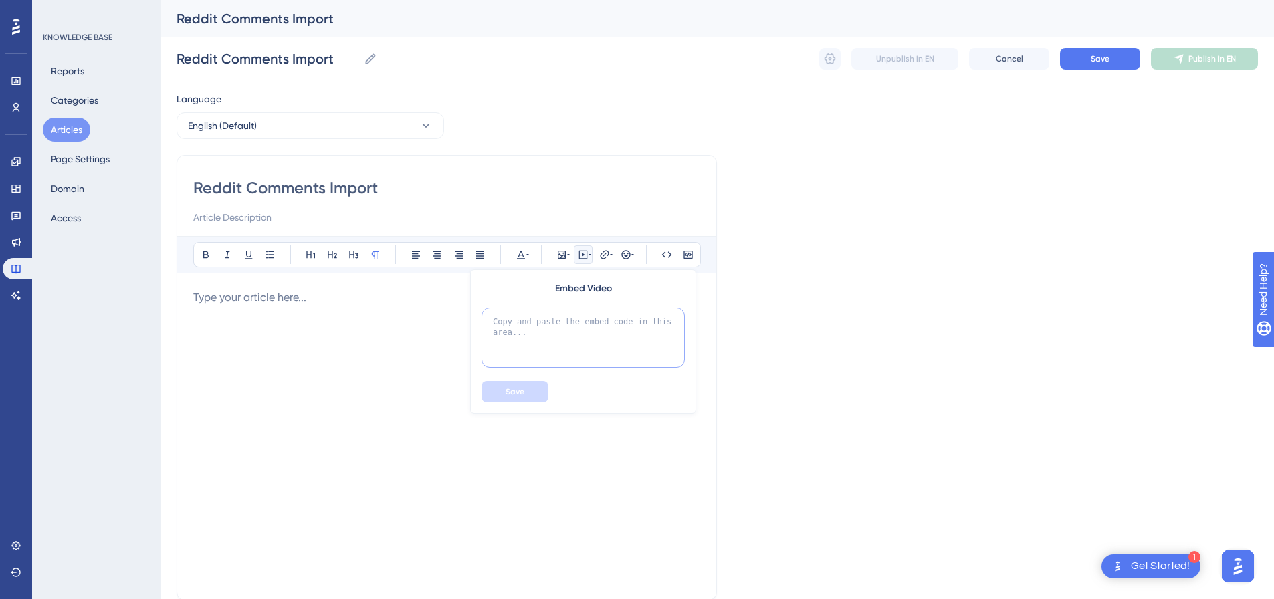
paste textarea "<div style="padding:49.79% 0 0 0;position:relative;"><iframe src="https://playe…"
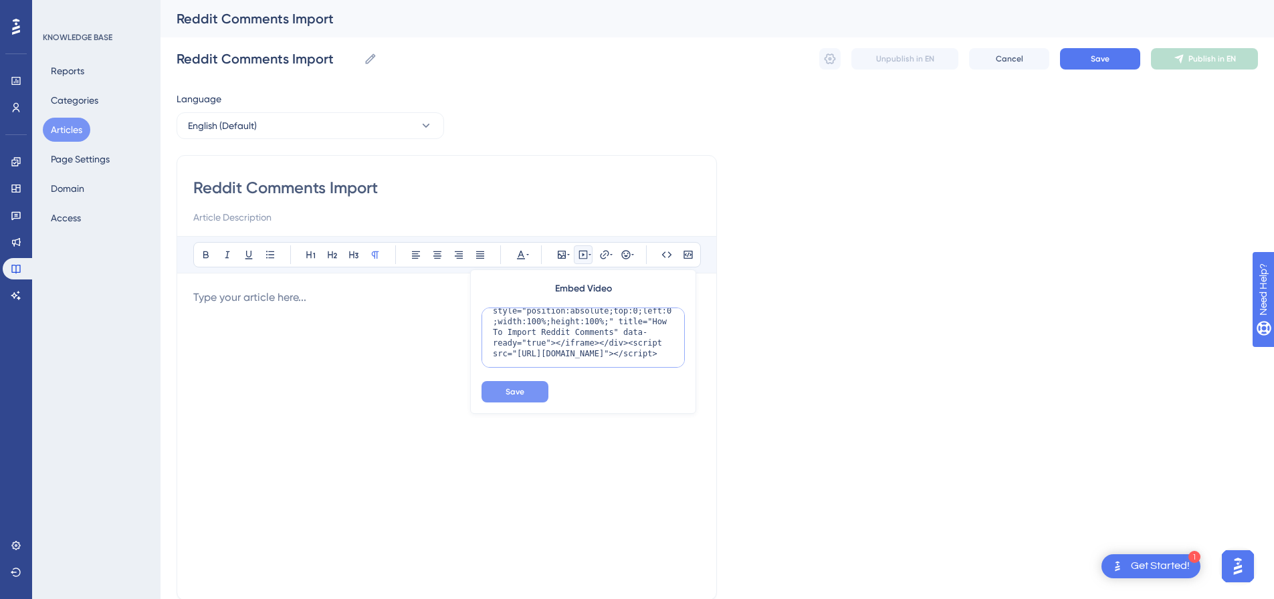
type textarea "<div style="padding:49.79% 0 0 0;position:relative;"><iframe src="https://playe…"
click at [526, 391] on button "Save" at bounding box center [515, 391] width 67 height 21
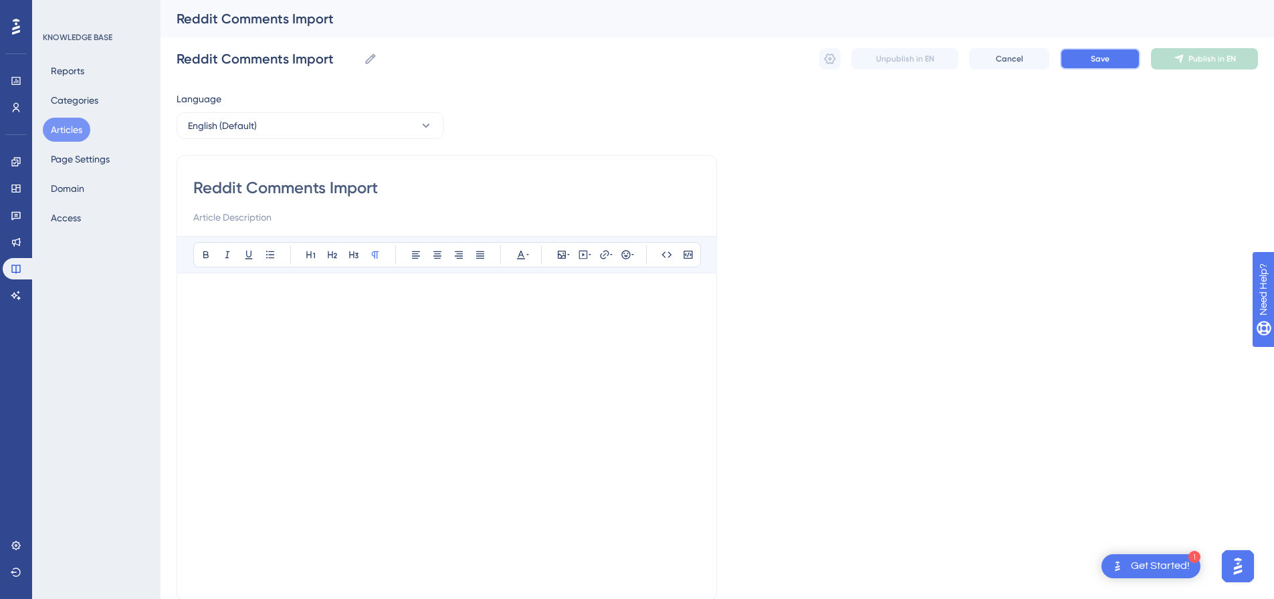
click at [1098, 64] on span "Save" at bounding box center [1100, 59] width 19 height 11
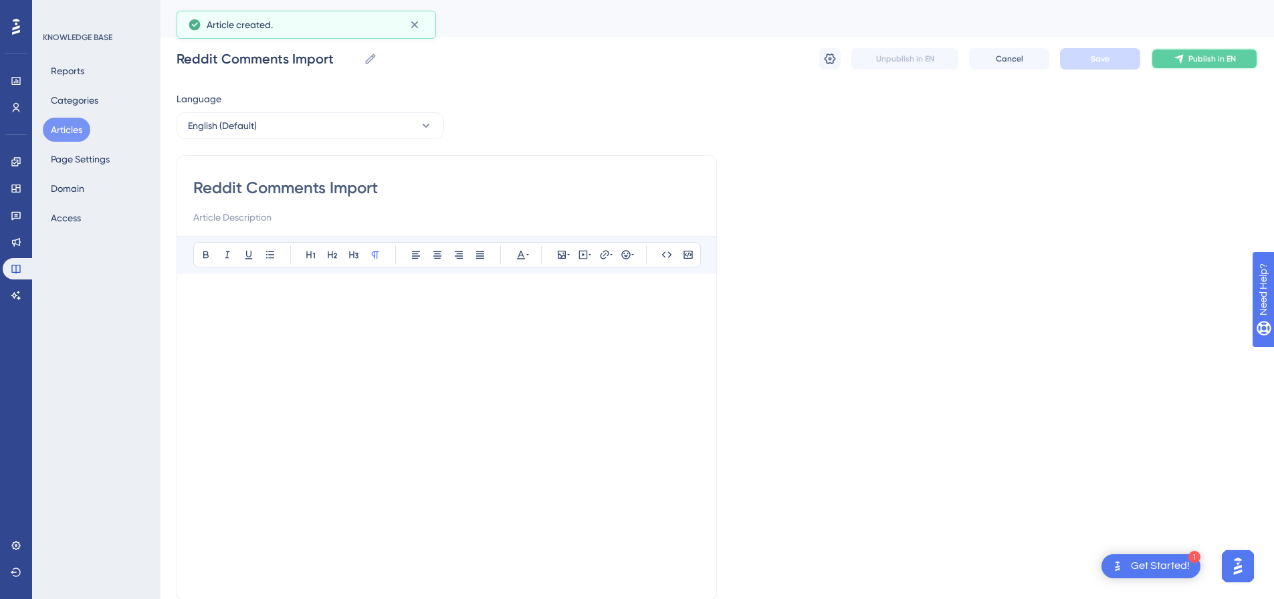
click at [1194, 57] on span "Publish in EN" at bounding box center [1213, 59] width 48 height 11
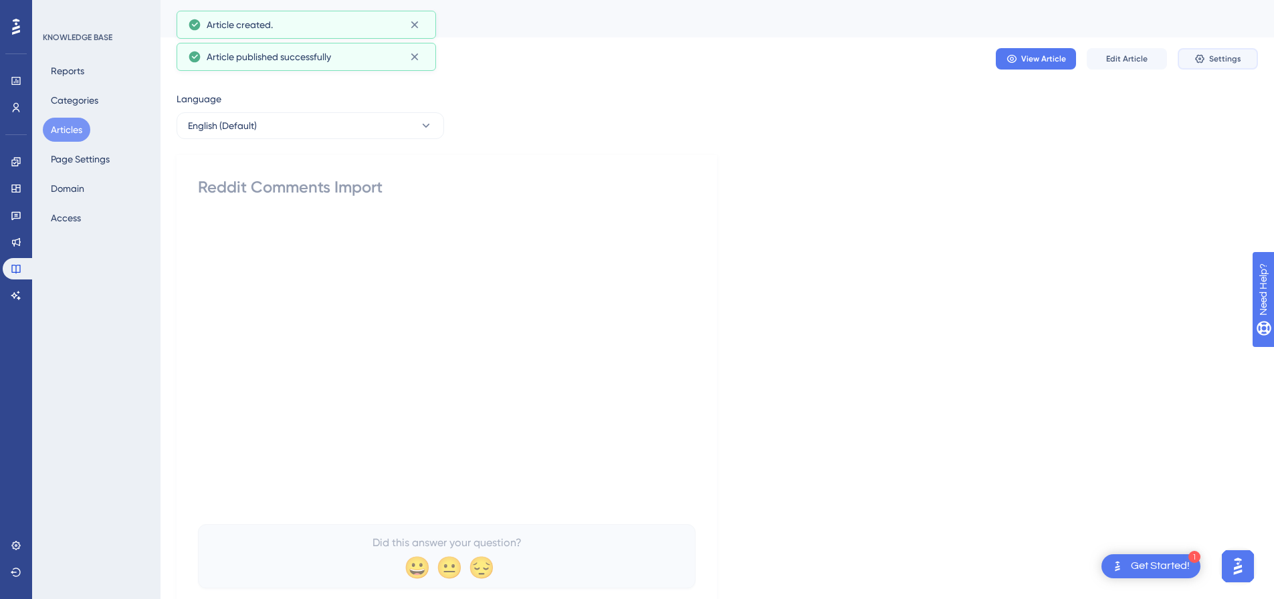
click at [1218, 56] on span "Settings" at bounding box center [1226, 59] width 32 height 11
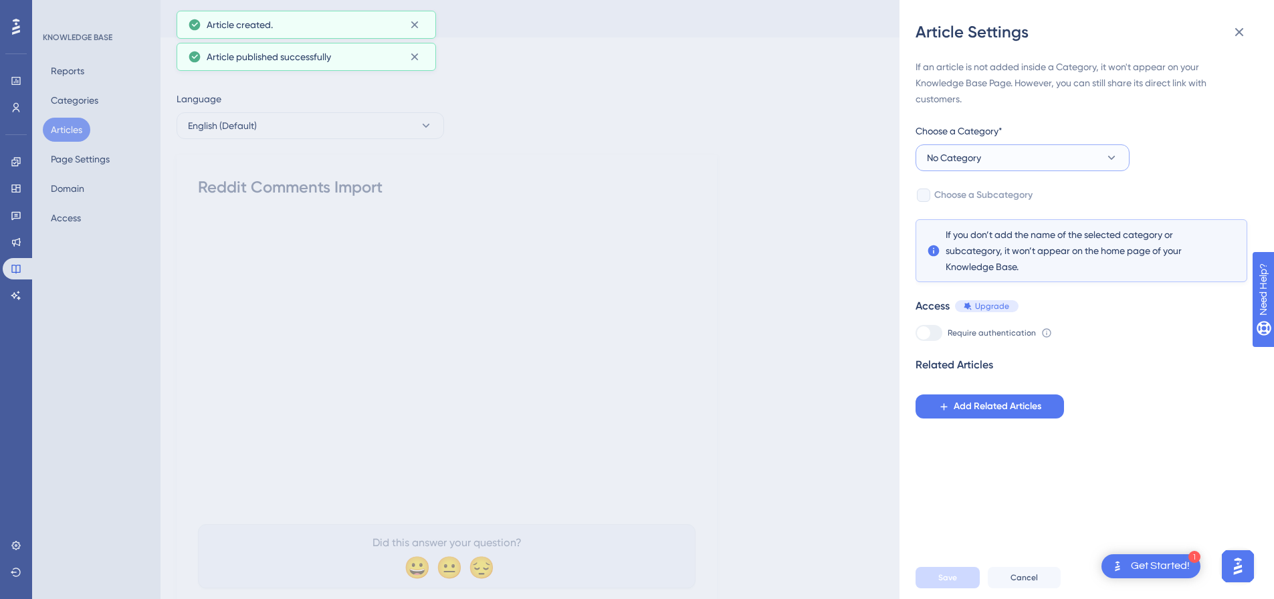
click at [1005, 151] on button "No Category" at bounding box center [1023, 158] width 214 height 27
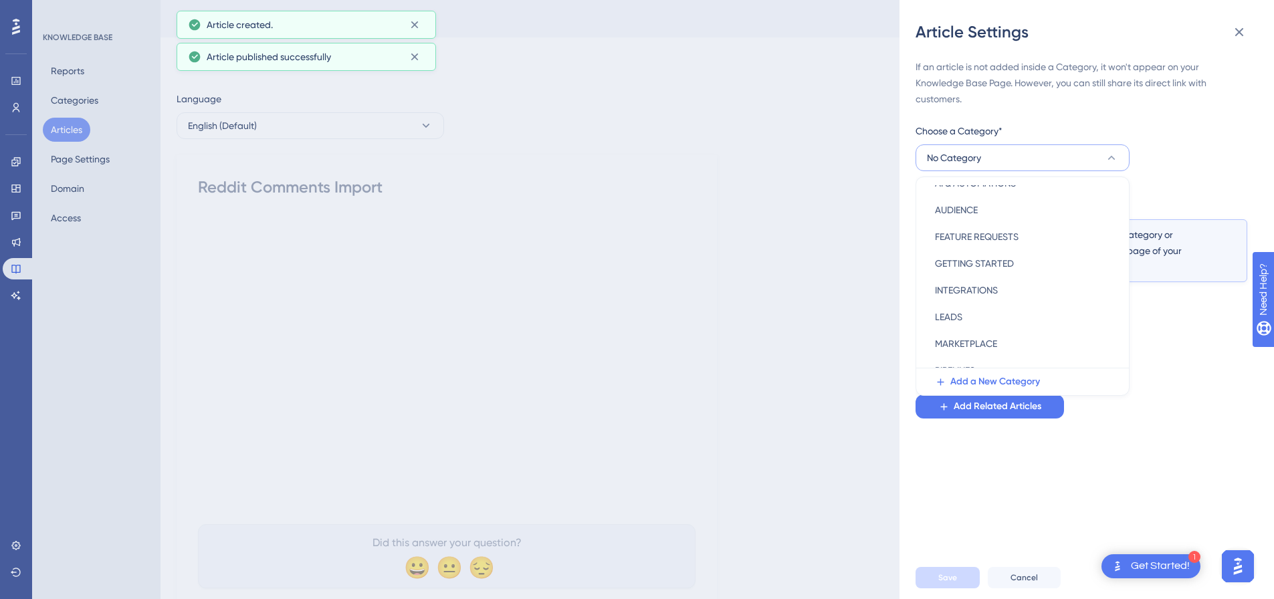
scroll to position [192, 0]
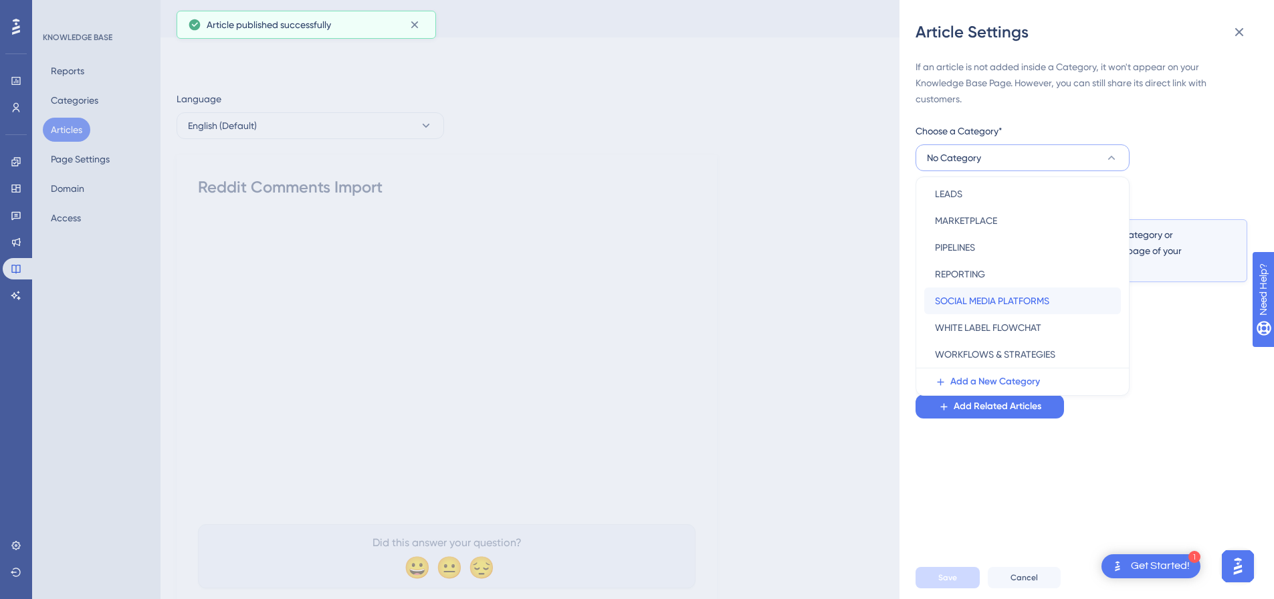
drag, startPoint x: 1002, startPoint y: 296, endPoint x: 1000, endPoint y: 282, distance: 14.3
click at [1002, 296] on span "SOCIAL MEDIA PLATFORMS" at bounding box center [992, 301] width 114 height 16
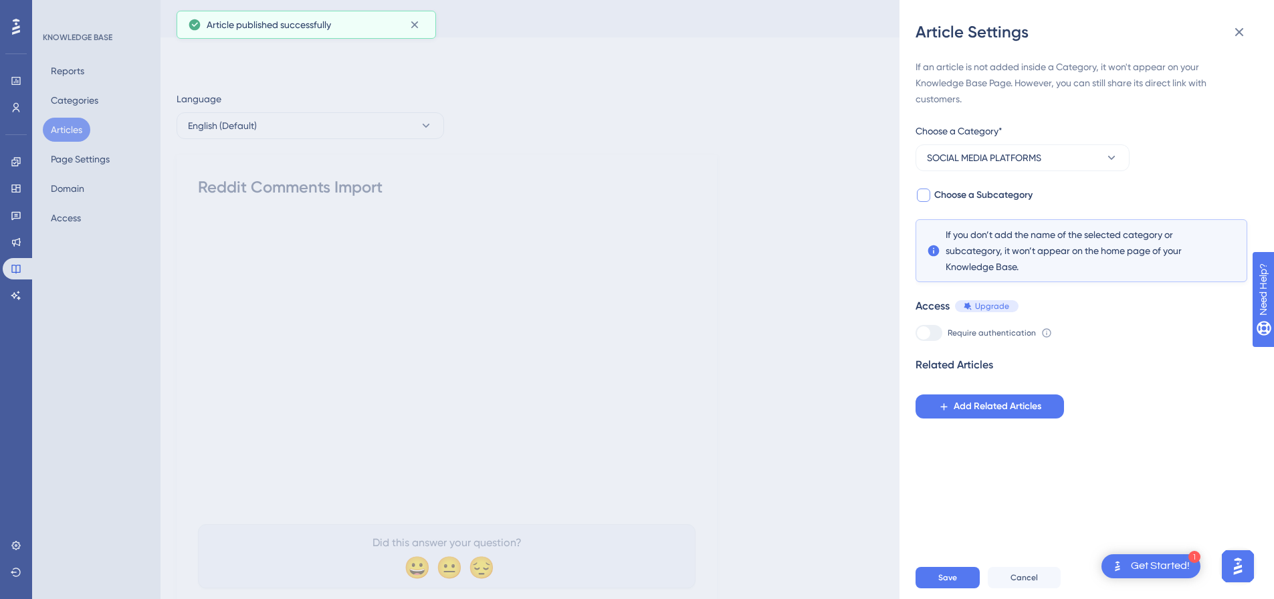
click at [928, 191] on div at bounding box center [923, 195] width 13 height 13
checkbox input "true"
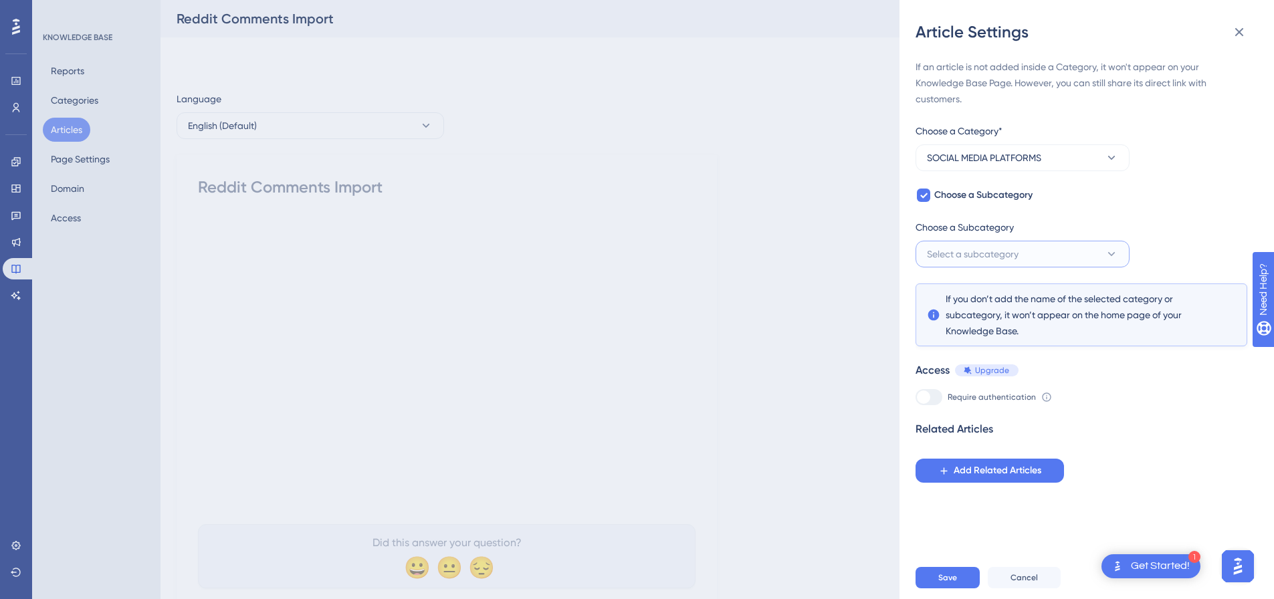
click at [995, 252] on span "Select a subcategory" at bounding box center [973, 254] width 92 height 16
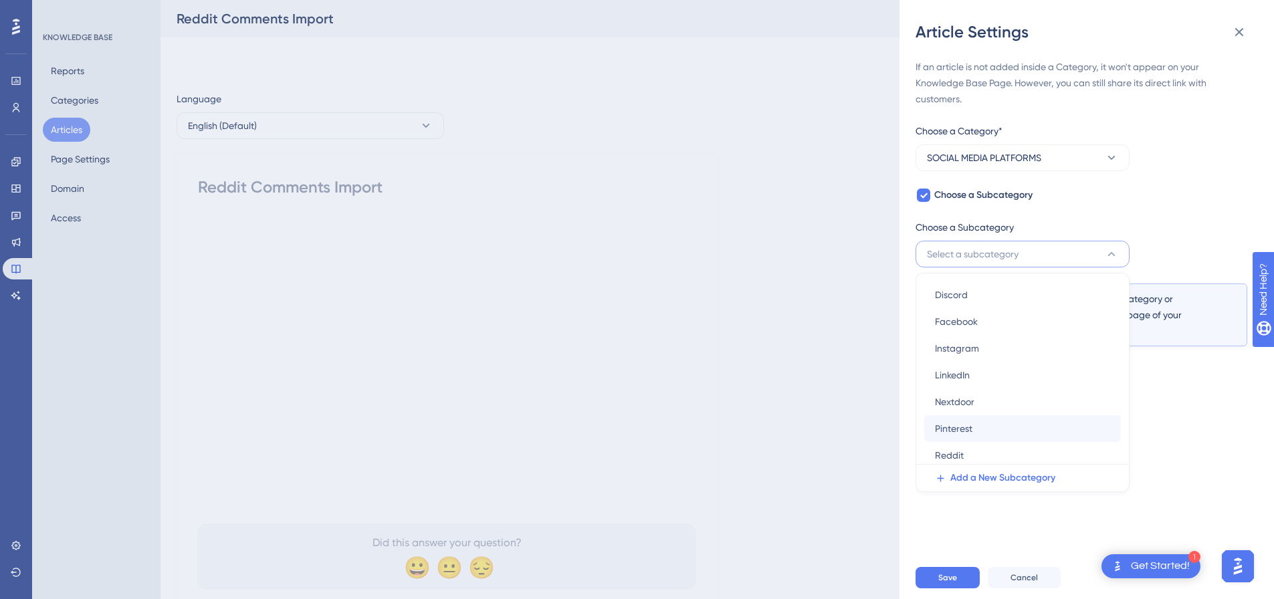
scroll to position [76, 0]
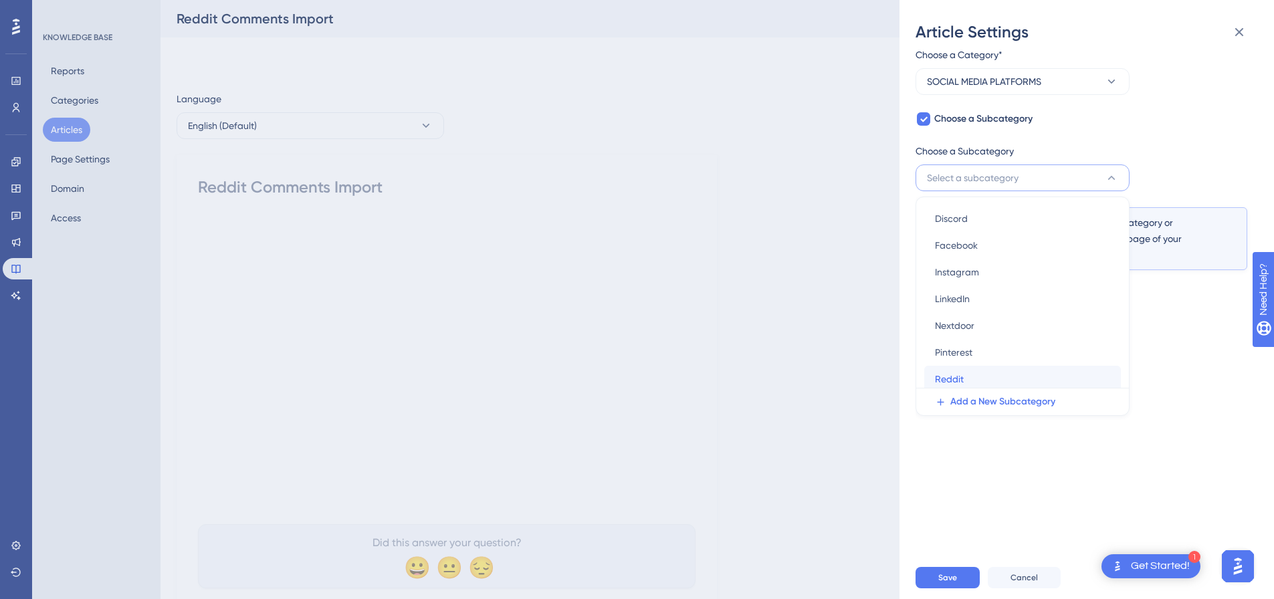
click at [978, 379] on div "Reddit Reddit" at bounding box center [1022, 379] width 175 height 27
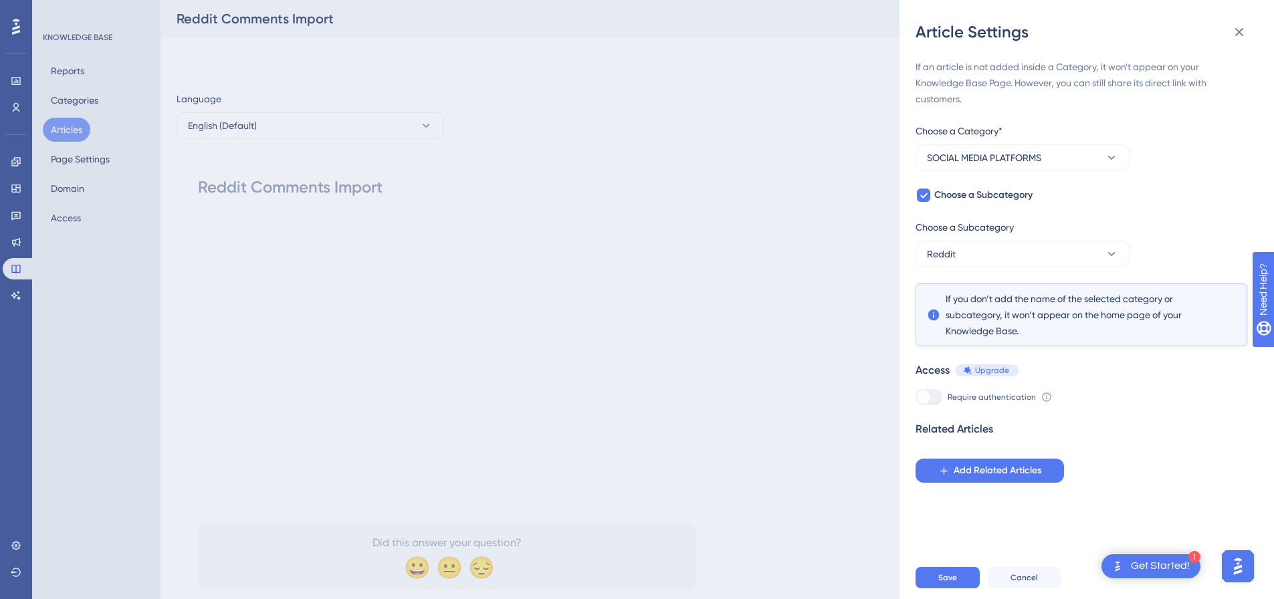
scroll to position [0, 0]
click at [953, 583] on span "Save" at bounding box center [948, 578] width 19 height 11
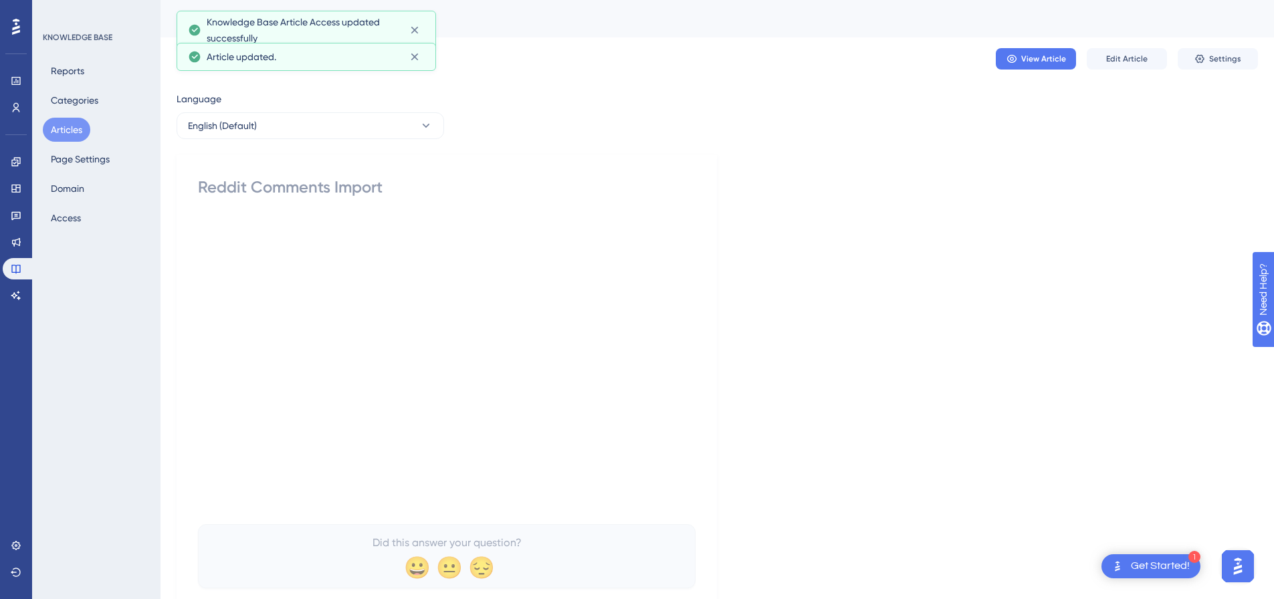
click at [73, 128] on button "Articles" at bounding box center [67, 130] width 48 height 24
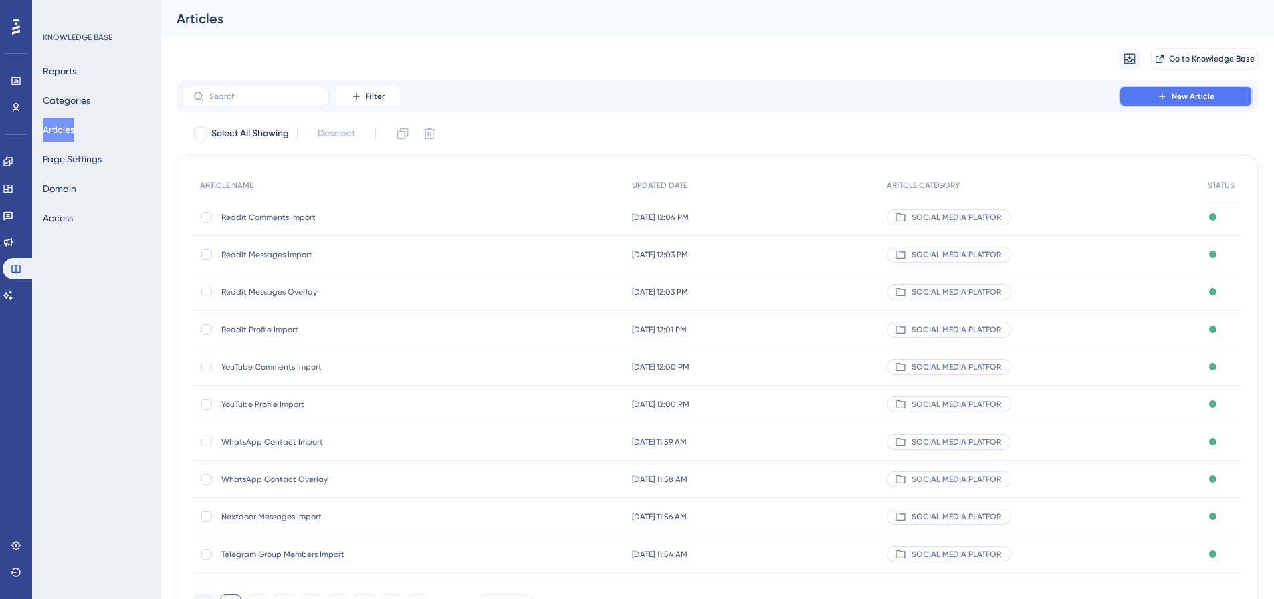
click at [1201, 97] on span "New Article" at bounding box center [1193, 96] width 43 height 11
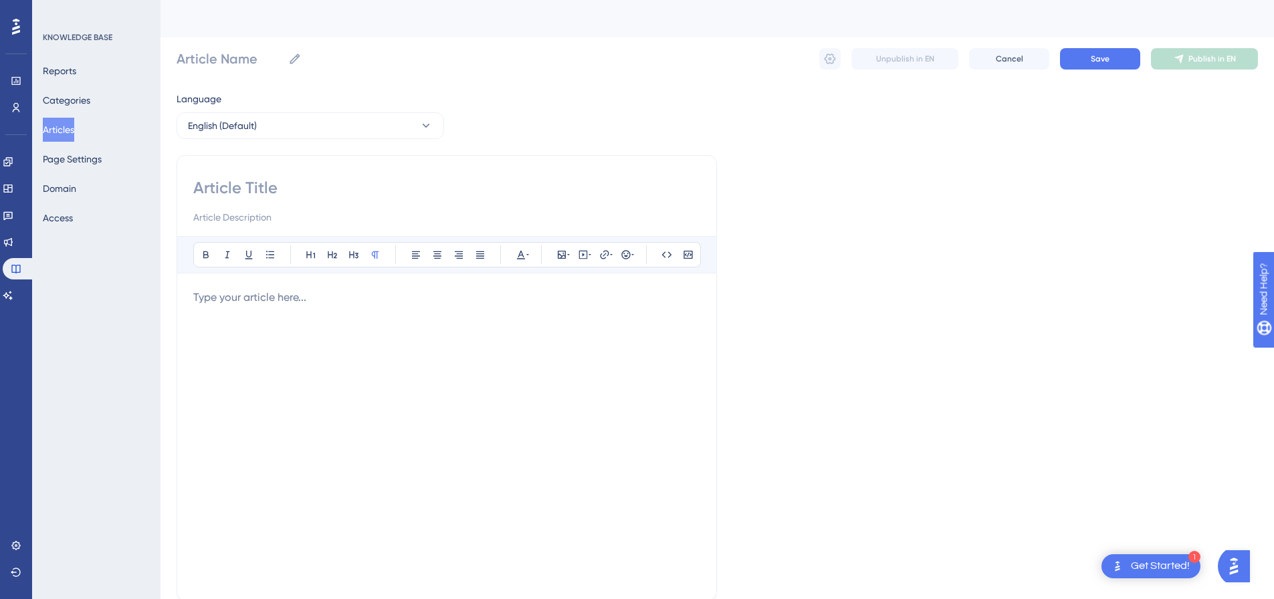
click at [418, 184] on input at bounding box center [446, 187] width 507 height 21
paste input "GoHighLevel Single Profile Import"
type input "GoHighLevel Single Profile Import"
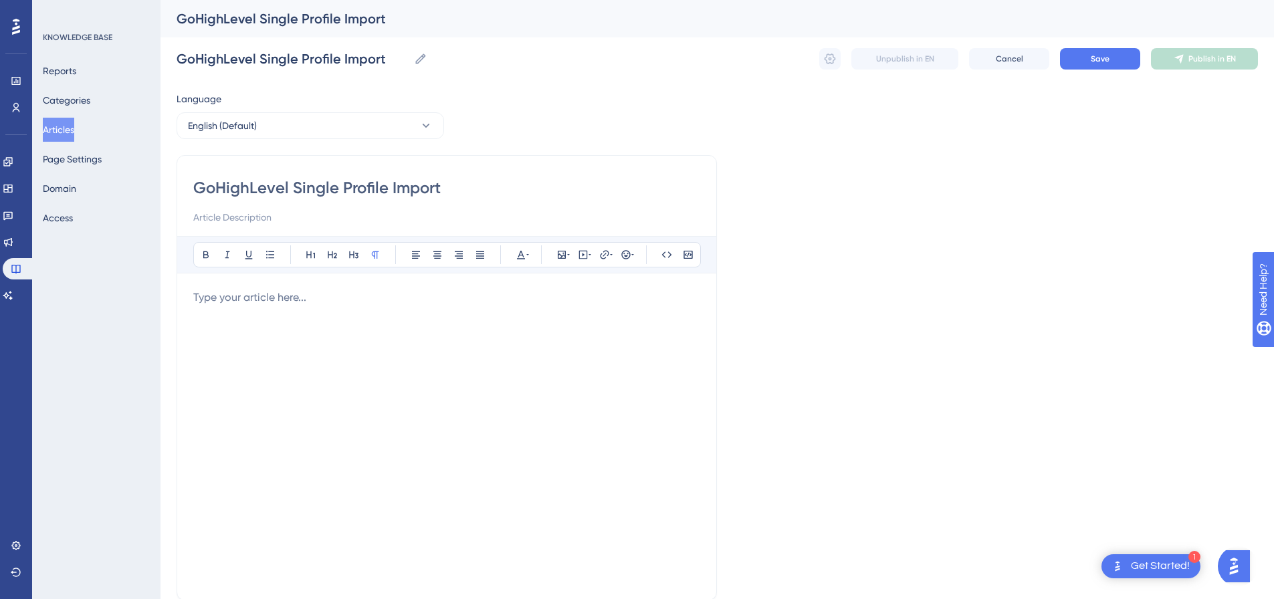
click at [374, 288] on div "Bold Italic Underline Bullet Point Heading 1 Heading 2 Heading 3 Normal Align L…" at bounding box center [446, 410] width 507 height 348
click at [378, 304] on p at bounding box center [446, 298] width 507 height 16
click at [587, 254] on icon at bounding box center [583, 255] width 9 height 9
click at [544, 318] on textarea at bounding box center [583, 338] width 203 height 60
paste textarea "<div style="padding:56.25% 0 0 0;position:relative;"><iframe src="https://playe…"
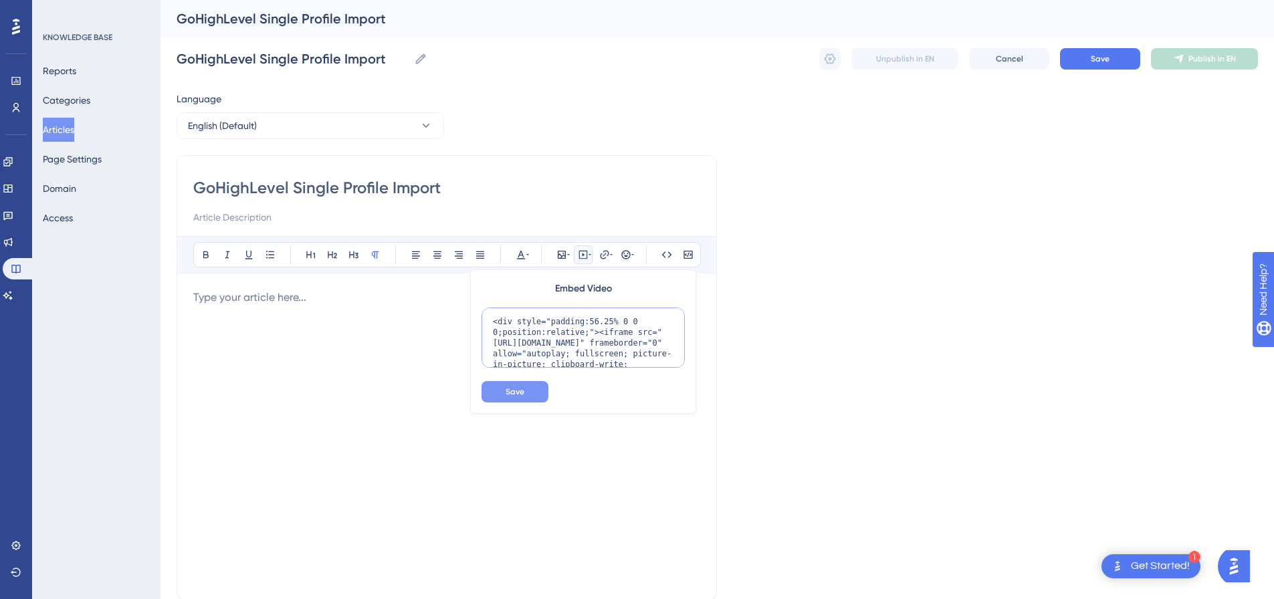
scroll to position [120, 0]
type textarea "<div style="padding:56.25% 0 0 0;position:relative;"><iframe src="https://playe…"
click at [523, 390] on span "Save" at bounding box center [515, 392] width 19 height 11
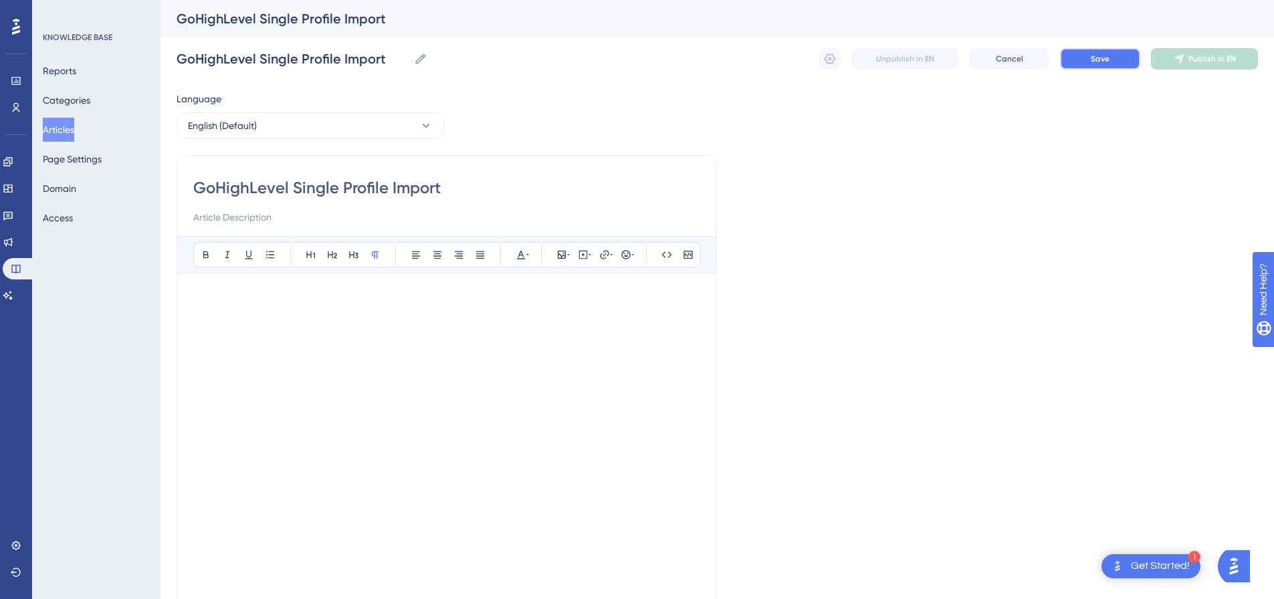
click at [1098, 62] on span "Save" at bounding box center [1100, 59] width 19 height 11
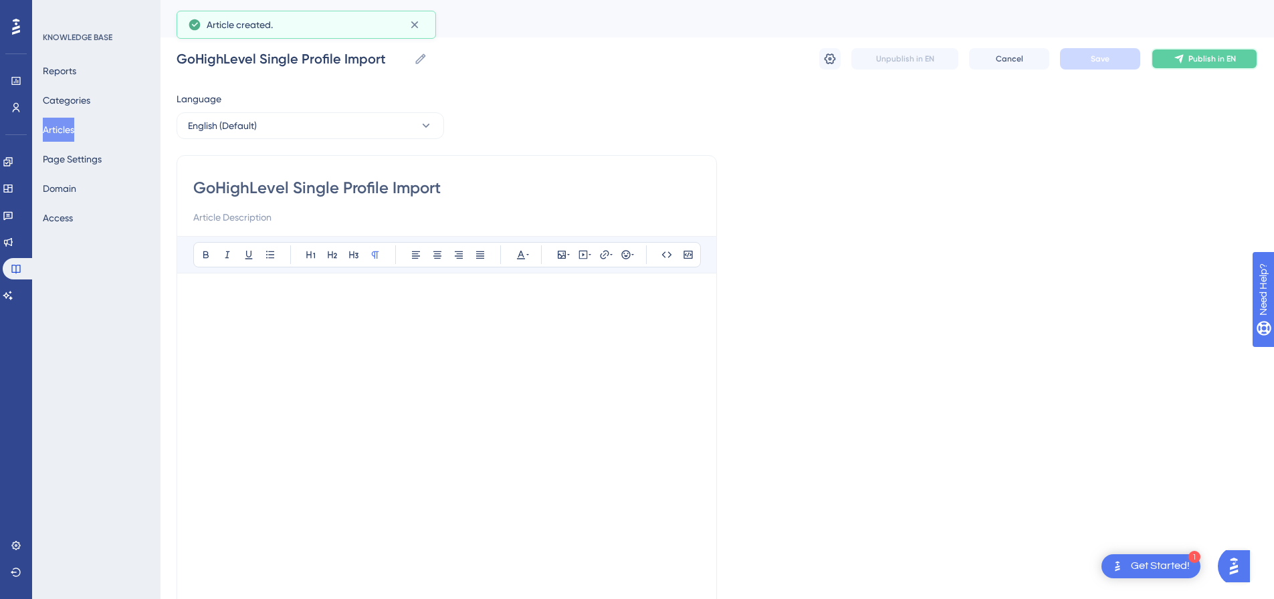
click at [1198, 60] on span "Publish in EN" at bounding box center [1213, 59] width 48 height 11
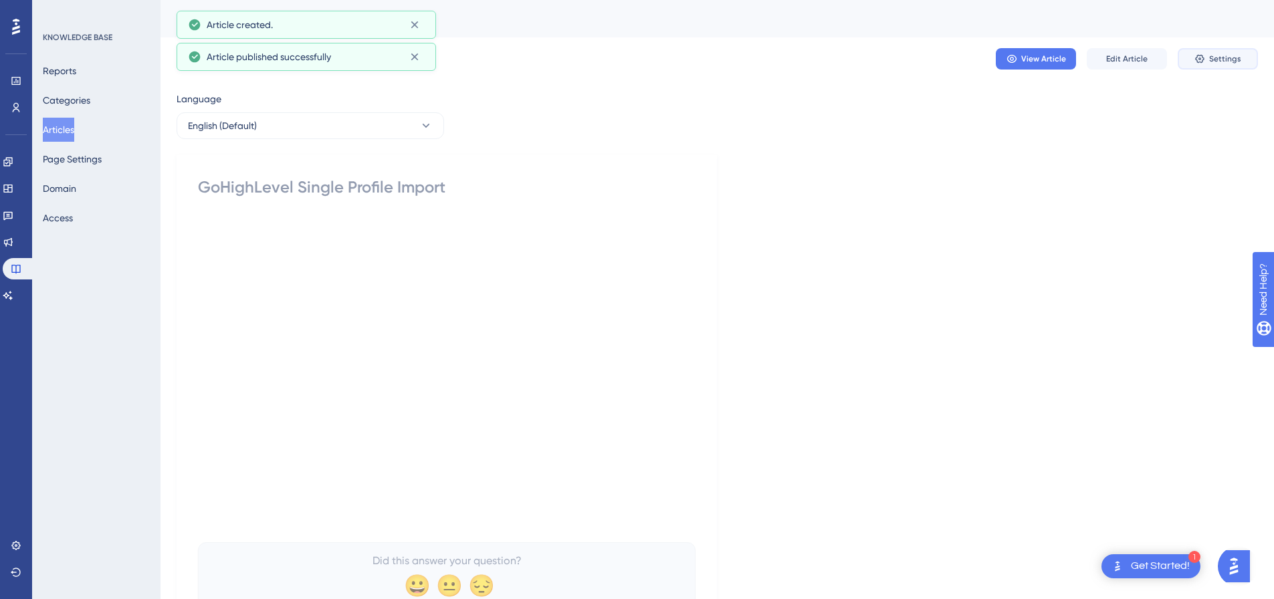
click at [1198, 60] on icon at bounding box center [1200, 59] width 9 height 9
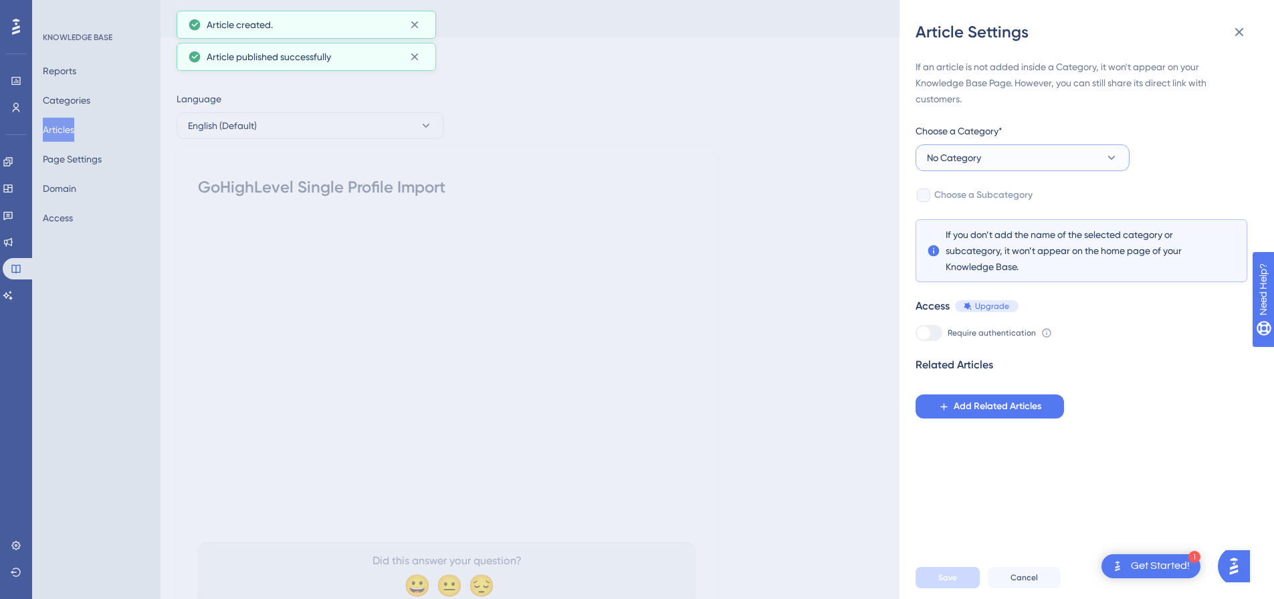
click at [1002, 157] on button "No Category" at bounding box center [1023, 158] width 214 height 27
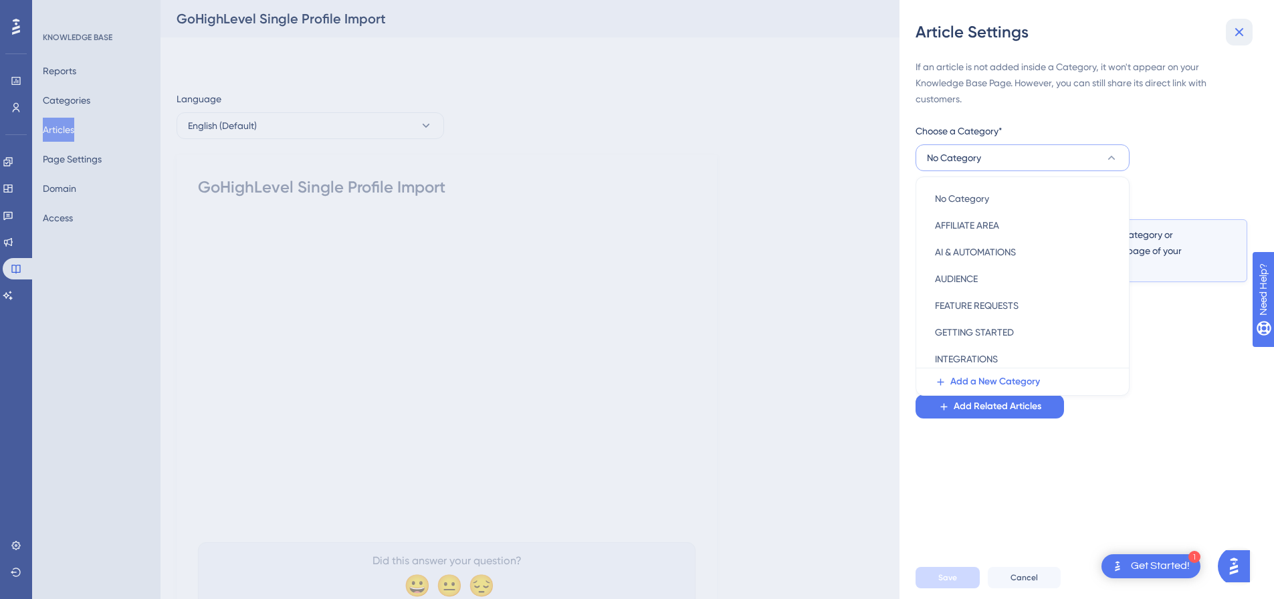
drag, startPoint x: 1244, startPoint y: 33, endPoint x: 577, endPoint y: 171, distance: 681.0
click at [1239, 35] on icon at bounding box center [1240, 32] width 16 height 16
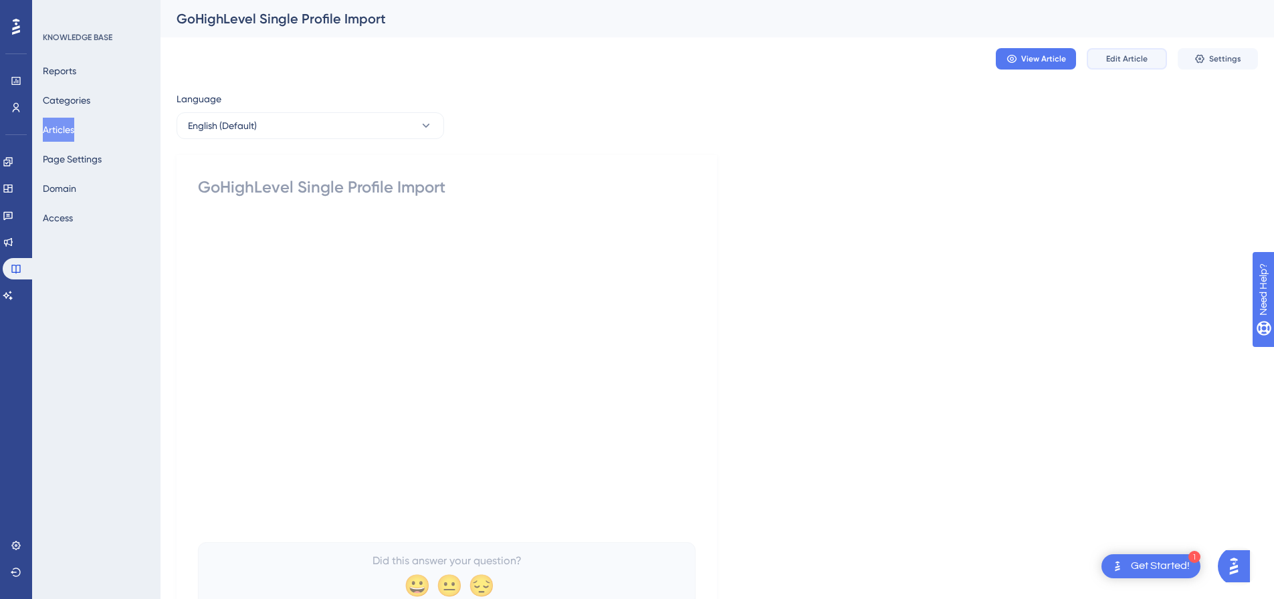
click at [1120, 59] on span "Edit Article" at bounding box center [1127, 59] width 41 height 11
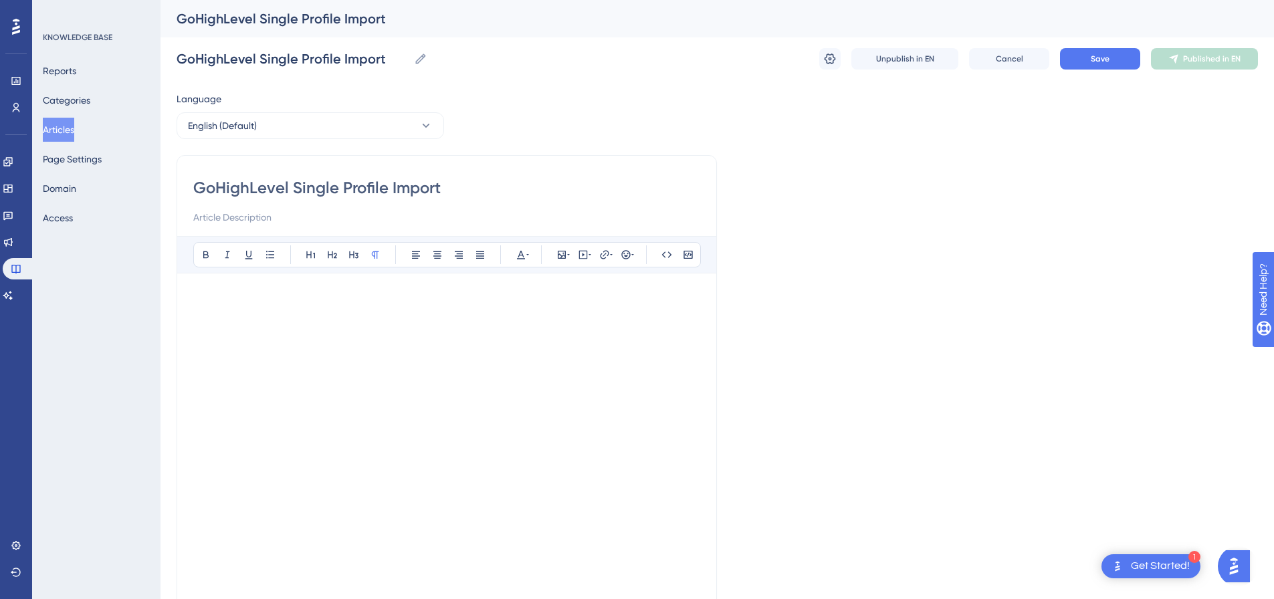
drag, startPoint x: 290, startPoint y: 191, endPoint x: 195, endPoint y: 192, distance: 95.7
click at [195, 192] on input "GoHighLevel Single Profile Import" at bounding box center [446, 187] width 507 height 21
click at [1094, 62] on span "Save" at bounding box center [1100, 59] width 19 height 11
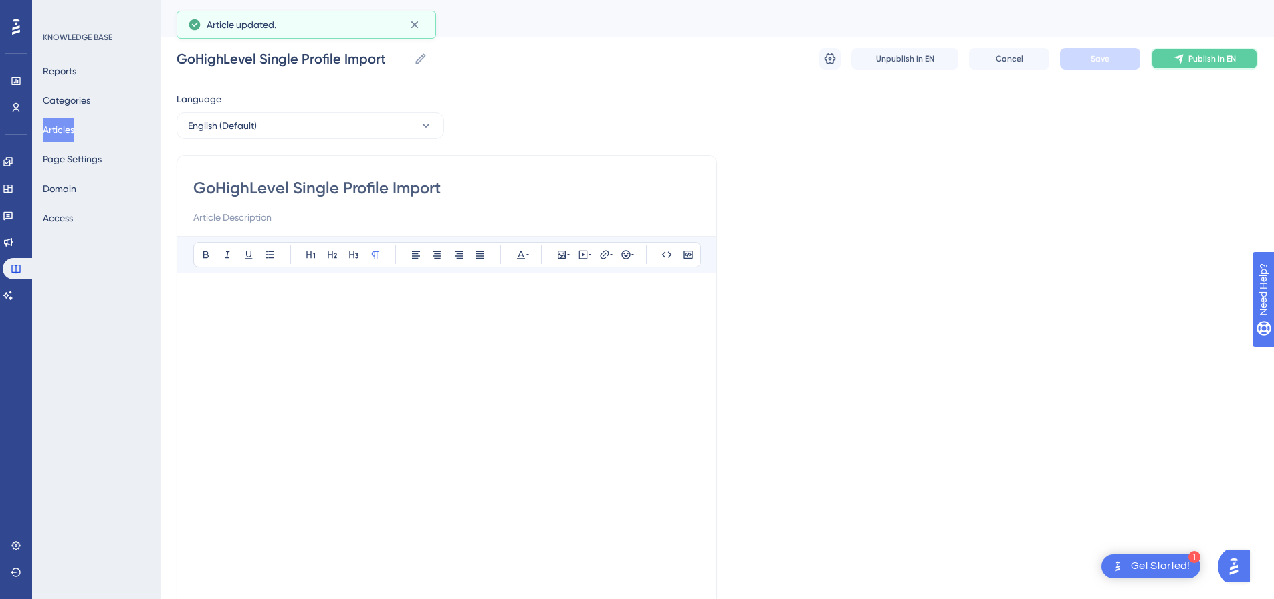
click at [1204, 54] on span "Publish in EN" at bounding box center [1213, 59] width 48 height 11
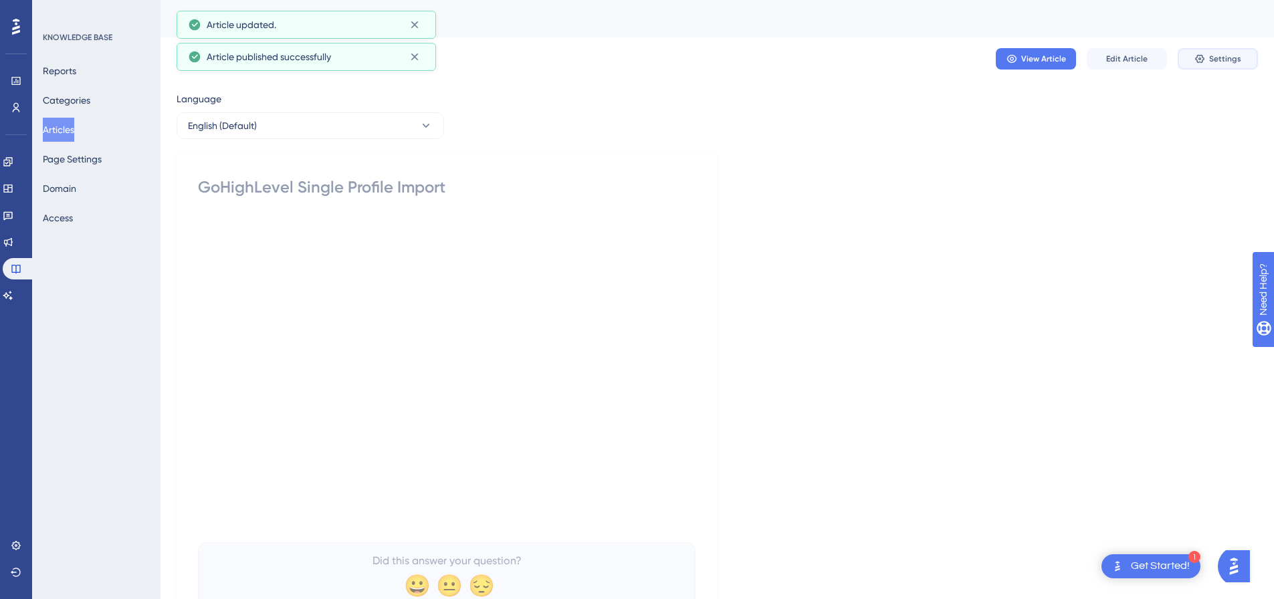
click at [1208, 57] on button "Settings" at bounding box center [1218, 58] width 80 height 21
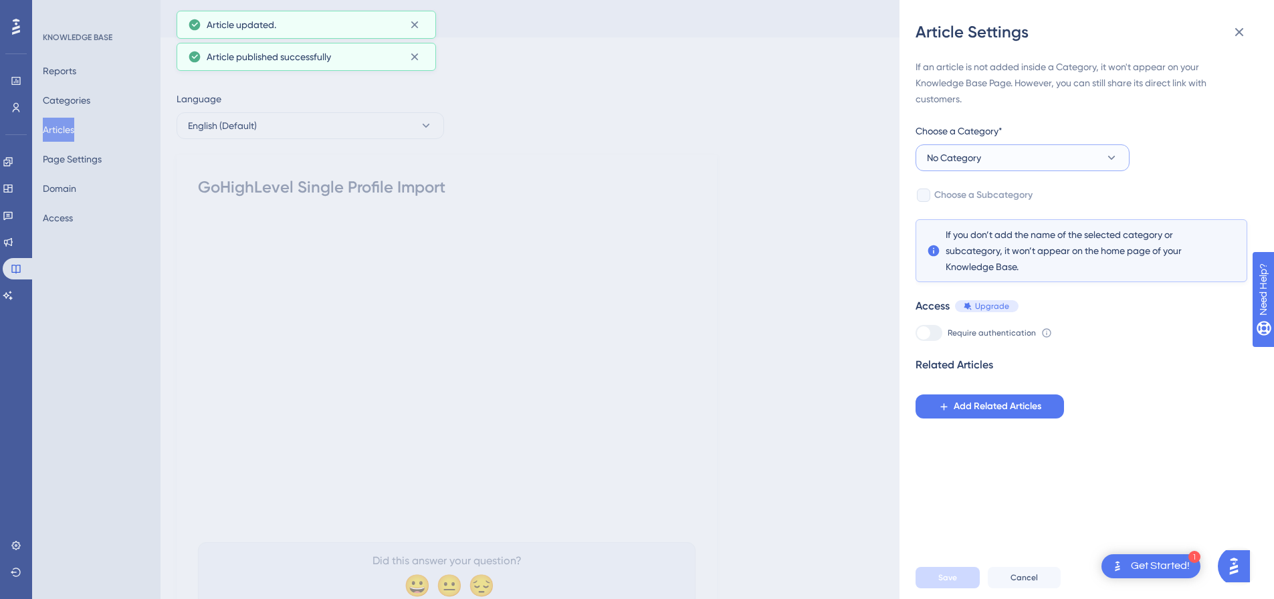
click at [969, 154] on span "No Category" at bounding box center [954, 158] width 54 height 16
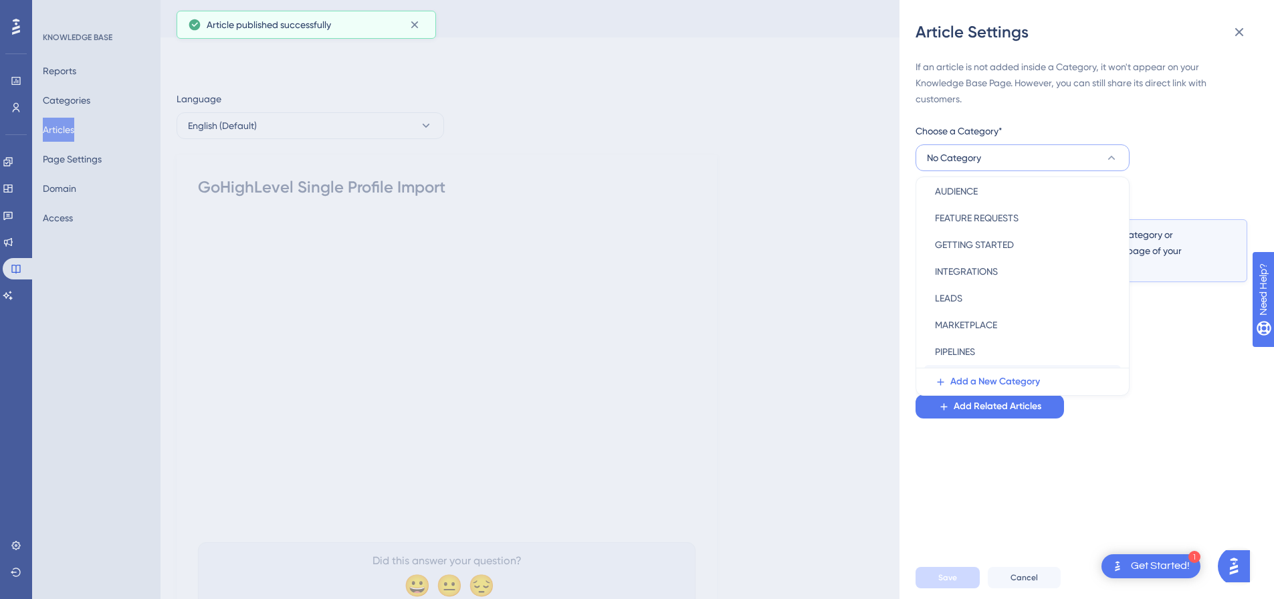
scroll to position [192, 0]
drag, startPoint x: 981, startPoint y: 299, endPoint x: 940, endPoint y: 209, distance: 98.8
click at [981, 298] on span "SOCIAL MEDIA PLATFORMS" at bounding box center [992, 301] width 114 height 16
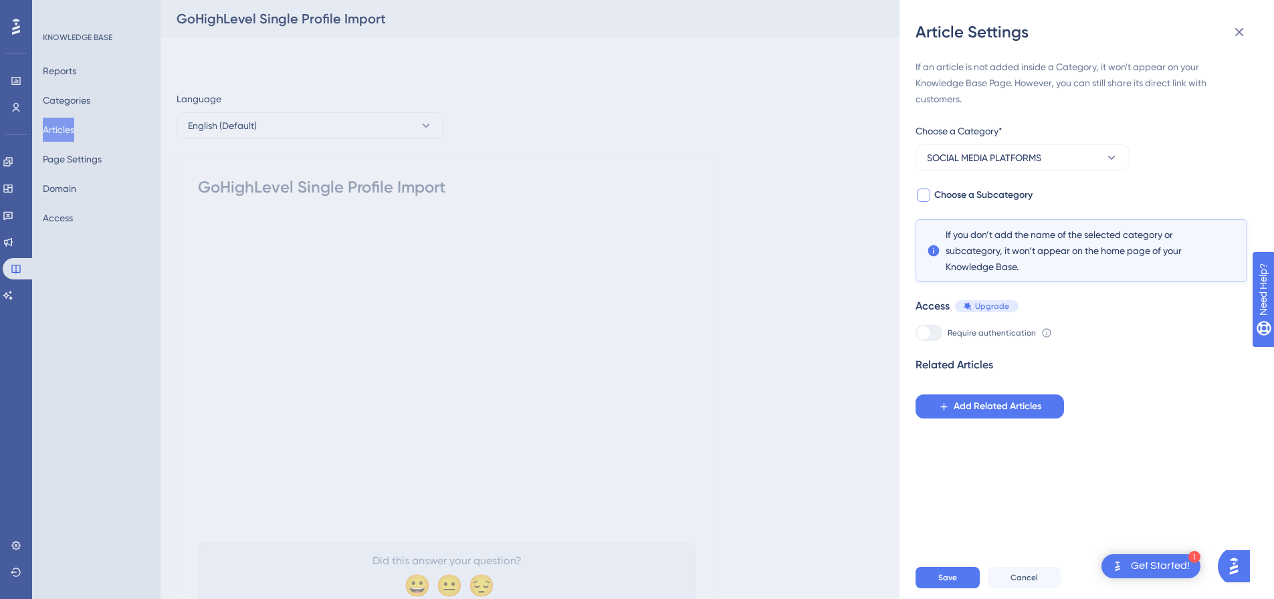
click at [917, 189] on div at bounding box center [924, 195] width 16 height 16
checkbox input "true"
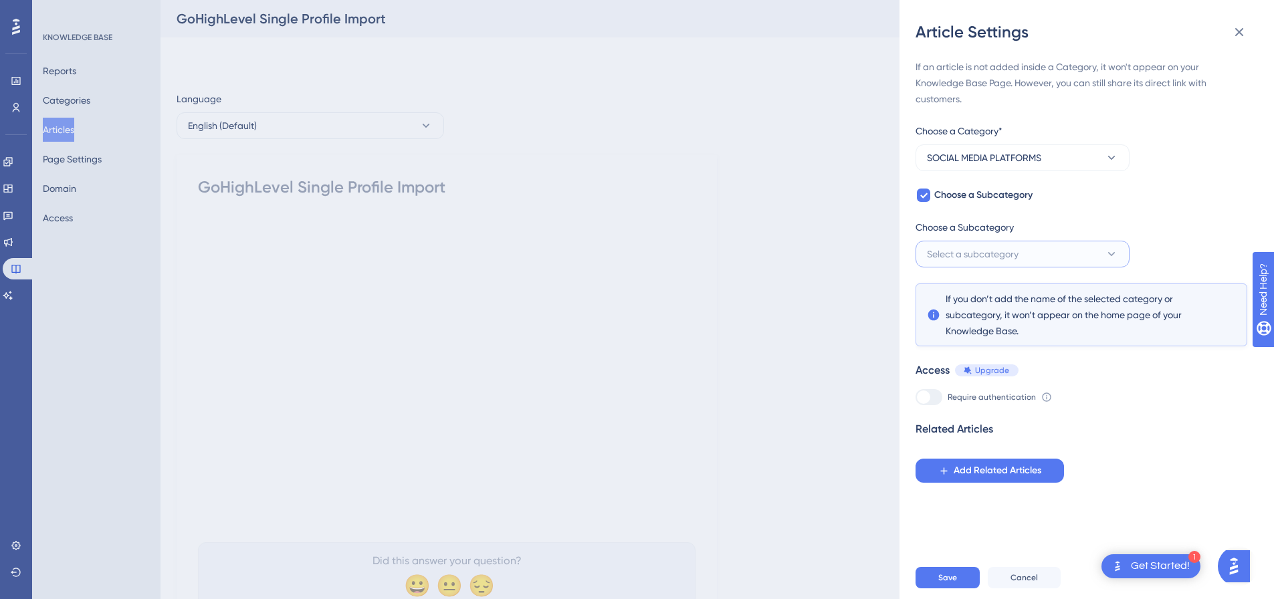
click at [970, 249] on span "Select a subcategory" at bounding box center [973, 254] width 92 height 16
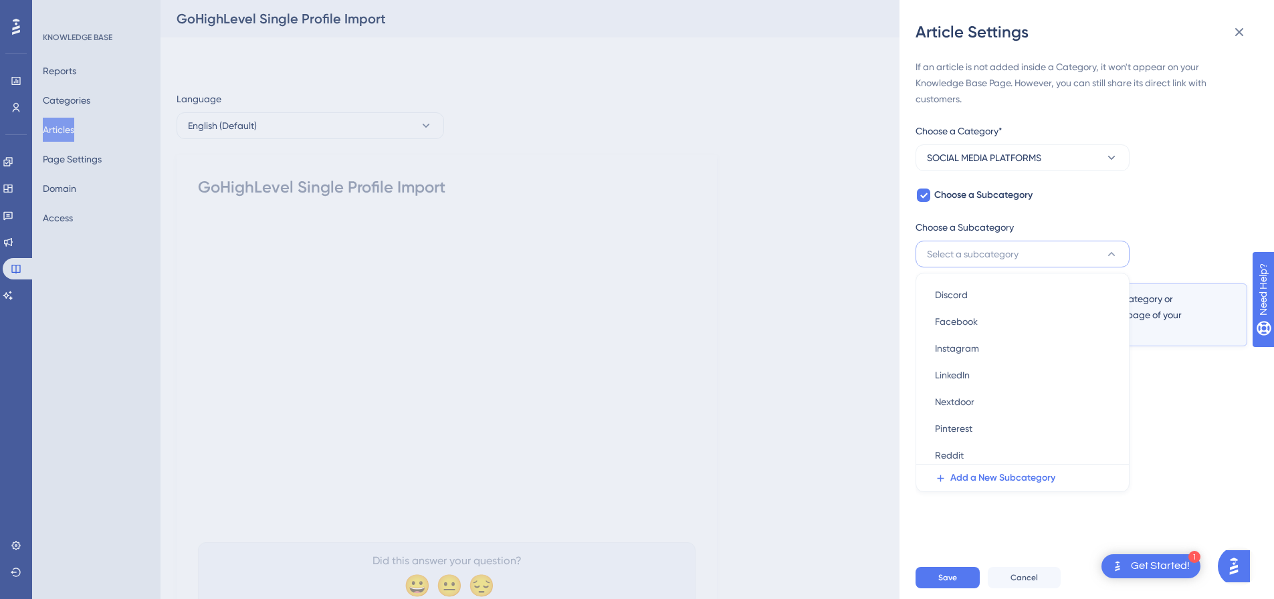
scroll to position [78, 0]
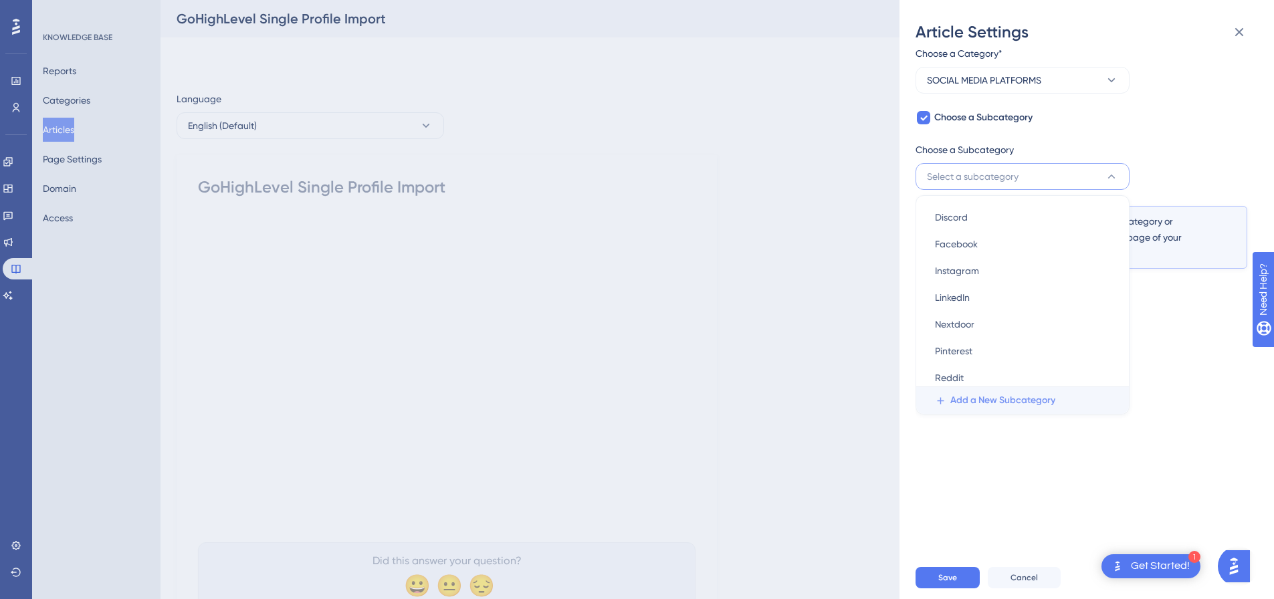
click at [949, 399] on button "Add a New Subcategory" at bounding box center [1027, 400] width 205 height 27
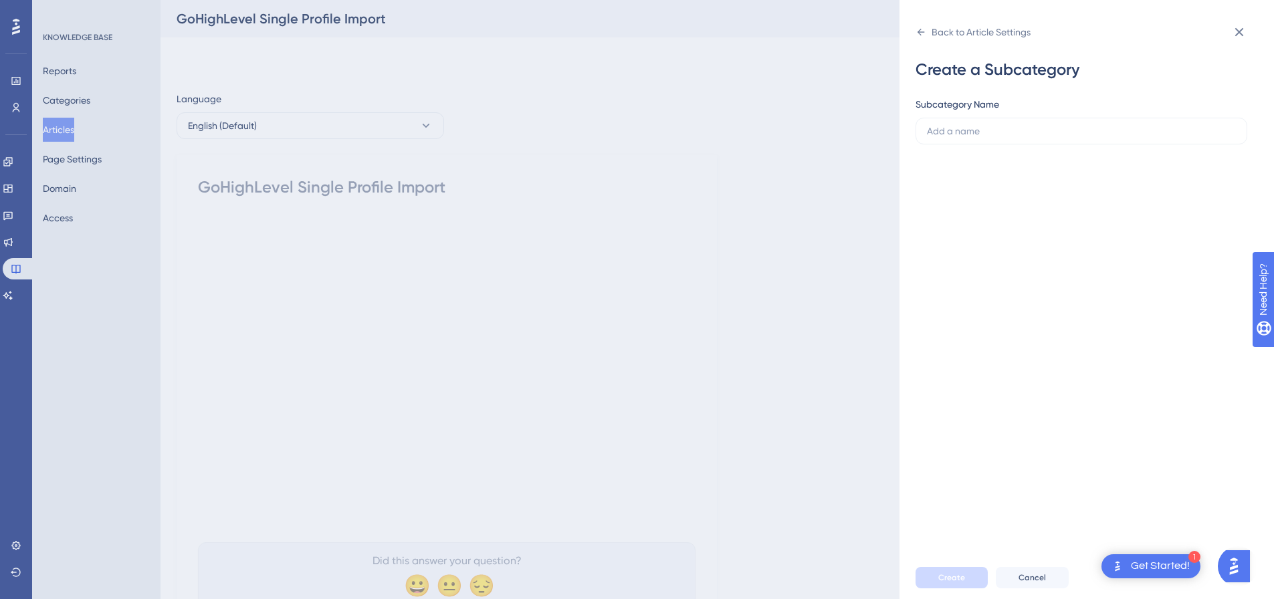
scroll to position [0, 0]
type input "GoHighLevel"
click at [969, 589] on button "Create" at bounding box center [952, 577] width 72 height 21
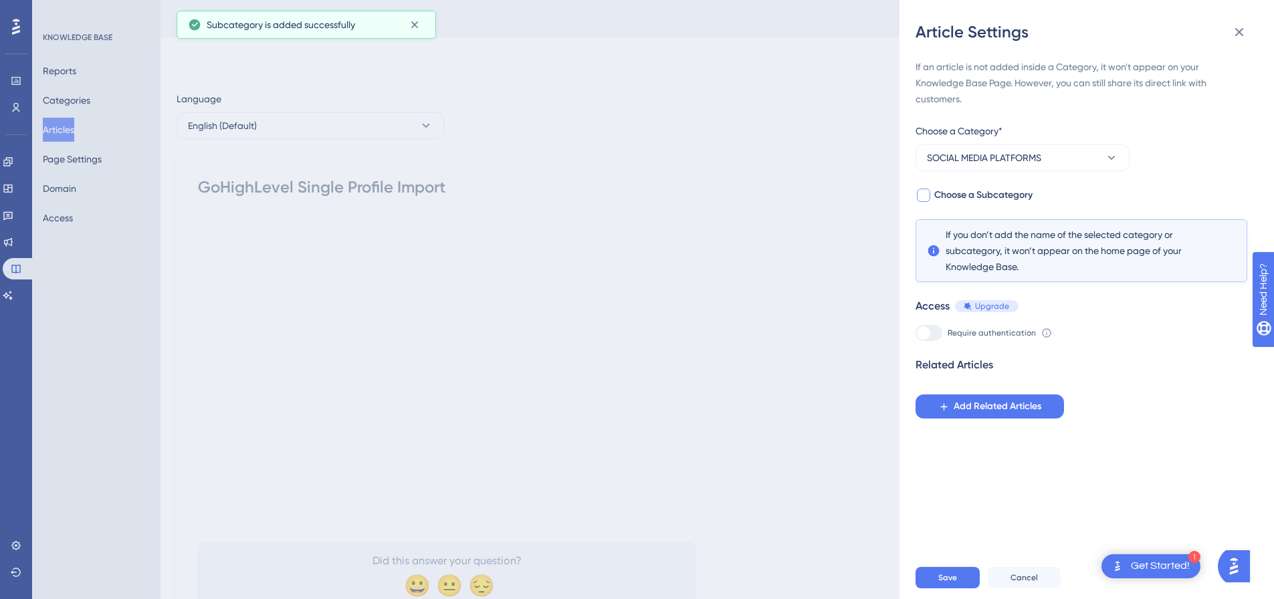
click at [930, 195] on div at bounding box center [923, 195] width 13 height 13
checkbox input "true"
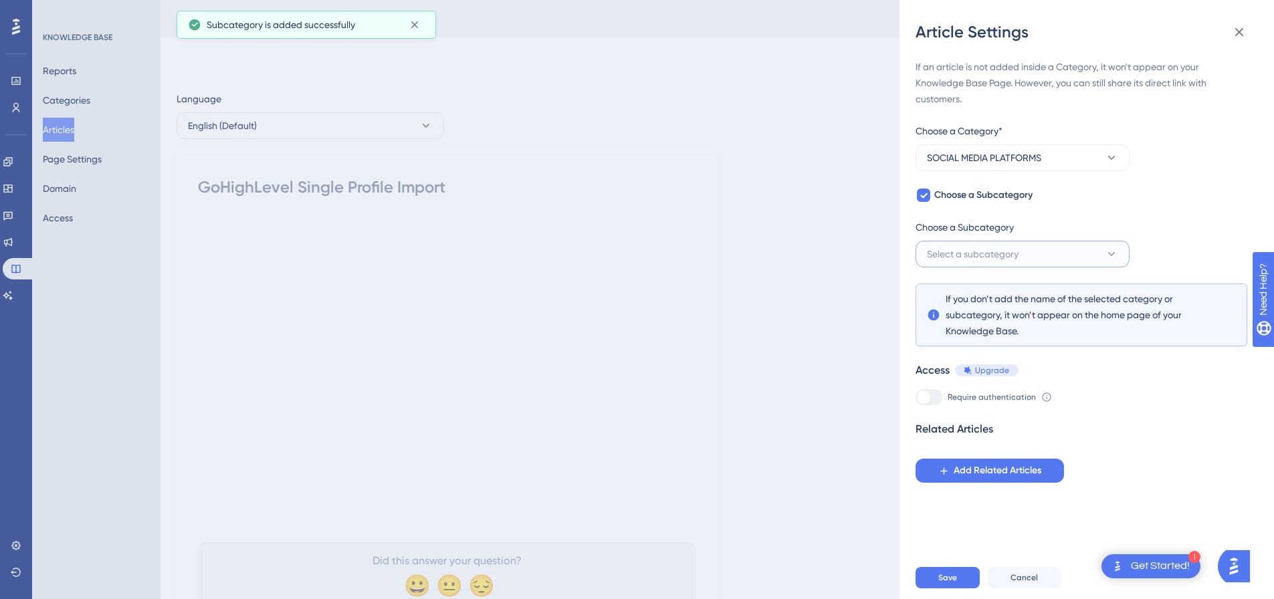
click at [950, 245] on button "Select a subcategory" at bounding box center [1023, 254] width 214 height 27
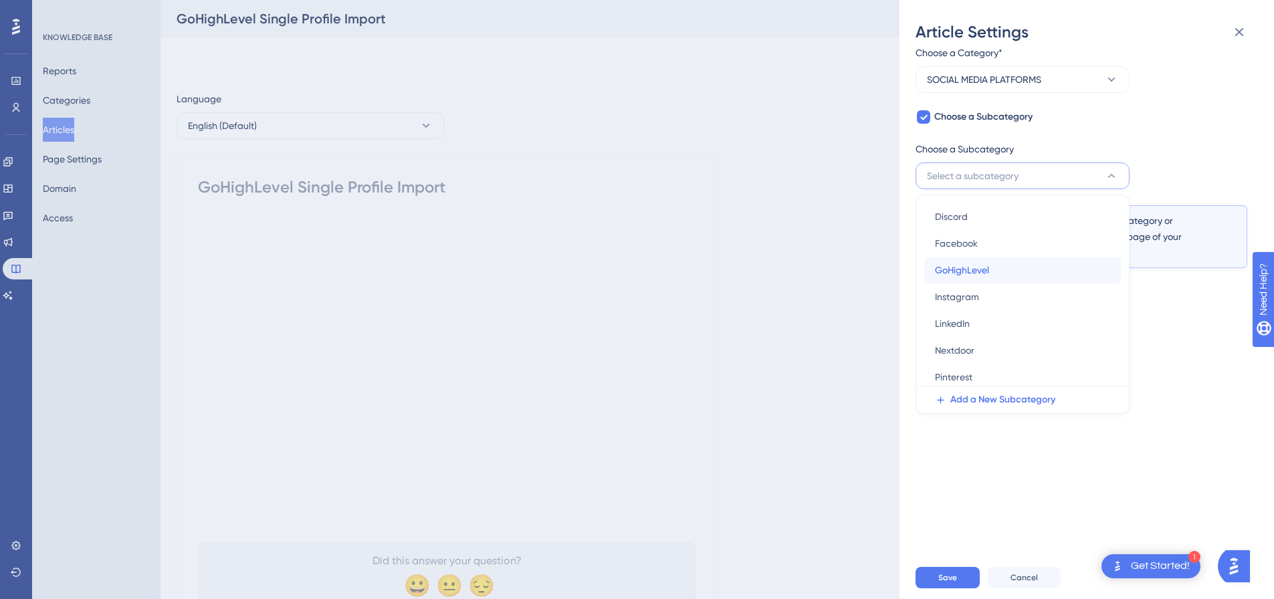
click at [968, 268] on span "GoHighLevel" at bounding box center [962, 270] width 54 height 16
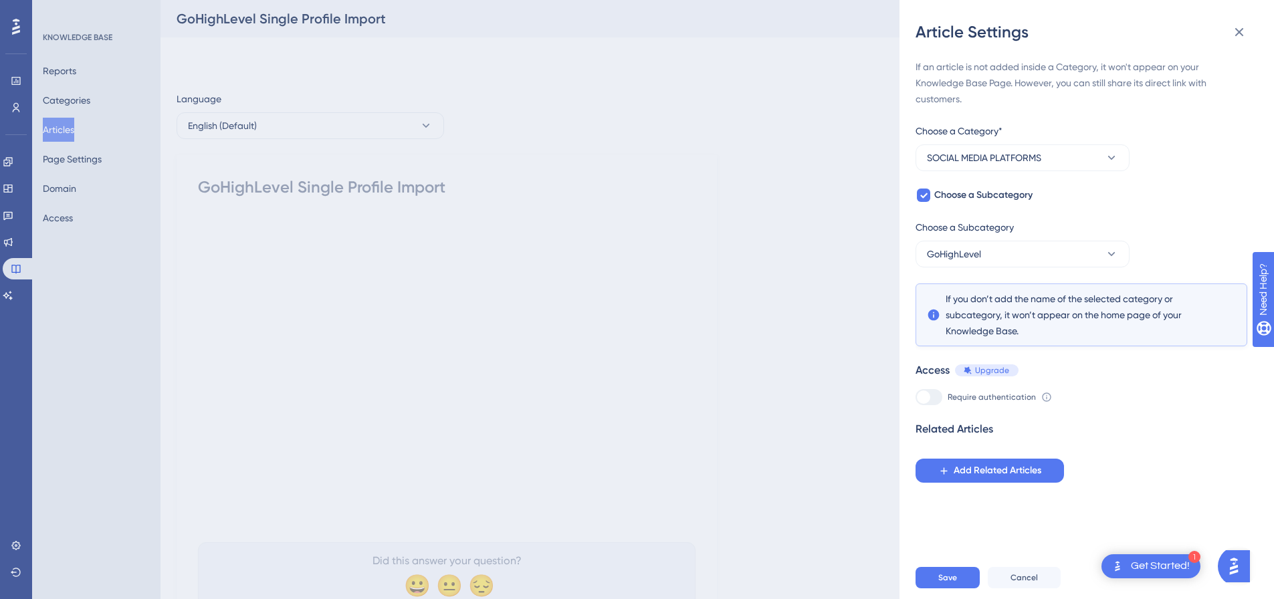
click at [933, 577] on div "Save Cancel" at bounding box center [1103, 578] width 375 height 43
click at [936, 586] on button "Save" at bounding box center [948, 577] width 64 height 21
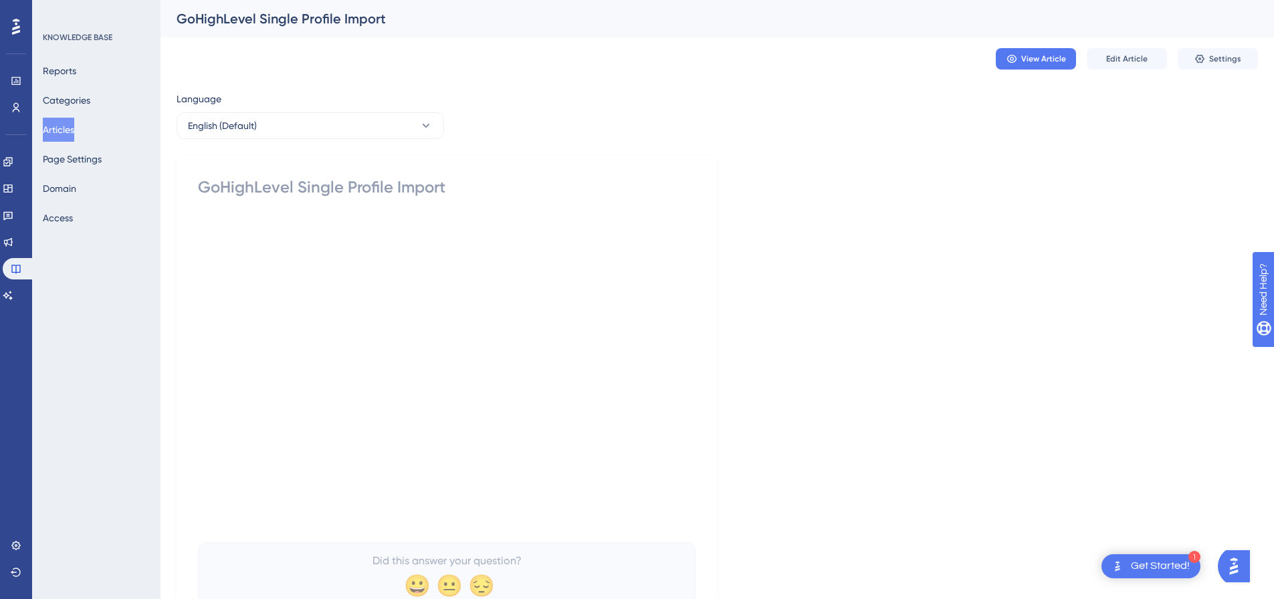
click at [74, 128] on button "Articles" at bounding box center [58, 130] width 31 height 24
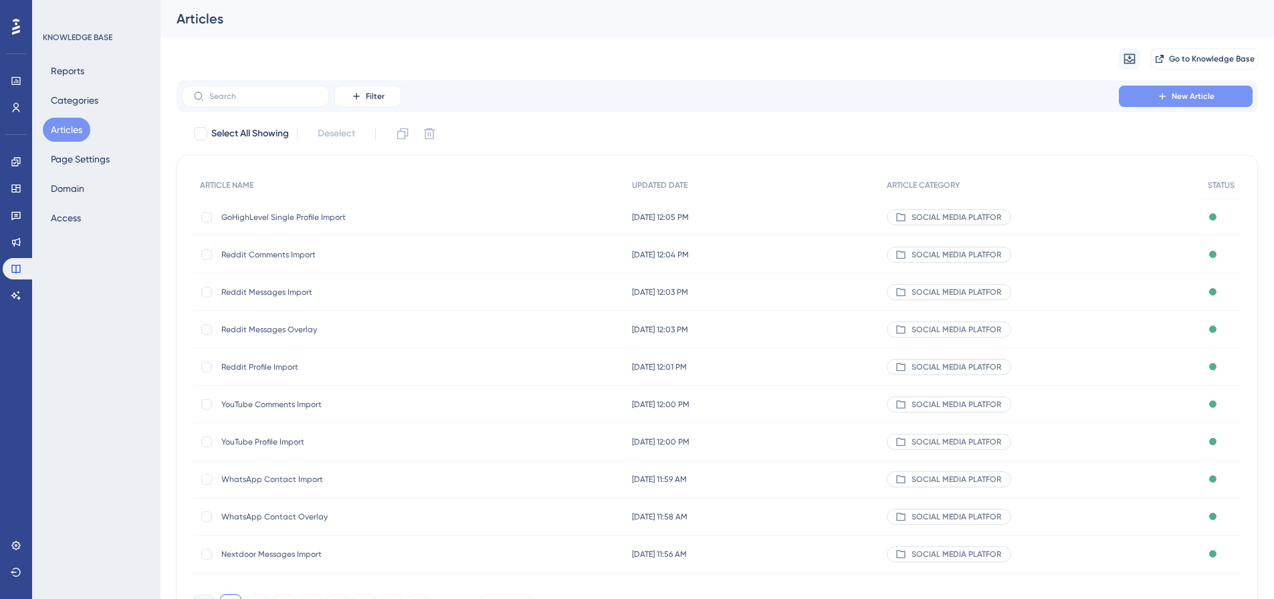
click at [1174, 96] on span "New Article" at bounding box center [1193, 96] width 43 height 11
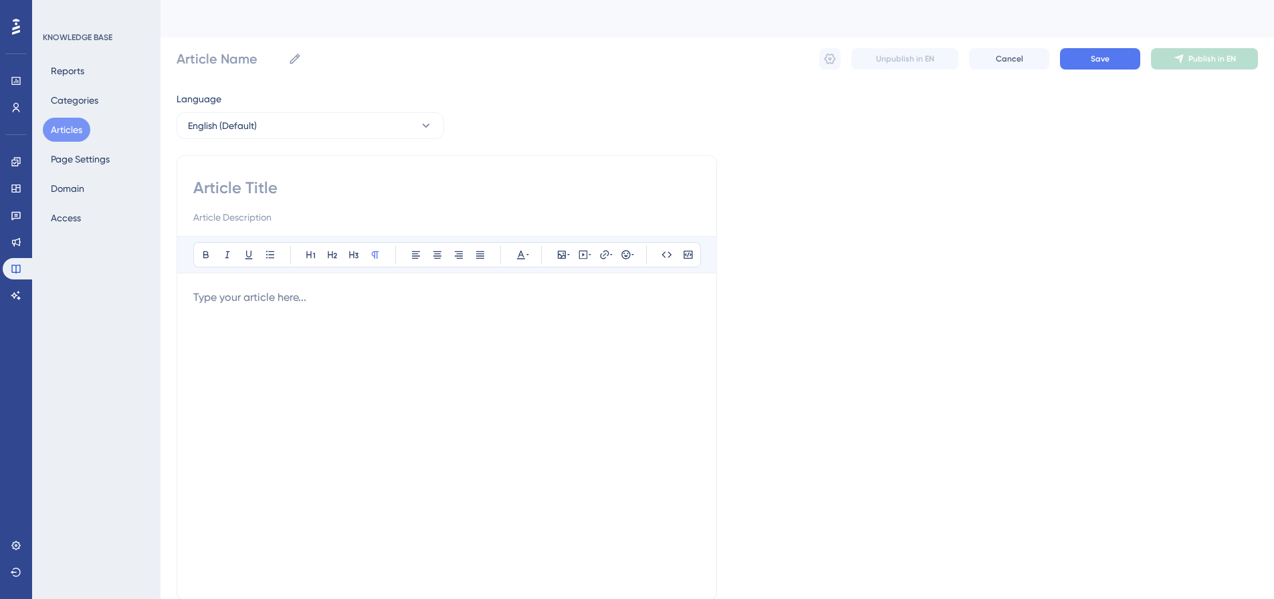
click at [490, 198] on input at bounding box center [446, 187] width 507 height 21
paste input "GoHighLevel Group Members Import"
type input "GoHighLevel Group Members Import"
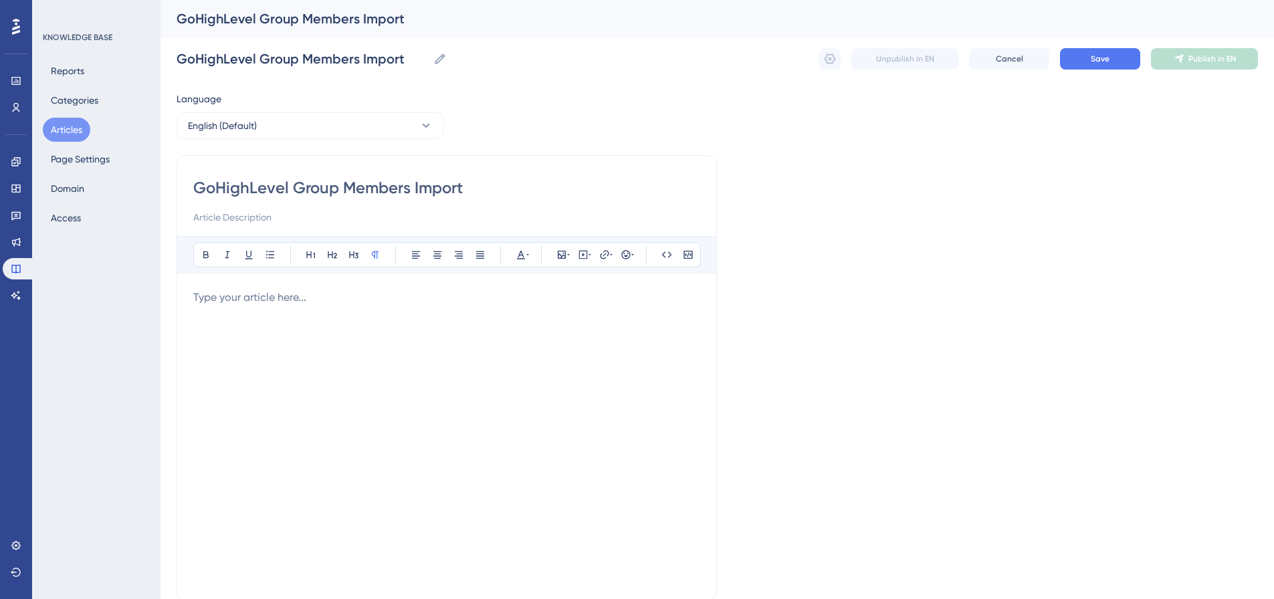
type input "GoHighLevel Group Members Import"
click at [430, 308] on div at bounding box center [446, 437] width 507 height 294
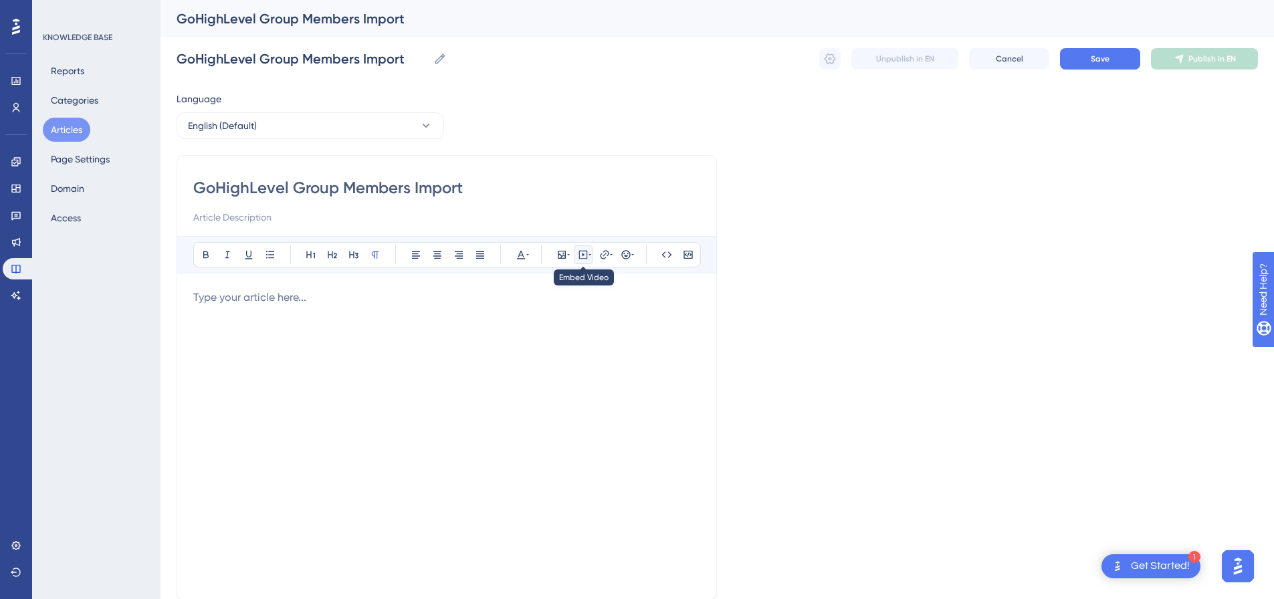
click at [585, 255] on icon at bounding box center [584, 254] width 2 height 3
click at [569, 318] on textarea at bounding box center [583, 338] width 203 height 60
paste textarea "<div style="padding:56.25% 0 0 0;position:relative;"><iframe src="https://playe…"
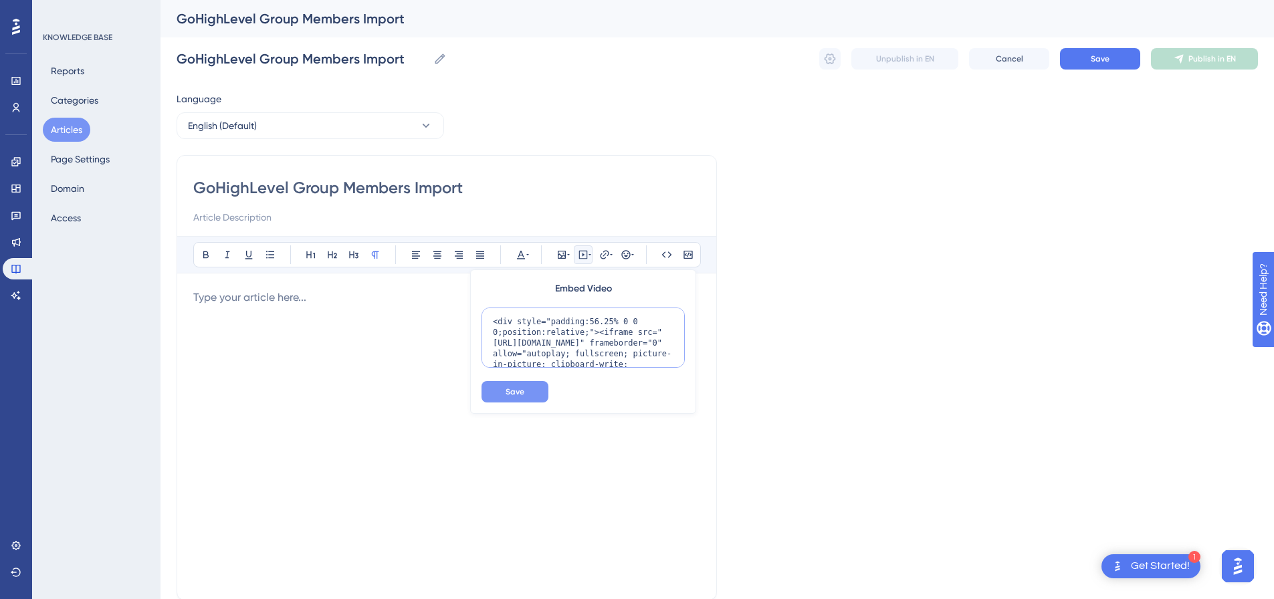
scroll to position [120, 0]
type textarea "<div style="padding:56.25% 0 0 0;position:relative;"><iframe src="https://playe…"
click at [517, 392] on span "Save" at bounding box center [515, 392] width 19 height 11
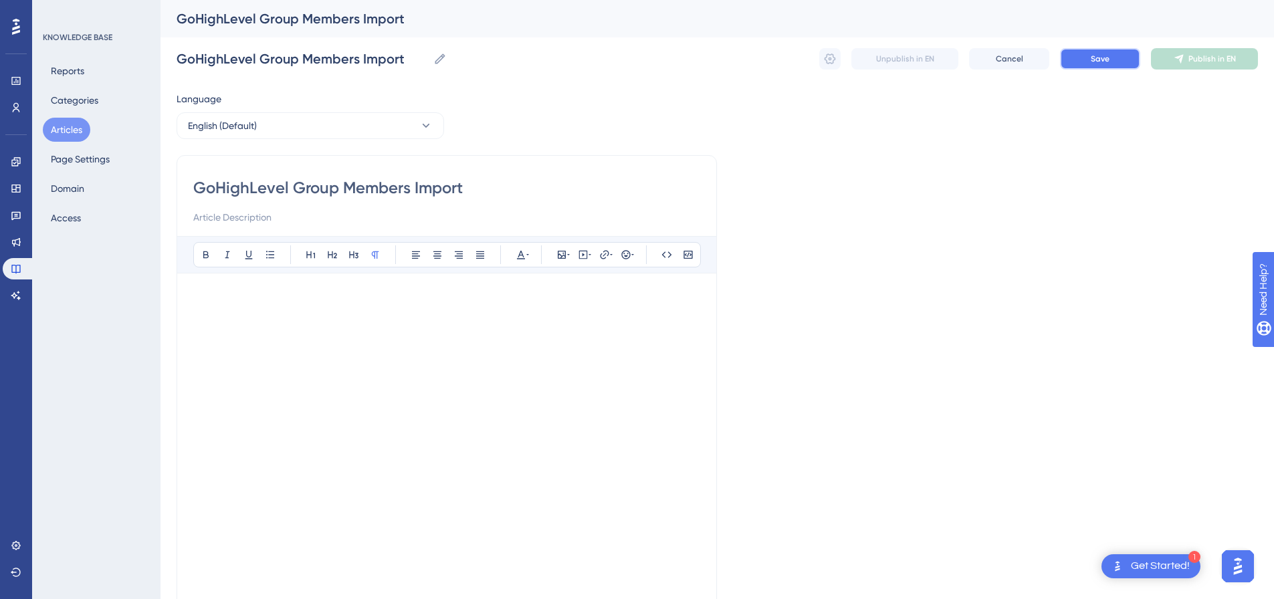
click at [1117, 60] on button "Save" at bounding box center [1100, 58] width 80 height 21
click at [1173, 54] on button "Publish in EN" at bounding box center [1204, 58] width 107 height 21
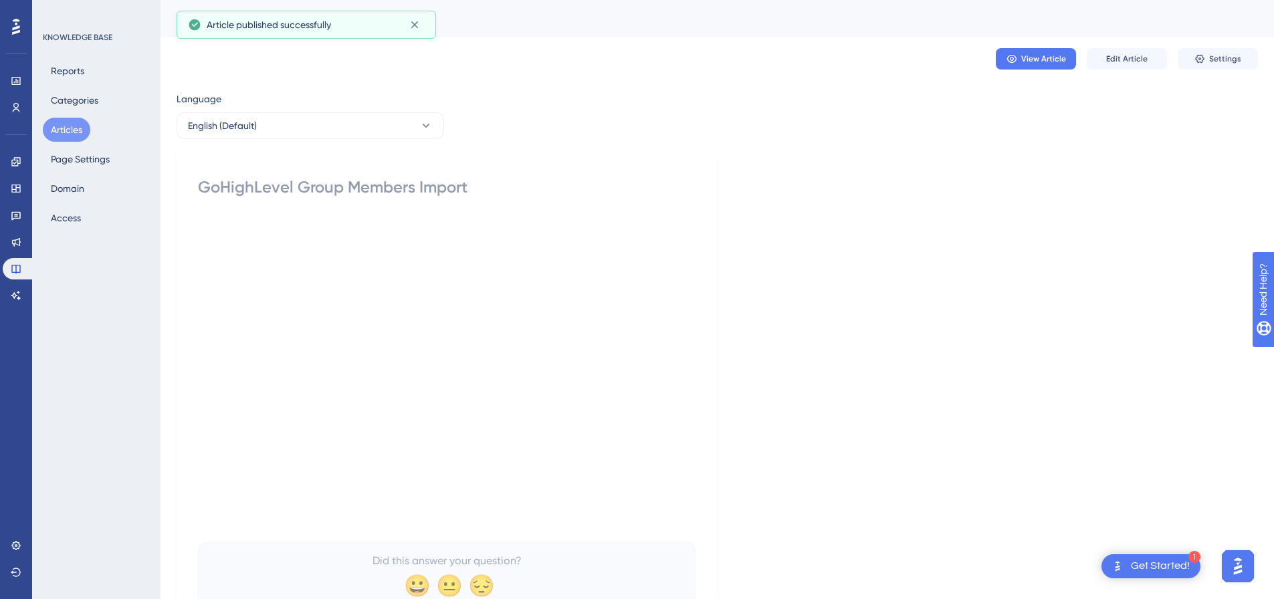
click at [1211, 60] on span "Settings" at bounding box center [1226, 59] width 32 height 11
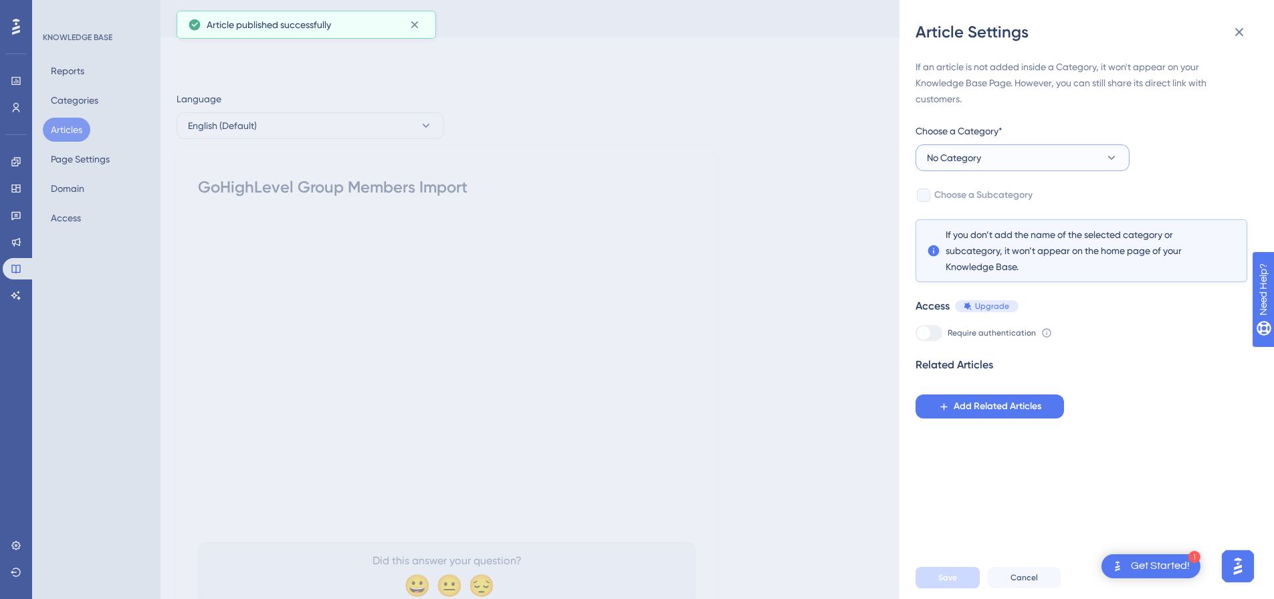
click at [1012, 147] on button "No Category" at bounding box center [1023, 158] width 214 height 27
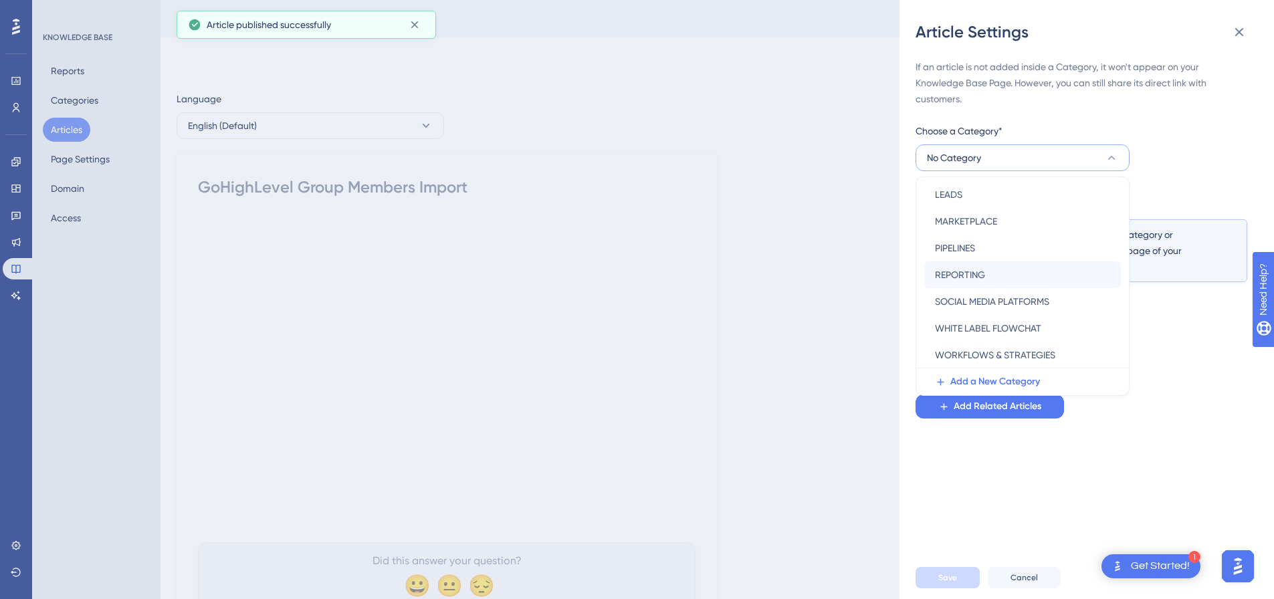
scroll to position [192, 0]
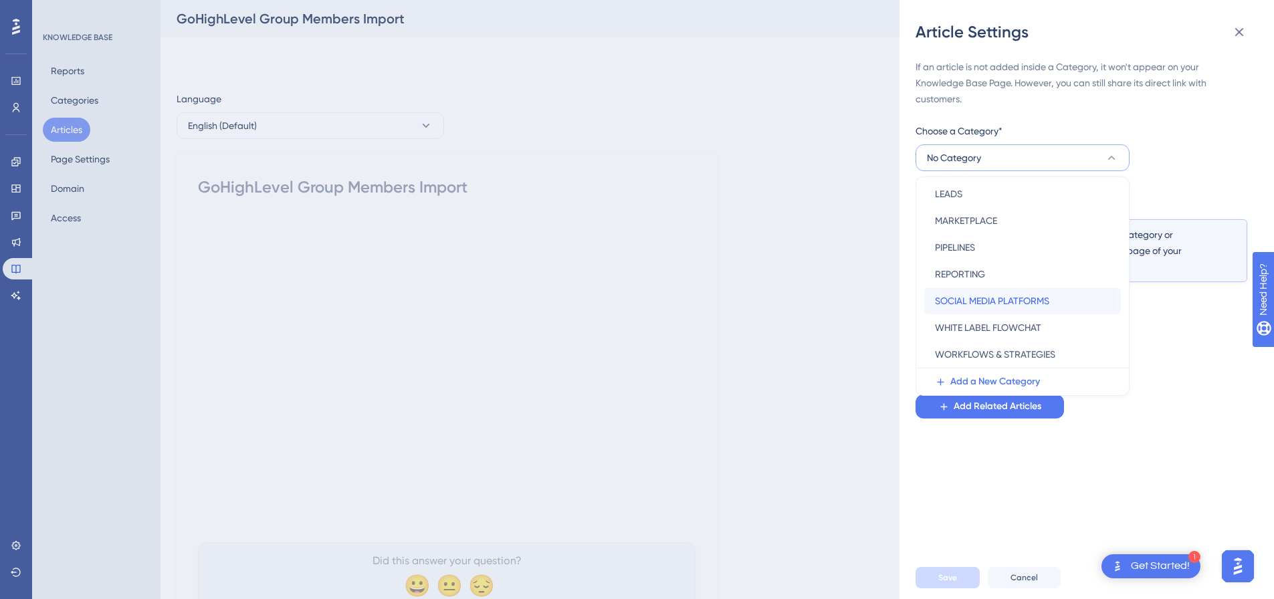
click at [995, 294] on span "SOCIAL MEDIA PLATFORMS" at bounding box center [992, 301] width 114 height 16
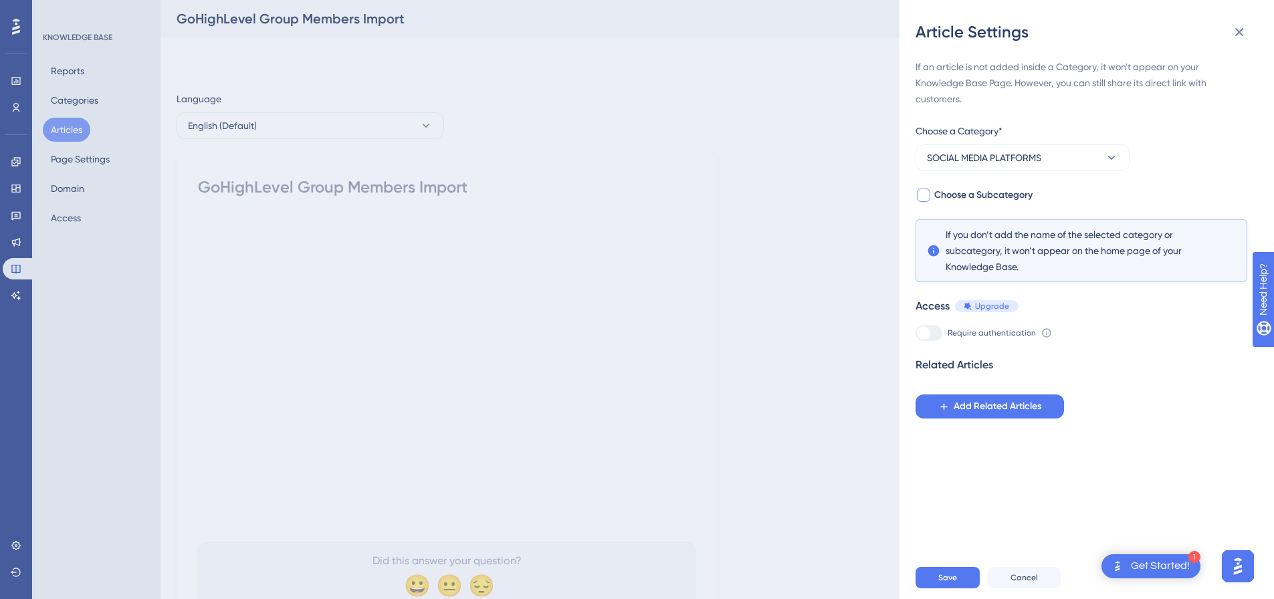
click at [922, 195] on div at bounding box center [923, 195] width 13 height 13
checkbox input "true"
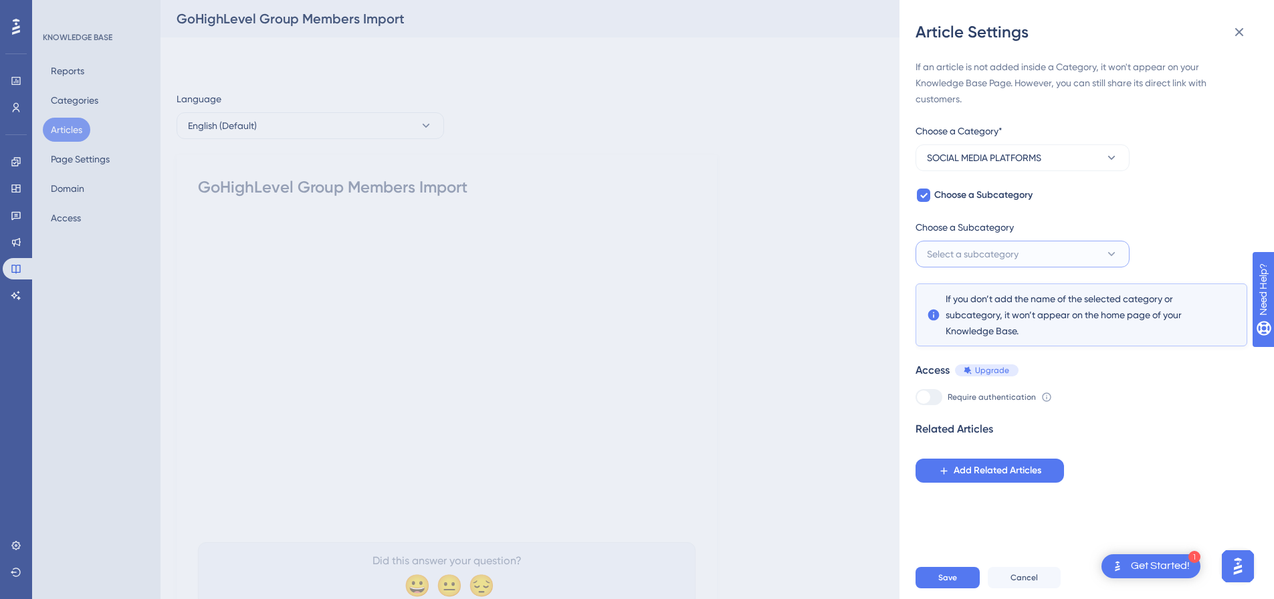
click at [956, 260] on span "Select a subcategory" at bounding box center [973, 254] width 92 height 16
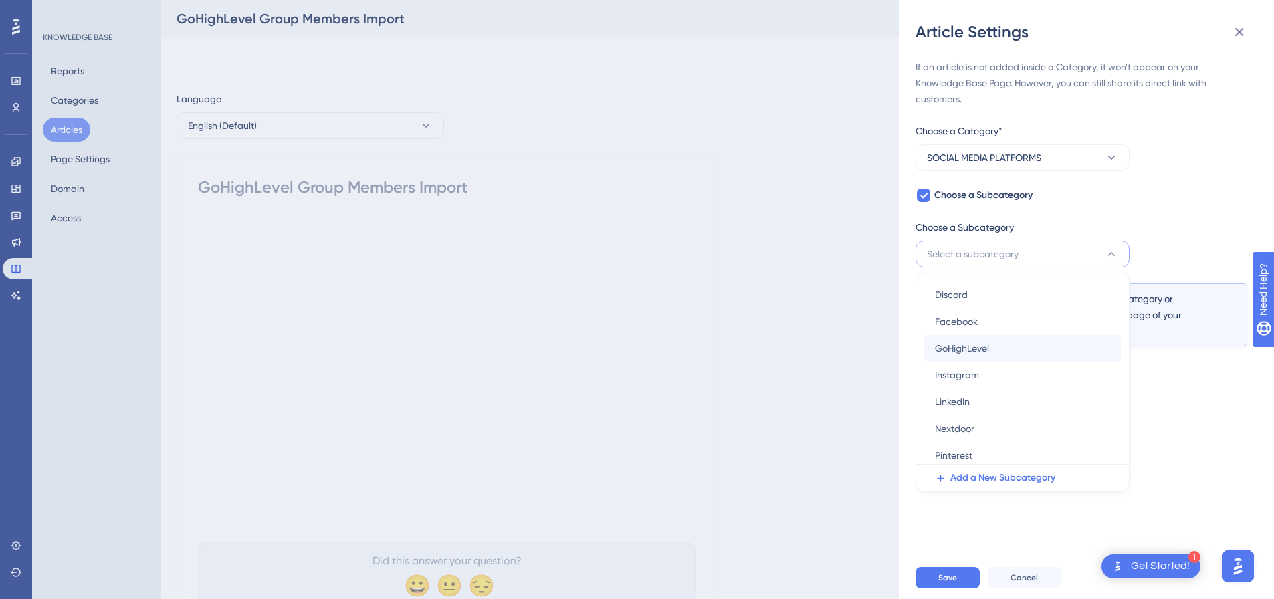
scroll to position [76, 0]
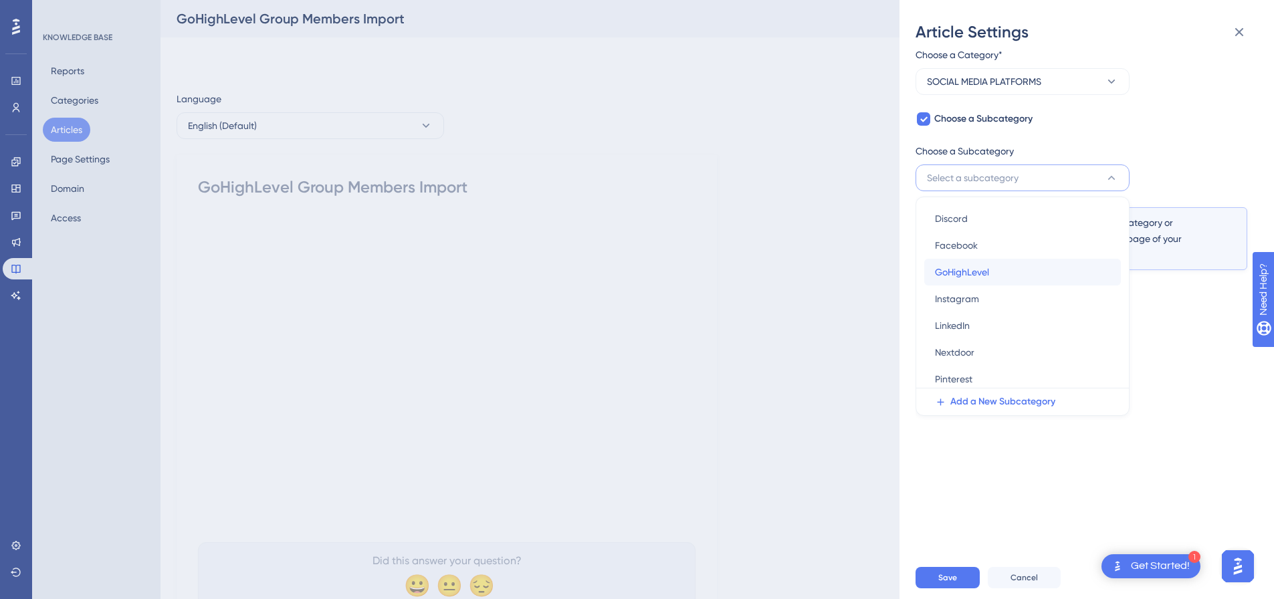
click at [975, 278] on span "GoHighLevel" at bounding box center [962, 272] width 54 height 16
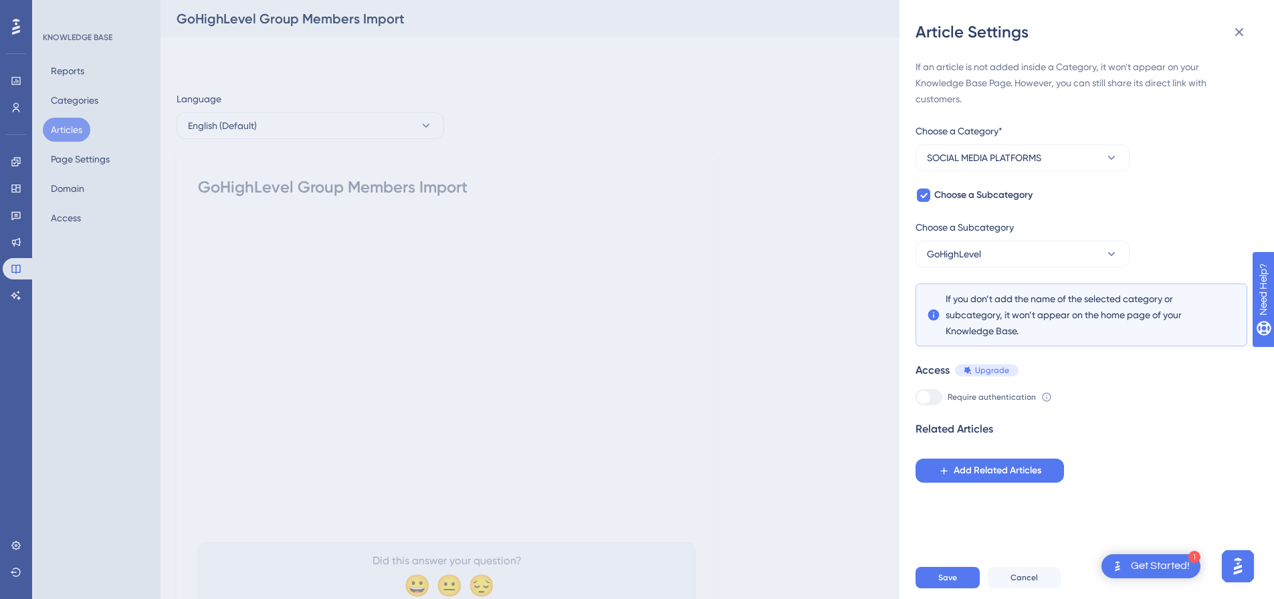
scroll to position [0, 0]
click at [942, 581] on button "Save" at bounding box center [948, 577] width 64 height 21
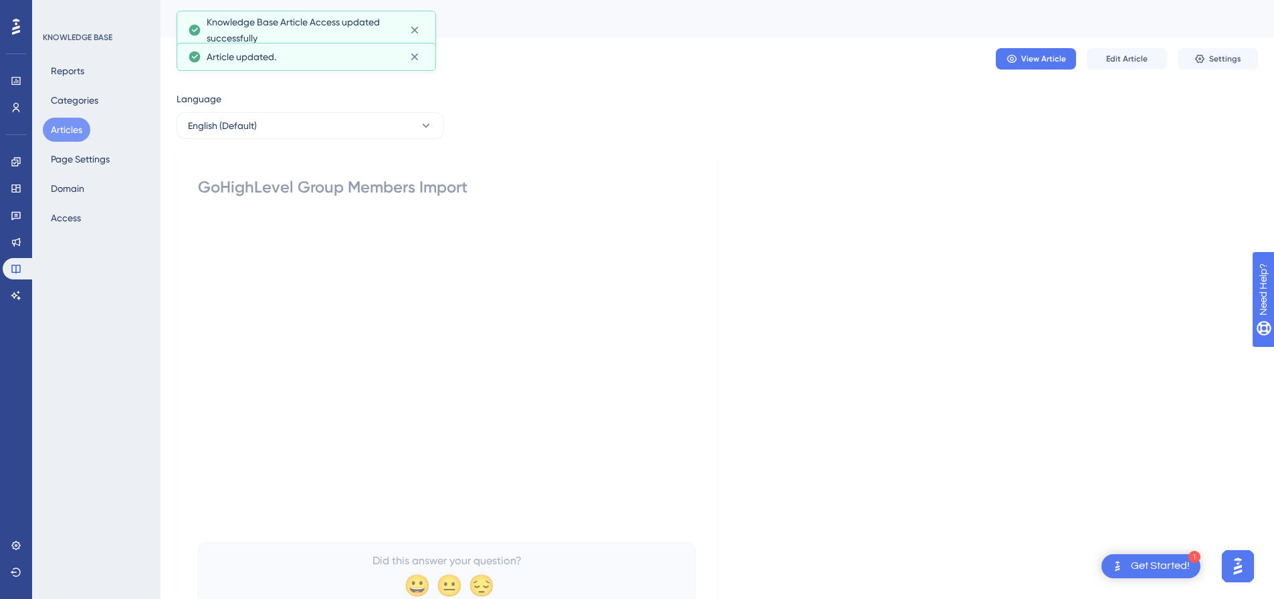
click at [78, 129] on button "Articles" at bounding box center [67, 130] width 48 height 24
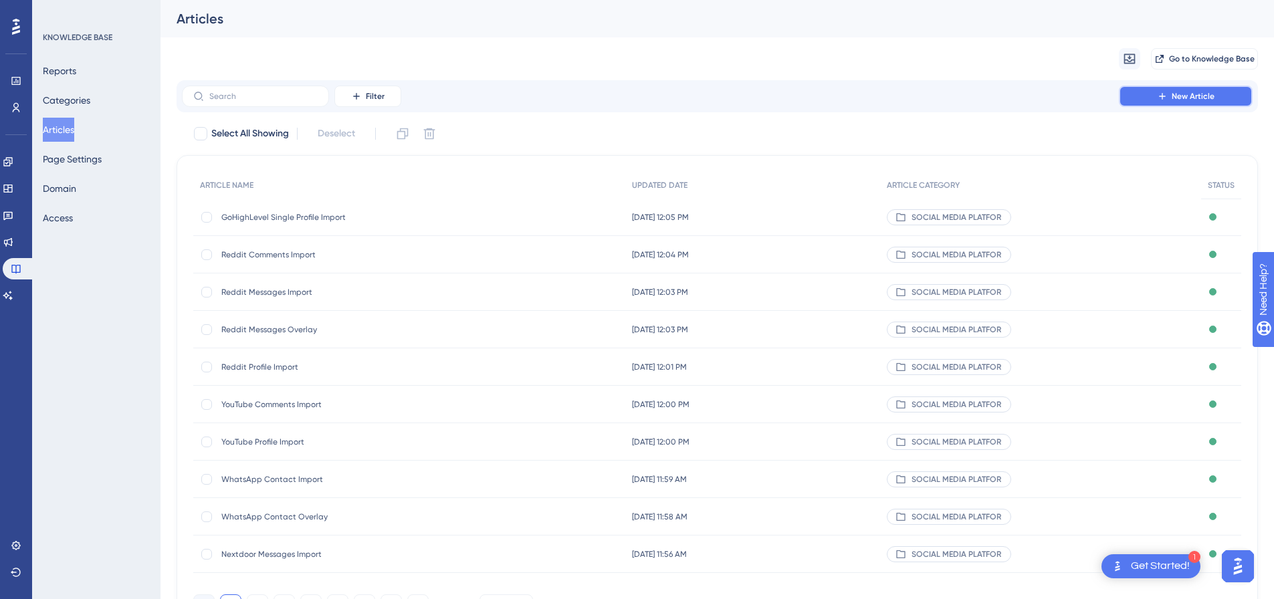
click at [1183, 97] on span "New Article" at bounding box center [1193, 96] width 43 height 11
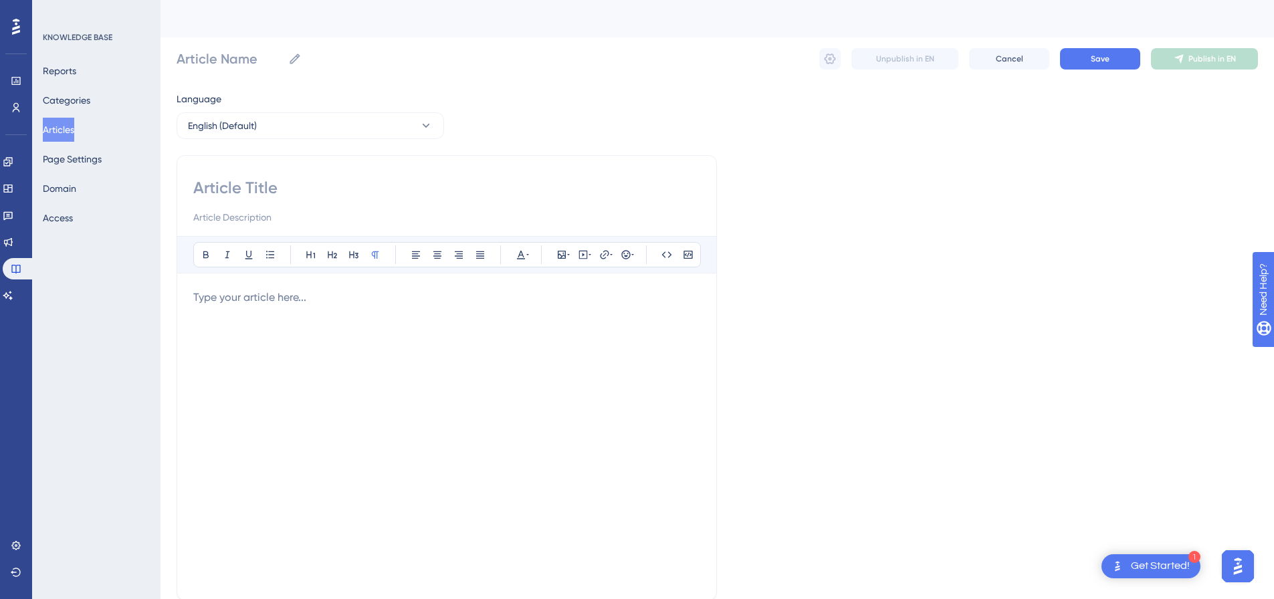
click at [304, 193] on input at bounding box center [446, 187] width 507 height 21
paste input "GoHighLevel Group Member Approvals Import"
type input "GoHighLevel Group Member Approvals Import"
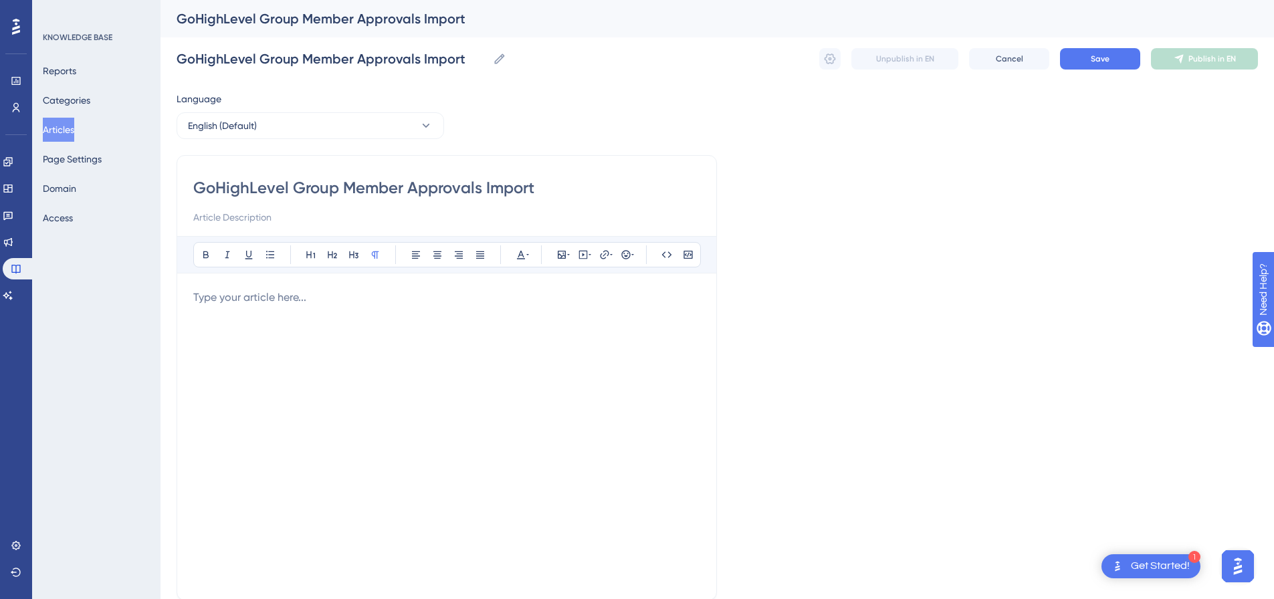
type input "GoHighLevel Group Member Approvals Import"
click at [366, 302] on p at bounding box center [446, 298] width 507 height 16
click at [591, 259] on icon at bounding box center [590, 255] width 3 height 11
click at [588, 317] on textarea at bounding box center [583, 338] width 203 height 60
paste textarea "<div style="padding:56.25% 0 0 0;position:relative;"><iframe src="https://playe…"
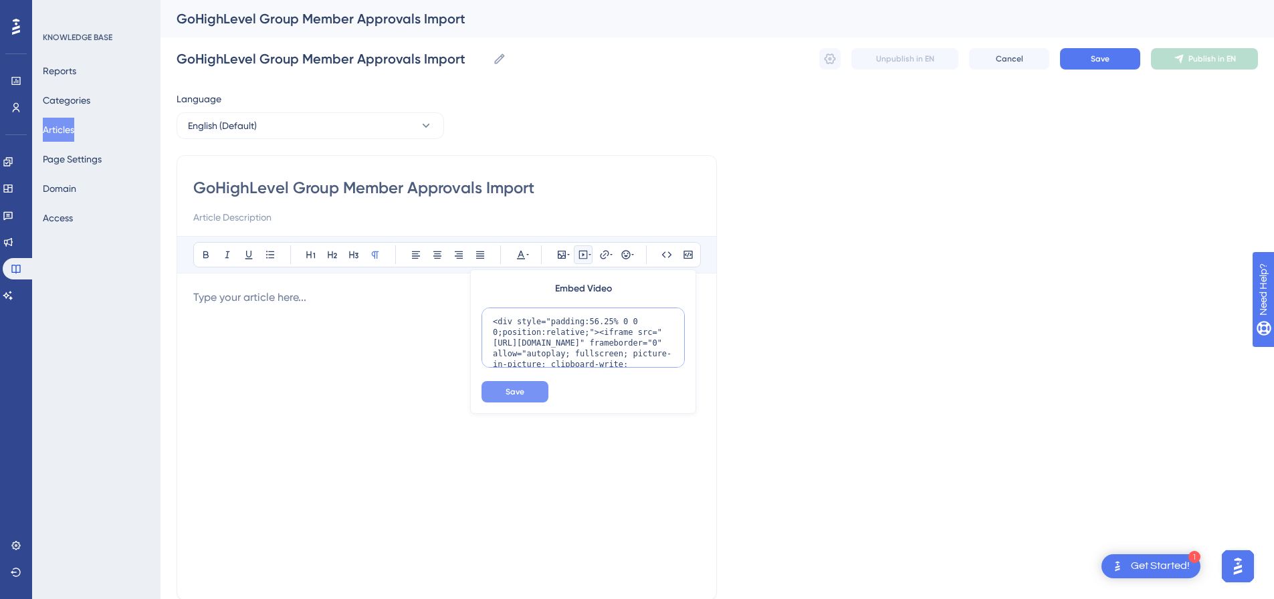
scroll to position [130, 0]
type textarea "<div style="padding:56.25% 0 0 0;position:relative;"><iframe src="https://playe…"
click at [515, 394] on span "Save" at bounding box center [515, 392] width 19 height 11
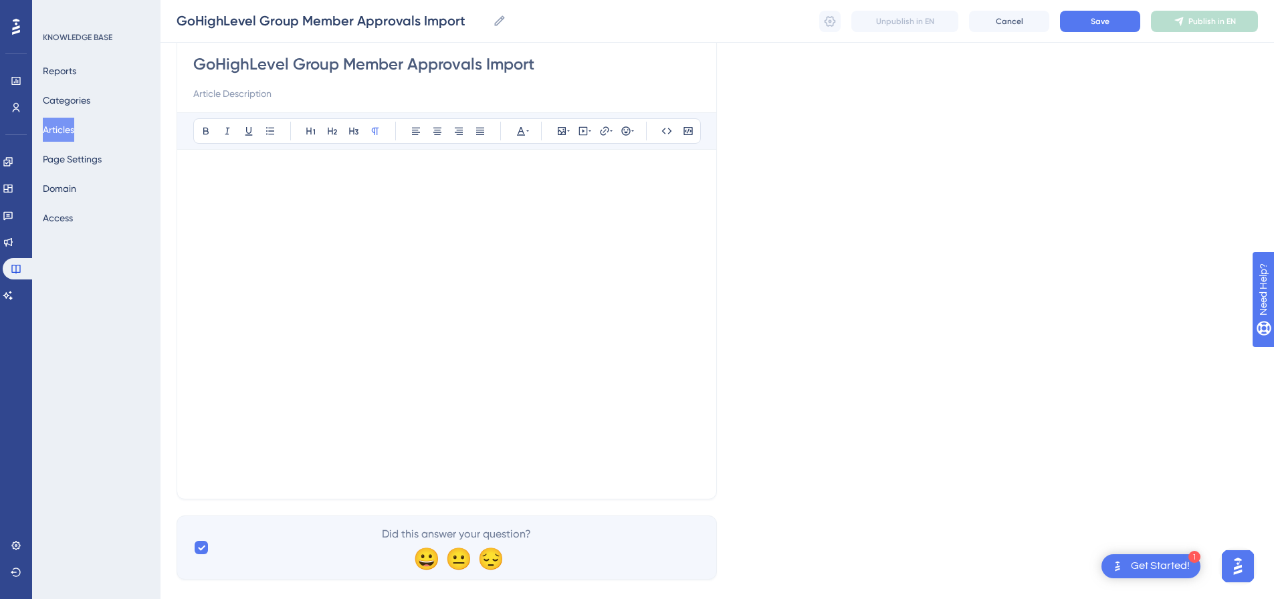
scroll to position [142, 0]
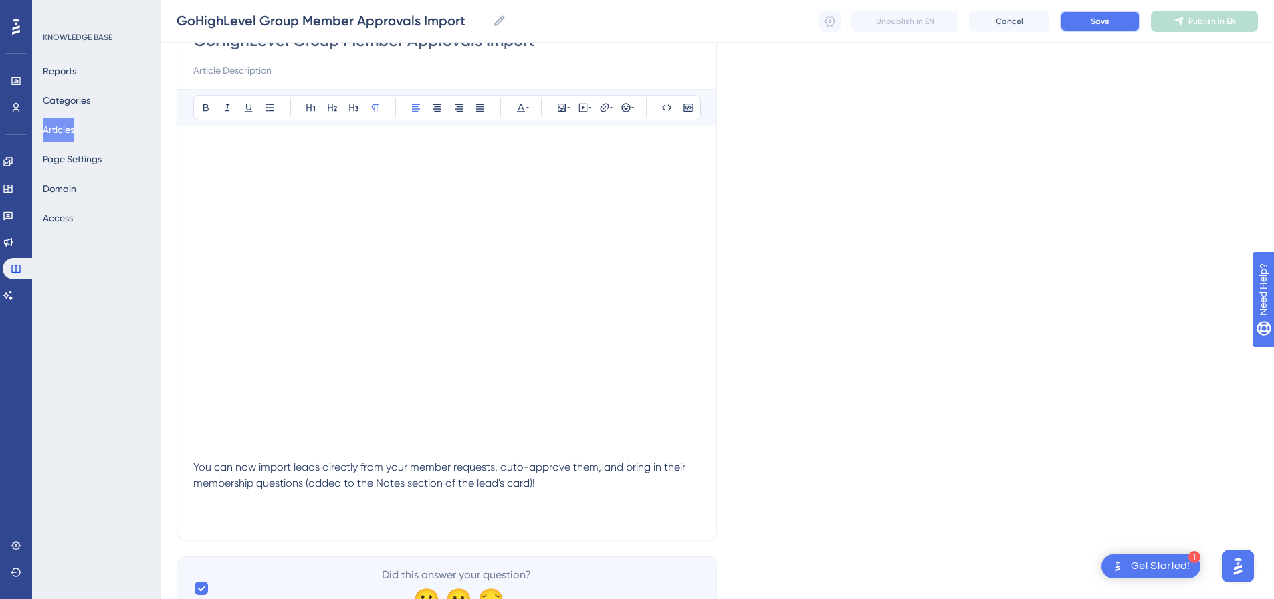
click at [1116, 23] on button "Save" at bounding box center [1100, 21] width 80 height 21
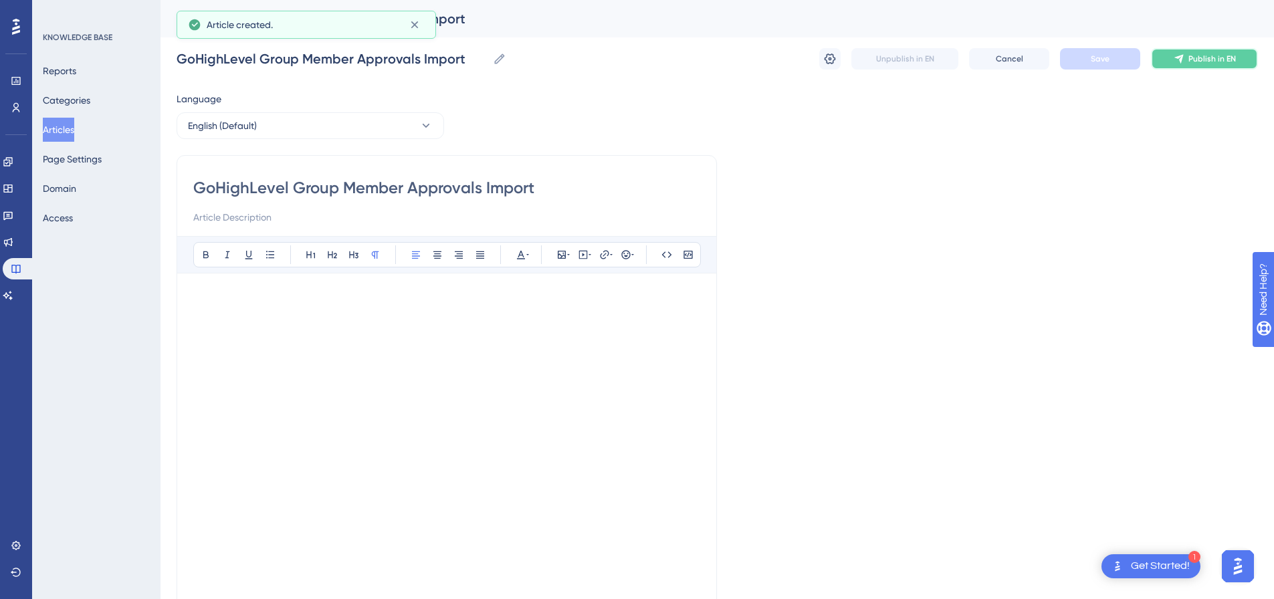
click at [1238, 60] on button "Publish in EN" at bounding box center [1204, 58] width 107 height 21
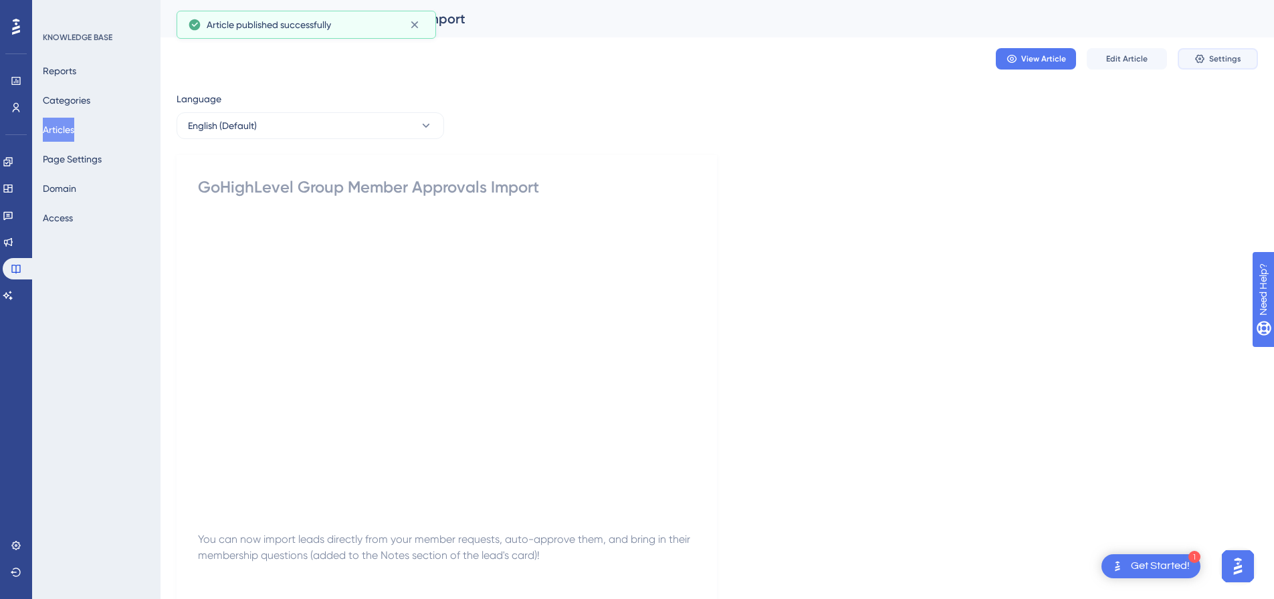
click at [1210, 58] on button "Settings" at bounding box center [1218, 58] width 80 height 21
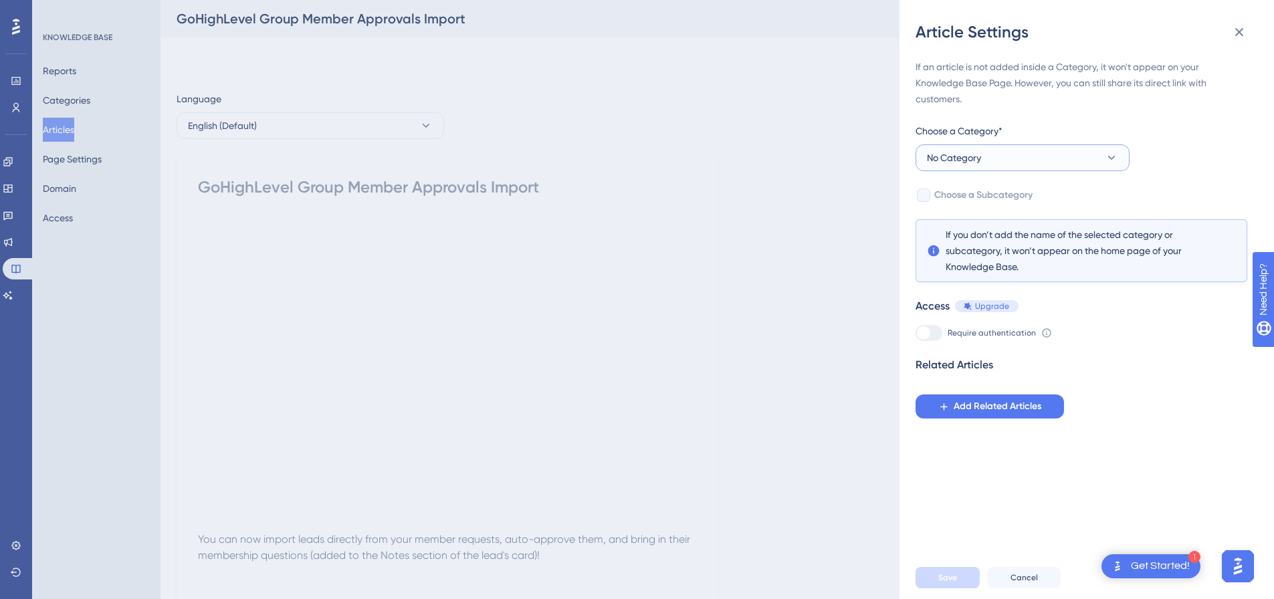
click at [1015, 159] on button "No Category" at bounding box center [1023, 158] width 214 height 27
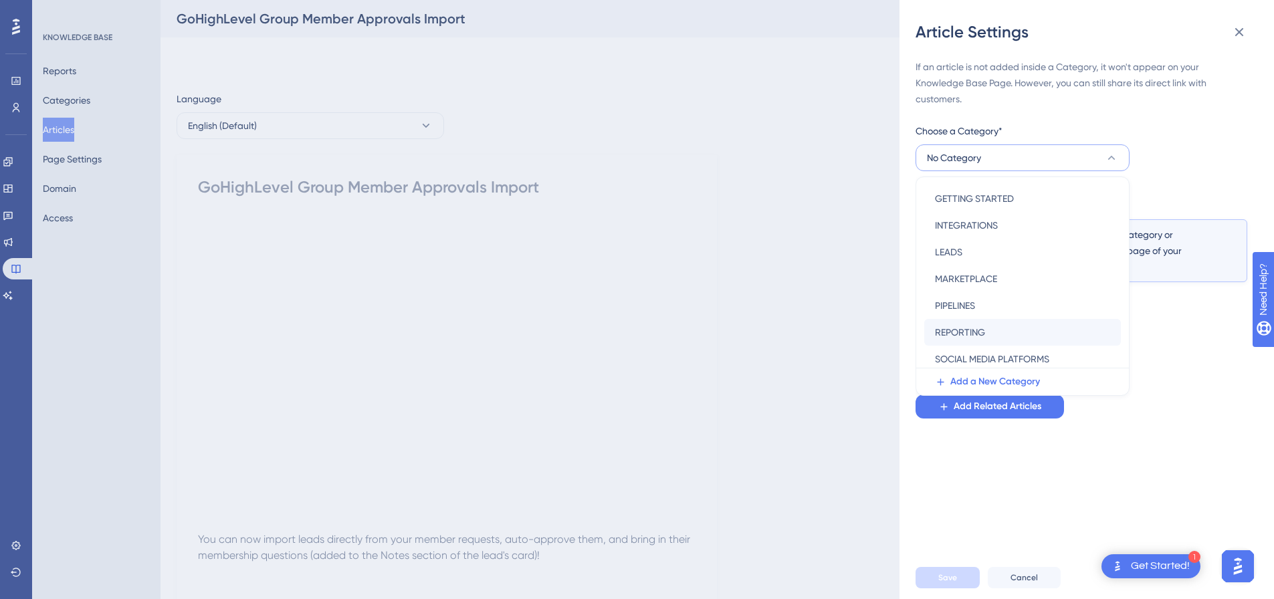
scroll to position [192, 0]
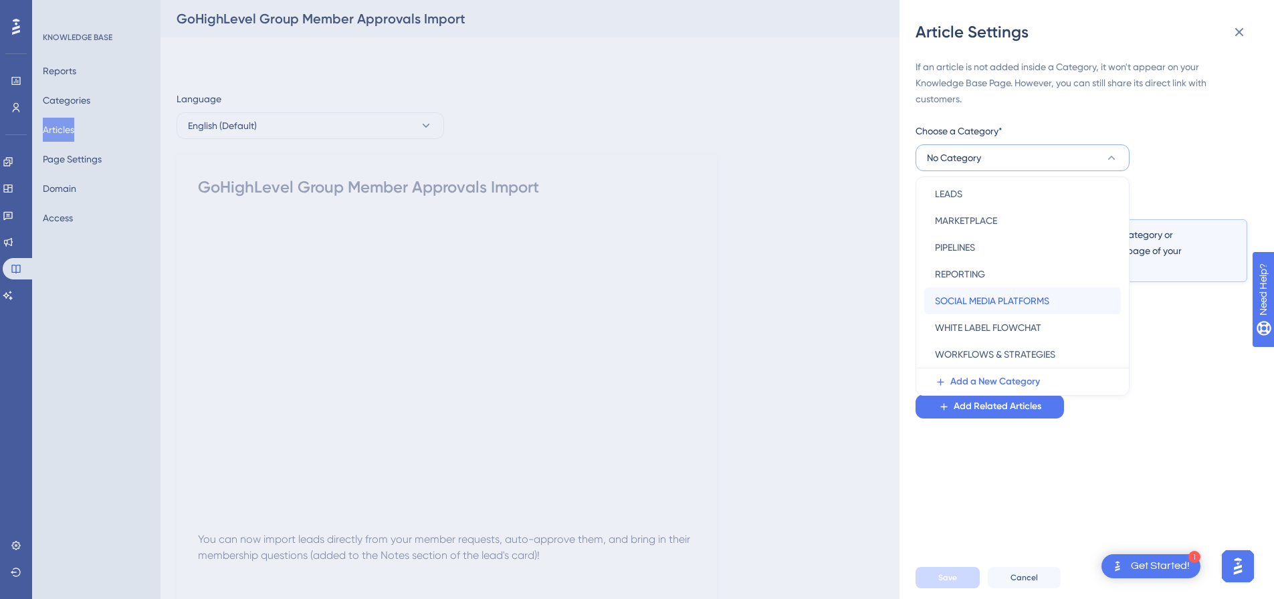
drag, startPoint x: 986, startPoint y: 306, endPoint x: 979, endPoint y: 291, distance: 16.2
click at [986, 303] on span "SOCIAL MEDIA PLATFORMS" at bounding box center [992, 301] width 114 height 16
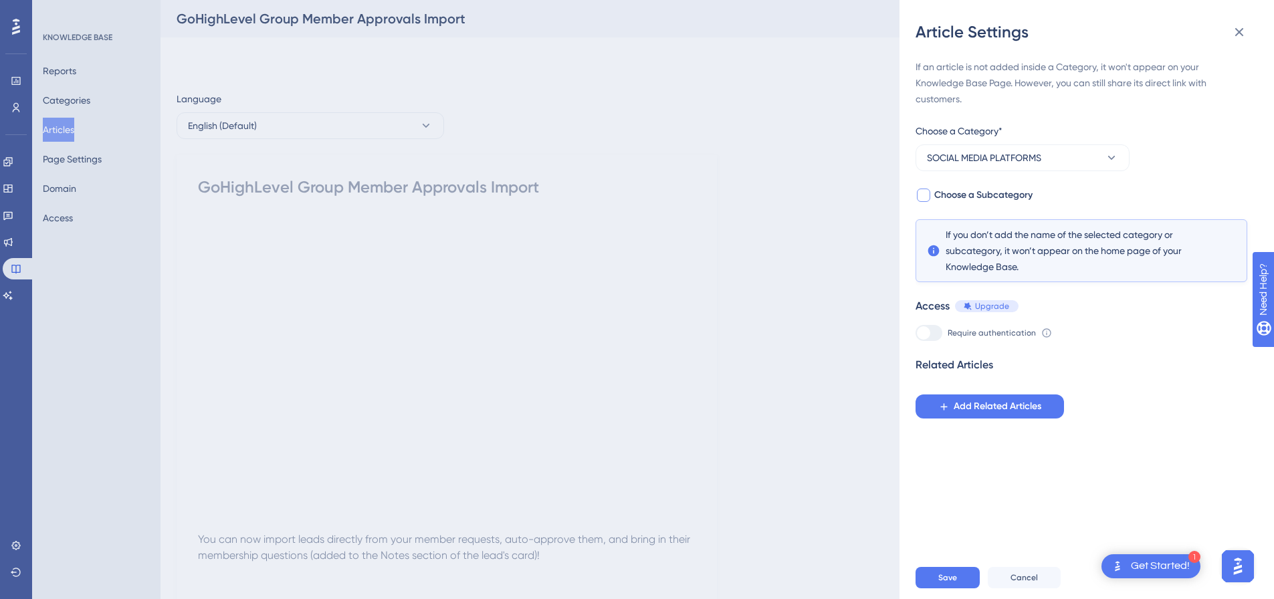
click at [927, 201] on div at bounding box center [923, 195] width 13 height 13
checkbox input "true"
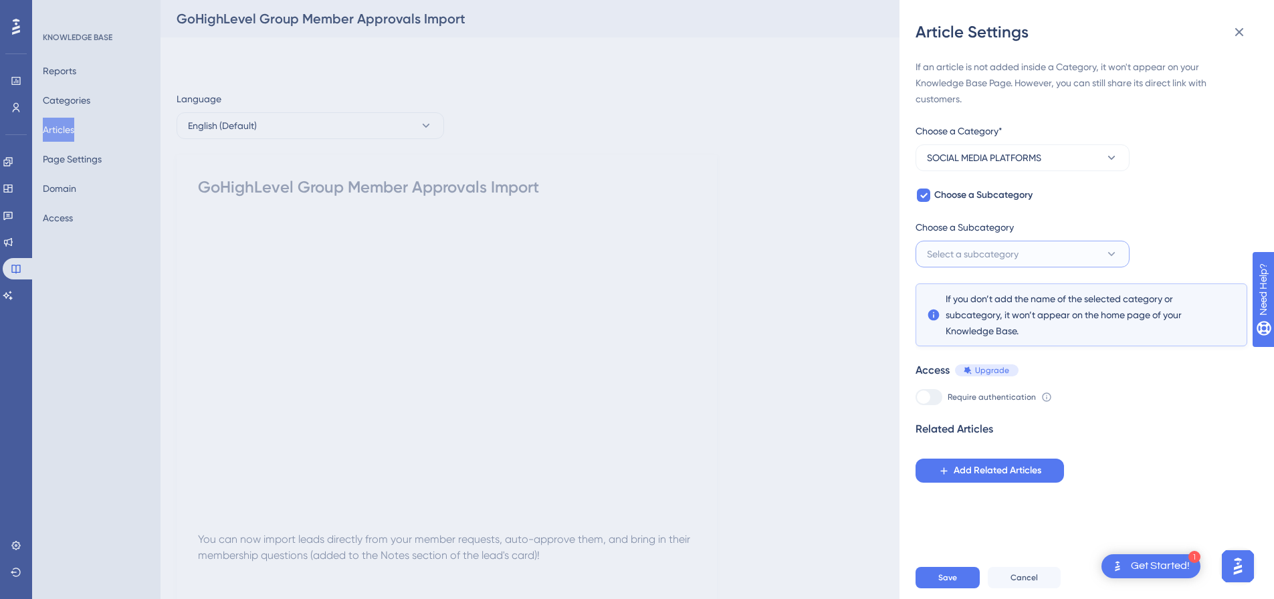
click at [979, 253] on span "Select a subcategory" at bounding box center [973, 254] width 92 height 16
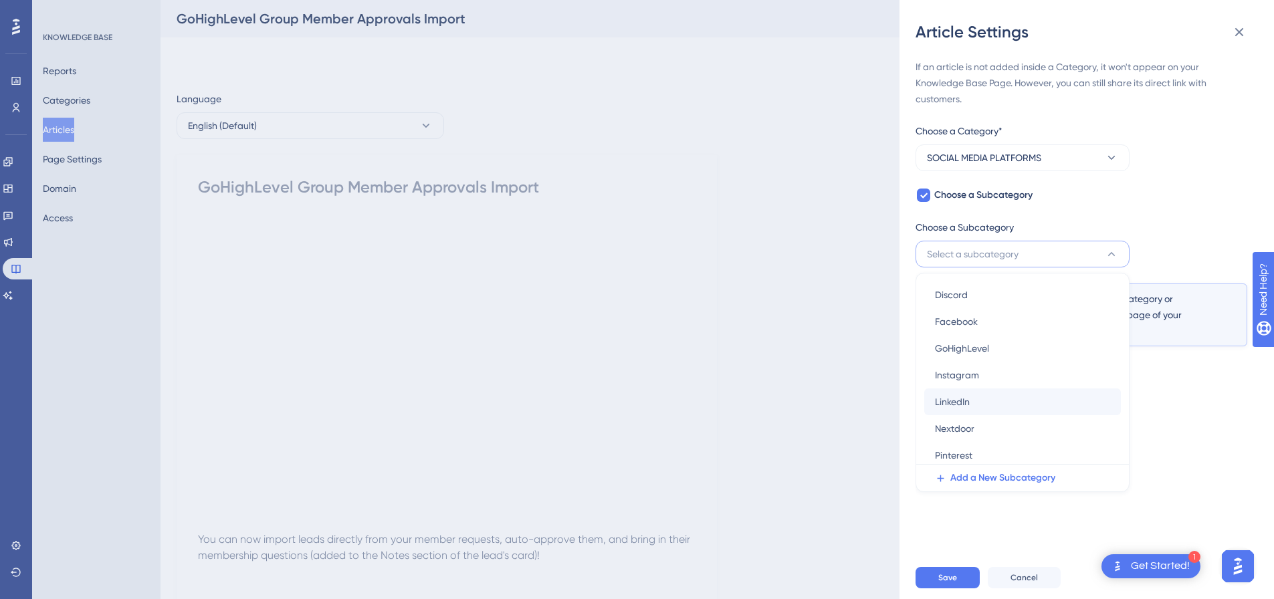
scroll to position [76, 0]
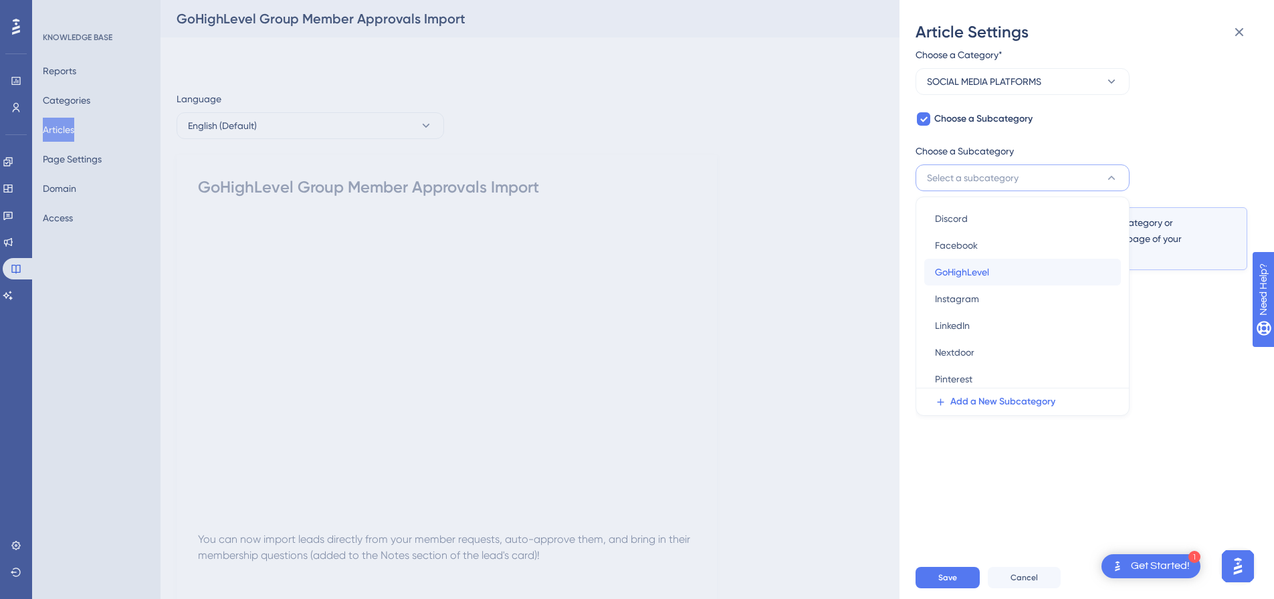
click at [974, 270] on span "GoHighLevel" at bounding box center [962, 272] width 54 height 16
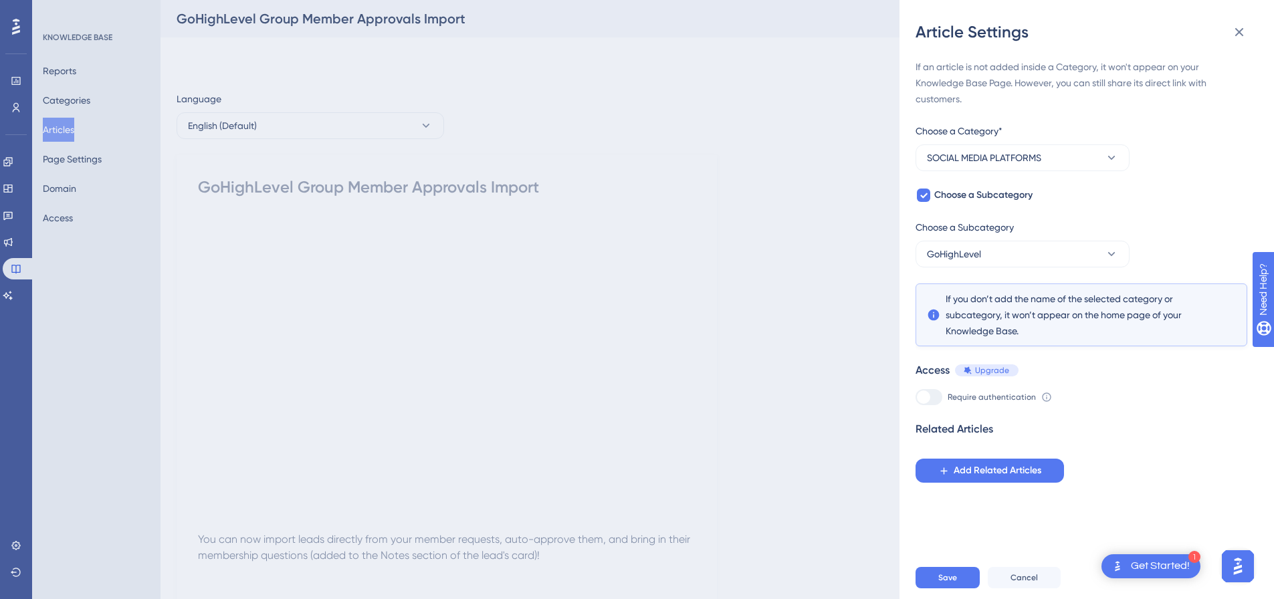
scroll to position [0, 0]
click at [947, 583] on span "Save" at bounding box center [948, 578] width 19 height 11
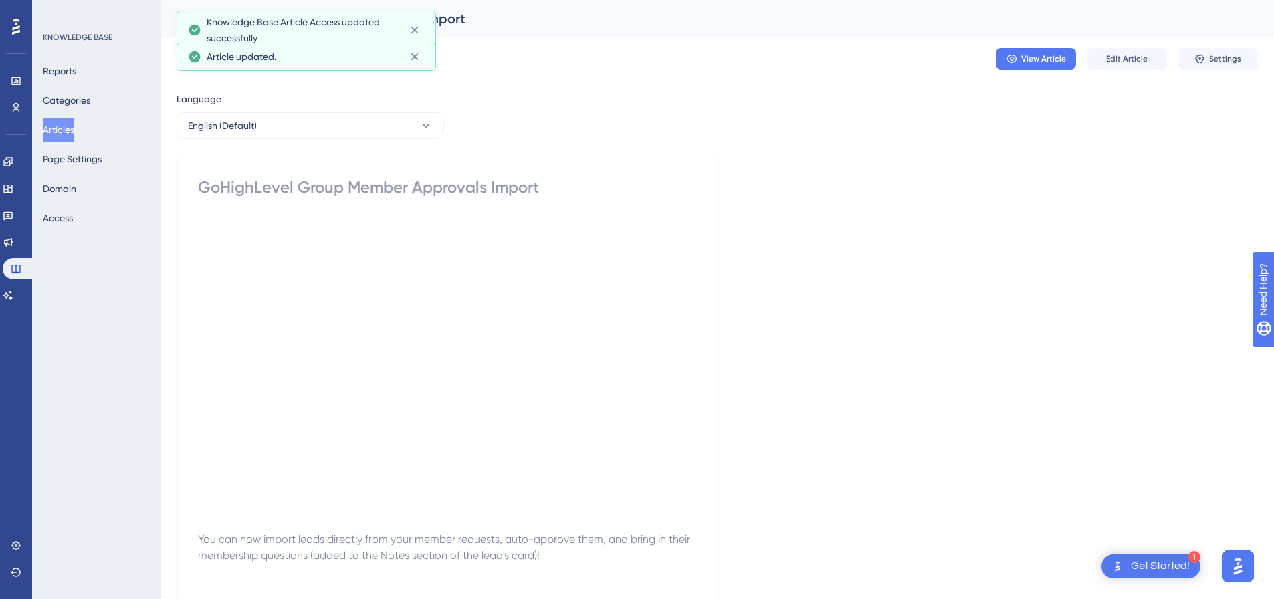
click at [57, 134] on button "Articles" at bounding box center [58, 130] width 31 height 24
